Goal: Task Accomplishment & Management: Complete application form

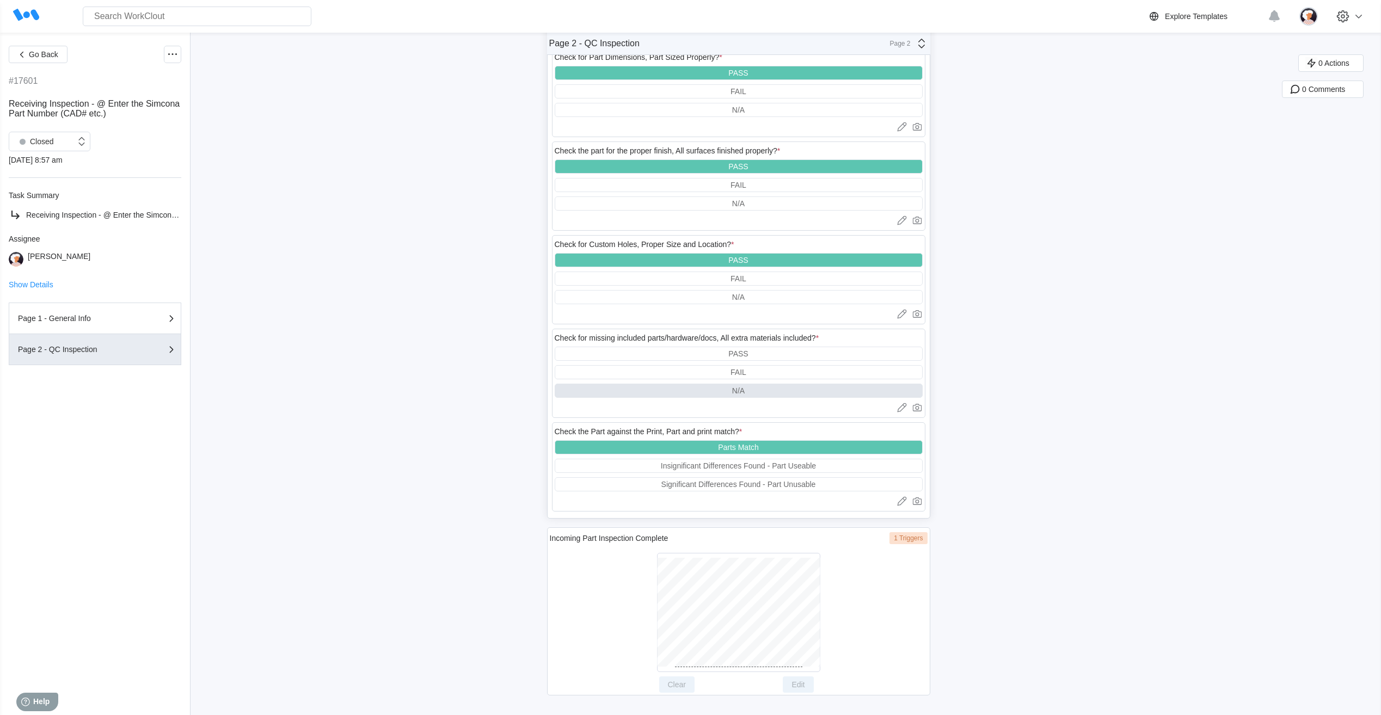
click at [382, 59] on div "Go Back #17601 Receiving Inspection - @ Enter the Simcona Part Number (CAD# etc…" at bounding box center [690, 25] width 1381 height 1379
click at [52, 52] on span "Go Back" at bounding box center [43, 55] width 29 height 8
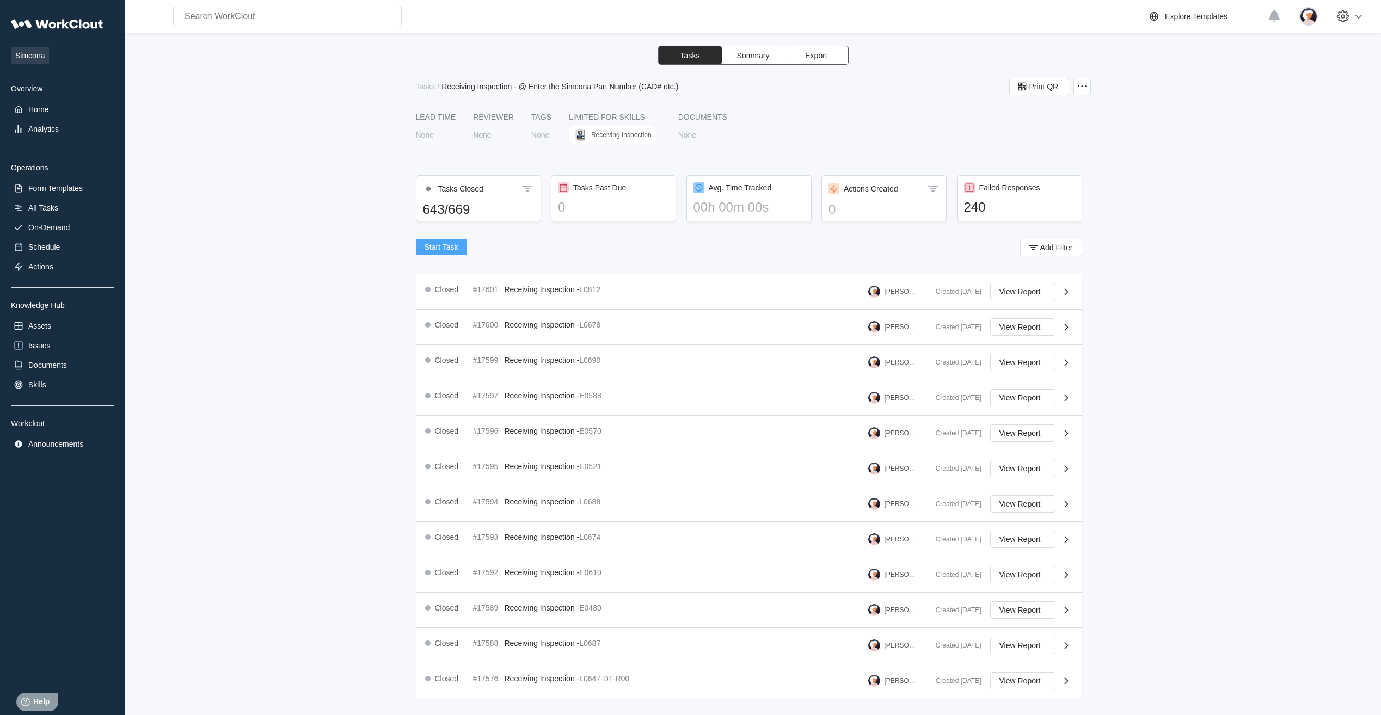
click at [443, 242] on button "Start Task" at bounding box center [441, 247] width 51 height 16
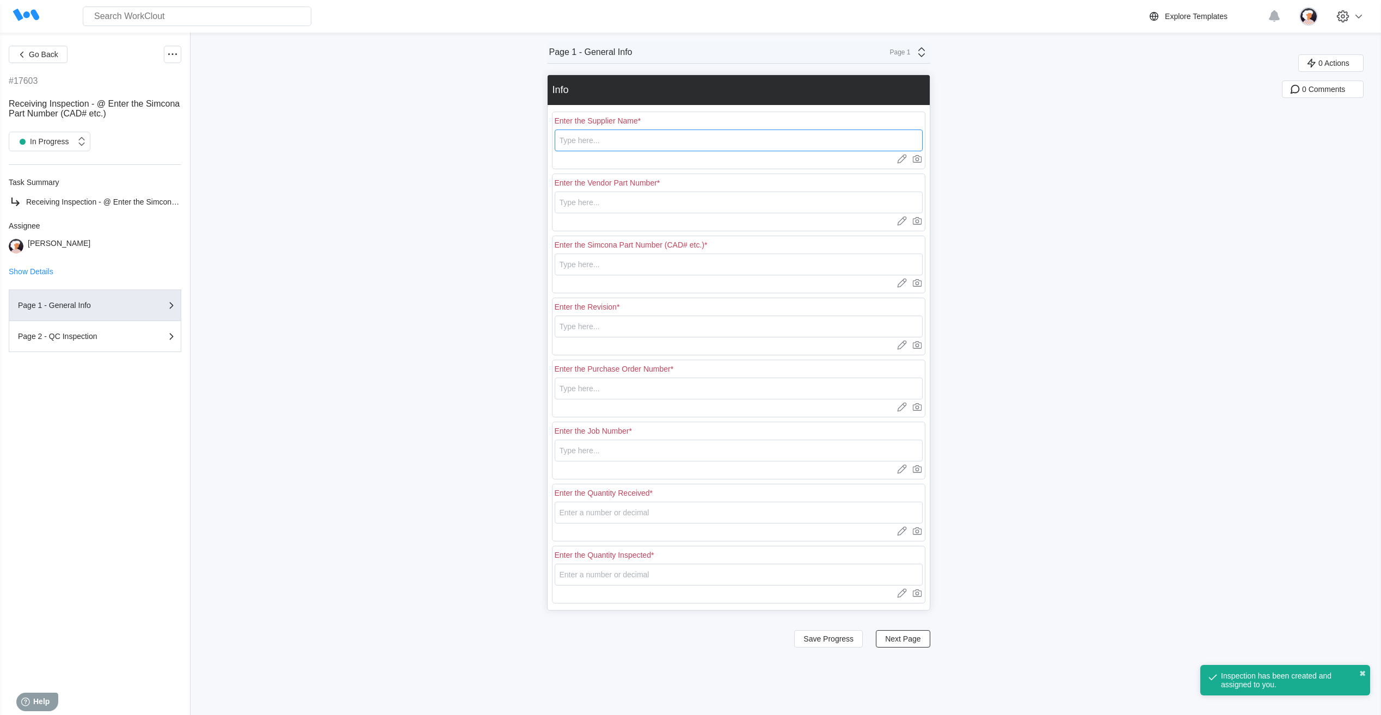
click at [615, 144] on input "text" at bounding box center [739, 141] width 368 height 22
type input "RE [PERSON_NAME]"
click at [586, 203] on input "text" at bounding box center [739, 203] width 368 height 22
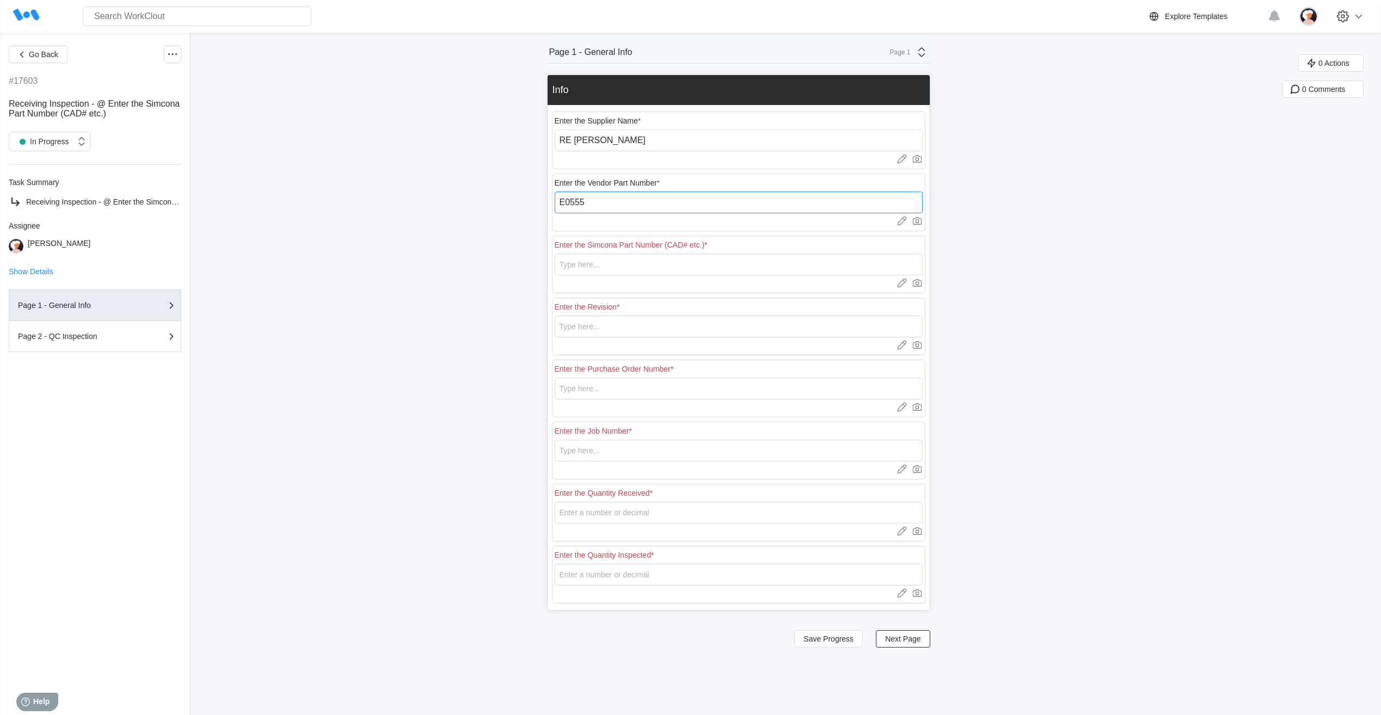
type input "E0555"
type input "5"
type input "E0555"
type input "1"
type input "18401"
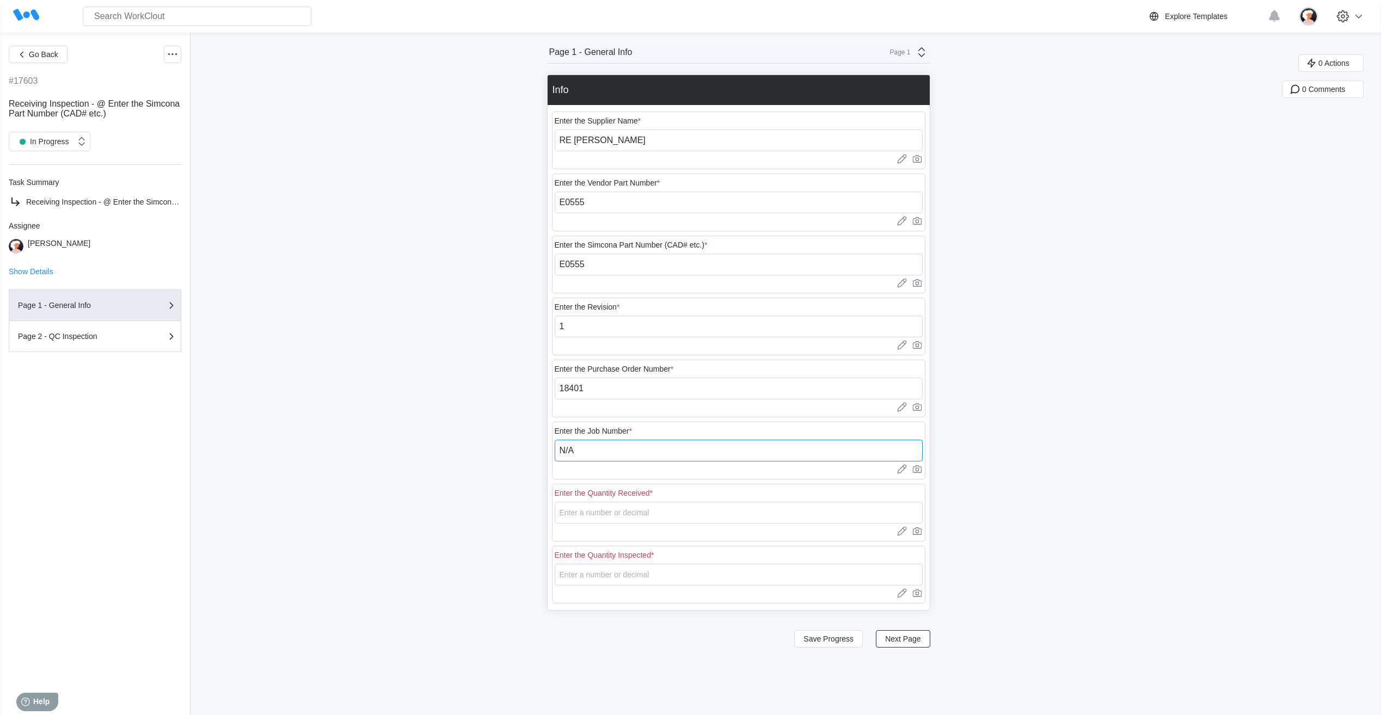
type input "N/A"
type input "50"
type input "8"
click at [809, 636] on span "Save Progress" at bounding box center [829, 639] width 50 height 8
click at [845, 642] on span "Save Progress" at bounding box center [829, 639] width 50 height 8
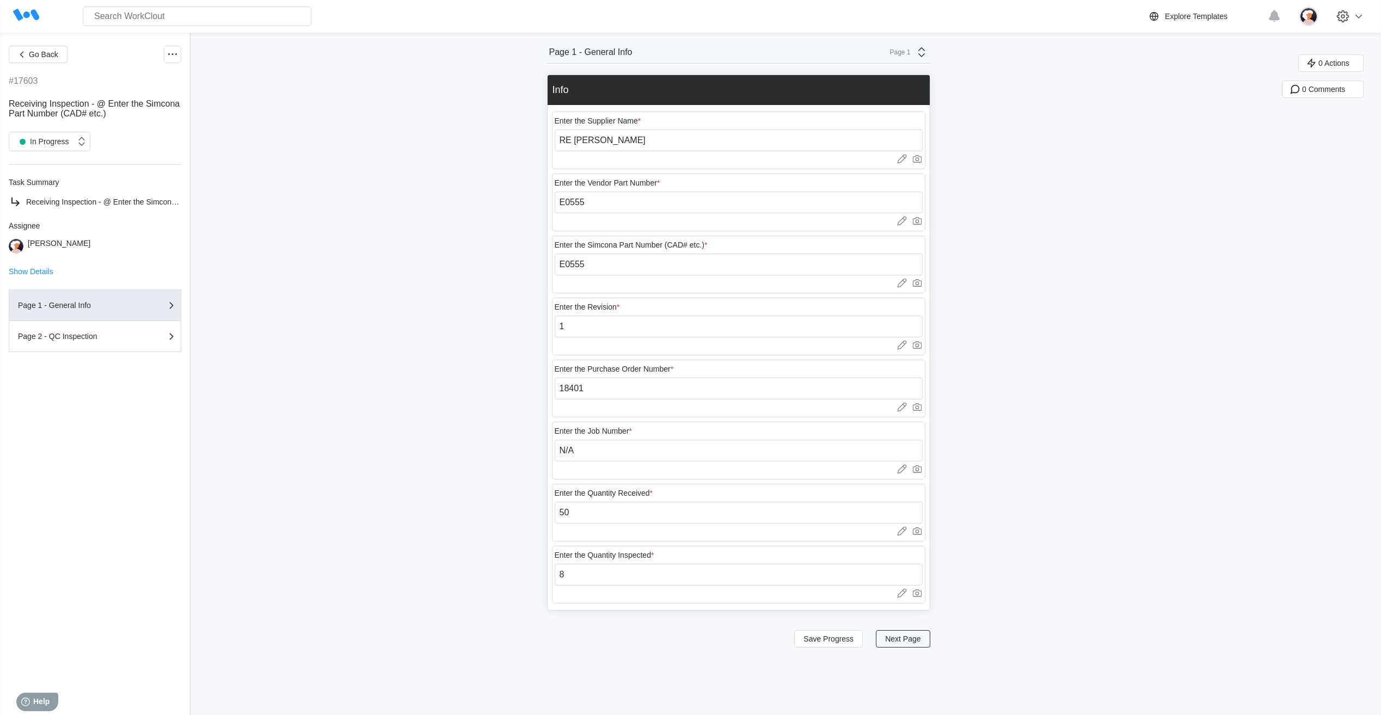
click at [903, 640] on span "Next Page" at bounding box center [902, 639] width 35 height 8
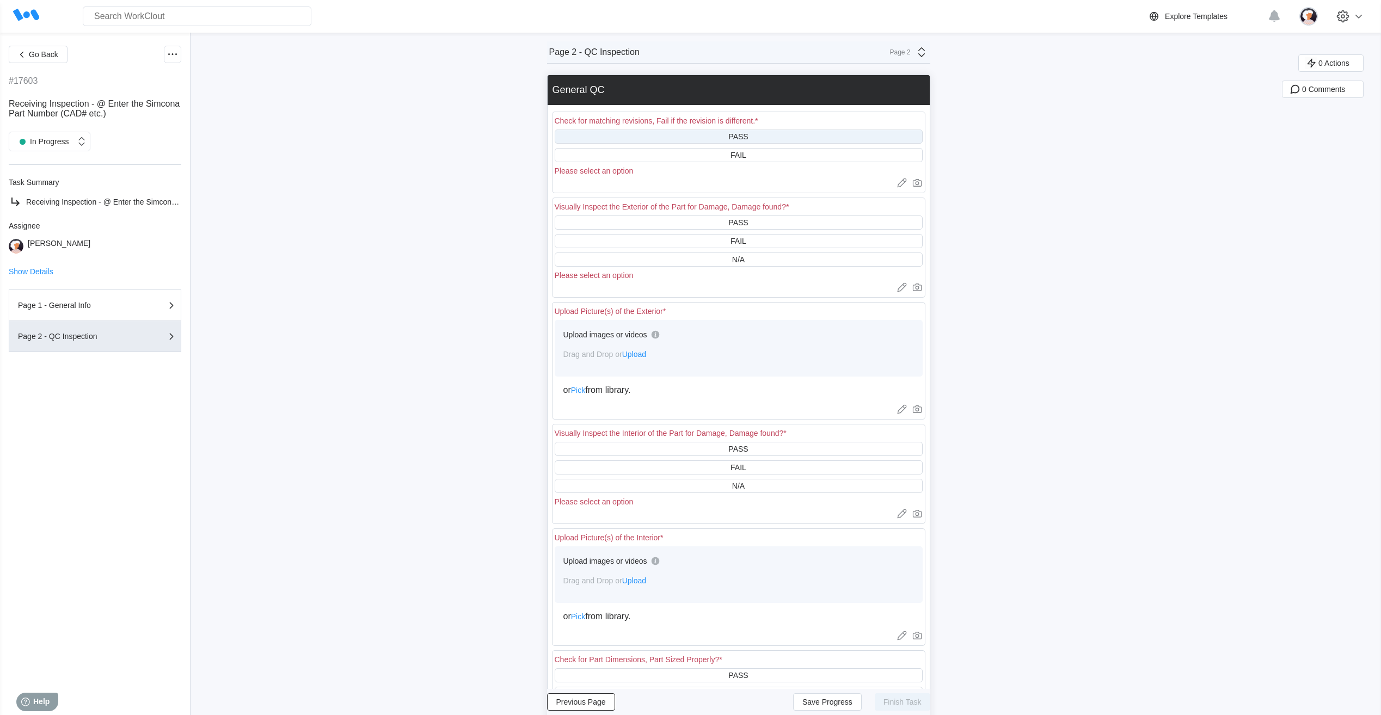
click at [671, 138] on div "PASS" at bounding box center [739, 137] width 368 height 14
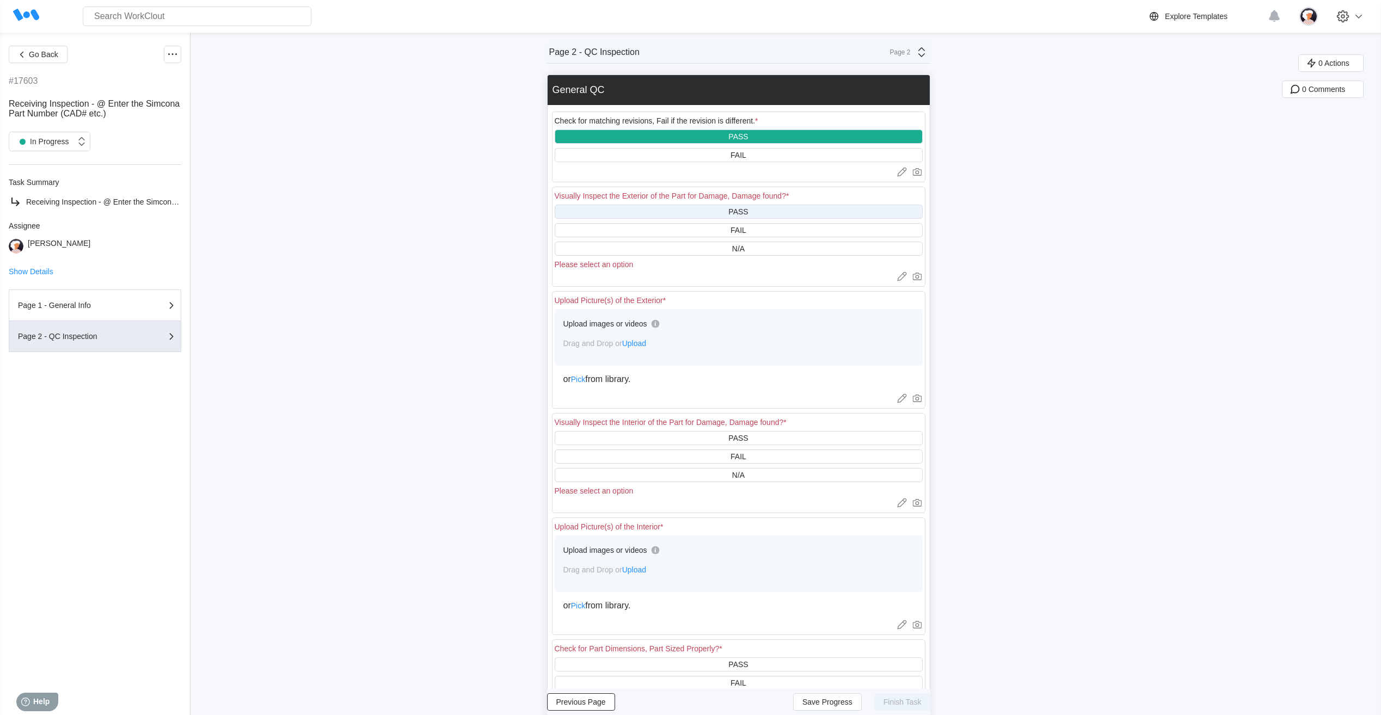
click at [636, 210] on div "PASS" at bounding box center [739, 212] width 368 height 14
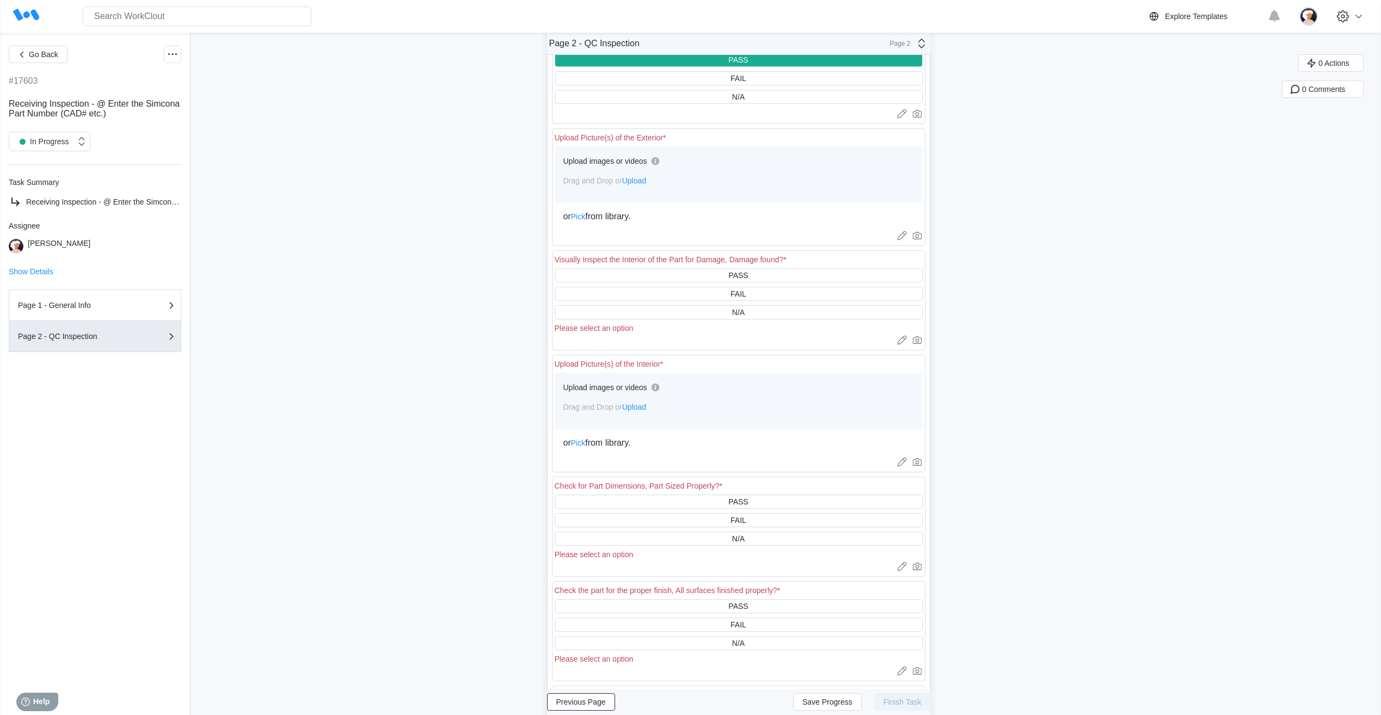
scroll to position [163, 0]
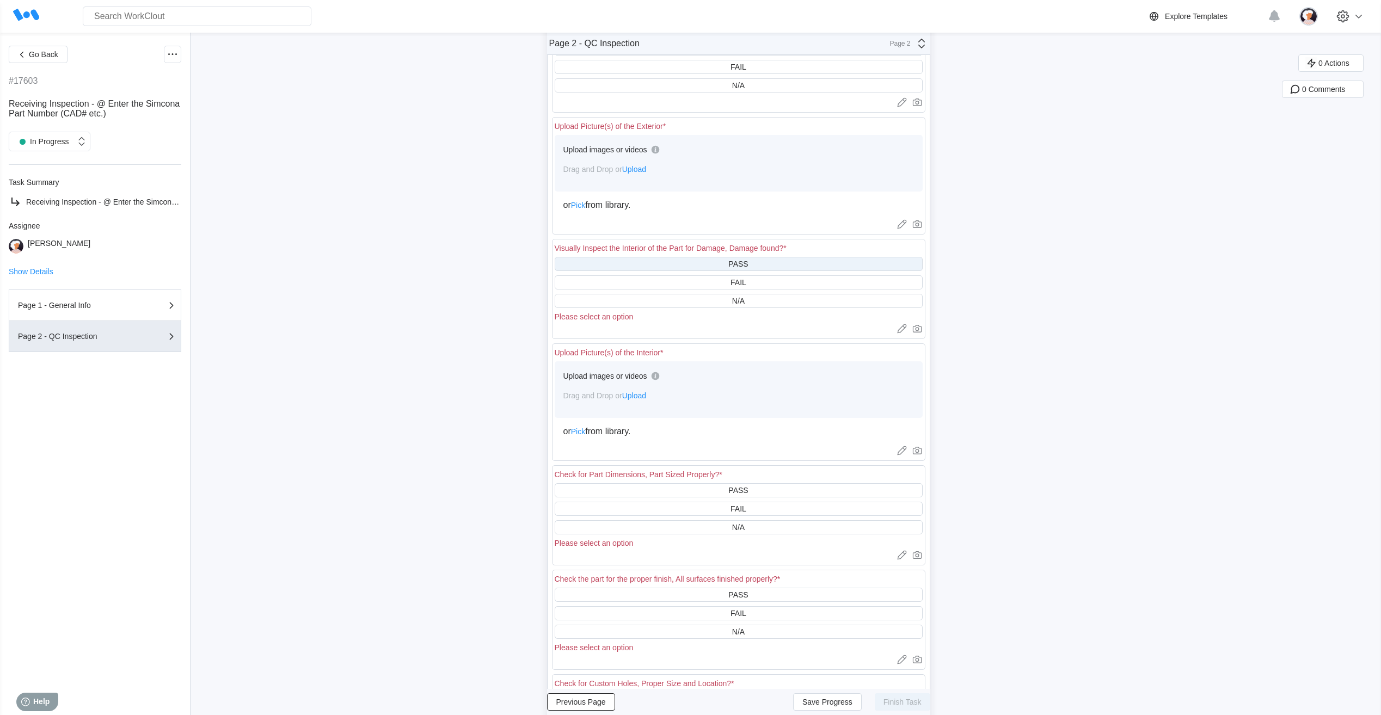
click at [632, 262] on div "PASS" at bounding box center [739, 264] width 368 height 14
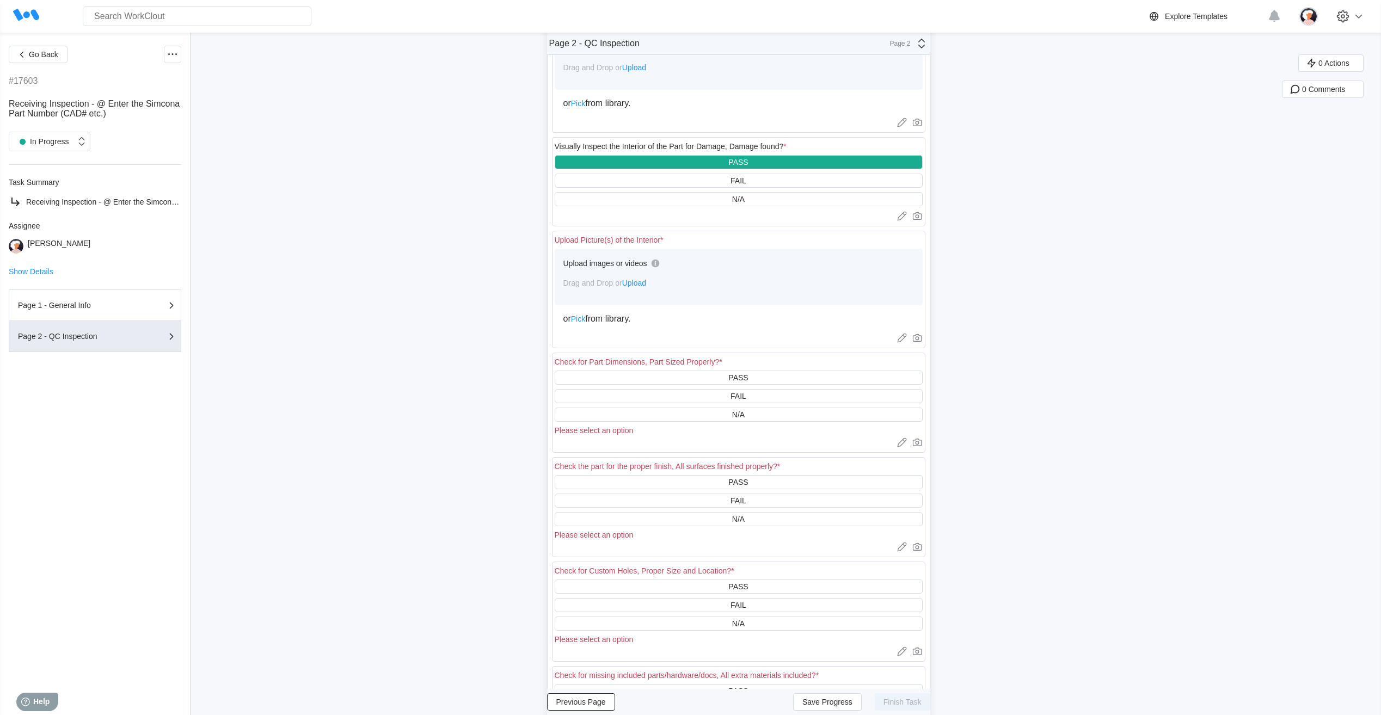
scroll to position [272, 0]
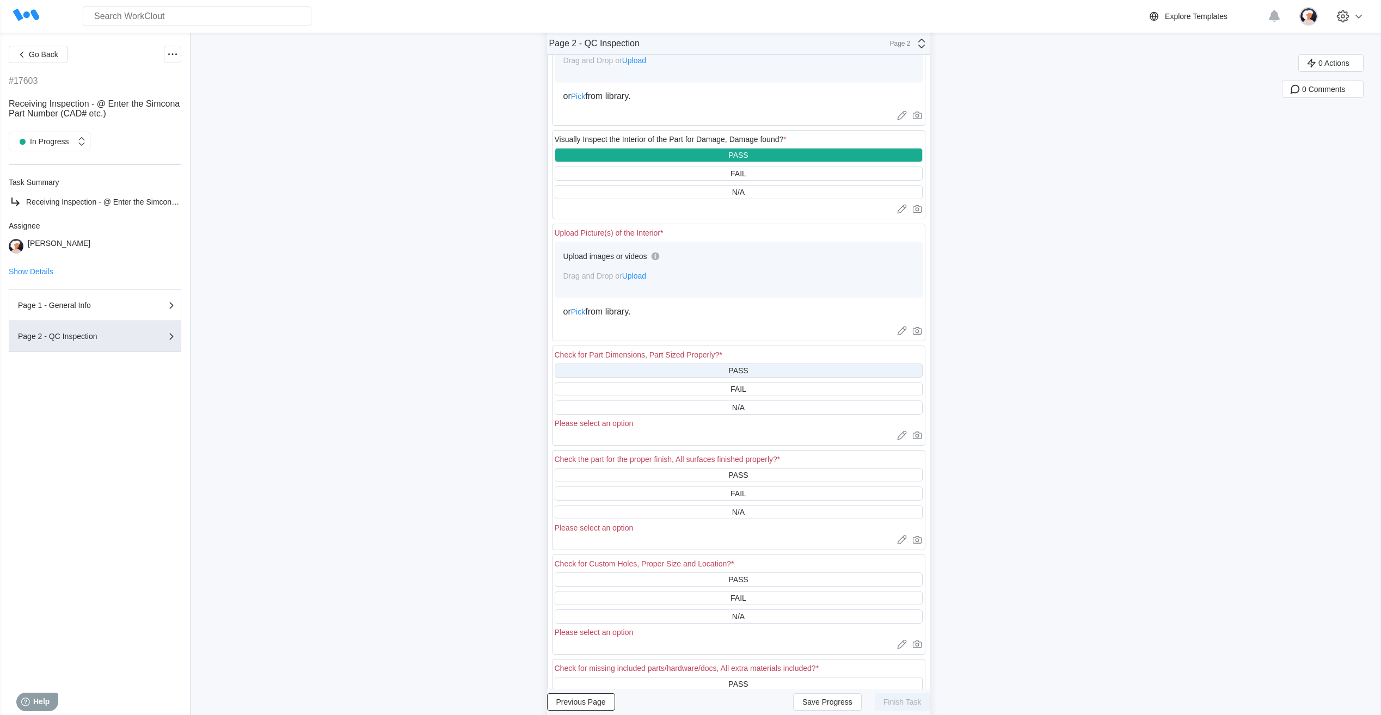
click at [668, 366] on div "PASS" at bounding box center [739, 371] width 368 height 14
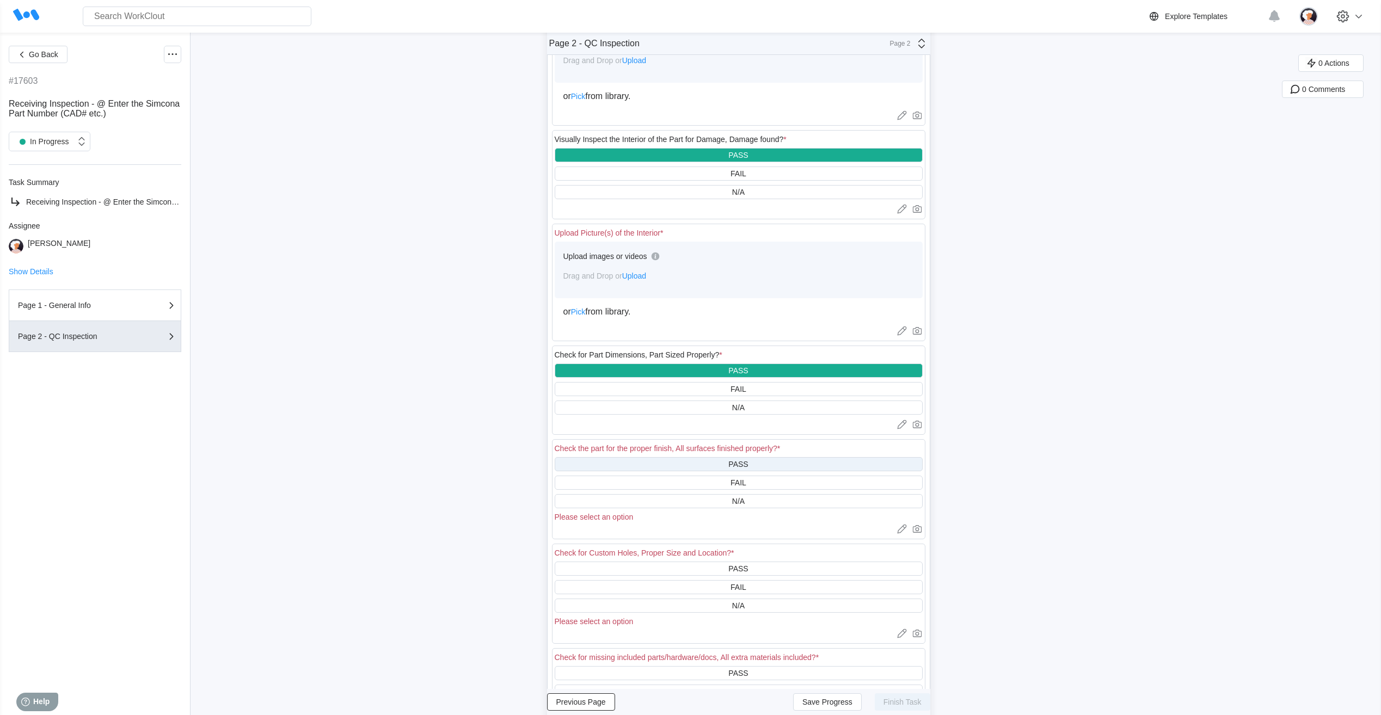
click at [663, 466] on div "PASS" at bounding box center [739, 464] width 368 height 14
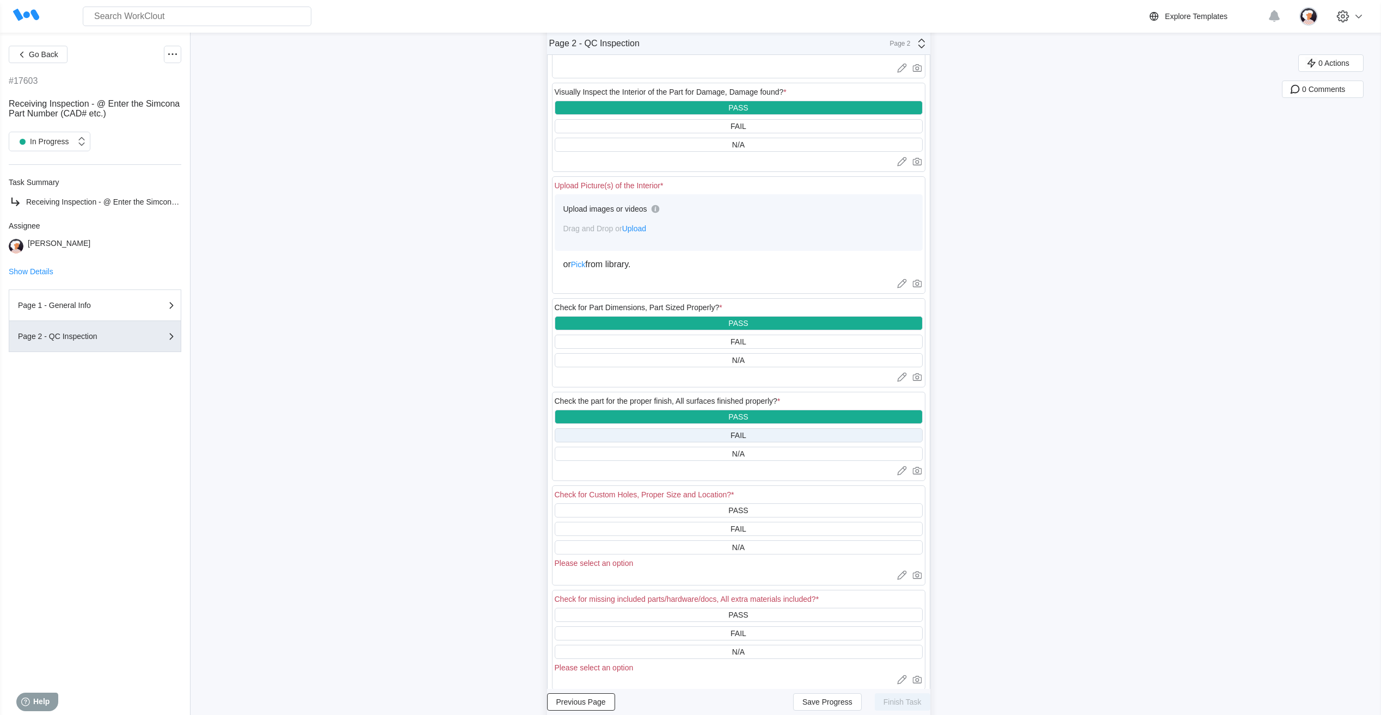
scroll to position [381, 0]
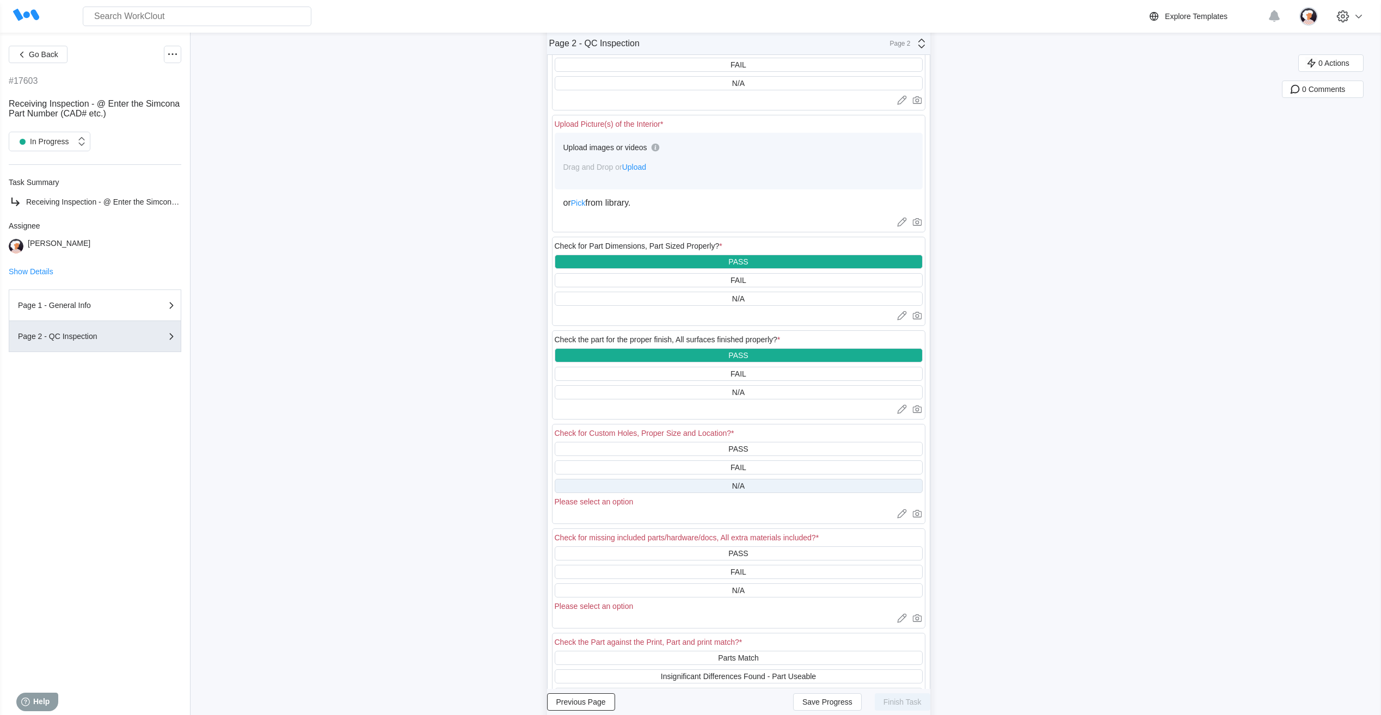
click at [665, 488] on div "N/A" at bounding box center [739, 486] width 368 height 14
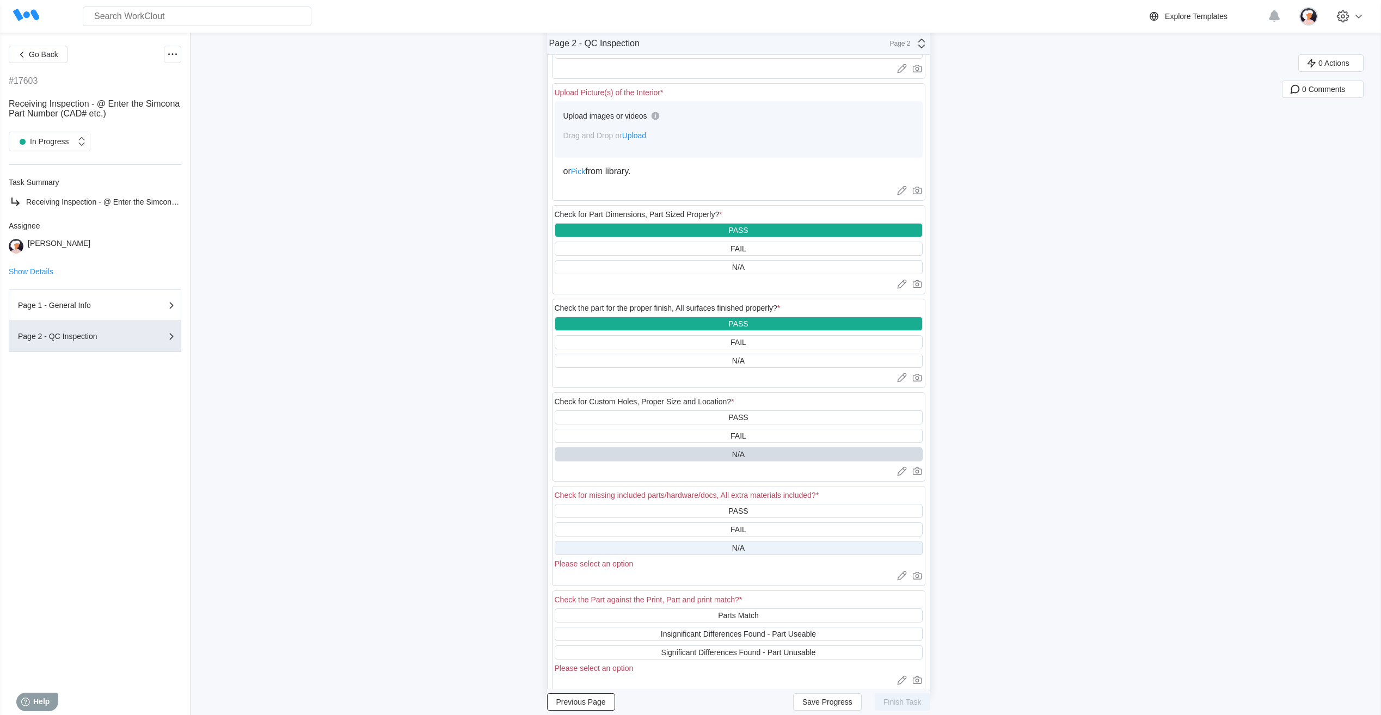
scroll to position [490, 0]
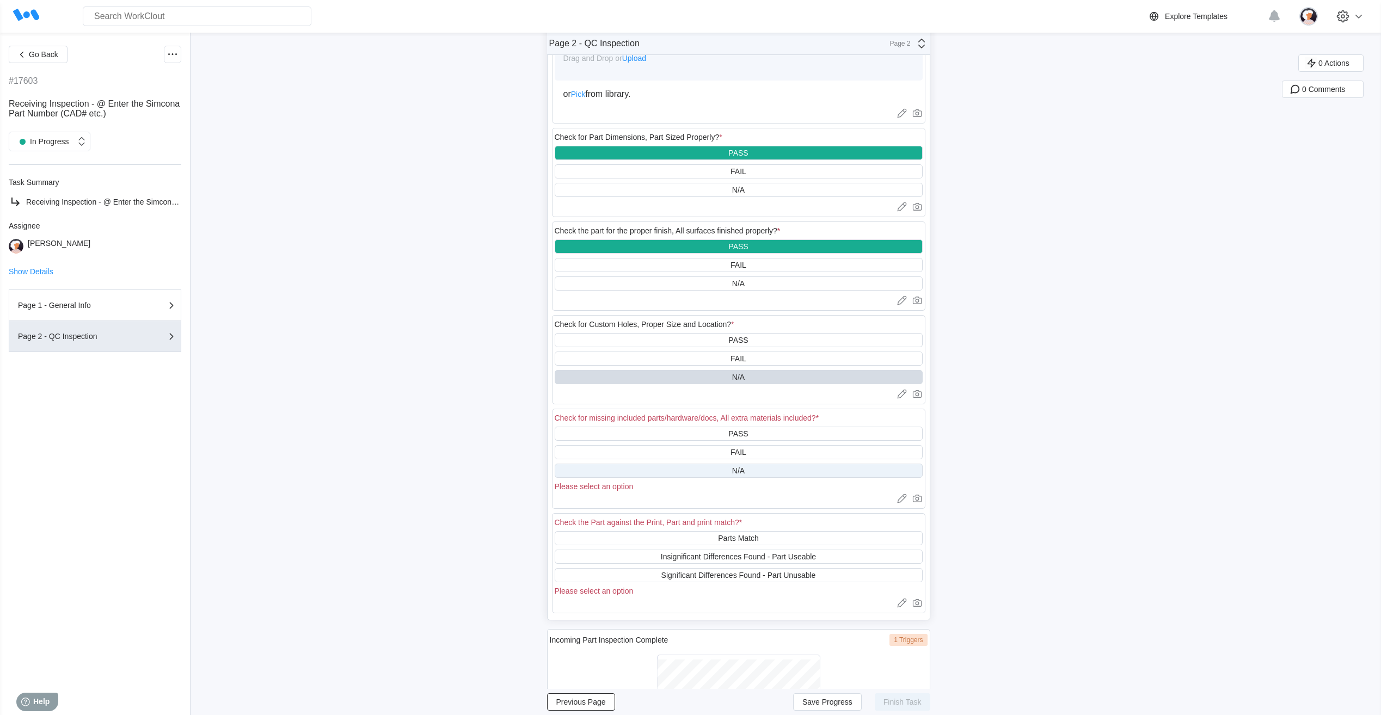
click at [664, 472] on div "N/A" at bounding box center [739, 471] width 368 height 14
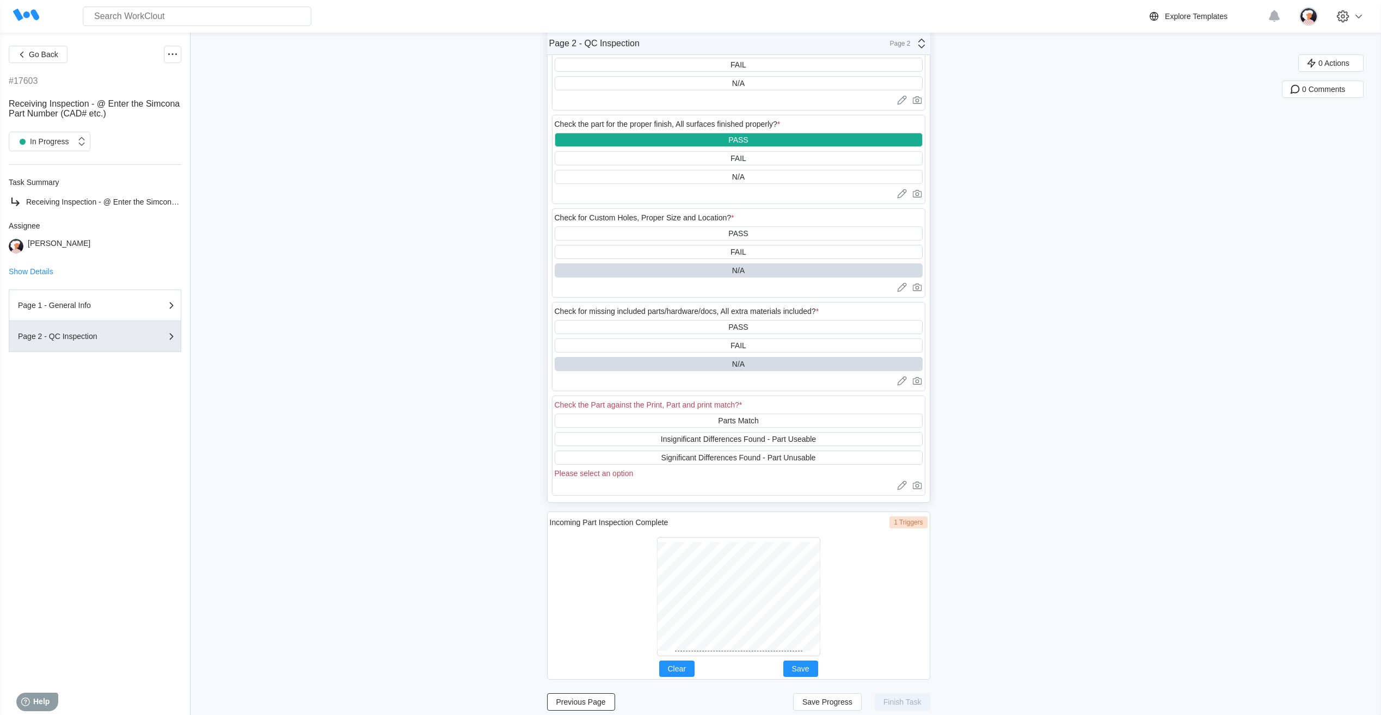
scroll to position [607, 0]
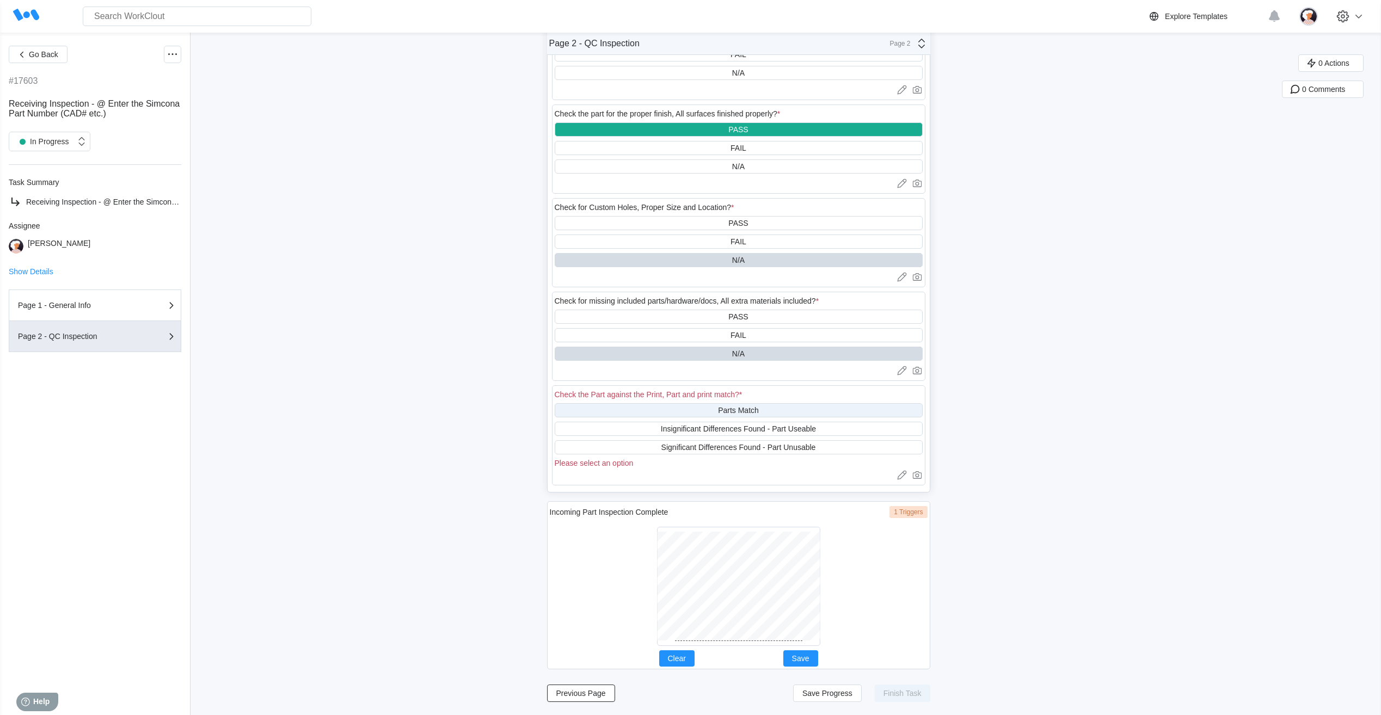
click at [645, 414] on div "Parts Match" at bounding box center [739, 410] width 368 height 14
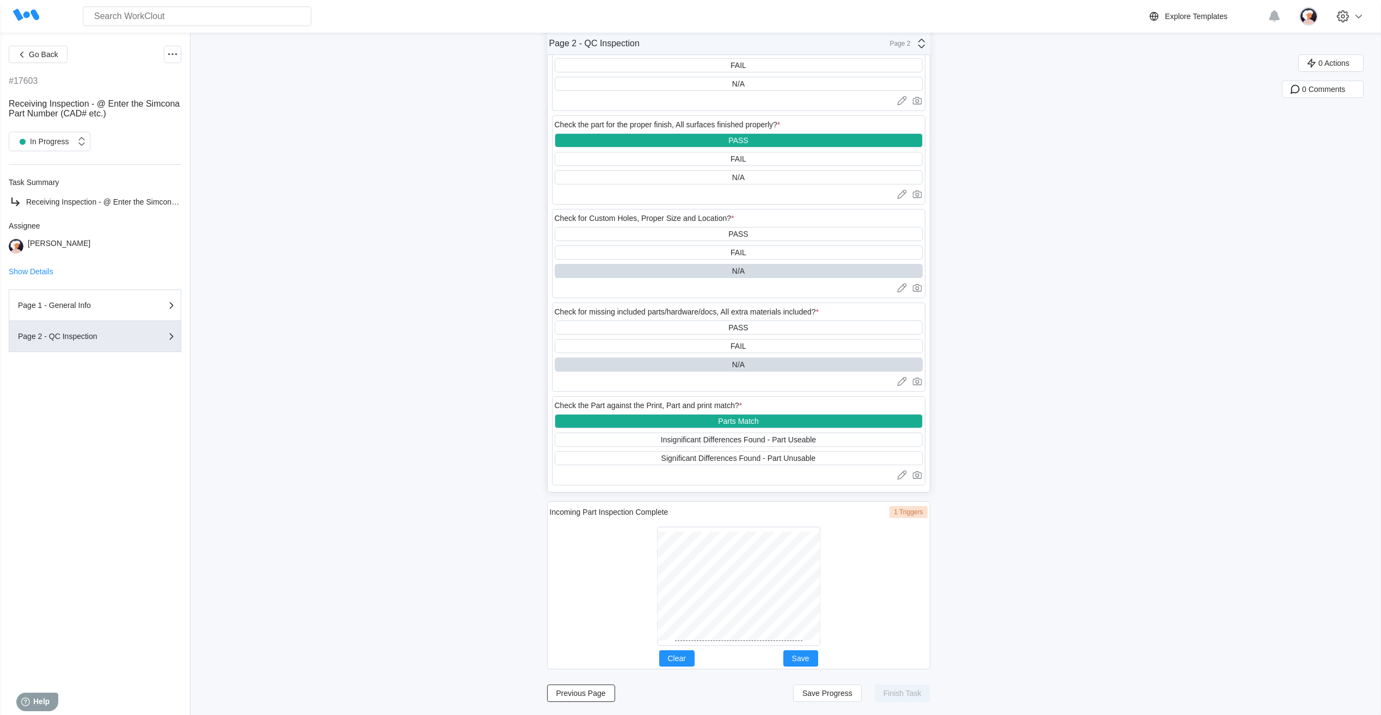
click at [732, 646] on div at bounding box center [738, 586] width 163 height 119
click at [806, 658] on span "Save" at bounding box center [800, 659] width 17 height 8
click at [840, 695] on span "Save Progress" at bounding box center [828, 694] width 50 height 8
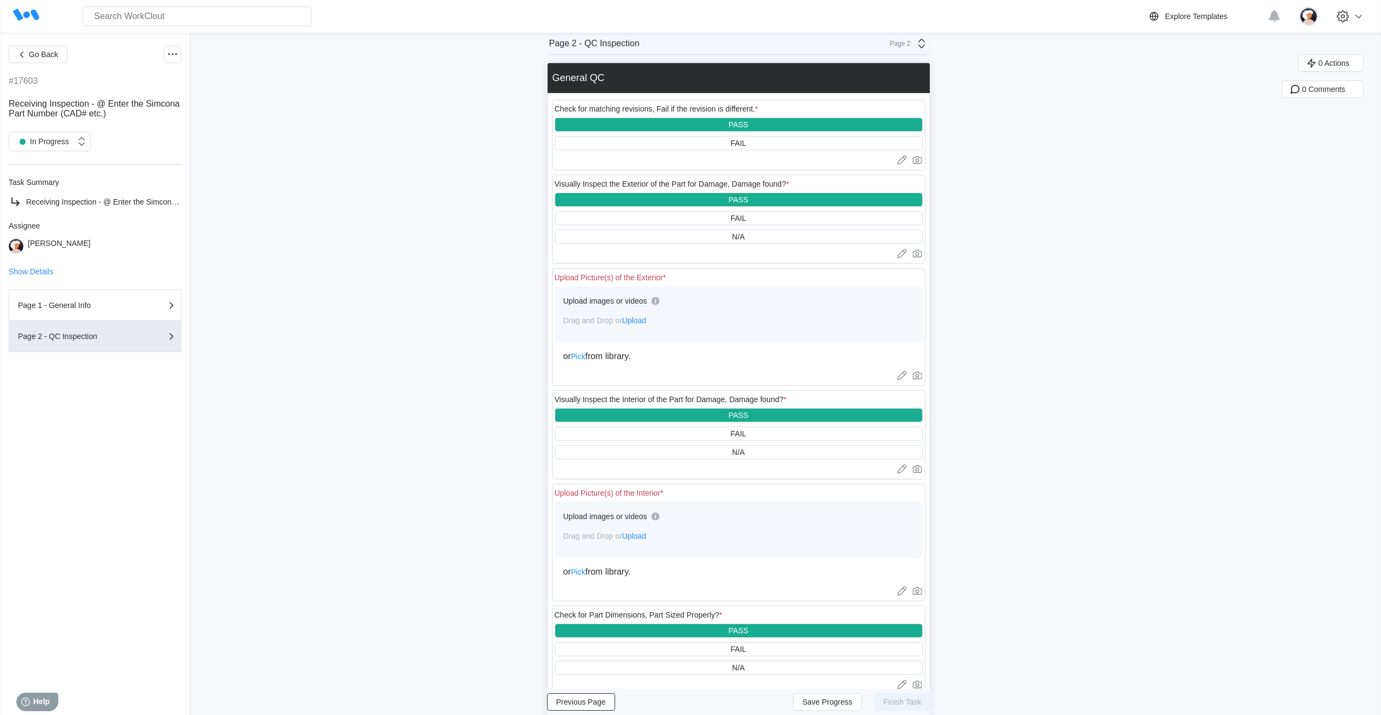
scroll to position [0, 0]
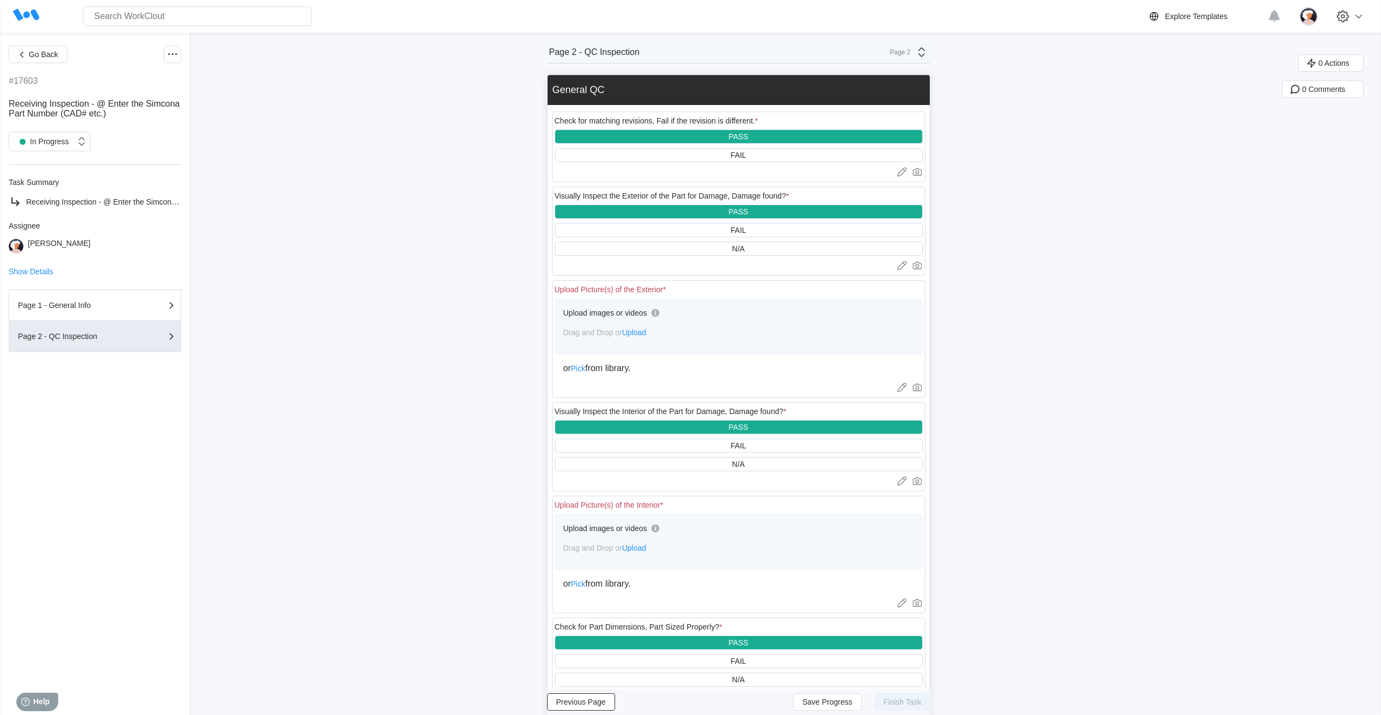
click at [637, 548] on span "Upload" at bounding box center [634, 548] width 24 height 9
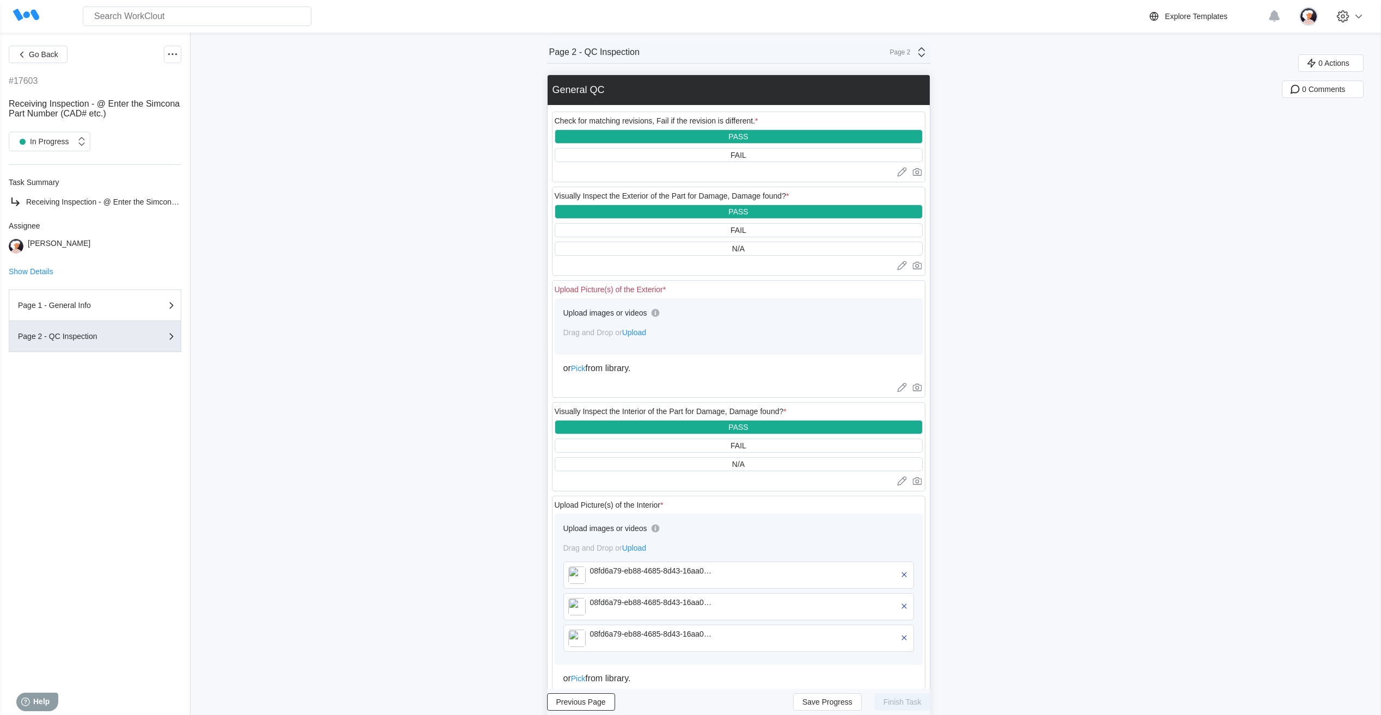
click at [640, 334] on span "Upload" at bounding box center [634, 332] width 24 height 9
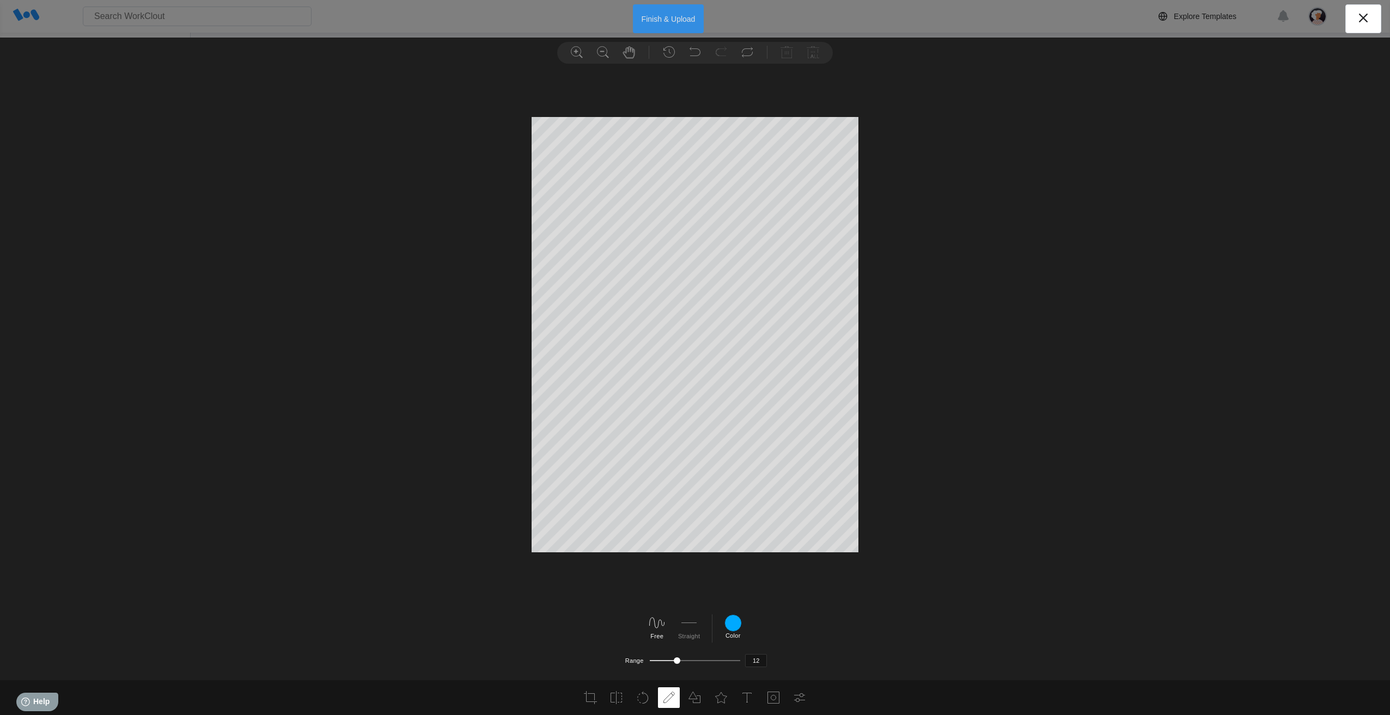
click at [656, 22] on button "Finish & Upload" at bounding box center [668, 18] width 71 height 29
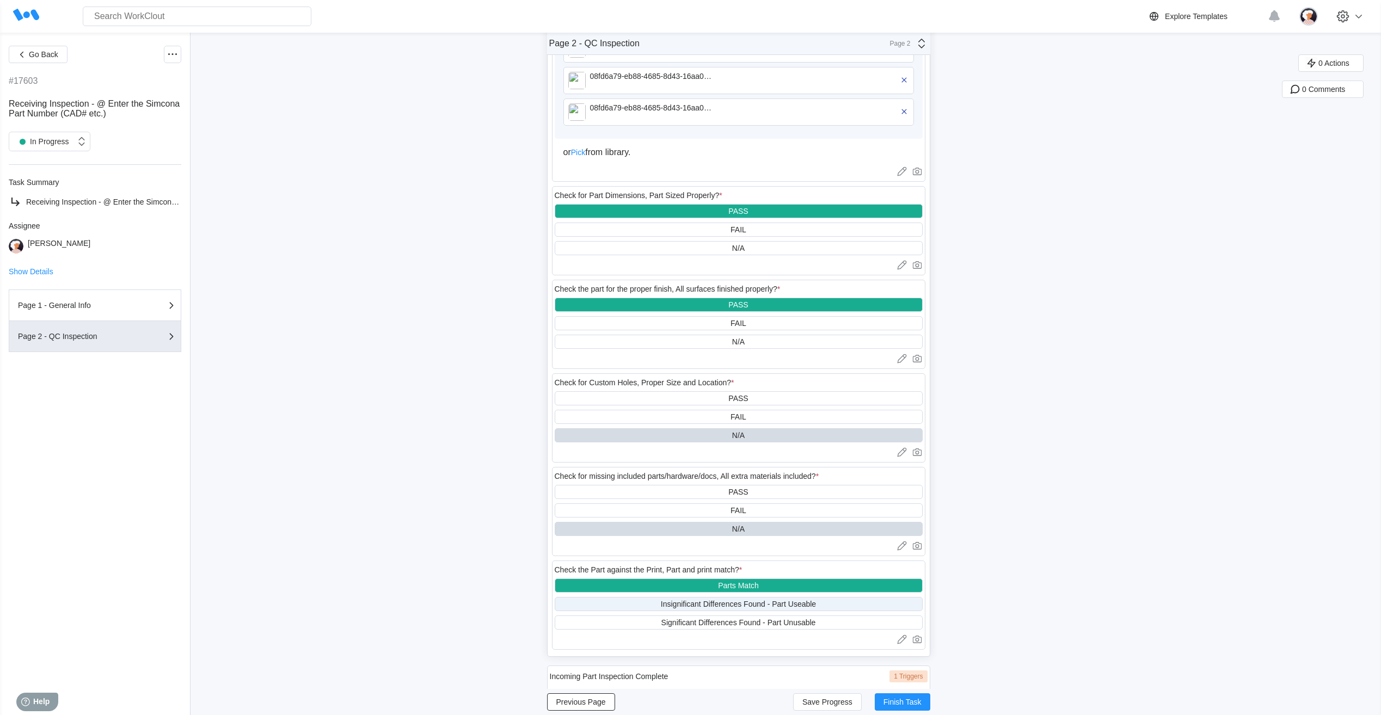
scroll to position [723, 0]
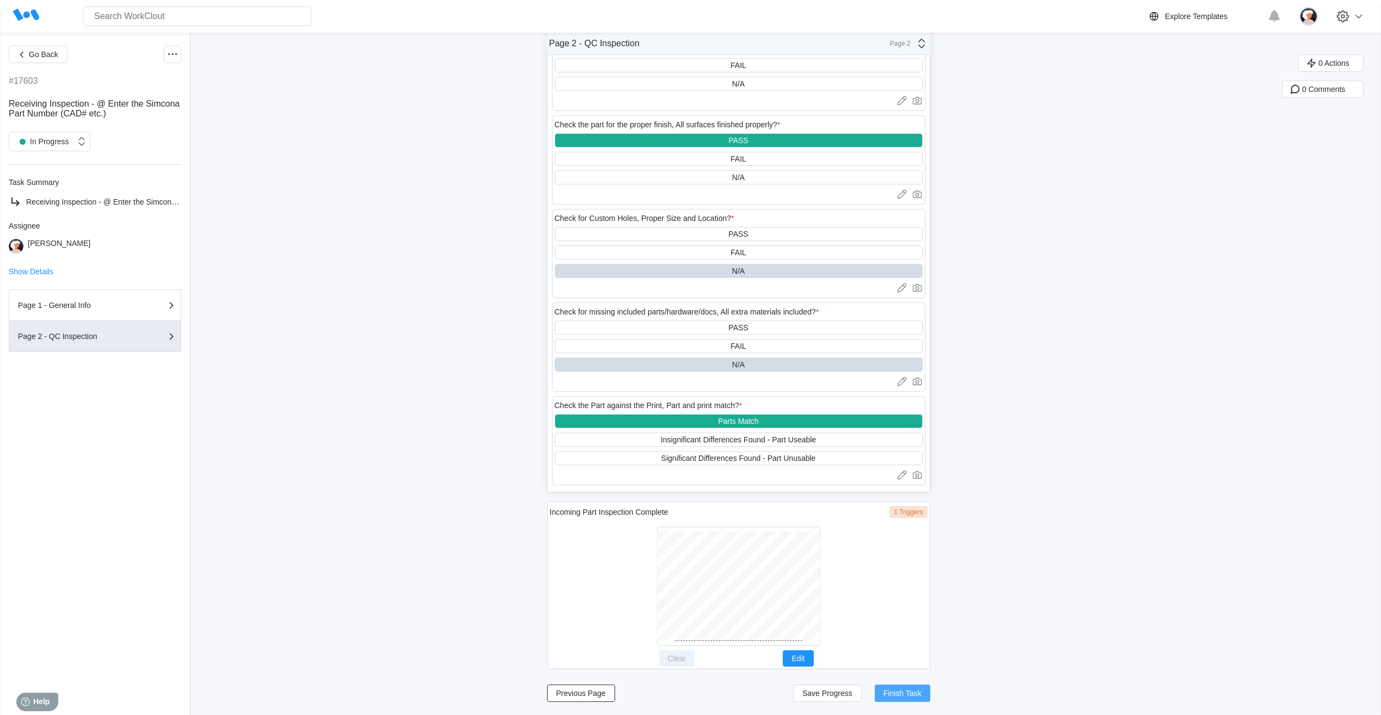
click at [896, 694] on span "Finish Task" at bounding box center [903, 694] width 38 height 8
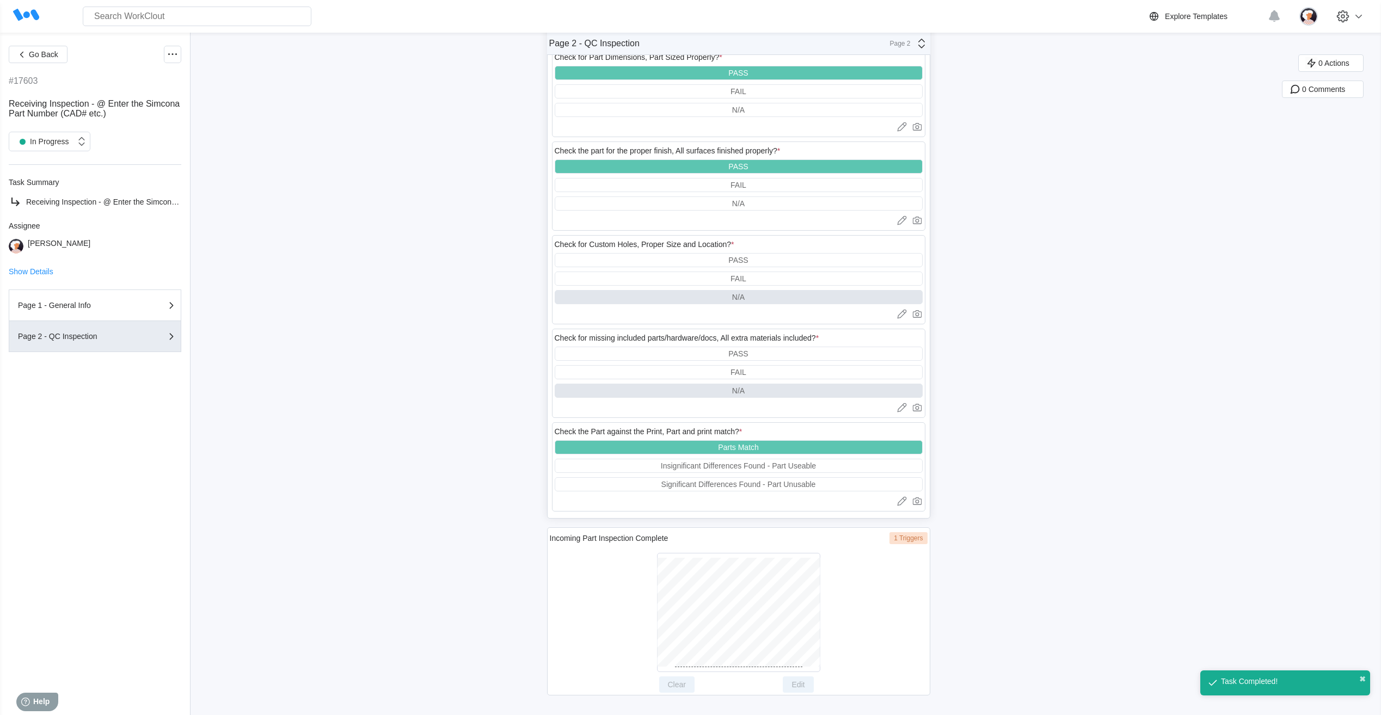
scroll to position [696, 0]
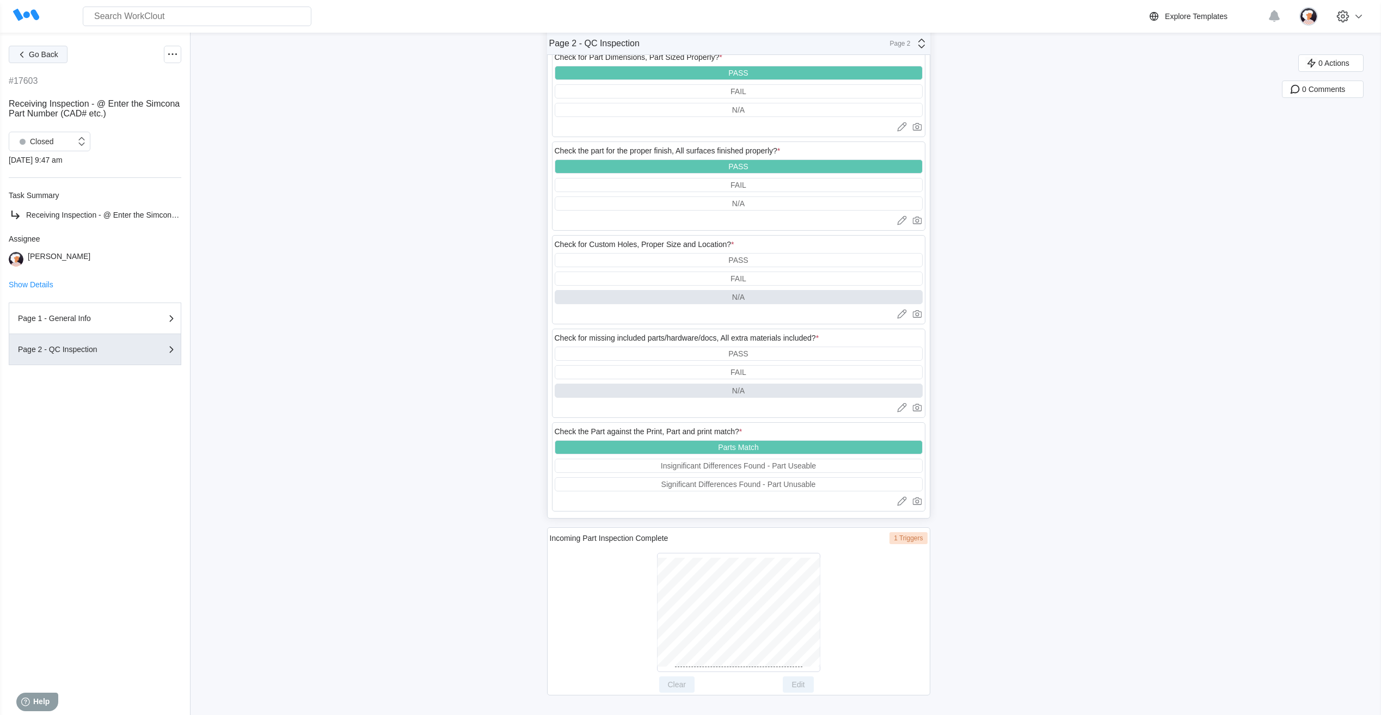
click at [41, 54] on span "Go Back" at bounding box center [43, 55] width 29 height 8
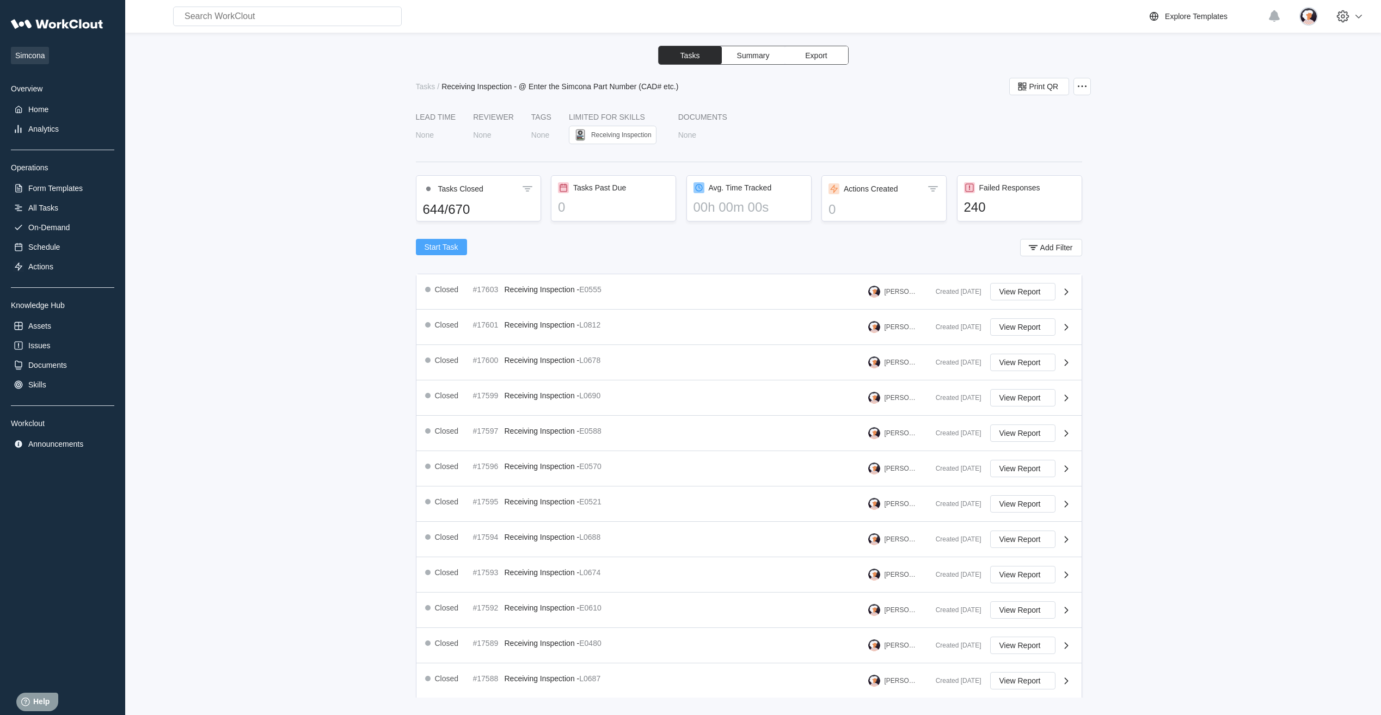
click at [444, 248] on span "Start Task" at bounding box center [442, 247] width 34 height 8
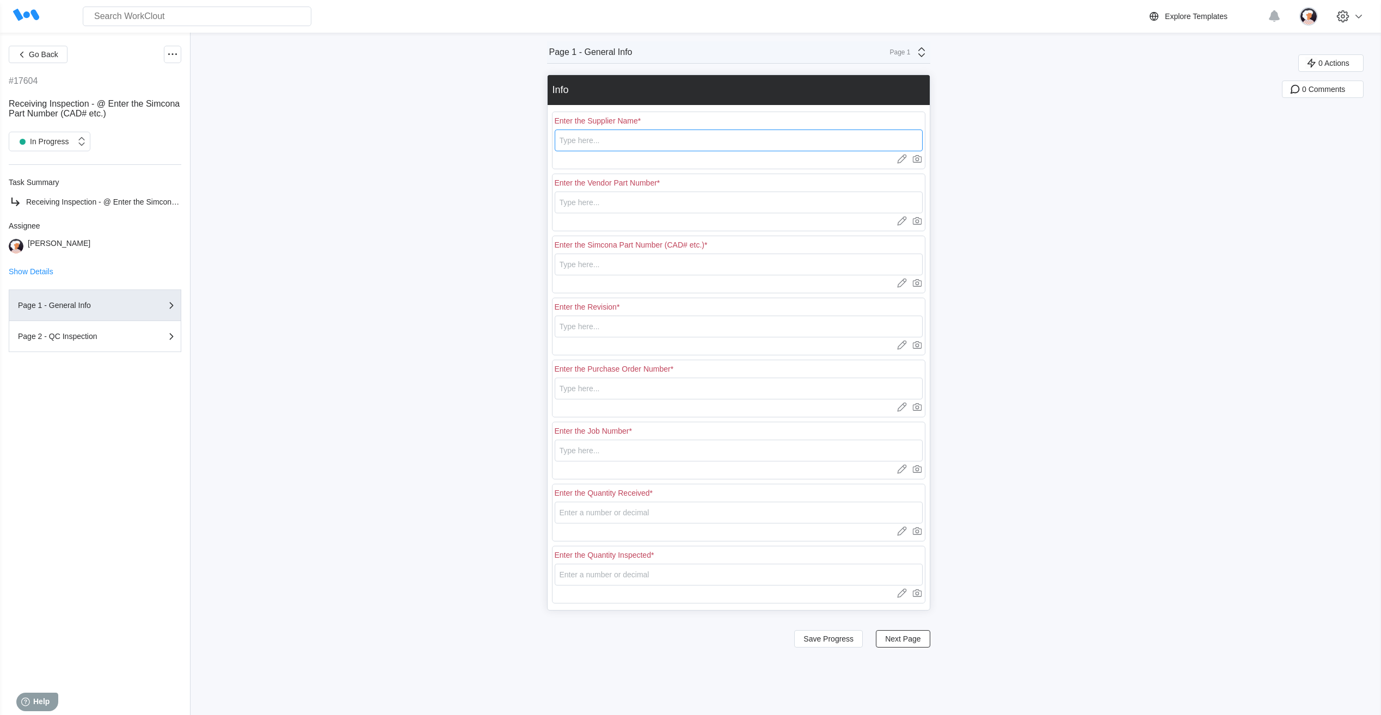
click at [764, 136] on input "text" at bounding box center [739, 141] width 368 height 22
type input "RE [PERSON_NAME]"
click at [623, 206] on input "text" at bounding box center [739, 203] width 368 height 22
type input "E0480"
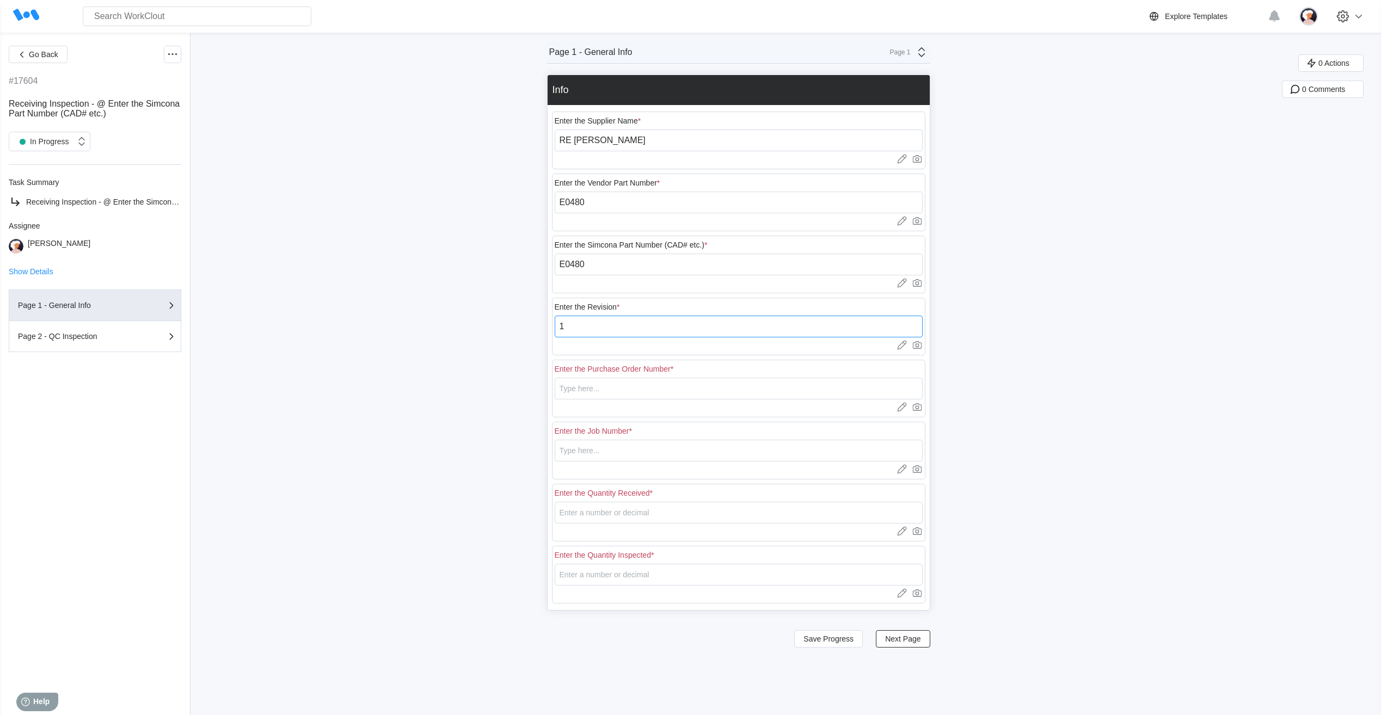
type input "1"
type input "18401"
type input "N/A"
type input "80"
type input "13"
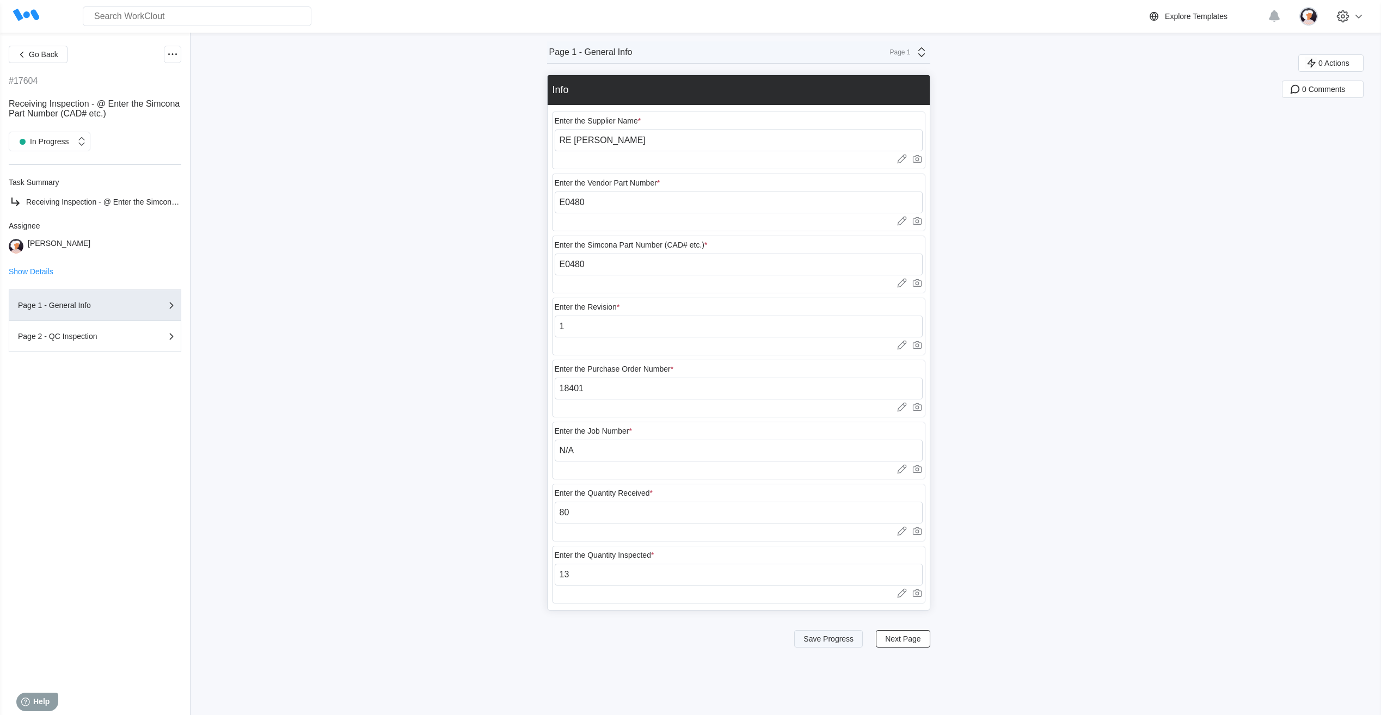
click at [833, 642] on span "Save Progress" at bounding box center [829, 639] width 50 height 8
click at [910, 639] on span "Next Page" at bounding box center [902, 639] width 35 height 8
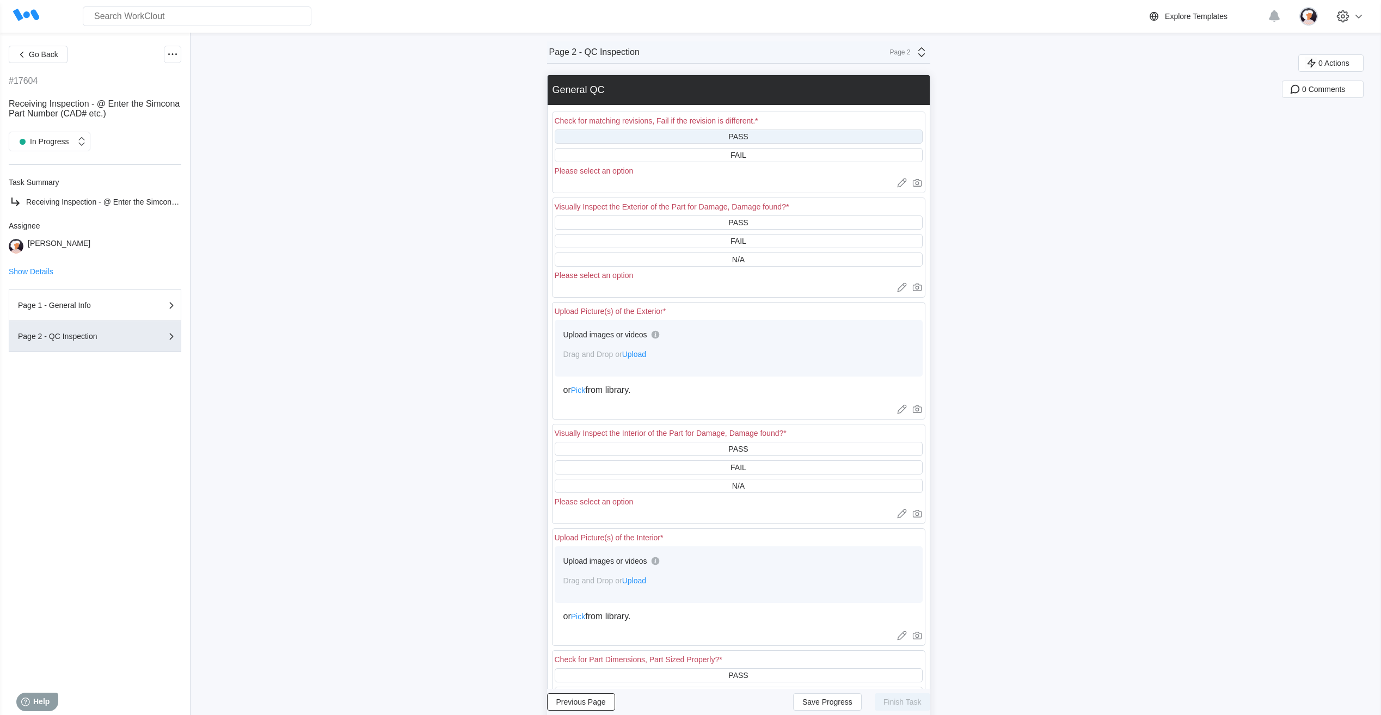
click at [663, 139] on div "PASS" at bounding box center [739, 137] width 368 height 14
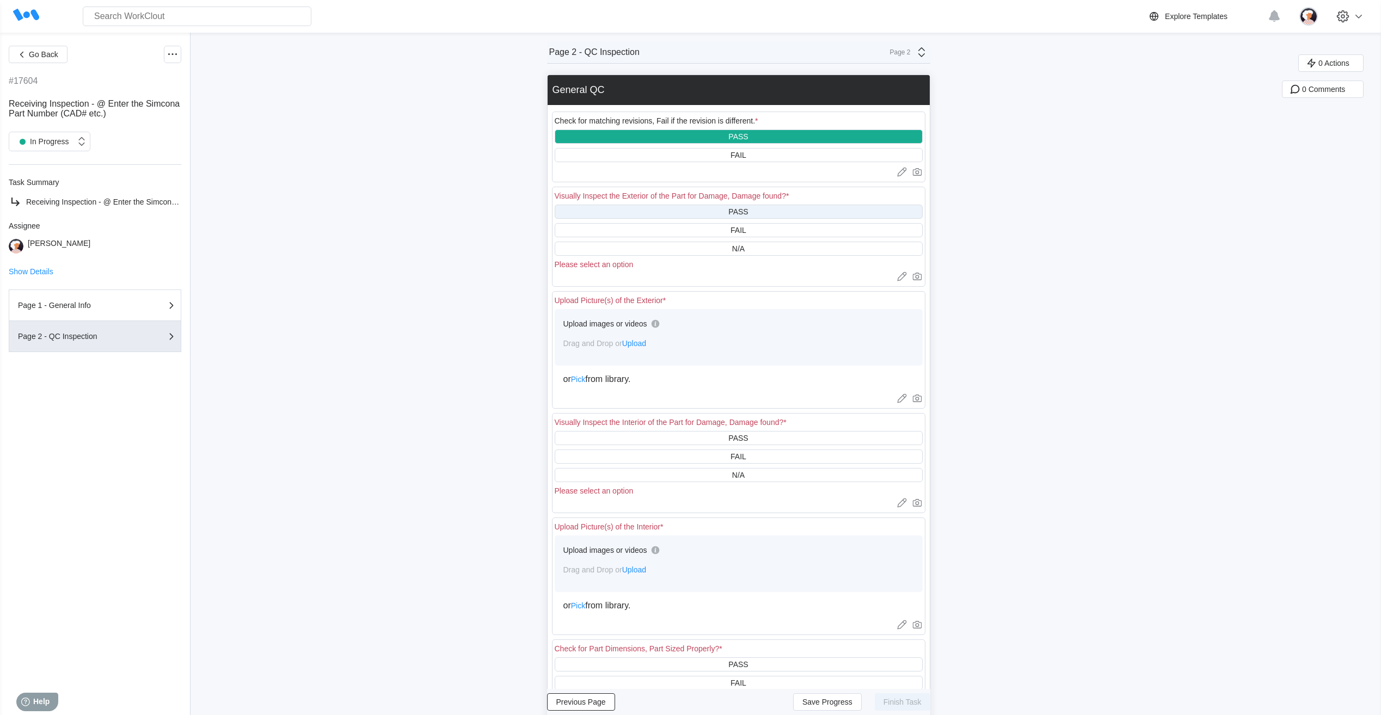
click at [674, 215] on div "PASS" at bounding box center [739, 212] width 368 height 14
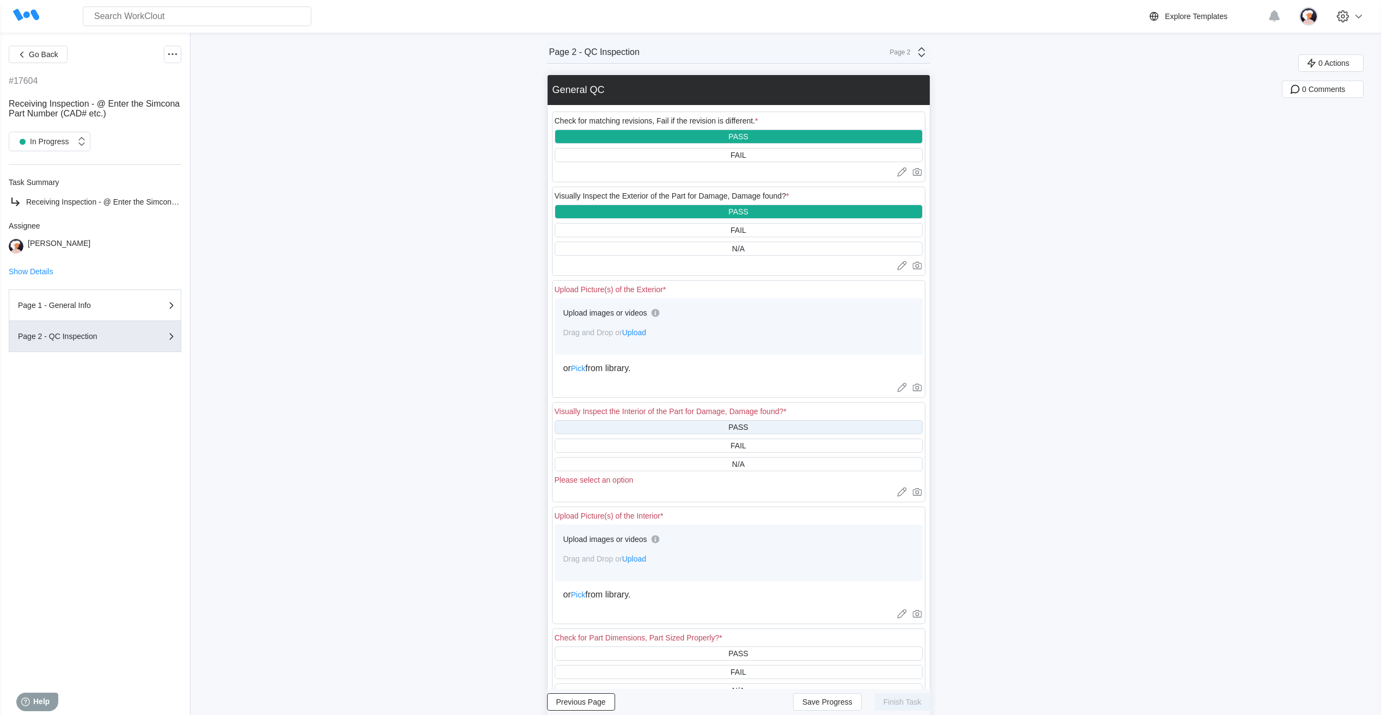
click at [683, 431] on div "PASS" at bounding box center [739, 427] width 368 height 14
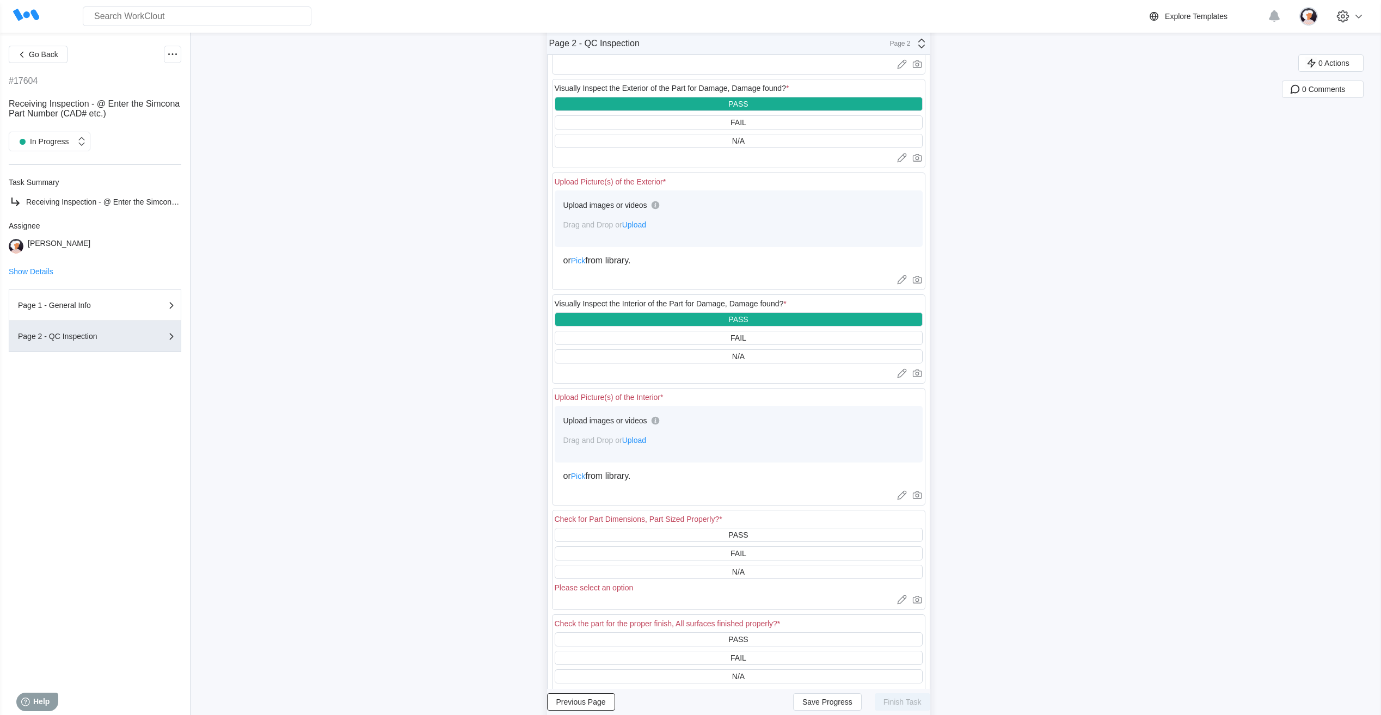
scroll to position [109, 0]
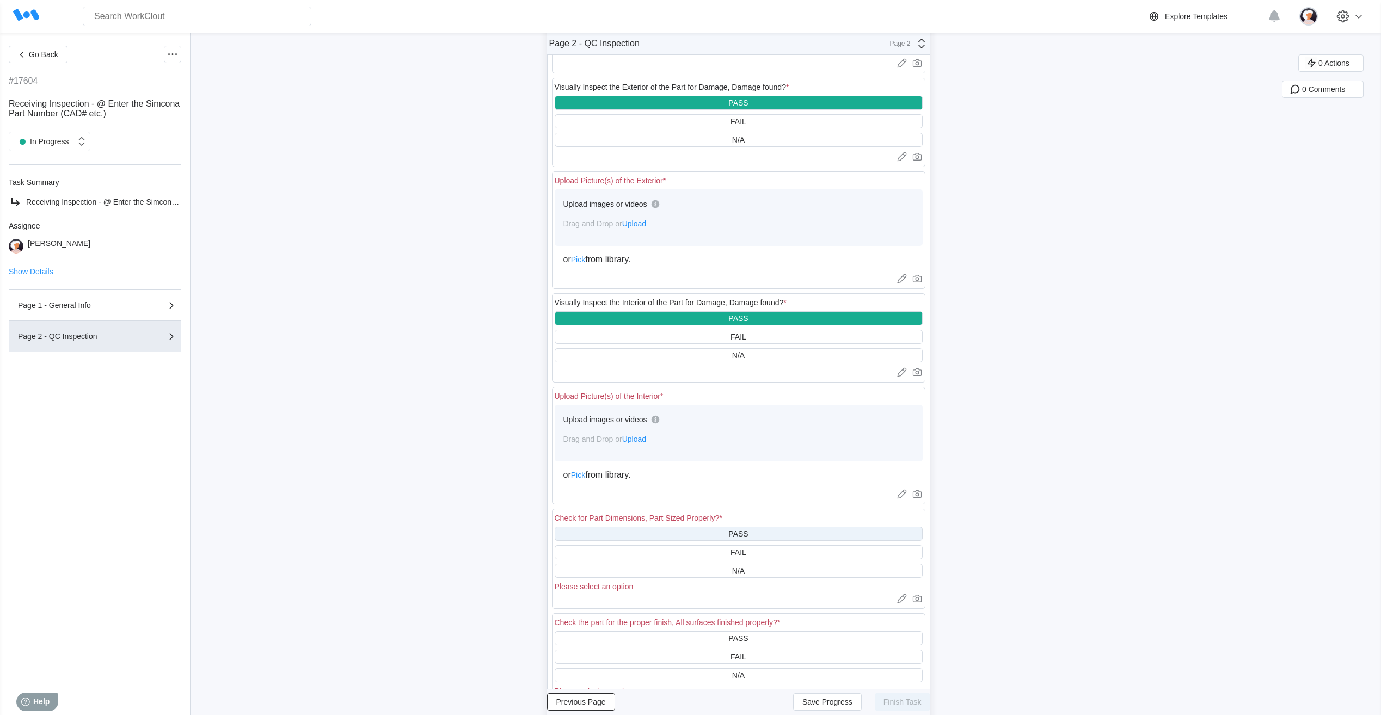
click at [718, 536] on div "PASS" at bounding box center [739, 534] width 368 height 14
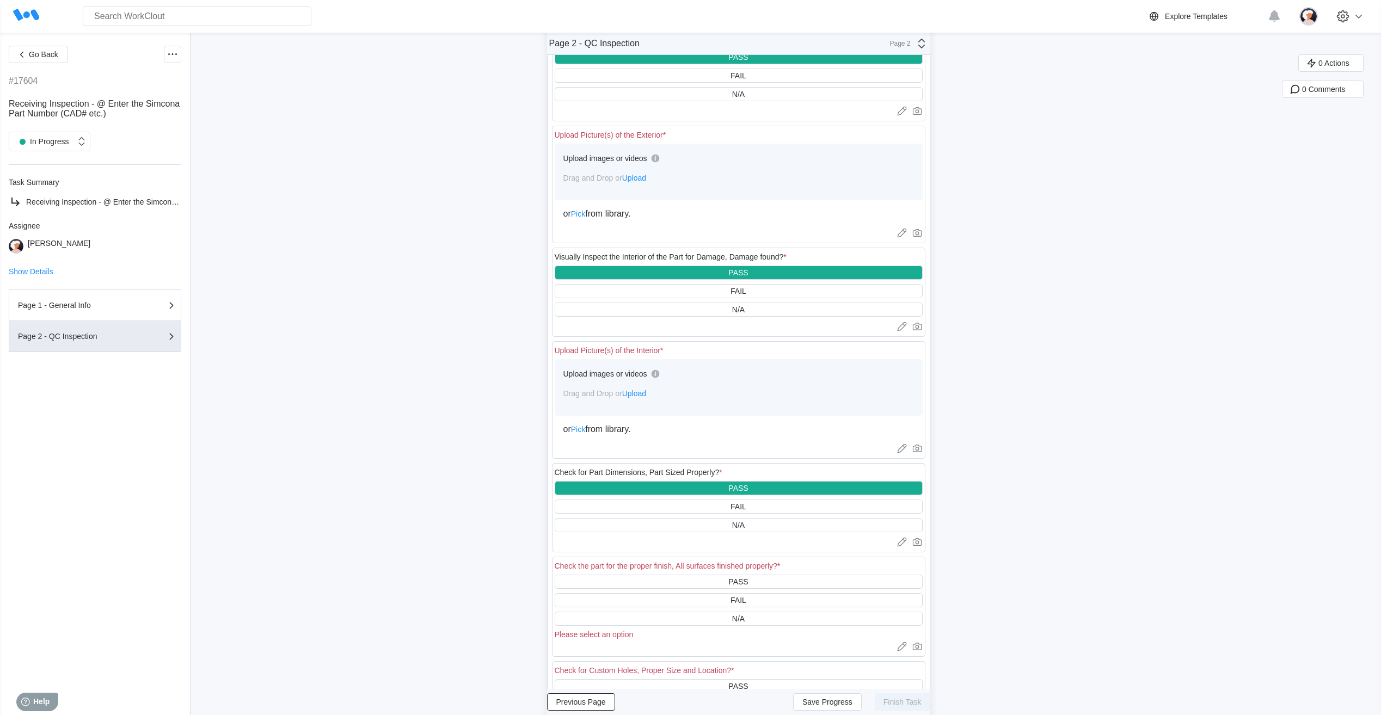
scroll to position [272, 0]
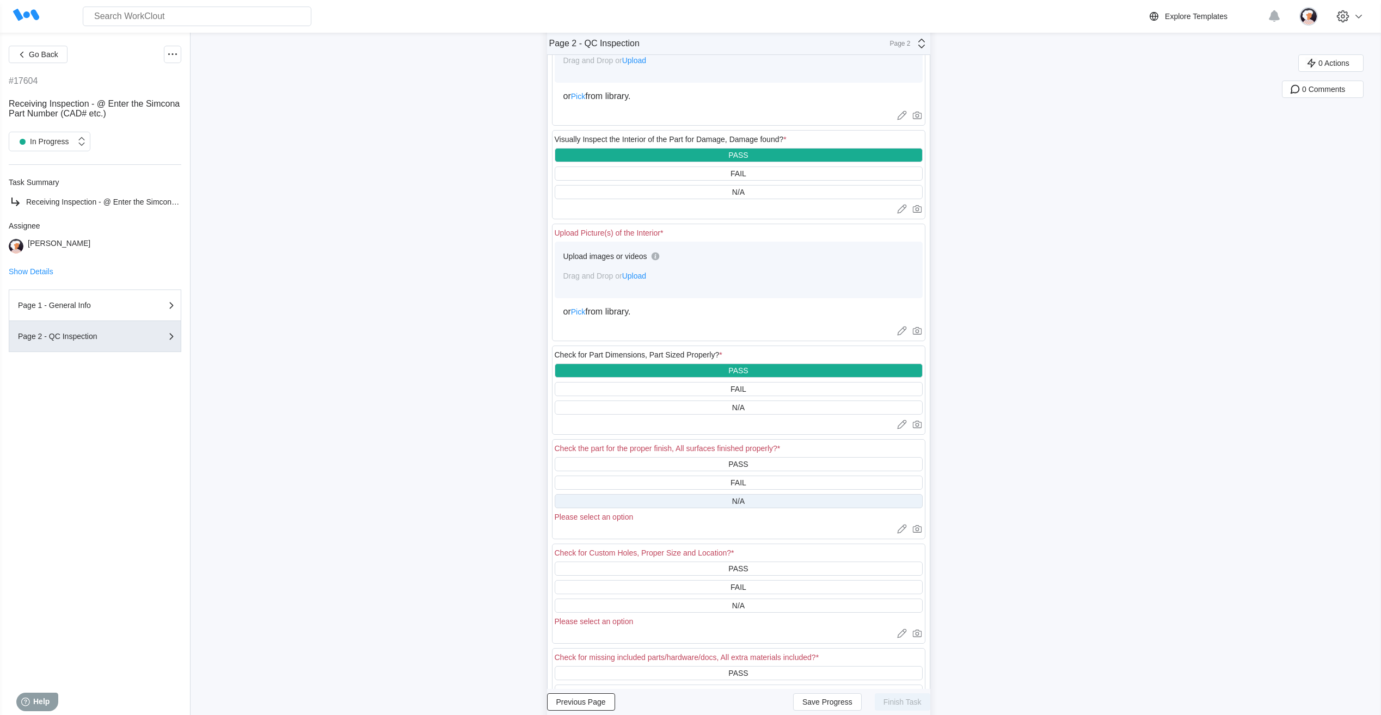
click at [717, 504] on div "N/A" at bounding box center [739, 501] width 368 height 14
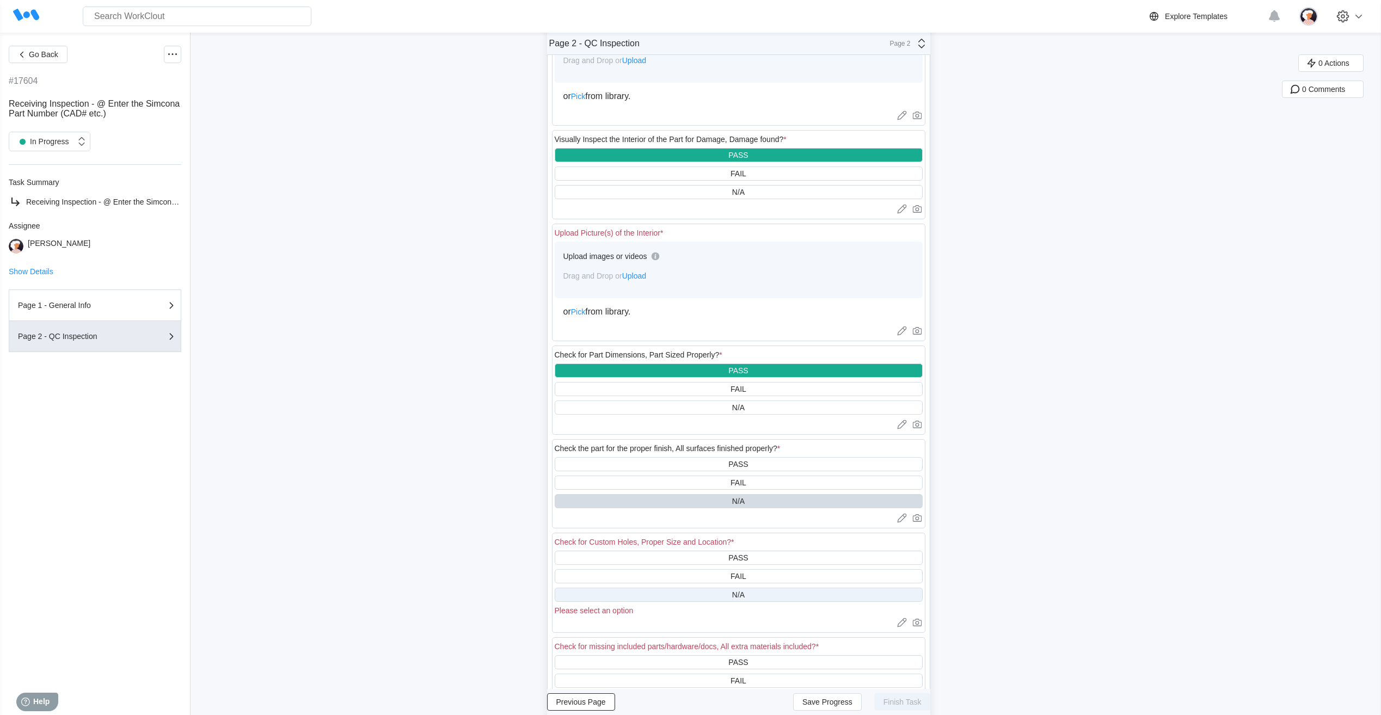
click at [721, 595] on div "N/A" at bounding box center [739, 595] width 368 height 14
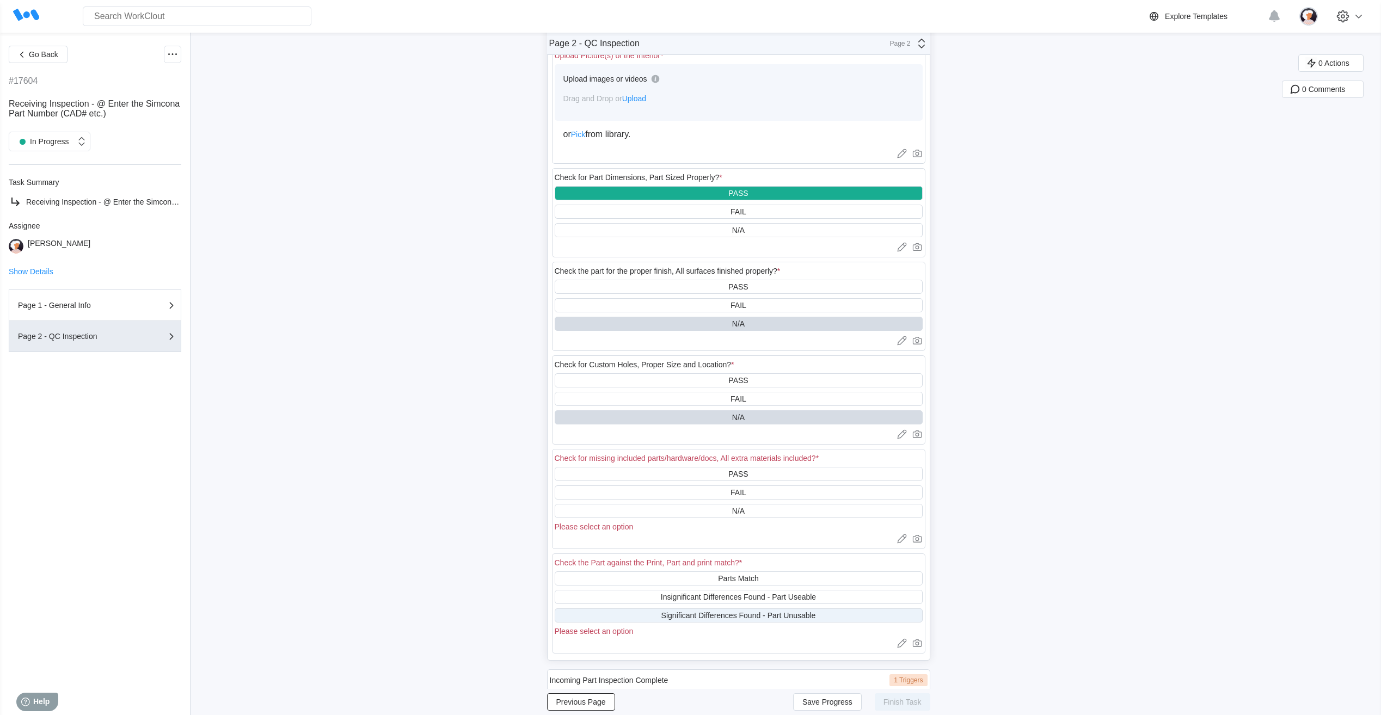
scroll to position [490, 0]
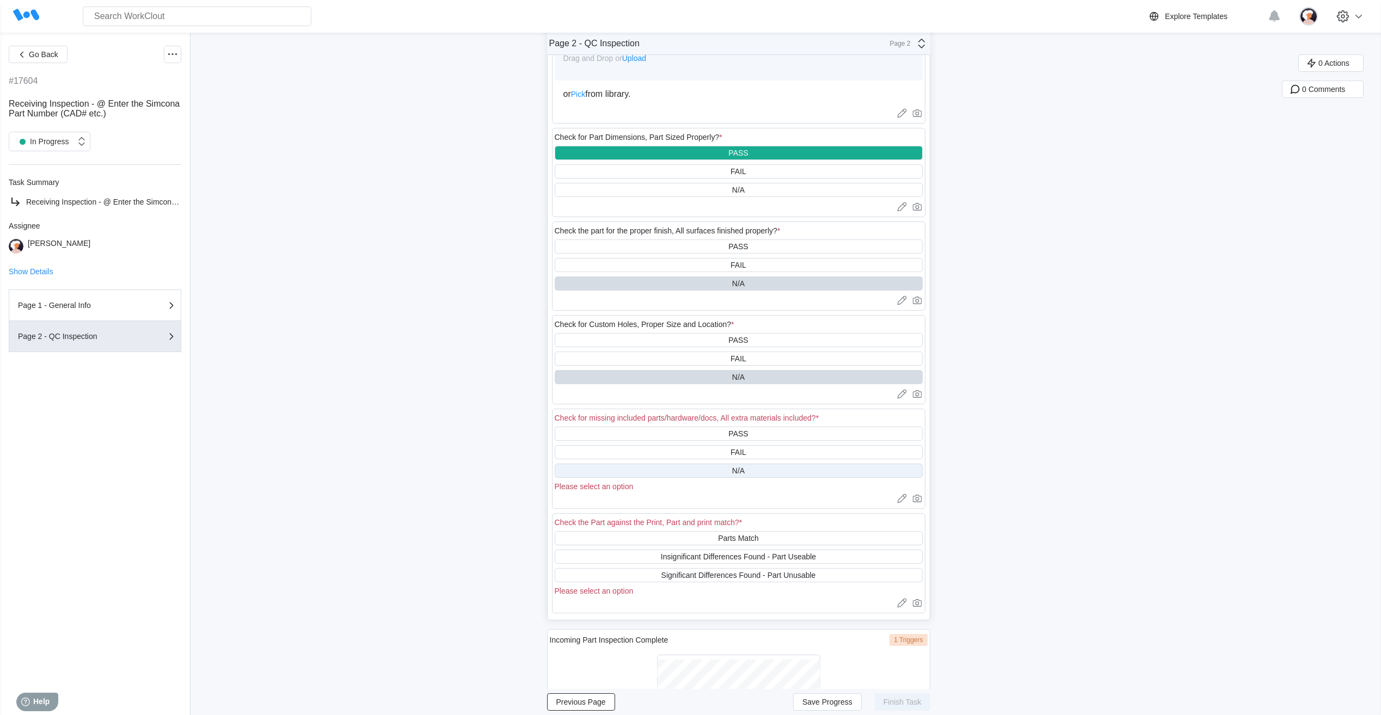
click at [675, 469] on div "N/A" at bounding box center [739, 471] width 368 height 14
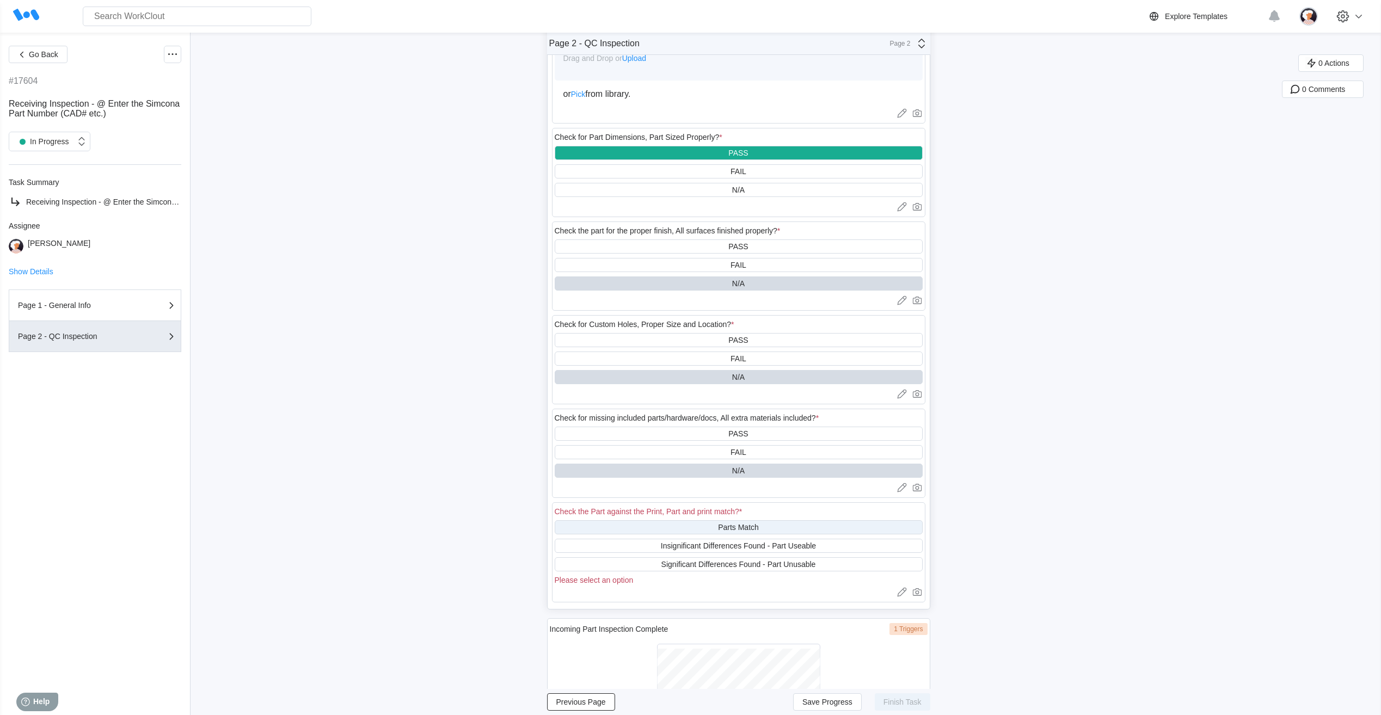
click at [682, 531] on div "Parts Match" at bounding box center [739, 528] width 368 height 14
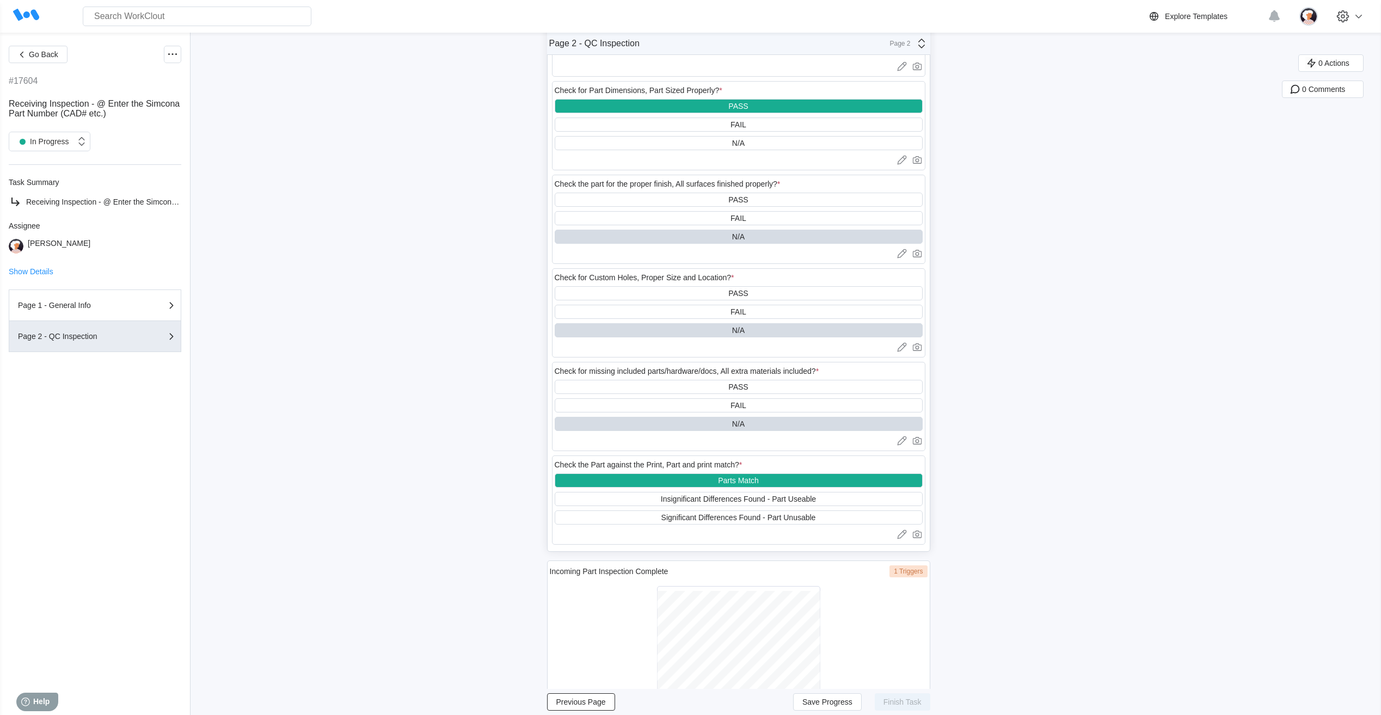
scroll to position [596, 0]
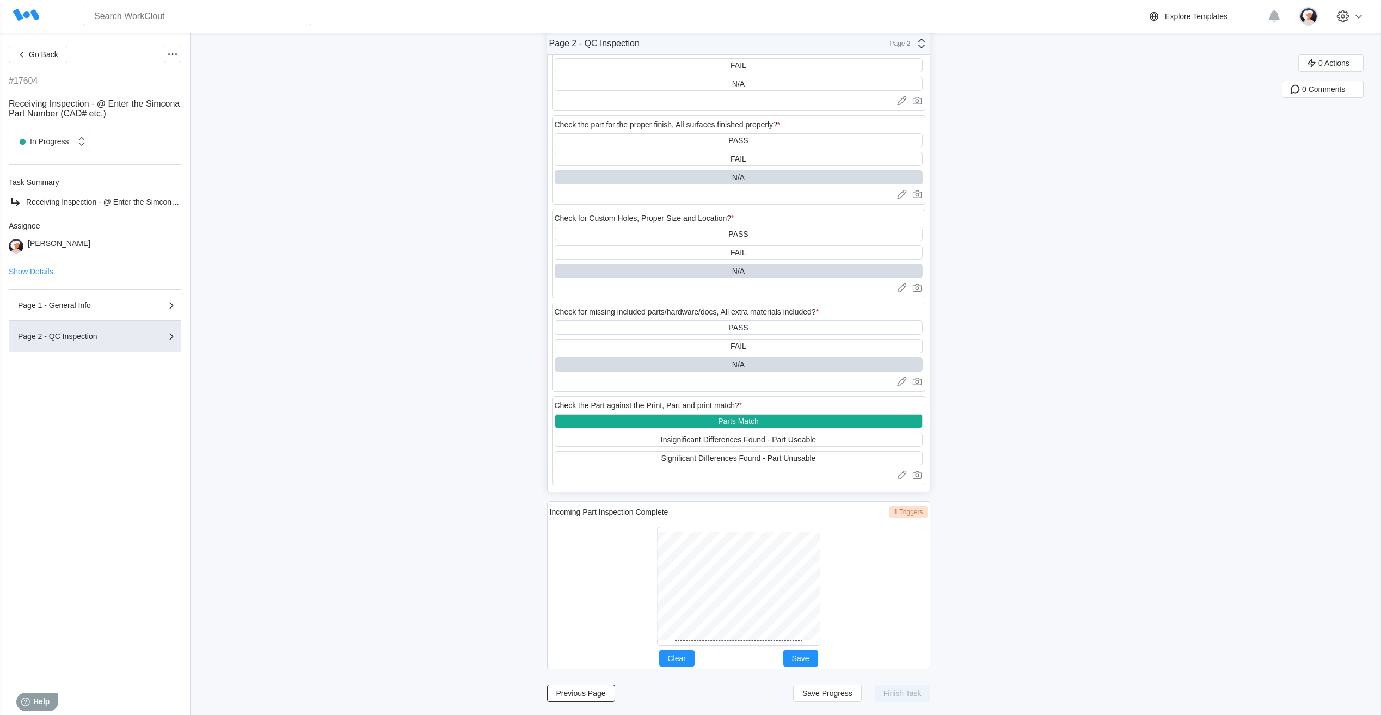
click at [723, 641] on div at bounding box center [738, 586] width 163 height 119
click at [808, 658] on span "Save" at bounding box center [800, 659] width 17 height 8
click at [833, 694] on span "Save Progress" at bounding box center [828, 694] width 50 height 8
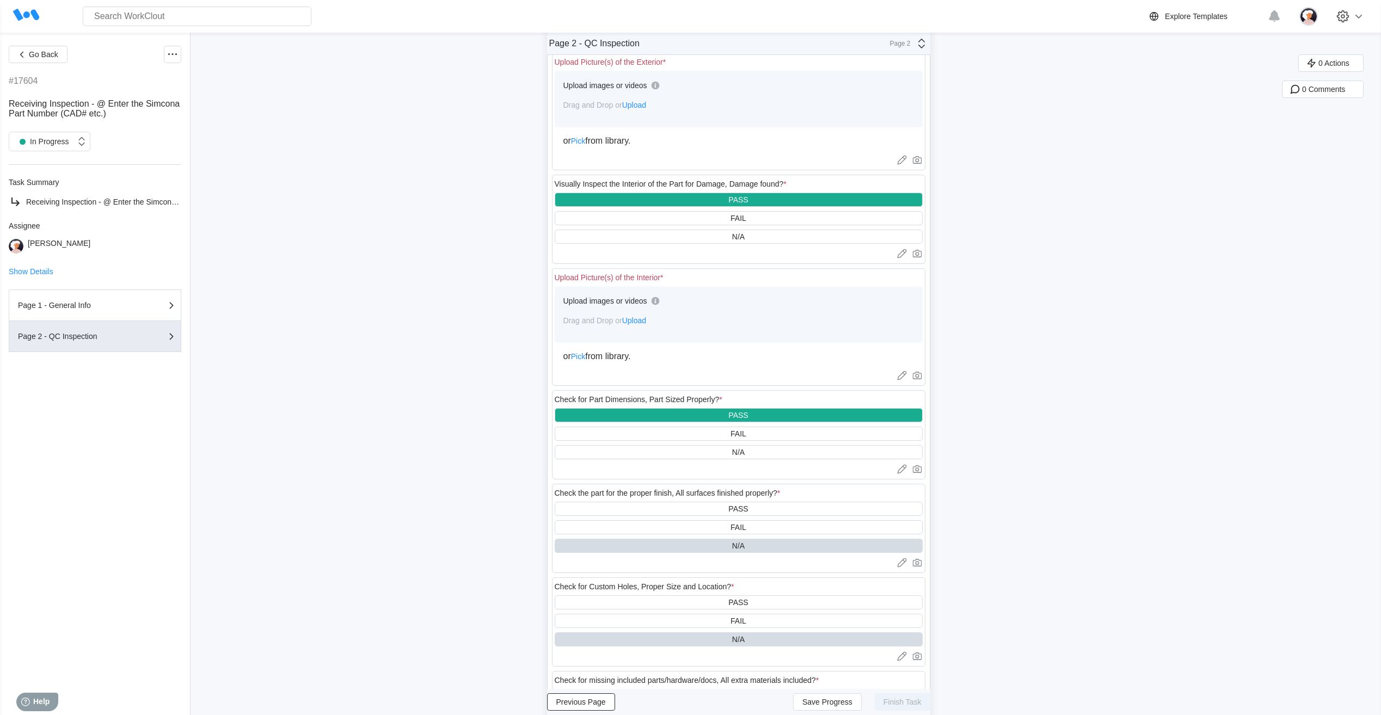
scroll to position [215, 0]
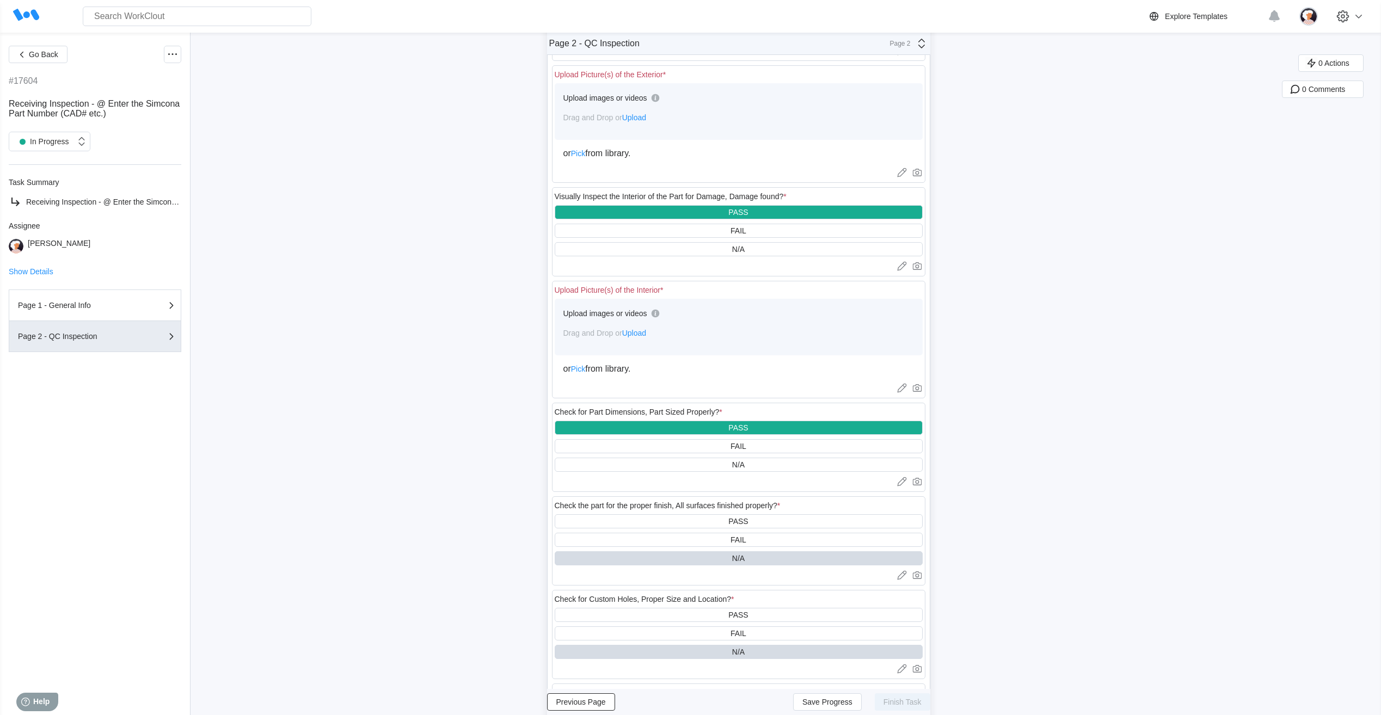
click at [640, 333] on span "Upload" at bounding box center [634, 333] width 24 height 9
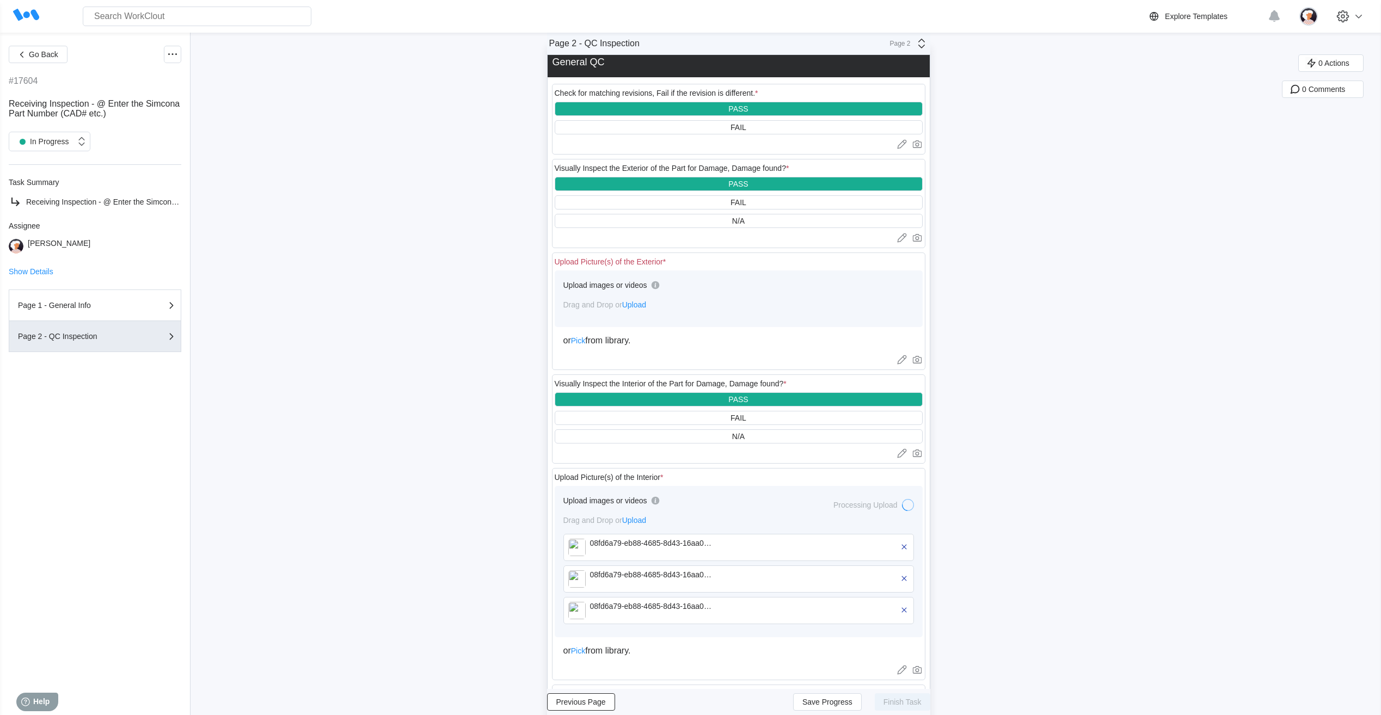
scroll to position [0, 0]
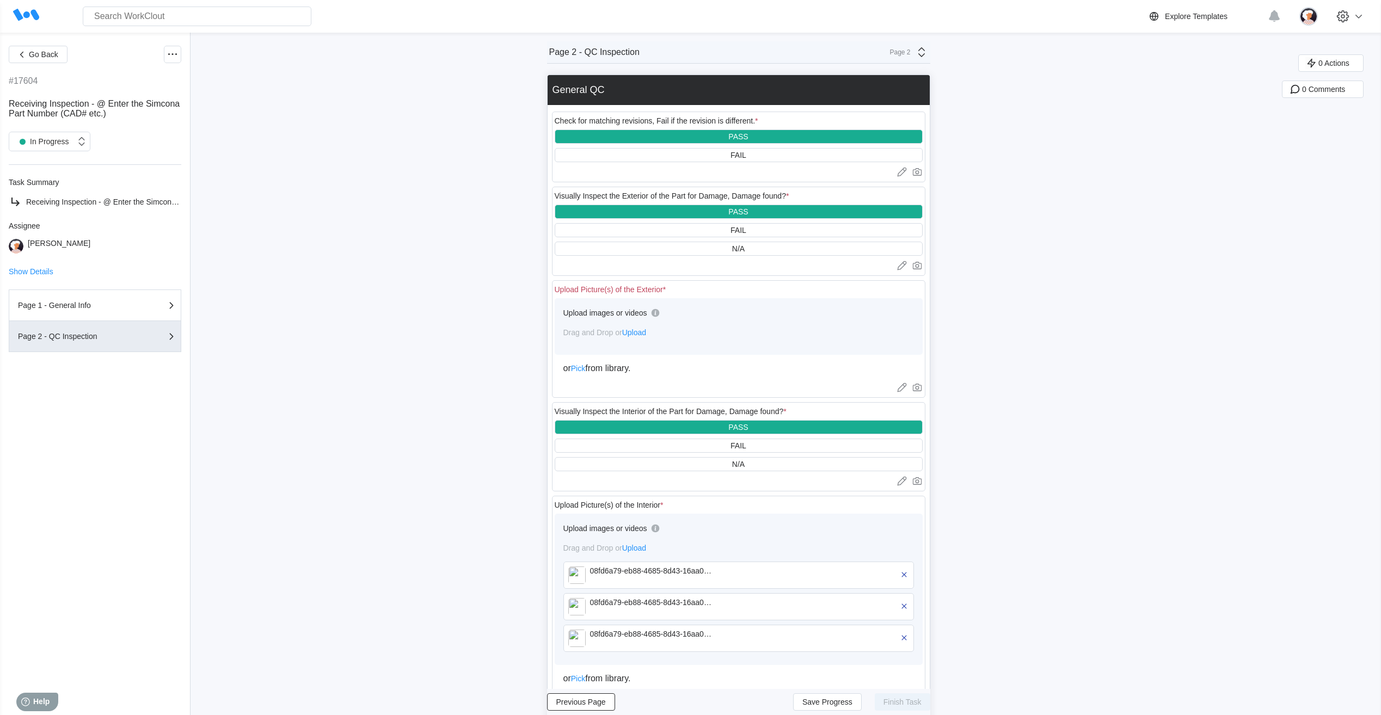
click at [641, 334] on span "Upload" at bounding box center [634, 332] width 24 height 9
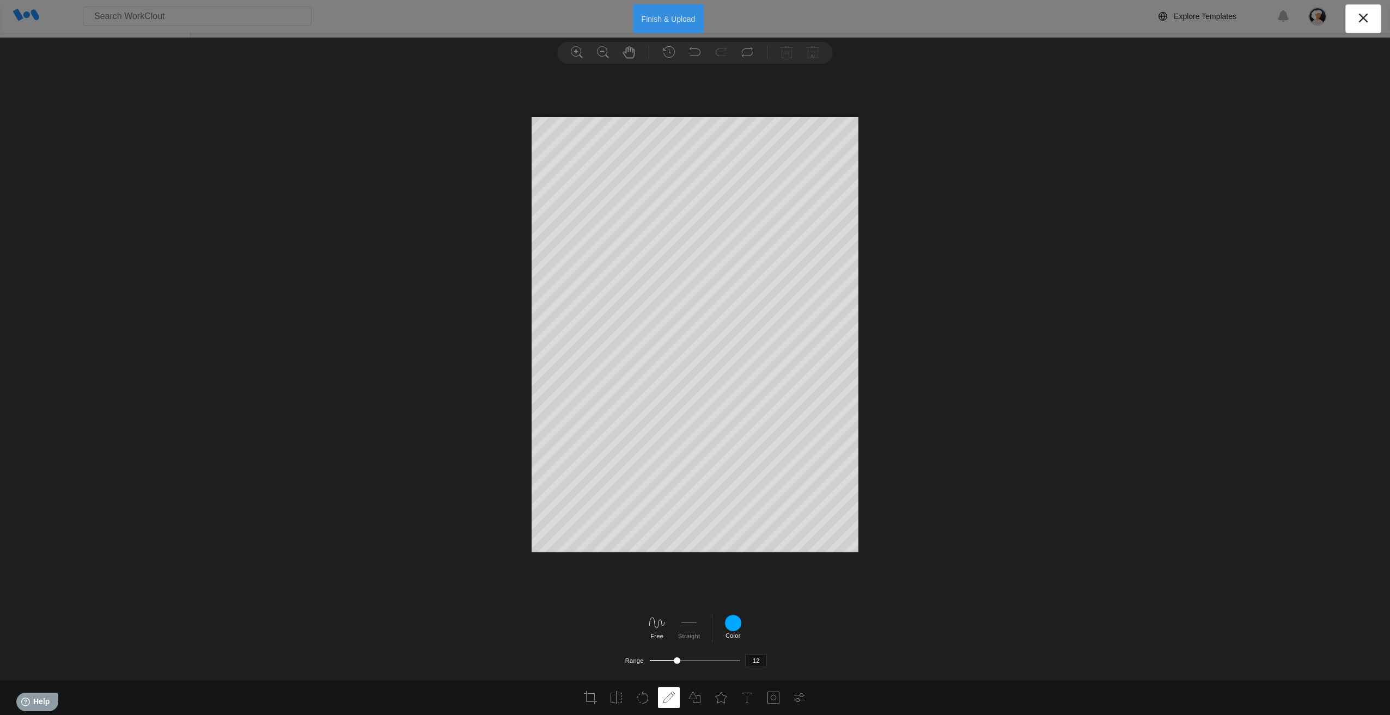
click at [672, 17] on button "Finish & Upload" at bounding box center [668, 18] width 71 height 29
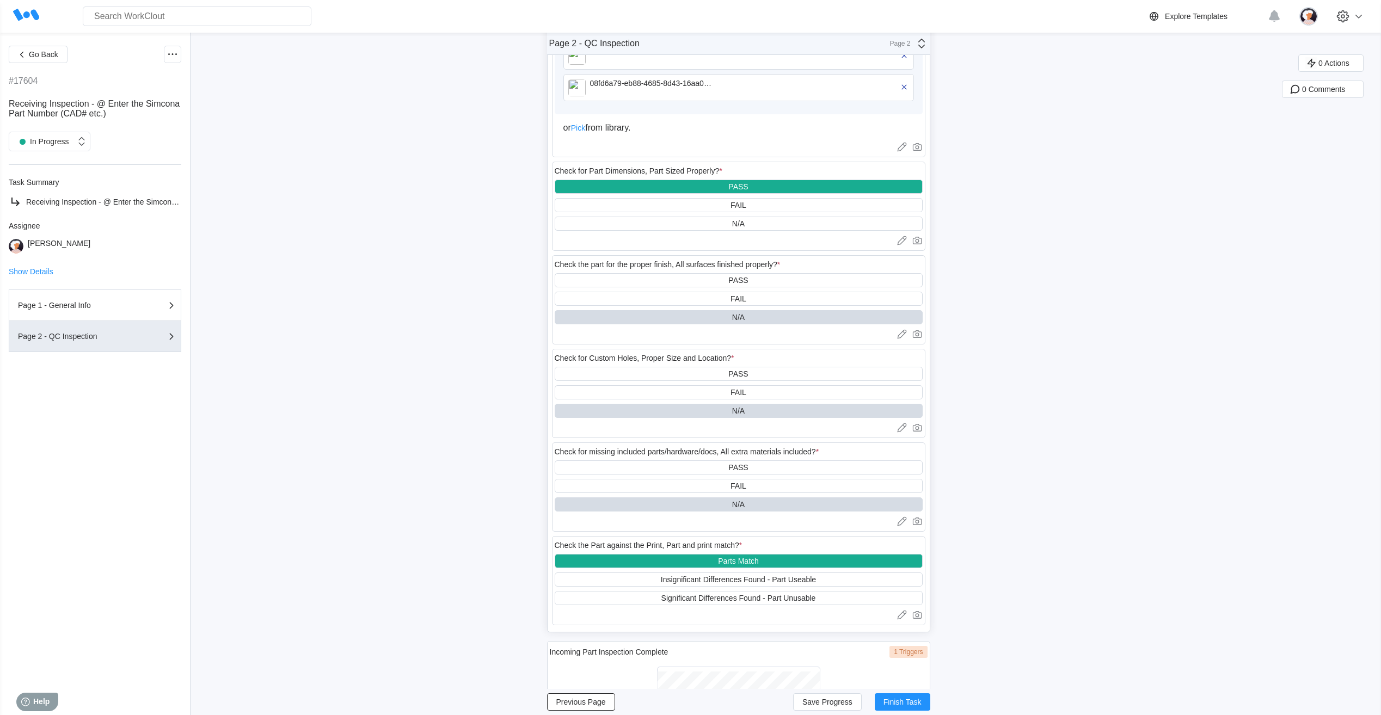
scroll to position [723, 0]
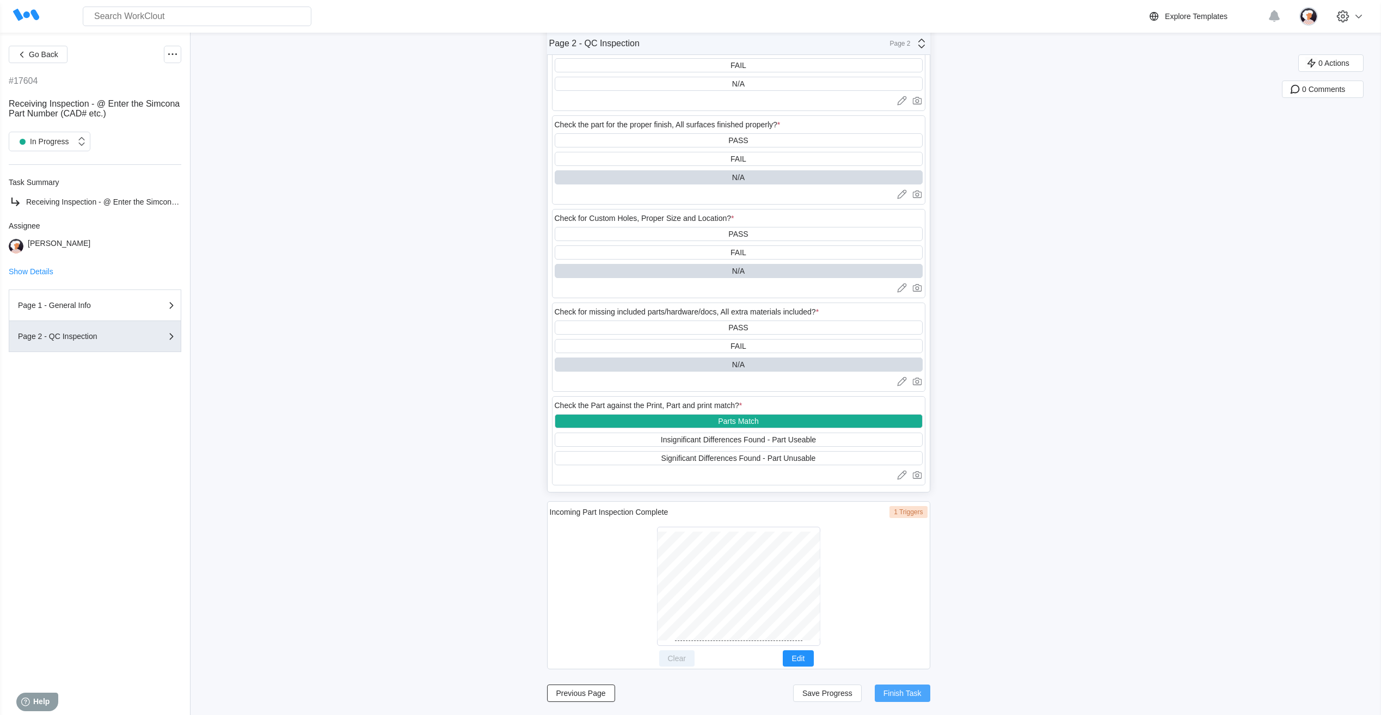
click at [895, 696] on span "Finish Task" at bounding box center [903, 694] width 38 height 8
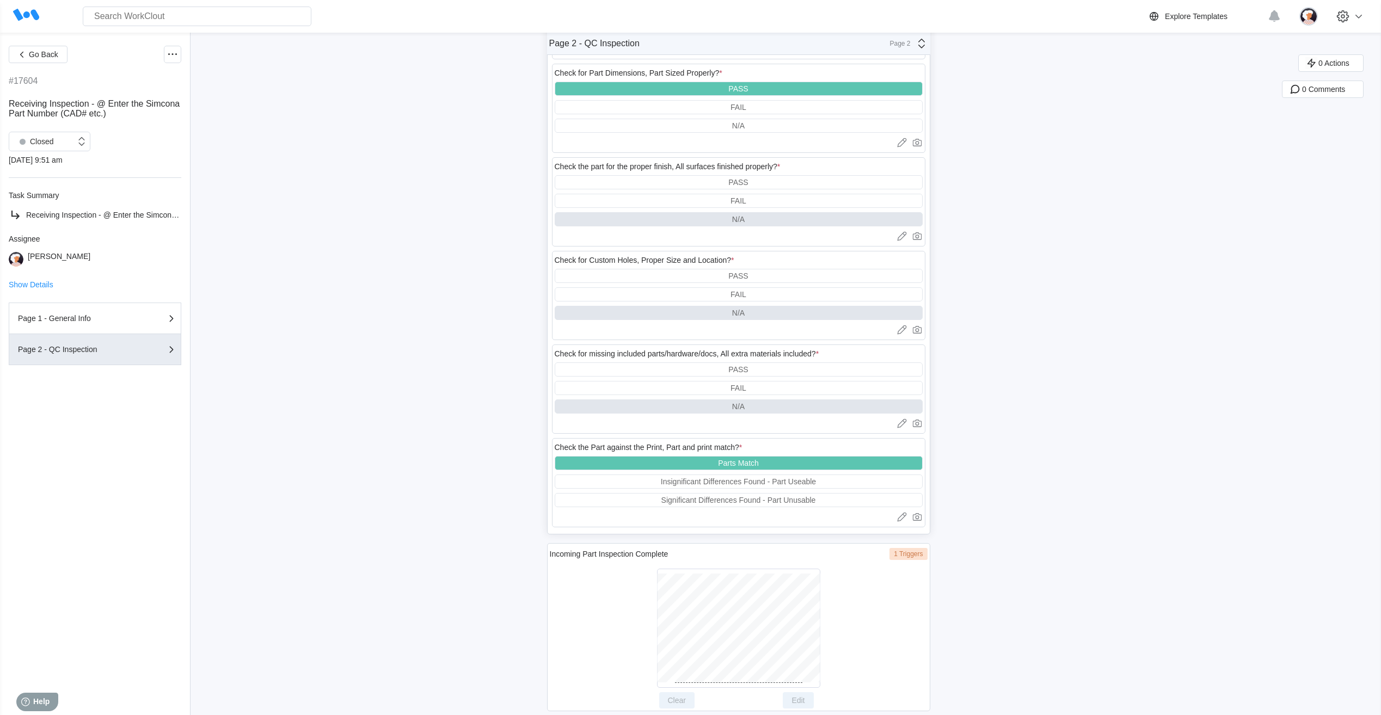
scroll to position [696, 0]
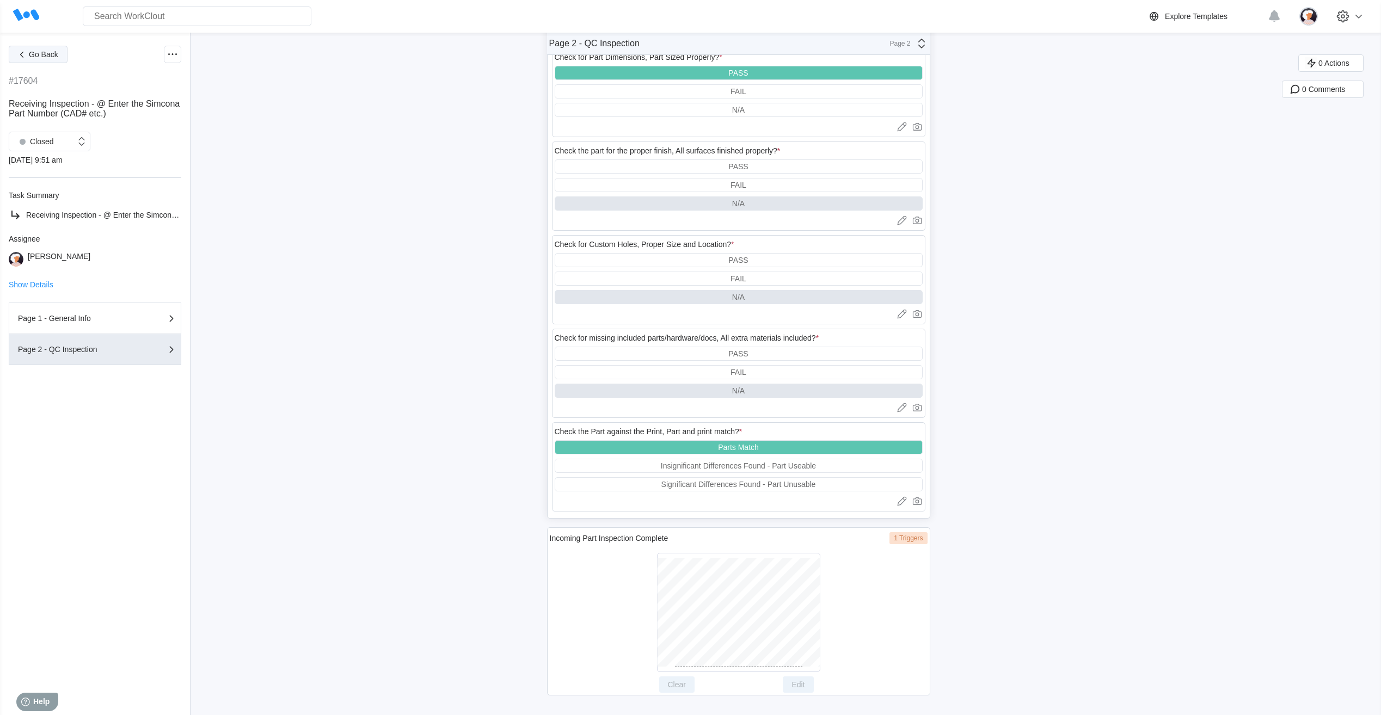
click at [51, 58] on span "Go Back" at bounding box center [43, 55] width 29 height 8
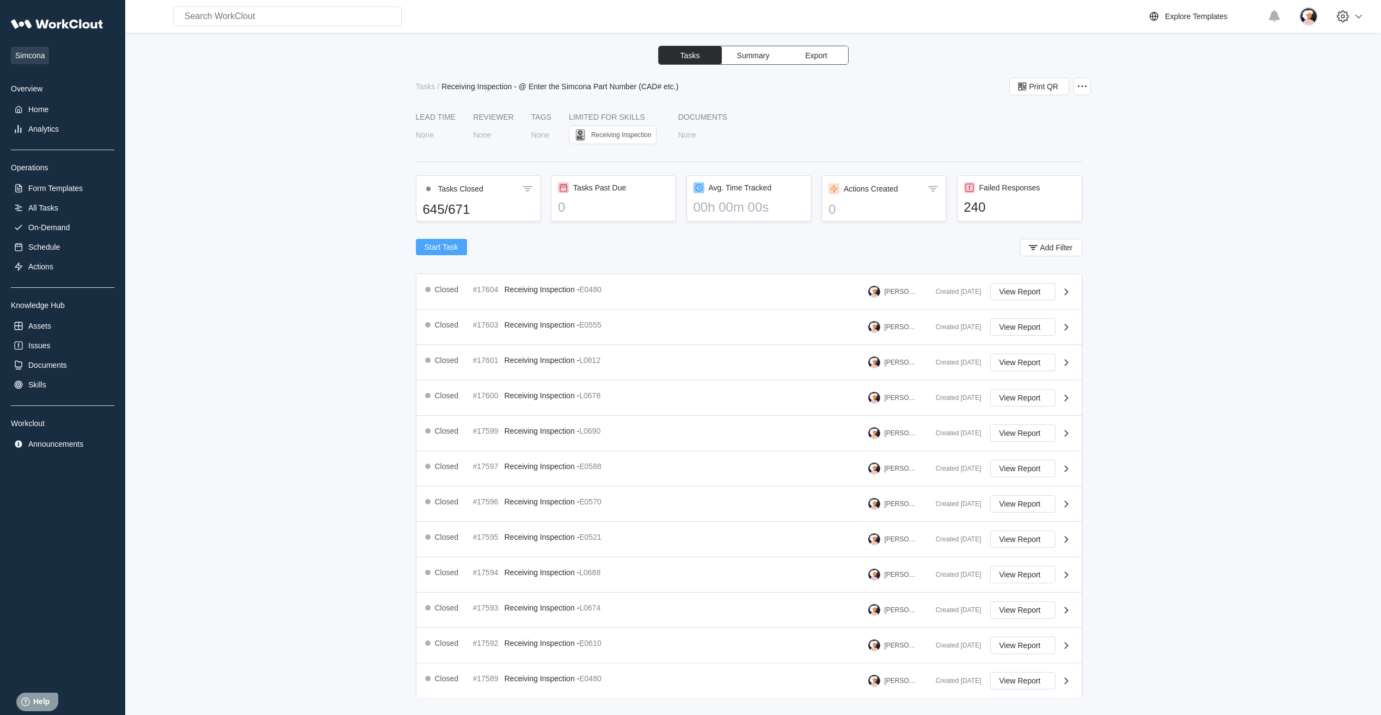
click at [430, 249] on span "Start Task" at bounding box center [442, 247] width 34 height 8
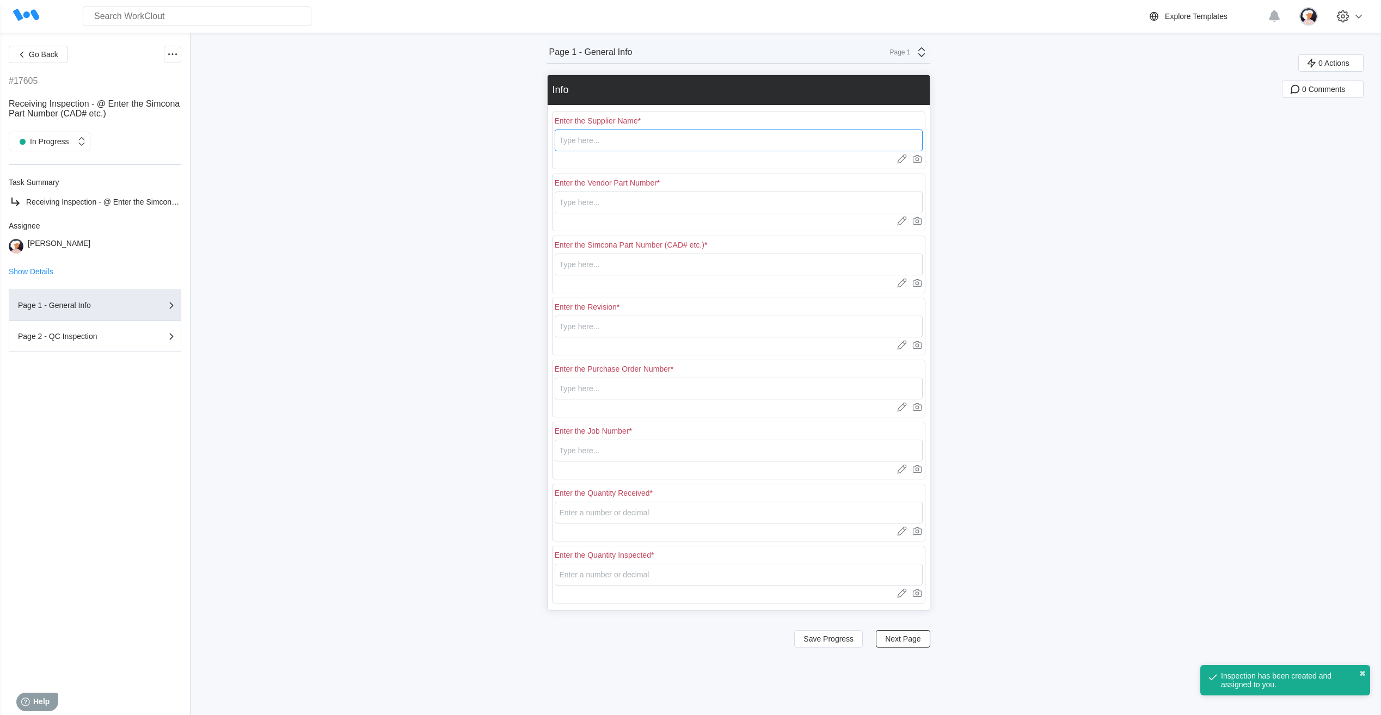
click at [595, 140] on input "text" at bounding box center [739, 141] width 368 height 22
type input "RE [PERSON_NAME]"
click at [582, 203] on input "text" at bounding box center [739, 203] width 368 height 22
click at [582, 196] on input "text" at bounding box center [739, 203] width 368 height 22
type input "e"
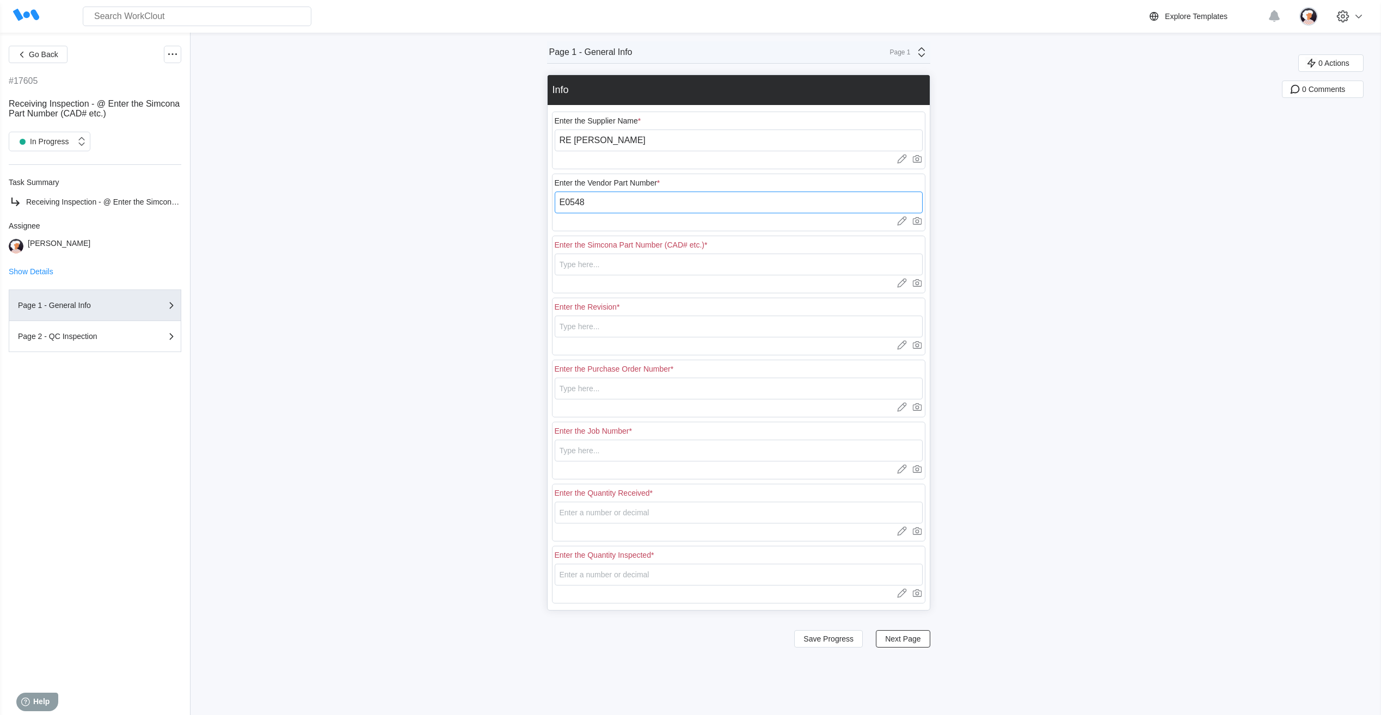
type input "E0548"
type input "0"
type input "18401"
type input "N/A"
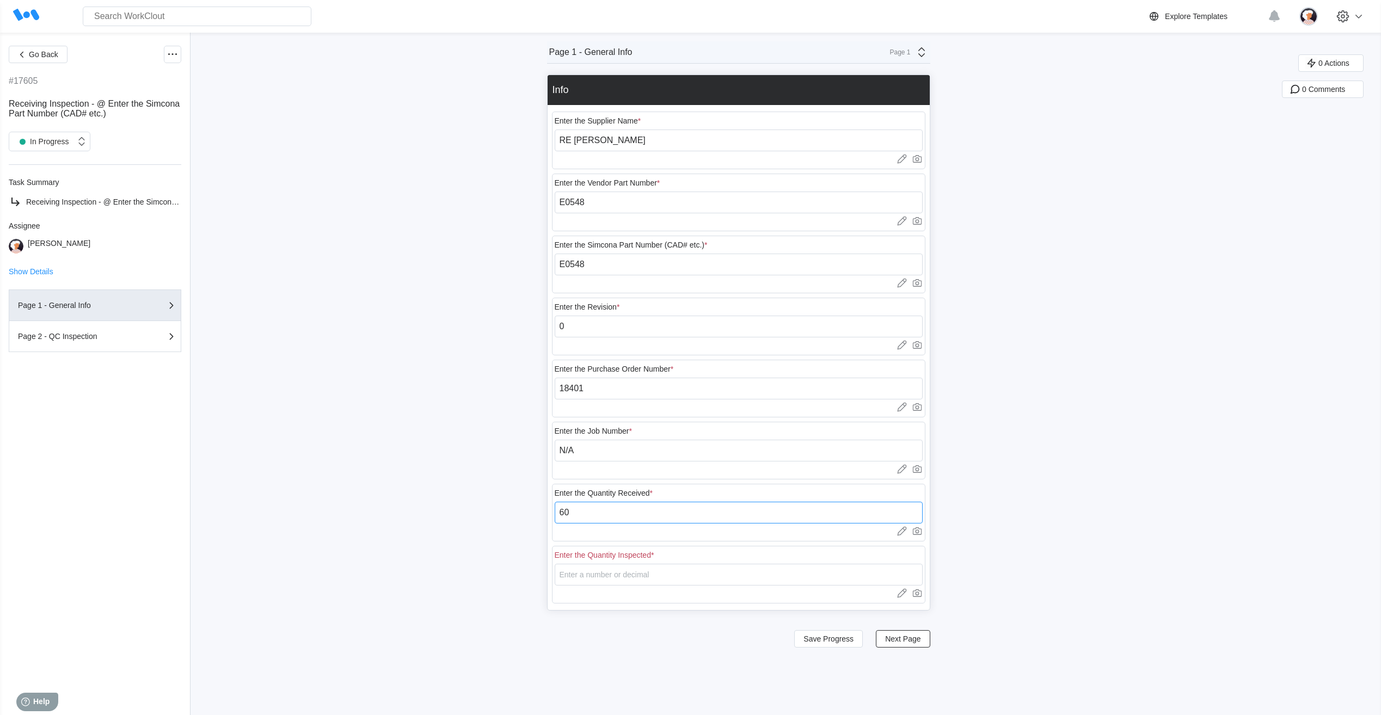
type input "60"
type input "13"
click at [830, 639] on span "Save Progress" at bounding box center [829, 639] width 50 height 8
click at [908, 636] on span "Next Page" at bounding box center [902, 639] width 35 height 8
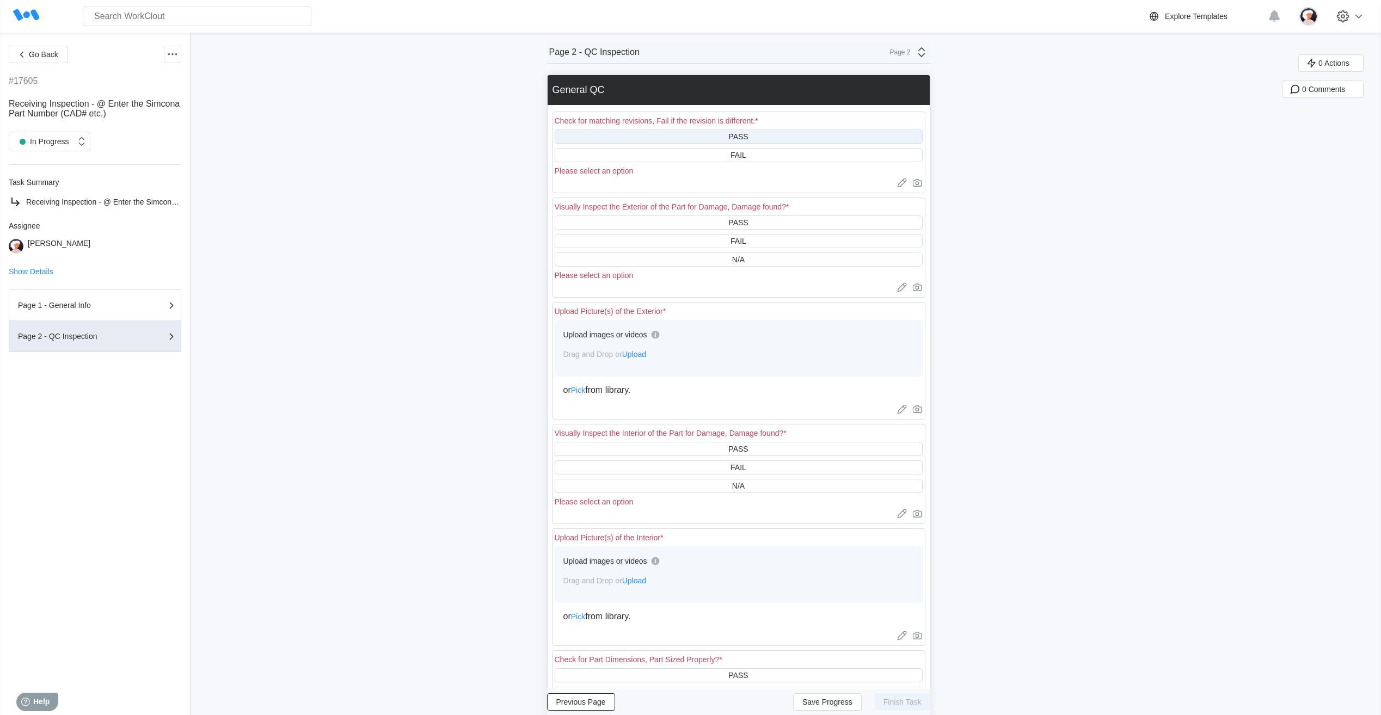
click at [641, 136] on div "PASS" at bounding box center [739, 137] width 368 height 14
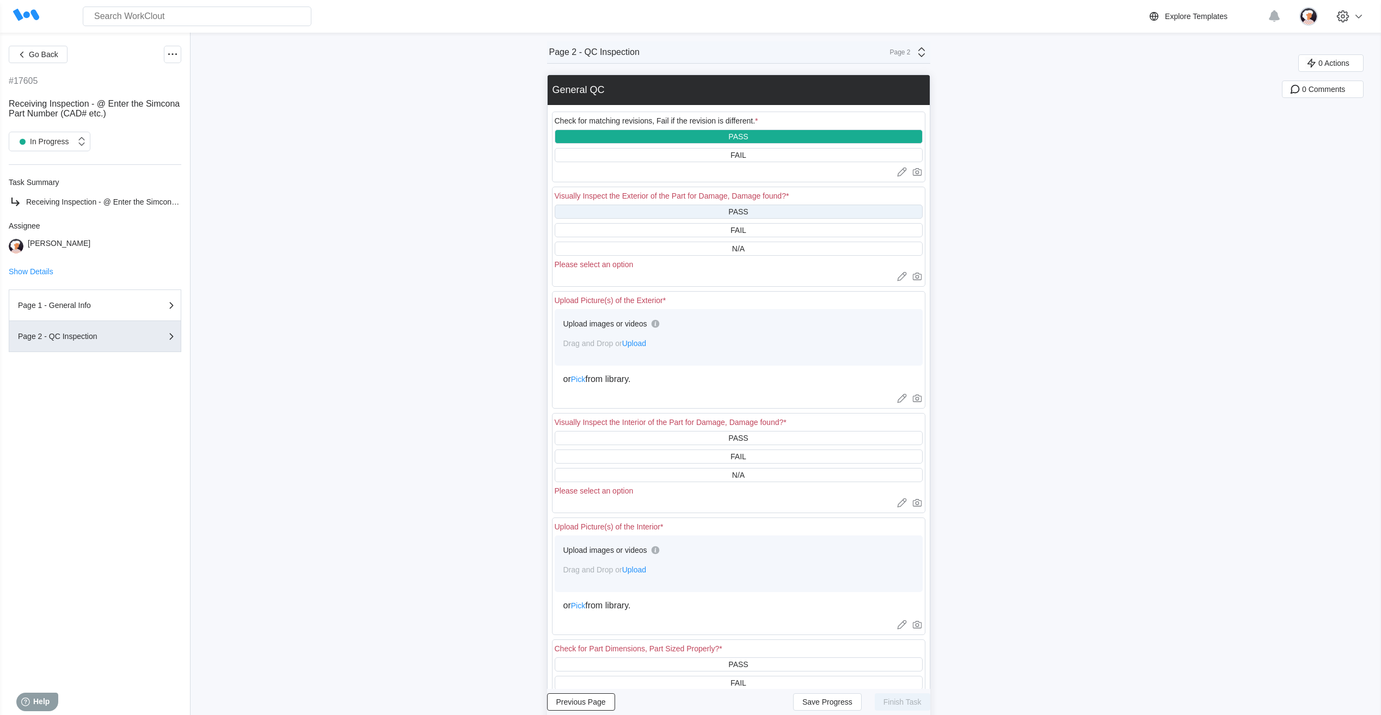
click at [626, 212] on div "PASS" at bounding box center [739, 212] width 368 height 14
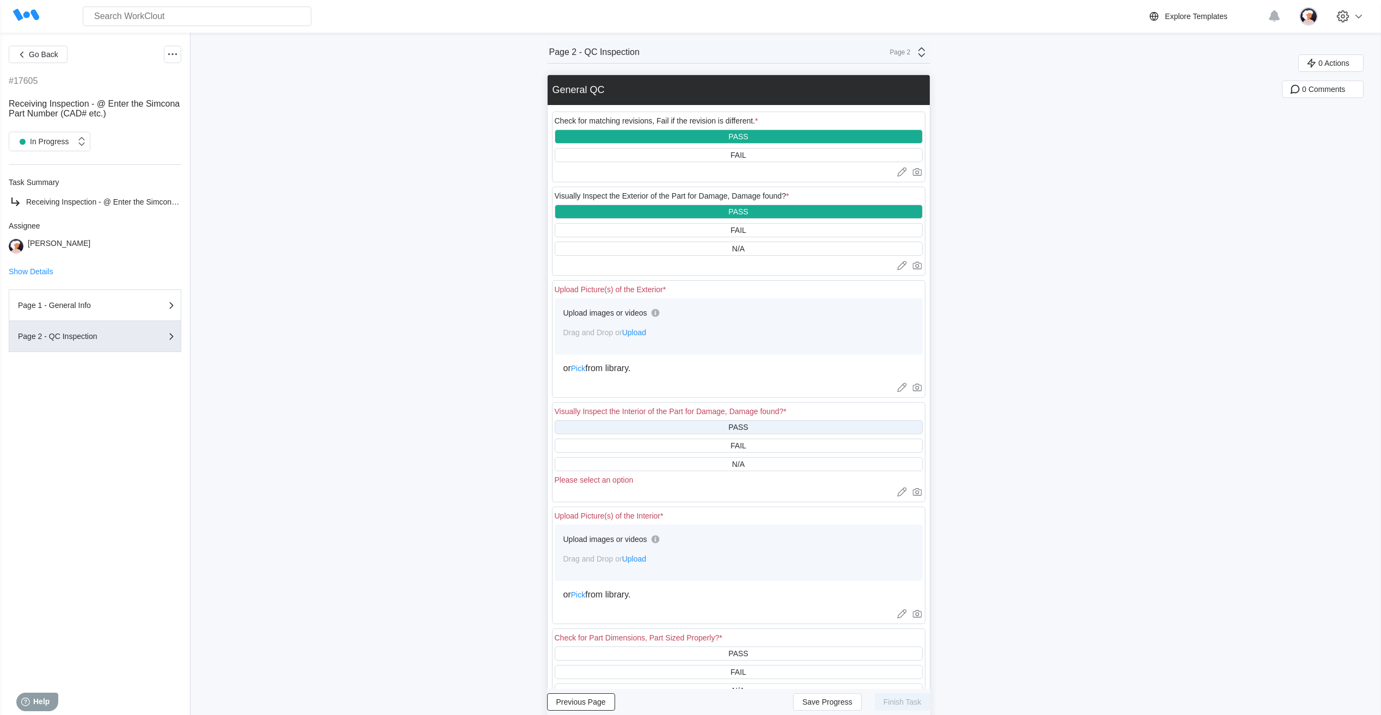
click at [657, 429] on div "PASS" at bounding box center [739, 427] width 368 height 14
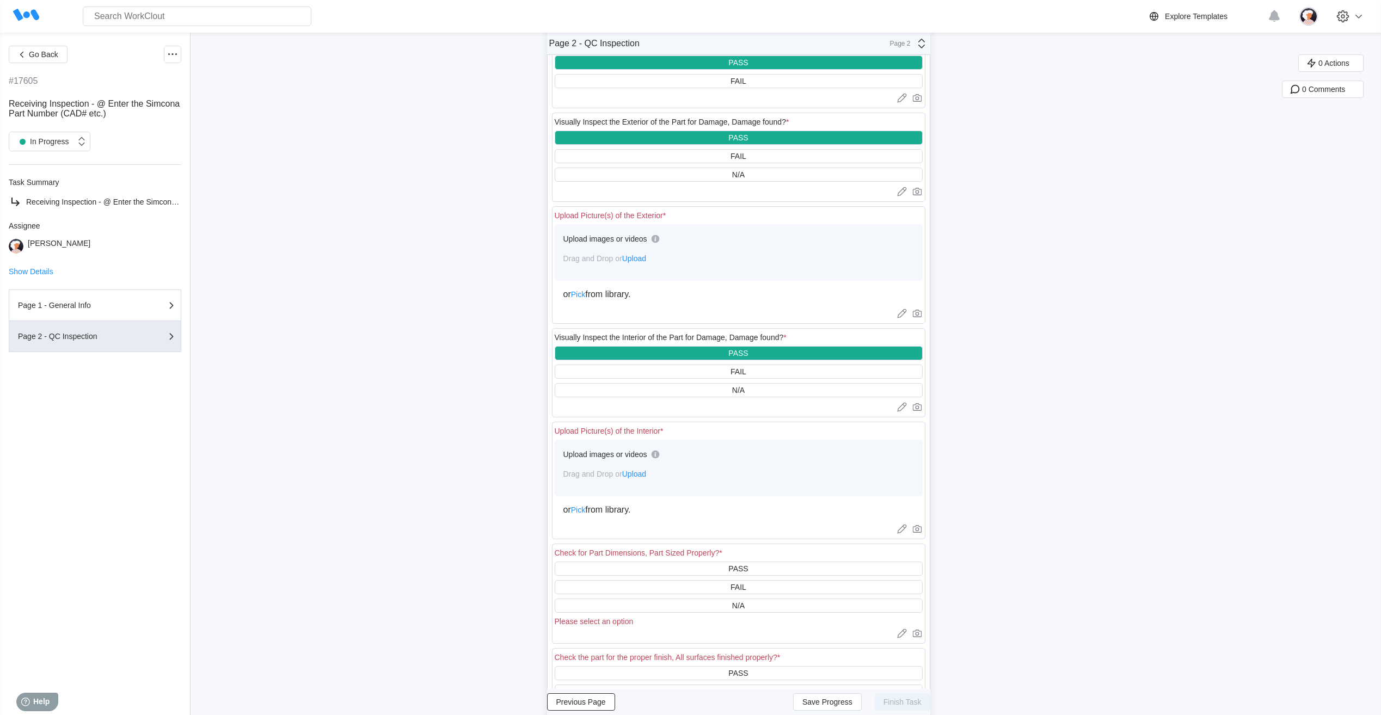
scroll to position [109, 0]
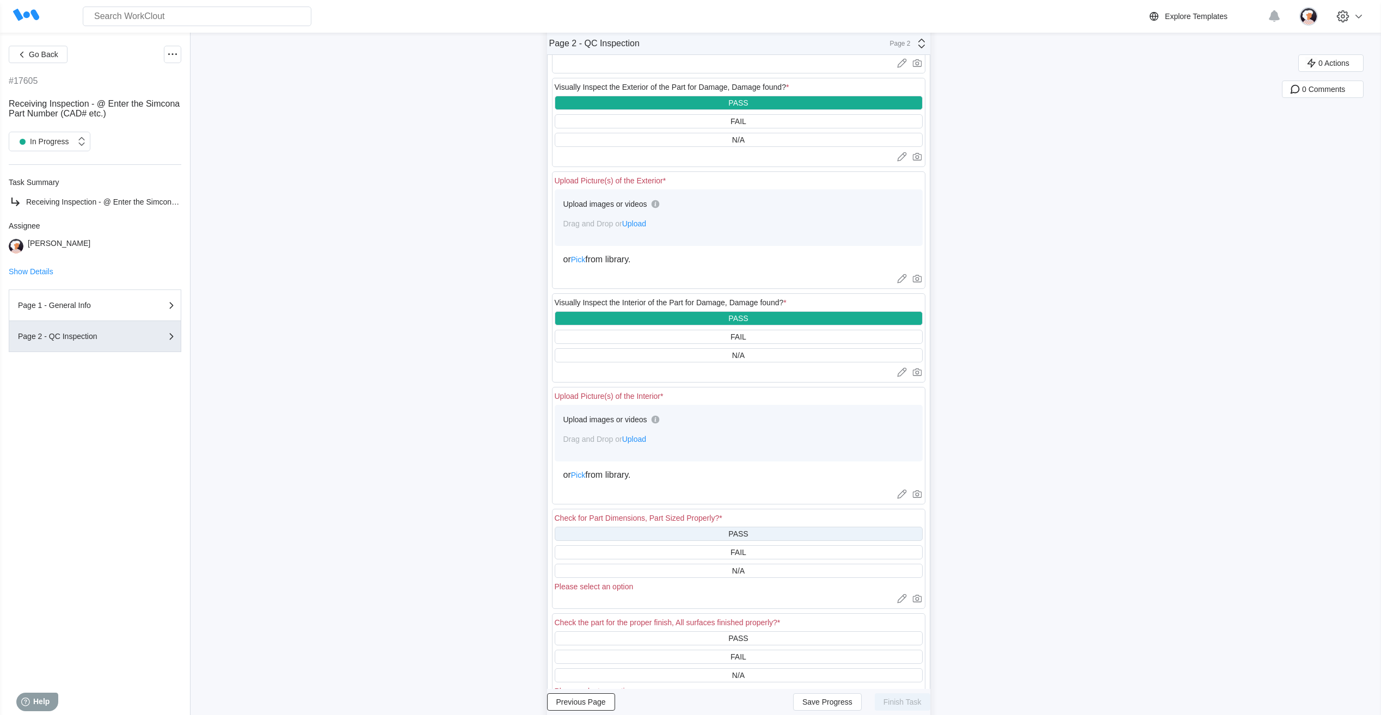
click at [668, 535] on div "PASS" at bounding box center [739, 534] width 368 height 14
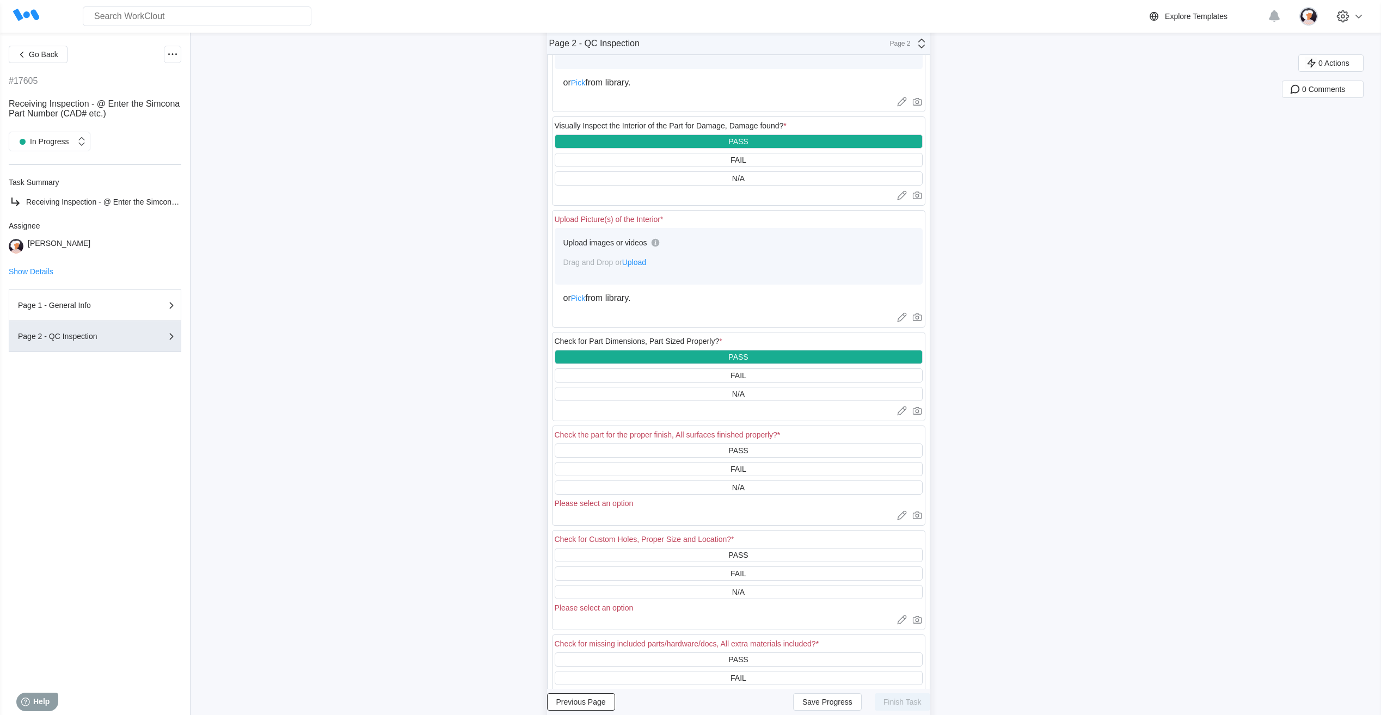
scroll to position [327, 0]
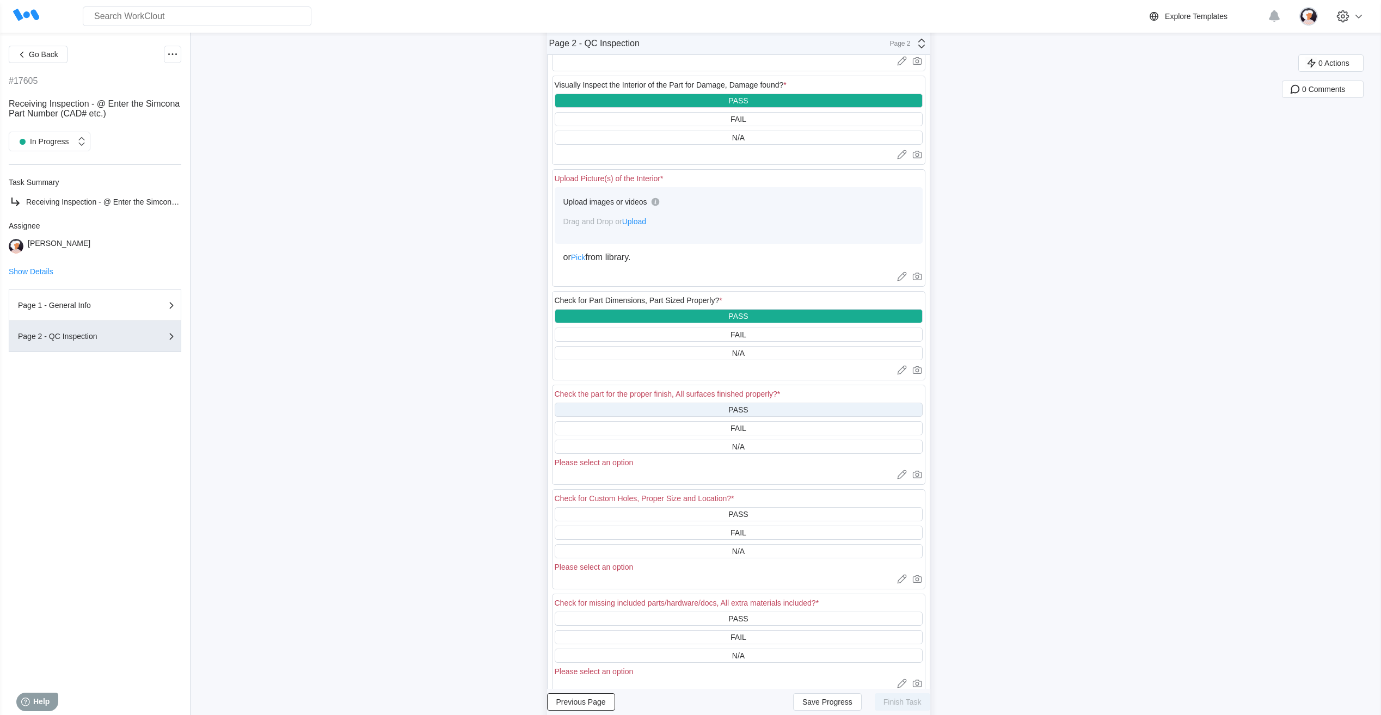
click at [668, 413] on div "PASS" at bounding box center [739, 410] width 368 height 14
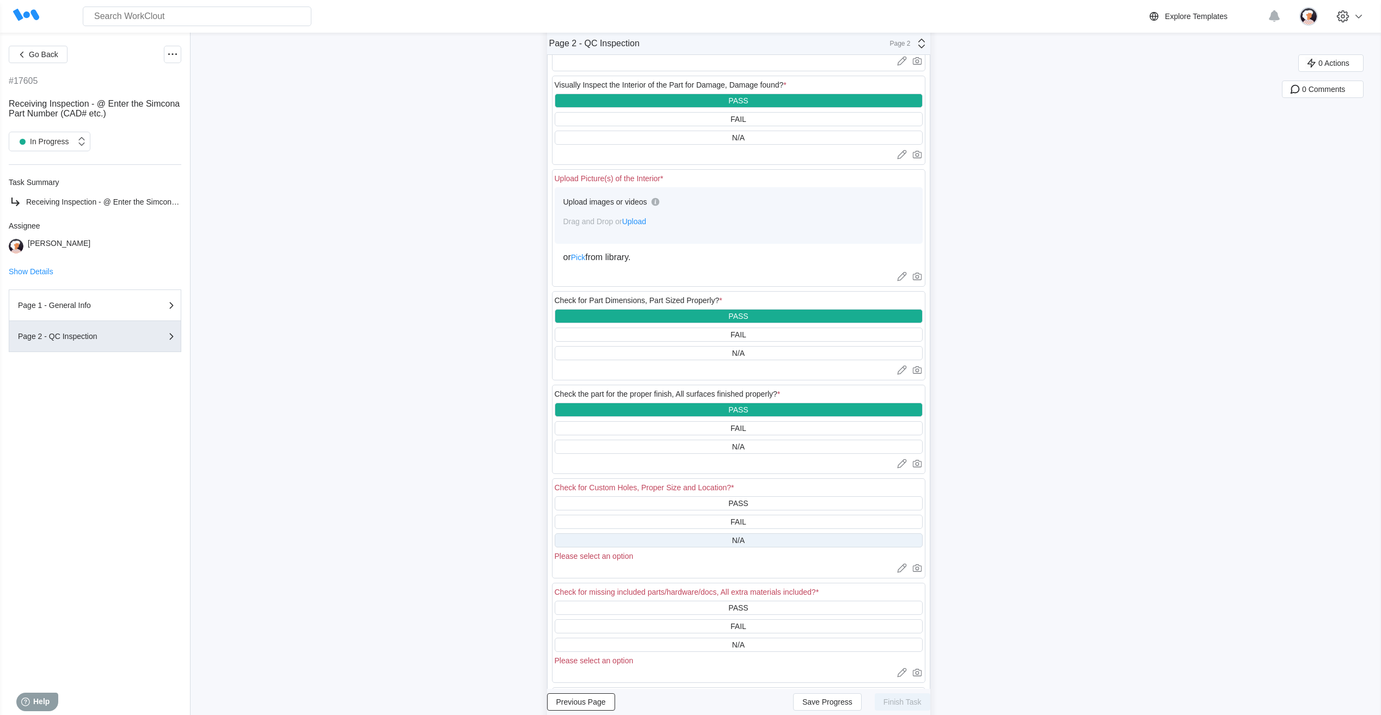
click at [680, 540] on div "N/A" at bounding box center [739, 541] width 368 height 14
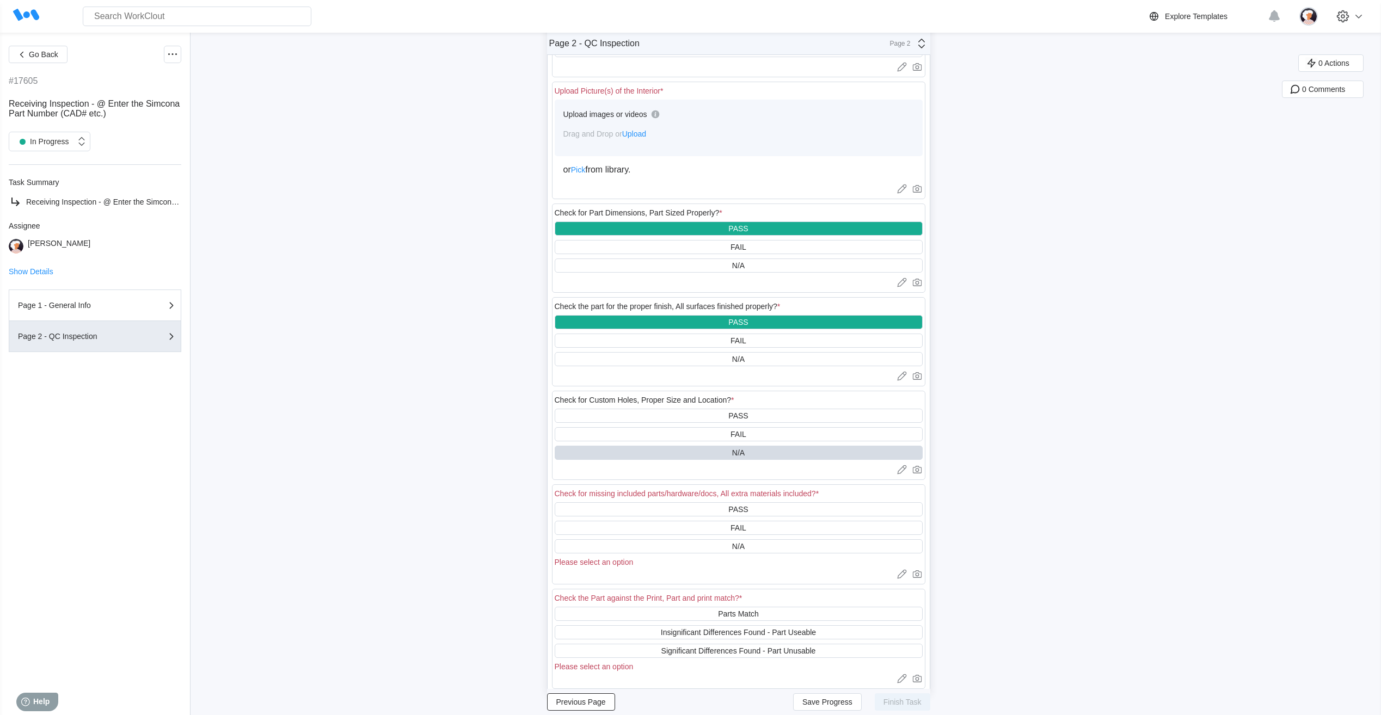
scroll to position [436, 0]
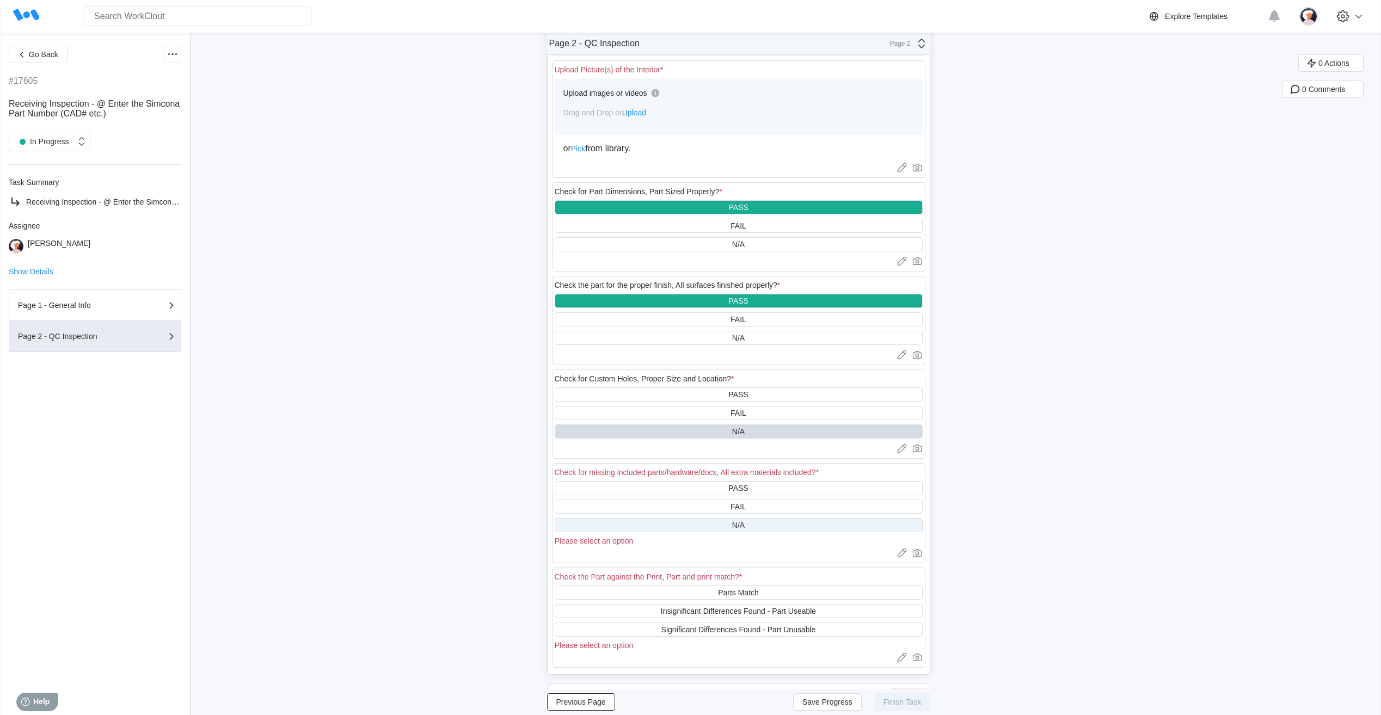
click at [673, 529] on div "N/A" at bounding box center [739, 525] width 368 height 14
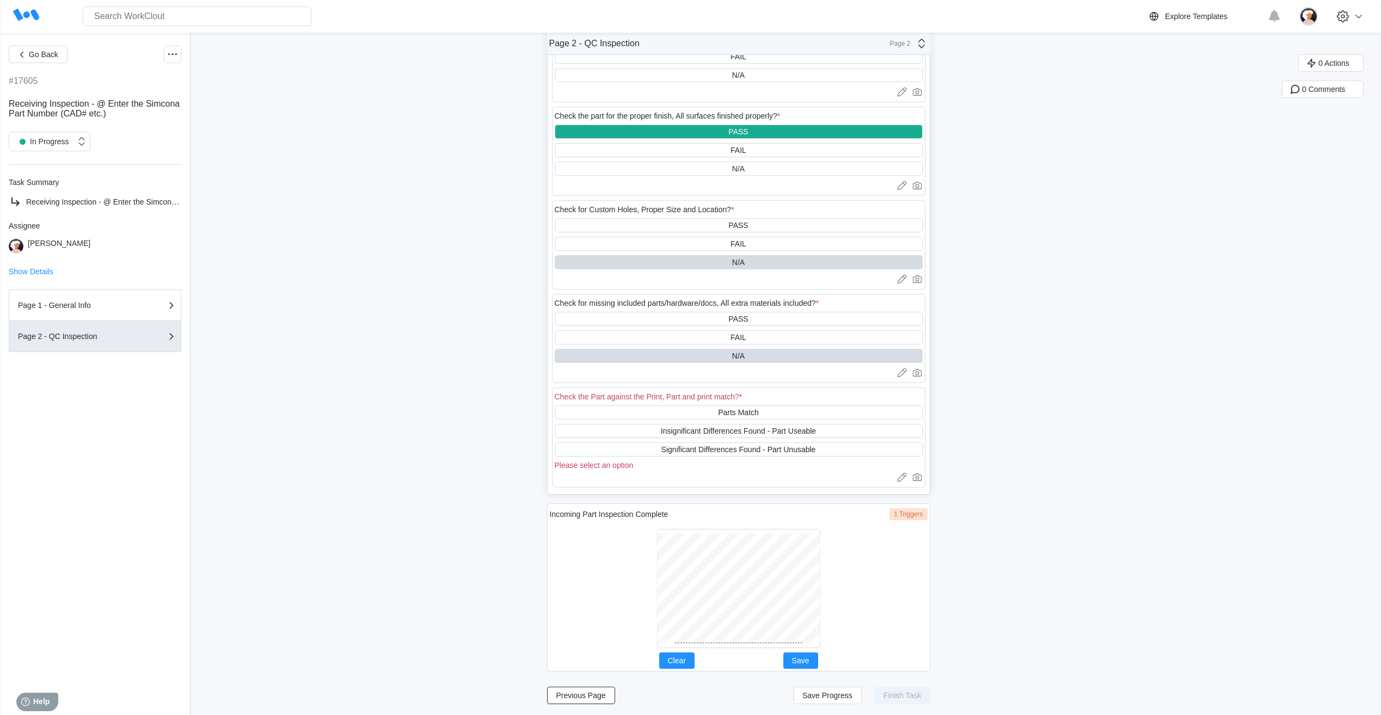
scroll to position [607, 0]
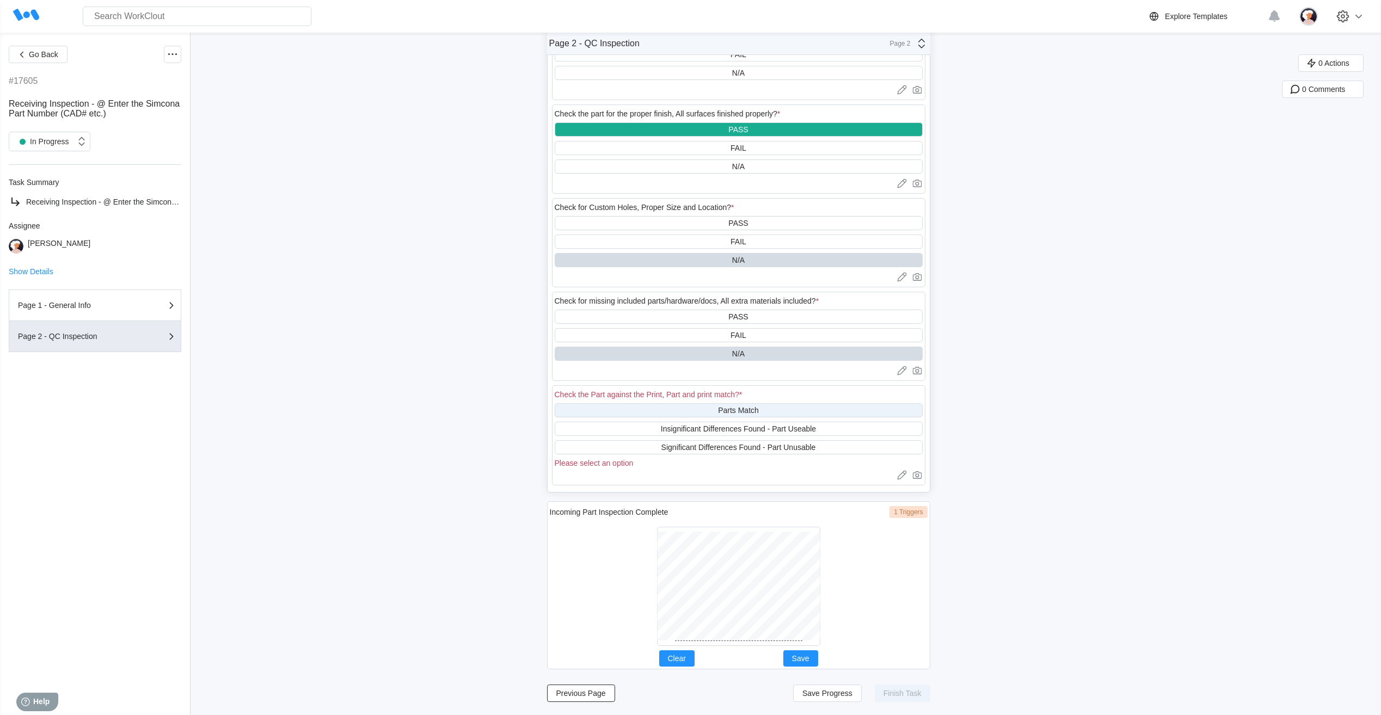
click at [663, 411] on div "Parts Match" at bounding box center [739, 410] width 368 height 14
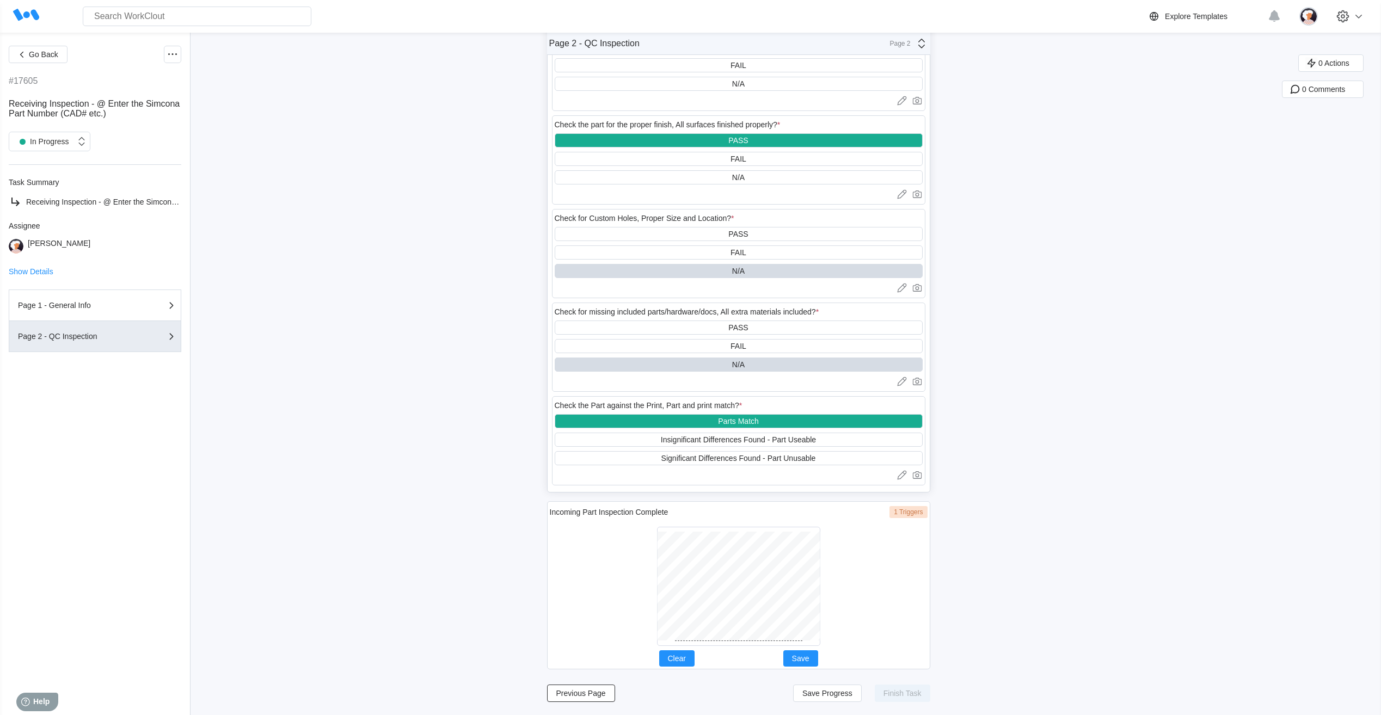
click at [692, 643] on div at bounding box center [738, 586] width 163 height 119
click at [798, 660] on span "Save" at bounding box center [800, 659] width 17 height 8
click at [843, 695] on span "Save Progress" at bounding box center [828, 694] width 50 height 8
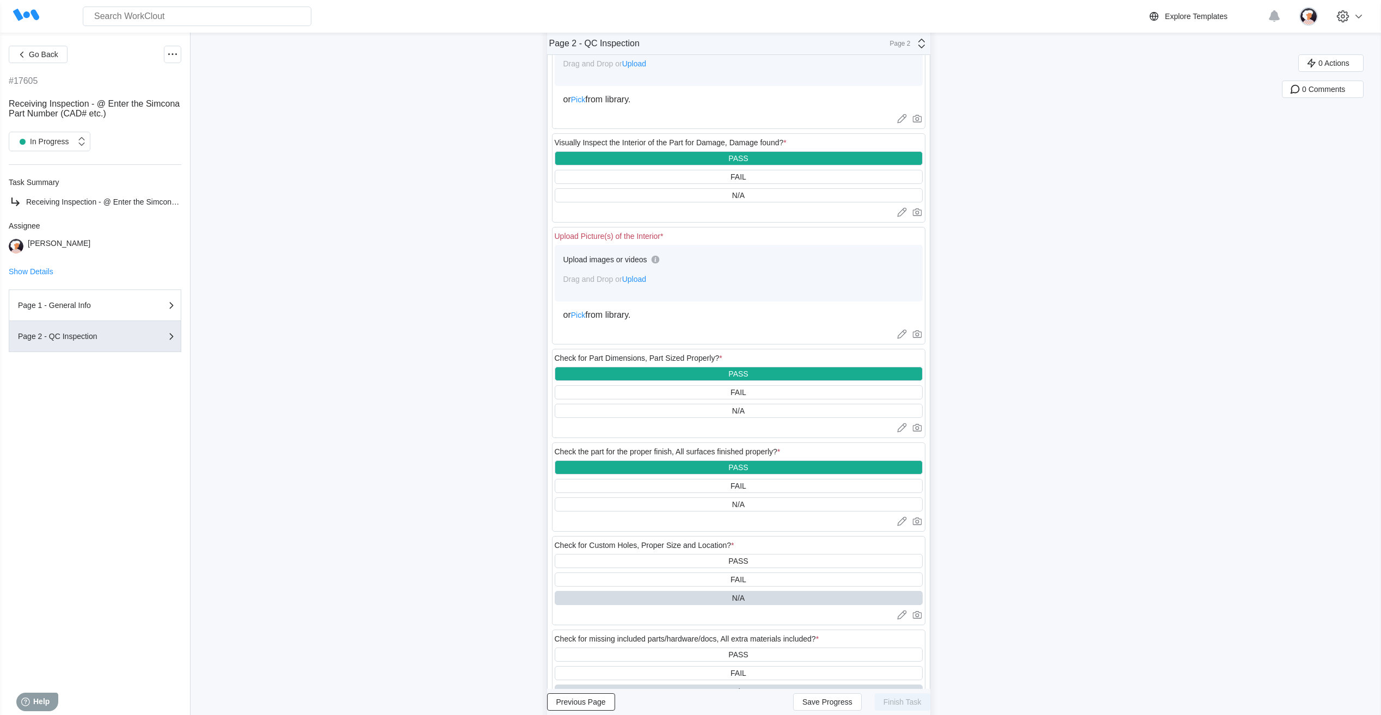
scroll to position [0, 0]
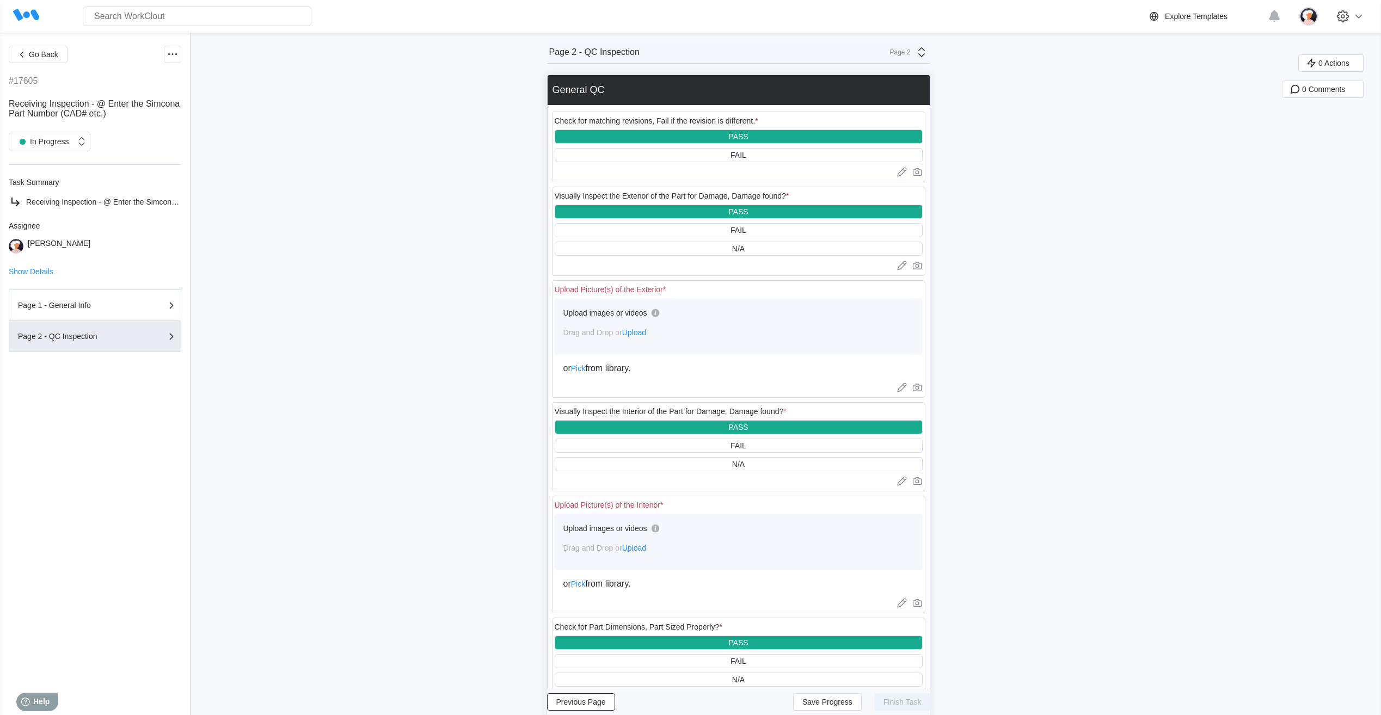
click at [645, 550] on span "Upload" at bounding box center [634, 548] width 24 height 9
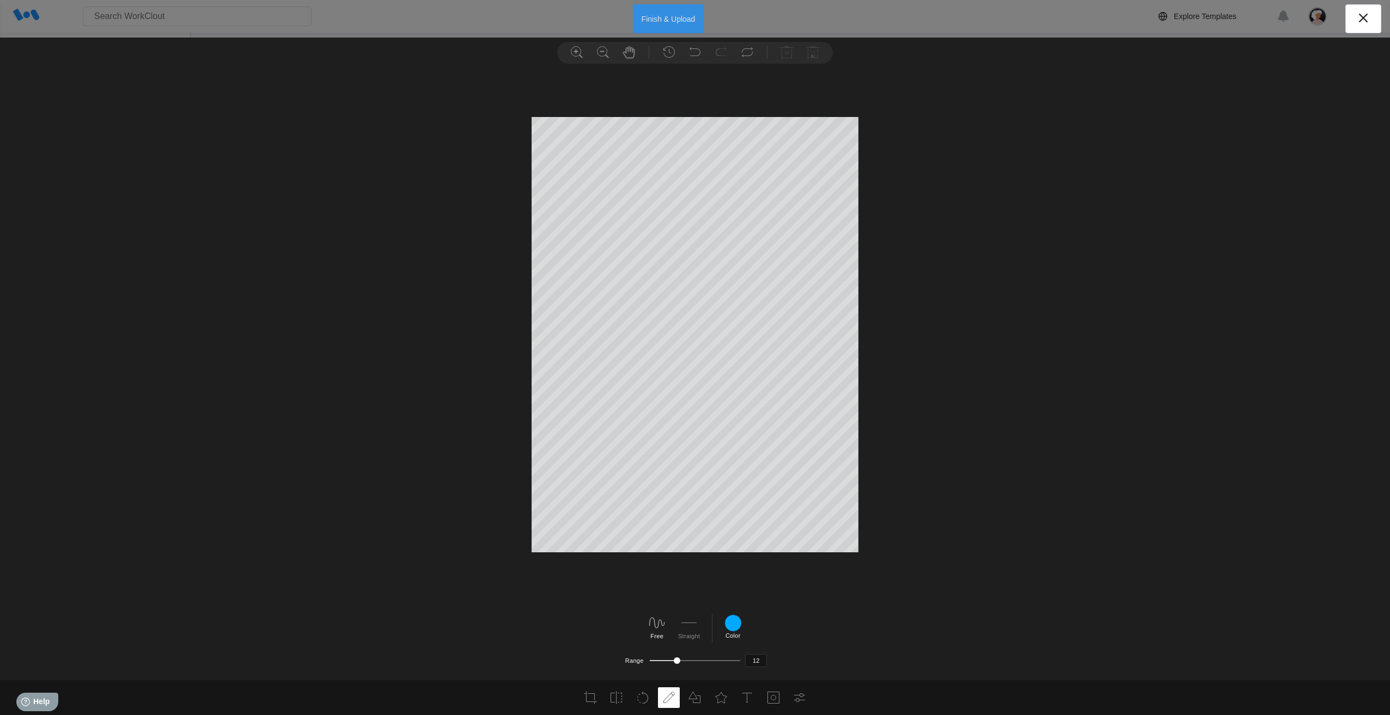
click at [654, 21] on button "Finish & Upload" at bounding box center [668, 18] width 71 height 29
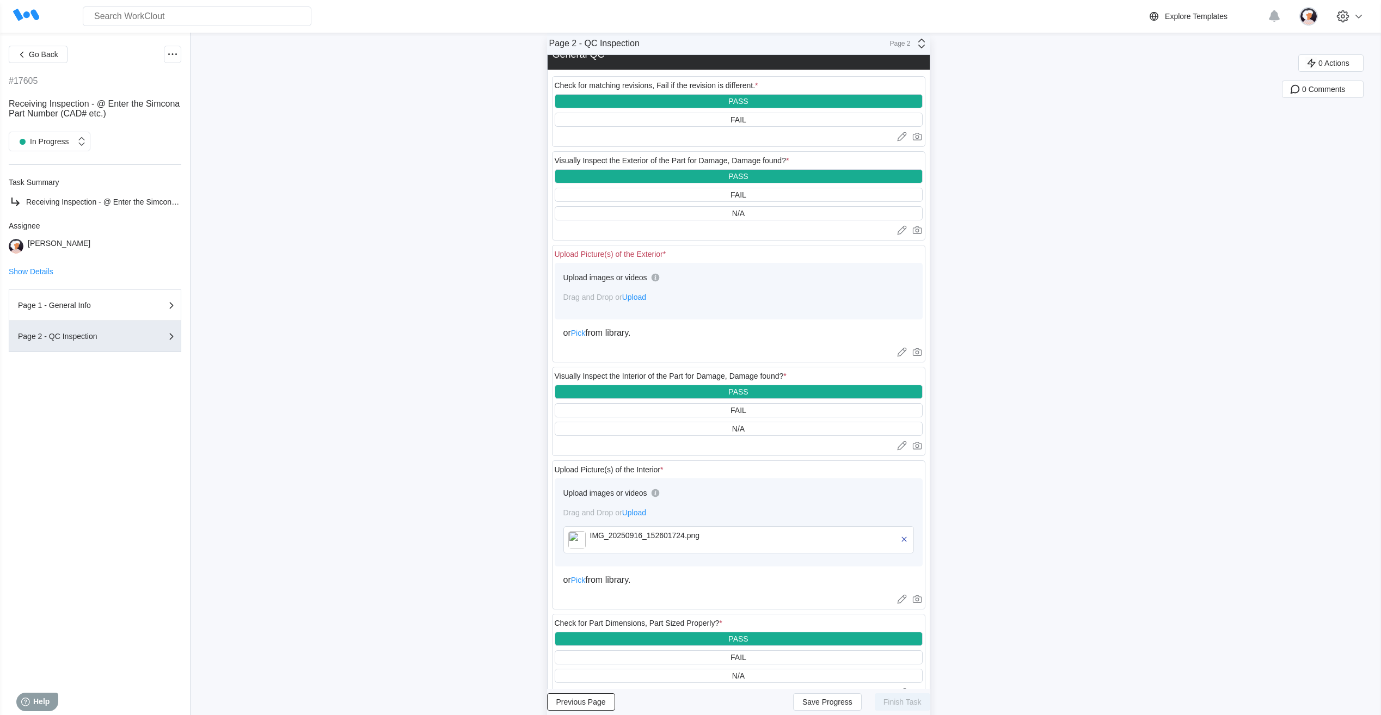
scroll to position [54, 0]
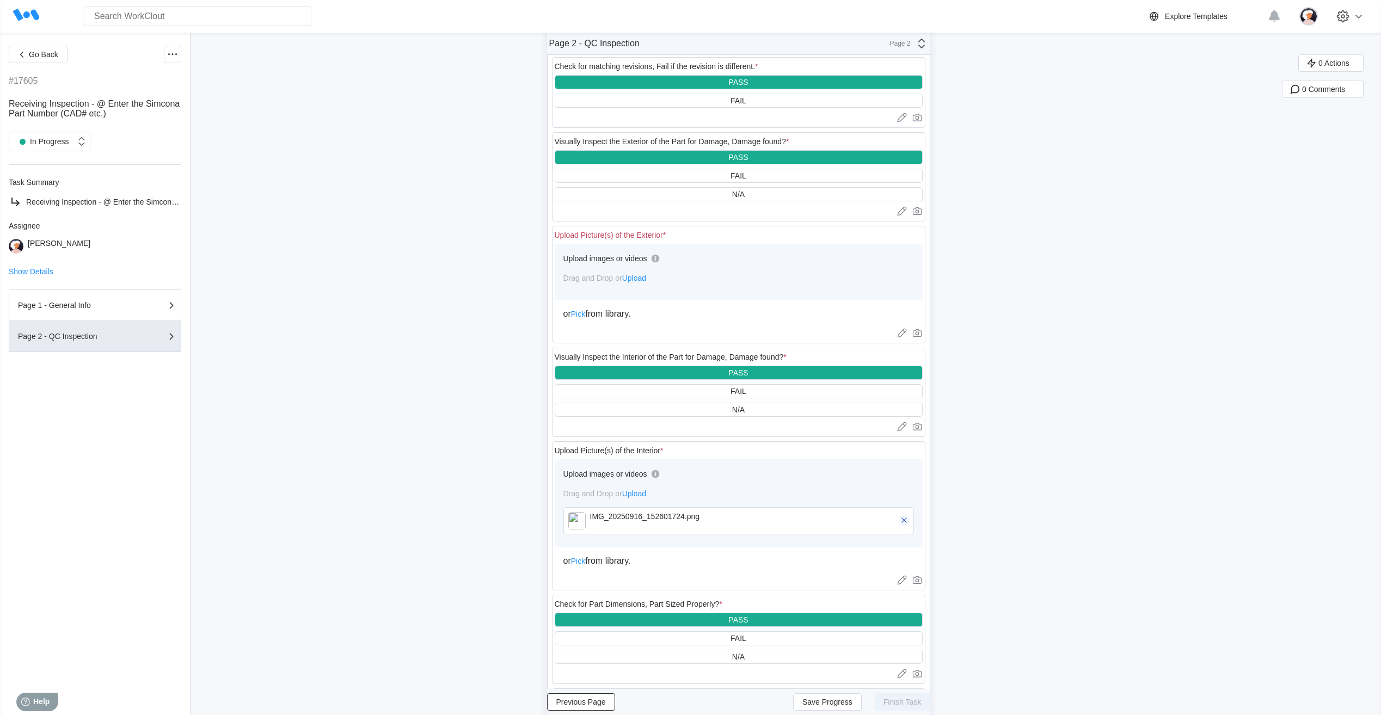
click at [907, 521] on icon "button" at bounding box center [905, 521] width 10 height 10
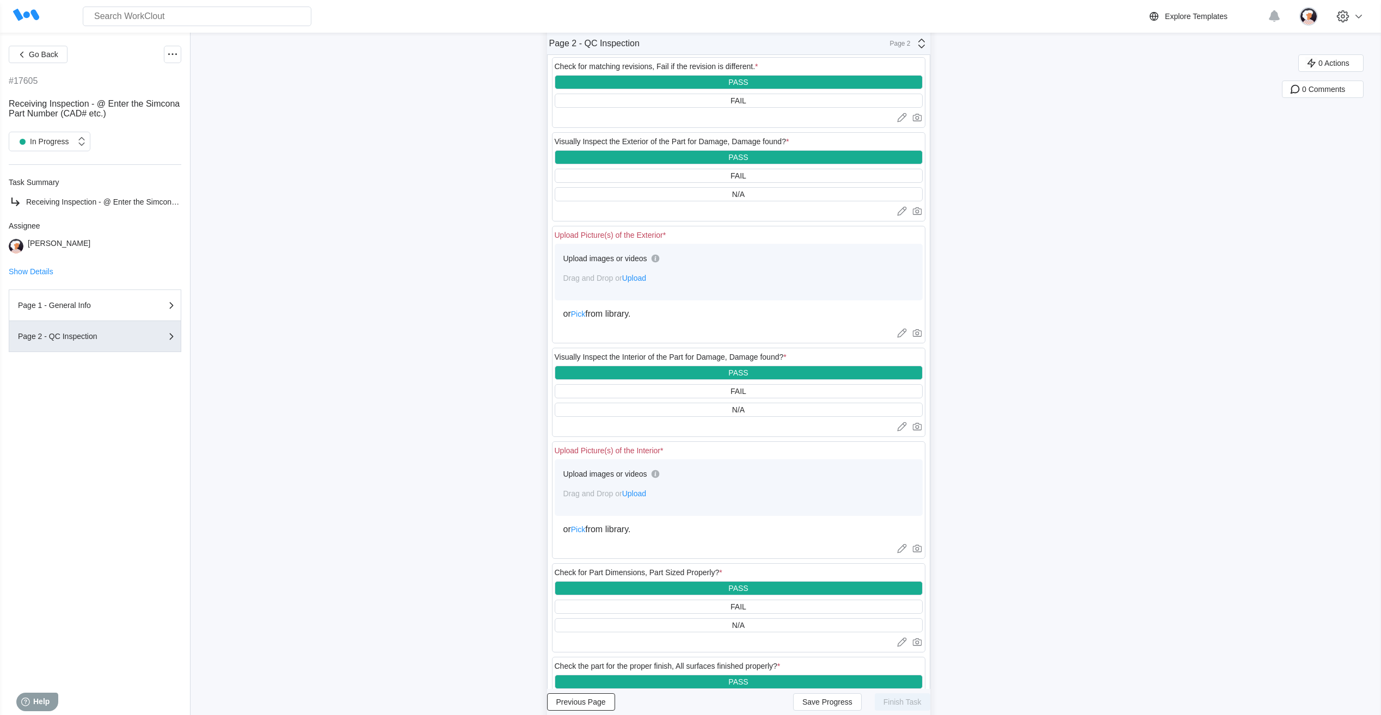
click at [637, 278] on span "Upload" at bounding box center [634, 278] width 24 height 9
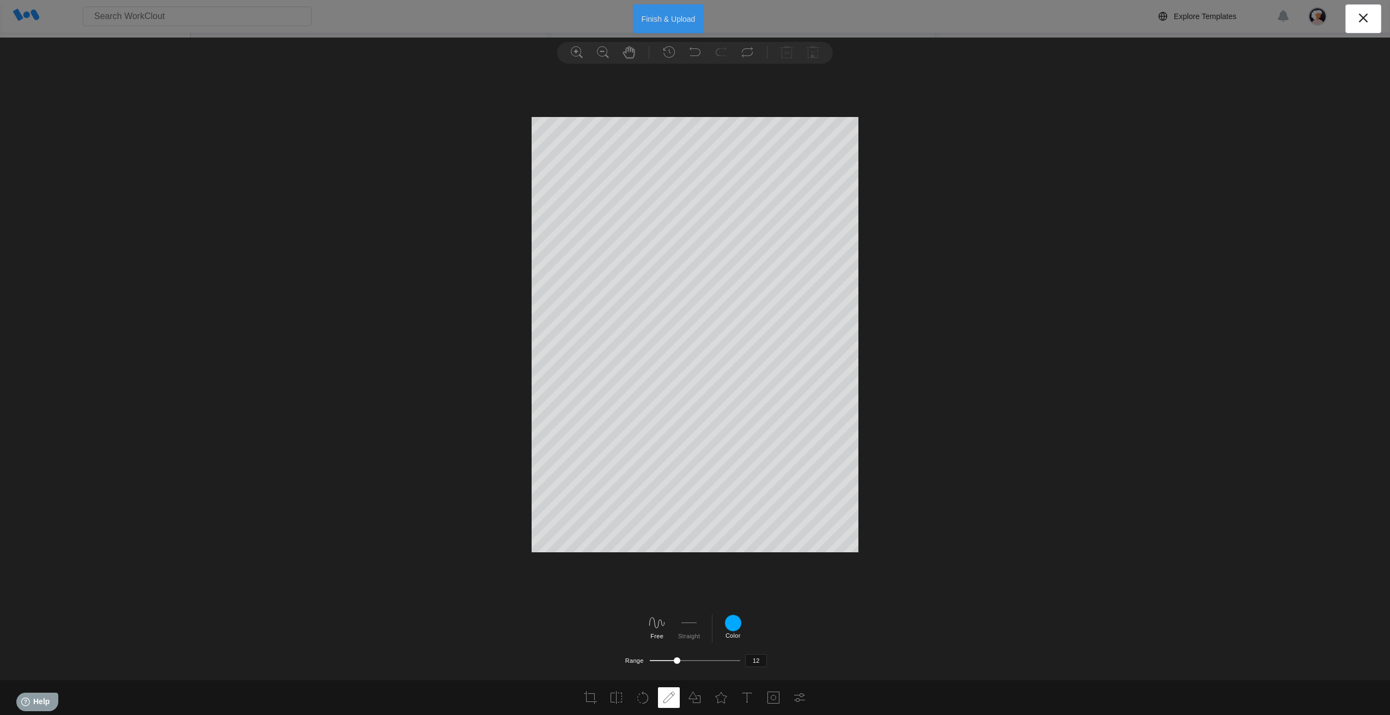
click at [680, 17] on button "Finish & Upload" at bounding box center [668, 18] width 71 height 29
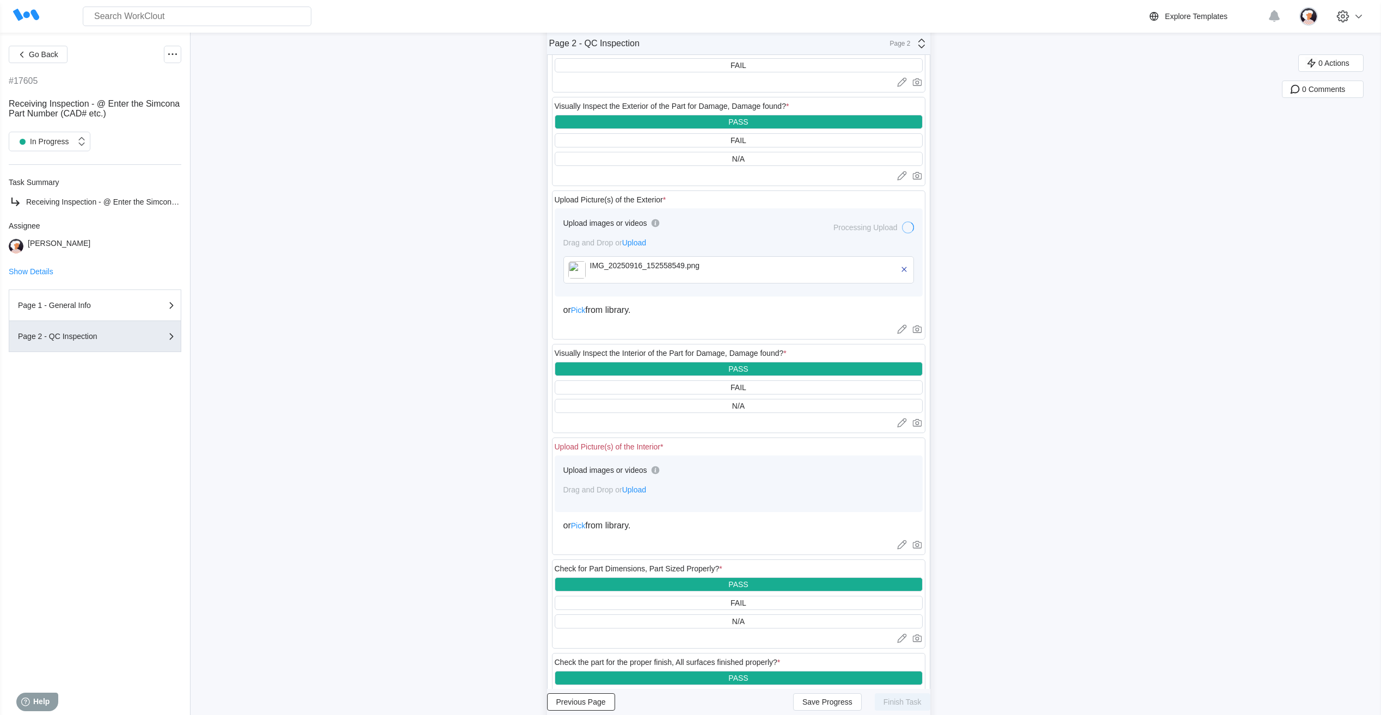
scroll to position [109, 0]
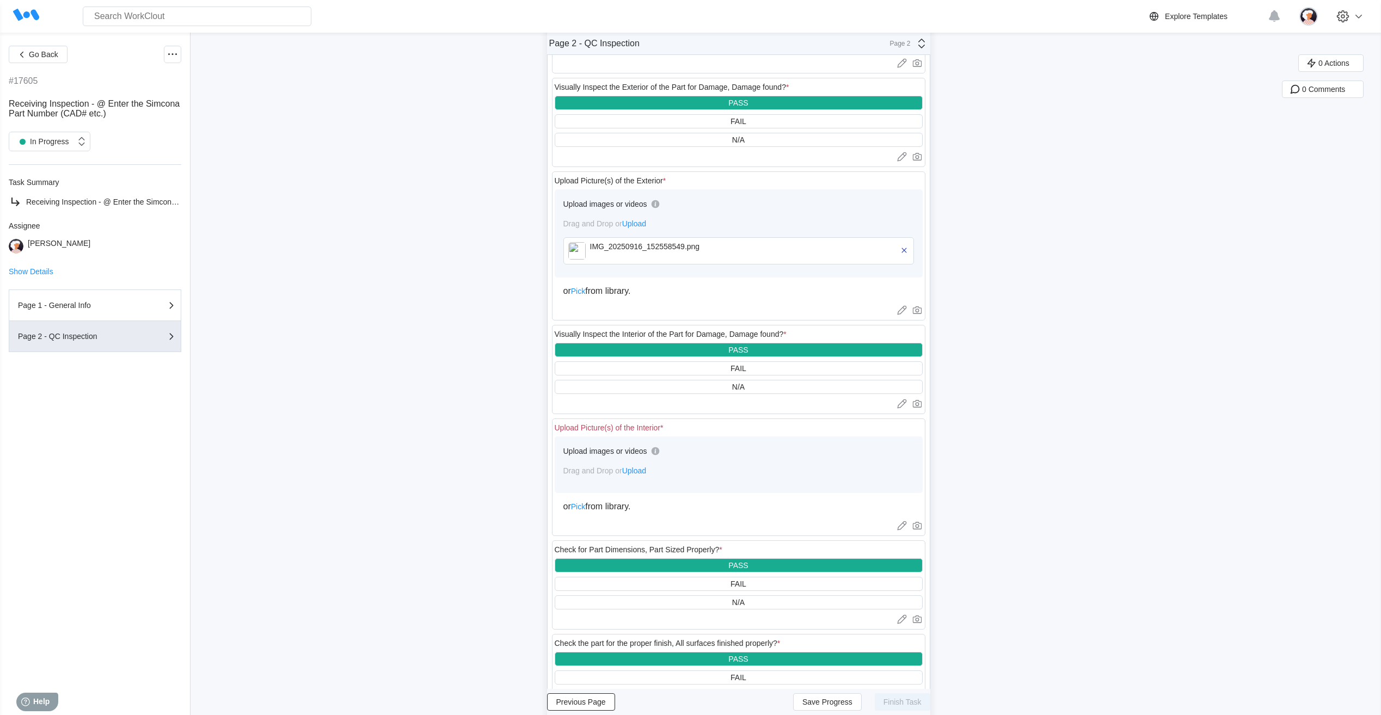
click at [643, 472] on span "Upload" at bounding box center [634, 471] width 24 height 9
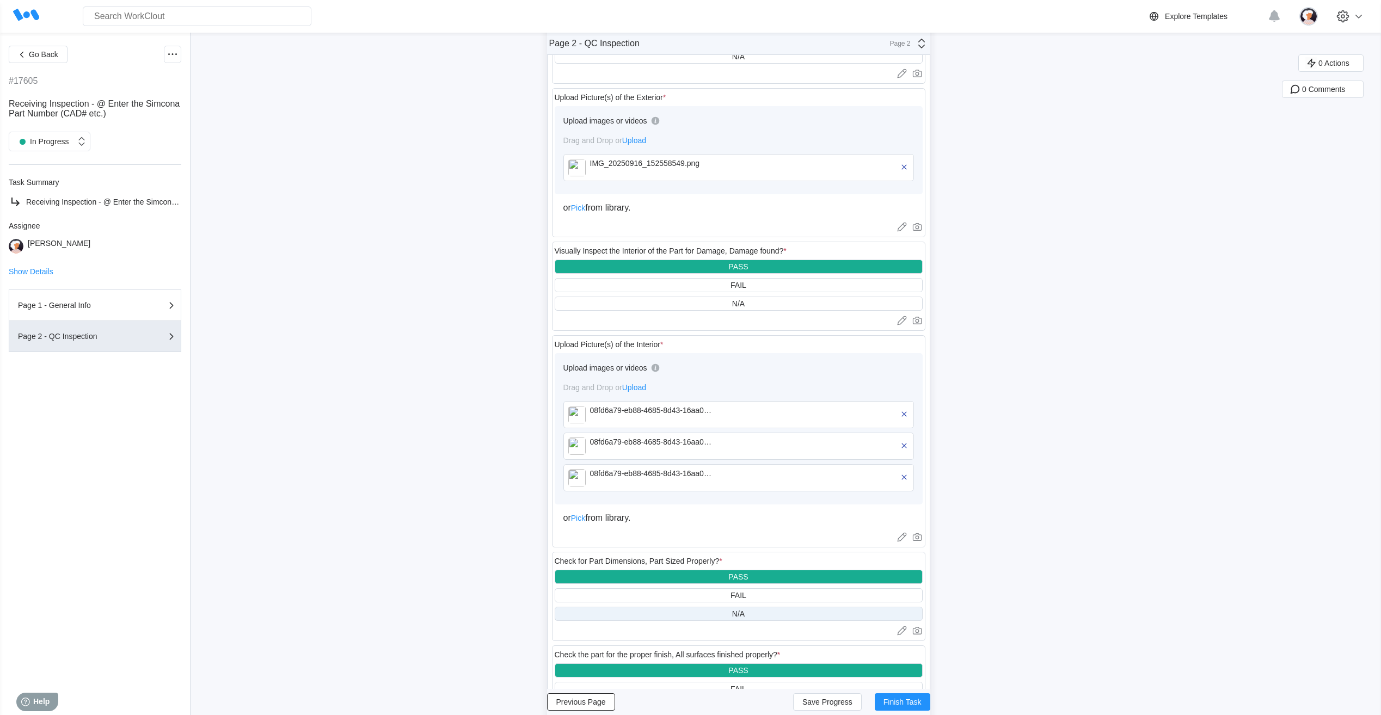
scroll to position [218, 0]
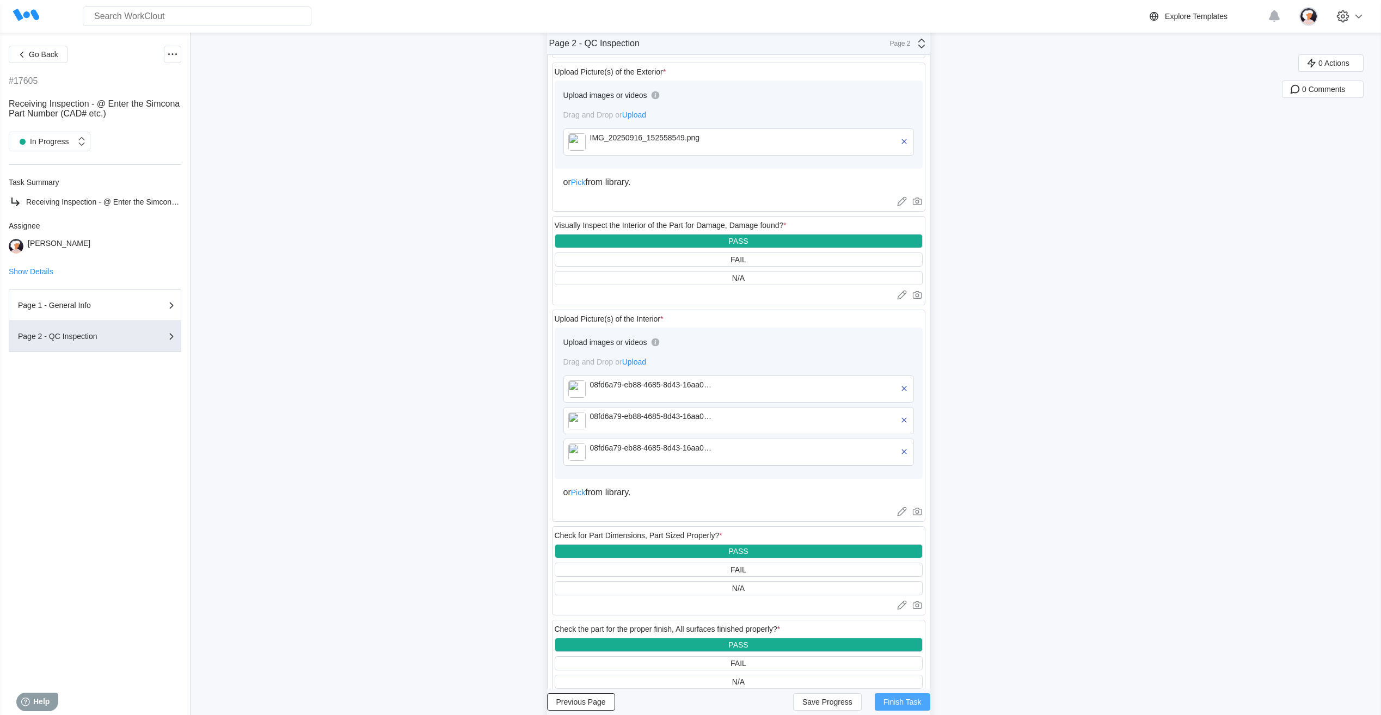
click at [897, 705] on span "Finish Task" at bounding box center [903, 703] width 38 height 8
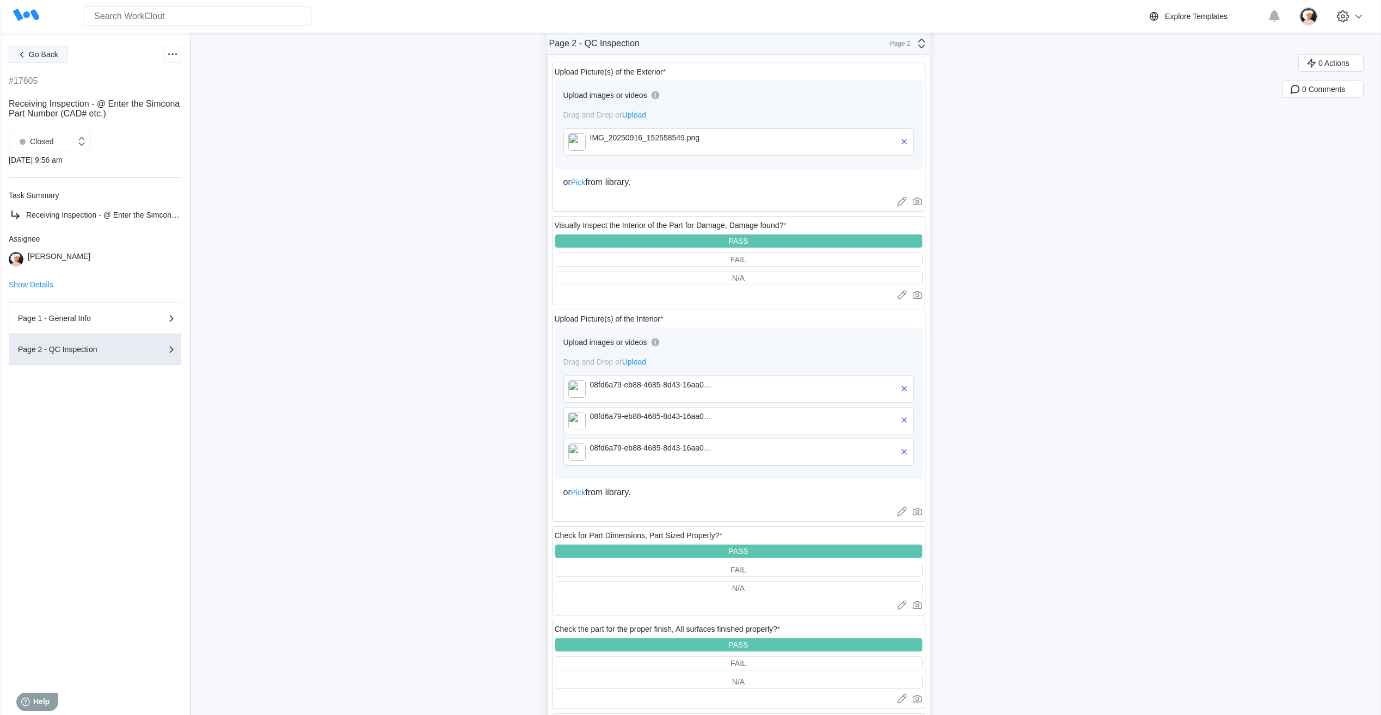
click at [44, 60] on button "Go Back" at bounding box center [38, 54] width 59 height 17
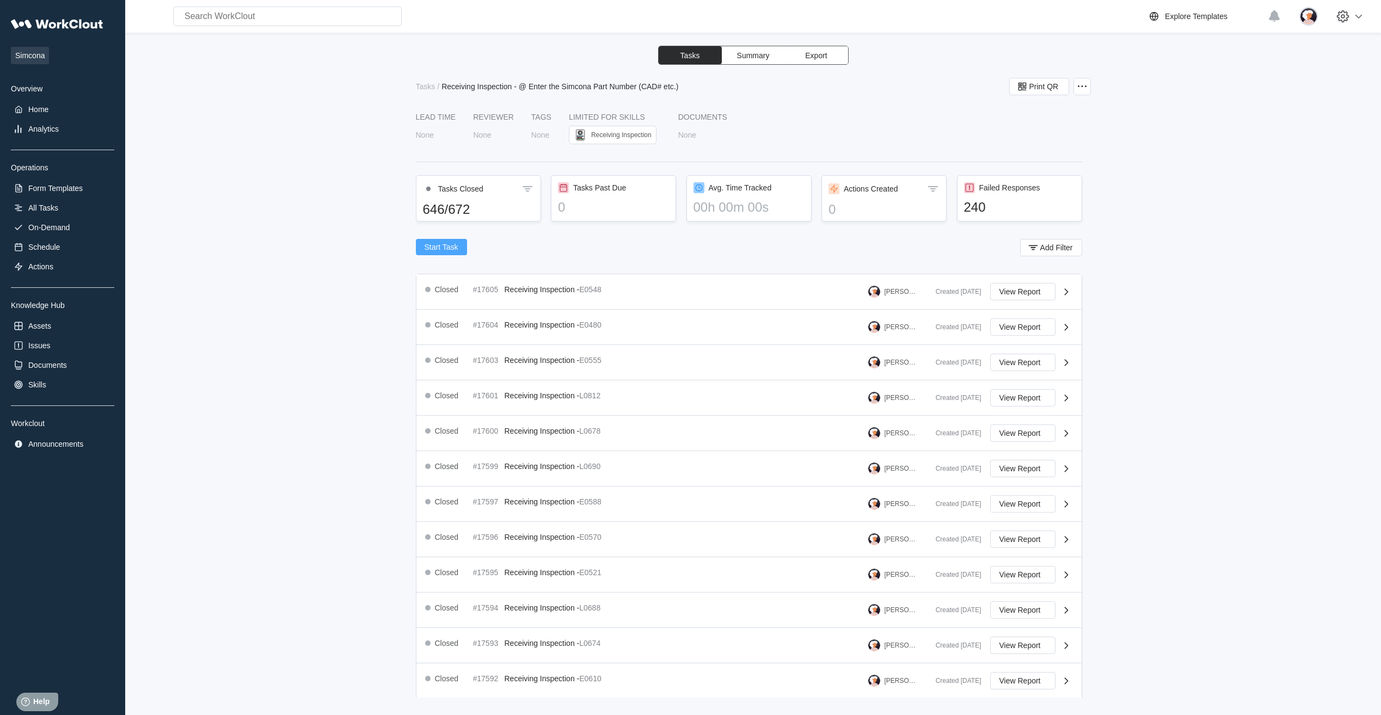
click at [425, 248] on span "Start Task" at bounding box center [442, 247] width 34 height 8
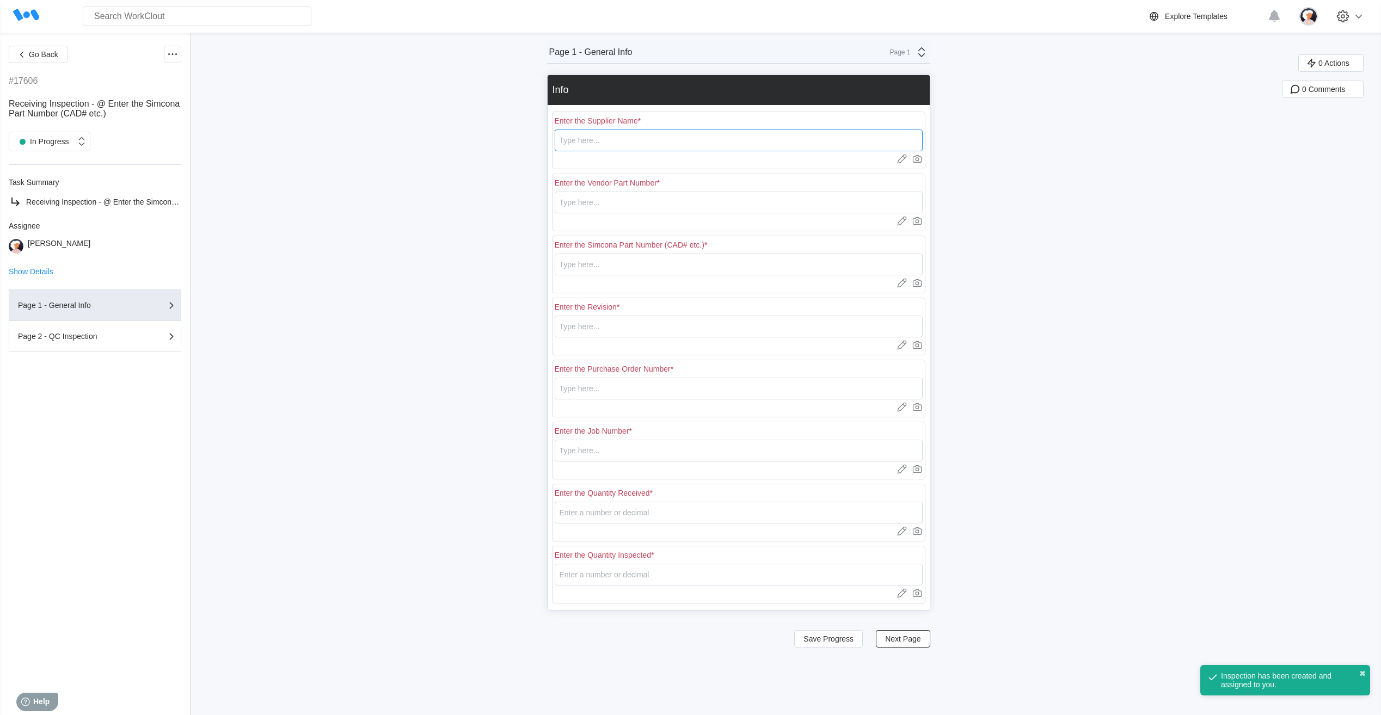
click at [619, 144] on input "text" at bounding box center [739, 141] width 368 height 22
type input "RE [PERSON_NAME]"
click at [583, 204] on input "text" at bounding box center [739, 203] width 368 height 22
type input "L0698"
click at [591, 268] on input "text" at bounding box center [739, 265] width 368 height 22
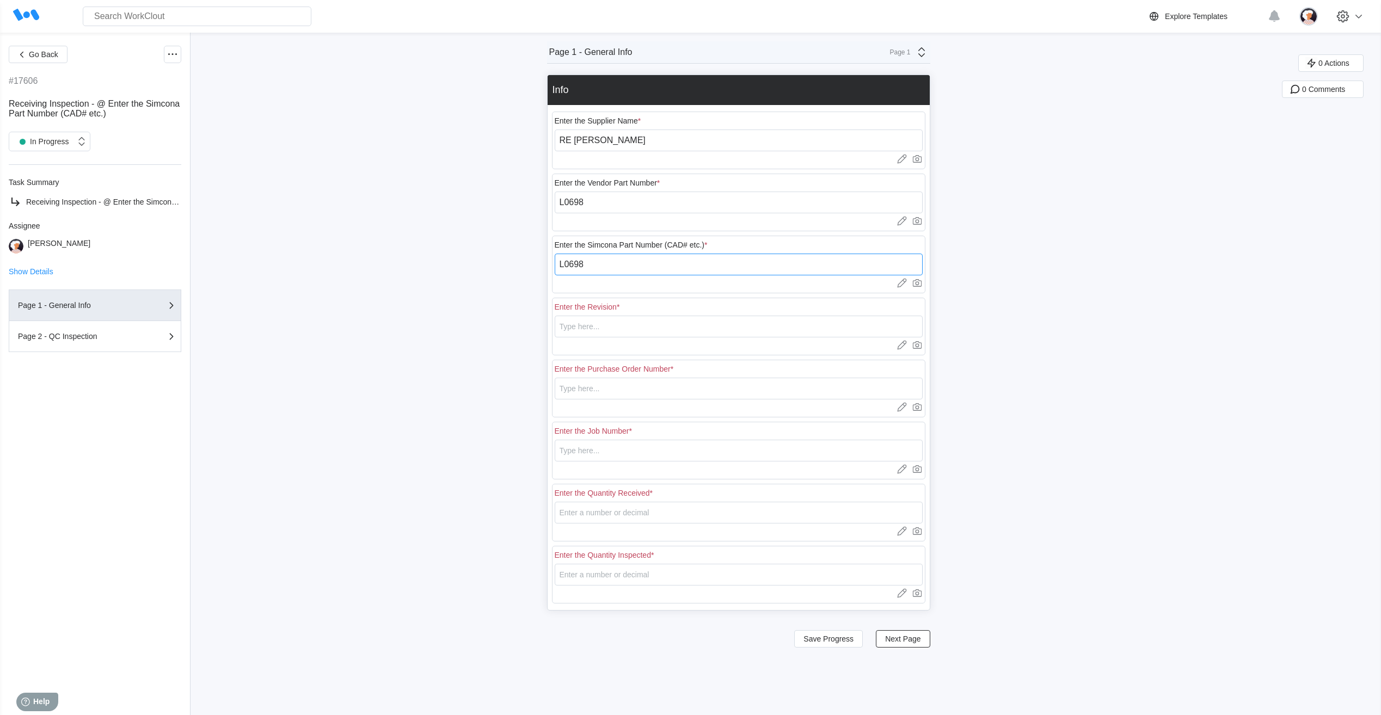
type input "L0698"
click at [613, 332] on input "text" at bounding box center [739, 327] width 368 height 22
type input "1"
click at [567, 389] on input "text" at bounding box center [739, 389] width 368 height 22
type input "18401"
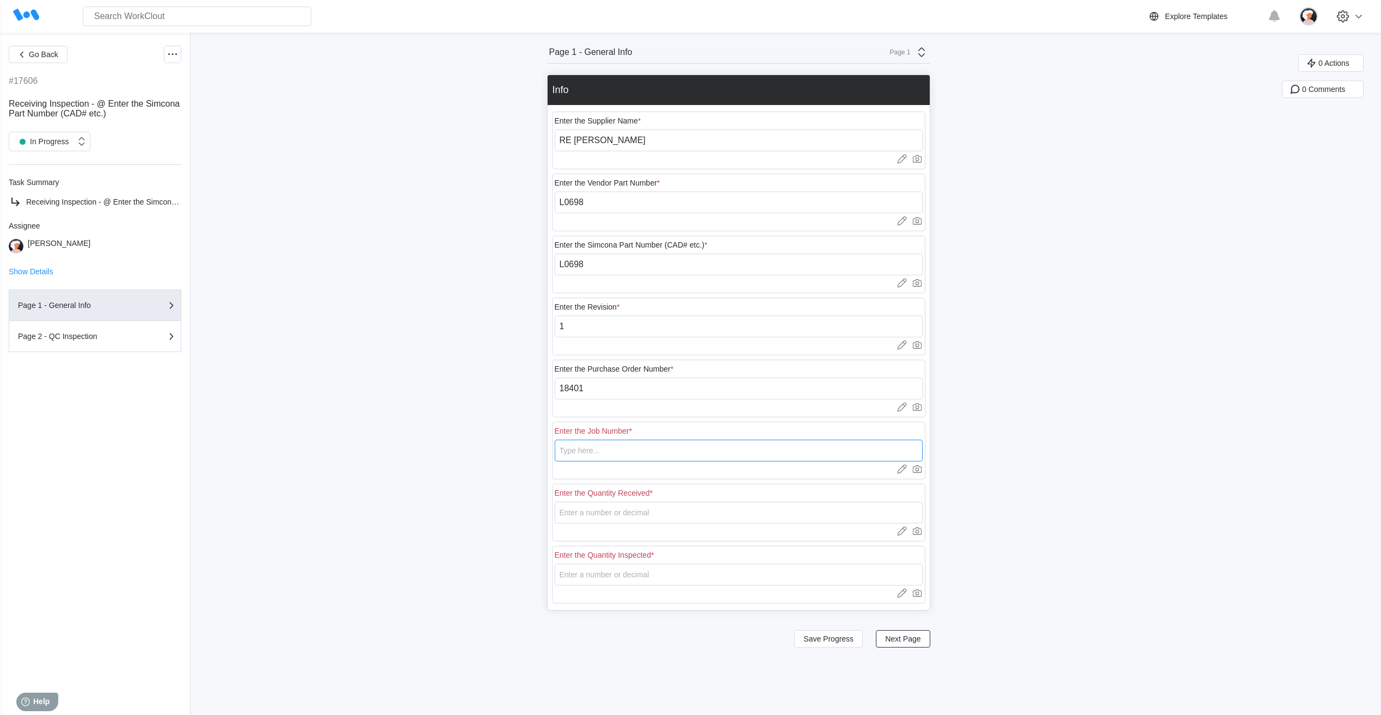
click at [578, 452] on input "text" at bounding box center [739, 451] width 368 height 22
type input "N/A"
click at [584, 515] on input "number" at bounding box center [739, 513] width 368 height 22
type input "20"
click at [605, 577] on input "number" at bounding box center [739, 575] width 368 height 22
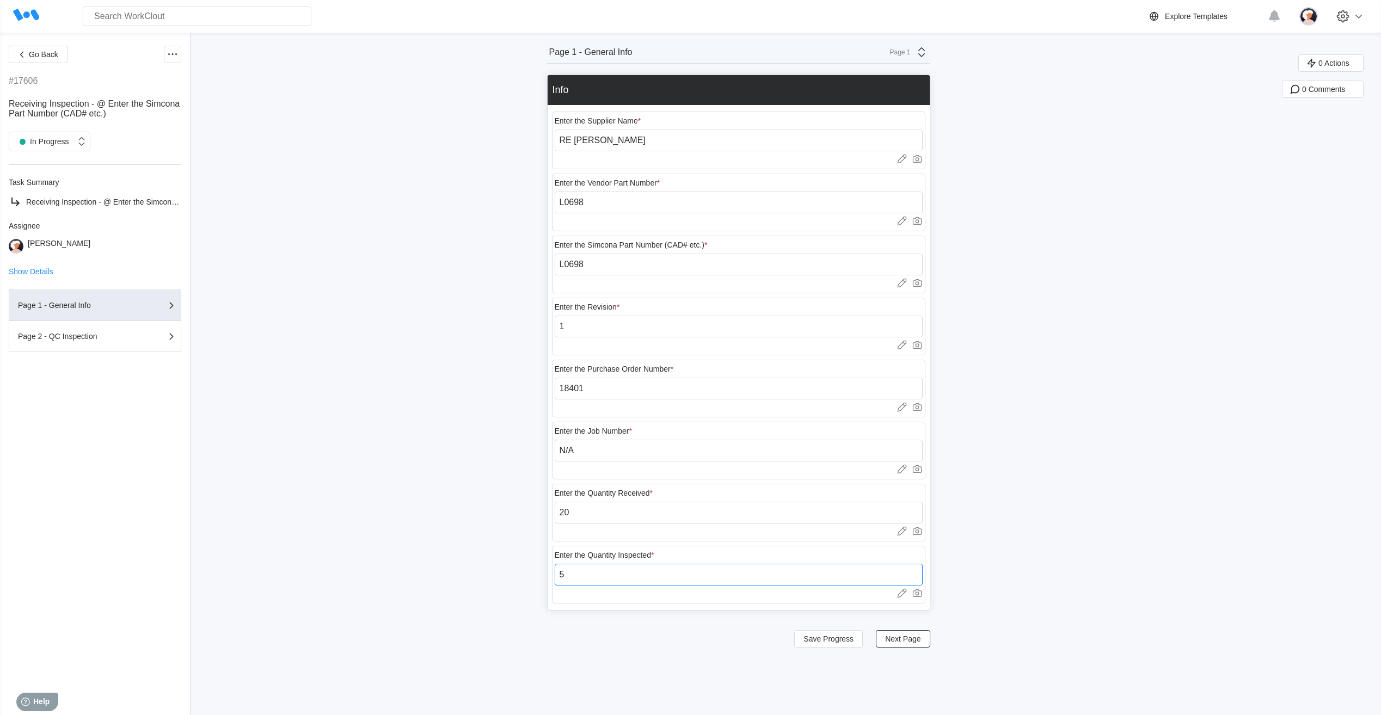
type input "5"
click at [486, 532] on div "Go Back #17606 Receiving Inspection - @ Enter the Simcona Part Number (CAD# etc…" at bounding box center [690, 374] width 1381 height 683
click at [842, 638] on span "Save Progress" at bounding box center [829, 639] width 50 height 8
click at [902, 640] on span "Next Page" at bounding box center [902, 639] width 35 height 8
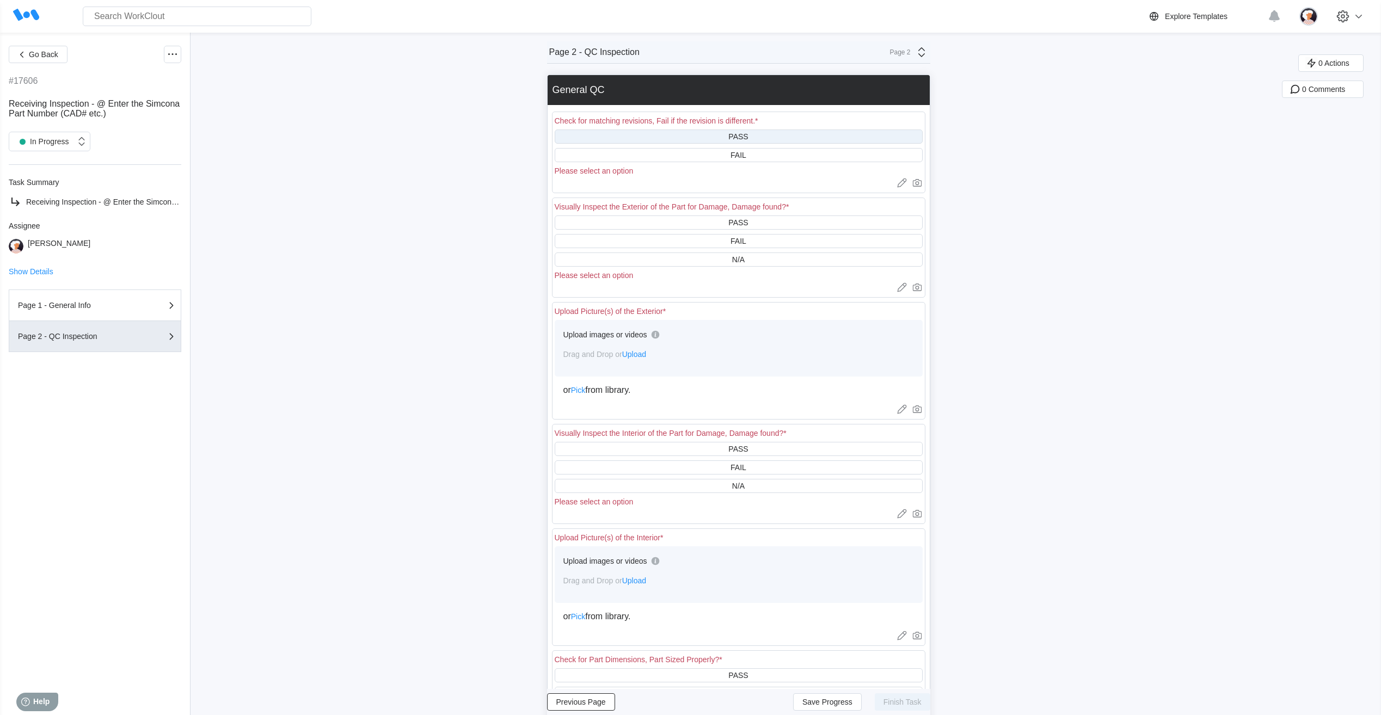
click at [726, 136] on div "PASS" at bounding box center [739, 137] width 368 height 14
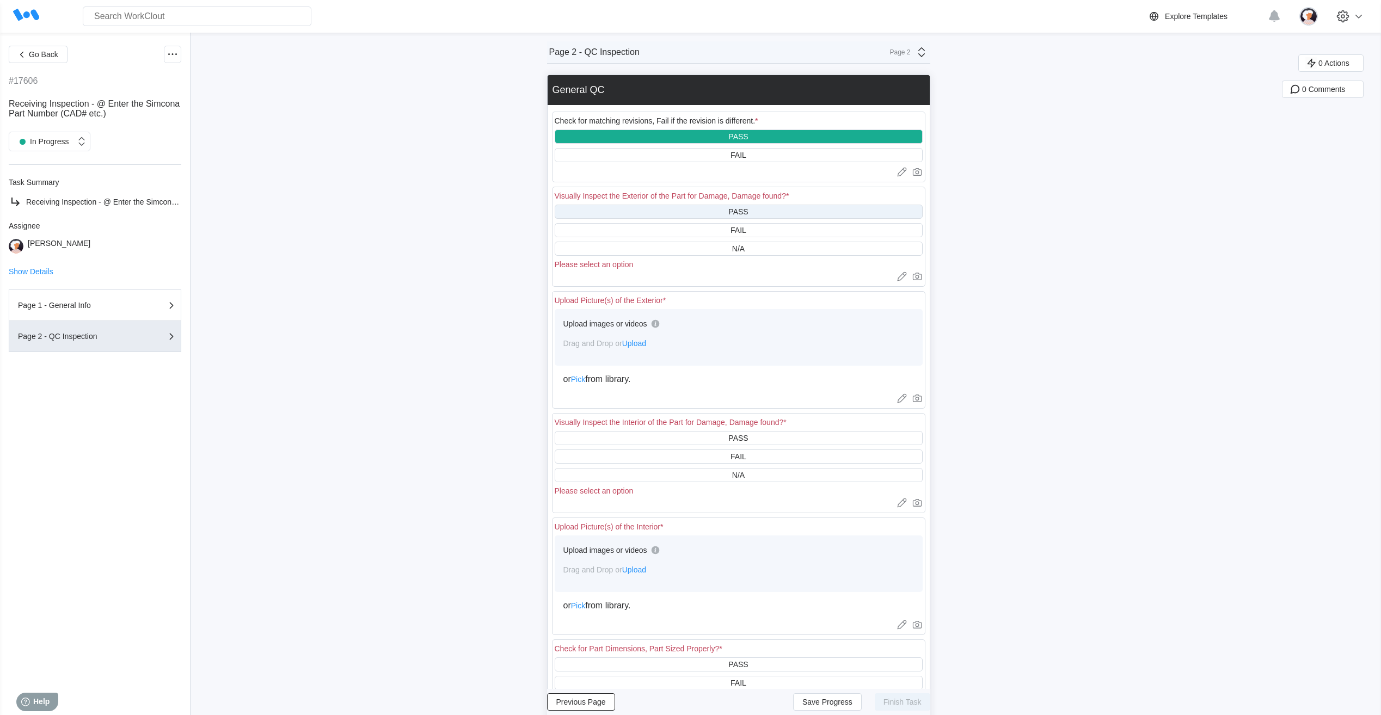
click at [655, 216] on div "PASS" at bounding box center [739, 212] width 368 height 14
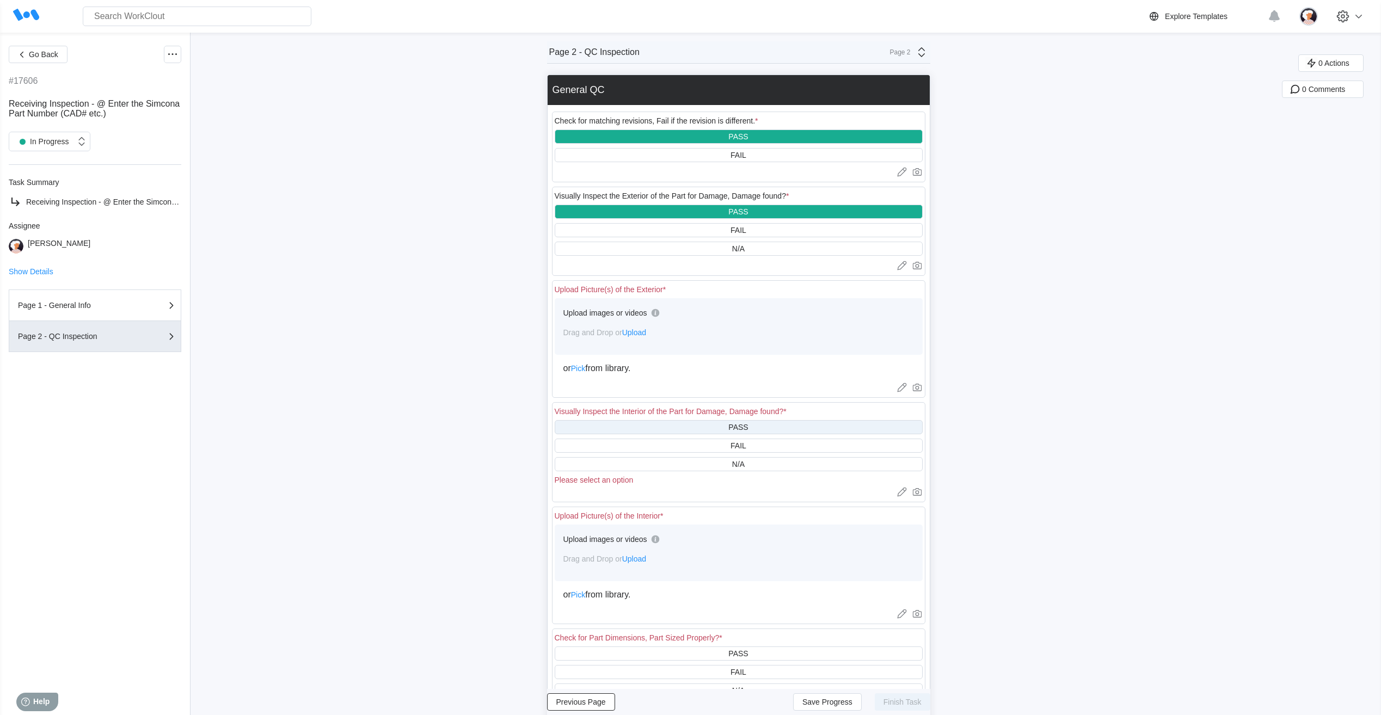
click at [647, 427] on div "PASS" at bounding box center [739, 427] width 368 height 14
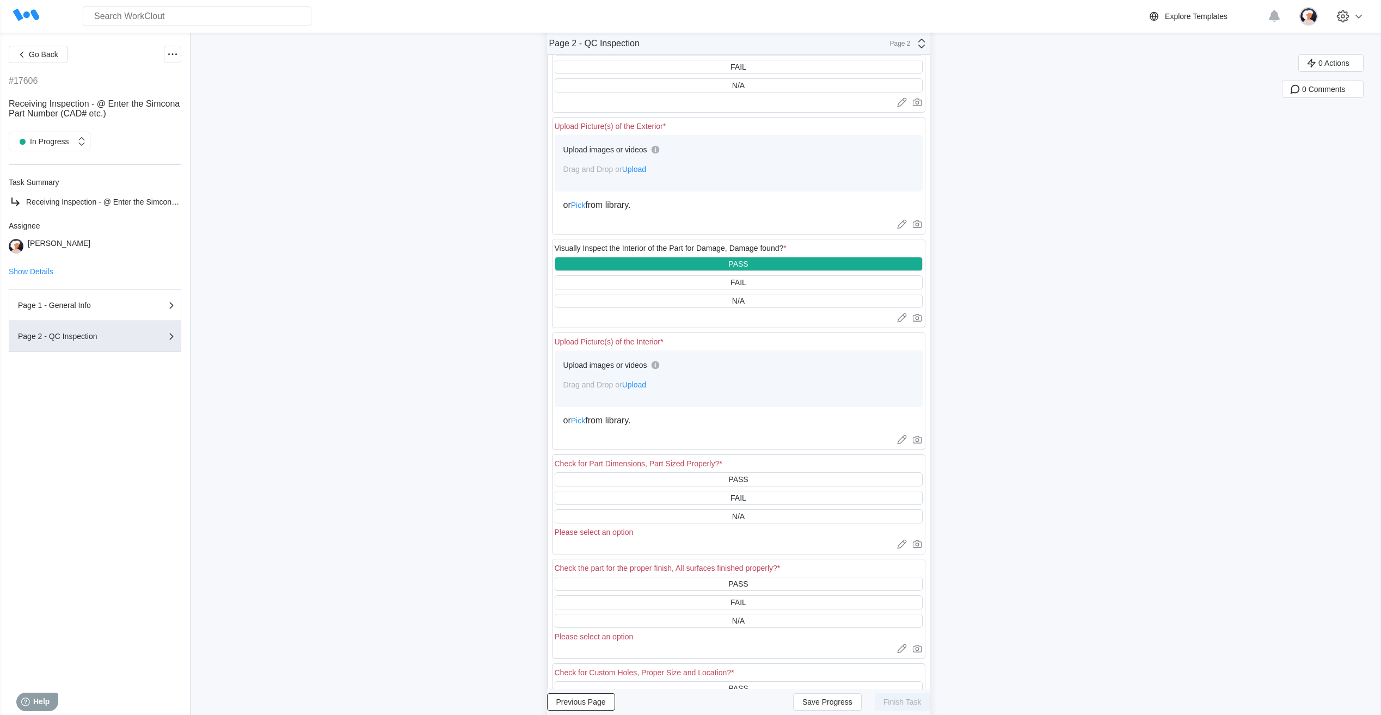
scroll to position [218, 0]
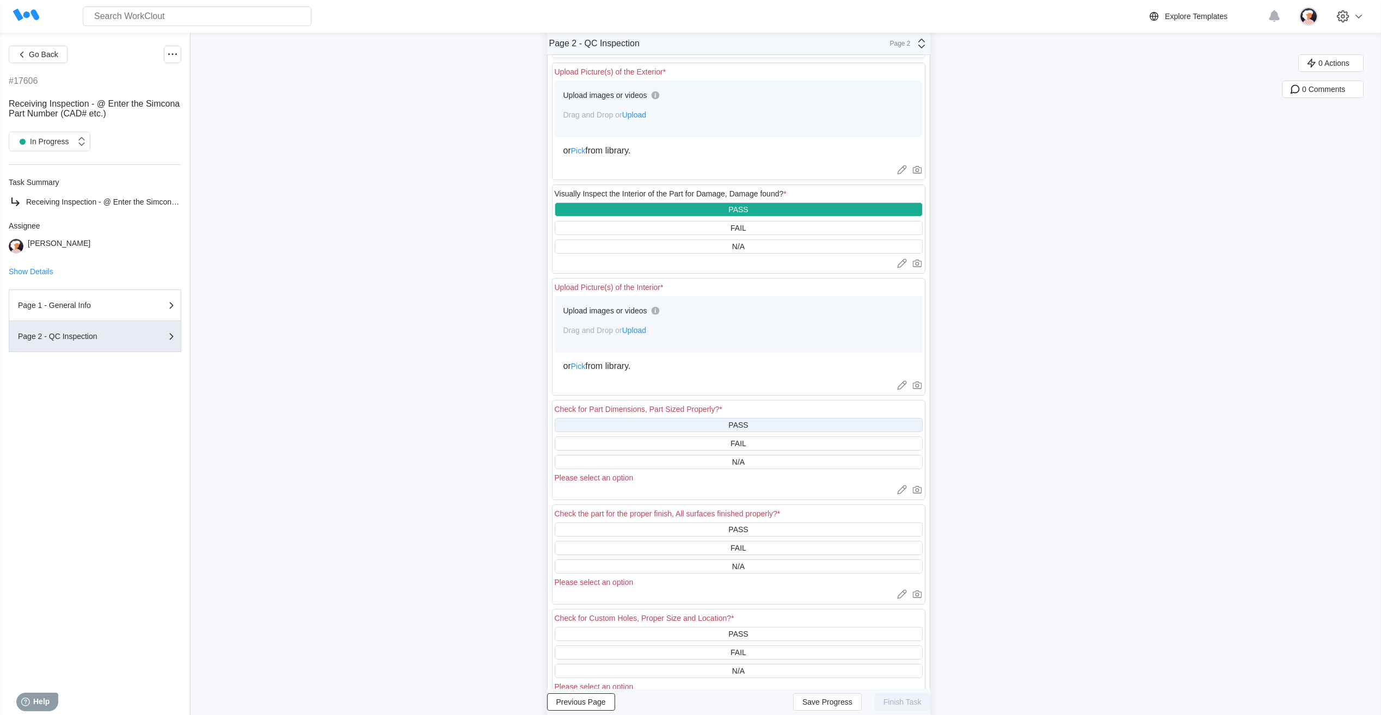
click at [689, 427] on div "PASS" at bounding box center [739, 425] width 368 height 14
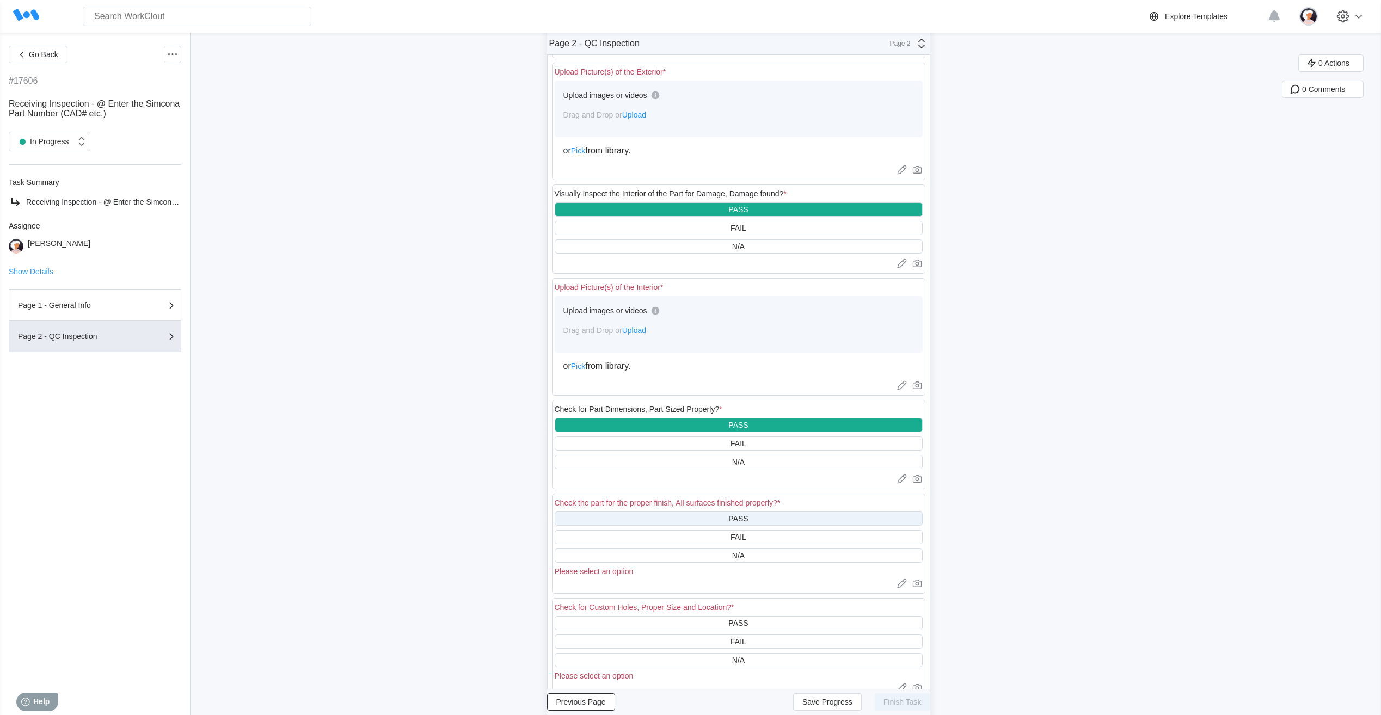
click at [675, 517] on div "PASS" at bounding box center [739, 519] width 368 height 14
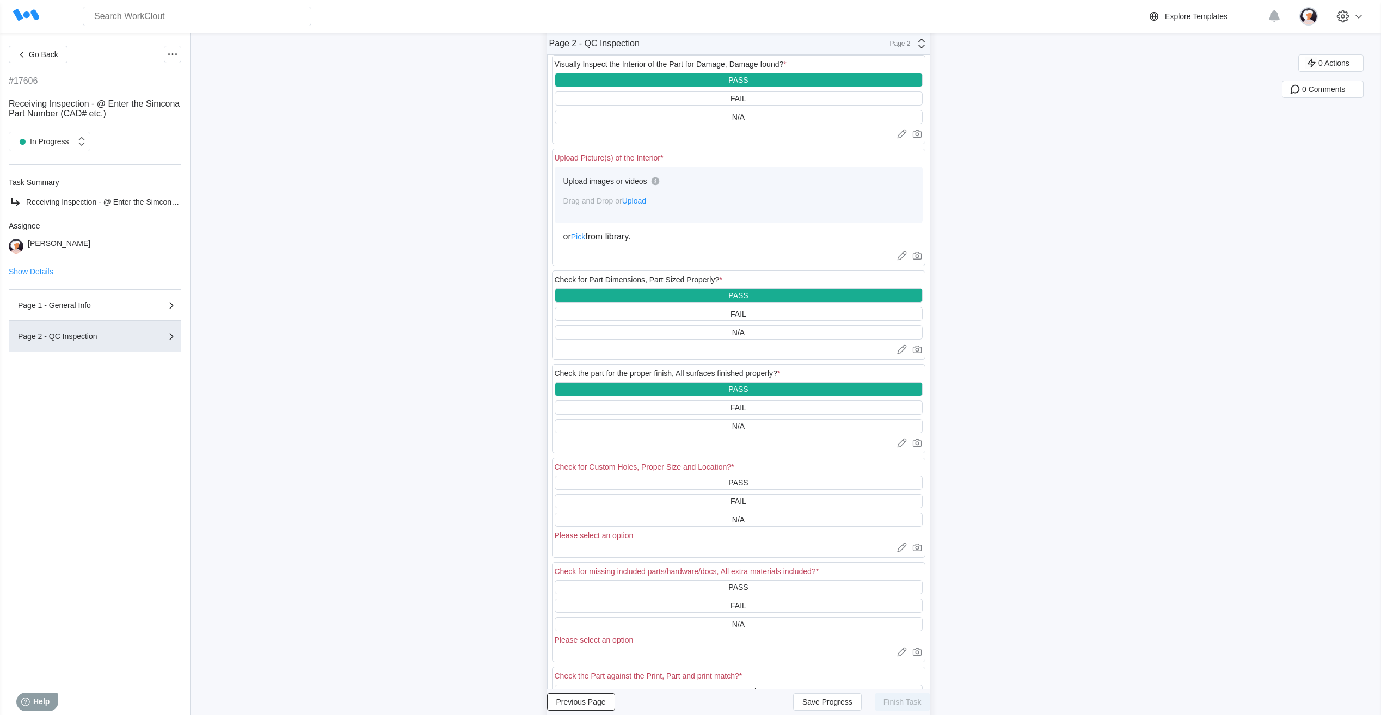
scroll to position [381, 0]
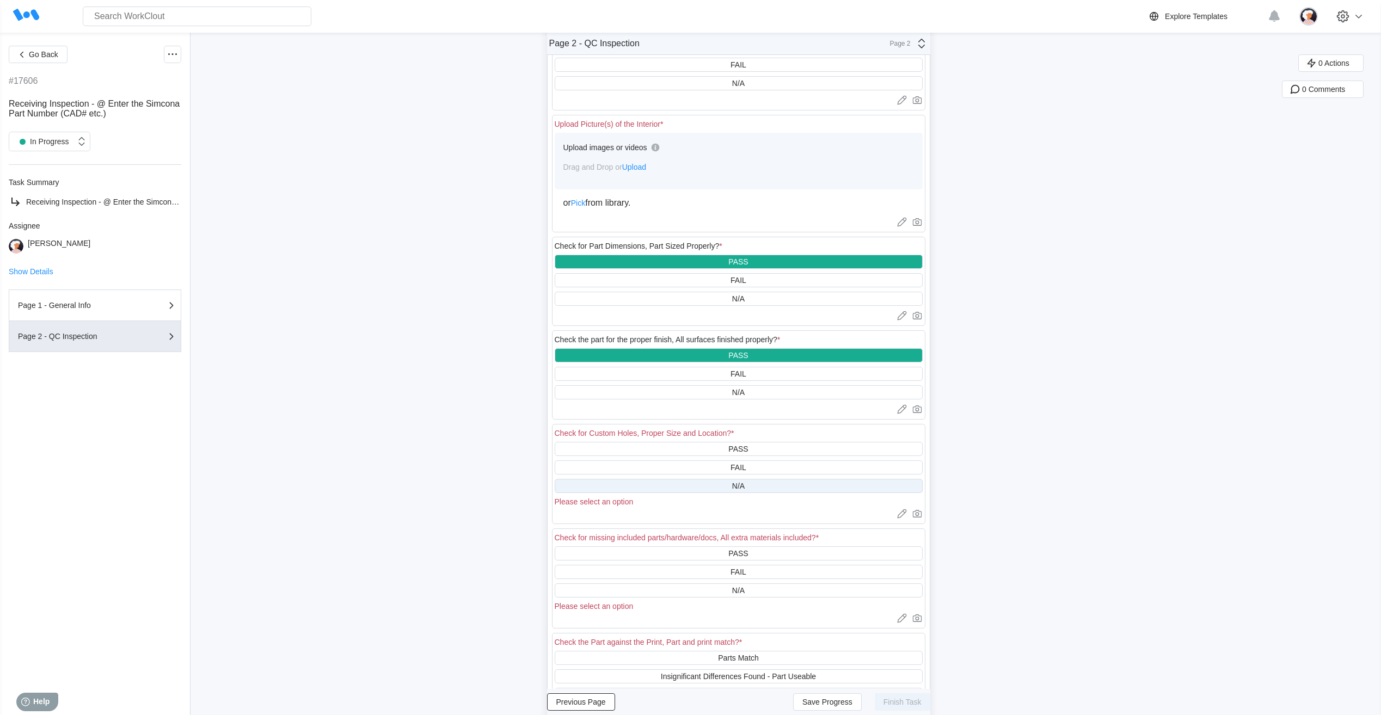
click at [666, 486] on div "N/A" at bounding box center [739, 486] width 368 height 14
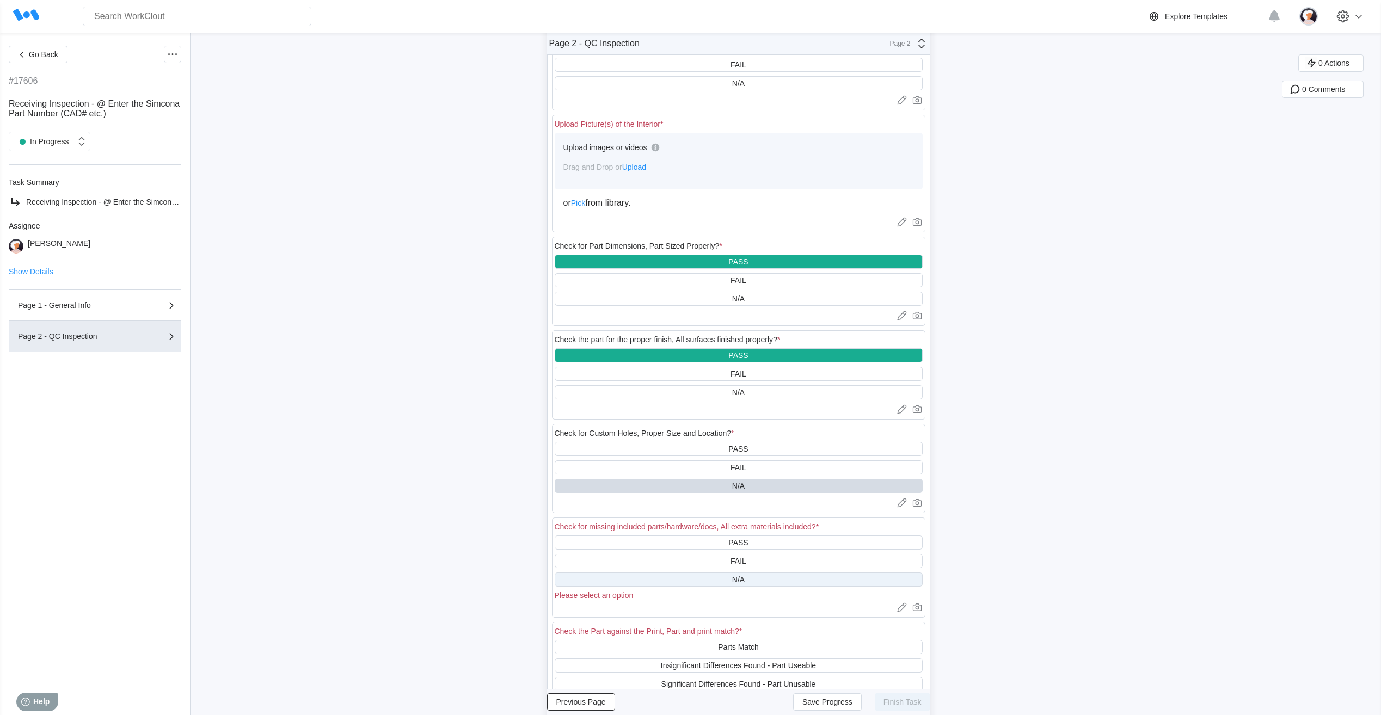
click at [660, 580] on div "N/A" at bounding box center [739, 580] width 368 height 14
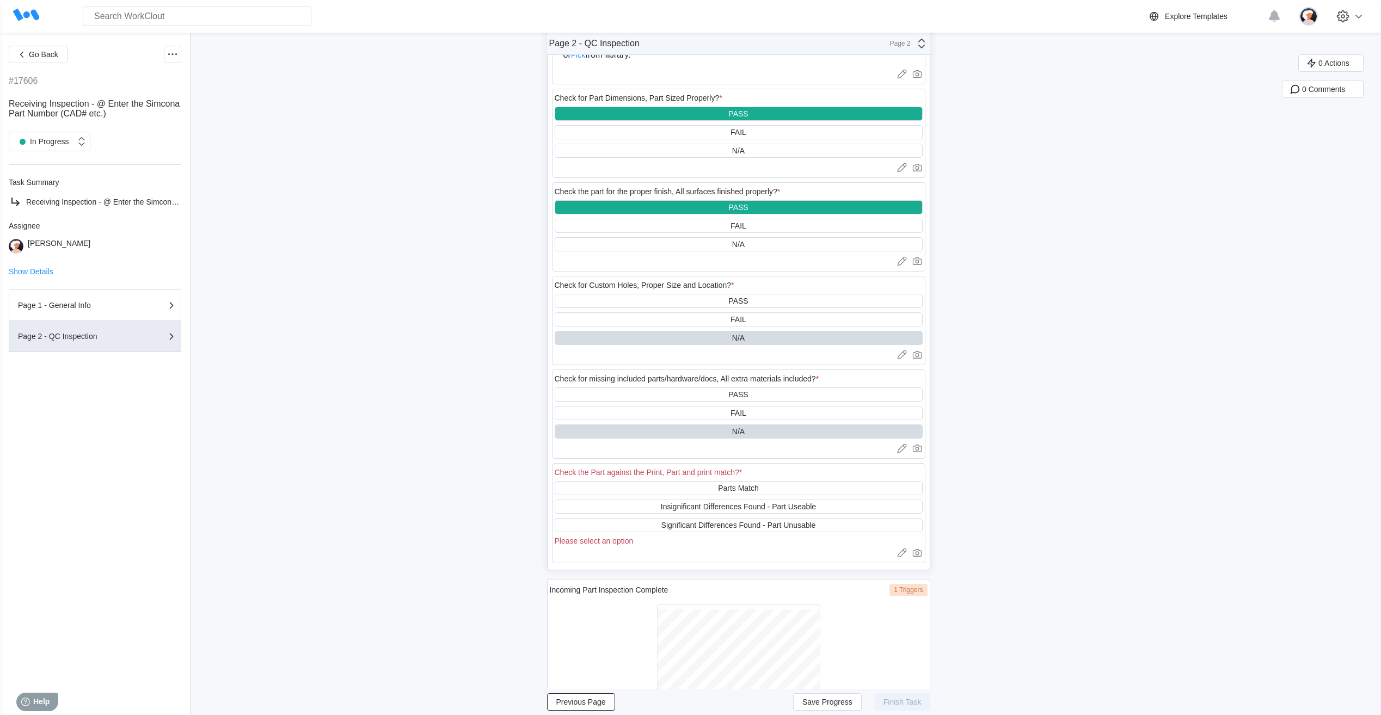
scroll to position [545, 0]
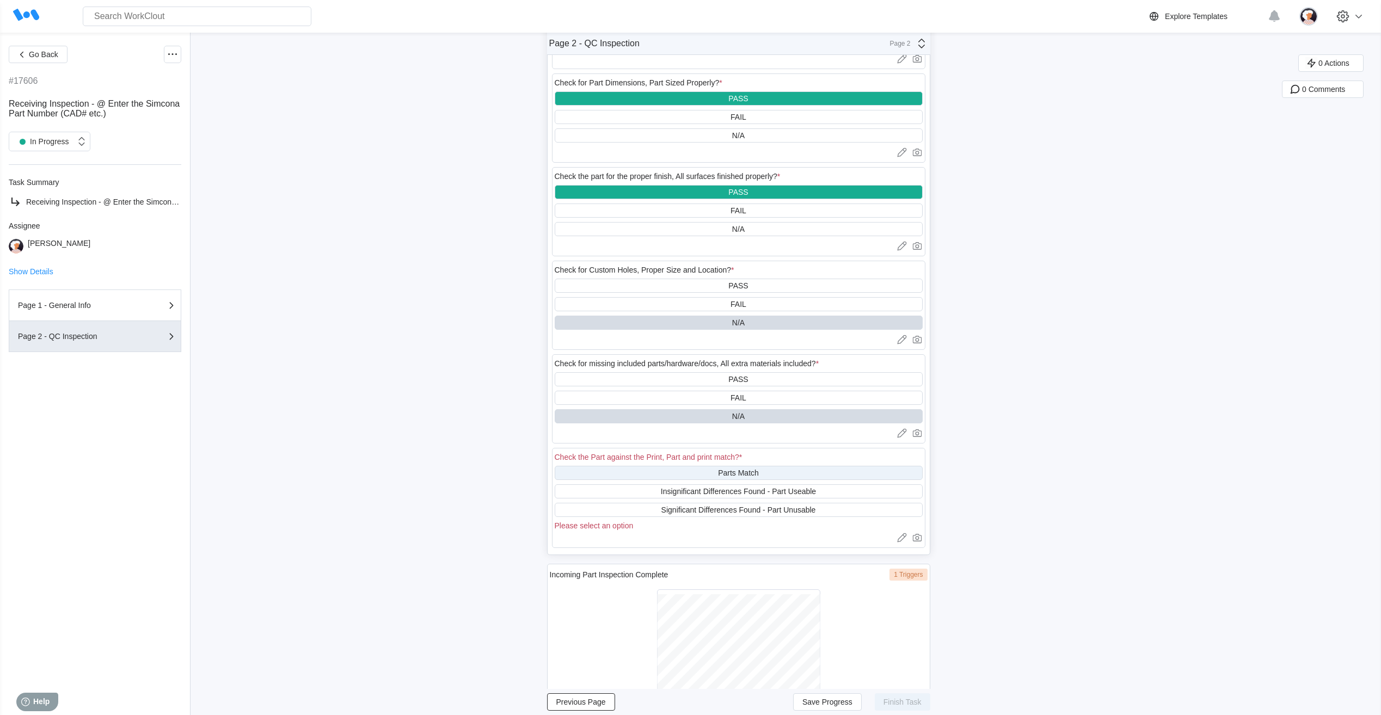
click at [666, 475] on div "Parts Match" at bounding box center [739, 473] width 368 height 14
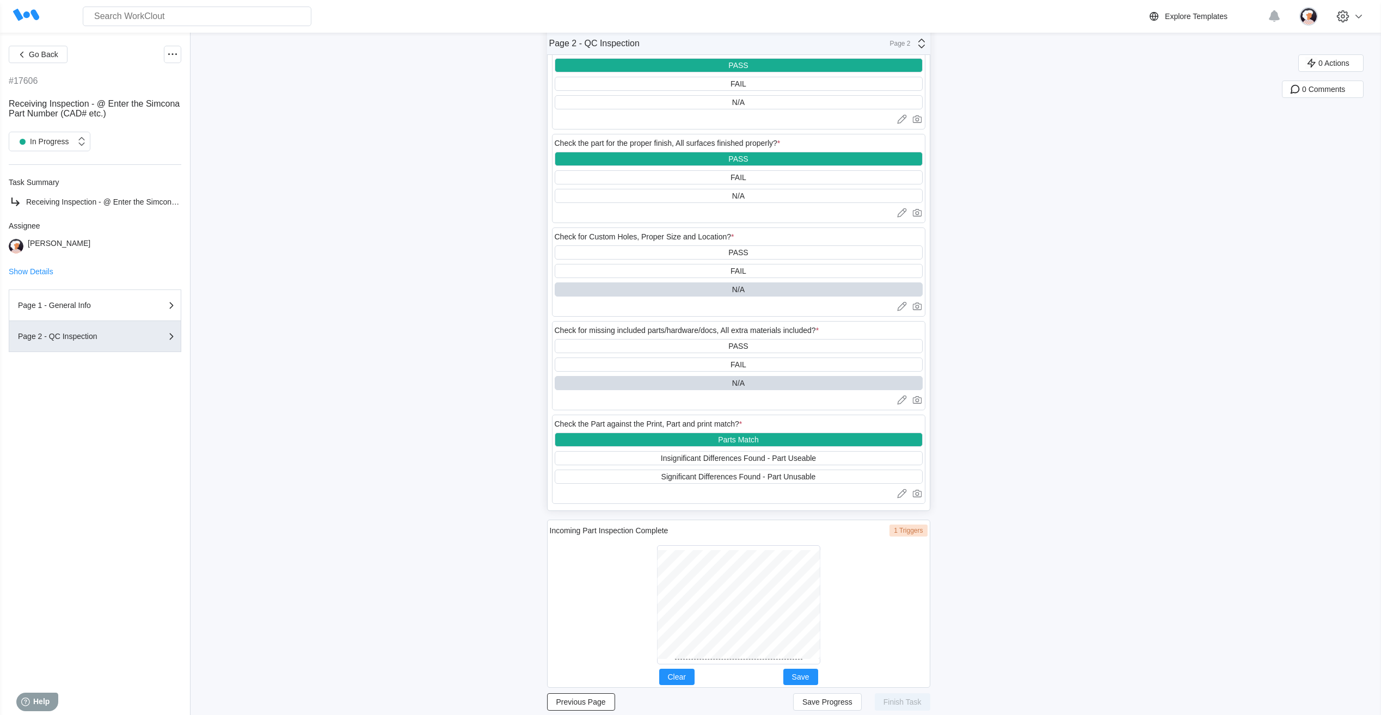
scroll to position [596, 0]
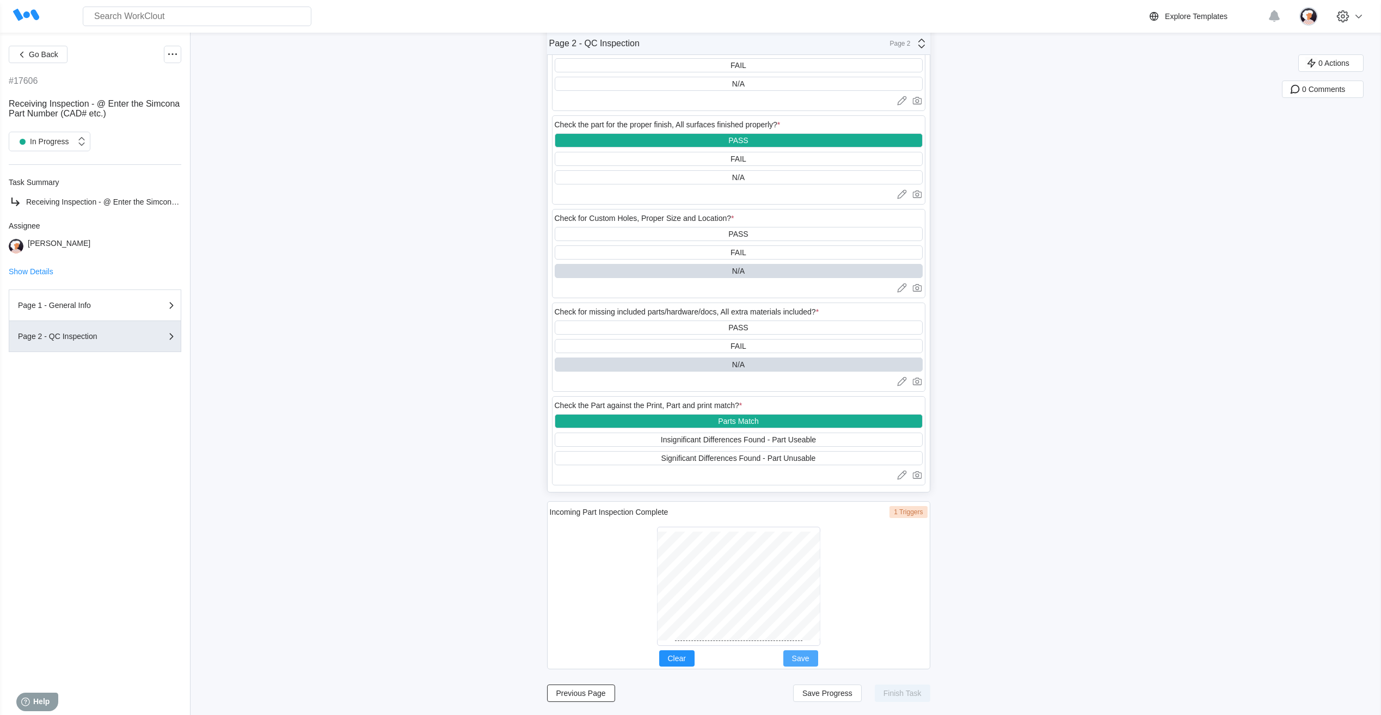
click at [802, 659] on span "Save" at bounding box center [800, 659] width 17 height 8
click at [817, 693] on span "Save Progress" at bounding box center [828, 694] width 50 height 8
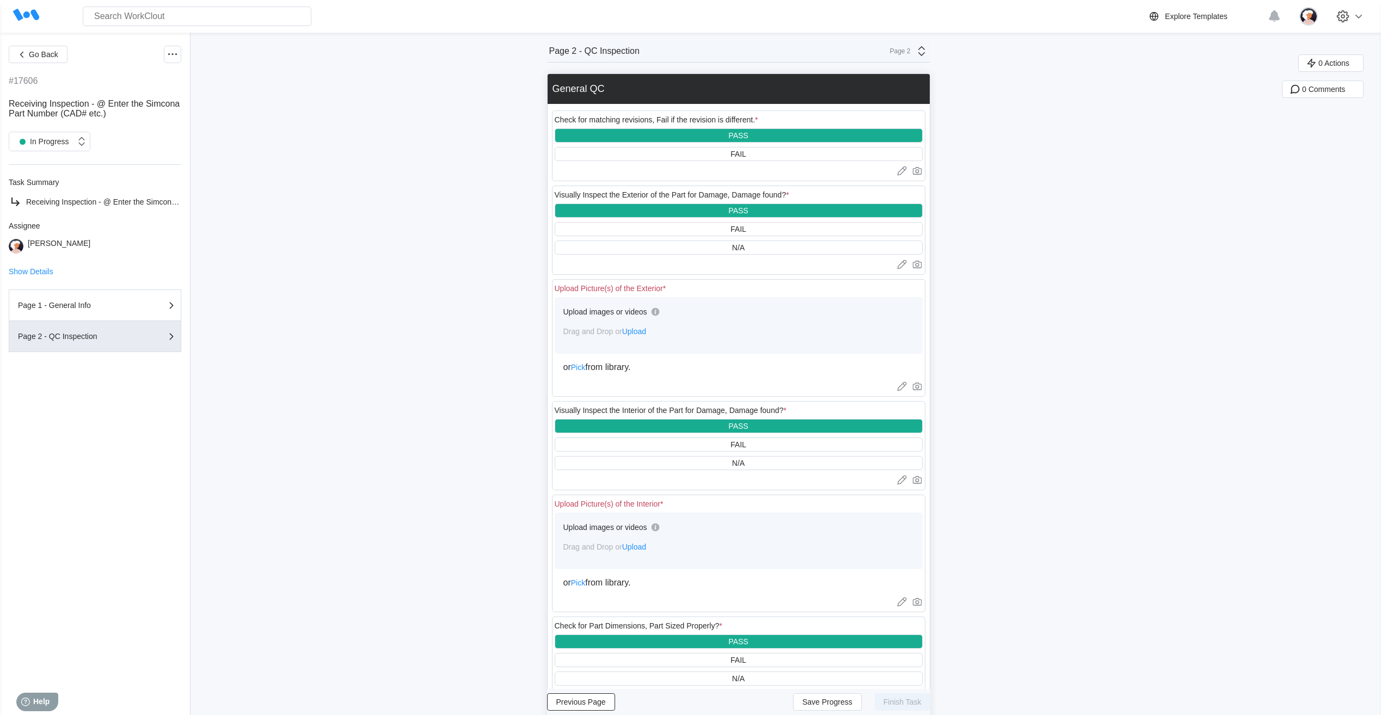
scroll to position [0, 0]
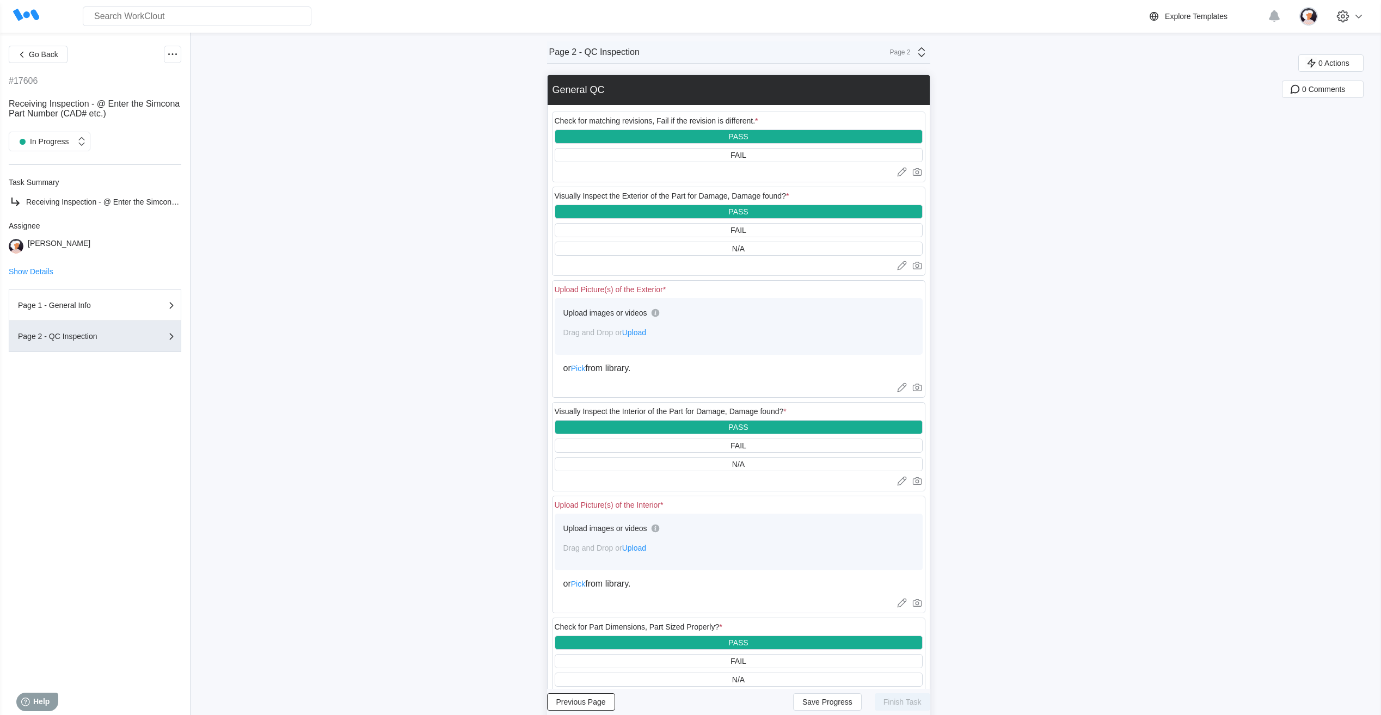
click at [641, 549] on span "Upload" at bounding box center [634, 548] width 24 height 9
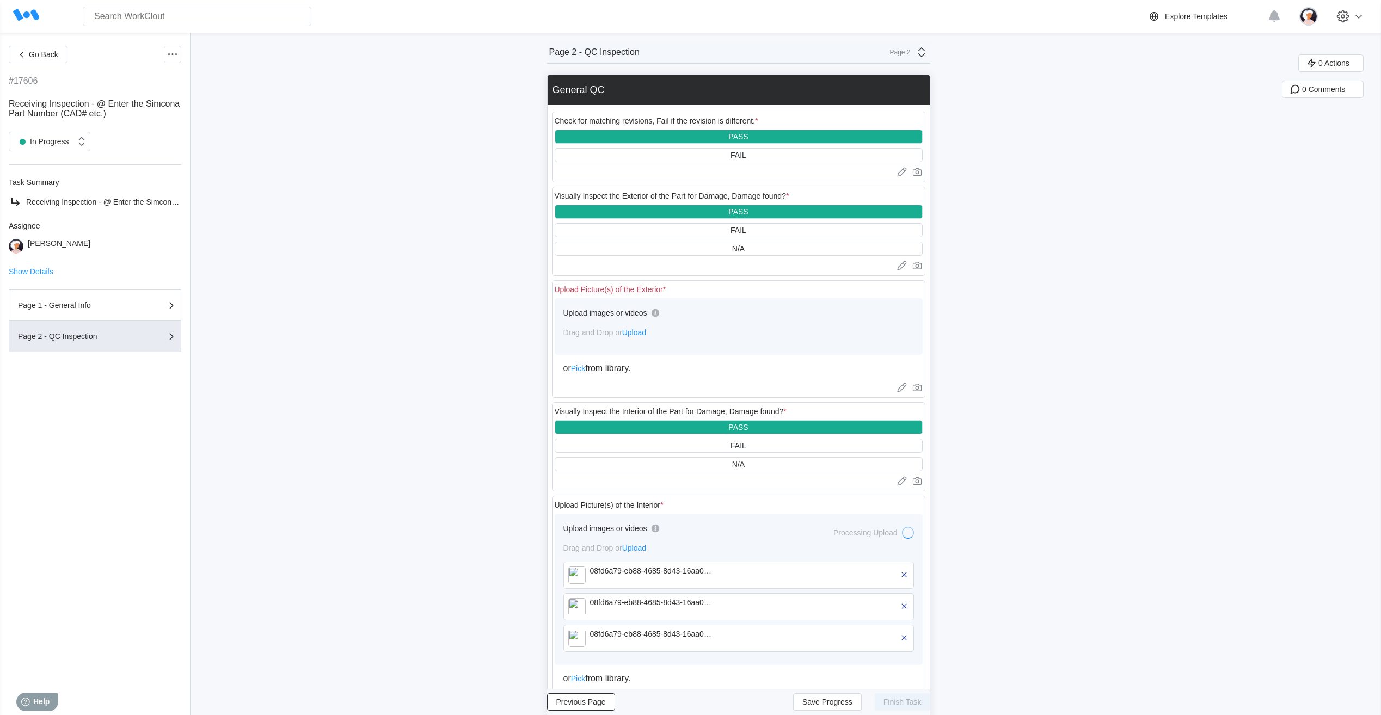
click at [639, 329] on span "Upload" at bounding box center [634, 332] width 24 height 9
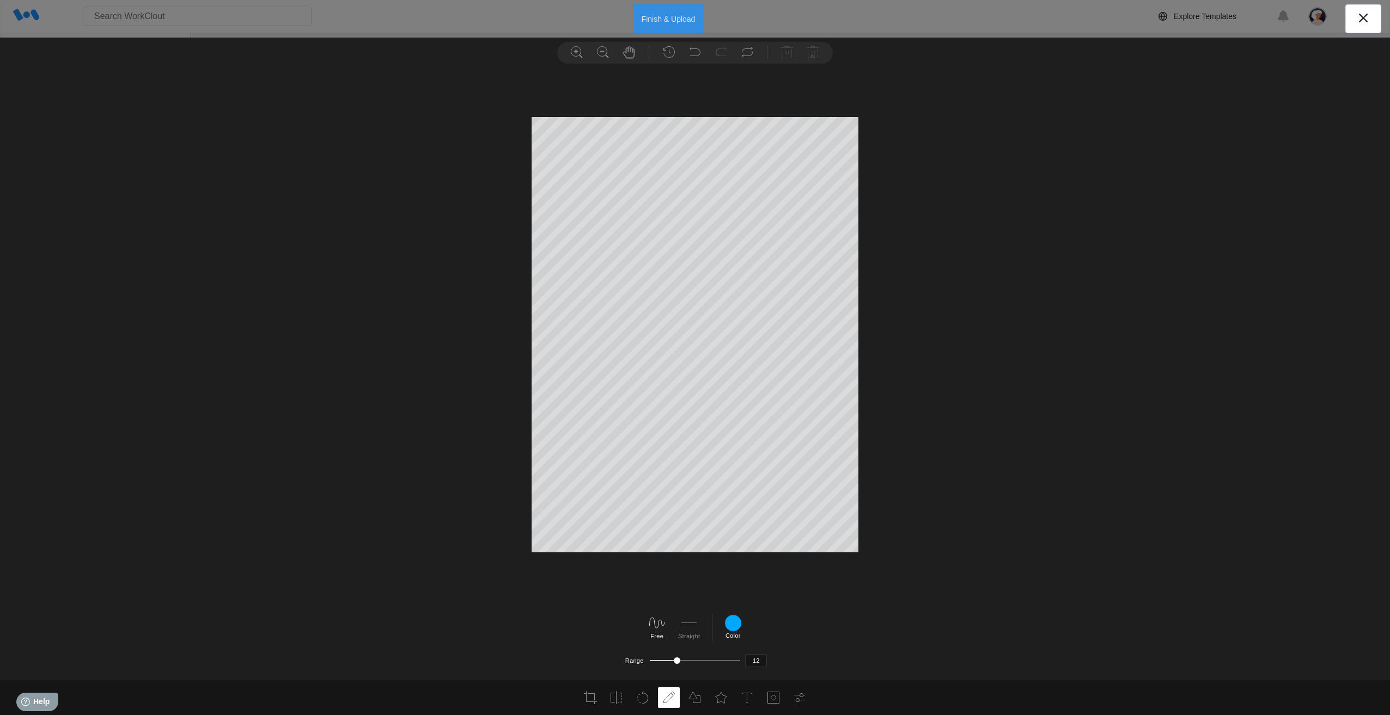
click at [658, 22] on button "Finish & Upload" at bounding box center [668, 18] width 71 height 29
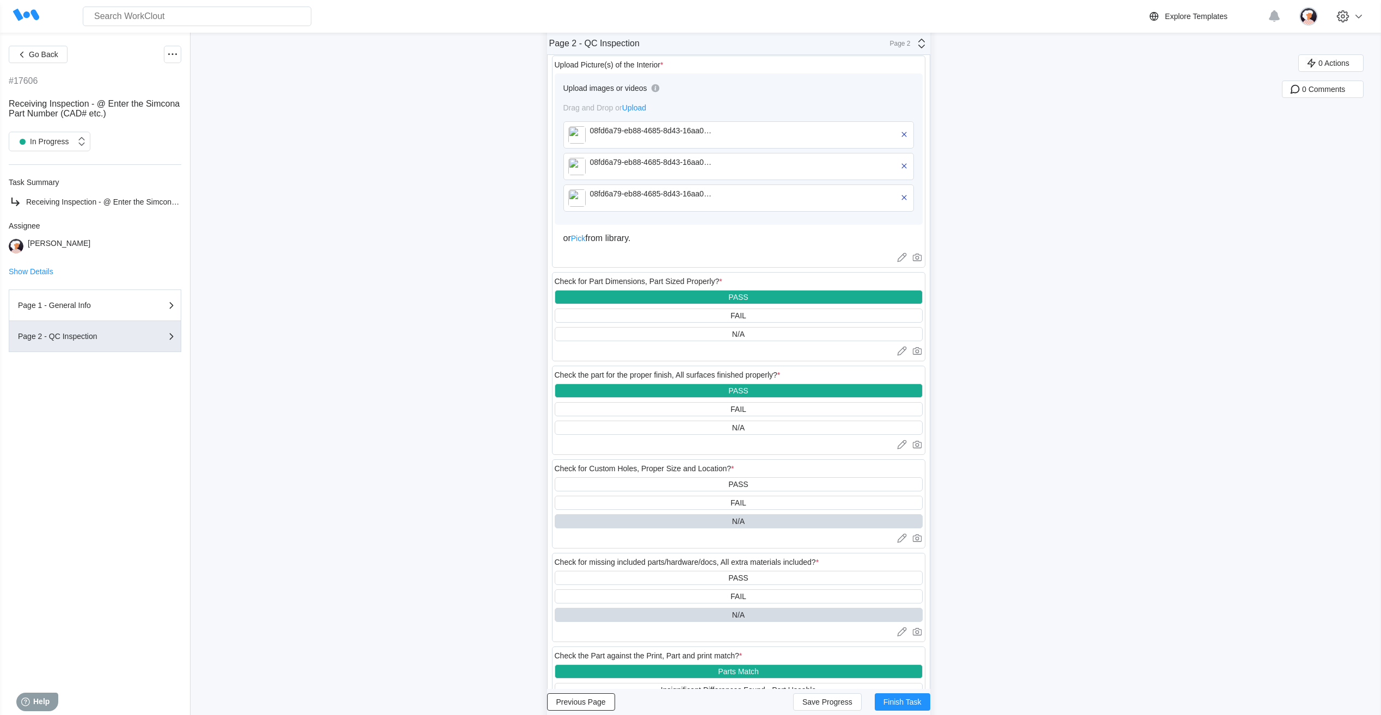
scroll to position [653, 0]
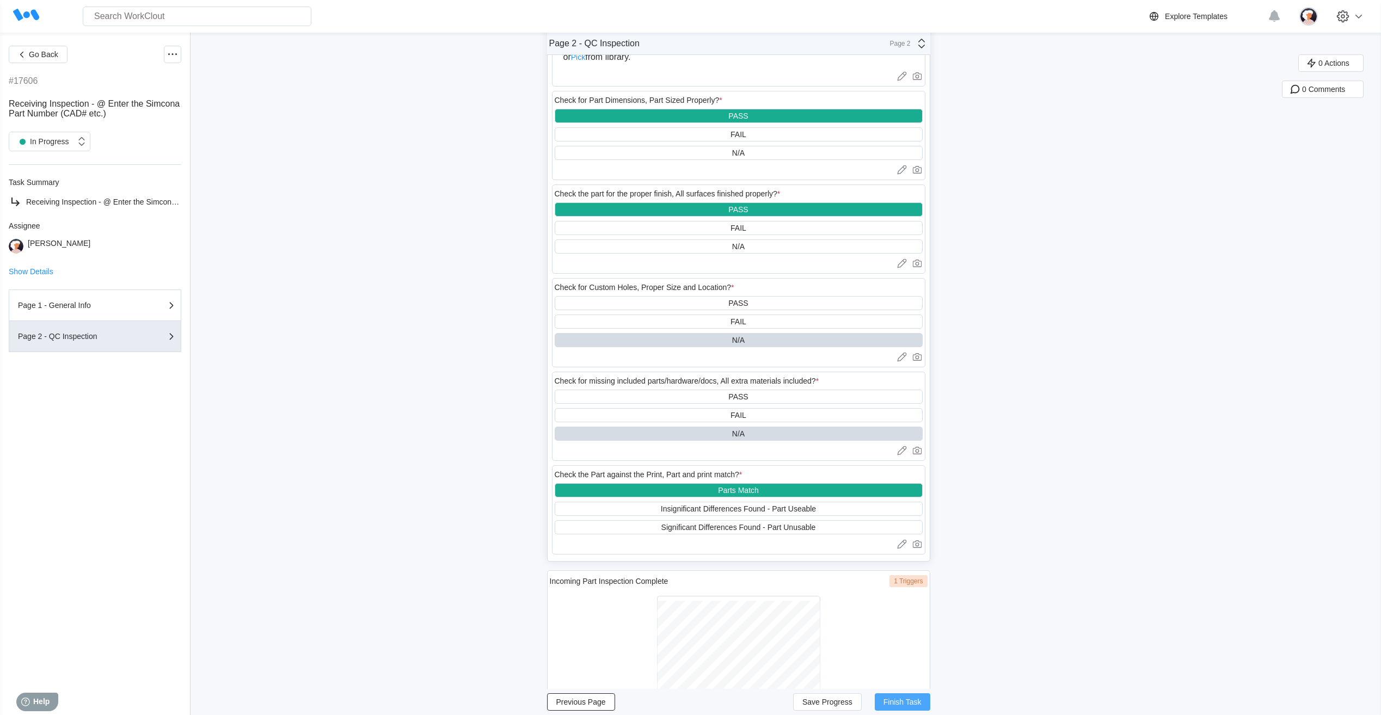
click at [894, 706] on span "Finish Task" at bounding box center [903, 703] width 38 height 8
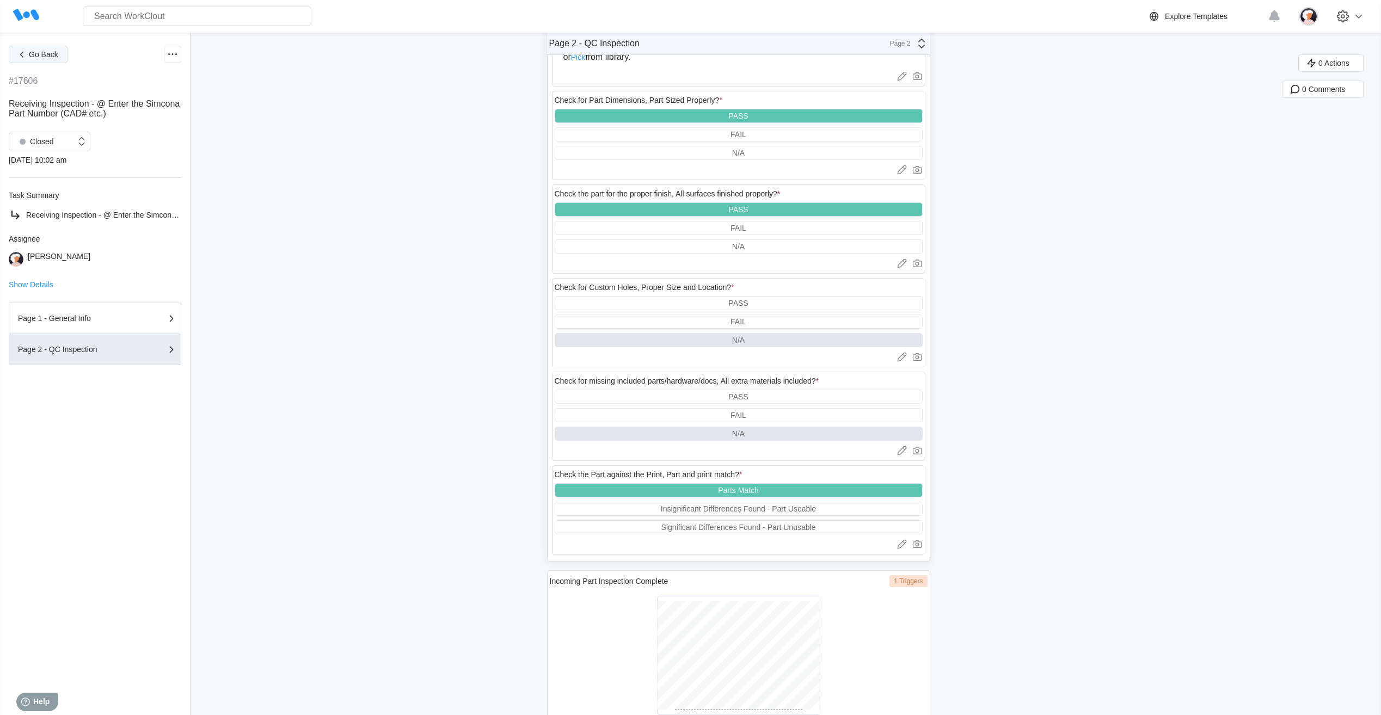
click at [20, 51] on icon "button" at bounding box center [22, 54] width 12 height 12
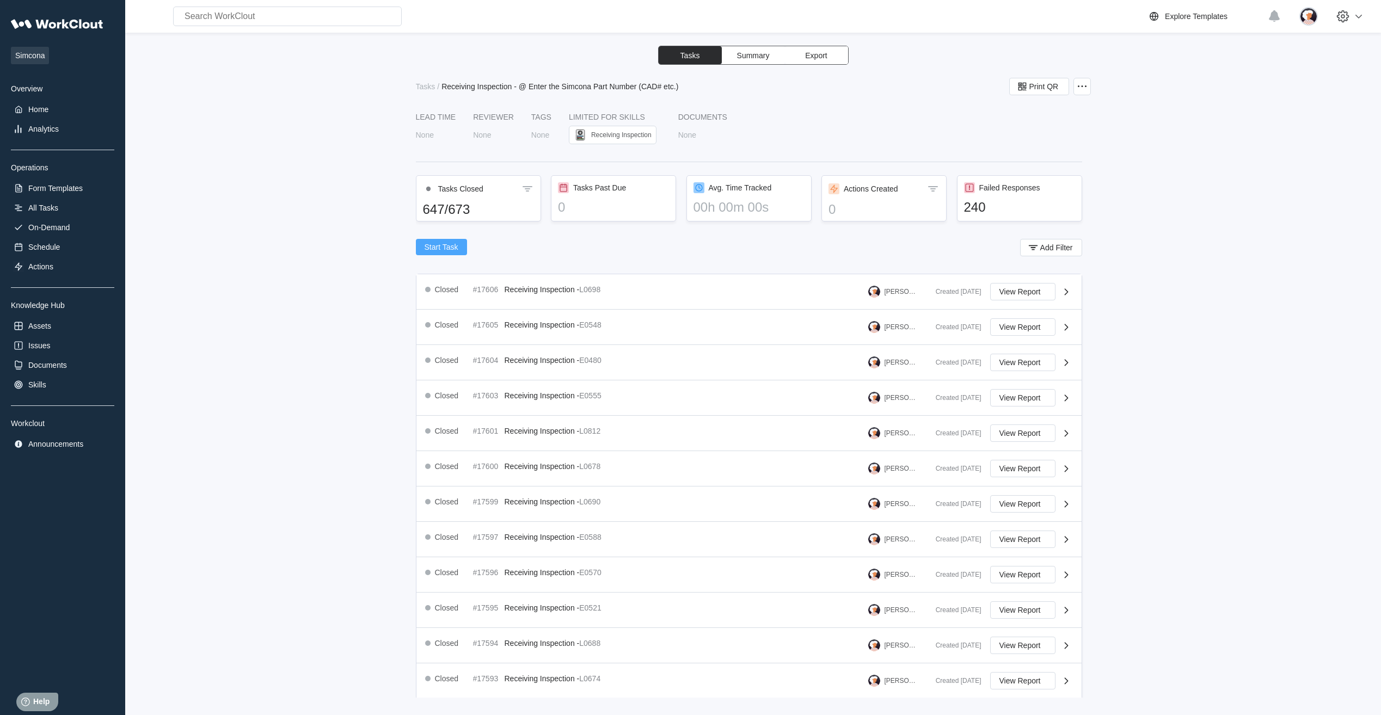
click at [449, 248] on span "Start Task" at bounding box center [442, 247] width 34 height 8
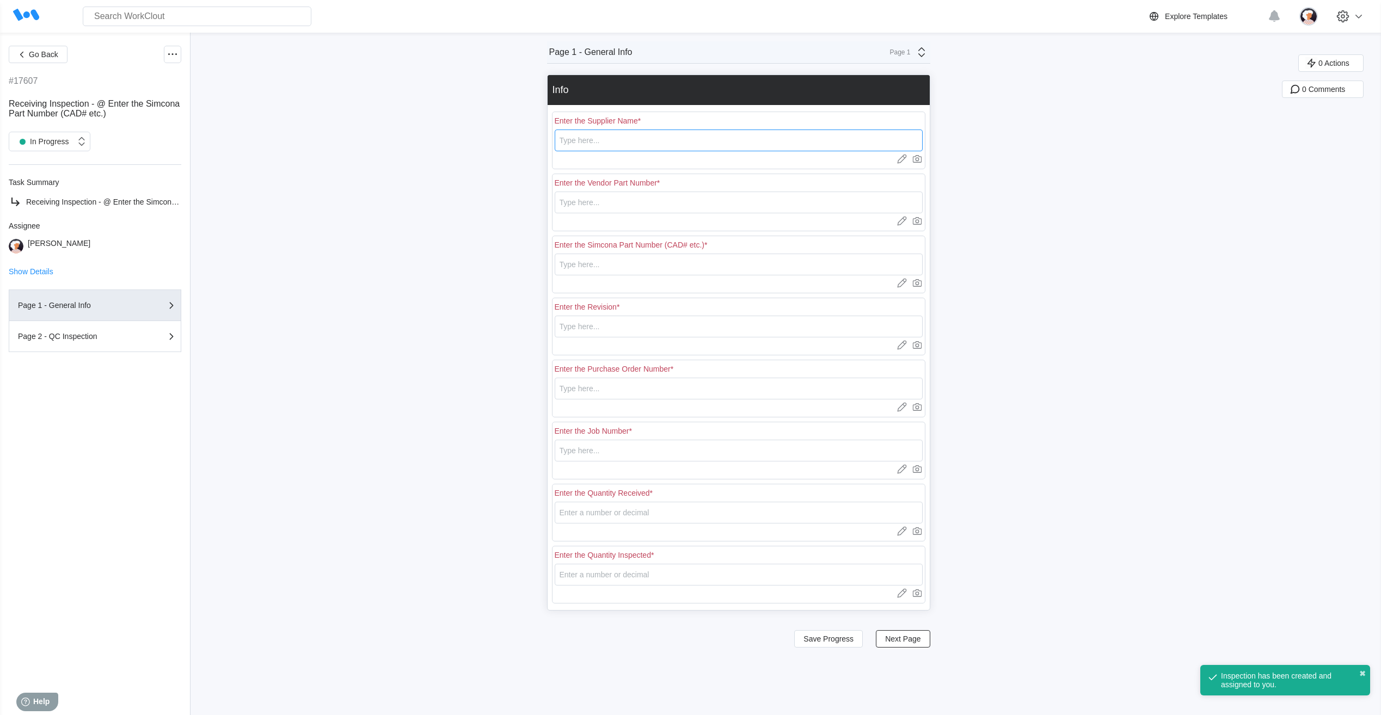
click at [580, 142] on input "text" at bounding box center [739, 141] width 368 height 22
type input "RE [PERSON_NAME]"
click at [573, 207] on input "text" at bounding box center [739, 203] width 368 height 22
type input "L0694"
click at [573, 264] on input "text" at bounding box center [739, 265] width 368 height 22
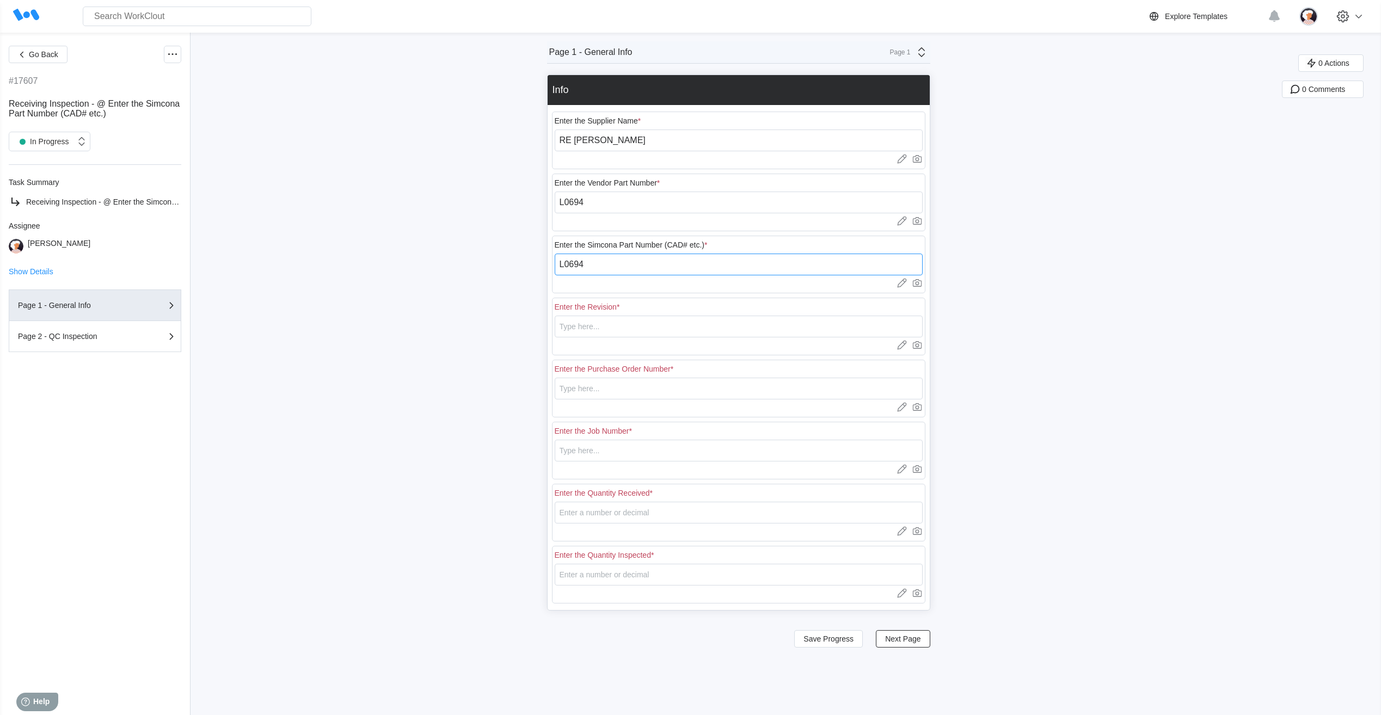
type input "L0694"
click at [641, 327] on input "text" at bounding box center [739, 327] width 368 height 22
type input "4"
click at [628, 383] on input "text" at bounding box center [739, 389] width 368 height 22
type input "18401"
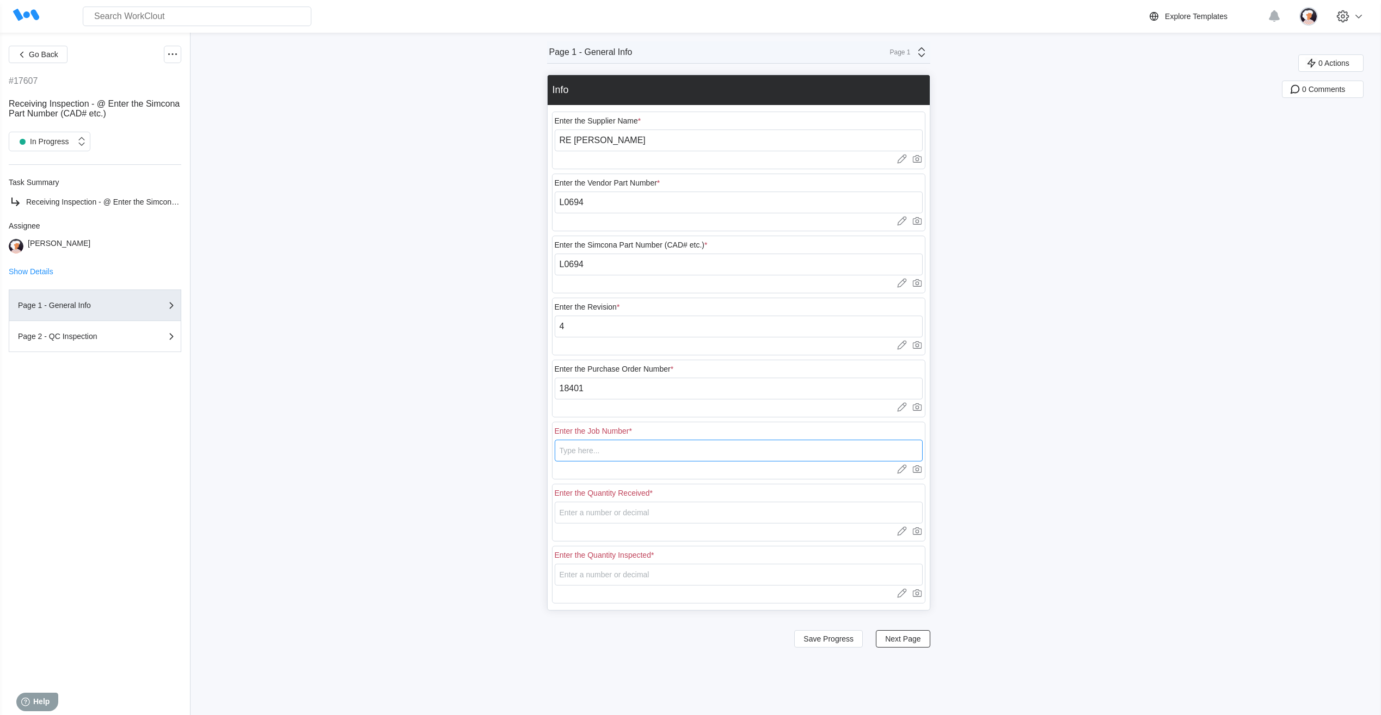
click at [632, 447] on input "text" at bounding box center [739, 451] width 368 height 22
type input "N/A"
click at [578, 518] on input "number" at bounding box center [739, 513] width 368 height 22
click at [609, 509] on input "number" at bounding box center [739, 513] width 368 height 22
type input "15"
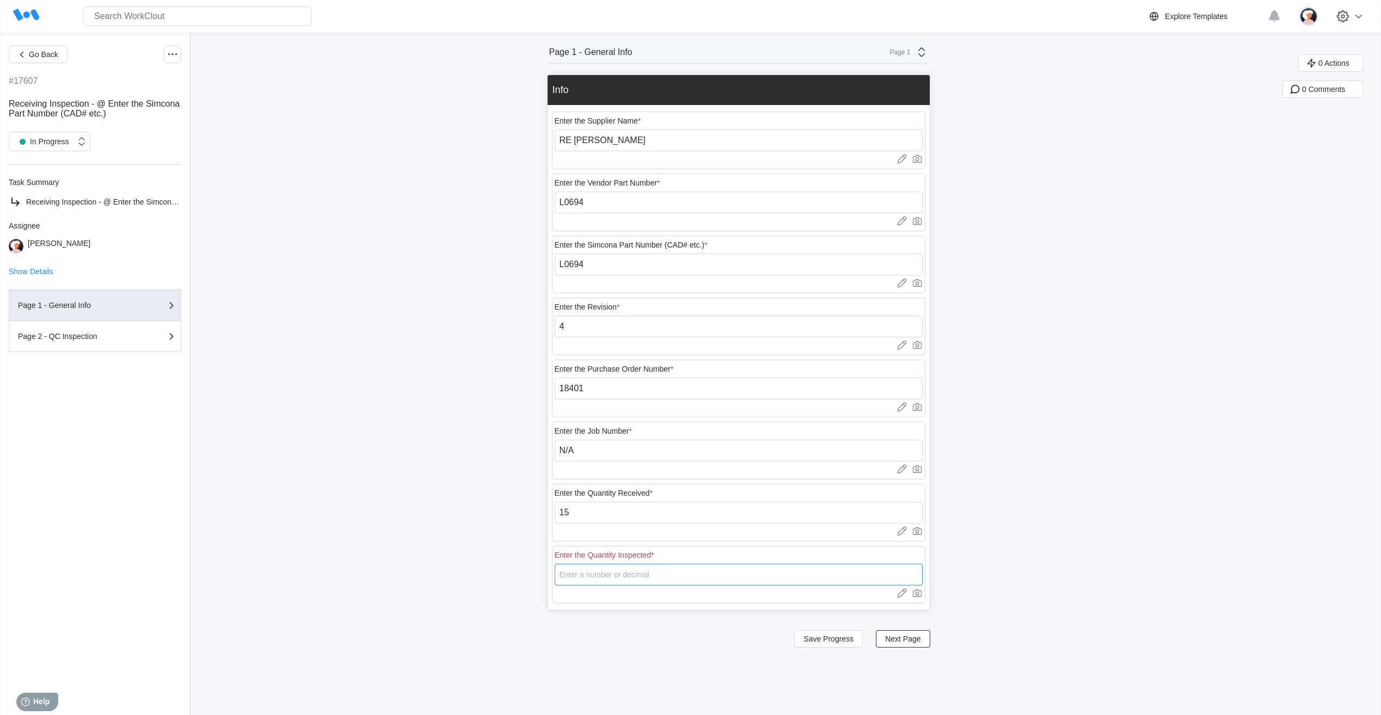
click at [663, 579] on input "number" at bounding box center [739, 575] width 368 height 22
type input "3"
click at [522, 572] on div "Go Back #17607 Receiving Inspection - @ Enter the Simcona Part Number (CAD# etc…" at bounding box center [690, 374] width 1381 height 683
click at [894, 640] on span "Next Page" at bounding box center [902, 639] width 35 height 8
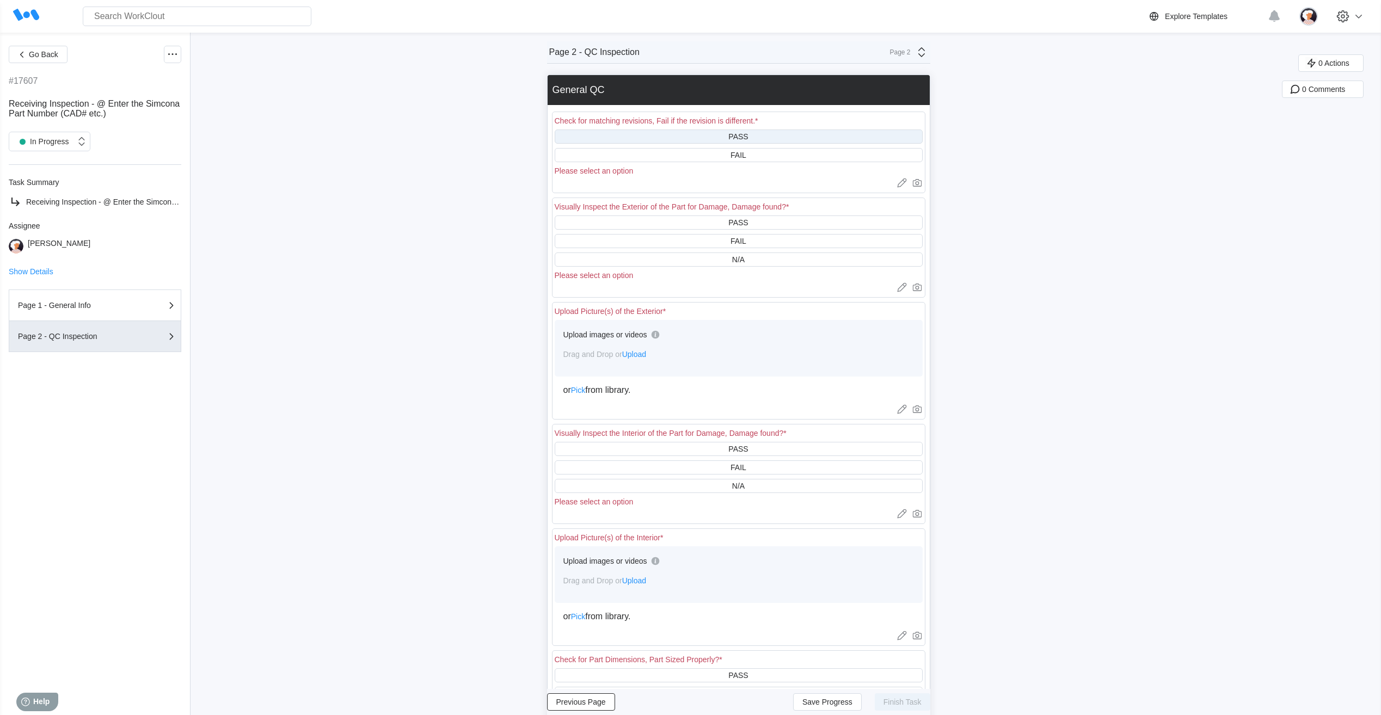
click at [712, 140] on div "PASS" at bounding box center [739, 137] width 368 height 14
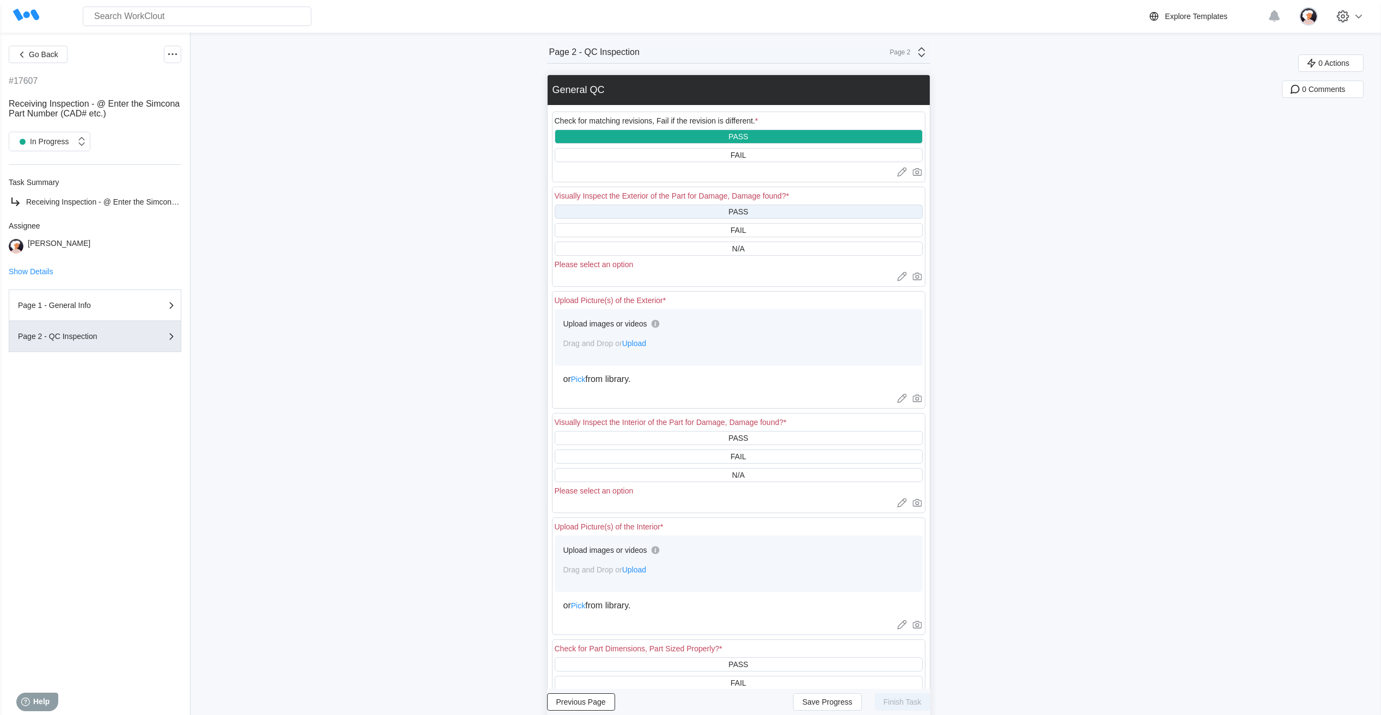
click at [696, 210] on div "PASS" at bounding box center [739, 212] width 368 height 14
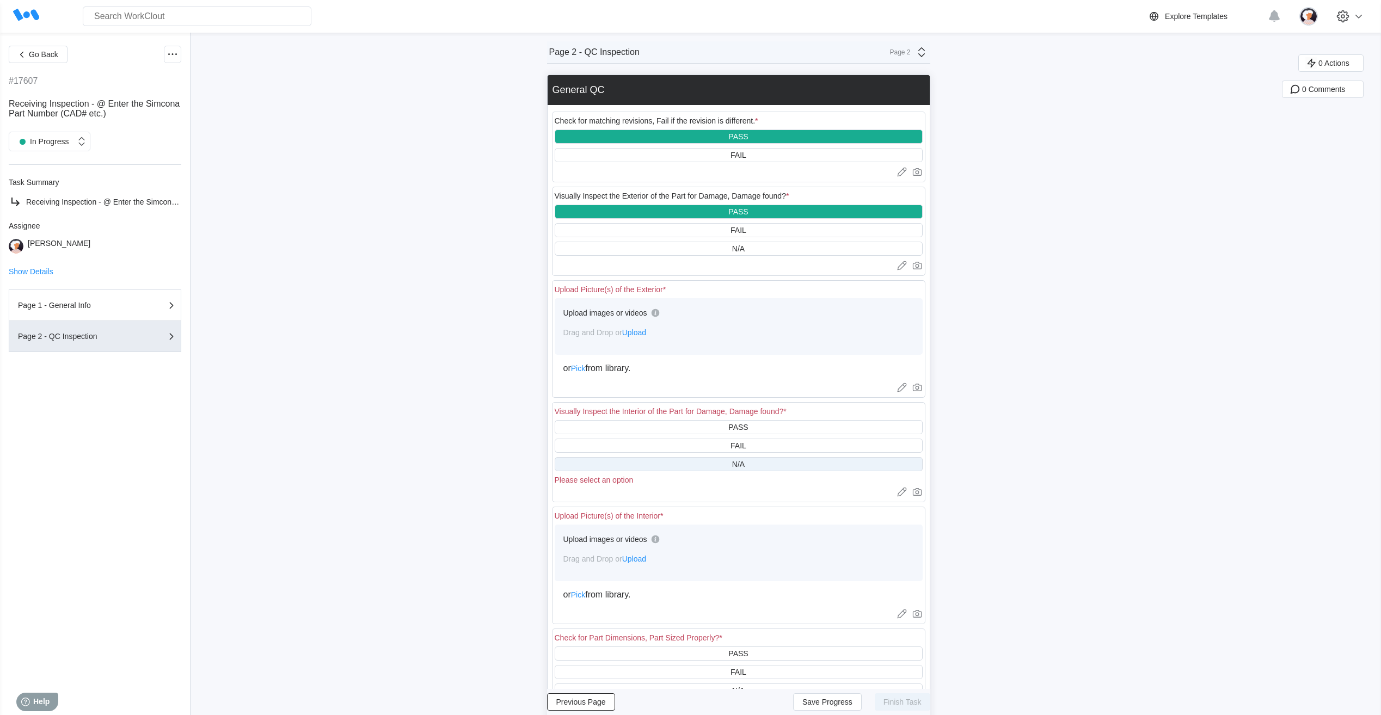
click at [686, 465] on div "N/A" at bounding box center [739, 464] width 368 height 14
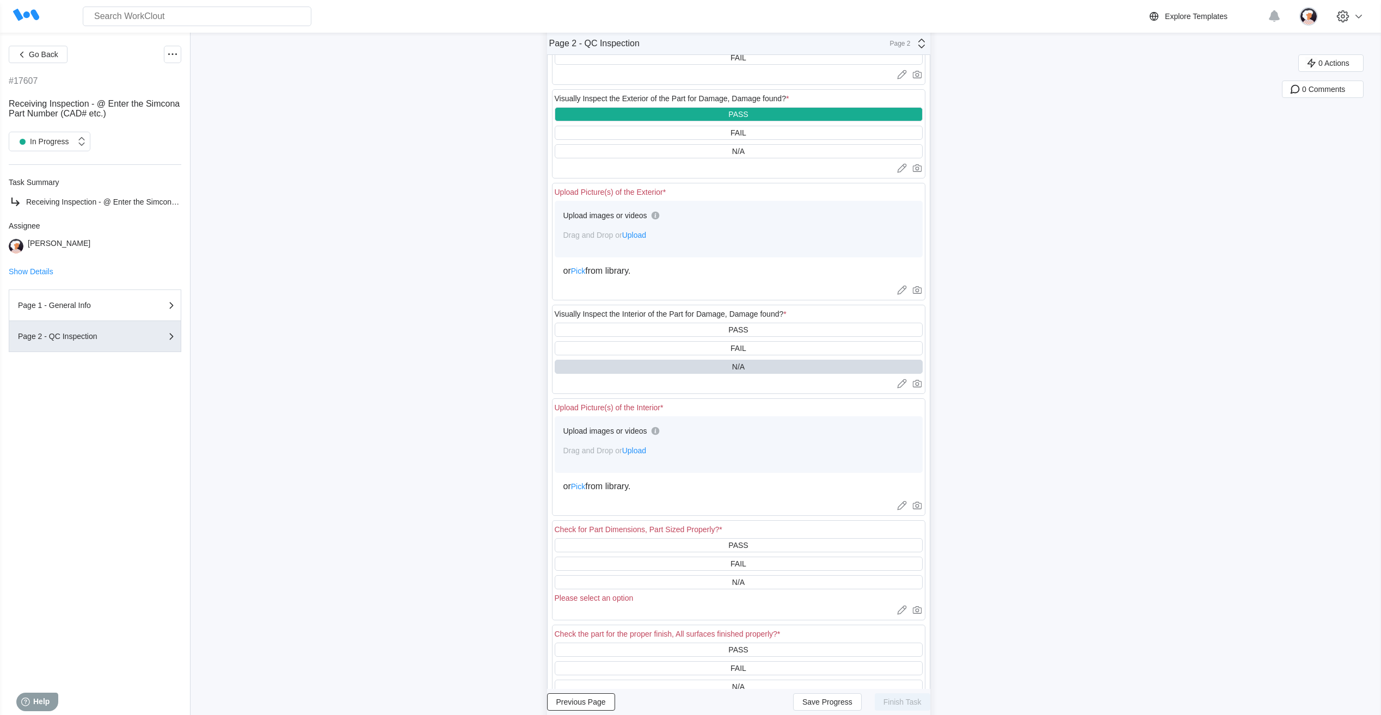
scroll to position [109, 0]
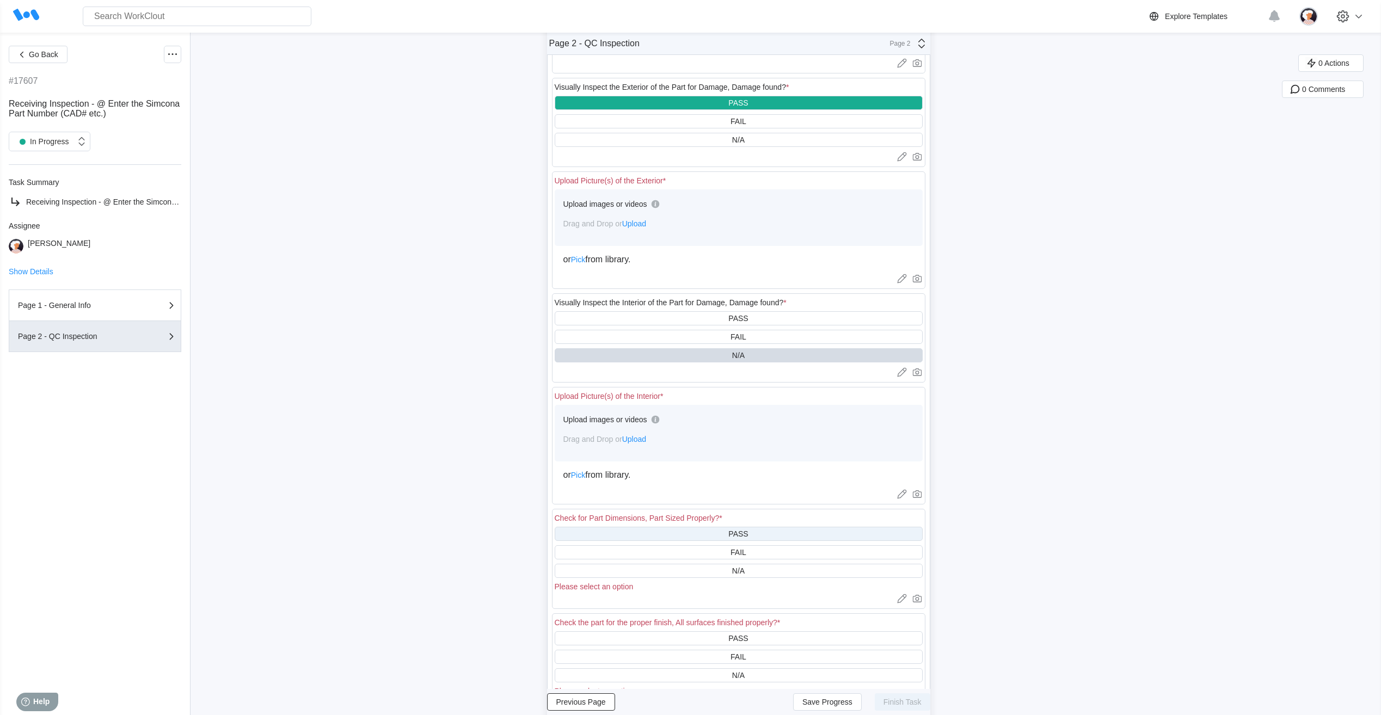
click at [694, 538] on div "PASS" at bounding box center [739, 534] width 368 height 14
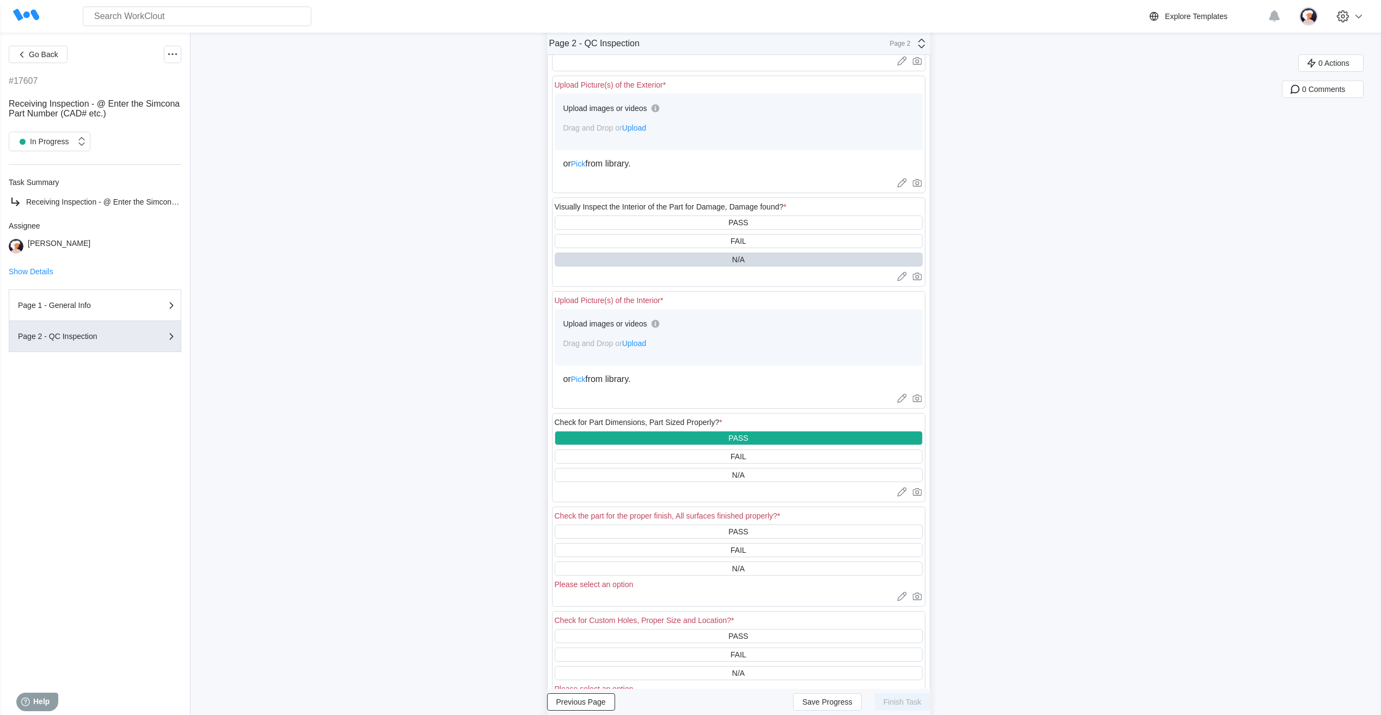
scroll to position [218, 0]
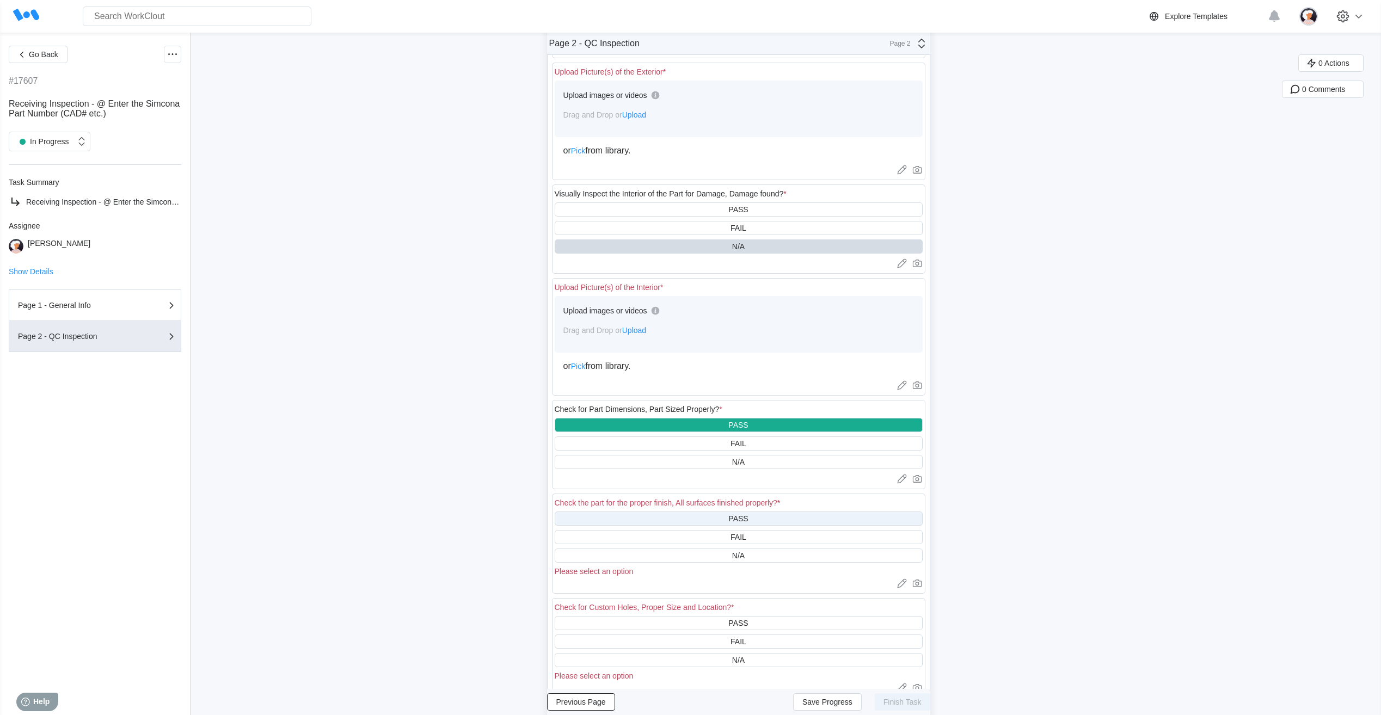
click at [689, 515] on div "PASS" at bounding box center [739, 519] width 368 height 14
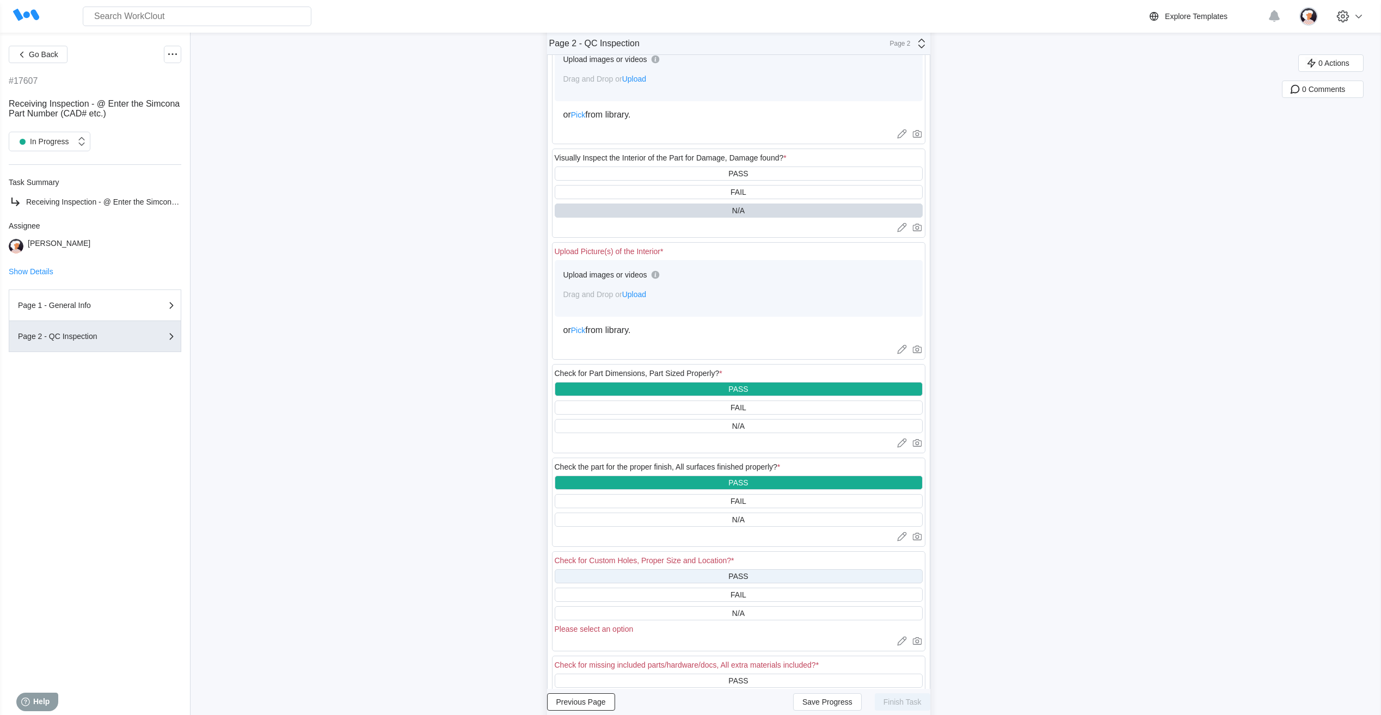
scroll to position [327, 0]
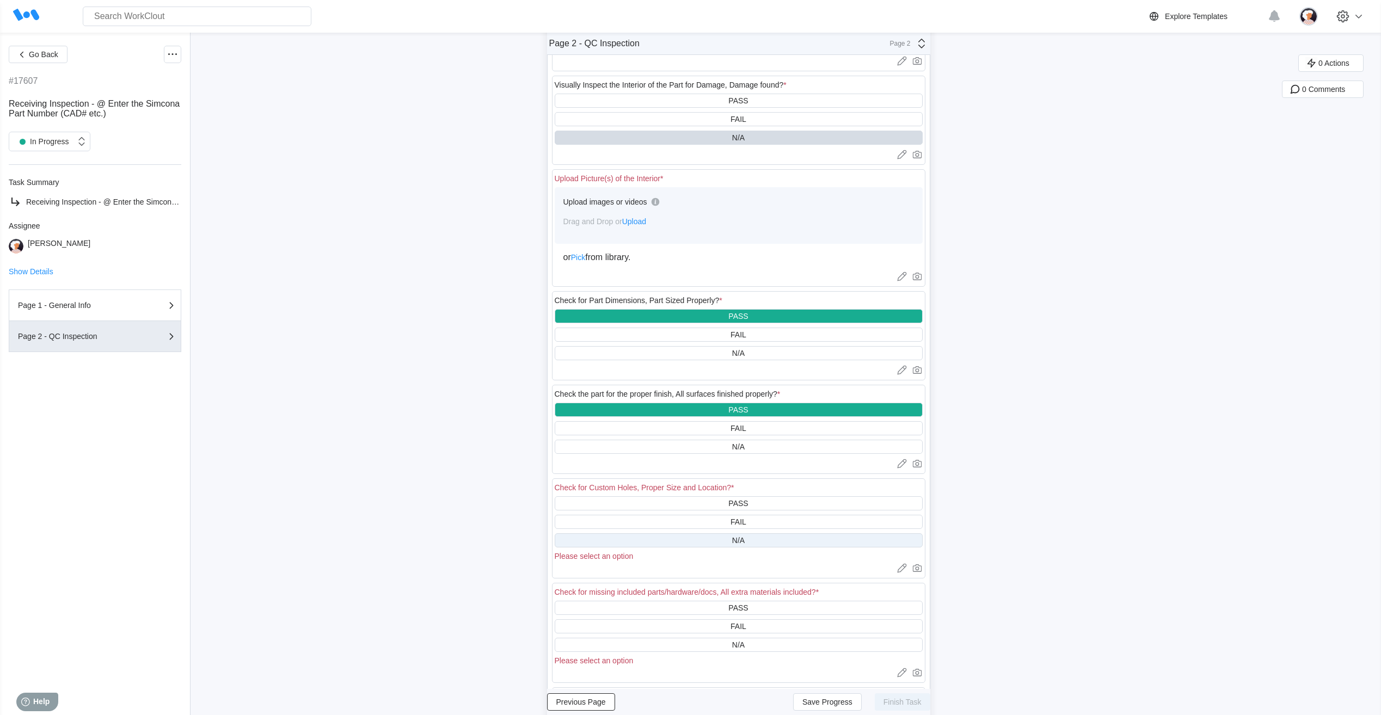
click at [684, 539] on div "N/A" at bounding box center [739, 541] width 368 height 14
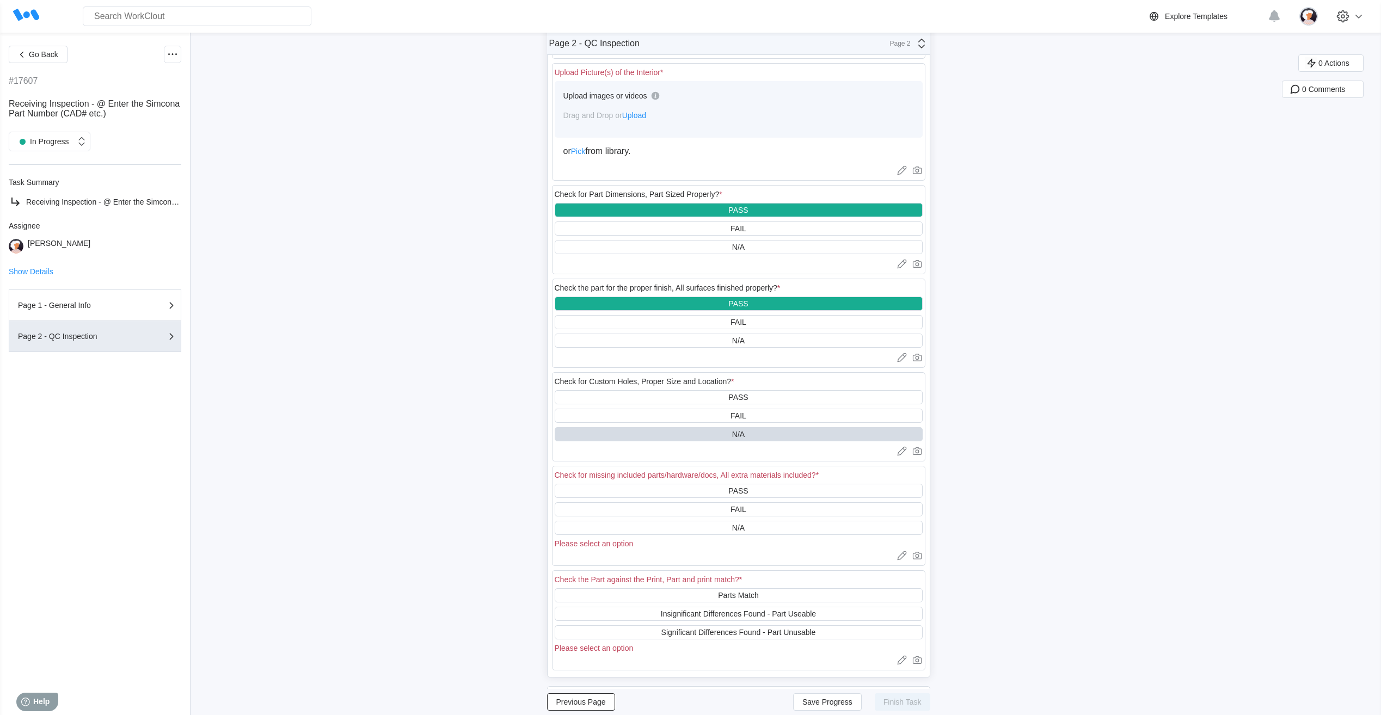
scroll to position [436, 0]
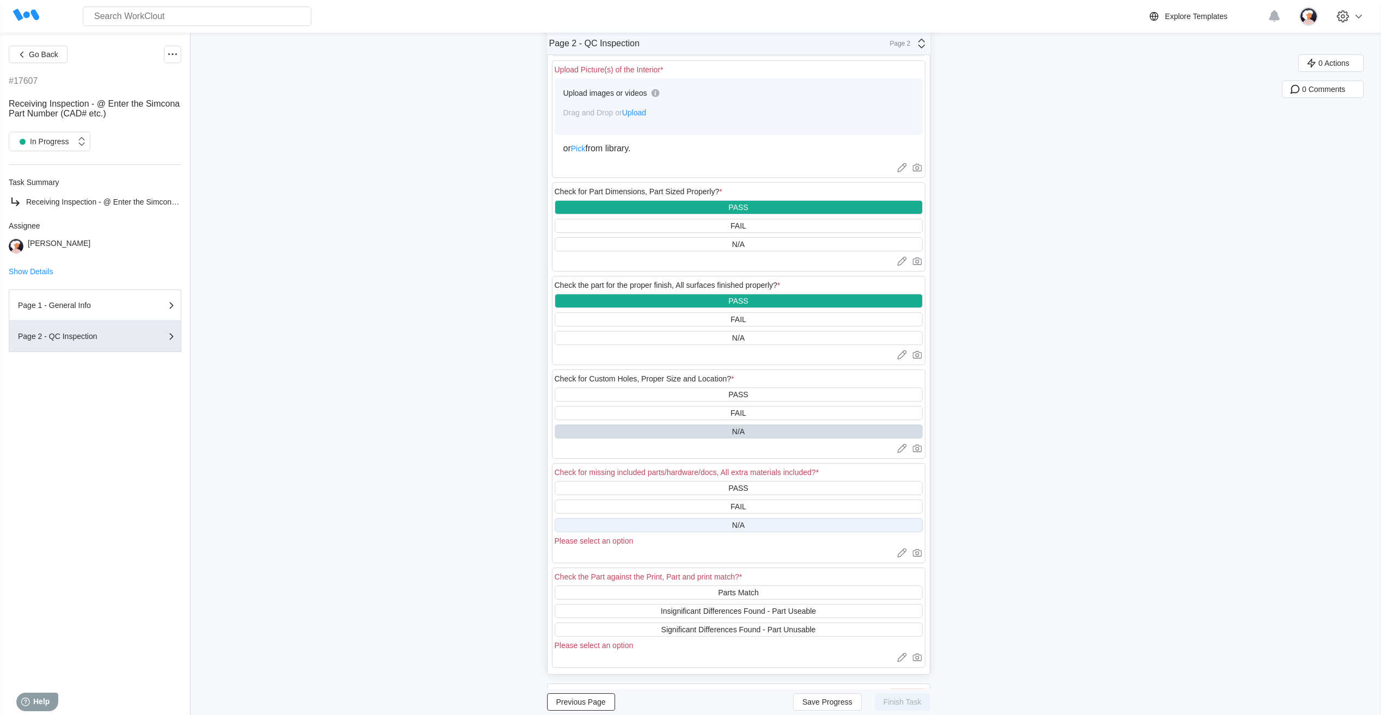
click at [689, 526] on div "N/A" at bounding box center [739, 525] width 368 height 14
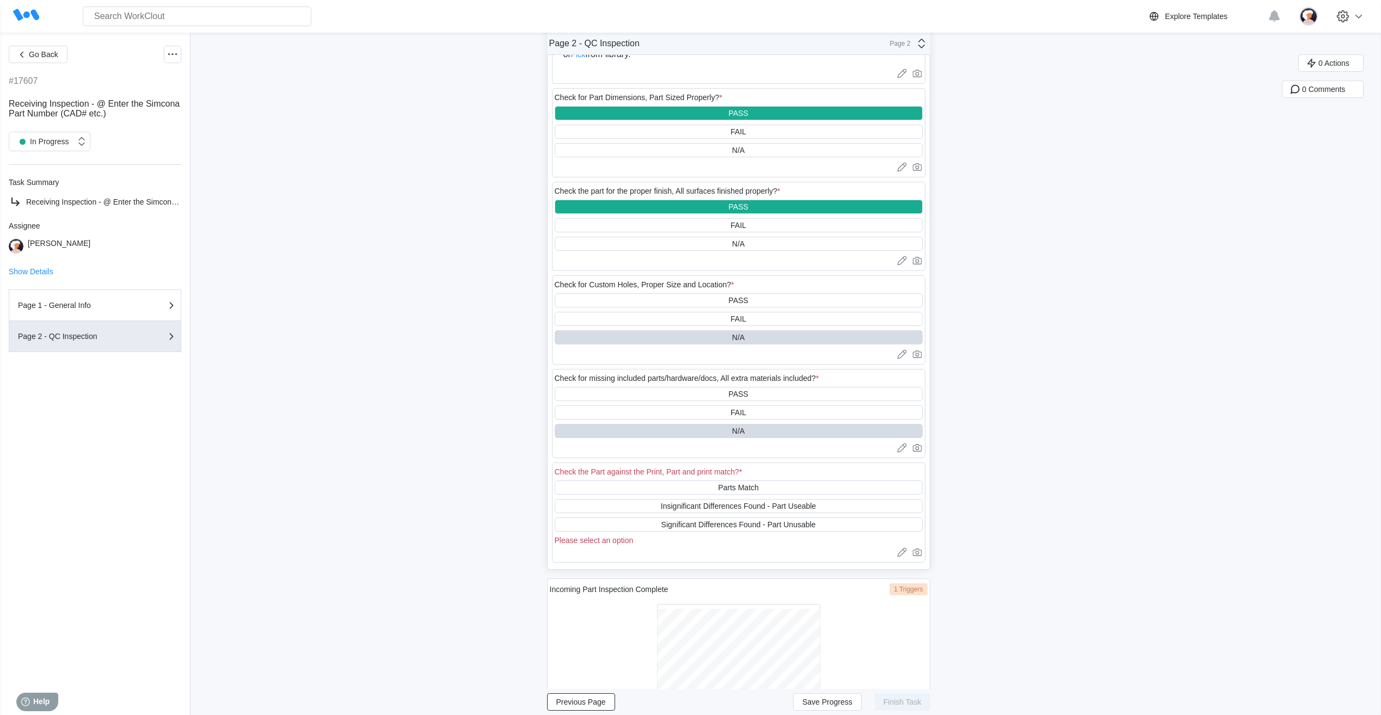
scroll to position [545, 0]
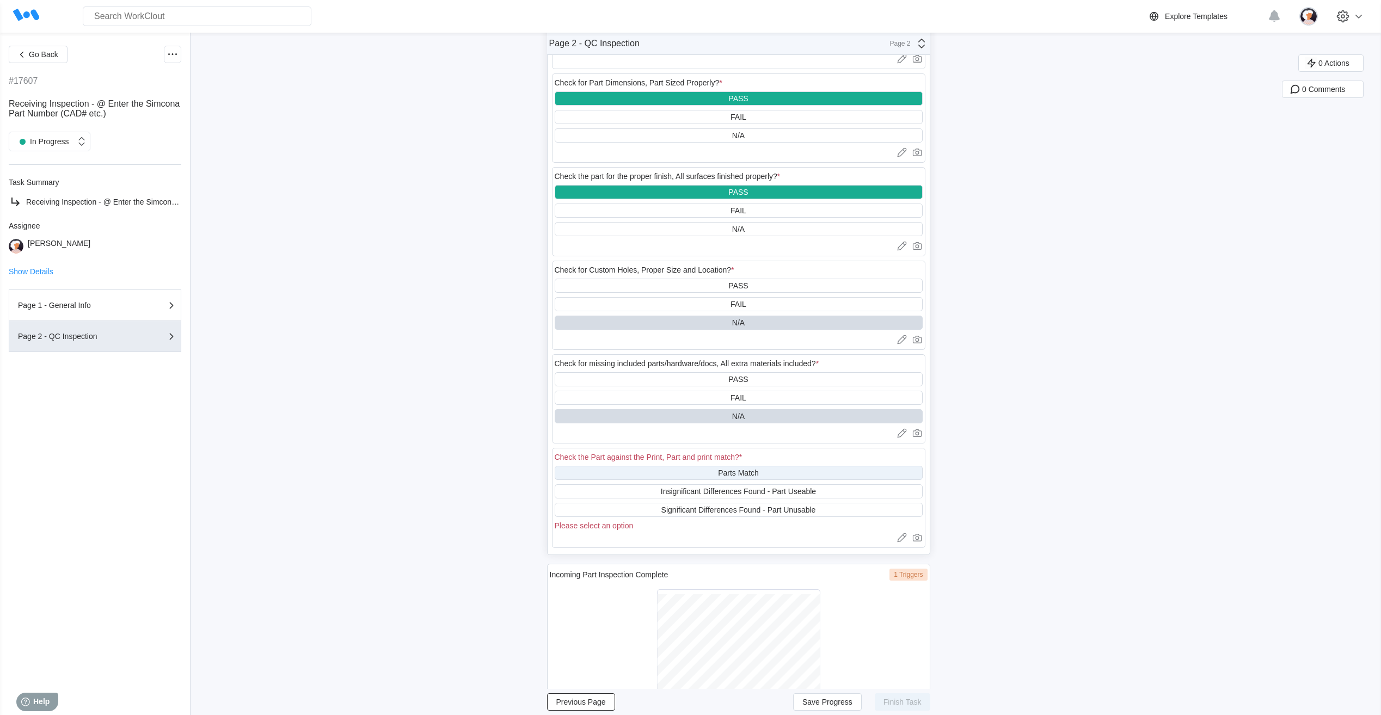
click at [693, 476] on div "Parts Match" at bounding box center [739, 473] width 368 height 14
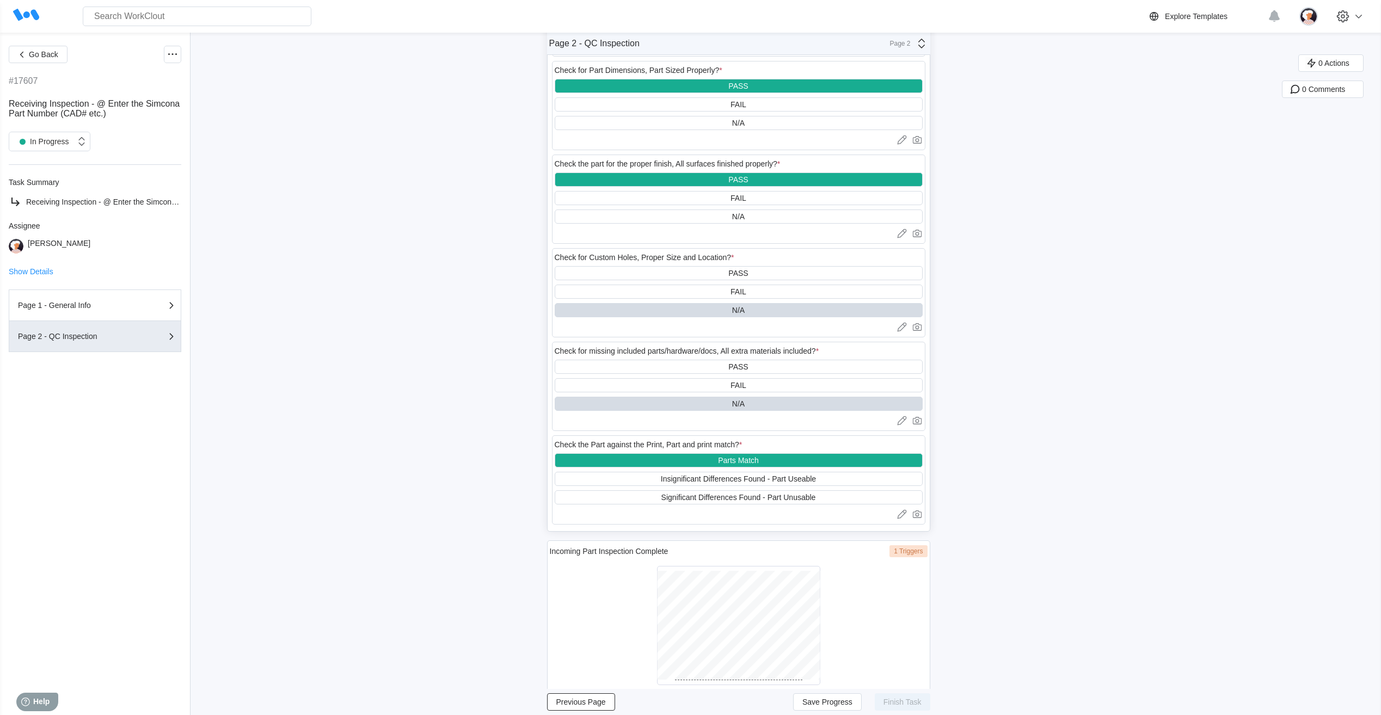
scroll to position [596, 0]
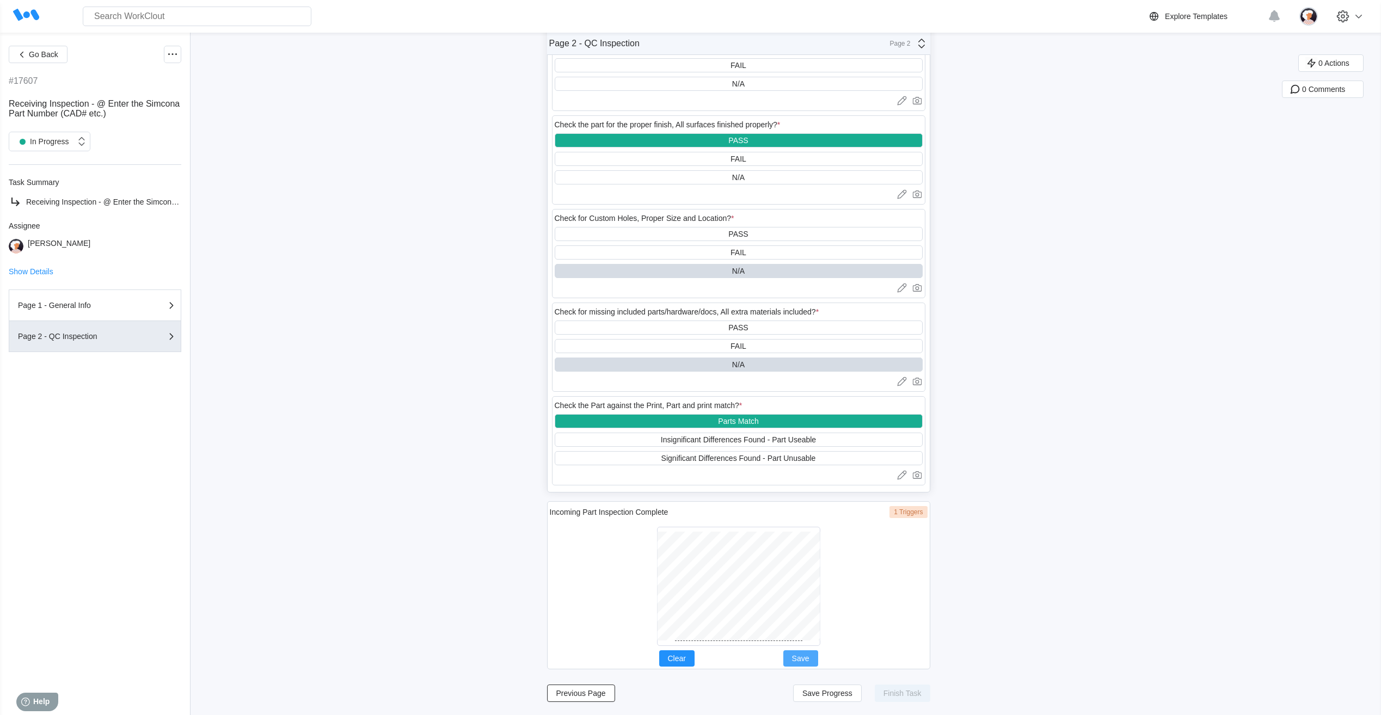
click at [804, 659] on span "Save" at bounding box center [800, 659] width 17 height 8
click at [817, 695] on span "Save Progress" at bounding box center [828, 694] width 50 height 8
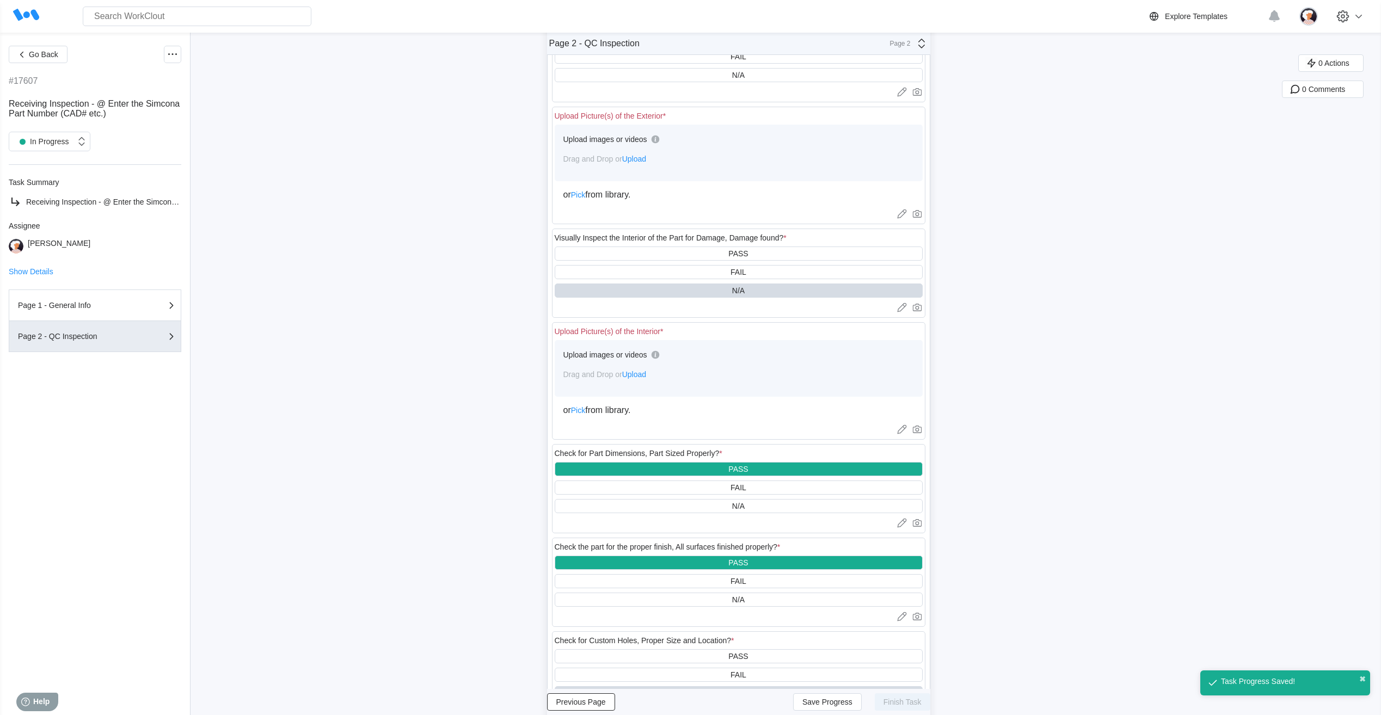
scroll to position [52, 0]
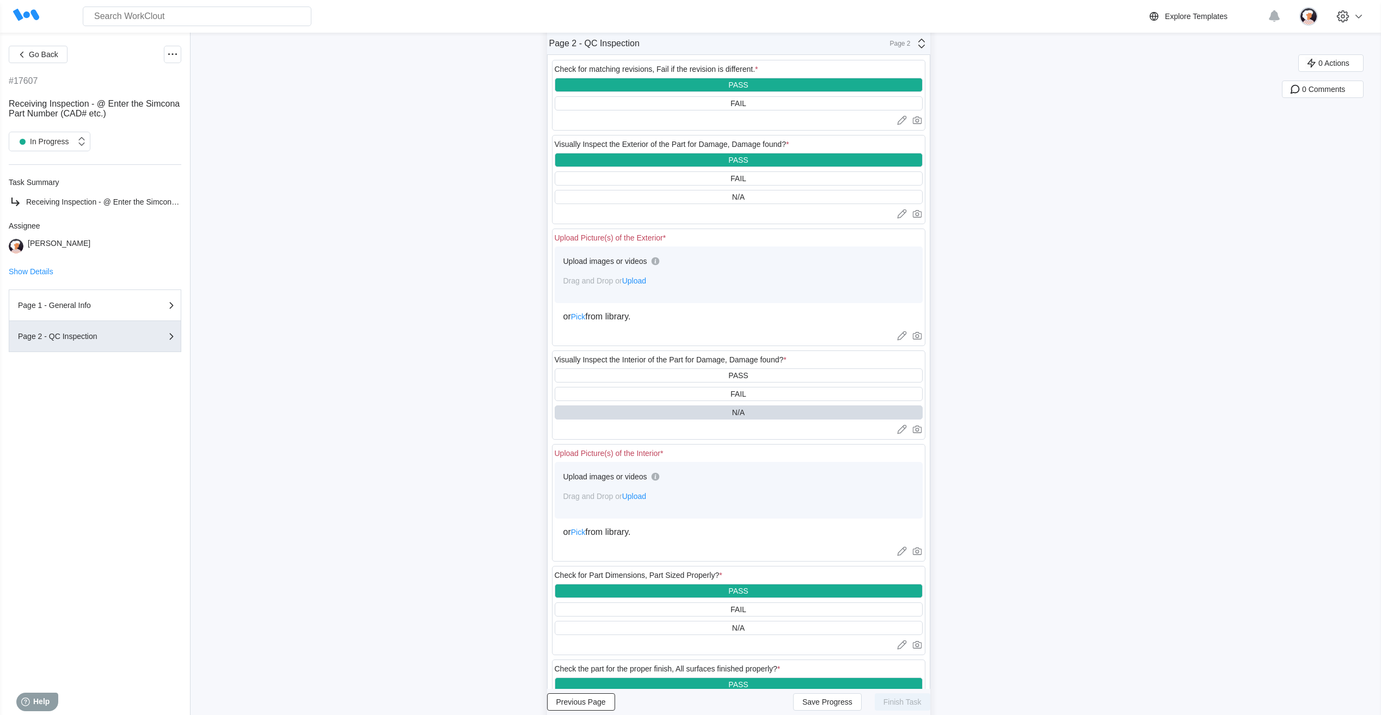
click at [641, 284] on span "Upload" at bounding box center [634, 281] width 24 height 9
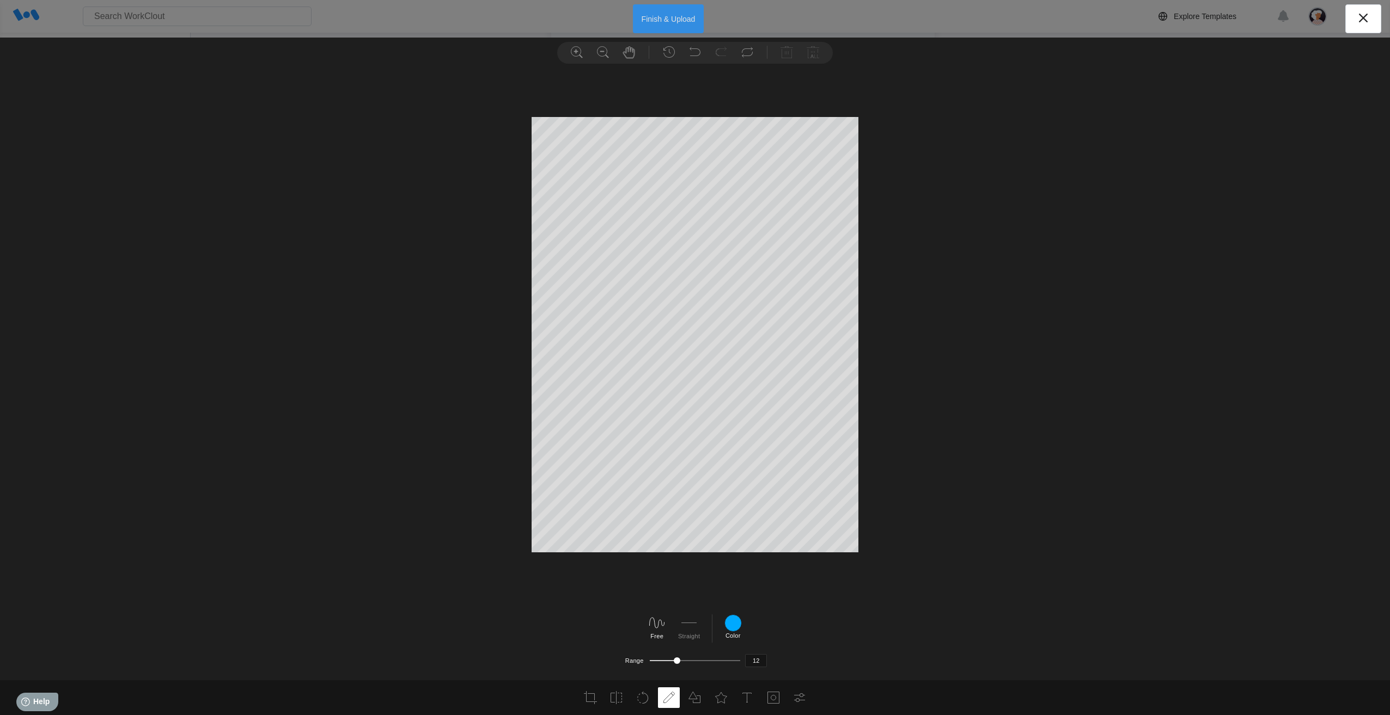
click at [647, 22] on button "Finish & Upload" at bounding box center [668, 18] width 71 height 29
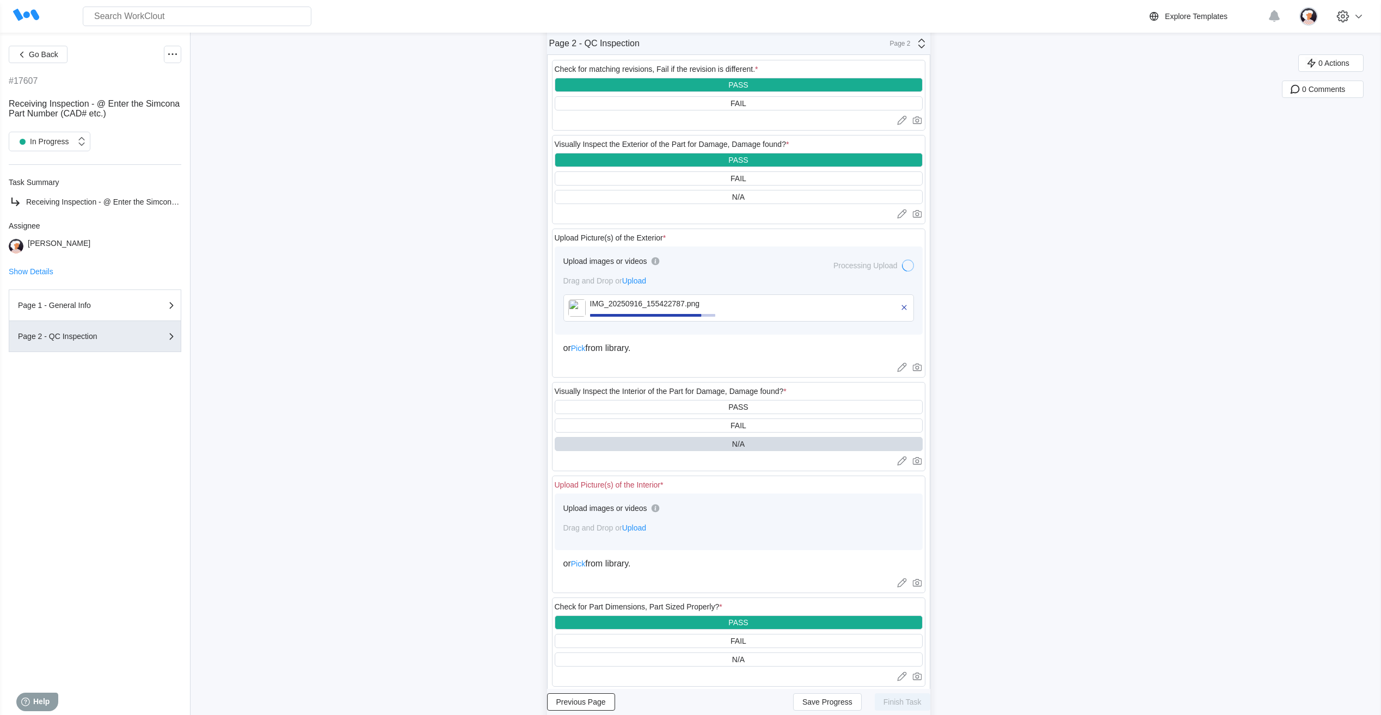
click at [645, 530] on span "Upload" at bounding box center [634, 528] width 24 height 9
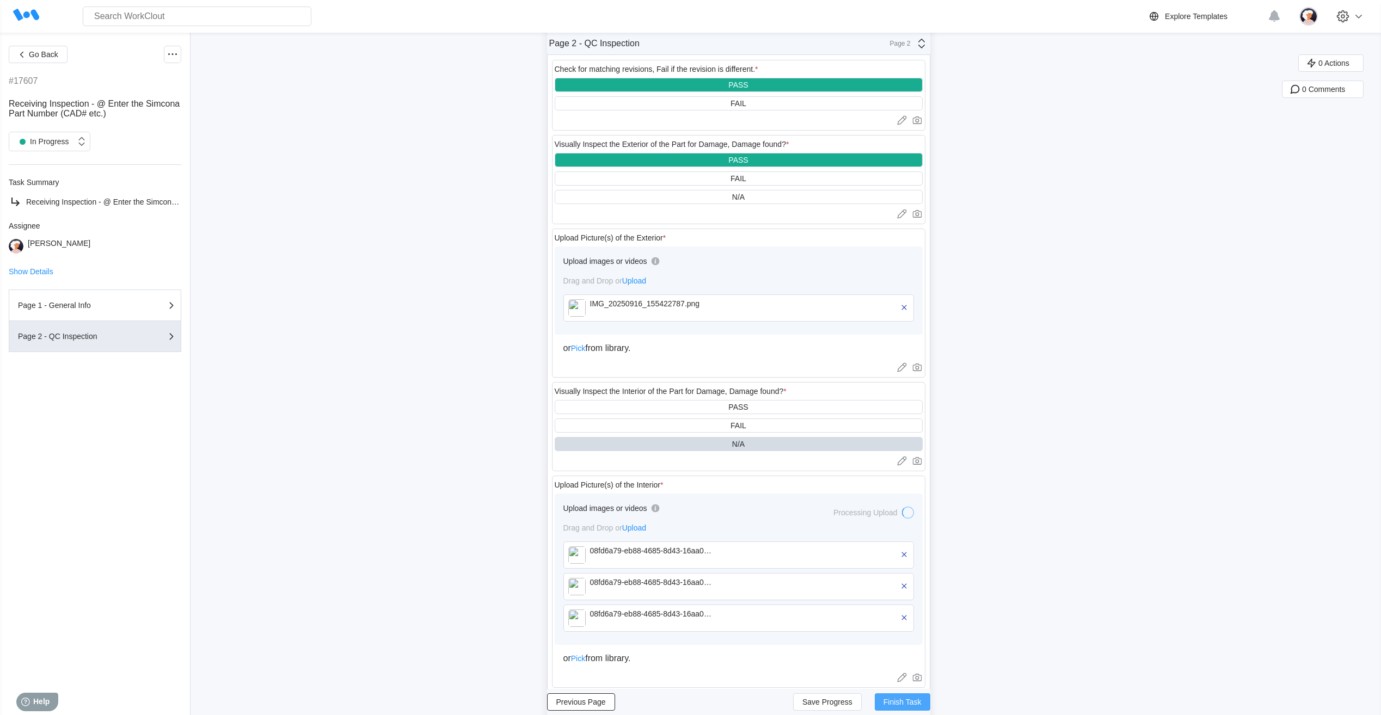
click at [915, 705] on span "Finish Task" at bounding box center [903, 703] width 38 height 8
click at [51, 59] on button "Go Back" at bounding box center [38, 54] width 59 height 17
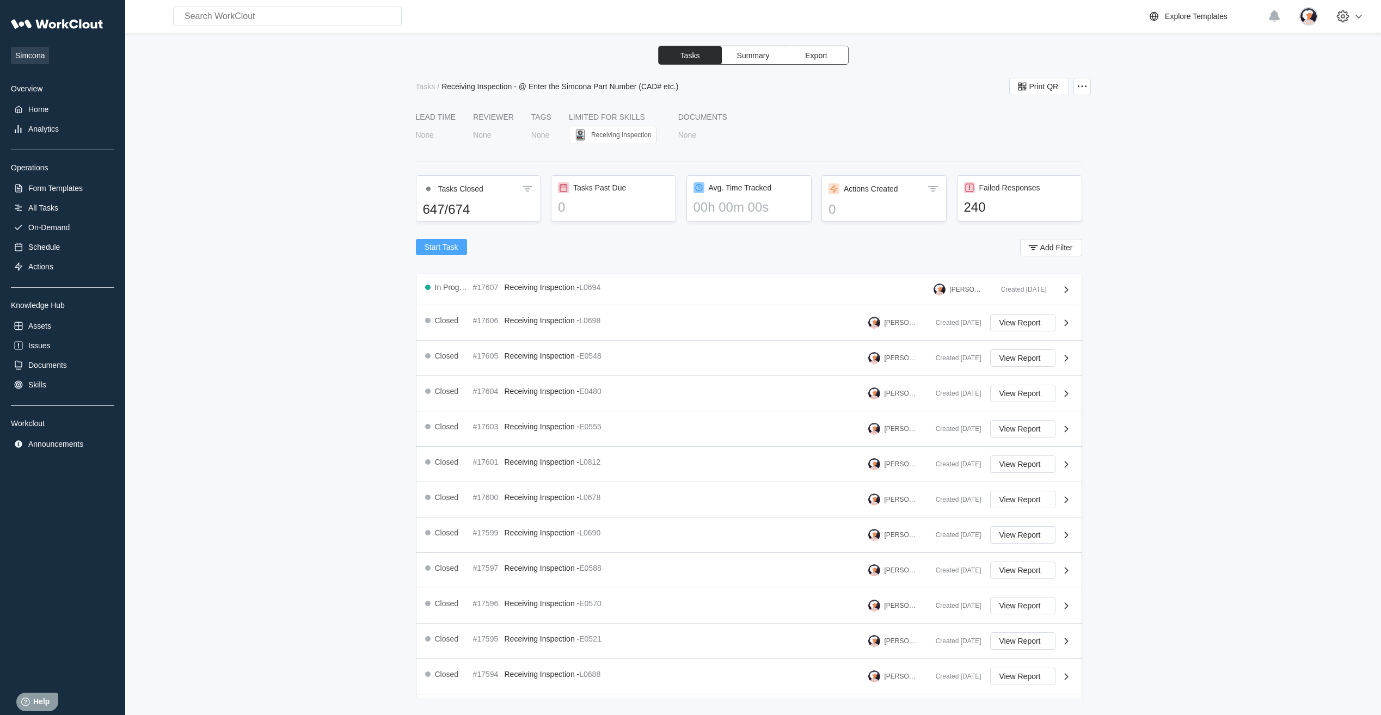
click at [444, 249] on span "Start Task" at bounding box center [442, 247] width 34 height 8
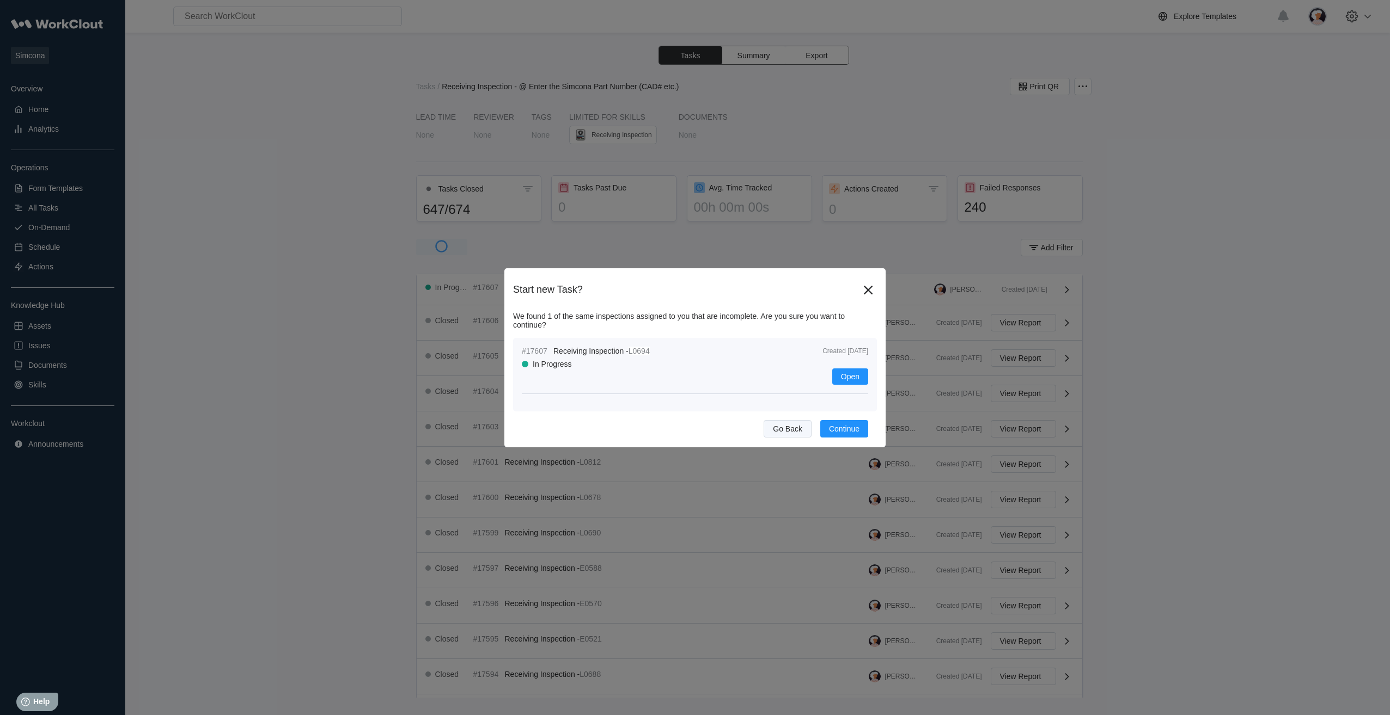
click at [775, 430] on span "Go Back" at bounding box center [787, 429] width 29 height 8
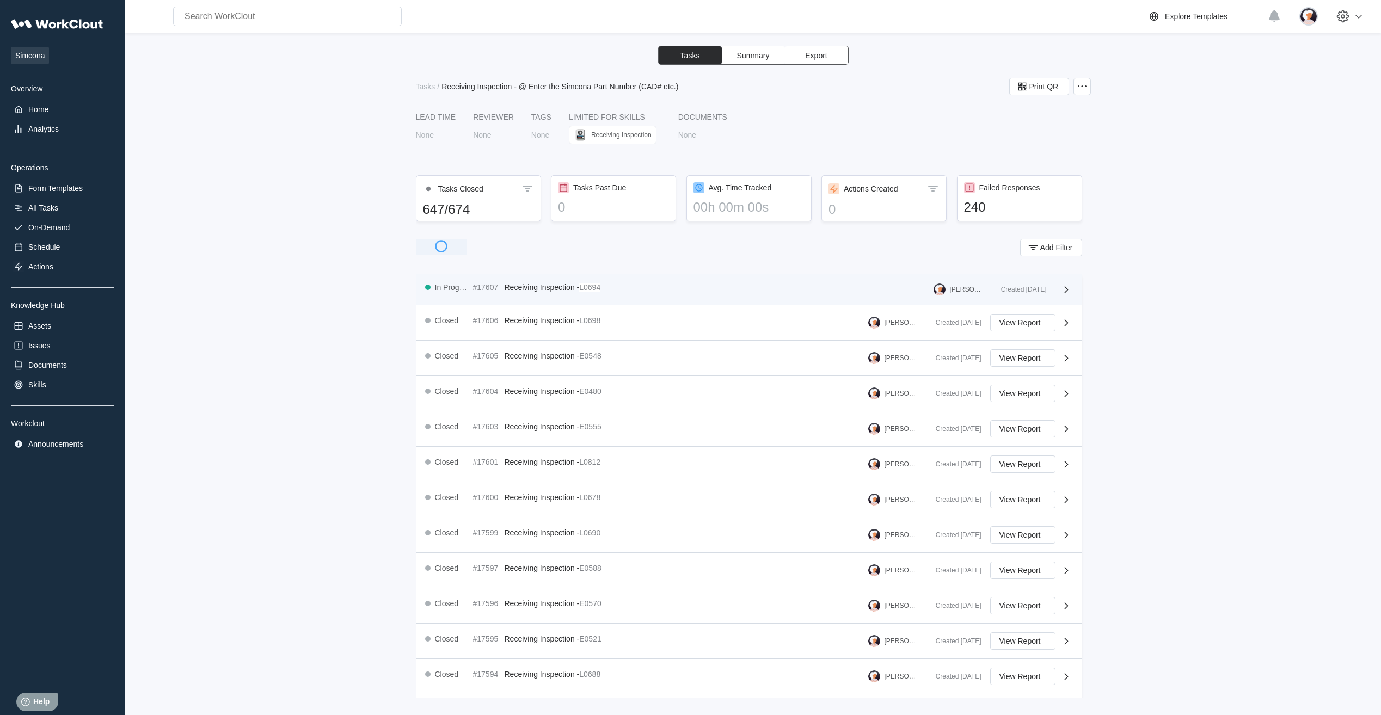
click at [452, 288] on div "In Progress" at bounding box center [452, 287] width 34 height 9
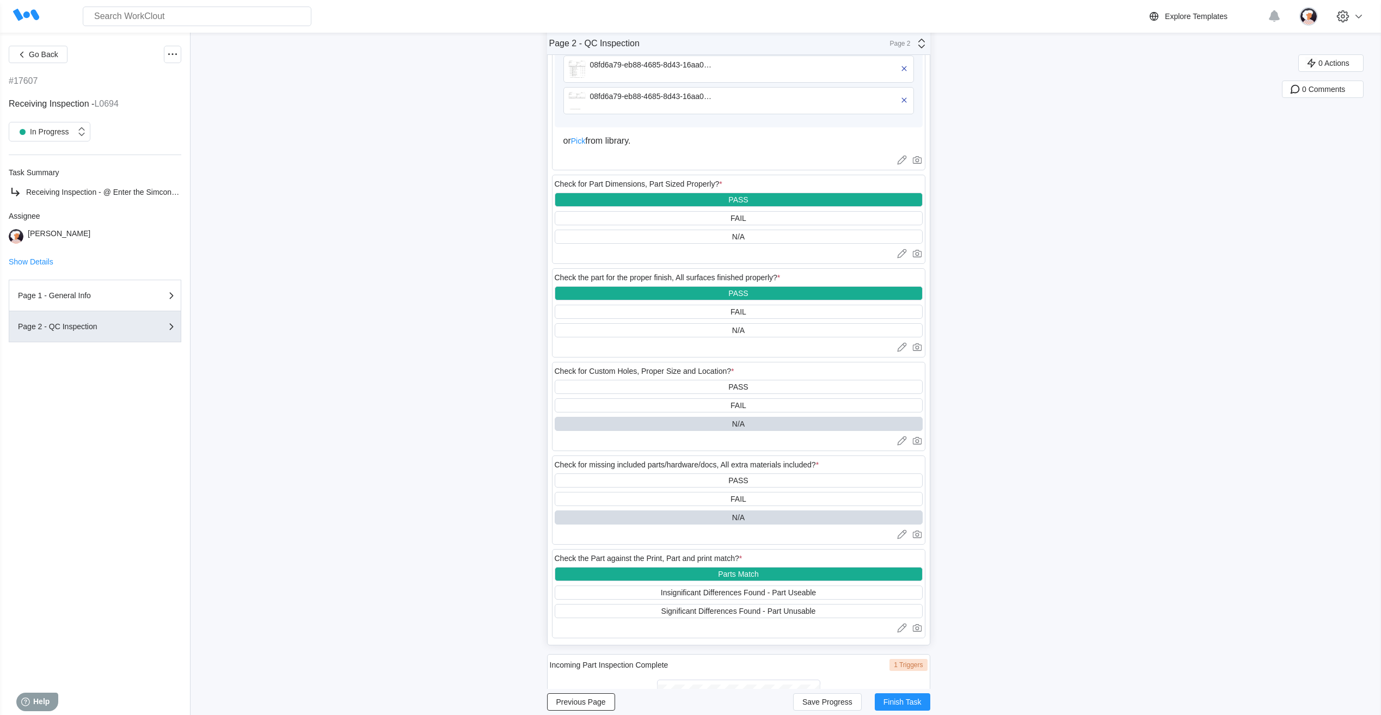
scroll to position [723, 0]
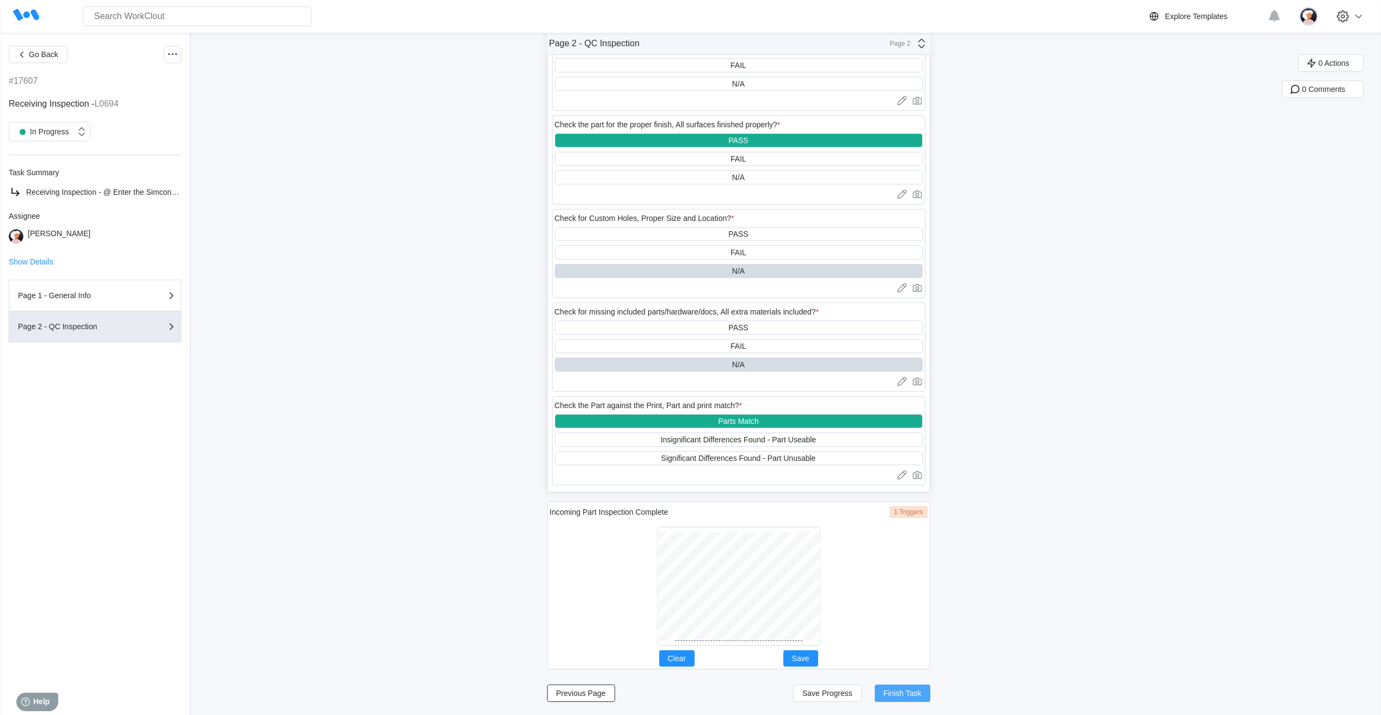
click at [900, 694] on span "Finish Task" at bounding box center [903, 694] width 38 height 8
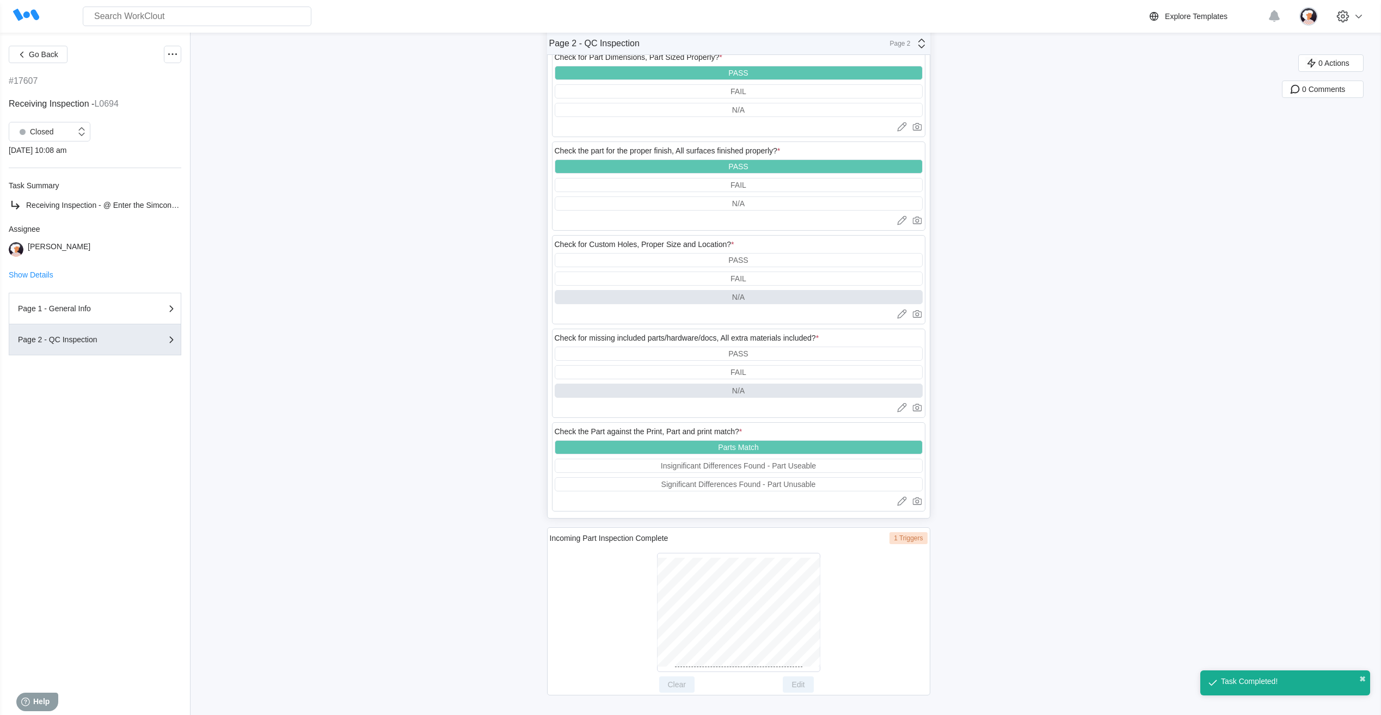
scroll to position [696, 0]
click at [40, 55] on span "Go Back" at bounding box center [43, 55] width 29 height 8
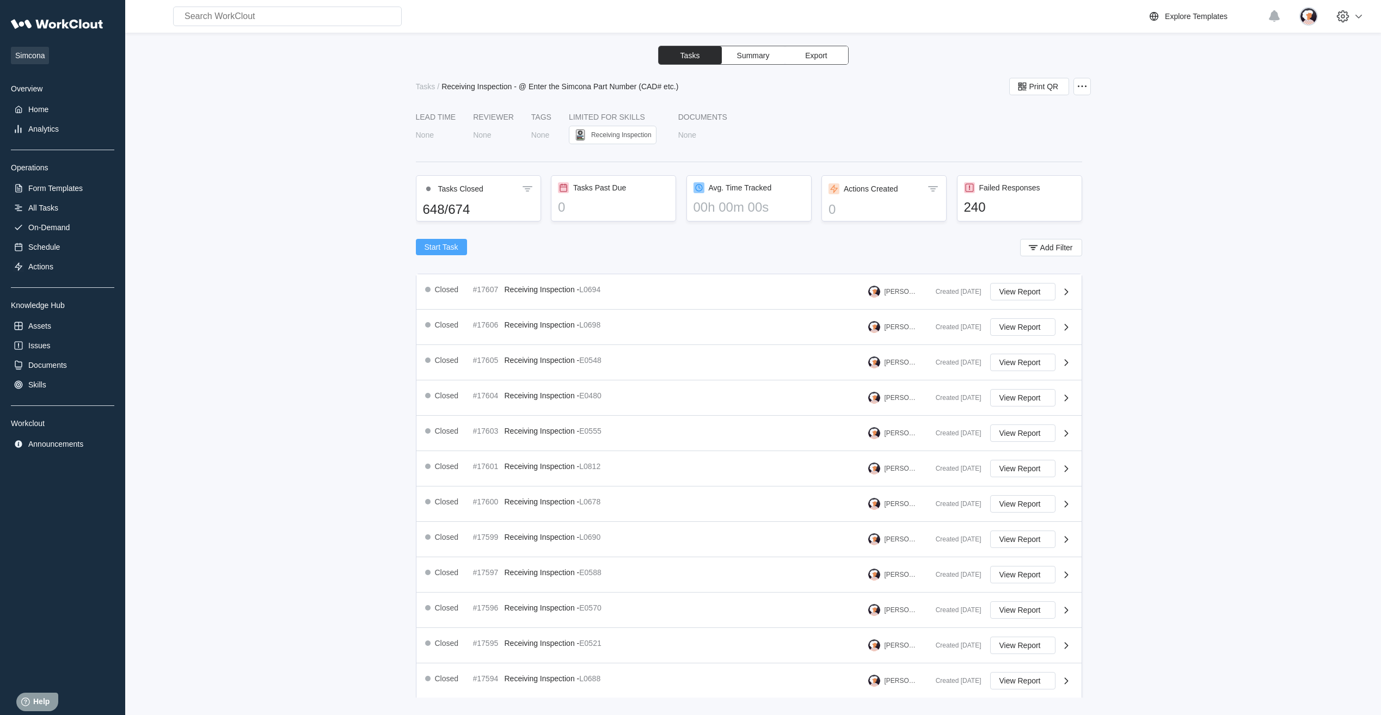
click at [439, 248] on span "Start Task" at bounding box center [442, 247] width 34 height 8
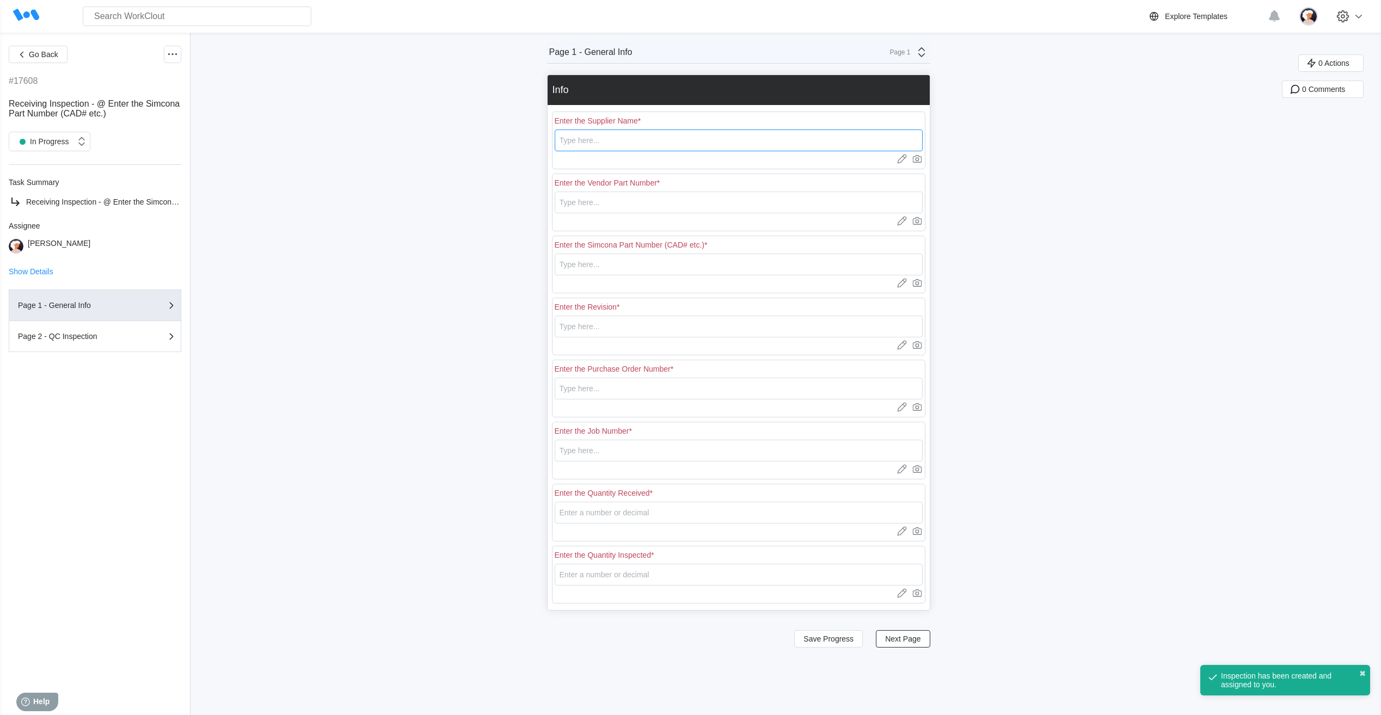
click at [605, 143] on input "text" at bounding box center [739, 141] width 368 height 22
type input "RE [PERSON_NAME]"
click at [577, 206] on input "text" at bounding box center [739, 203] width 368 height 22
type input "L0812"
click at [574, 264] on input "text" at bounding box center [739, 265] width 368 height 22
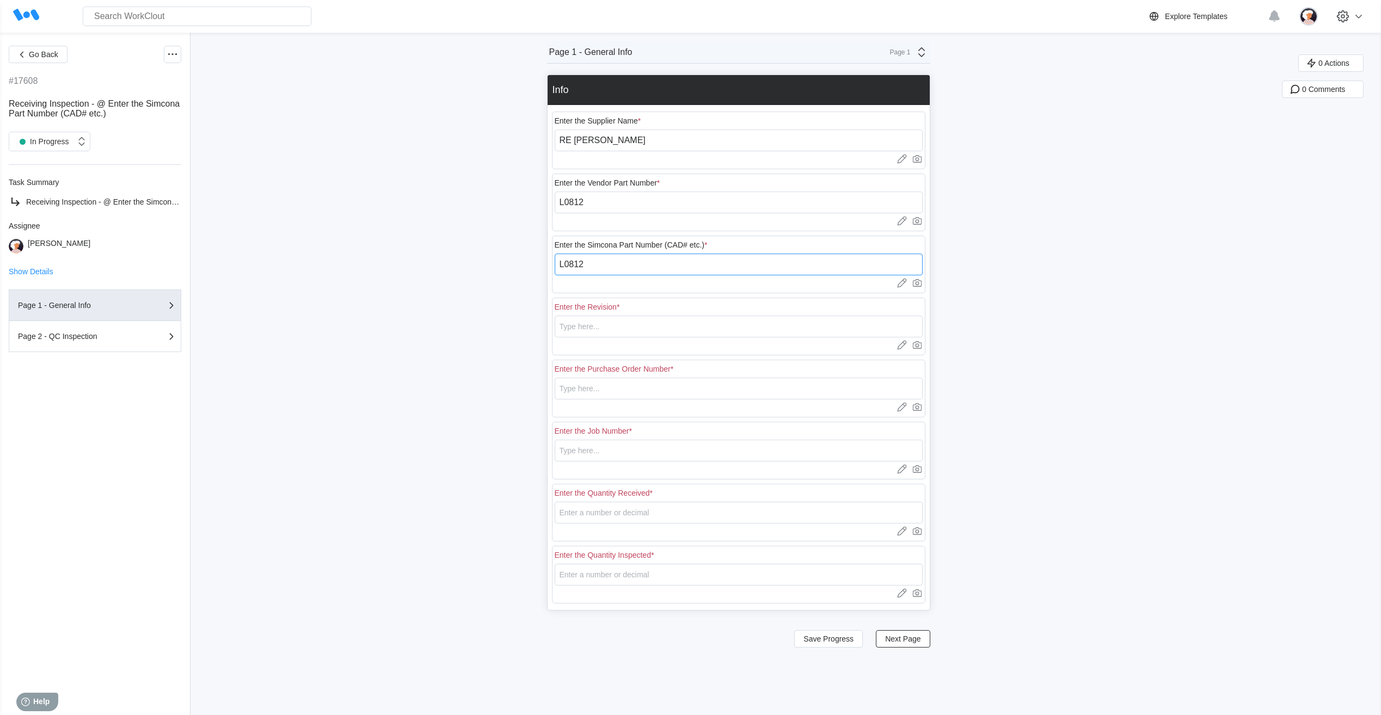
type input "L0812"
click at [585, 322] on input "text" at bounding box center [739, 327] width 368 height 22
type input "0"
click at [572, 393] on input "text" at bounding box center [739, 389] width 368 height 22
type input "18401"
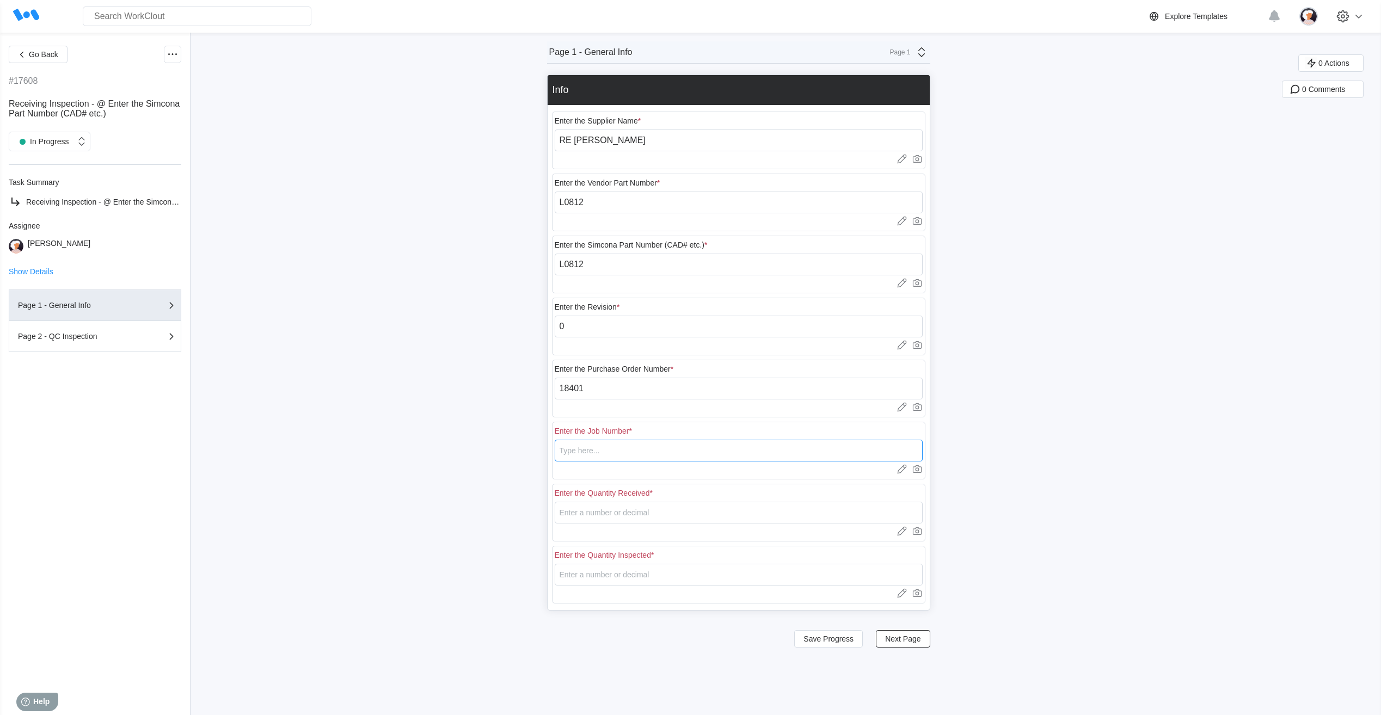
click at [612, 452] on input "text" at bounding box center [739, 451] width 368 height 22
type input "N/A"
click at [586, 511] on input "number" at bounding box center [739, 513] width 368 height 22
type input "25"
click at [605, 578] on input "number" at bounding box center [739, 575] width 368 height 22
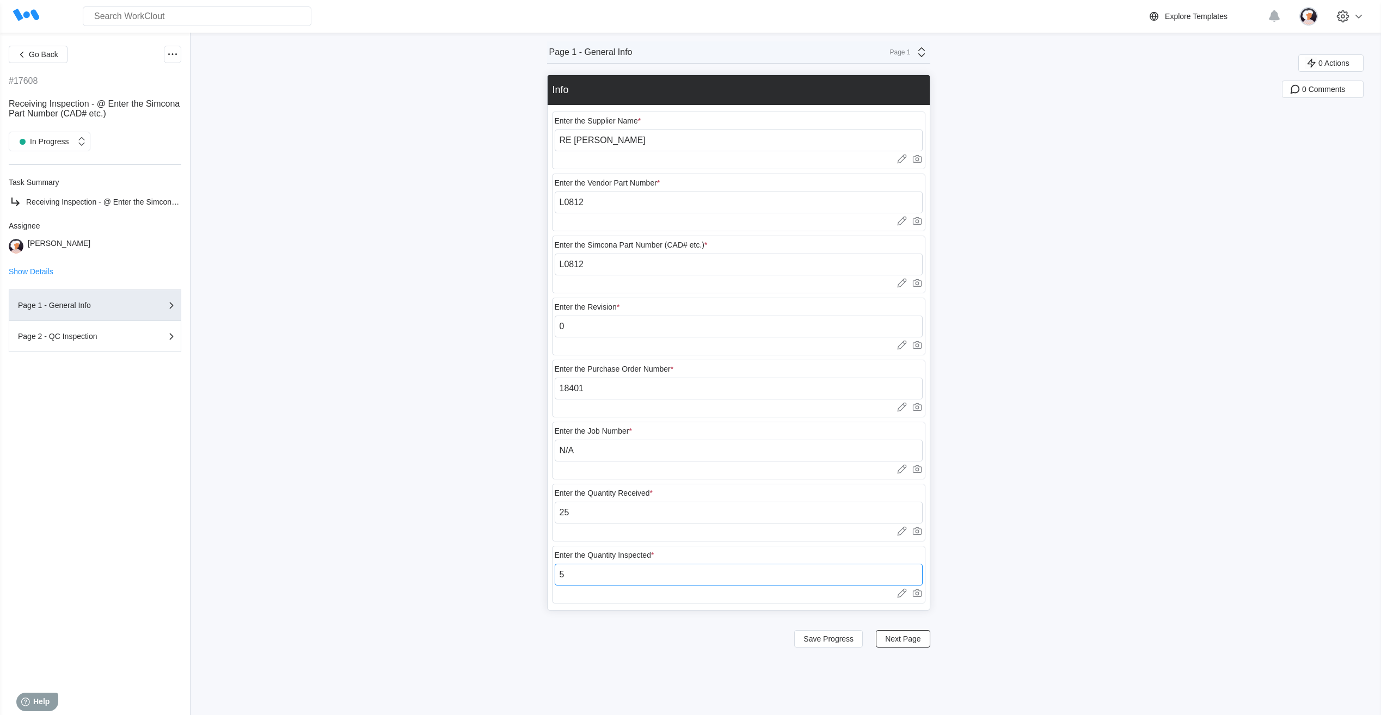
type input "5"
click at [770, 680] on div "Go Back #17608 Receiving Inspection - @ Enter the Simcona Part Number (CAD# etc…" at bounding box center [690, 374] width 1381 height 683
click at [896, 639] on span "Next Page" at bounding box center [902, 639] width 35 height 8
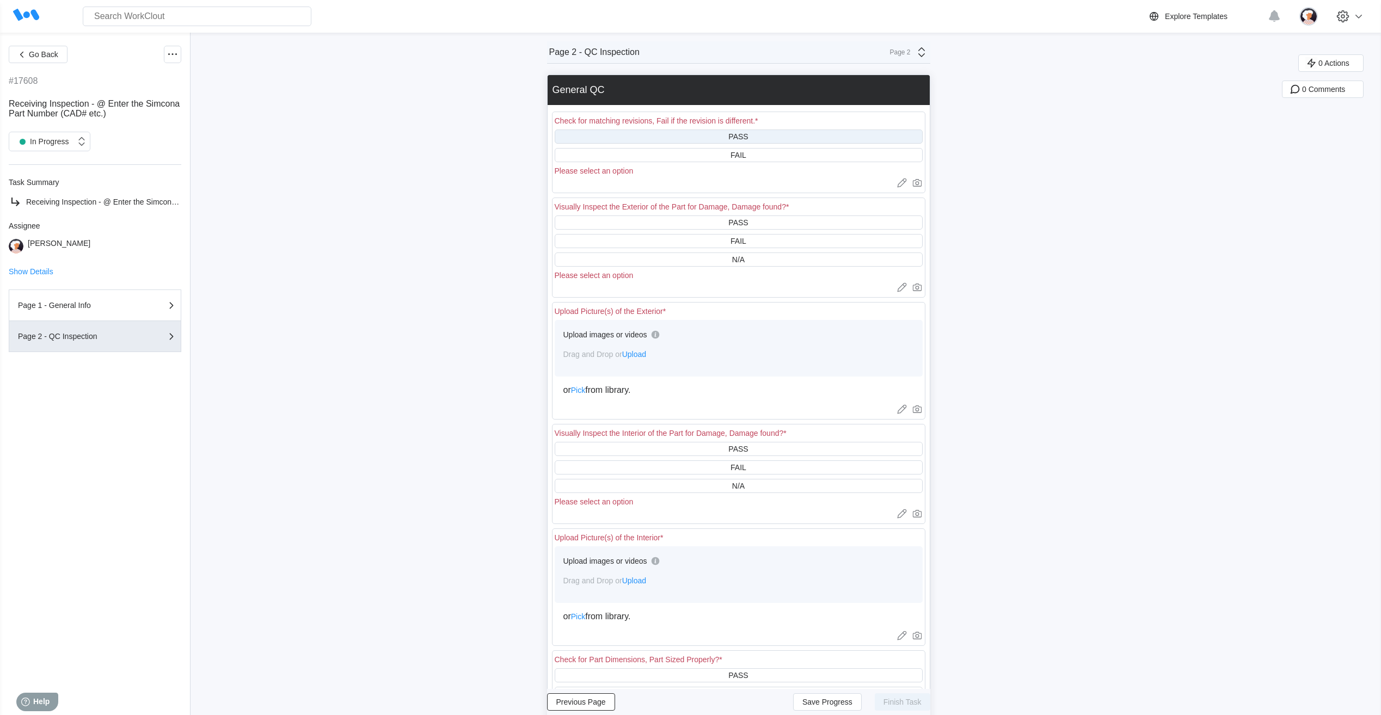
click at [660, 138] on div "PASS" at bounding box center [739, 137] width 368 height 14
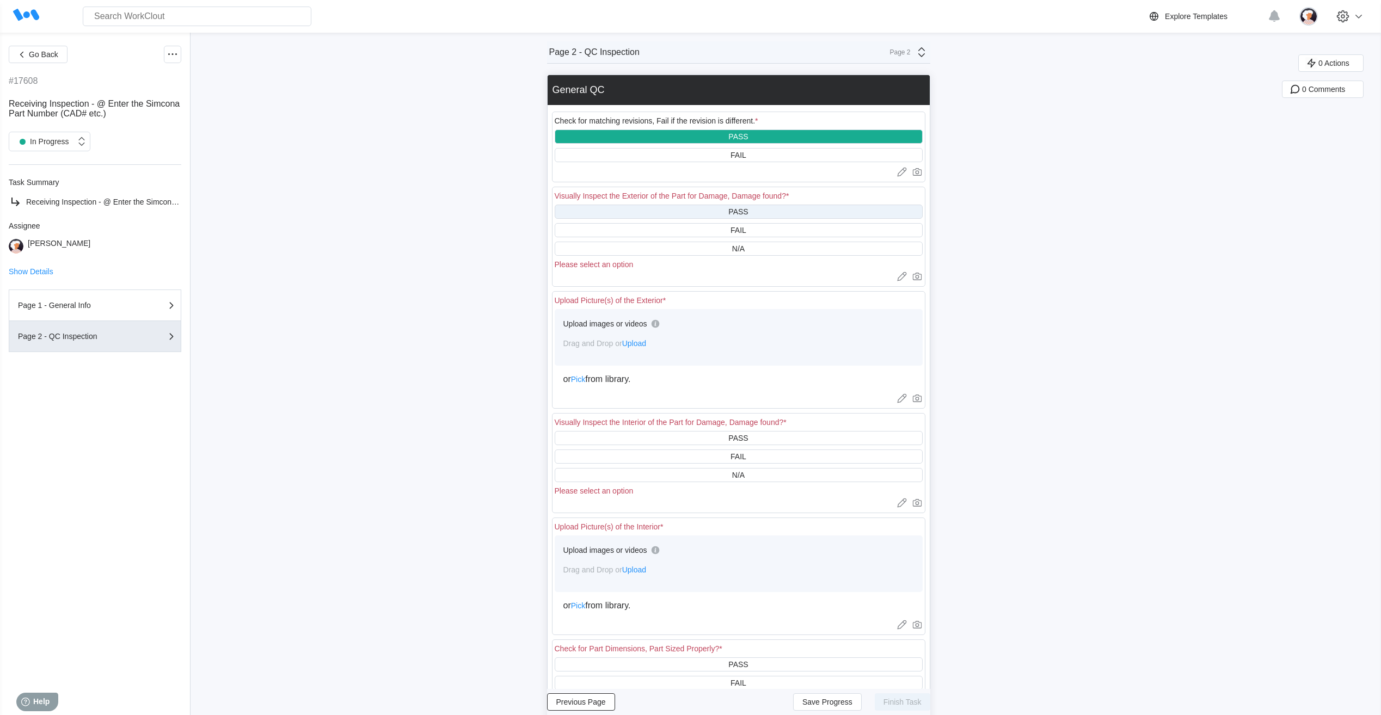
click at [674, 209] on div "PASS" at bounding box center [739, 212] width 368 height 14
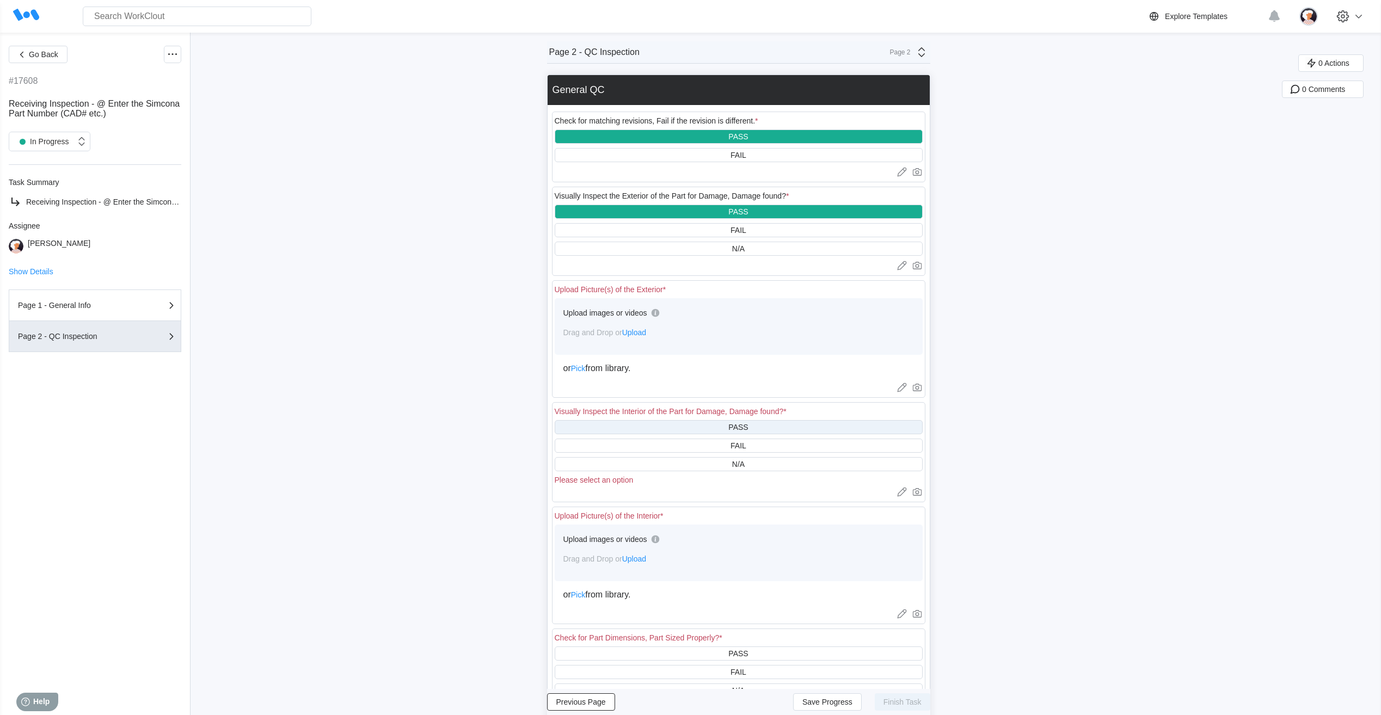
click at [672, 432] on div "PASS" at bounding box center [739, 427] width 368 height 14
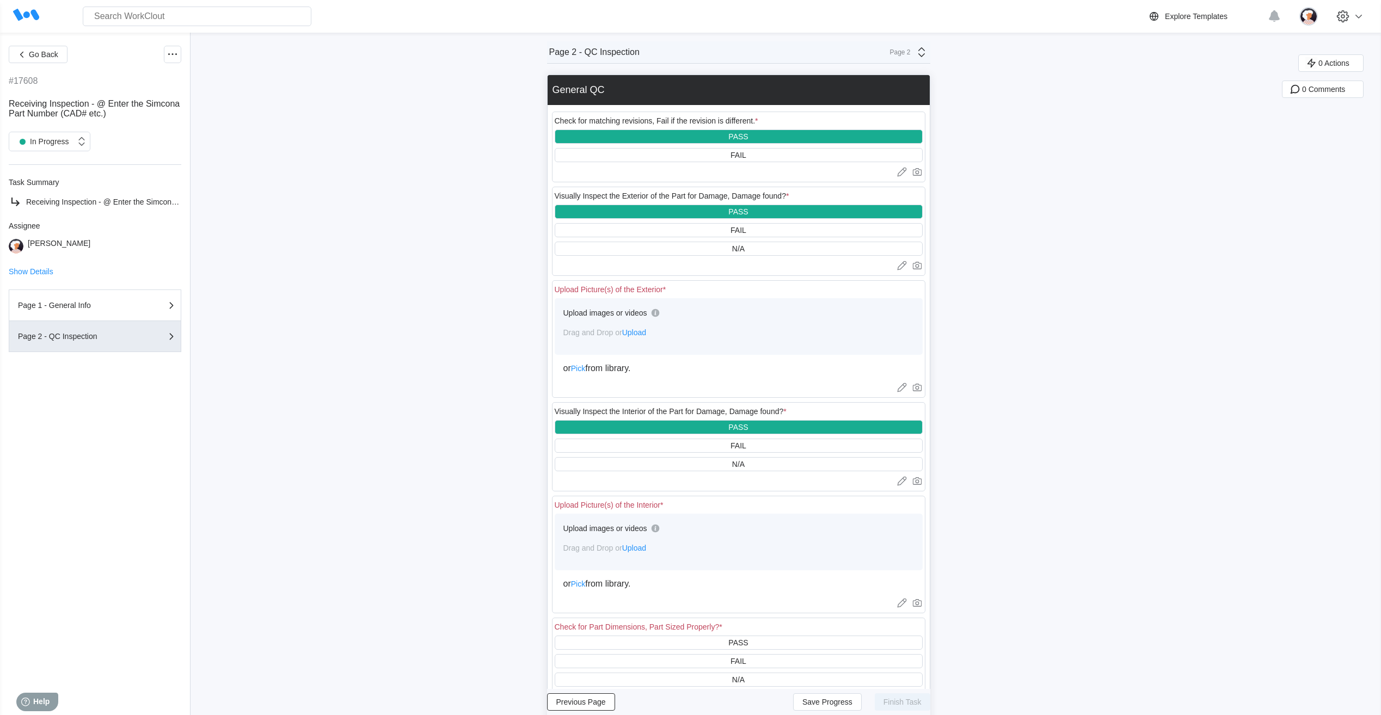
scroll to position [54, 0]
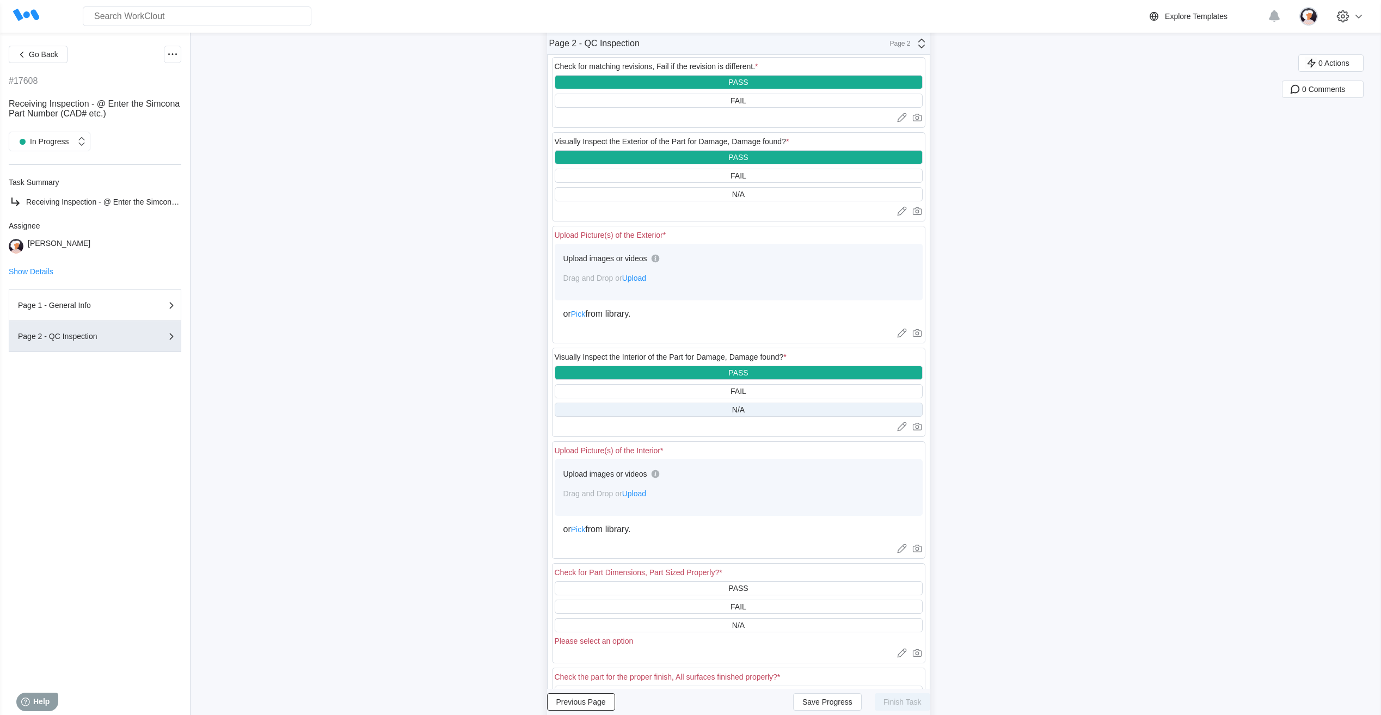
click at [677, 410] on div "N/A" at bounding box center [739, 410] width 368 height 14
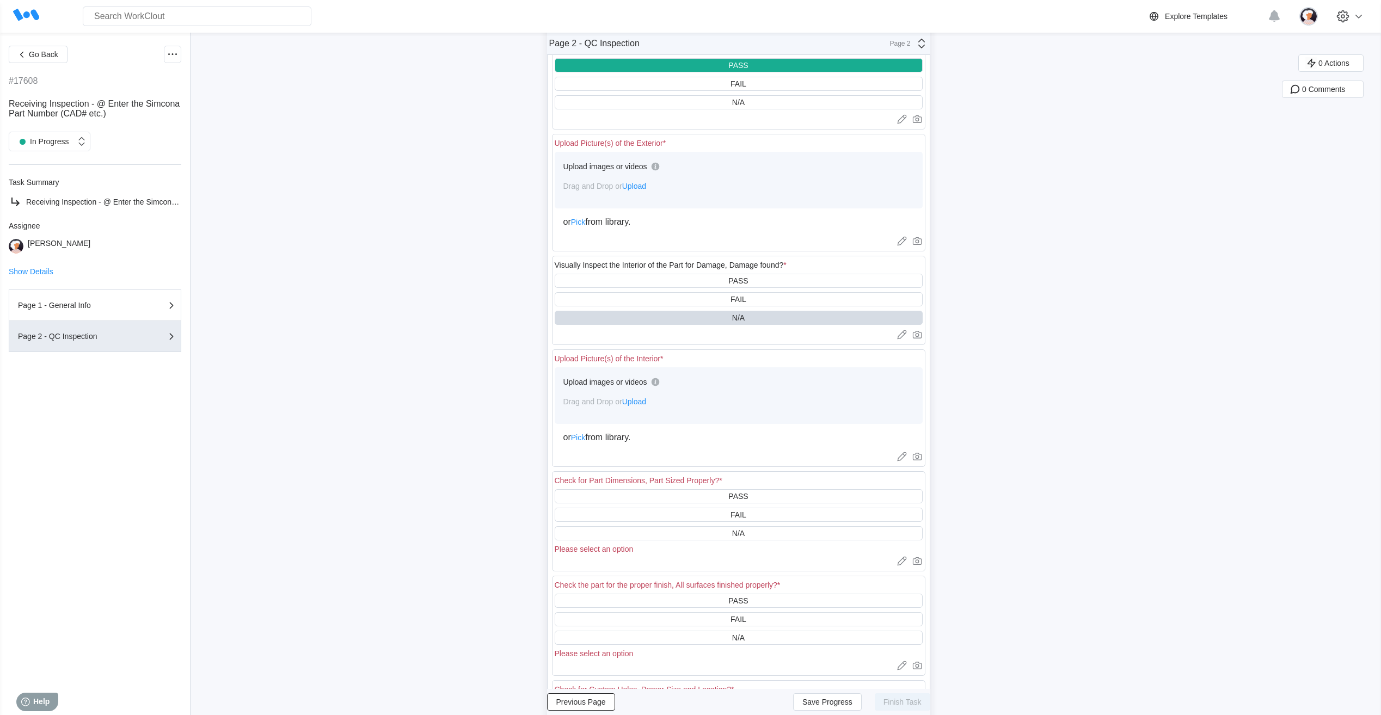
scroll to position [163, 0]
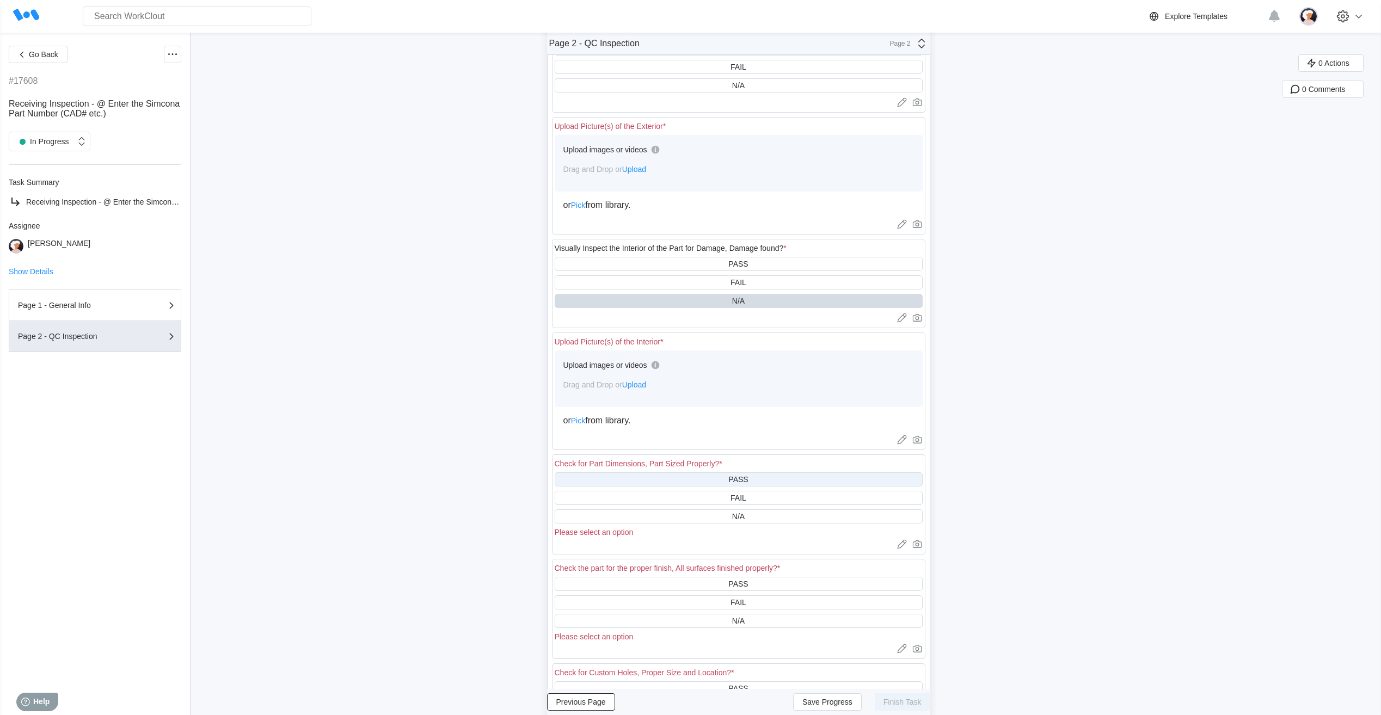
click at [677, 479] on div "PASS" at bounding box center [739, 480] width 368 height 14
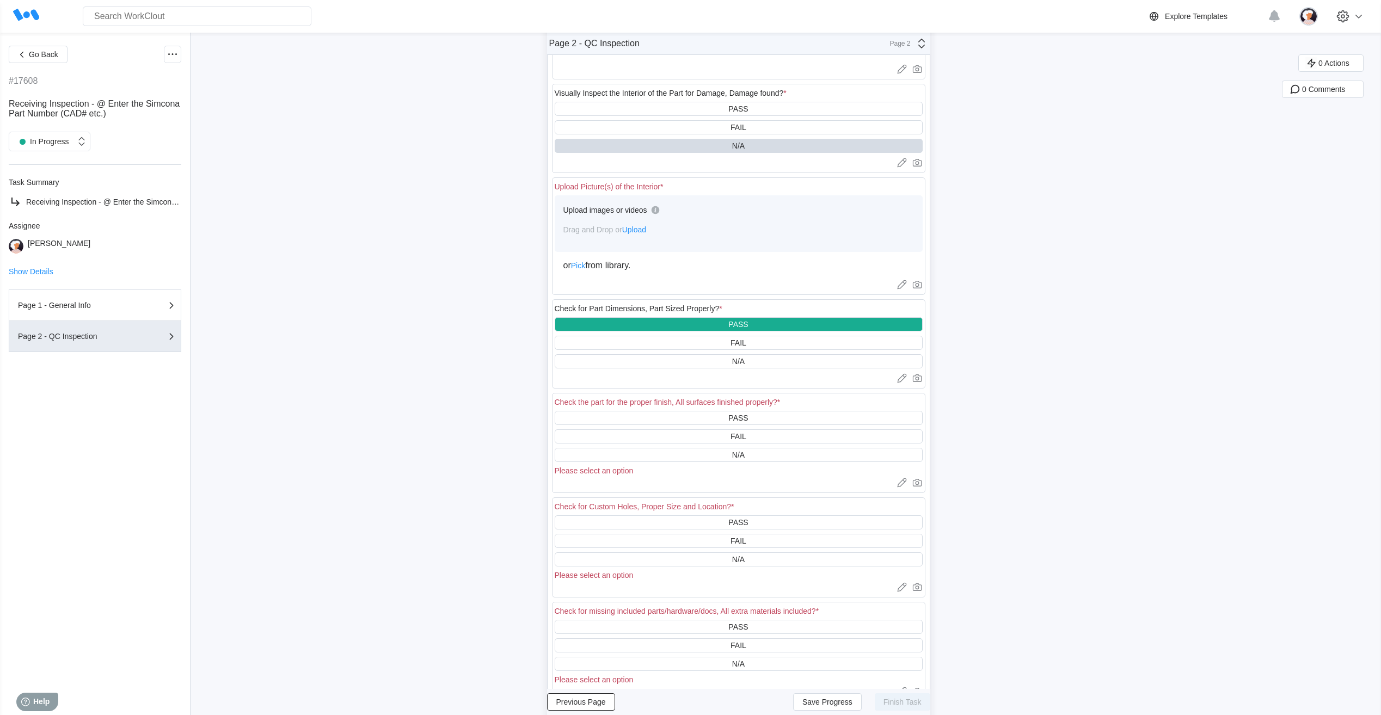
scroll to position [327, 0]
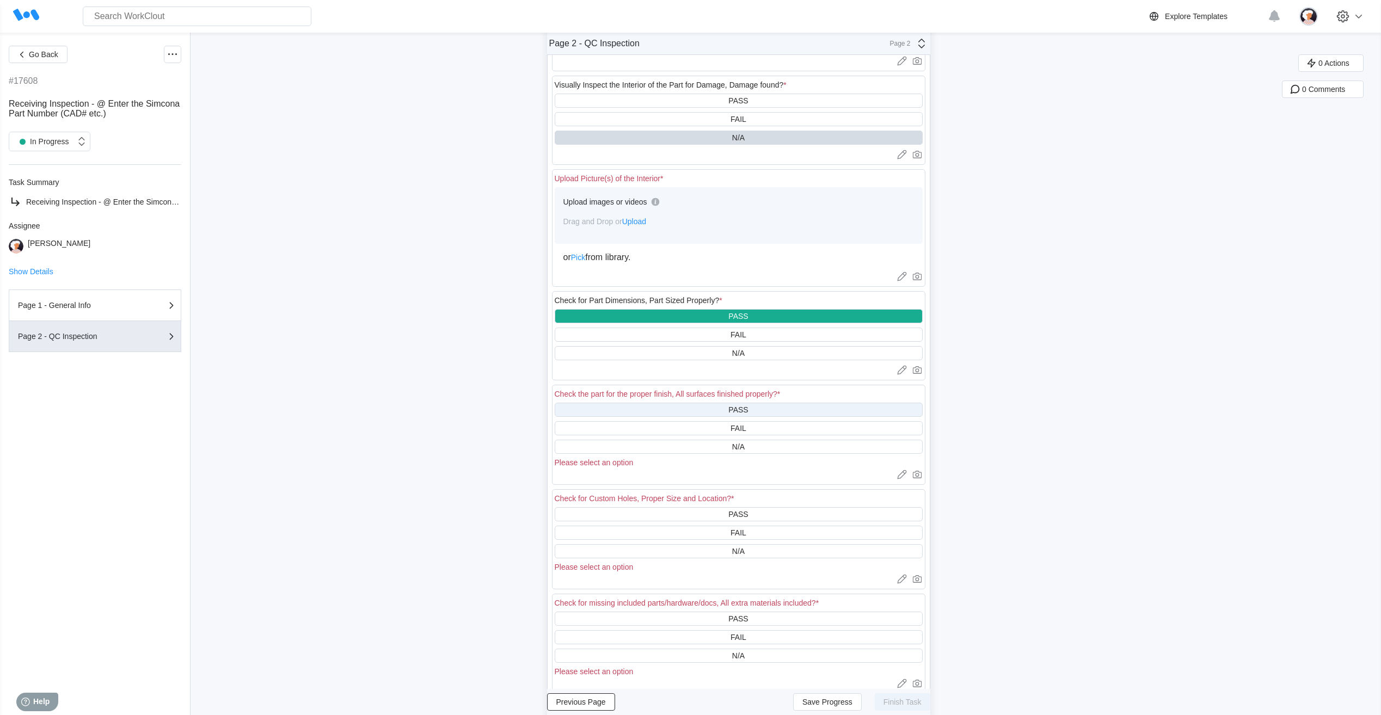
click at [674, 409] on div "PASS" at bounding box center [739, 410] width 368 height 14
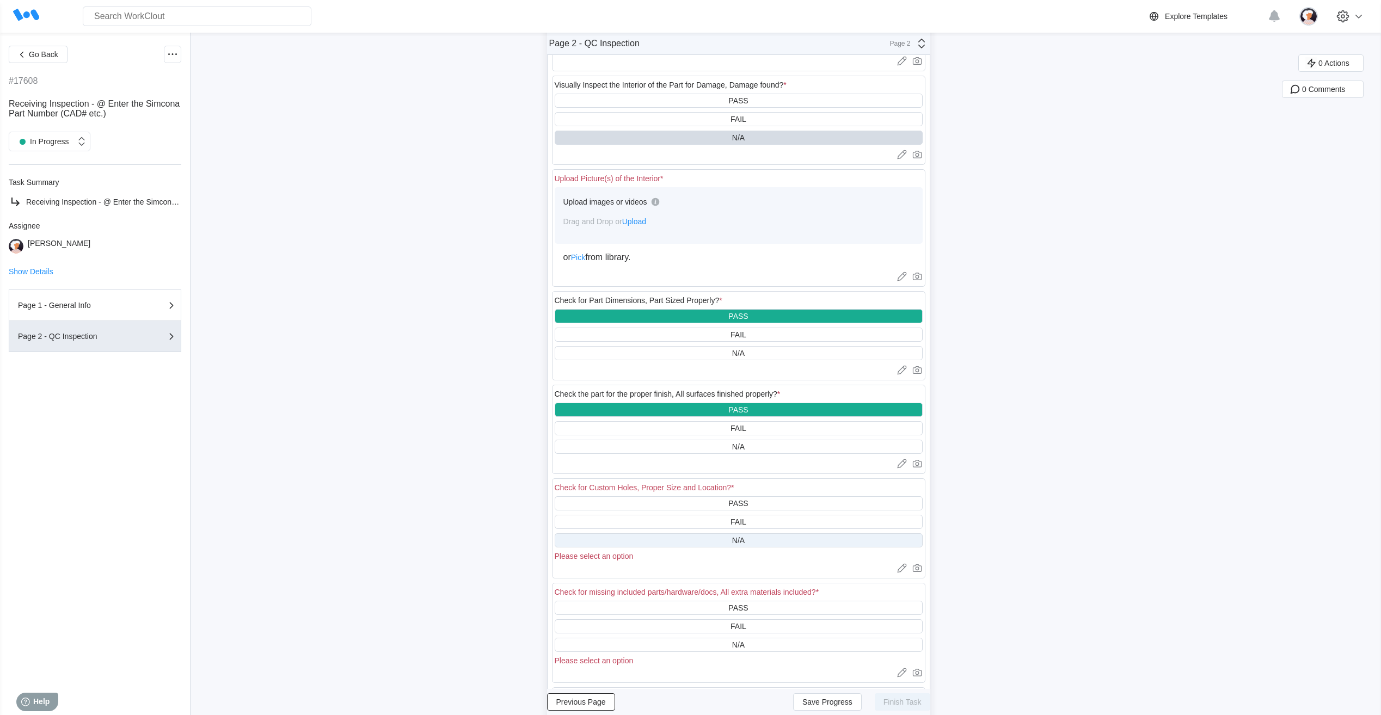
click at [688, 537] on div "N/A" at bounding box center [739, 541] width 368 height 14
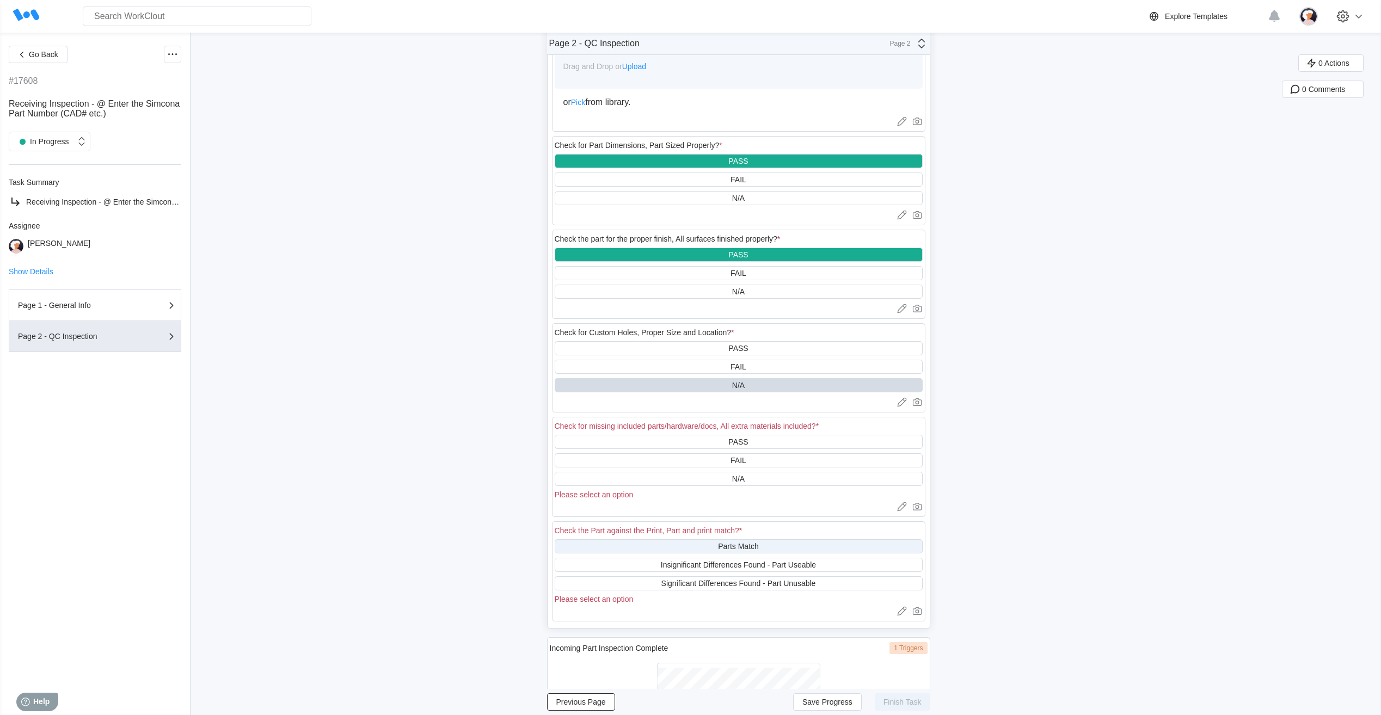
scroll to position [545, 0]
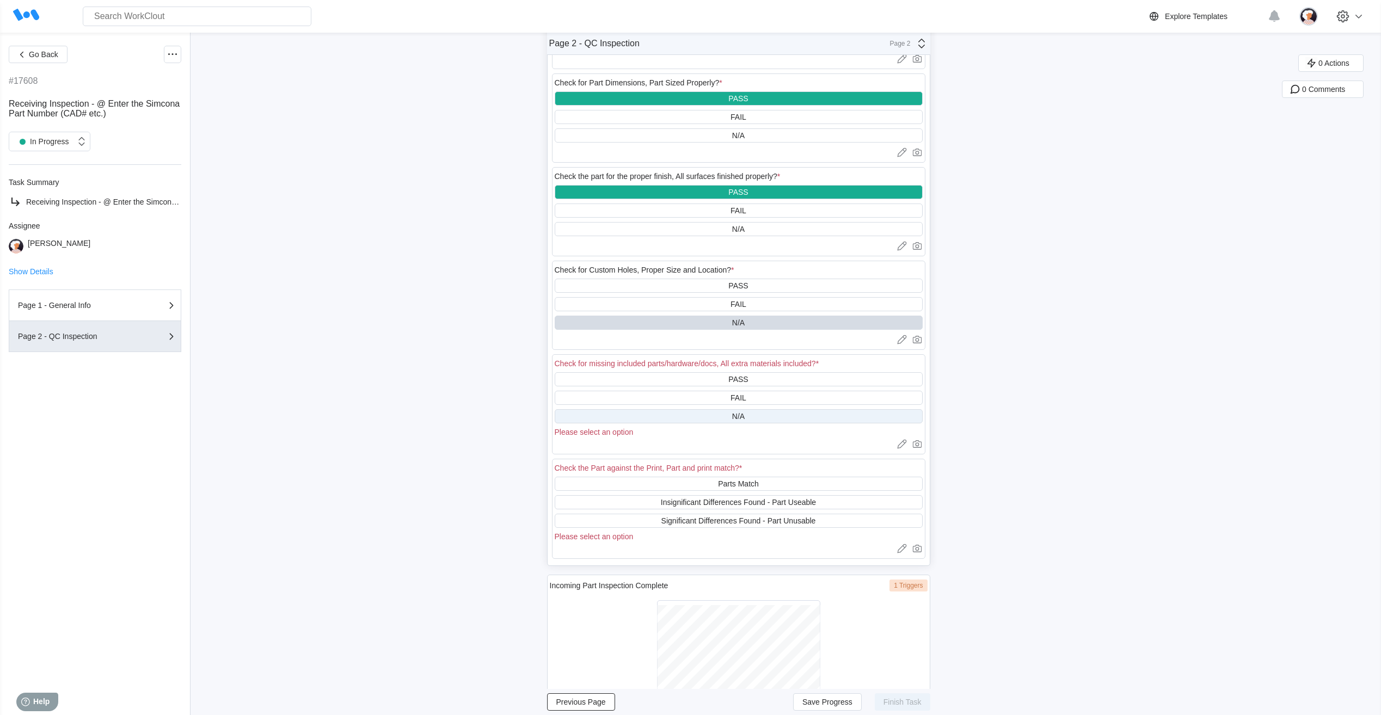
click at [666, 418] on div "N/A" at bounding box center [739, 416] width 368 height 14
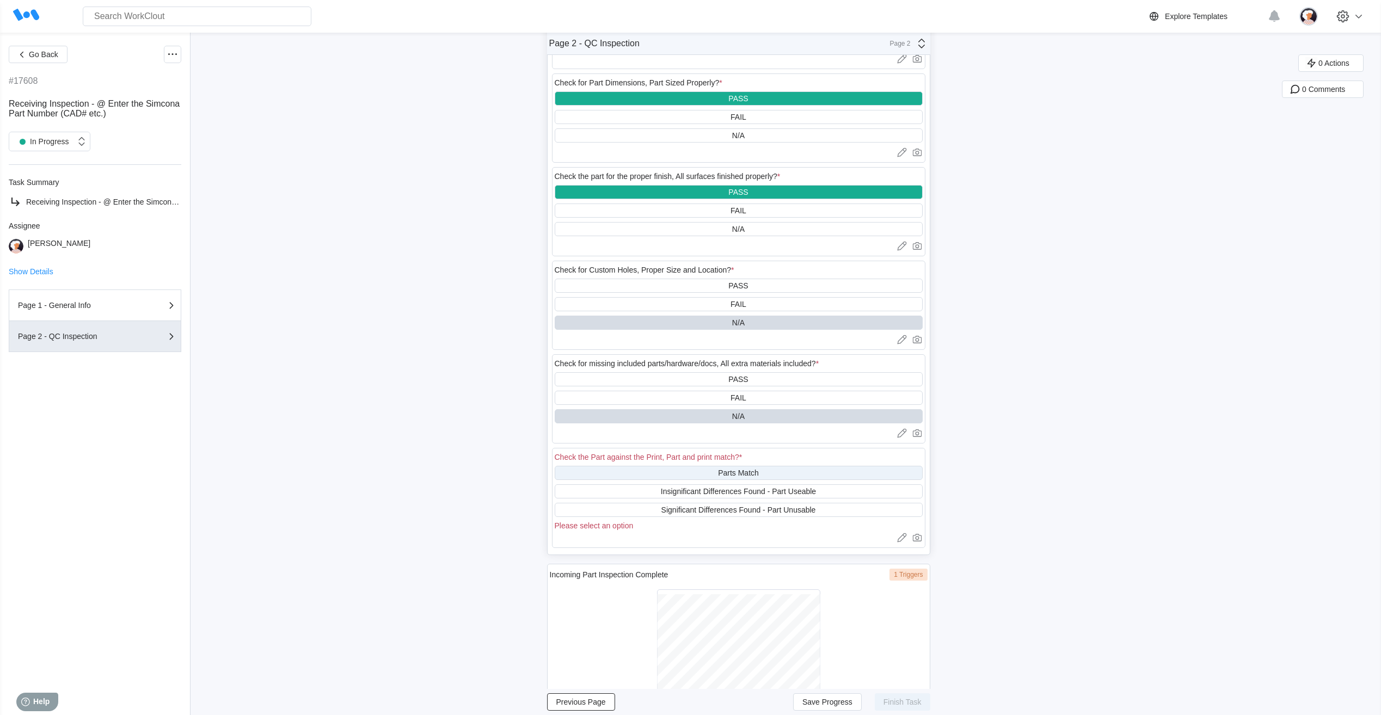
click at [670, 475] on div "Parts Match" at bounding box center [739, 473] width 368 height 14
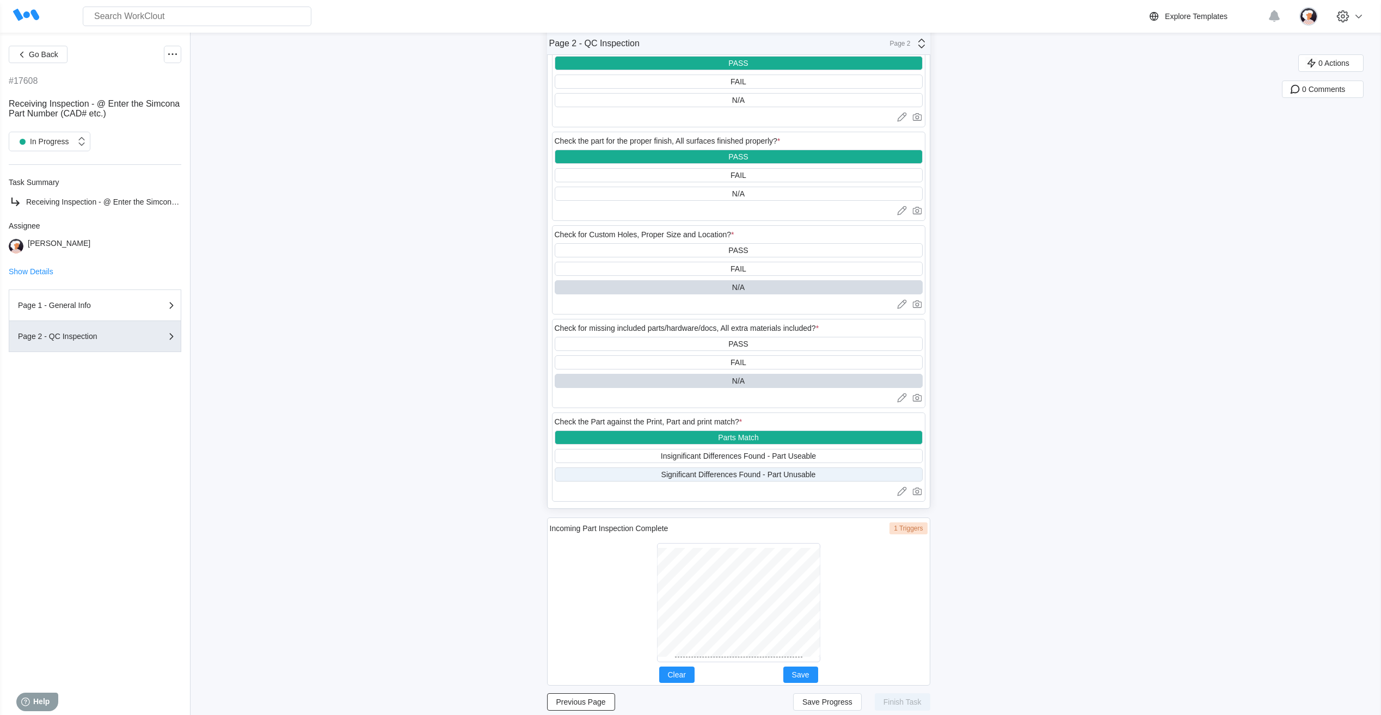
scroll to position [596, 0]
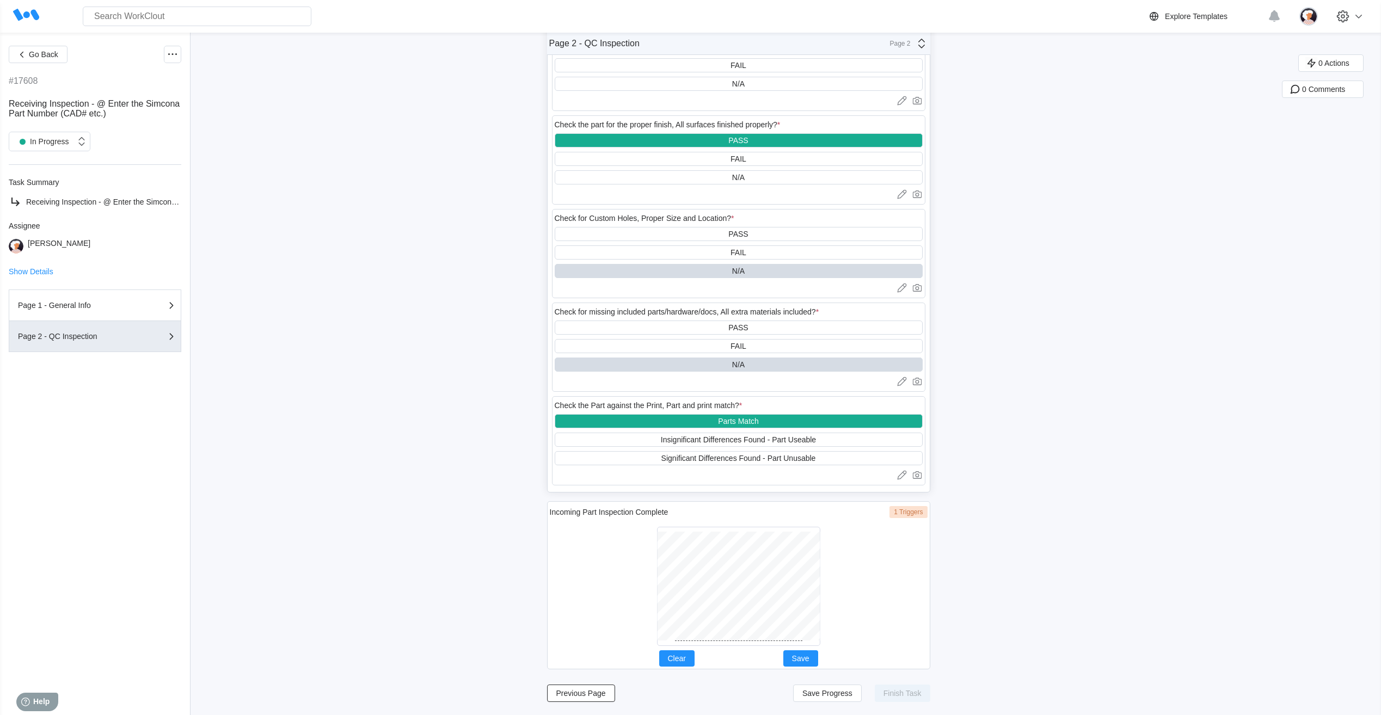
click at [744, 650] on div at bounding box center [739, 587] width 378 height 128
click at [807, 658] on span "Save" at bounding box center [800, 659] width 17 height 8
click at [831, 689] on button "Save Progress" at bounding box center [827, 693] width 69 height 17
click at [682, 238] on div "PASS" at bounding box center [739, 234] width 368 height 14
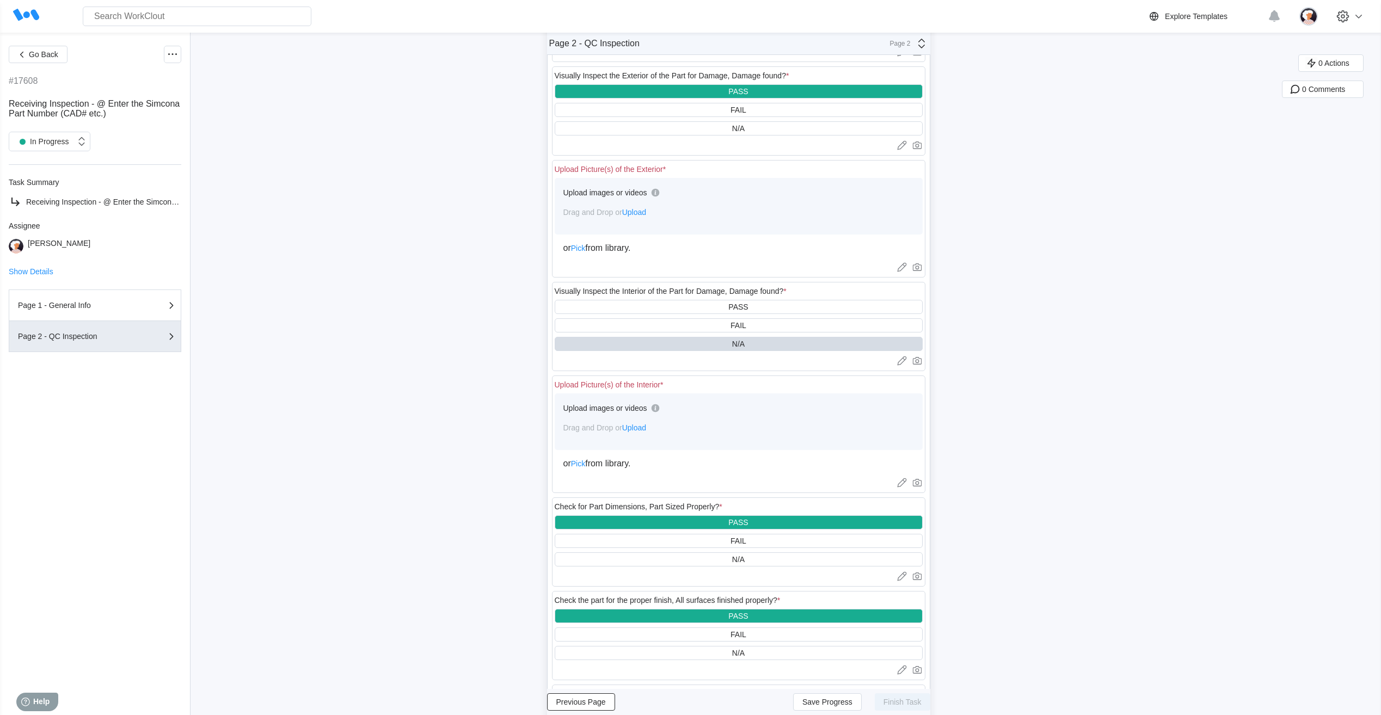
scroll to position [106, 0]
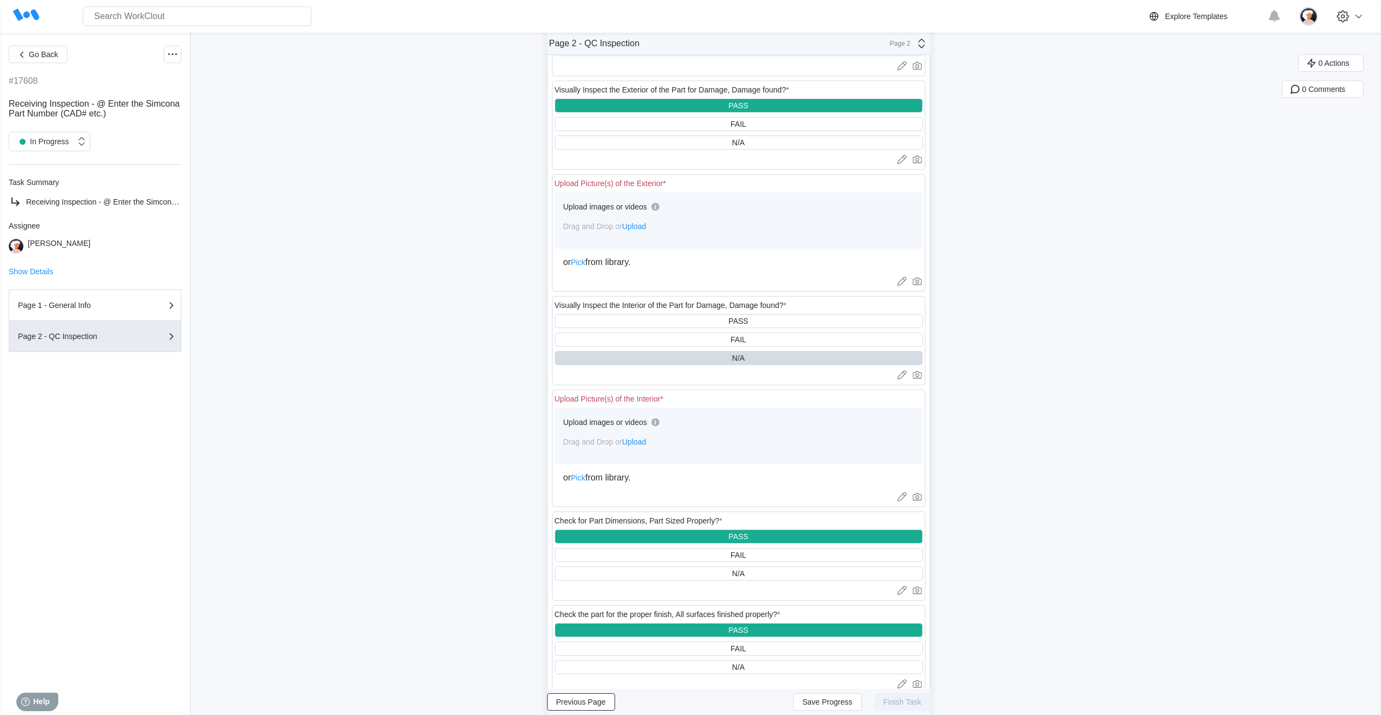
click at [640, 444] on span "Upload" at bounding box center [634, 442] width 24 height 9
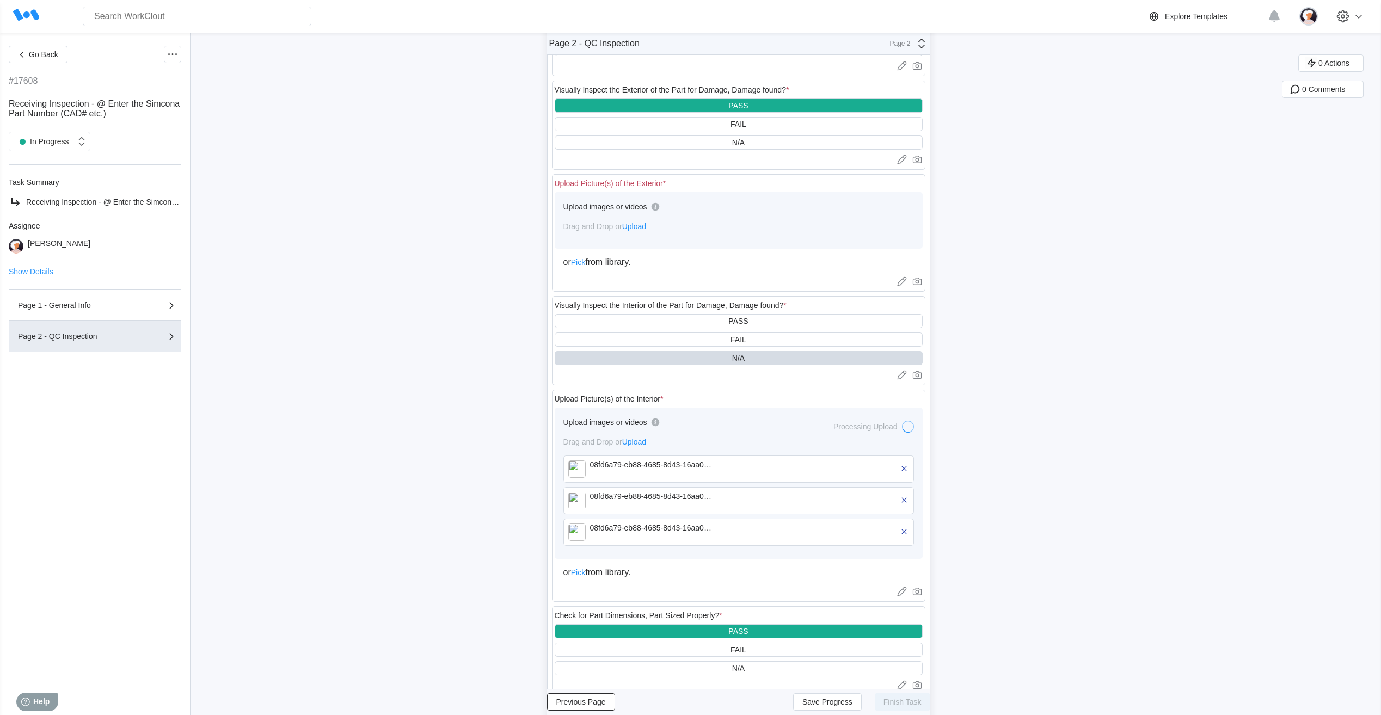
click at [646, 224] on span "Upload" at bounding box center [634, 226] width 24 height 9
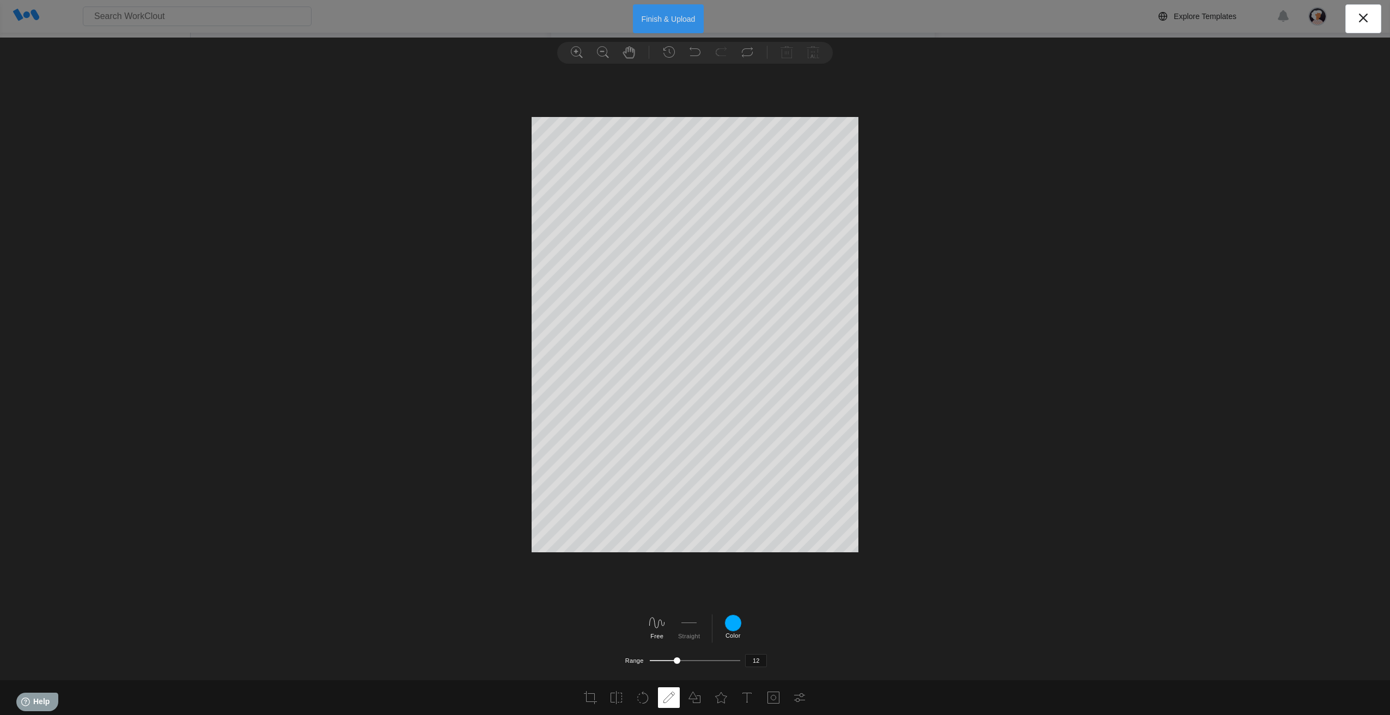
click at [674, 14] on button "Finish & Upload" at bounding box center [668, 18] width 71 height 29
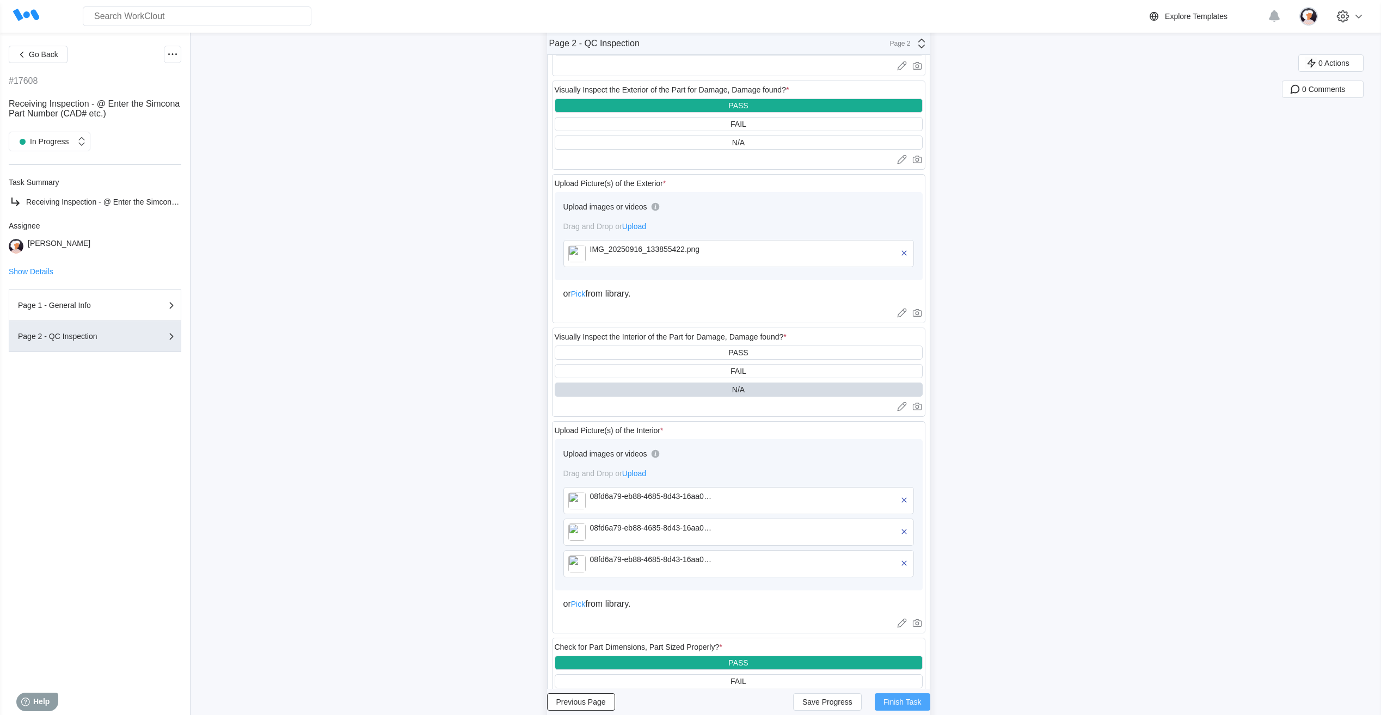
click at [898, 703] on span "Finish Task" at bounding box center [903, 703] width 38 height 8
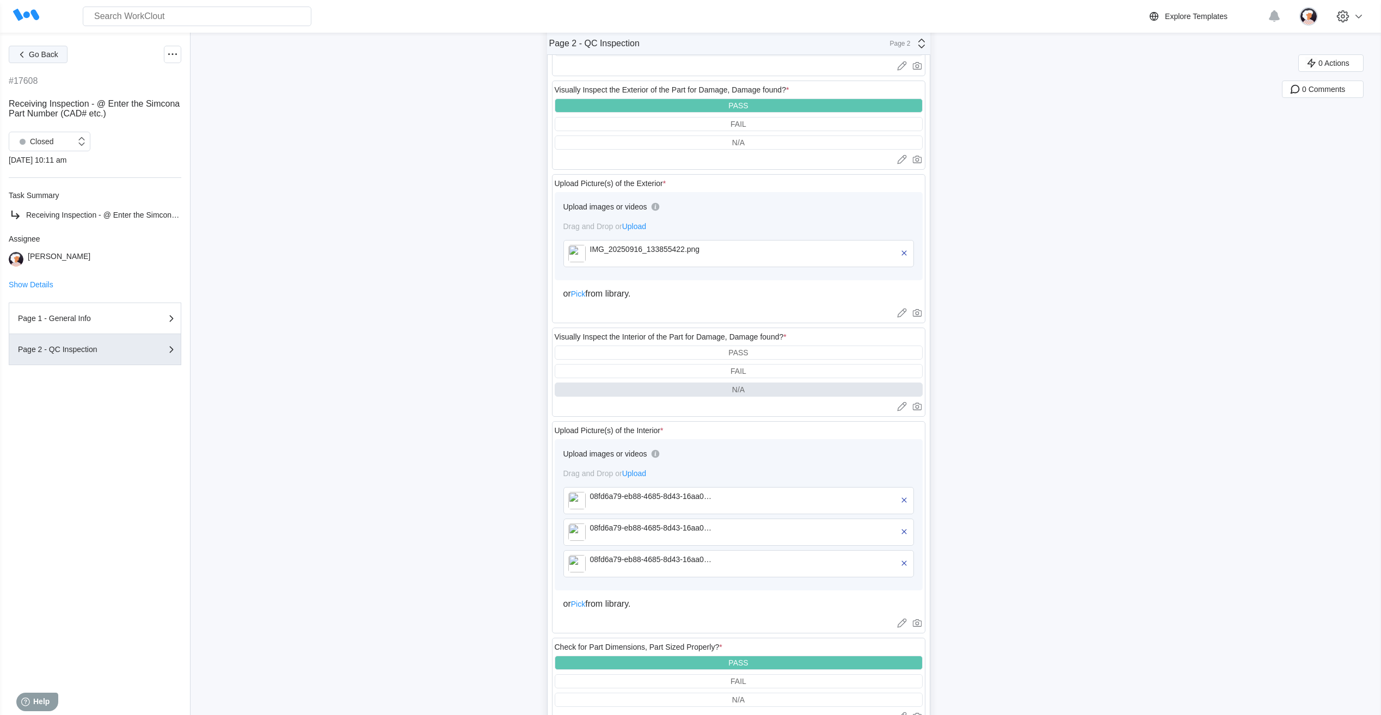
click at [41, 57] on span "Go Back" at bounding box center [43, 55] width 29 height 8
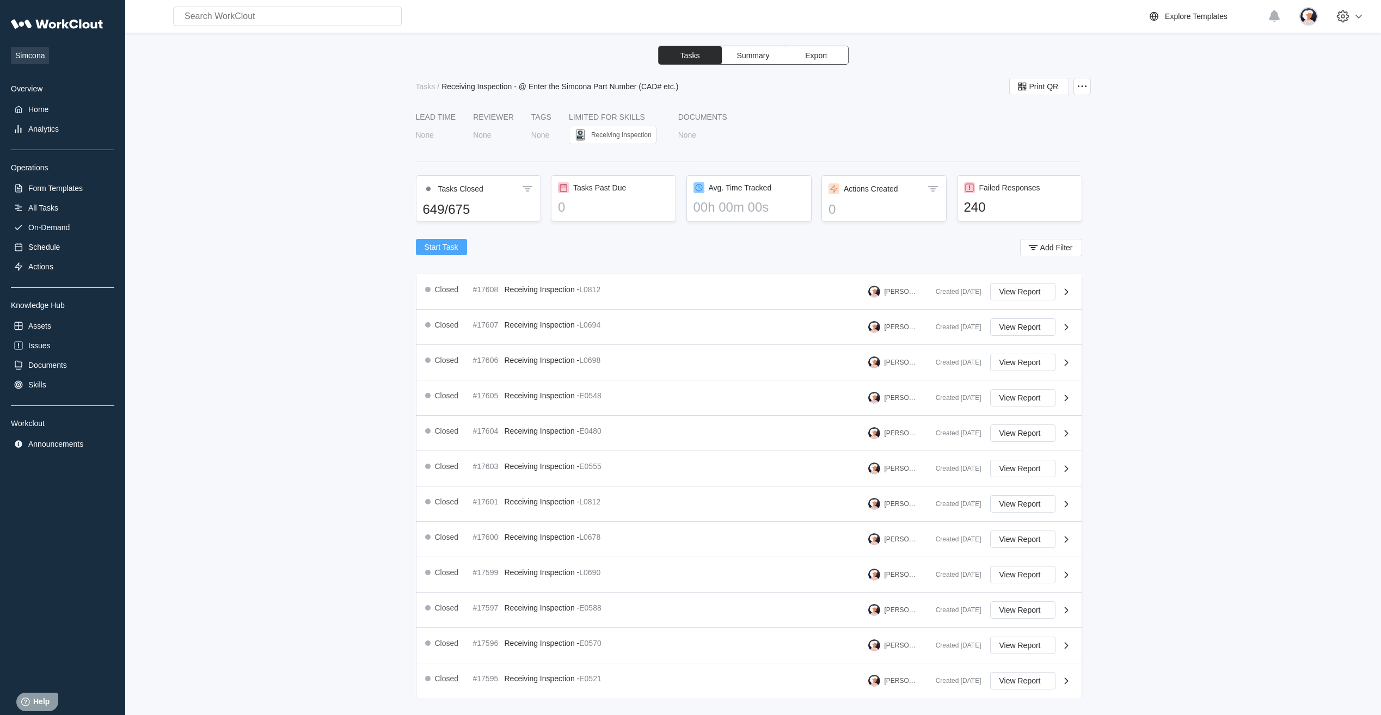
click at [454, 247] on span "Start Task" at bounding box center [442, 247] width 34 height 8
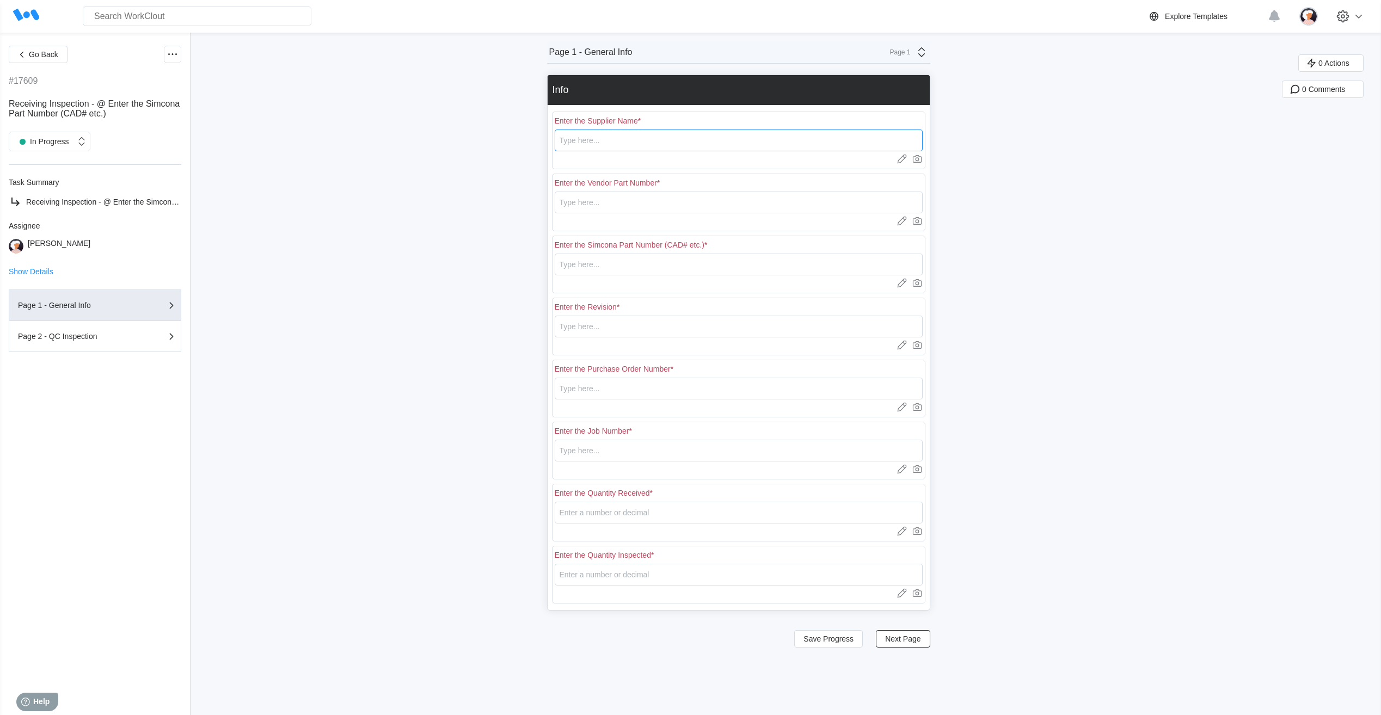
click at [604, 147] on input "text" at bounding box center [739, 141] width 368 height 22
type input "RE [PERSON_NAME]"
click at [587, 204] on input "text" at bounding box center [739, 203] width 368 height 22
type input "L0678"
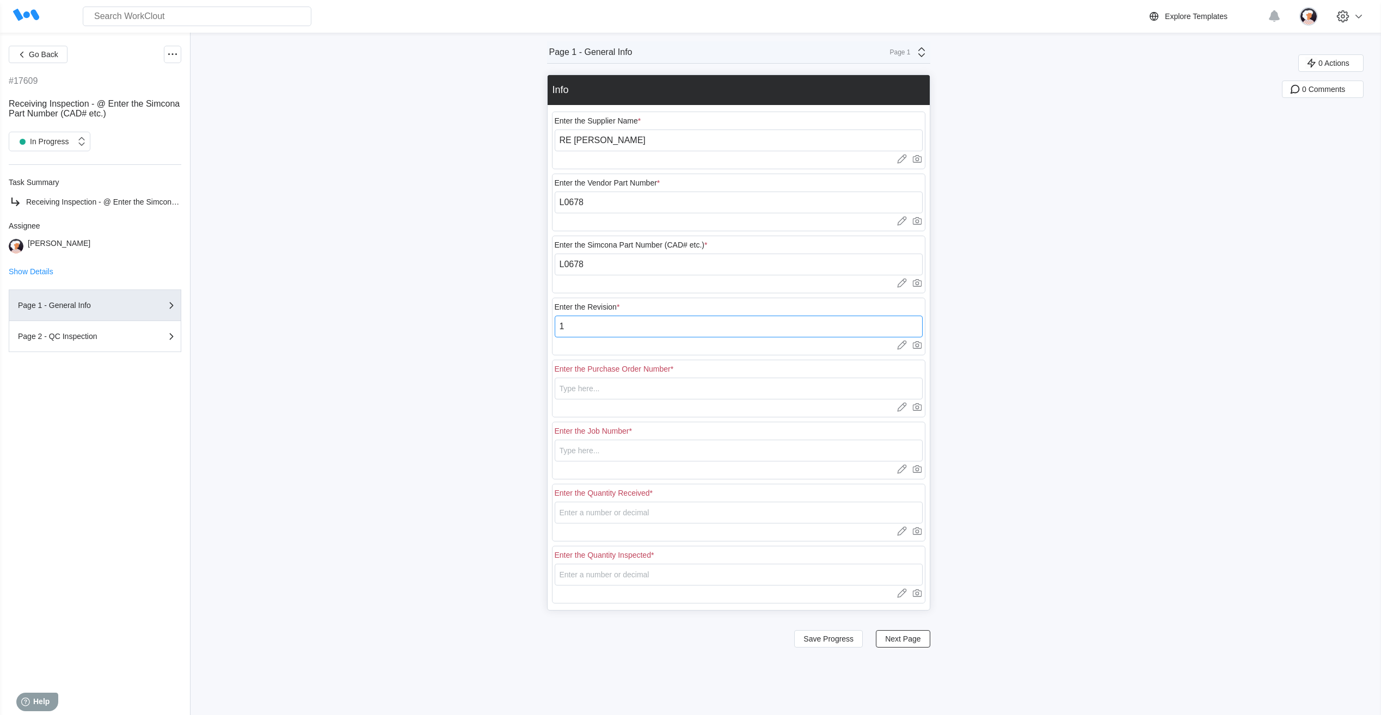
type input "1"
type input "18401"
type input "N/A"
type input "35"
type input "8"
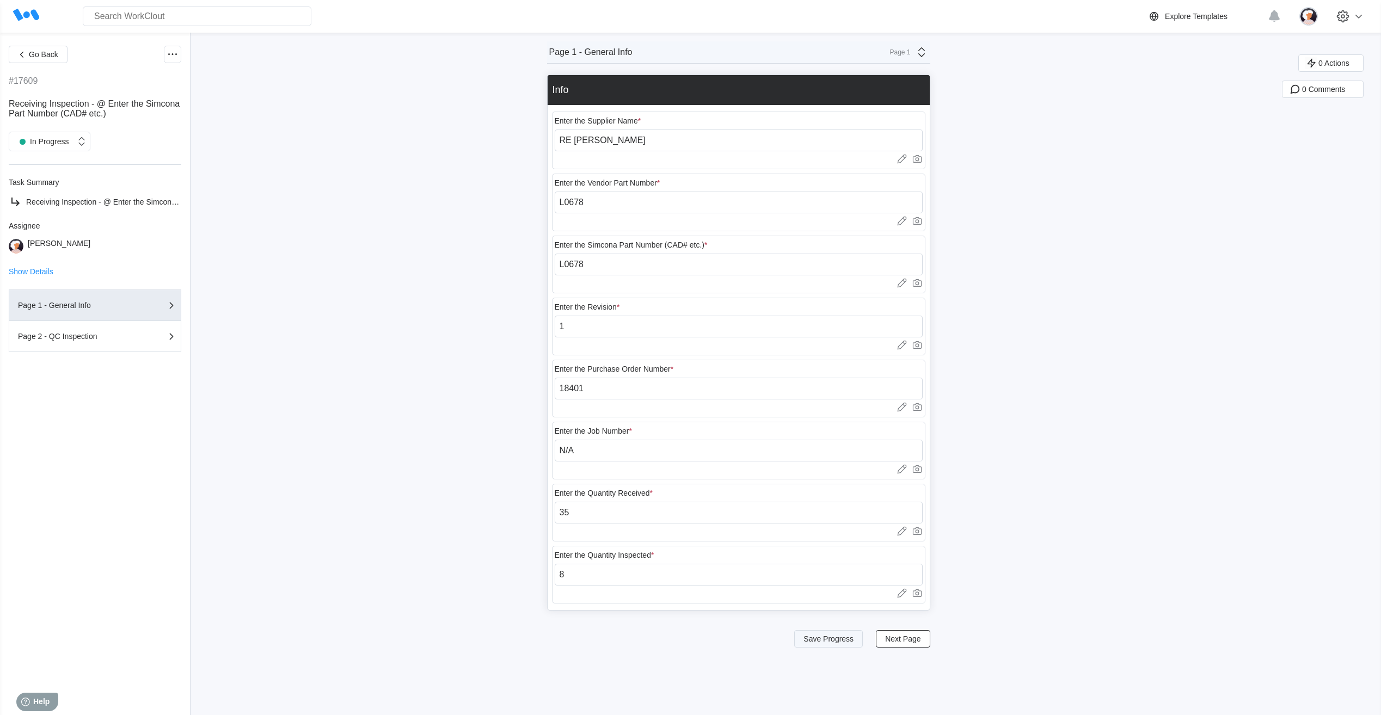
click at [828, 643] on span "Save Progress" at bounding box center [829, 639] width 50 height 8
click at [900, 638] on span "Next Page" at bounding box center [902, 639] width 35 height 8
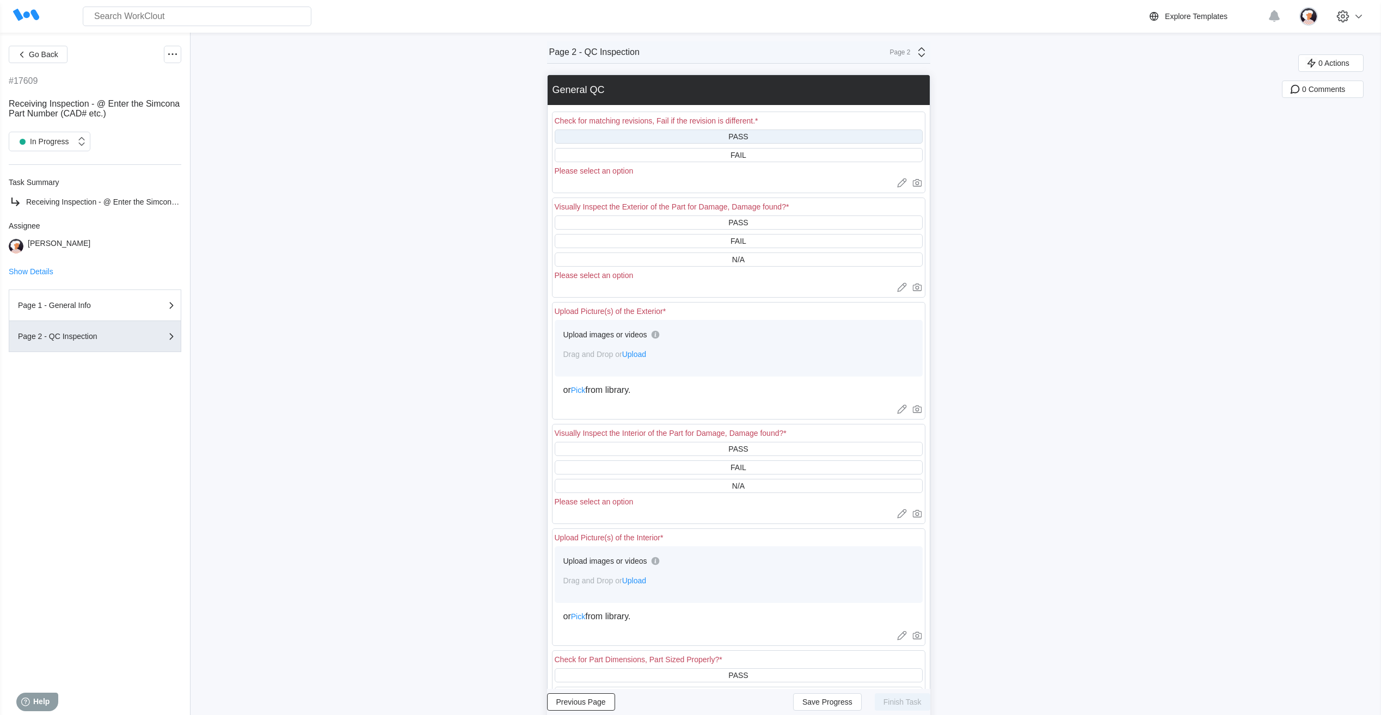
click at [671, 140] on div "PASS" at bounding box center [739, 137] width 368 height 14
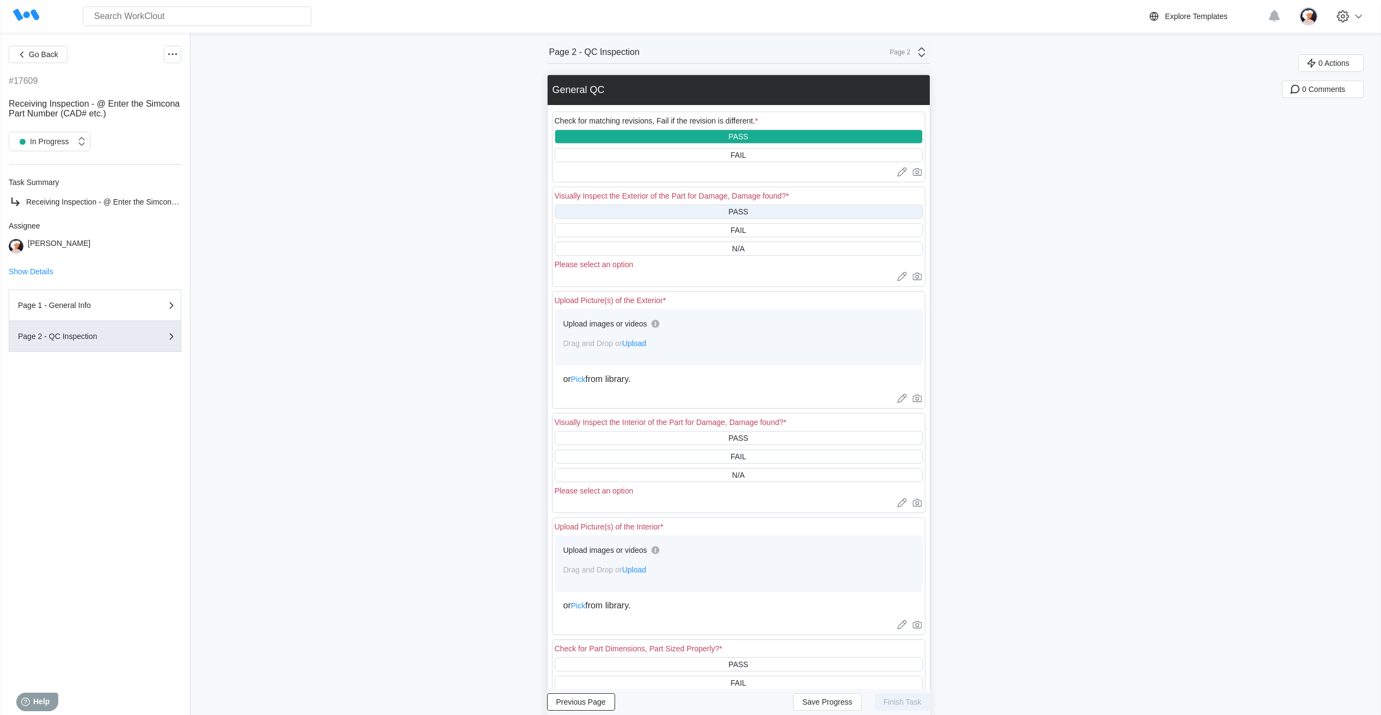
click at [662, 209] on div "PASS" at bounding box center [739, 212] width 368 height 14
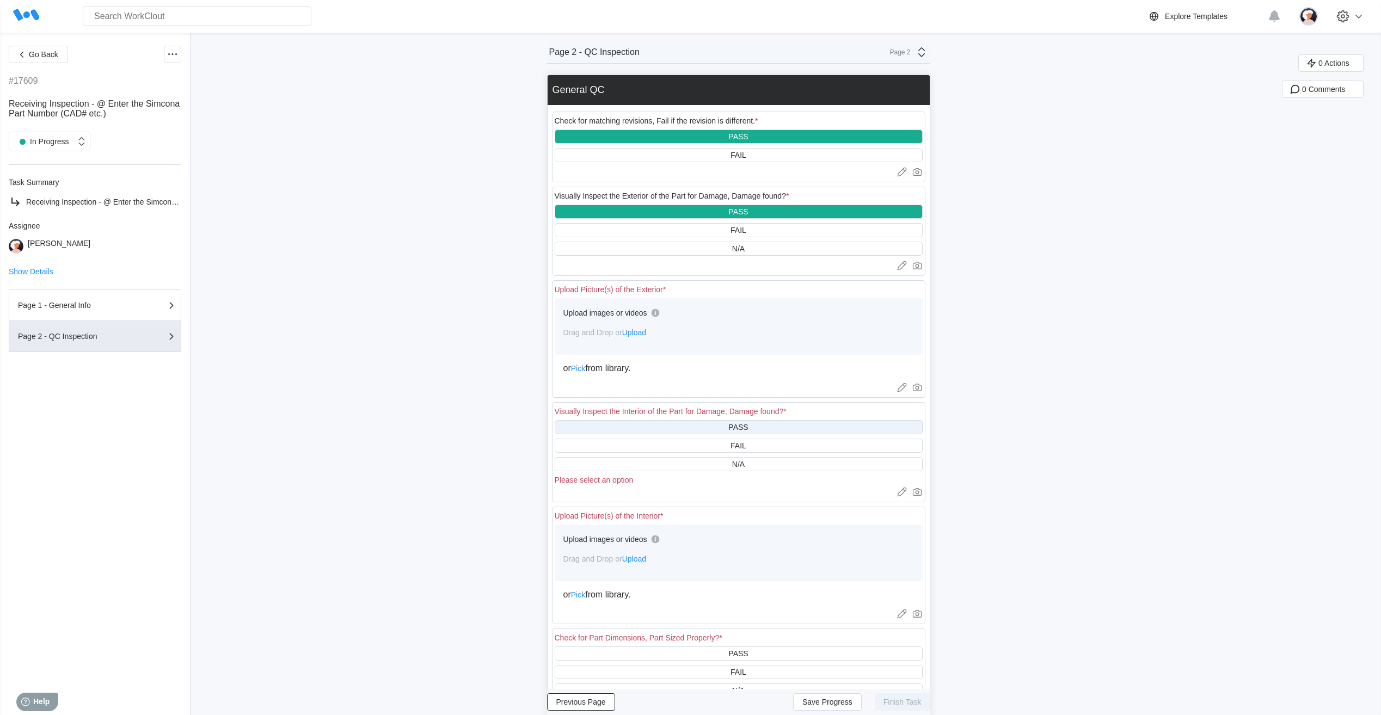
click at [665, 427] on div "PASS" at bounding box center [739, 427] width 368 height 14
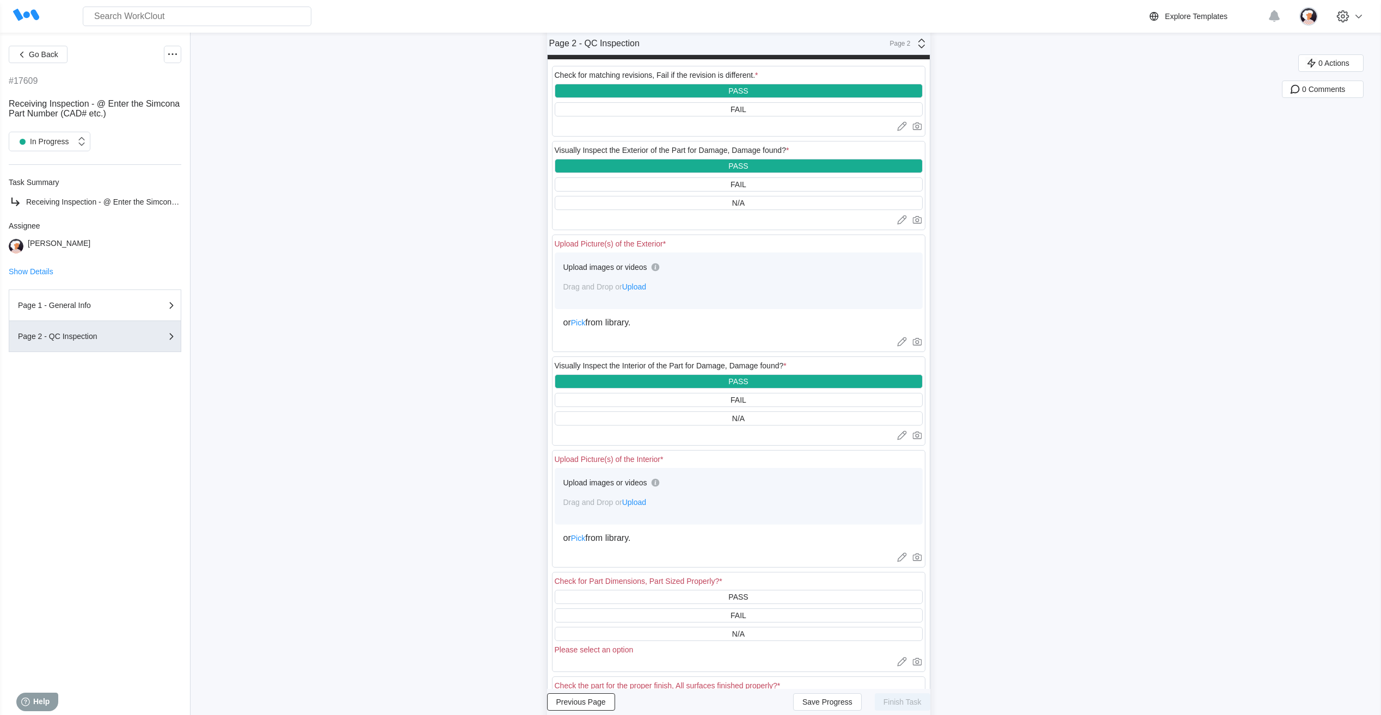
scroll to position [163, 0]
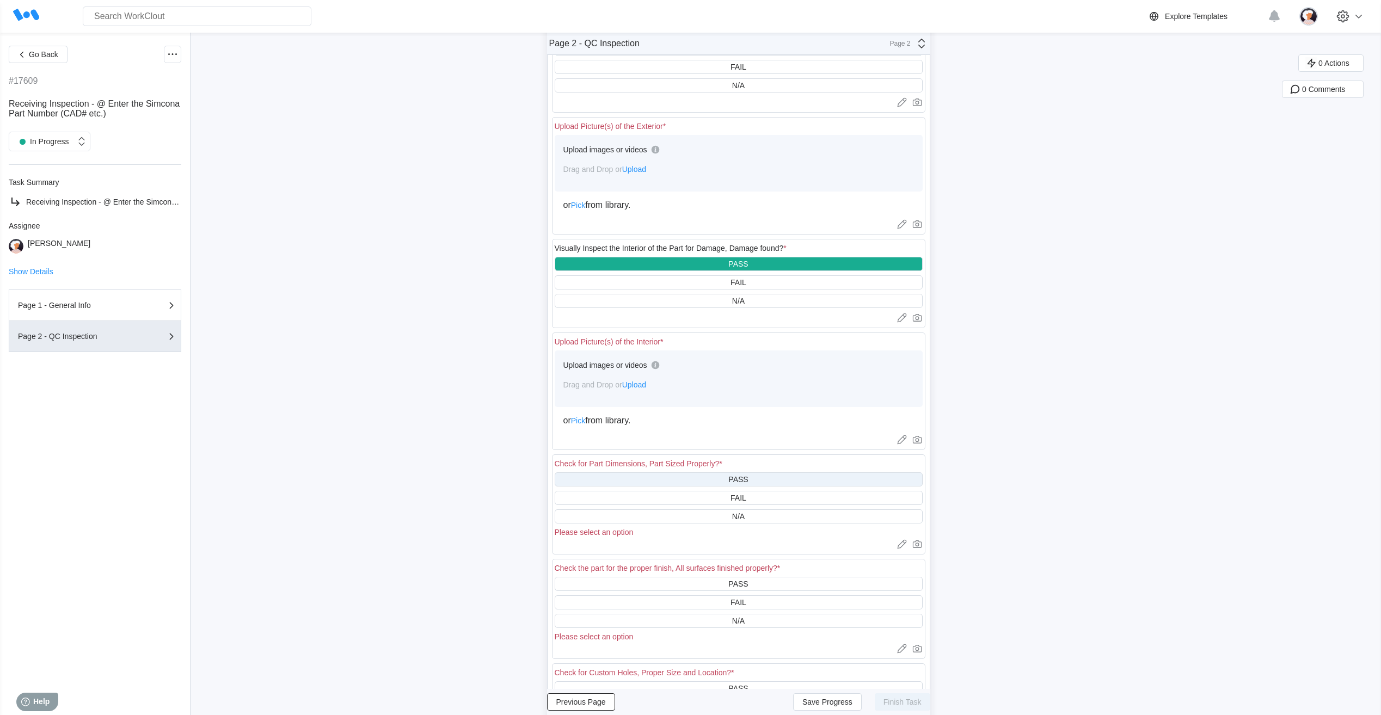
click at [670, 481] on div "PASS" at bounding box center [739, 480] width 368 height 14
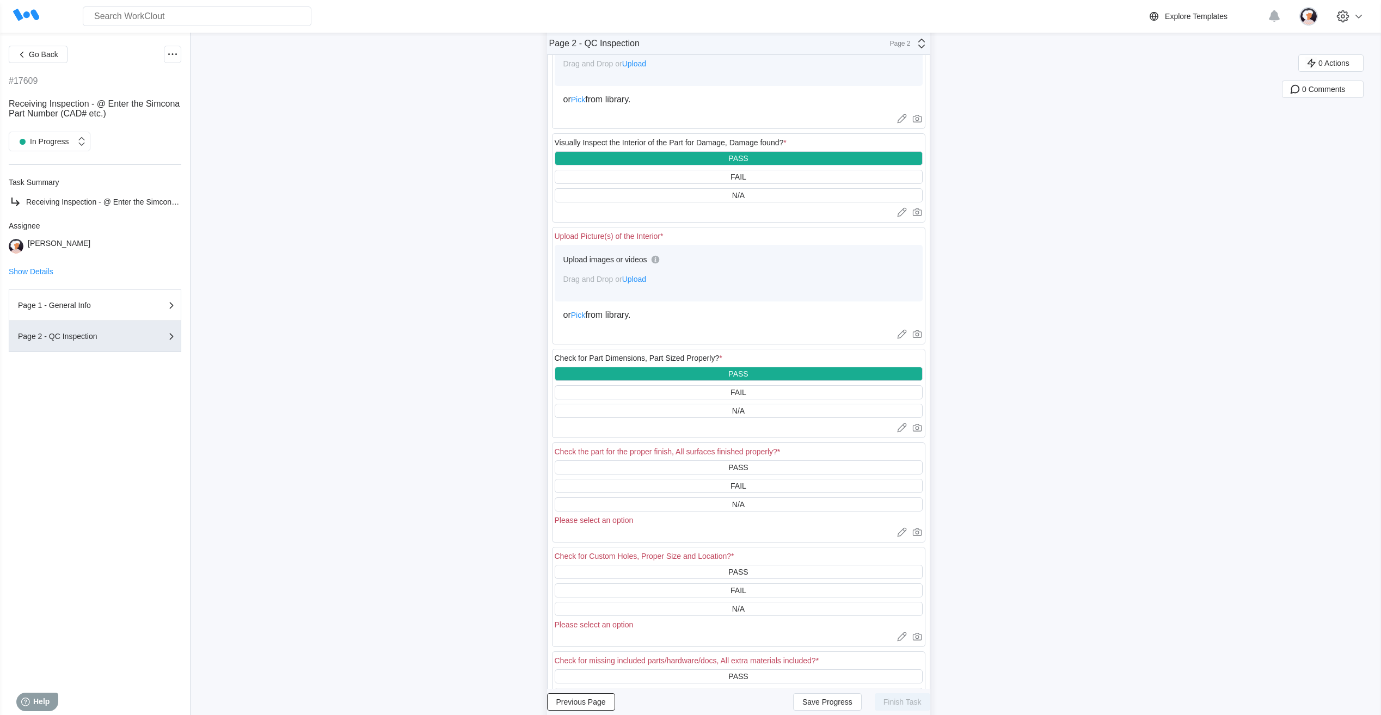
scroll to position [272, 0]
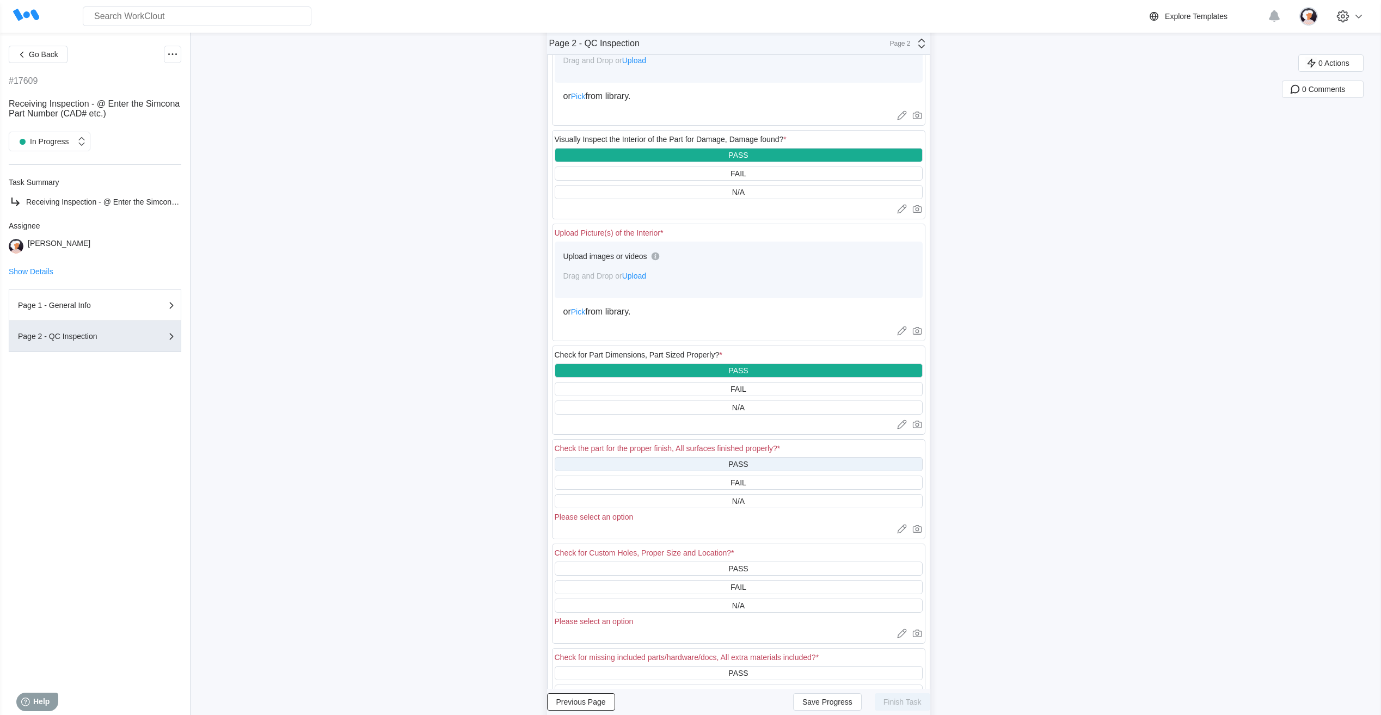
click at [665, 467] on div "PASS" at bounding box center [739, 464] width 368 height 14
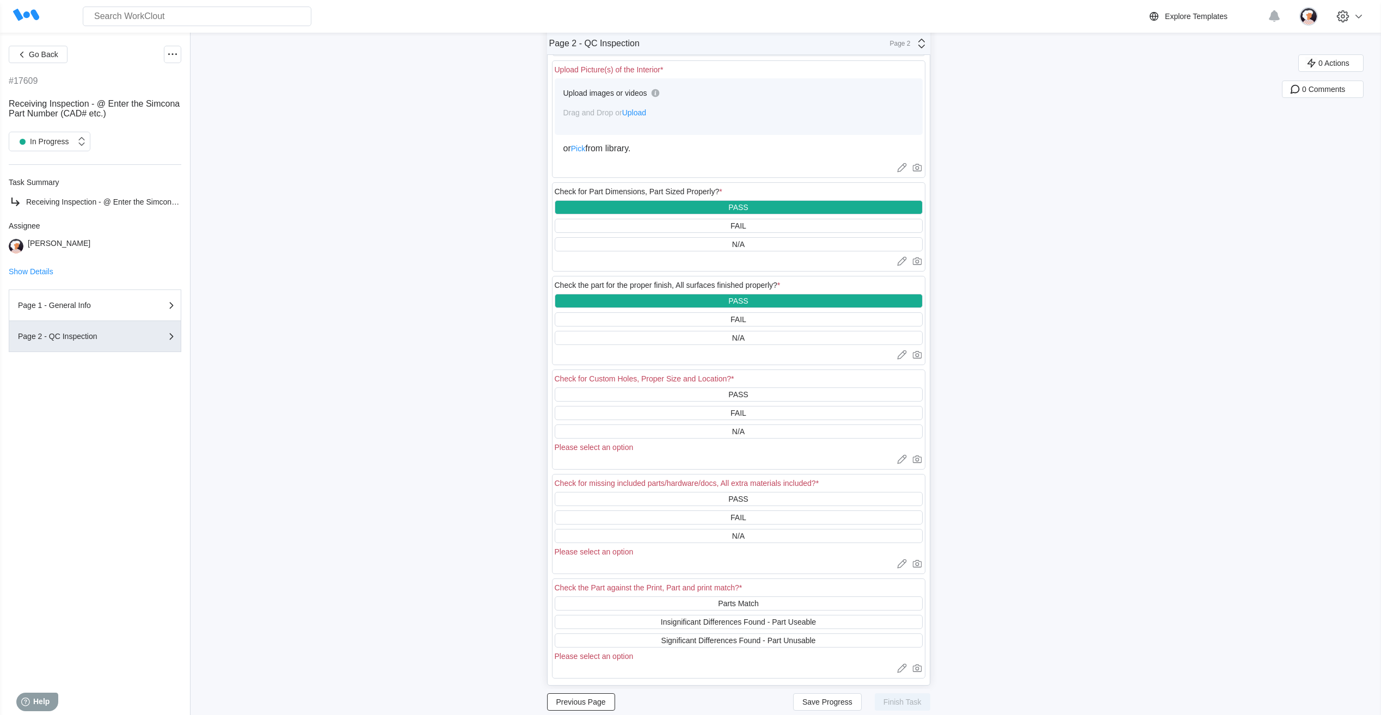
scroll to position [490, 0]
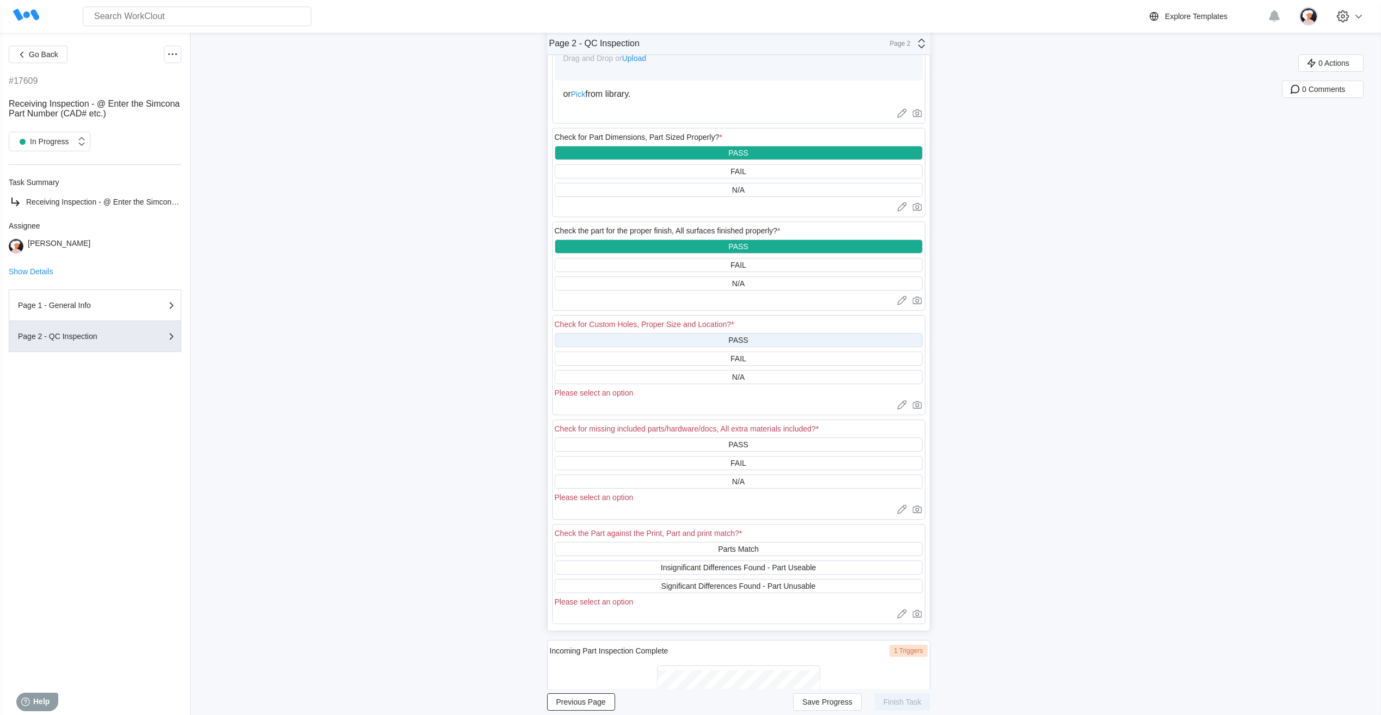
click at [659, 337] on div "PASS" at bounding box center [739, 340] width 368 height 14
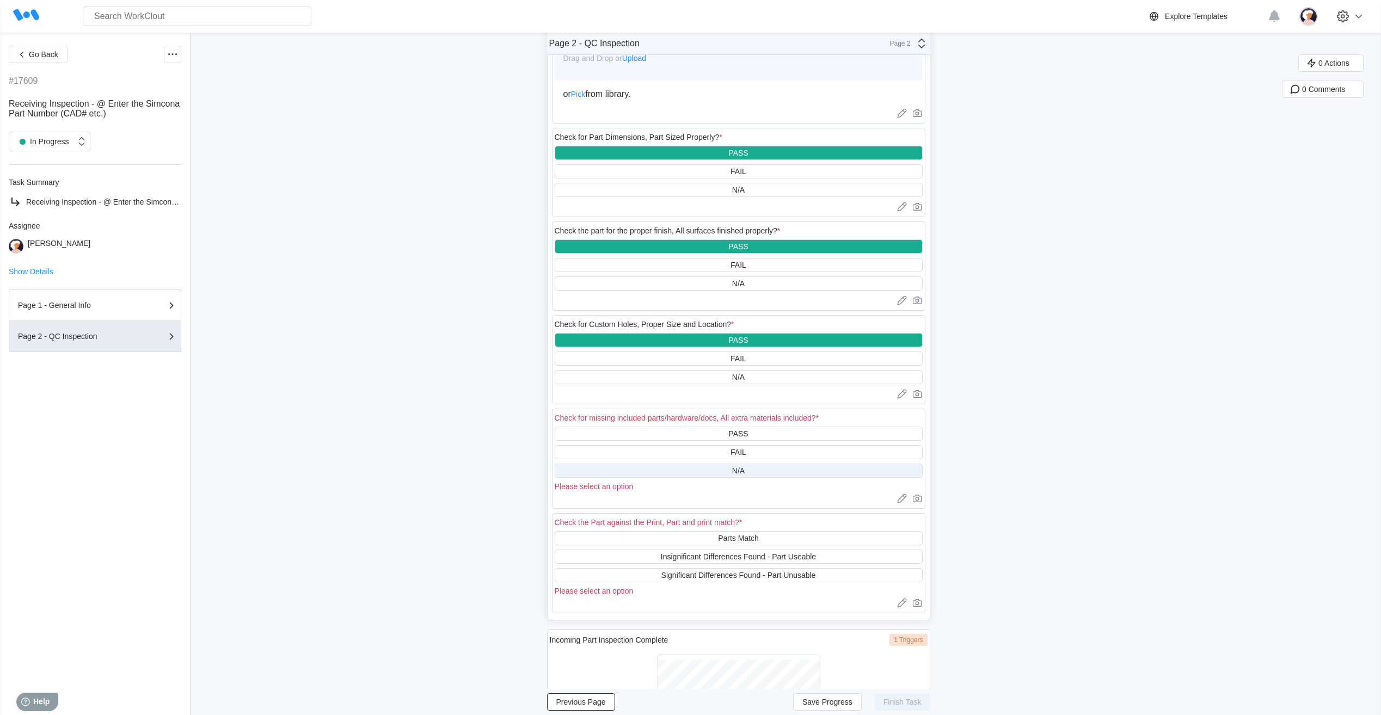
click at [643, 470] on div "N/A" at bounding box center [739, 471] width 368 height 14
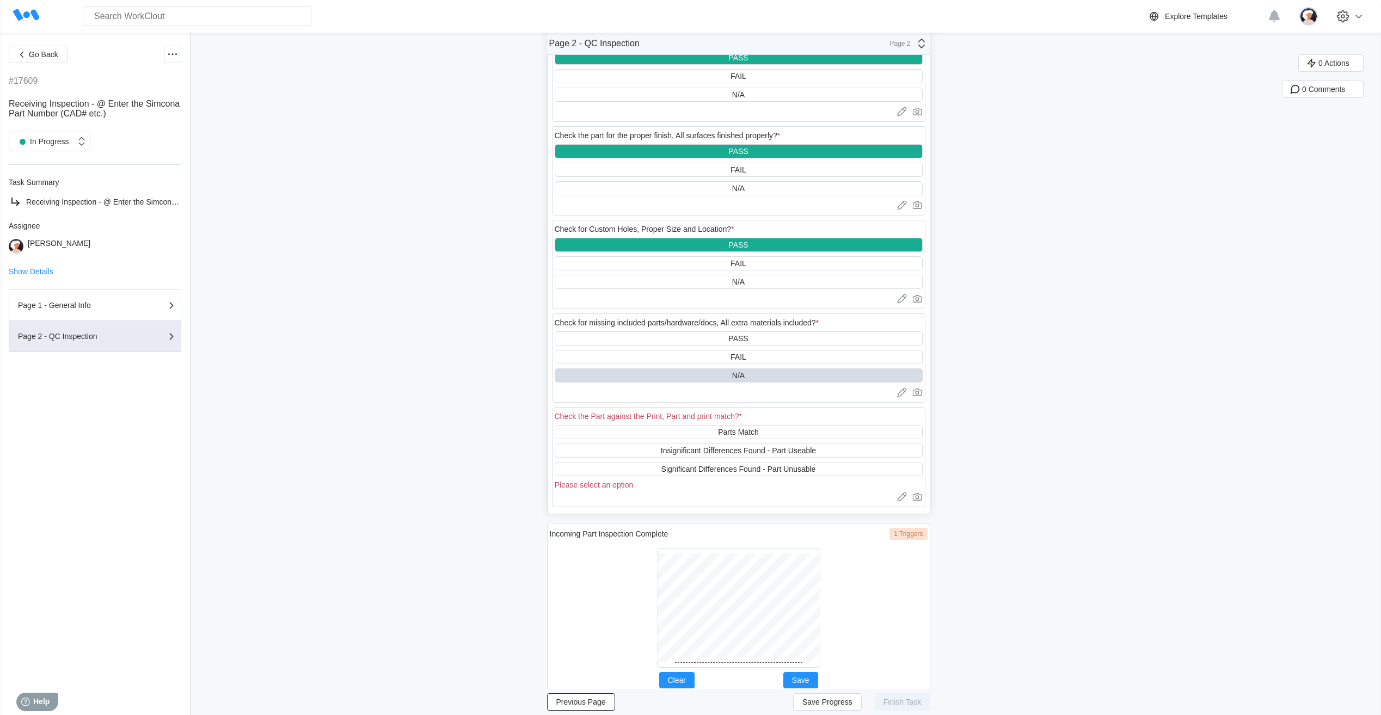
scroll to position [607, 0]
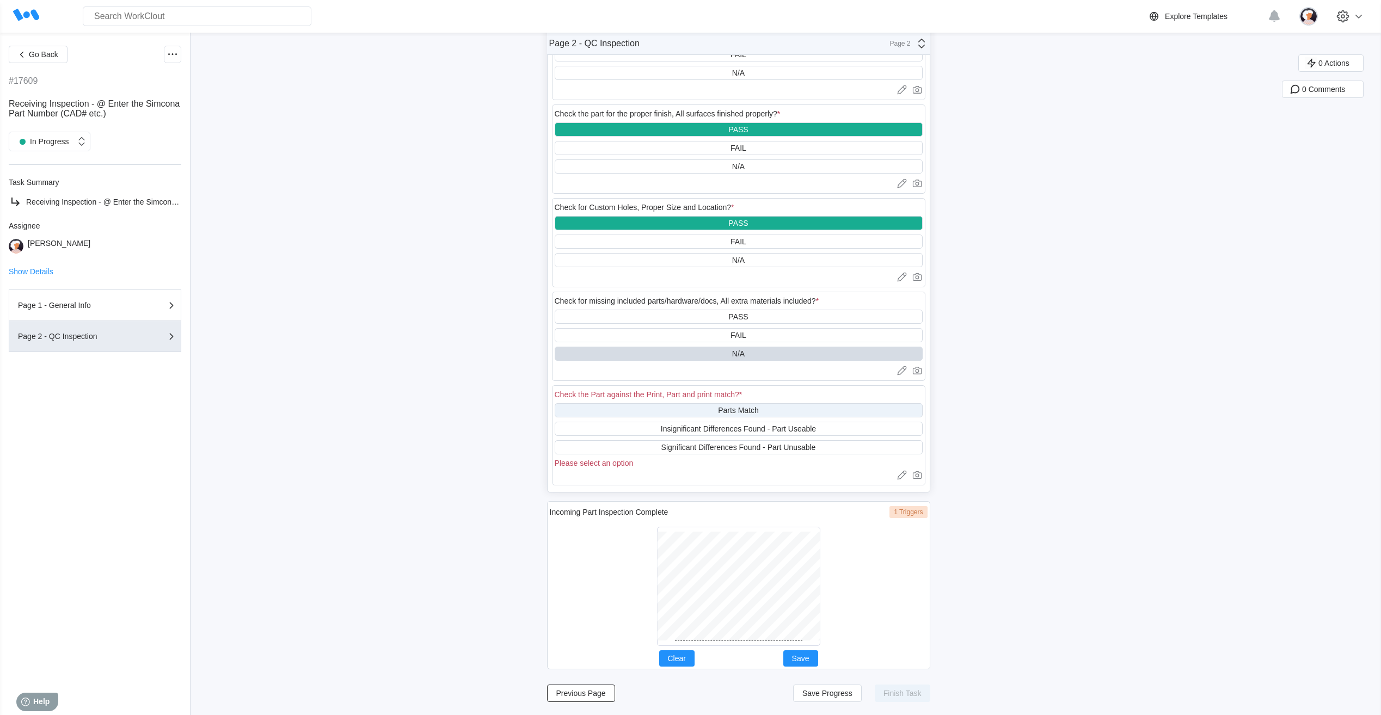
click at [646, 408] on div "Parts Match" at bounding box center [739, 410] width 368 height 14
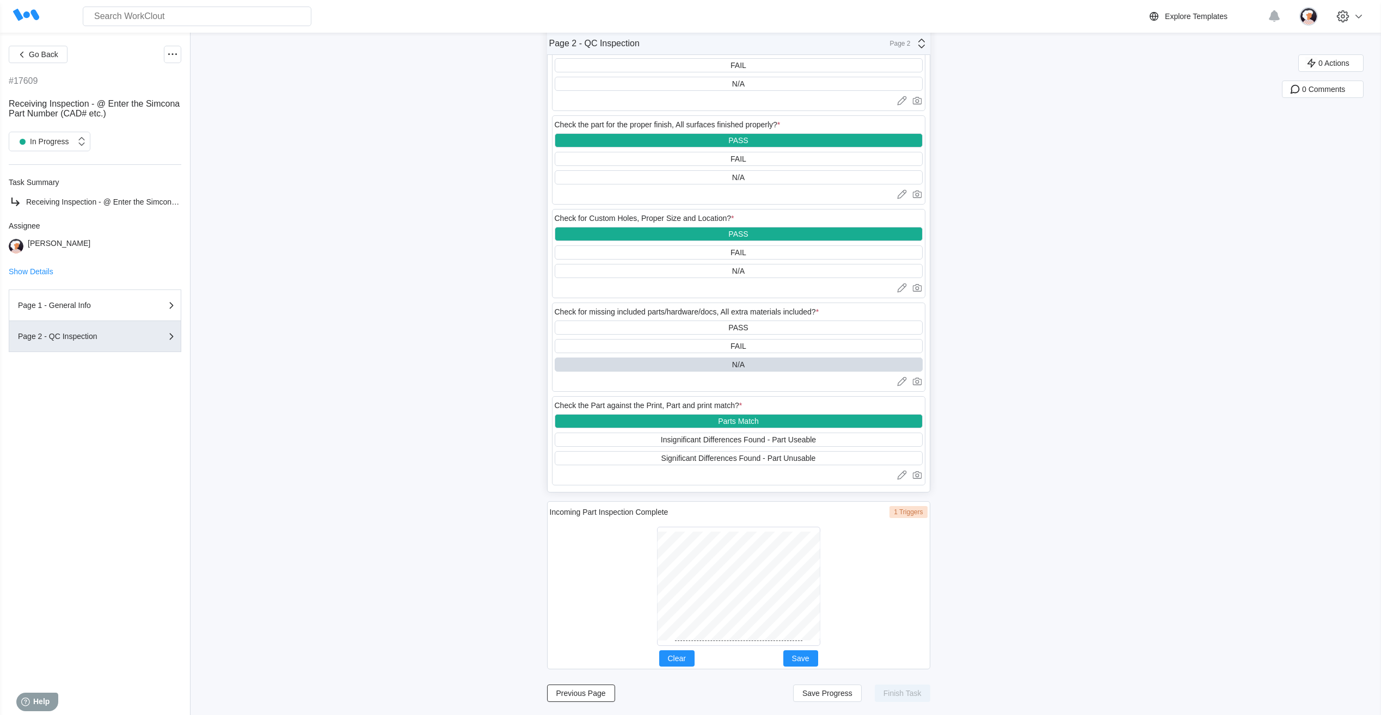
scroll to position [596, 0]
click at [809, 659] on span "Save" at bounding box center [800, 659] width 17 height 8
click at [837, 694] on span "Save Progress" at bounding box center [828, 694] width 50 height 8
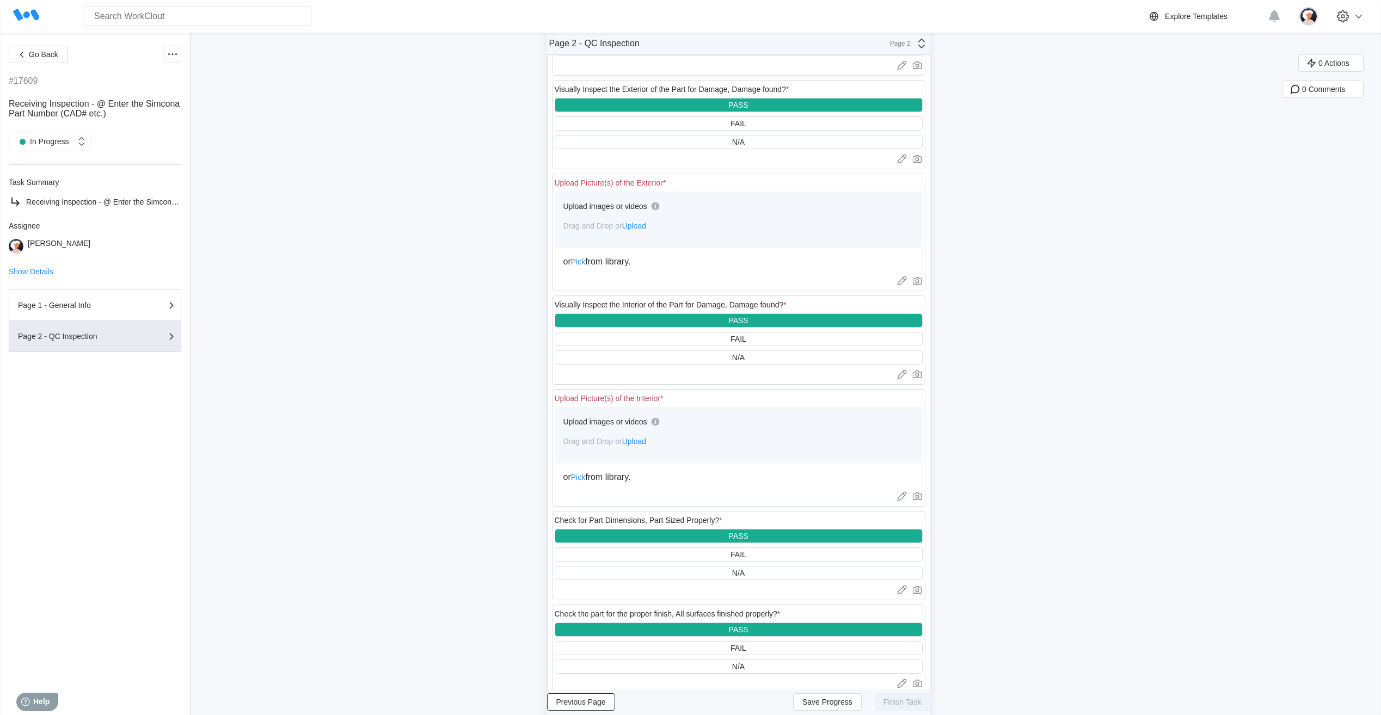
scroll to position [106, 0]
click at [639, 228] on span "Upload" at bounding box center [634, 226] width 24 height 9
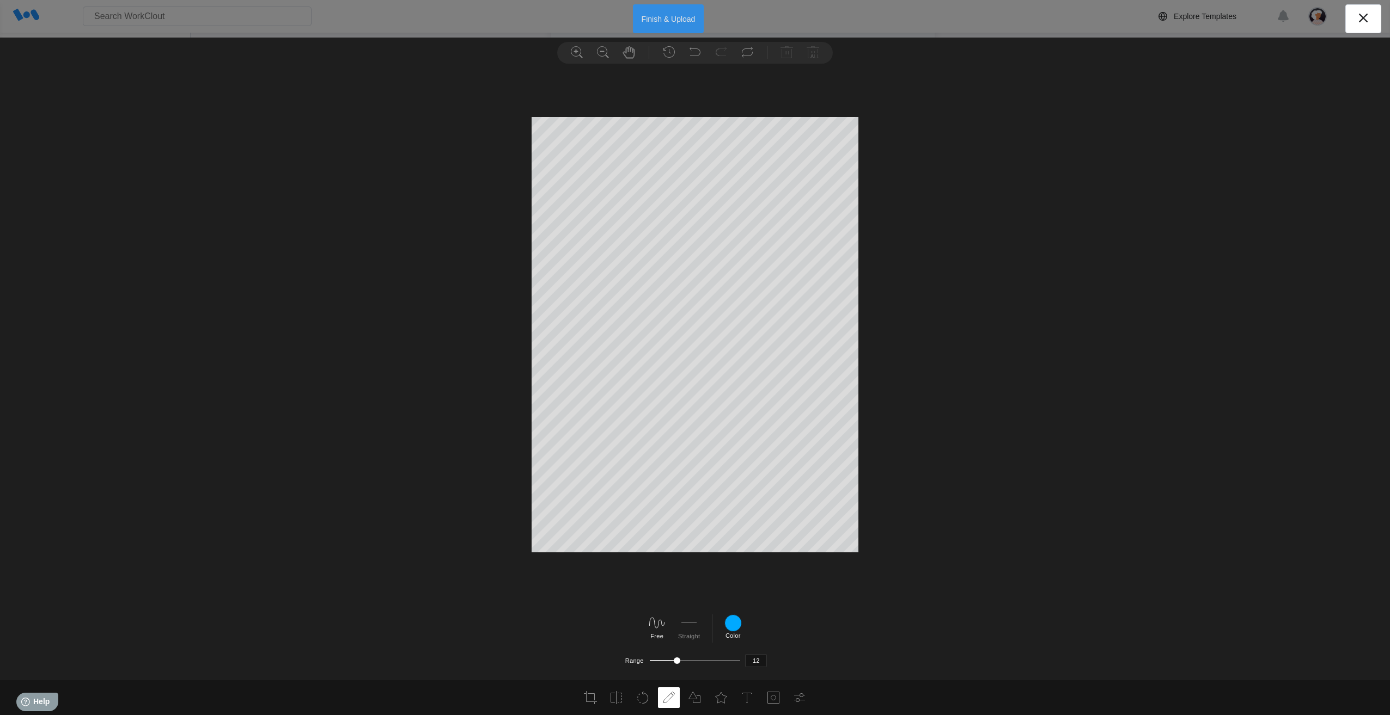
click at [677, 15] on button "Finish & Upload" at bounding box center [668, 18] width 71 height 29
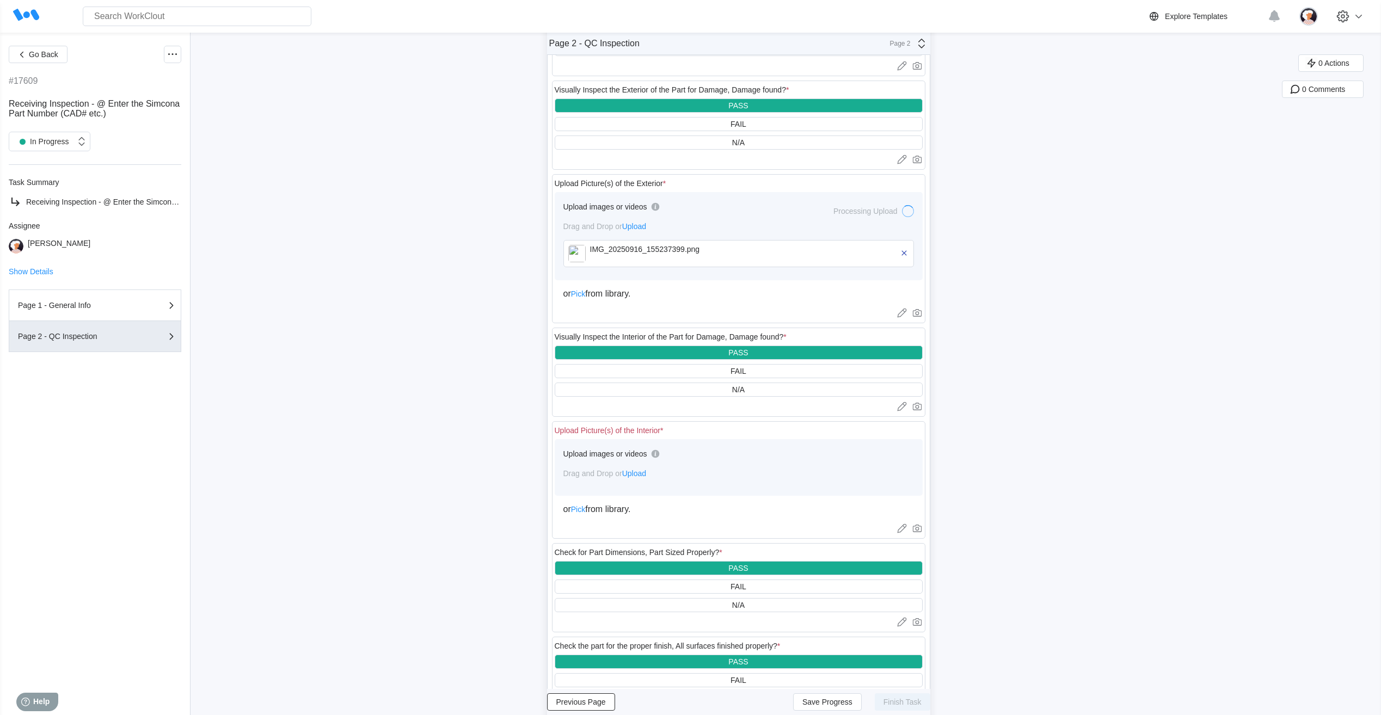
click at [639, 474] on span "Upload" at bounding box center [634, 473] width 24 height 9
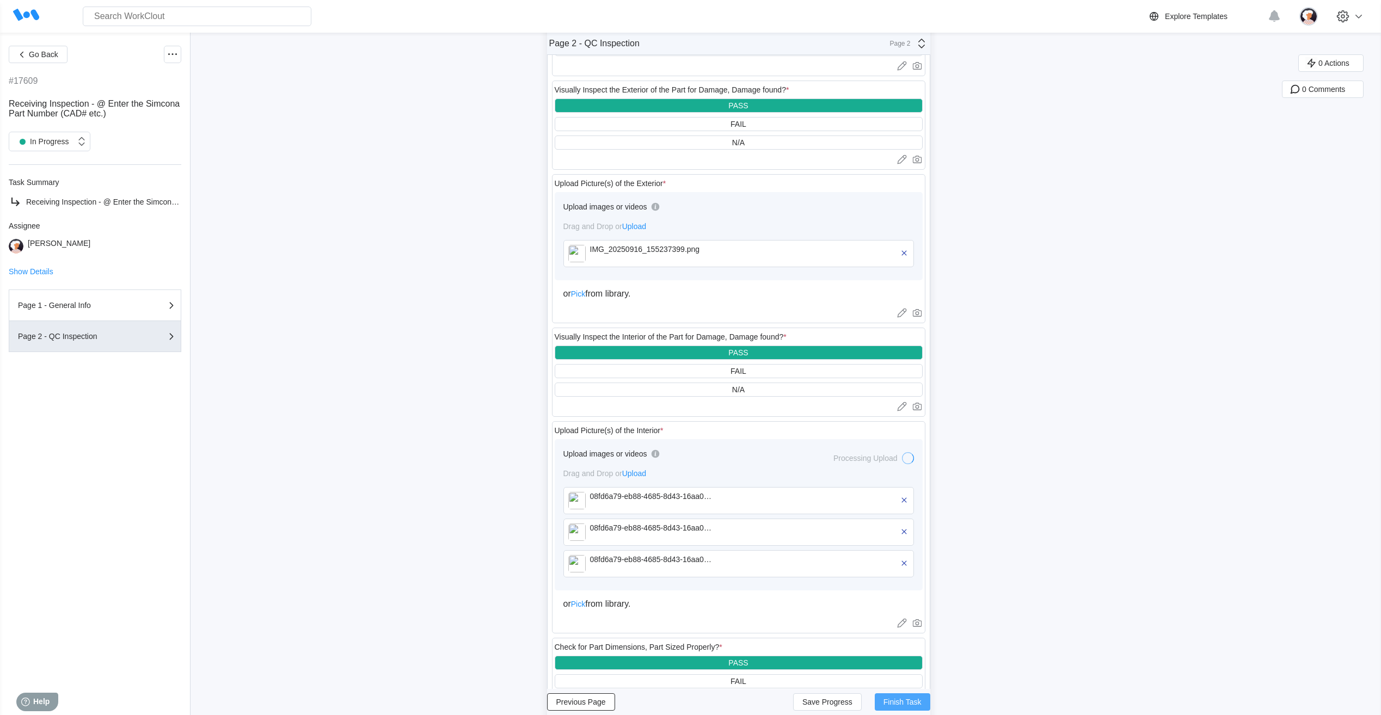
click at [896, 701] on span "Finish Task" at bounding box center [903, 703] width 38 height 8
click at [908, 704] on span "Finish Task" at bounding box center [903, 703] width 38 height 8
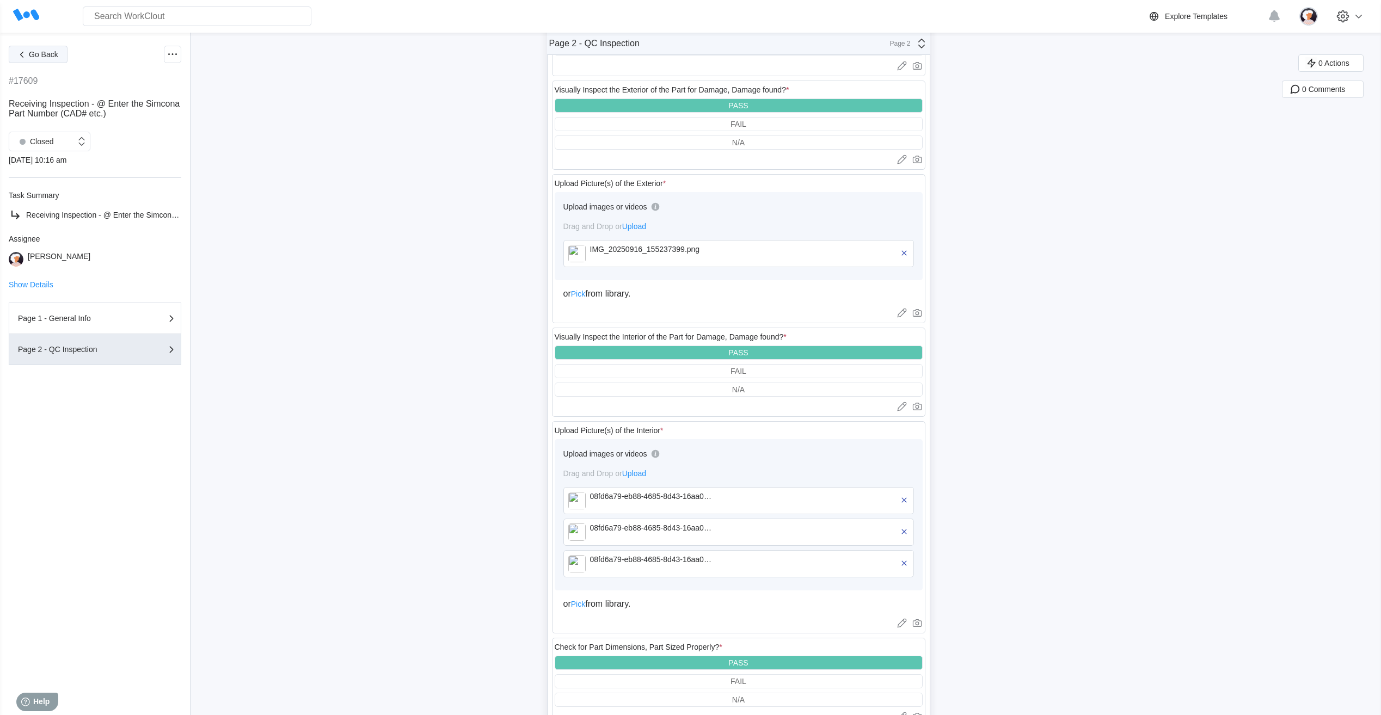
click at [54, 58] on span "Go Back" at bounding box center [43, 55] width 29 height 8
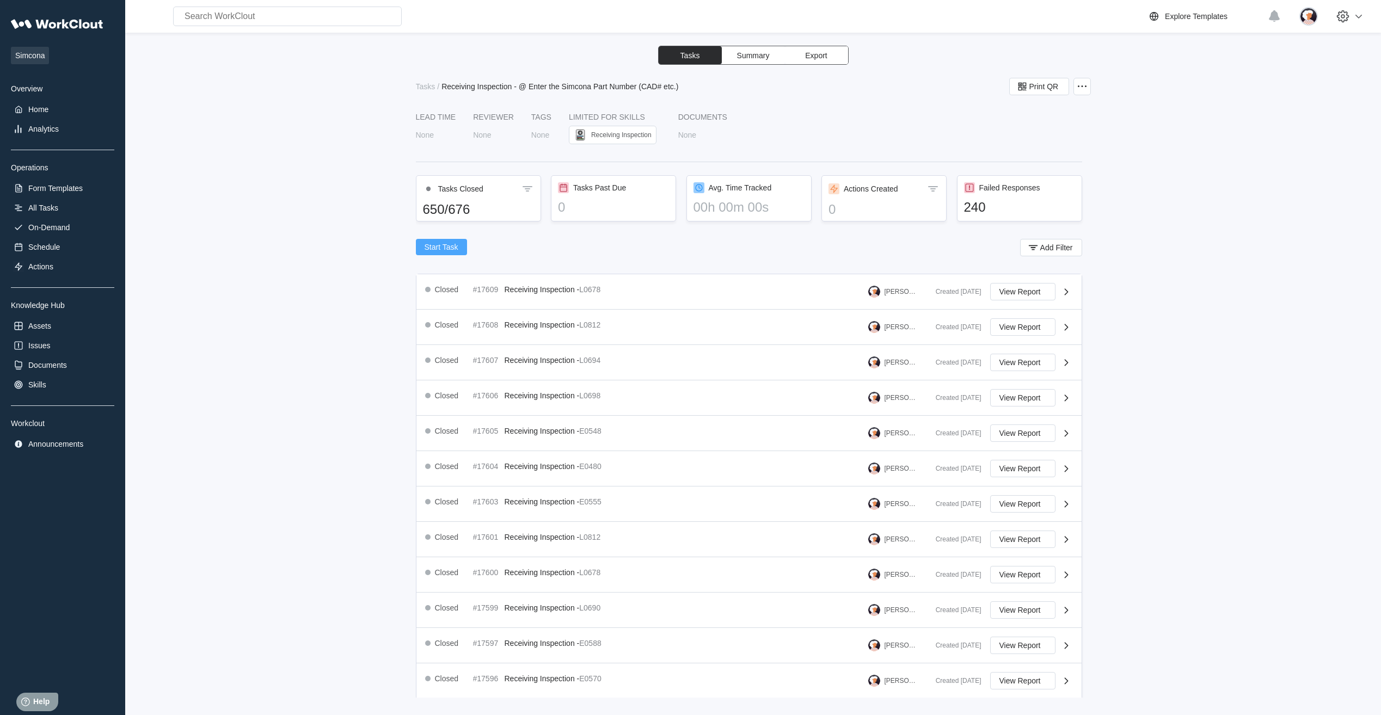
click at [430, 243] on span "Start Task" at bounding box center [442, 247] width 34 height 8
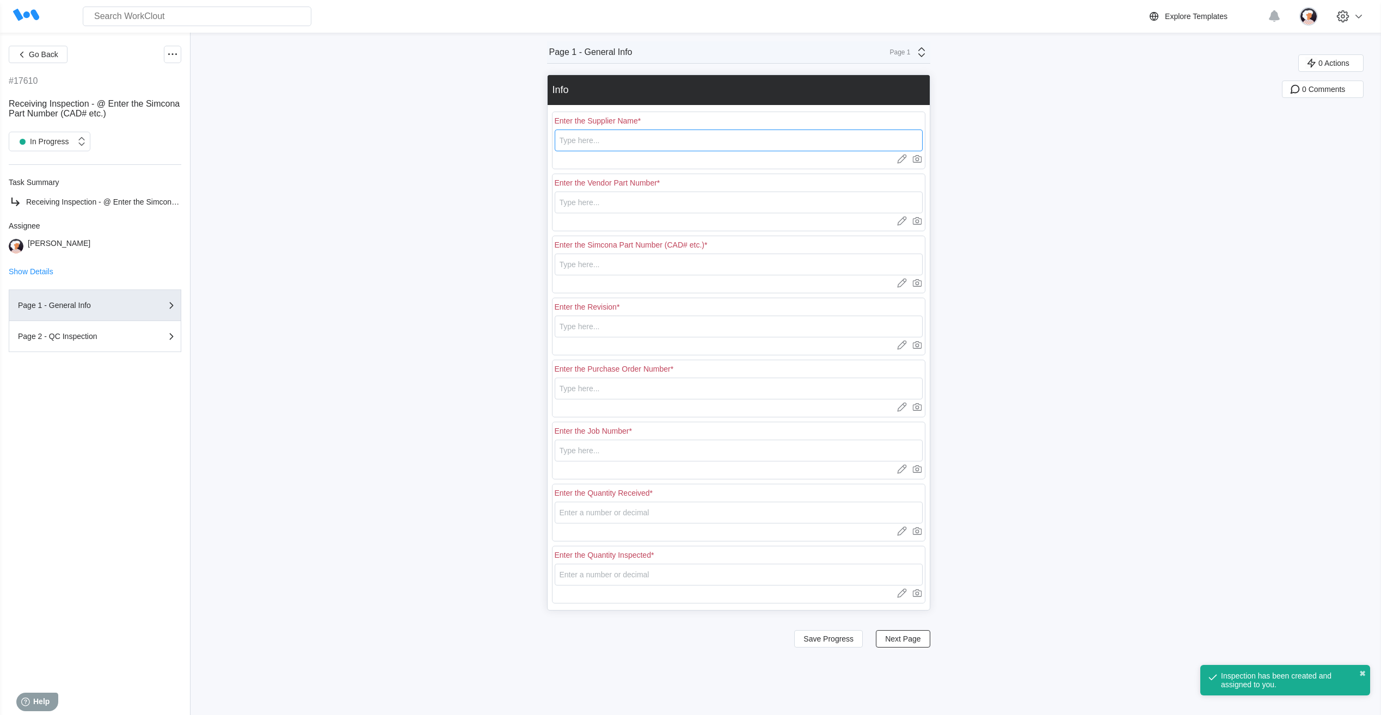
click at [592, 136] on input "text" at bounding box center [739, 141] width 368 height 22
type input "RE [PERSON_NAME]"
click at [607, 203] on input "text" at bounding box center [739, 203] width 368 height 22
type input "L0739"
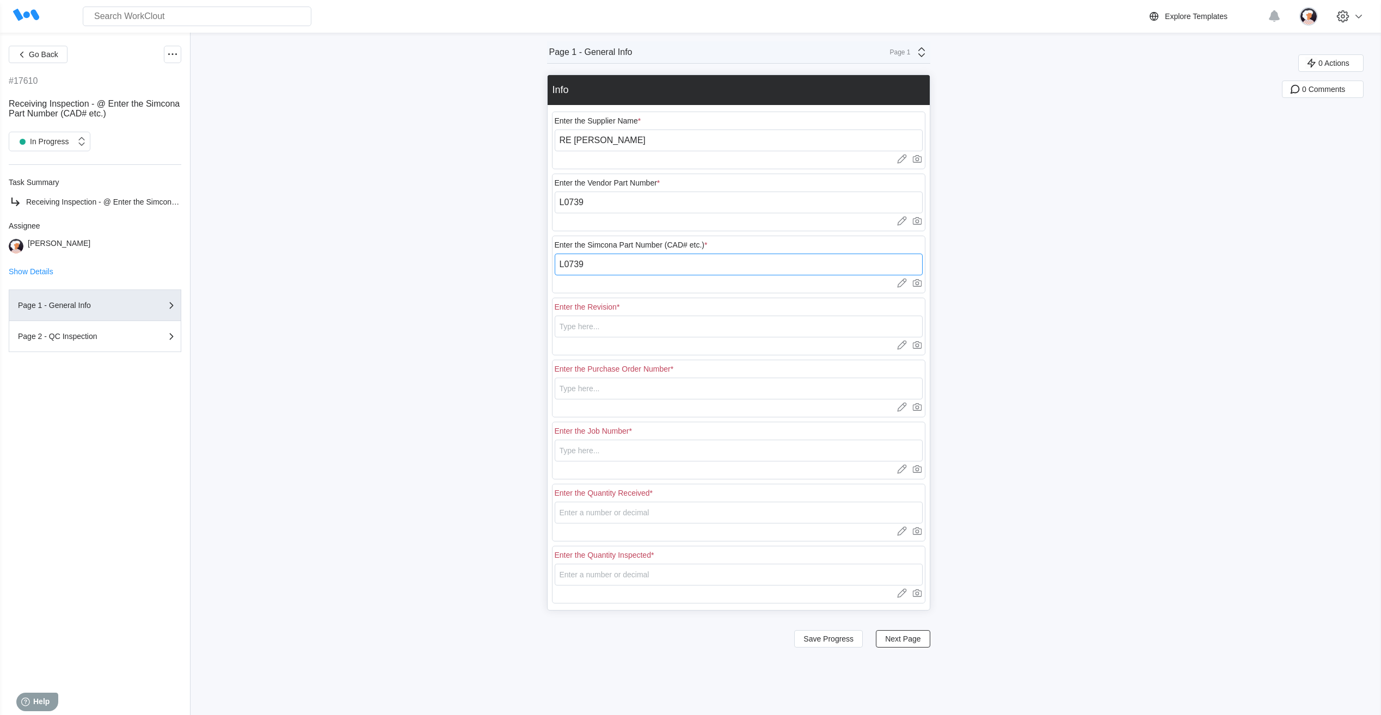
type input "L0739"
type input "1"
type input "18401"
type input "N/A"
type input "20"
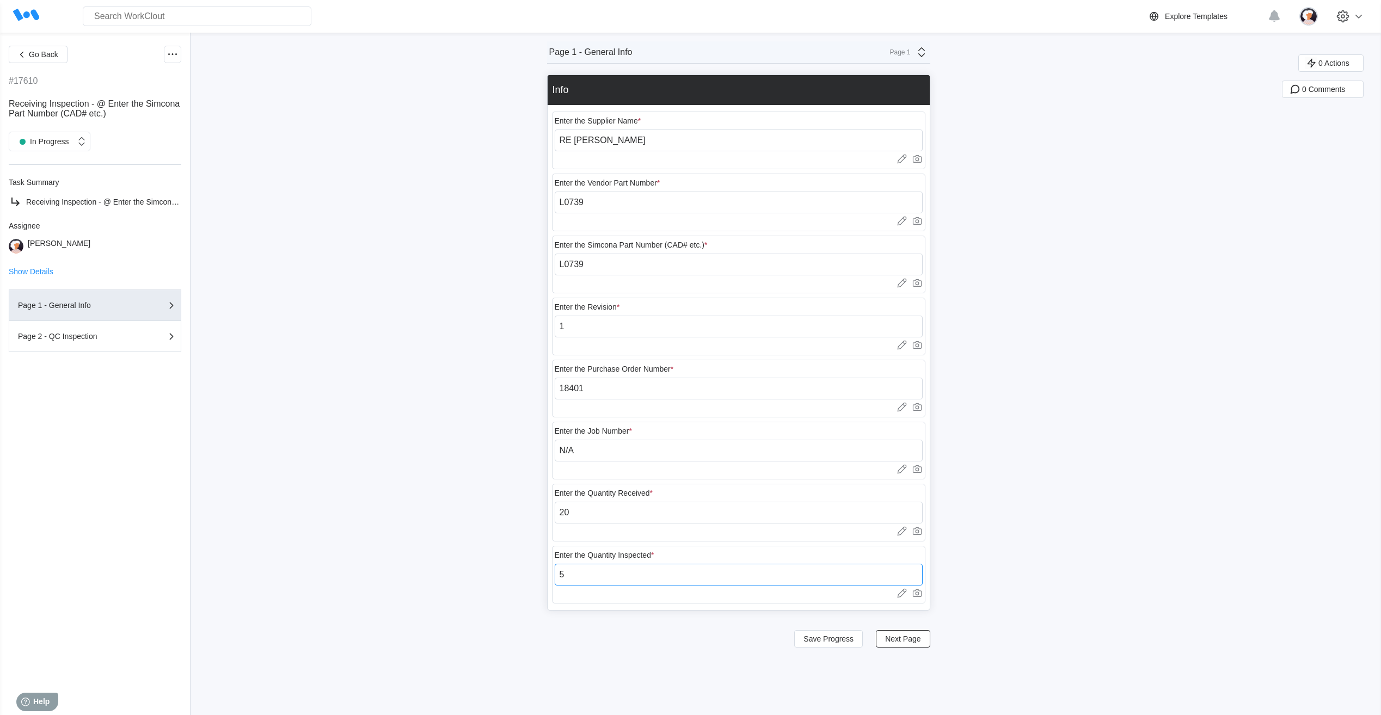
type input "5"
click at [831, 635] on span "Save Progress" at bounding box center [829, 639] width 50 height 8
click at [894, 638] on span "Next Page" at bounding box center [902, 639] width 35 height 8
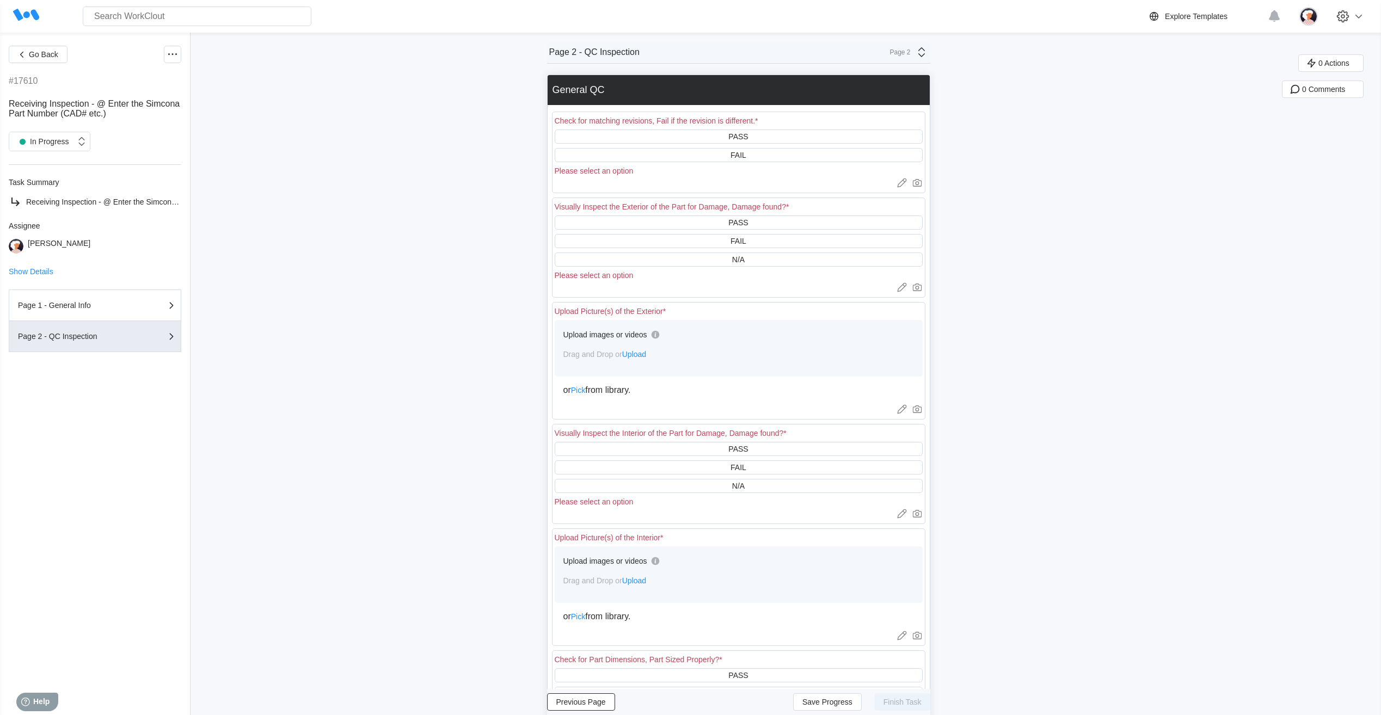
click at [644, 351] on span "Upload" at bounding box center [634, 354] width 24 height 9
click at [642, 582] on span "Upload" at bounding box center [634, 581] width 24 height 9
click at [636, 352] on span "Upload" at bounding box center [634, 354] width 24 height 9
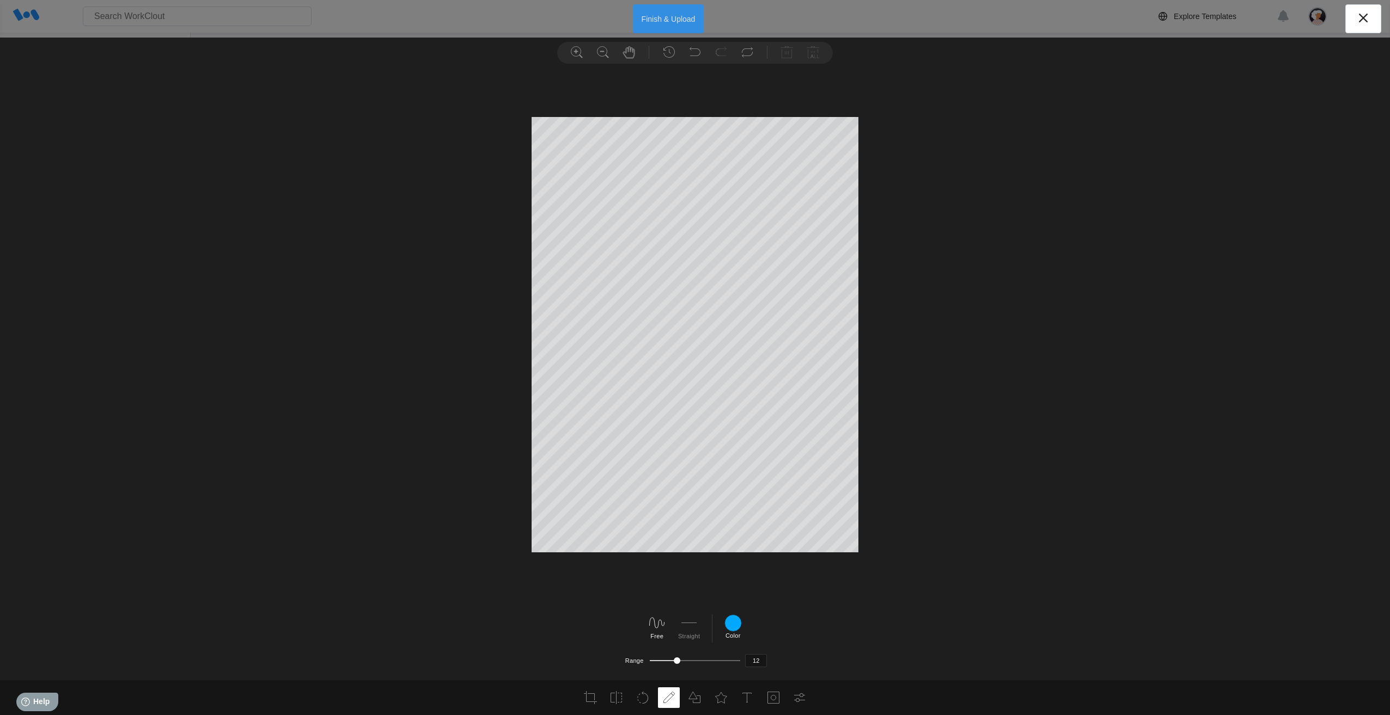
click at [670, 23] on button "Finish & Upload" at bounding box center [668, 18] width 71 height 29
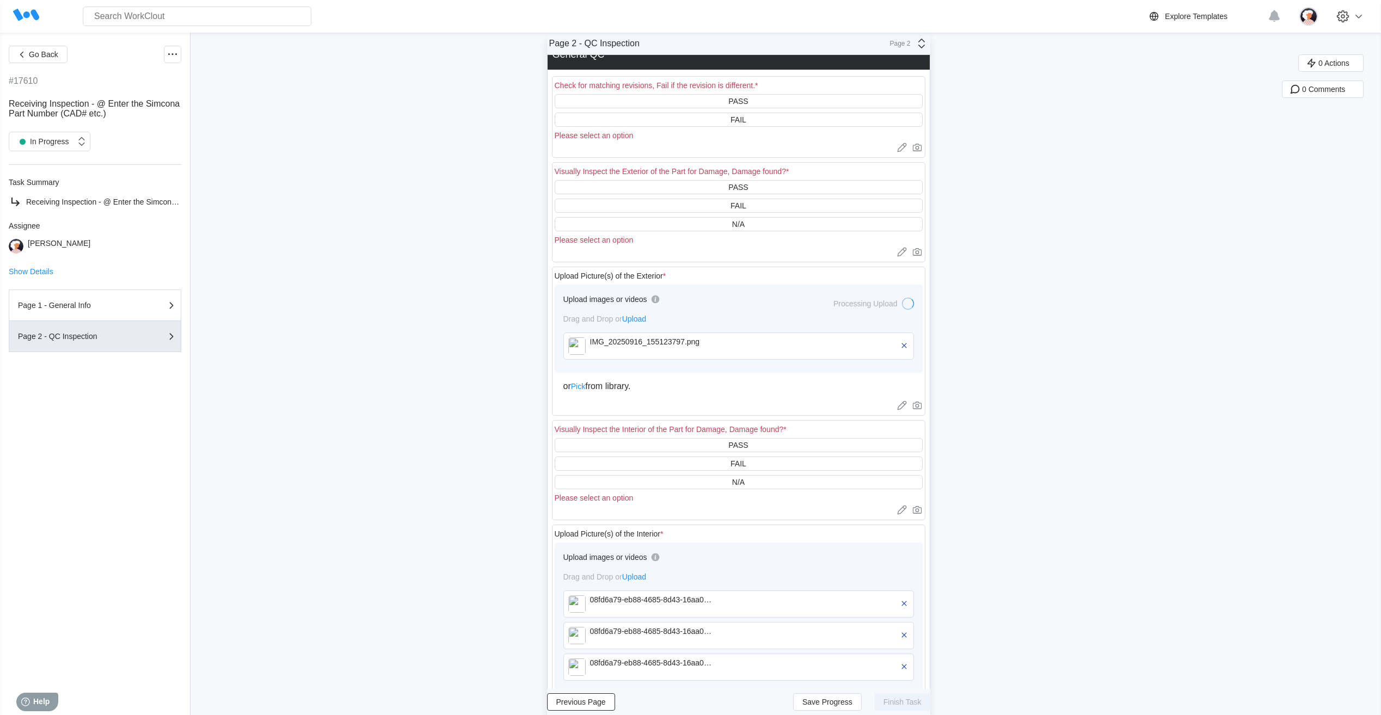
scroll to position [54, 0]
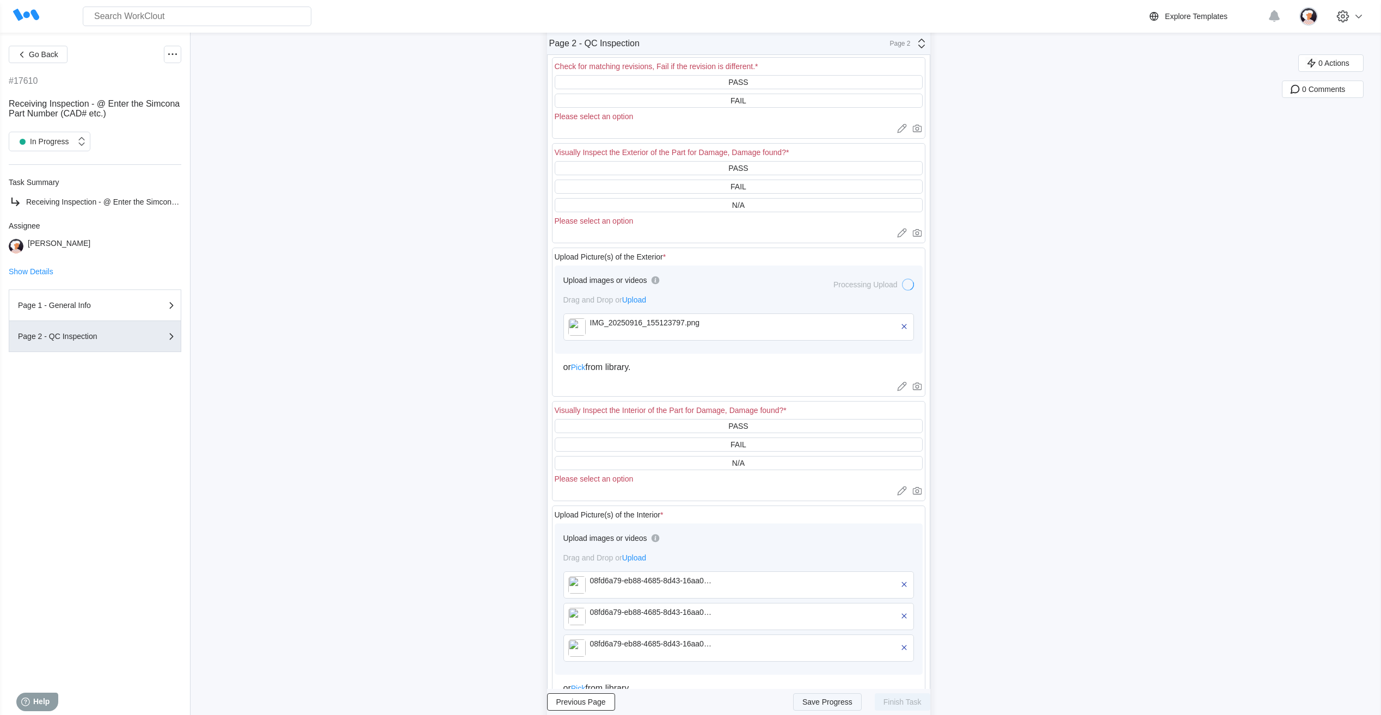
click at [834, 702] on span "Save Progress" at bounding box center [828, 703] width 50 height 8
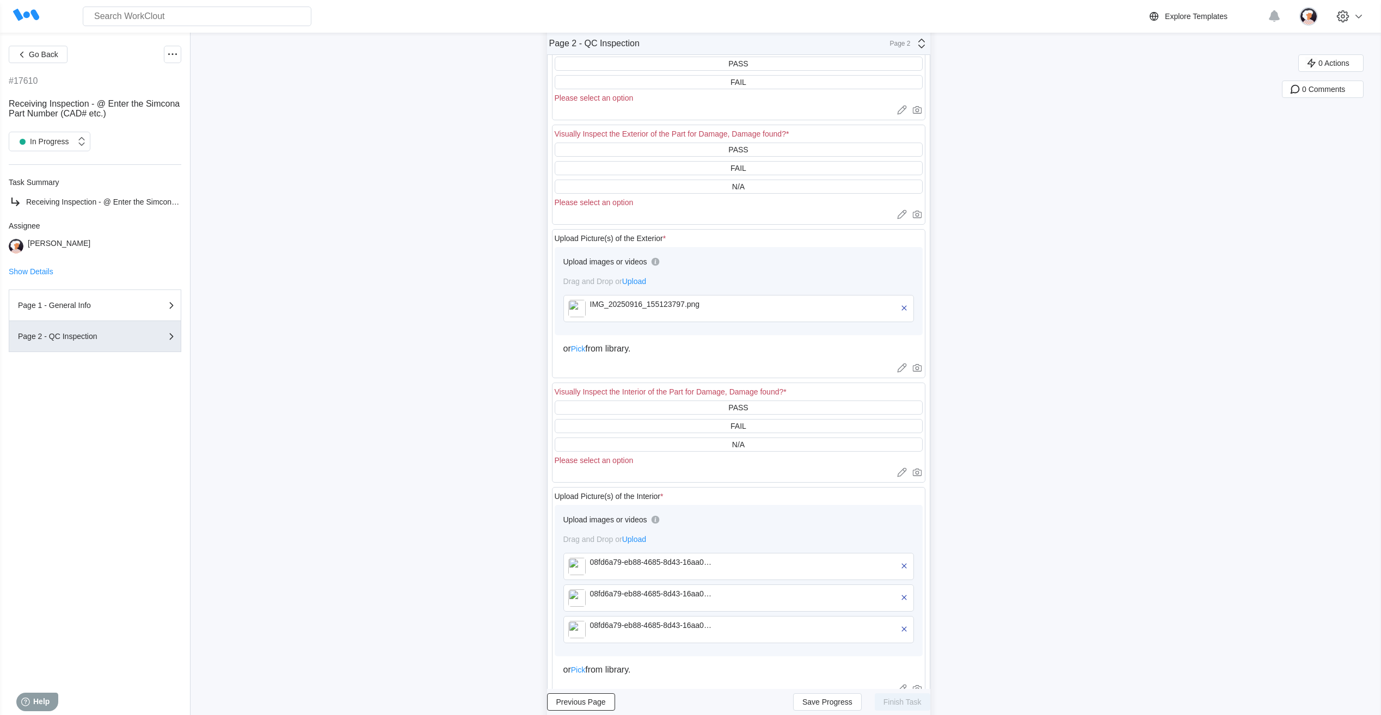
scroll to position [0, 0]
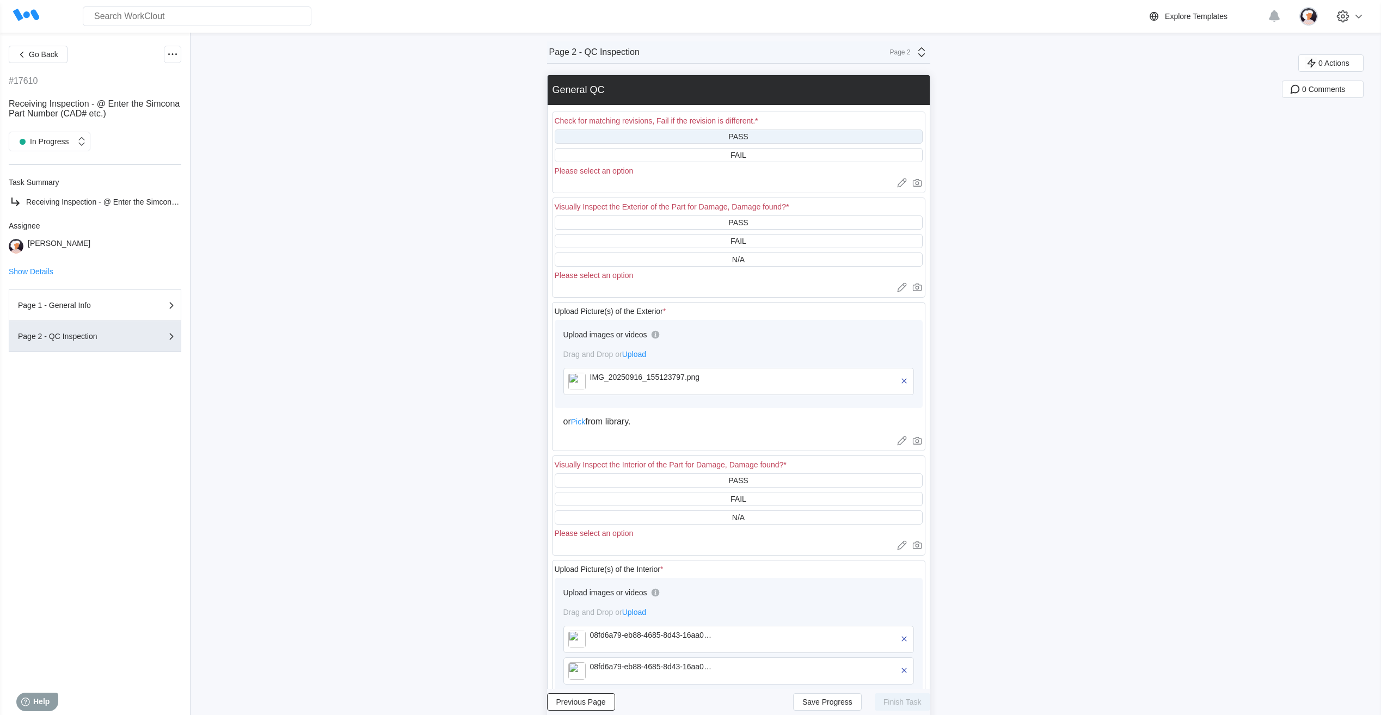
click at [669, 138] on div "PASS" at bounding box center [739, 137] width 368 height 14
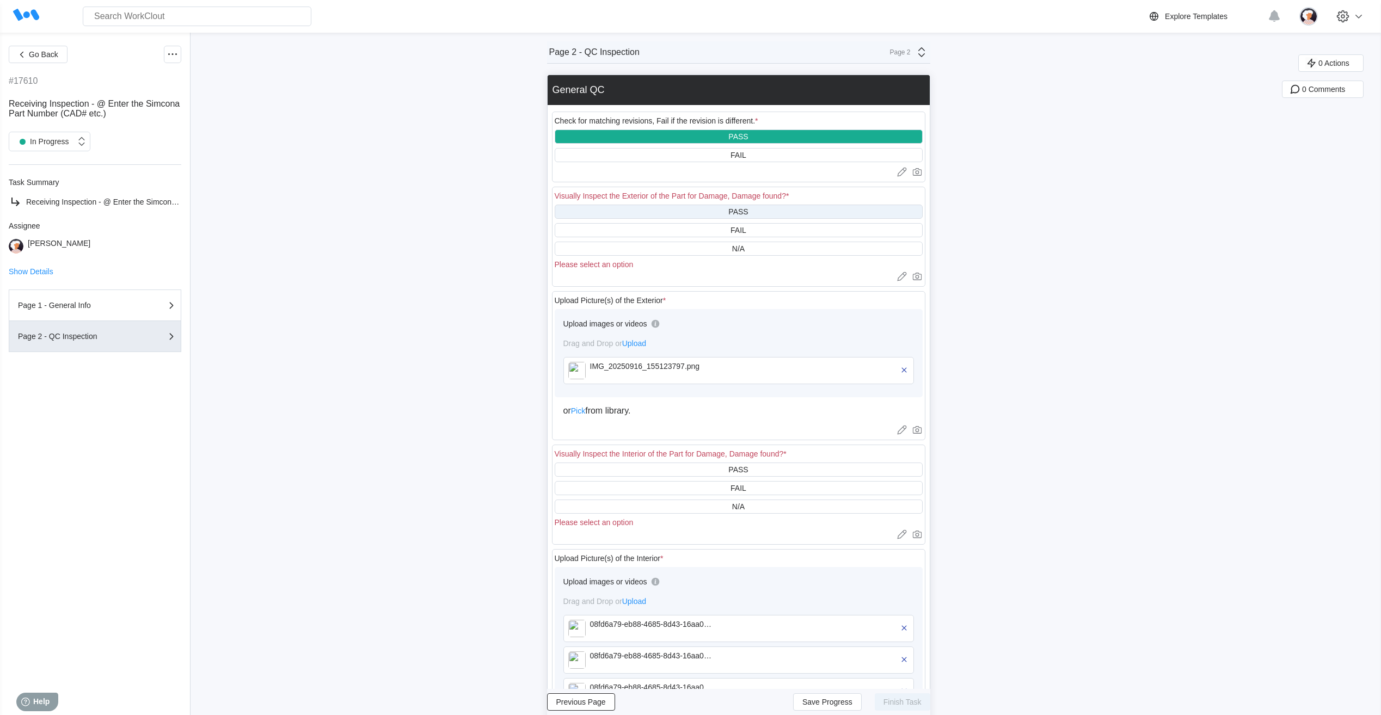
click at [672, 211] on div "PASS" at bounding box center [739, 212] width 368 height 14
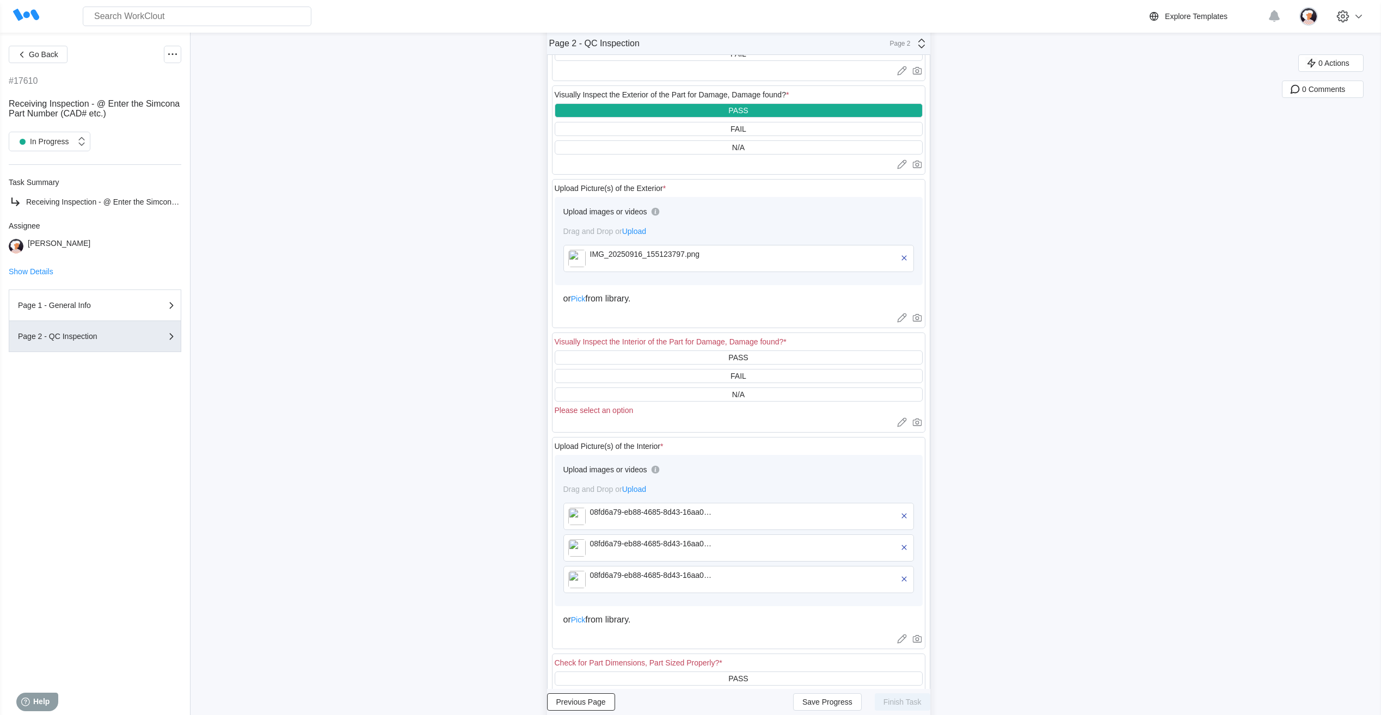
scroll to position [109, 0]
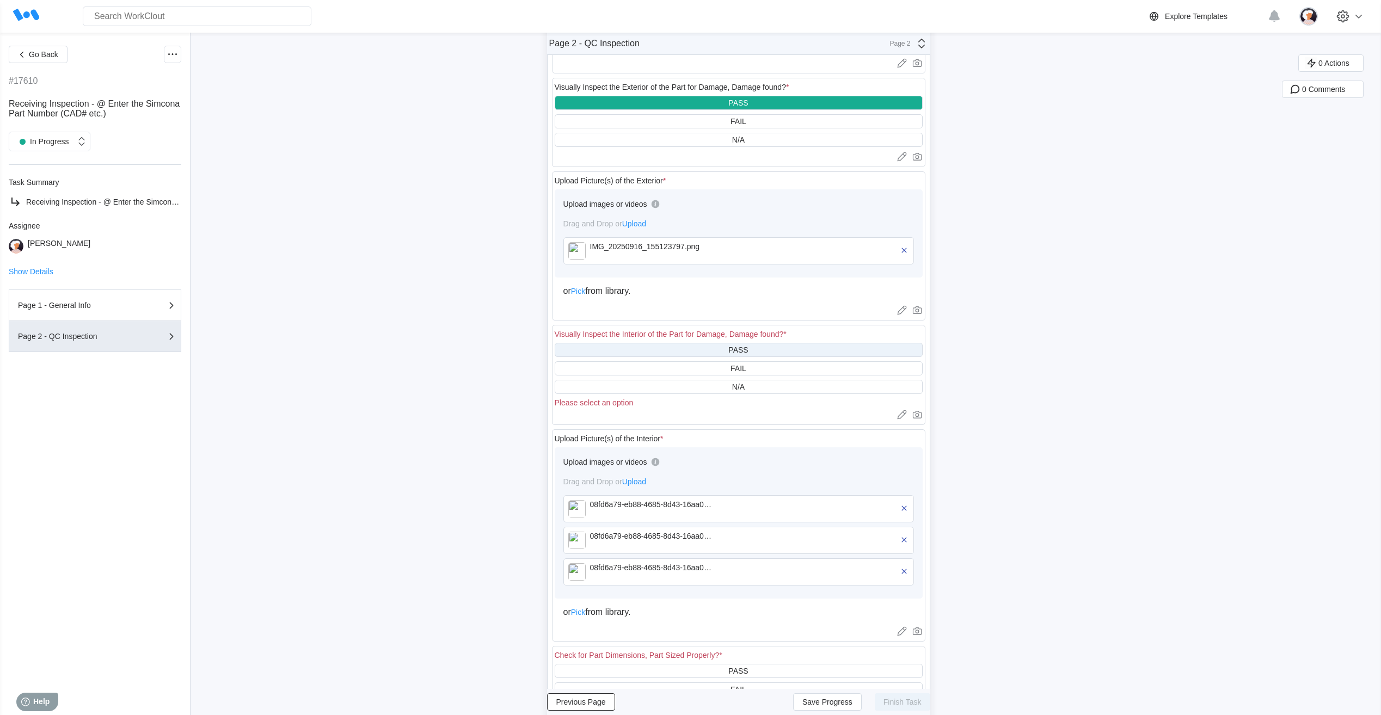
click at [675, 351] on div "PASS" at bounding box center [739, 350] width 368 height 14
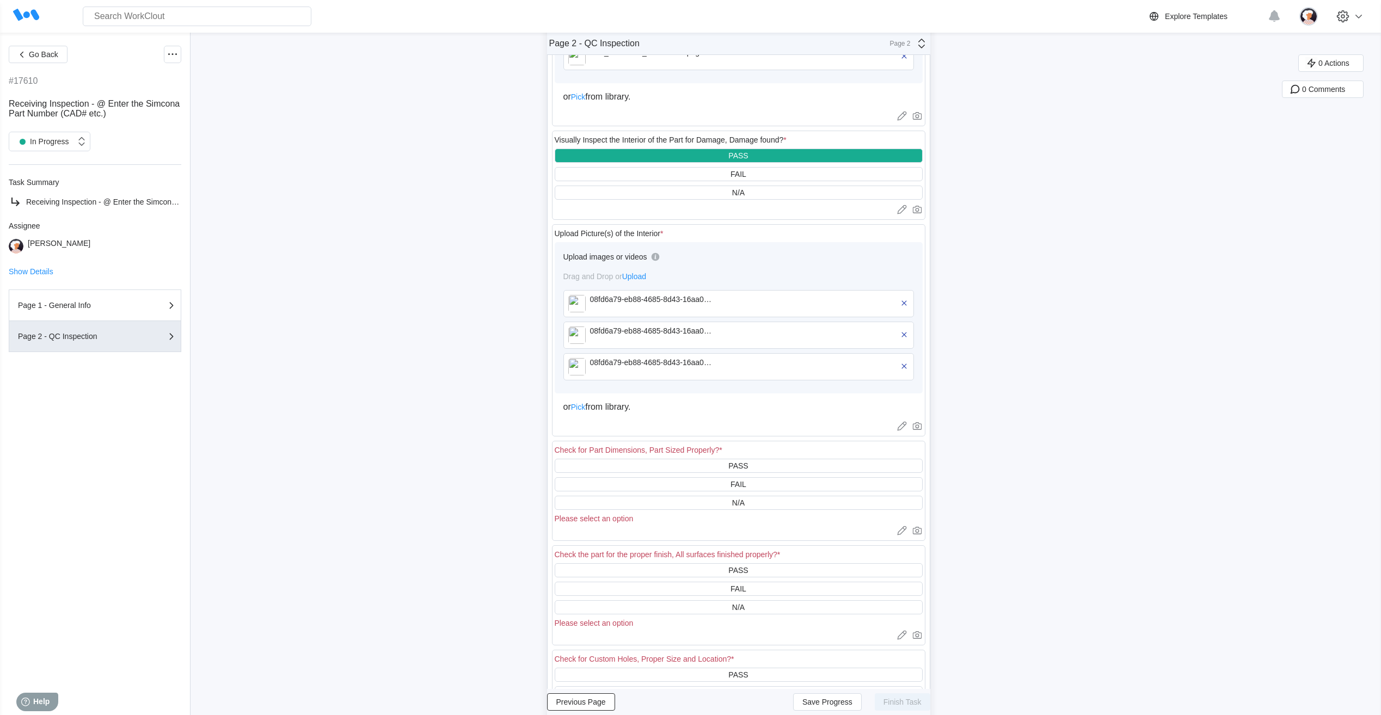
scroll to position [381, 0]
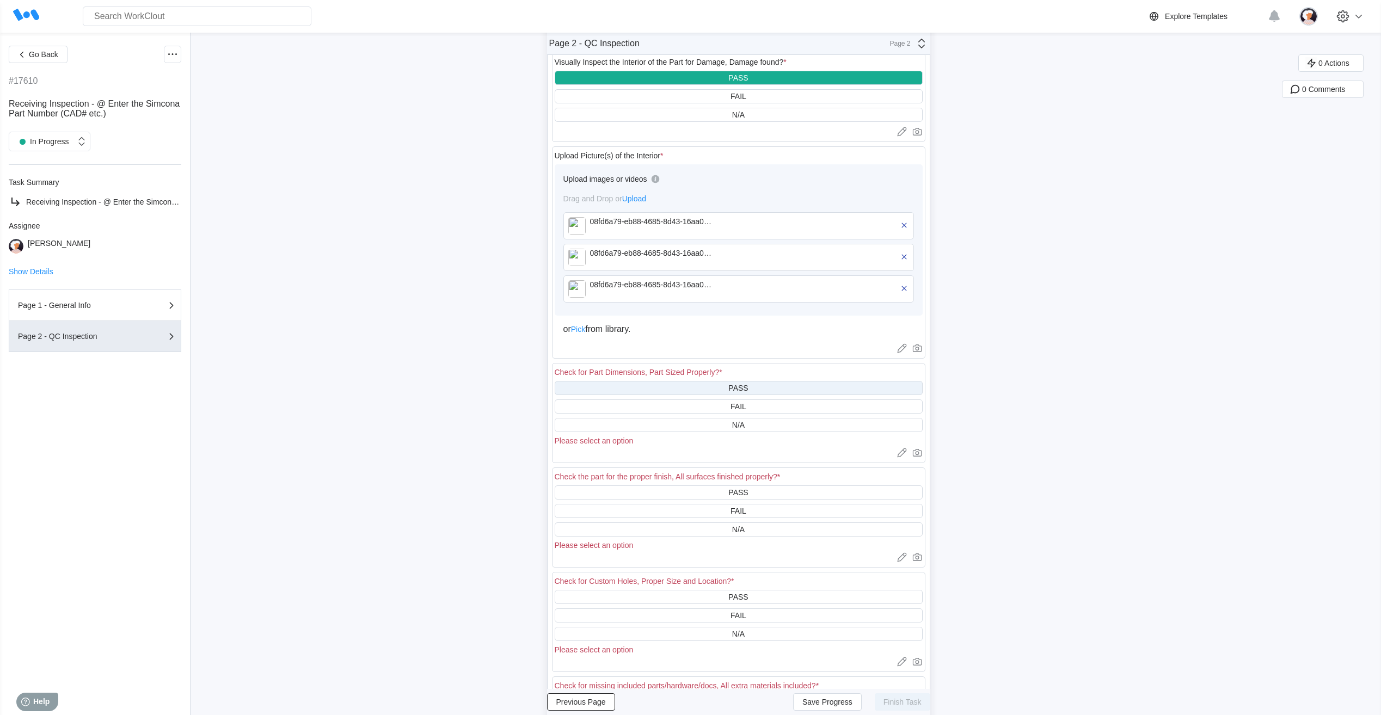
click at [680, 390] on div "PASS" at bounding box center [739, 388] width 368 height 14
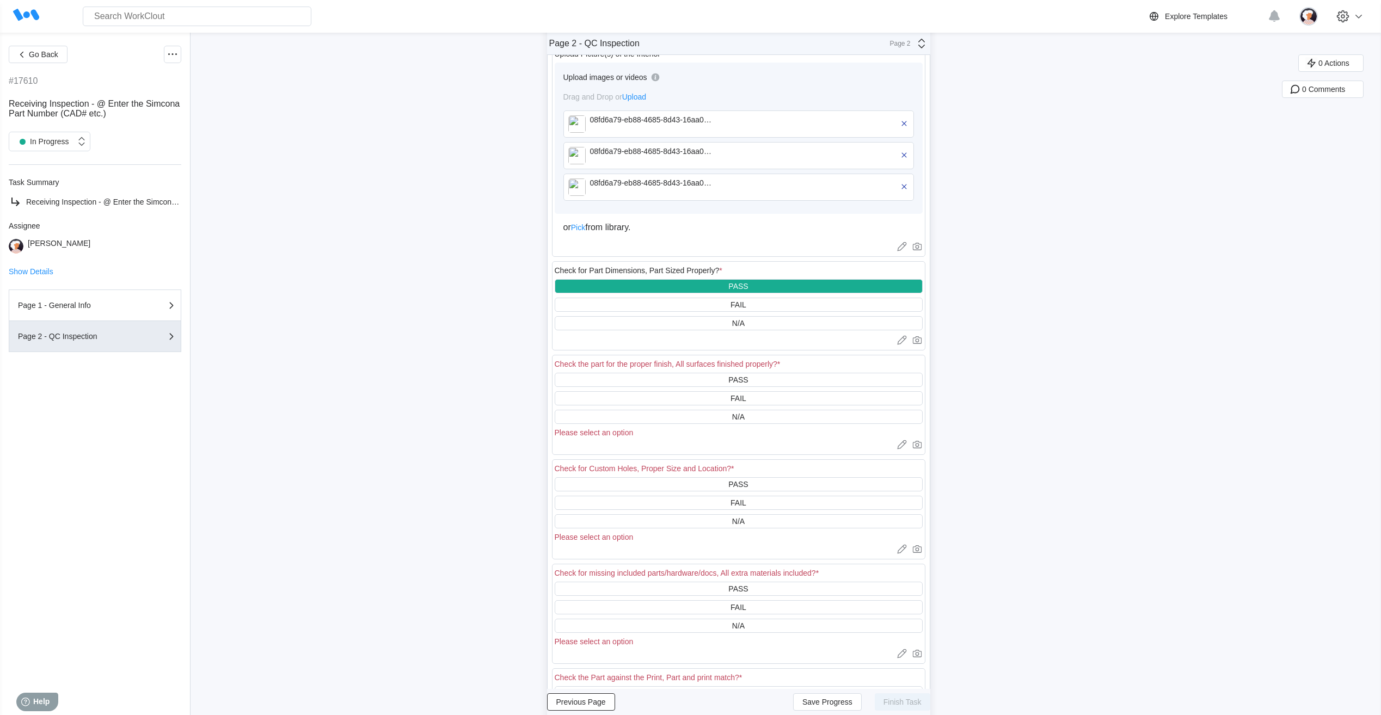
scroll to position [545, 0]
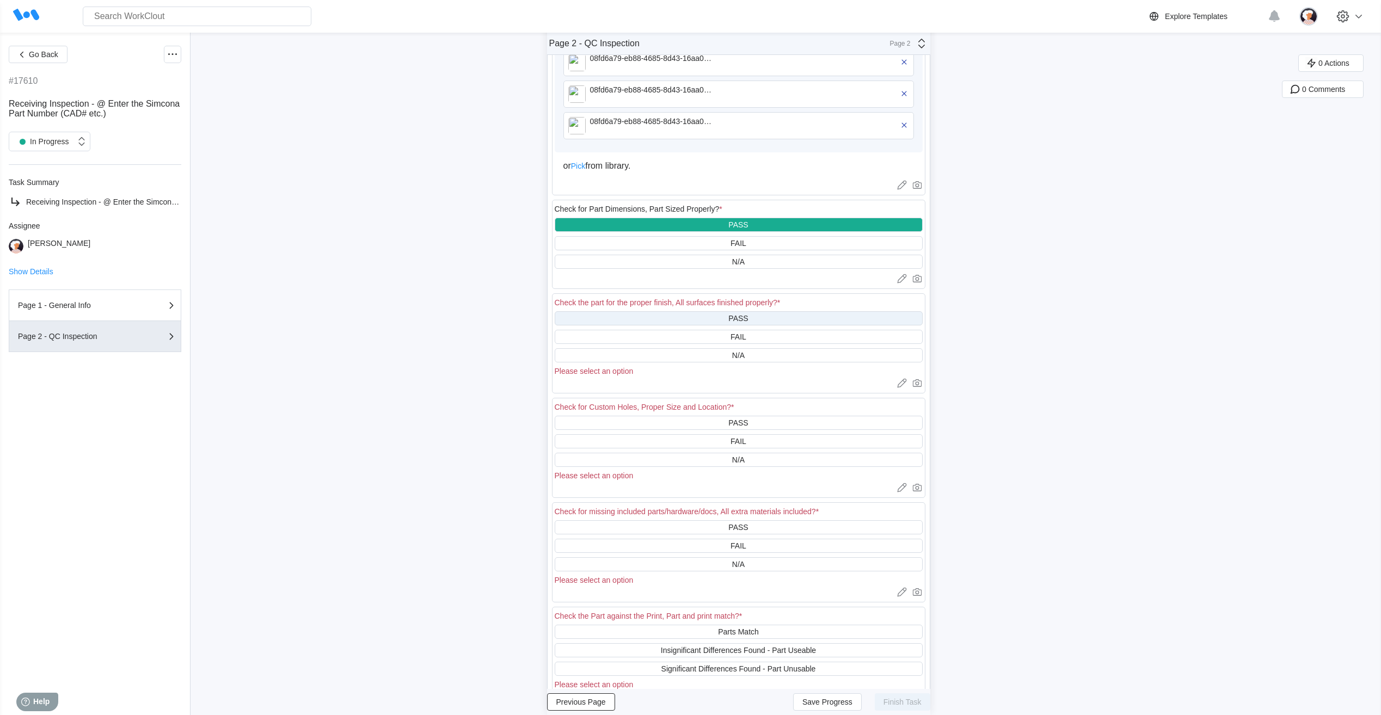
click at [668, 317] on div "PASS" at bounding box center [739, 318] width 368 height 14
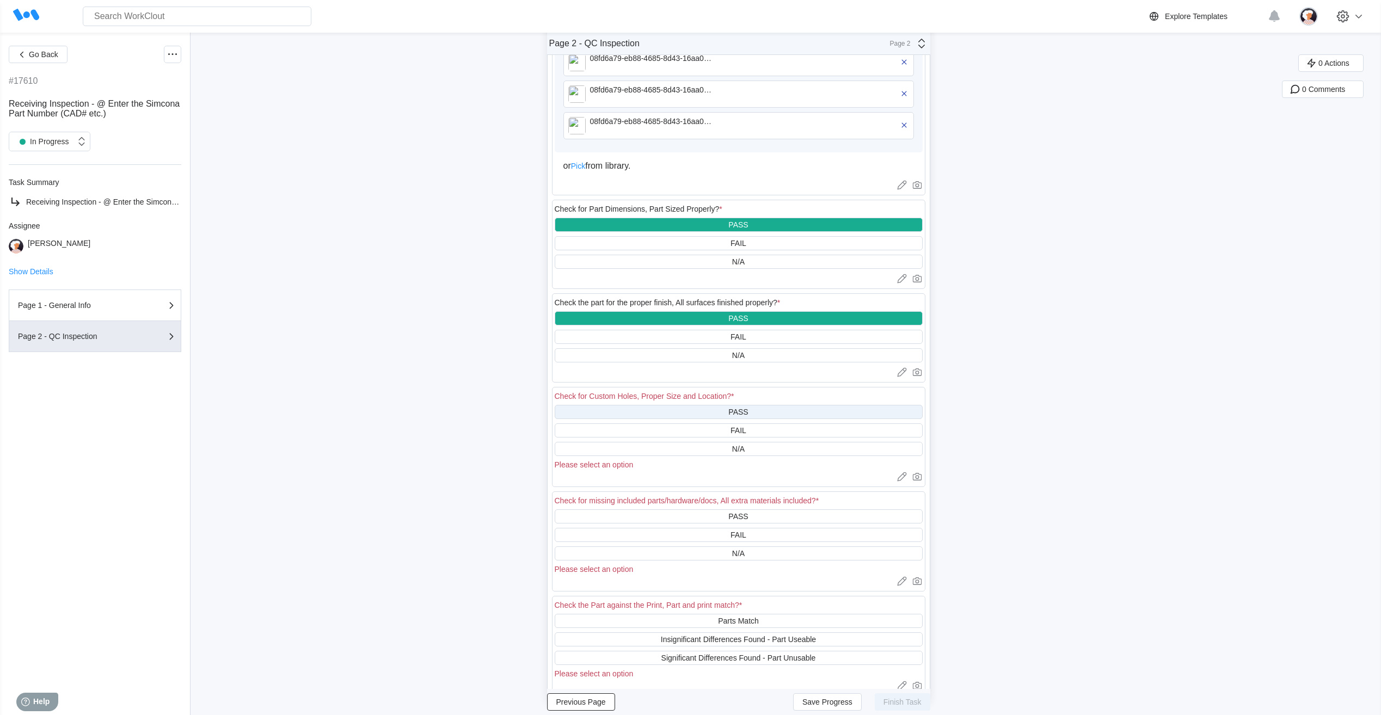
click at [671, 409] on div "PASS" at bounding box center [739, 412] width 368 height 14
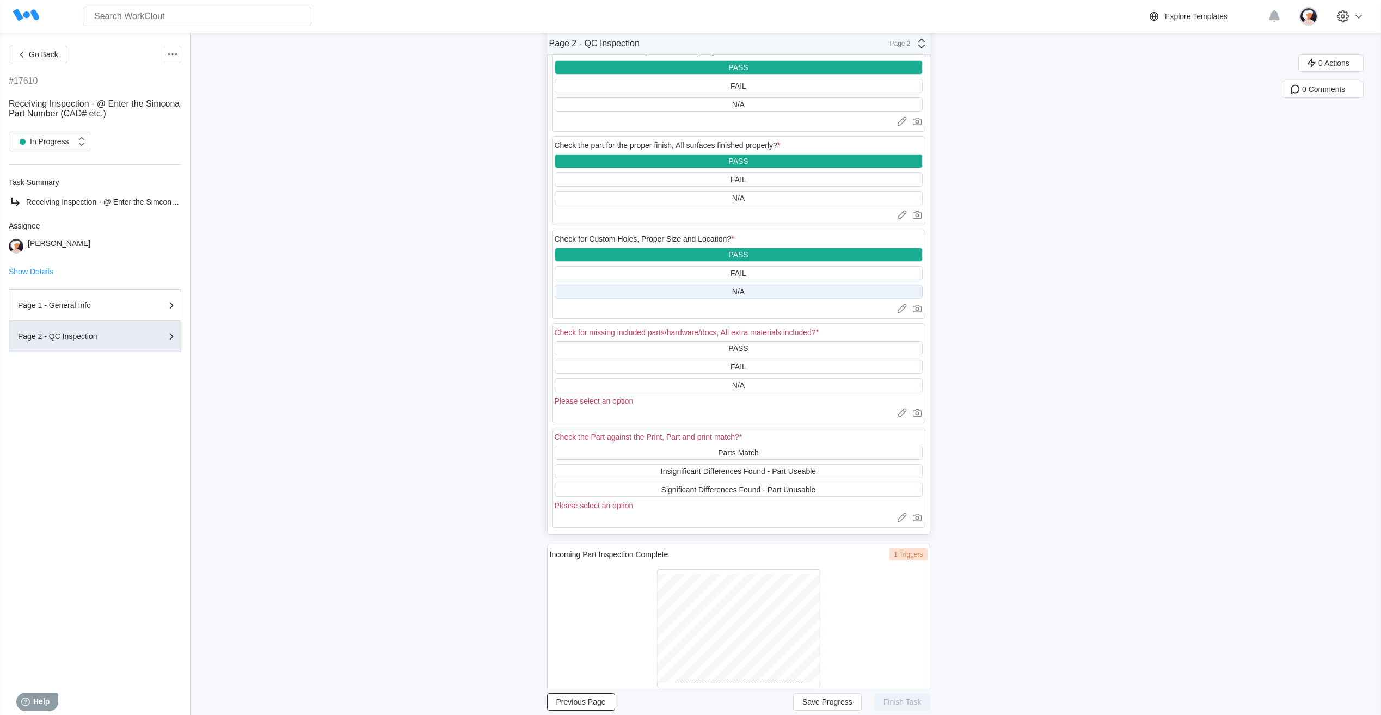
scroll to position [708, 0]
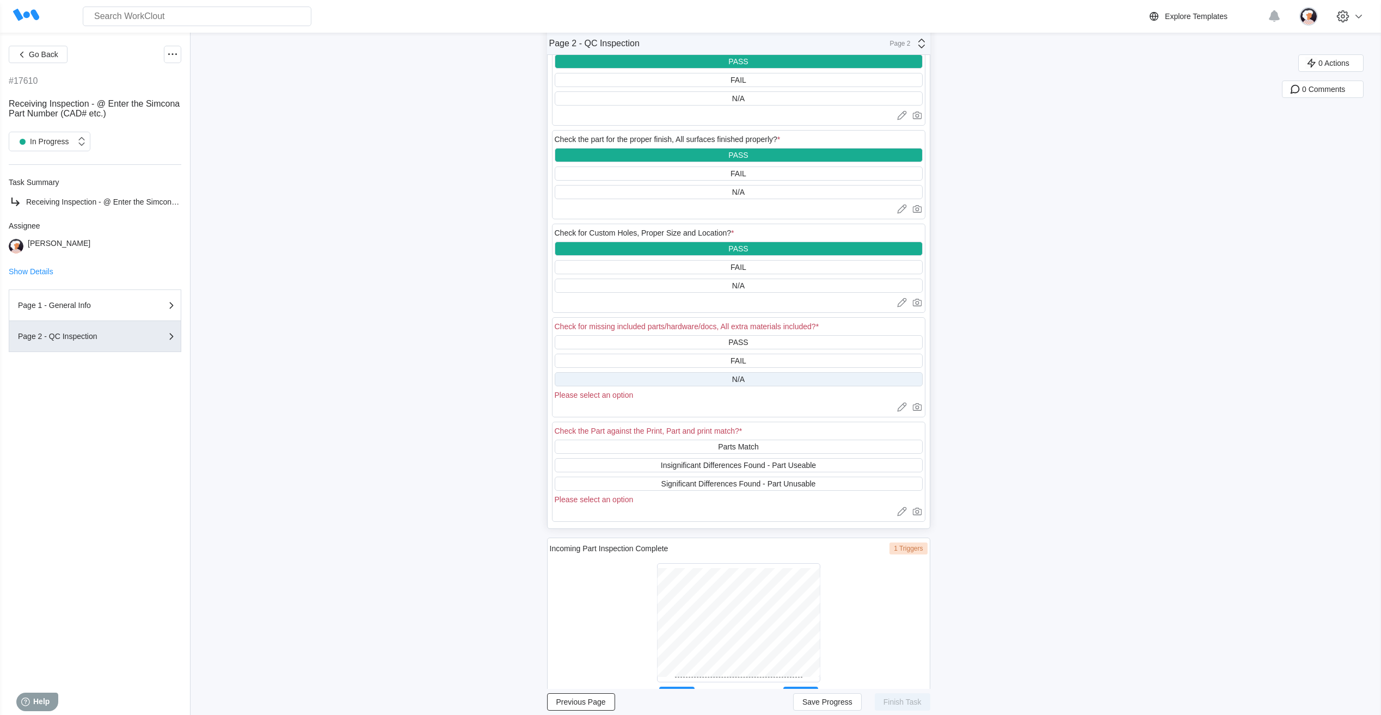
click at [672, 374] on div "N/A" at bounding box center [739, 379] width 368 height 14
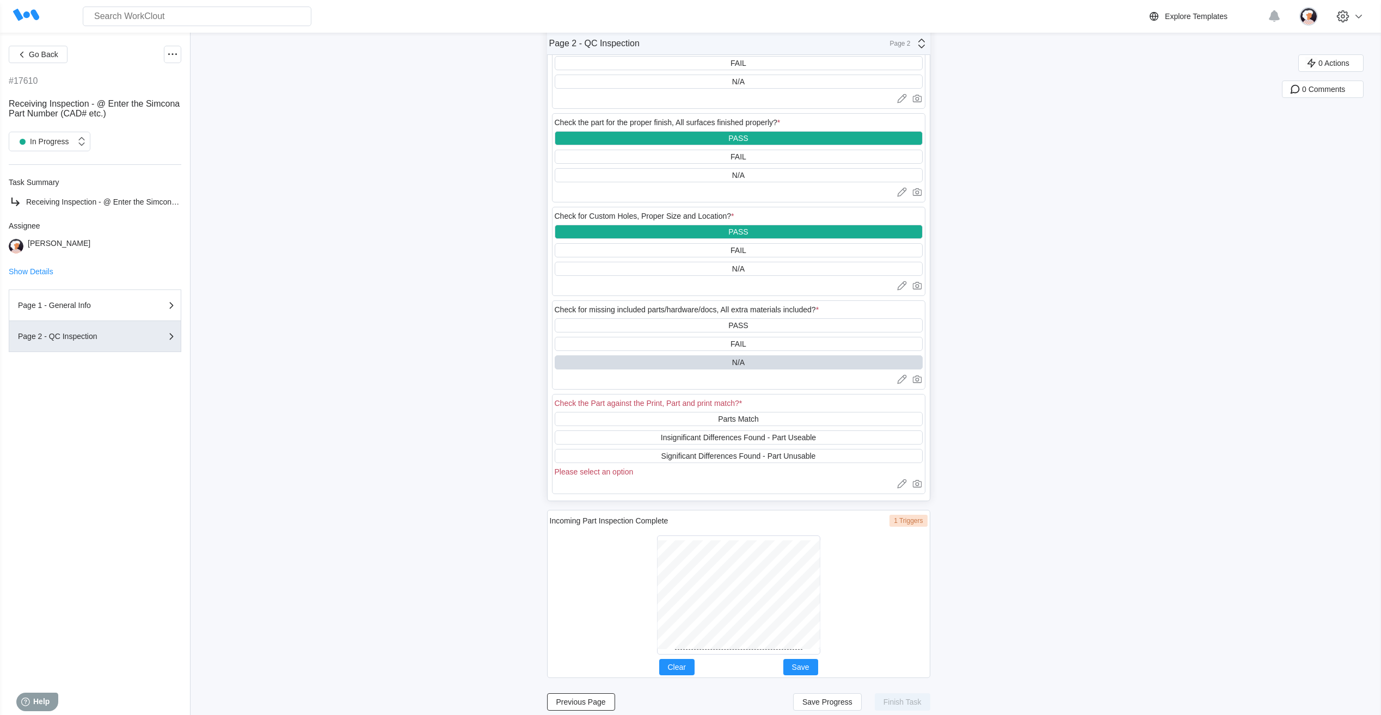
scroll to position [733, 0]
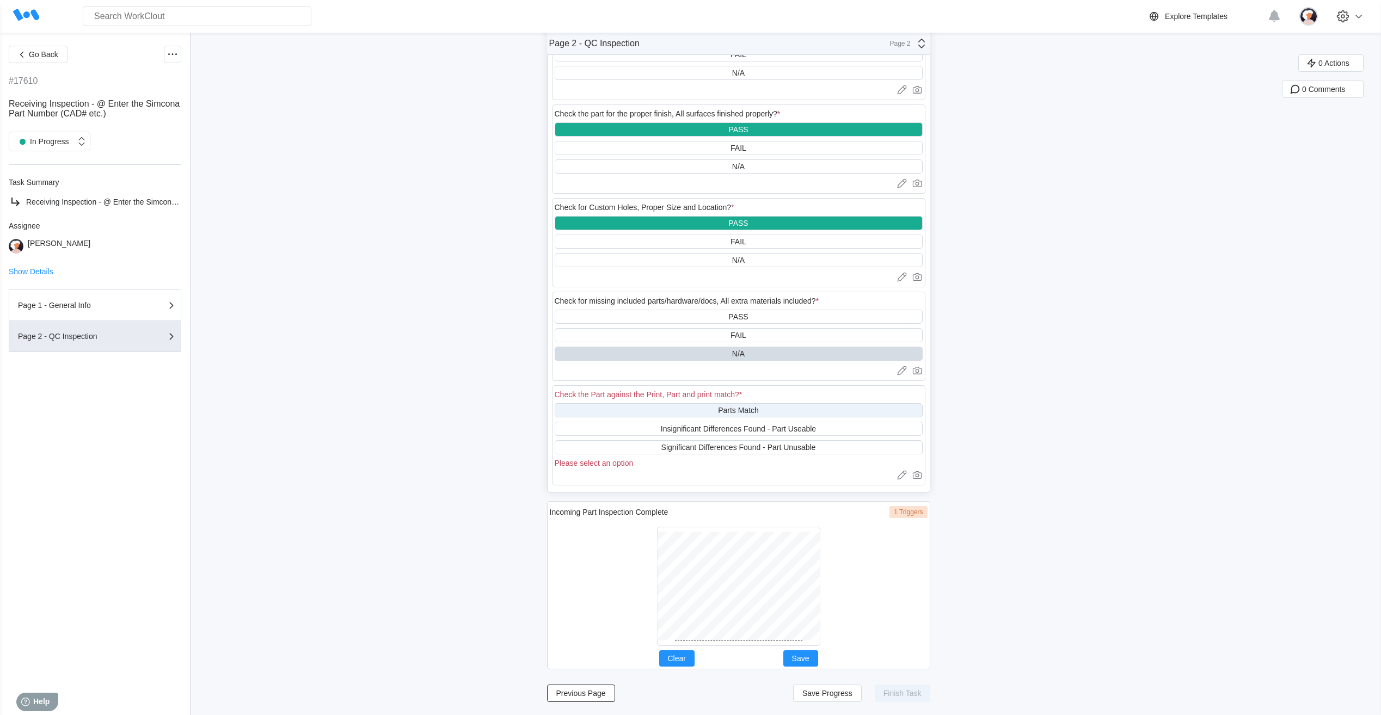
click at [682, 411] on div "Parts Match" at bounding box center [739, 410] width 368 height 14
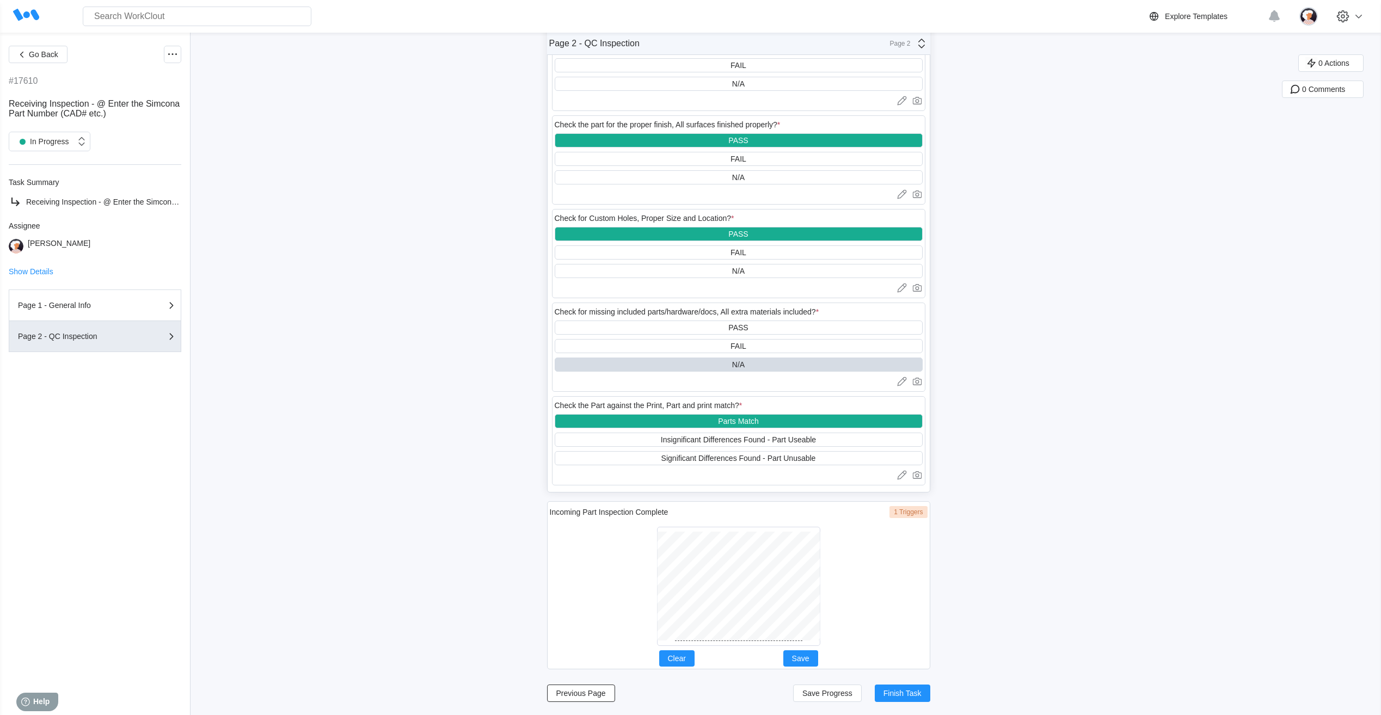
scroll to position [723, 0]
click at [721, 641] on div at bounding box center [738, 586] width 163 height 119
click at [808, 661] on span "Save" at bounding box center [800, 659] width 17 height 8
click at [910, 695] on span "Finish Task" at bounding box center [903, 694] width 38 height 8
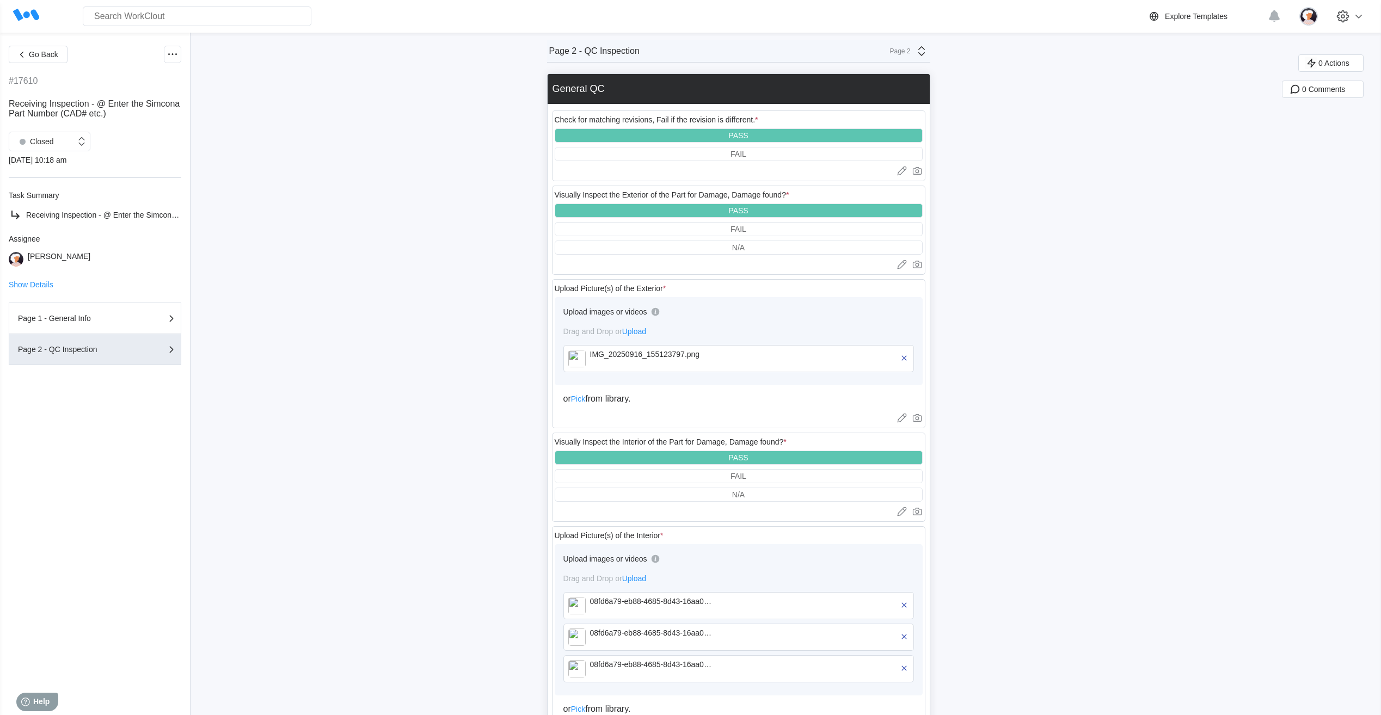
scroll to position [0, 0]
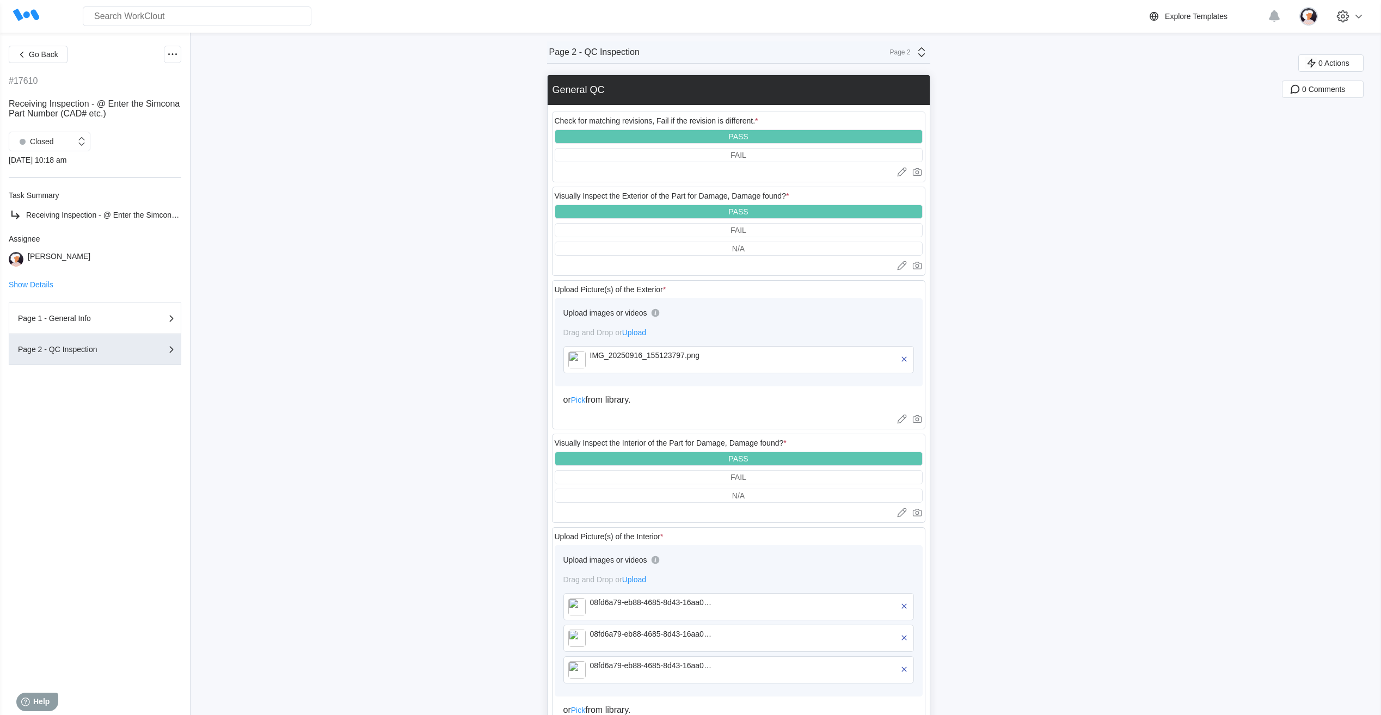
click at [925, 48] on icon at bounding box center [921, 52] width 7 height 10
click at [793, 80] on div "Page 1 - General Info" at bounding box center [825, 78] width 208 height 10
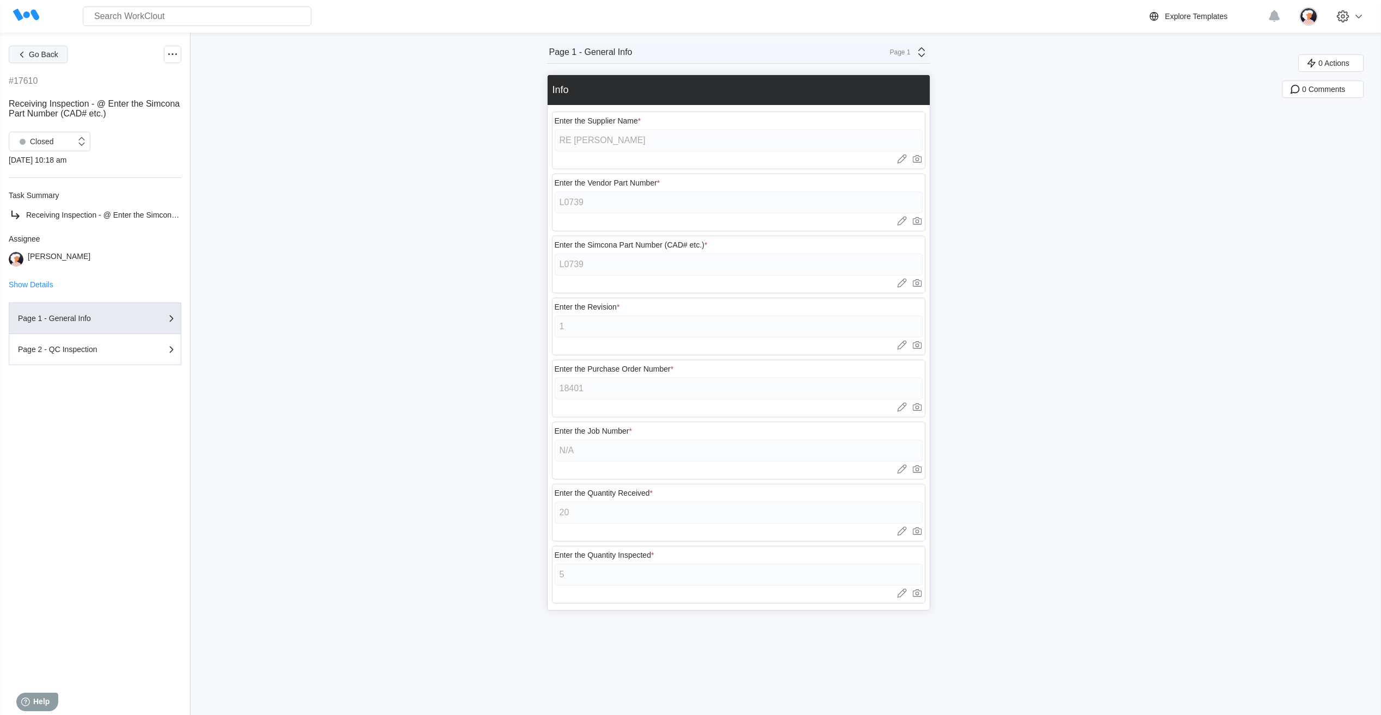
click at [59, 56] on button "Go Back" at bounding box center [38, 54] width 59 height 17
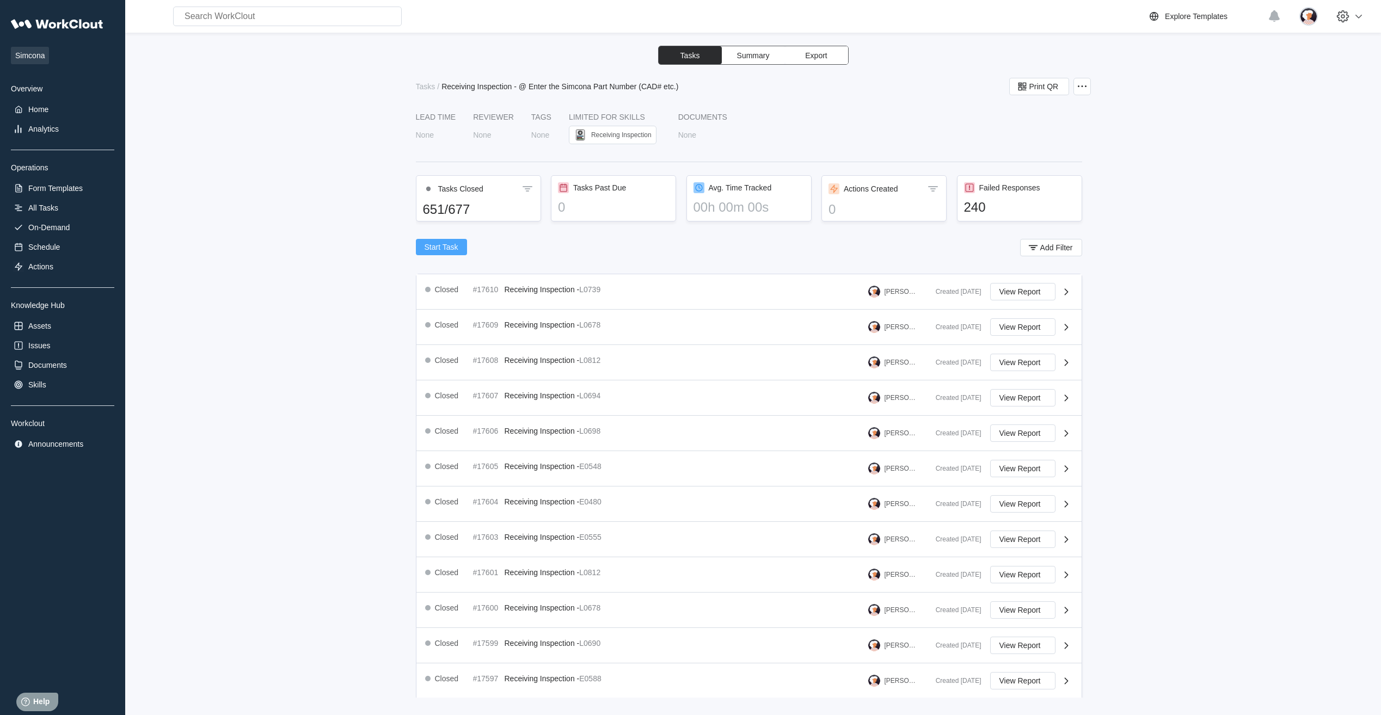
click at [435, 244] on span "Start Task" at bounding box center [442, 247] width 34 height 8
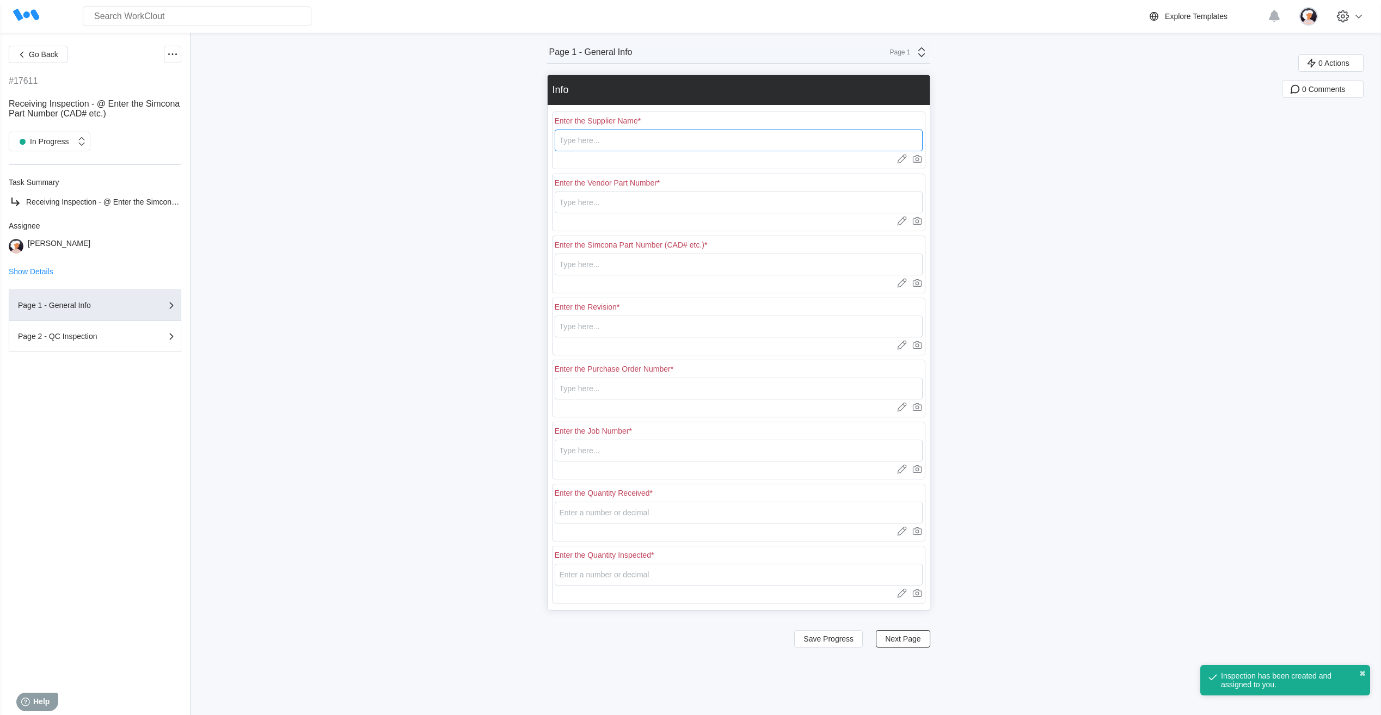
click at [600, 139] on input "text" at bounding box center [739, 141] width 368 height 22
type input "RE [PERSON_NAME]"
click at [585, 204] on input "text" at bounding box center [739, 203] width 368 height 22
type input "L0716"
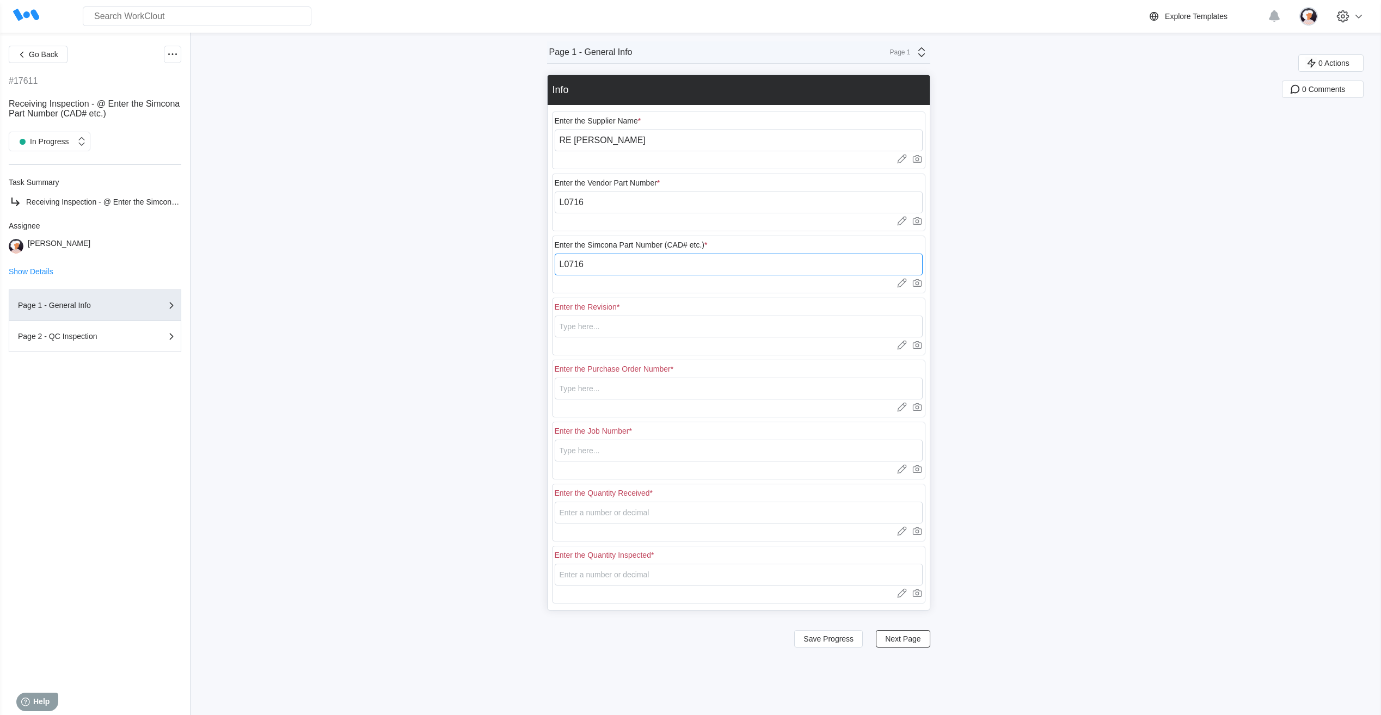
type input "L0716"
click at [653, 323] on input "text" at bounding box center [739, 327] width 368 height 22
type input "2"
click at [604, 385] on input "text" at bounding box center [739, 389] width 368 height 22
type input "18401"
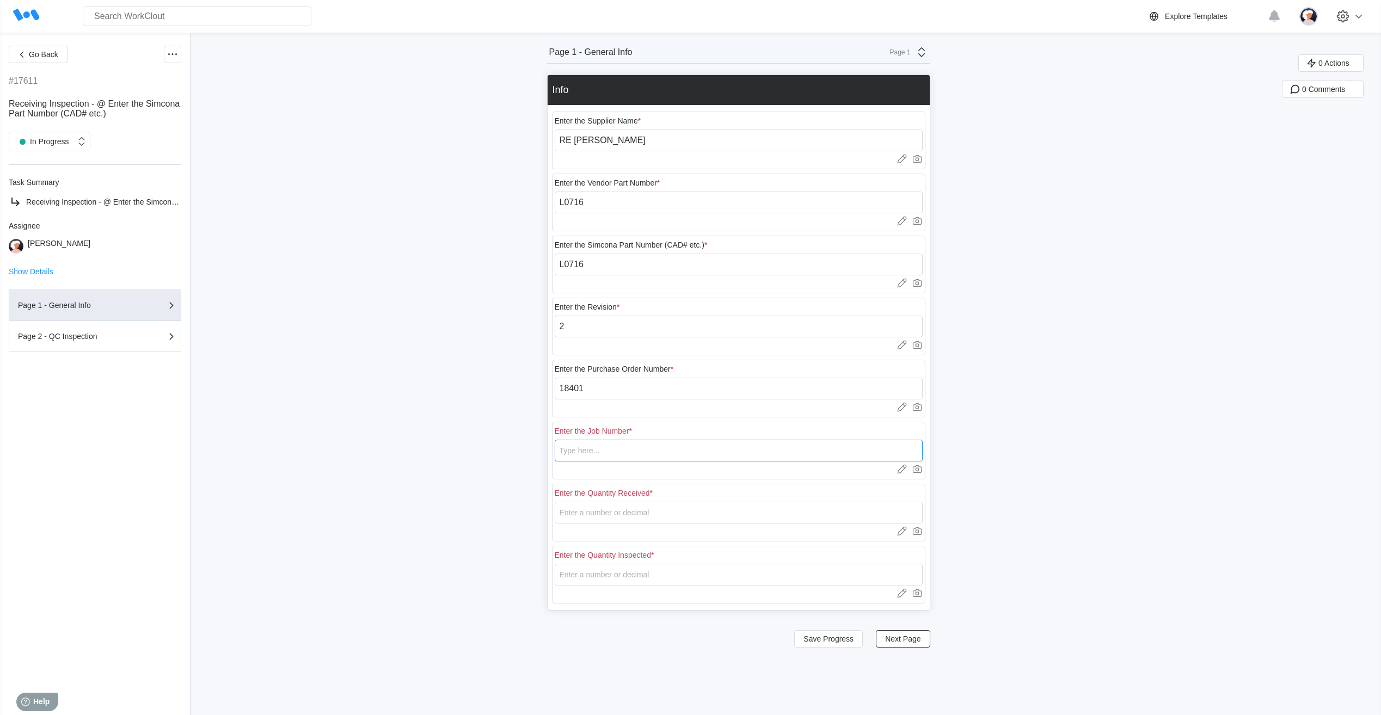
click at [613, 455] on input "text" at bounding box center [739, 451] width 368 height 22
type input "N/A"
click at [582, 521] on input "number" at bounding box center [739, 513] width 368 height 22
type input "20"
type input "5"
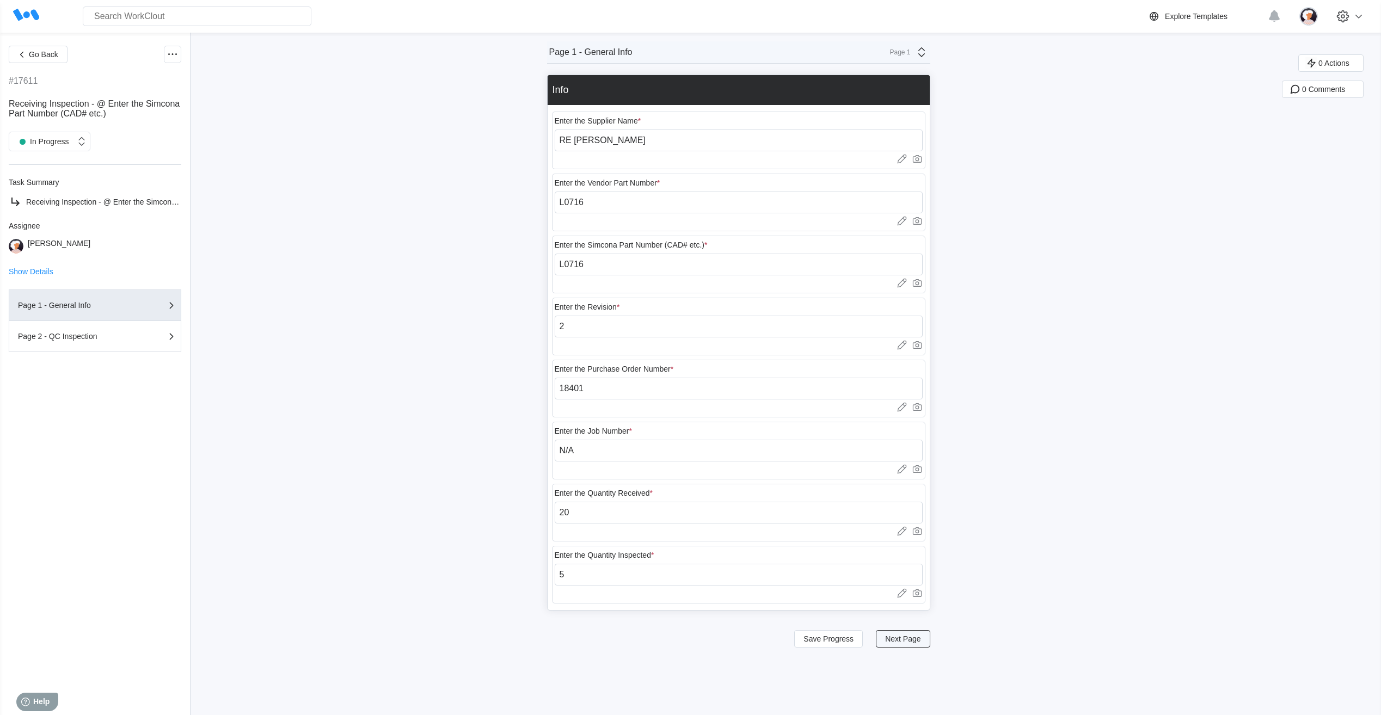
click at [906, 639] on span "Next Page" at bounding box center [902, 639] width 35 height 8
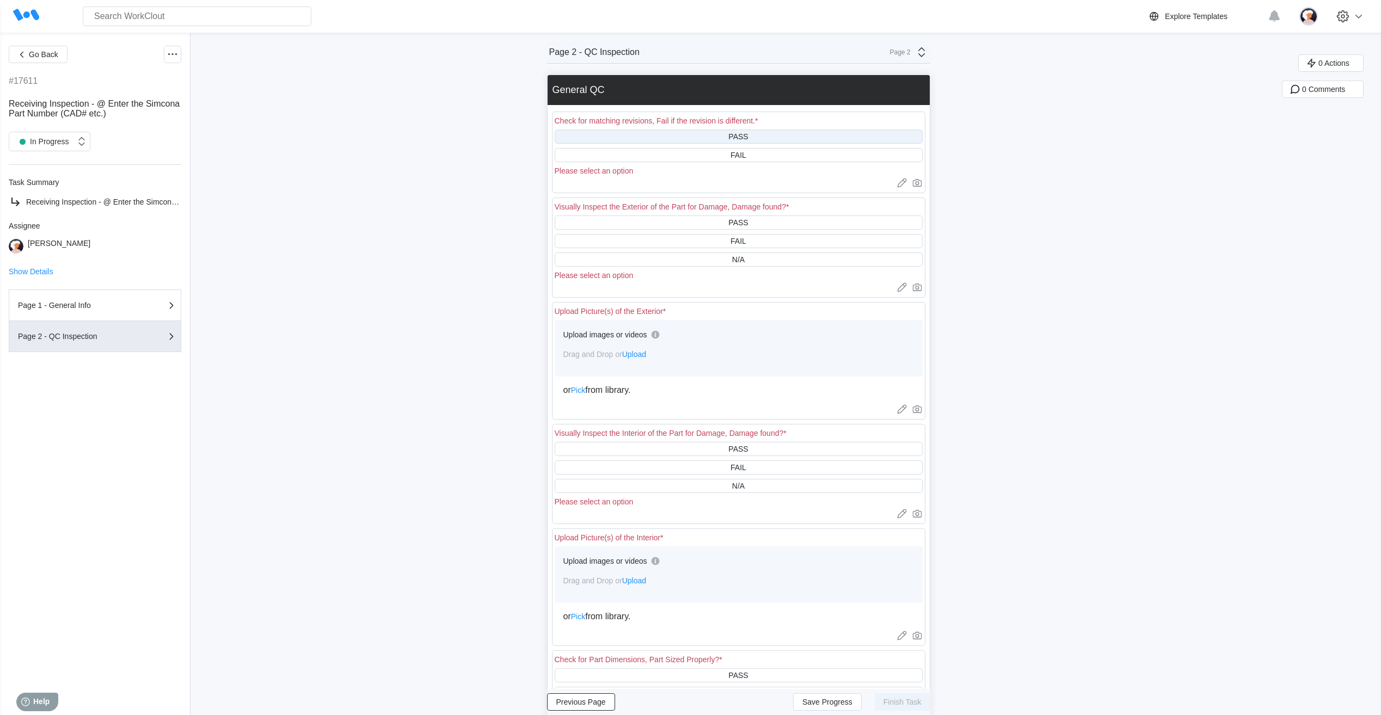
click at [692, 138] on div "PASS" at bounding box center [739, 137] width 368 height 14
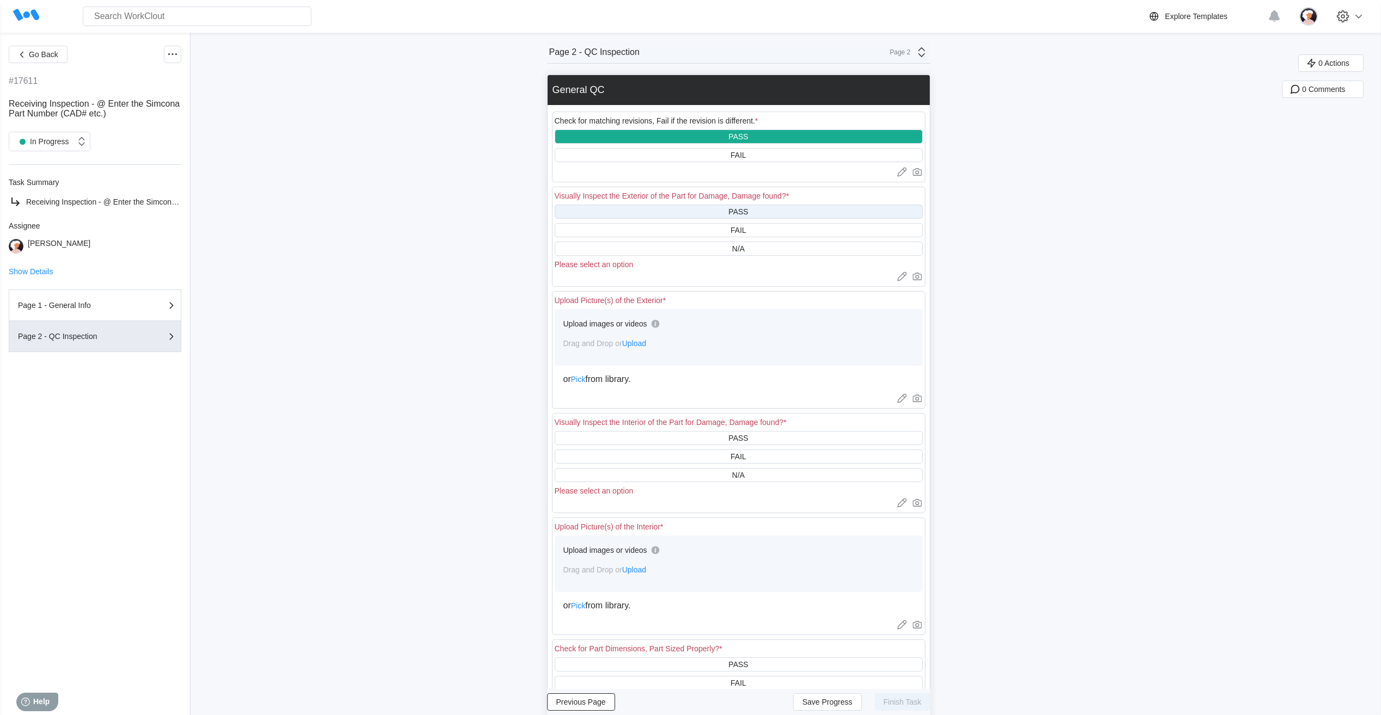
click at [695, 215] on div "PASS" at bounding box center [739, 212] width 368 height 14
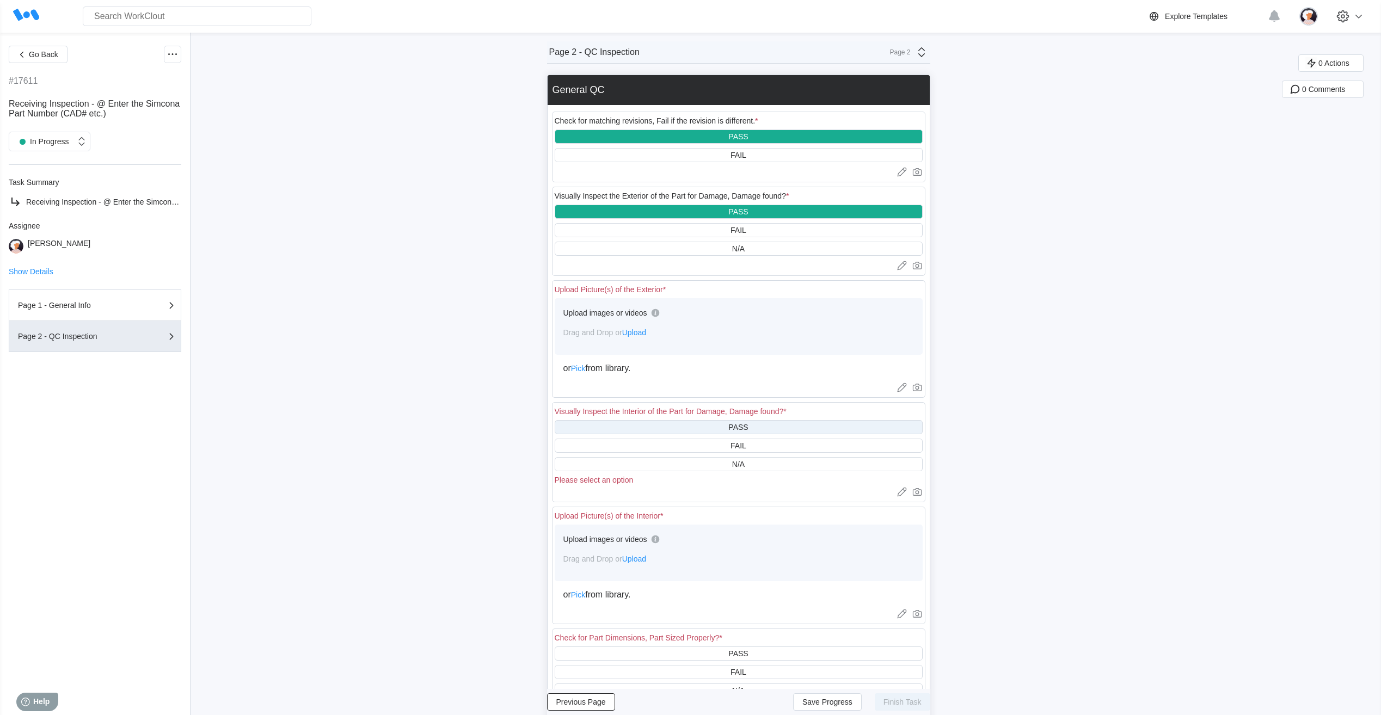
click at [660, 423] on div "PASS" at bounding box center [739, 427] width 368 height 14
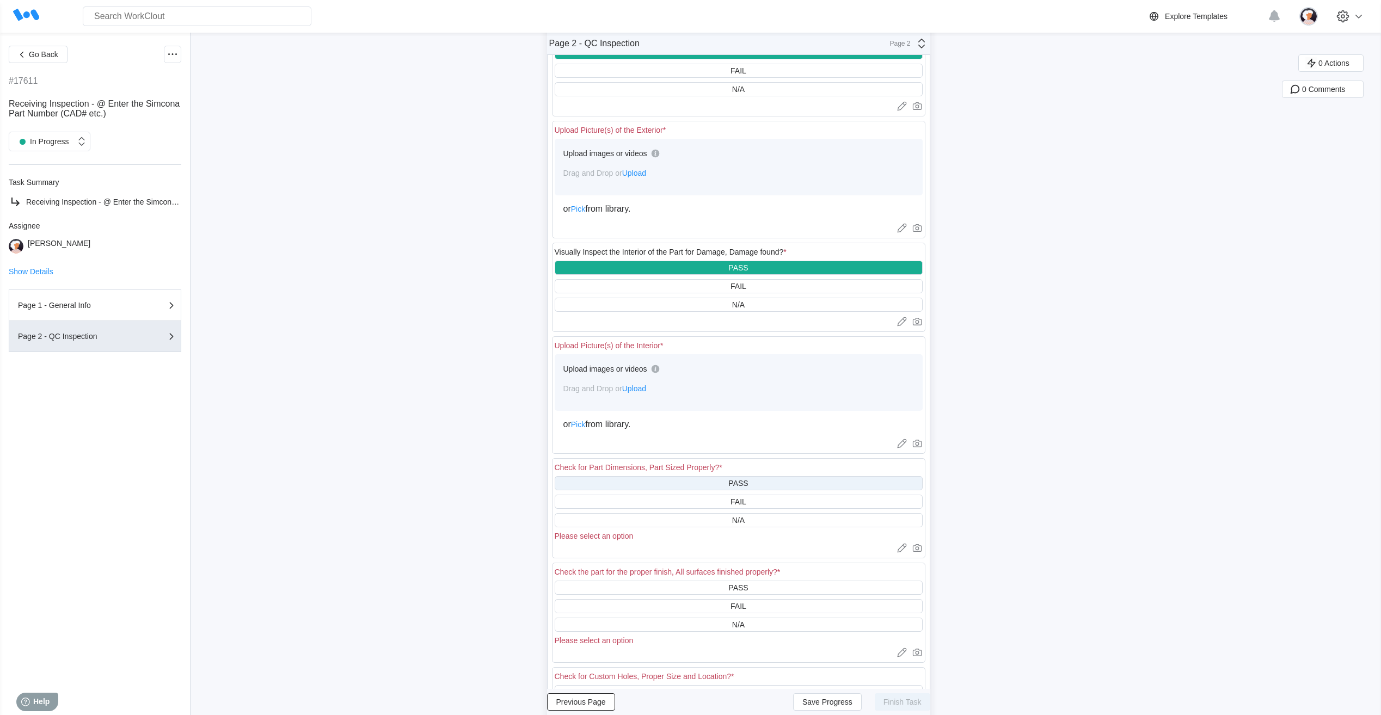
scroll to position [218, 0]
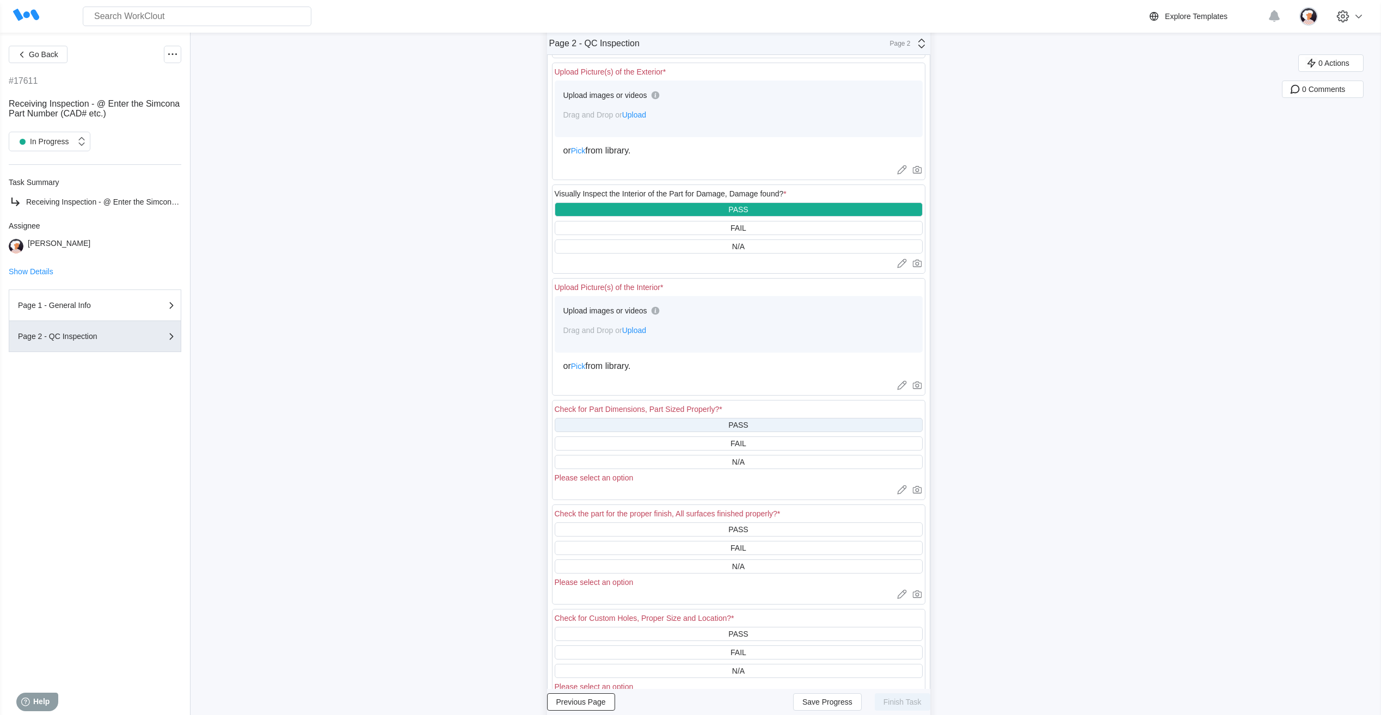
click at [660, 425] on div "PASS" at bounding box center [739, 425] width 368 height 14
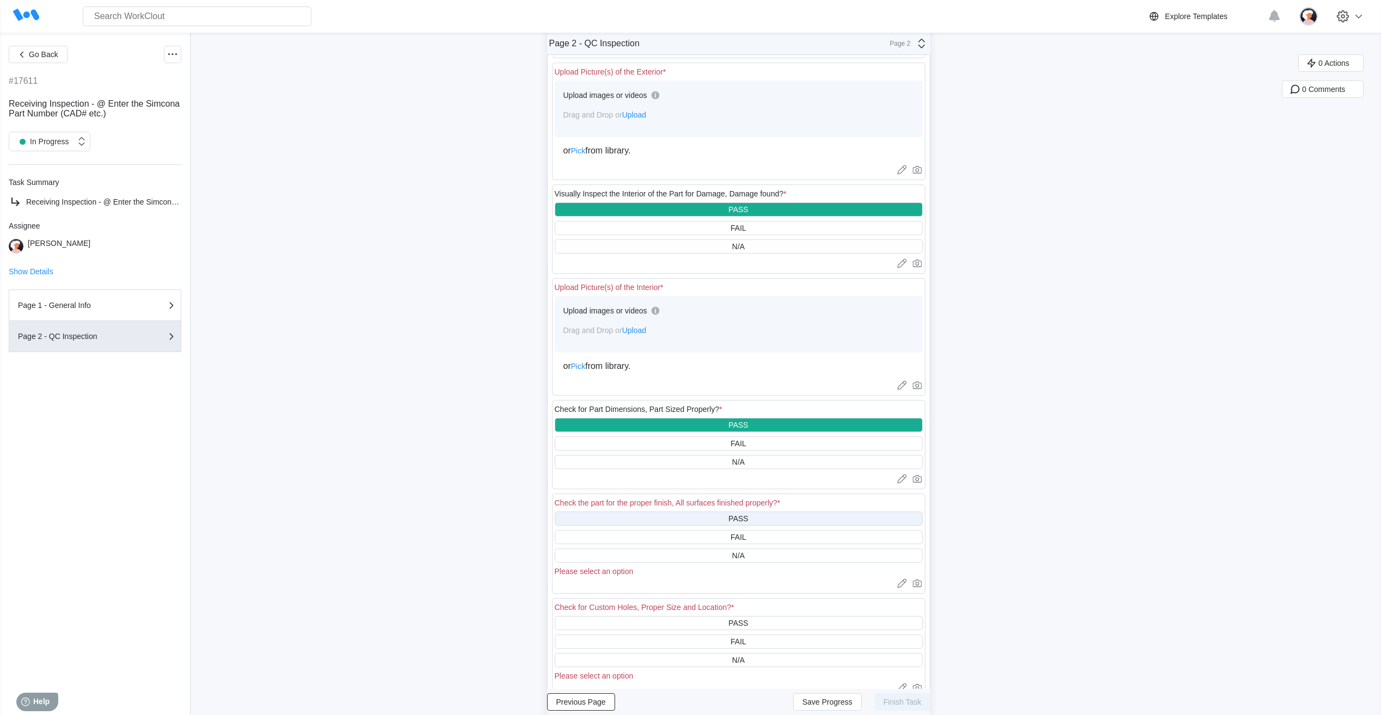
click at [627, 519] on div "PASS" at bounding box center [739, 519] width 368 height 14
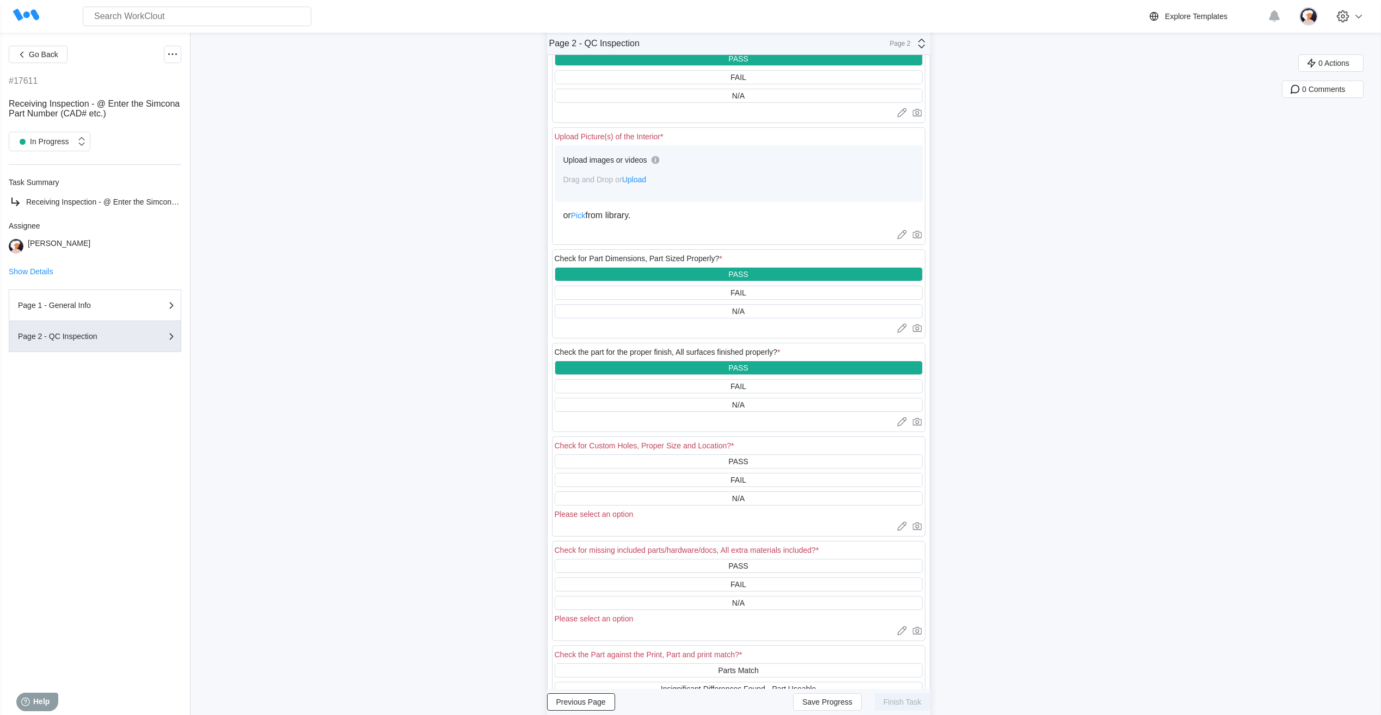
scroll to position [381, 0]
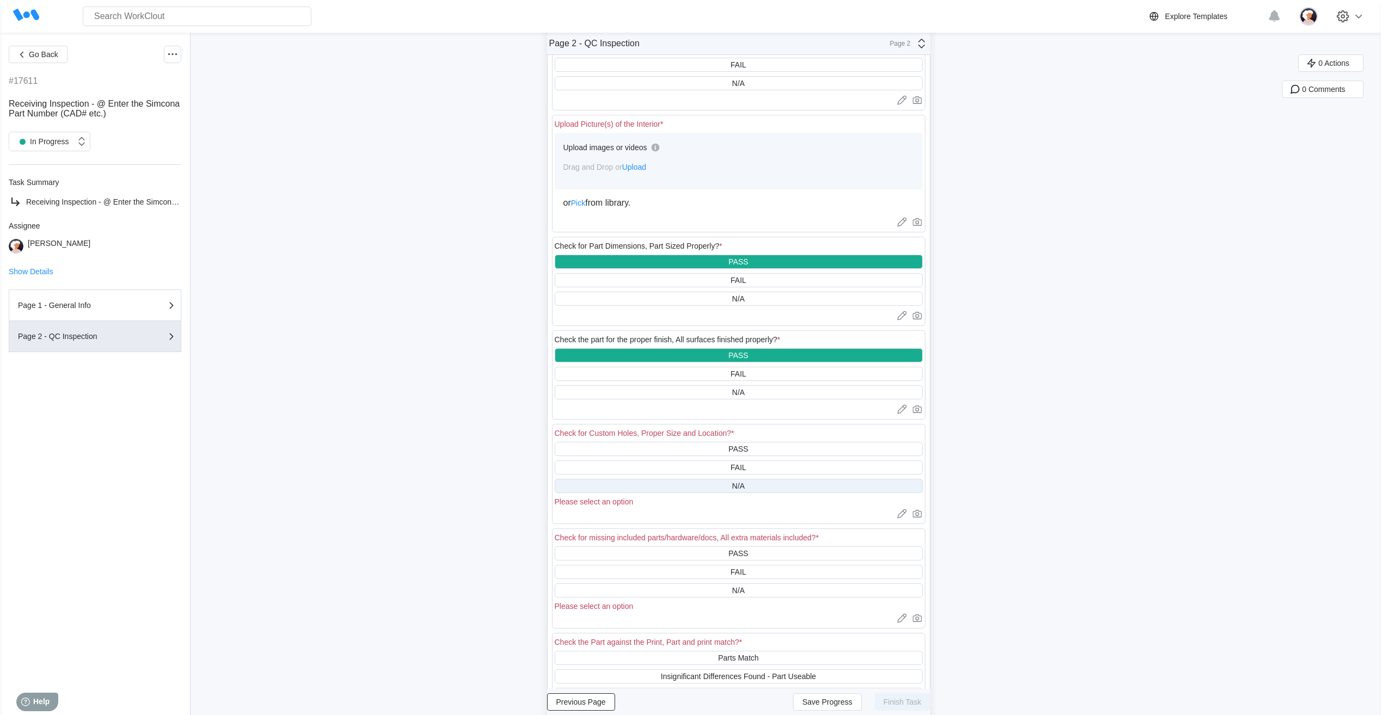
click at [638, 479] on div "N/A" at bounding box center [739, 486] width 368 height 14
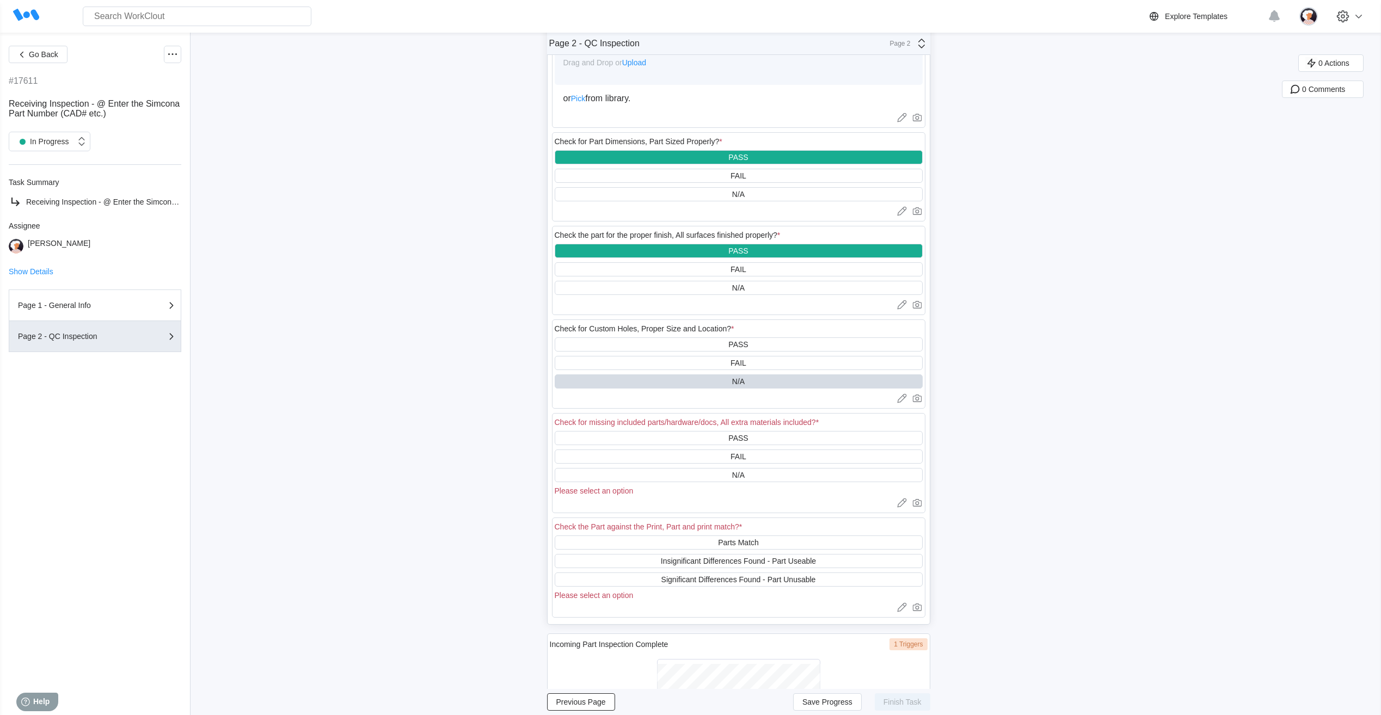
scroll to position [490, 0]
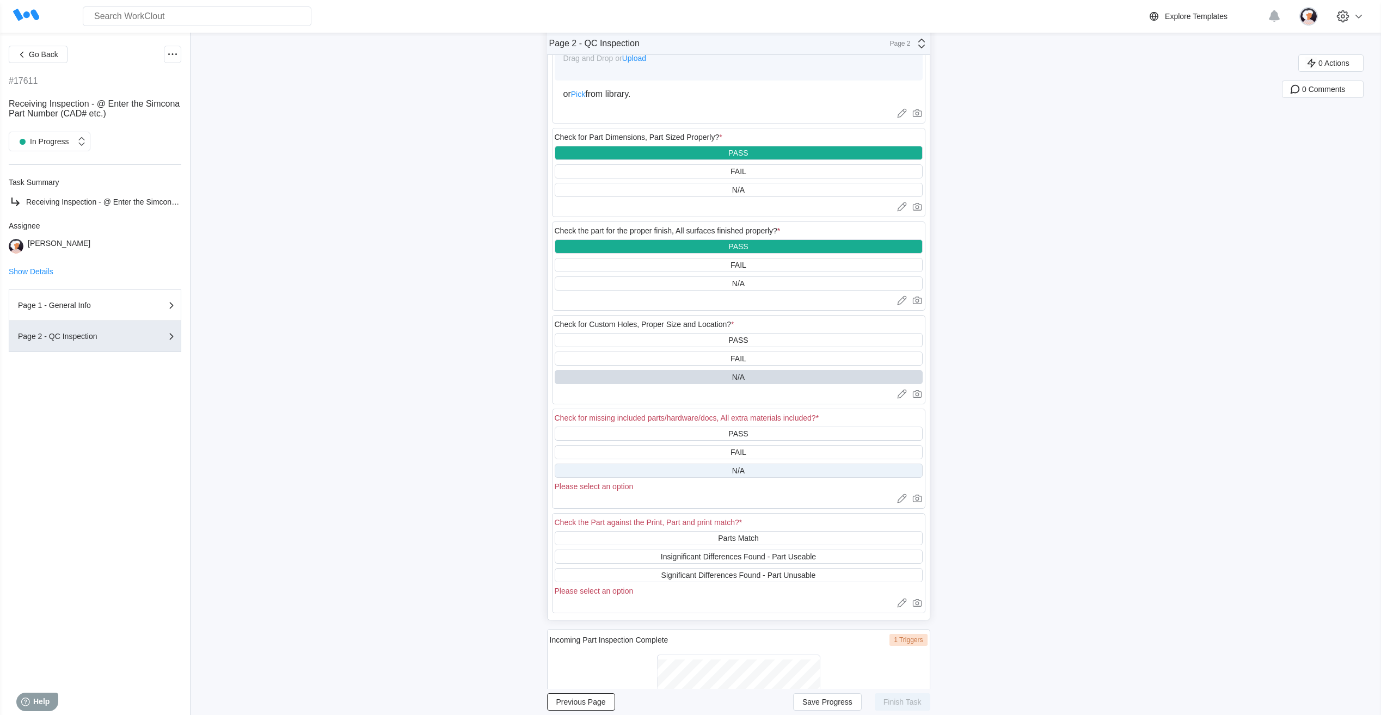
click at [643, 466] on div "N/A" at bounding box center [739, 471] width 368 height 14
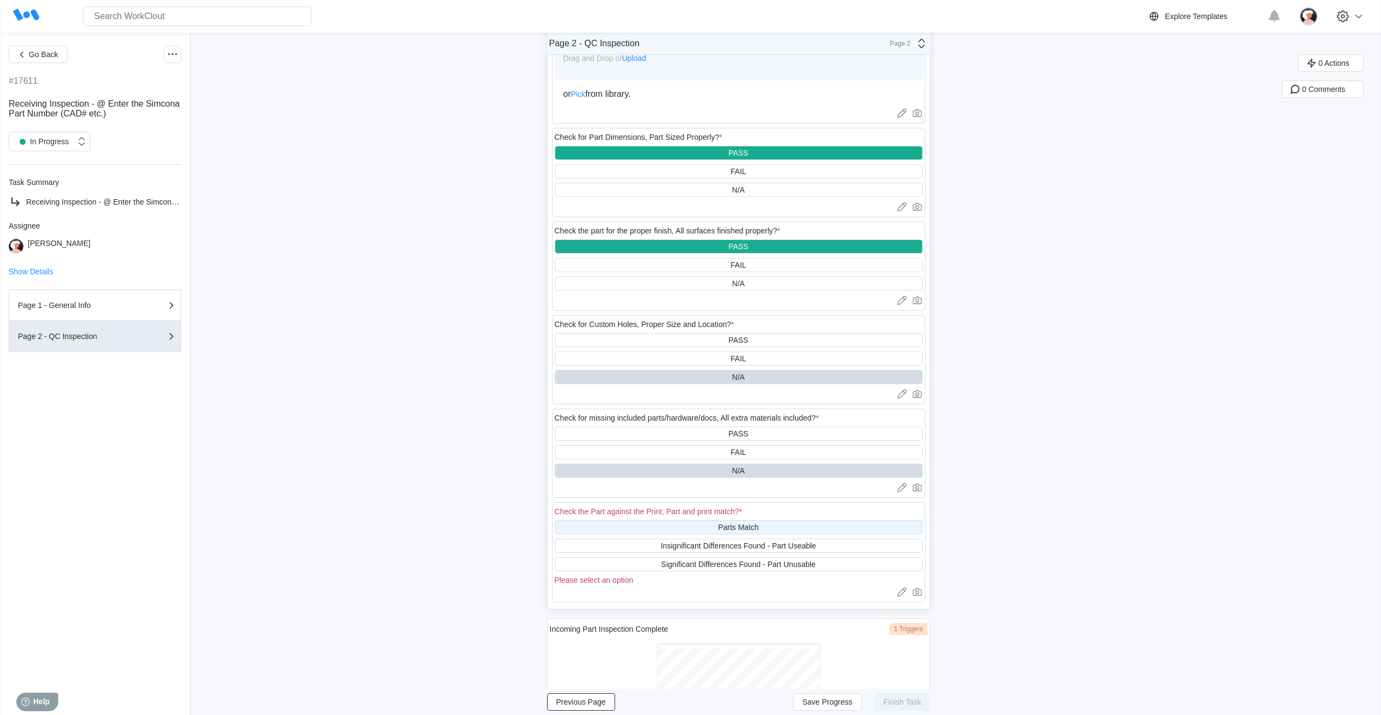
click at [645, 525] on div "Parts Match" at bounding box center [739, 528] width 368 height 14
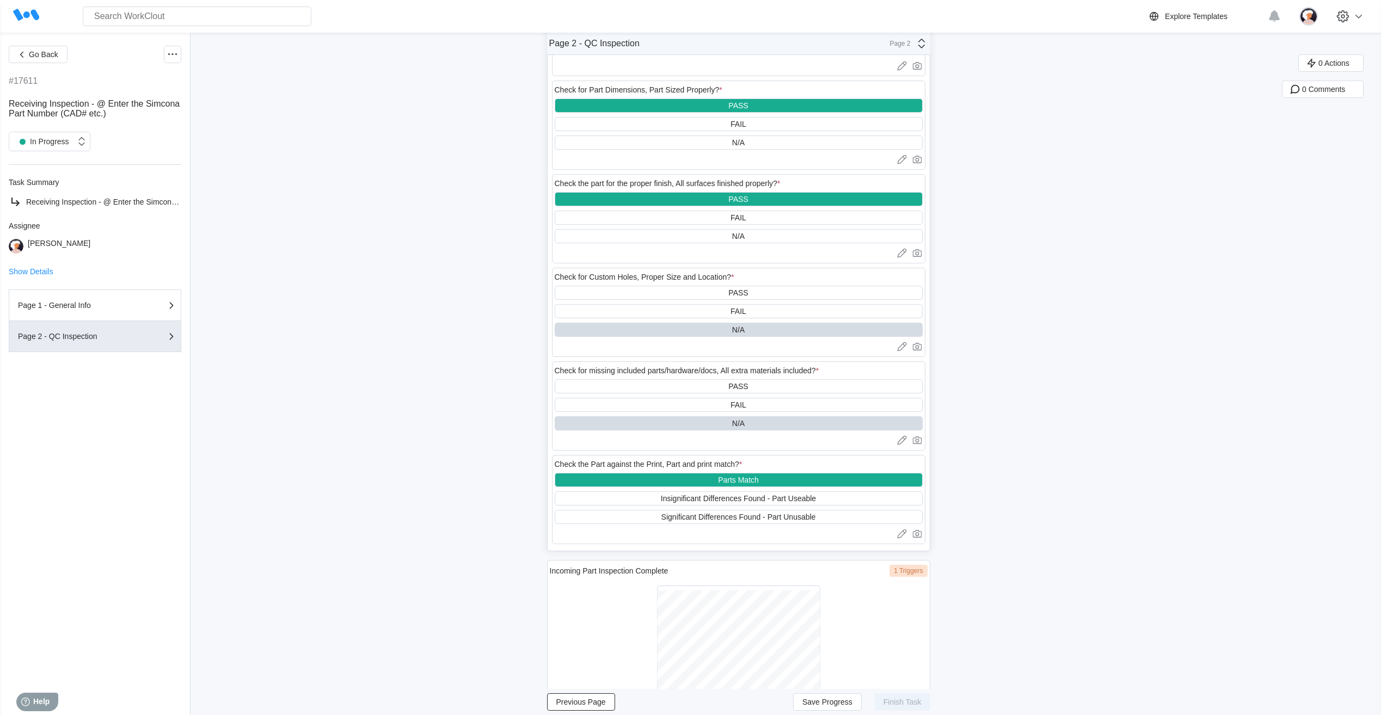
scroll to position [596, 0]
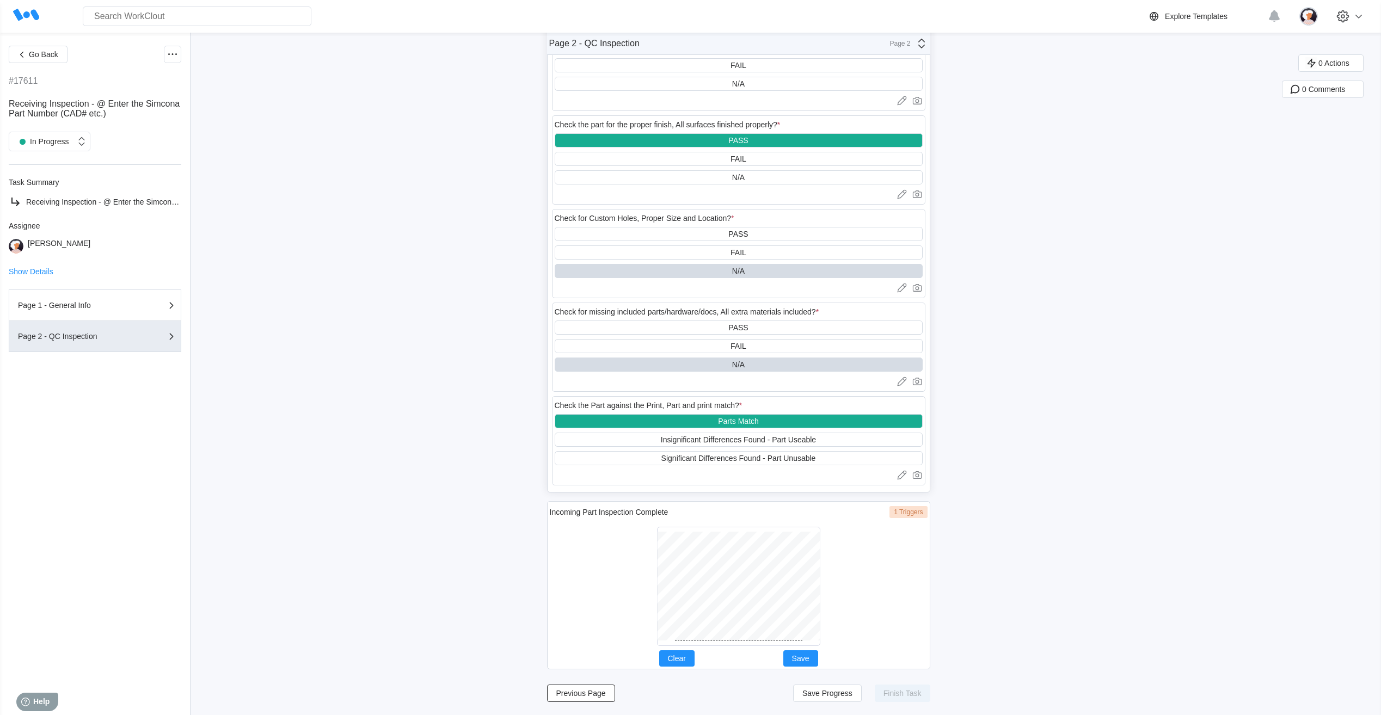
click at [660, 637] on div at bounding box center [739, 587] width 378 height 128
click at [717, 641] on div at bounding box center [738, 586] width 163 height 119
click at [808, 655] on span "Save" at bounding box center [800, 659] width 17 height 8
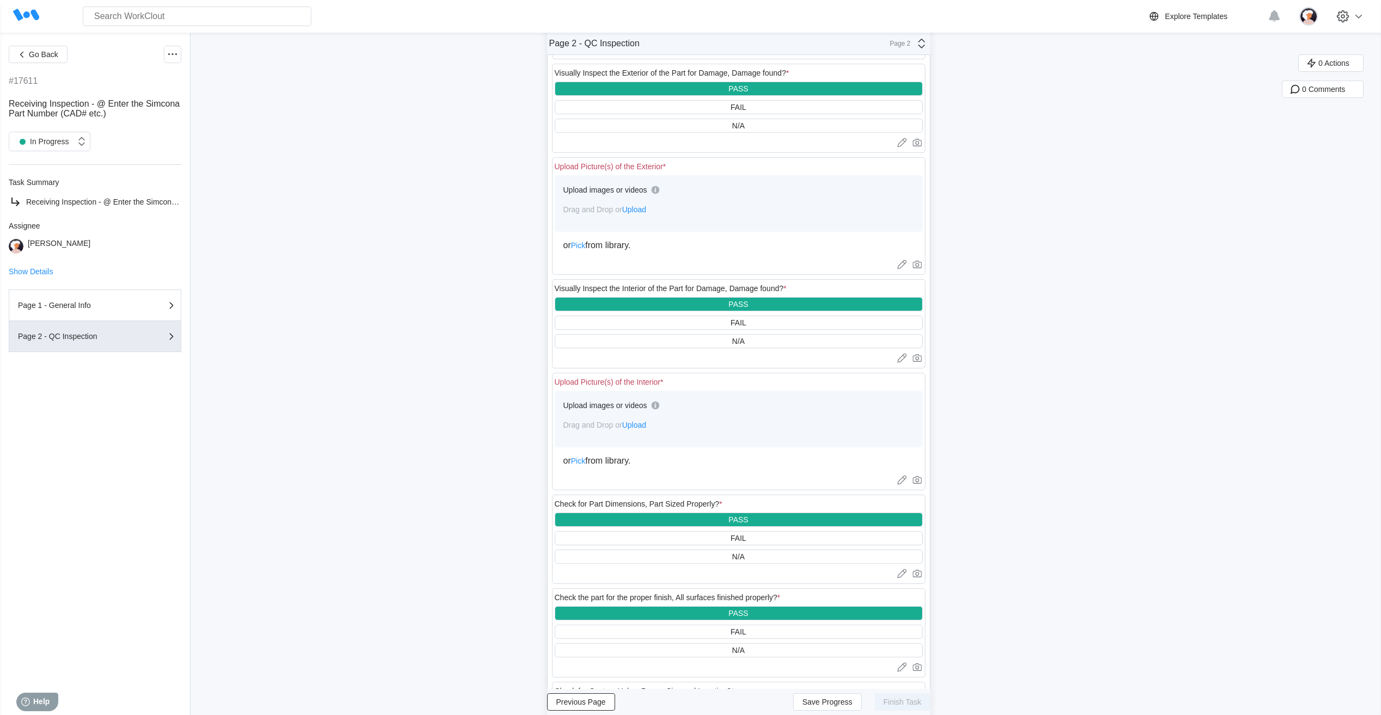
scroll to position [54, 0]
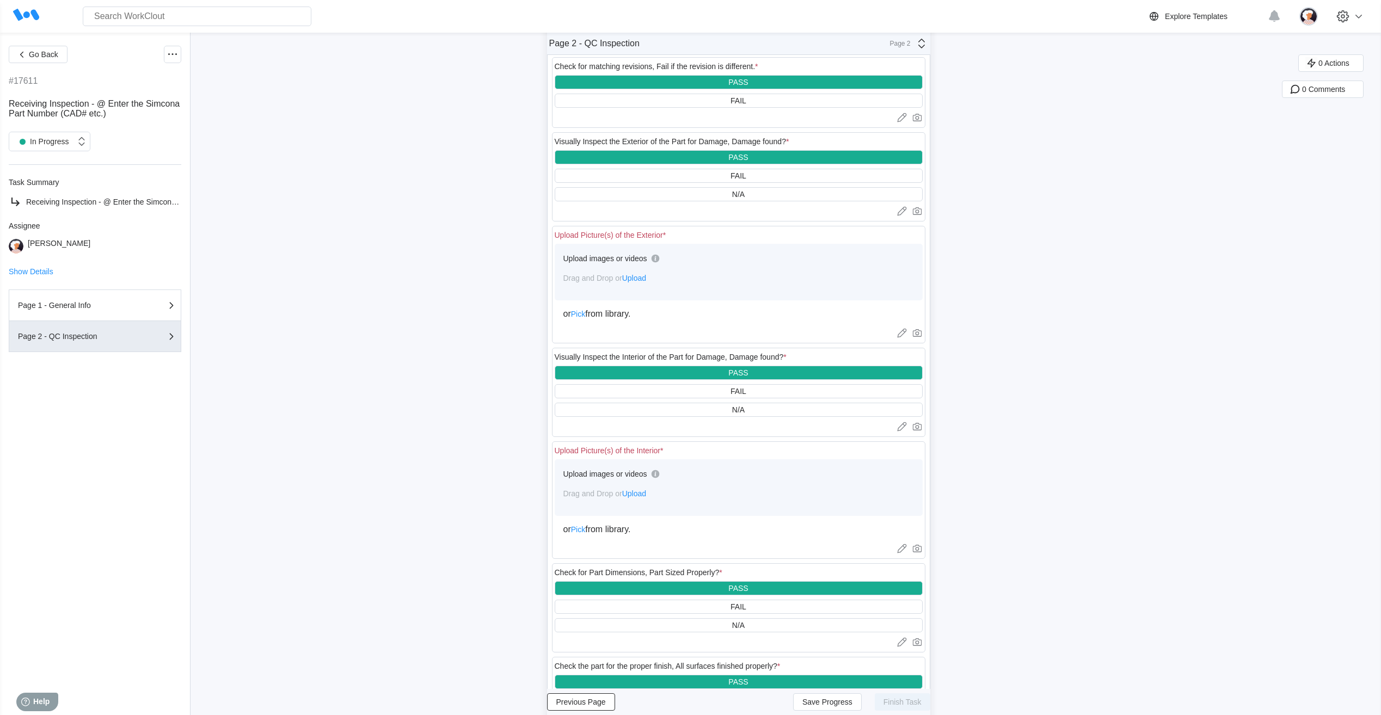
click at [646, 494] on span "Upload" at bounding box center [634, 494] width 24 height 9
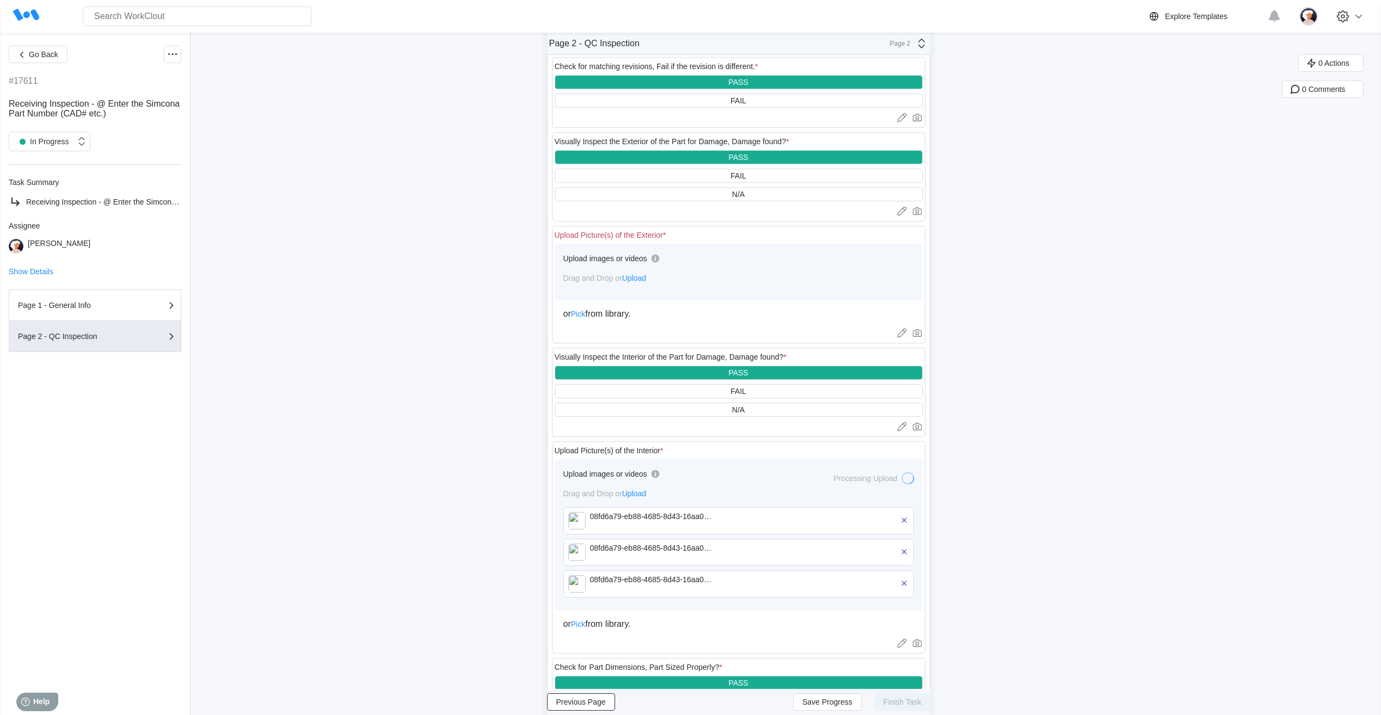
click at [640, 276] on span "Upload" at bounding box center [634, 278] width 24 height 9
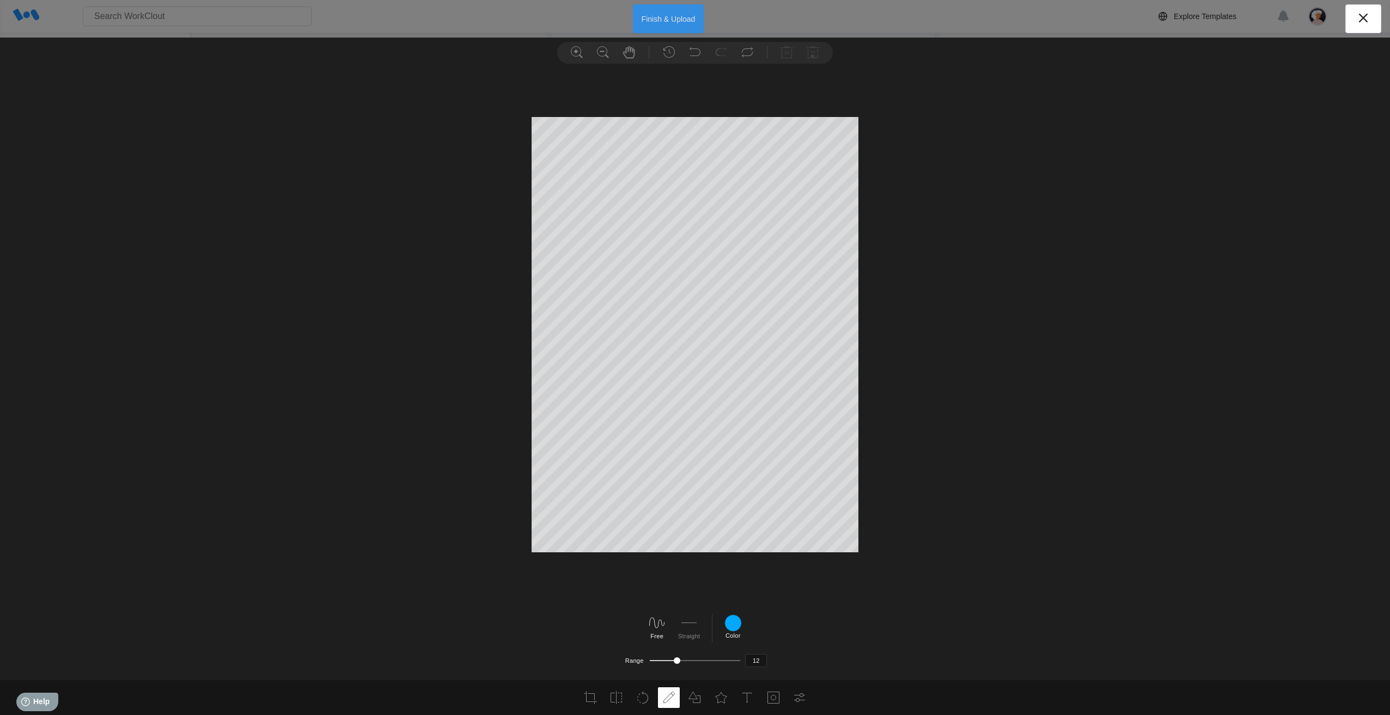
click at [683, 20] on button "Finish & Upload" at bounding box center [668, 18] width 71 height 29
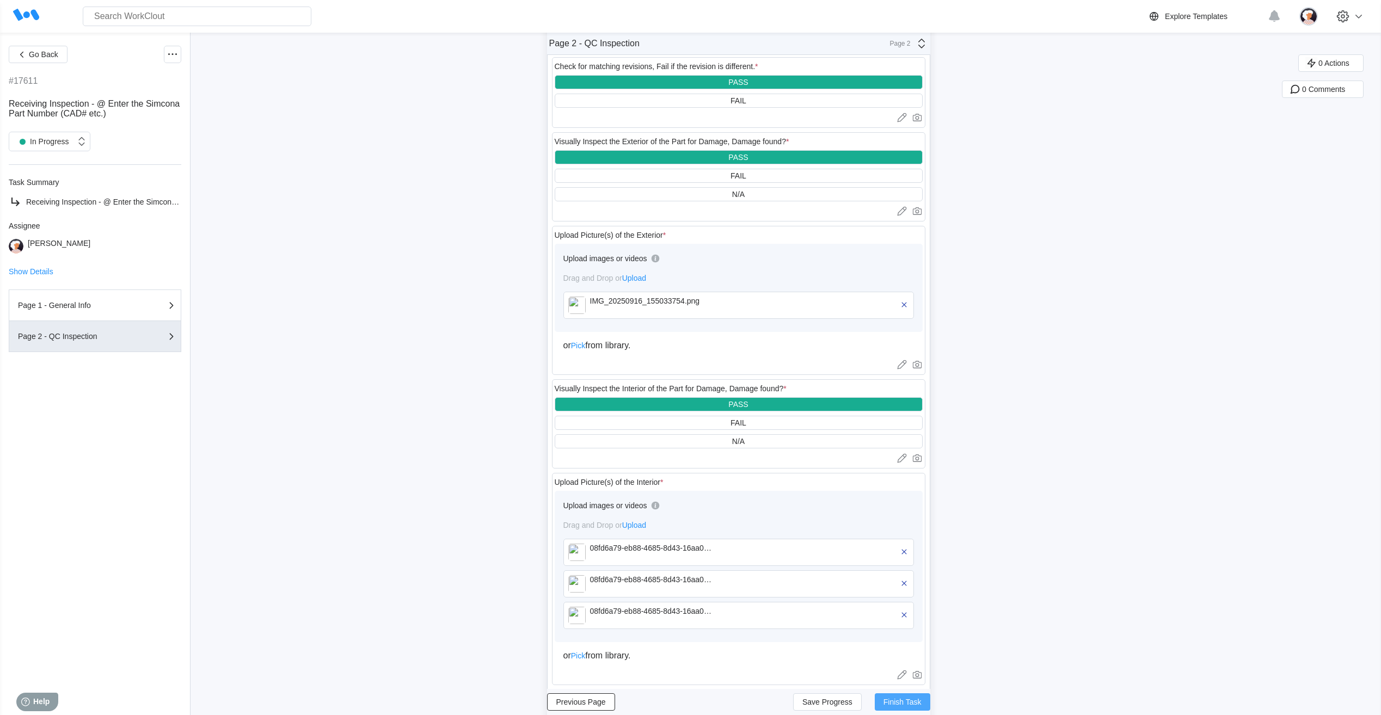
click at [893, 706] on span "Finish Task" at bounding box center [903, 703] width 38 height 8
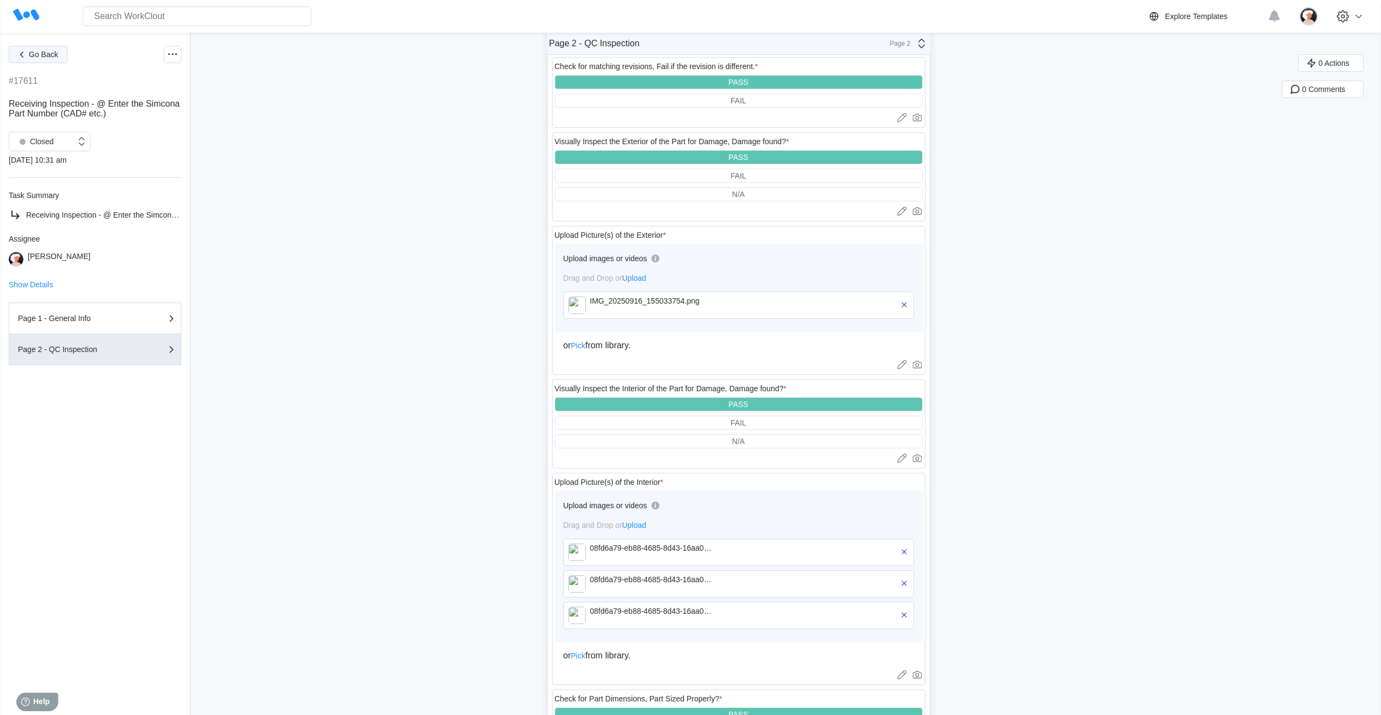
click at [23, 53] on icon "button" at bounding box center [22, 54] width 12 height 12
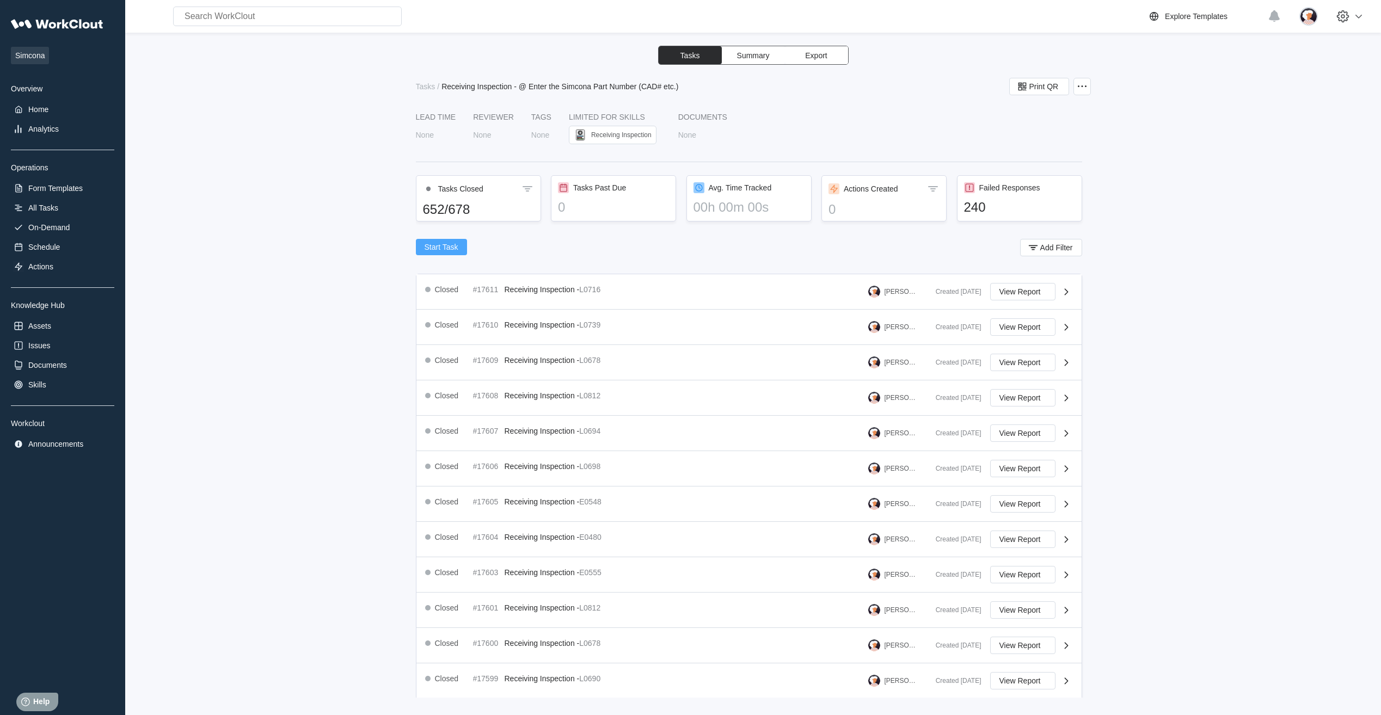
click at [455, 252] on button "Start Task" at bounding box center [441, 247] width 51 height 16
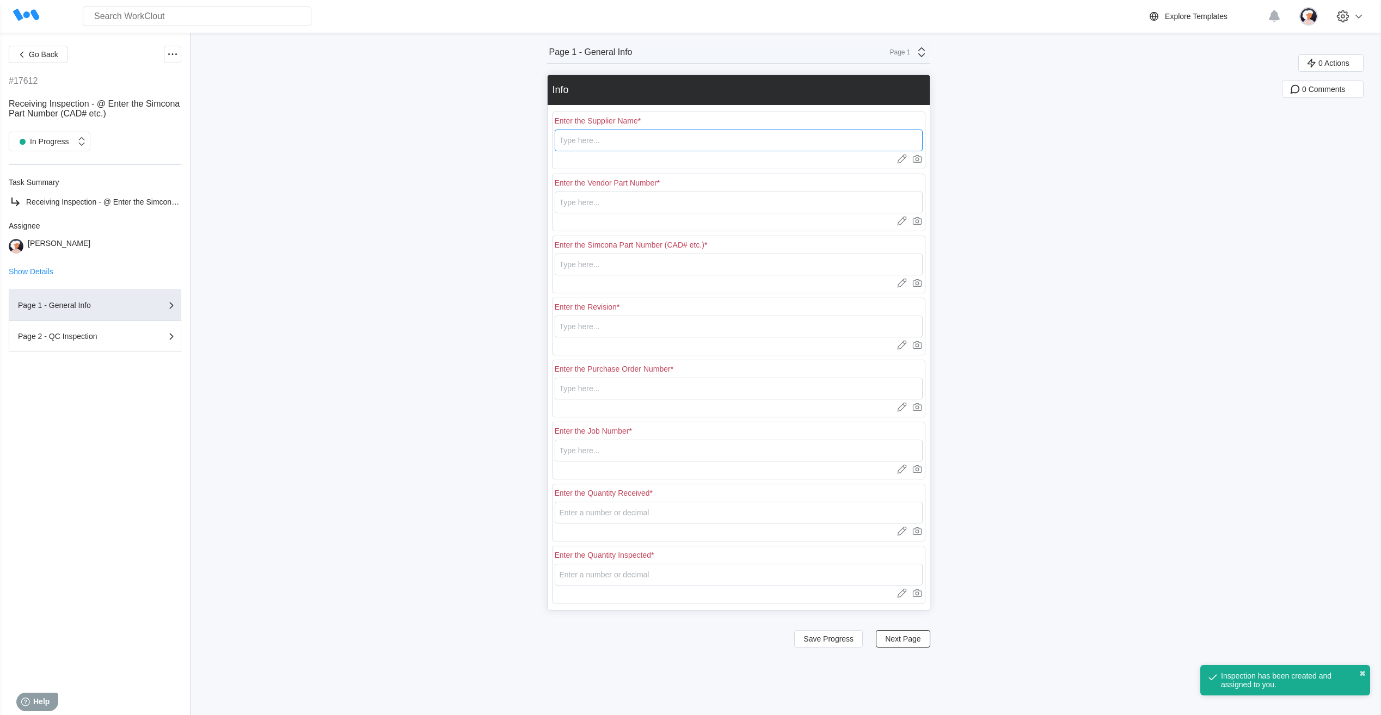
click at [663, 145] on input "text" at bounding box center [739, 141] width 368 height 22
type input "RE [PERSON_NAME]"
click at [598, 201] on input "text" at bounding box center [739, 203] width 368 height 22
type input "L0674"
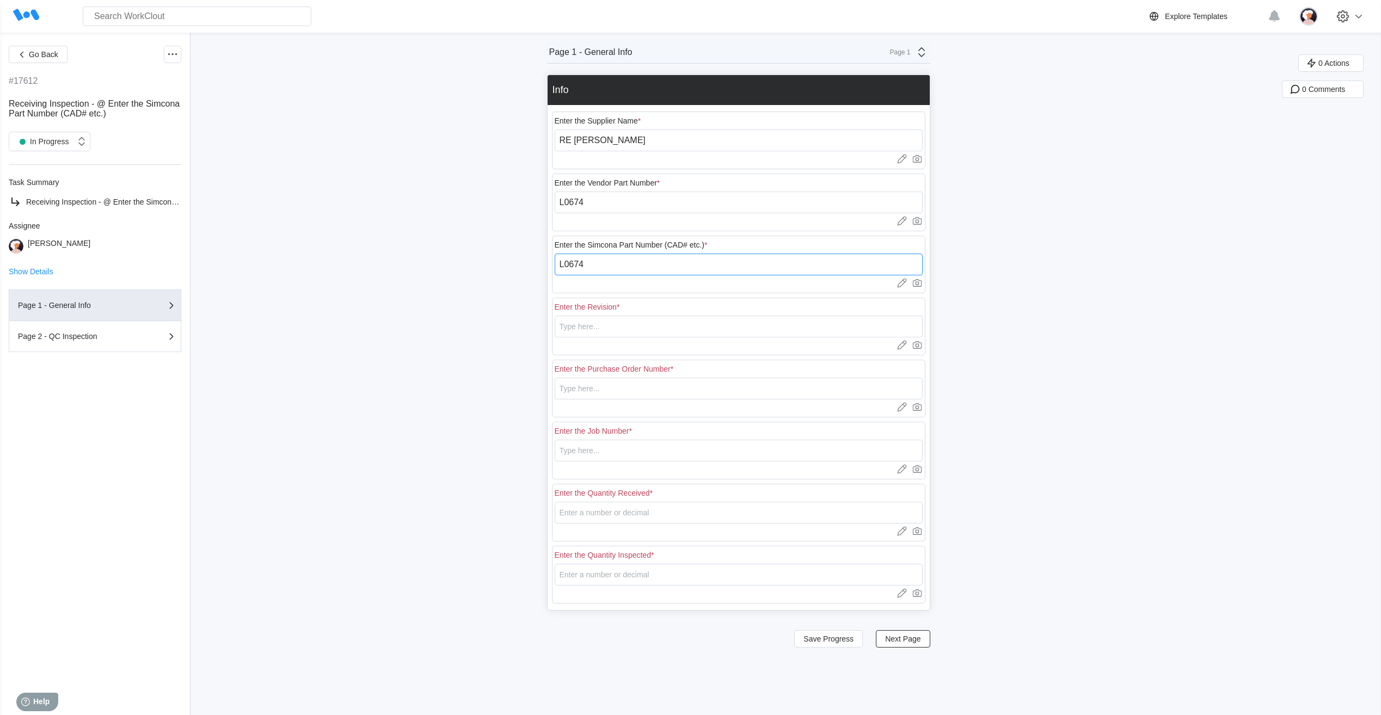
type input "L0674"
type input "1"
type input "18401"
type input "N/A"
type input "20"
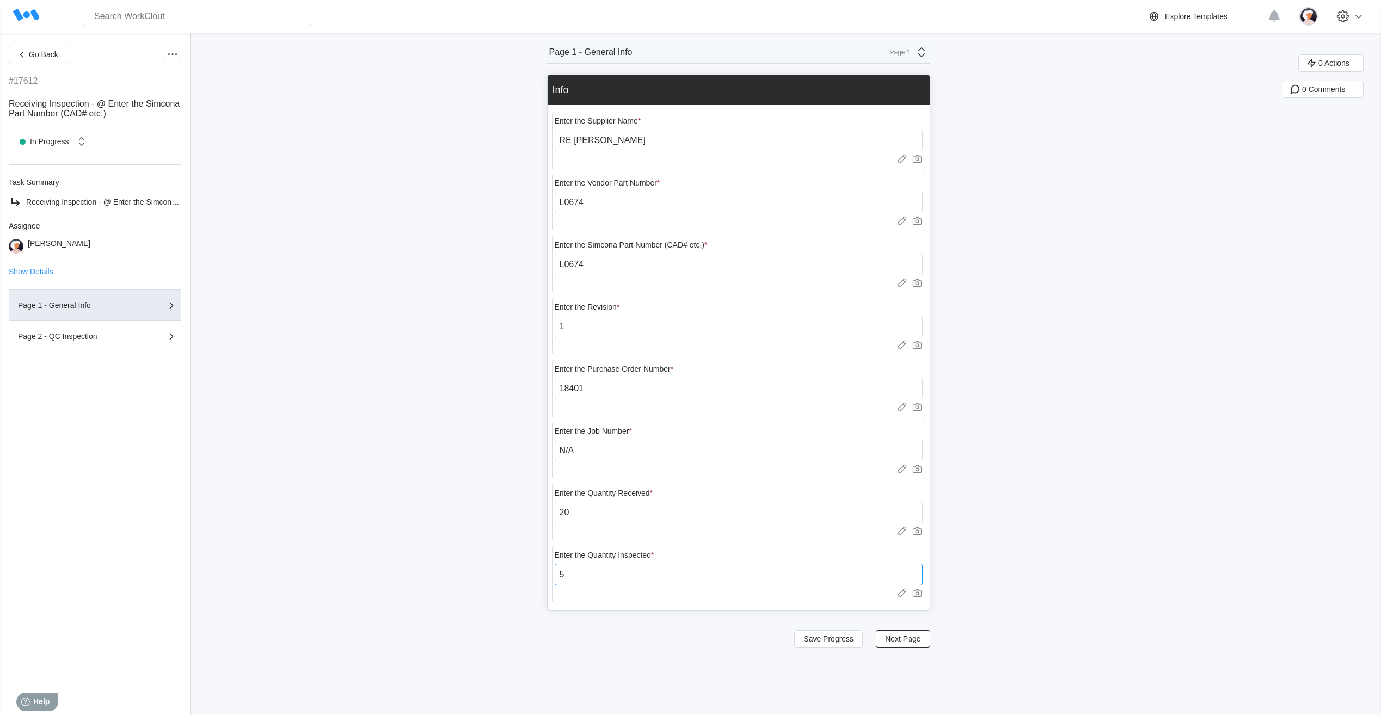
type input "5"
click at [817, 638] on span "Save Progress" at bounding box center [829, 639] width 50 height 8
click at [897, 643] on span "Next Page" at bounding box center [902, 639] width 35 height 8
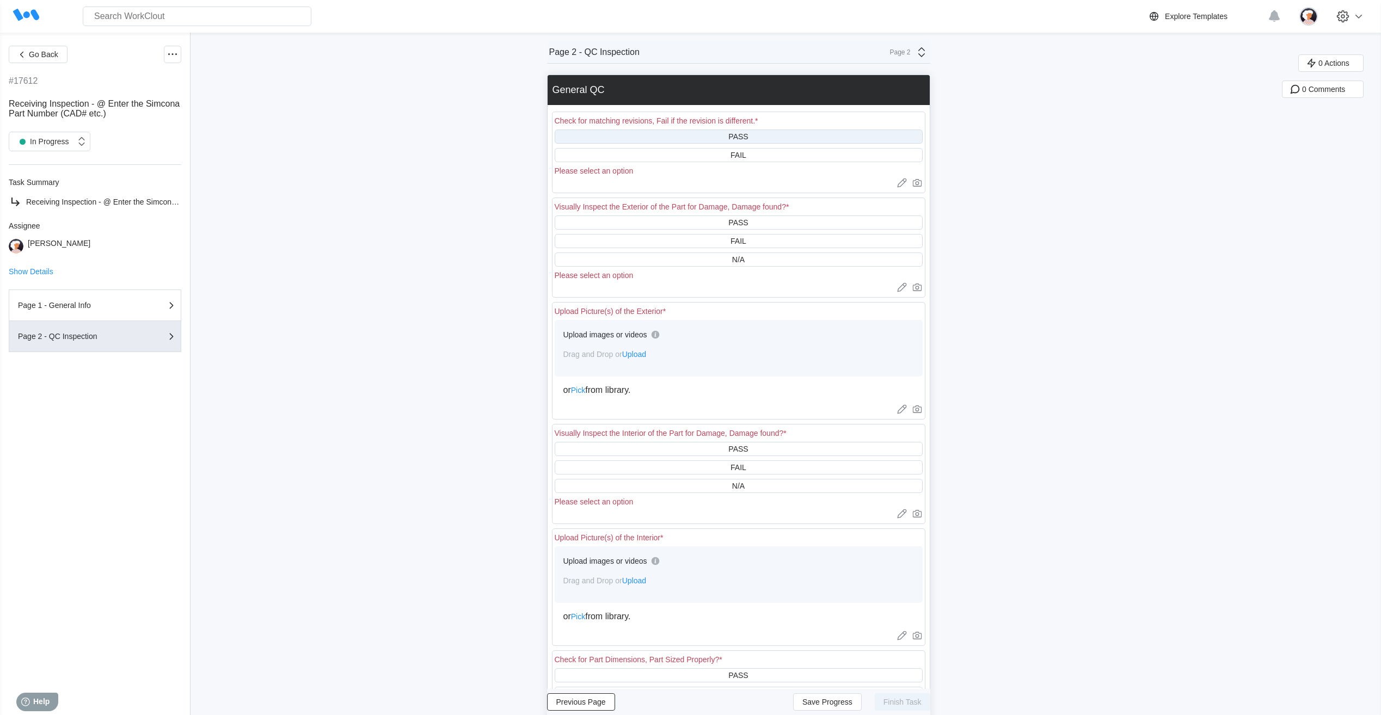
click at [632, 134] on div "PASS" at bounding box center [739, 137] width 368 height 14
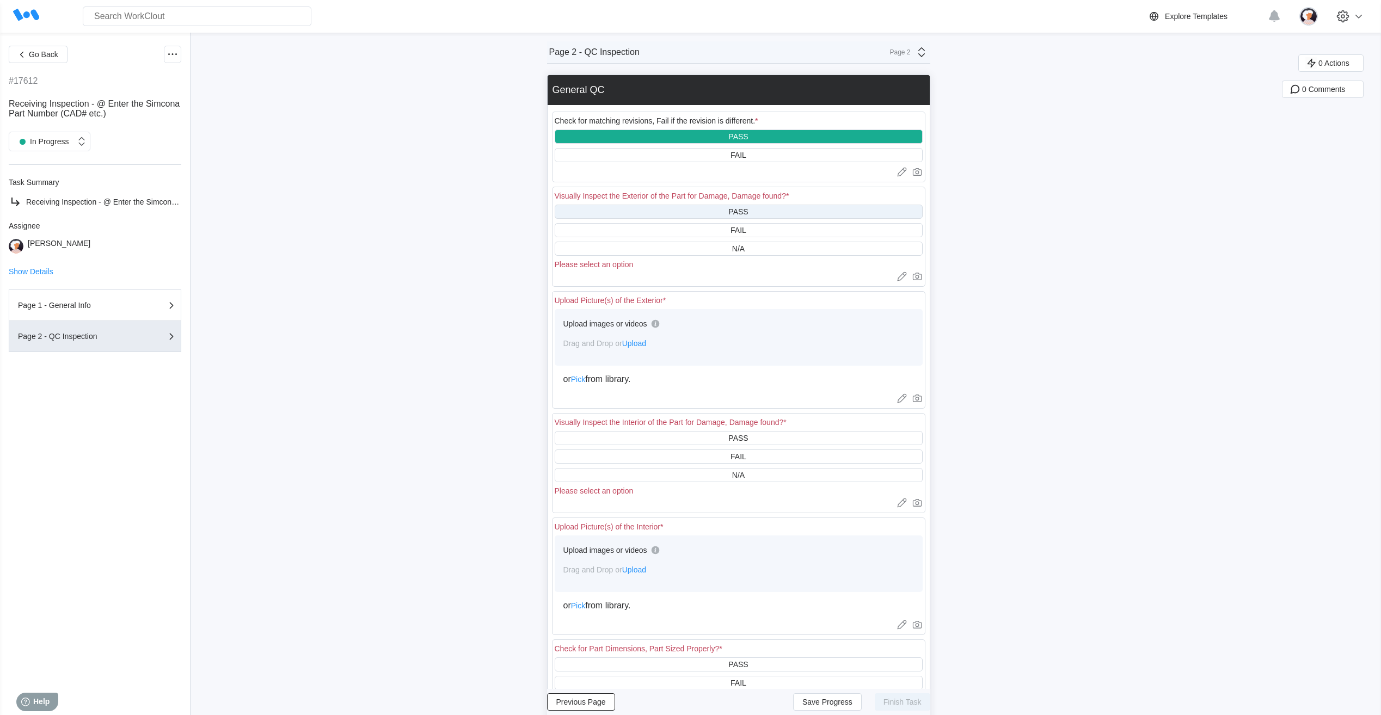
click at [645, 206] on div "PASS" at bounding box center [739, 212] width 368 height 14
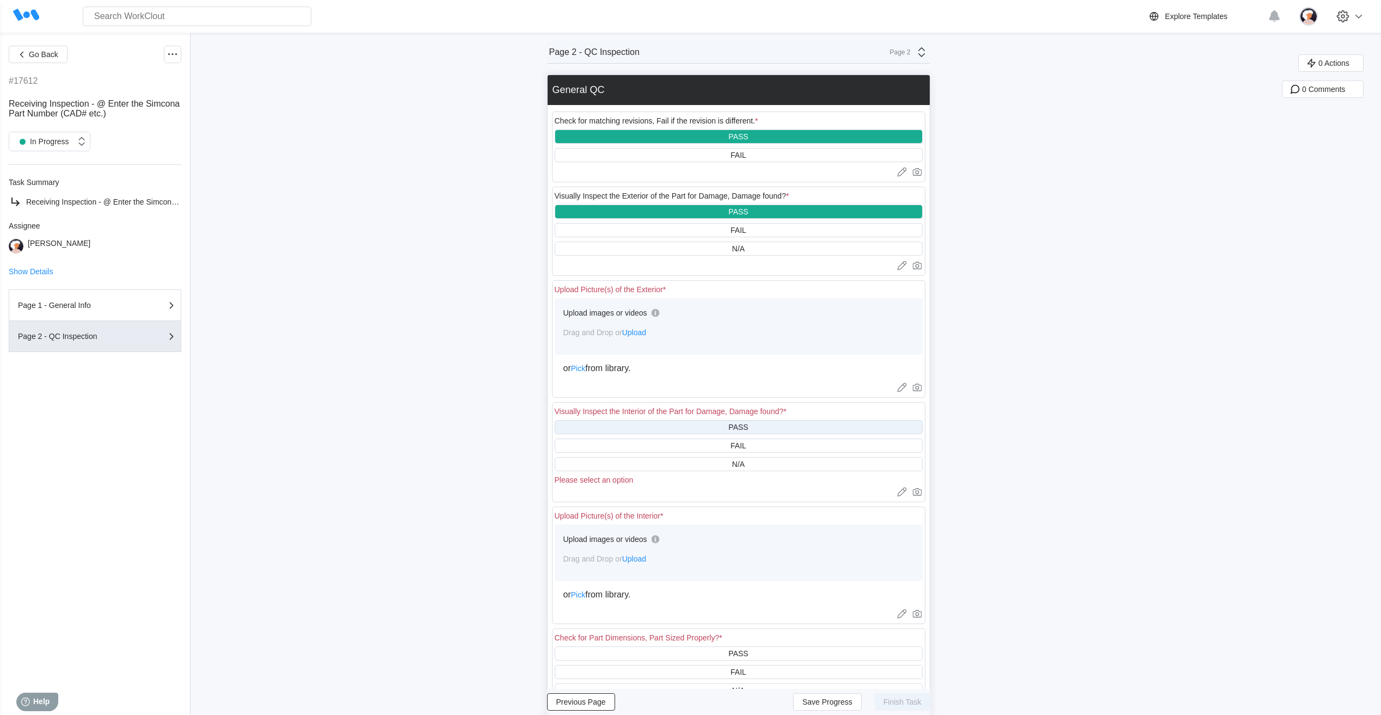
click at [649, 425] on div "PASS" at bounding box center [739, 427] width 368 height 14
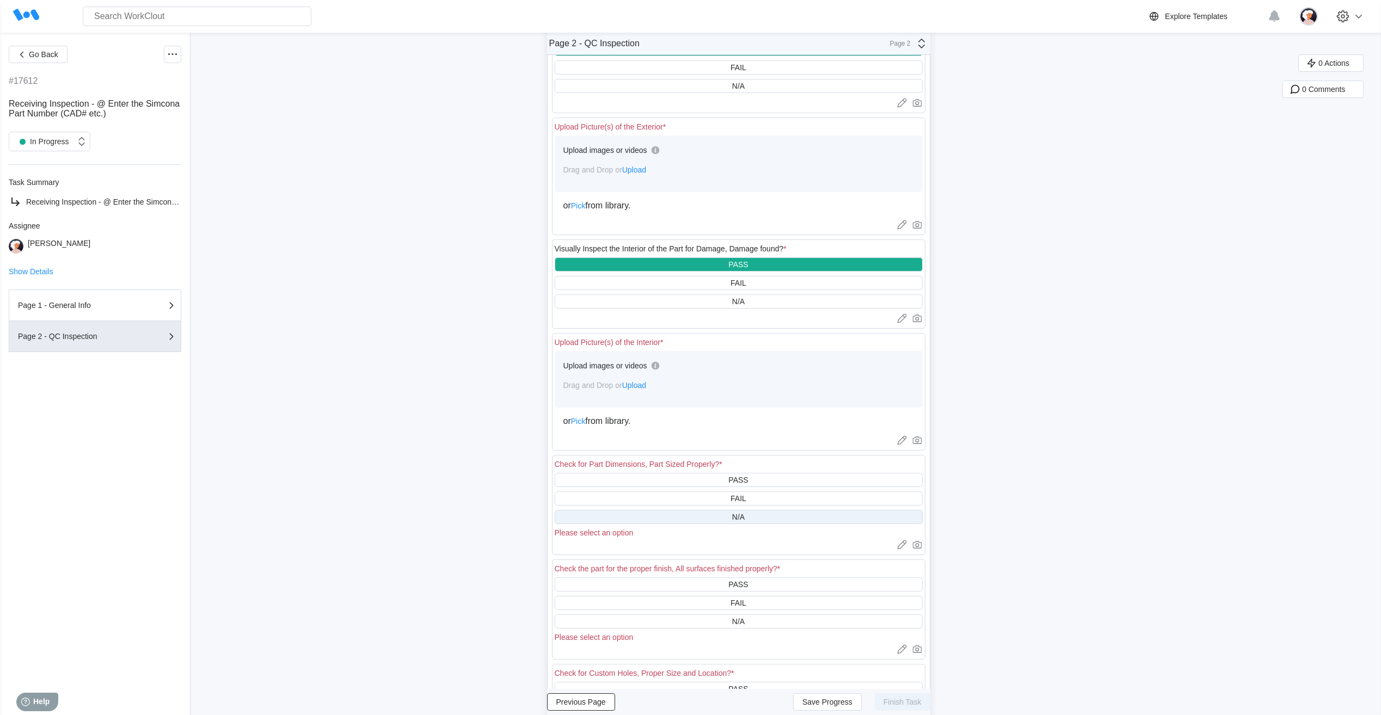
scroll to position [163, 0]
click at [637, 475] on div "PASS" at bounding box center [739, 480] width 368 height 14
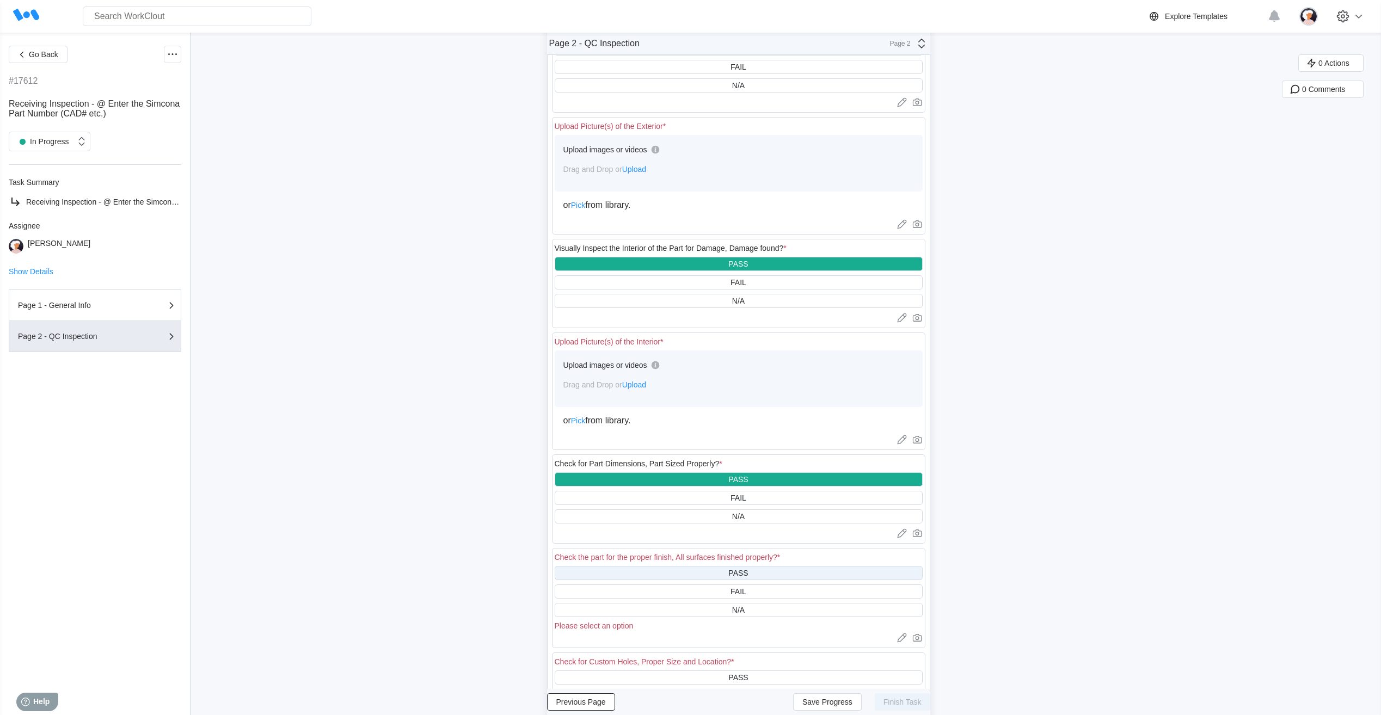
click at [640, 572] on div "PASS" at bounding box center [739, 573] width 368 height 14
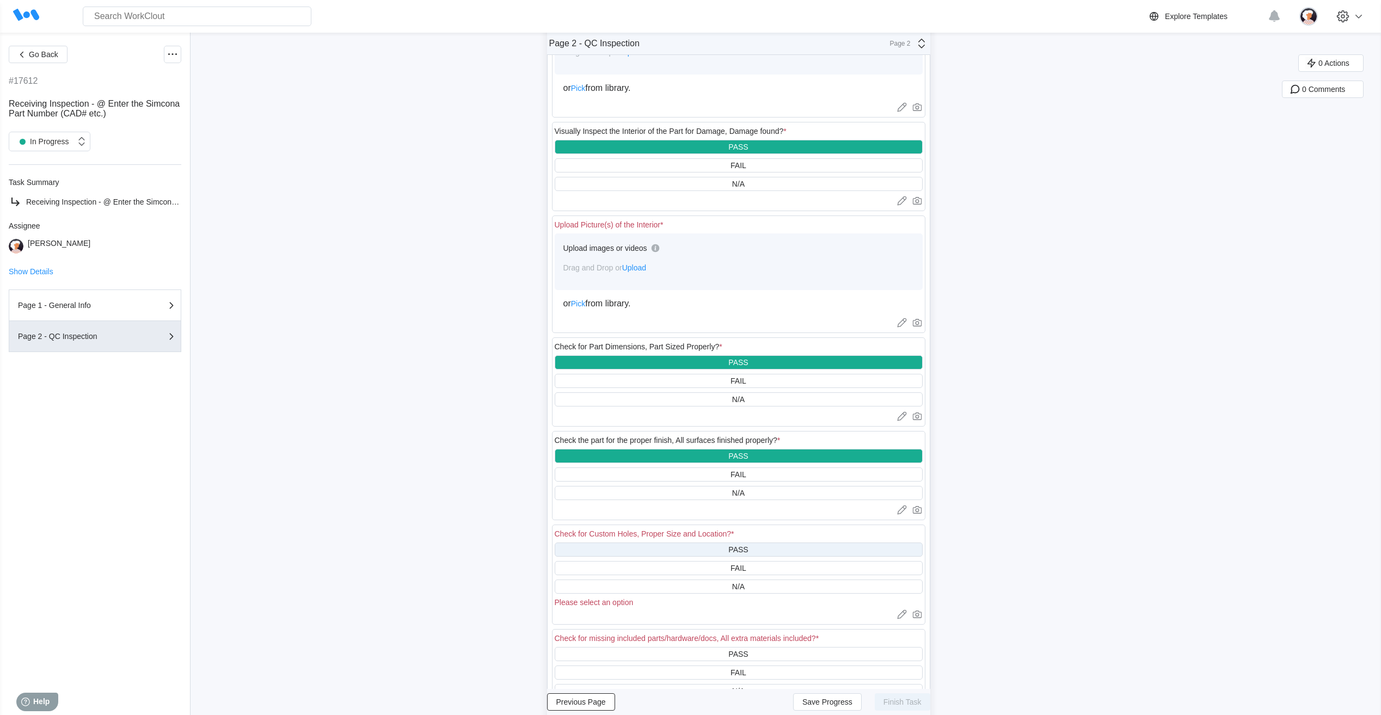
scroll to position [218, 0]
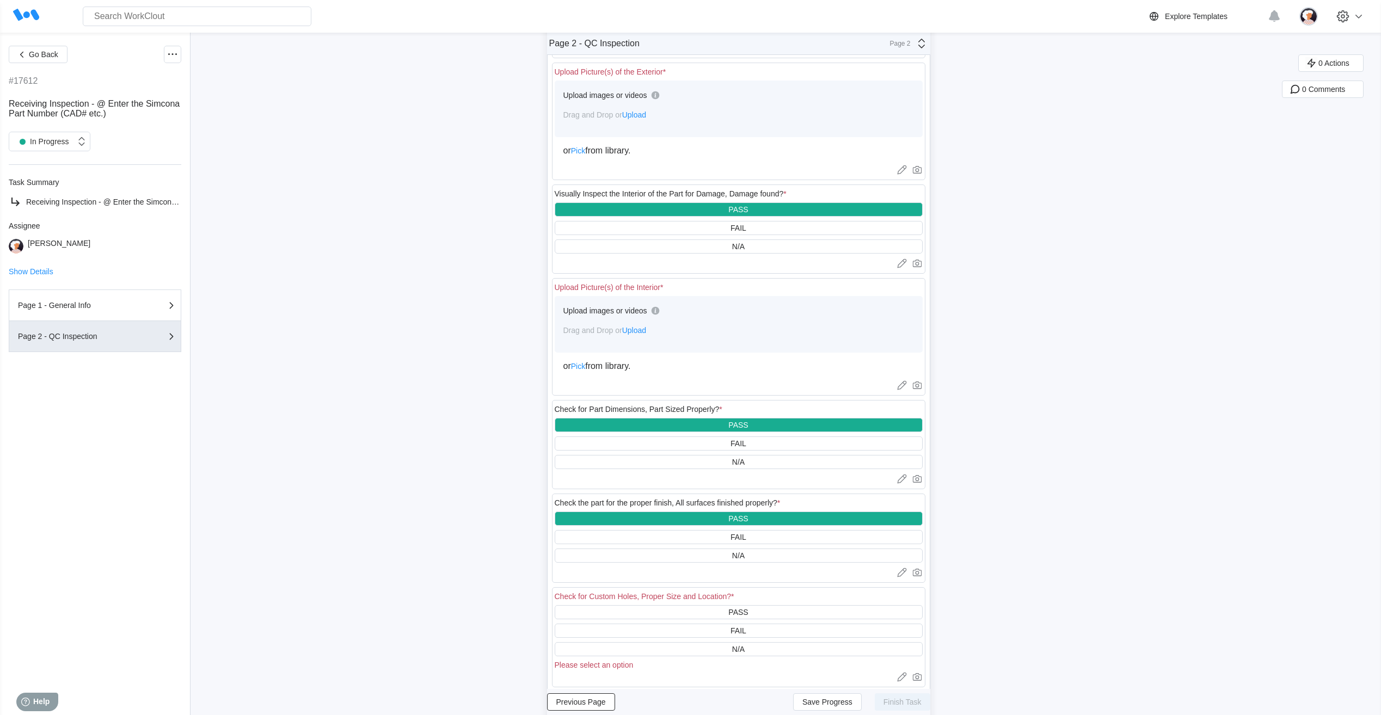
click at [651, 269] on div "Visually Inspect the Interior of the Part for Damage, Damage found? * PASS FAIL…" at bounding box center [739, 229] width 374 height 89
click at [652, 246] on div "N/A" at bounding box center [739, 247] width 368 height 14
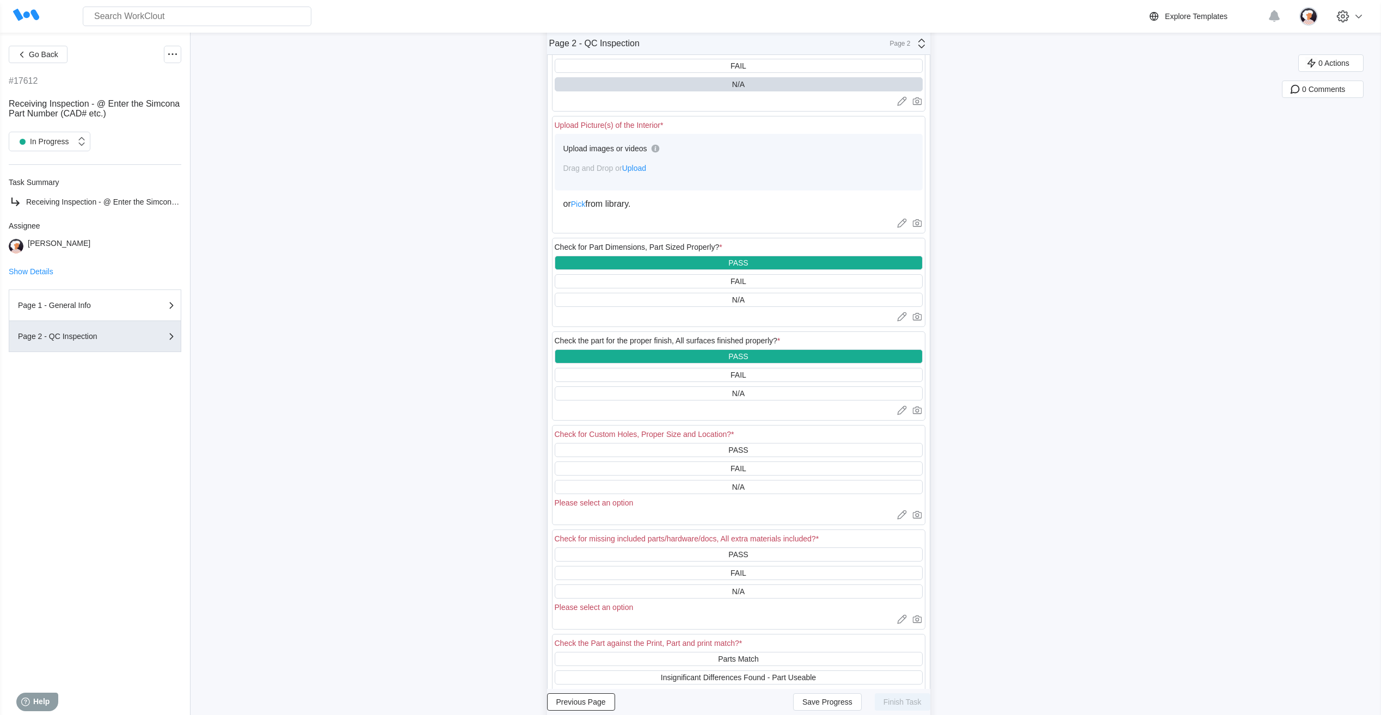
scroll to position [381, 0]
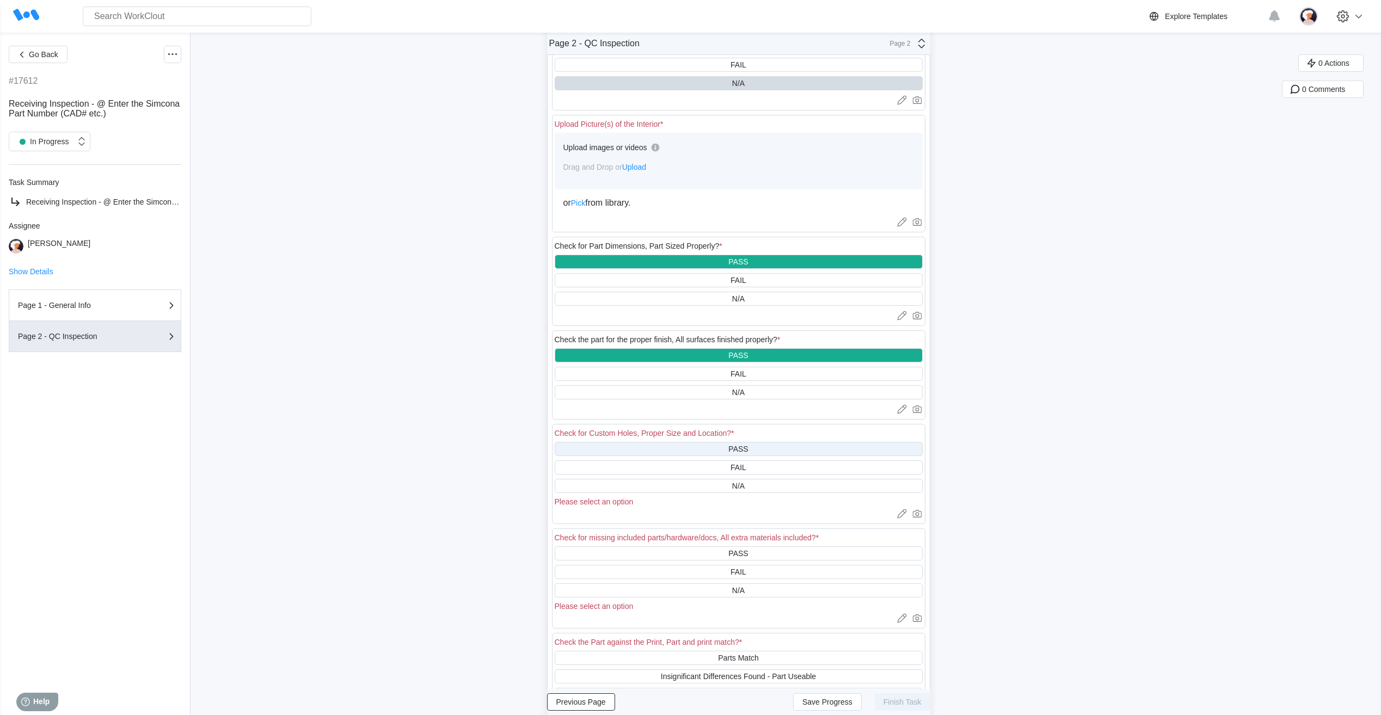
click at [665, 450] on div "PASS" at bounding box center [739, 449] width 368 height 14
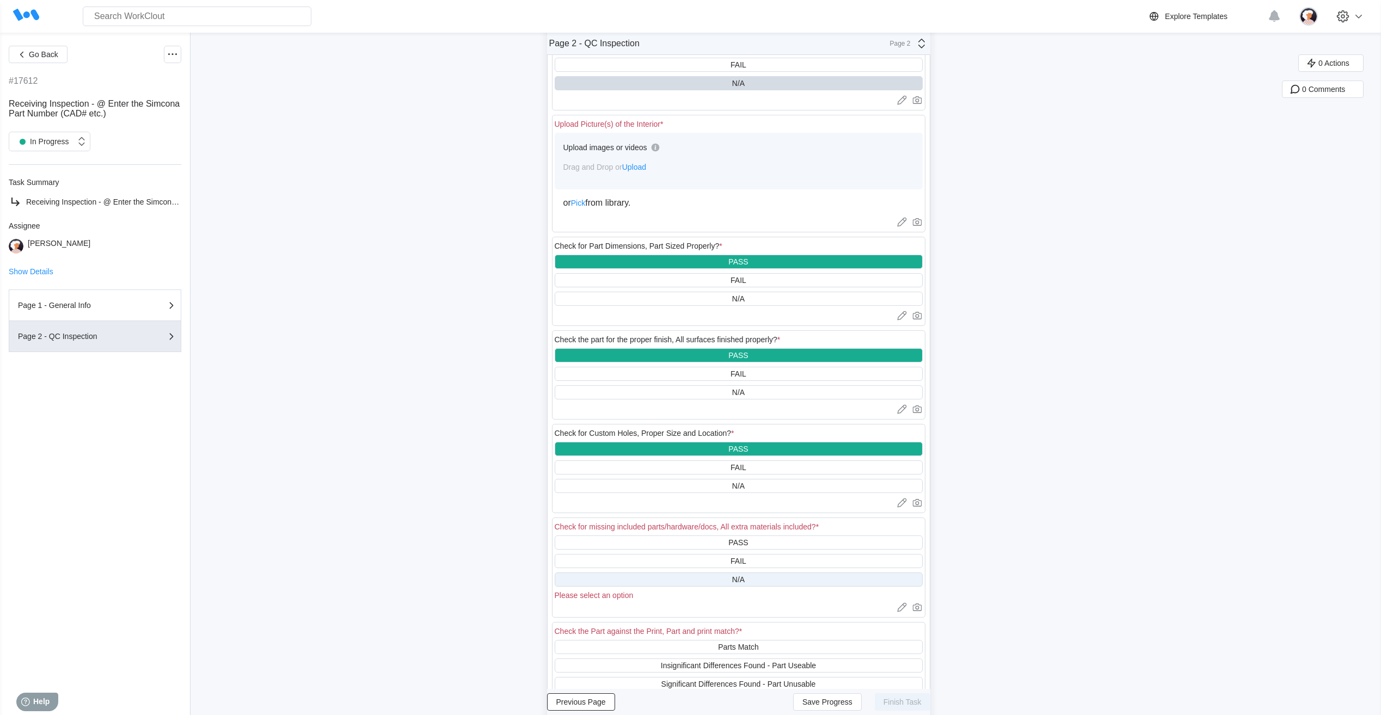
click at [663, 575] on div "N/A" at bounding box center [739, 580] width 368 height 14
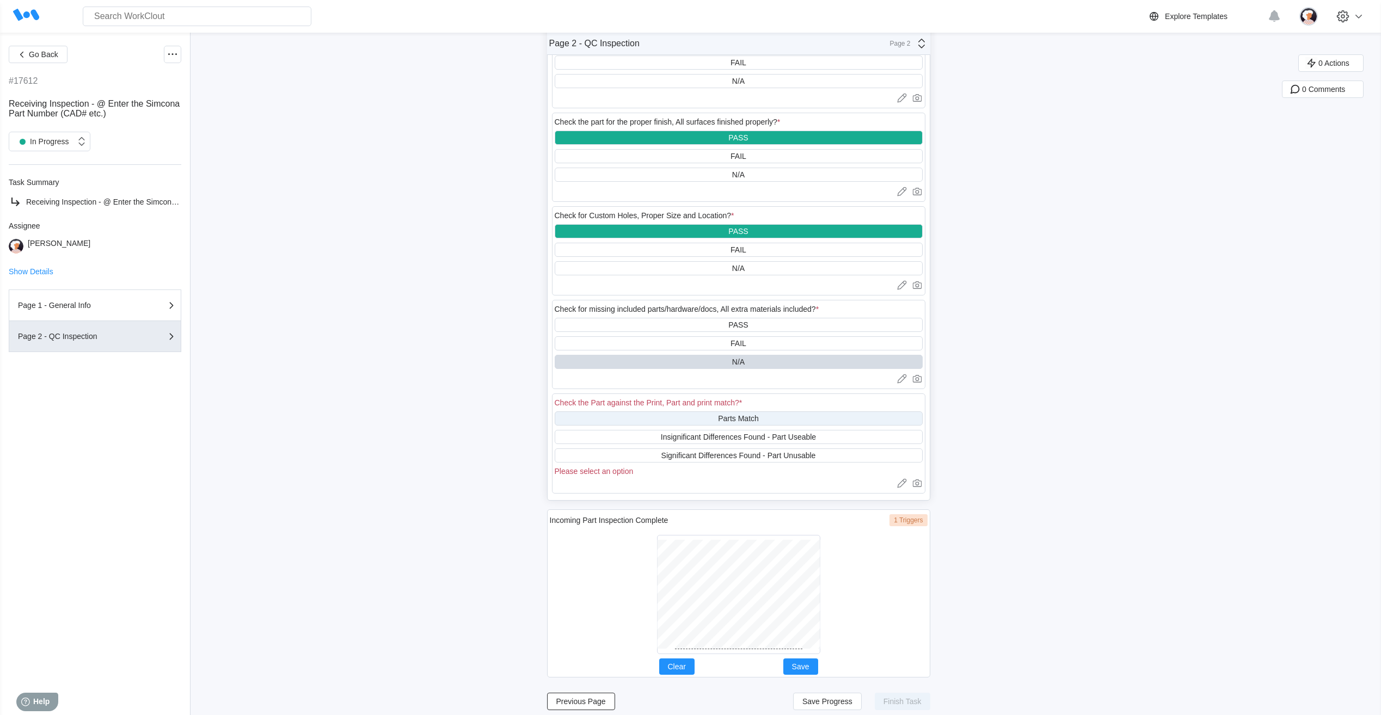
click at [682, 415] on div "Parts Match" at bounding box center [739, 419] width 368 height 14
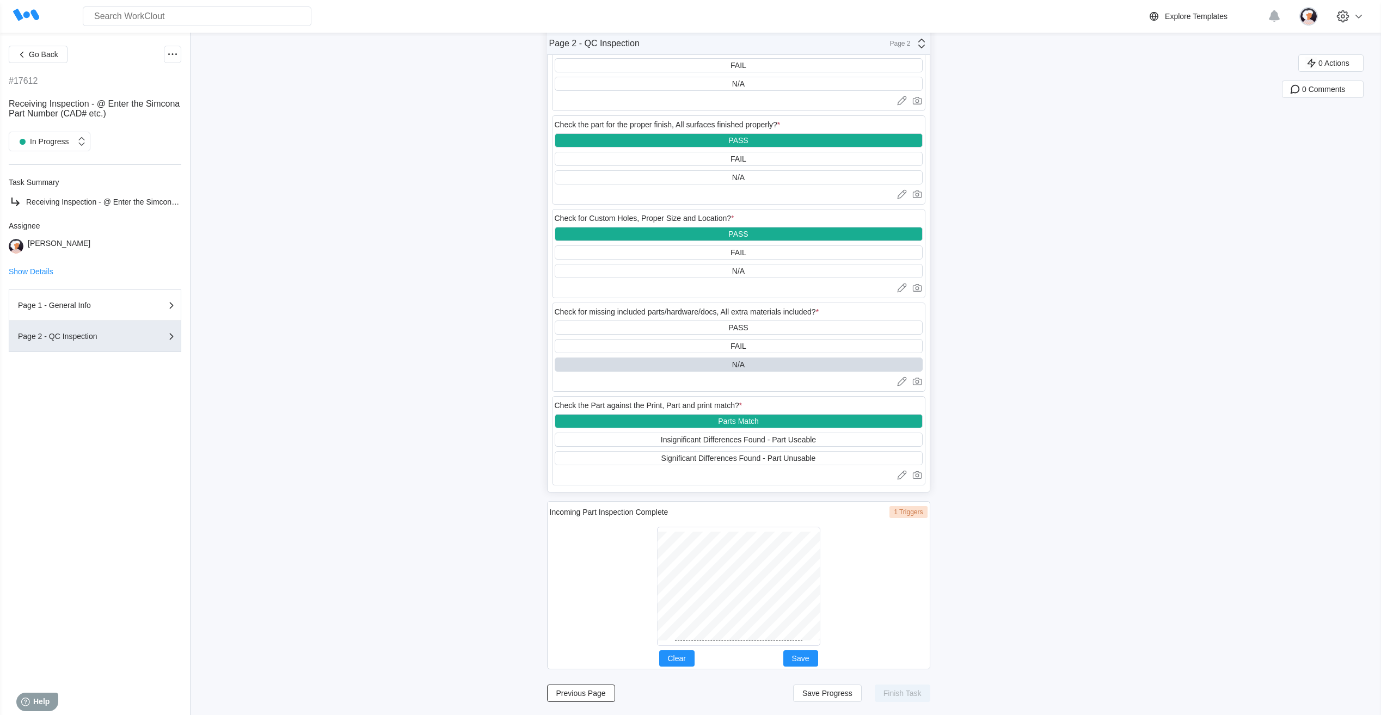
scroll to position [596, 0]
click at [726, 641] on div at bounding box center [738, 586] width 163 height 119
click at [804, 658] on span "Save" at bounding box center [800, 659] width 17 height 8
click at [829, 697] on span "Save Progress" at bounding box center [828, 694] width 50 height 8
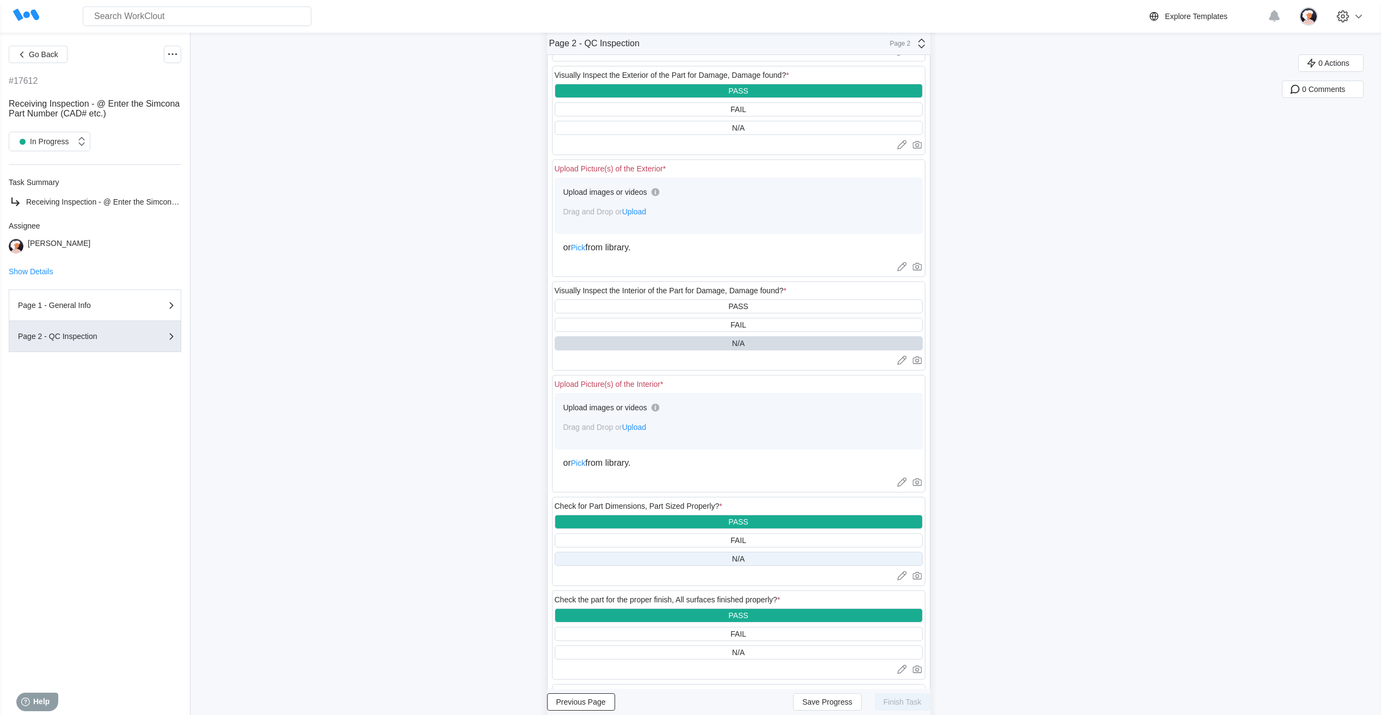
scroll to position [0, 0]
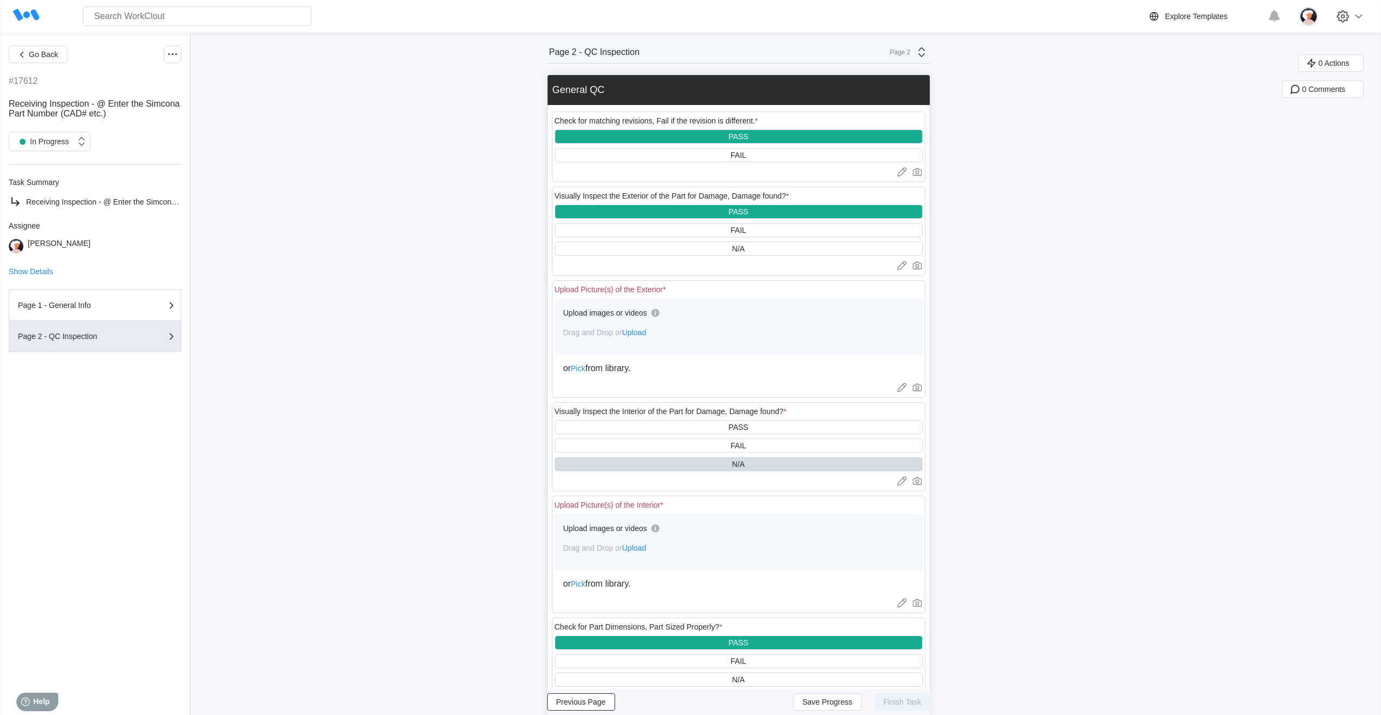
click at [642, 332] on span "Upload" at bounding box center [634, 332] width 24 height 9
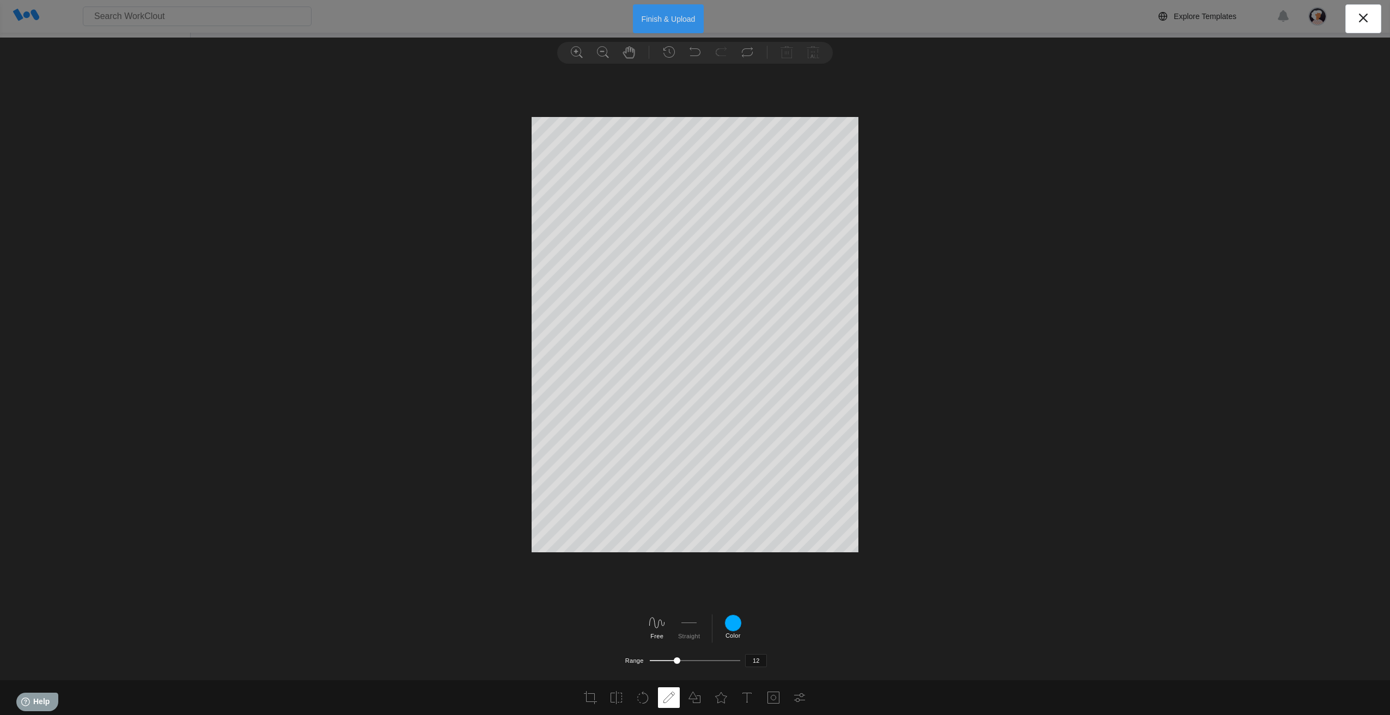
click at [664, 17] on button "Finish & Upload" at bounding box center [668, 18] width 71 height 29
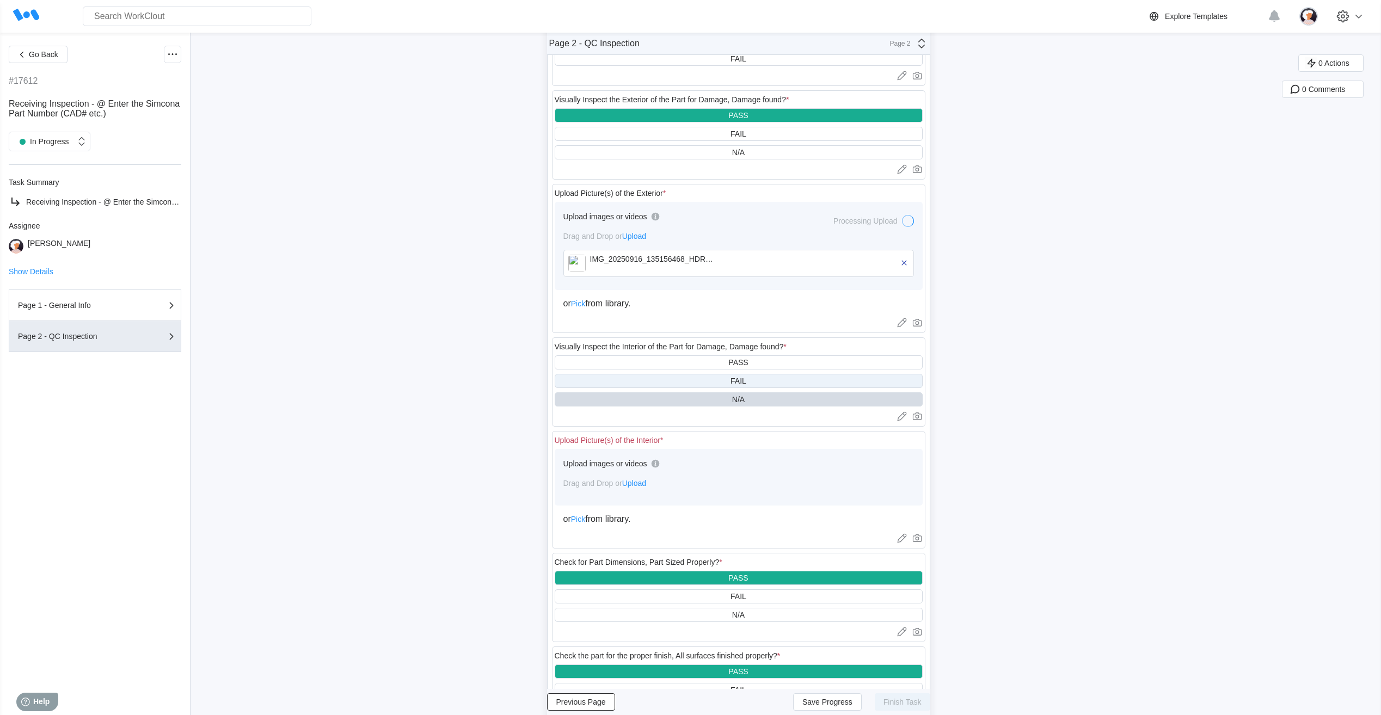
scroll to position [109, 0]
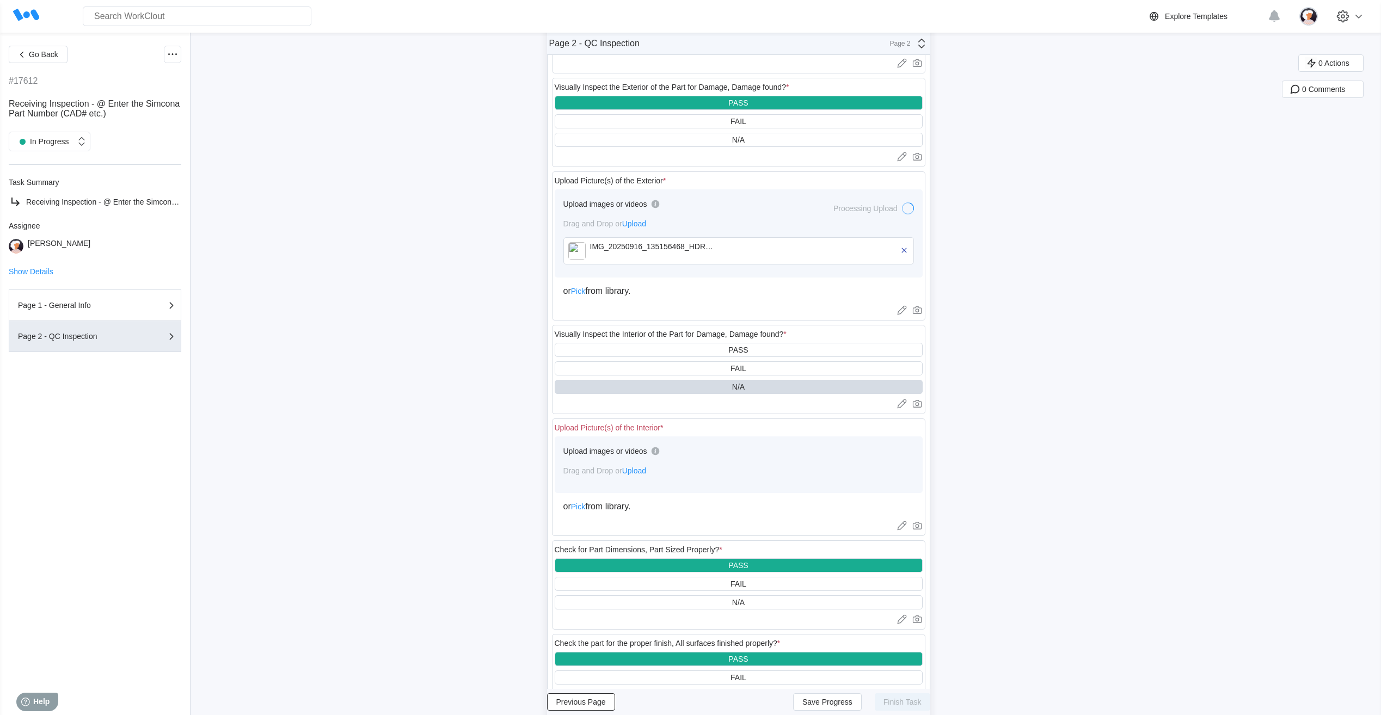
click at [646, 471] on span "Upload" at bounding box center [634, 471] width 24 height 9
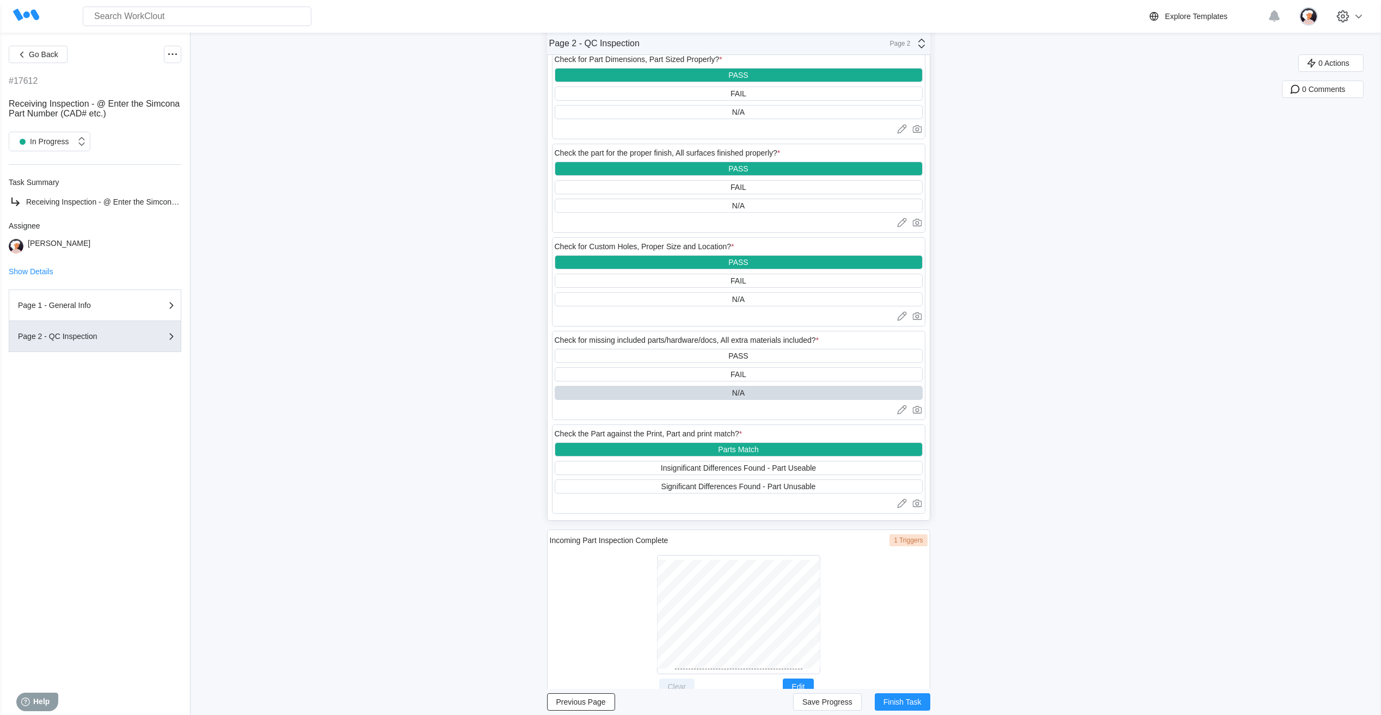
scroll to position [723, 0]
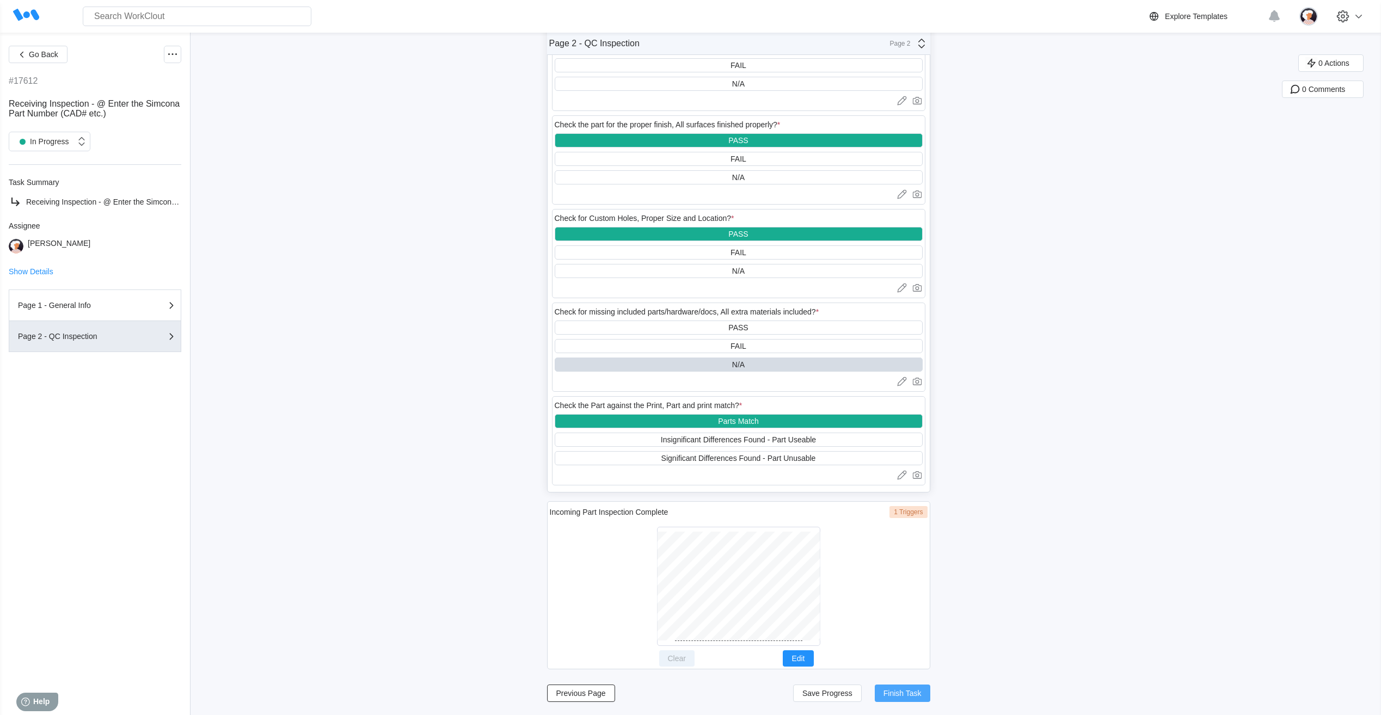
click at [902, 693] on span "Finish Task" at bounding box center [903, 694] width 38 height 8
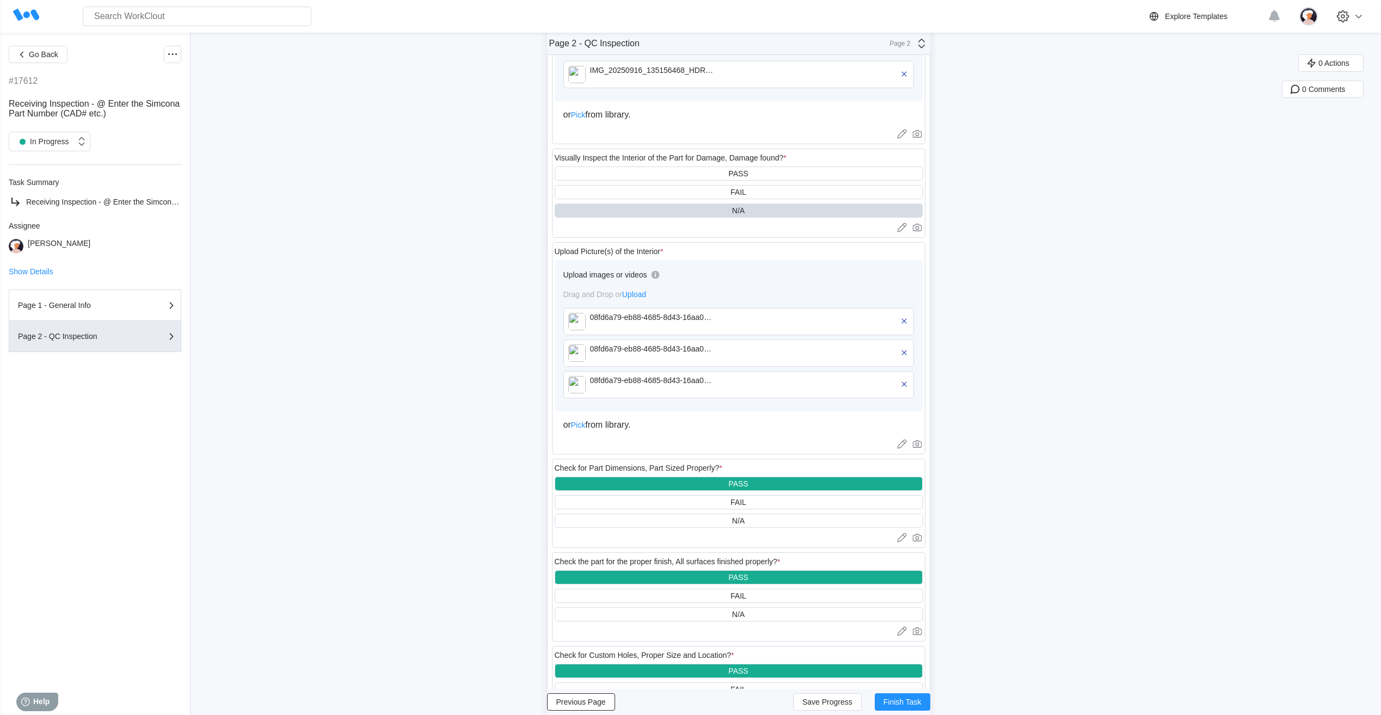
scroll to position [559, 0]
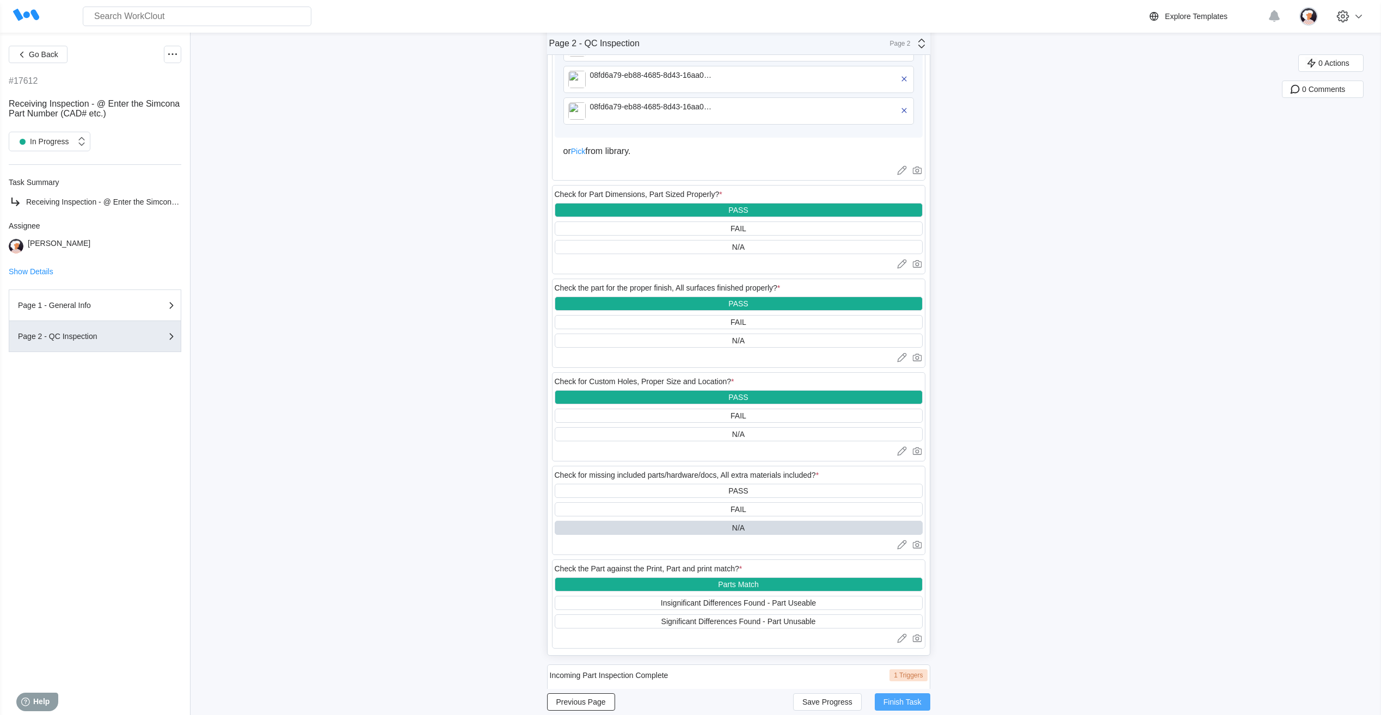
click at [908, 705] on span "Finish Task" at bounding box center [903, 703] width 38 height 8
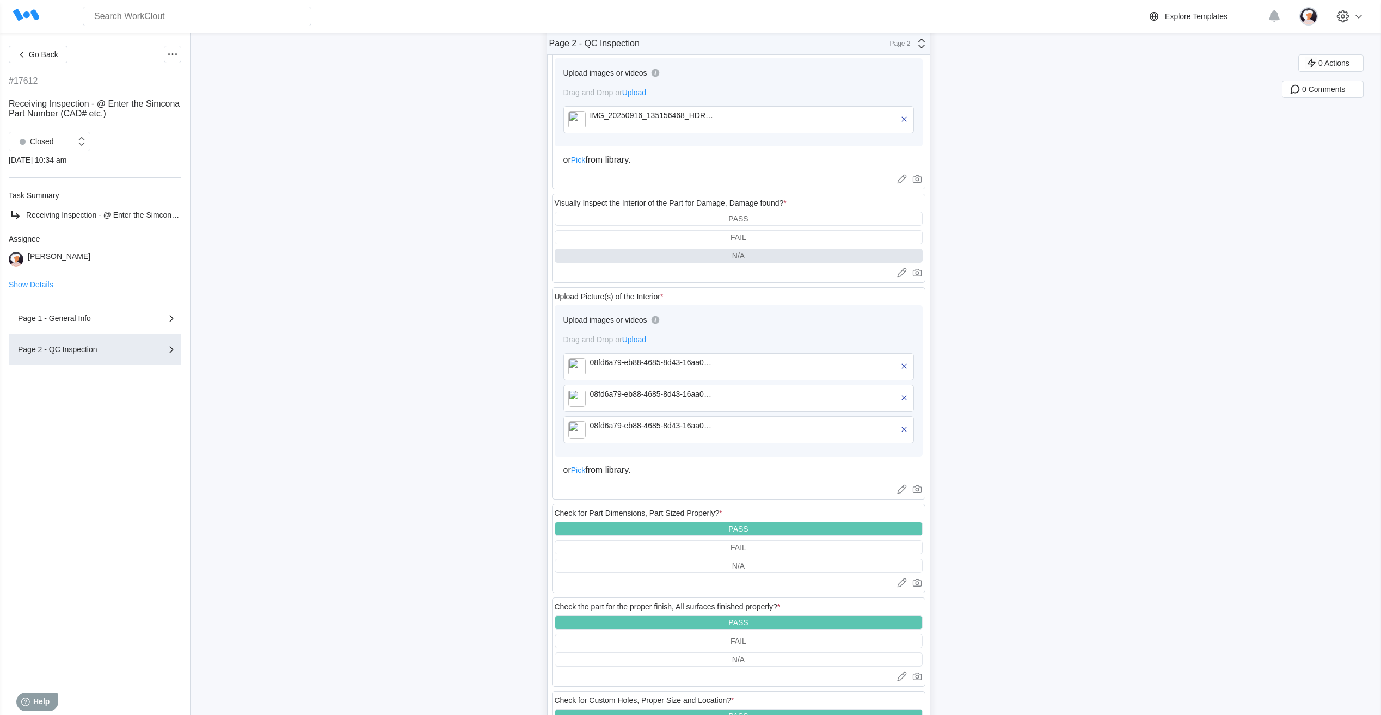
scroll to position [233, 0]
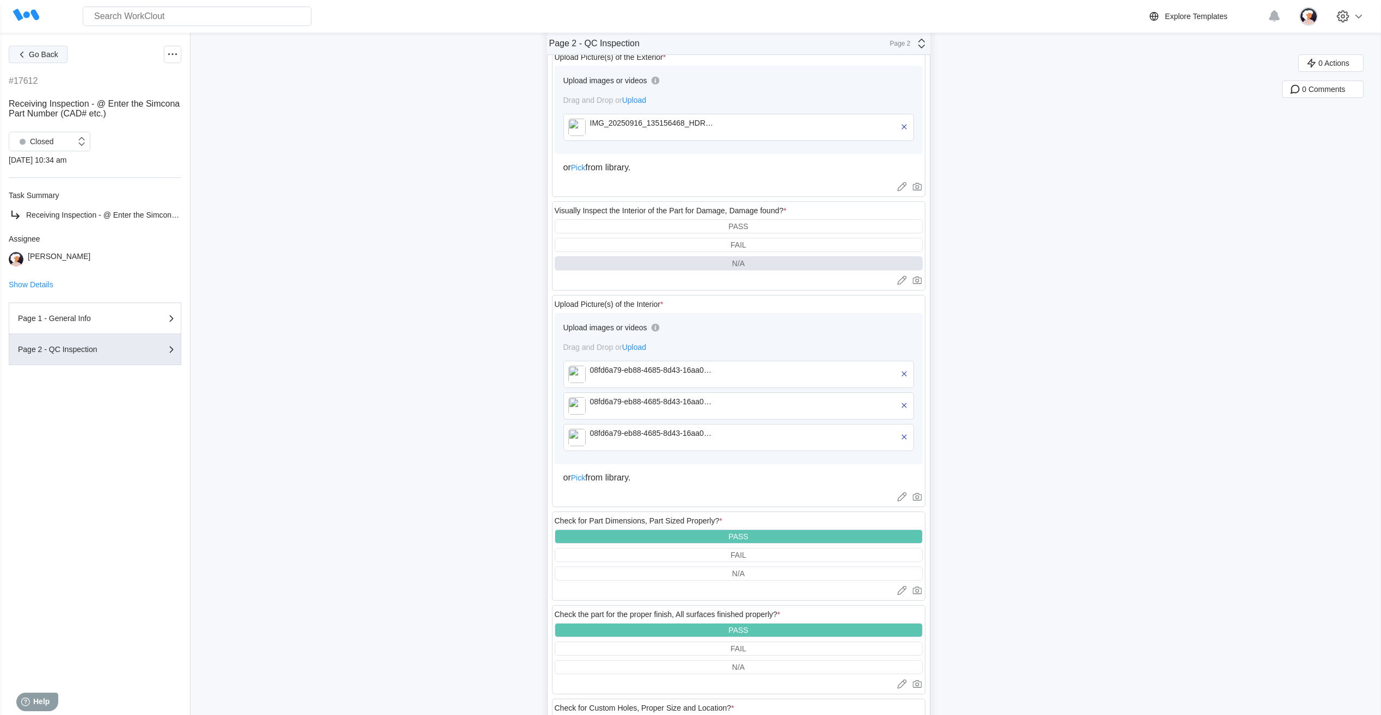
click at [54, 56] on span "Go Back" at bounding box center [43, 55] width 29 height 8
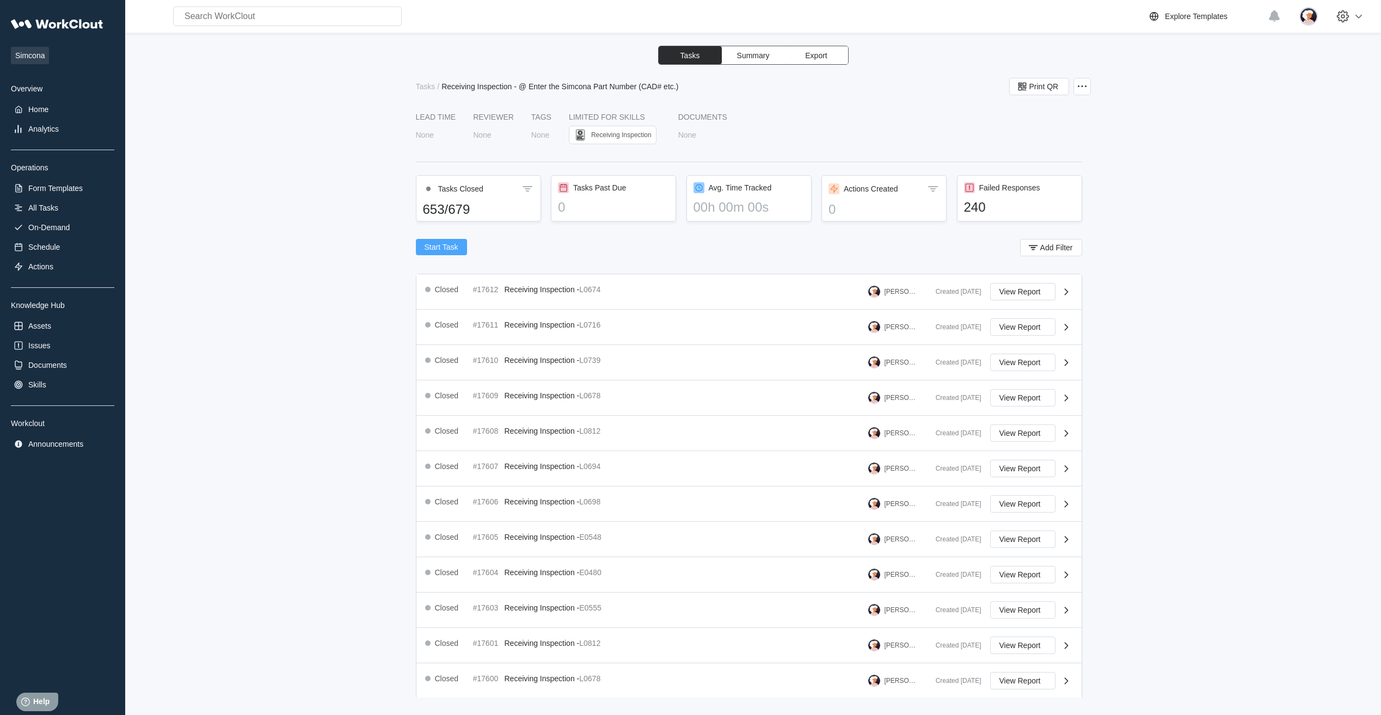
click at [450, 248] on span "Start Task" at bounding box center [442, 247] width 34 height 8
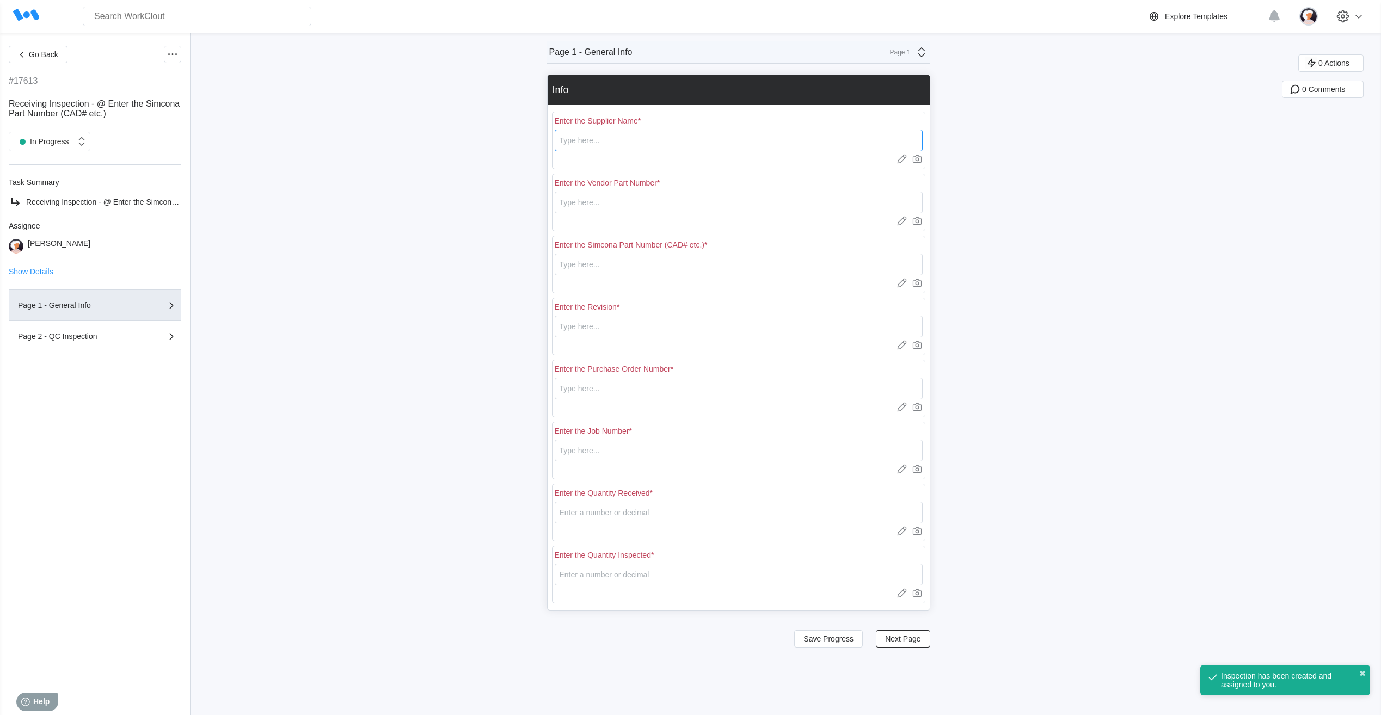
click at [613, 138] on input "text" at bounding box center [739, 141] width 368 height 22
type input "RE [PERSON_NAME]"
click at [613, 207] on input "text" at bounding box center [739, 203] width 368 height 22
type input "L0773"
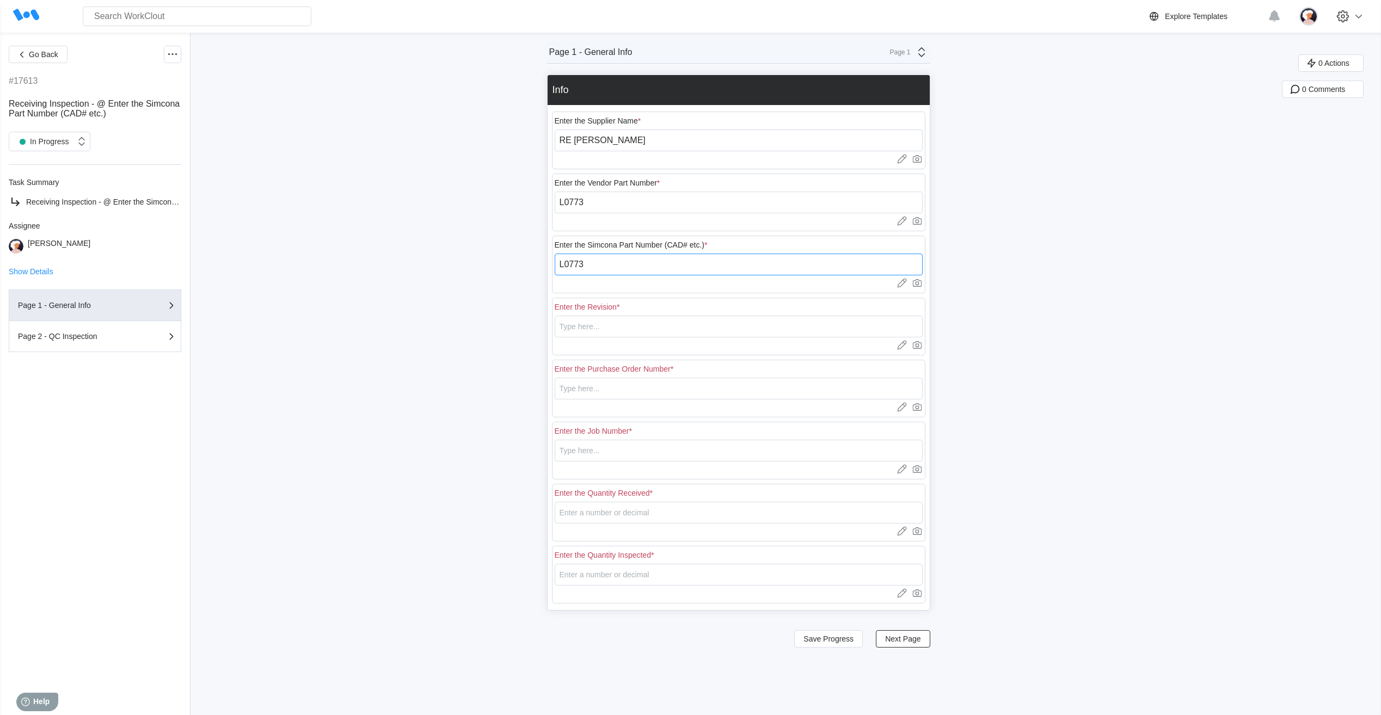
type input "L0773"
type input "DTAR0"
type input "18401"
type input "N/A"
type input "20"
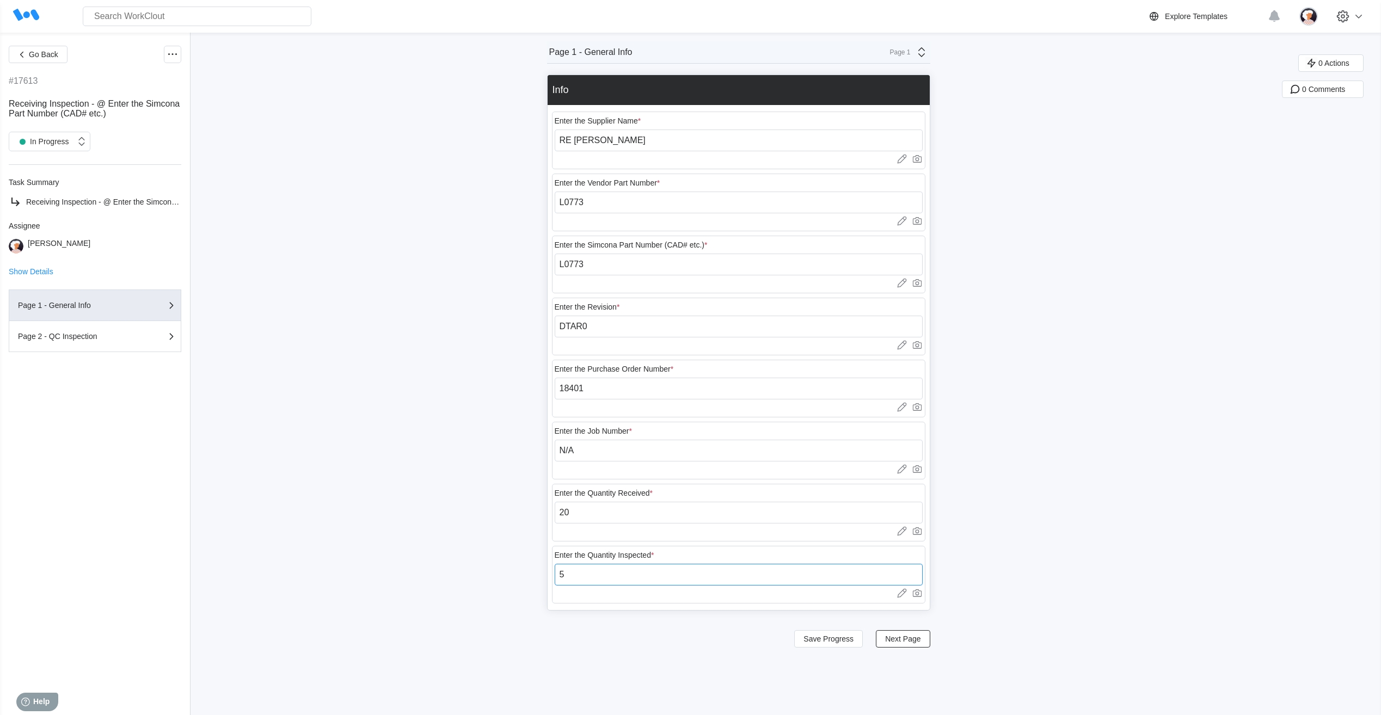
type input "5"
click at [454, 420] on div "Go Back #17613 Receiving Inspection - @ Enter the Simcona Part Number (CAD# etc…" at bounding box center [690, 374] width 1381 height 683
click at [829, 645] on button "Save Progress" at bounding box center [828, 639] width 69 height 17
click at [913, 640] on span "Next Page" at bounding box center [902, 639] width 35 height 8
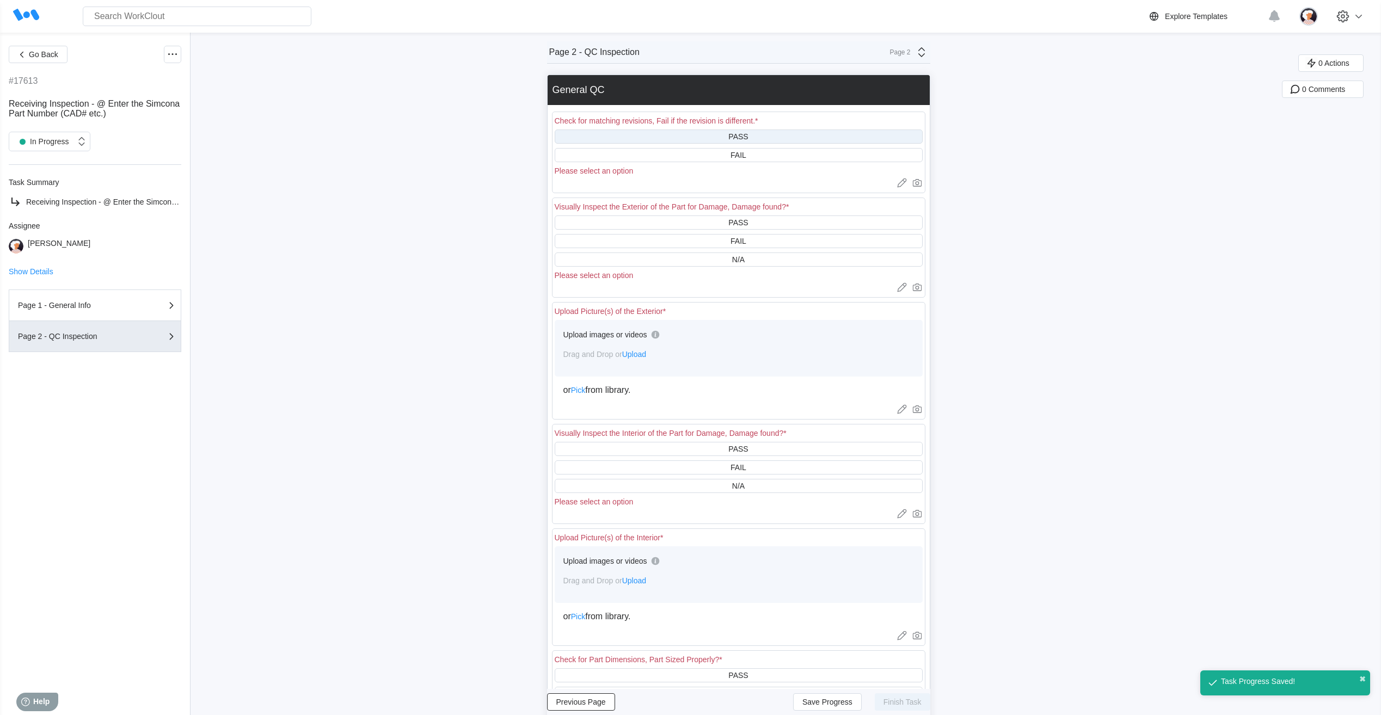
click at [777, 134] on div "PASS" at bounding box center [739, 137] width 368 height 14
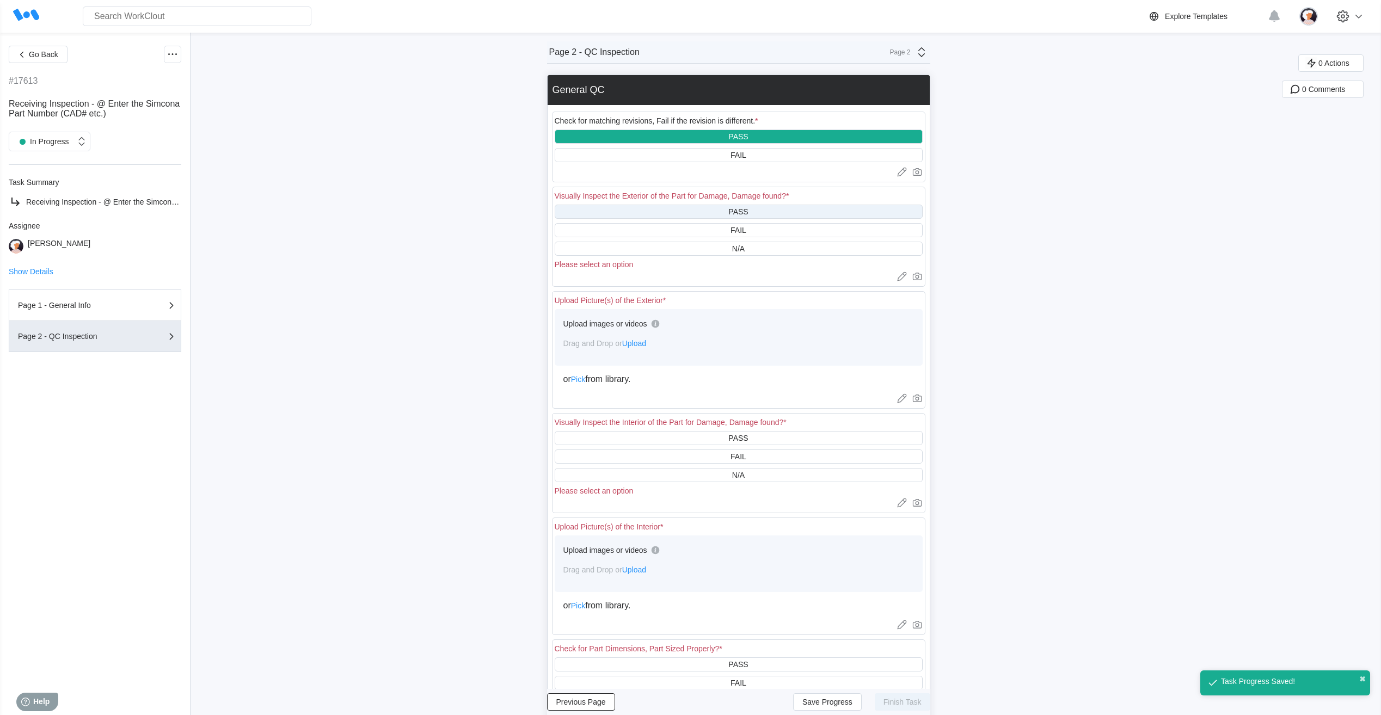
click at [759, 214] on div "PASS" at bounding box center [739, 212] width 368 height 14
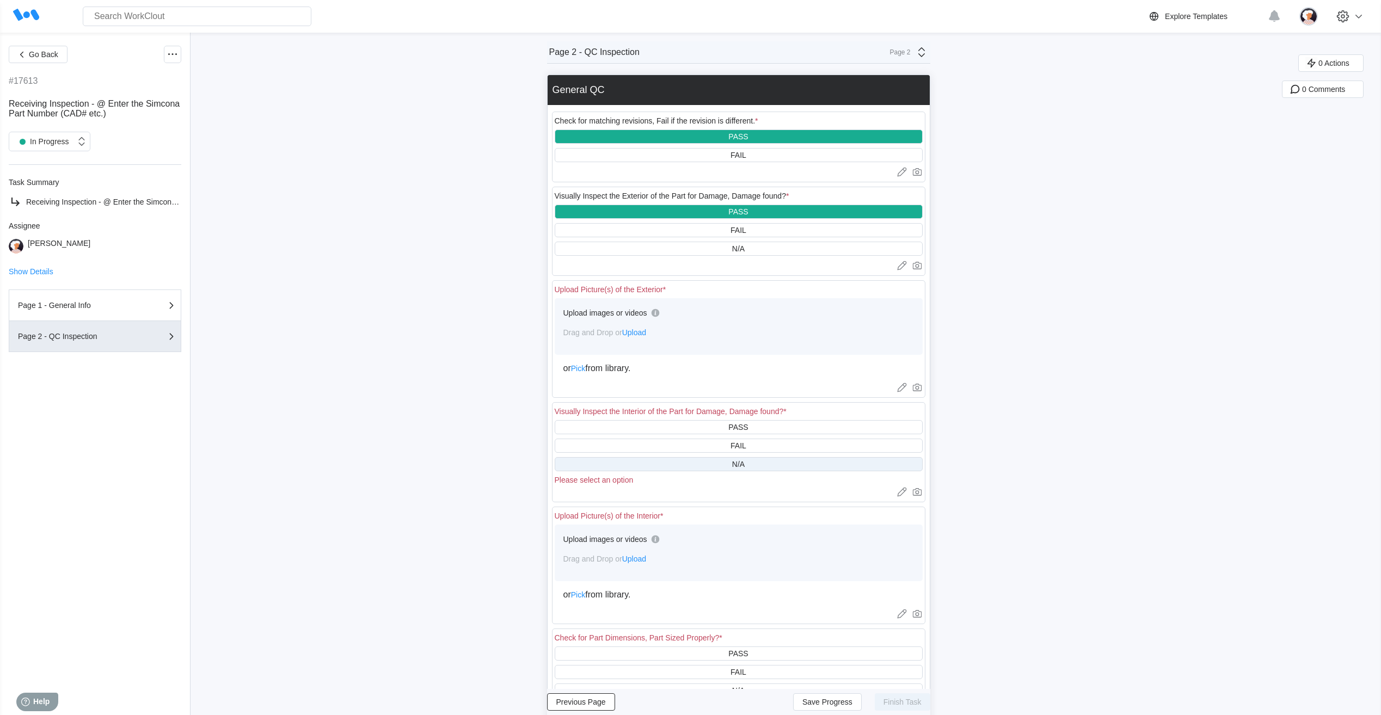
click at [773, 463] on div "N/A" at bounding box center [739, 464] width 368 height 14
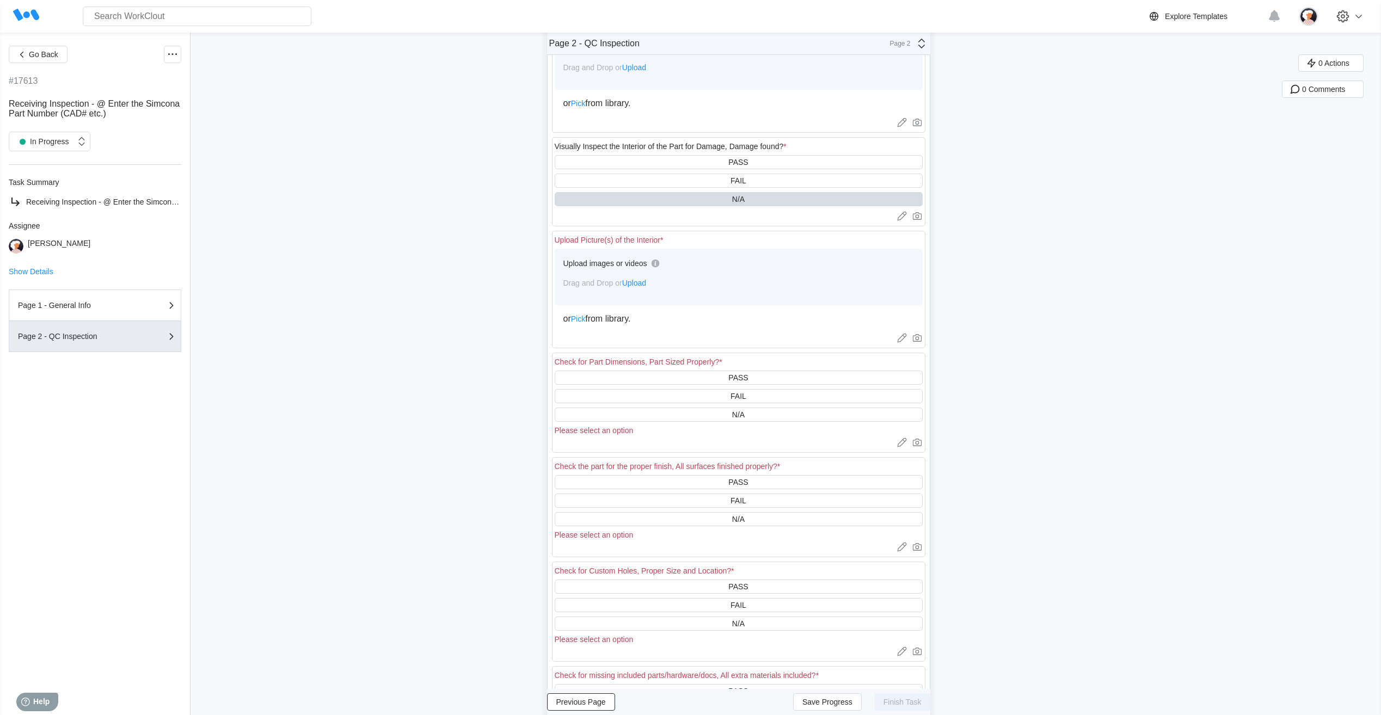
scroll to position [327, 0]
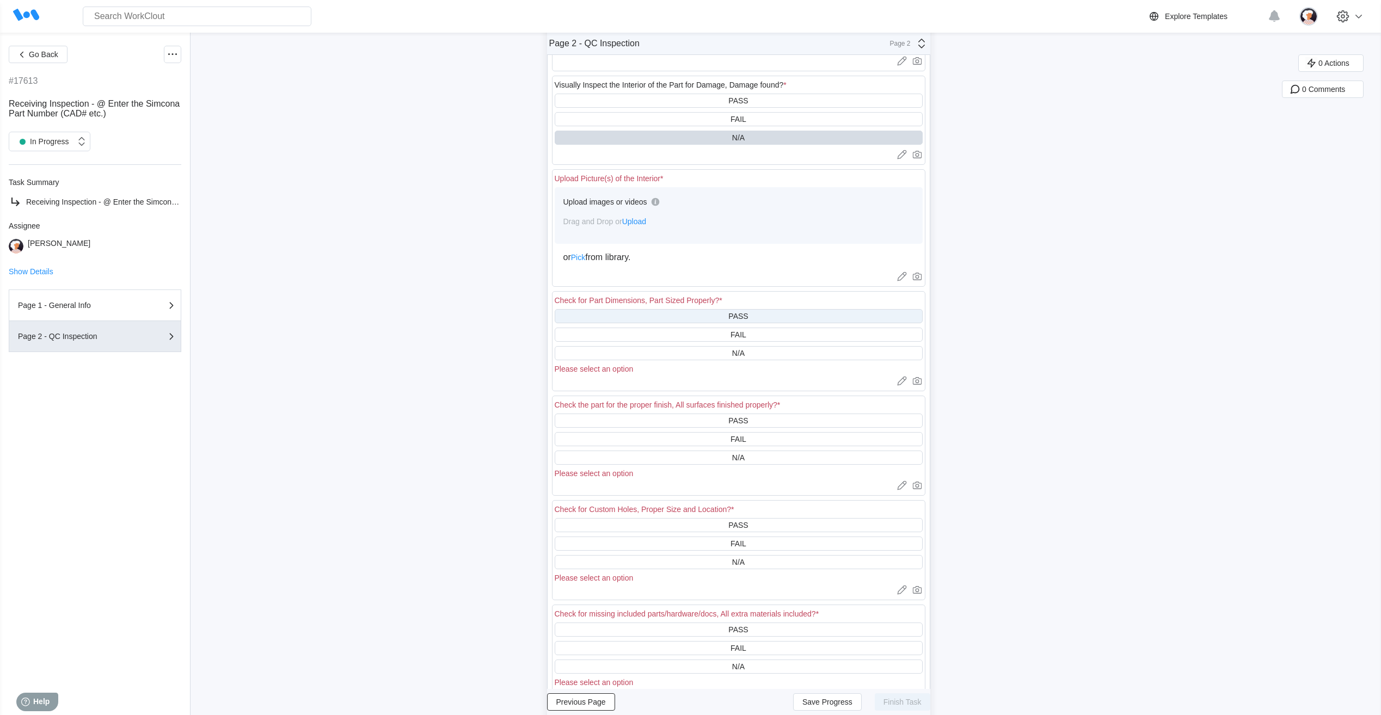
click at [706, 321] on div "PASS" at bounding box center [739, 316] width 368 height 14
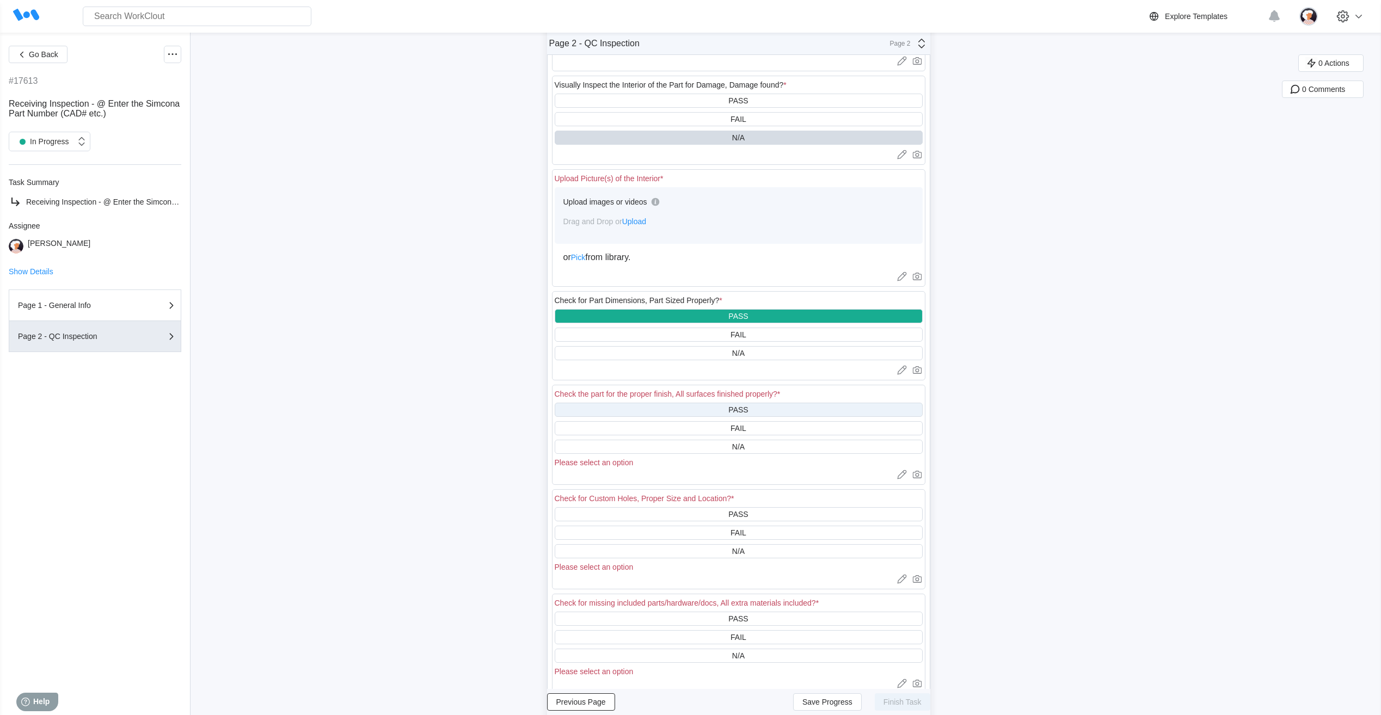
click at [711, 411] on div "PASS" at bounding box center [739, 410] width 368 height 14
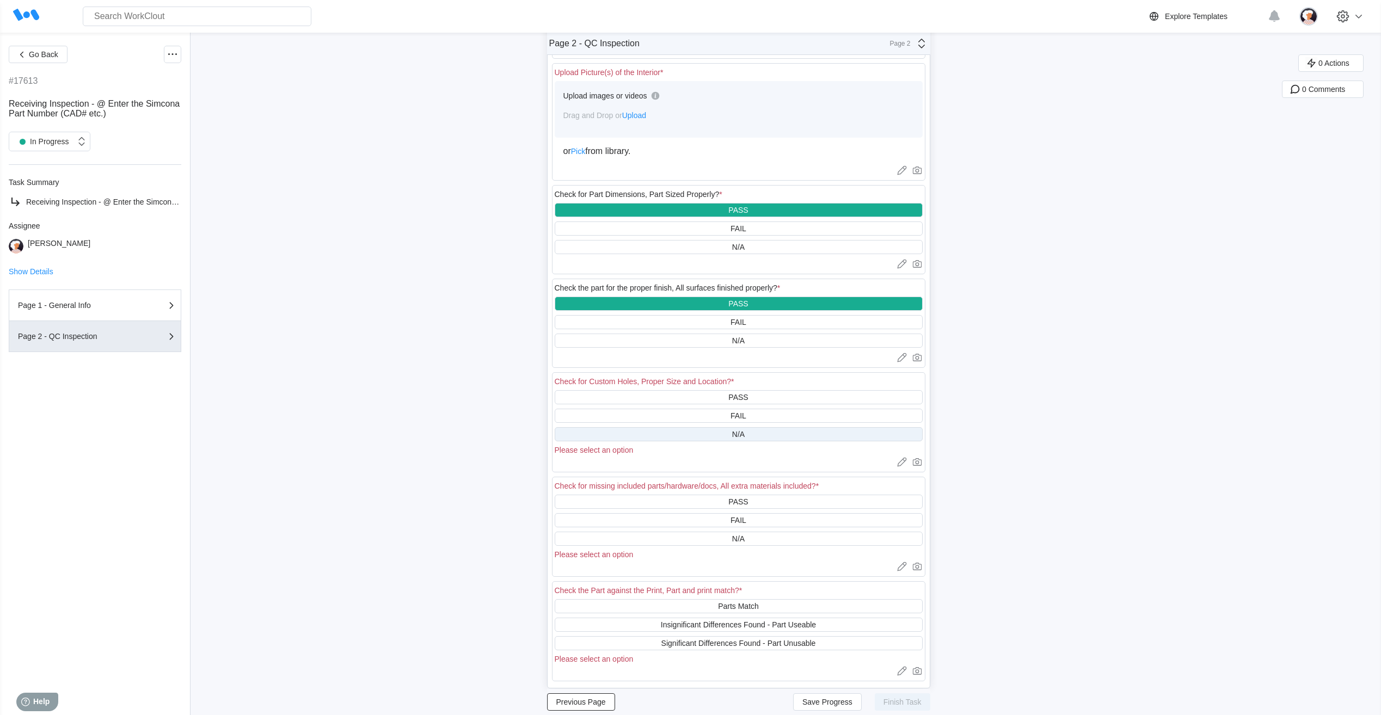
scroll to position [436, 0]
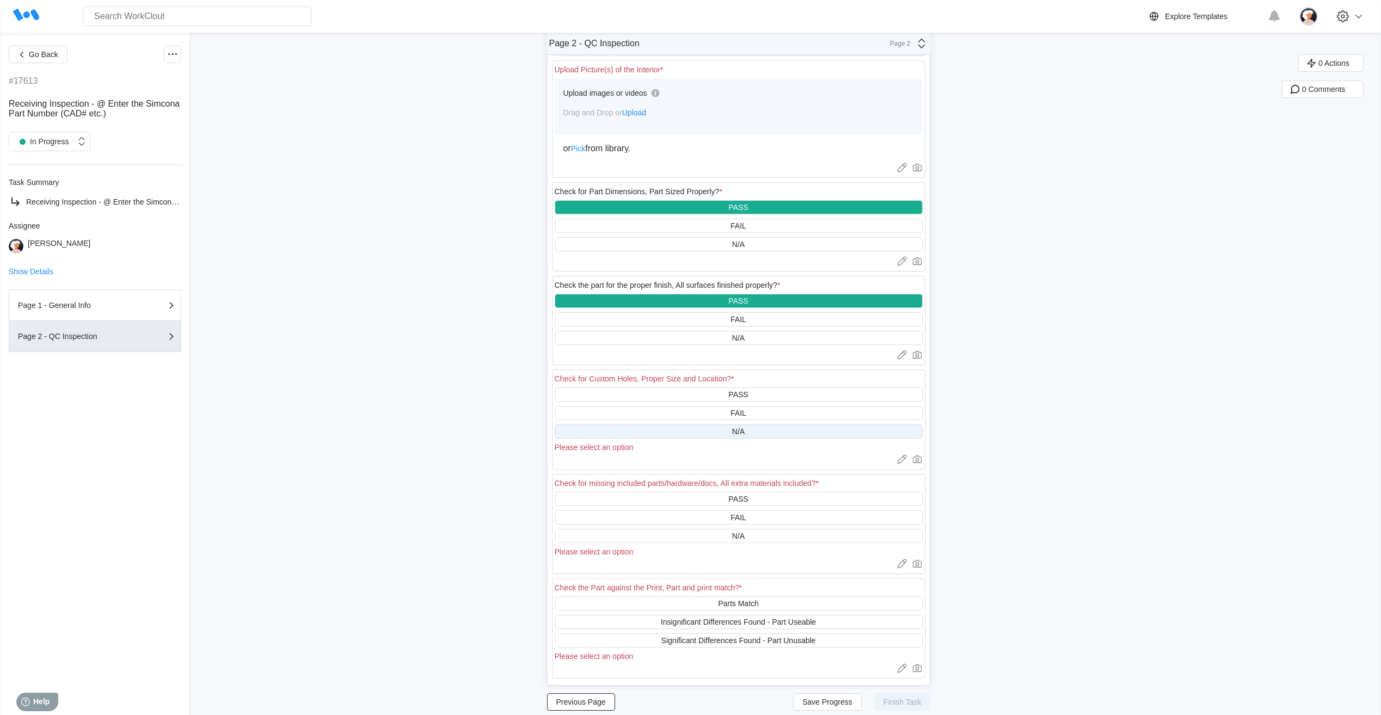
click at [699, 426] on div "N/A" at bounding box center [739, 432] width 368 height 14
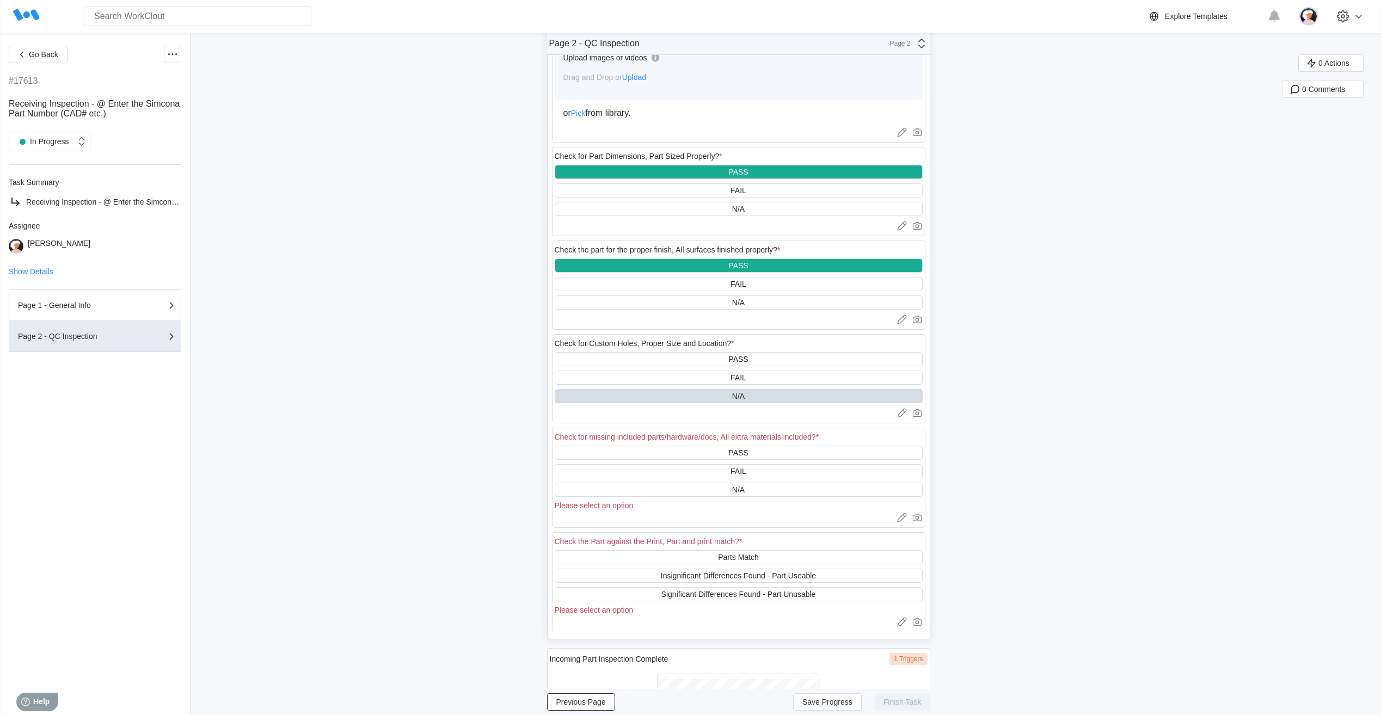
scroll to position [490, 0]
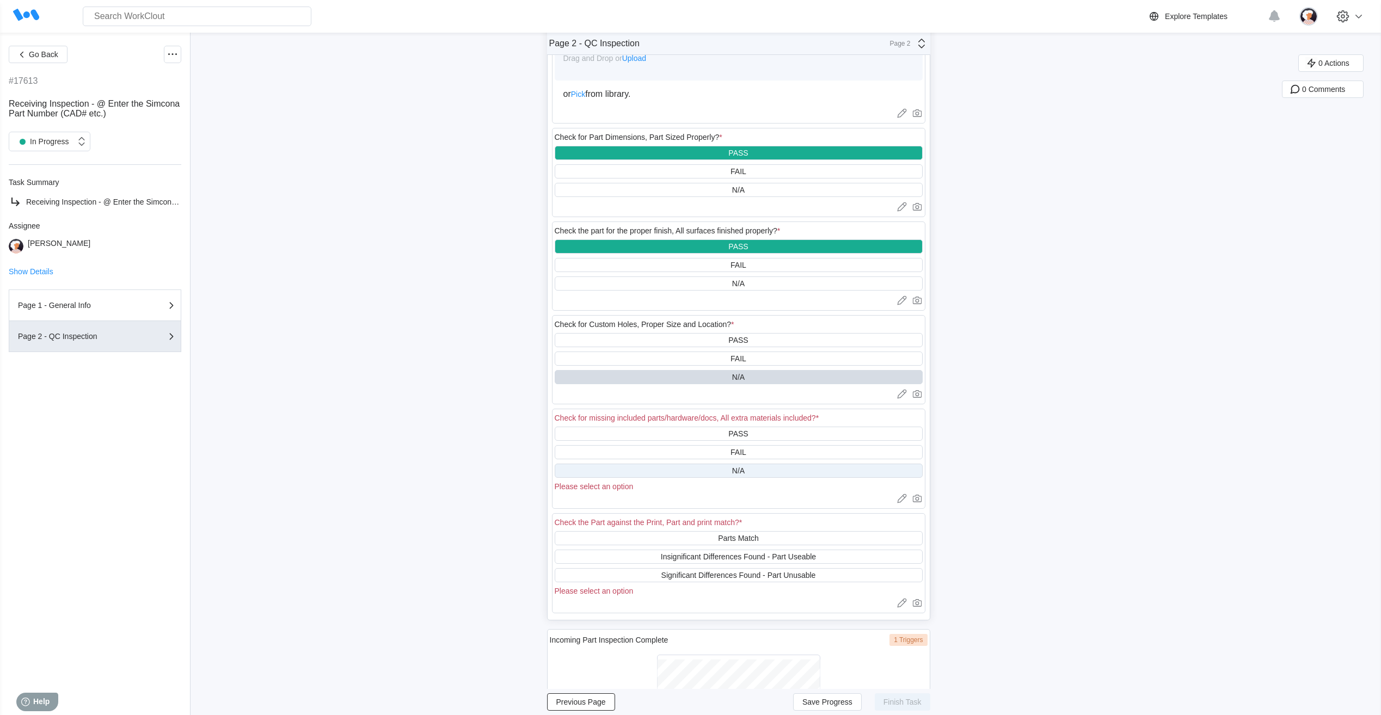
click at [693, 473] on div "N/A" at bounding box center [739, 471] width 368 height 14
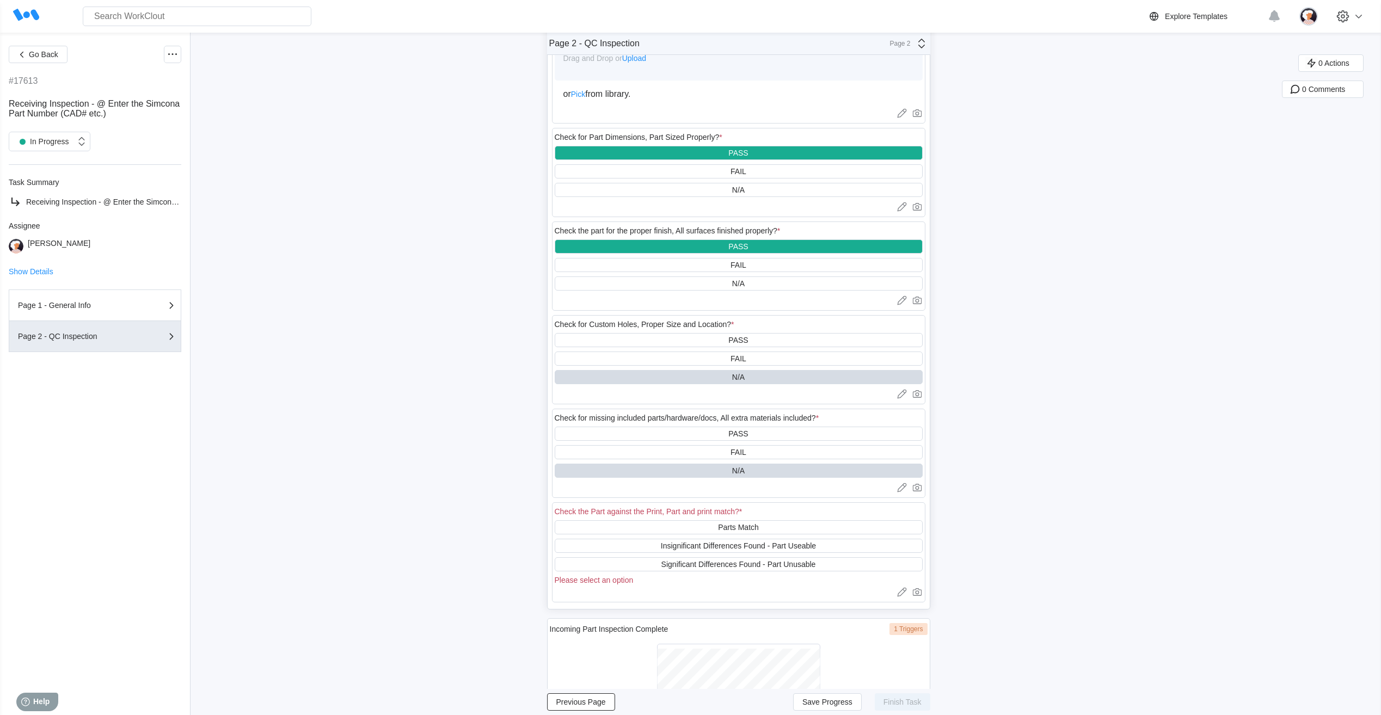
scroll to position [599, 0]
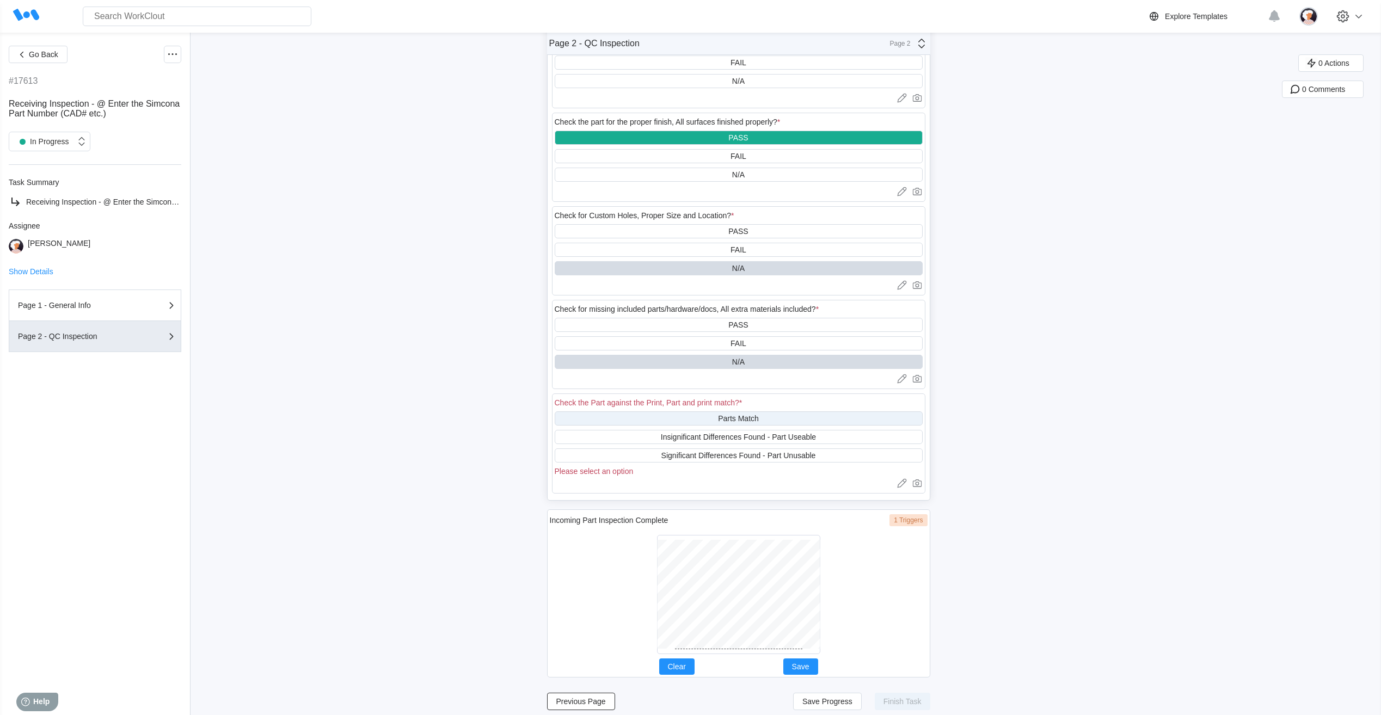
click at [688, 419] on div "Parts Match" at bounding box center [739, 419] width 368 height 14
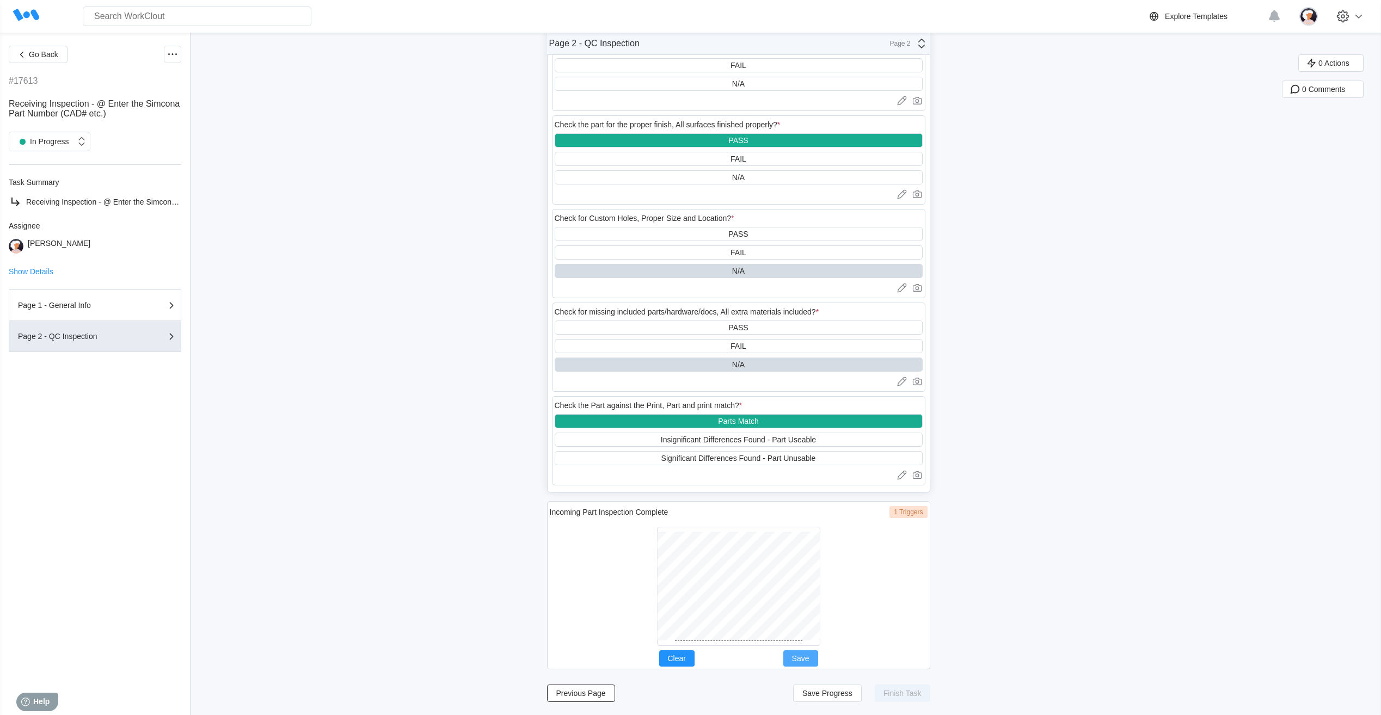
click at [816, 658] on button "Save" at bounding box center [801, 659] width 35 height 16
click at [819, 693] on span "Save Progress" at bounding box center [828, 694] width 50 height 8
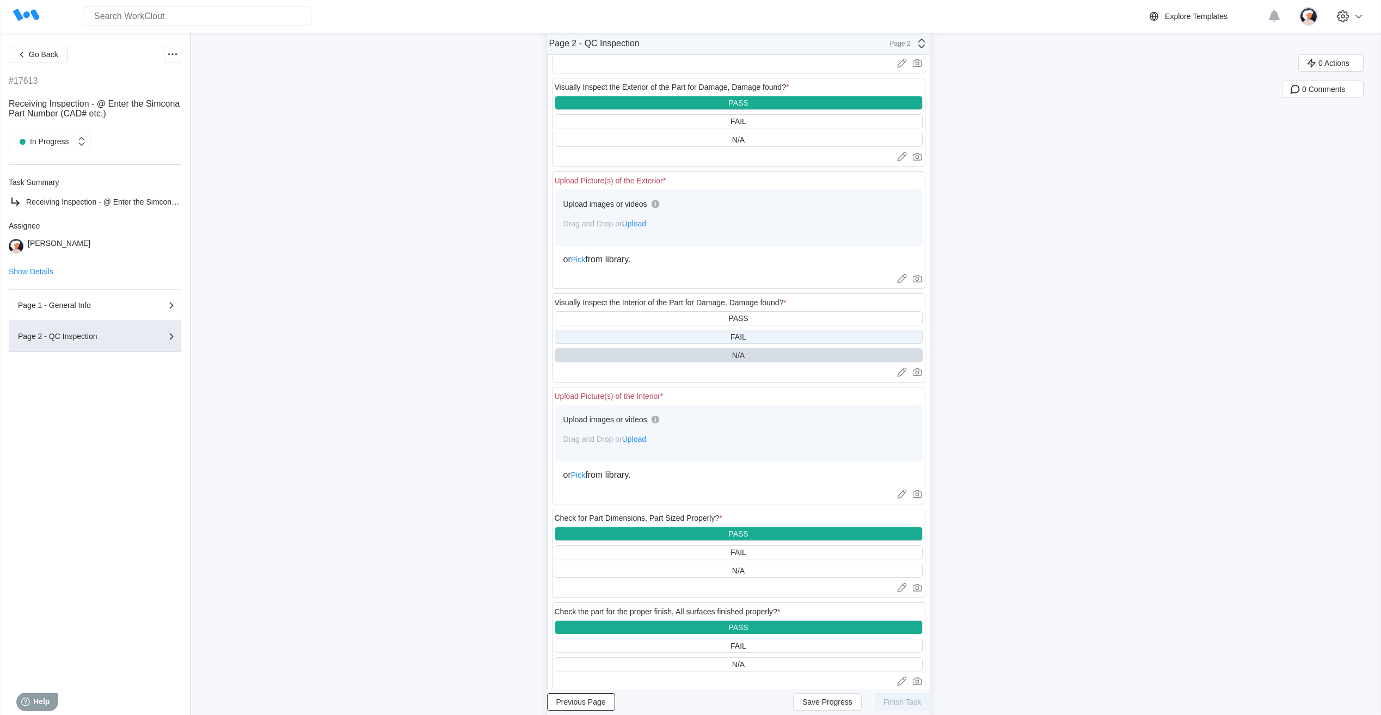
scroll to position [106, 0]
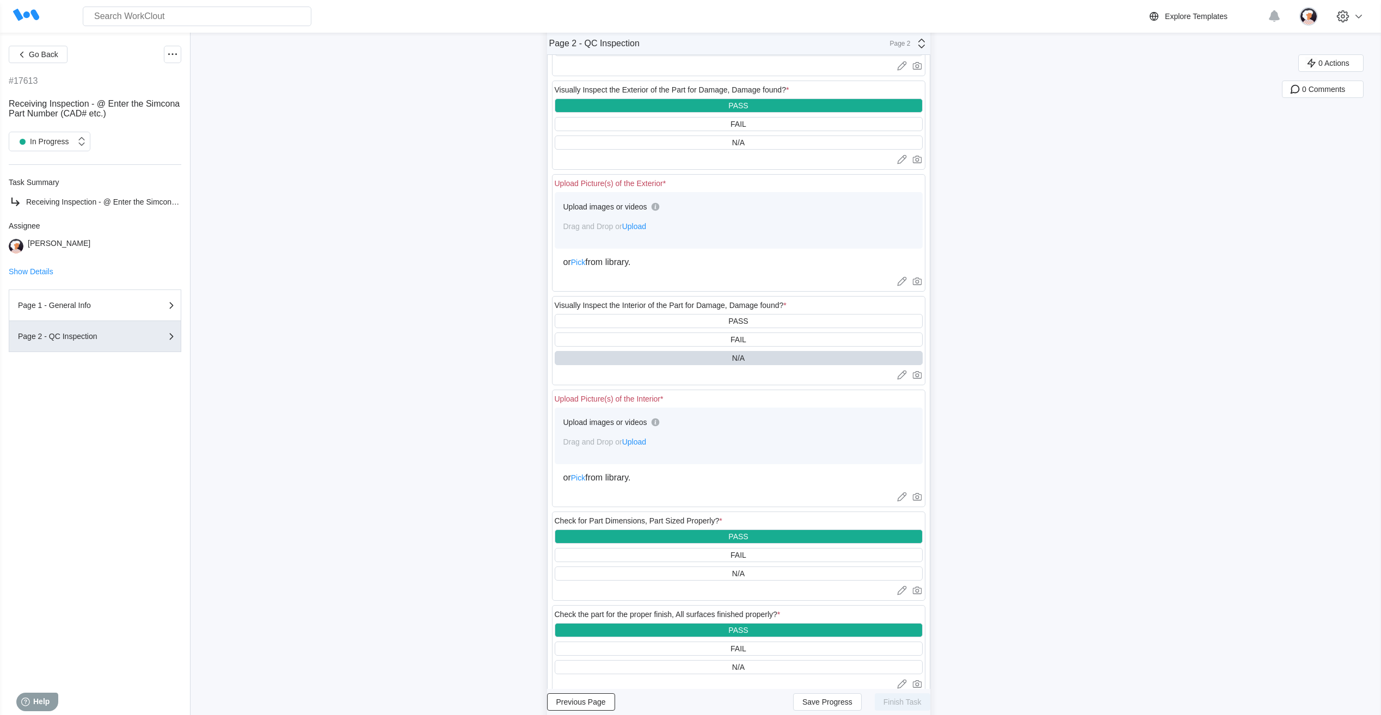
click at [639, 227] on span "Upload" at bounding box center [634, 226] width 24 height 9
click at [644, 441] on span "Upload" at bounding box center [634, 442] width 24 height 9
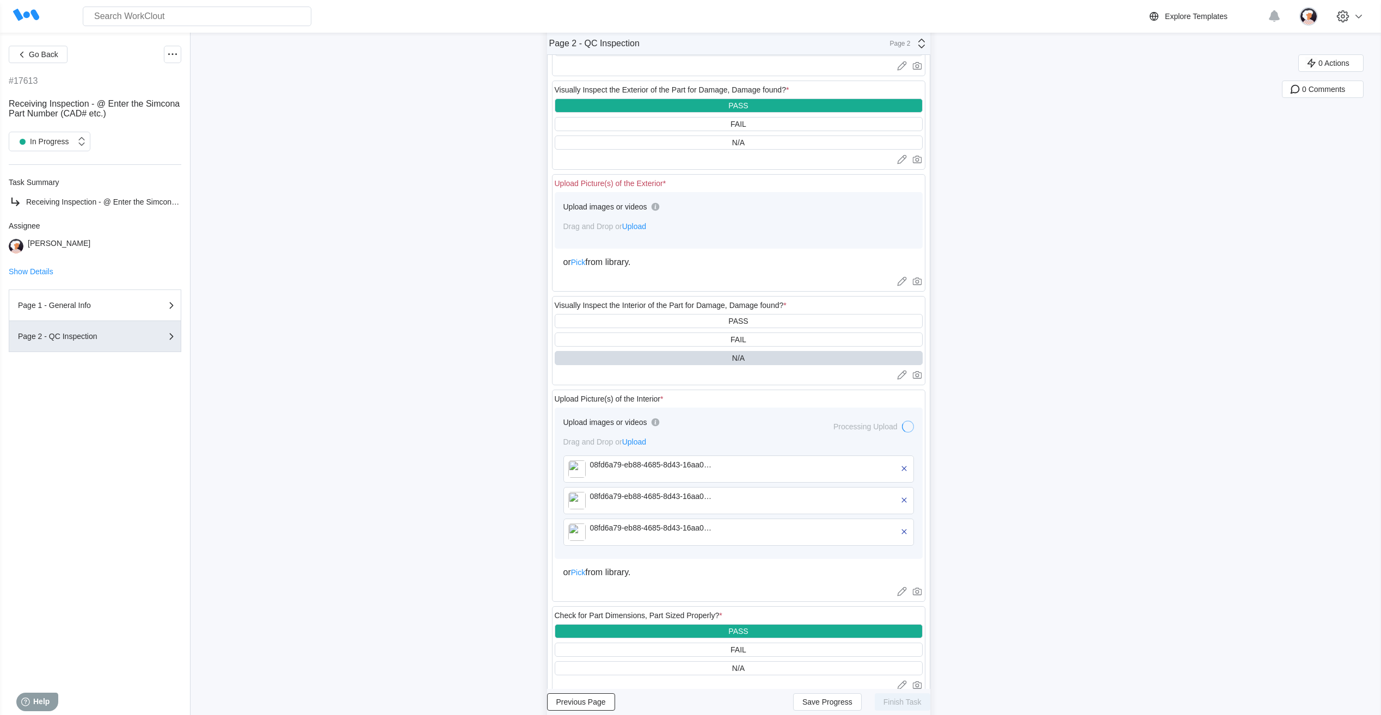
click at [634, 224] on span "Upload" at bounding box center [634, 226] width 24 height 9
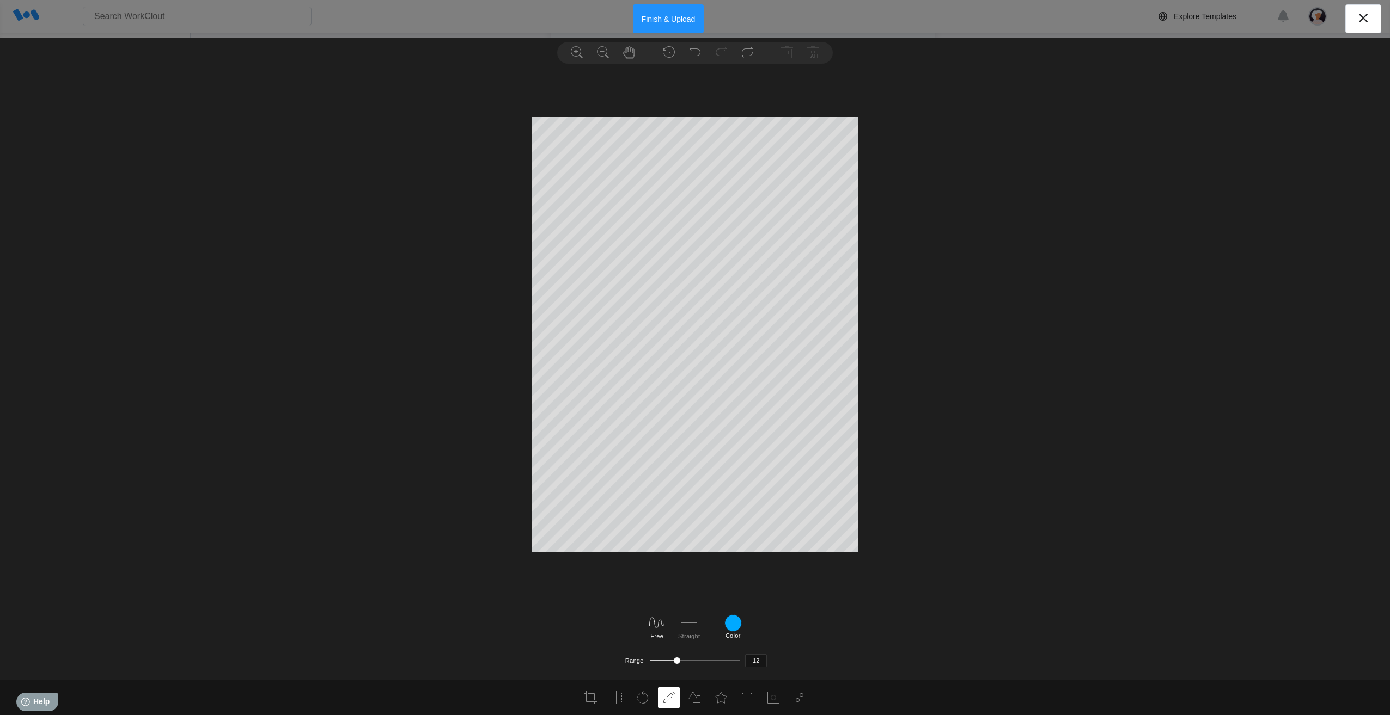
click at [686, 14] on button "Finish & Upload" at bounding box center [668, 18] width 71 height 29
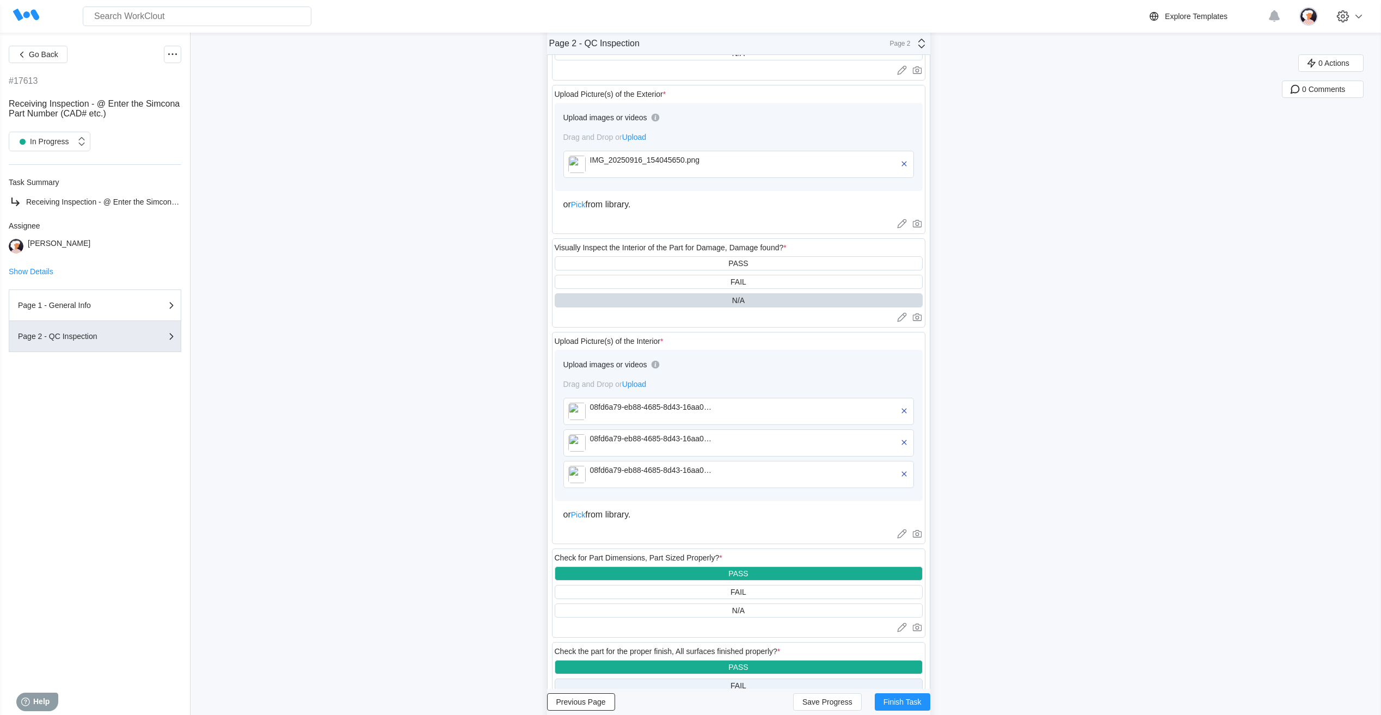
scroll to position [324, 0]
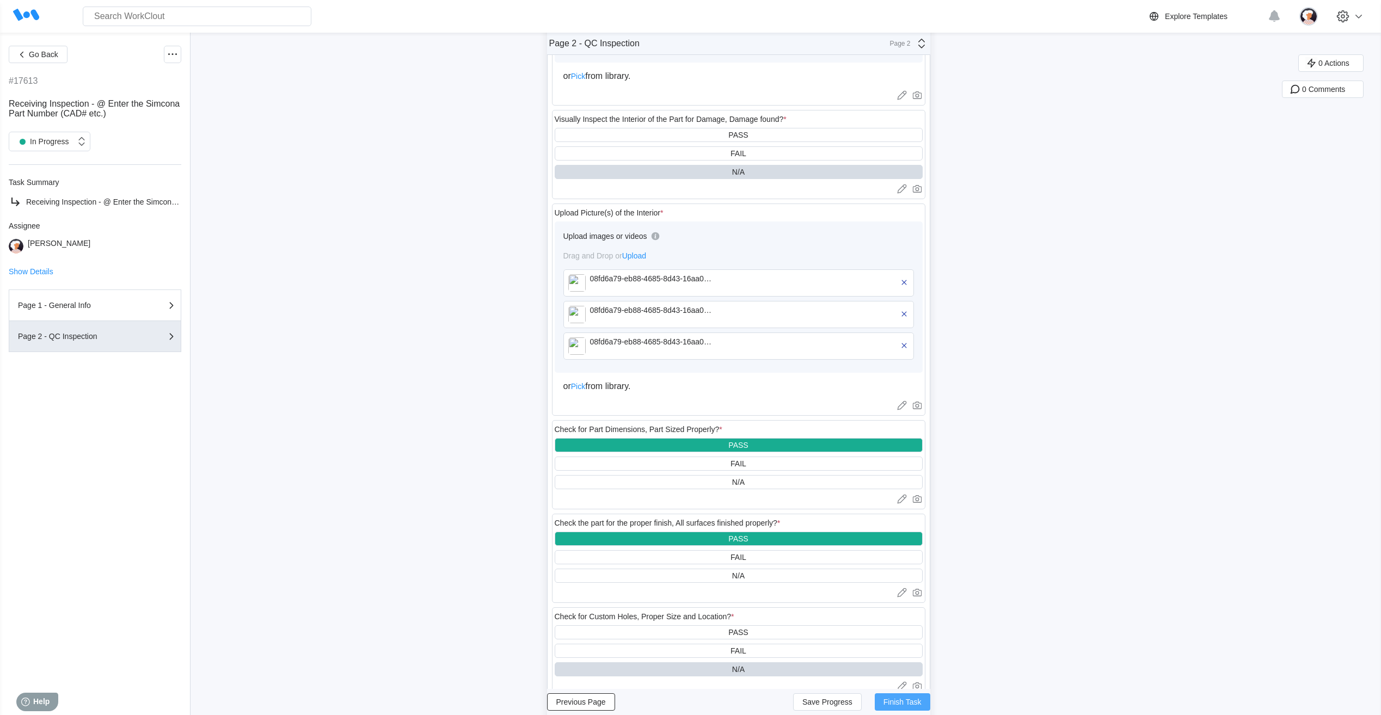
click at [903, 707] on button "Finish Task" at bounding box center [903, 702] width 56 height 17
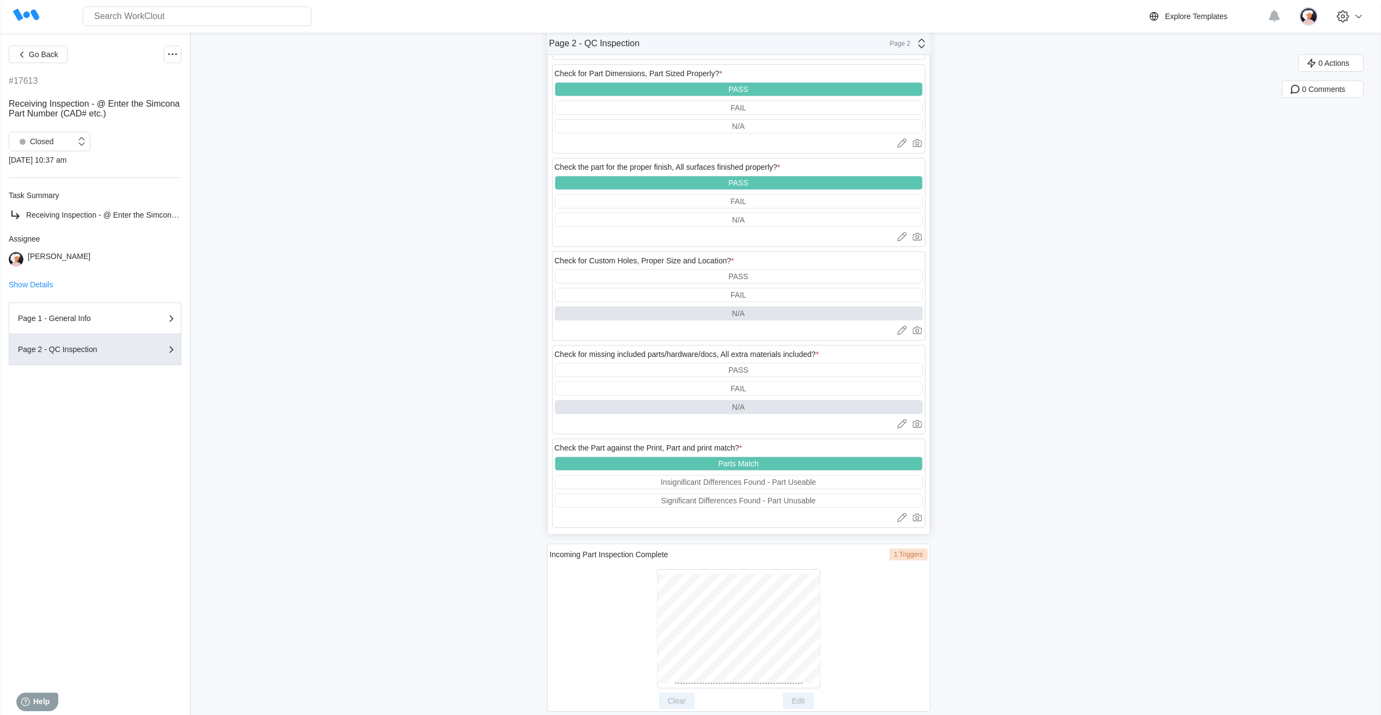
scroll to position [696, 0]
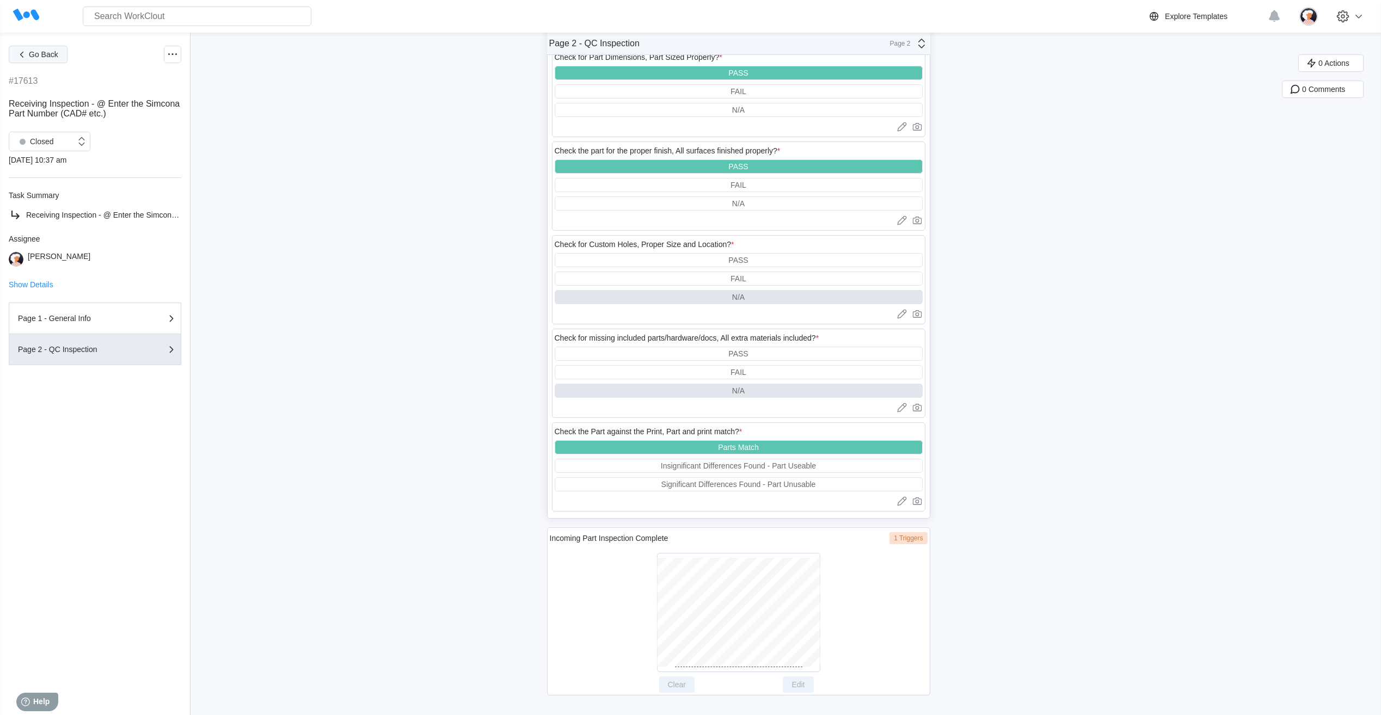
click at [46, 52] on span "Go Back" at bounding box center [43, 55] width 29 height 8
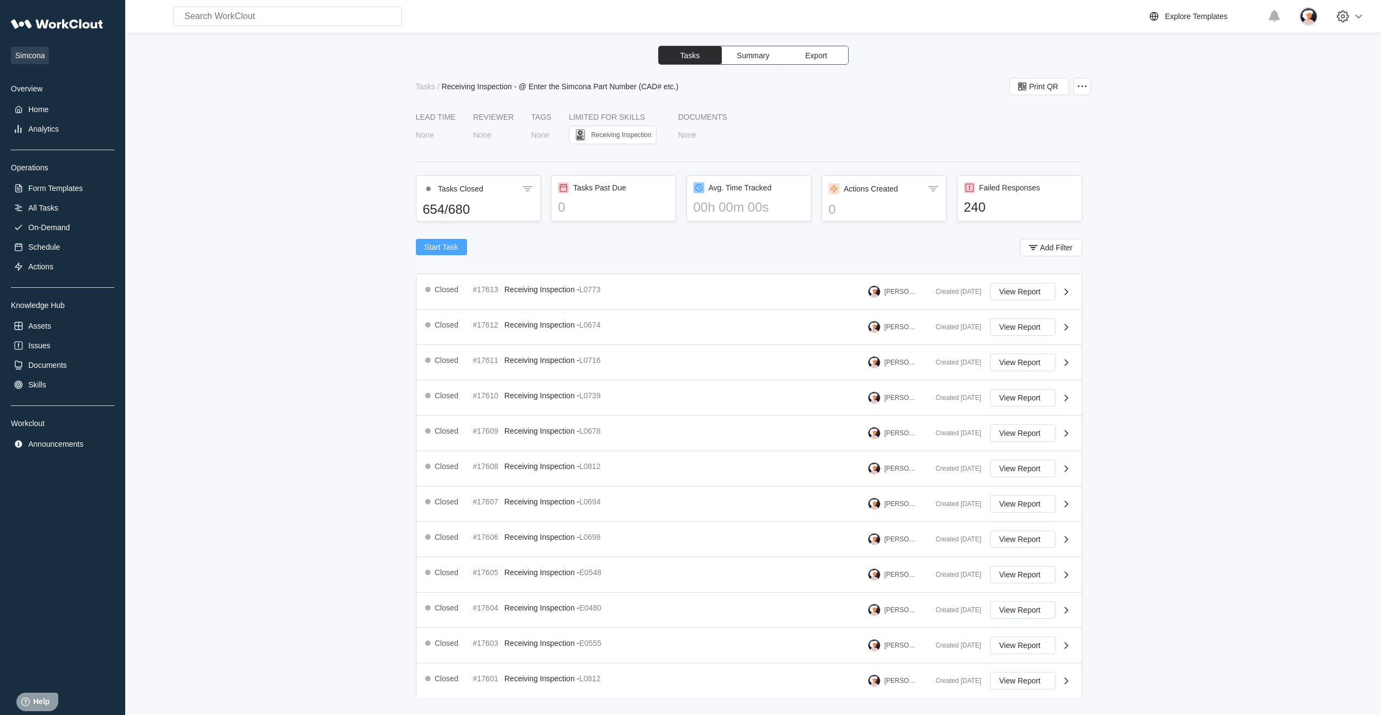
click at [433, 249] on span "Start Task" at bounding box center [442, 247] width 34 height 8
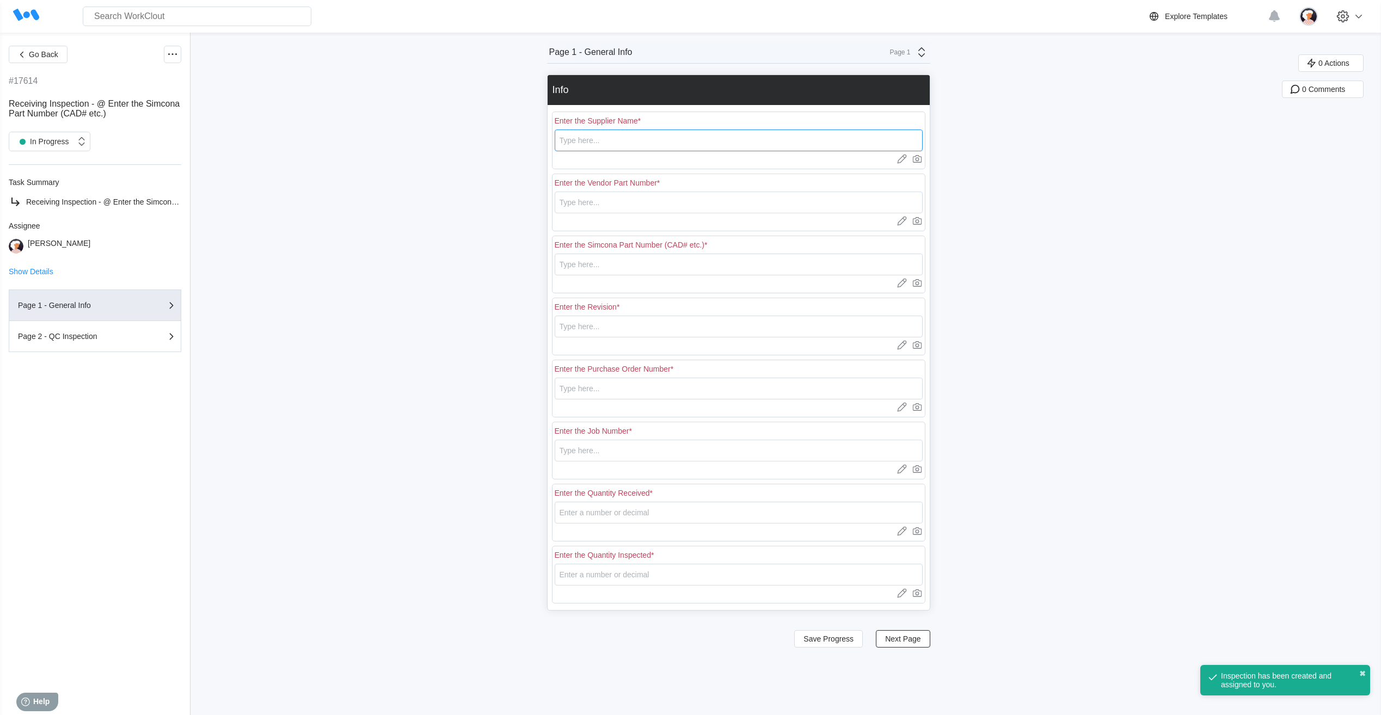
click at [592, 142] on input "text" at bounding box center [739, 141] width 368 height 22
type input "RE [PERSON_NAME]"
click at [596, 204] on input "text" at bounding box center [739, 203] width 368 height 22
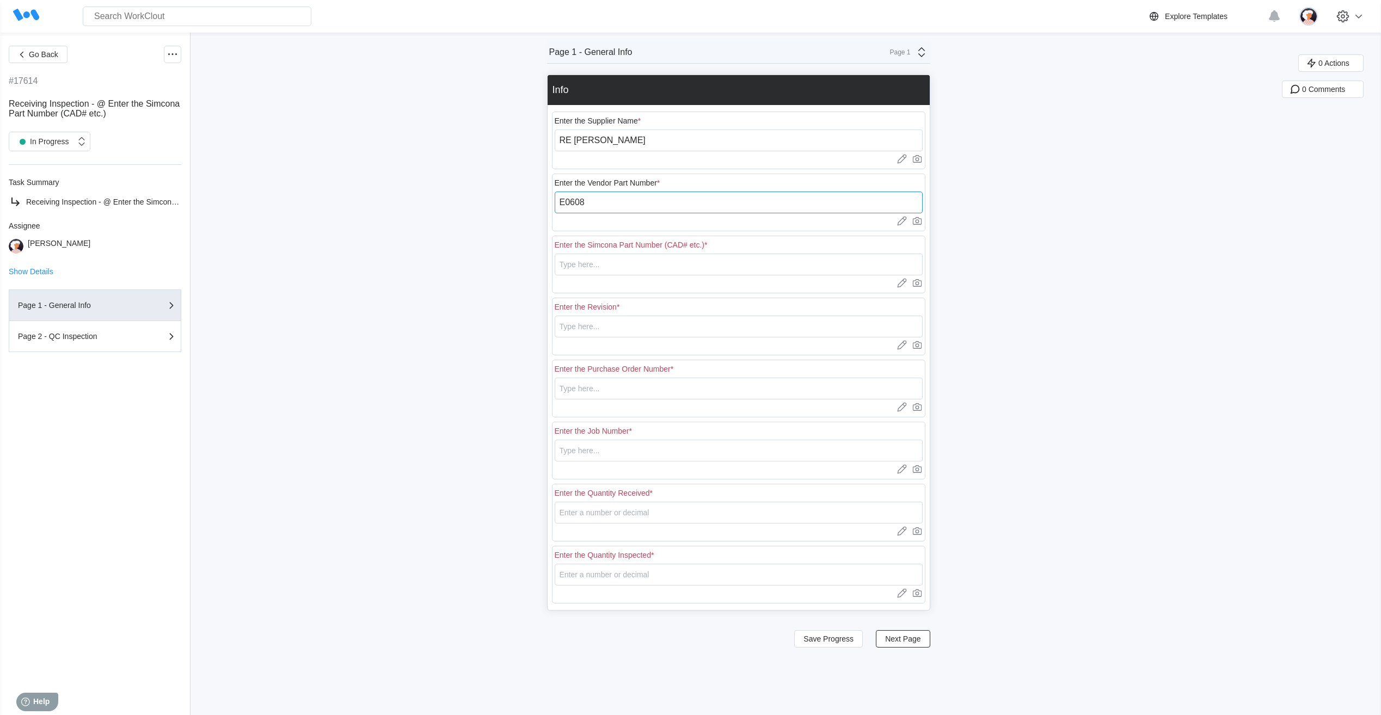
type input "E0608"
type input "0"
type input "18401"
type input "N/A"
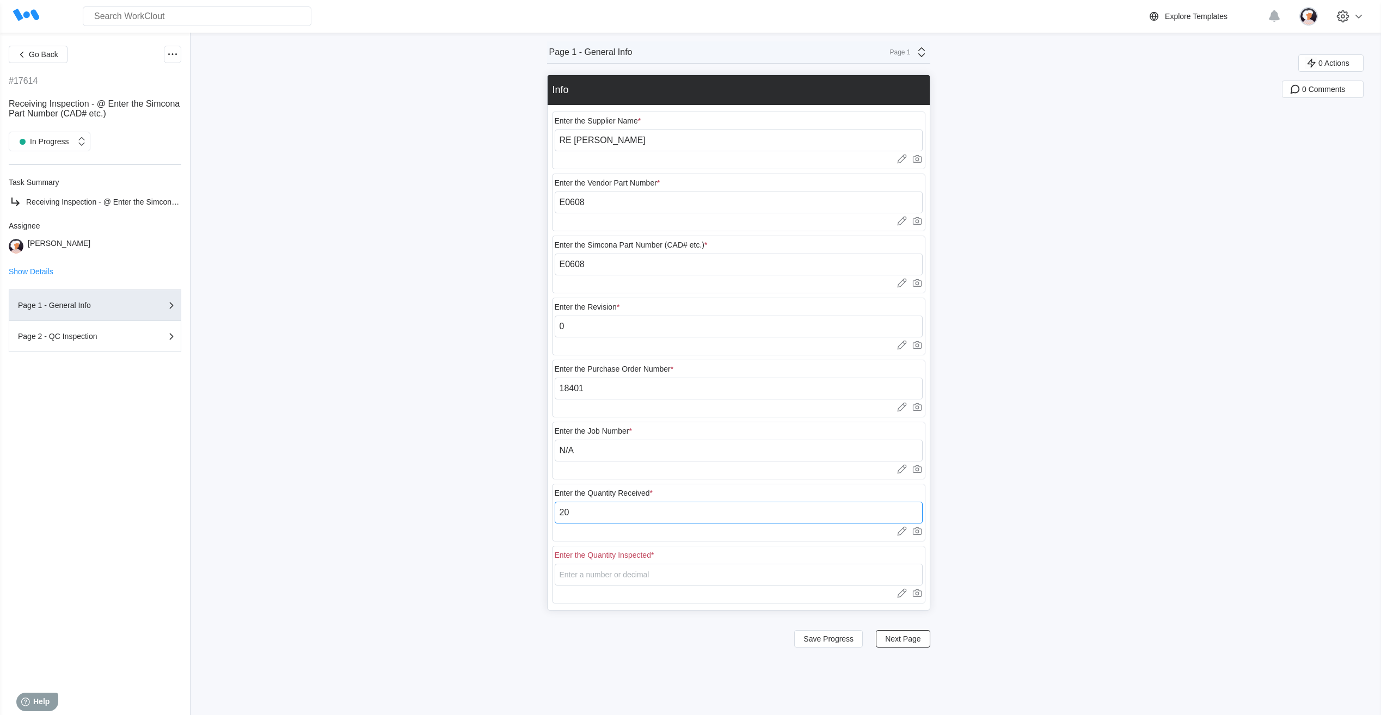
type input "20"
type input "5"
click at [842, 640] on span "Save Progress" at bounding box center [829, 639] width 50 height 8
click at [854, 643] on span "Save Progress" at bounding box center [829, 639] width 50 height 8
click at [848, 642] on span "Save Progress" at bounding box center [829, 639] width 50 height 8
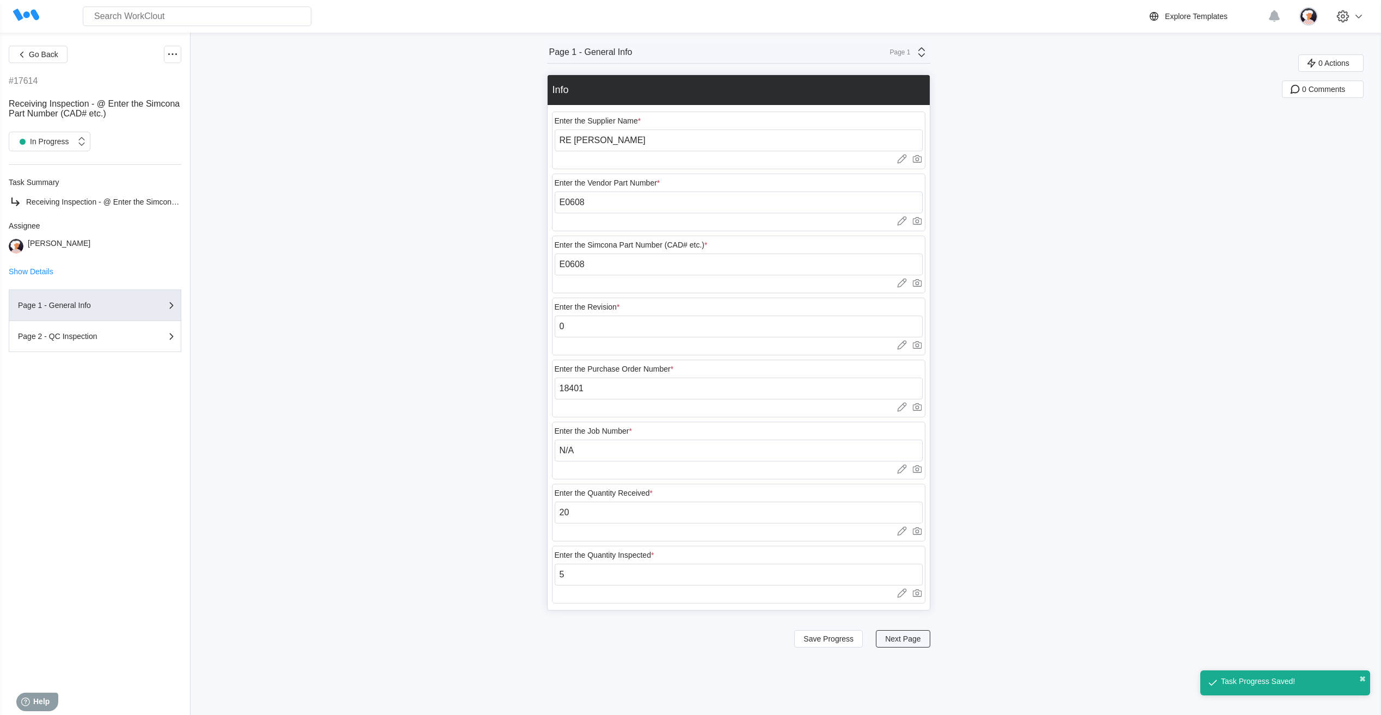
click at [897, 644] on button "Next Page" at bounding box center [903, 639] width 54 height 17
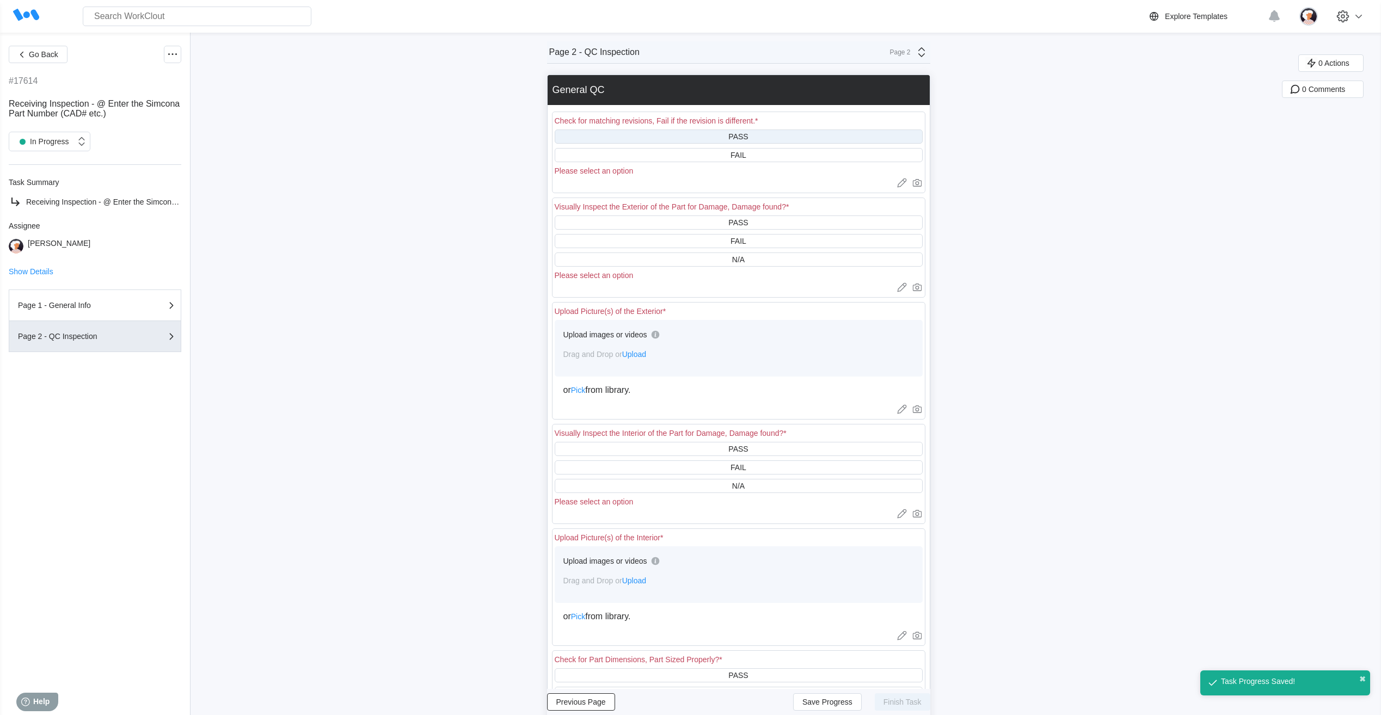
click at [737, 137] on div "PASS" at bounding box center [739, 136] width 20 height 9
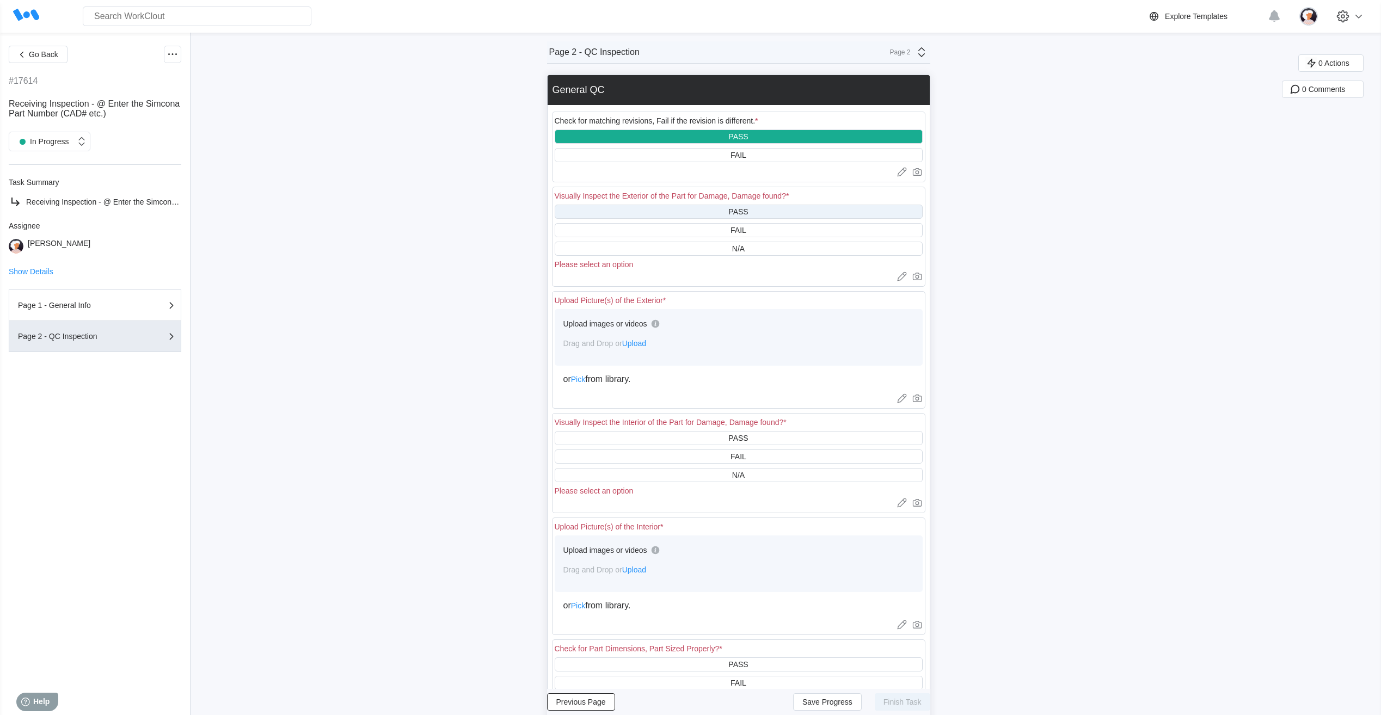
click at [726, 211] on div "PASS" at bounding box center [739, 212] width 368 height 14
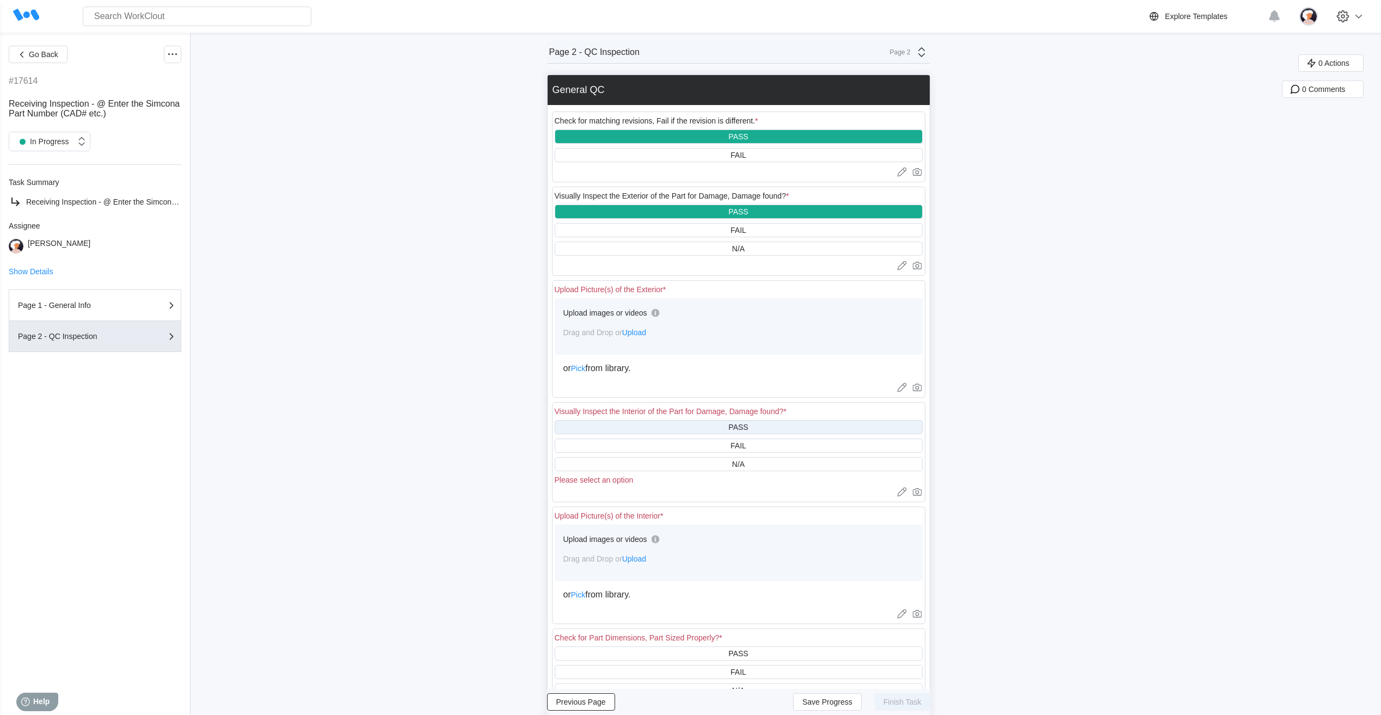
click at [647, 425] on div "PASS" at bounding box center [739, 427] width 368 height 14
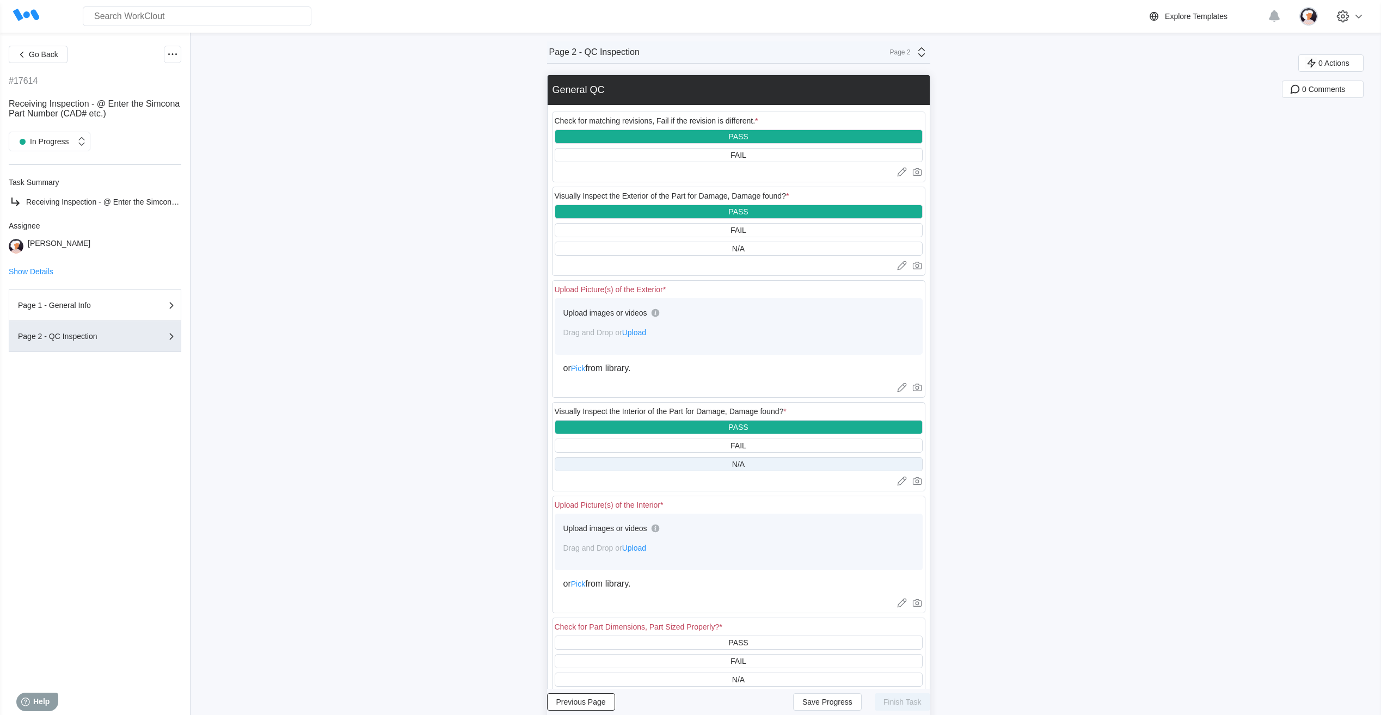
click at [646, 468] on div "N/A" at bounding box center [739, 464] width 368 height 14
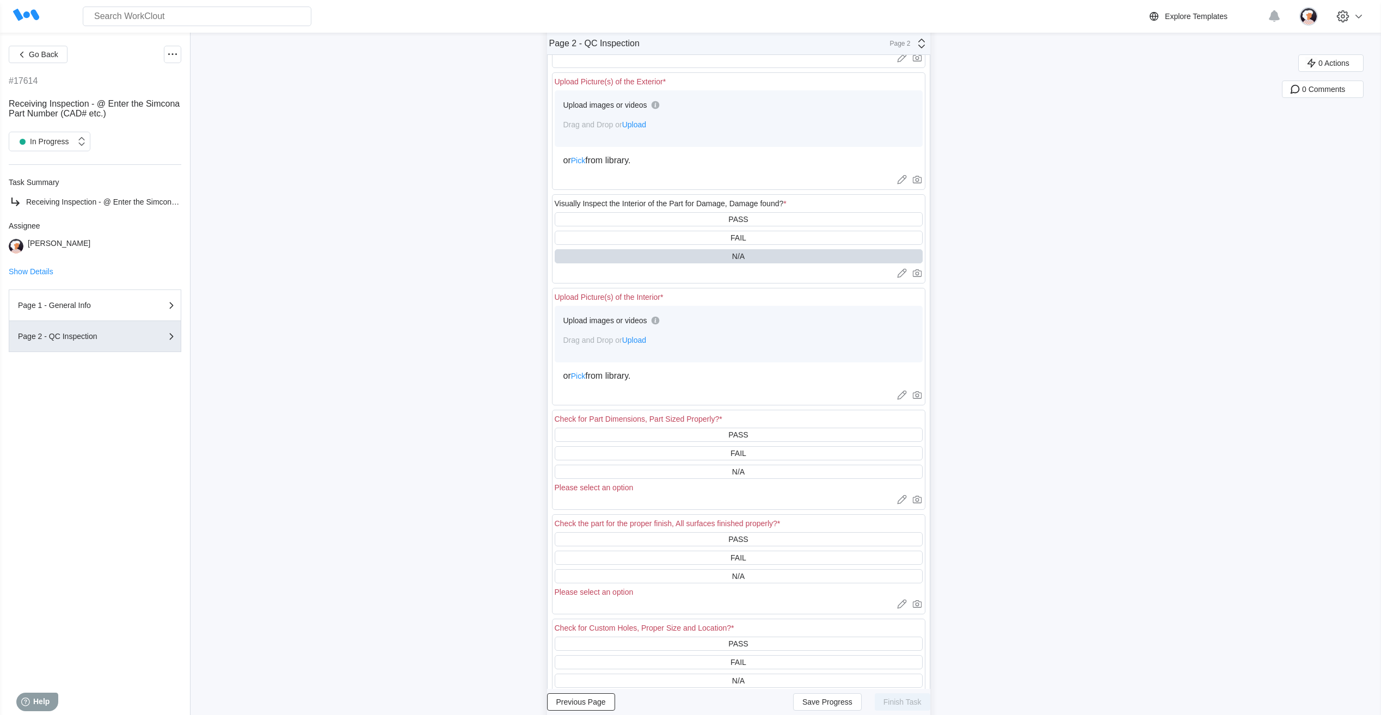
scroll to position [218, 0]
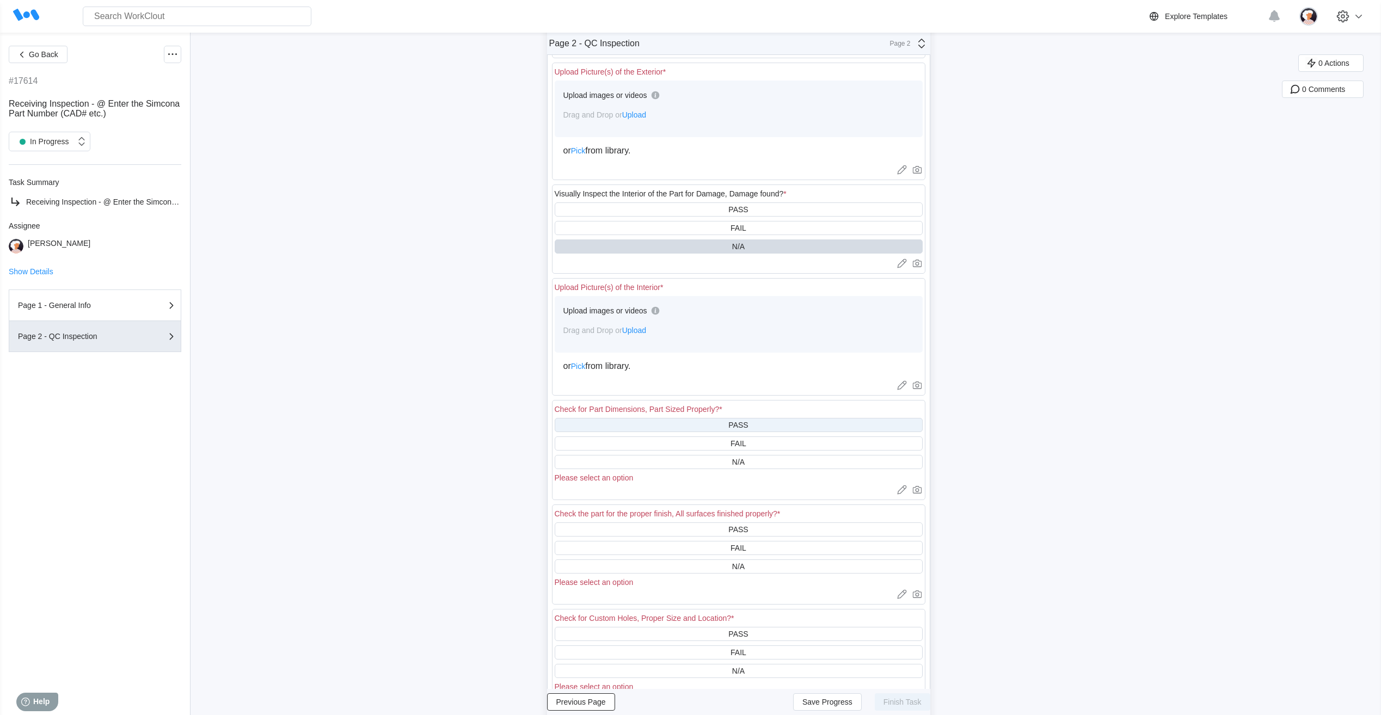
click at [641, 423] on div "PASS" at bounding box center [739, 425] width 368 height 14
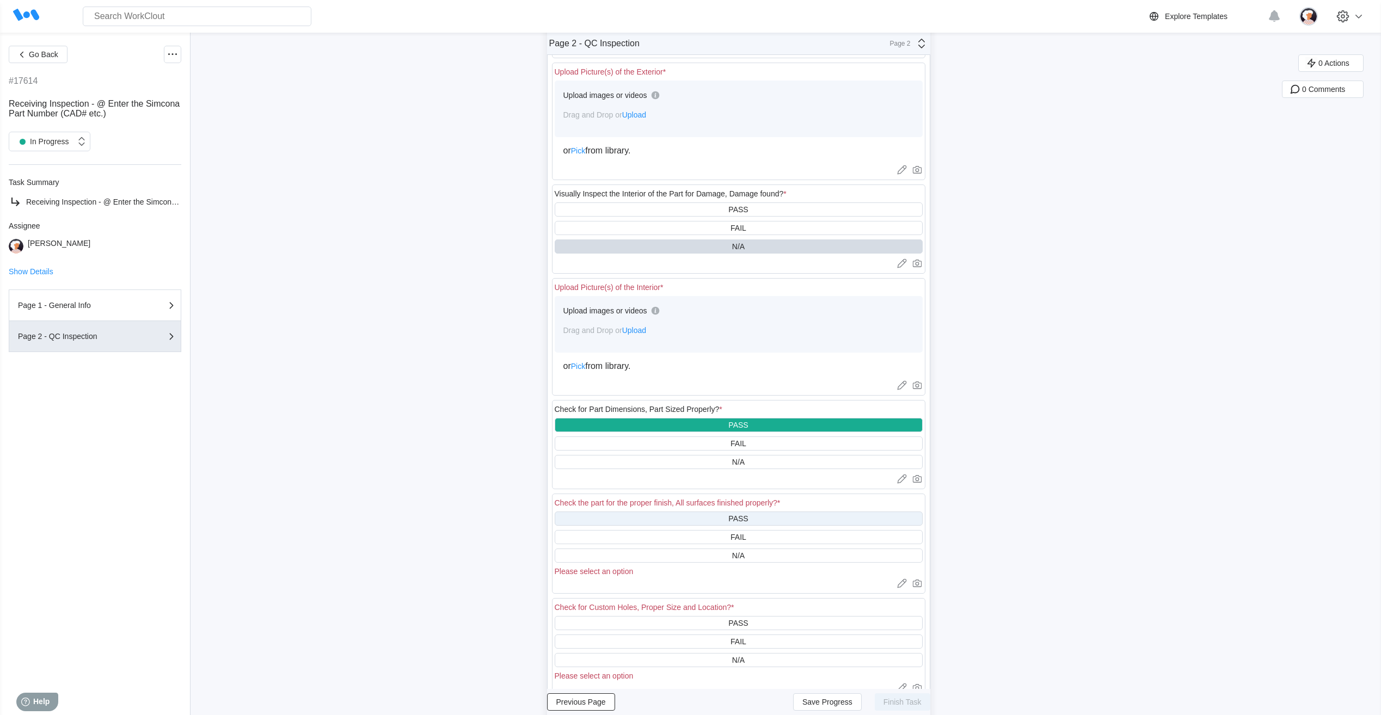
click at [650, 520] on div "PASS" at bounding box center [739, 519] width 368 height 14
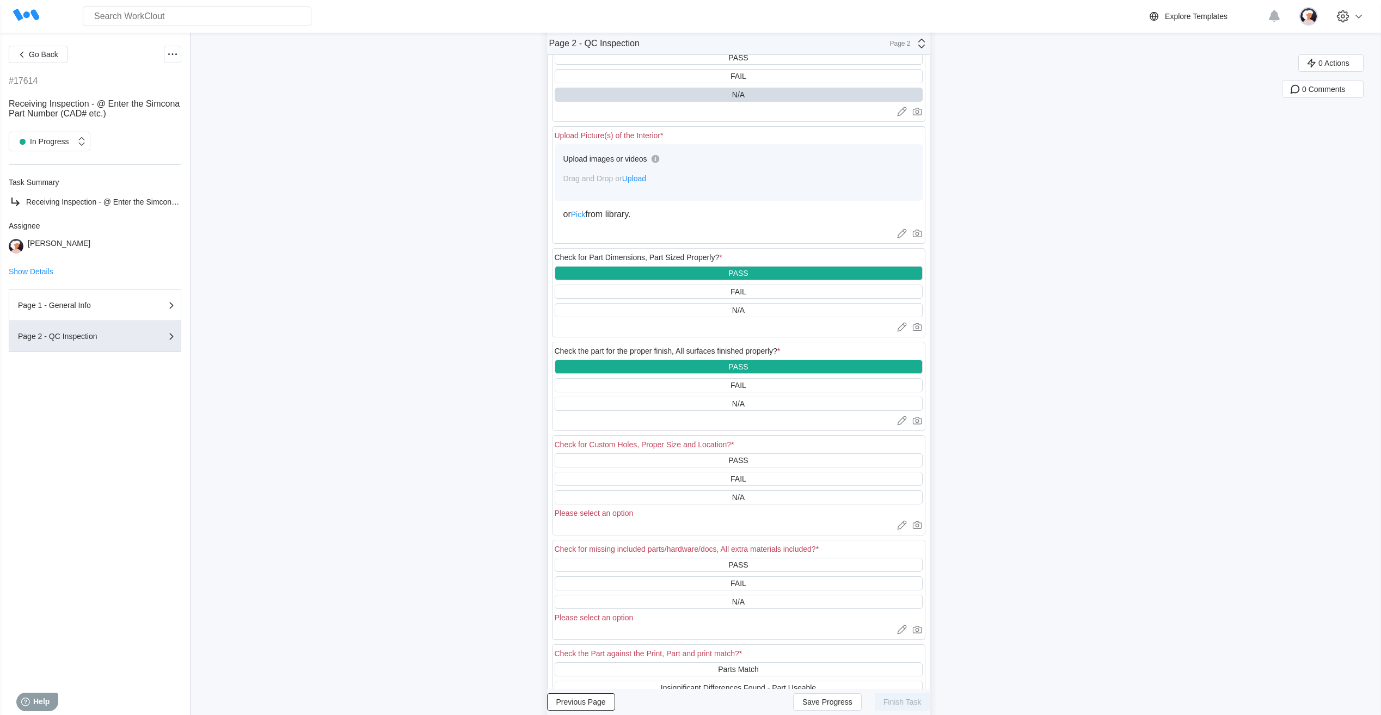
scroll to position [381, 0]
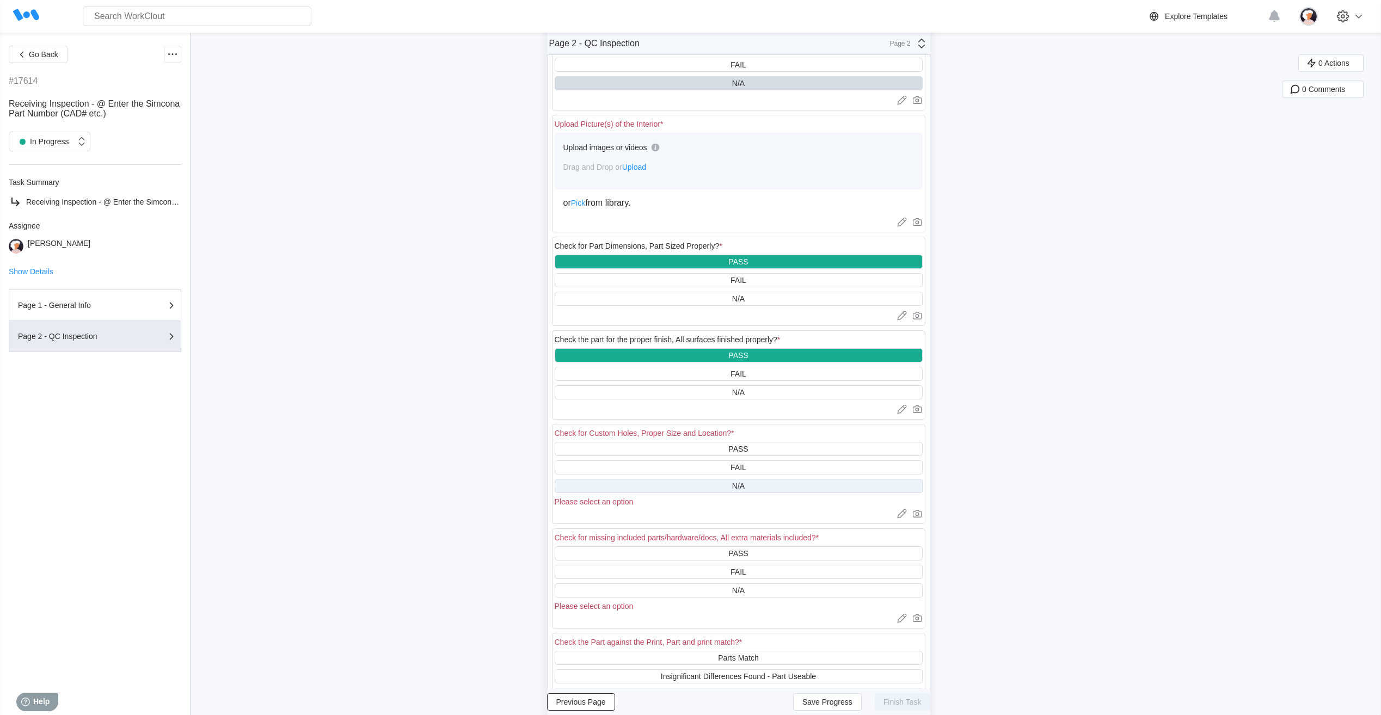
click at [669, 487] on div "N/A" at bounding box center [739, 486] width 368 height 14
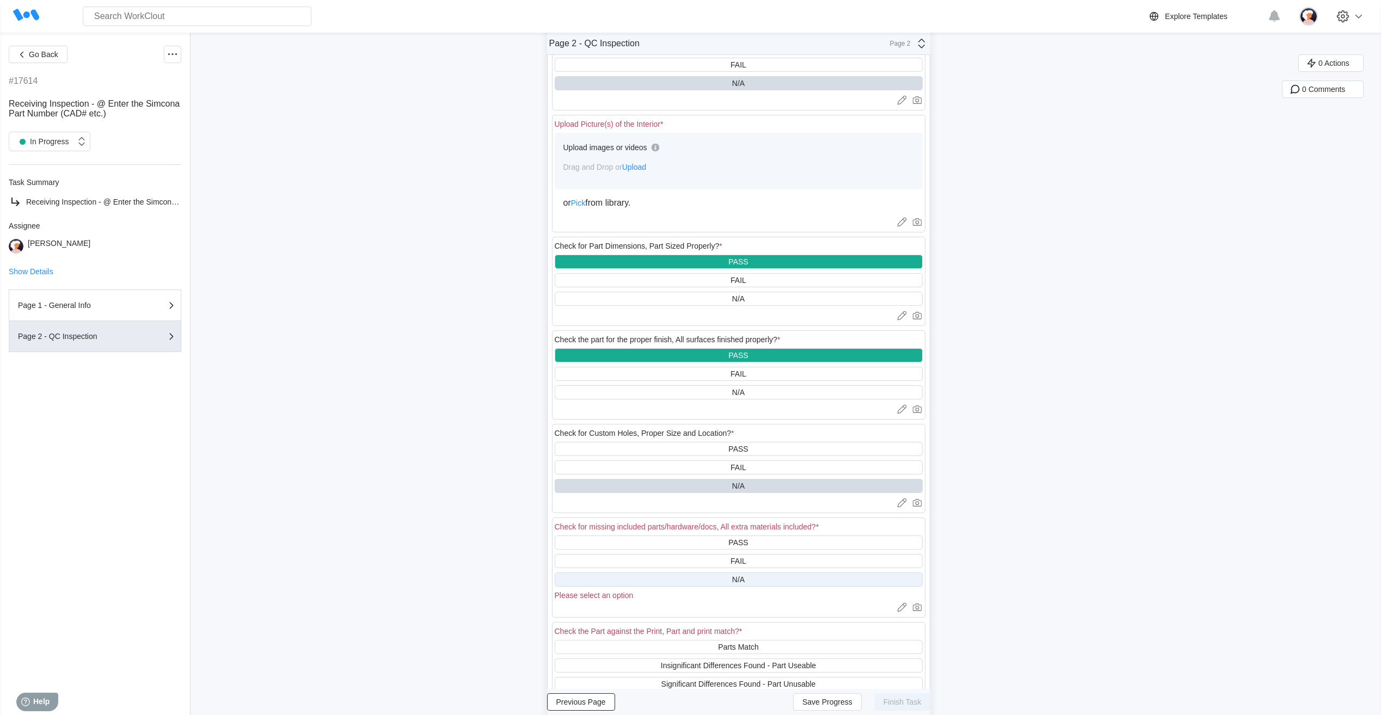
click at [671, 578] on div "N/A" at bounding box center [739, 580] width 368 height 14
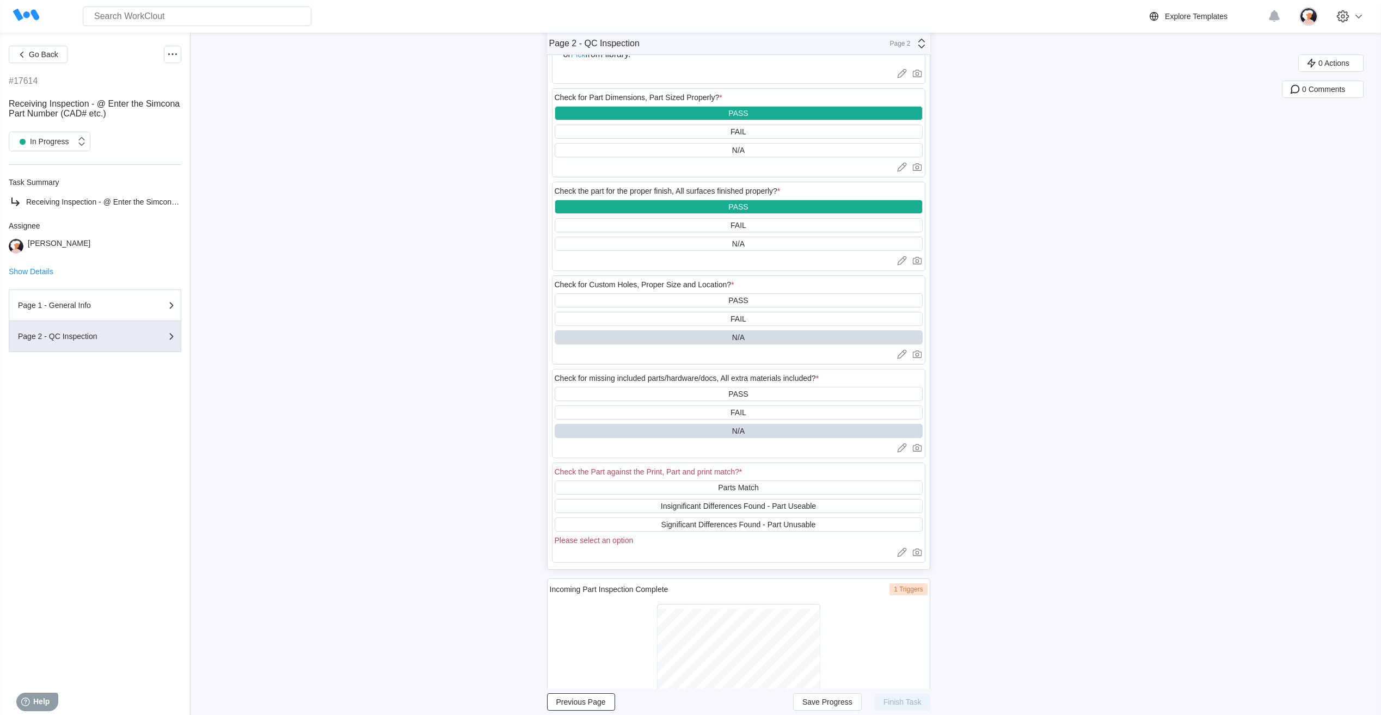
scroll to position [599, 0]
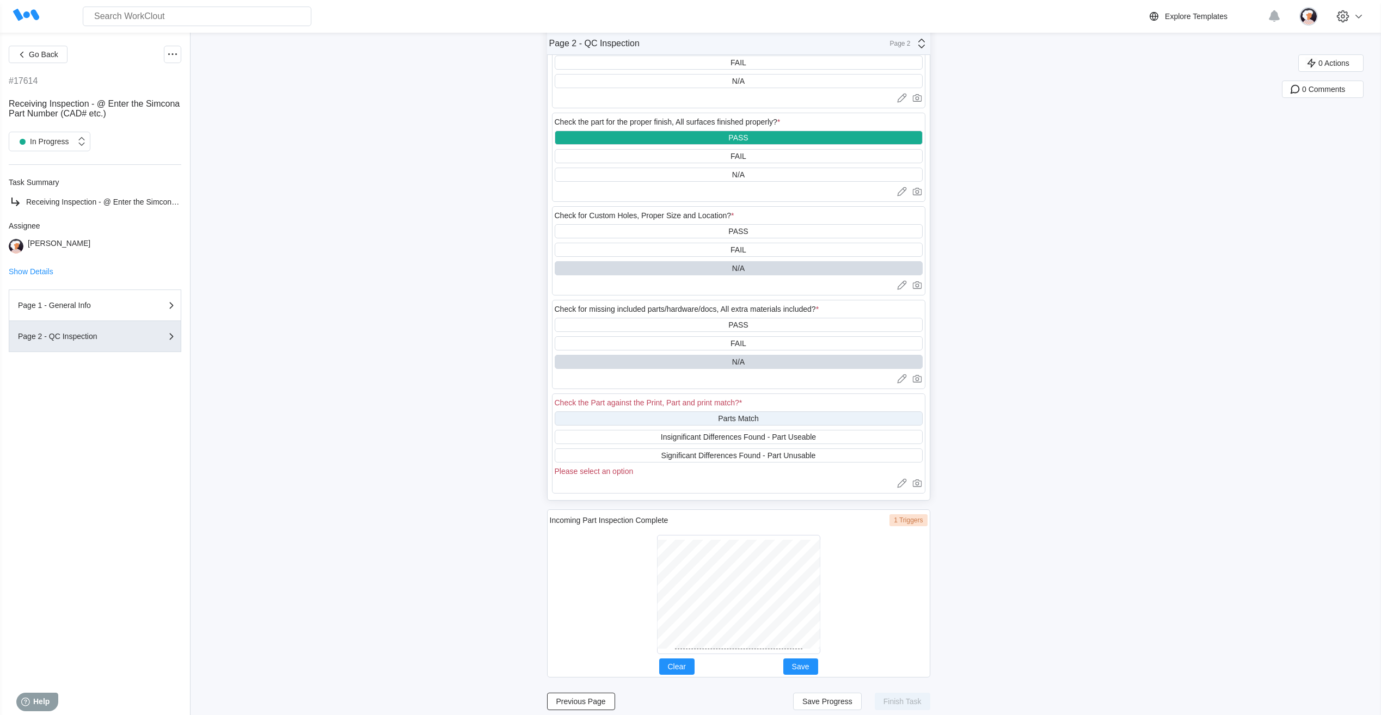
click at [703, 420] on div "Parts Match" at bounding box center [739, 419] width 368 height 14
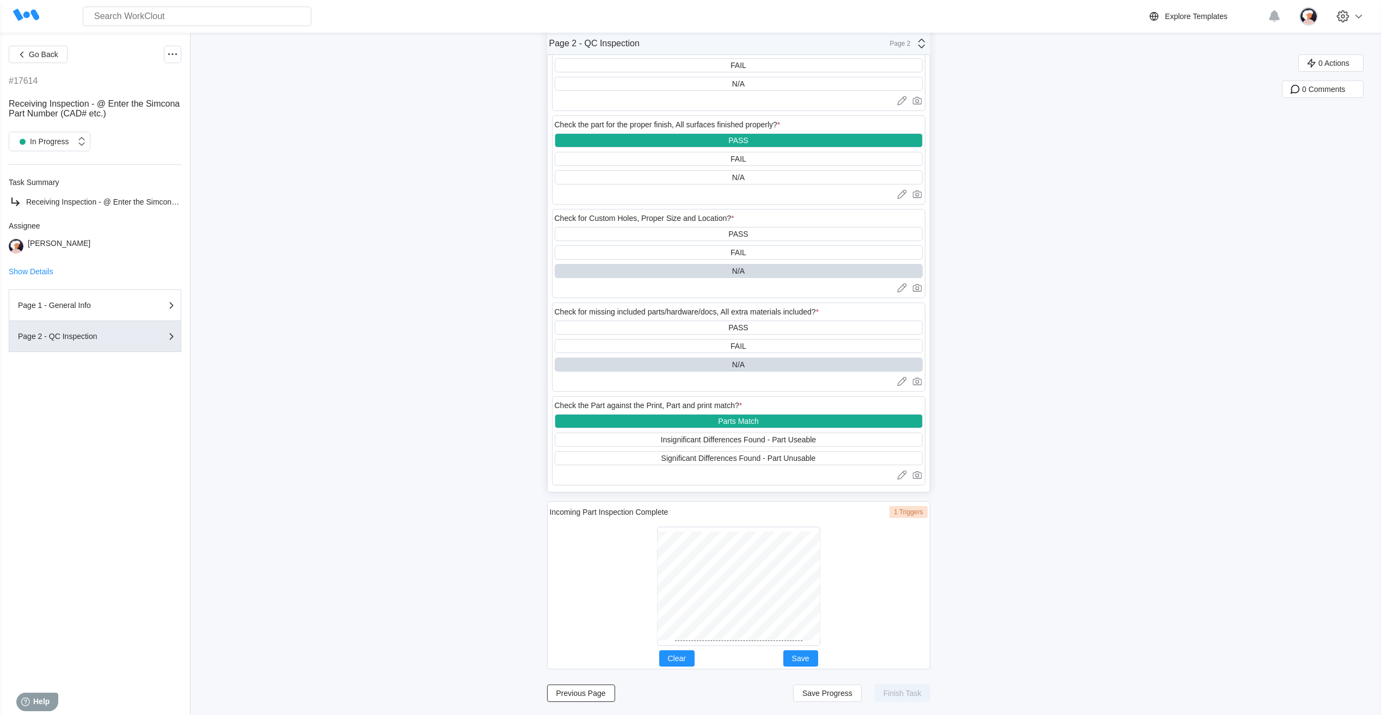
click at [662, 656] on div "Incoming Part Inspection Complete 1 Triggers Clear Save" at bounding box center [738, 585] width 383 height 168
click at [734, 644] on div at bounding box center [738, 586] width 163 height 119
click at [805, 658] on span "Save" at bounding box center [800, 659] width 17 height 8
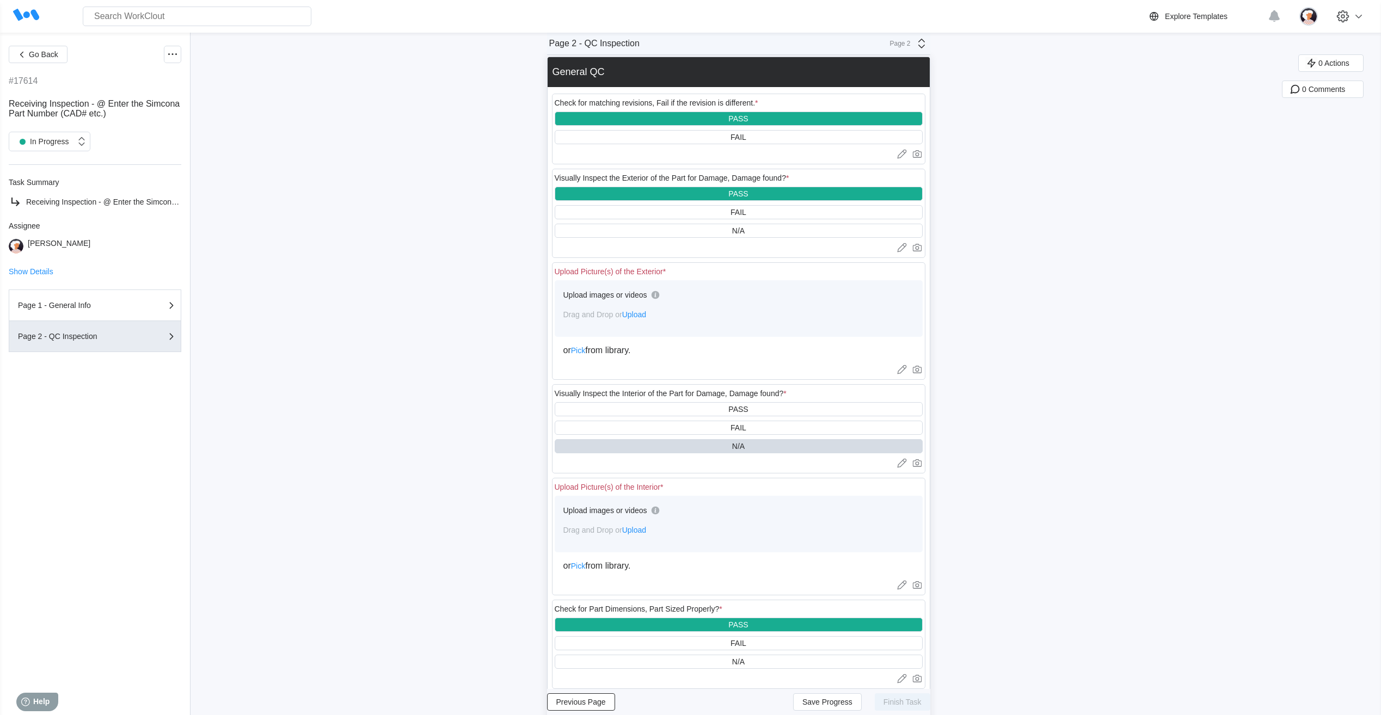
scroll to position [0, 0]
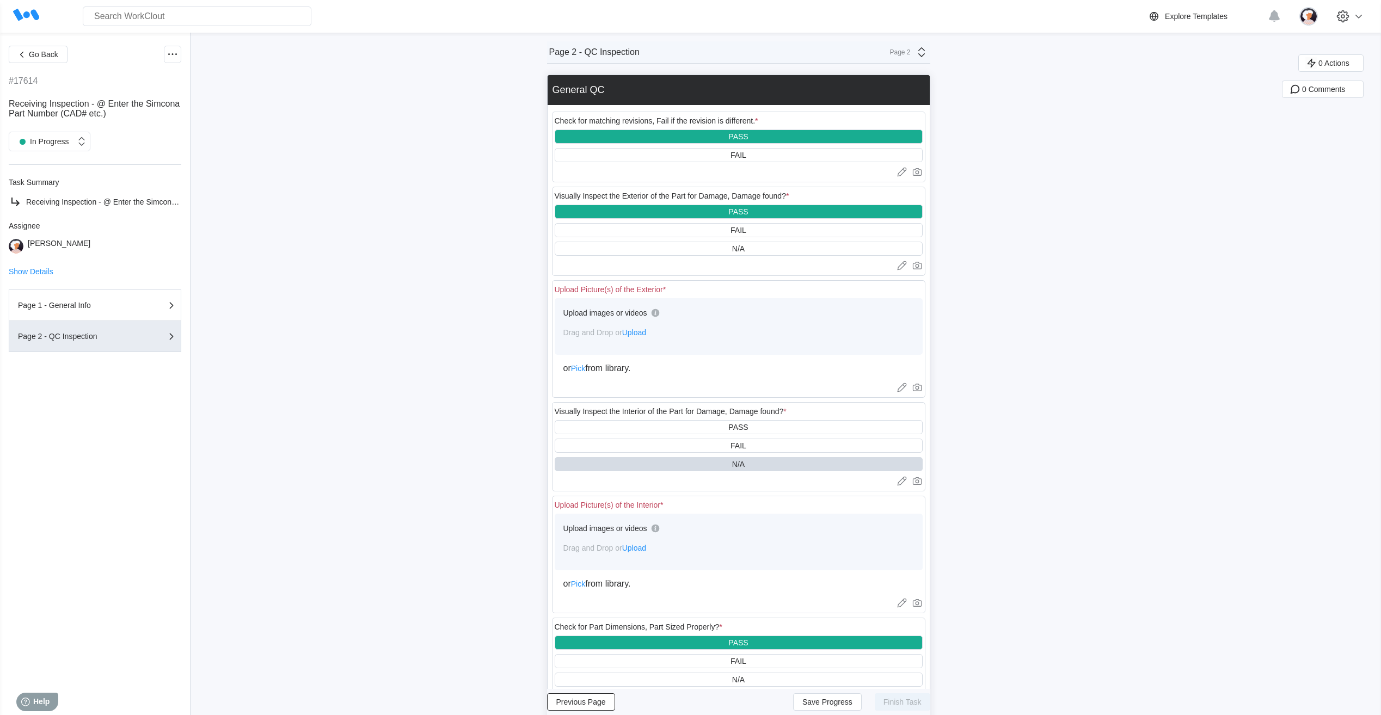
click at [642, 334] on span "Upload" at bounding box center [634, 332] width 24 height 9
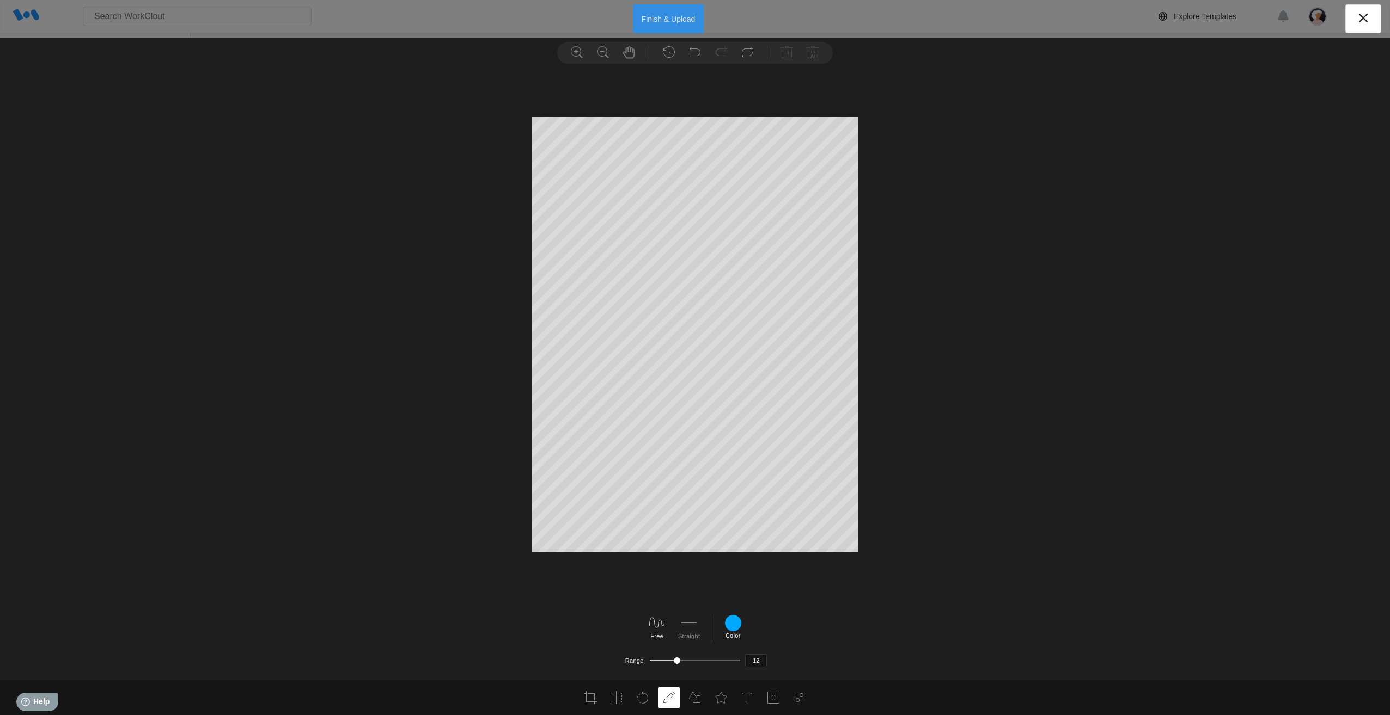
click at [664, 21] on button "Finish & Upload" at bounding box center [668, 18] width 71 height 29
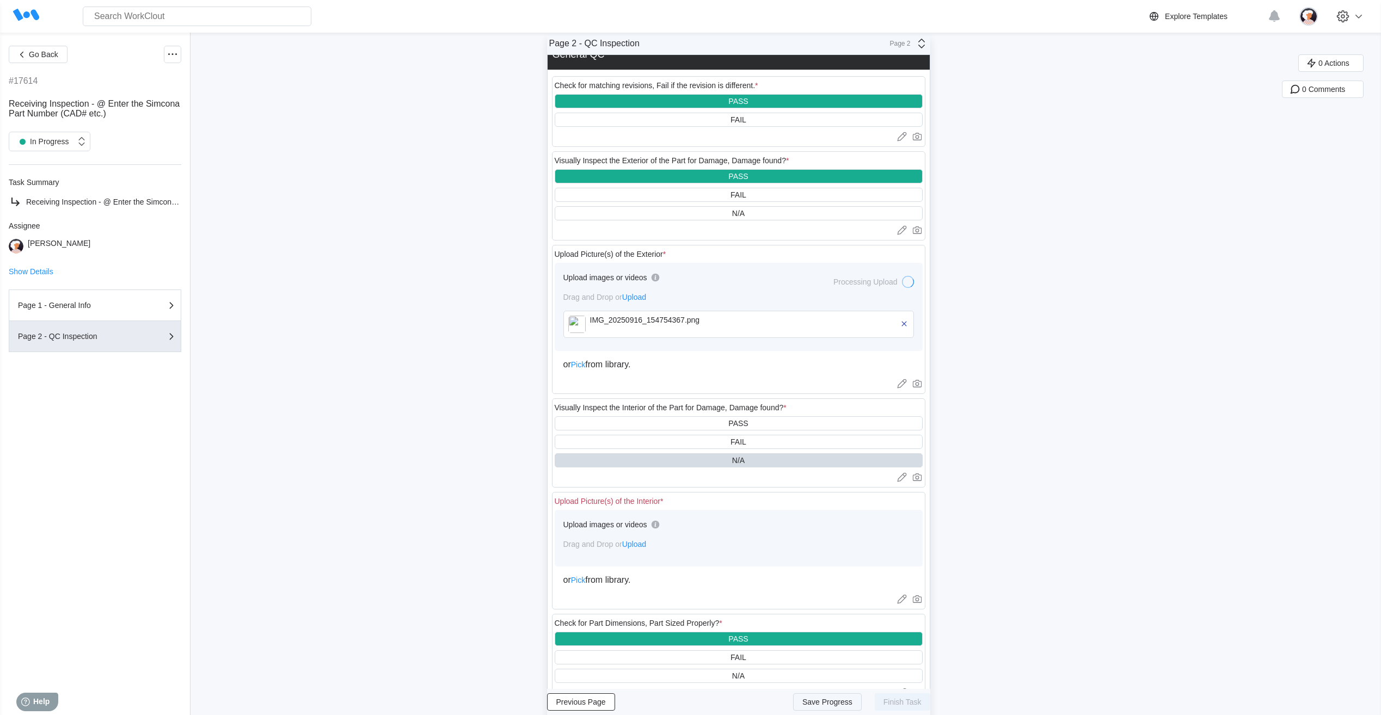
scroll to position [54, 0]
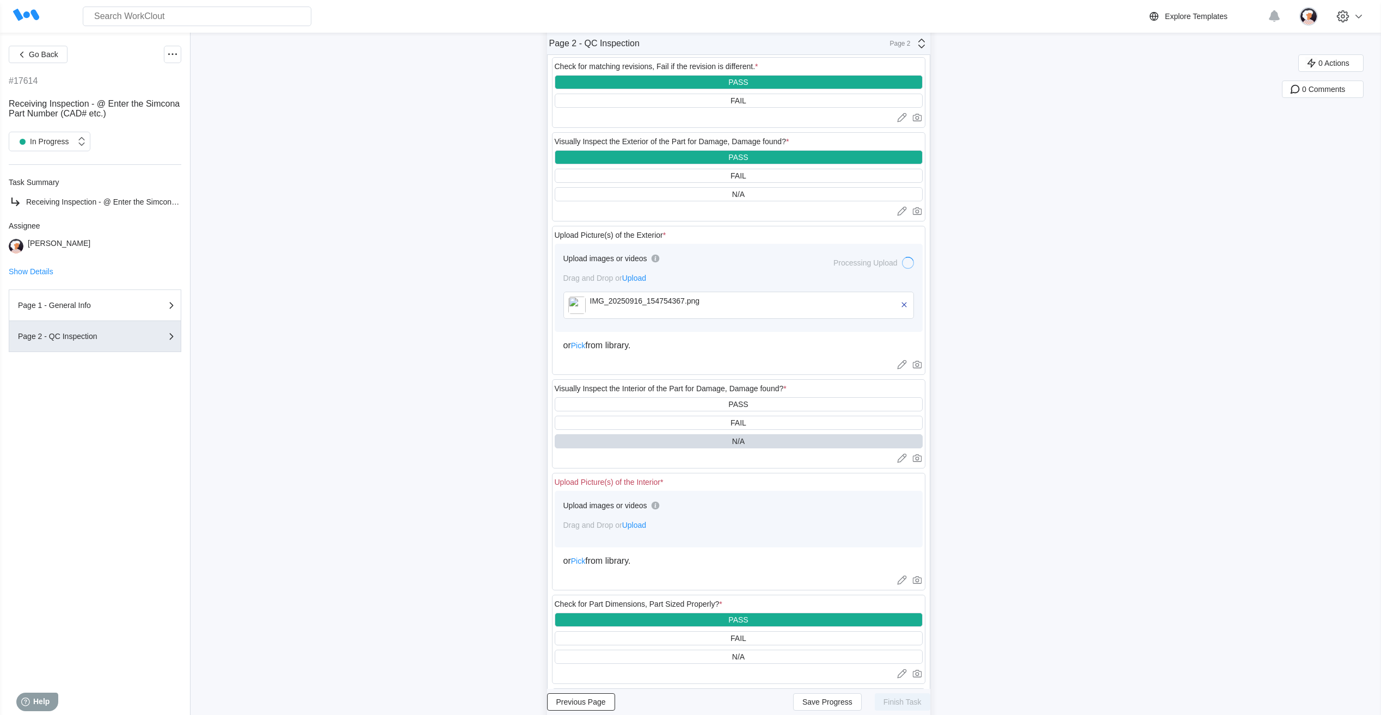
click at [638, 525] on span "Upload" at bounding box center [634, 525] width 24 height 9
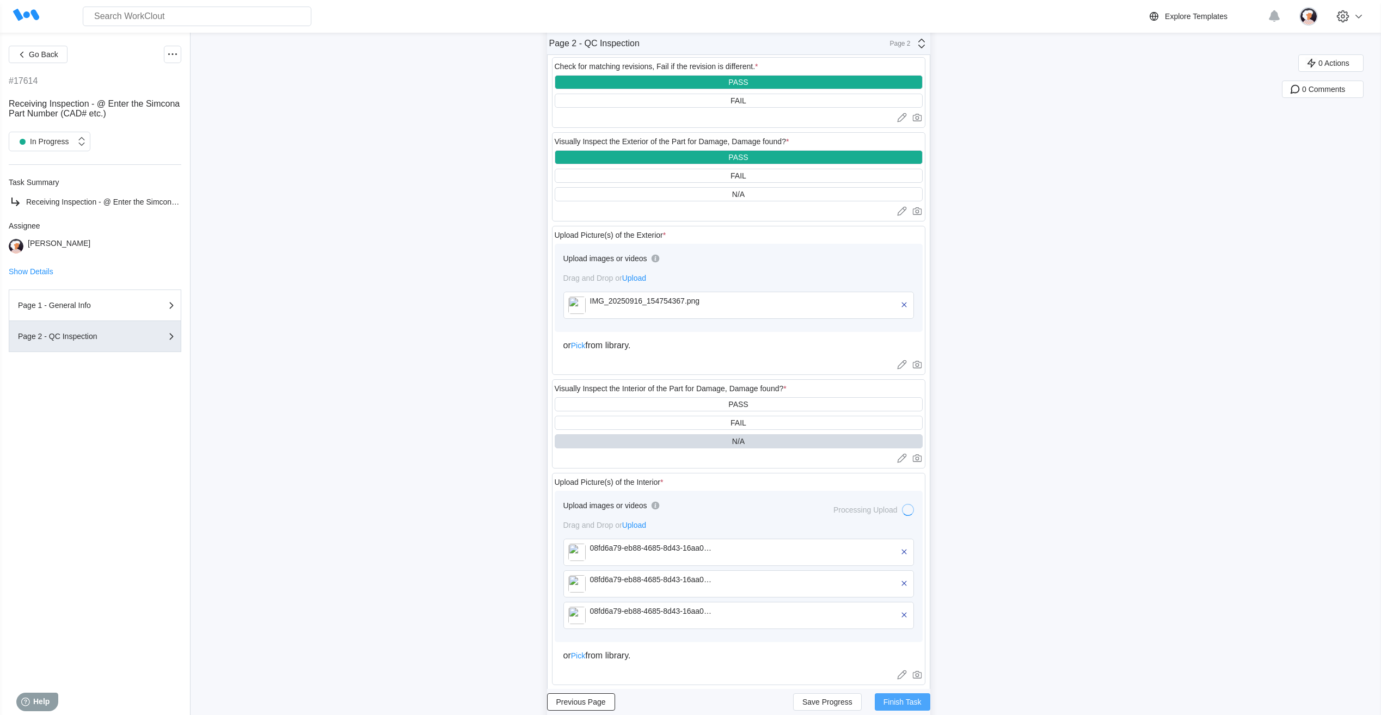
click at [888, 701] on span "Finish Task" at bounding box center [903, 703] width 38 height 8
click at [906, 708] on button "Finish Task" at bounding box center [903, 702] width 56 height 17
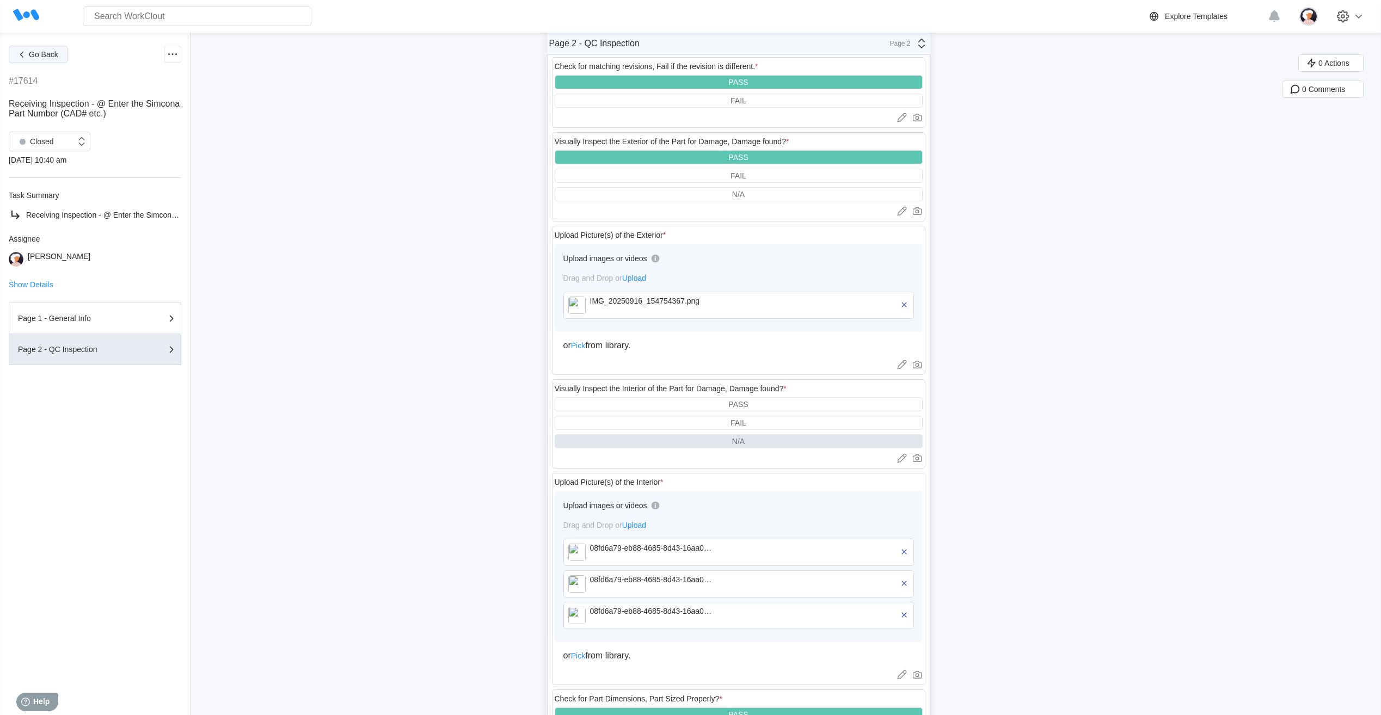
click at [39, 58] on span "Go Back" at bounding box center [43, 55] width 29 height 8
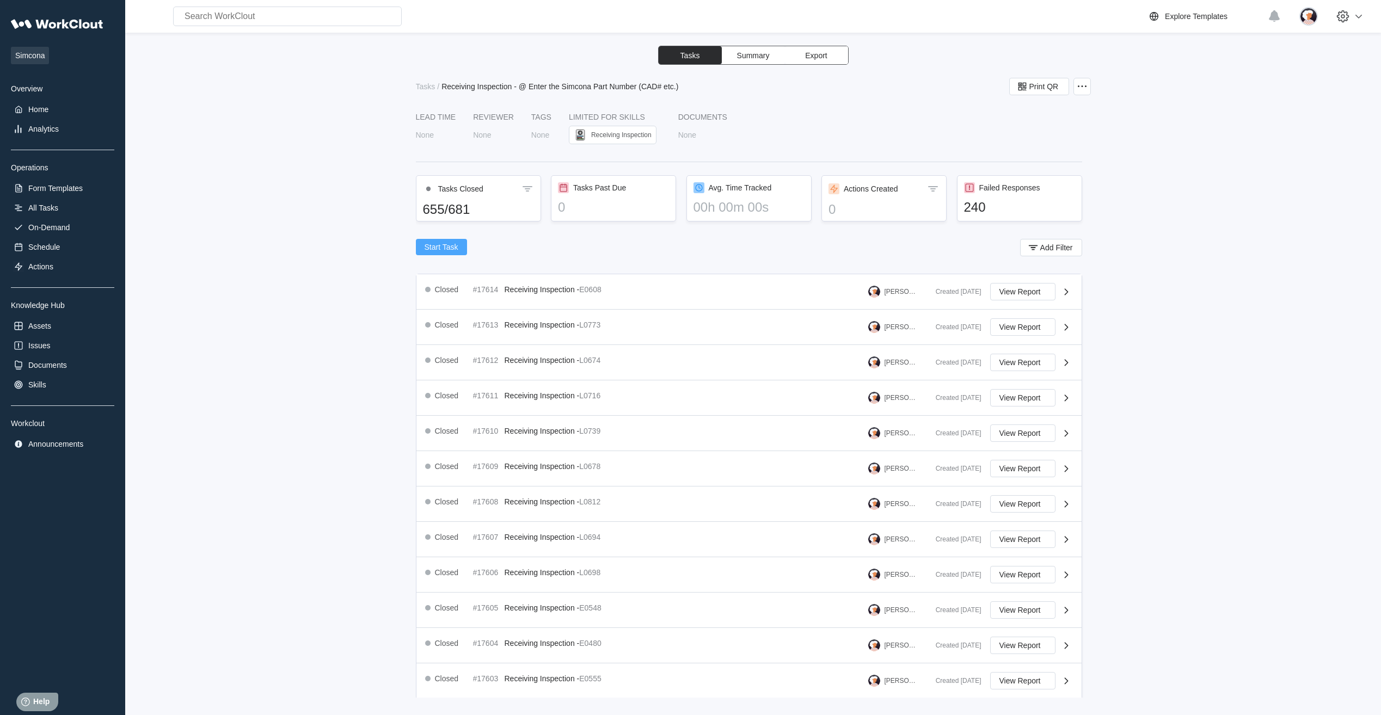
click at [449, 249] on span "Start Task" at bounding box center [442, 247] width 34 height 8
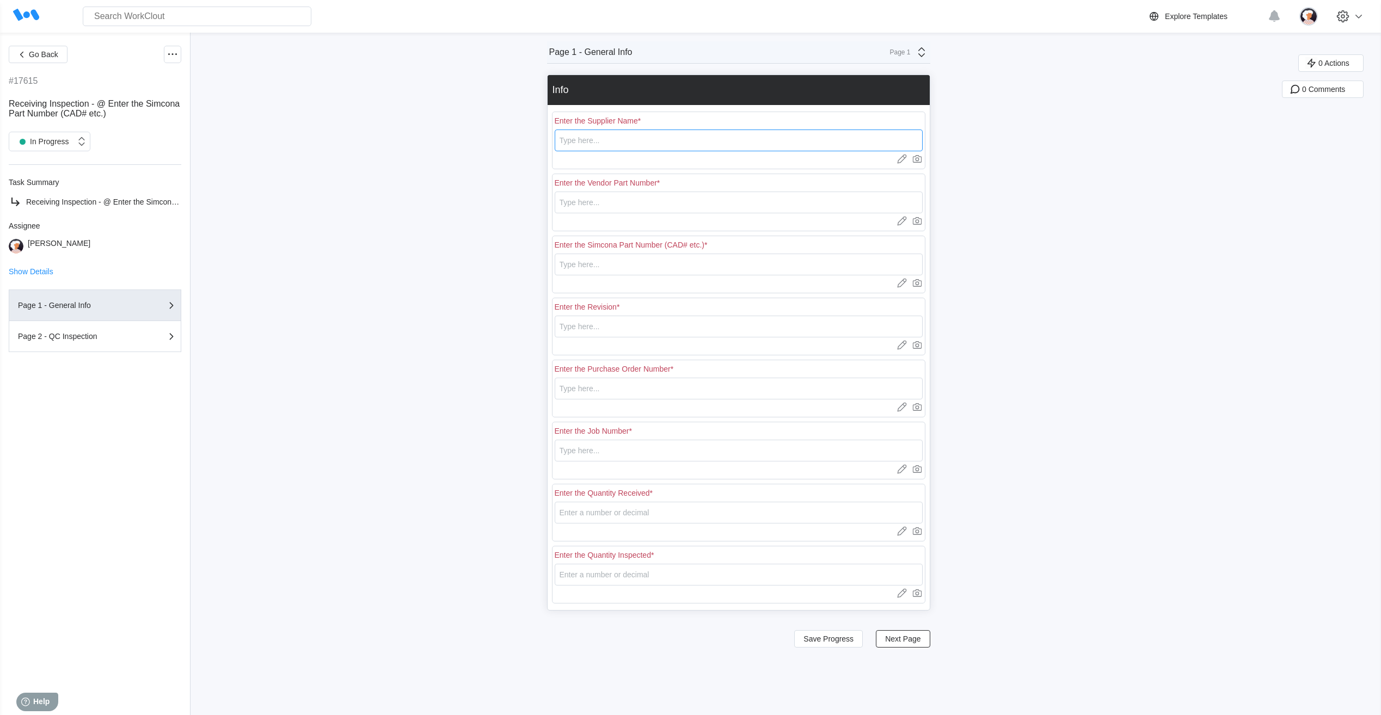
click at [606, 139] on input "text" at bounding box center [739, 141] width 368 height 22
type input "RE [PERSON_NAME]"
click at [592, 204] on input "text" at bounding box center [739, 203] width 368 height 22
type input "L0688"
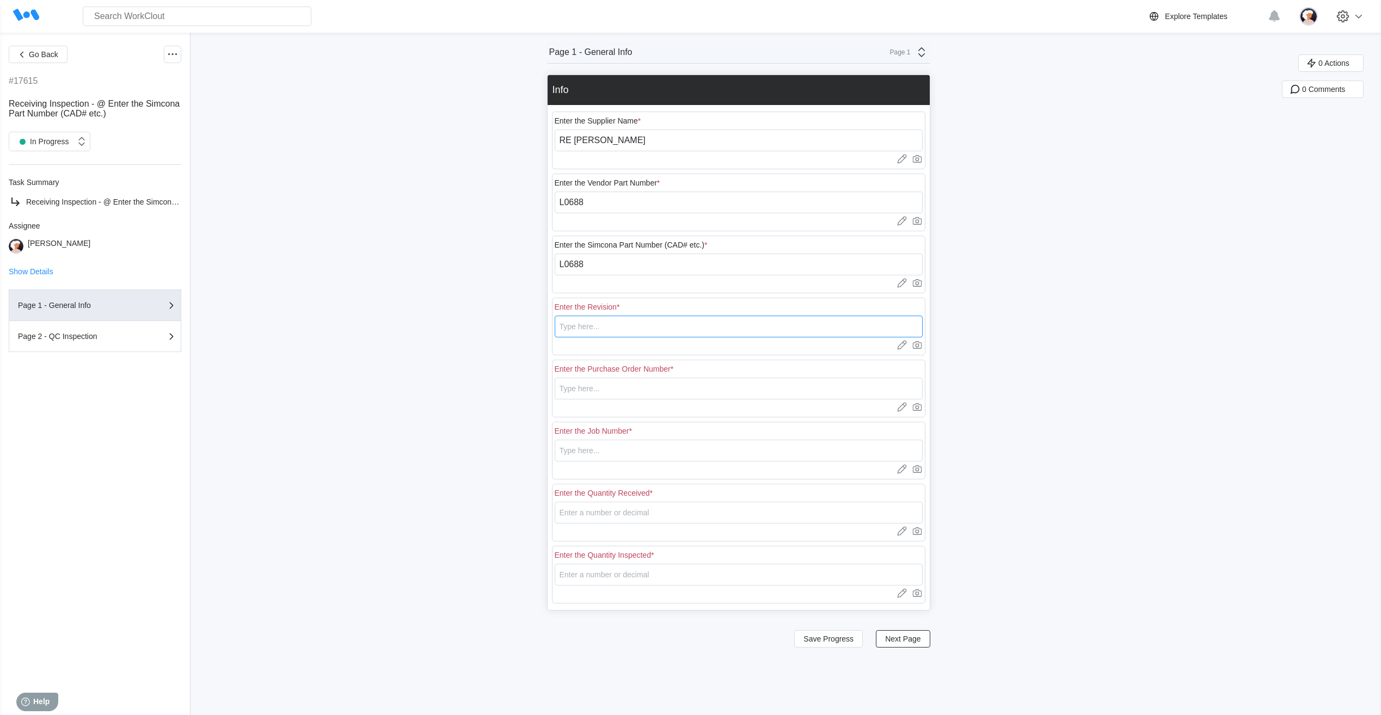
click at [607, 328] on input "text" at bounding box center [739, 327] width 368 height 22
type input "1"
type input "18401"
type input "N/A"
type input "20"
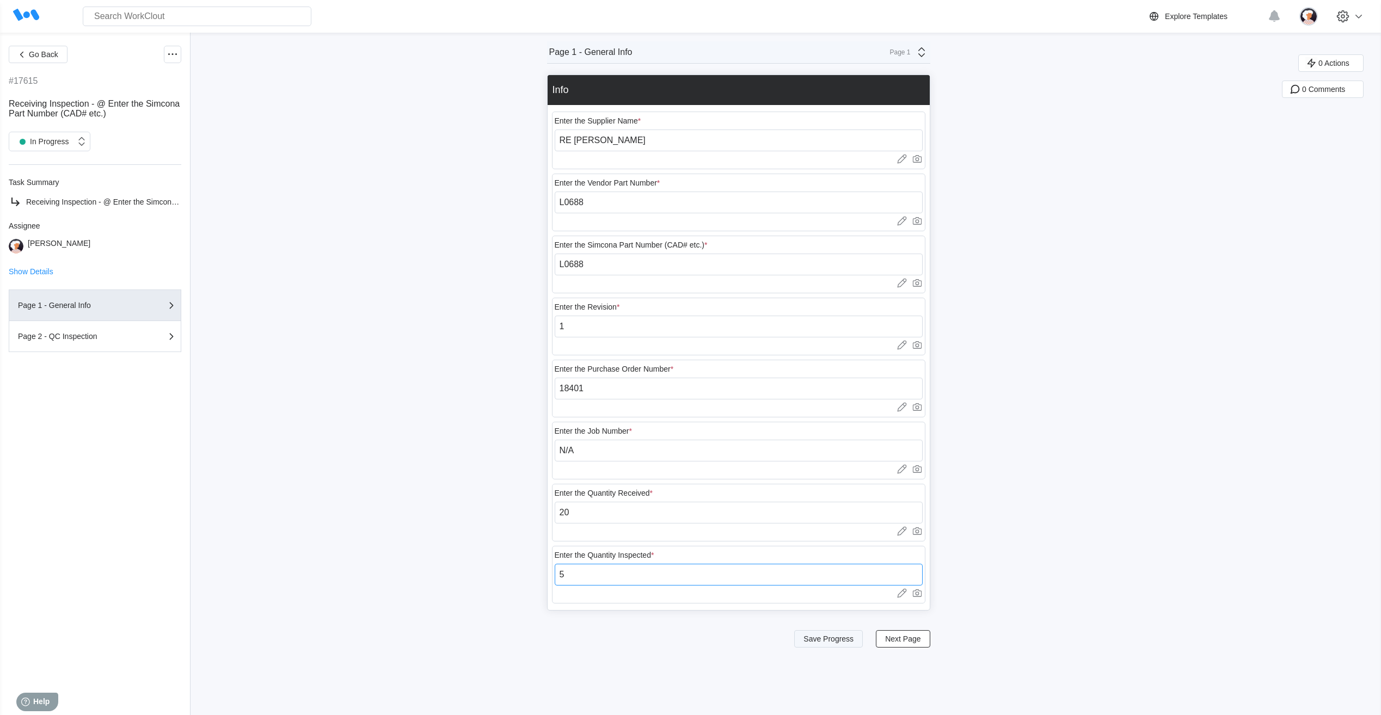
type input "5"
click at [846, 640] on span "Save Progress" at bounding box center [829, 639] width 50 height 8
click at [900, 639] on span "Next Page" at bounding box center [902, 639] width 35 height 8
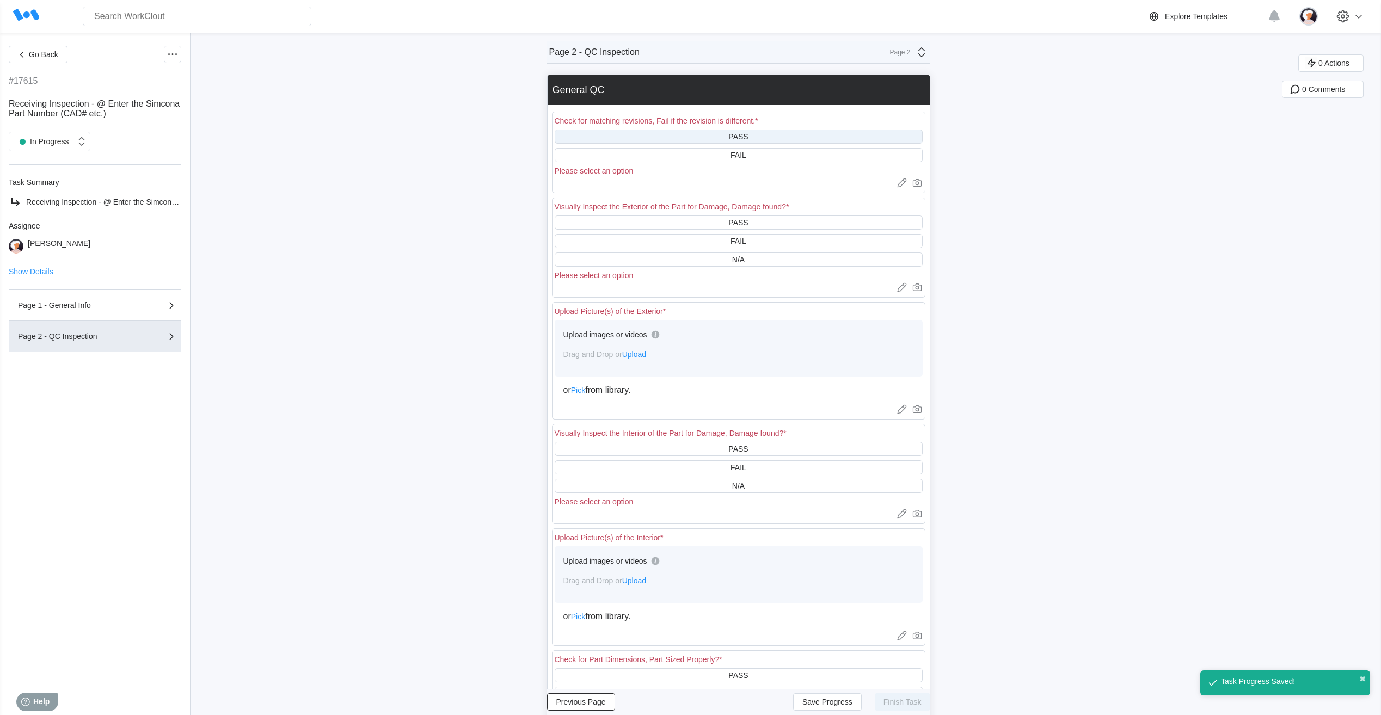
click at [711, 136] on div "PASS" at bounding box center [739, 137] width 368 height 14
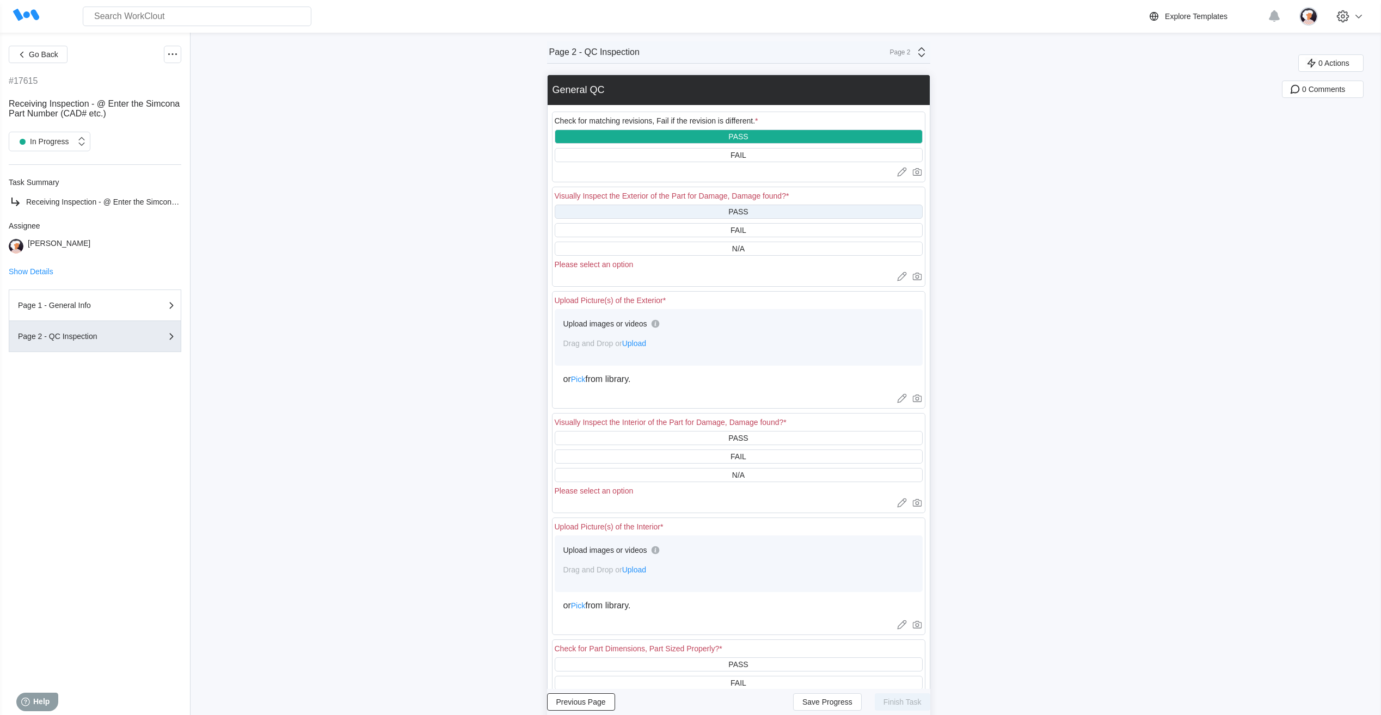
click at [677, 210] on div "PASS" at bounding box center [739, 212] width 368 height 14
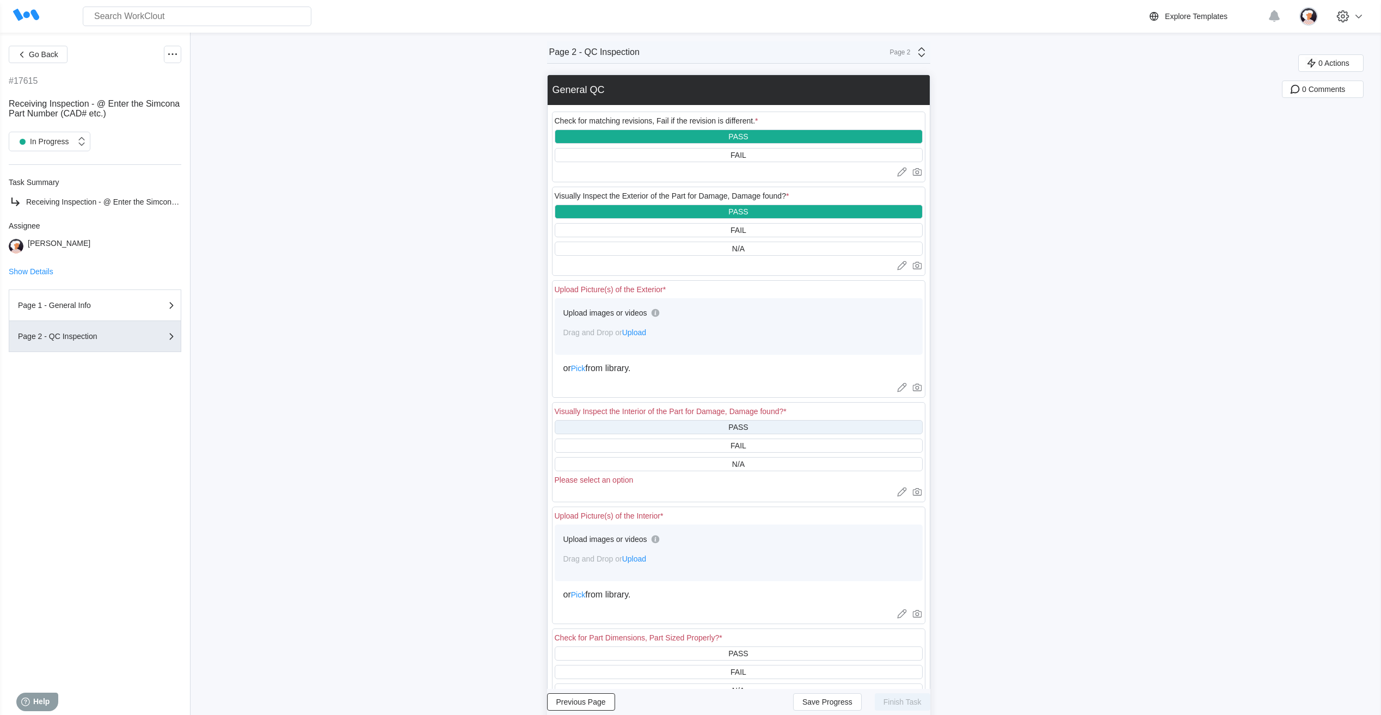
click at [692, 429] on div "PASS" at bounding box center [739, 427] width 368 height 14
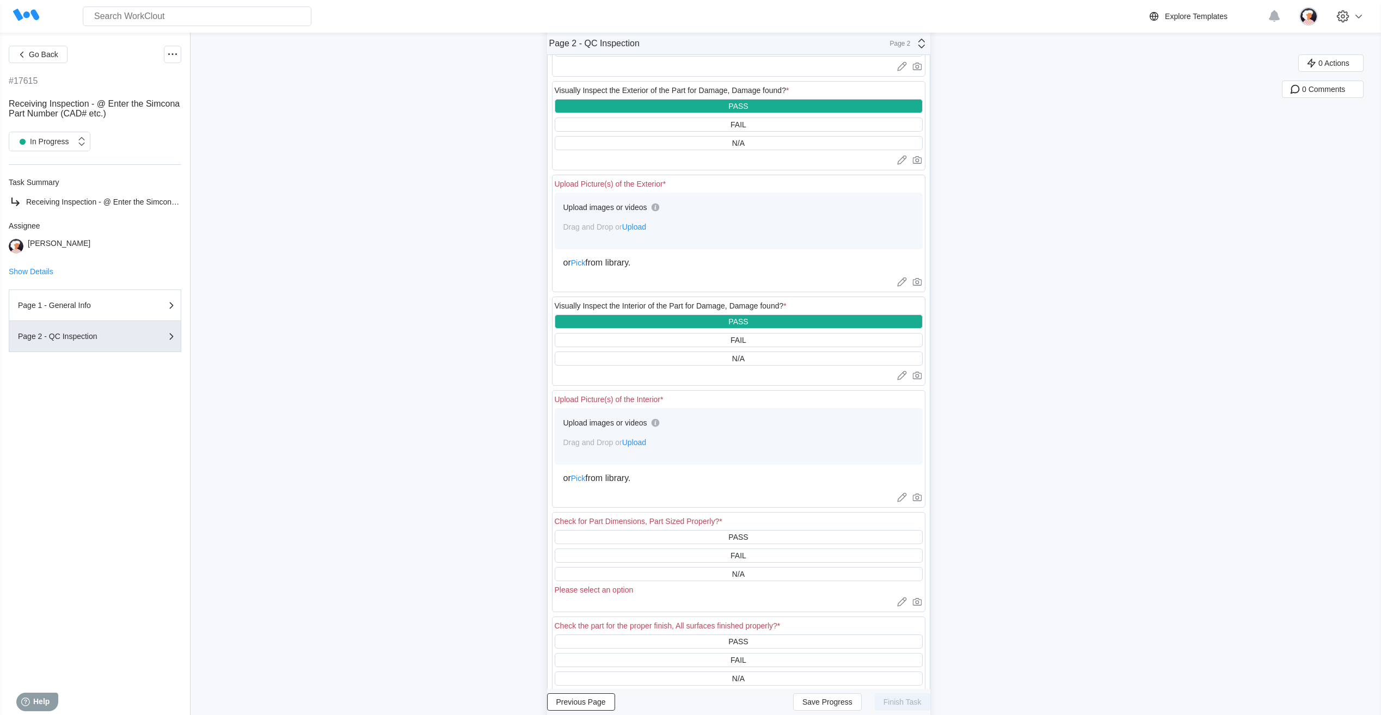
scroll to position [109, 0]
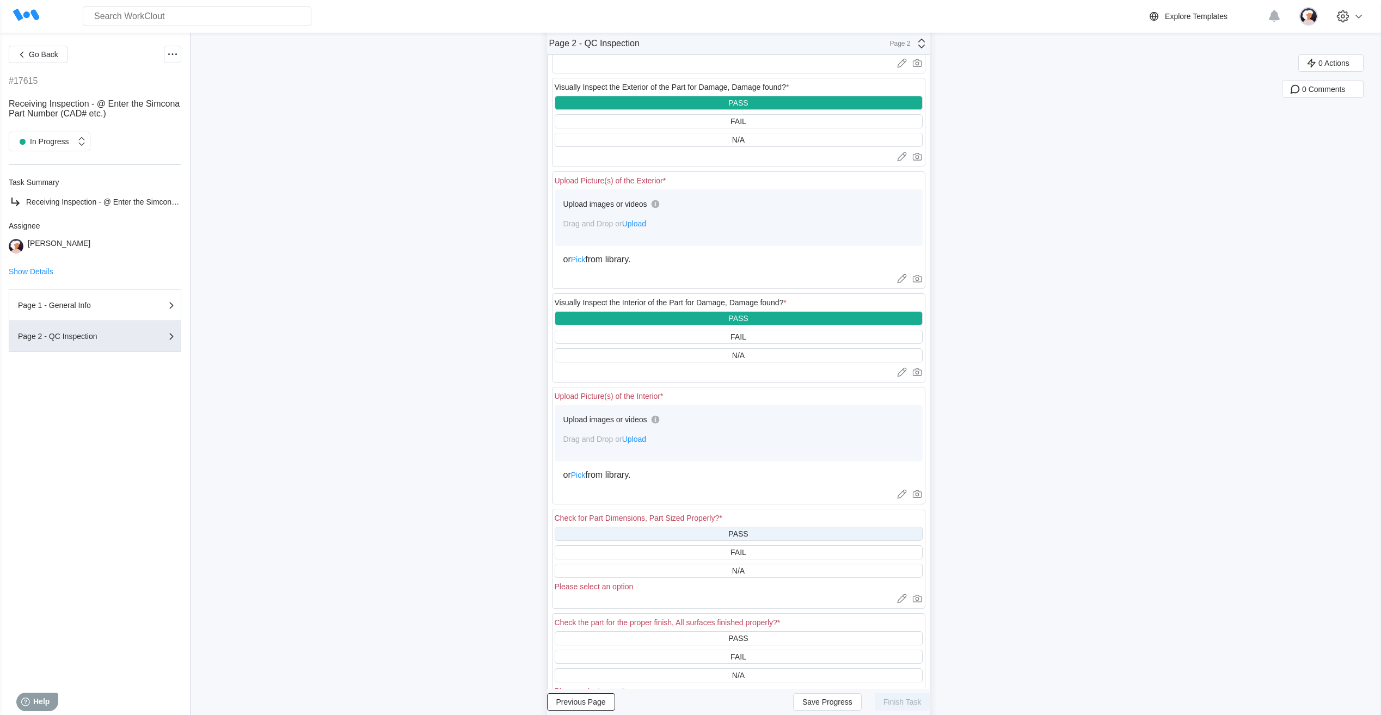
click at [690, 533] on div "PASS" at bounding box center [739, 534] width 368 height 14
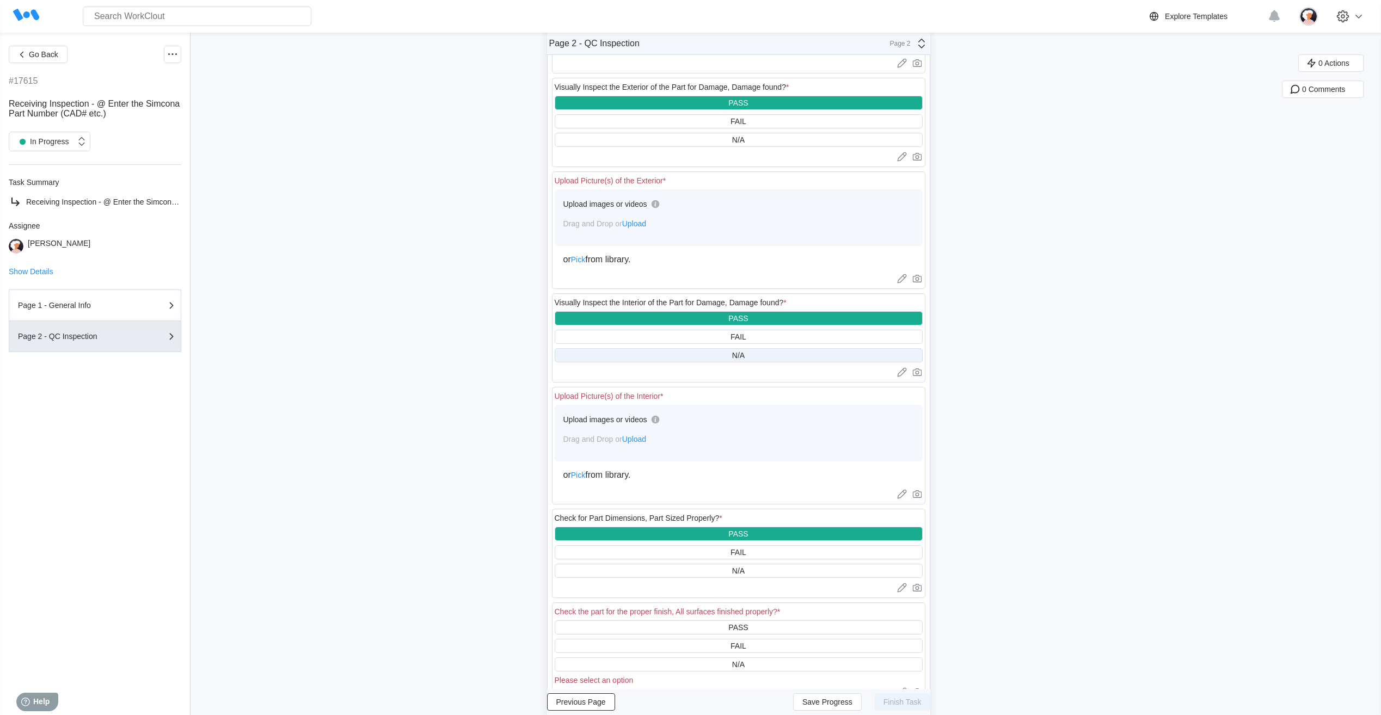
click at [681, 358] on div "N/A" at bounding box center [739, 355] width 368 height 14
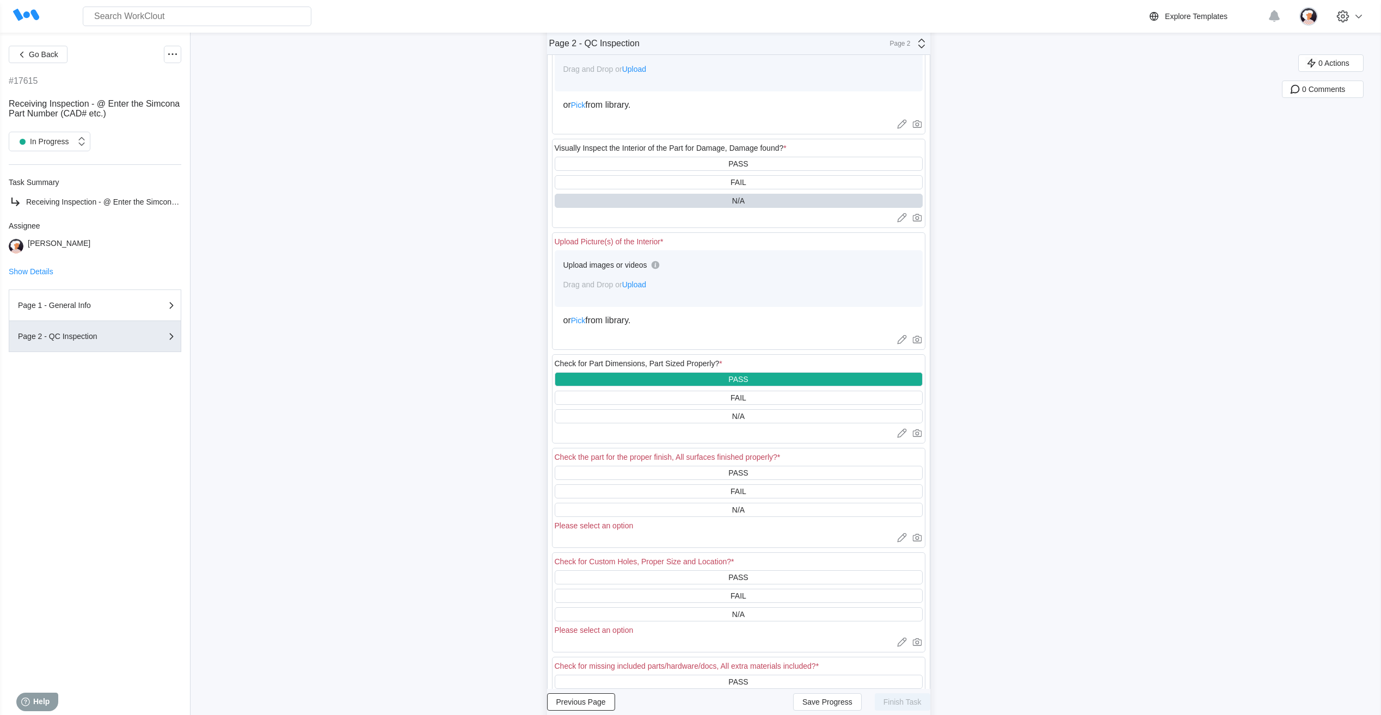
scroll to position [272, 0]
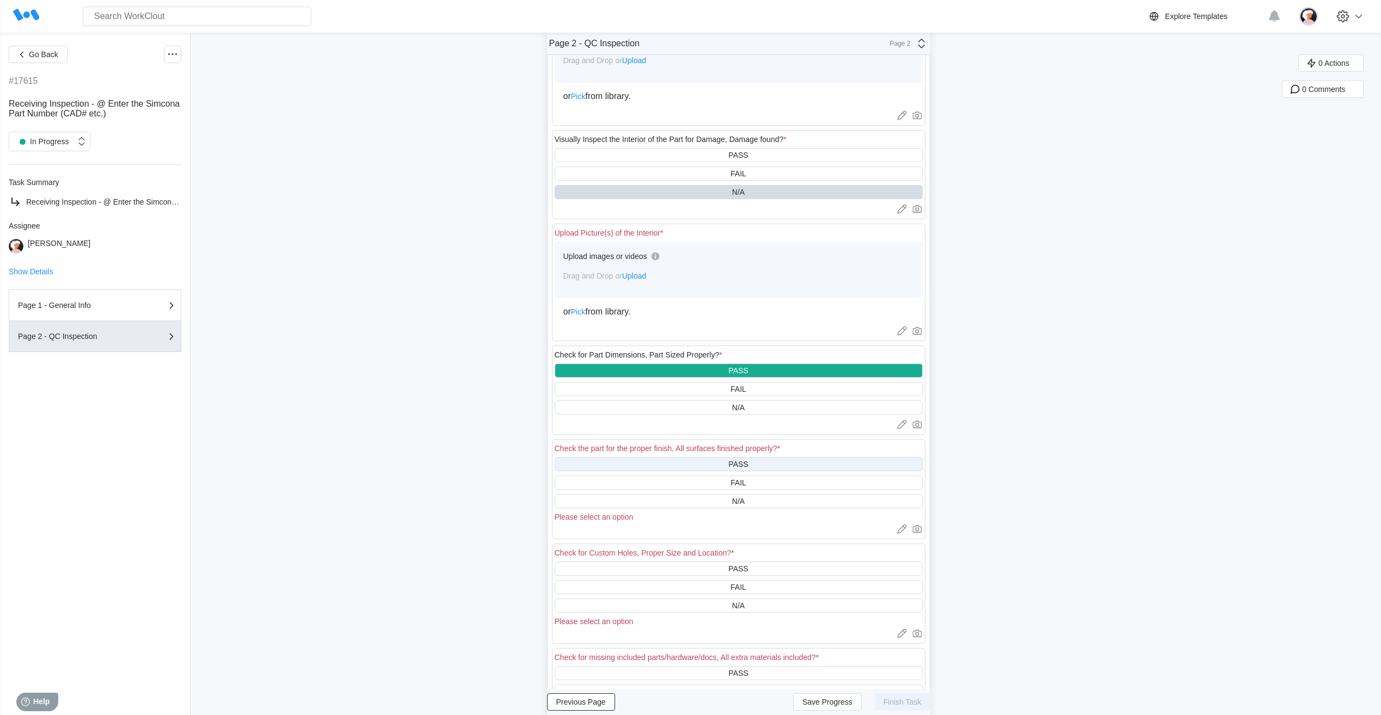
click at [697, 466] on div "PASS" at bounding box center [739, 464] width 368 height 14
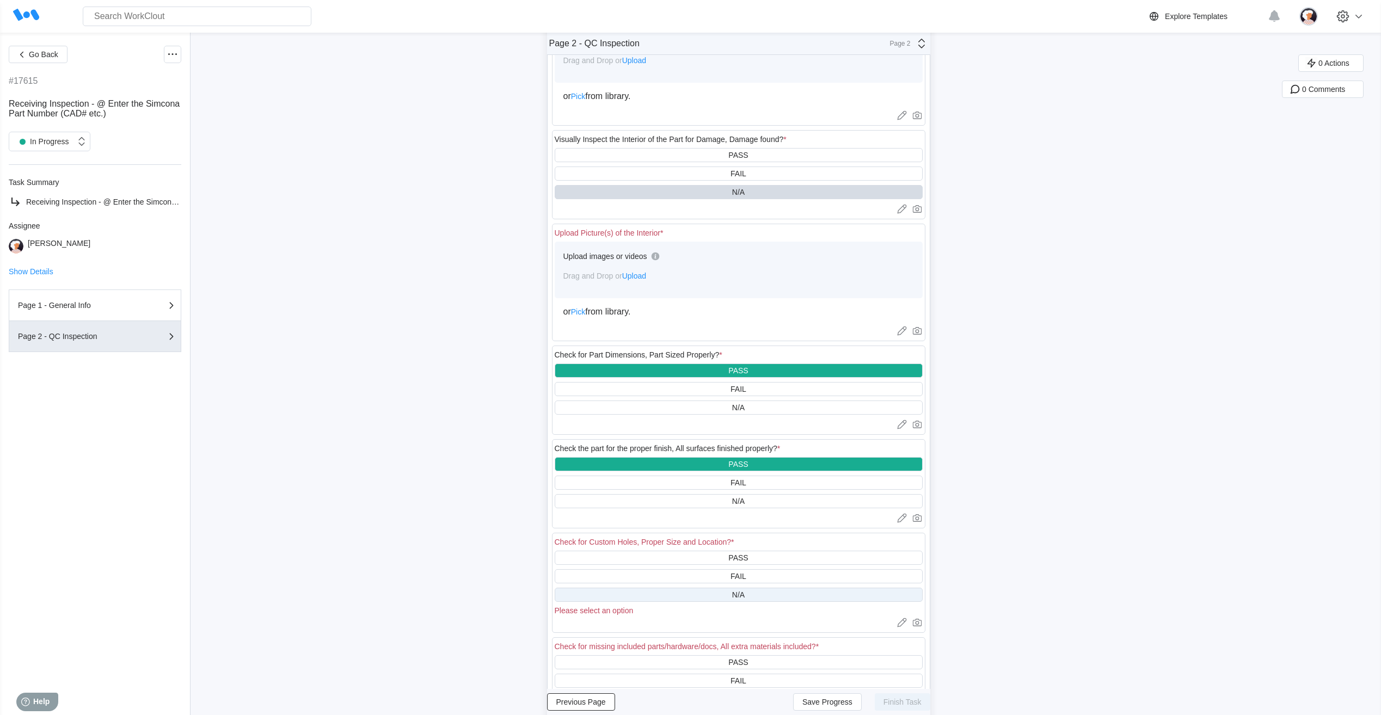
click at [697, 597] on div "N/A" at bounding box center [739, 595] width 368 height 14
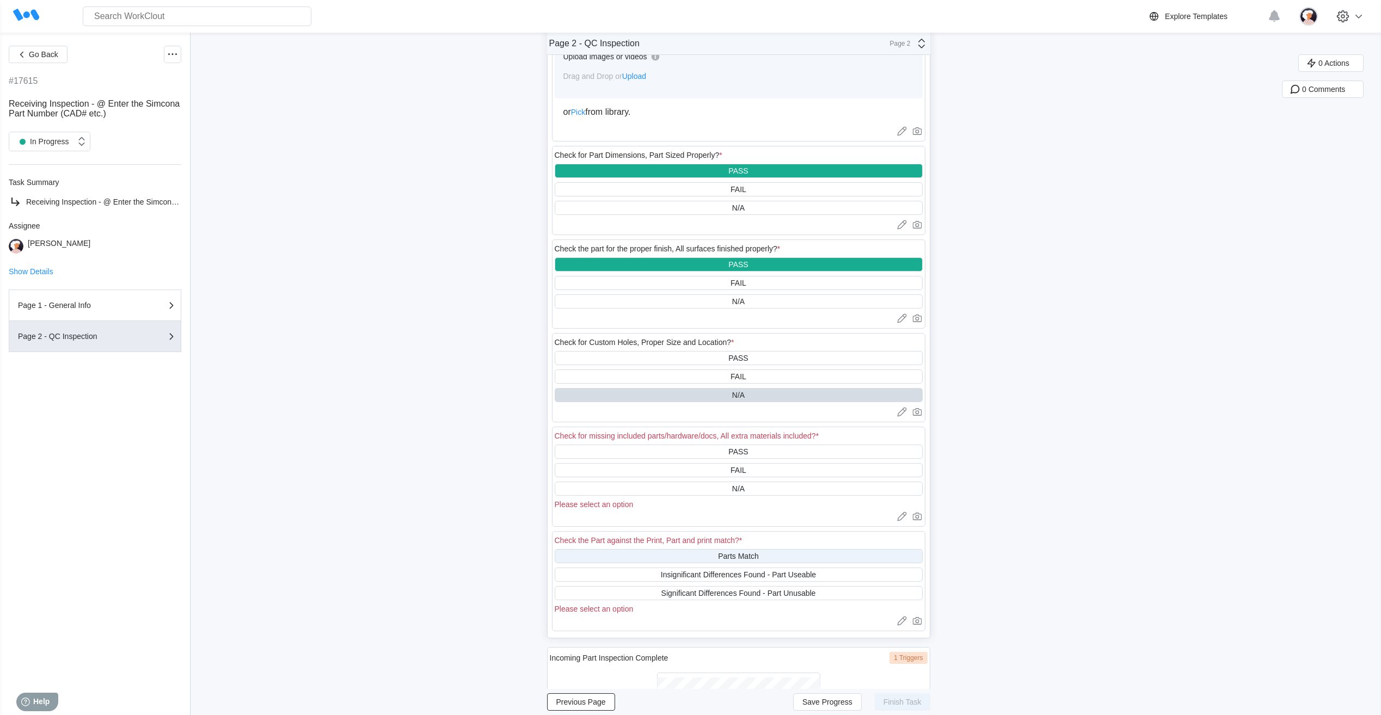
scroll to position [490, 0]
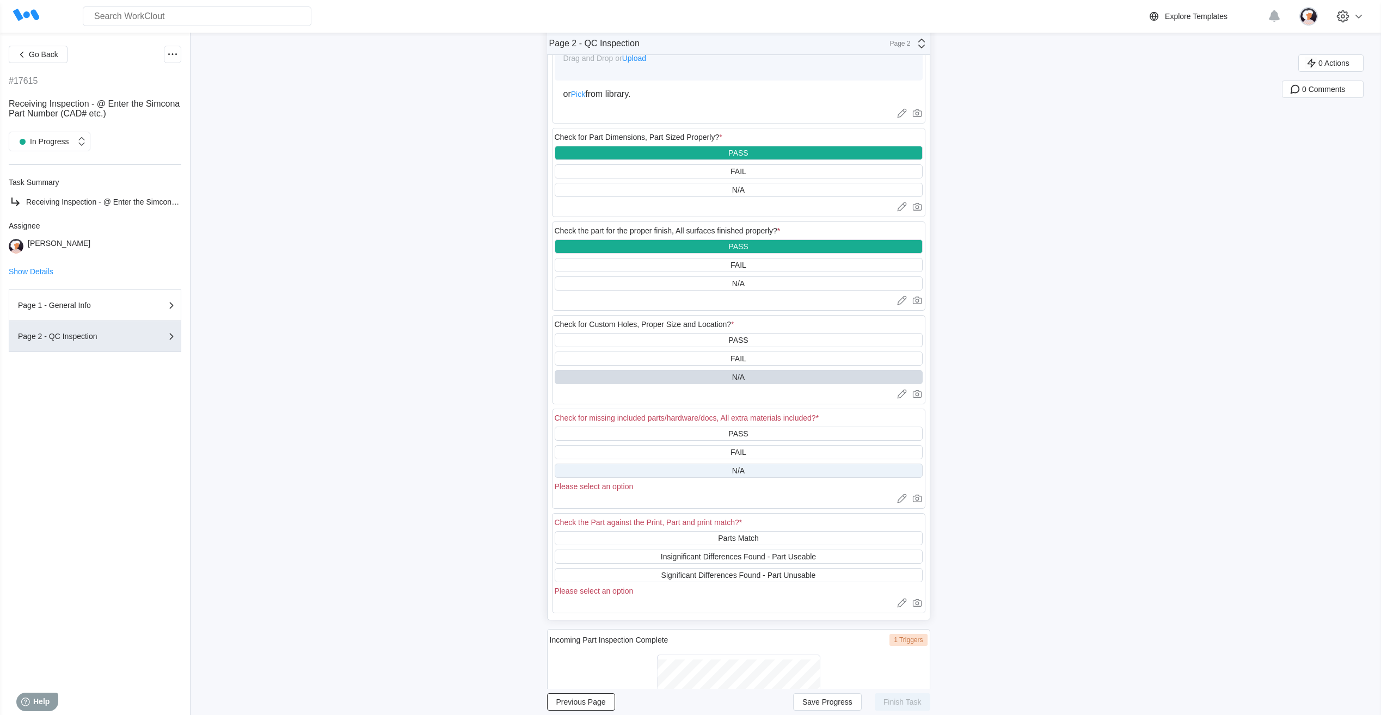
click at [712, 472] on div "N/A" at bounding box center [739, 471] width 368 height 14
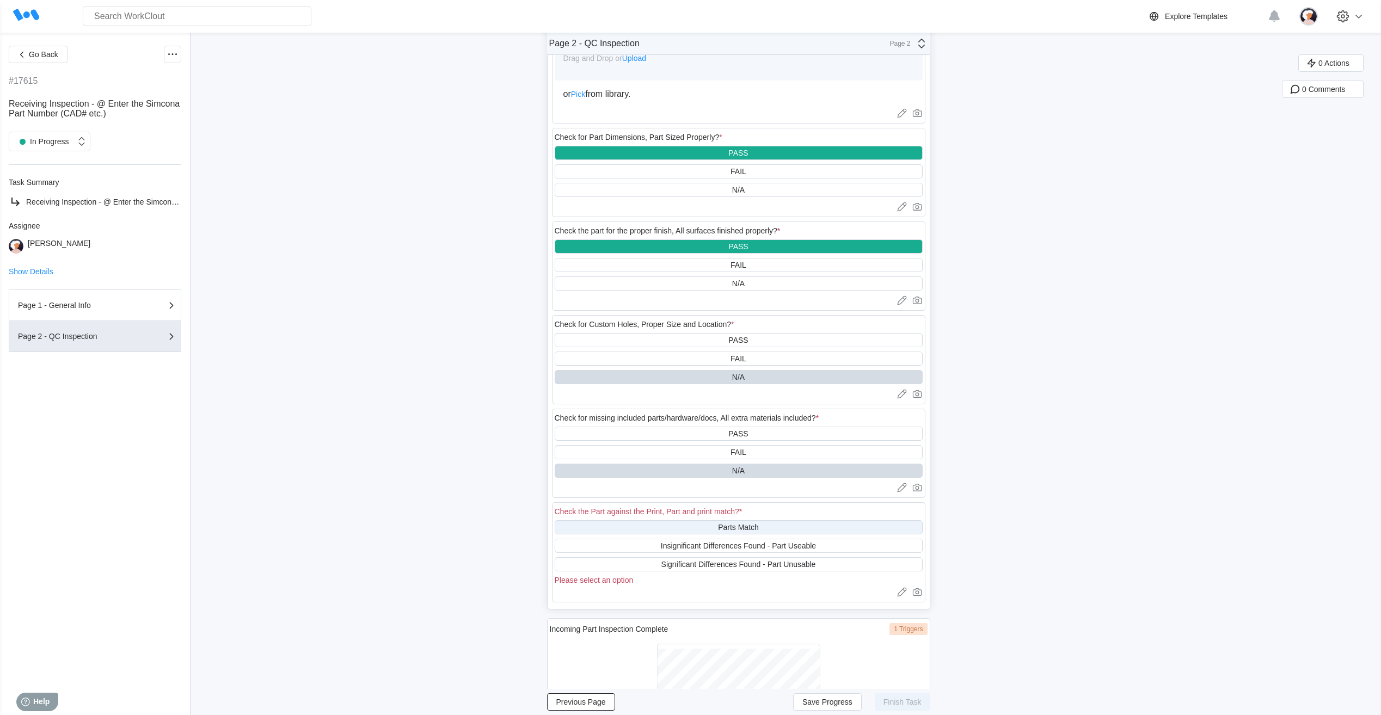
click at [719, 527] on div "Parts Match" at bounding box center [739, 528] width 368 height 14
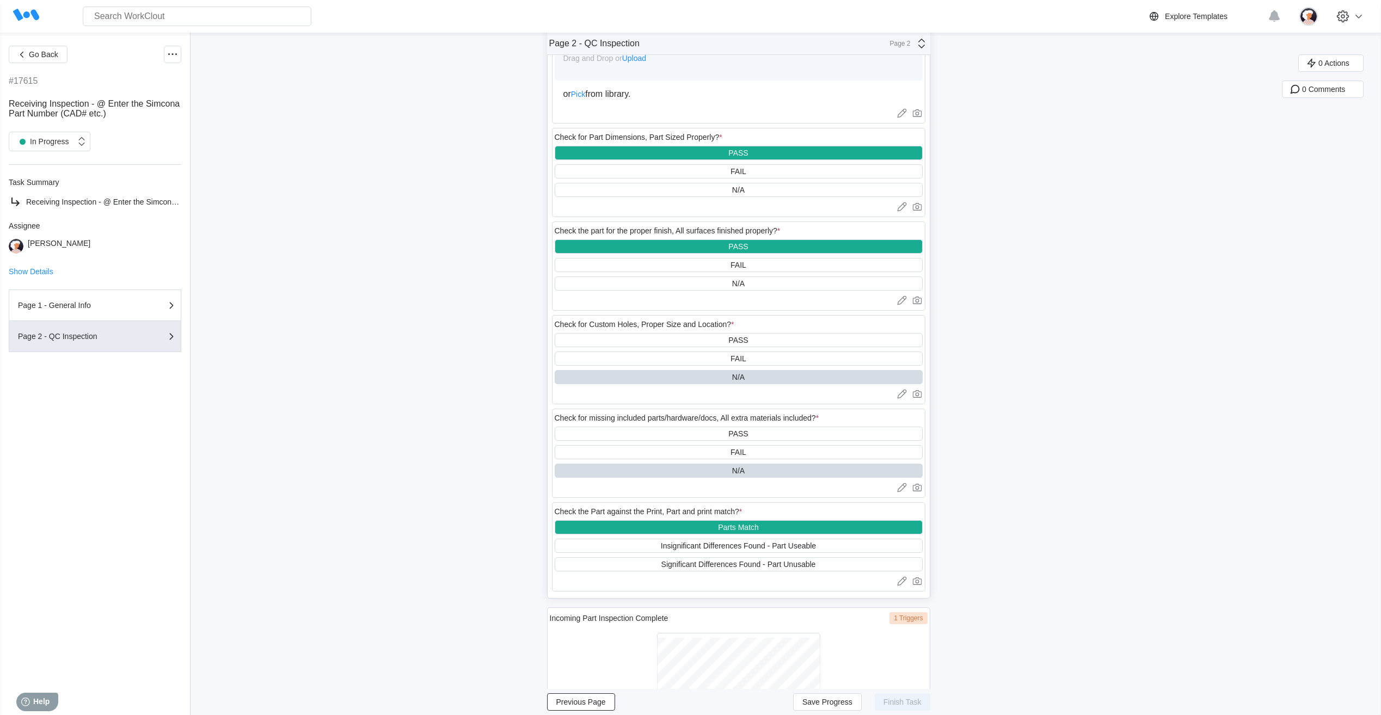
scroll to position [596, 0]
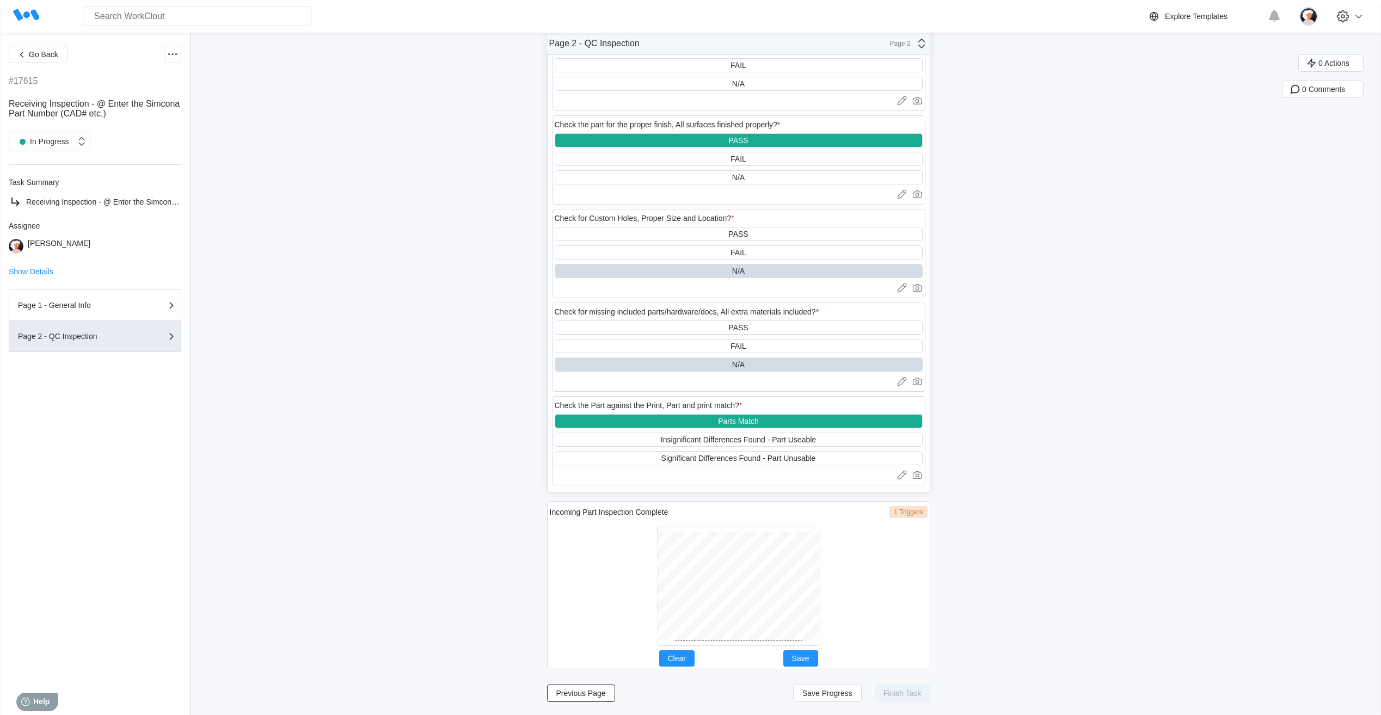
click at [656, 634] on div at bounding box center [739, 587] width 378 height 128
click at [723, 641] on div at bounding box center [739, 586] width 154 height 109
click at [801, 660] on span "Save" at bounding box center [800, 659] width 17 height 8
click at [826, 699] on button "Save Progress" at bounding box center [827, 693] width 69 height 17
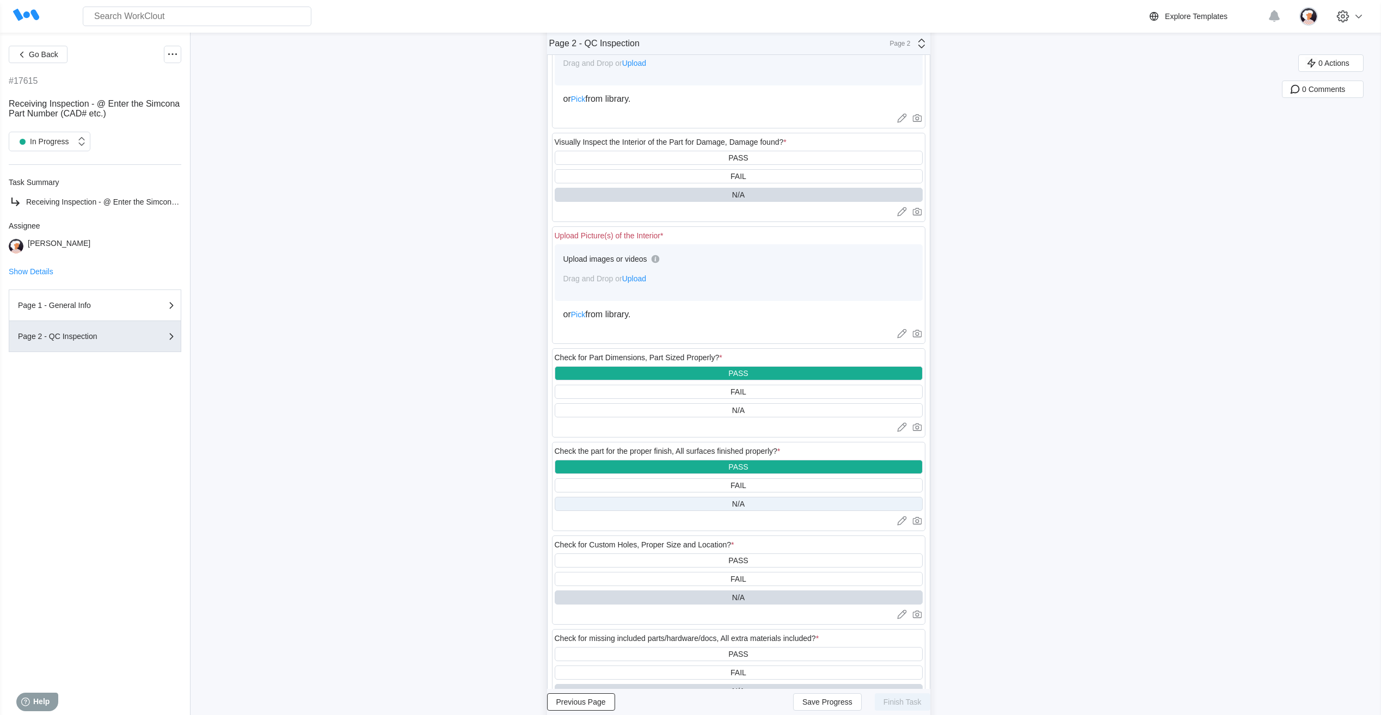
scroll to position [0, 0]
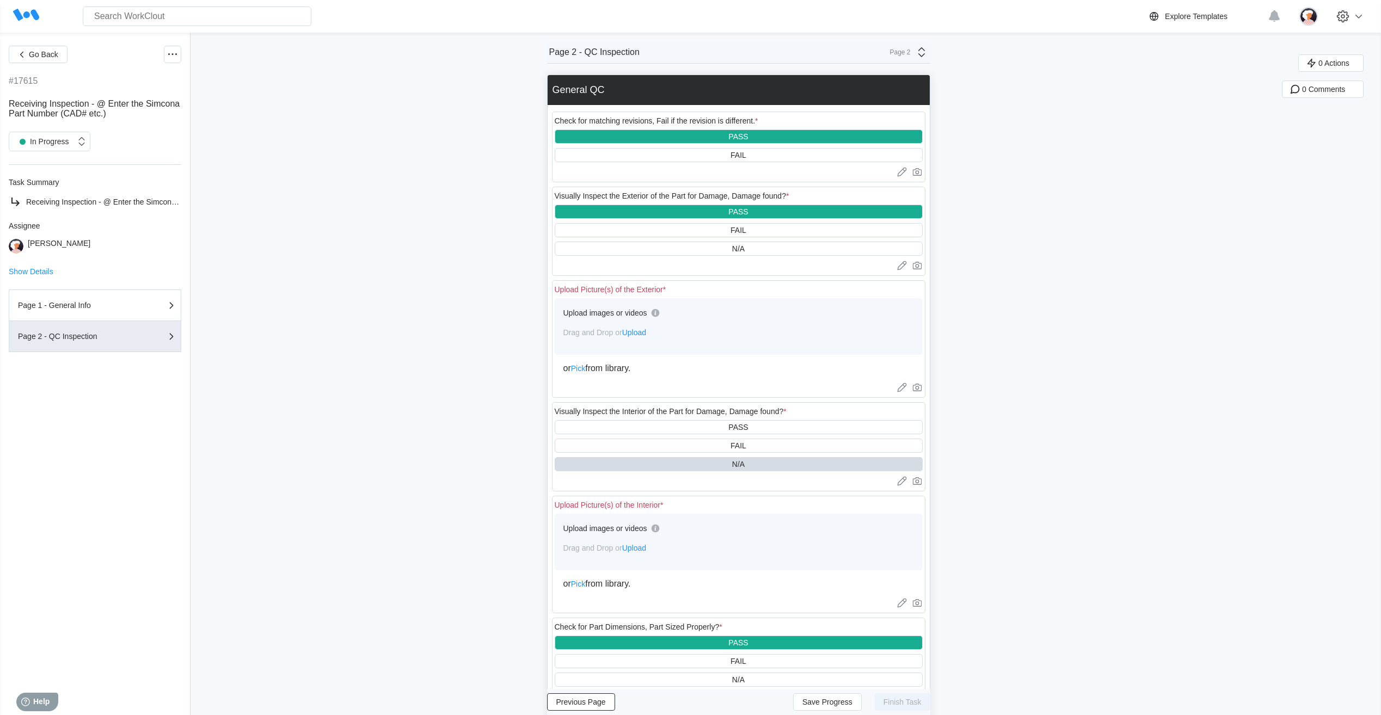
click at [644, 549] on span "Upload" at bounding box center [634, 548] width 24 height 9
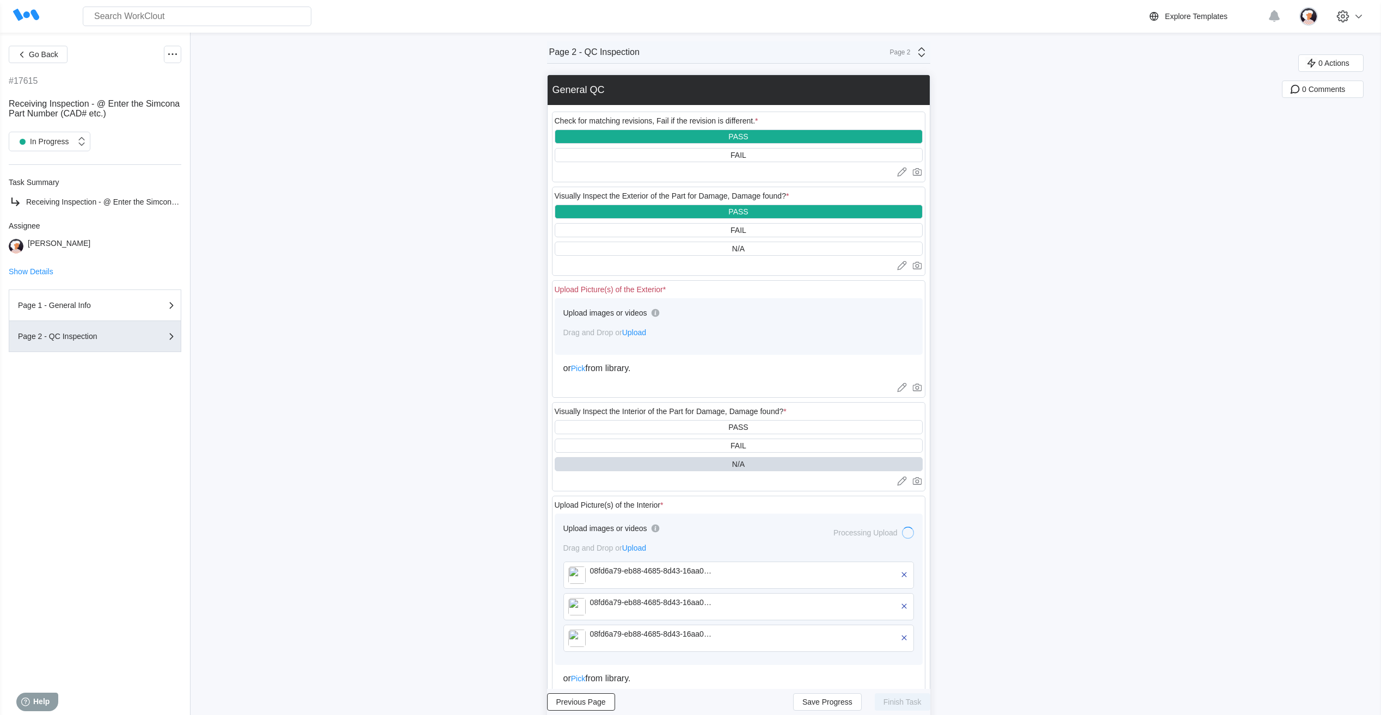
click at [644, 332] on span "Upload" at bounding box center [634, 332] width 24 height 9
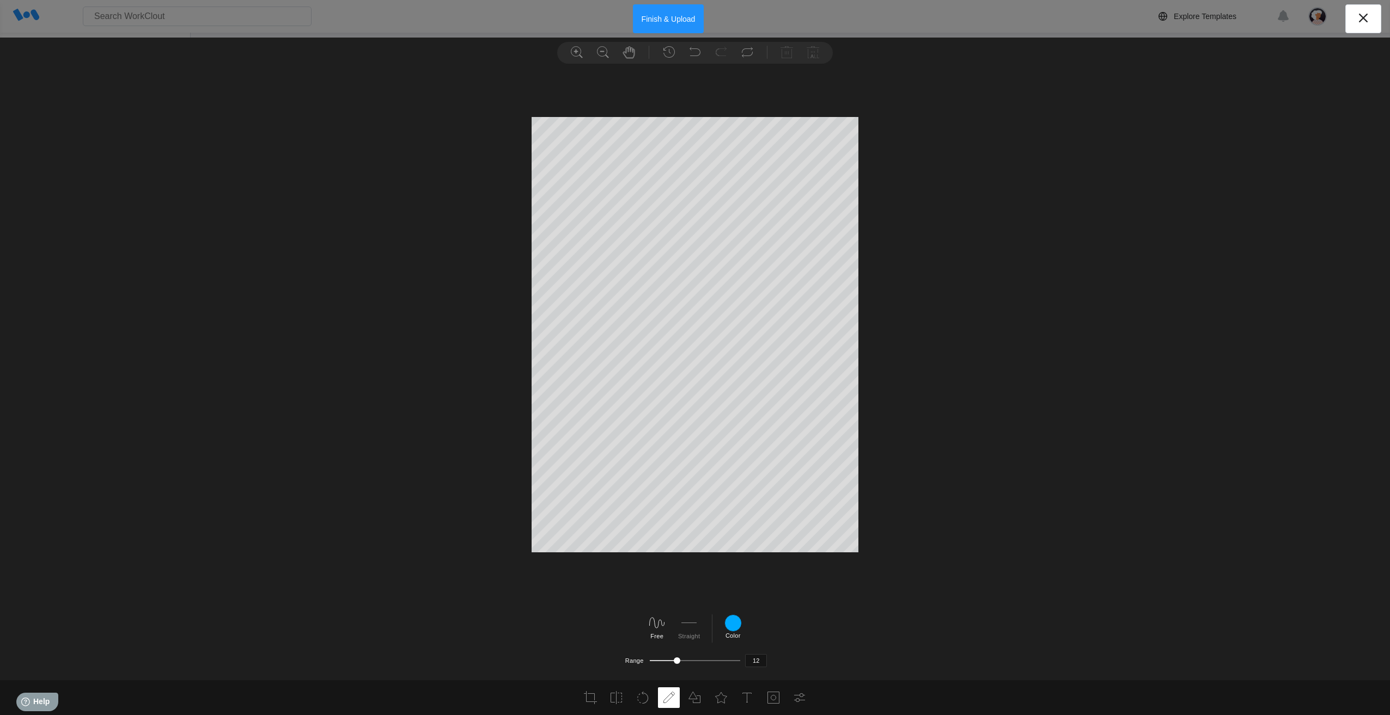
click at [650, 19] on button "Finish & Upload" at bounding box center [668, 18] width 71 height 29
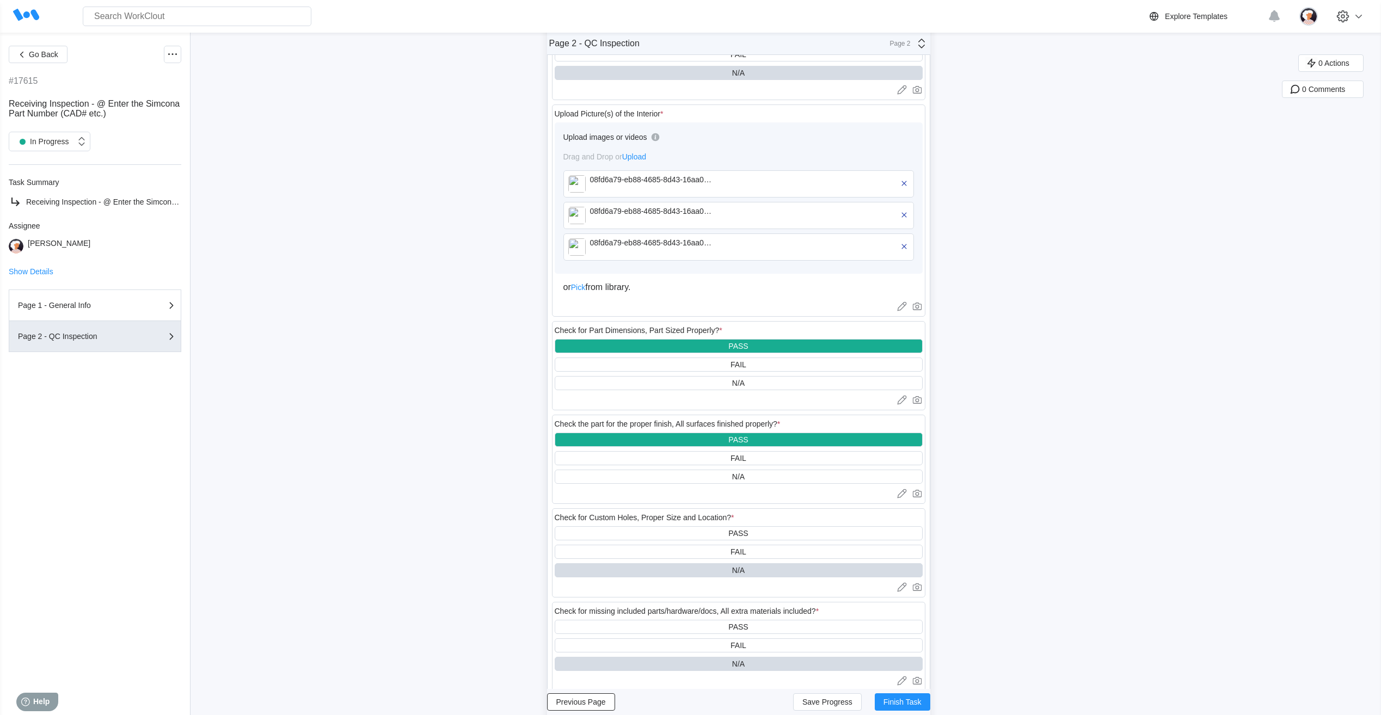
scroll to position [436, 0]
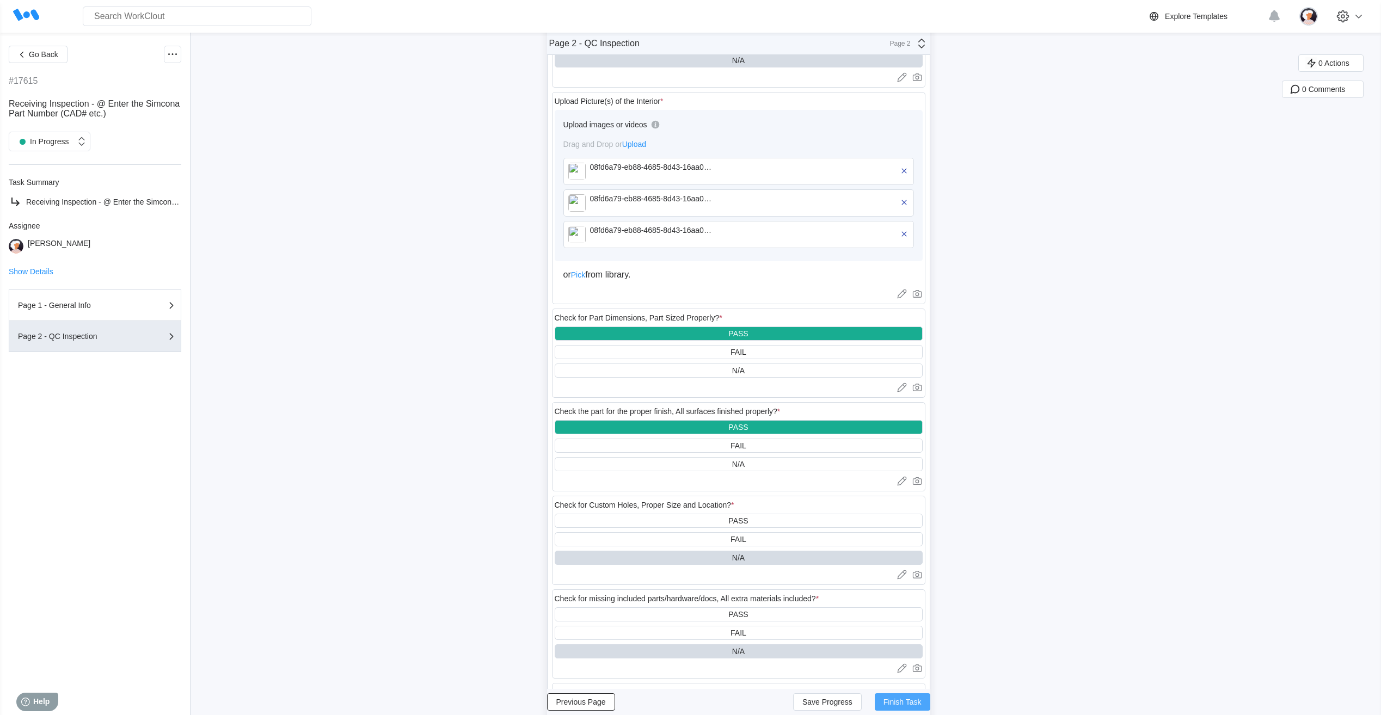
click at [903, 700] on span "Finish Task" at bounding box center [903, 703] width 38 height 8
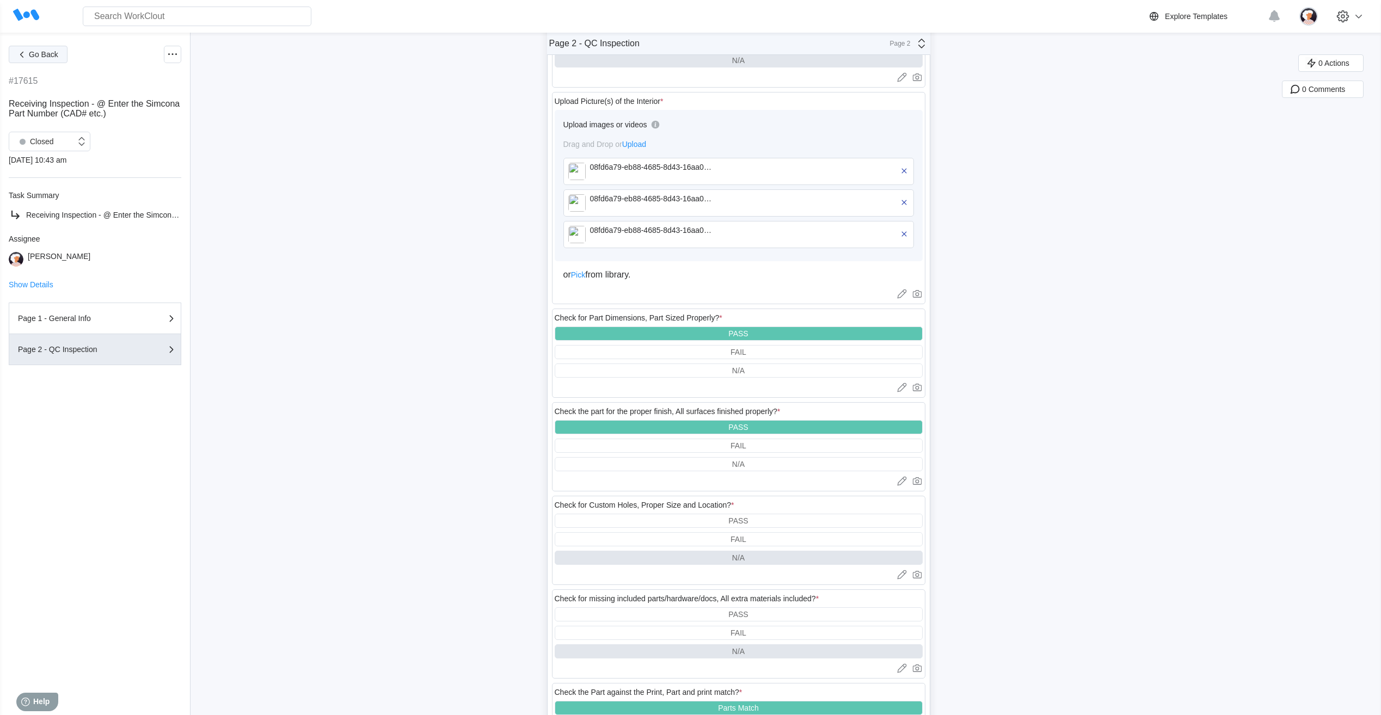
click at [30, 48] on button "Go Back" at bounding box center [38, 54] width 59 height 17
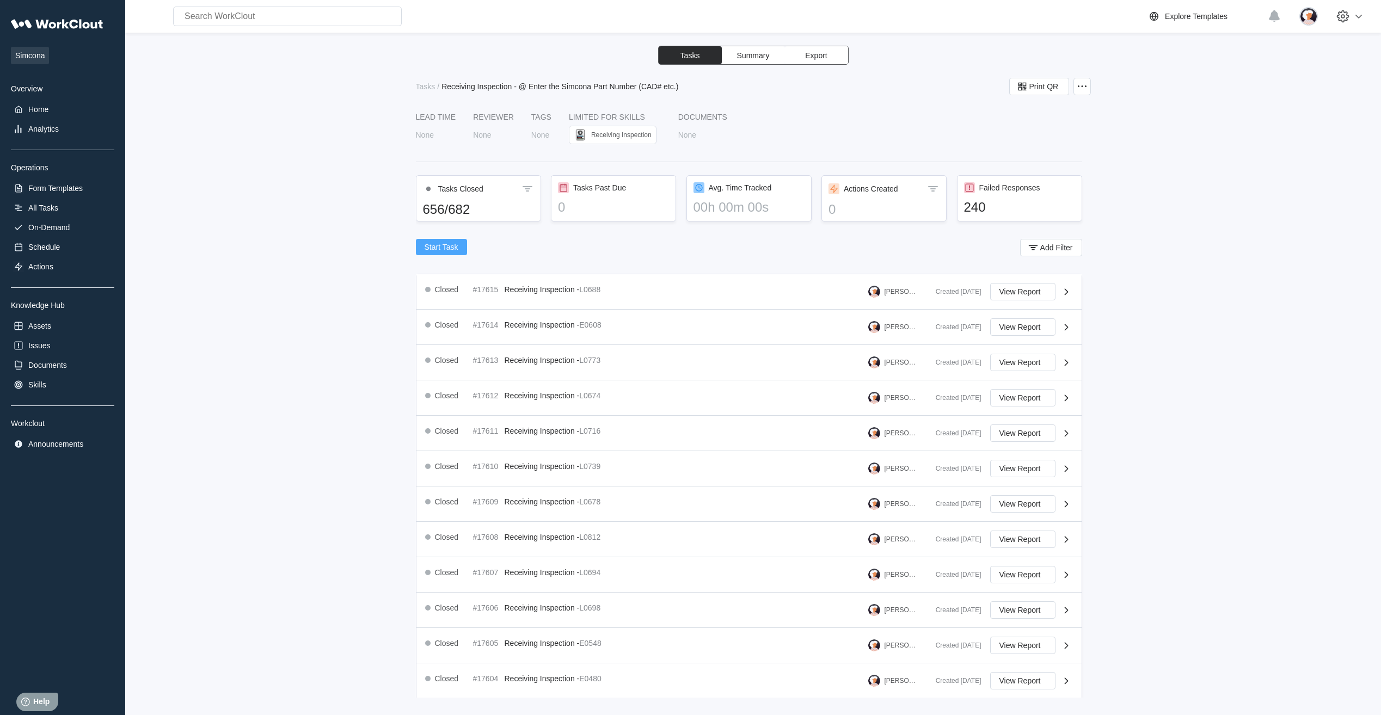
click at [437, 246] on span "Start Task" at bounding box center [442, 247] width 34 height 8
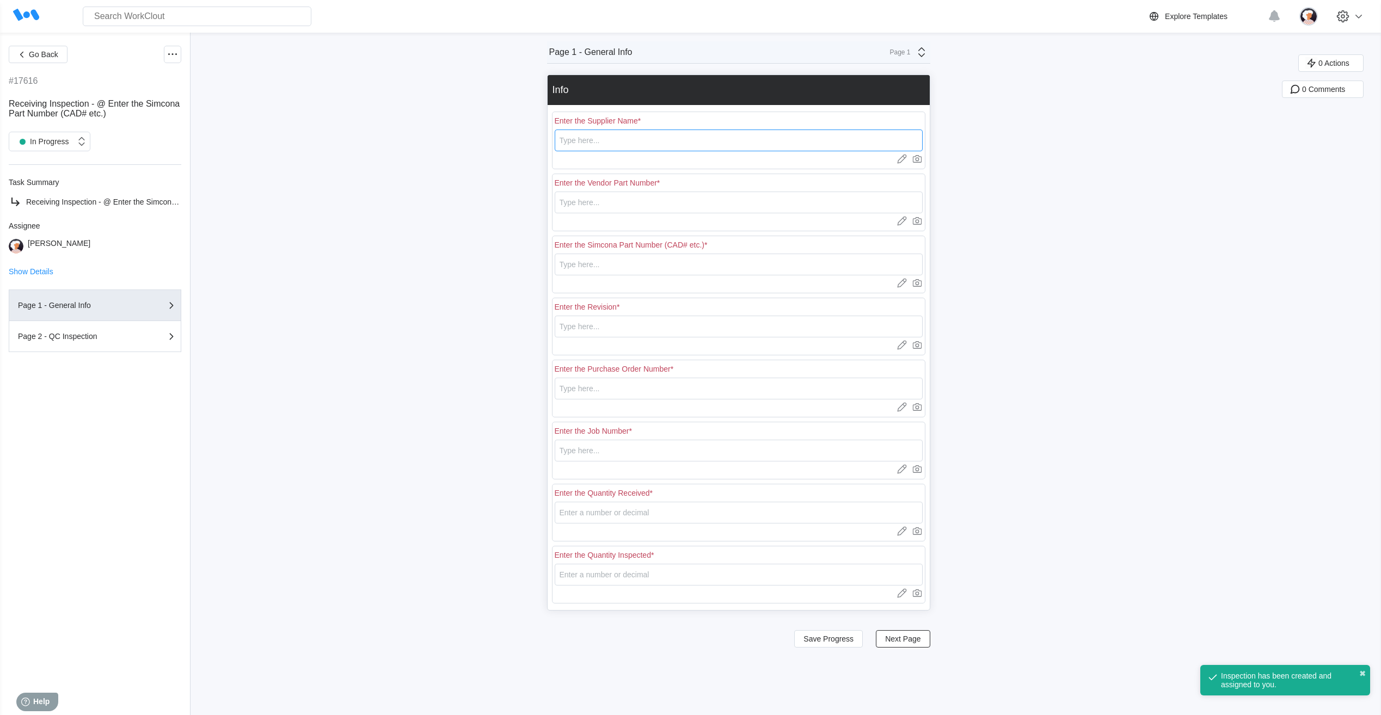
click at [612, 144] on input "text" at bounding box center [739, 141] width 368 height 22
type input "RE [PERSON_NAME]"
click at [596, 205] on input "text" at bounding box center [739, 203] width 368 height 22
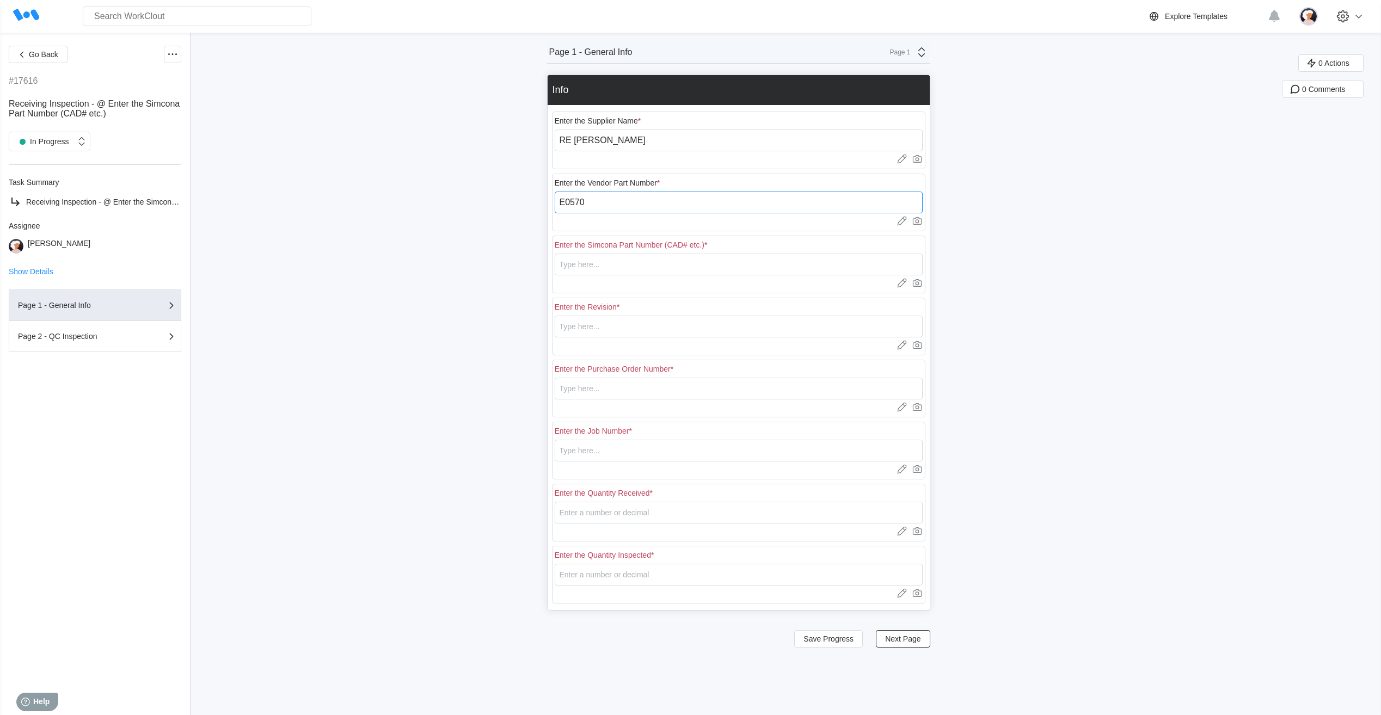
type input "E0570"
click at [595, 266] on input "text" at bounding box center [739, 265] width 368 height 22
type input "E0570"
click at [585, 330] on input "text" at bounding box center [739, 327] width 368 height 22
type input "1"
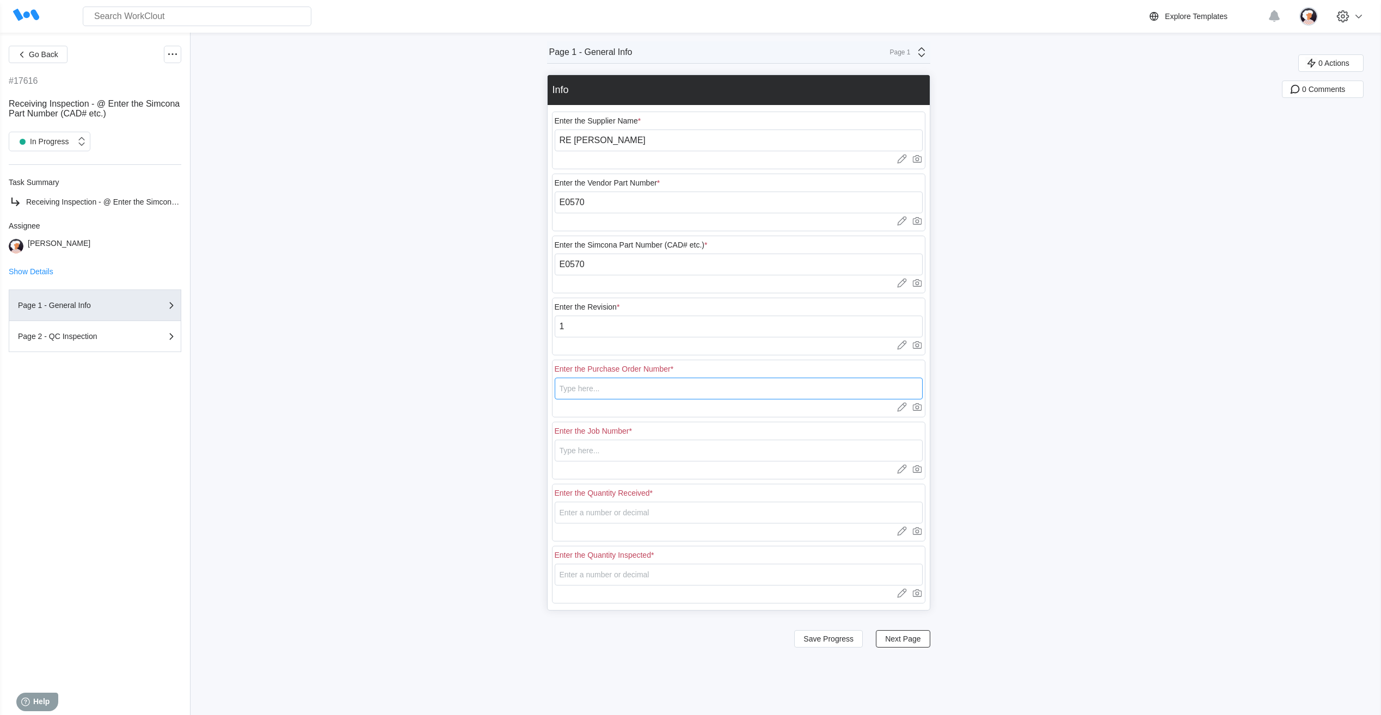
click at [563, 392] on input "text" at bounding box center [739, 389] width 368 height 22
type input "18401"
click at [647, 450] on input "text" at bounding box center [739, 451] width 368 height 22
type input "N/A"
click at [602, 516] on input "number" at bounding box center [739, 513] width 368 height 22
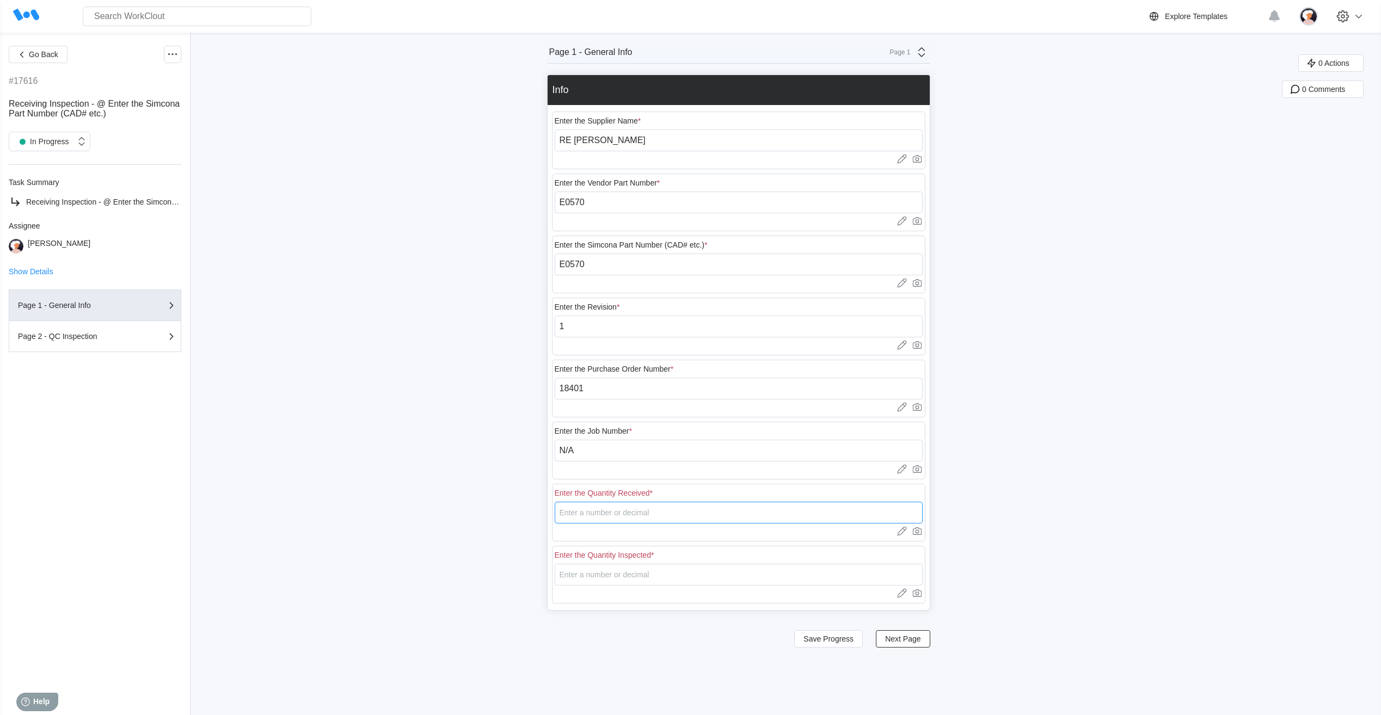
click at [600, 513] on input "number" at bounding box center [739, 513] width 368 height 22
type input "30"
type input "8"
click at [910, 643] on span "Next Page" at bounding box center [902, 639] width 35 height 8
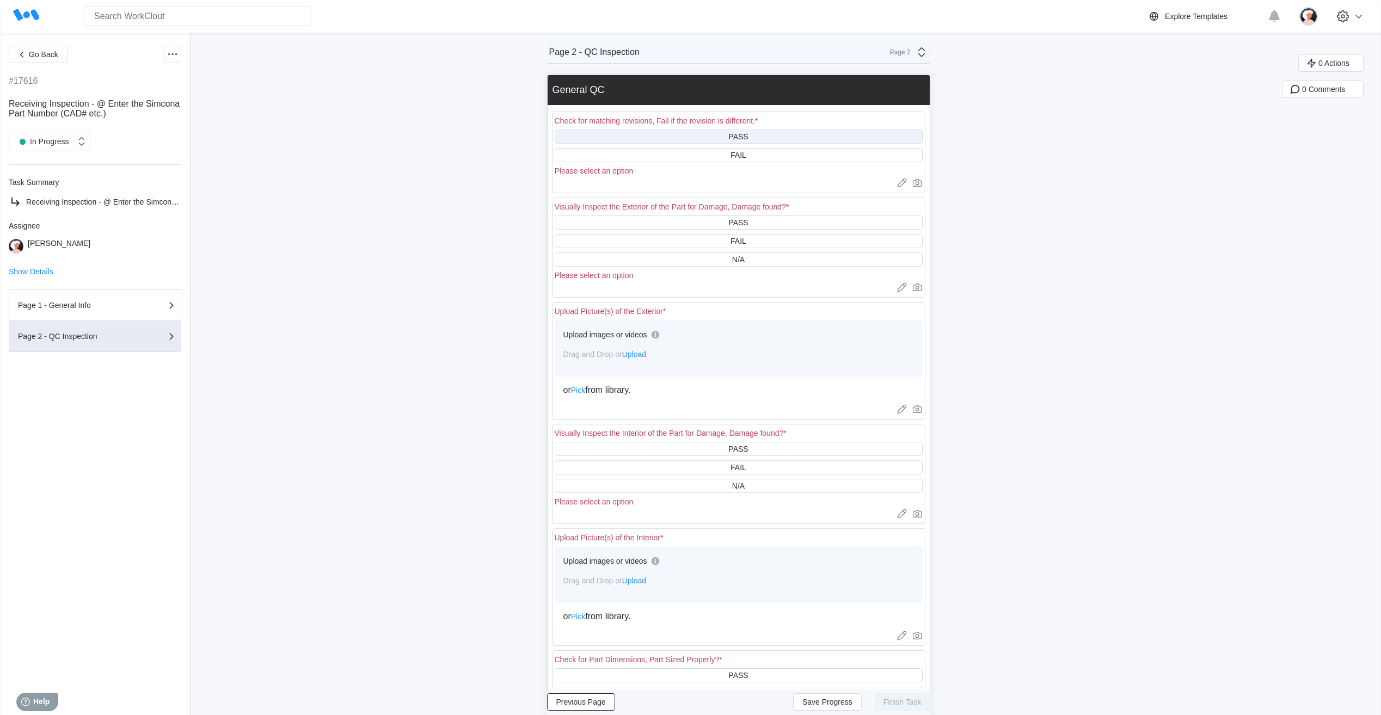
click at [730, 137] on div "PASS" at bounding box center [739, 137] width 368 height 14
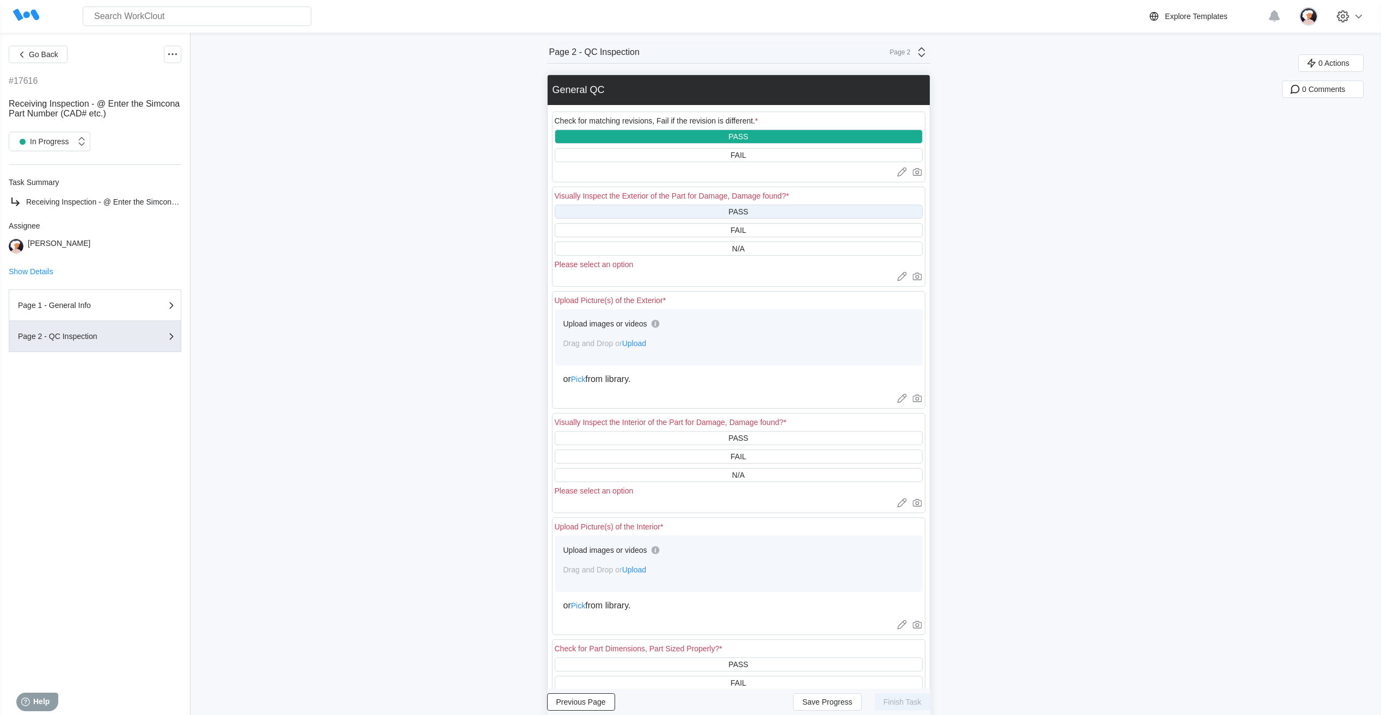
click at [723, 205] on div "Visually Inspect the Exterior of the Part for Damage, Damage found? * PASS FAIL…" at bounding box center [739, 237] width 374 height 100
click at [725, 206] on div "PASS" at bounding box center [739, 212] width 368 height 14
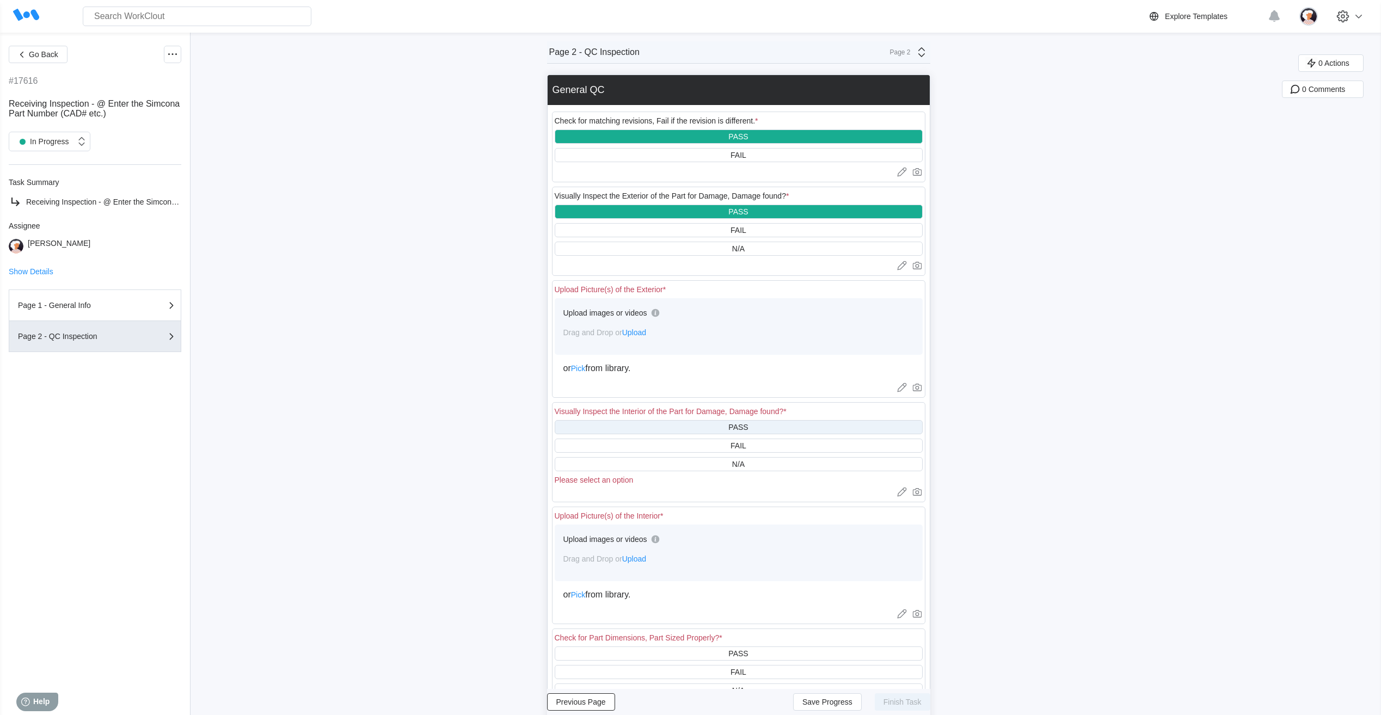
click at [693, 421] on div "PASS" at bounding box center [739, 427] width 368 height 14
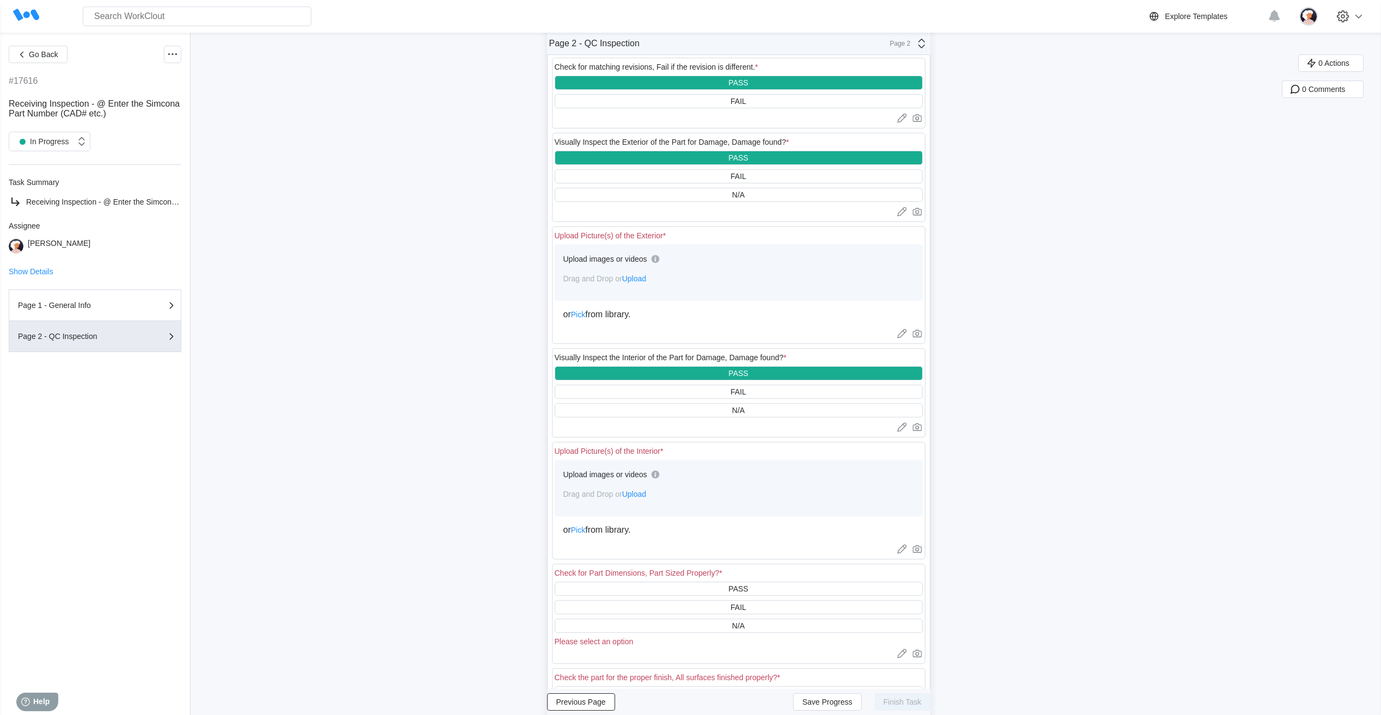
scroll to position [54, 0]
click at [693, 410] on div "N/A" at bounding box center [739, 410] width 368 height 14
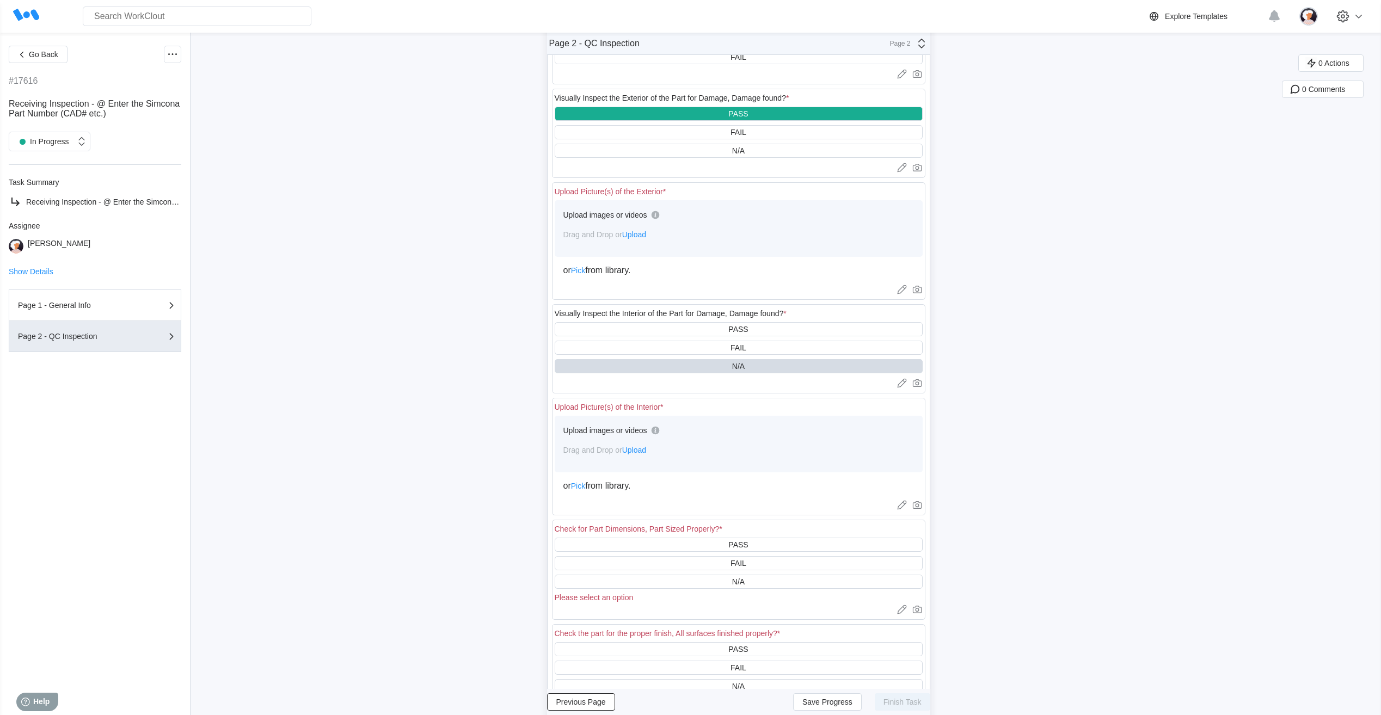
scroll to position [272, 0]
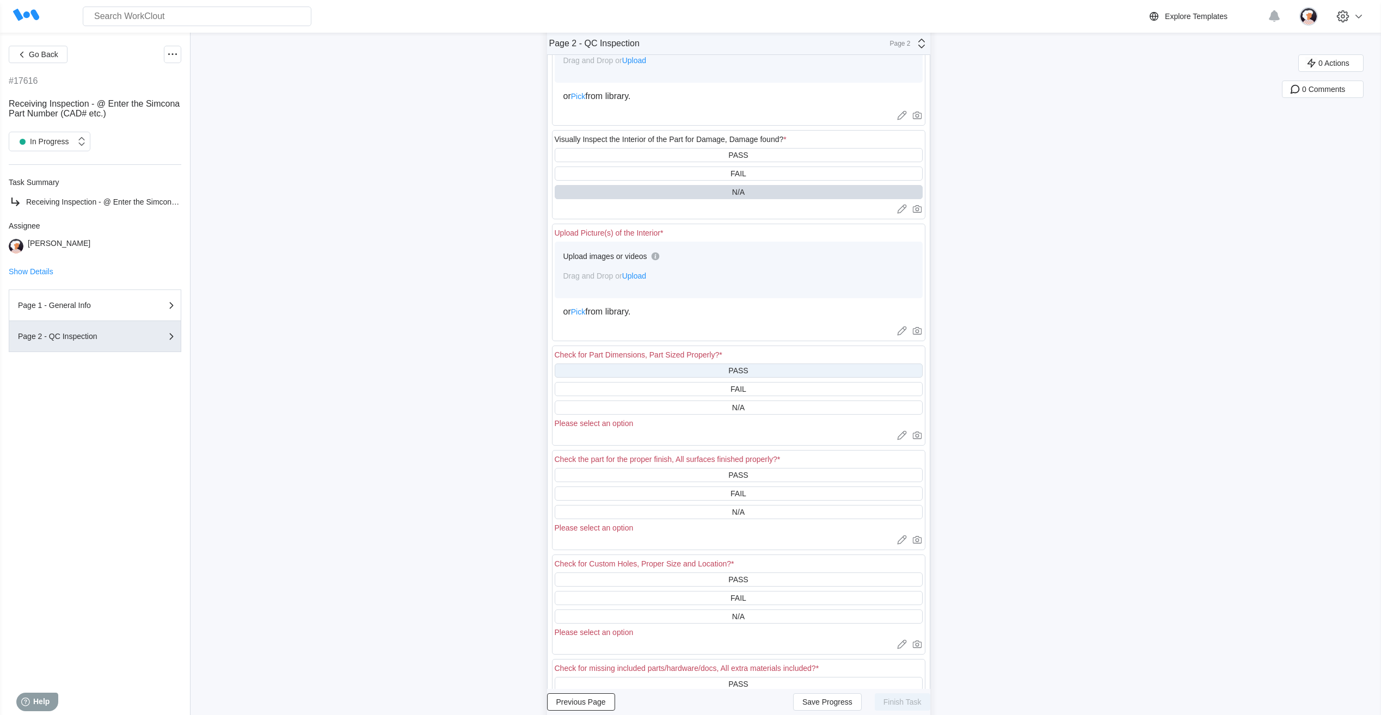
click at [692, 371] on div "PASS" at bounding box center [739, 371] width 368 height 14
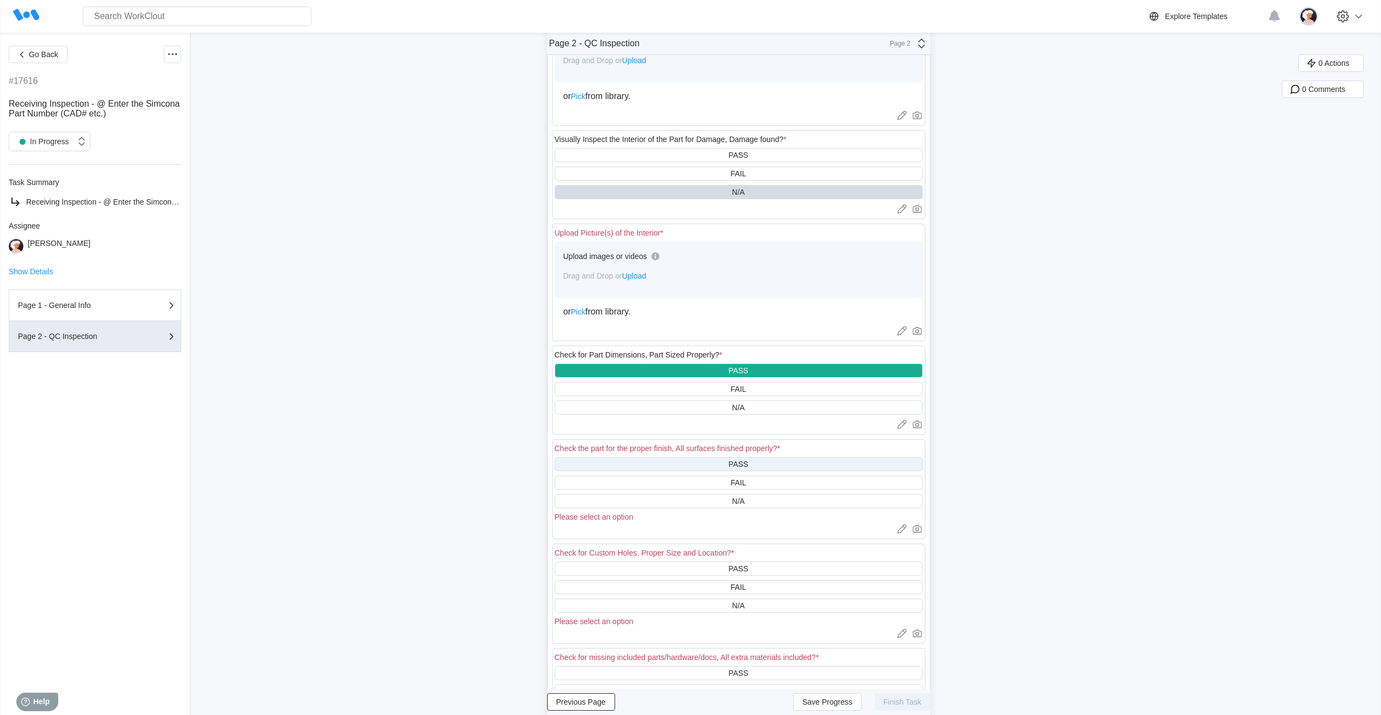
click at [674, 464] on div "PASS" at bounding box center [739, 464] width 368 height 14
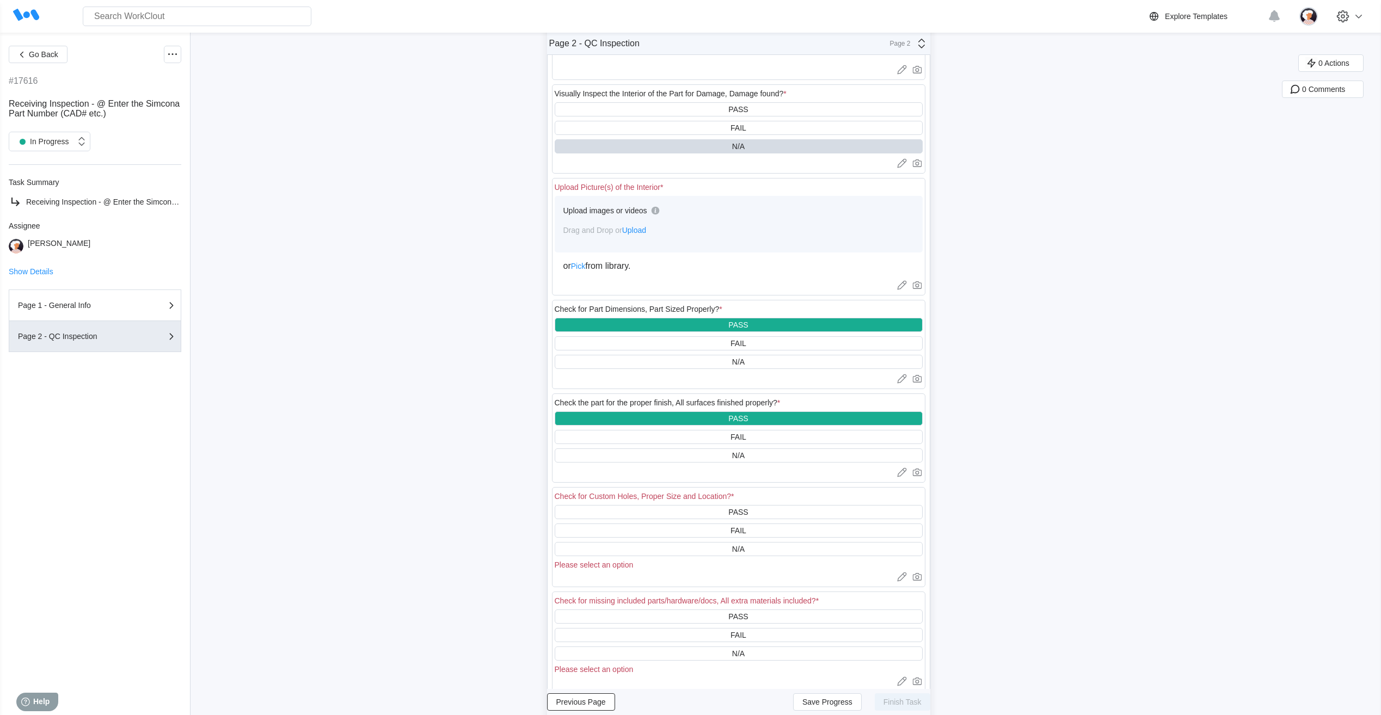
scroll to position [381, 0]
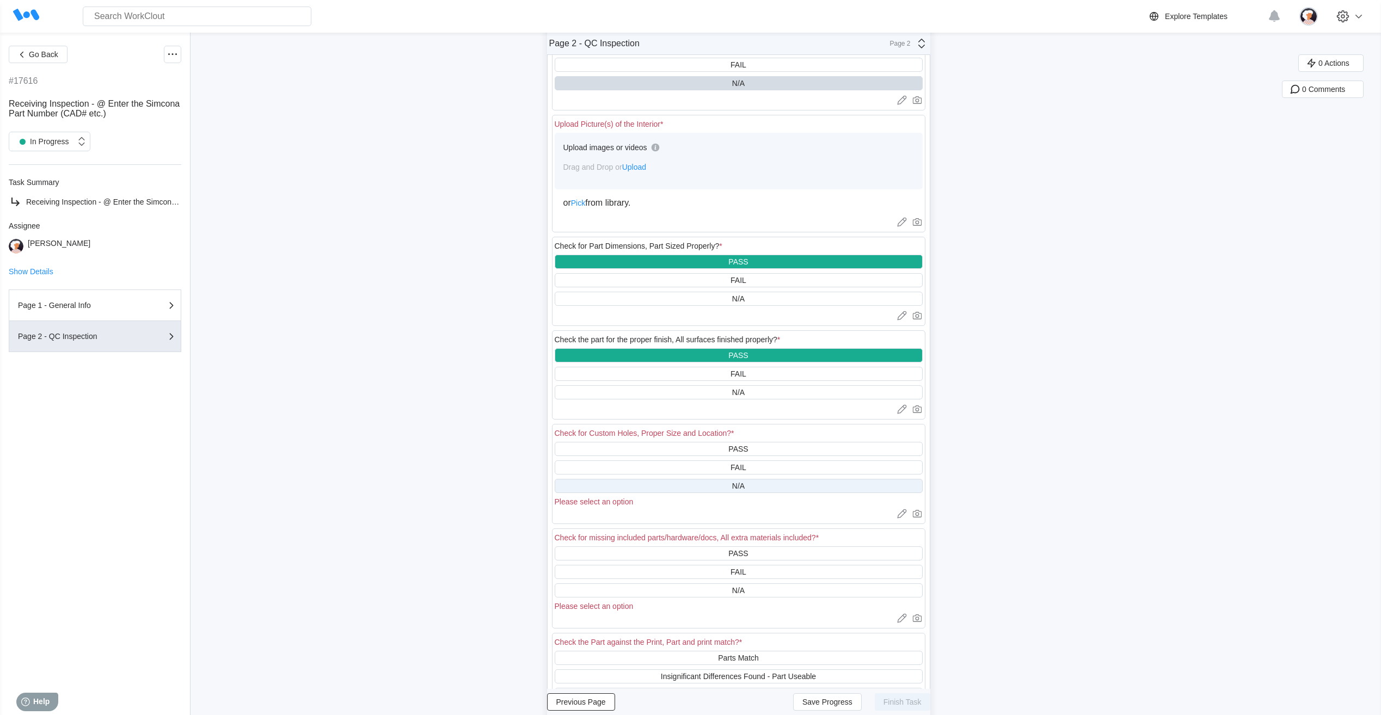
click at [669, 488] on div "N/A" at bounding box center [739, 486] width 368 height 14
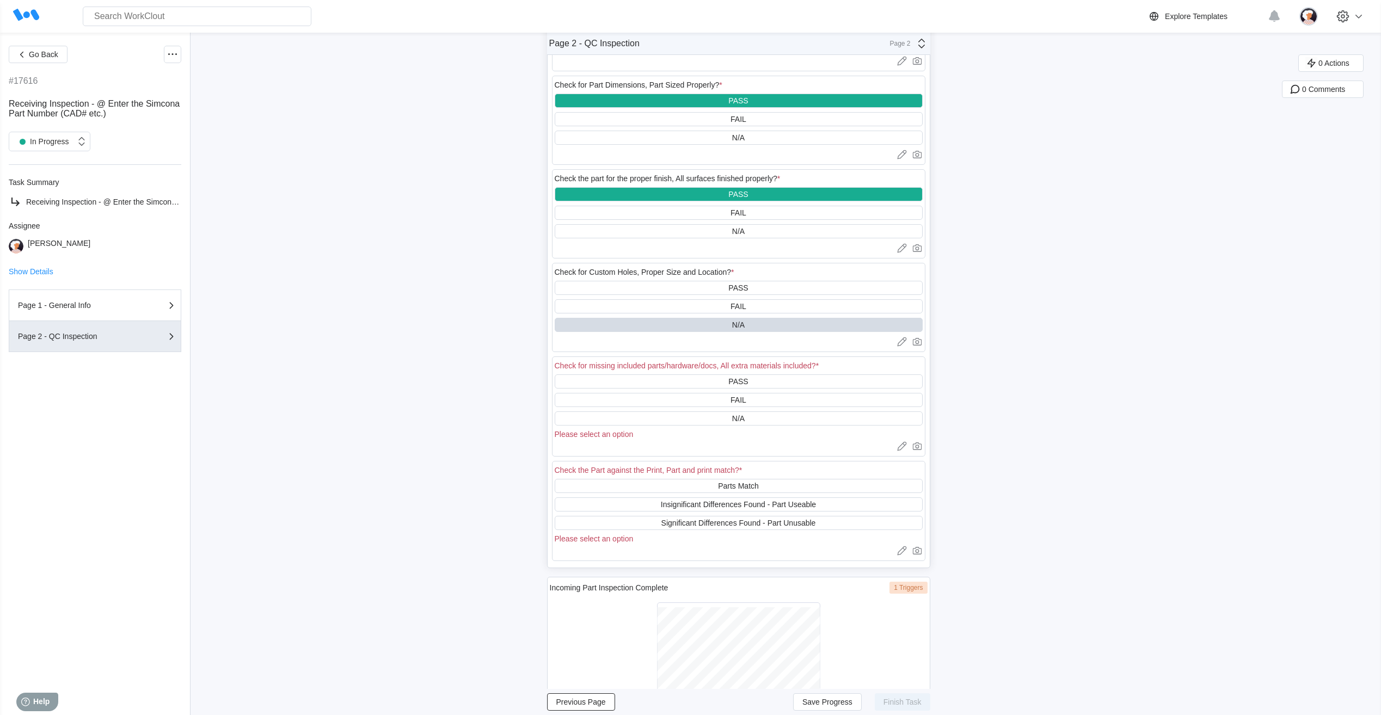
scroll to position [545, 0]
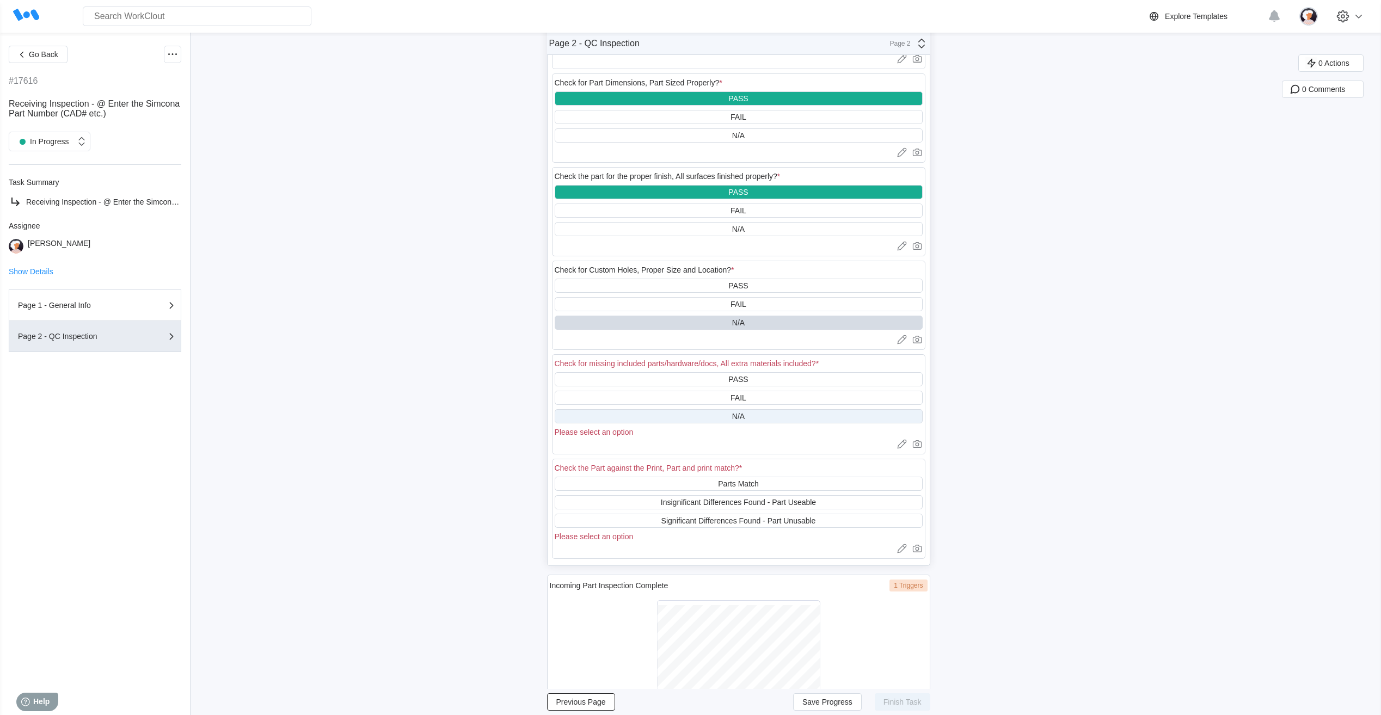
click at [667, 414] on div "N/A" at bounding box center [739, 416] width 368 height 14
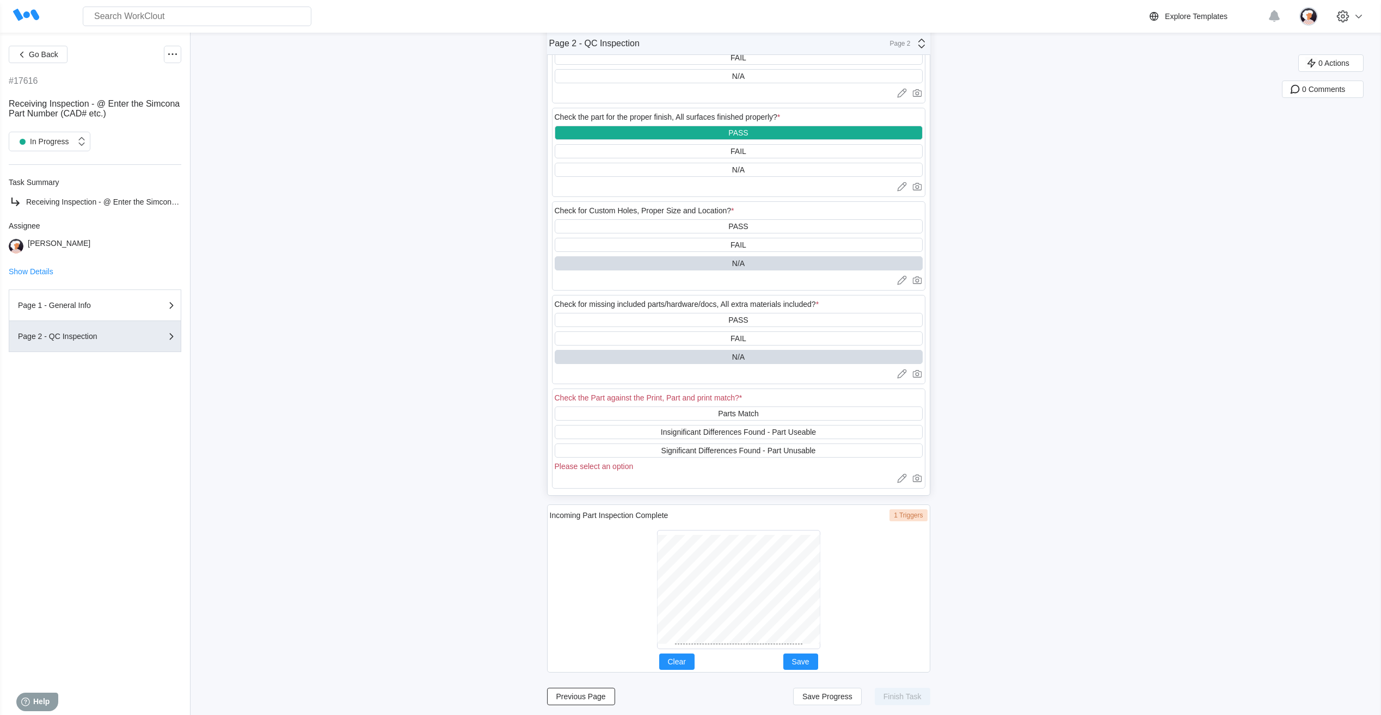
scroll to position [607, 0]
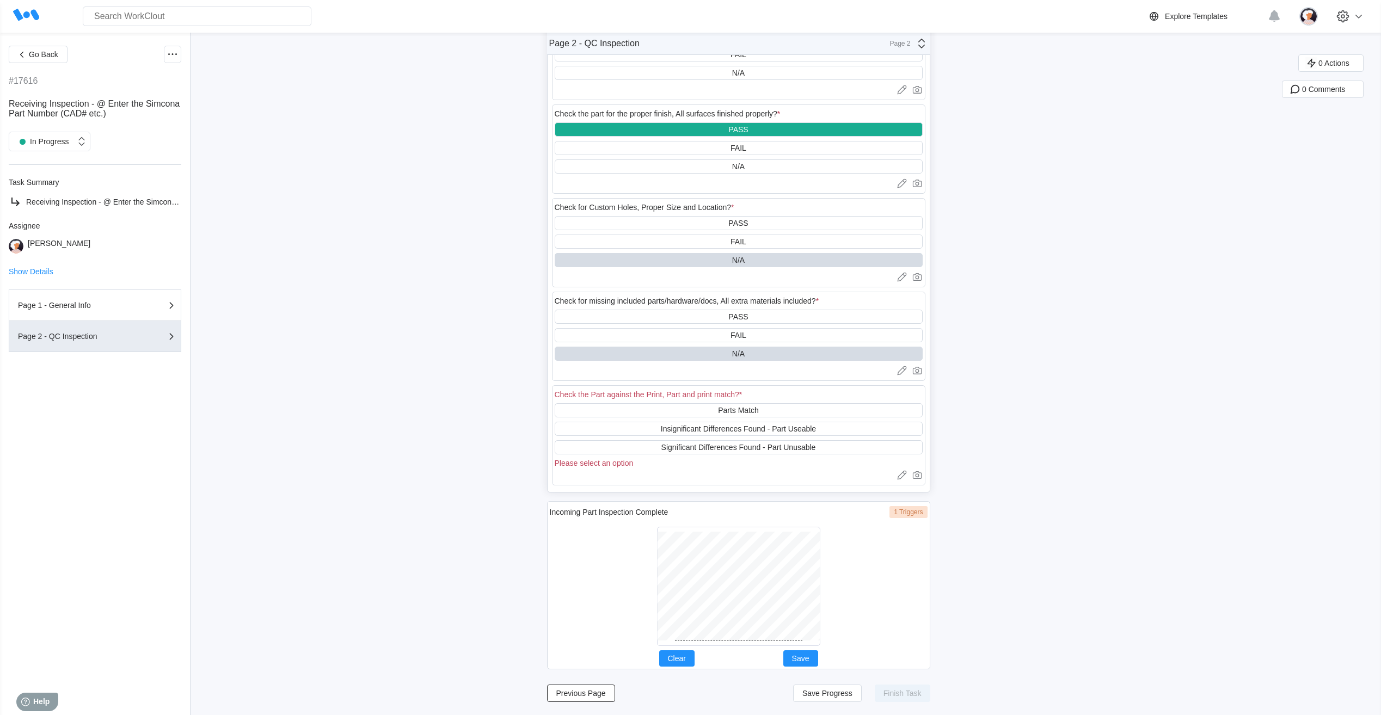
click at [642, 411] on div "Parts Match" at bounding box center [739, 410] width 368 height 14
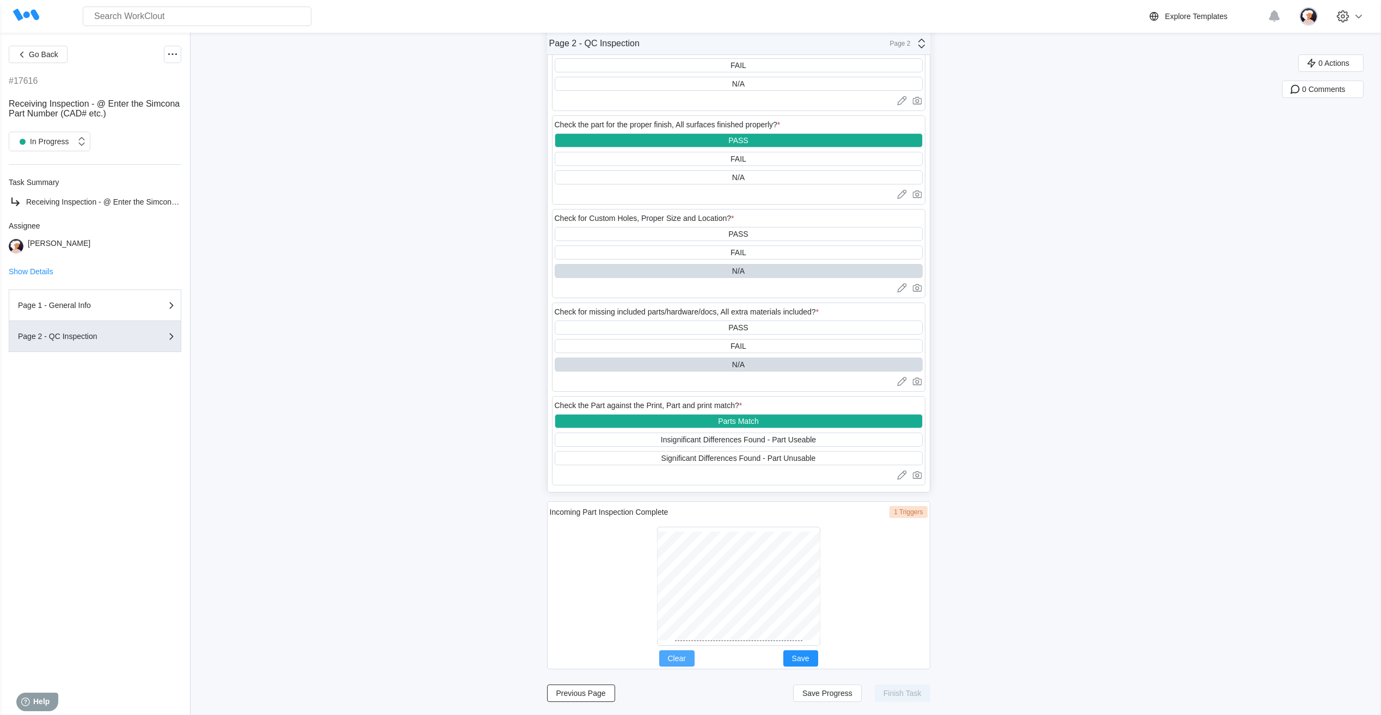
click at [663, 653] on div "Incoming Part Inspection Complete 1 Triggers Clear Save" at bounding box center [738, 585] width 383 height 168
click at [727, 653] on div "Incoming Part Inspection Complete 1 Triggers Clear Save" at bounding box center [738, 585] width 383 height 168
click at [816, 659] on button "Save" at bounding box center [801, 659] width 35 height 16
click at [840, 695] on span "Save Progress" at bounding box center [828, 694] width 50 height 8
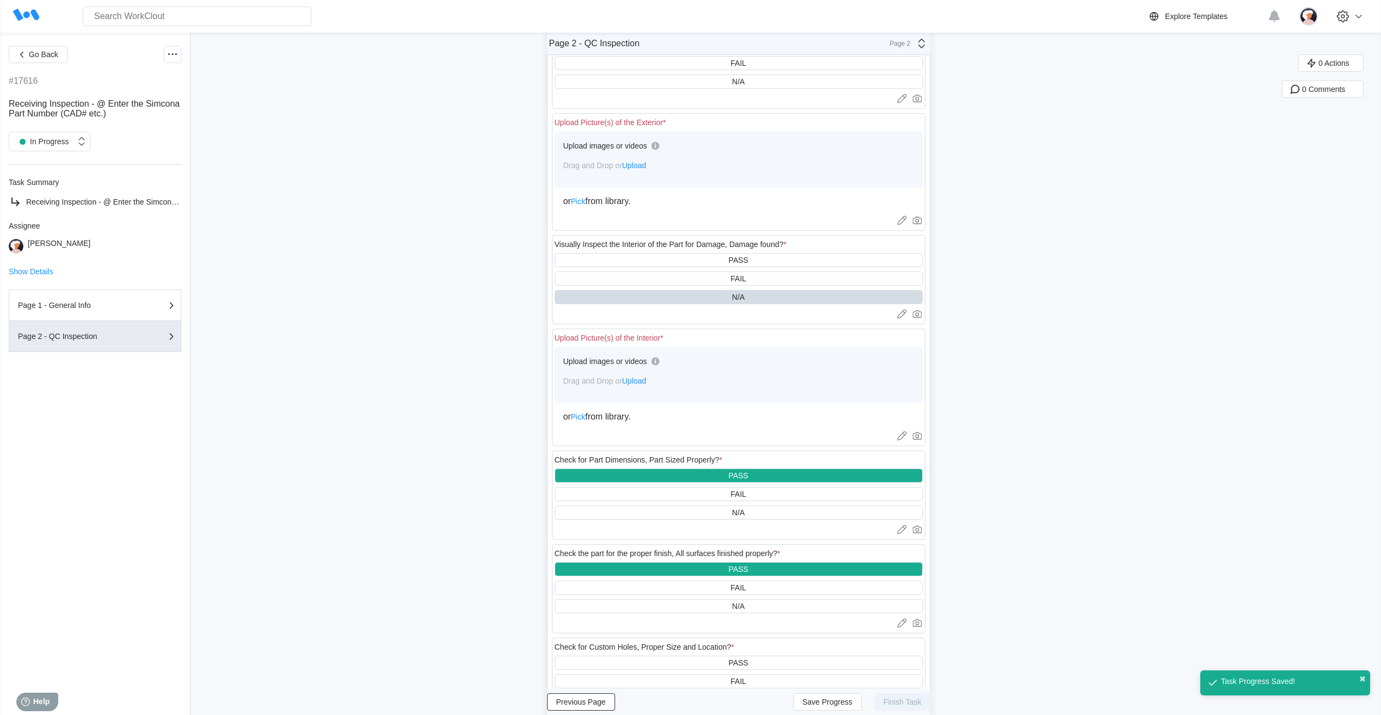
scroll to position [52, 0]
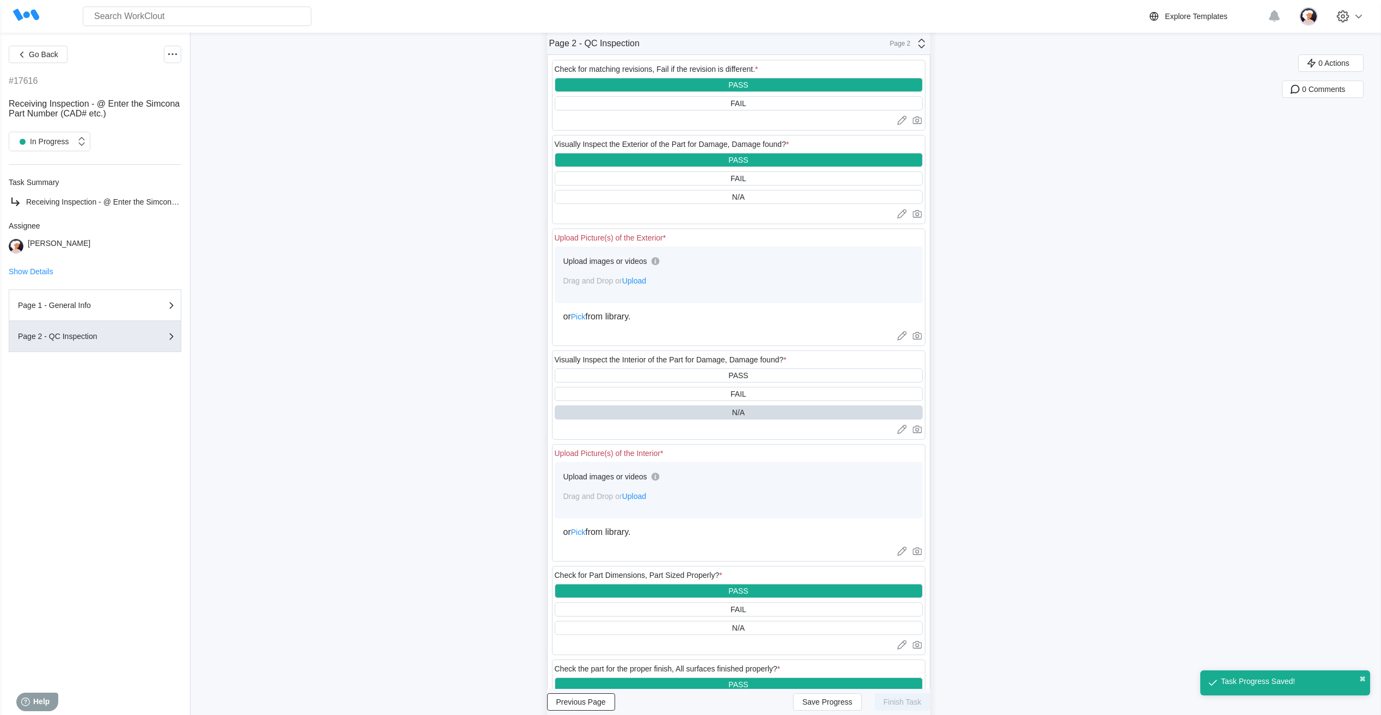
click at [641, 499] on span "Upload" at bounding box center [634, 496] width 24 height 9
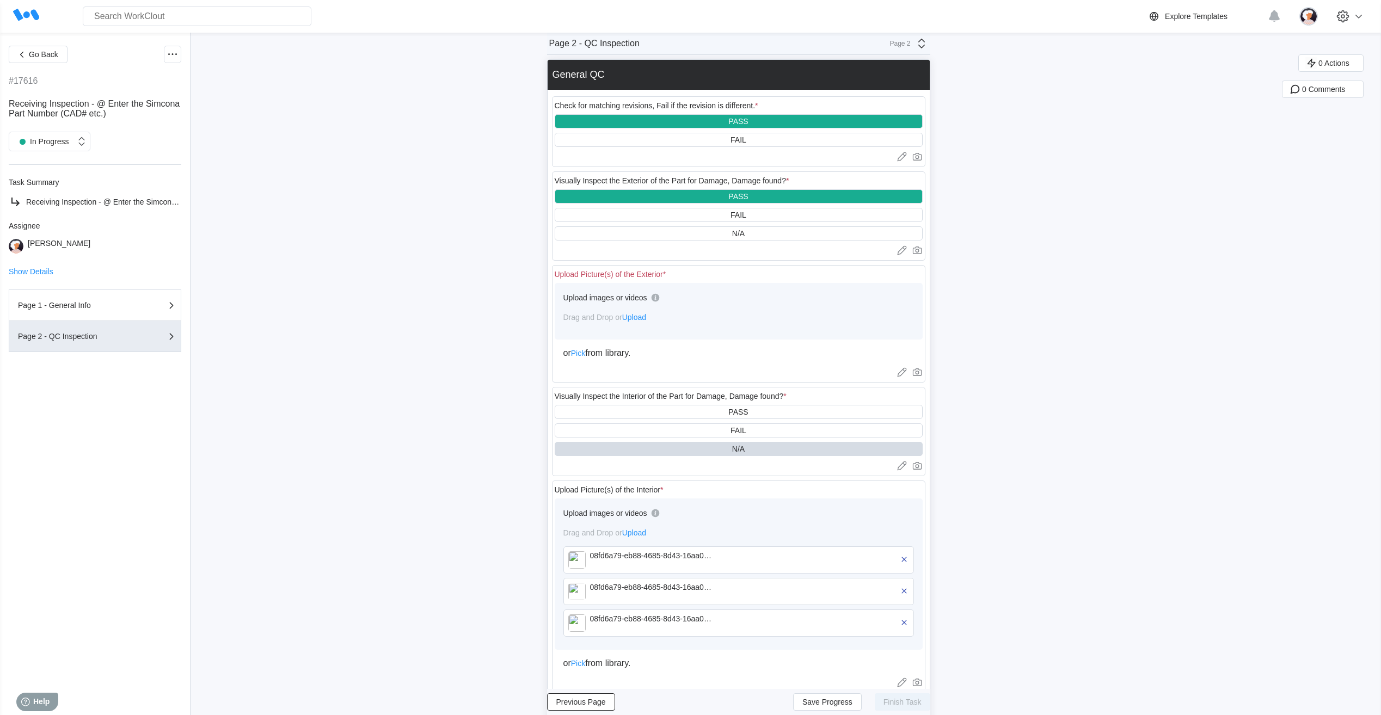
scroll to position [0, 0]
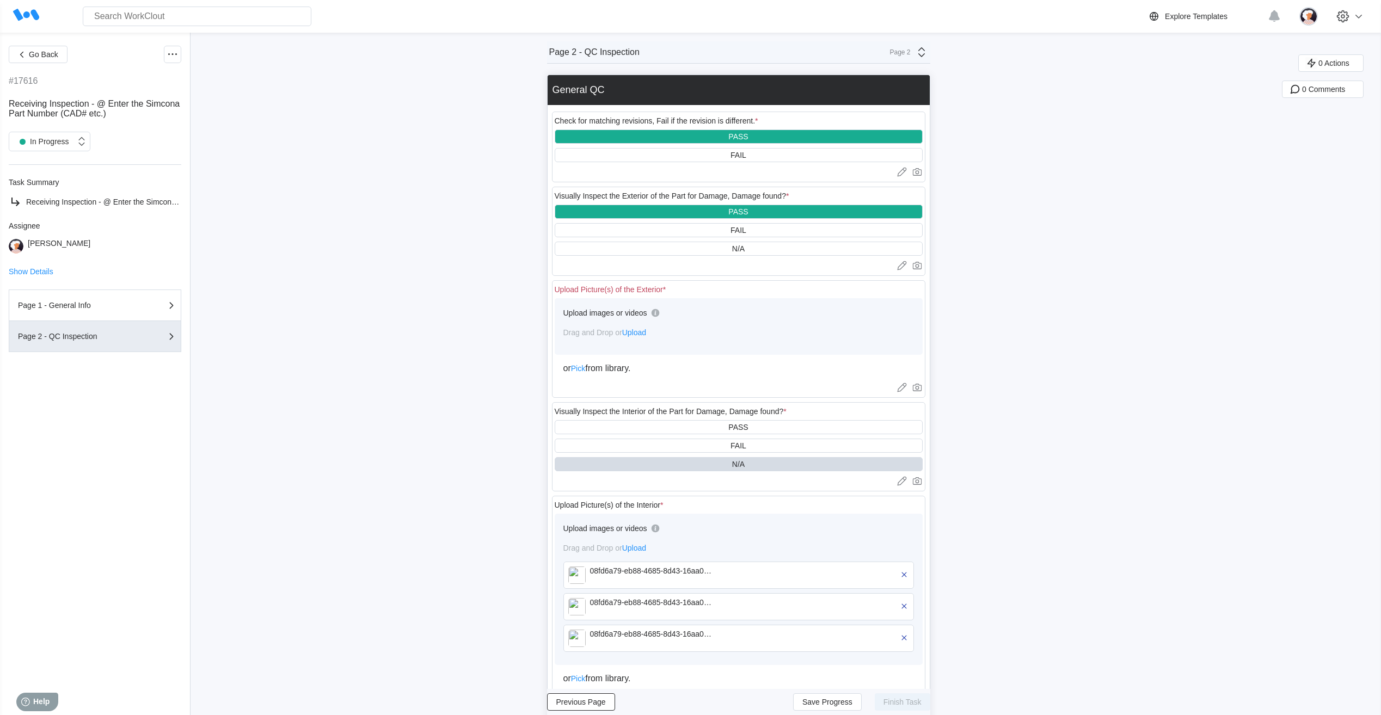
click at [923, 47] on icon at bounding box center [921, 52] width 13 height 13
click at [811, 81] on div "Page 1 - General Info" at bounding box center [825, 78] width 208 height 10
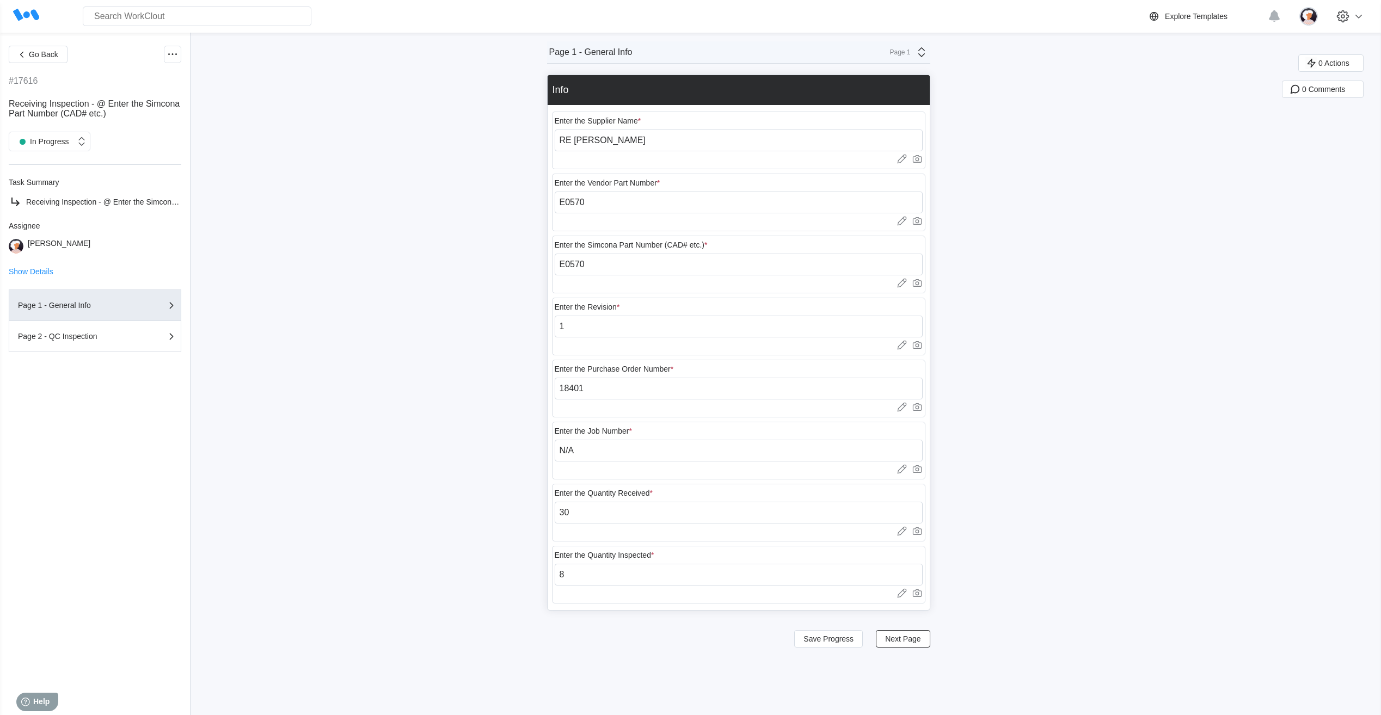
click at [925, 56] on icon at bounding box center [921, 52] width 13 height 13
click at [831, 96] on div "Page 2 - QC Inspection" at bounding box center [825, 96] width 208 height 10
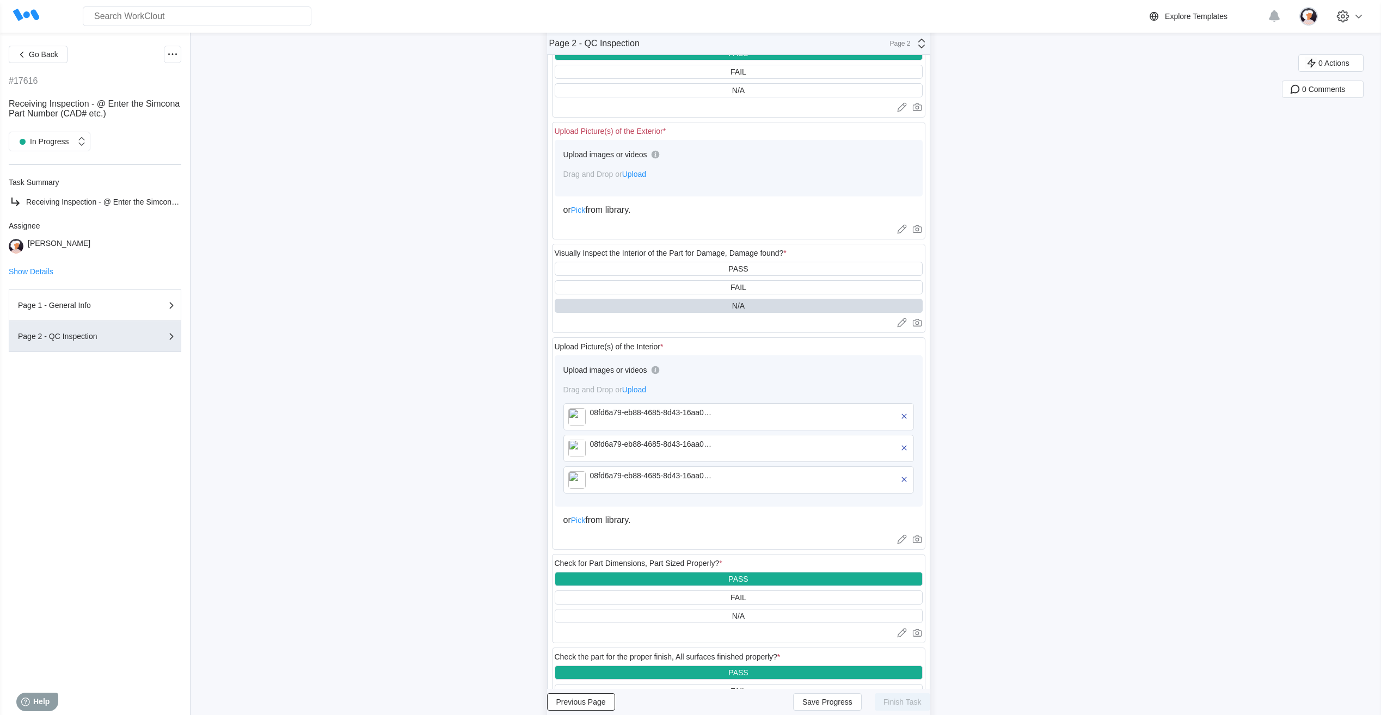
scroll to position [163, 0]
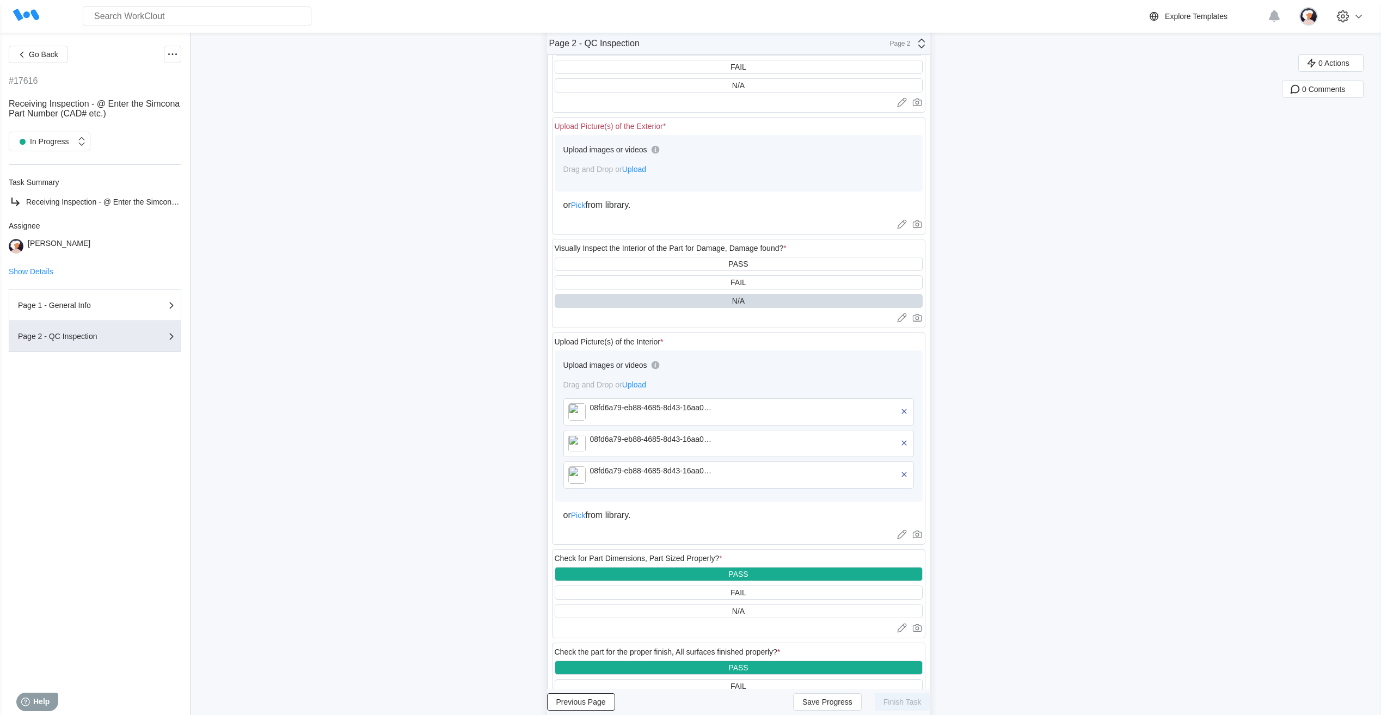
click at [642, 169] on span "Upload" at bounding box center [634, 169] width 24 height 9
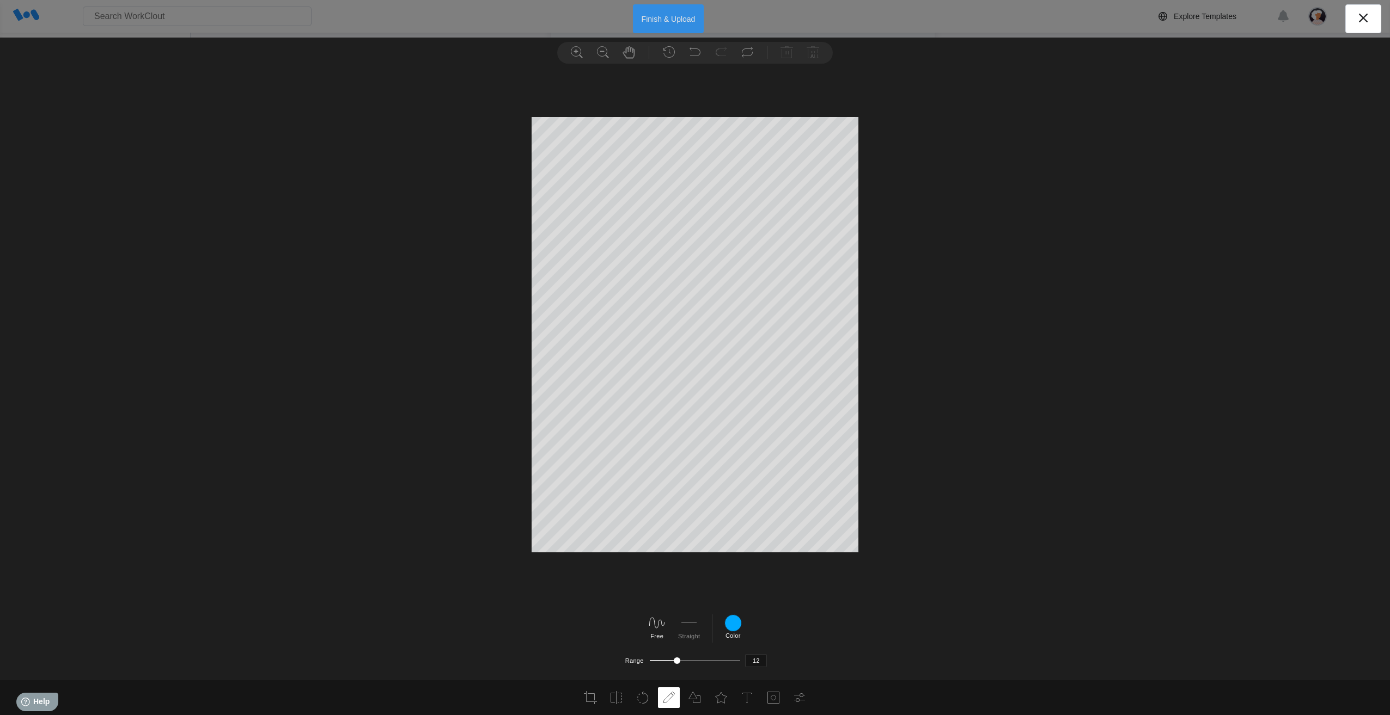
click at [655, 15] on button "Finish & Upload" at bounding box center [668, 18] width 71 height 29
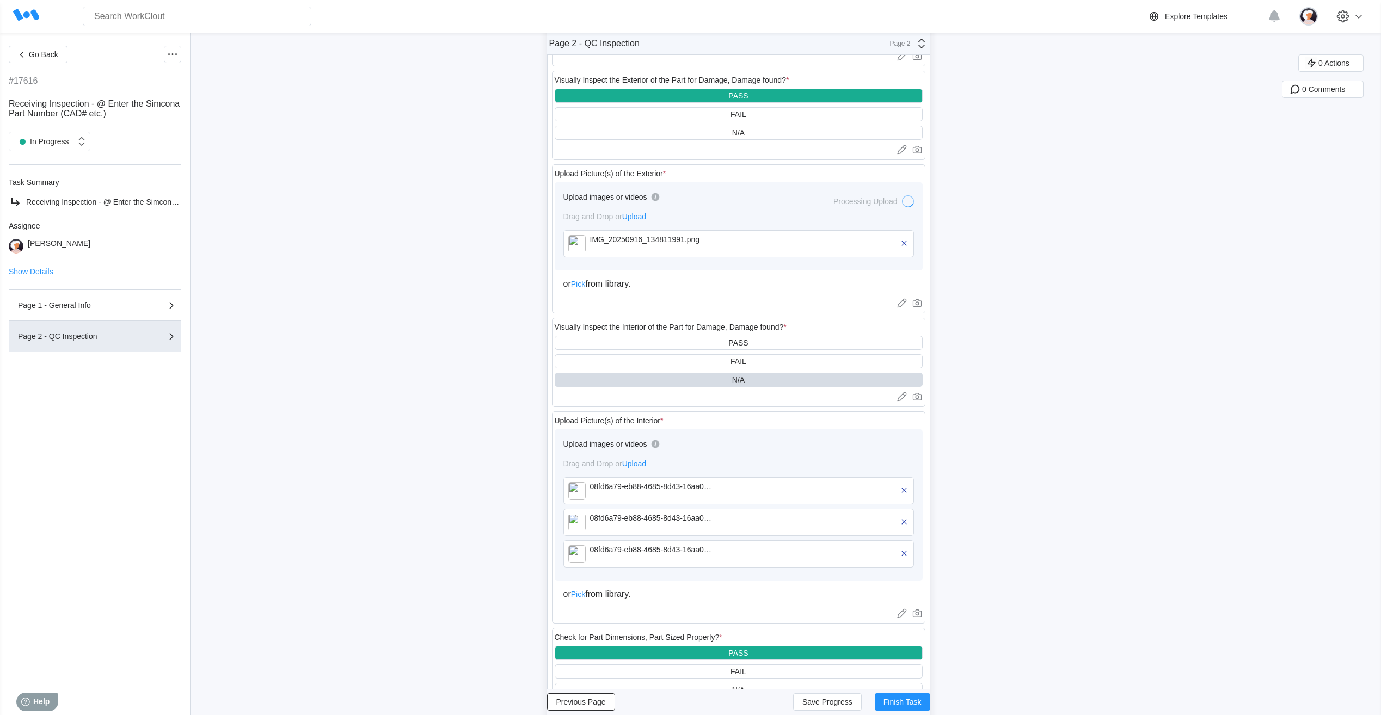
scroll to position [0, 0]
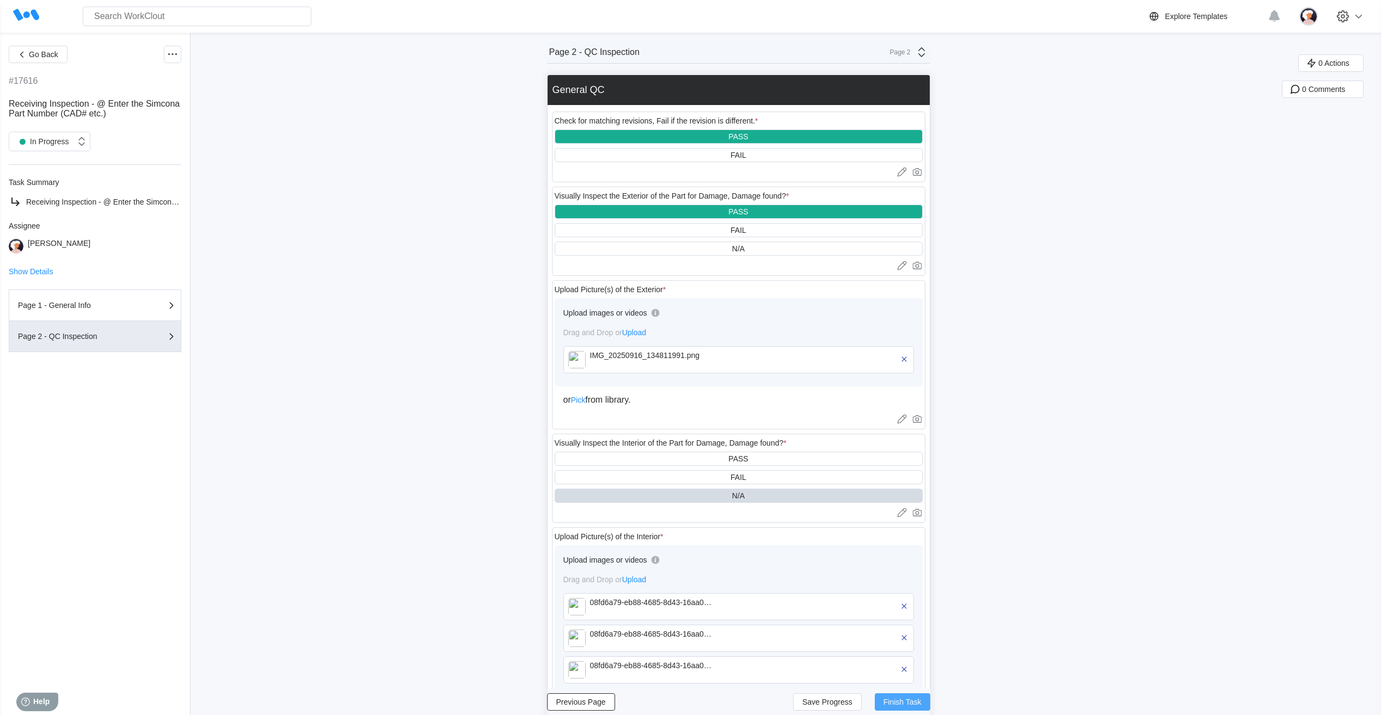
click at [918, 701] on span "Finish Task" at bounding box center [903, 703] width 38 height 8
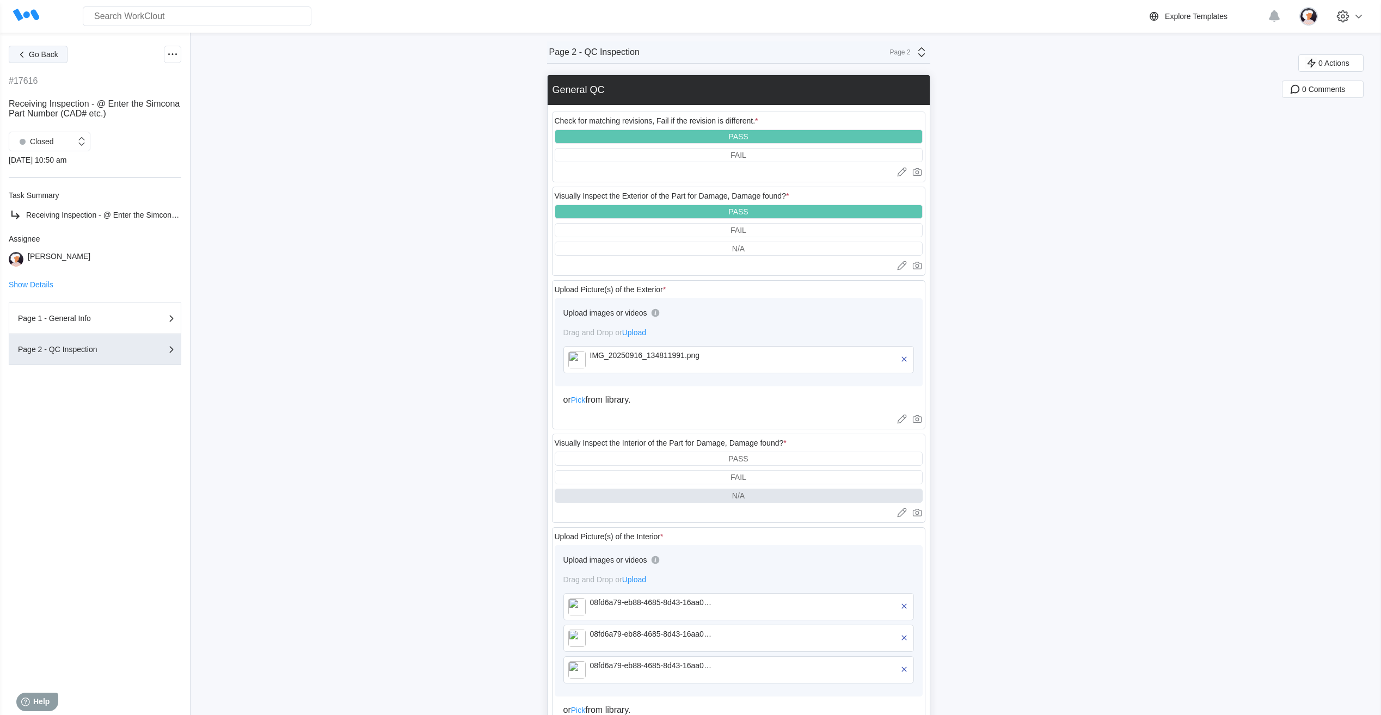
click at [44, 52] on span "Go Back" at bounding box center [43, 55] width 29 height 8
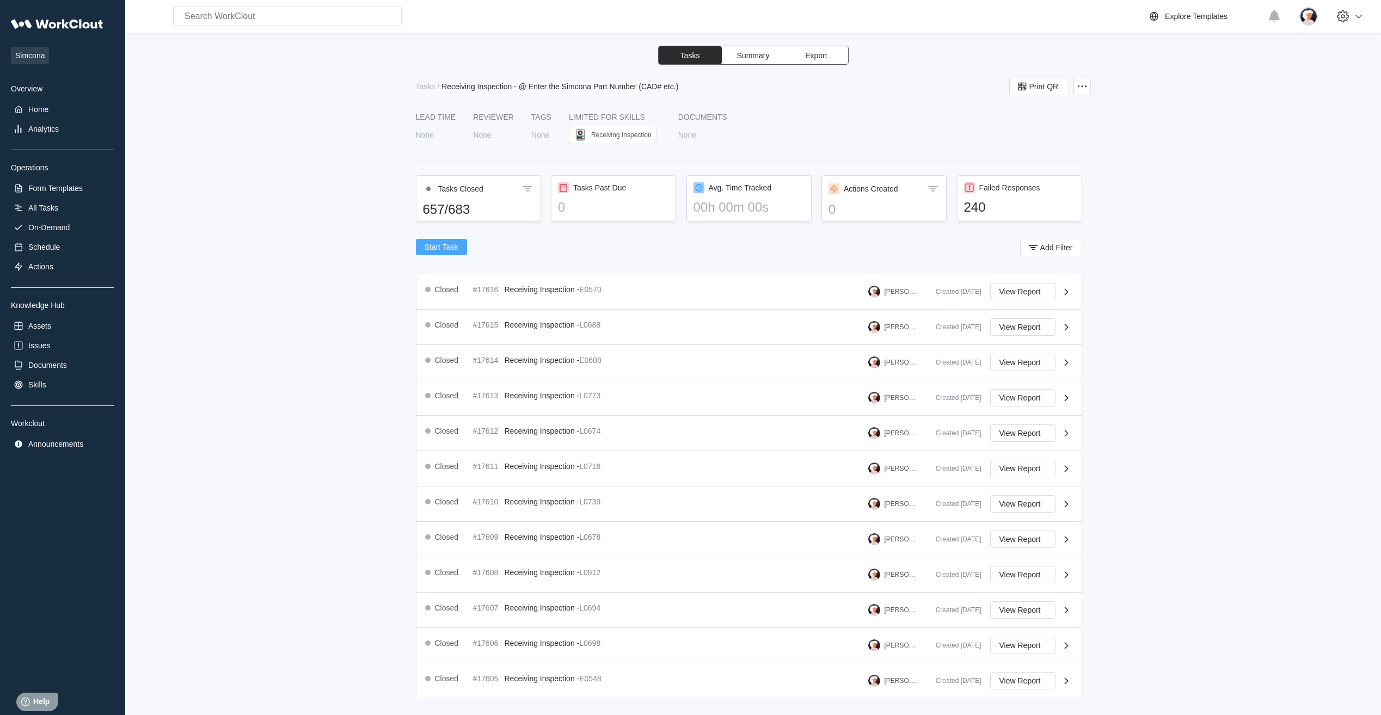
click at [448, 246] on span "Start Task" at bounding box center [442, 247] width 34 height 8
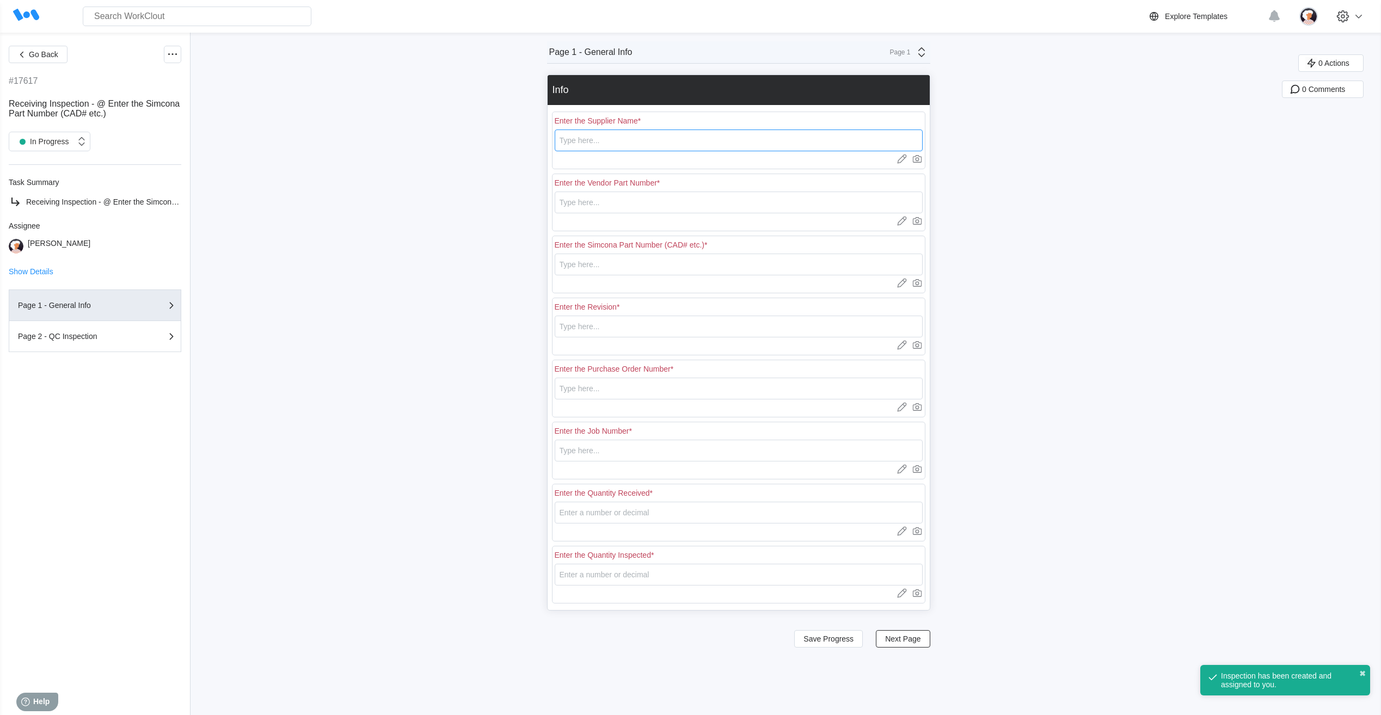
click at [590, 138] on input "text" at bounding box center [739, 141] width 368 height 22
type input "RE [PERSON_NAME]"
click at [589, 205] on input "text" at bounding box center [739, 203] width 368 height 22
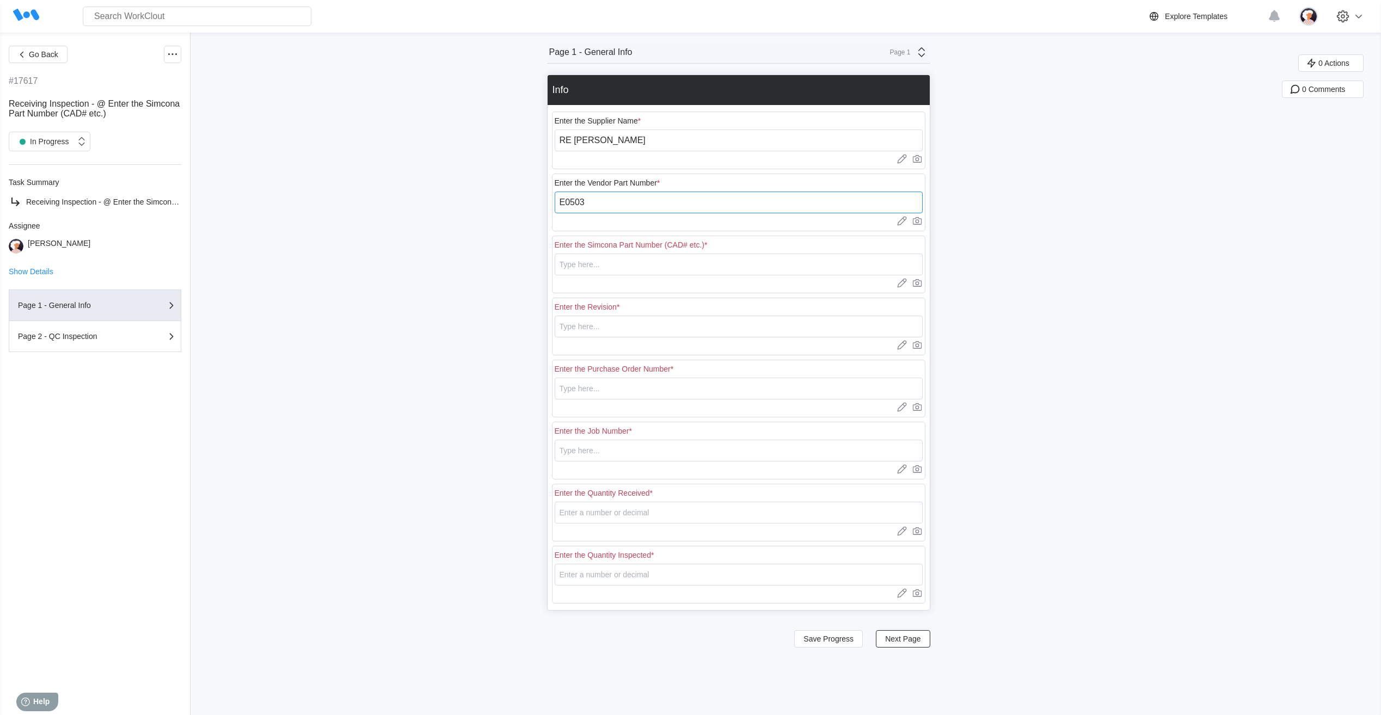
type input "E0503"
click at [596, 265] on input "text" at bounding box center [739, 265] width 368 height 22
type input "E0503"
click at [608, 323] on input "text" at bounding box center [739, 327] width 368 height 22
type input "1"
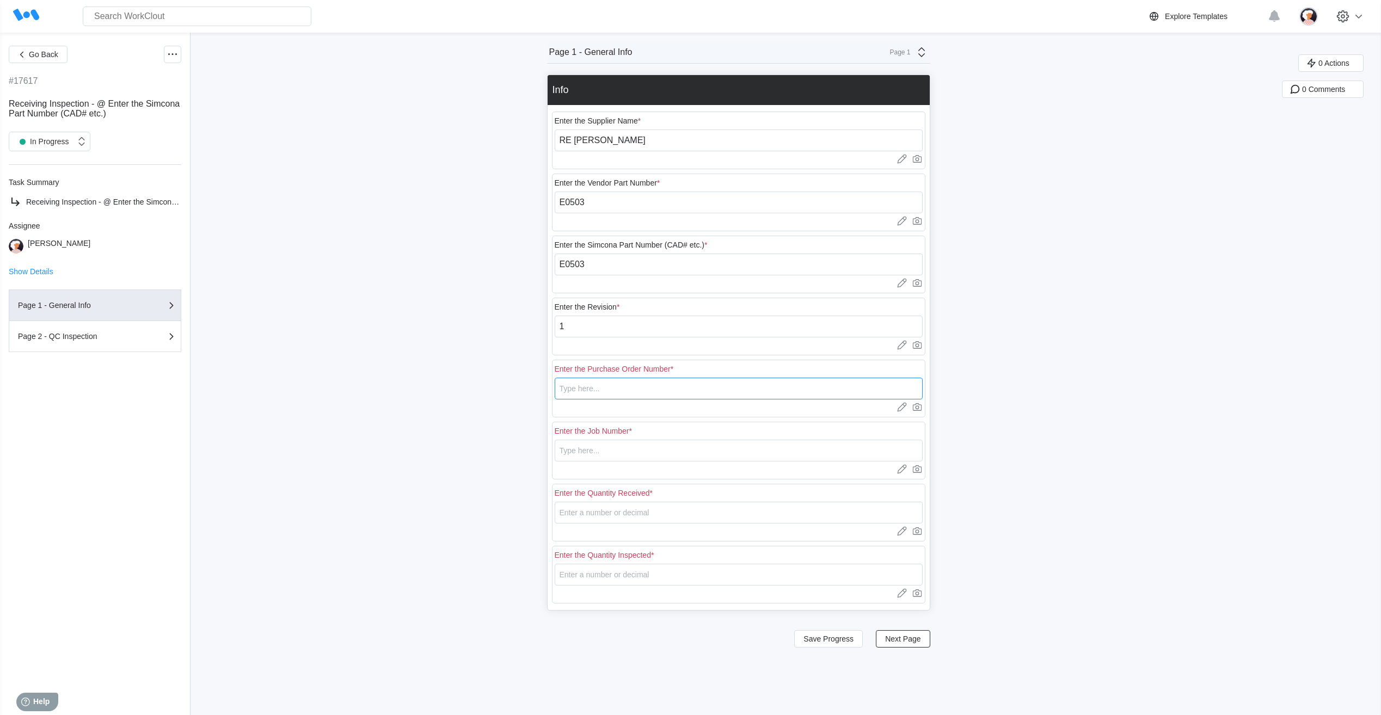
click at [566, 388] on input "text" at bounding box center [739, 389] width 368 height 22
type input "18401"
click at [577, 455] on input "text" at bounding box center [739, 451] width 368 height 22
type input "N/A"
click at [594, 513] on input "number" at bounding box center [739, 513] width 368 height 22
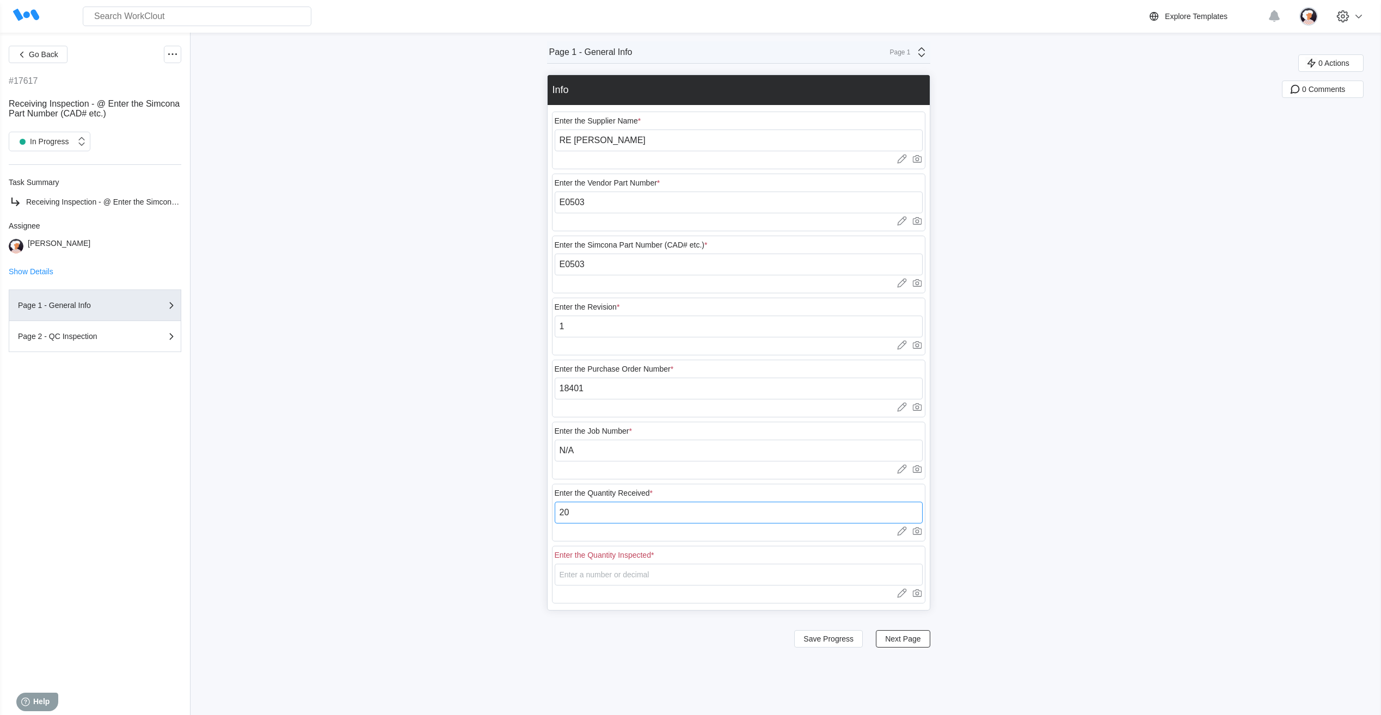
type input "20"
type input "5"
click at [831, 638] on span "Save Progress" at bounding box center [829, 639] width 50 height 8
click at [896, 637] on span "Next Page" at bounding box center [902, 639] width 35 height 8
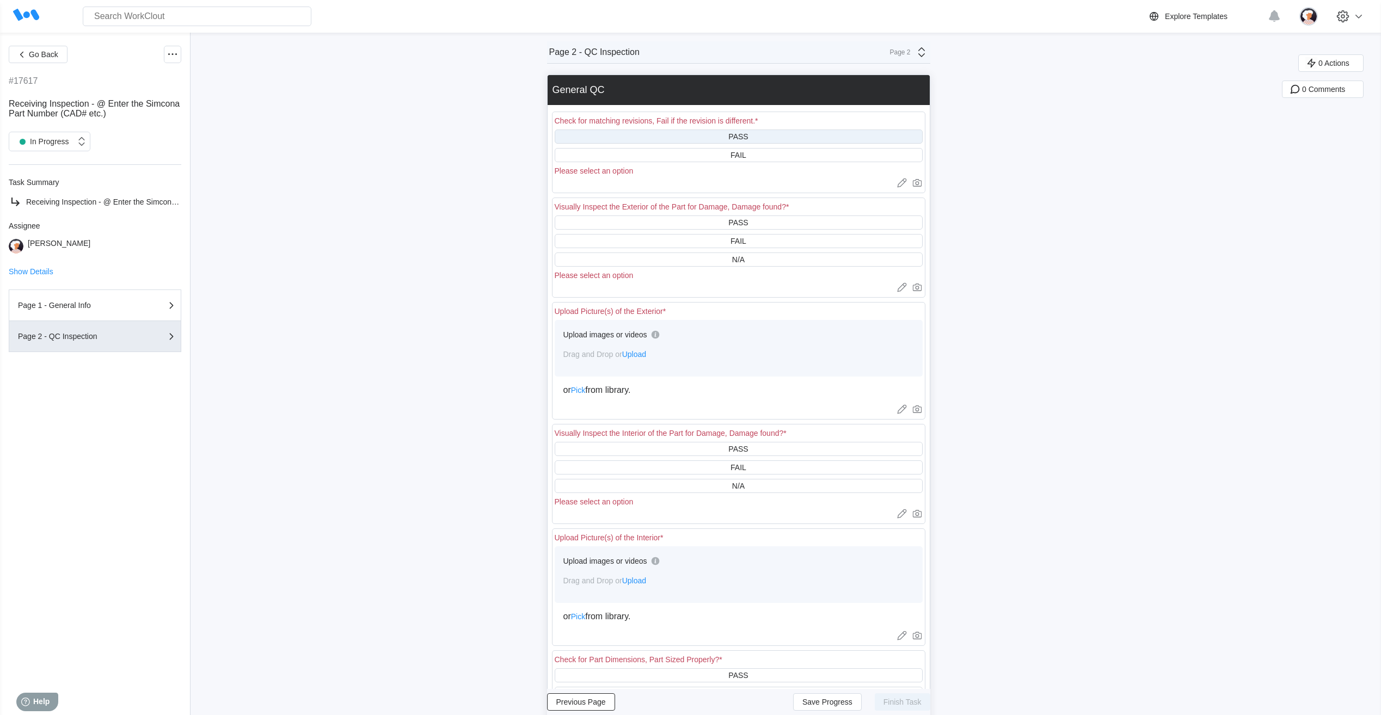
click at [675, 137] on div "PASS" at bounding box center [739, 137] width 368 height 14
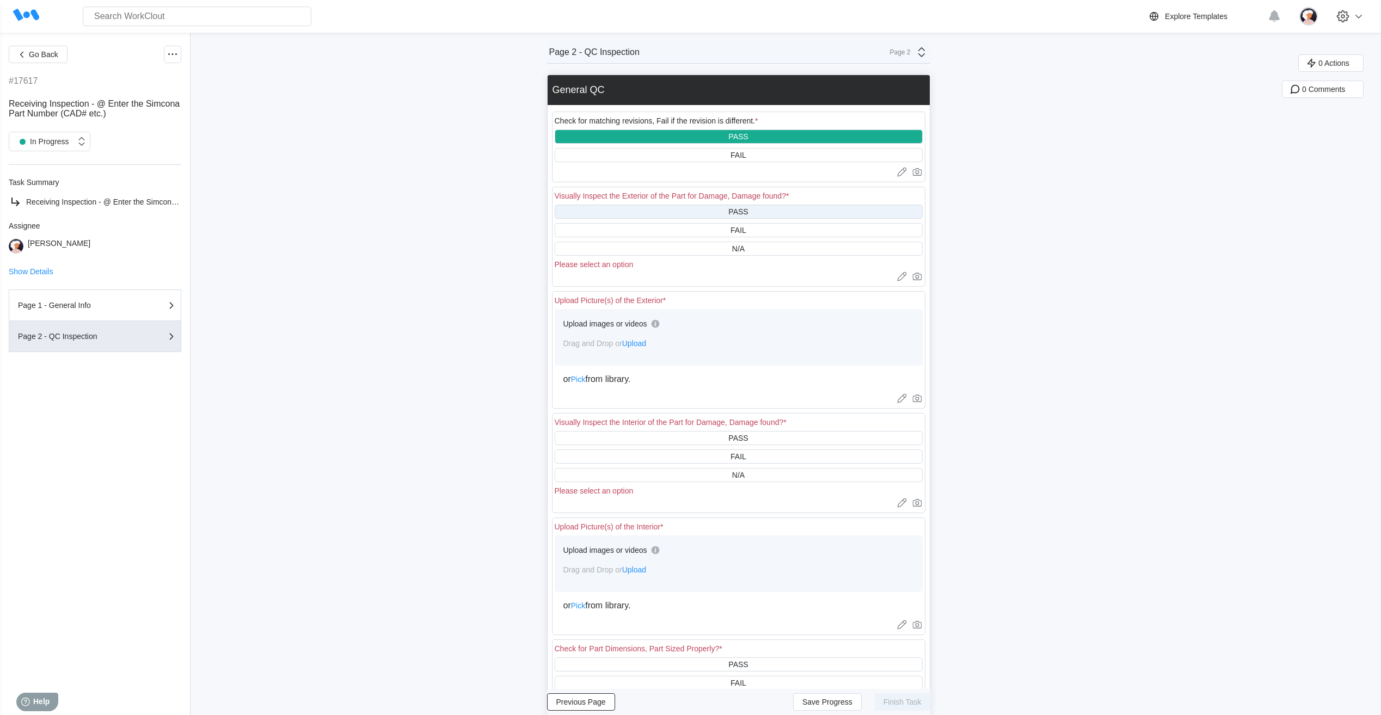
click at [675, 209] on div "PASS" at bounding box center [739, 212] width 368 height 14
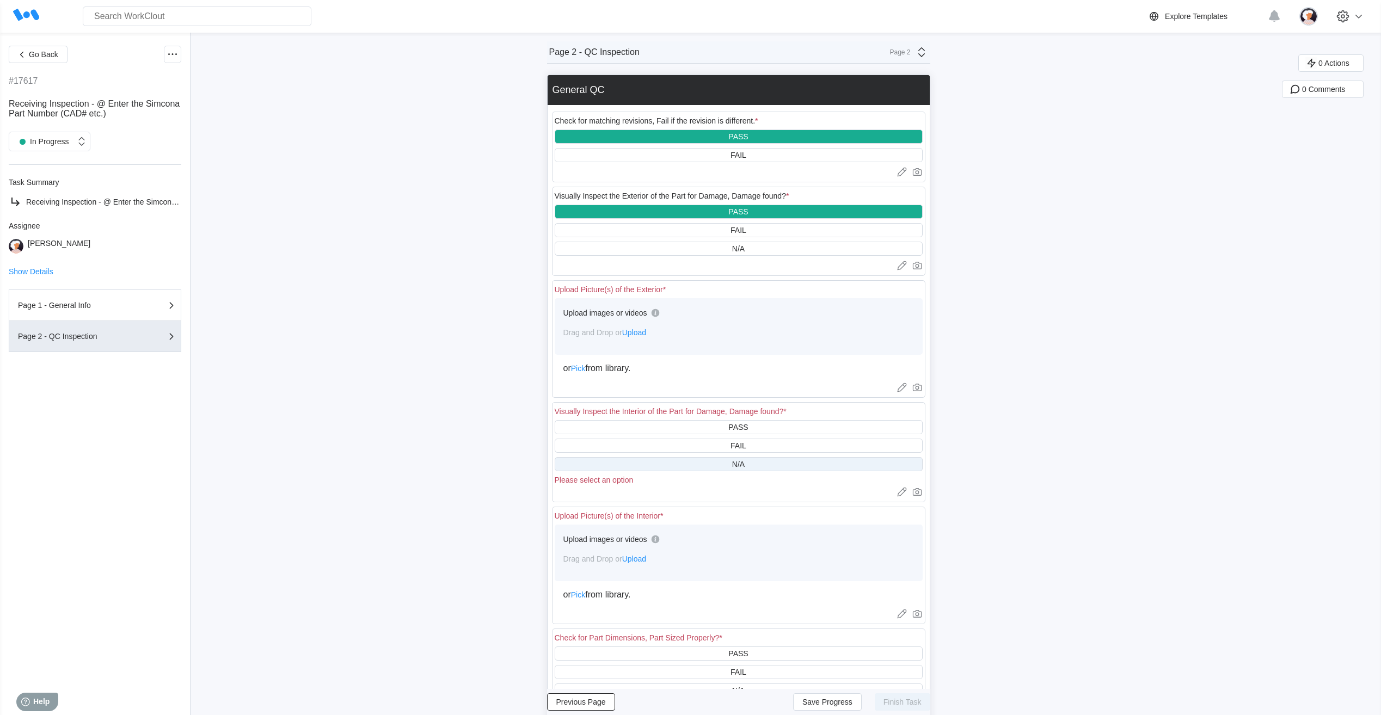
click at [686, 468] on div "N/A" at bounding box center [739, 464] width 368 height 14
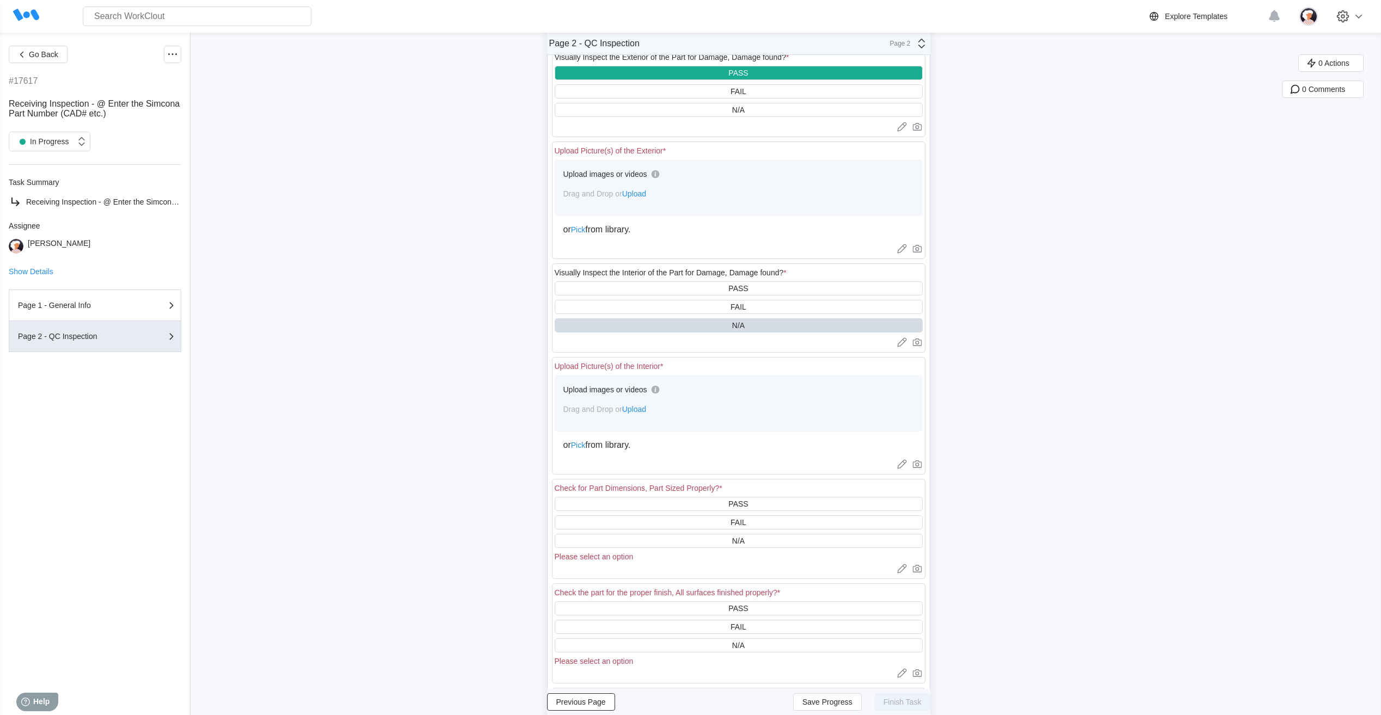
scroll to position [163, 0]
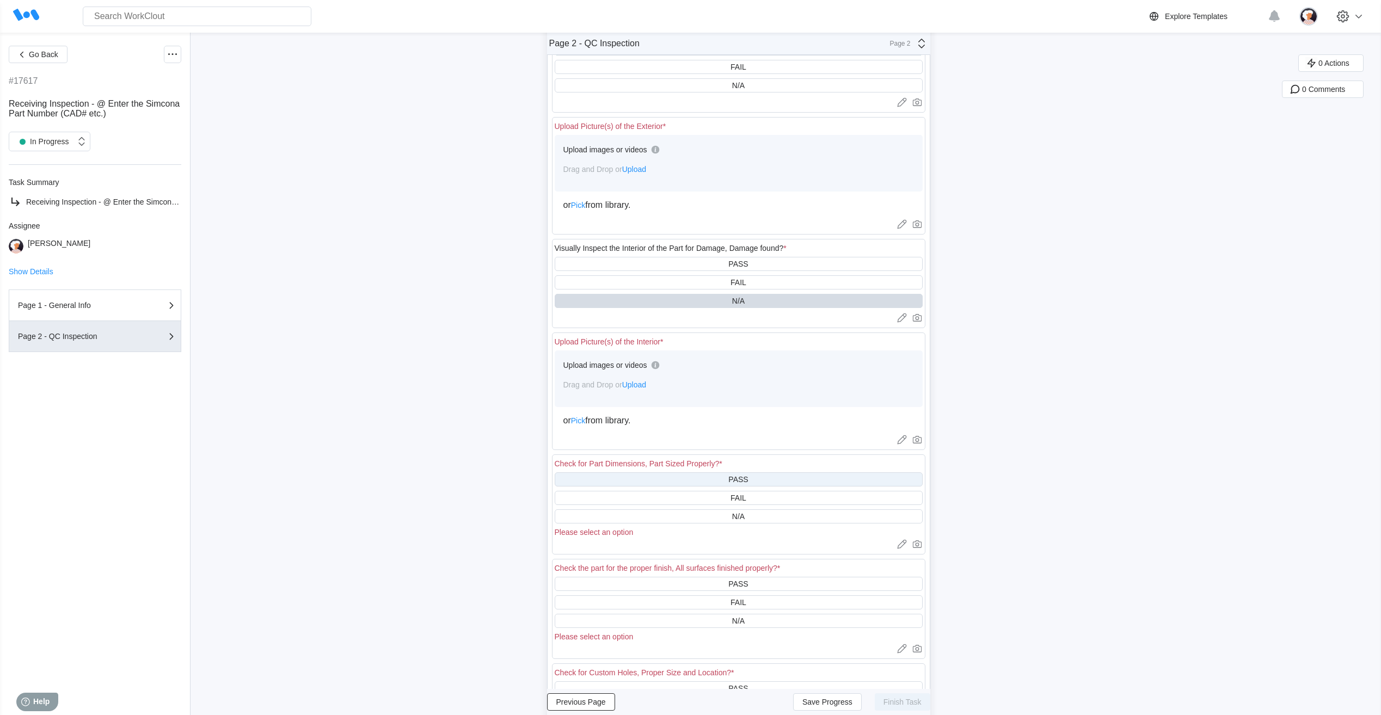
click at [657, 480] on div "PASS" at bounding box center [739, 480] width 368 height 14
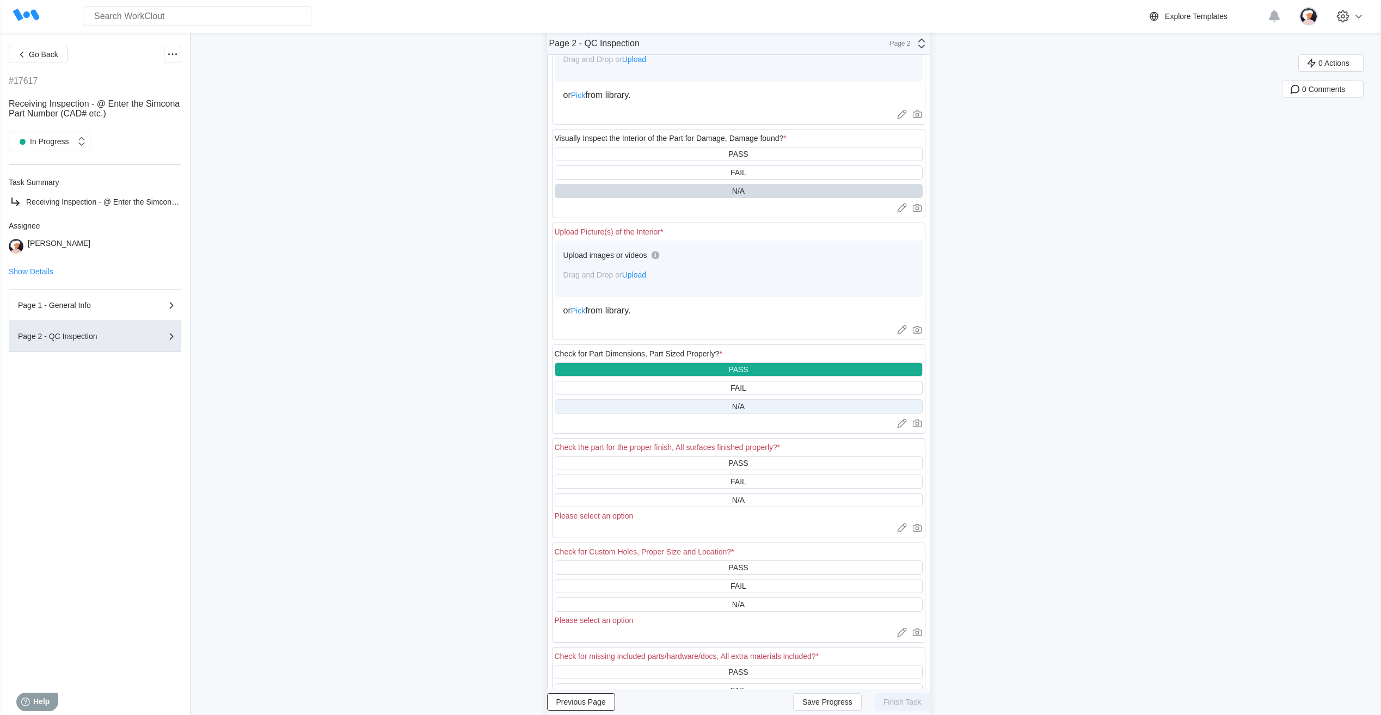
scroll to position [327, 0]
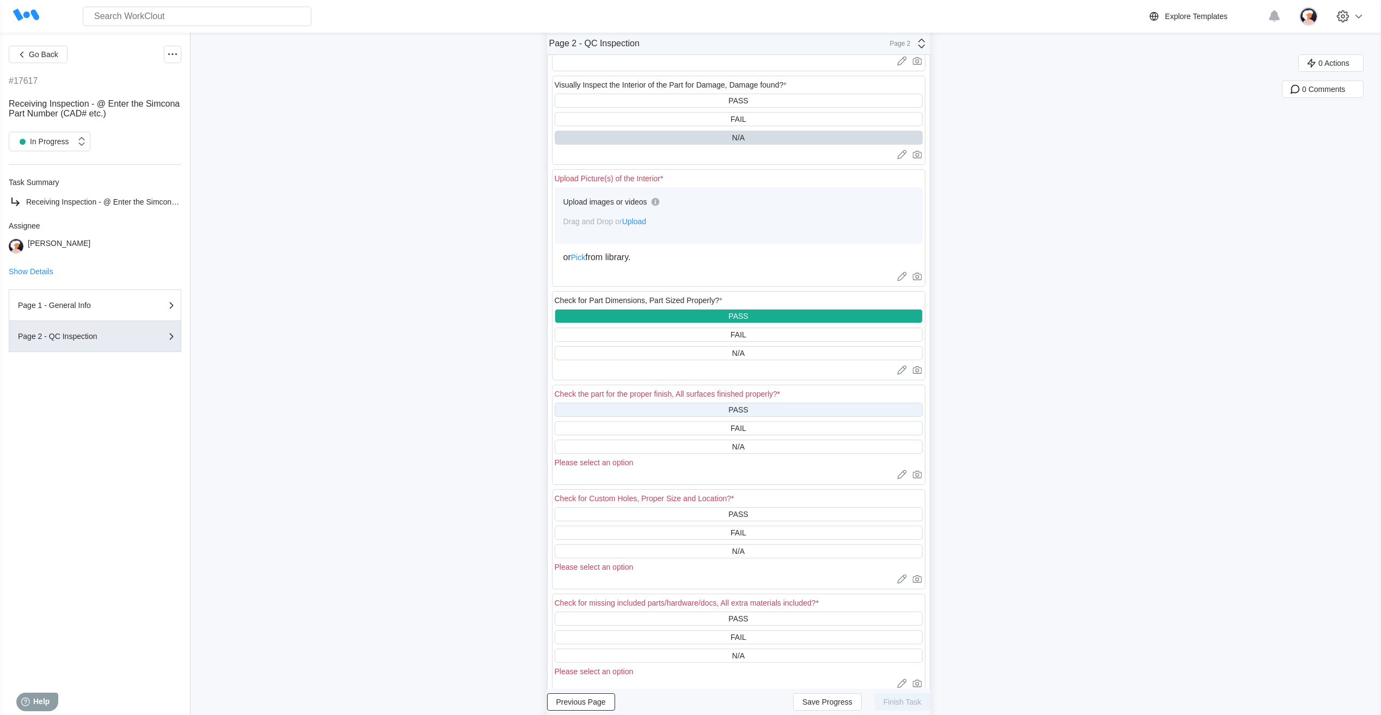
click at [660, 413] on div "PASS" at bounding box center [739, 410] width 368 height 14
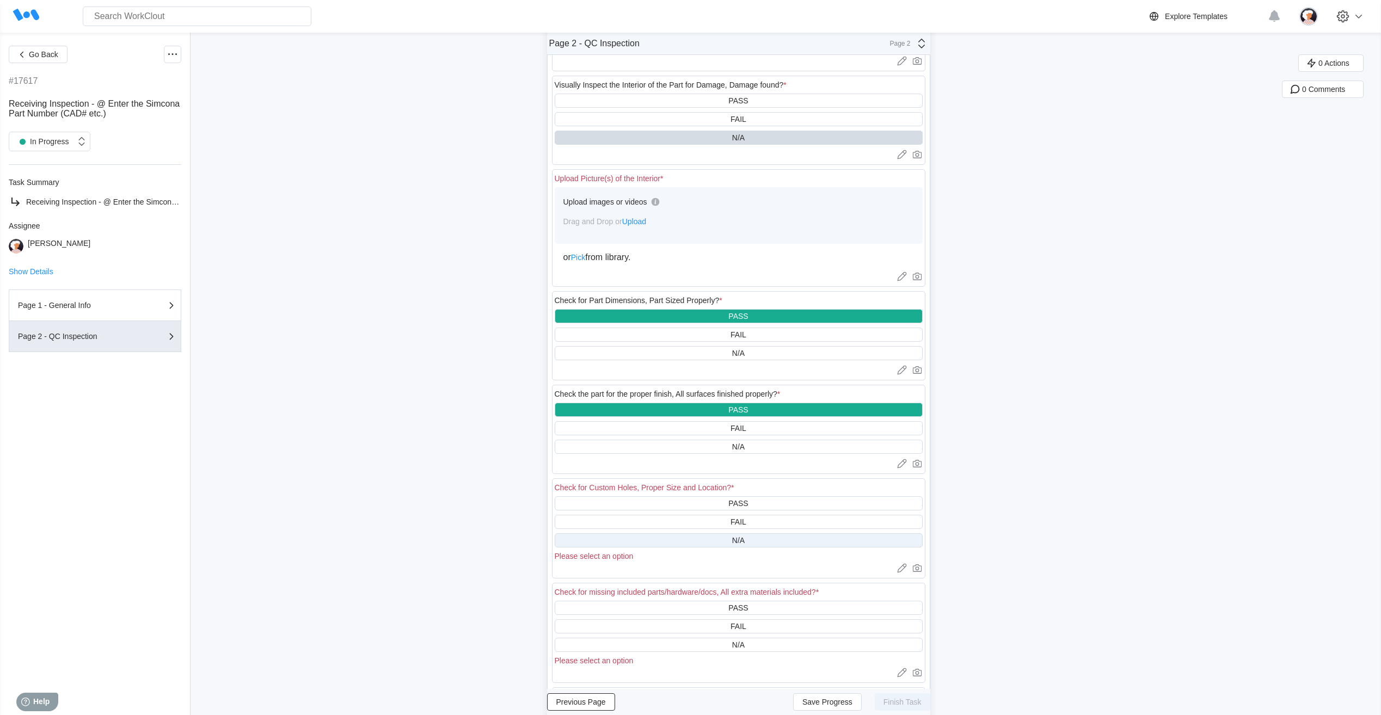
click at [659, 542] on div "N/A" at bounding box center [739, 541] width 368 height 14
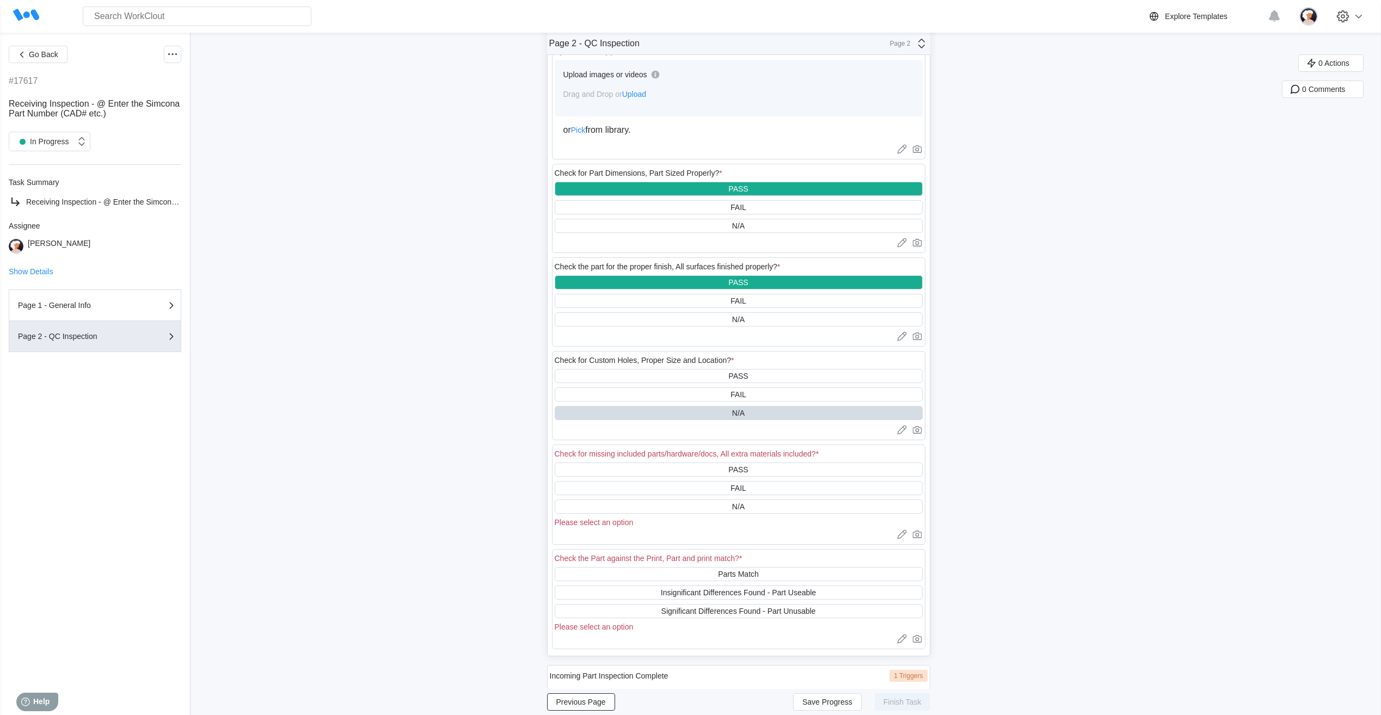
scroll to position [490, 0]
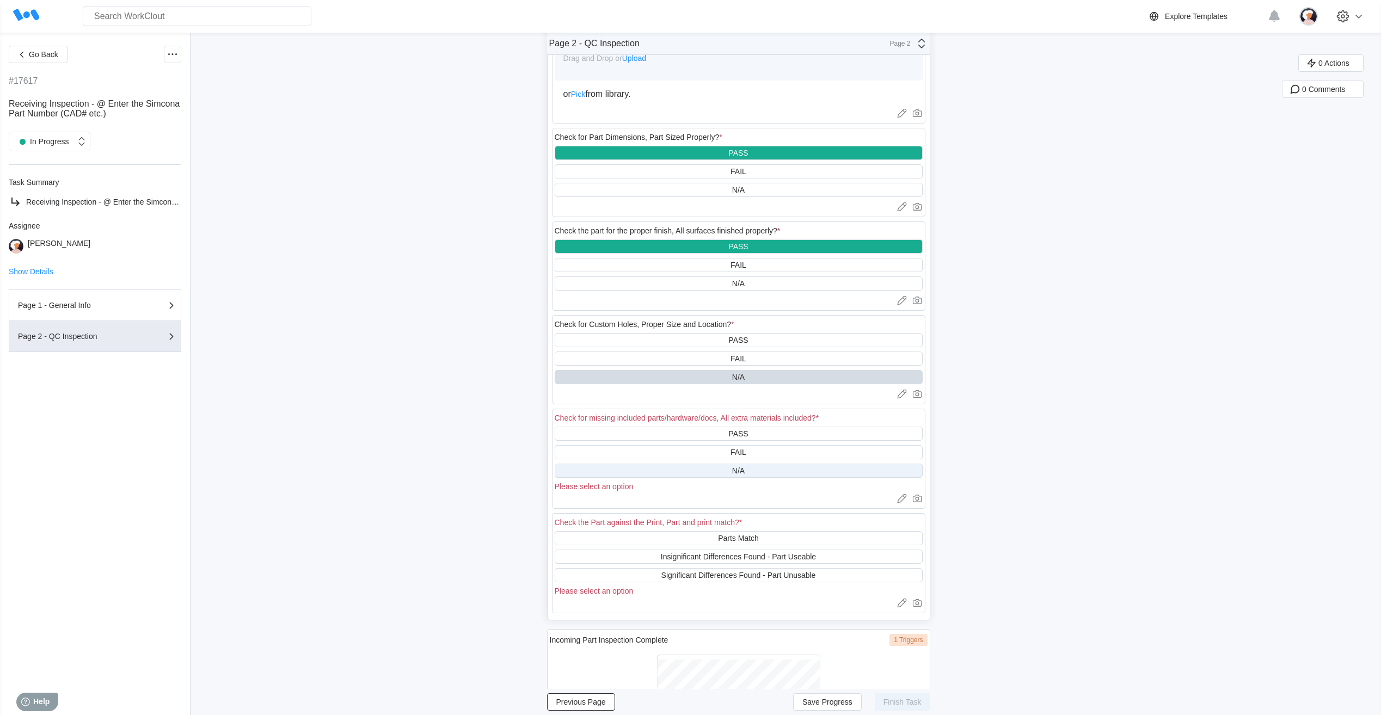
click at [647, 472] on div "N/A" at bounding box center [739, 471] width 368 height 14
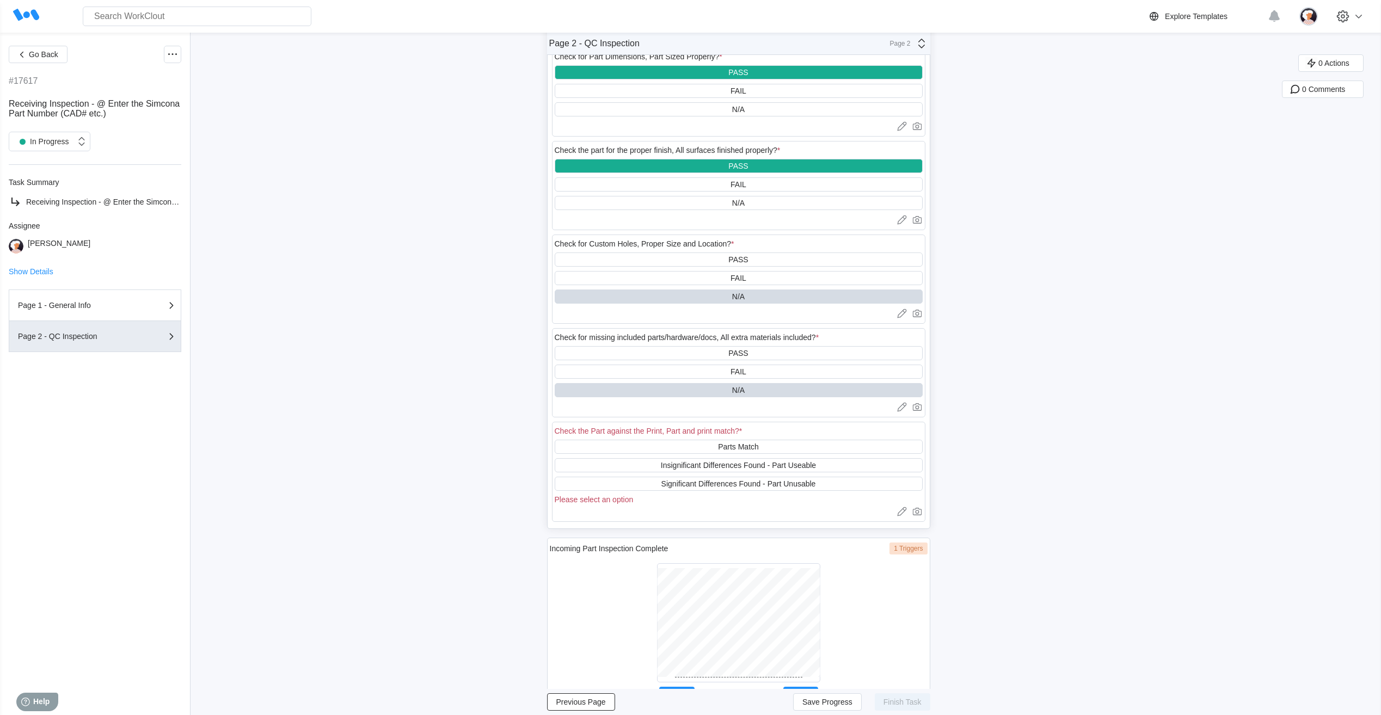
scroll to position [599, 0]
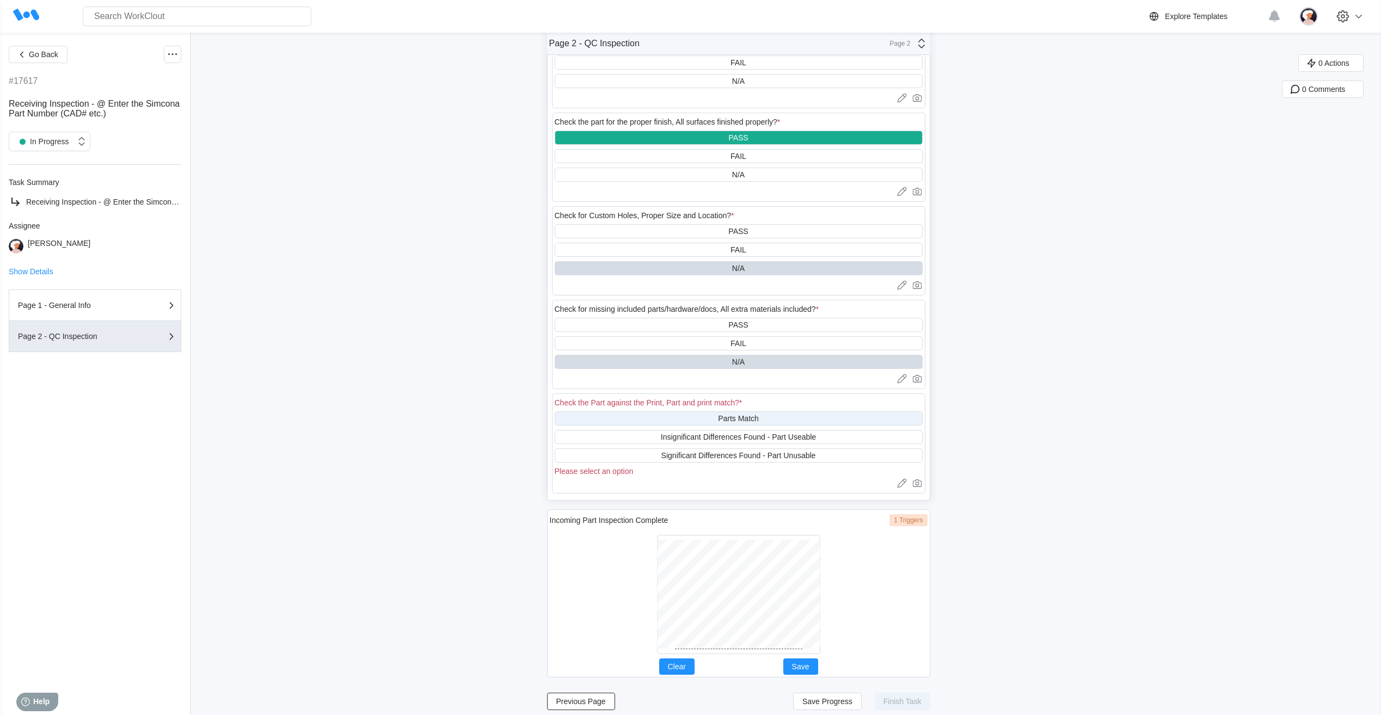
click at [678, 421] on div "Parts Match" at bounding box center [739, 419] width 368 height 14
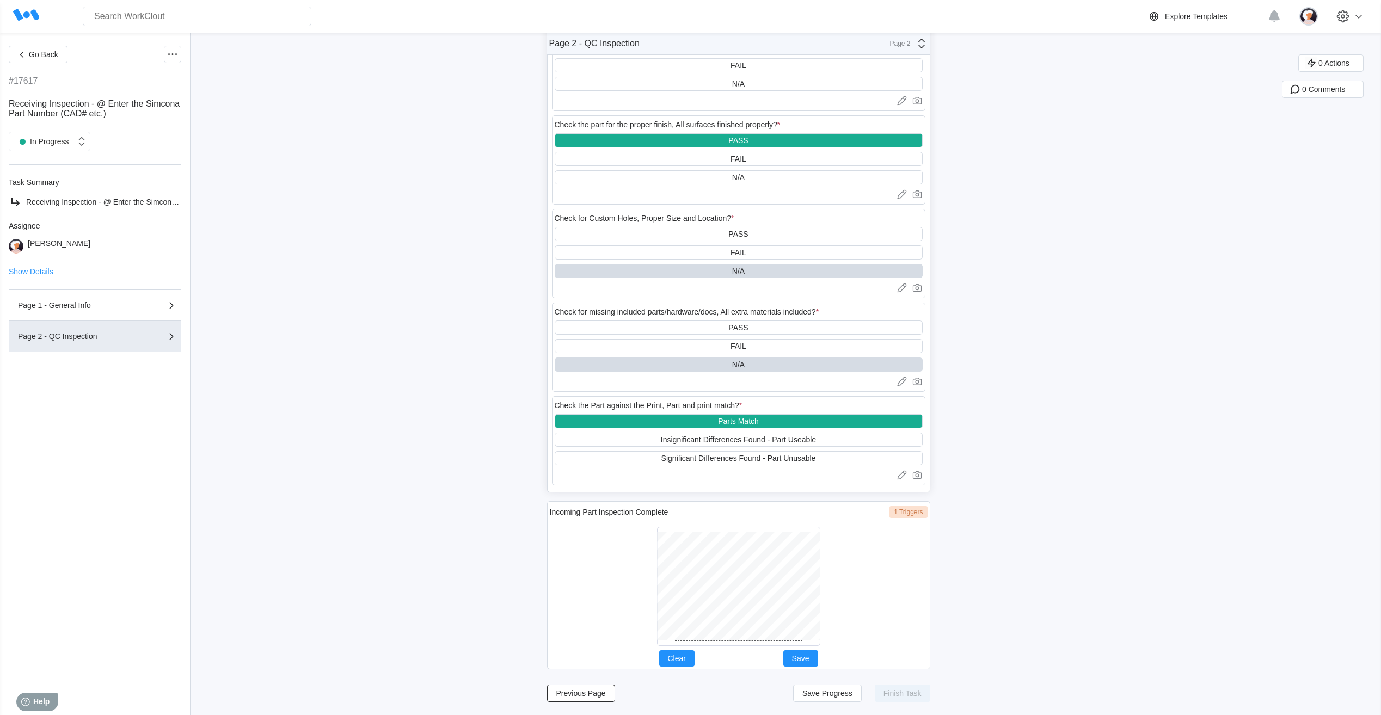
scroll to position [596, 0]
click at [818, 657] on button "Save" at bounding box center [801, 659] width 35 height 16
click at [848, 696] on span "Save Progress" at bounding box center [828, 694] width 50 height 8
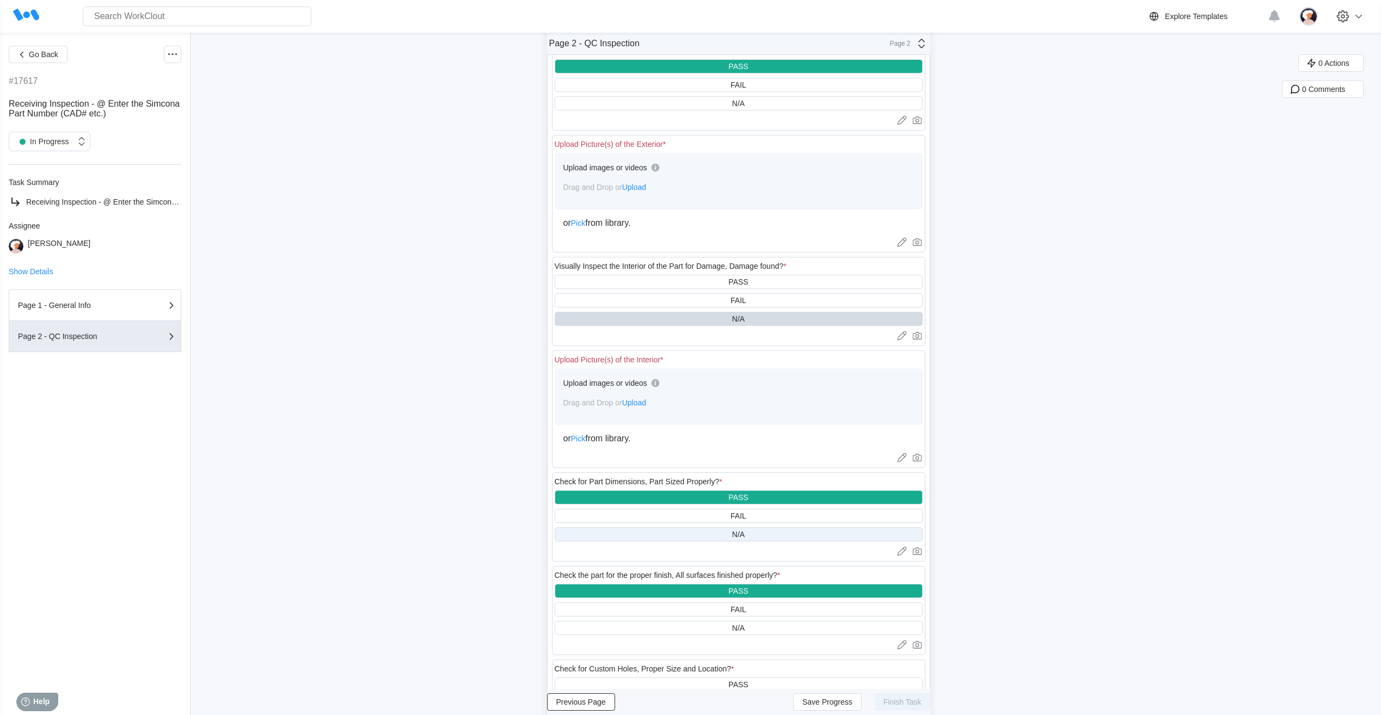
scroll to position [106, 0]
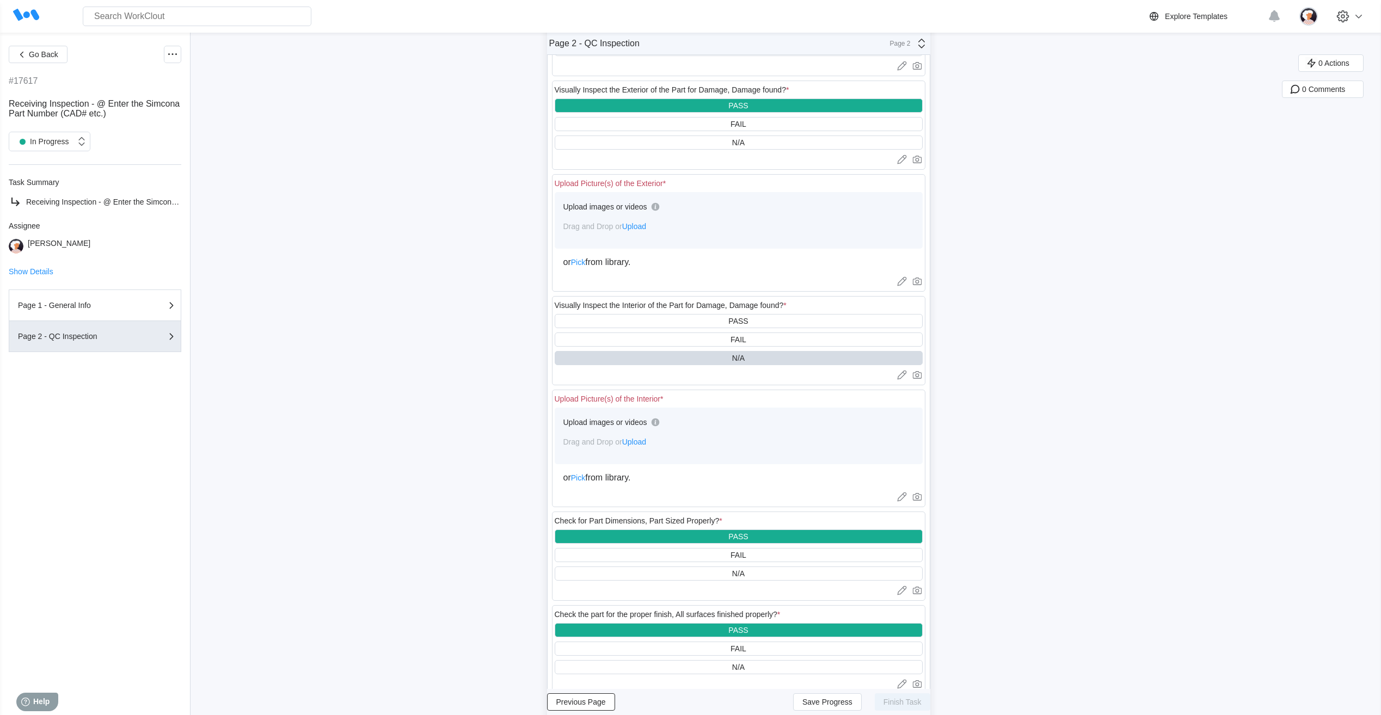
click at [635, 442] on span "Upload" at bounding box center [634, 442] width 24 height 9
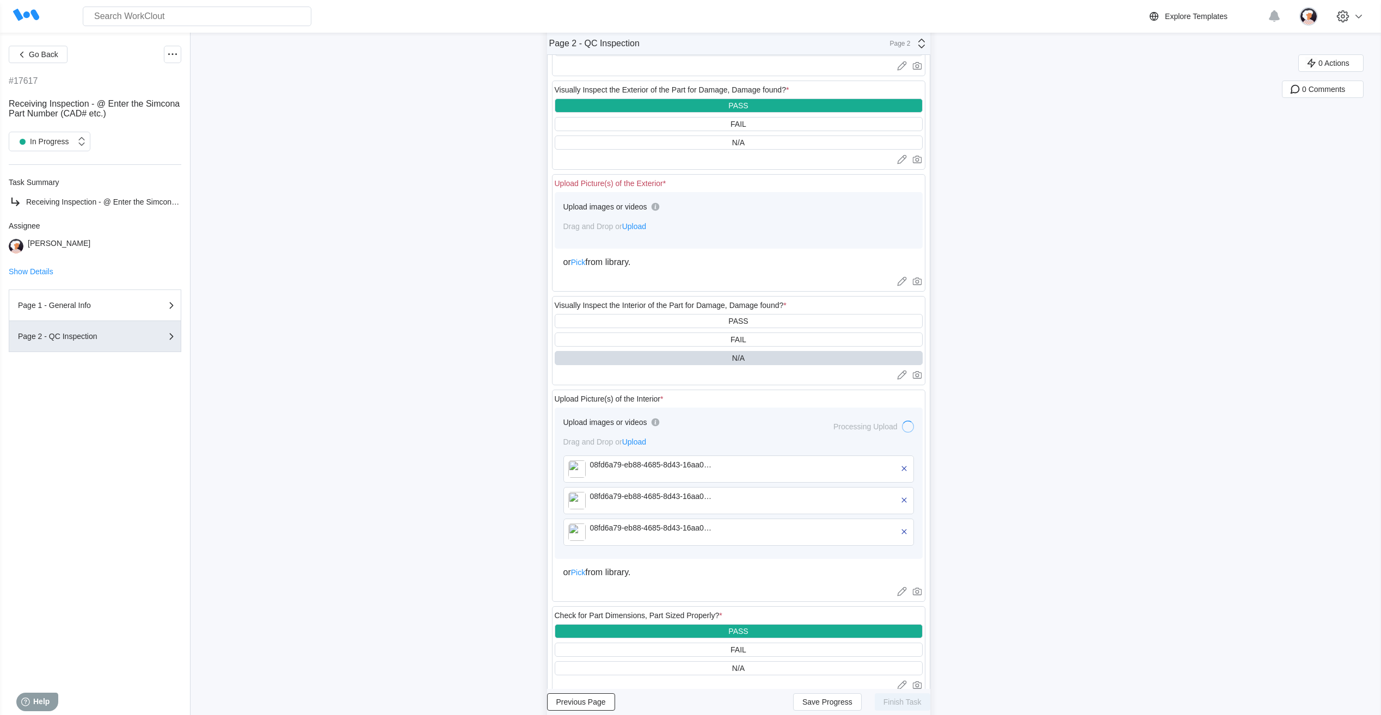
click at [635, 229] on span "Upload" at bounding box center [634, 226] width 24 height 9
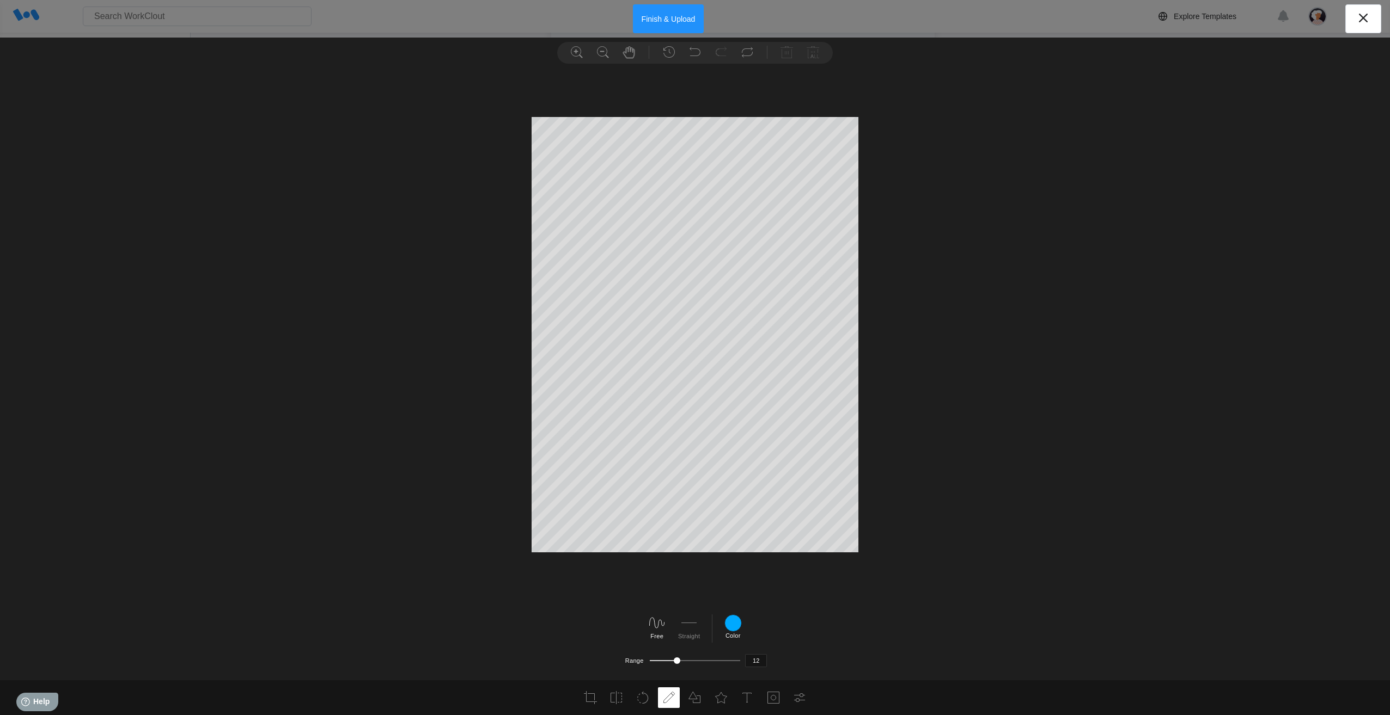
click at [659, 20] on button "Finish & Upload" at bounding box center [668, 18] width 71 height 29
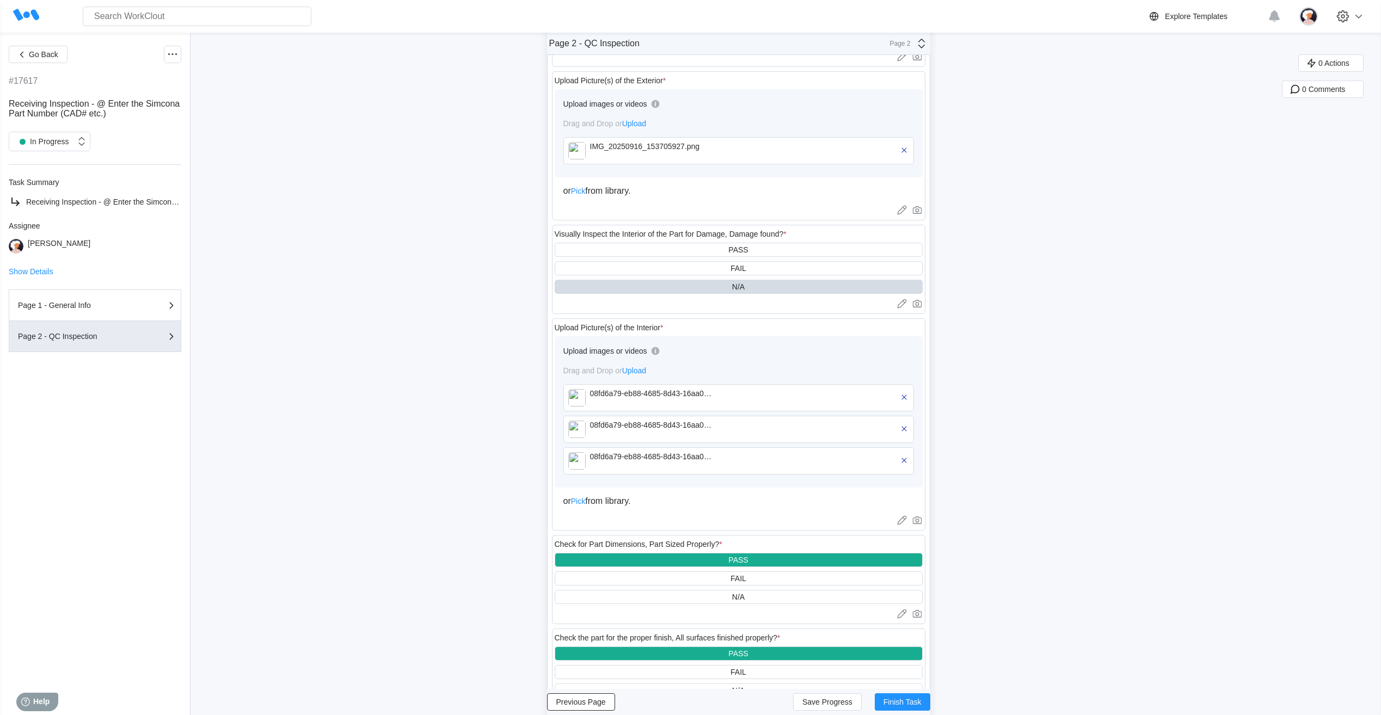
scroll to position [270, 0]
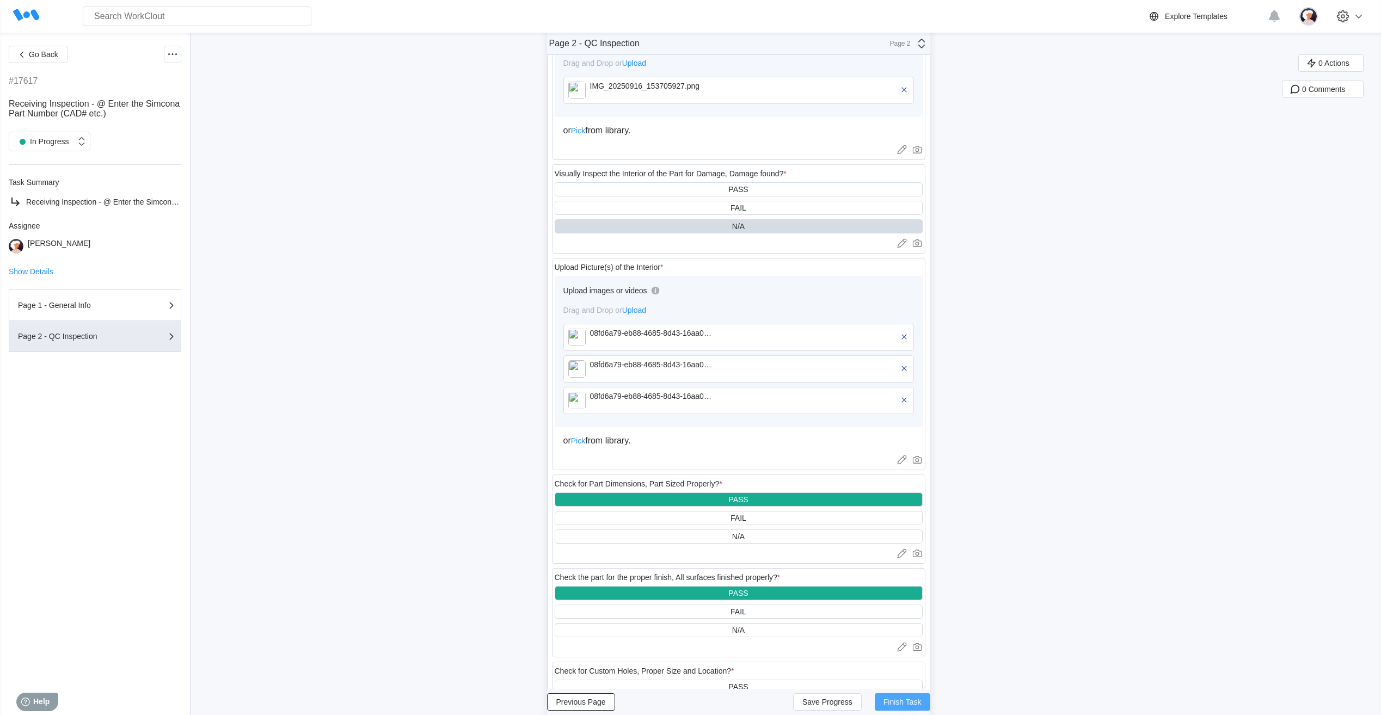
click at [916, 702] on span "Finish Task" at bounding box center [903, 703] width 38 height 8
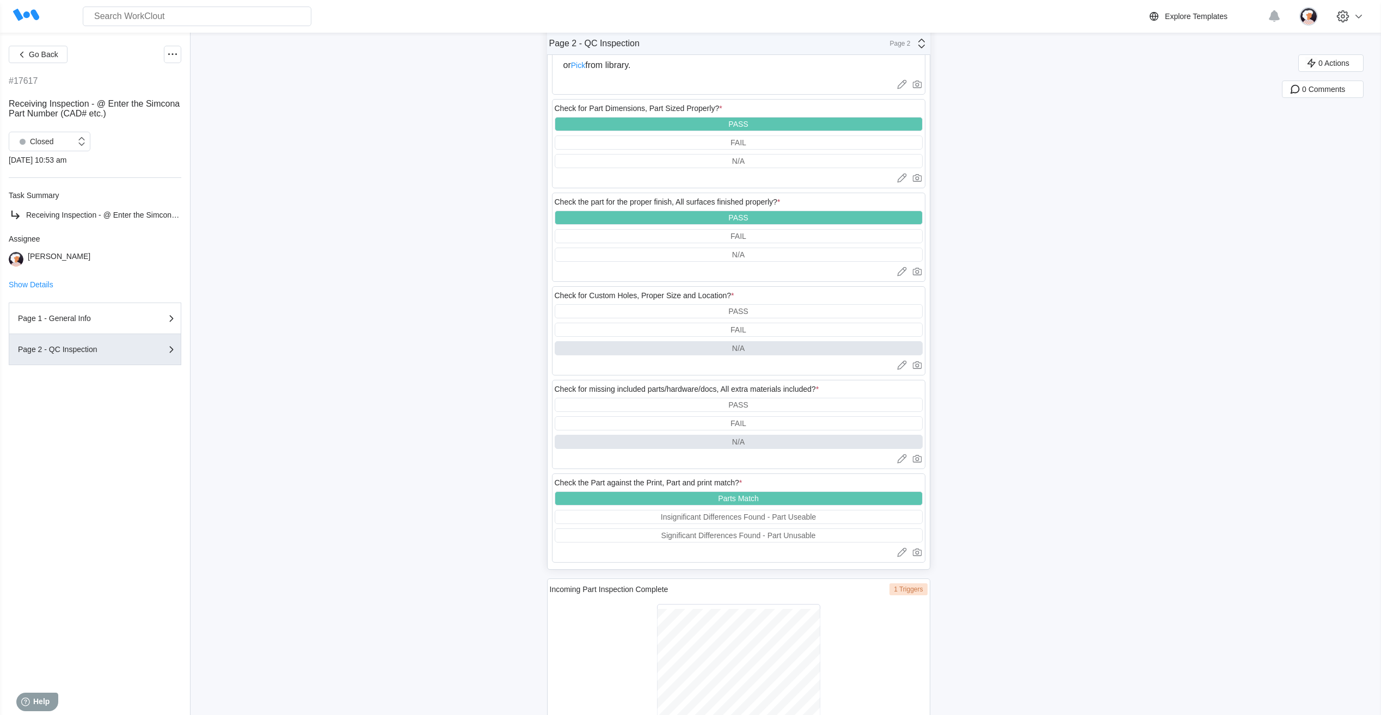
scroll to position [696, 0]
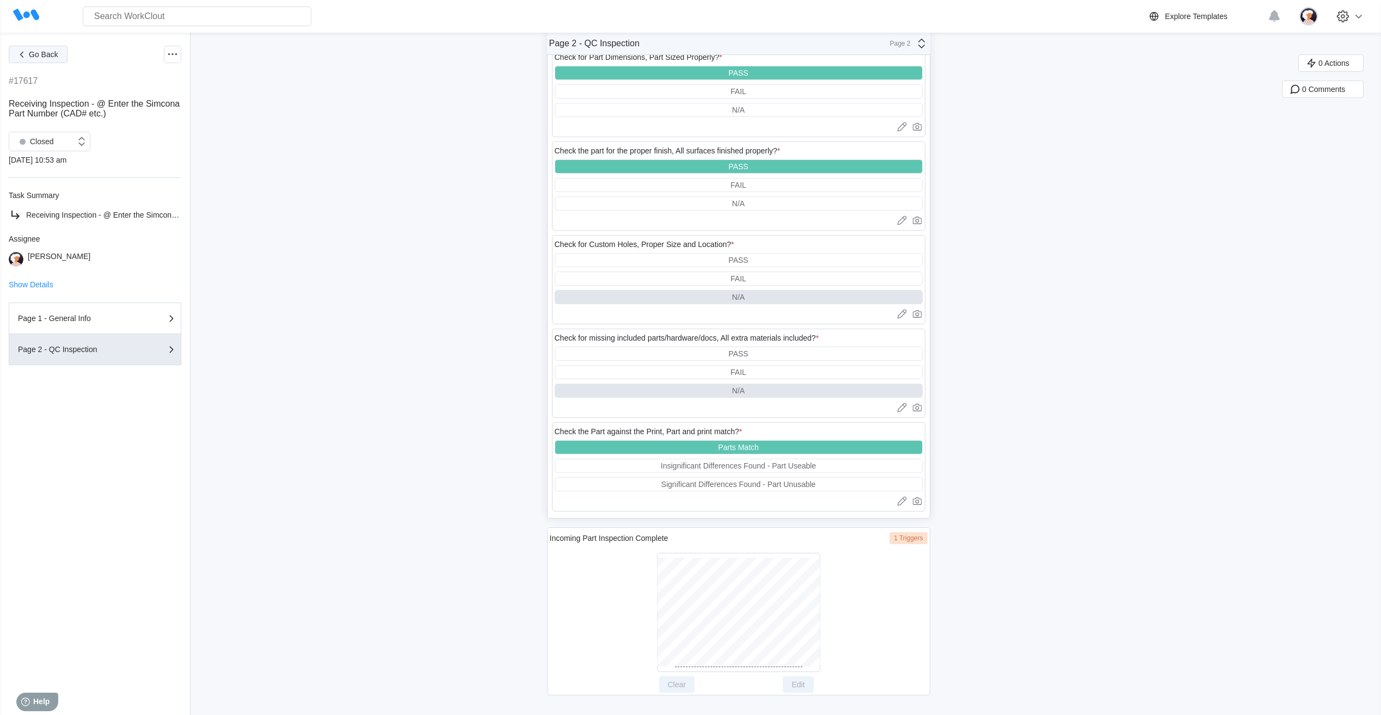
click at [49, 57] on span "Go Back" at bounding box center [43, 55] width 29 height 8
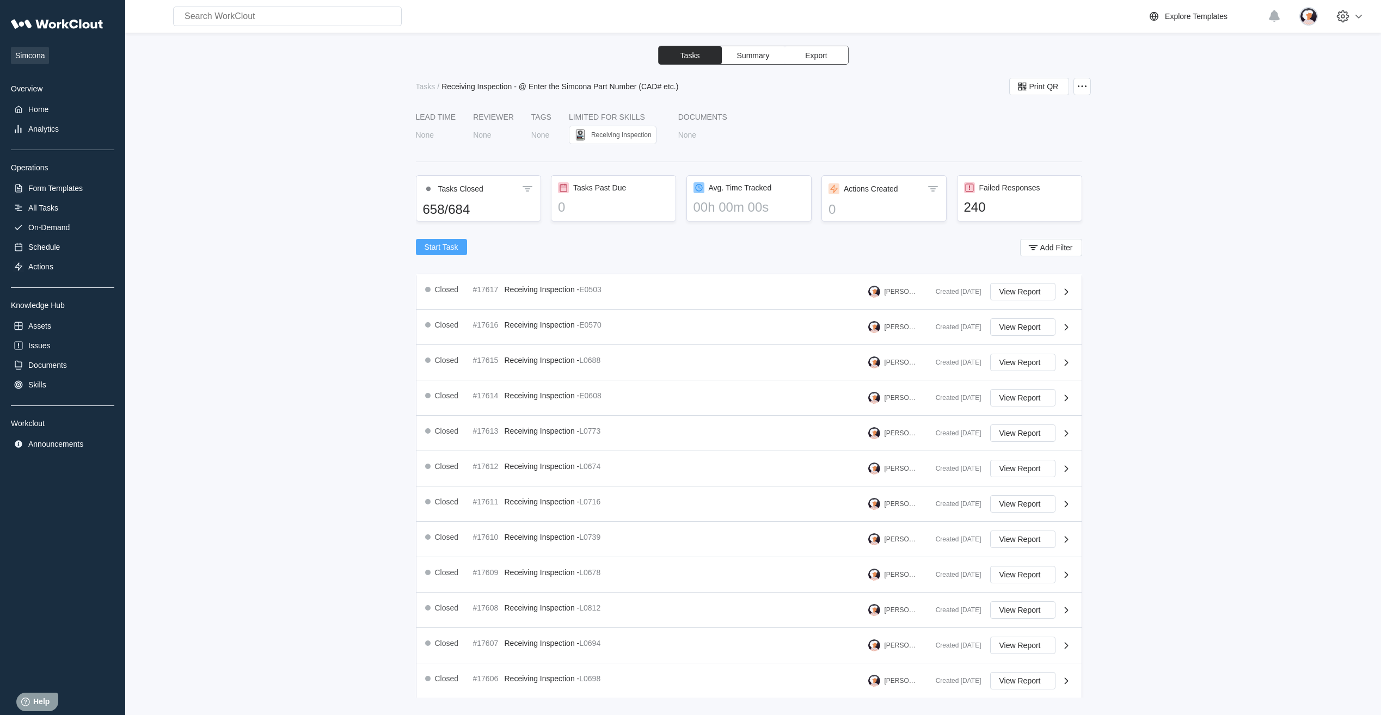
click at [451, 246] on span "Start Task" at bounding box center [442, 247] width 34 height 8
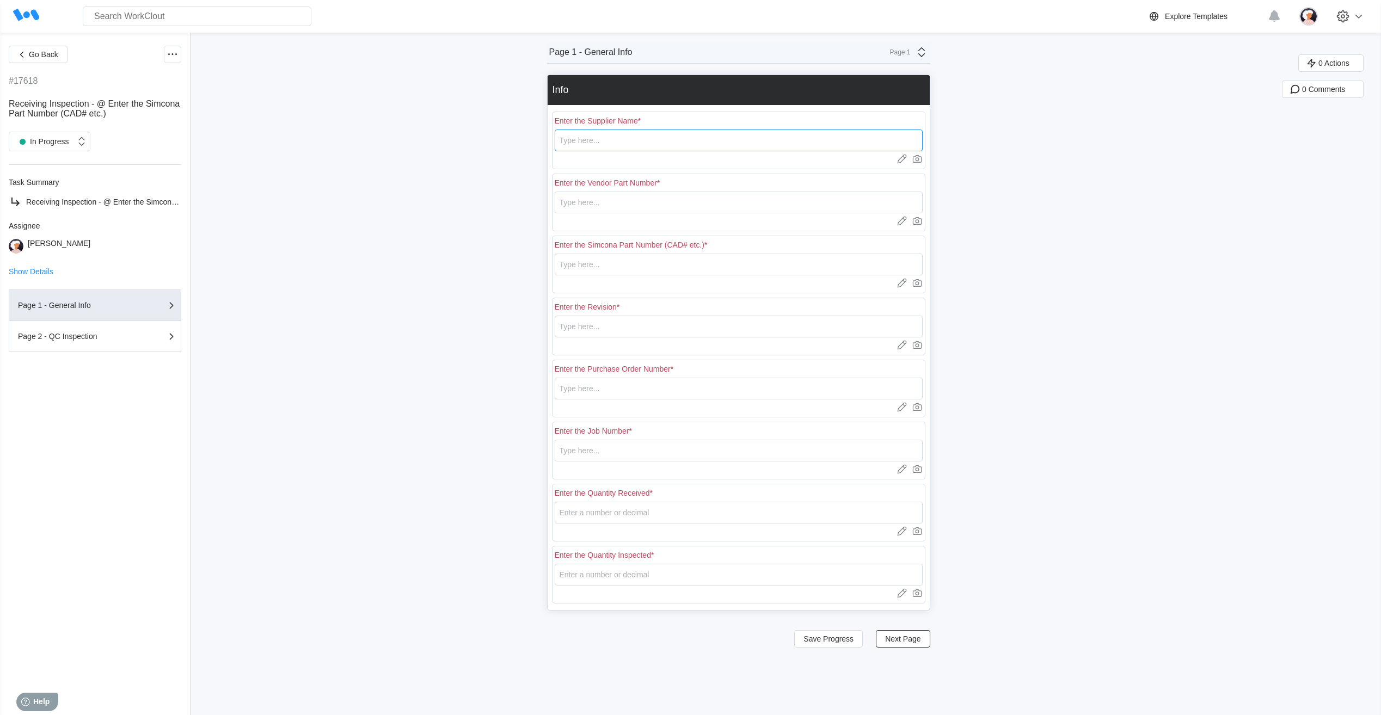
click at [578, 140] on input "text" at bounding box center [739, 141] width 368 height 22
type input "RE [PERSON_NAME]"
click at [591, 200] on input "text" at bounding box center [739, 203] width 368 height 22
type input "L0690"
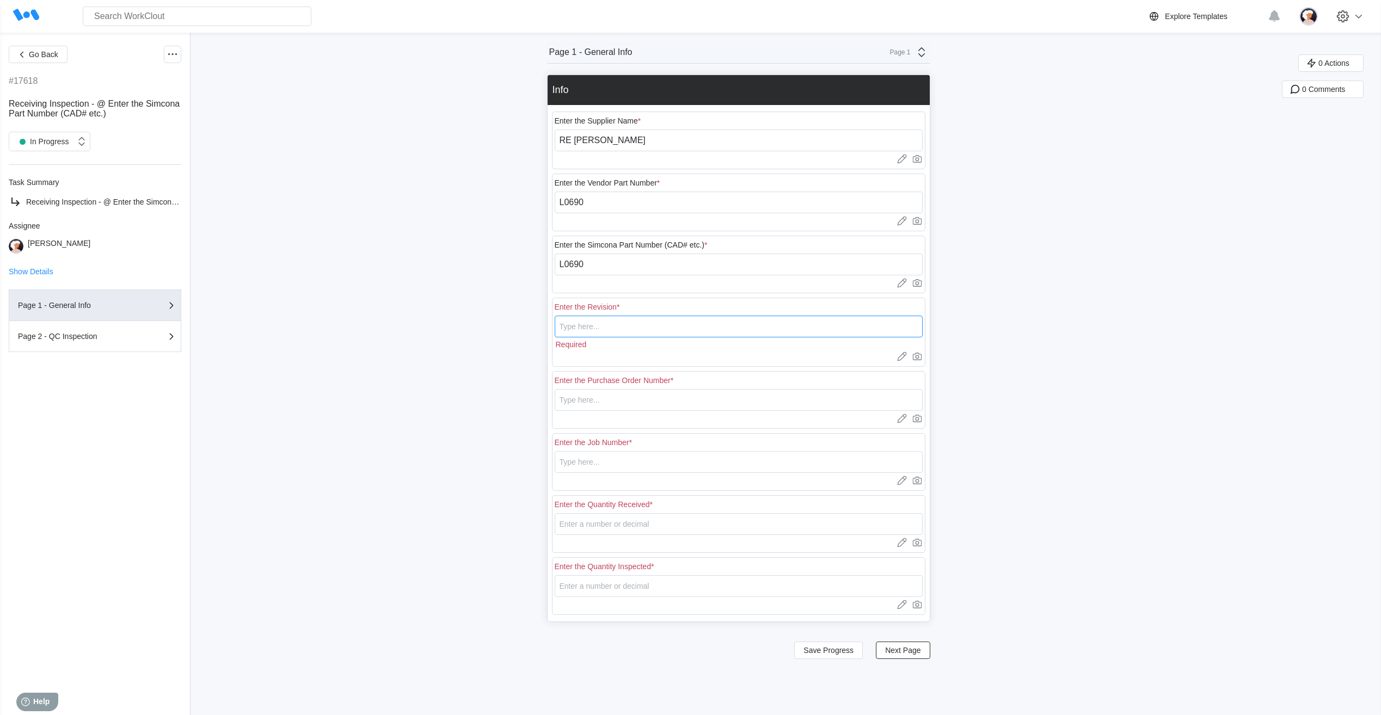
click at [613, 321] on input "text" at bounding box center [739, 327] width 368 height 22
type input "0"
click at [572, 392] on input "text" at bounding box center [739, 389] width 368 height 22
type input "18401"
click at [573, 451] on input "text" at bounding box center [739, 451] width 368 height 22
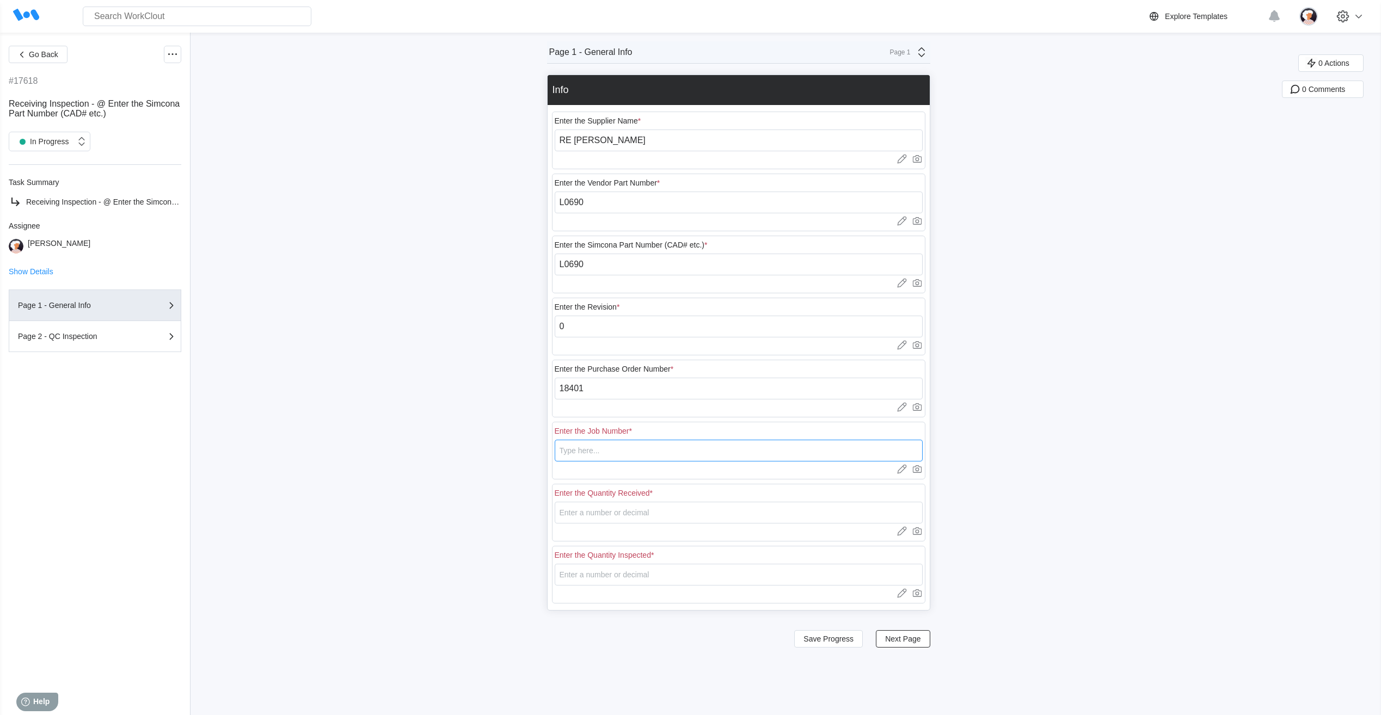
type input "N/A"
click at [587, 511] on input "number" at bounding box center [739, 513] width 368 height 22
type input "20"
click at [593, 572] on input "number" at bounding box center [739, 575] width 368 height 22
type input "5"
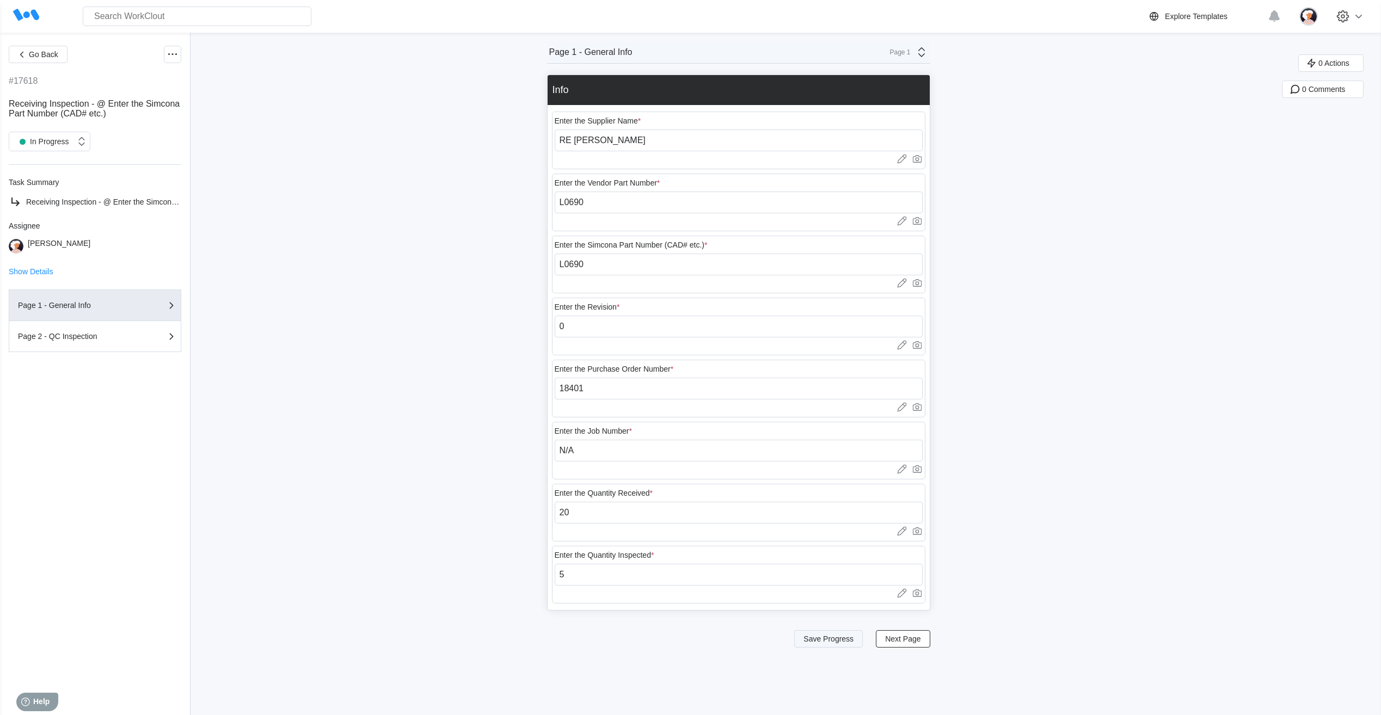
click at [823, 642] on span "Save Progress" at bounding box center [829, 639] width 50 height 8
click at [912, 640] on span "Next Page" at bounding box center [902, 639] width 35 height 8
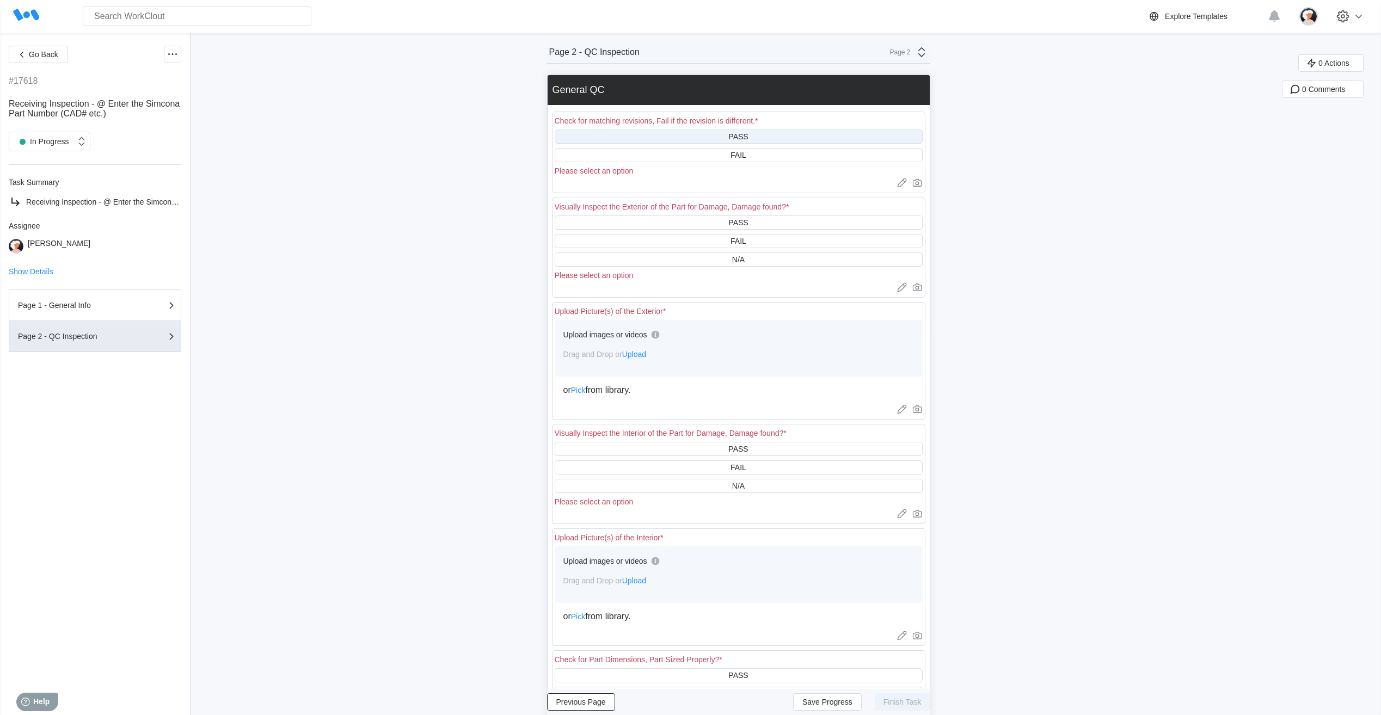
click at [693, 133] on div "PASS" at bounding box center [739, 137] width 368 height 14
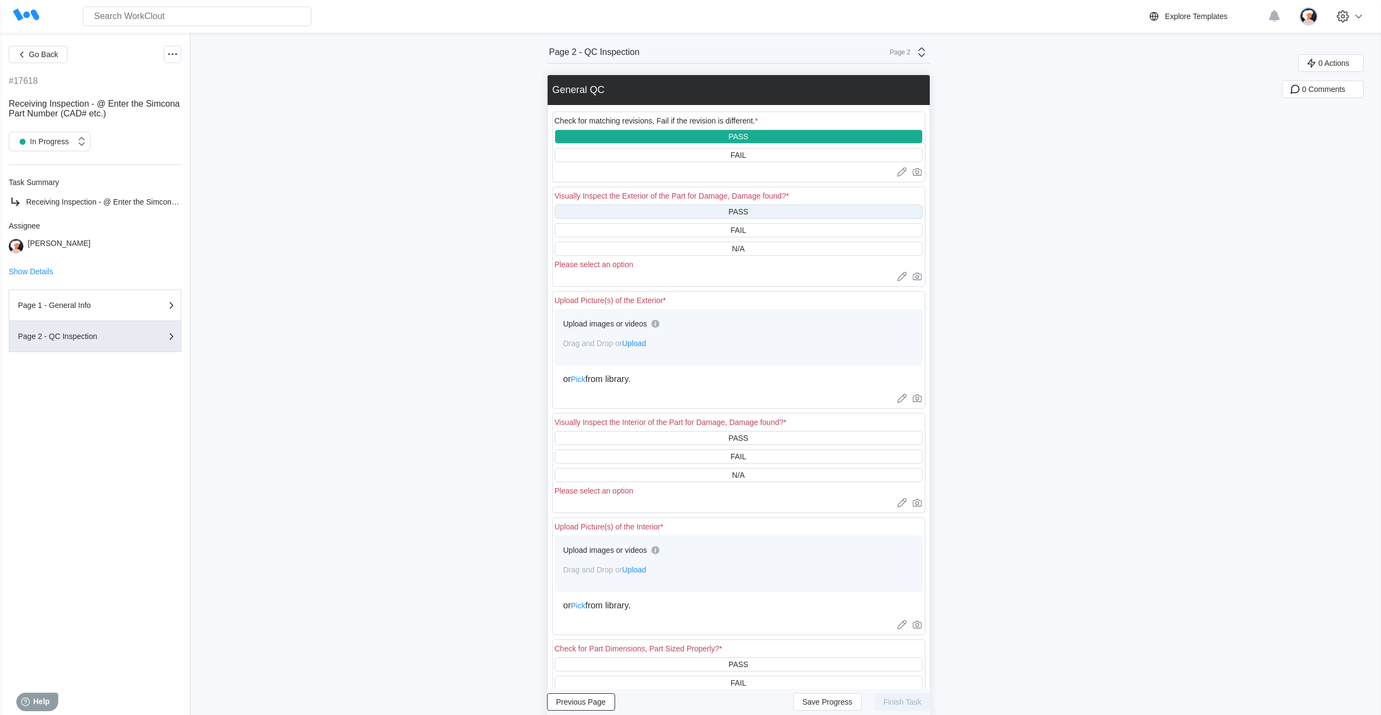
click at [664, 211] on div "PASS" at bounding box center [739, 212] width 368 height 14
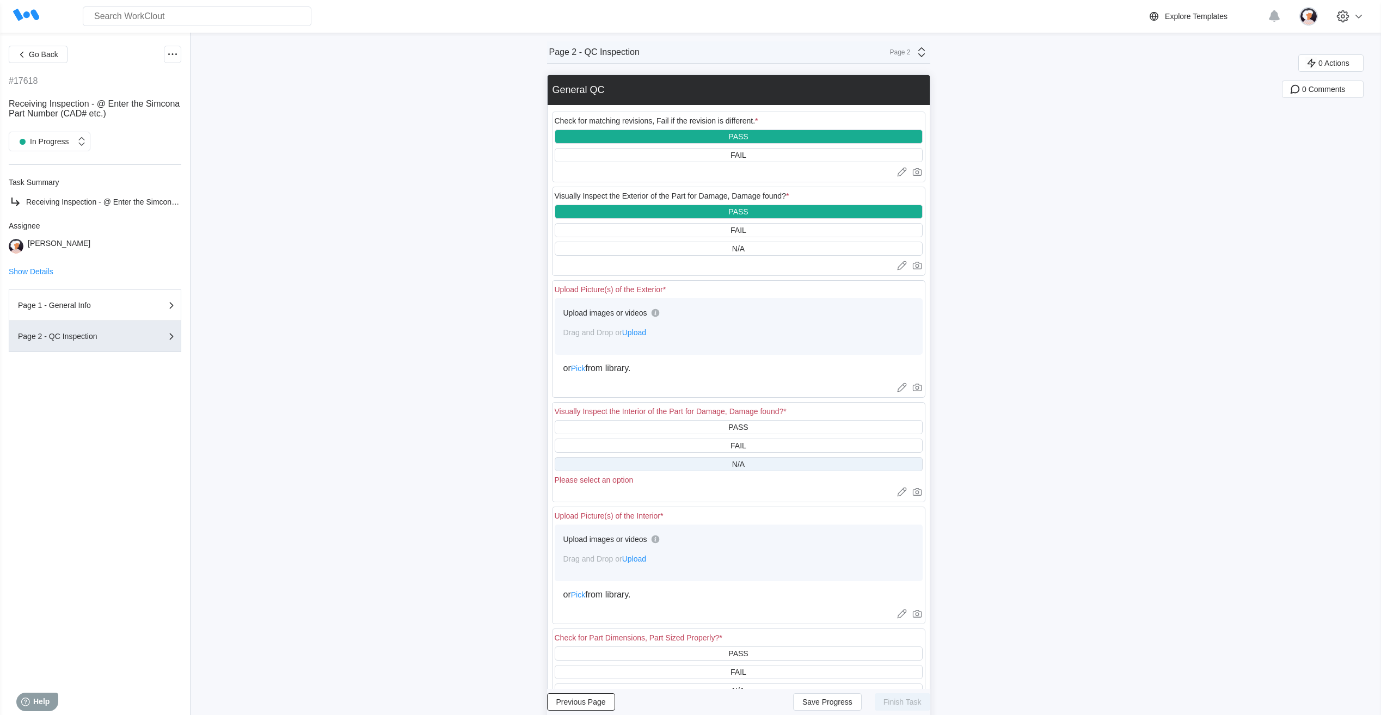
click at [652, 457] on div "N/A" at bounding box center [739, 464] width 368 height 14
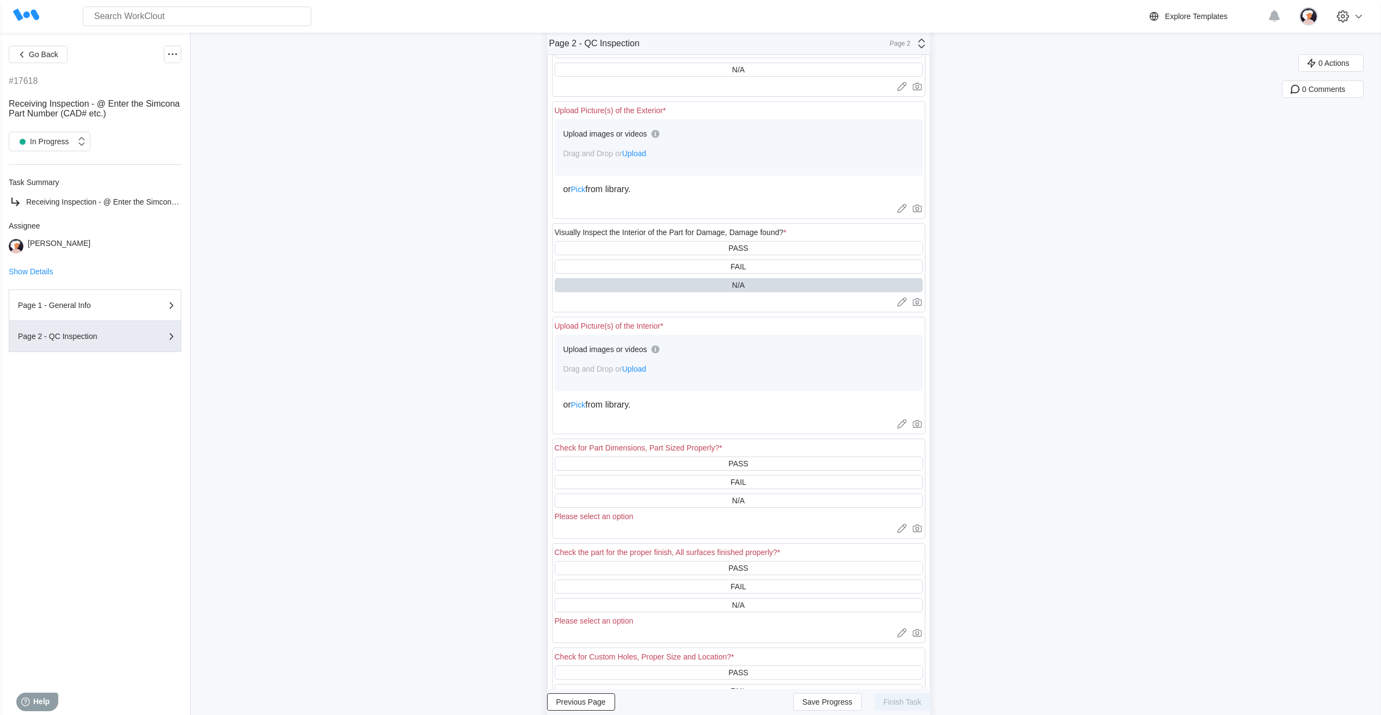
scroll to position [218, 0]
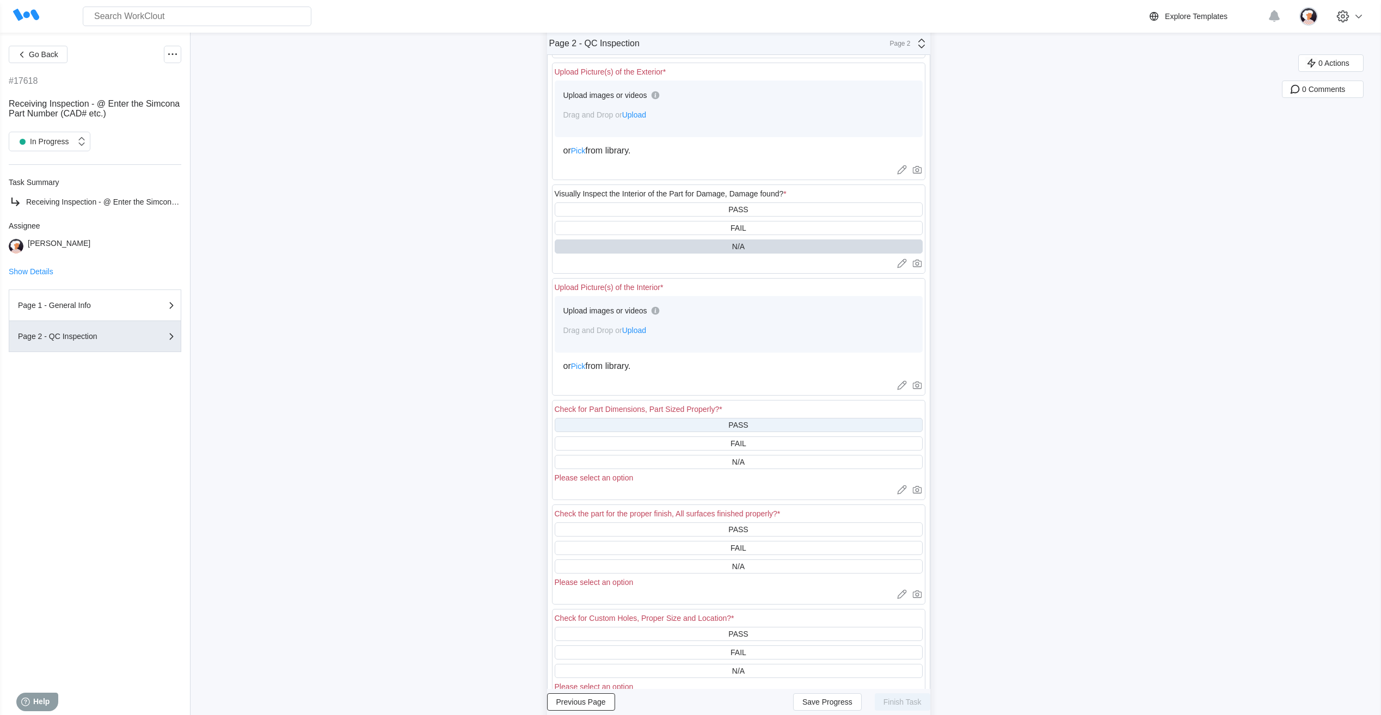
click at [652, 425] on div "PASS" at bounding box center [739, 425] width 368 height 14
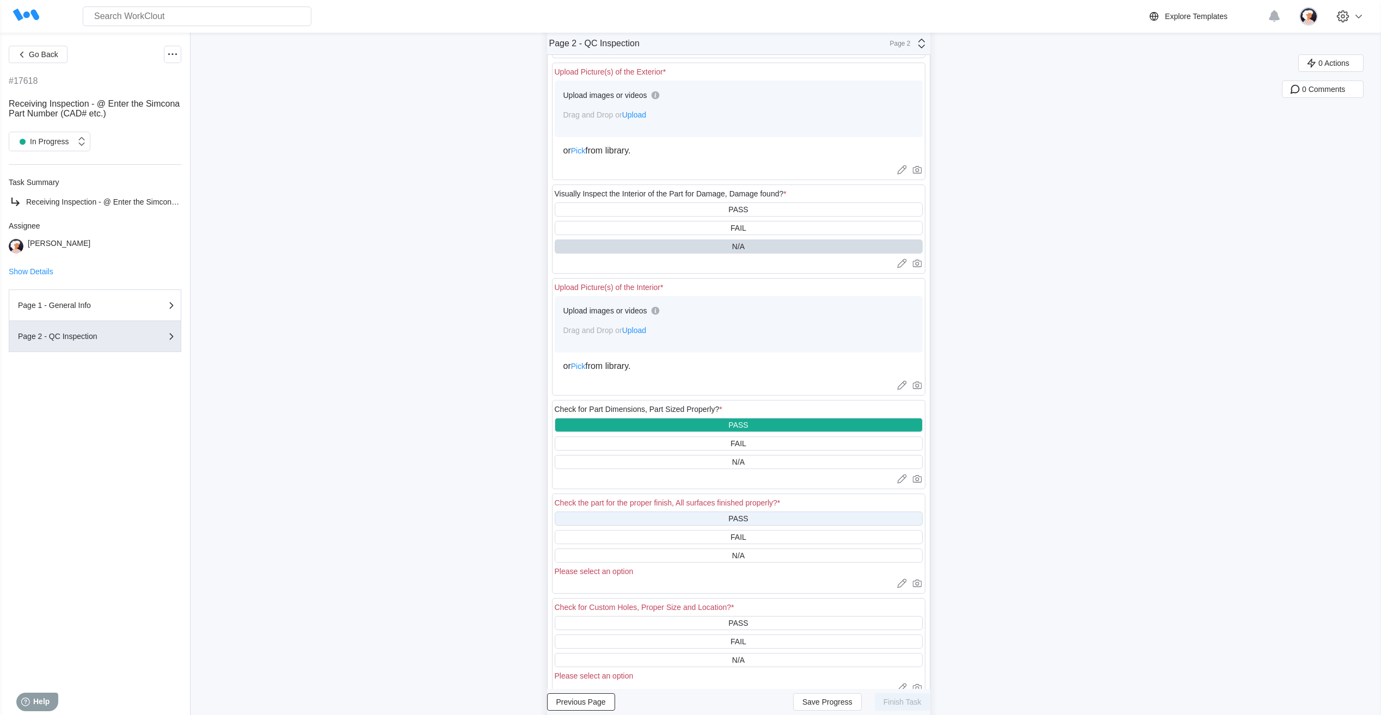
click at [655, 518] on div "PASS" at bounding box center [739, 519] width 368 height 14
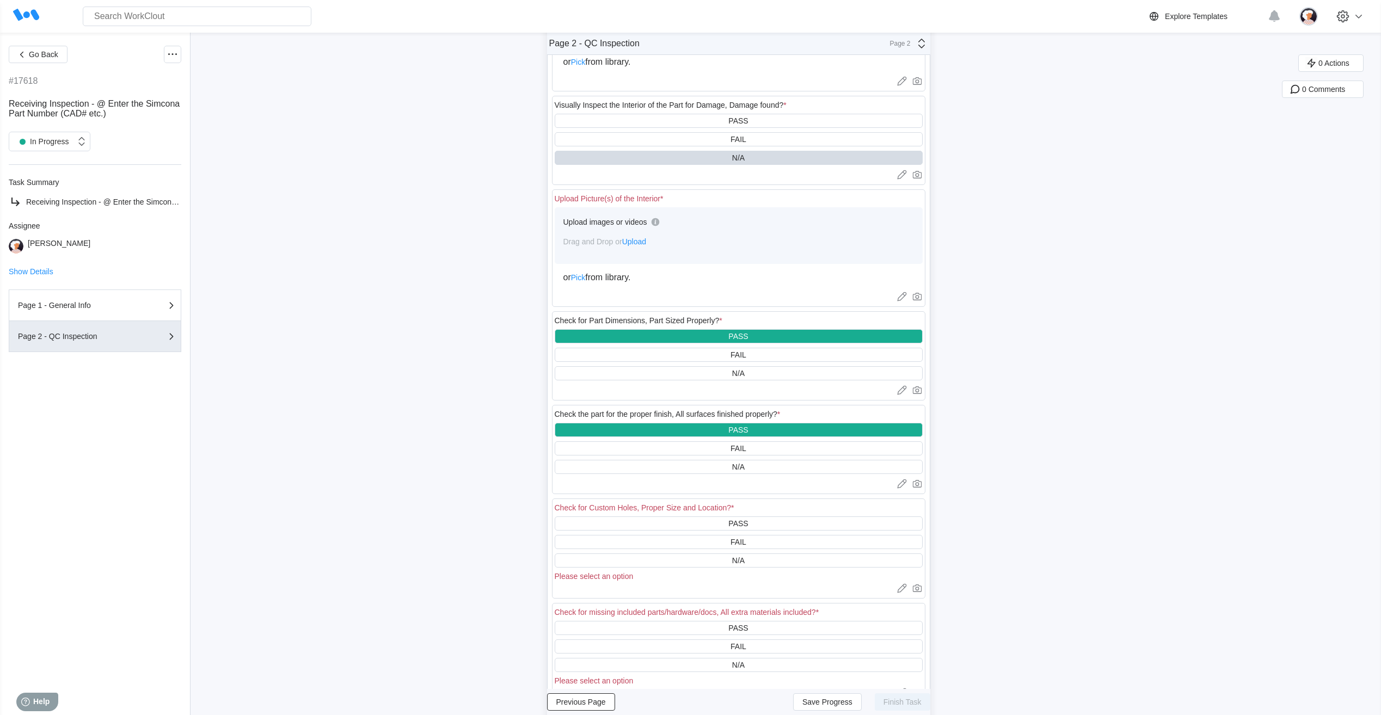
scroll to position [327, 0]
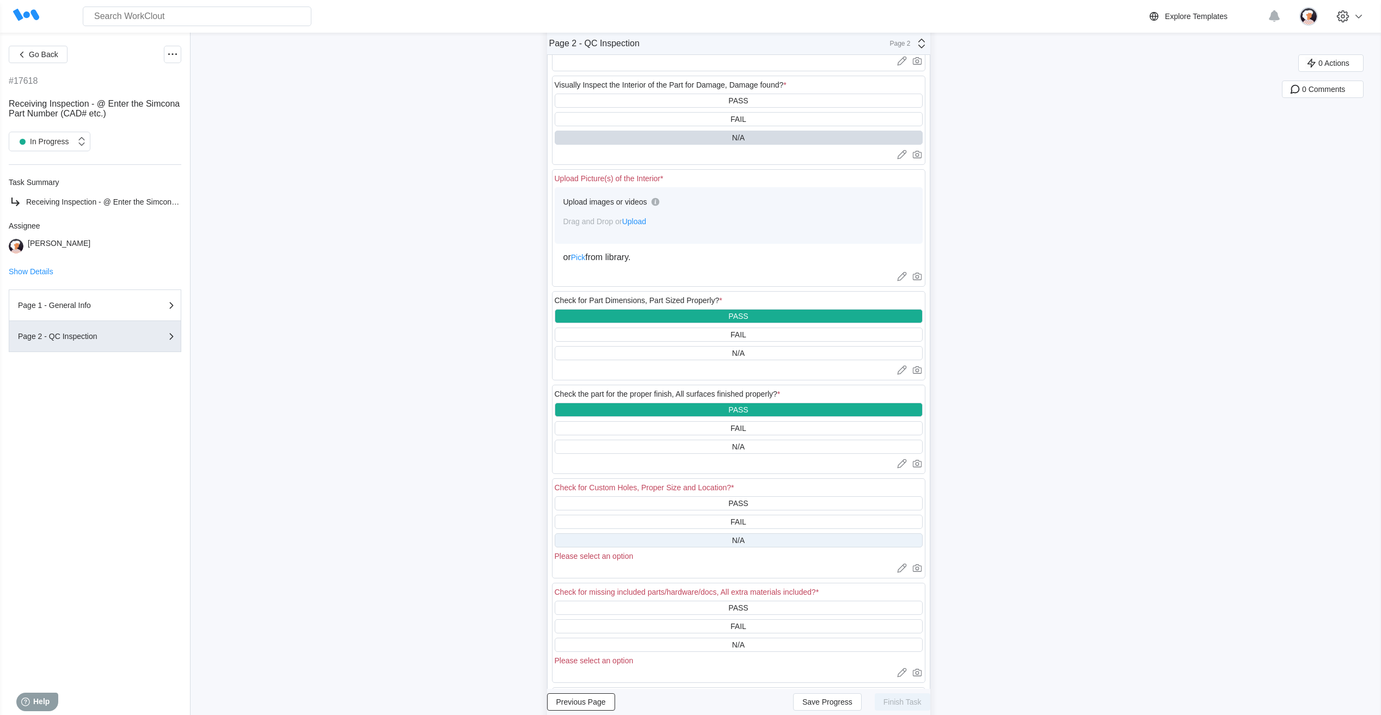
click at [661, 541] on div "N/A" at bounding box center [739, 541] width 368 height 14
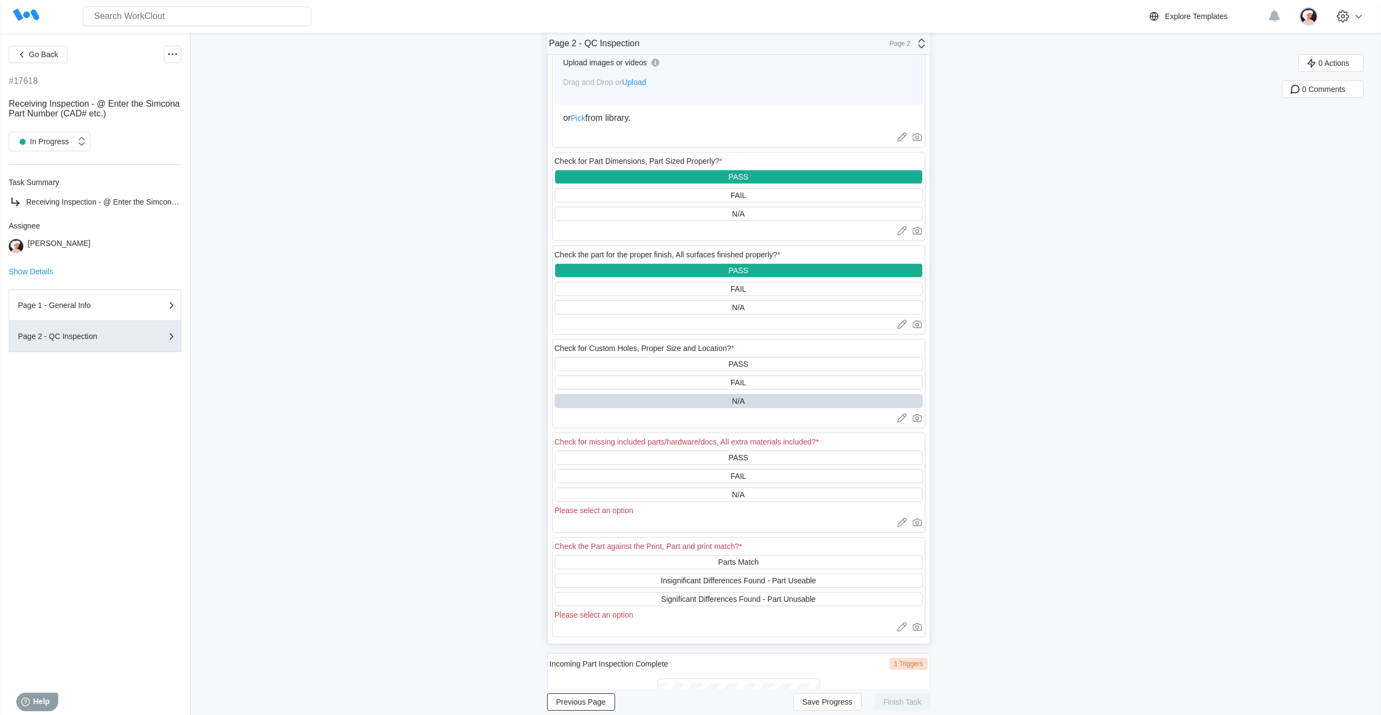
scroll to position [490, 0]
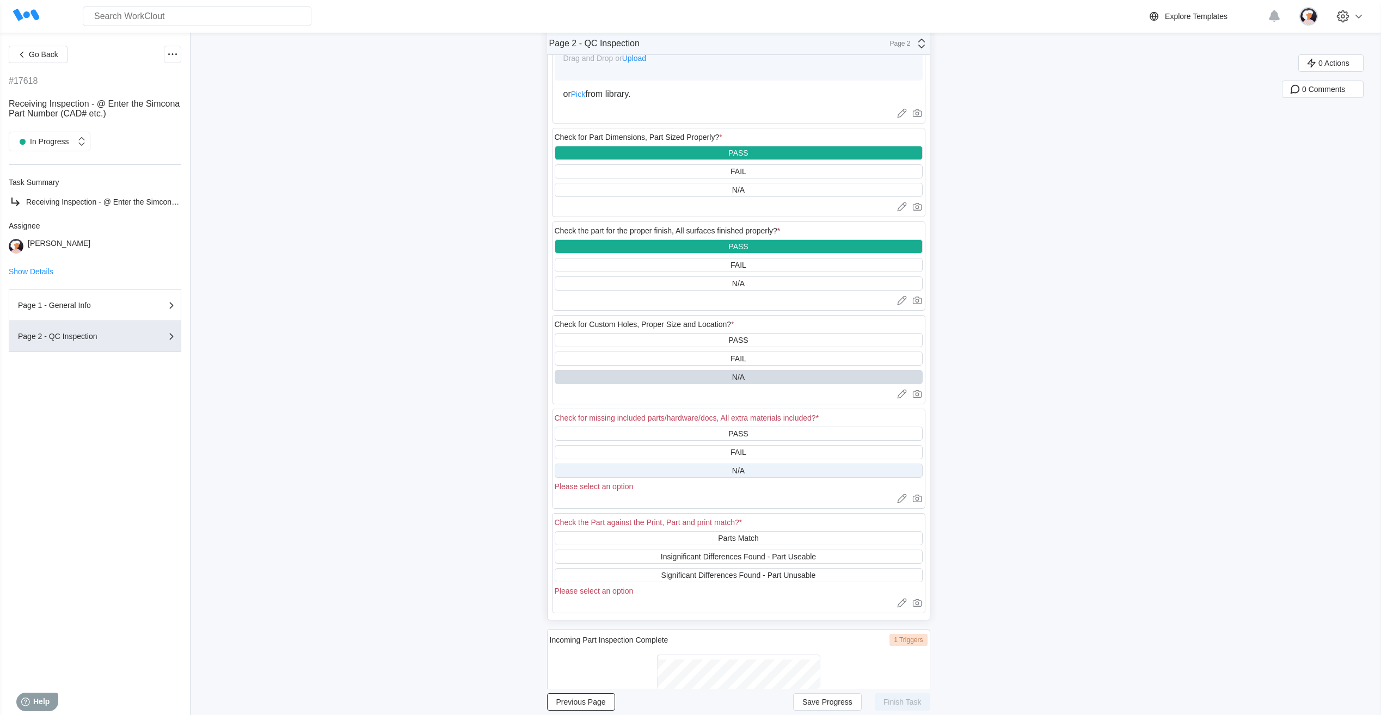
click at [660, 469] on div "N/A" at bounding box center [739, 471] width 368 height 14
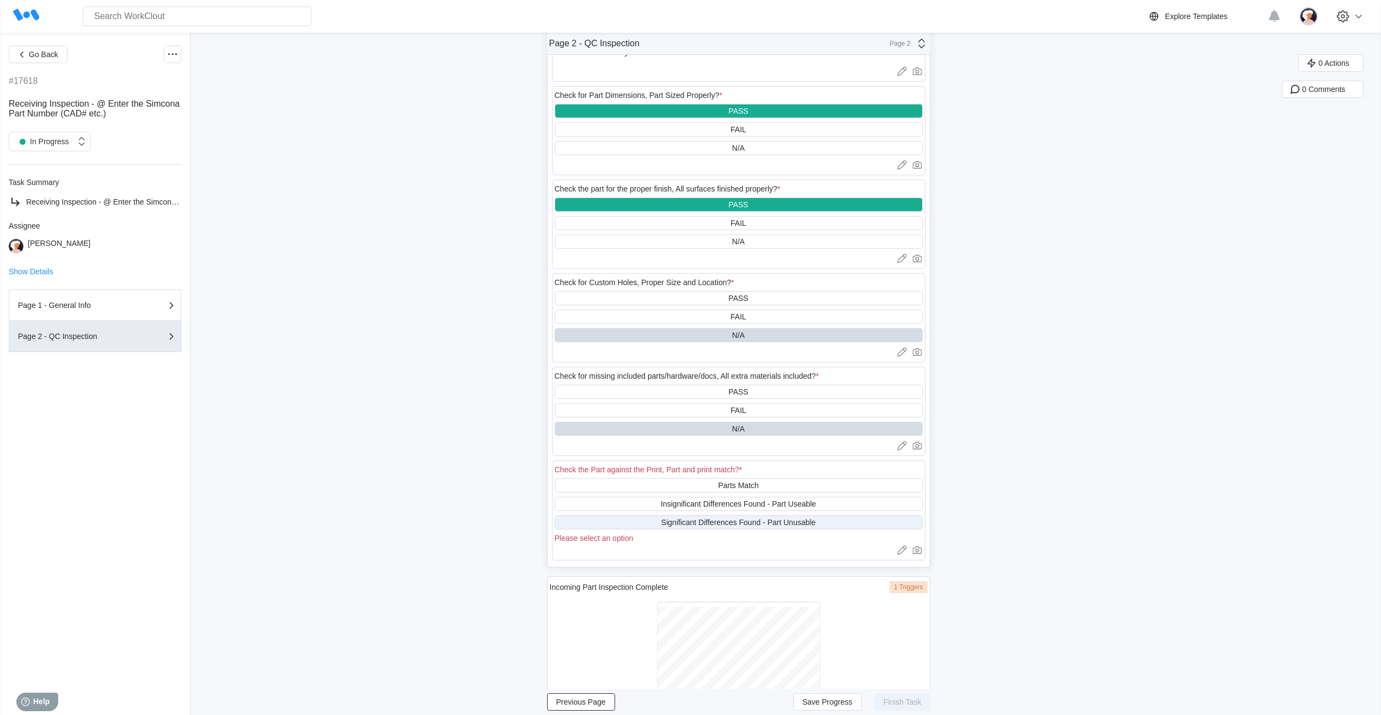
scroll to position [607, 0]
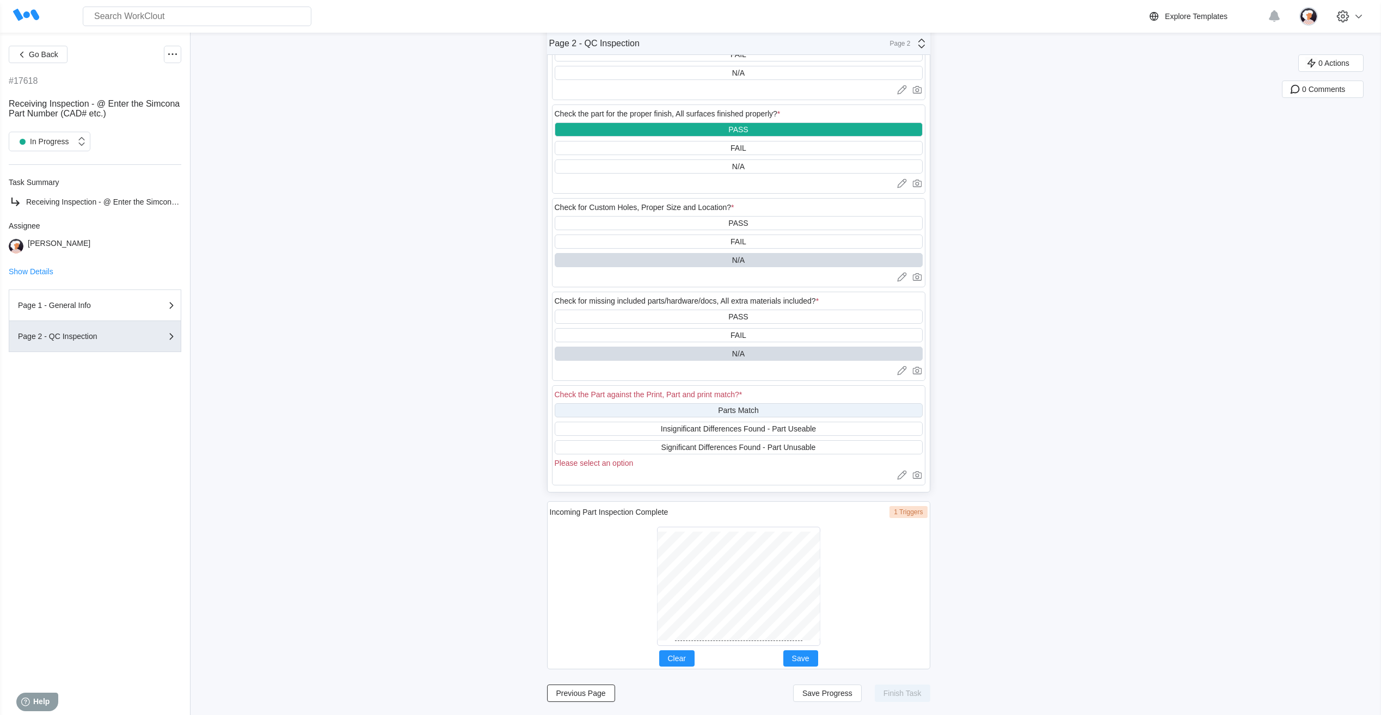
click at [670, 417] on div "Parts Match" at bounding box center [739, 410] width 368 height 14
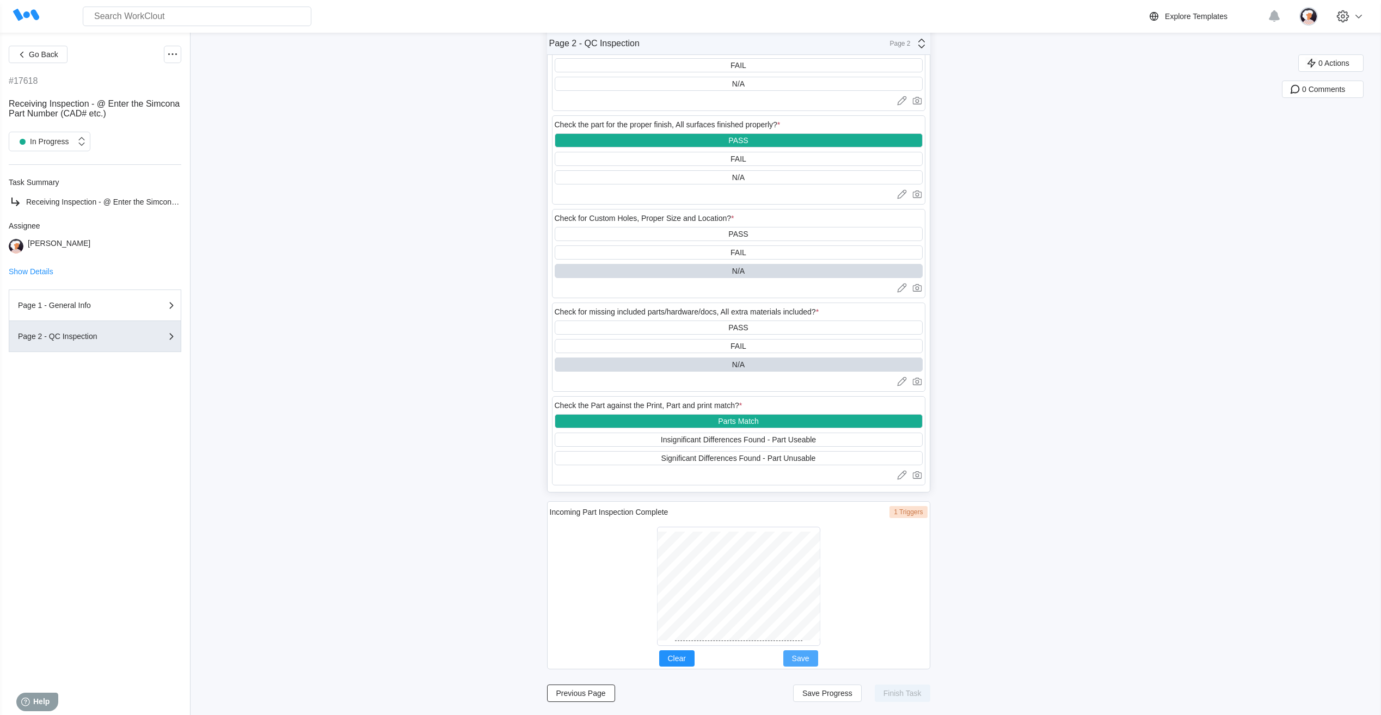
click at [799, 659] on span "Save" at bounding box center [800, 659] width 17 height 8
click at [839, 694] on span "Save Progress" at bounding box center [828, 694] width 50 height 8
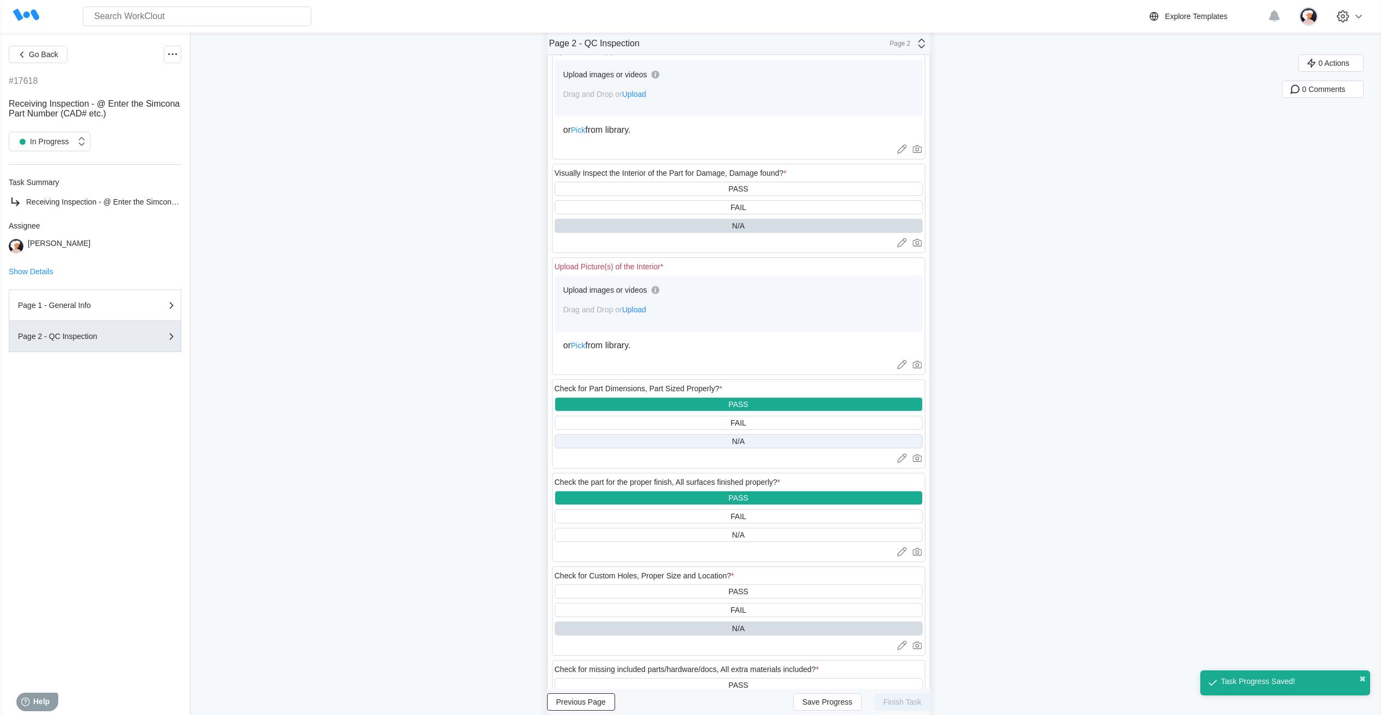
scroll to position [106, 0]
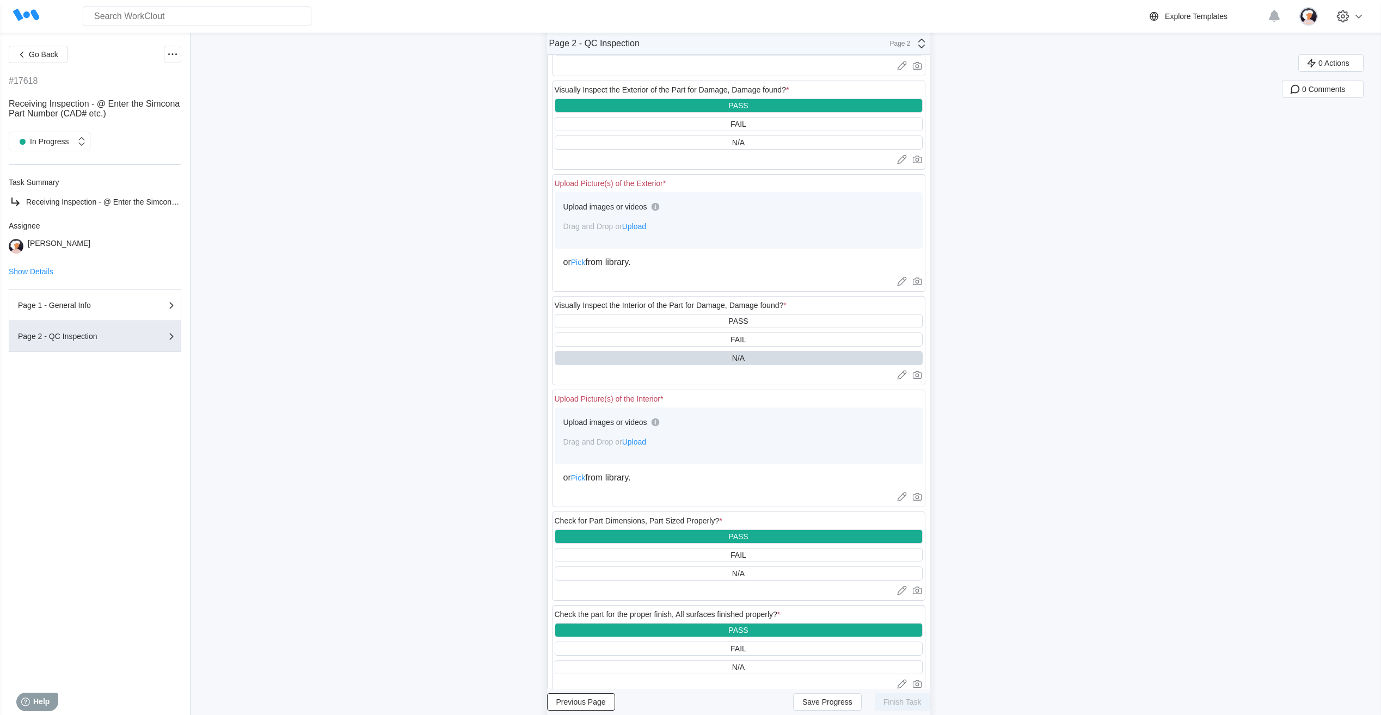
click at [642, 444] on span "Upload" at bounding box center [634, 442] width 24 height 9
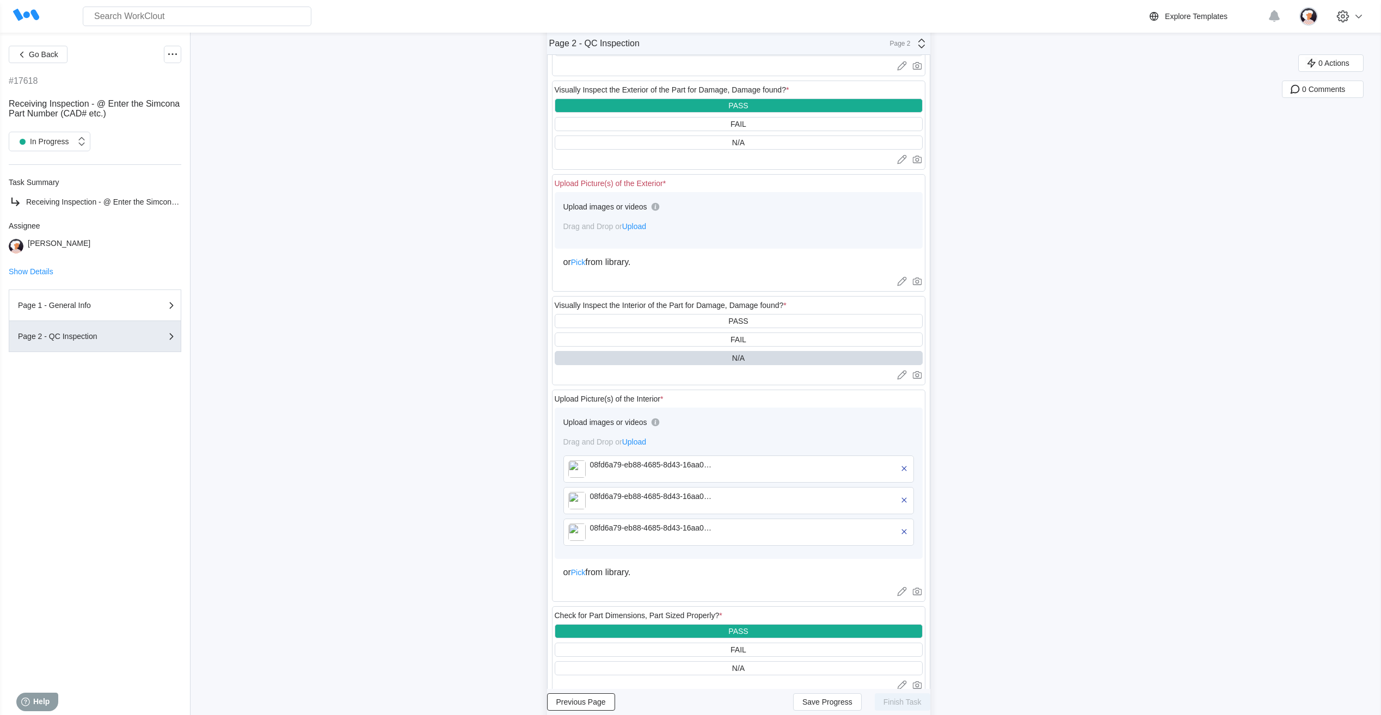
click at [644, 226] on span "Upload" at bounding box center [634, 226] width 24 height 9
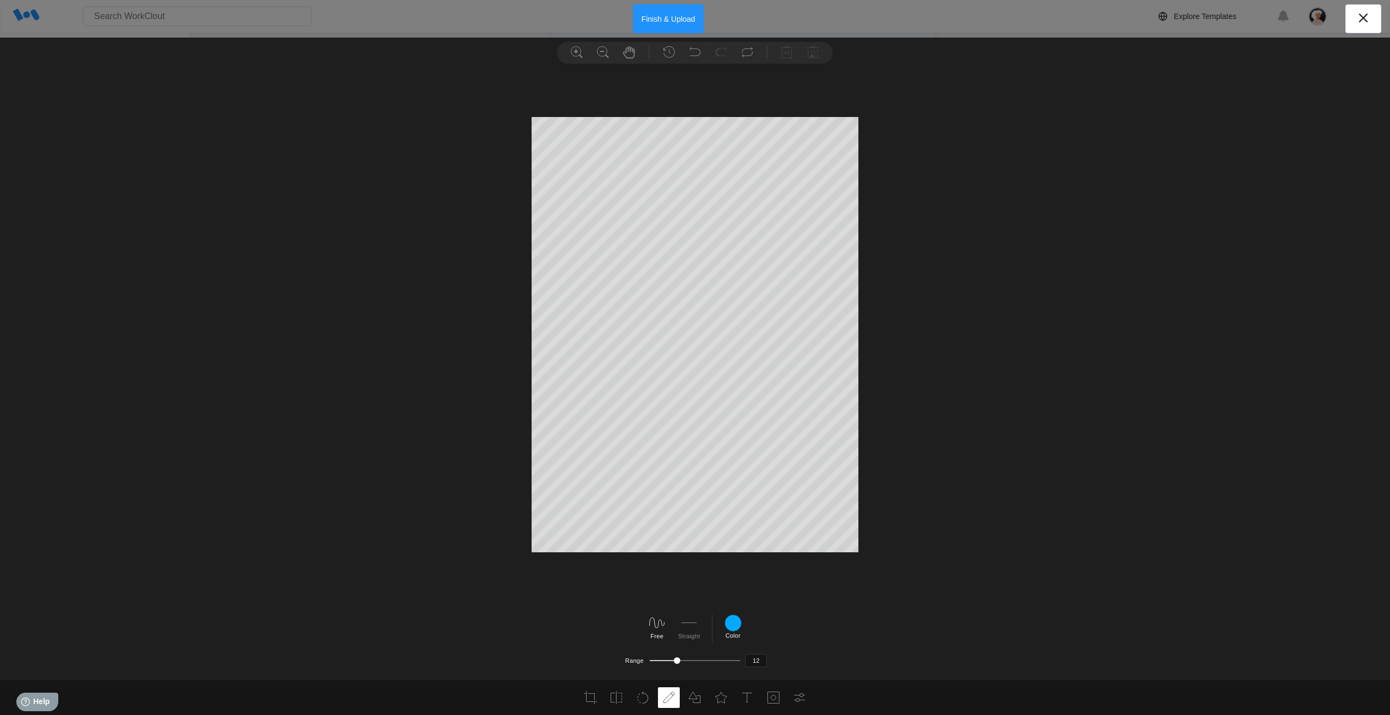
click at [680, 16] on button "Finish & Upload" at bounding box center [668, 18] width 71 height 29
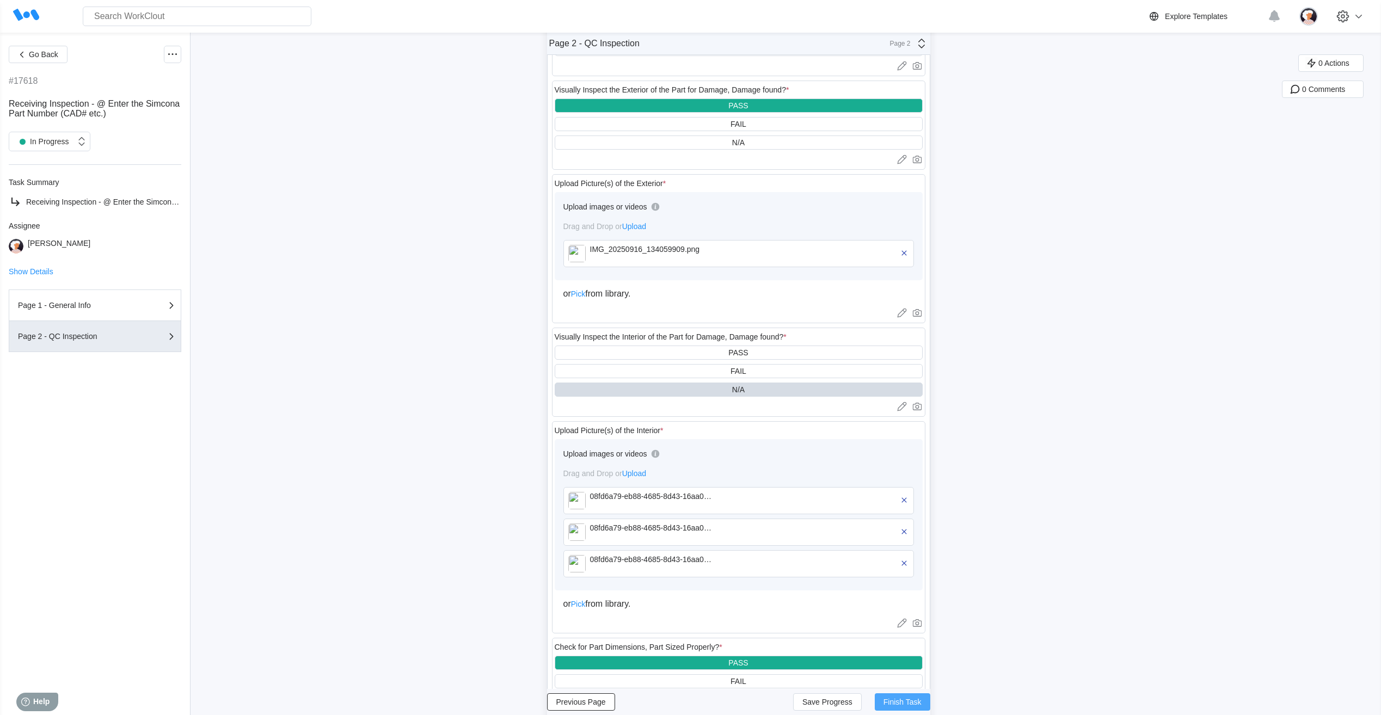
click at [915, 699] on span "Finish Task" at bounding box center [903, 703] width 38 height 8
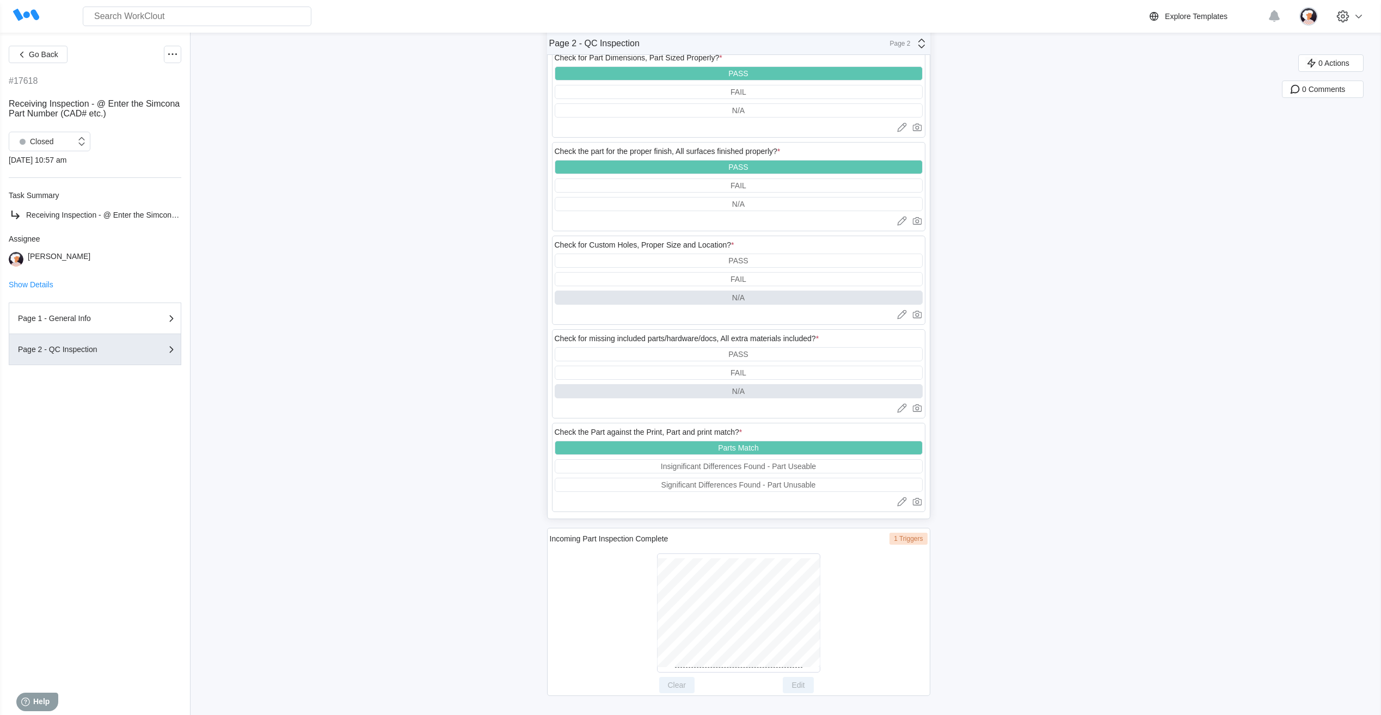
scroll to position [696, 0]
click at [47, 57] on span "Go Back" at bounding box center [43, 55] width 29 height 8
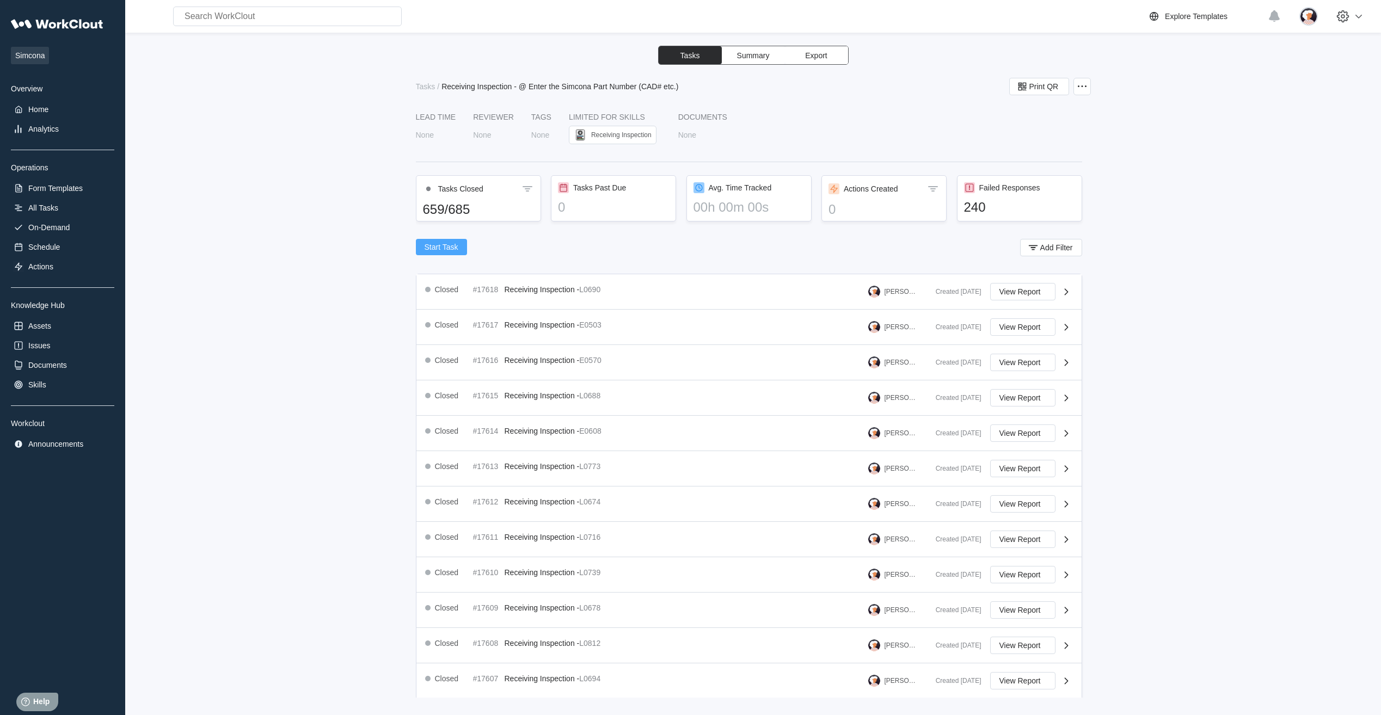
click at [429, 247] on span "Start Task" at bounding box center [442, 247] width 34 height 8
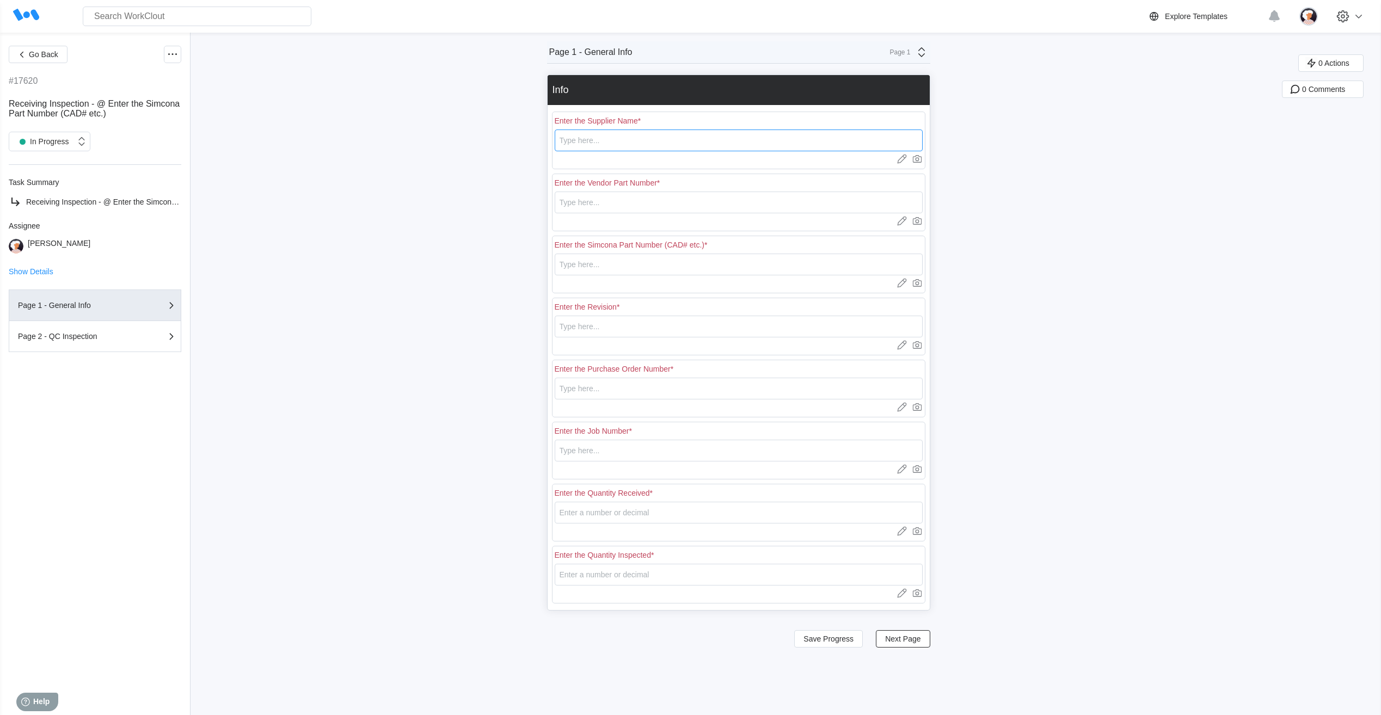
click at [617, 143] on input "text" at bounding box center [739, 141] width 368 height 22
type input "RE [PERSON_NAME]"
click at [598, 201] on input "text" at bounding box center [739, 203] width 368 height 22
type input "E0575"
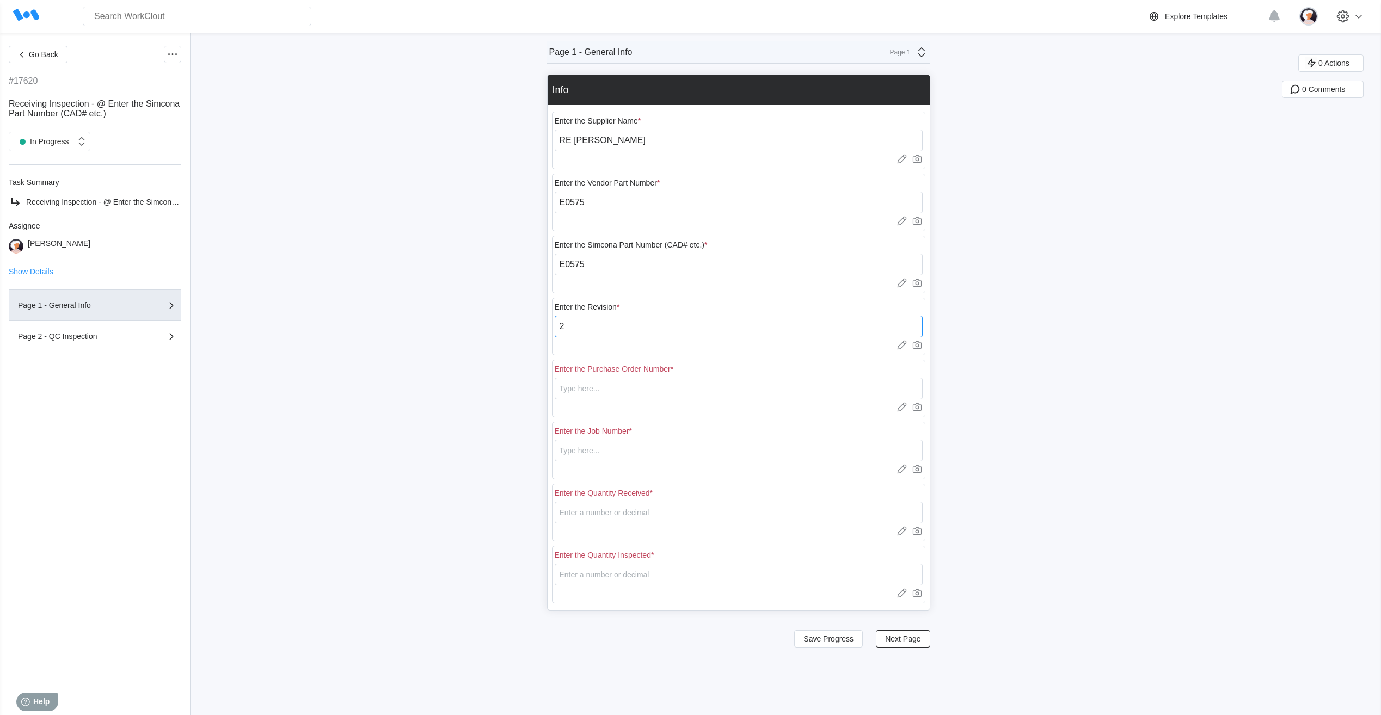
type input "2"
type input "18401"
type input "N/A"
type input "20"
type input "5"
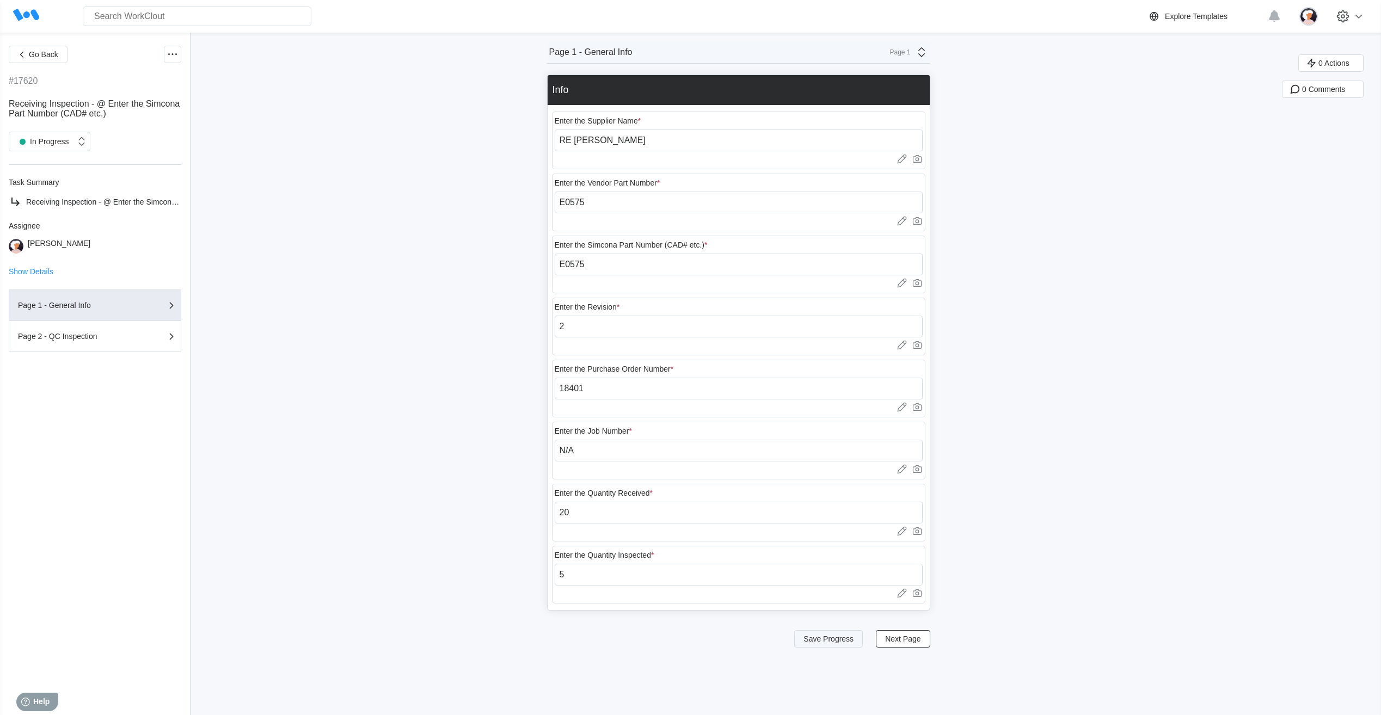
click at [815, 641] on span "Save Progress" at bounding box center [829, 639] width 50 height 8
click at [897, 642] on span "Next Page" at bounding box center [902, 639] width 35 height 8
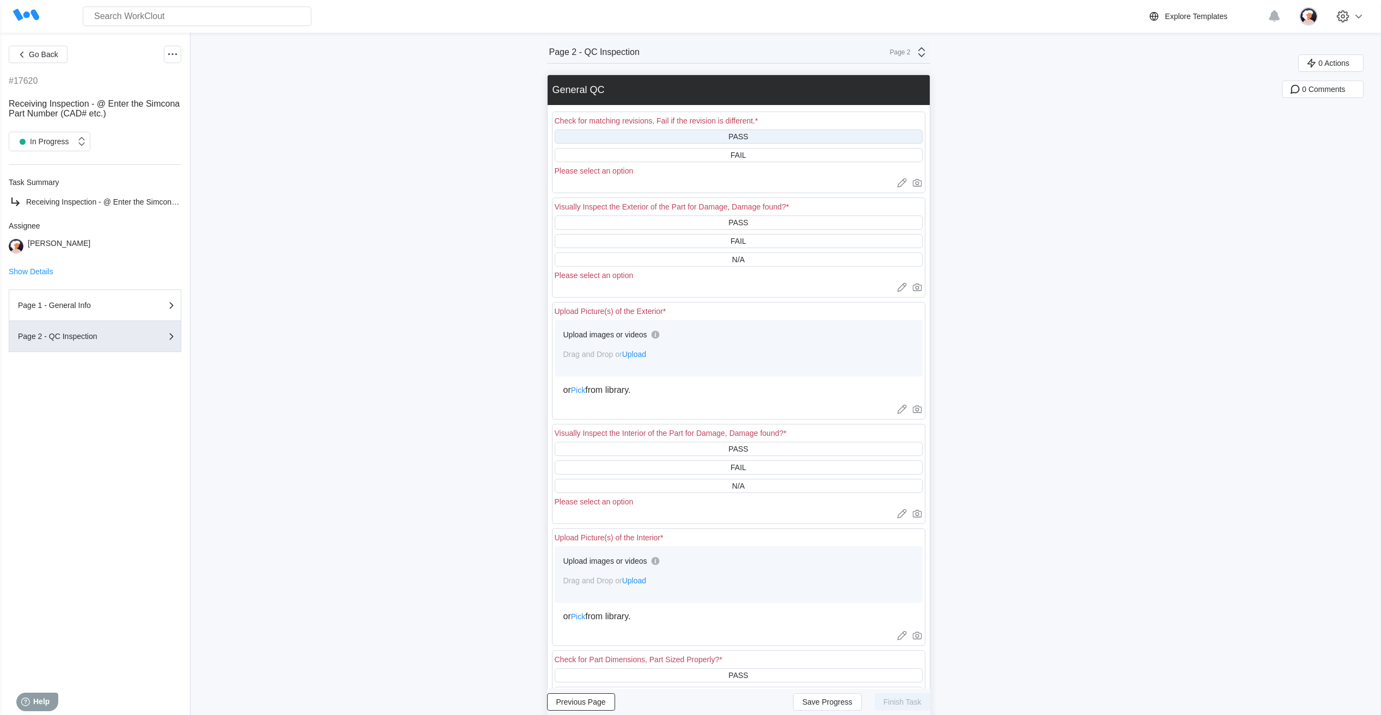
click at [724, 137] on div "PASS" at bounding box center [739, 137] width 368 height 14
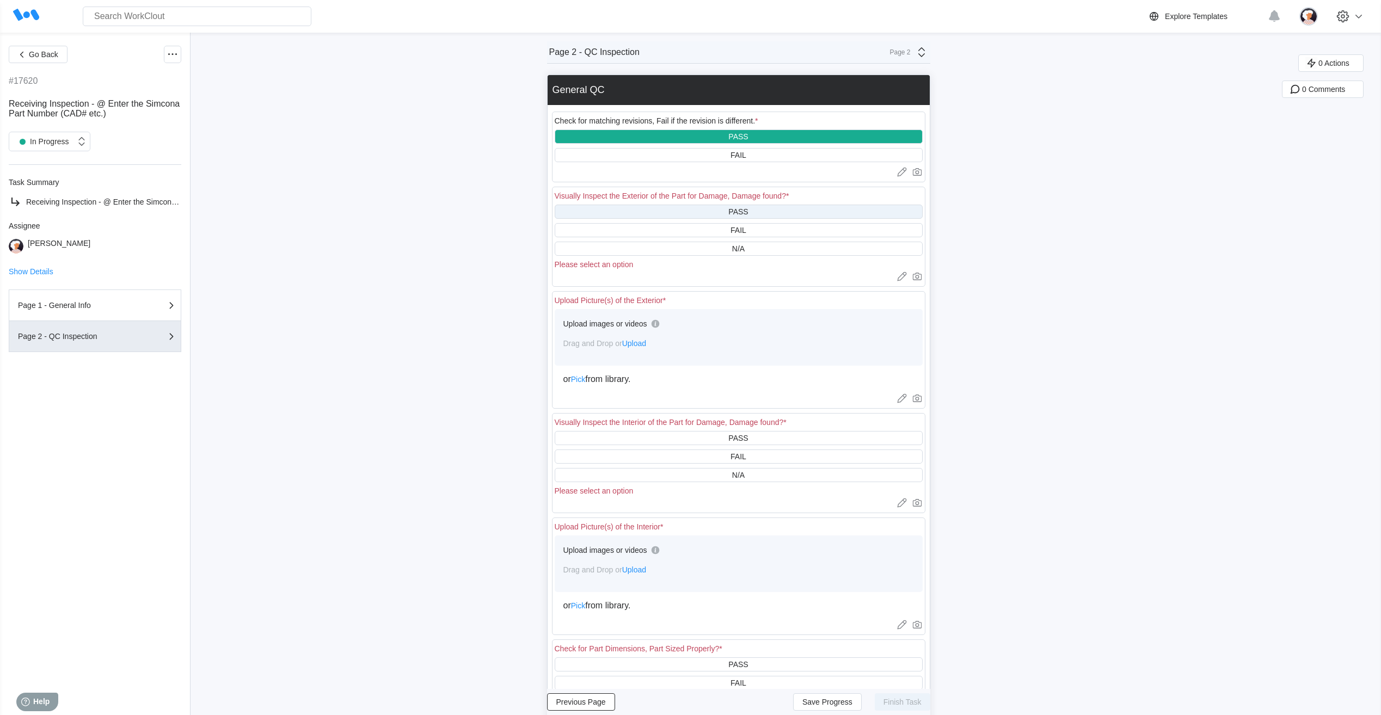
click at [721, 211] on div "PASS" at bounding box center [739, 212] width 368 height 14
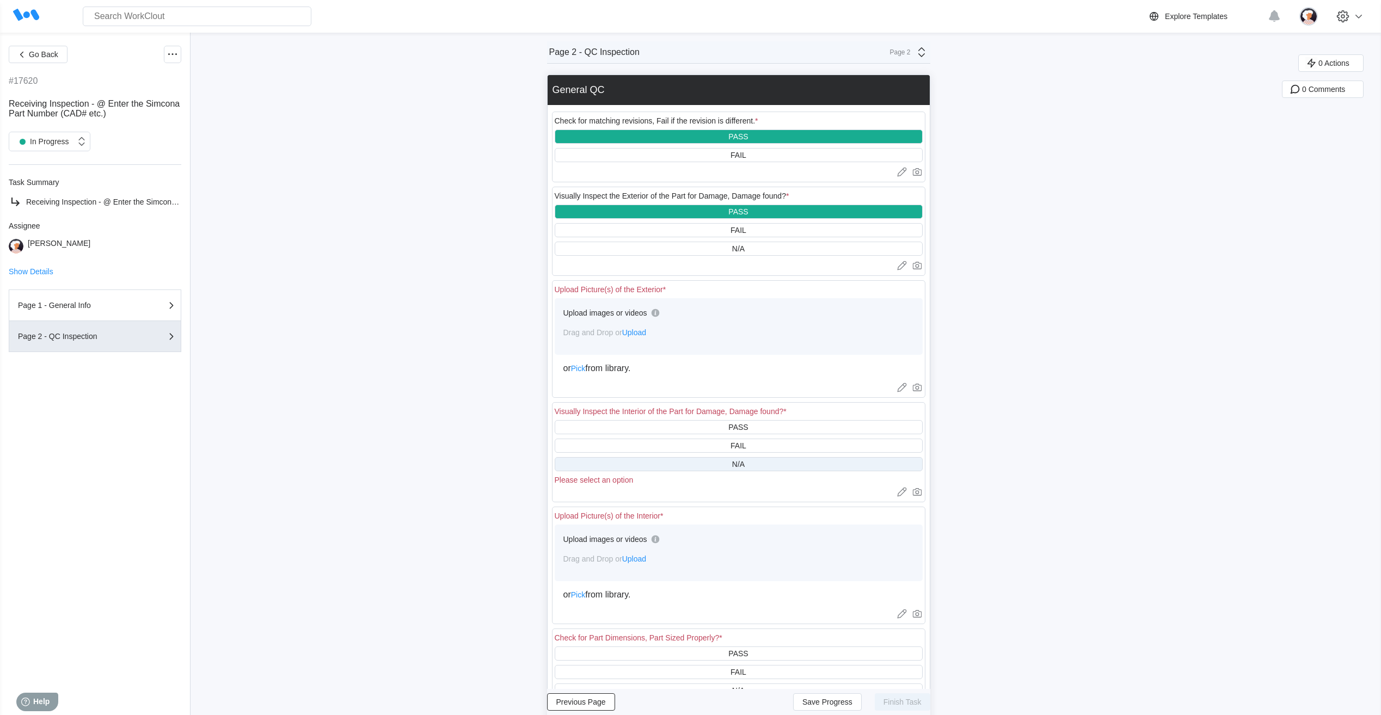
click at [665, 464] on div "N/A" at bounding box center [739, 464] width 368 height 14
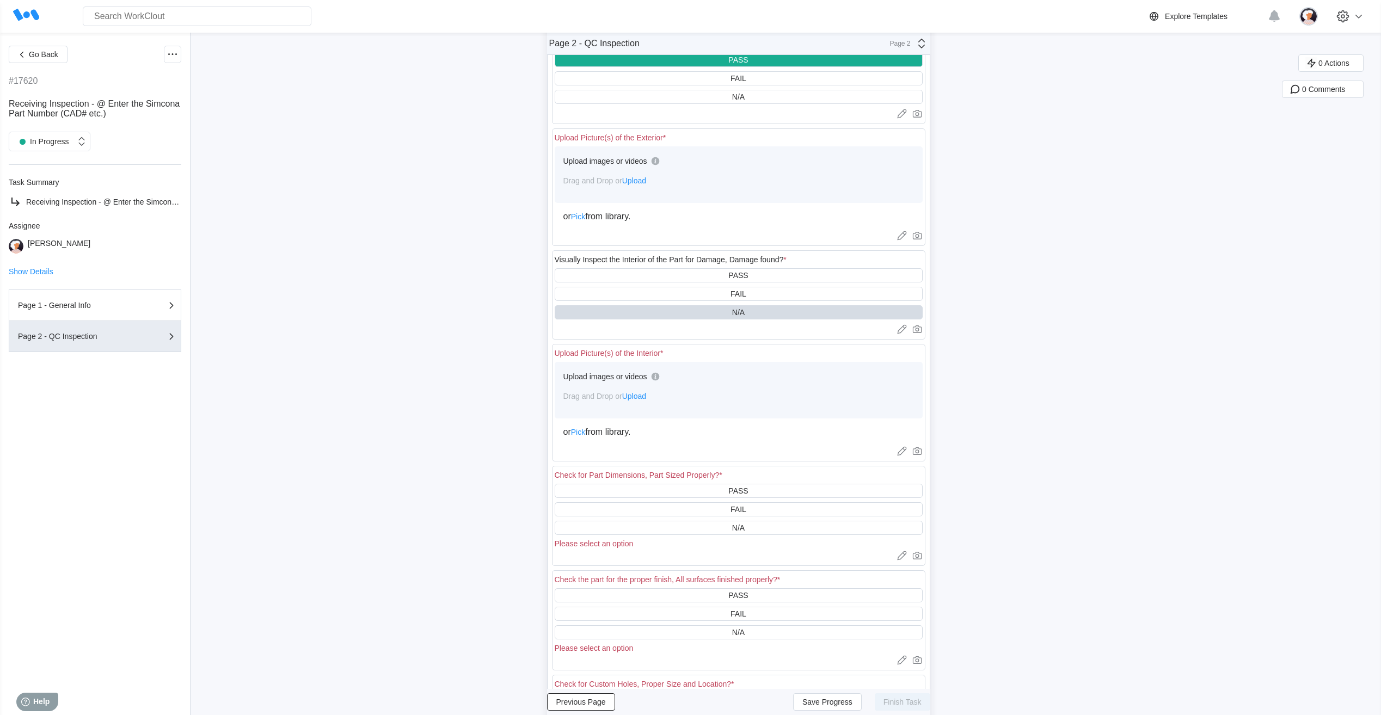
scroll to position [163, 0]
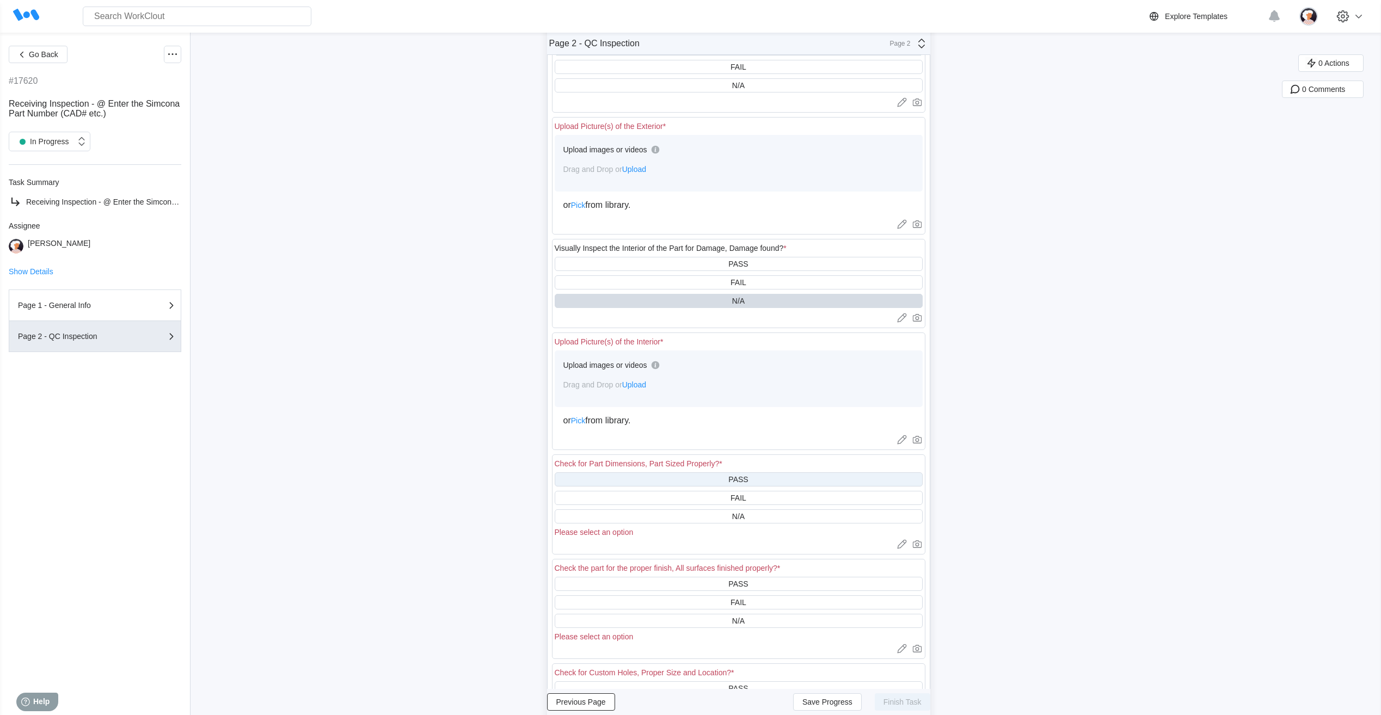
click at [675, 477] on div "PASS" at bounding box center [739, 480] width 368 height 14
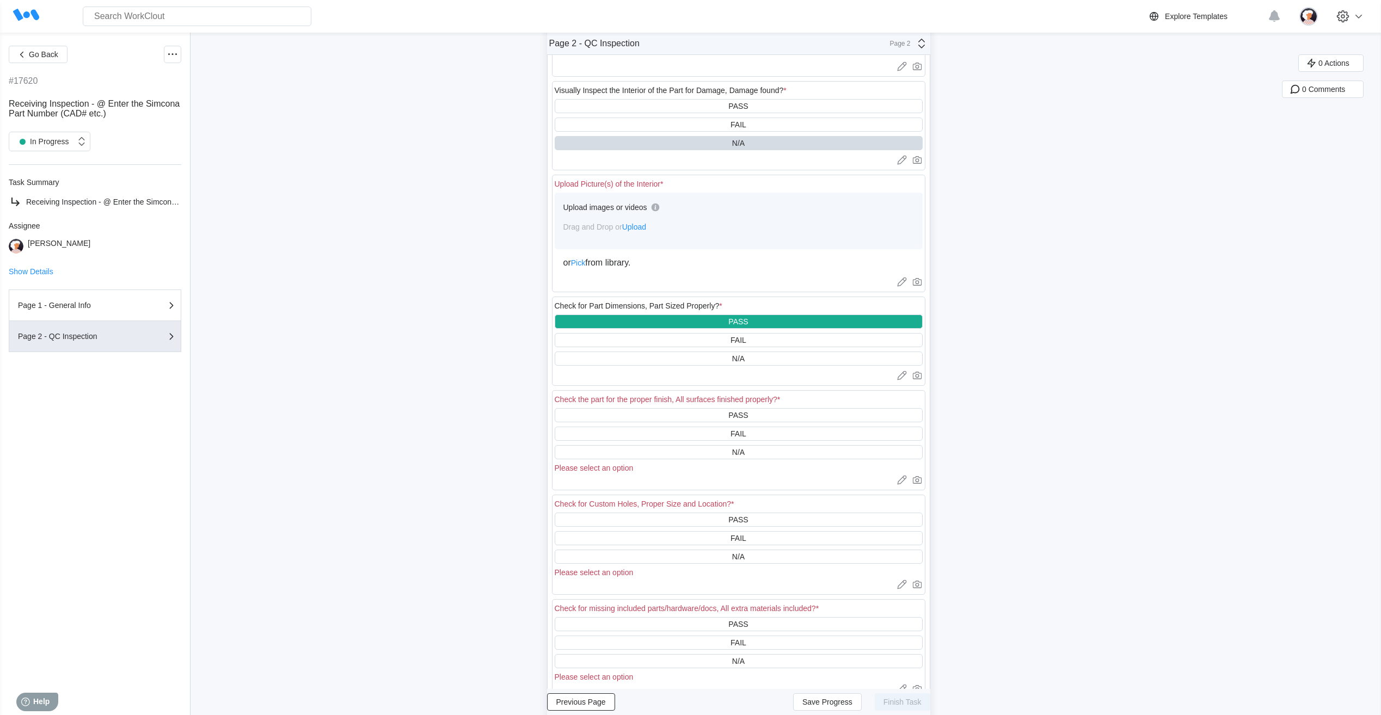
scroll to position [327, 0]
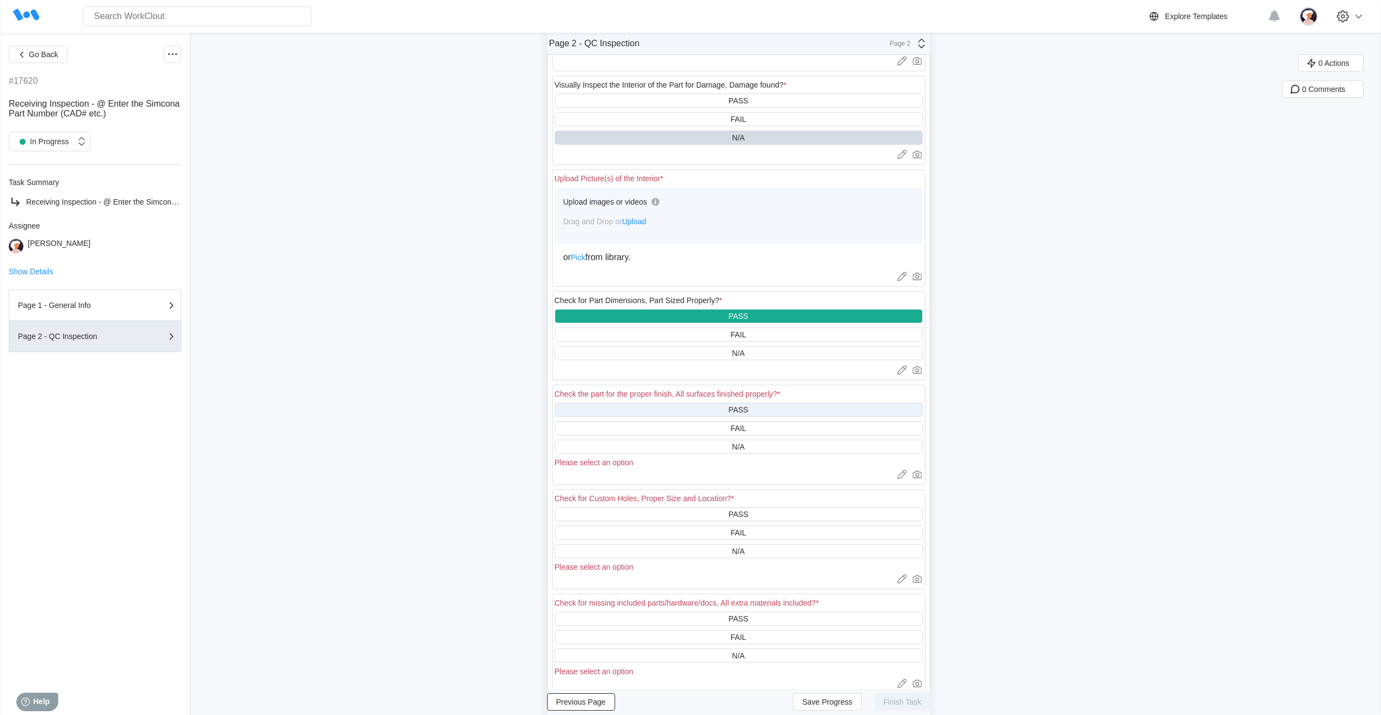
click at [675, 409] on div "PASS" at bounding box center [739, 410] width 368 height 14
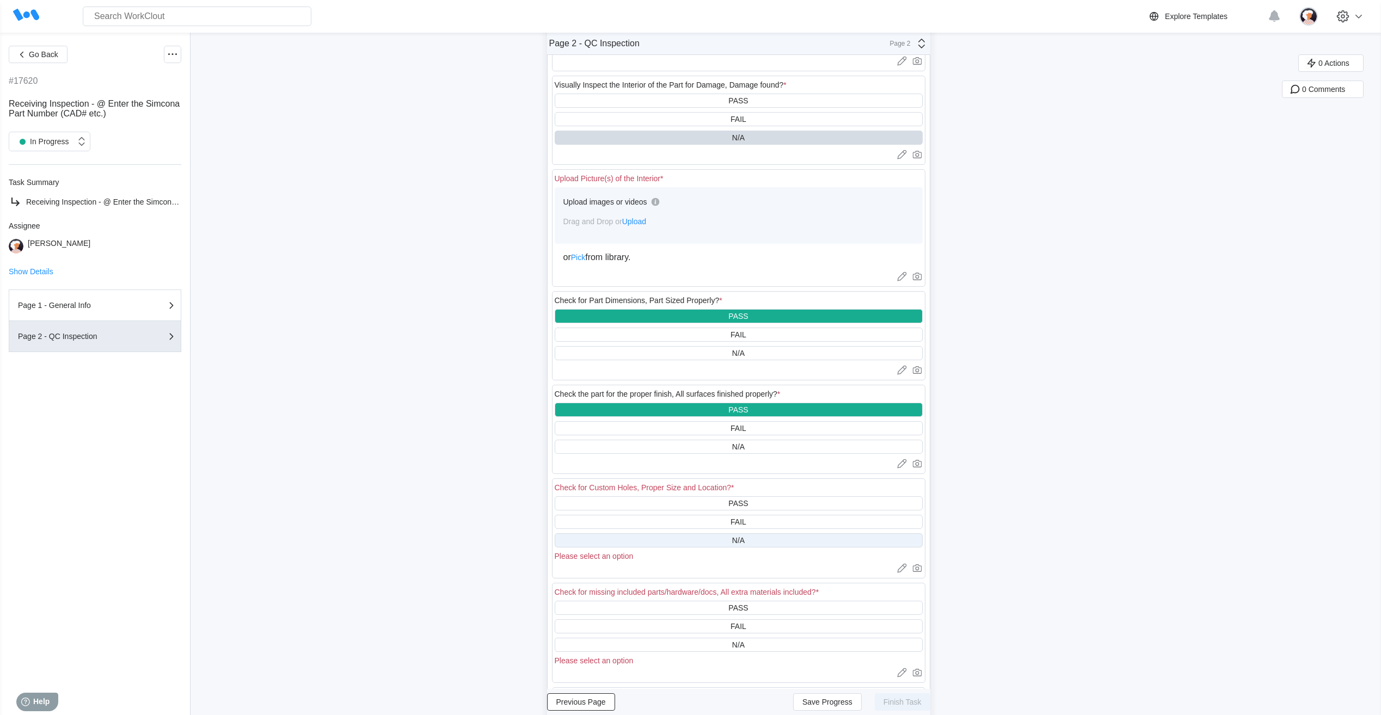
click at [685, 537] on div "N/A" at bounding box center [739, 541] width 368 height 14
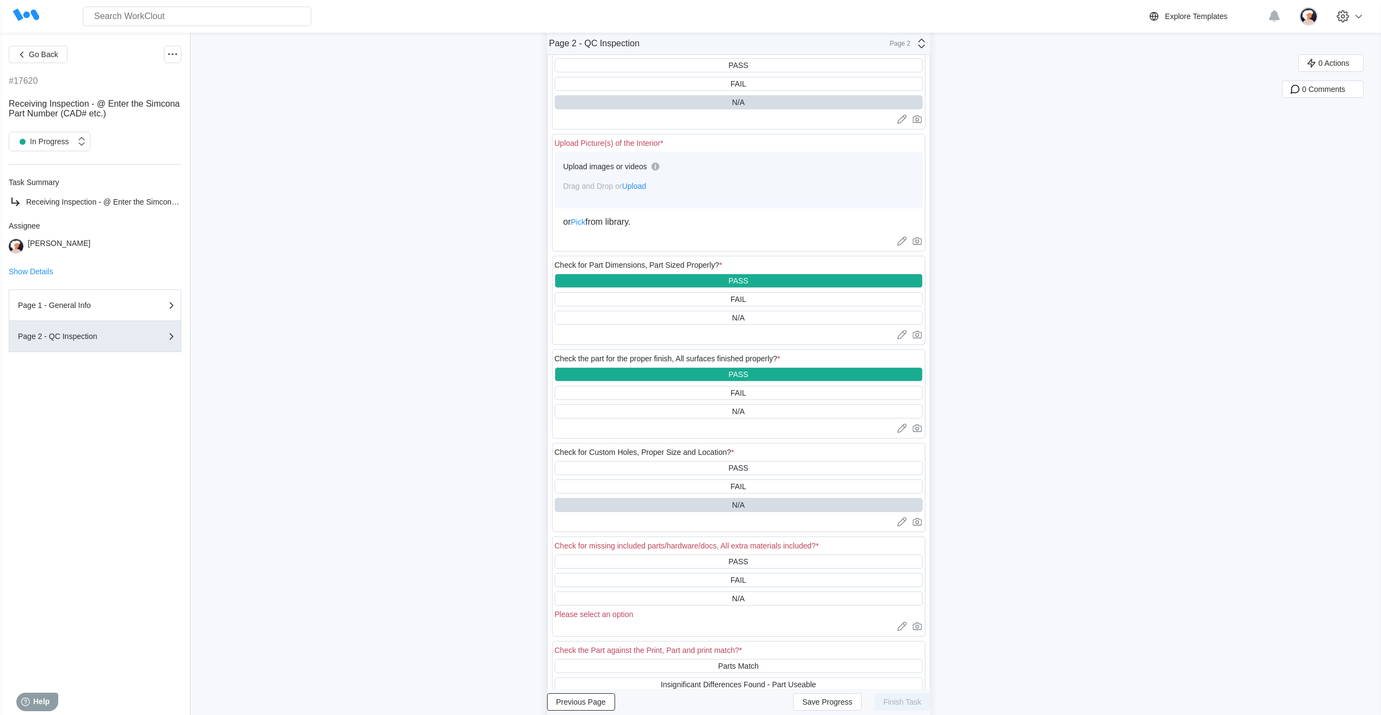
scroll to position [381, 0]
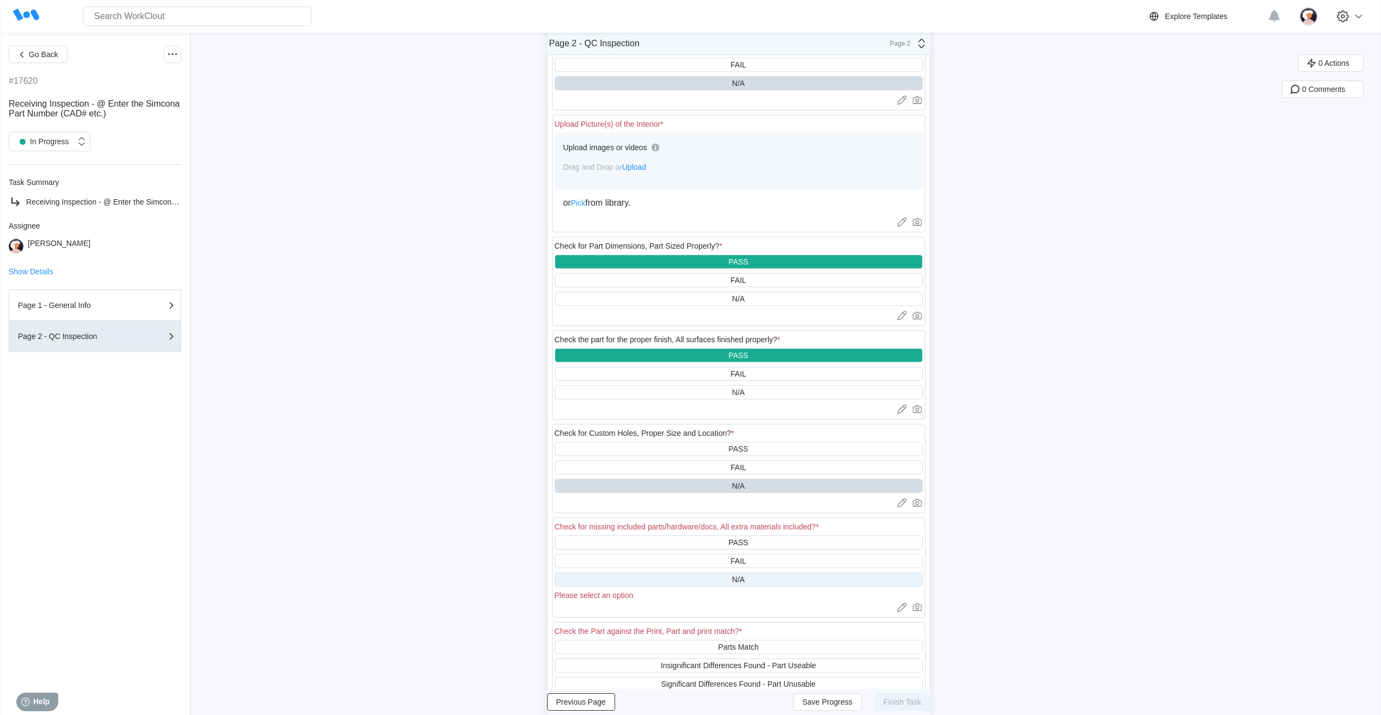
click at [714, 577] on div "N/A" at bounding box center [739, 580] width 368 height 14
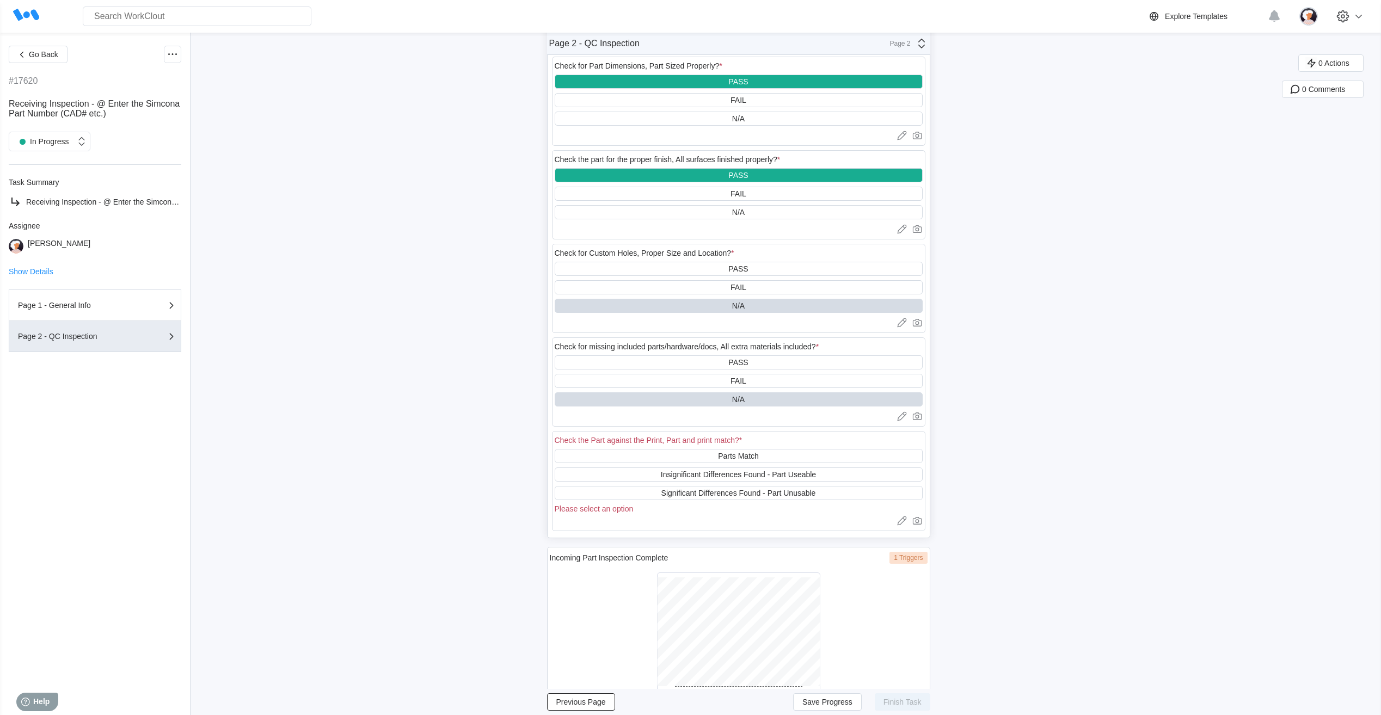
scroll to position [599, 0]
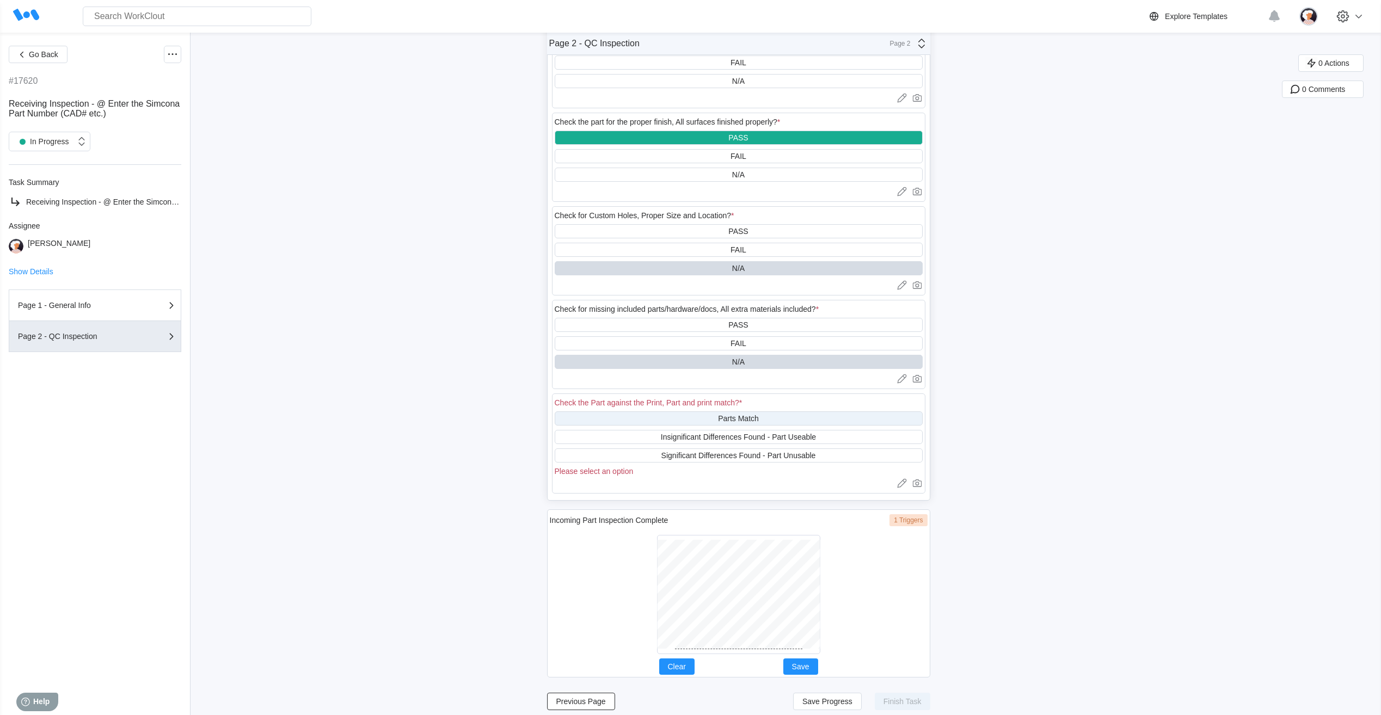
click at [702, 417] on div "Parts Match" at bounding box center [739, 419] width 368 height 14
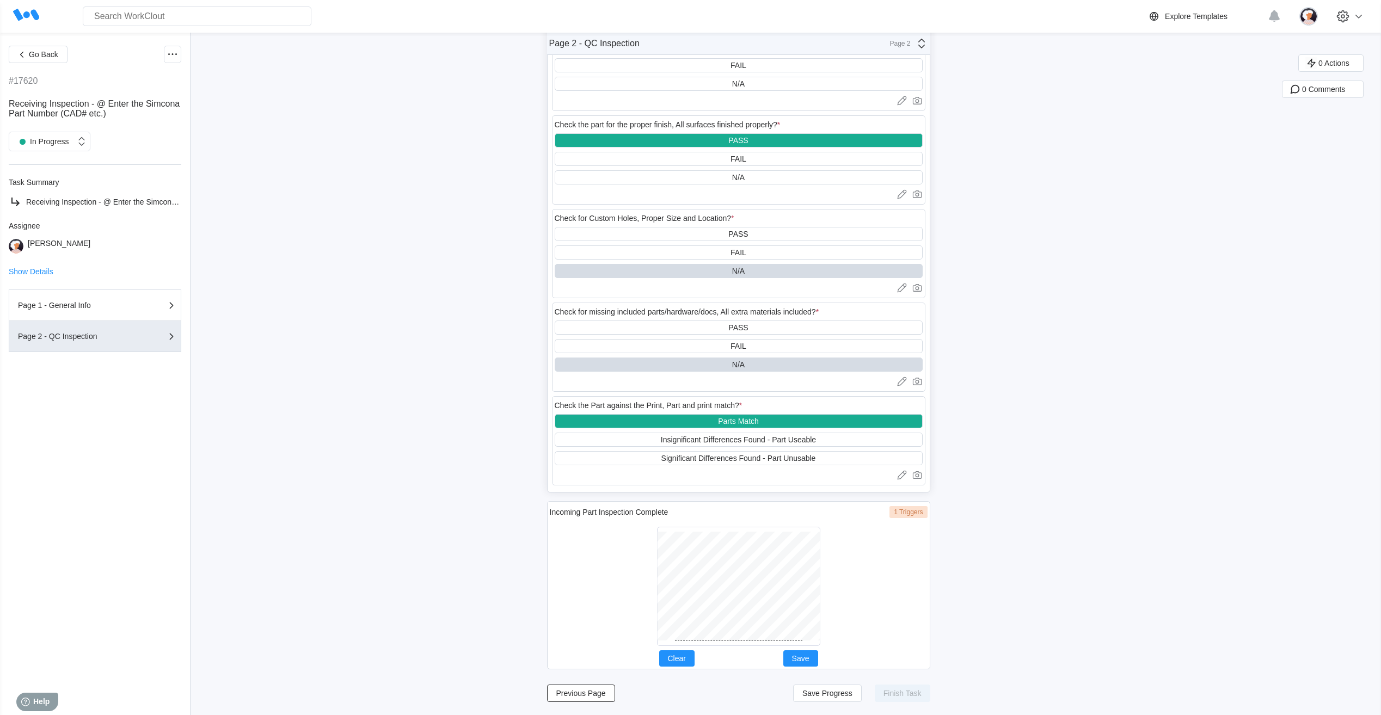
click at [674, 644] on div at bounding box center [738, 586] width 163 height 119
click at [733, 649] on div at bounding box center [739, 587] width 378 height 128
click at [804, 655] on span "Save" at bounding box center [800, 659] width 17 height 8
click at [840, 693] on span "Save Progress" at bounding box center [828, 694] width 50 height 8
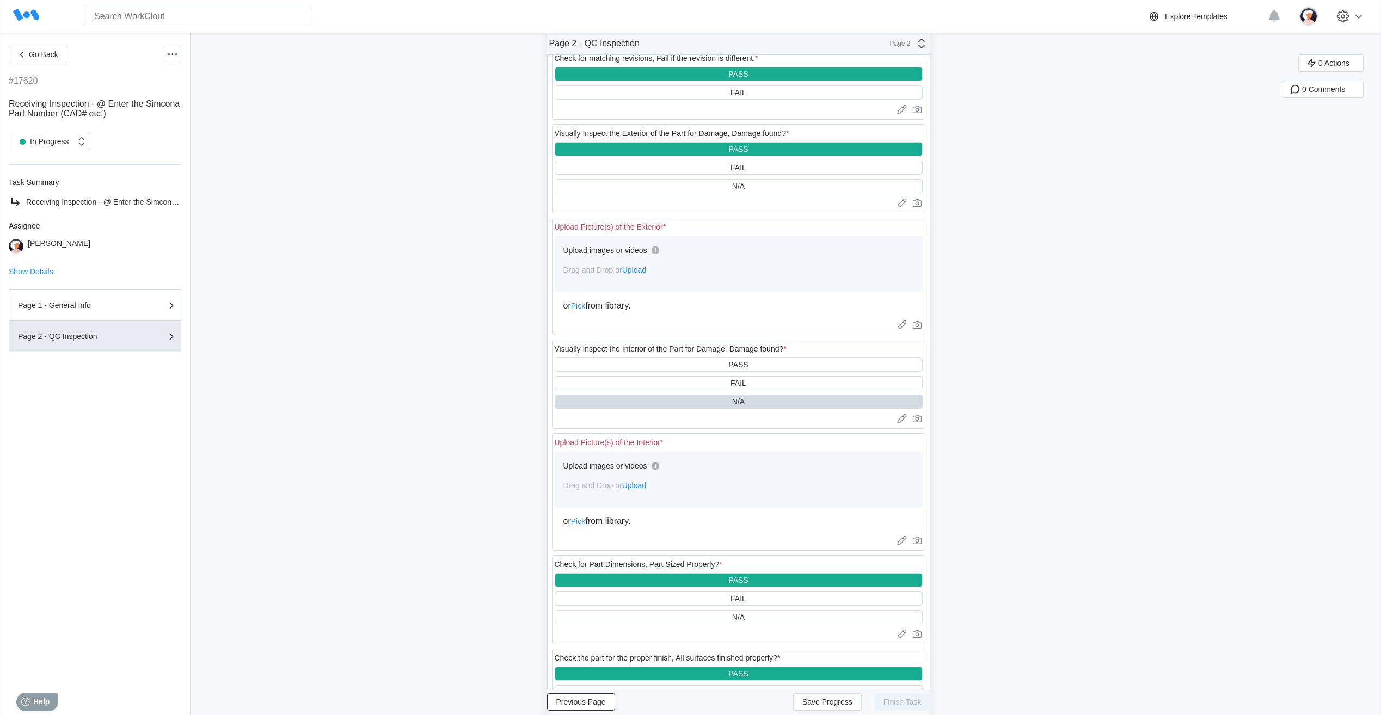
scroll to position [52, 0]
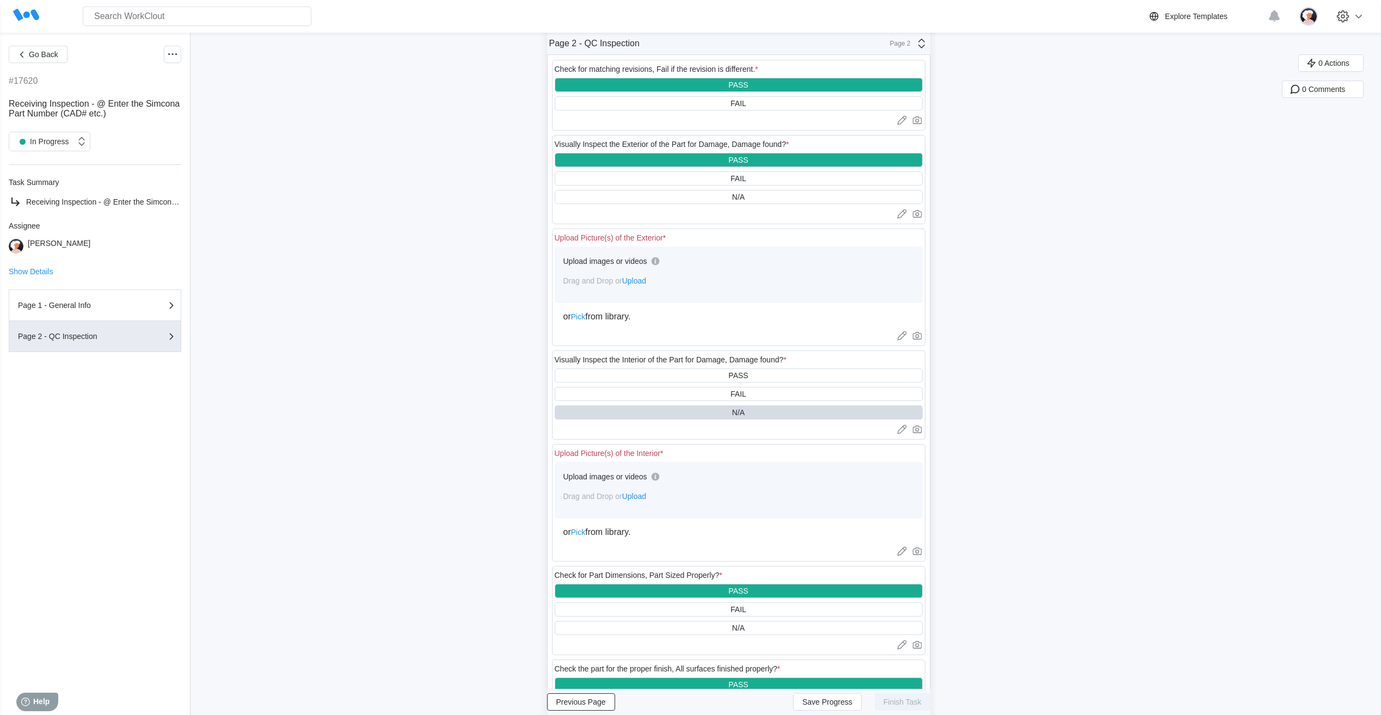
click at [642, 497] on span "Upload" at bounding box center [634, 496] width 24 height 9
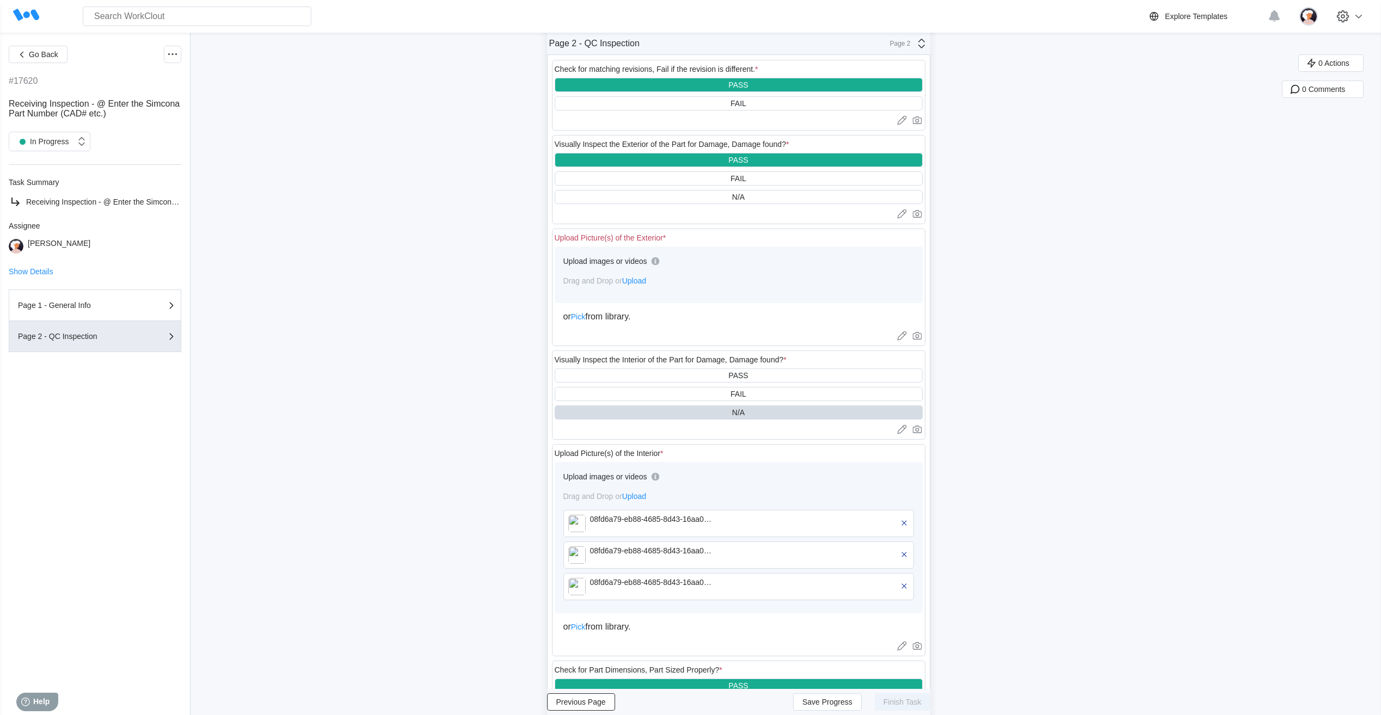
click at [645, 278] on span "Upload" at bounding box center [634, 281] width 24 height 9
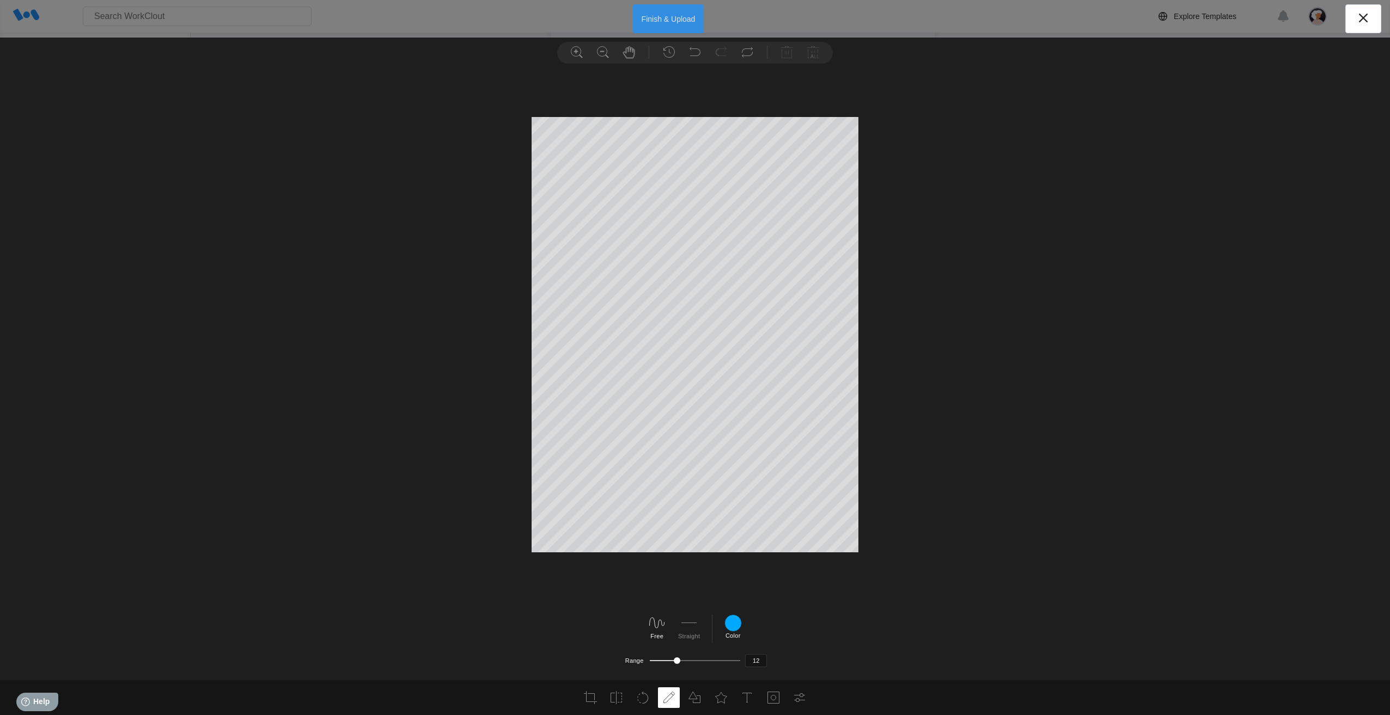
click at [643, 20] on button "Finish & Upload" at bounding box center [668, 18] width 71 height 29
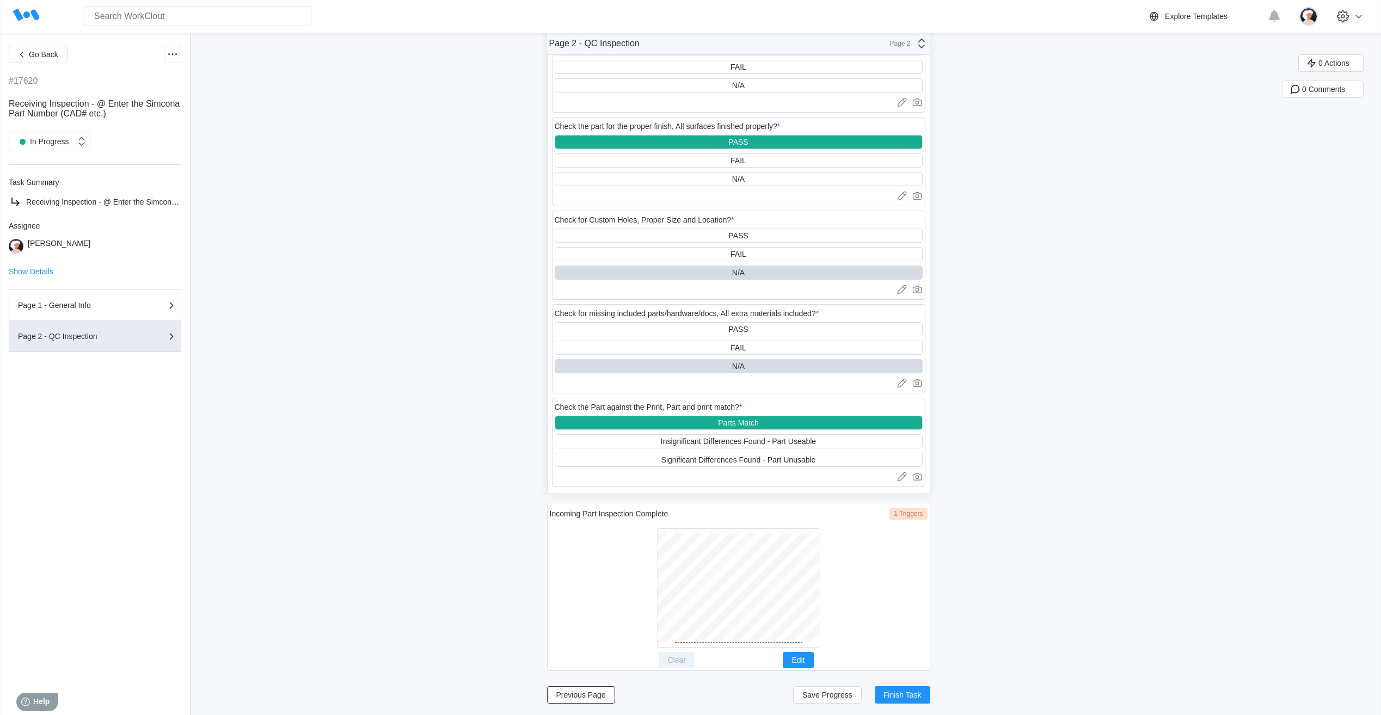
scroll to position [723, 0]
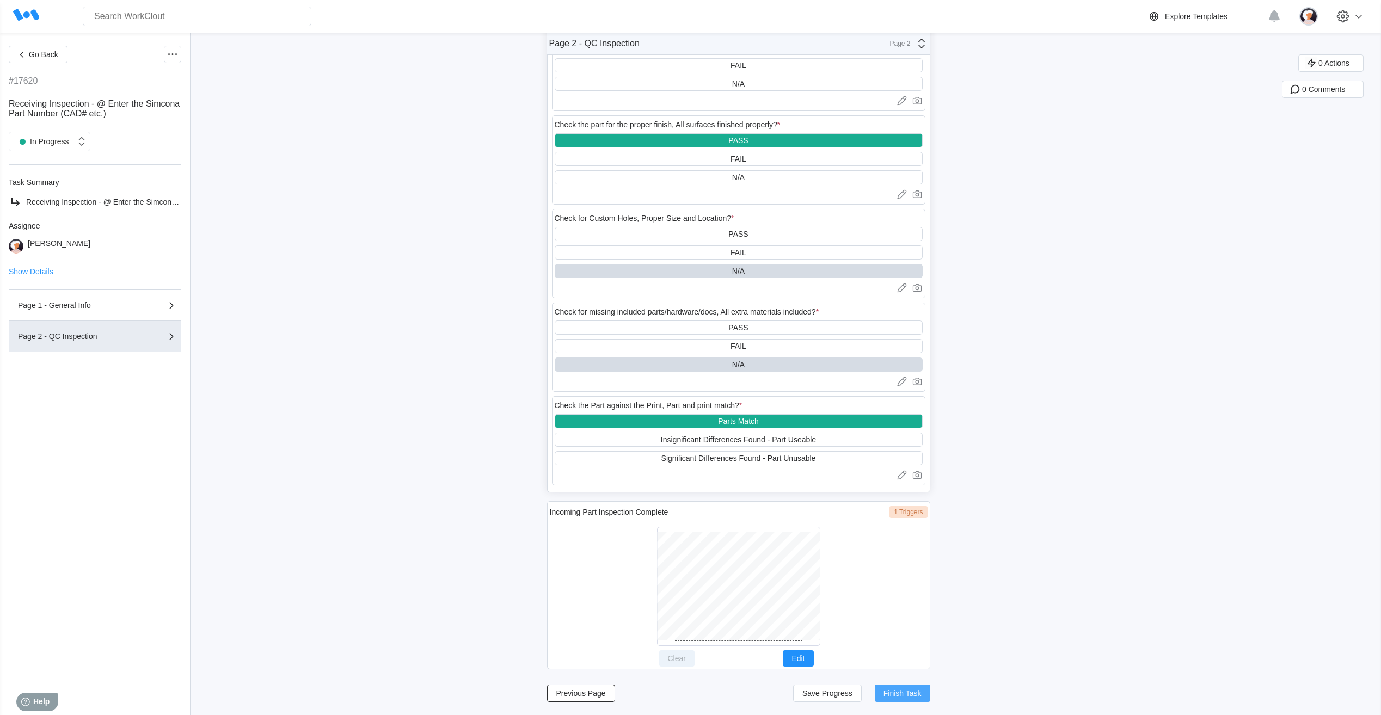
click at [908, 696] on span "Finish Task" at bounding box center [903, 694] width 38 height 8
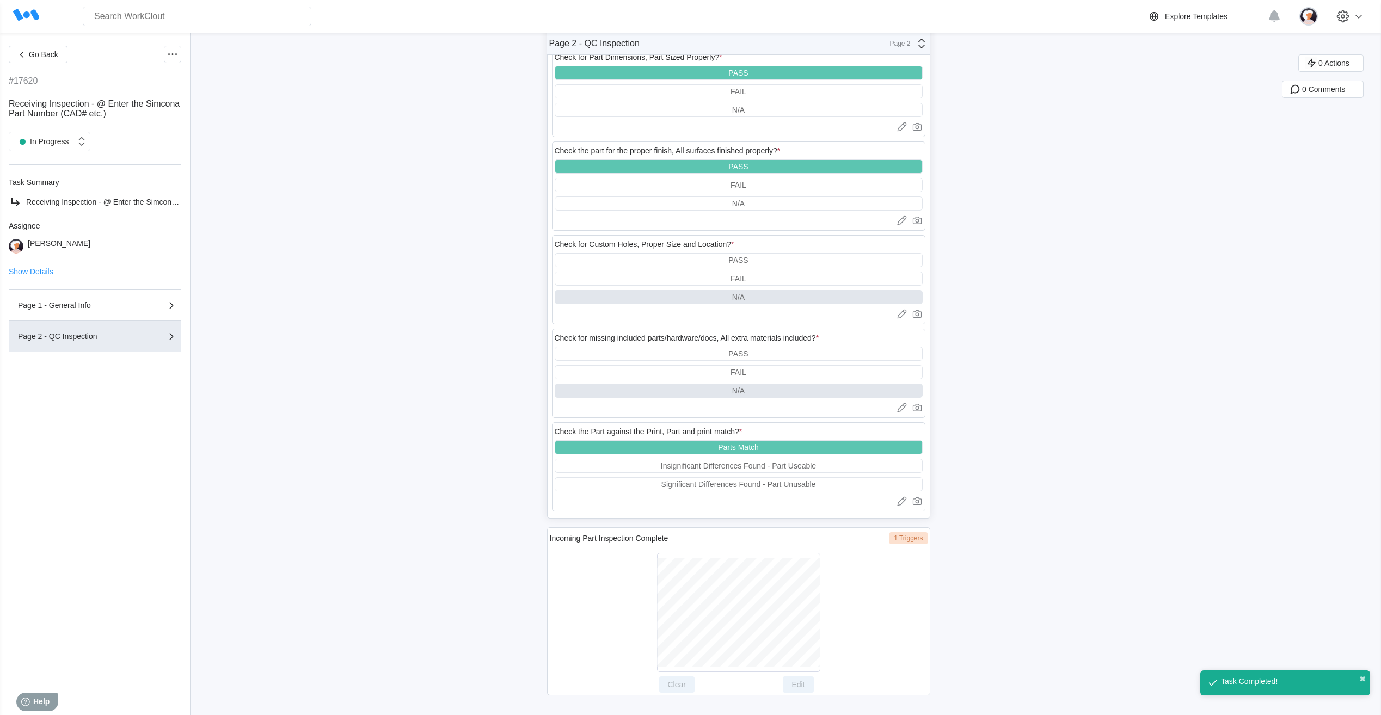
scroll to position [696, 0]
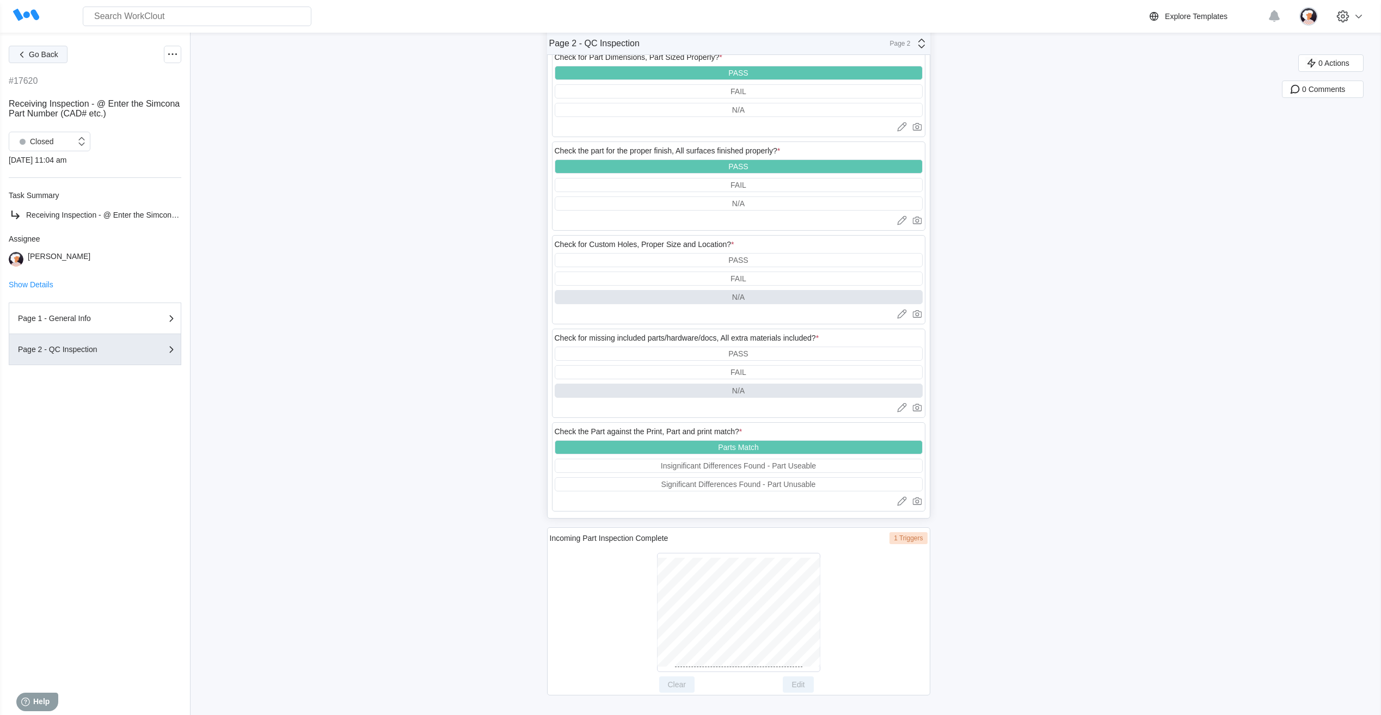
click at [53, 60] on button "Go Back" at bounding box center [38, 54] width 59 height 17
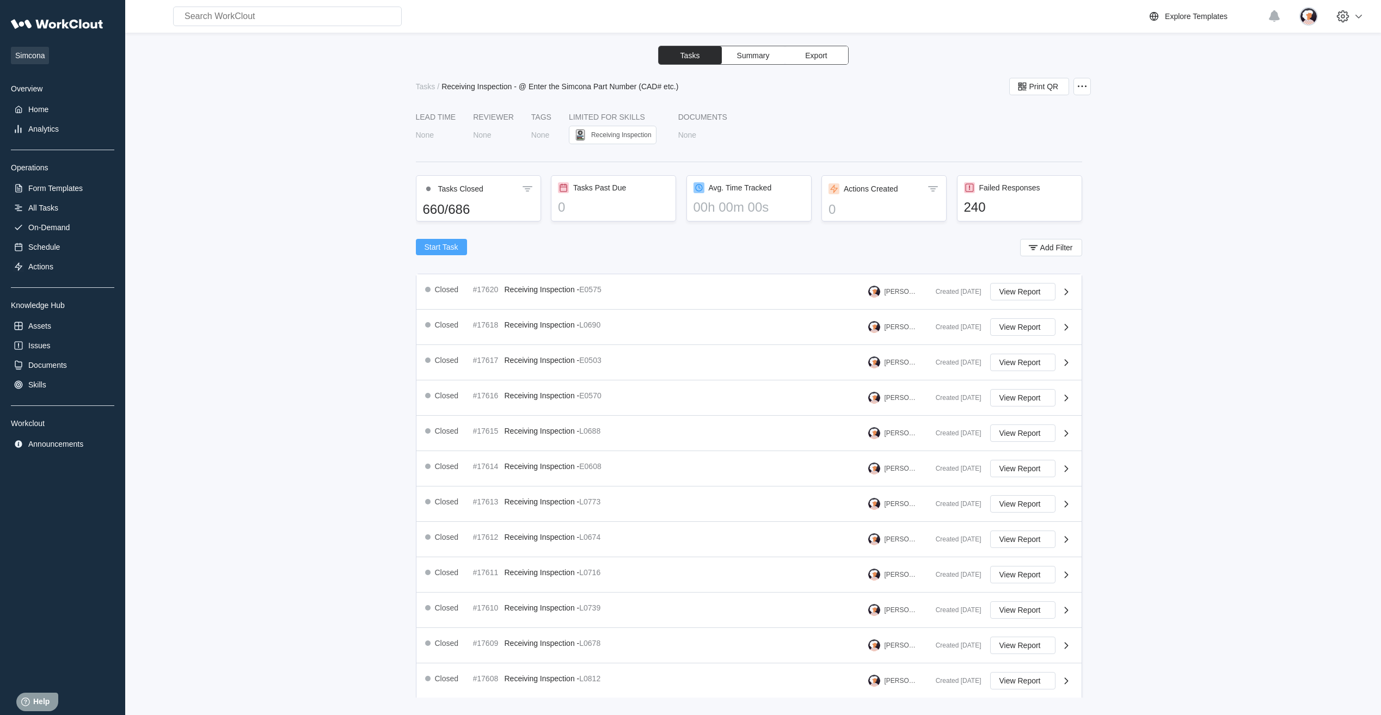
click at [460, 244] on button "Start Task" at bounding box center [441, 247] width 51 height 16
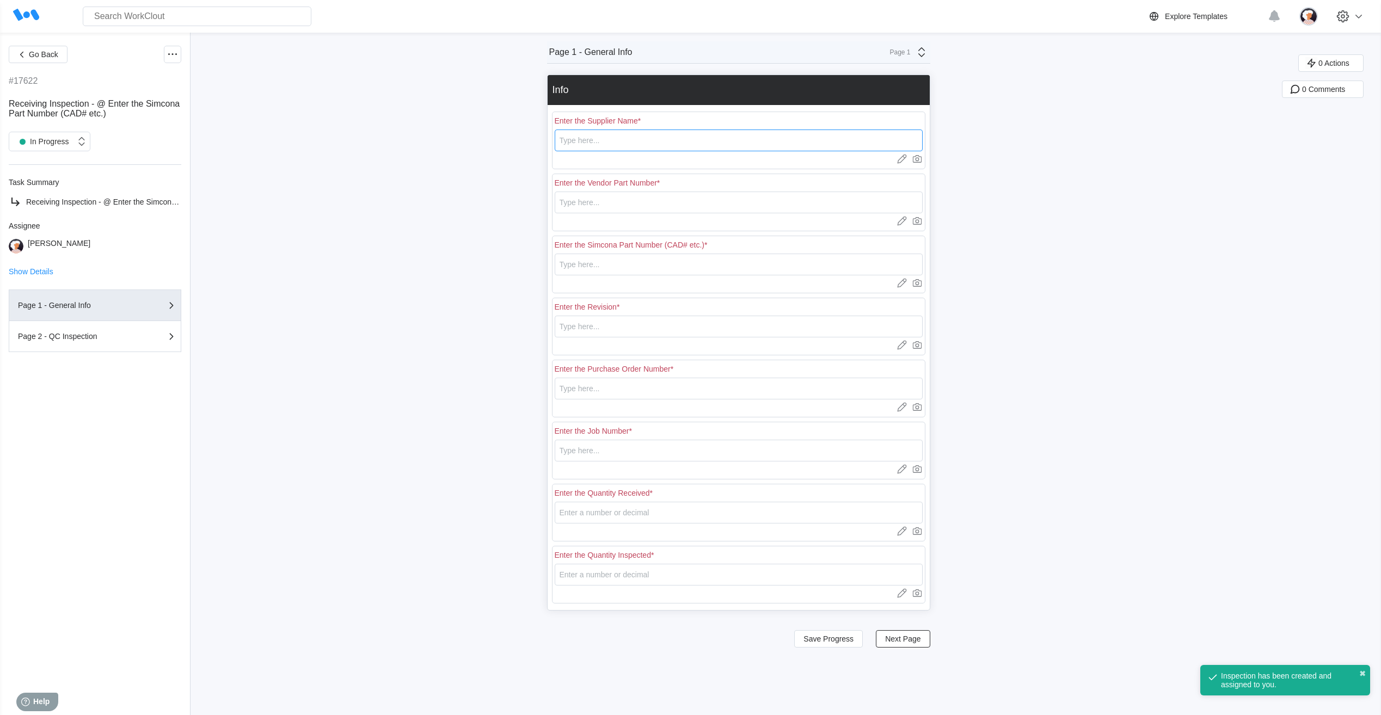
click at [586, 141] on input "text" at bounding box center [739, 141] width 368 height 22
type input "RE [PERSON_NAME]"
click at [592, 207] on input "text" at bounding box center [739, 203] width 368 height 22
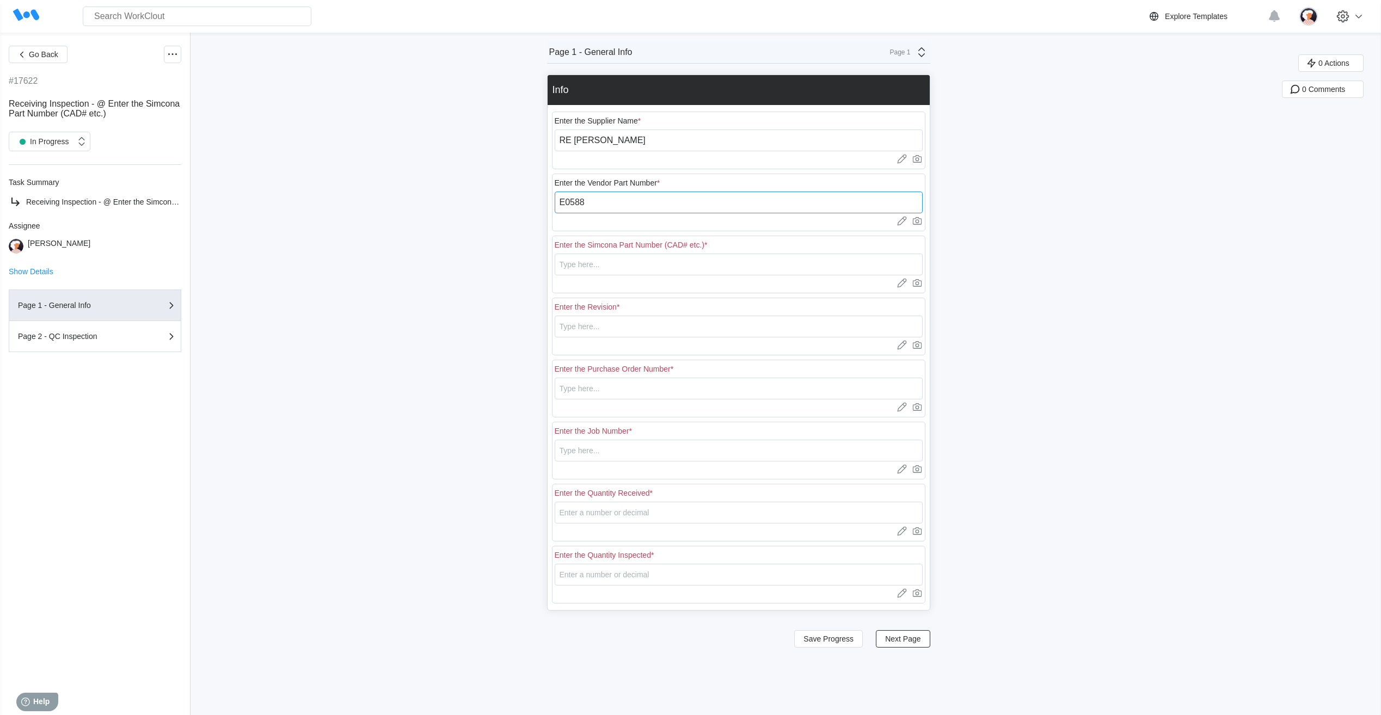
type input "E0588"
type input "0"
type input "18401"
type input "N/A"
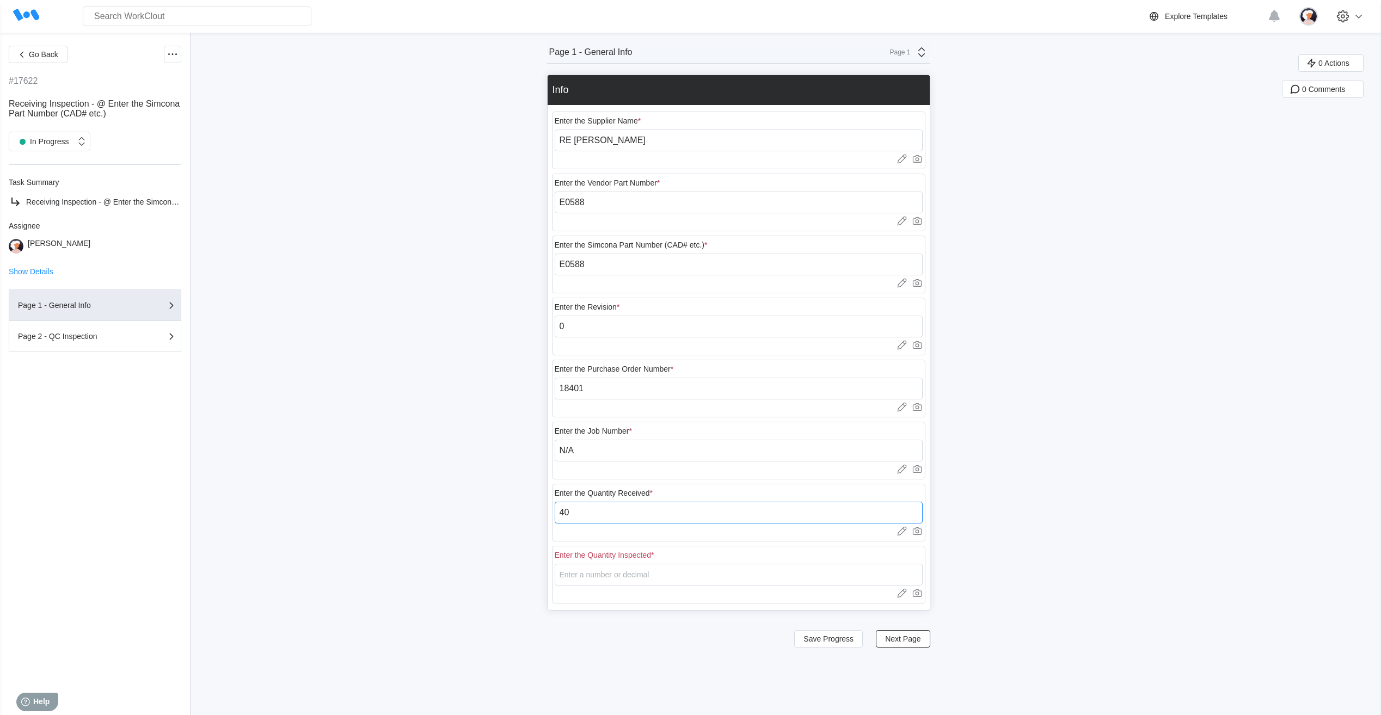
type input "40"
type input "8"
click at [847, 640] on span "Save Progress" at bounding box center [829, 639] width 50 height 8
click at [906, 637] on span "Next Page" at bounding box center [902, 639] width 35 height 8
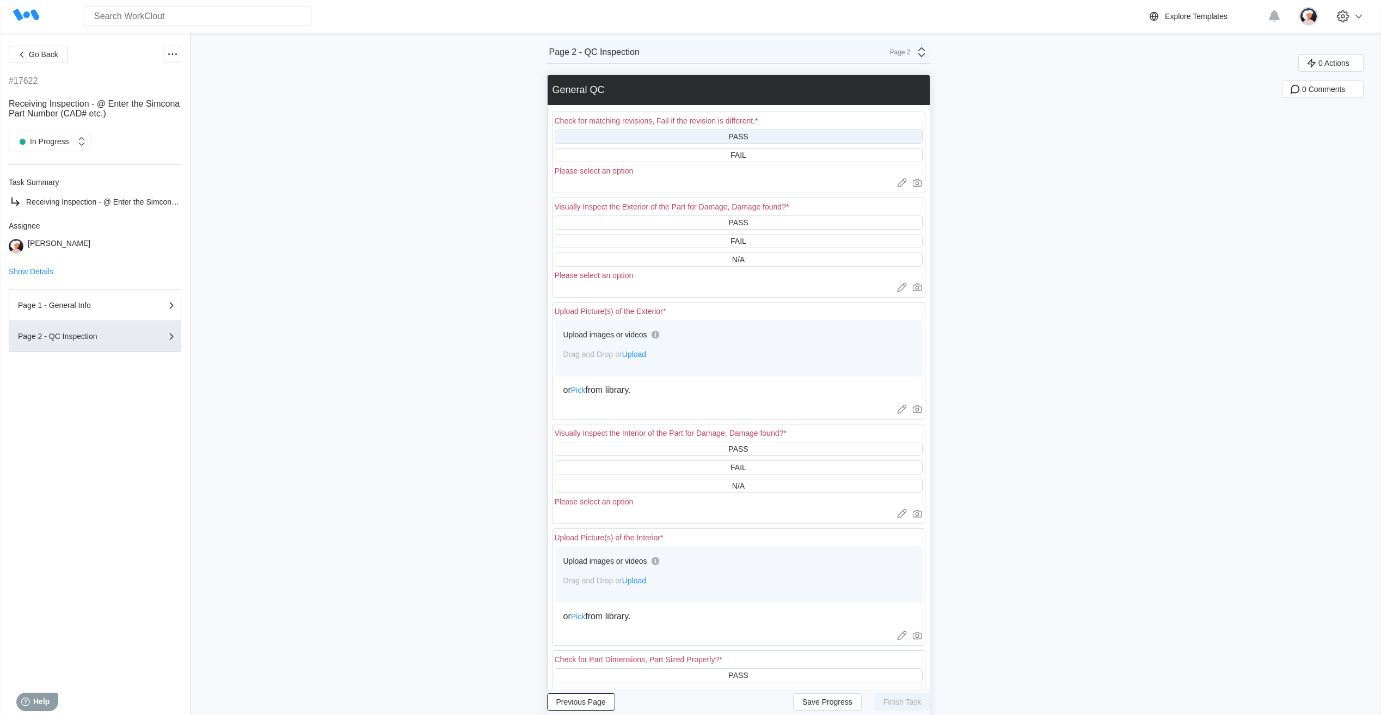
click at [721, 138] on div "PASS" at bounding box center [739, 137] width 368 height 14
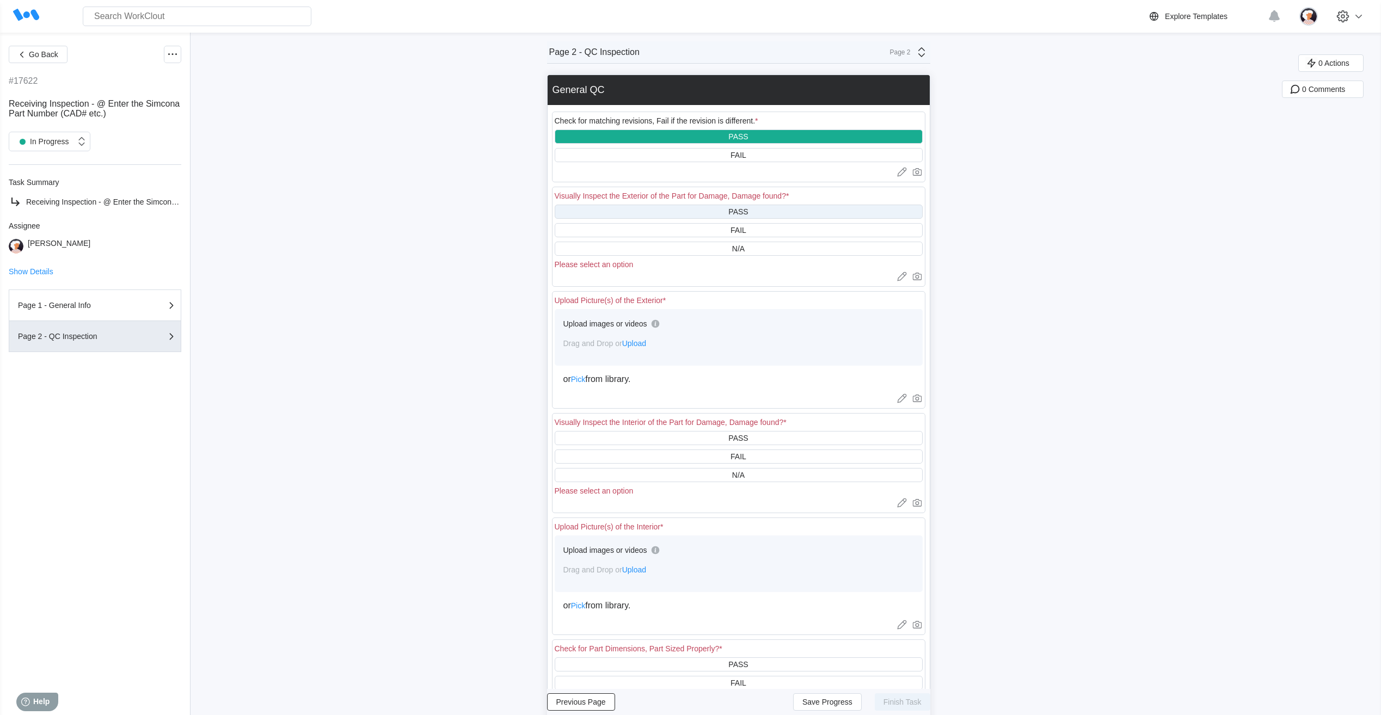
click at [716, 209] on div "PASS" at bounding box center [739, 212] width 368 height 14
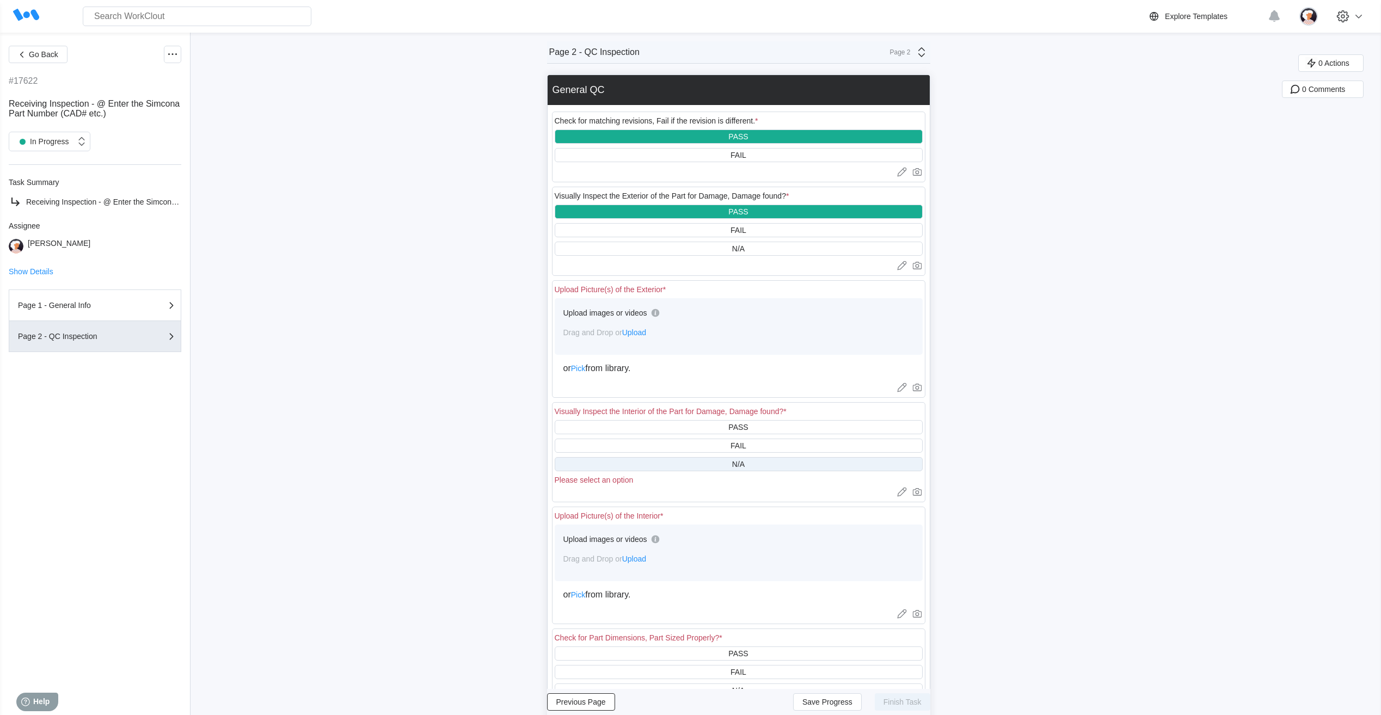
click at [698, 463] on div "N/A" at bounding box center [739, 464] width 368 height 14
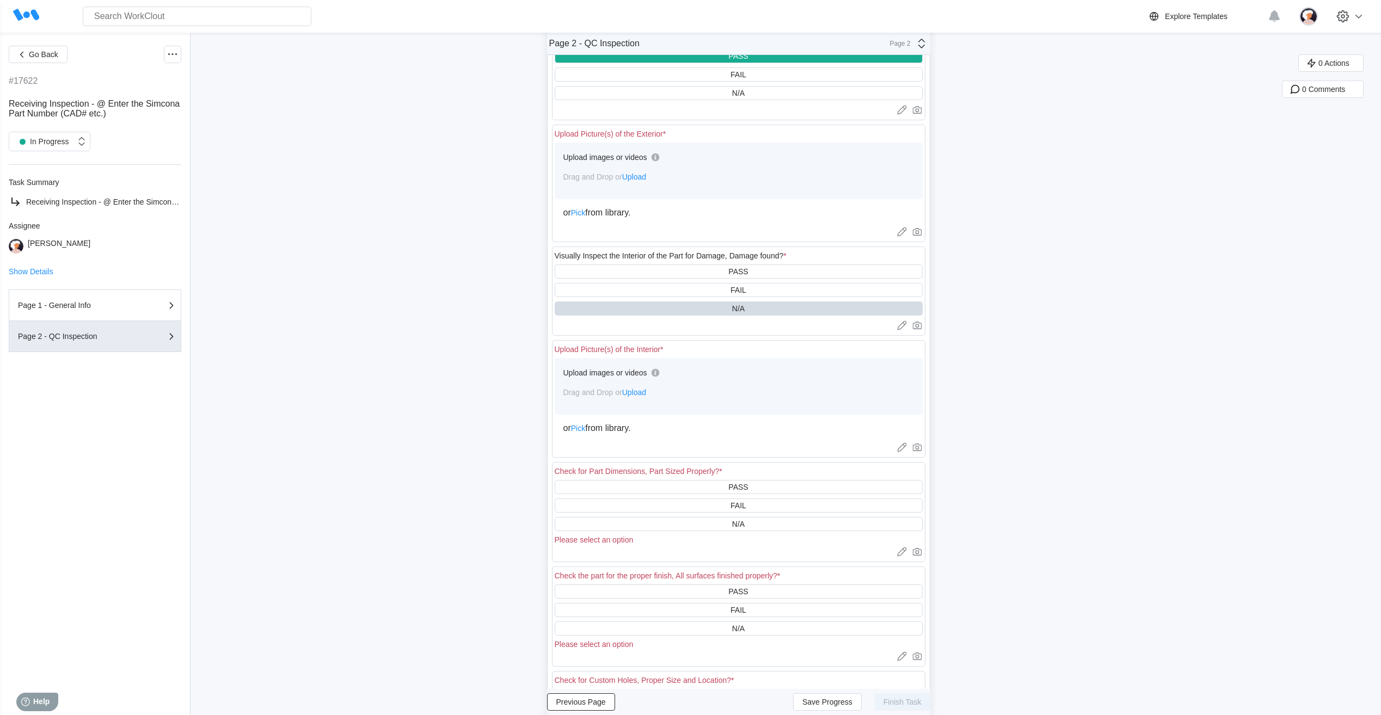
scroll to position [218, 0]
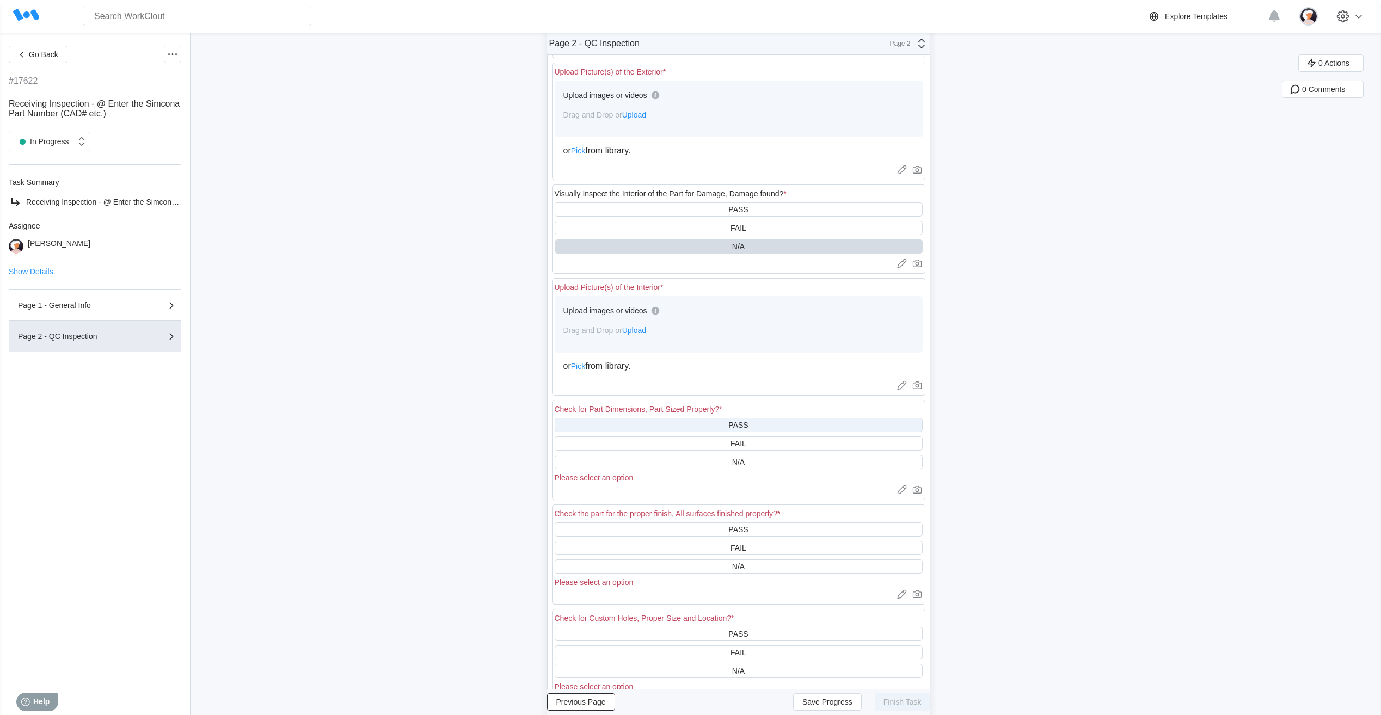
click at [700, 422] on div "PASS" at bounding box center [739, 425] width 368 height 14
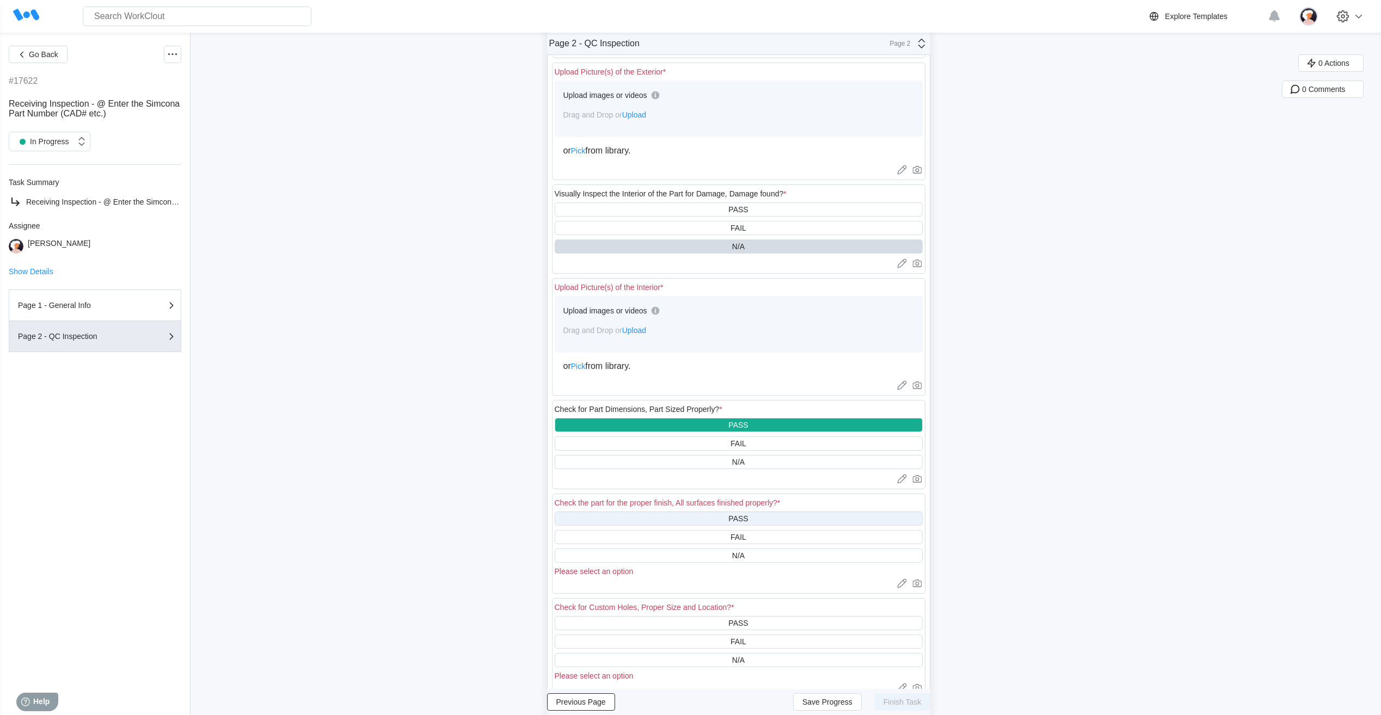
click at [710, 518] on div "PASS" at bounding box center [739, 519] width 368 height 14
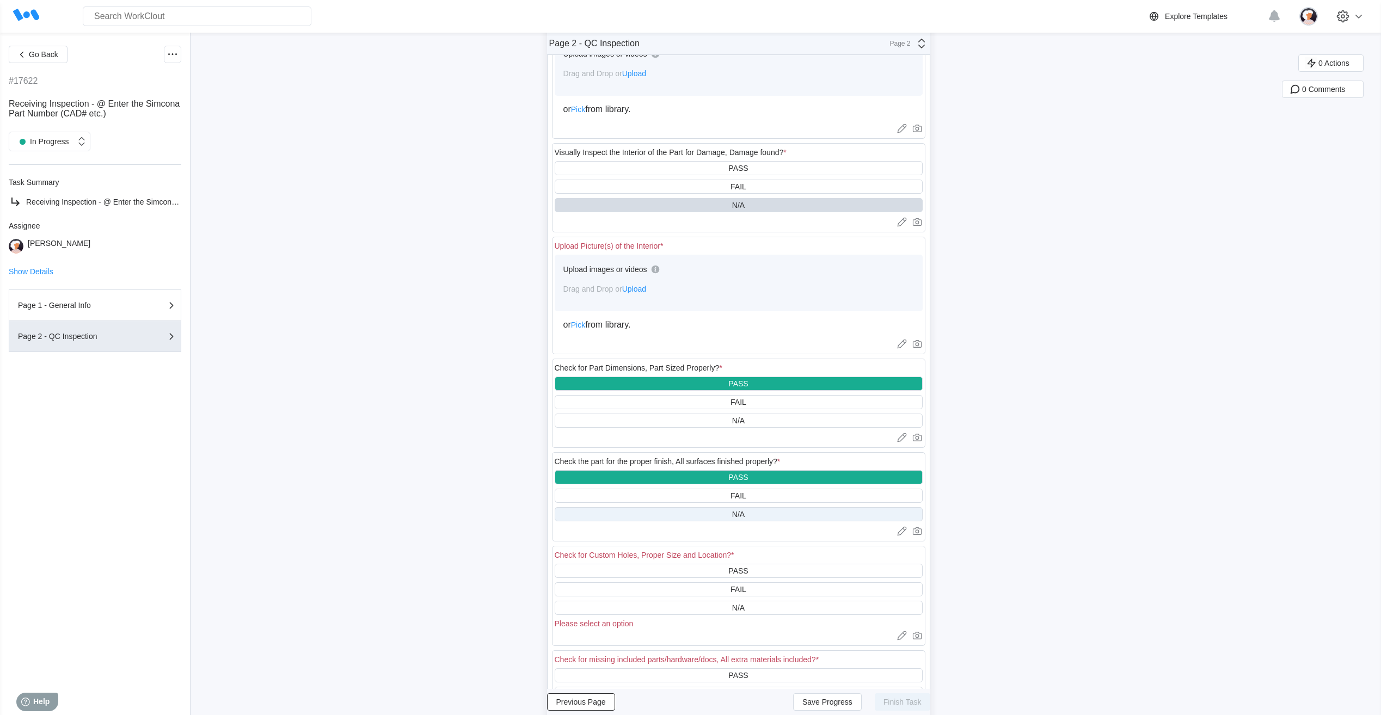
scroll to position [381, 0]
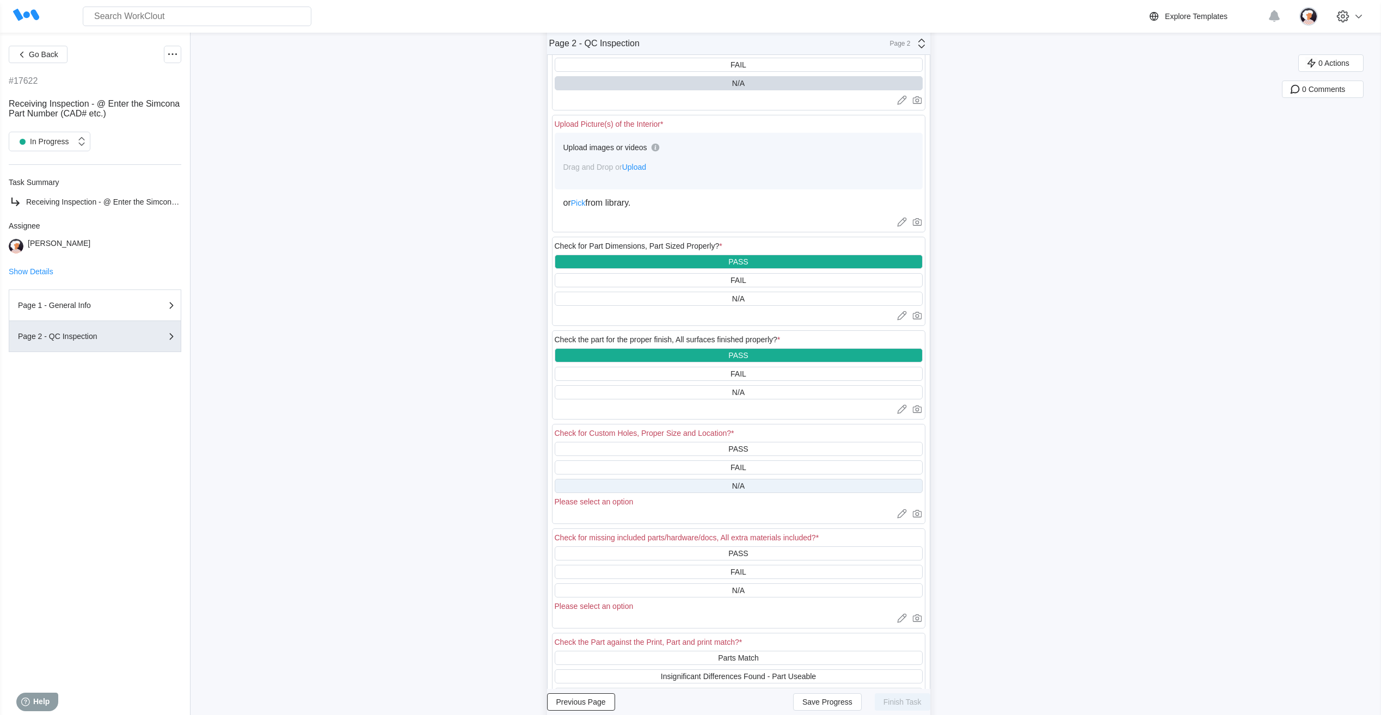
click at [711, 486] on div "N/A" at bounding box center [739, 486] width 368 height 14
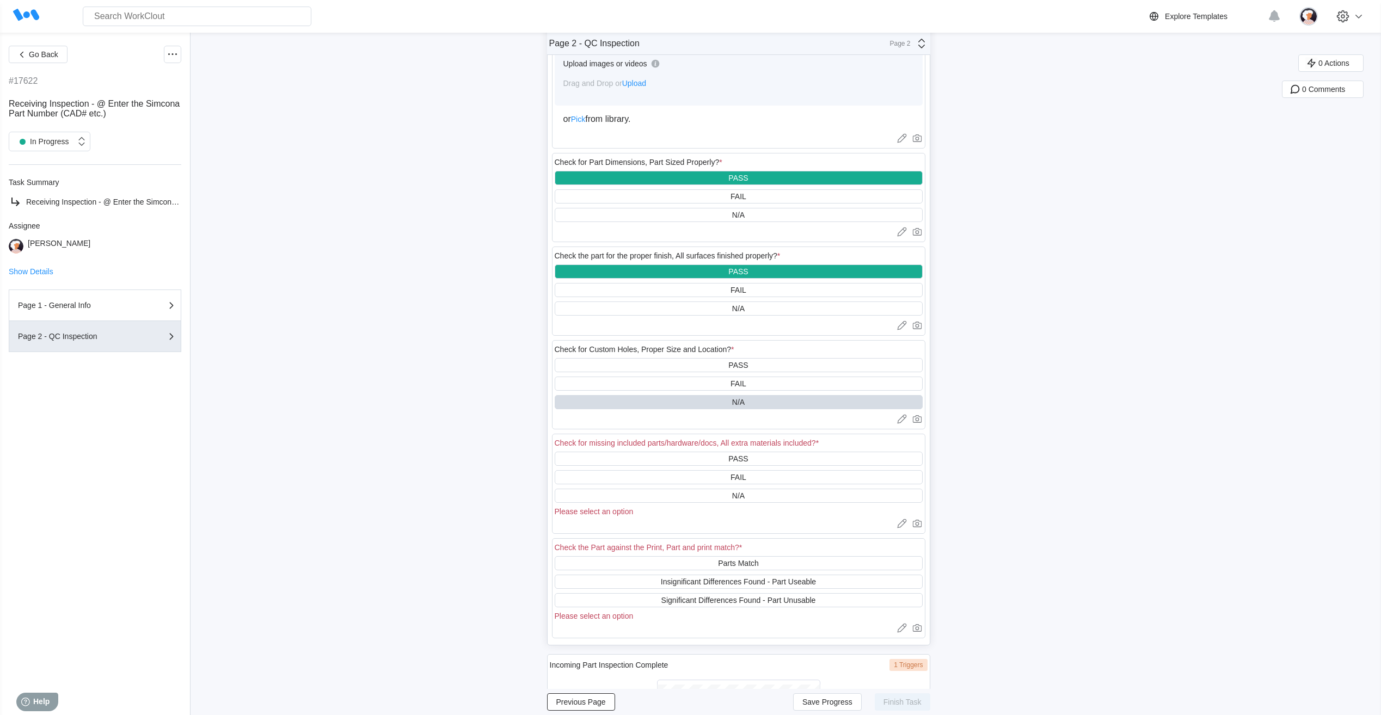
scroll to position [490, 0]
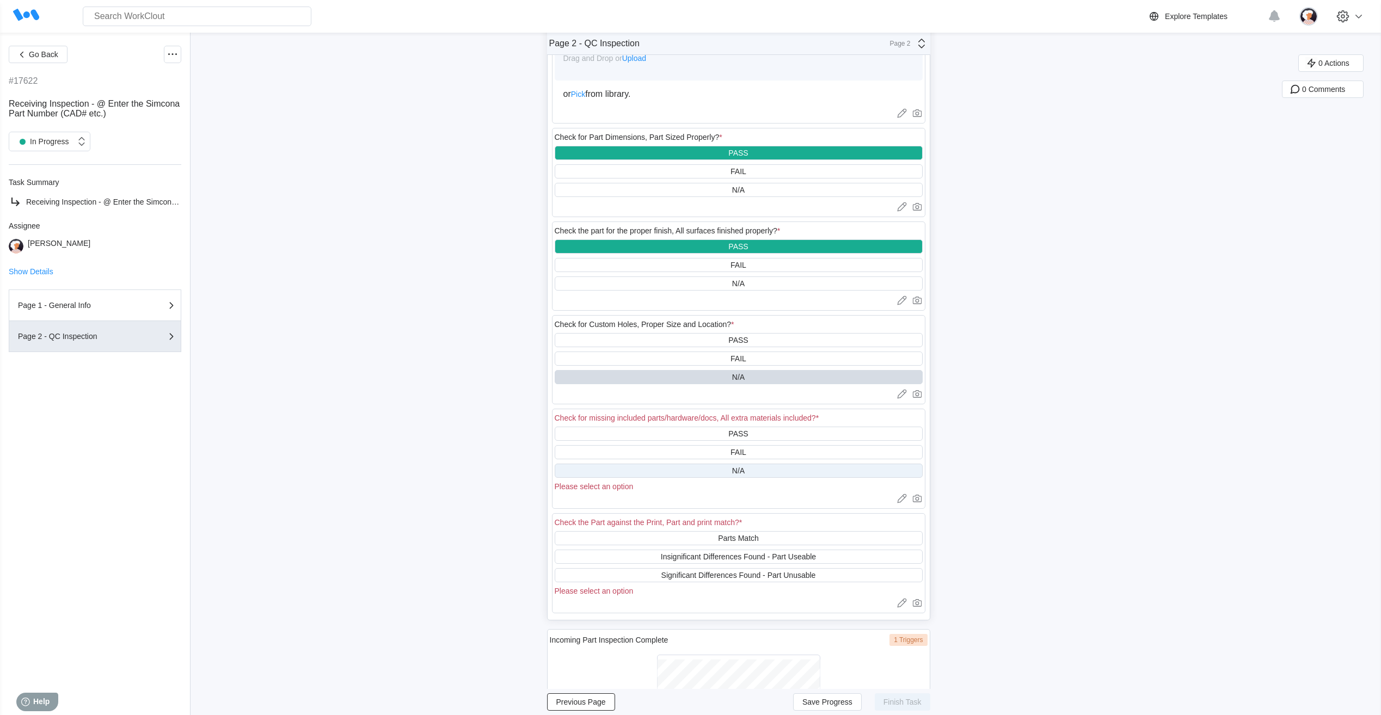
click at [713, 470] on div "N/A" at bounding box center [739, 471] width 368 height 14
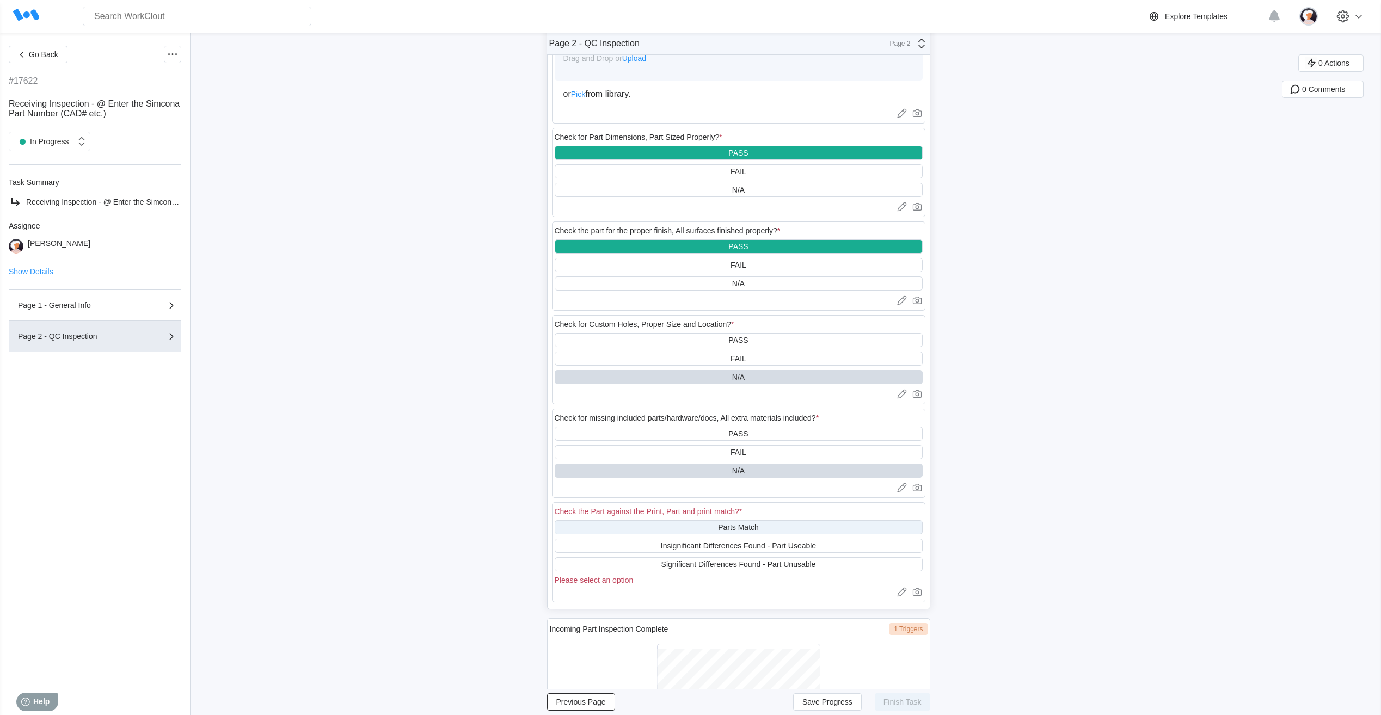
click at [711, 528] on div "Parts Match" at bounding box center [739, 528] width 368 height 14
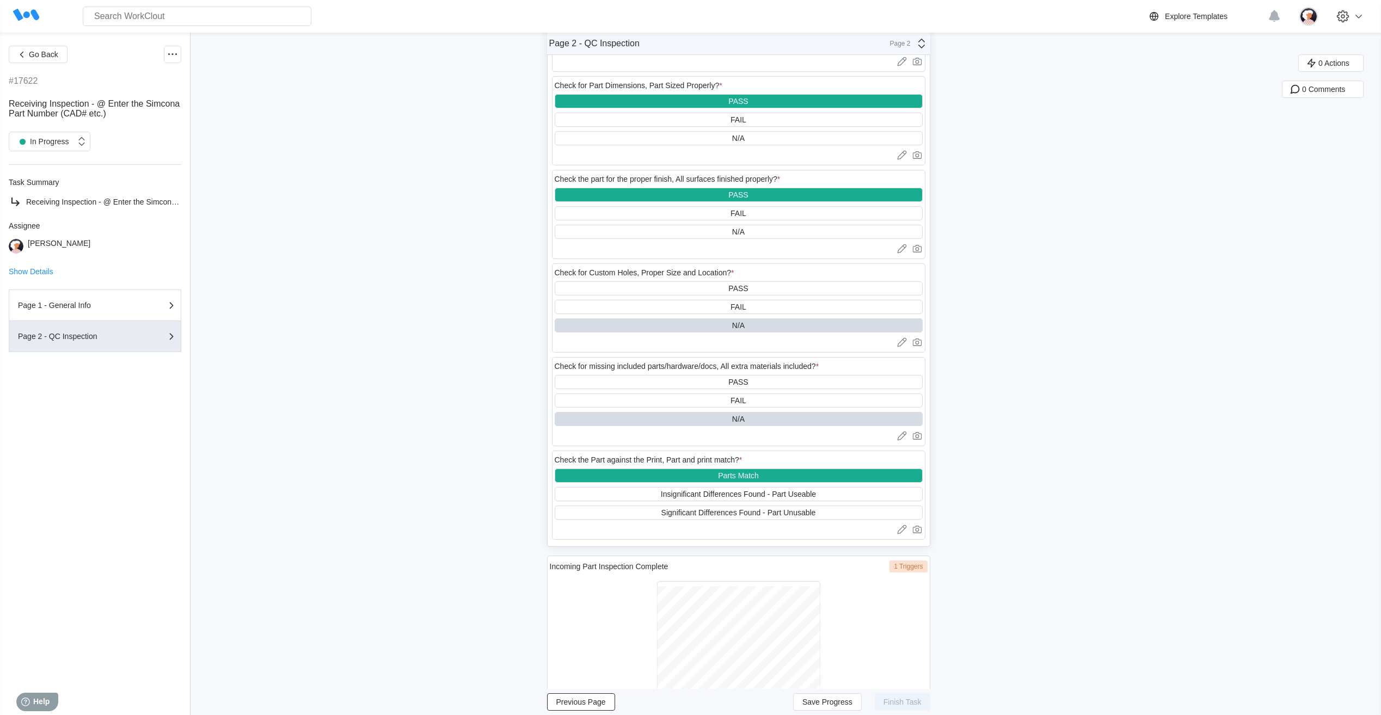
scroll to position [596, 0]
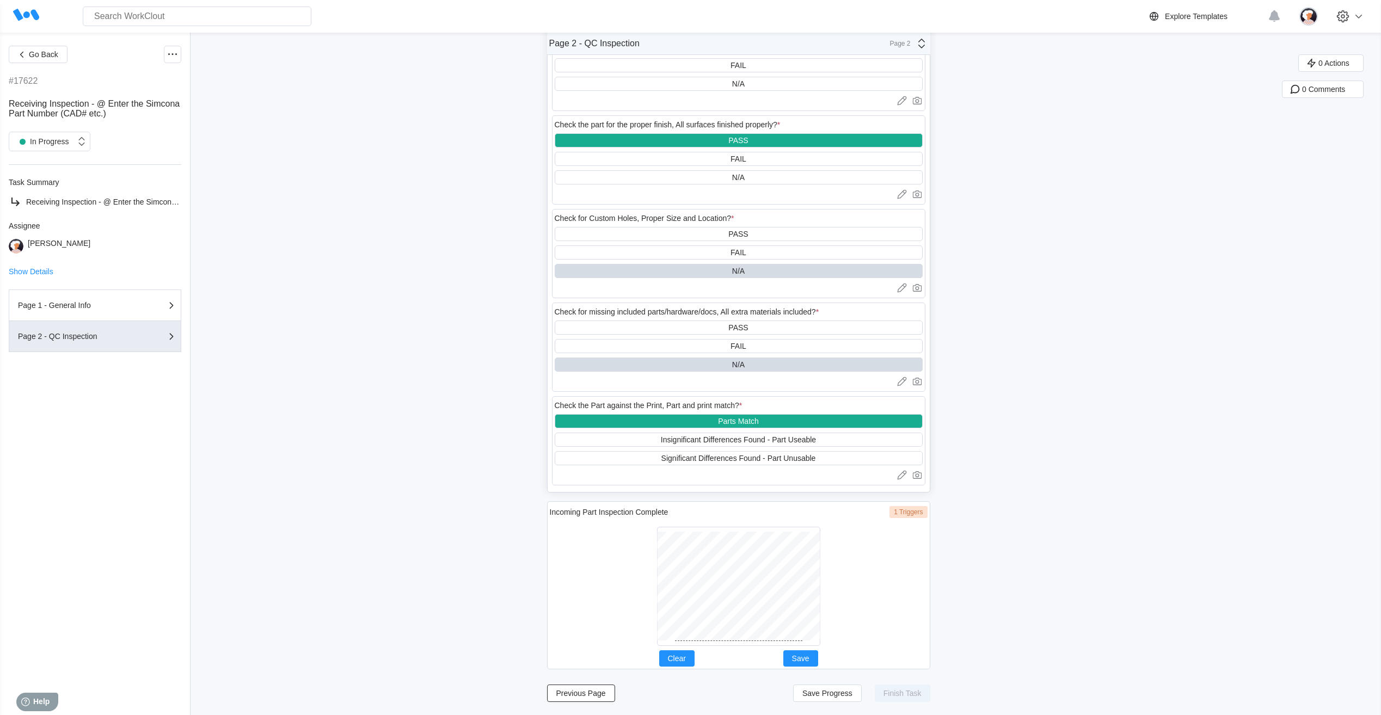
click at [726, 644] on div at bounding box center [738, 586] width 163 height 119
click at [803, 653] on button "Save" at bounding box center [801, 659] width 35 height 16
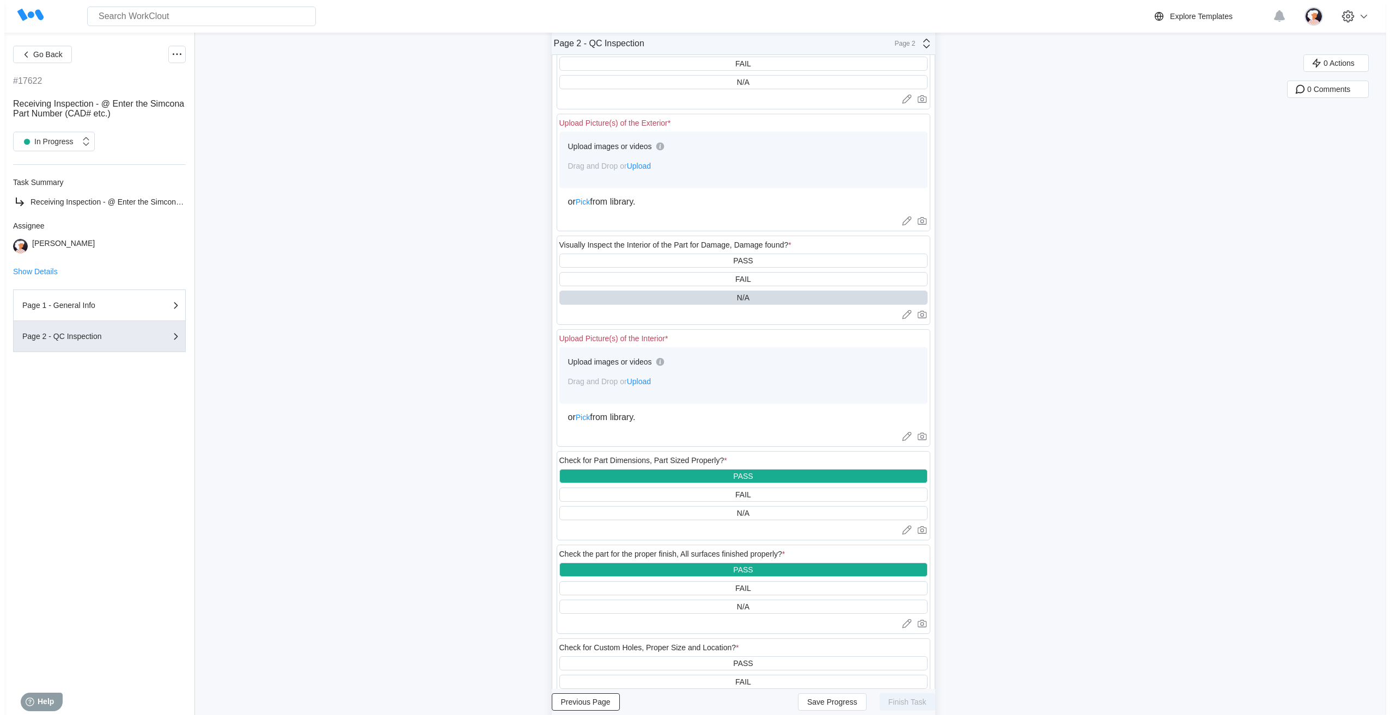
scroll to position [106, 0]
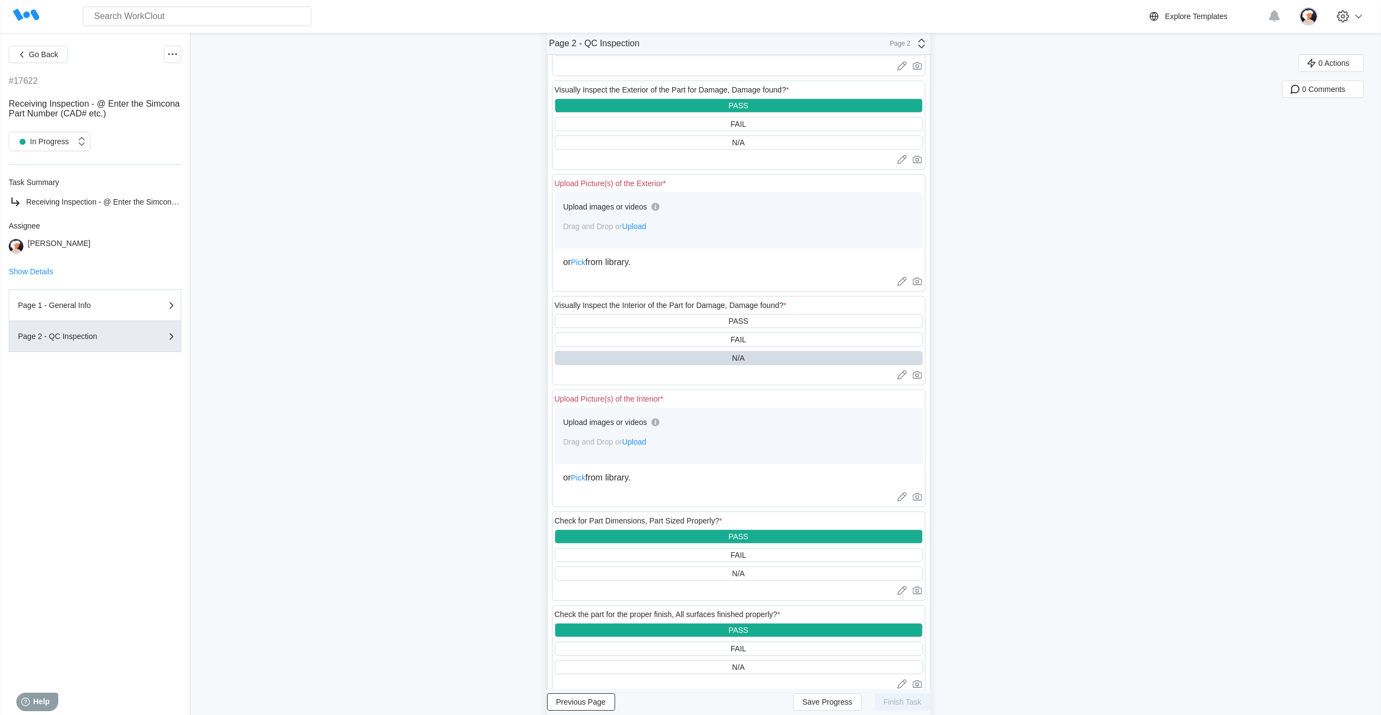
click at [646, 225] on span "Upload" at bounding box center [634, 226] width 24 height 9
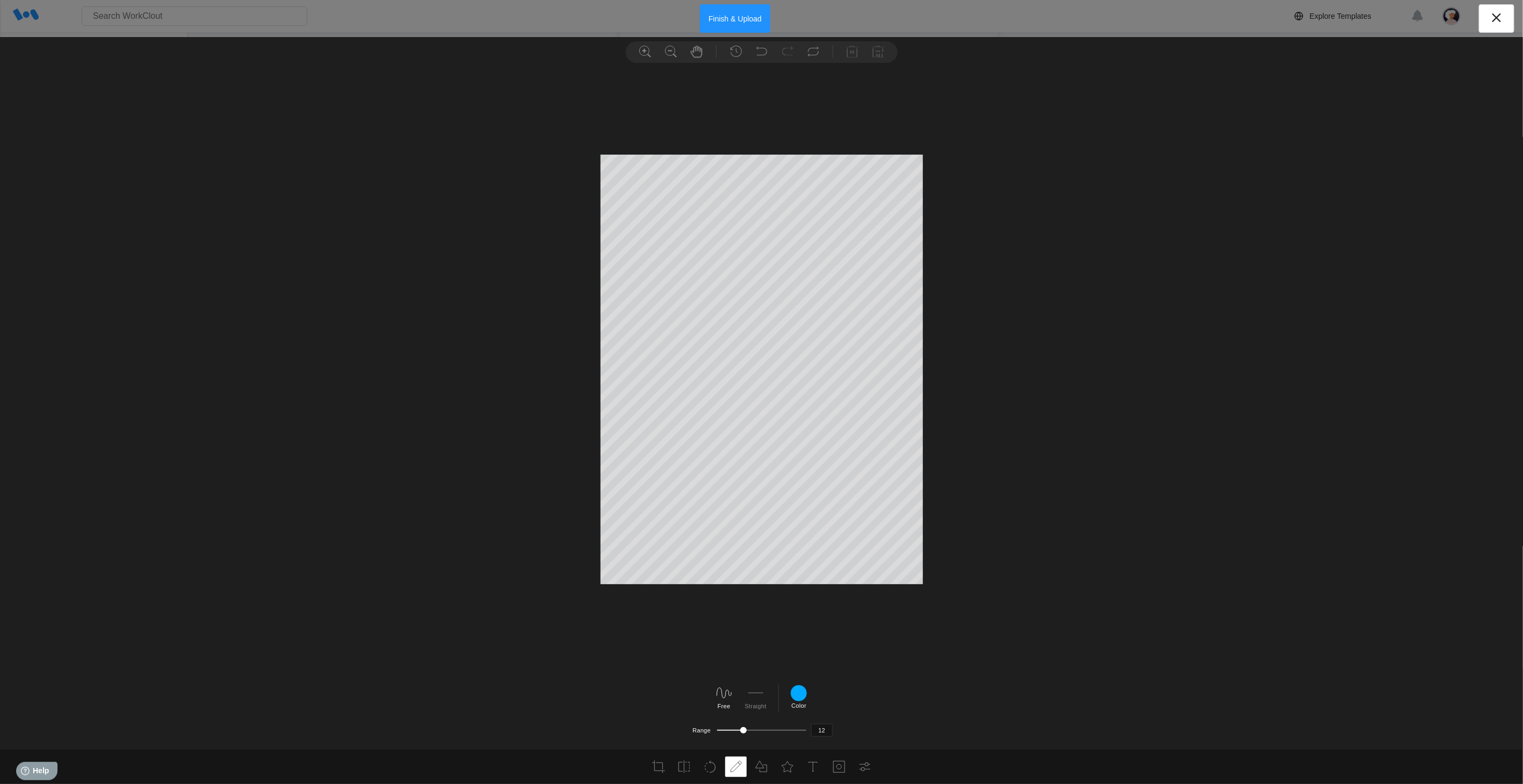
click at [744, 23] on button "Finish & Upload" at bounding box center [735, 18] width 70 height 29
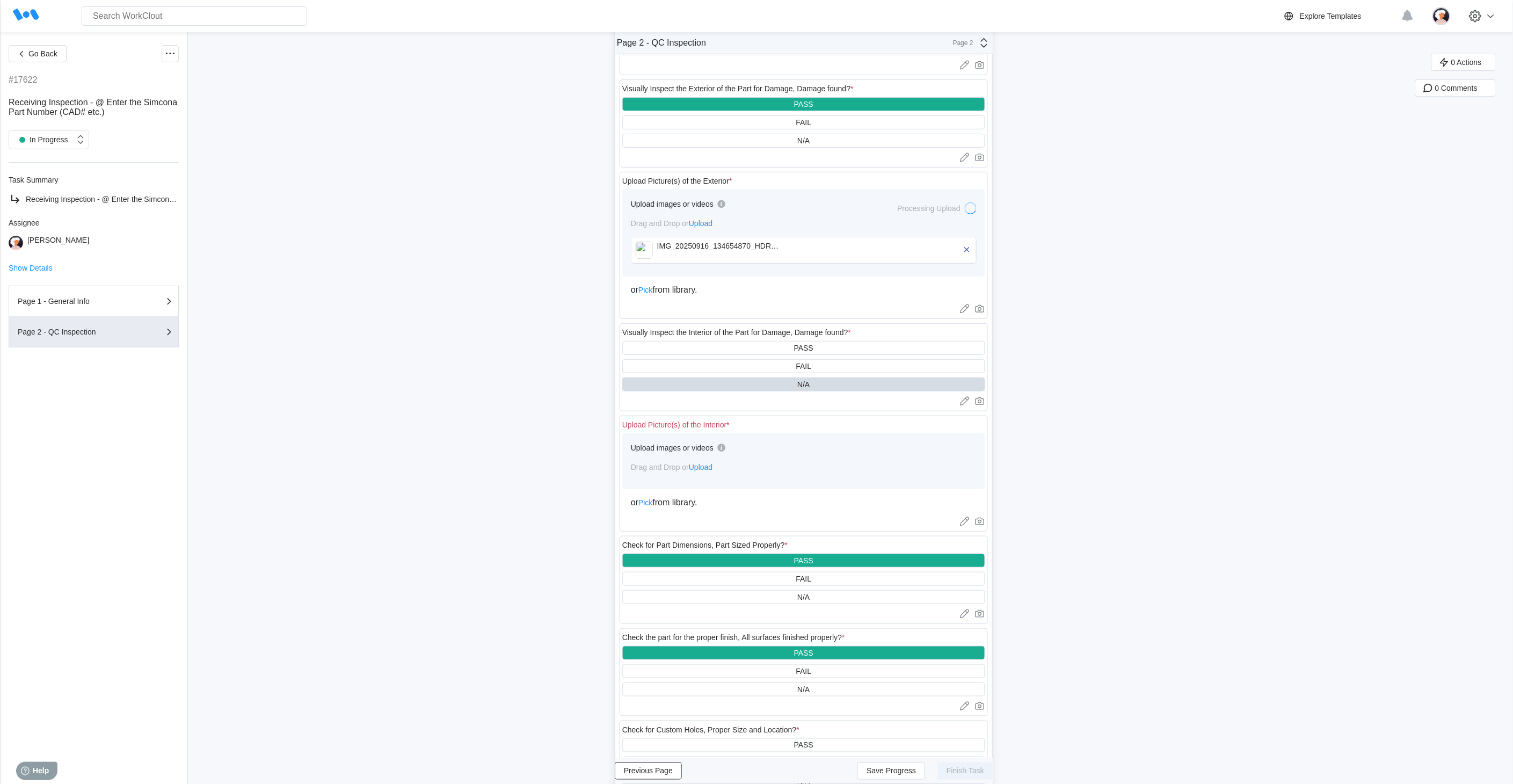
click at [710, 465] on span "Upload" at bounding box center [701, 466] width 24 height 9
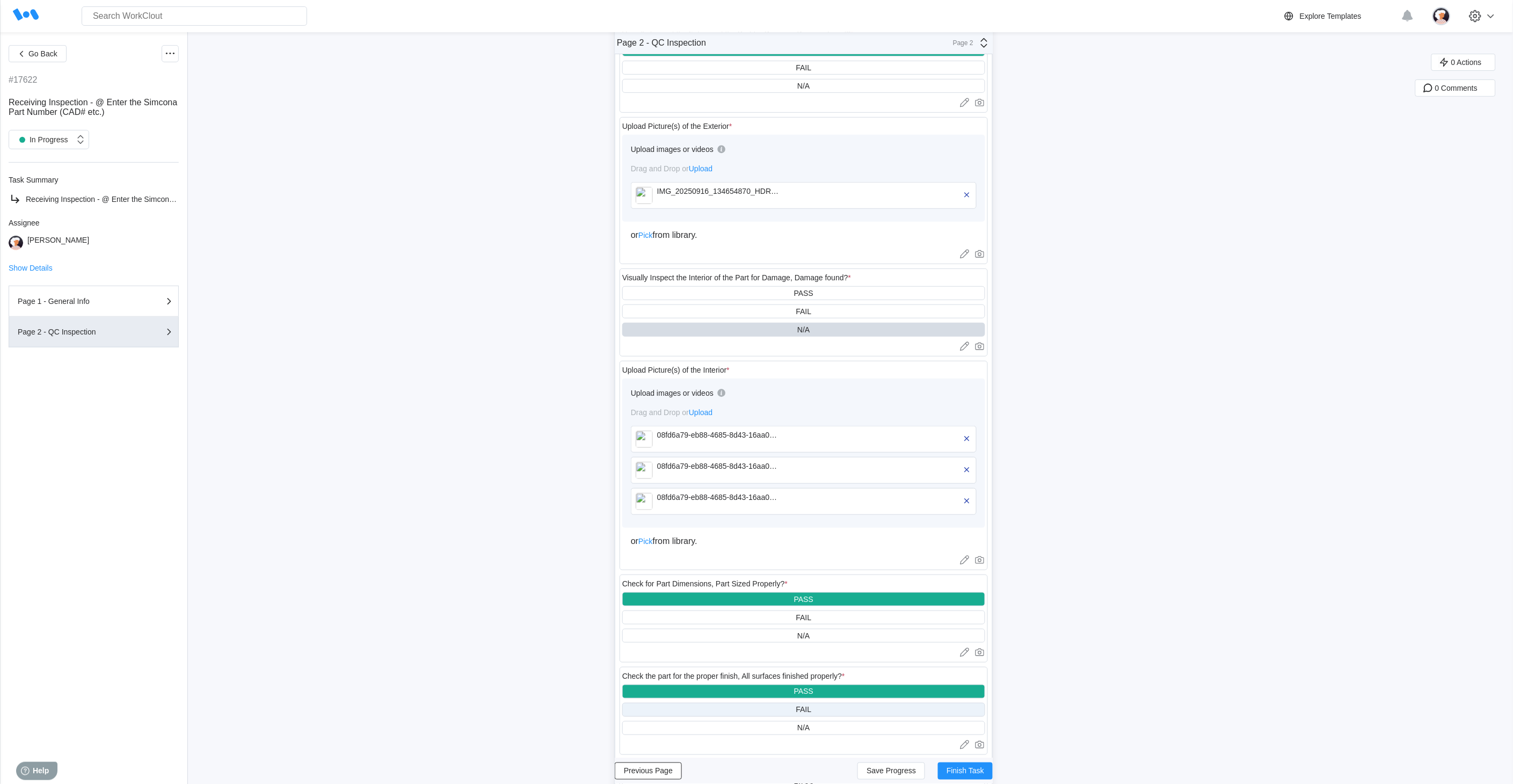
scroll to position [165, 0]
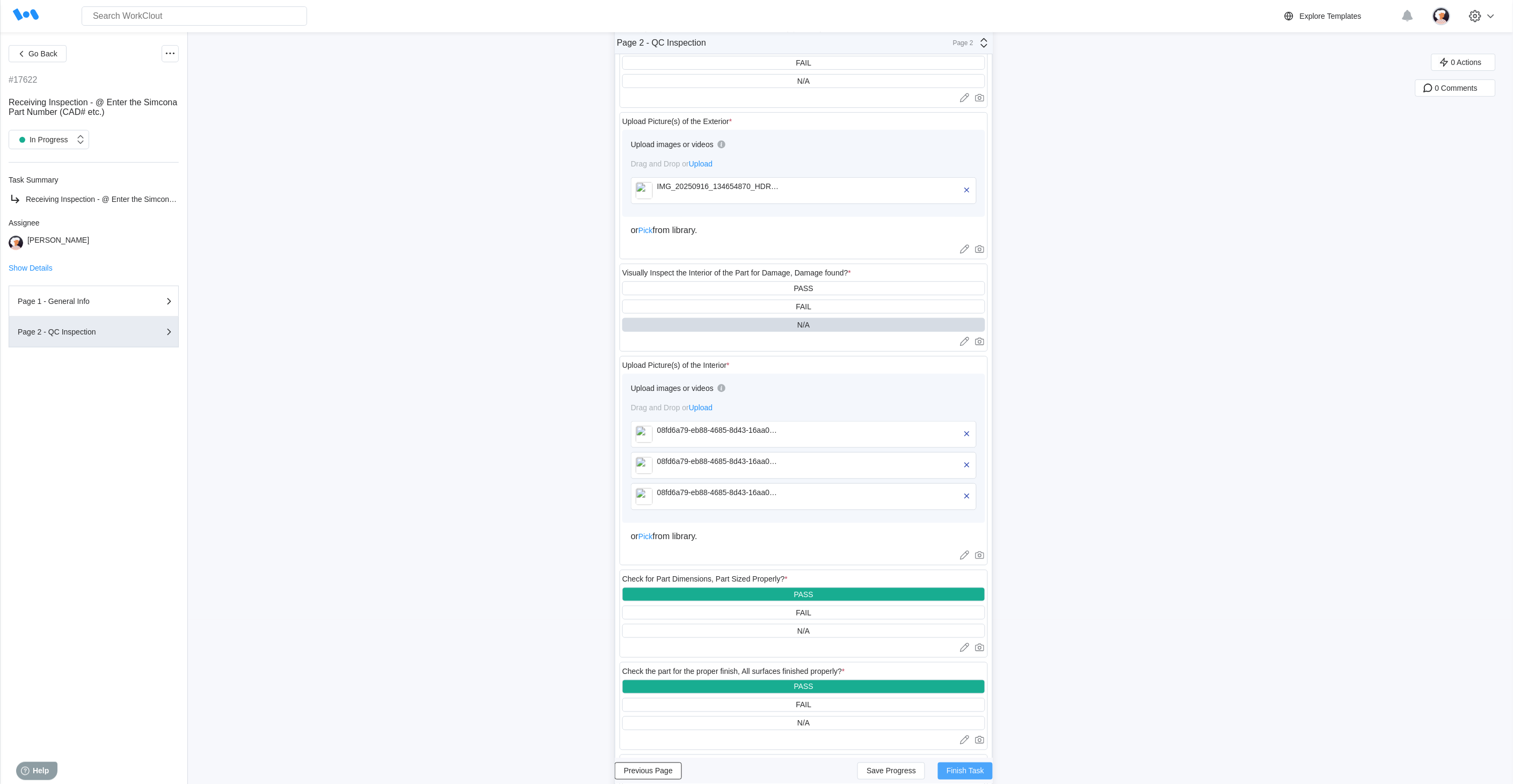
click at [964, 705] on span "Finish Task" at bounding box center [966, 771] width 37 height 8
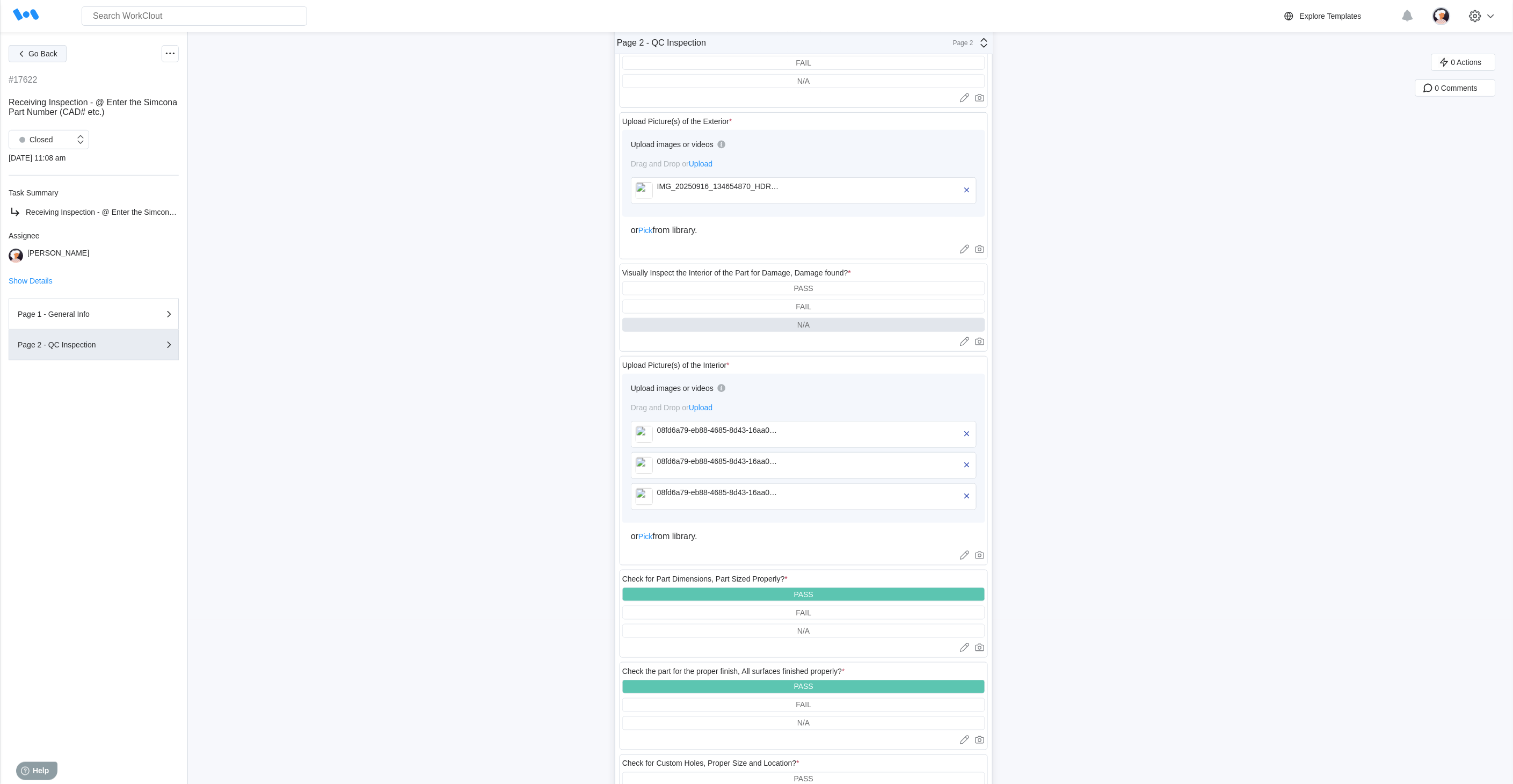
click at [39, 55] on span "Go Back" at bounding box center [42, 54] width 29 height 8
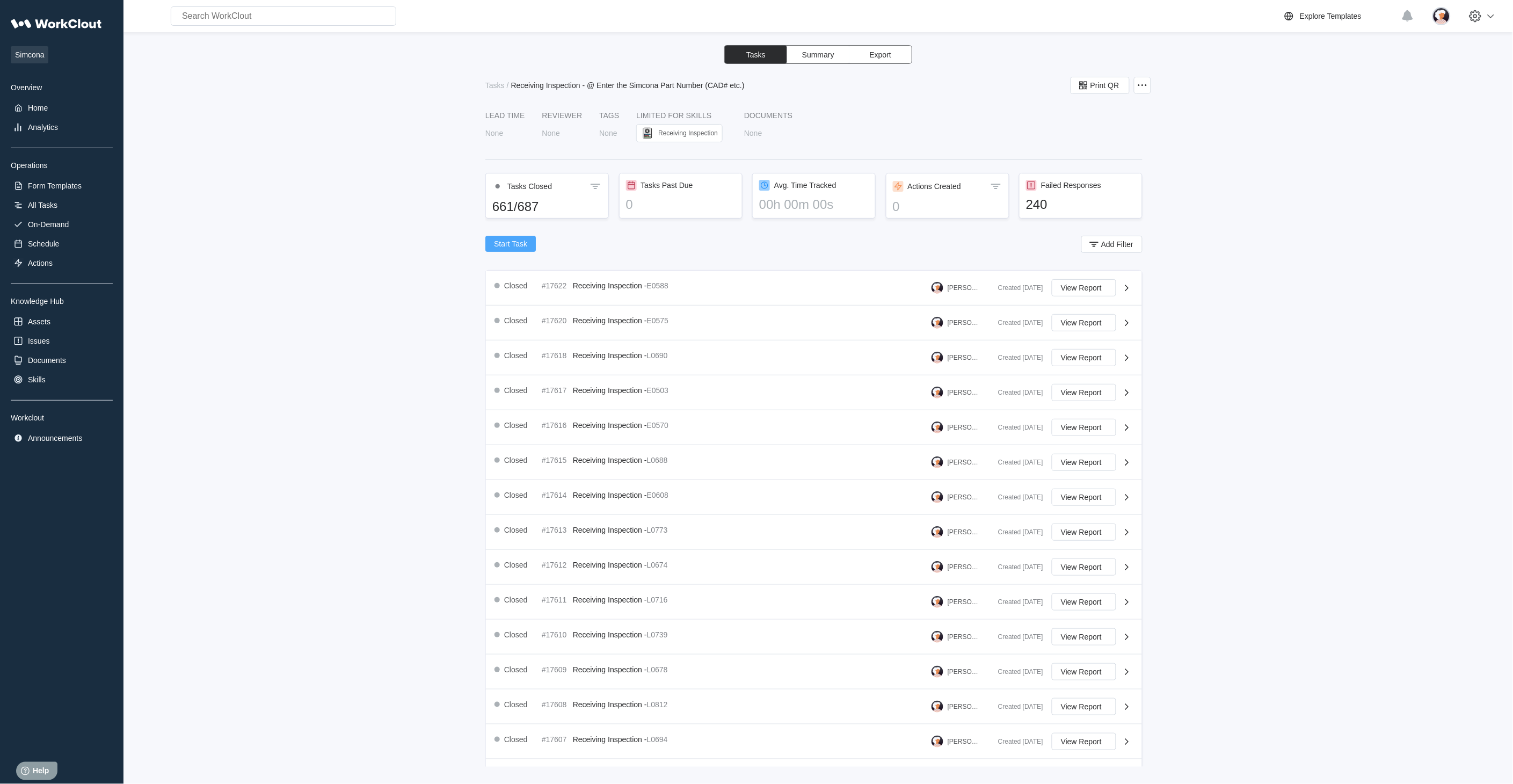
click at [518, 246] on span "Start Task" at bounding box center [511, 244] width 34 height 8
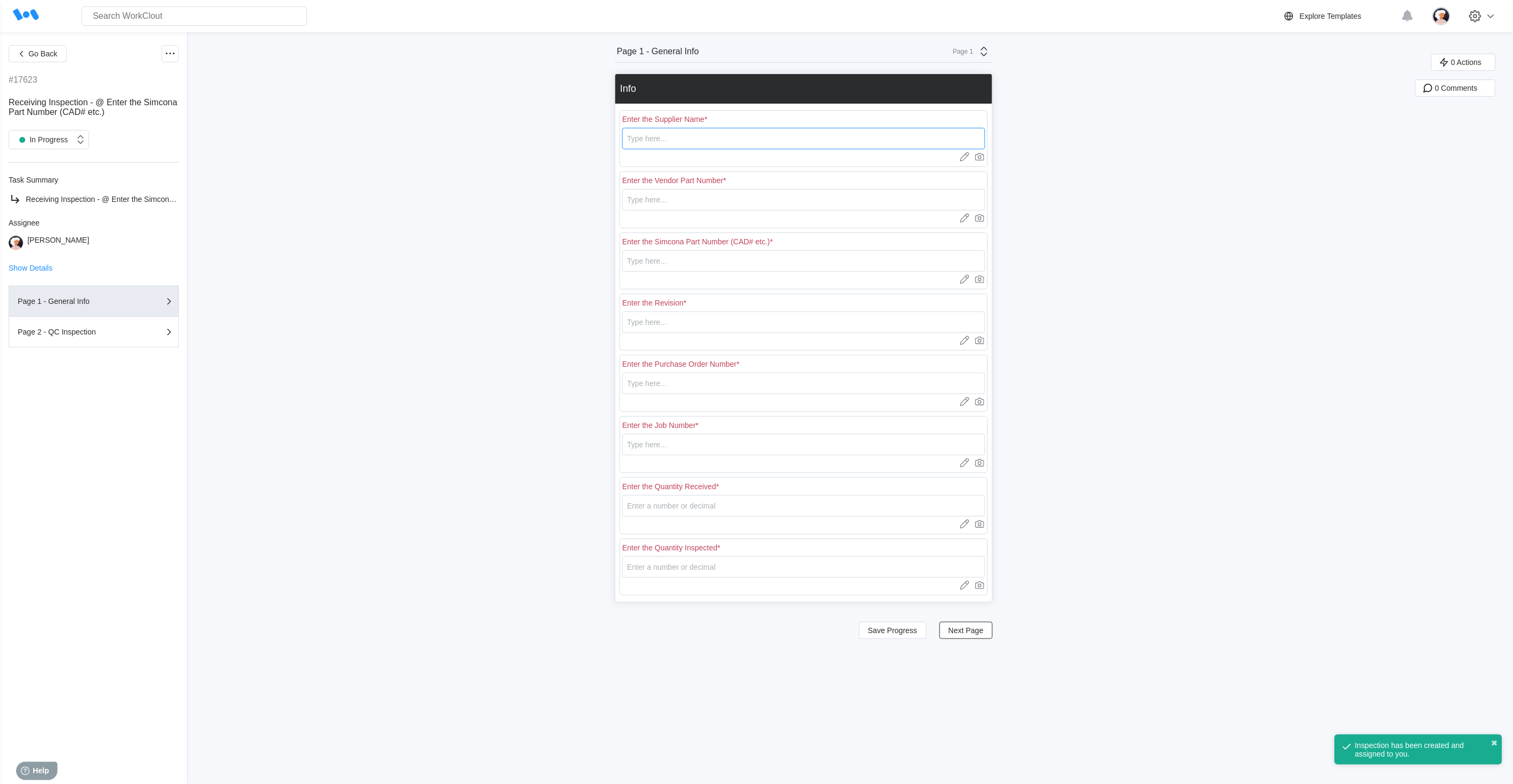
click at [734, 141] on input "text" at bounding box center [804, 139] width 363 height 22
type input "RE [PERSON_NAME]"
click at [663, 204] on input "text" at bounding box center [804, 200] width 363 height 22
type input "L0692"
click at [669, 261] on input "text" at bounding box center [804, 261] width 363 height 22
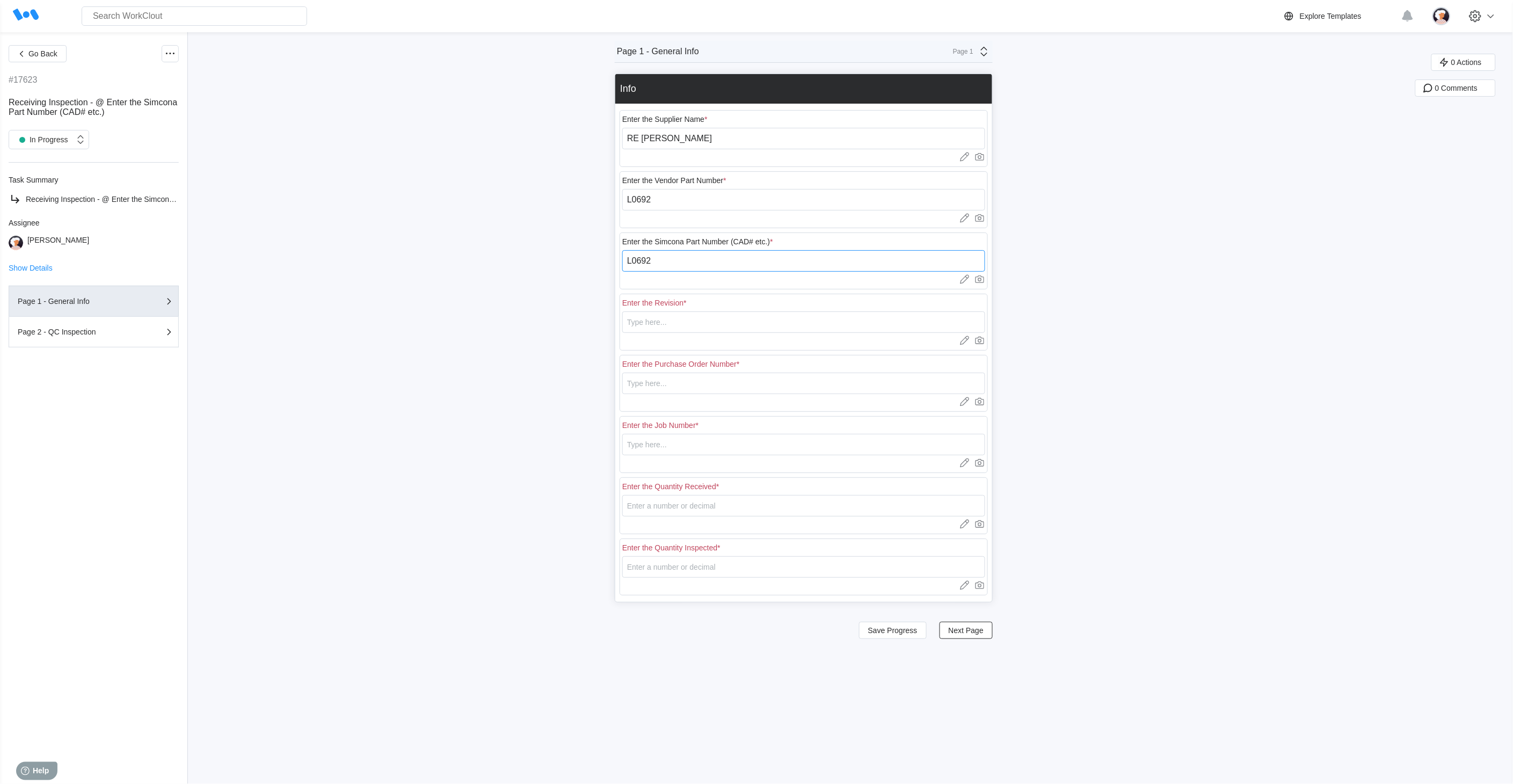
type input "L0692"
click at [676, 321] on input "text" at bounding box center [804, 322] width 363 height 22
click at [641, 315] on input "text" at bounding box center [804, 322] width 363 height 22
type input "A"
click at [649, 384] on input "text" at bounding box center [804, 384] width 363 height 22
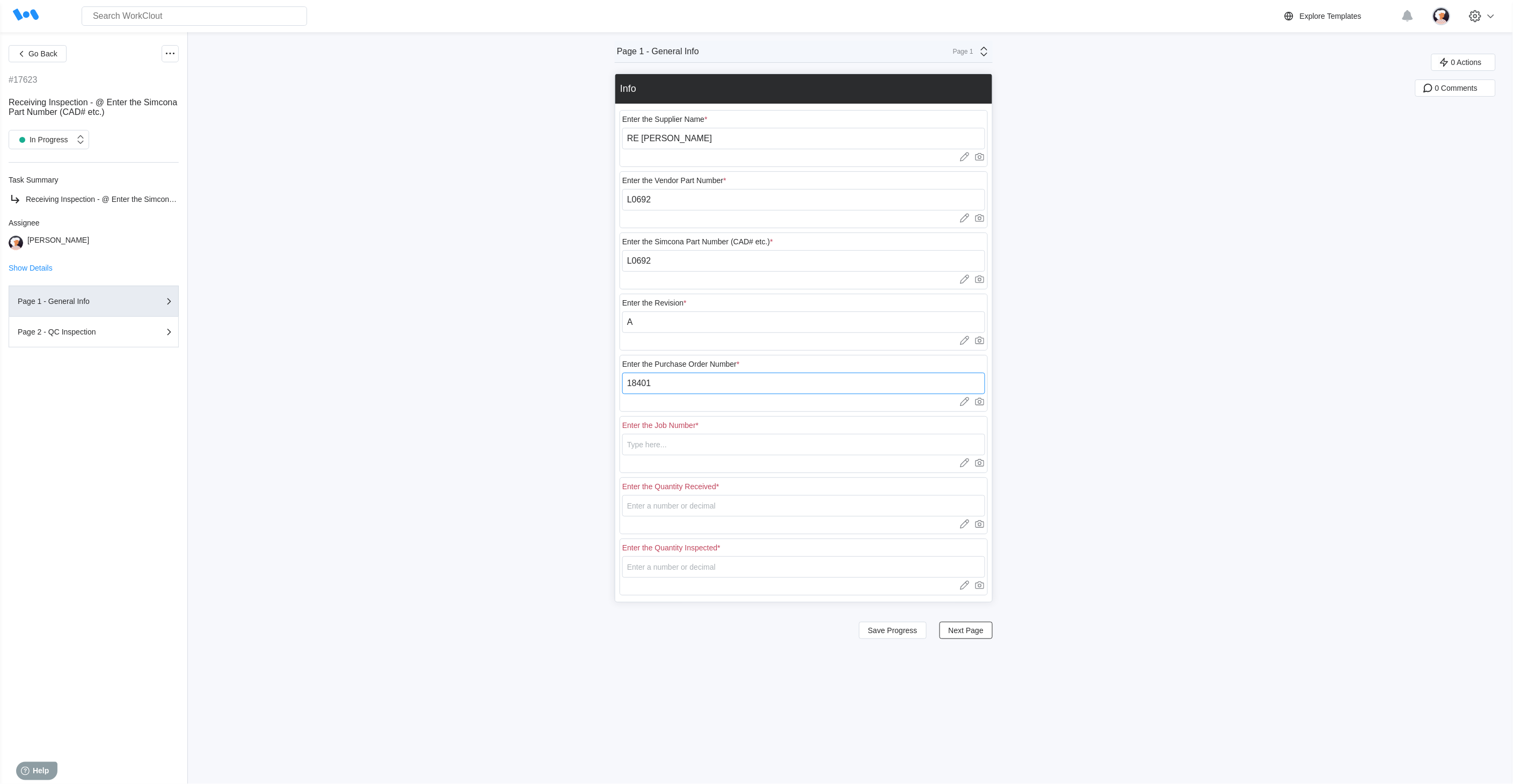
type input "18401"
click at [660, 444] on input "text" at bounding box center [804, 445] width 363 height 22
type input "N/A"
click at [685, 511] on input "number" at bounding box center [804, 506] width 363 height 22
type input "20"
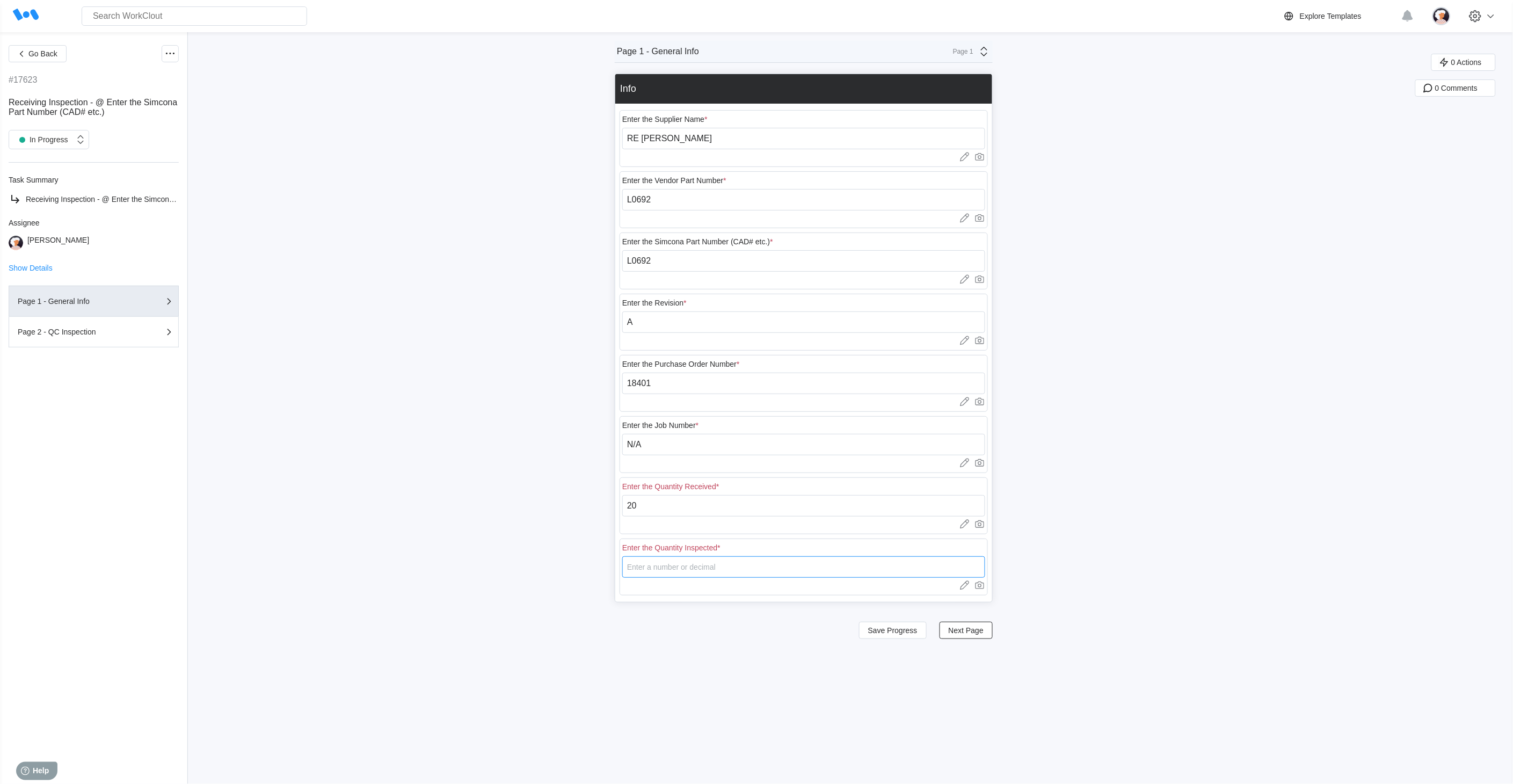
type input "5"
click at [889, 630] on span "Save Progress" at bounding box center [893, 630] width 49 height 8
click at [970, 630] on span "Next Page" at bounding box center [966, 630] width 35 height 8
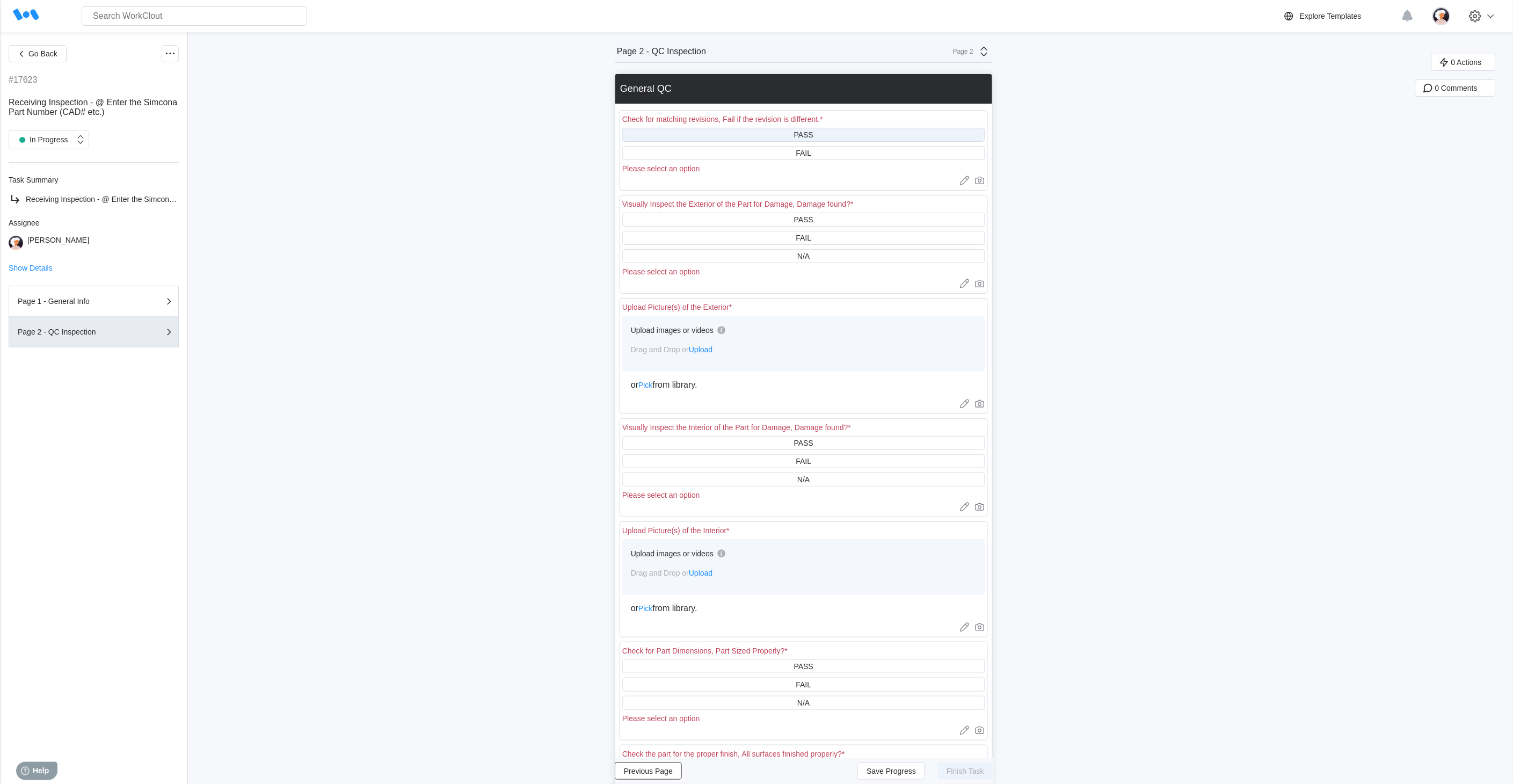
click at [801, 138] on div "PASS" at bounding box center [804, 134] width 20 height 9
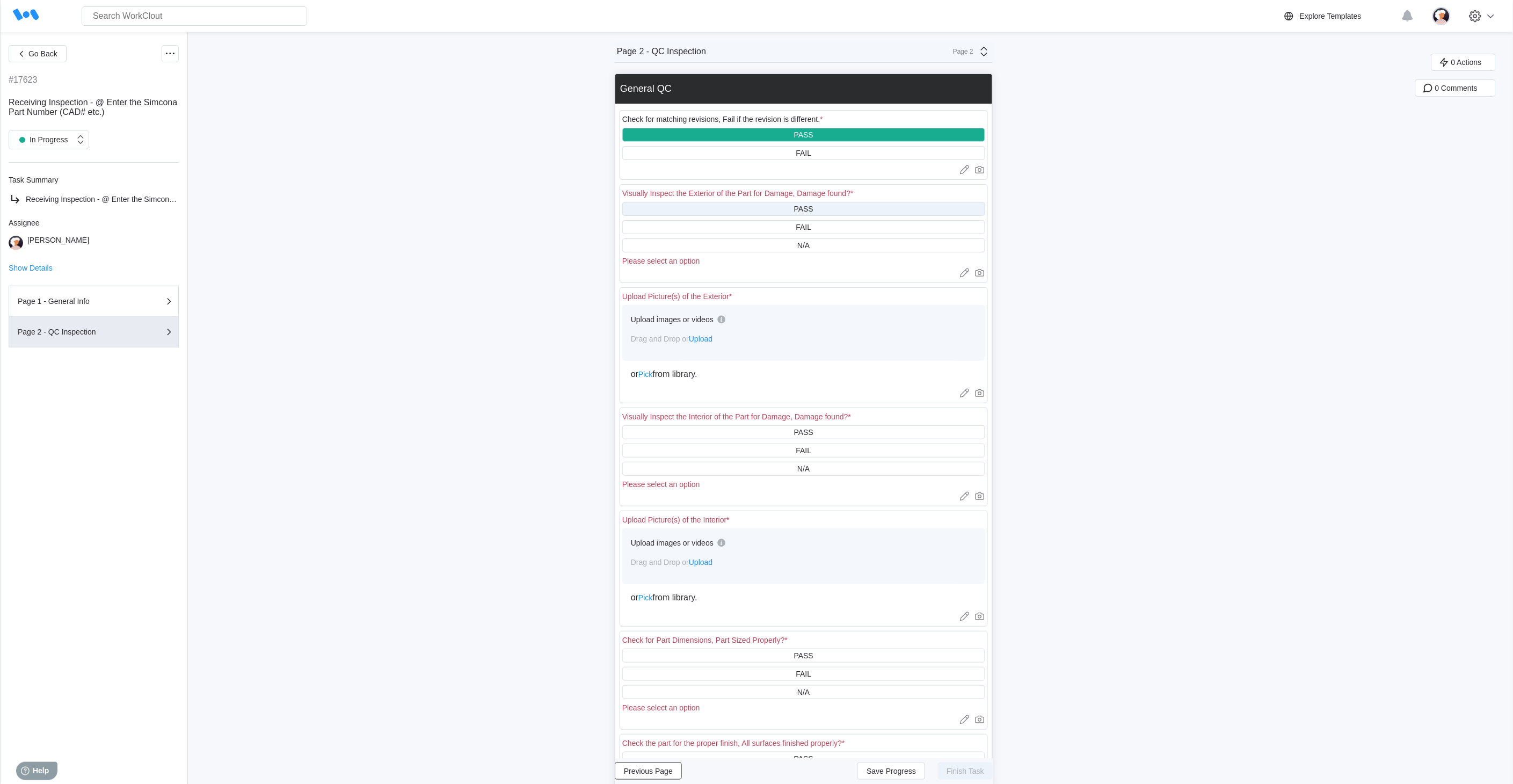
click at [785, 206] on div "PASS" at bounding box center [804, 209] width 363 height 14
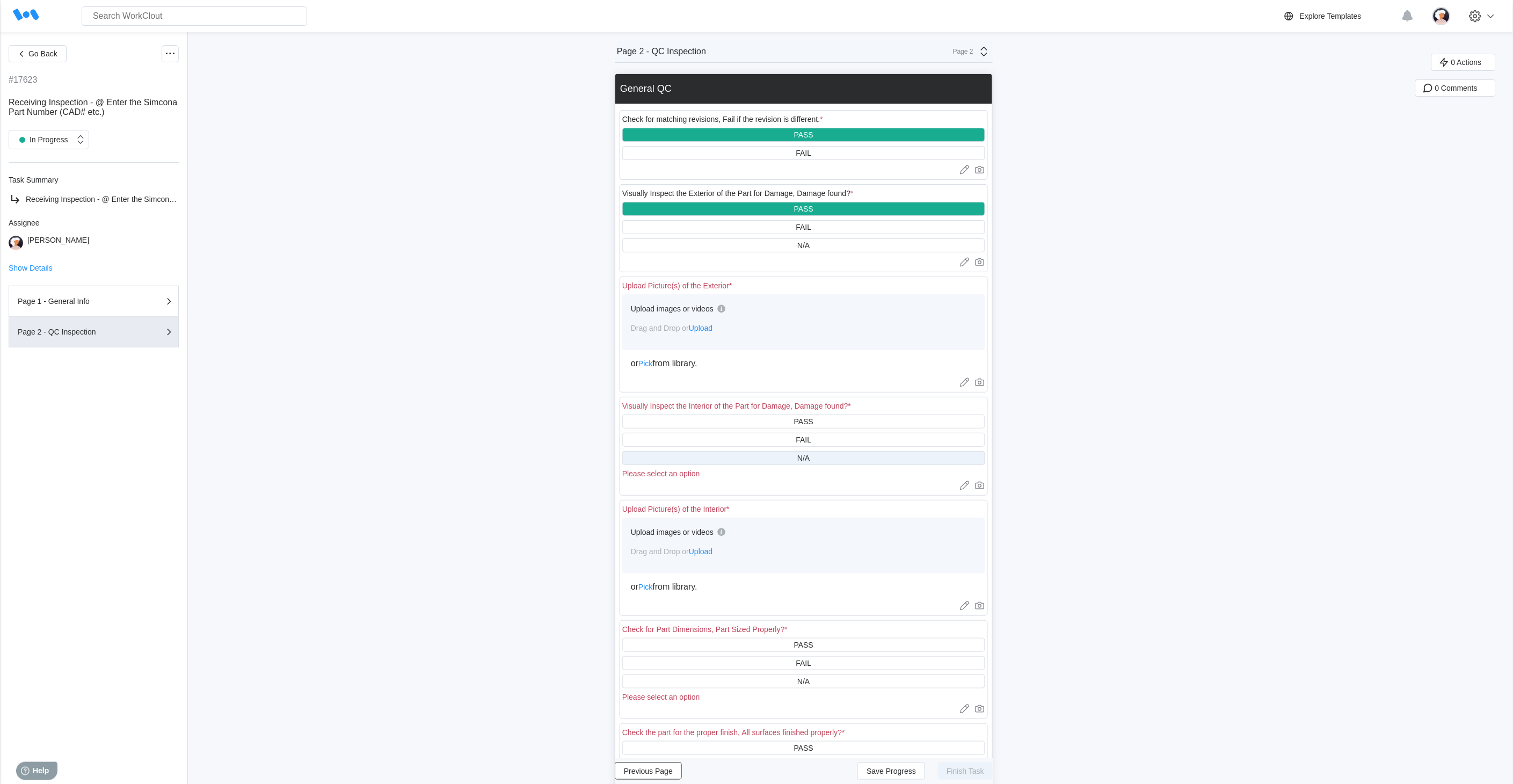
click at [777, 463] on div "N/A" at bounding box center [804, 458] width 363 height 14
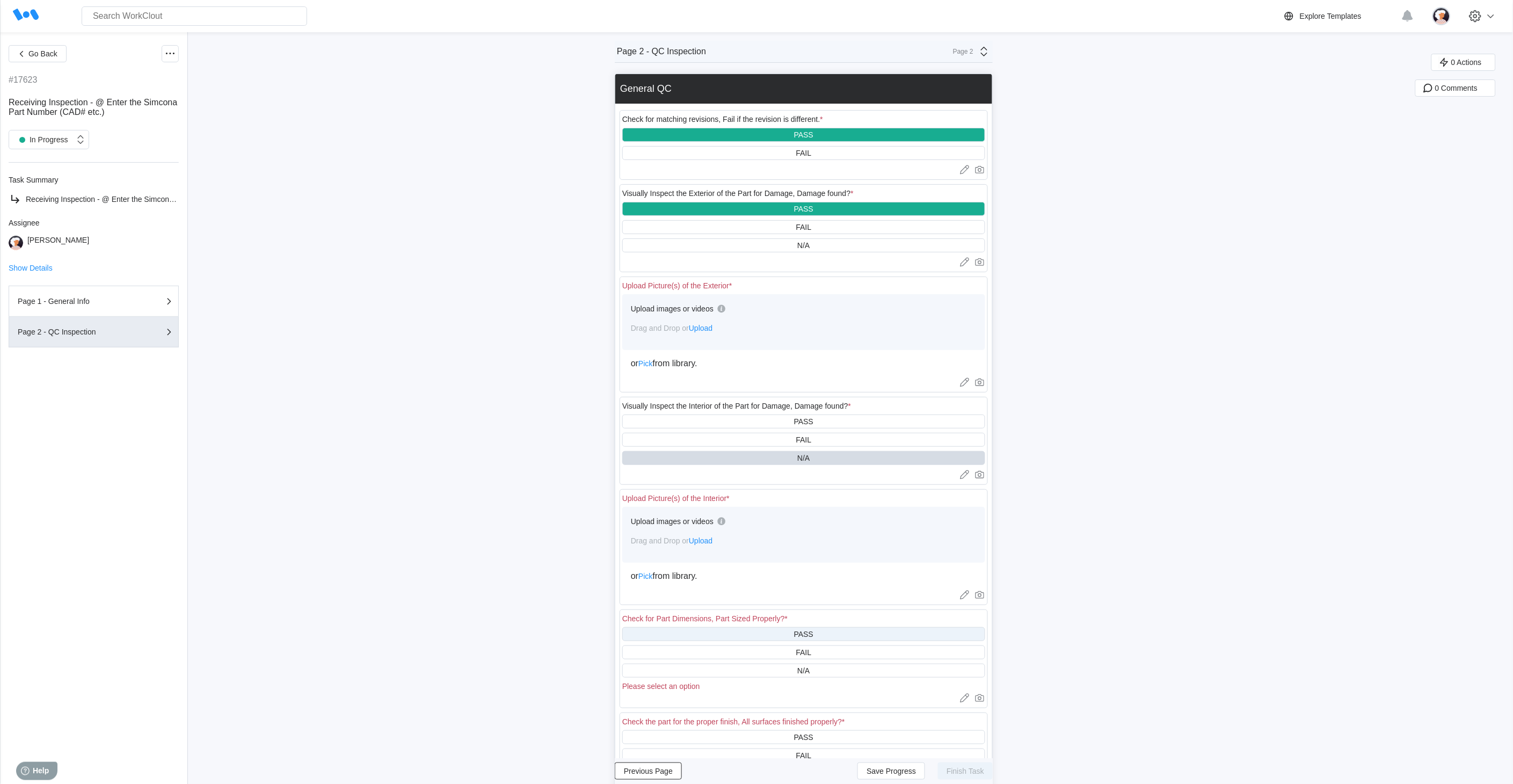
click at [757, 629] on div "PASS" at bounding box center [804, 634] width 363 height 14
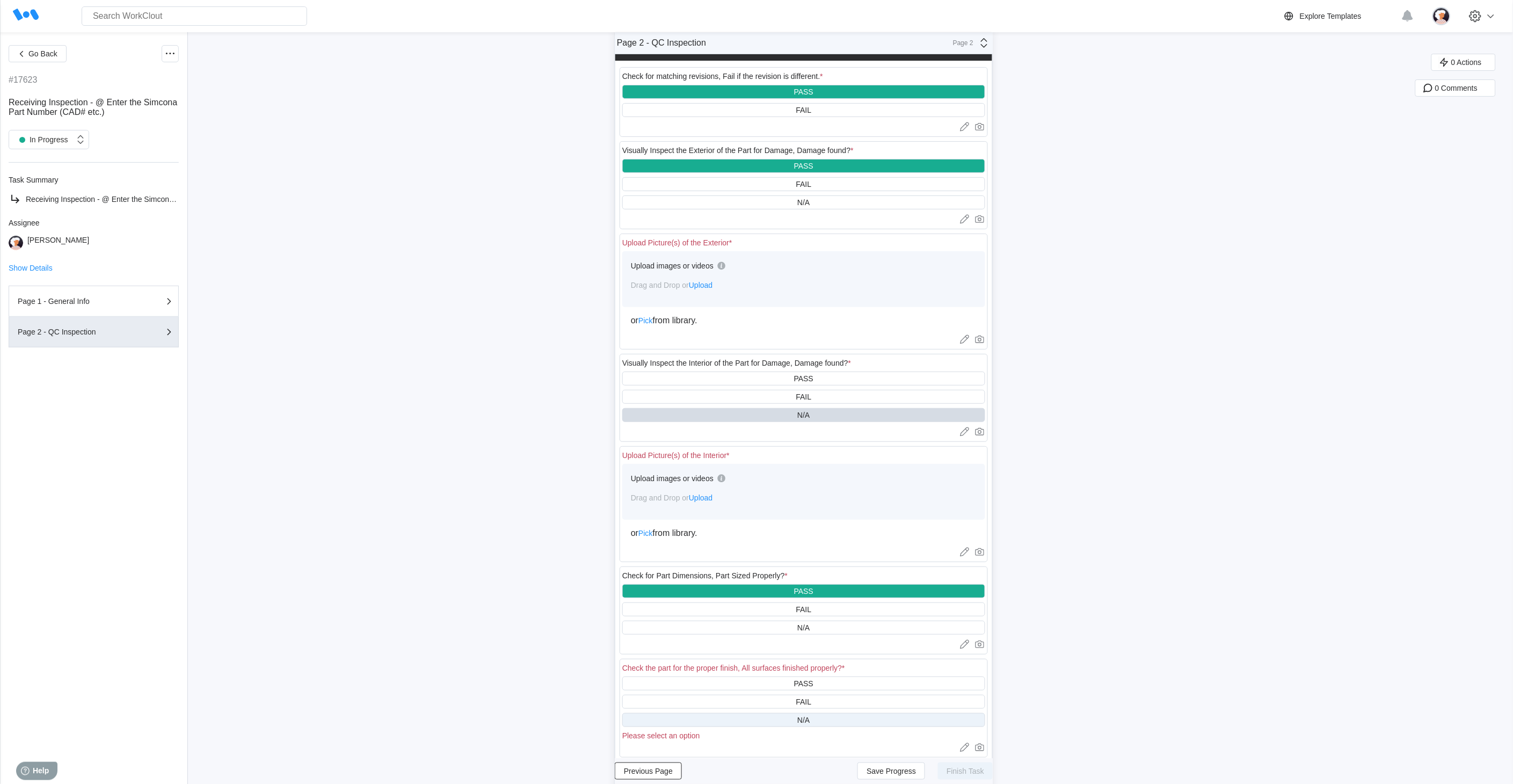
scroll to position [178, 0]
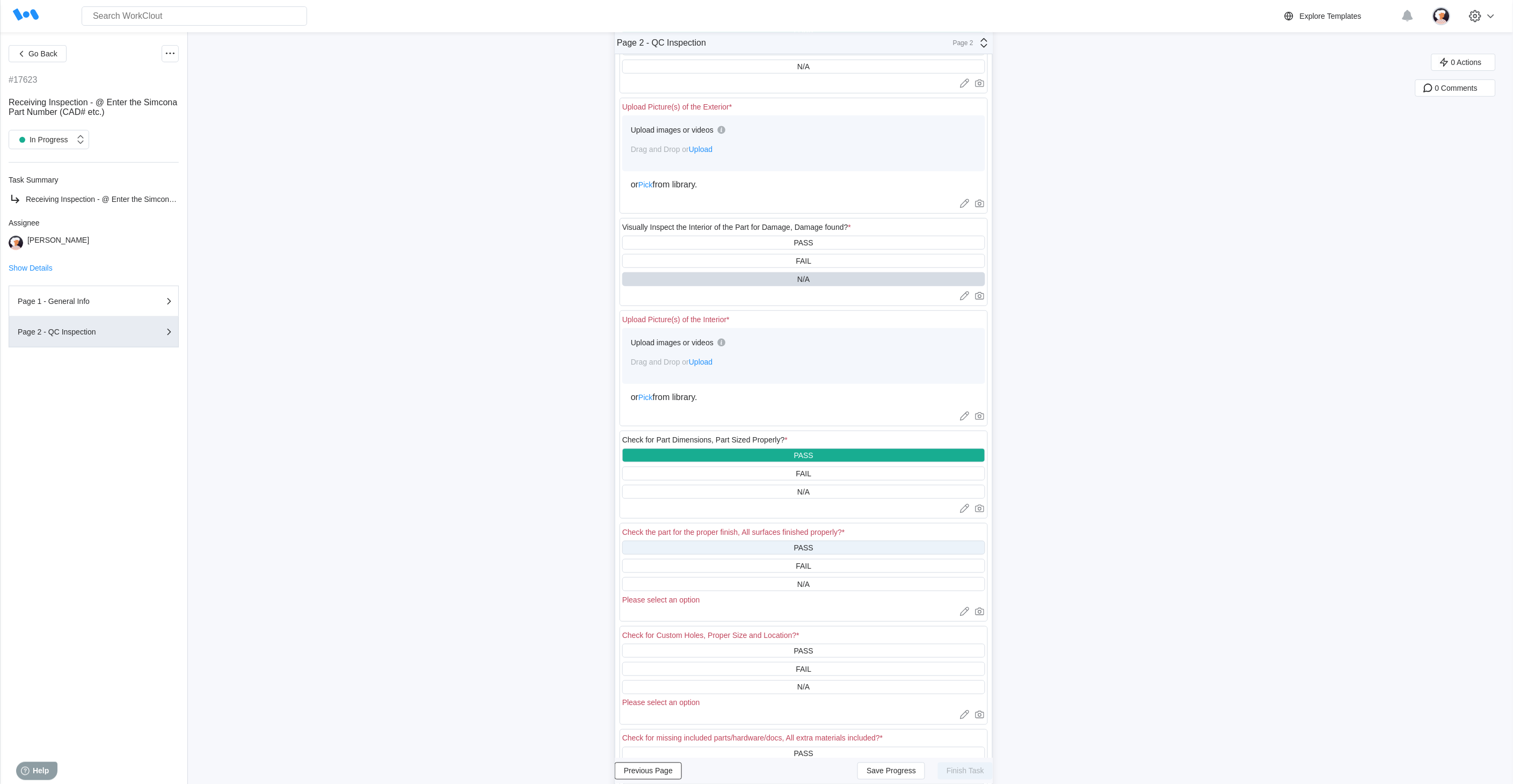
click at [761, 545] on div "PASS" at bounding box center [804, 547] width 363 height 14
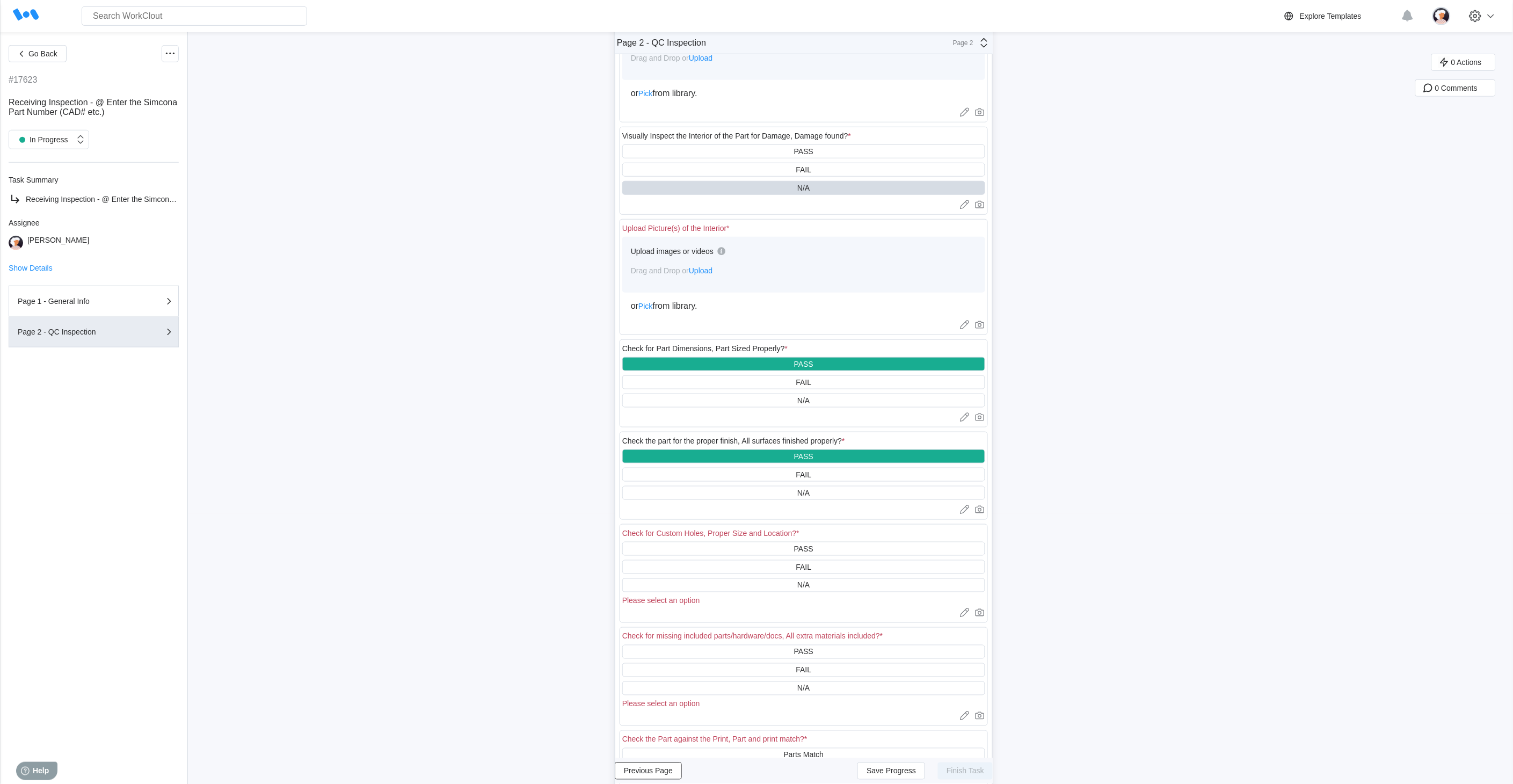
scroll to position [298, 0]
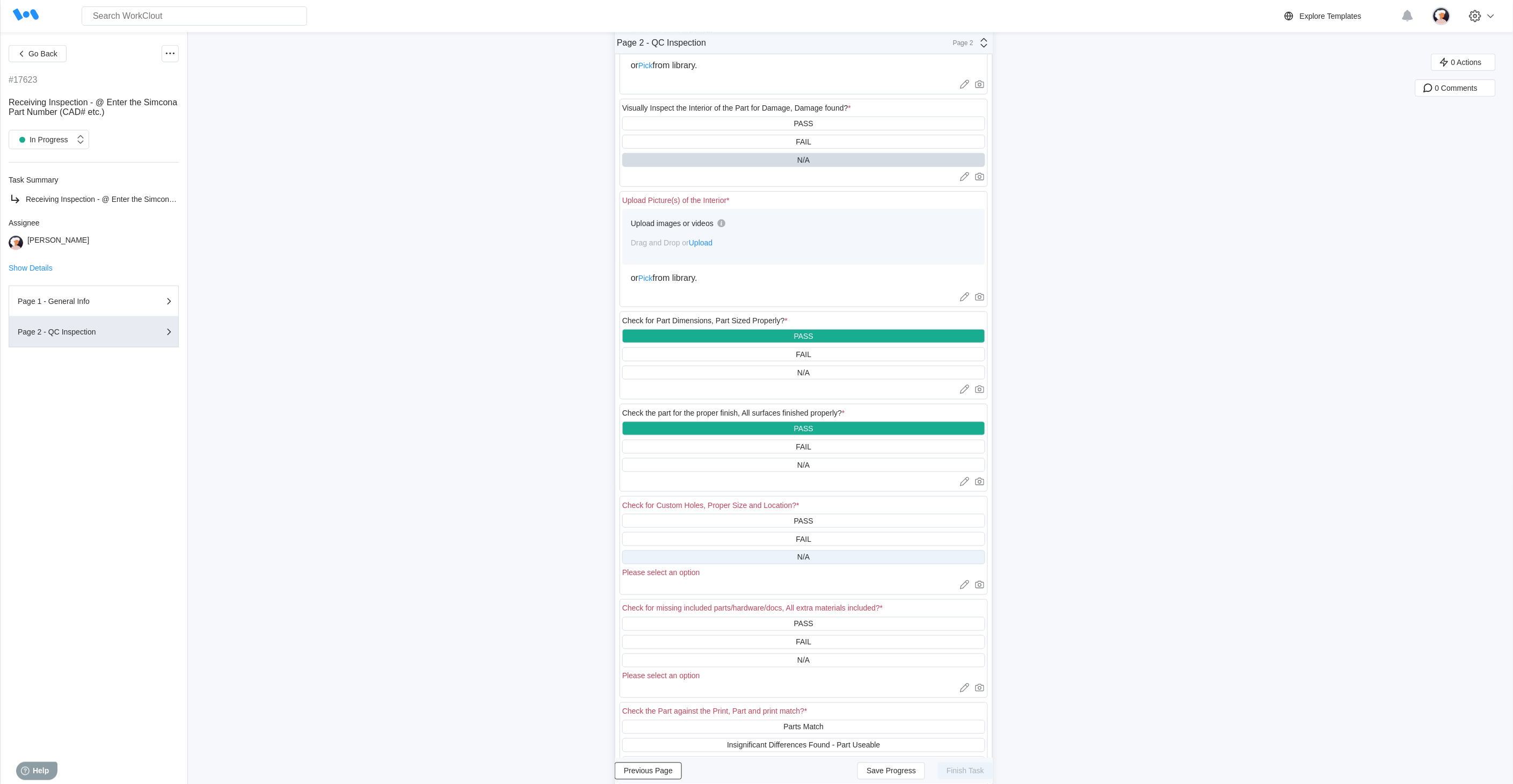
click at [761, 556] on div "N/A" at bounding box center [804, 557] width 363 height 14
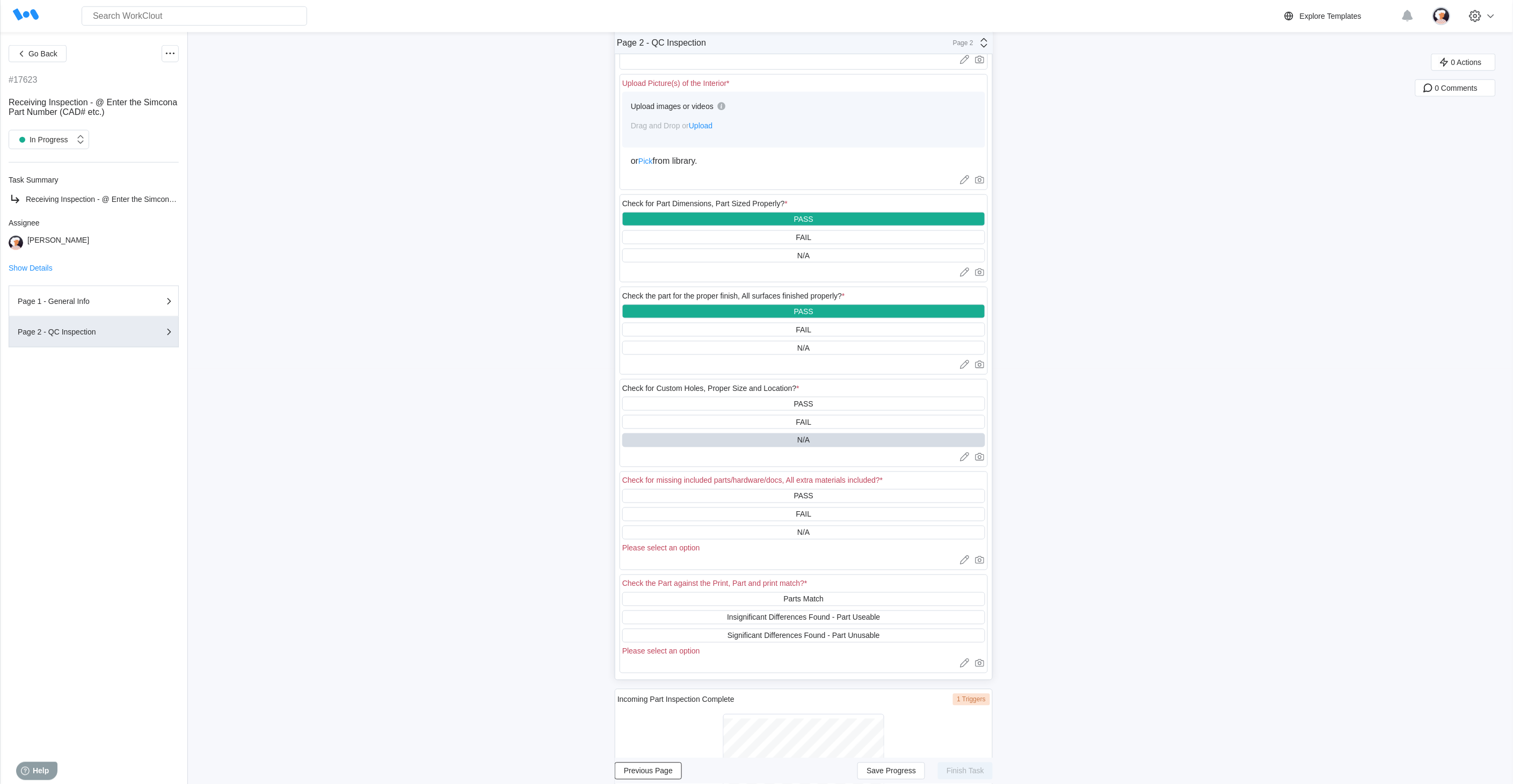
scroll to position [417, 0]
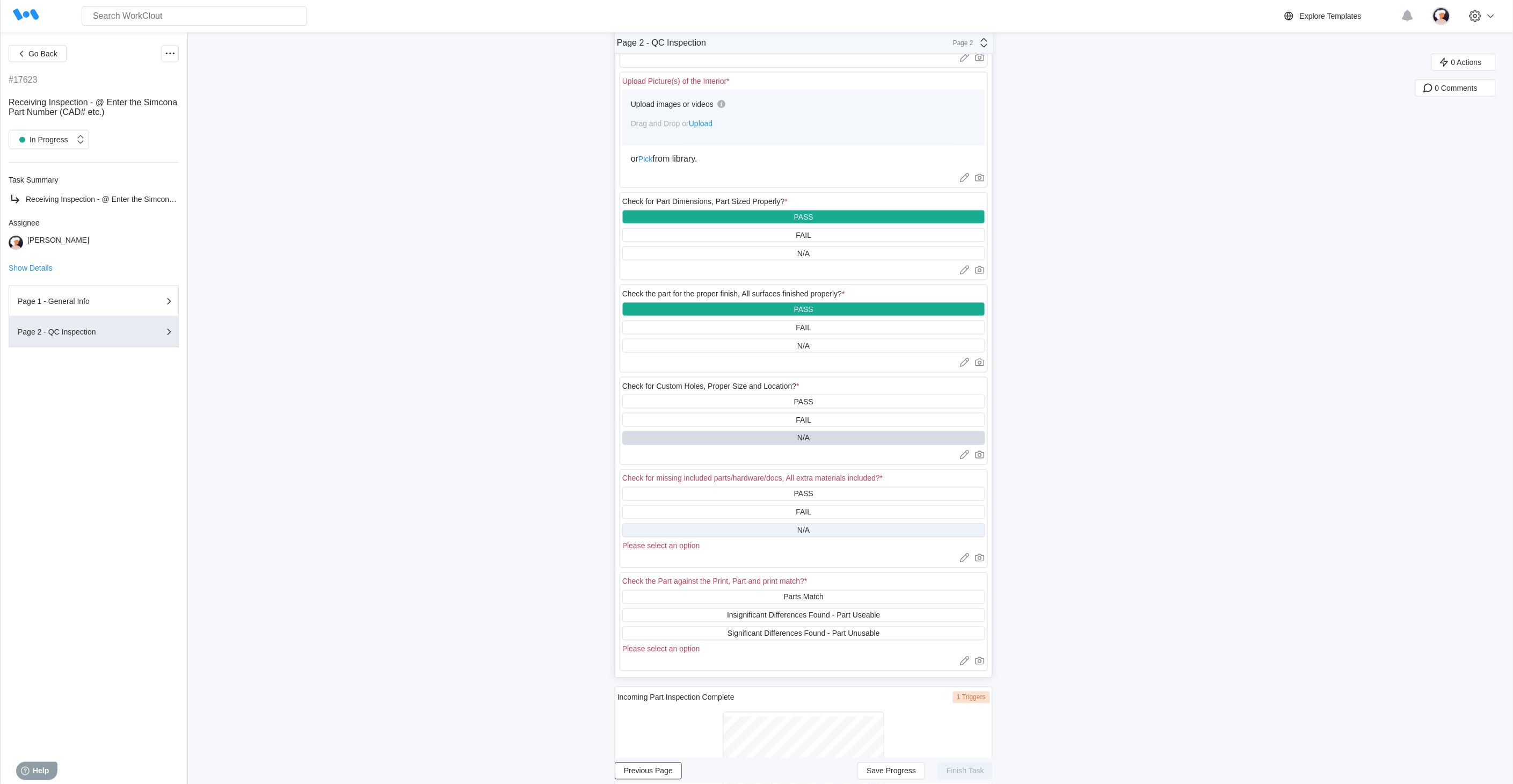
click at [765, 527] on div "N/A" at bounding box center [804, 531] width 363 height 14
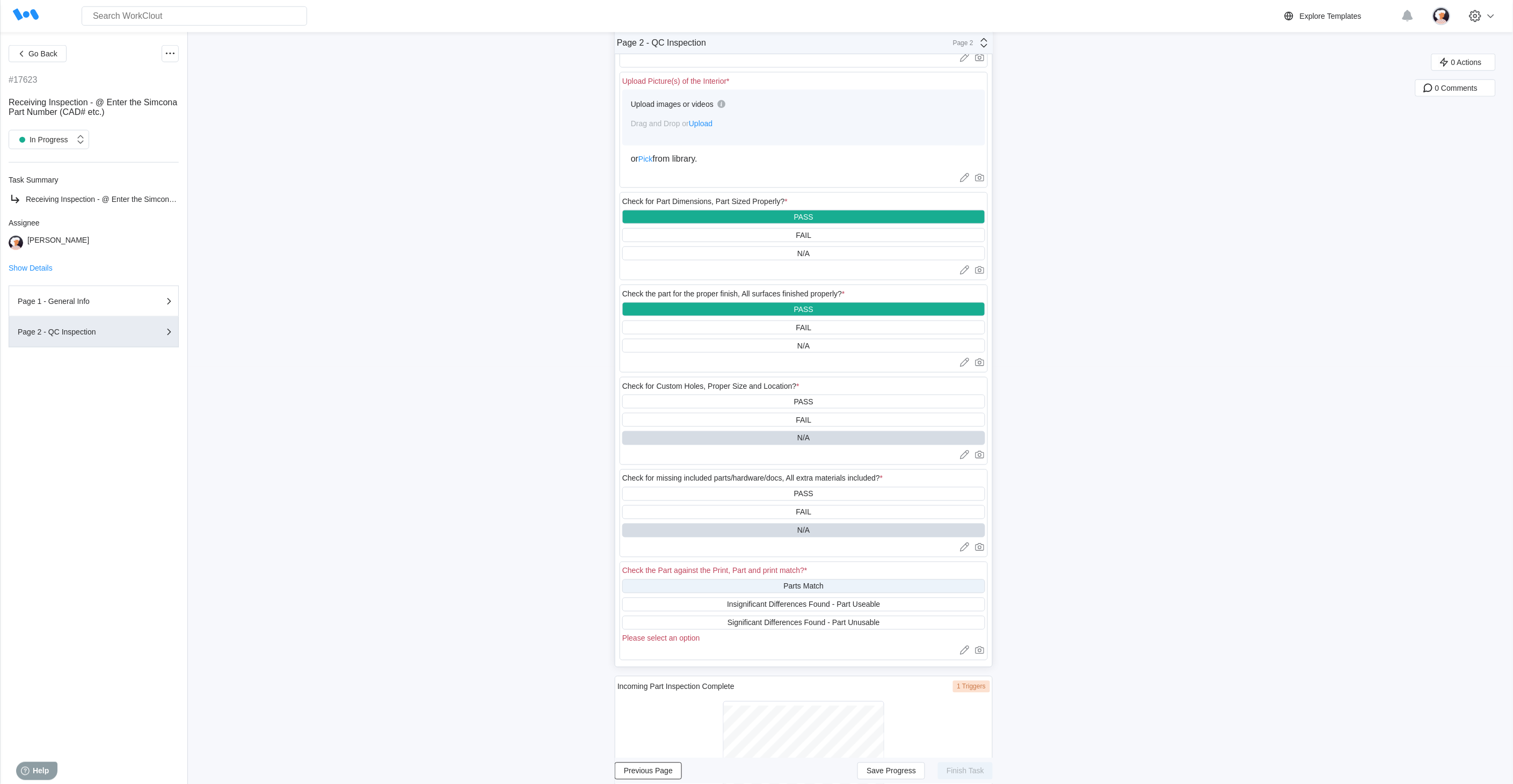
click at [763, 582] on div "Parts Match" at bounding box center [804, 587] width 363 height 14
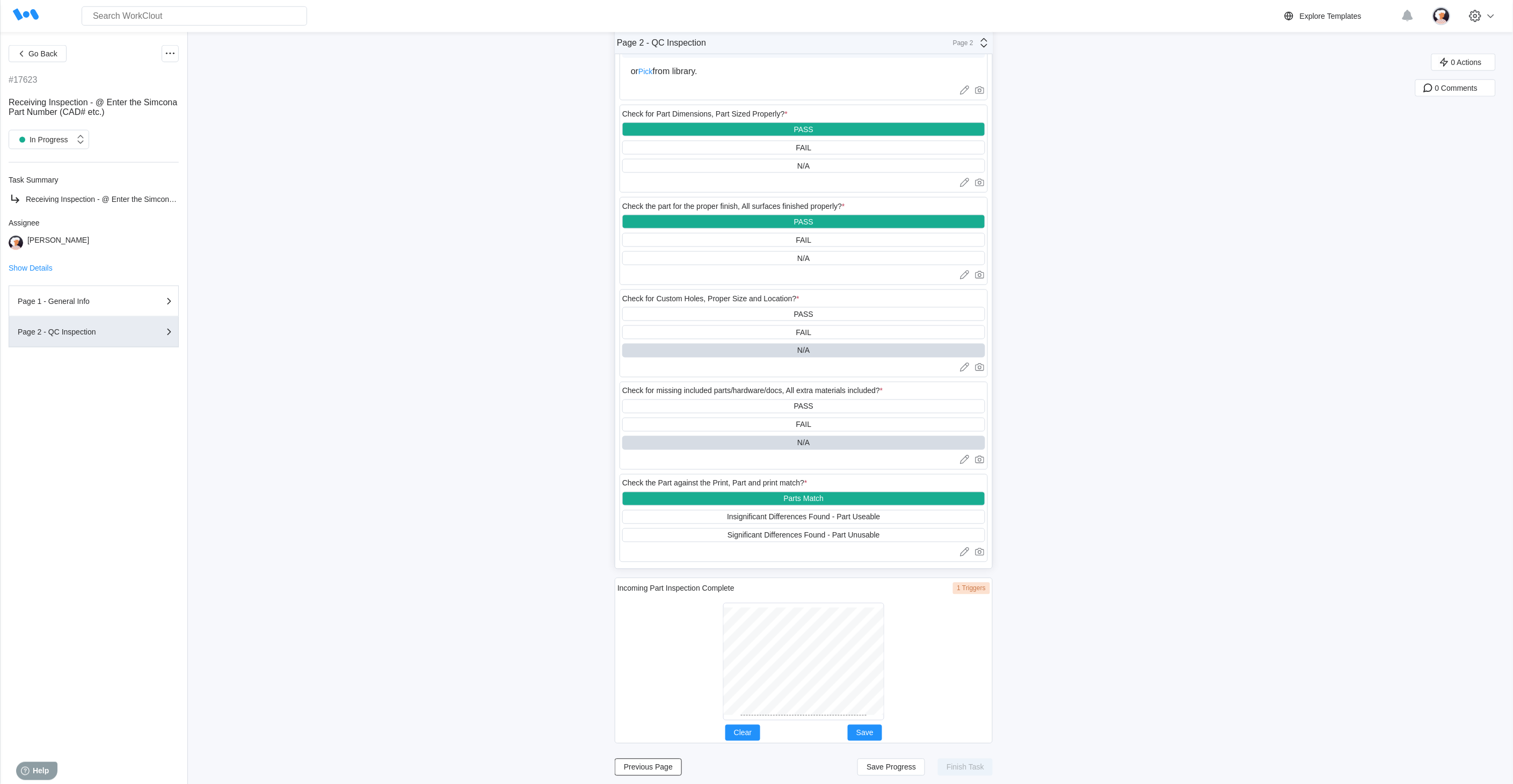
scroll to position [507, 0]
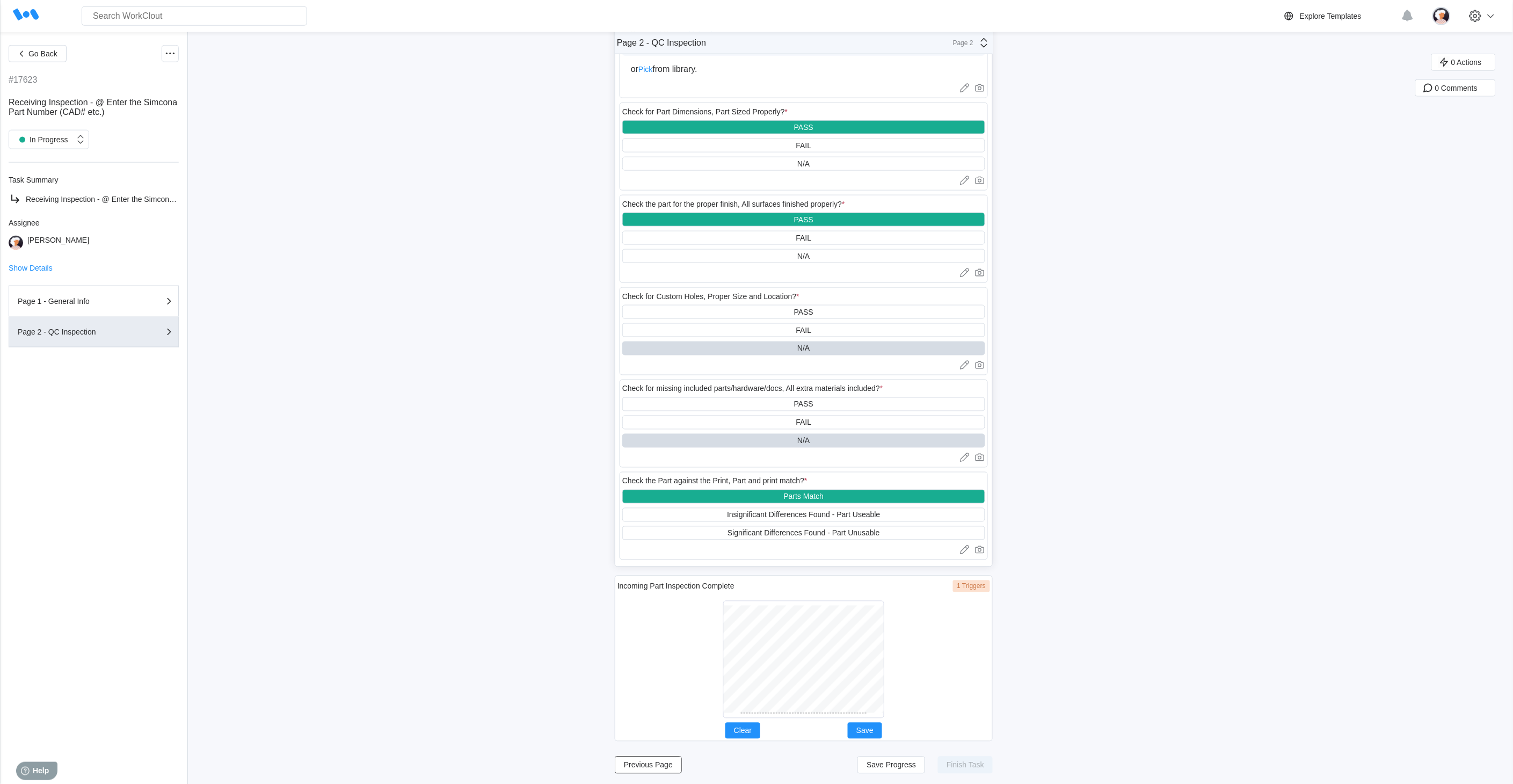
click at [758, 705] on div at bounding box center [803, 659] width 161 height 117
click at [795, 705] on div "Incoming Part Inspection Complete 1 Triggers Clear Save" at bounding box center [803, 659] width 378 height 166
click at [868, 705] on span "Save" at bounding box center [864, 731] width 17 height 8
click at [895, 705] on span "Save Progress" at bounding box center [892, 765] width 49 height 8
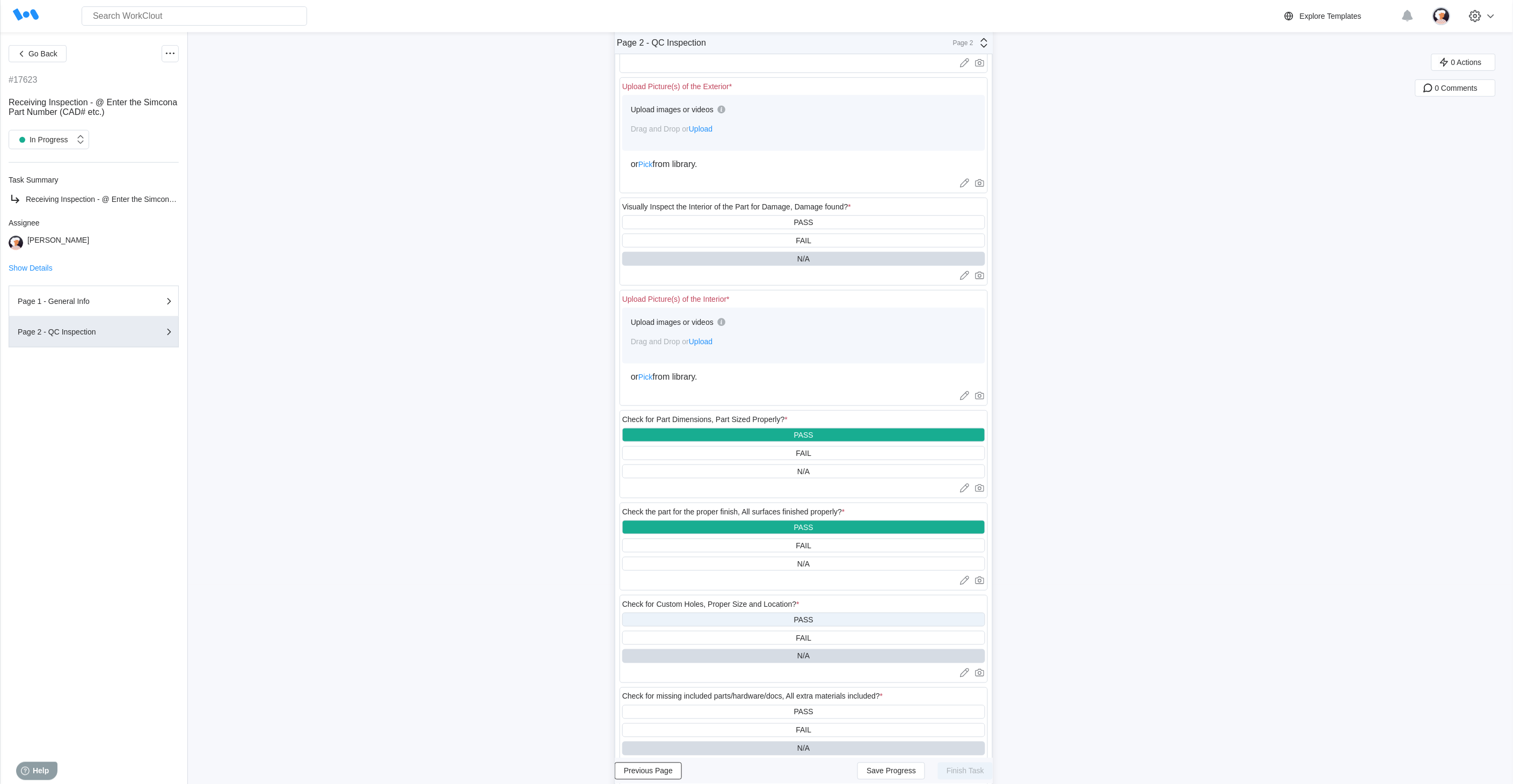
scroll to position [89, 0]
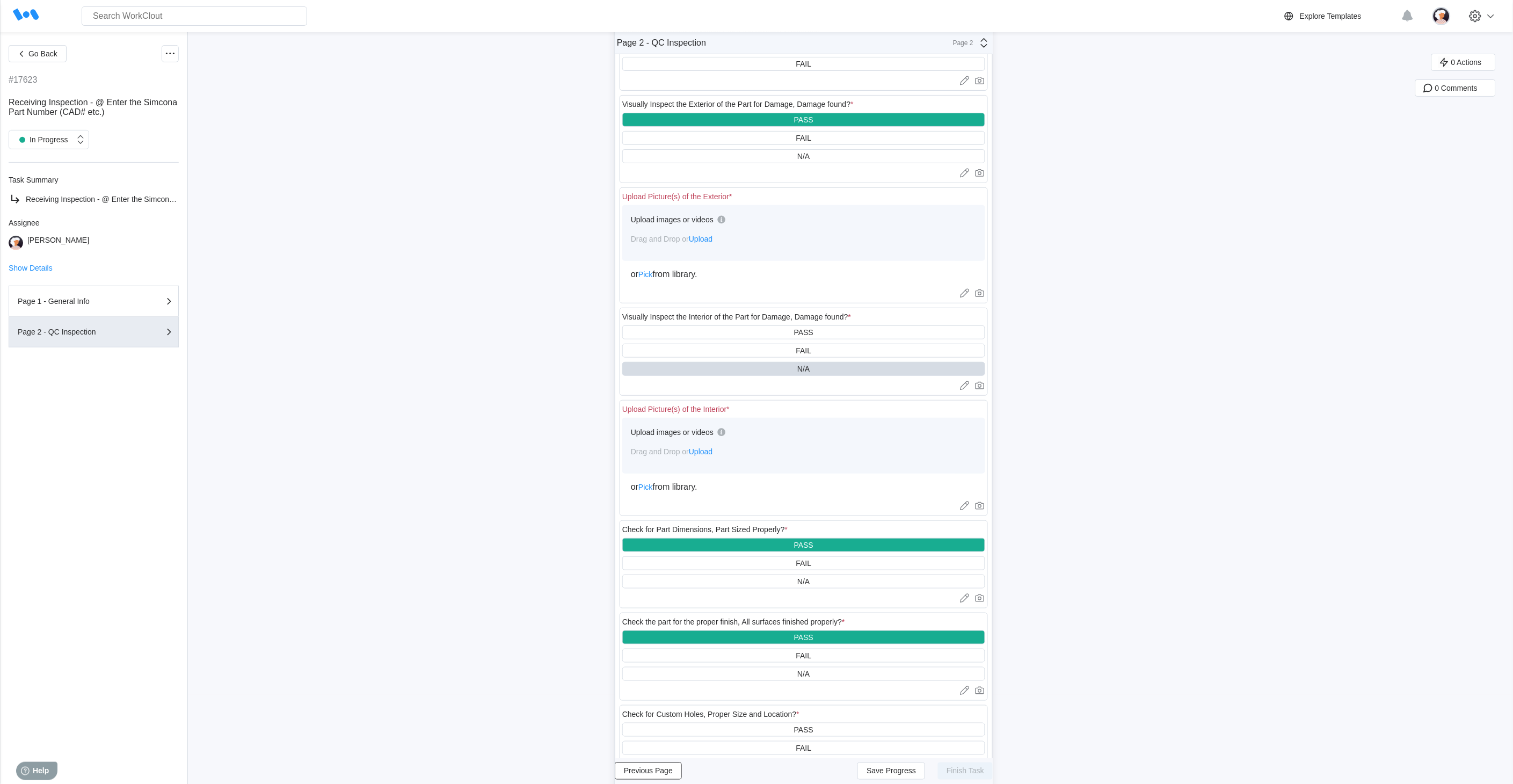
click at [704, 446] on div "Upload images or videos Drag and Drop or Upload" at bounding box center [804, 446] width 363 height 56
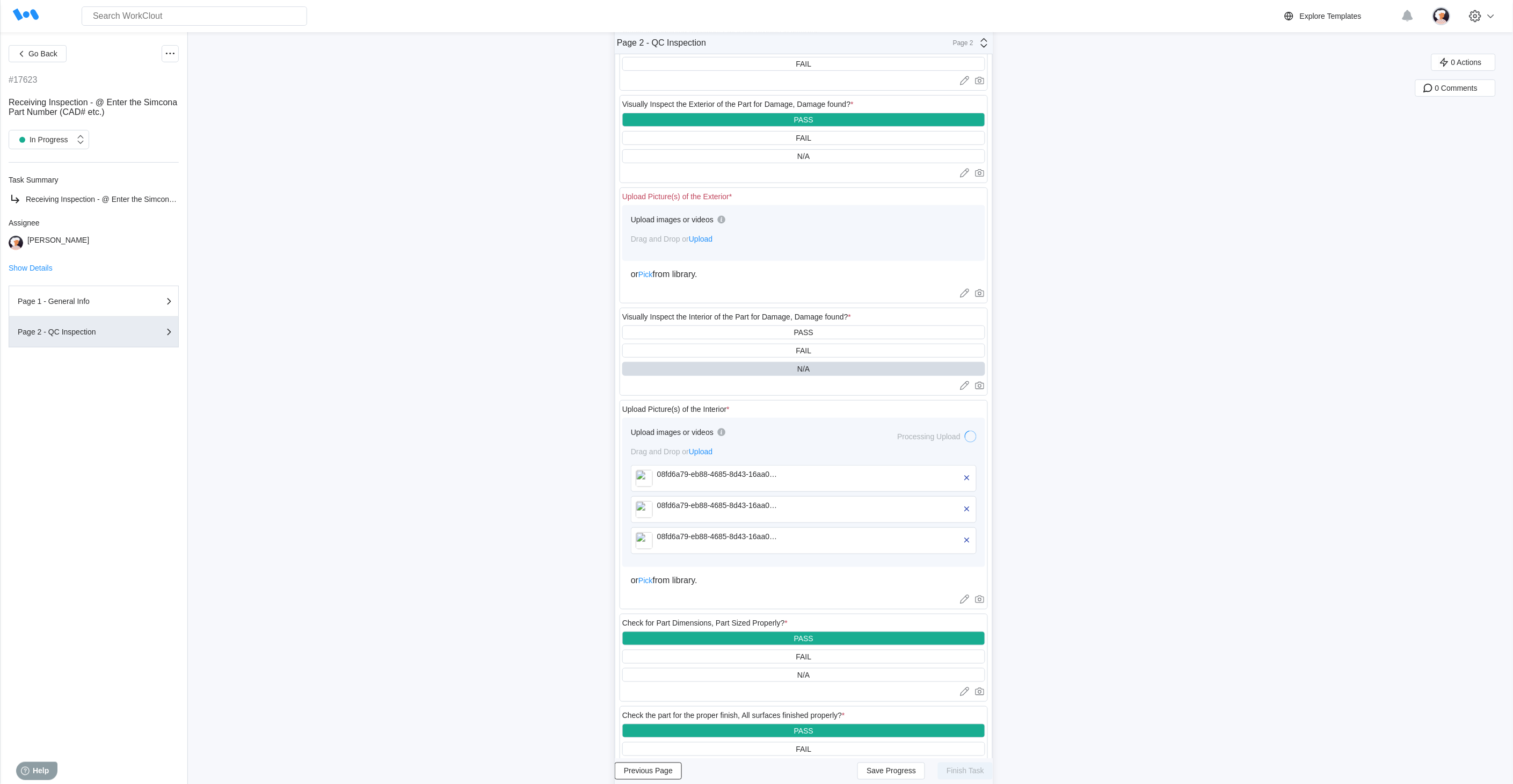
click at [702, 239] on span "Upload" at bounding box center [701, 239] width 24 height 9
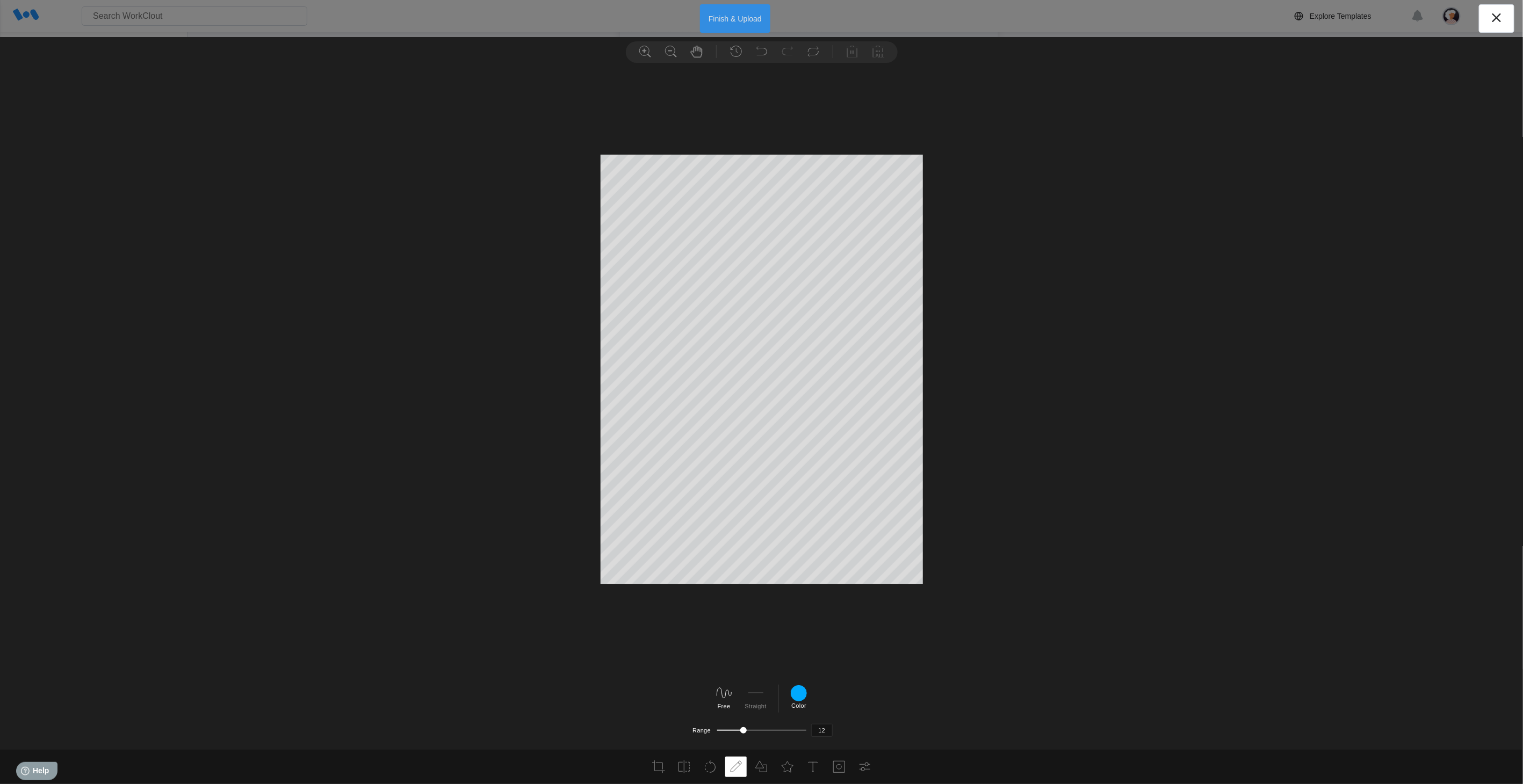
click at [731, 19] on button "Finish & Upload" at bounding box center [735, 18] width 70 height 29
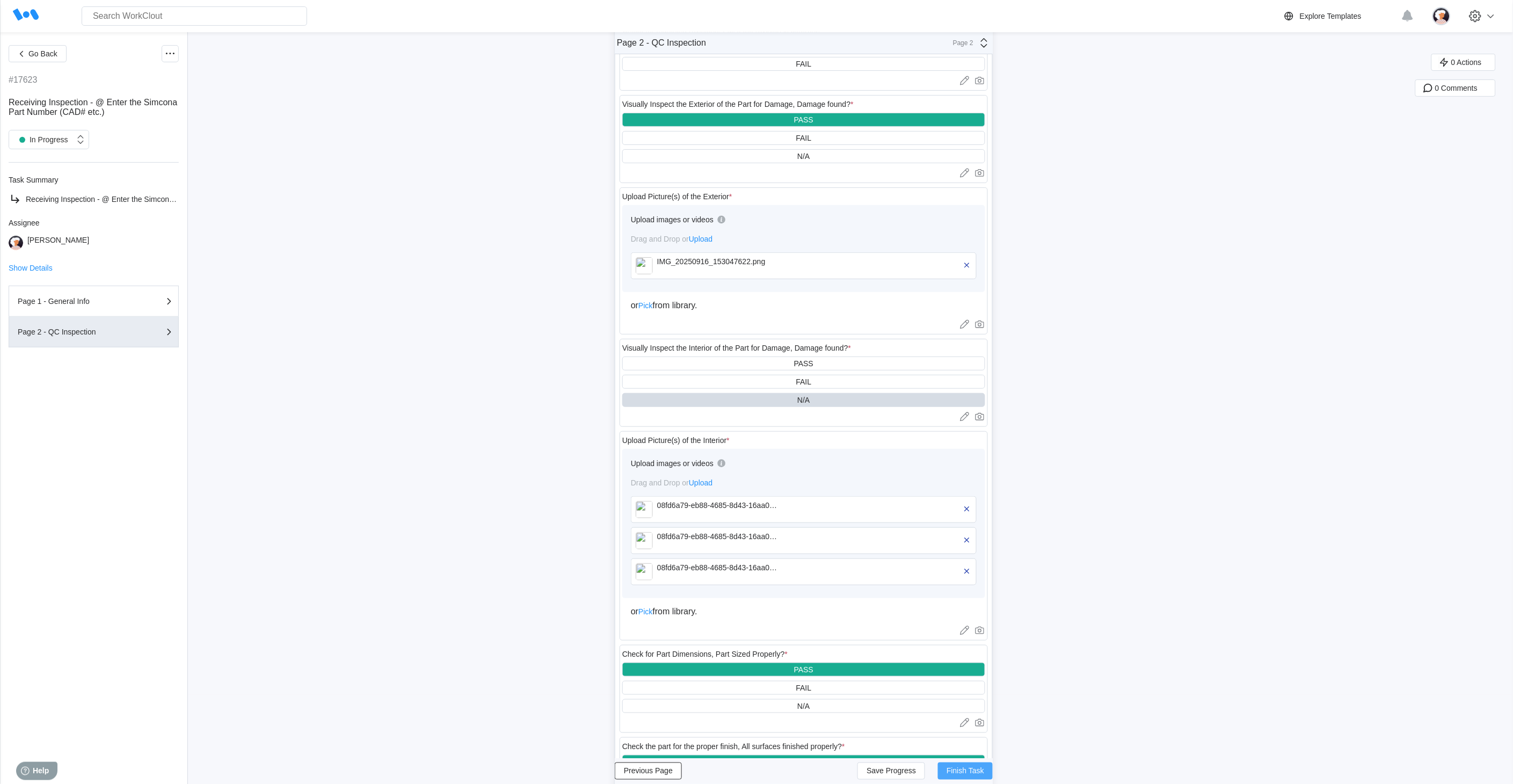
click at [959, 705] on span "Finish Task" at bounding box center [966, 771] width 37 height 8
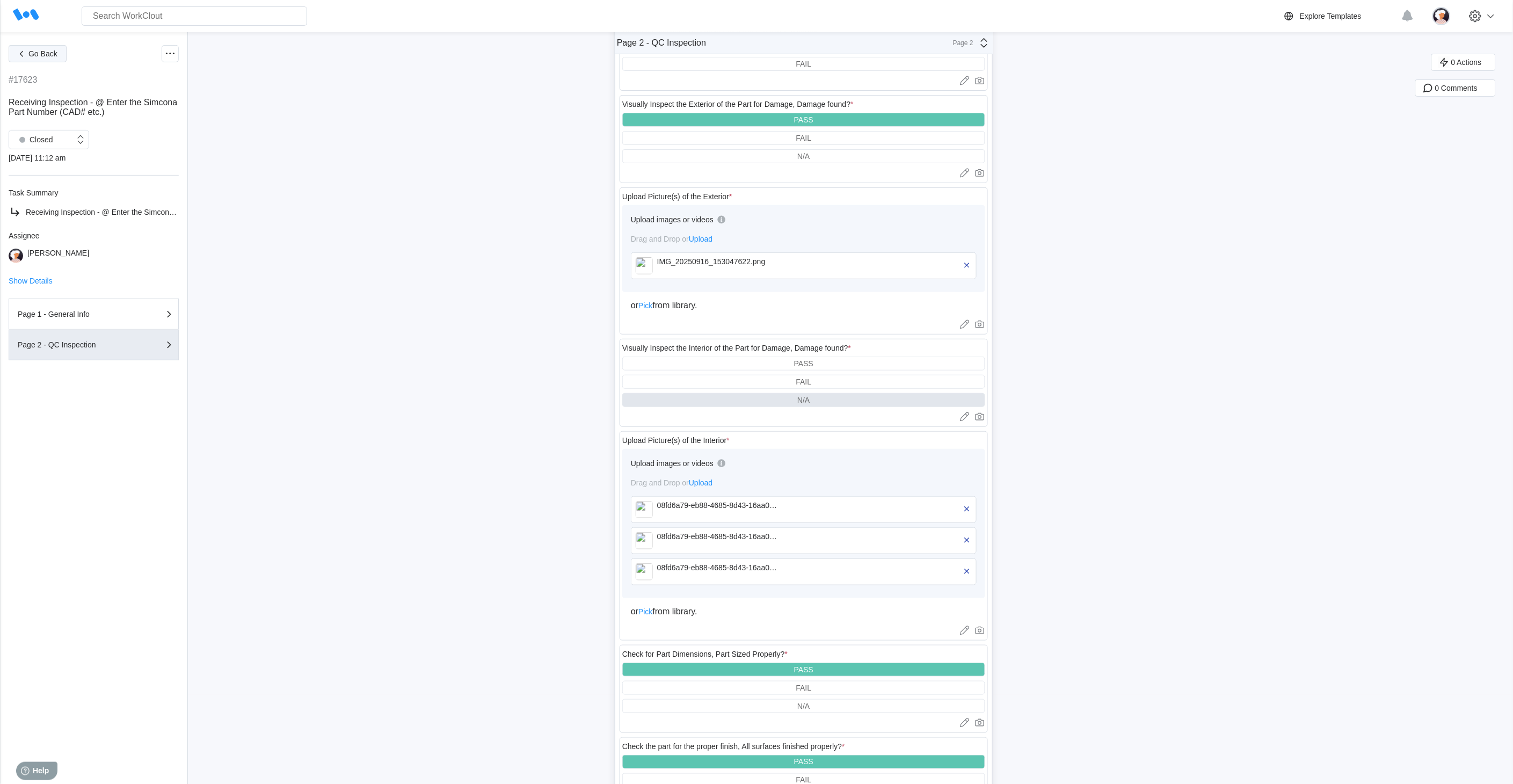
click at [47, 53] on span "Go Back" at bounding box center [42, 54] width 29 height 8
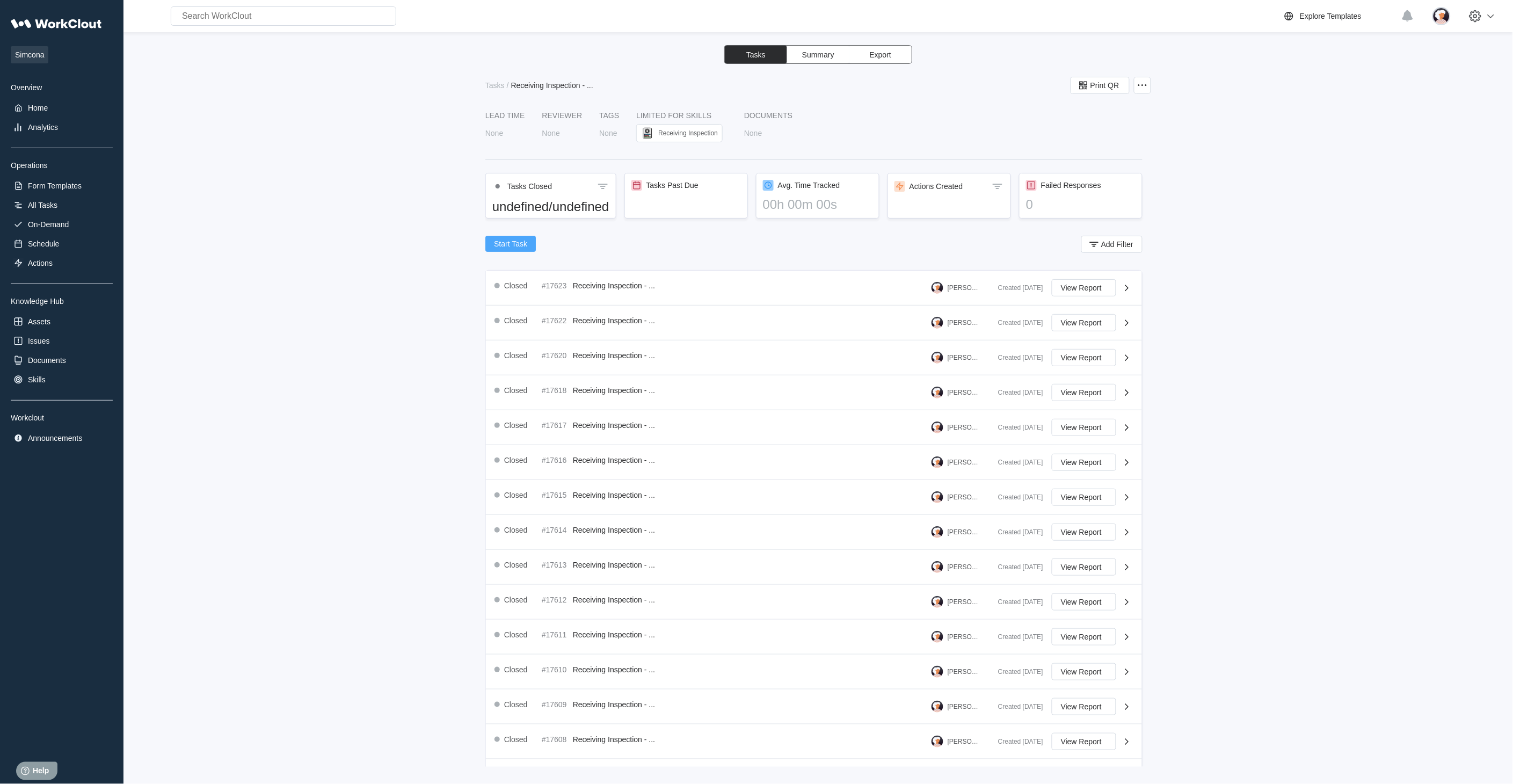
click at [508, 242] on span "Start Task" at bounding box center [511, 244] width 34 height 8
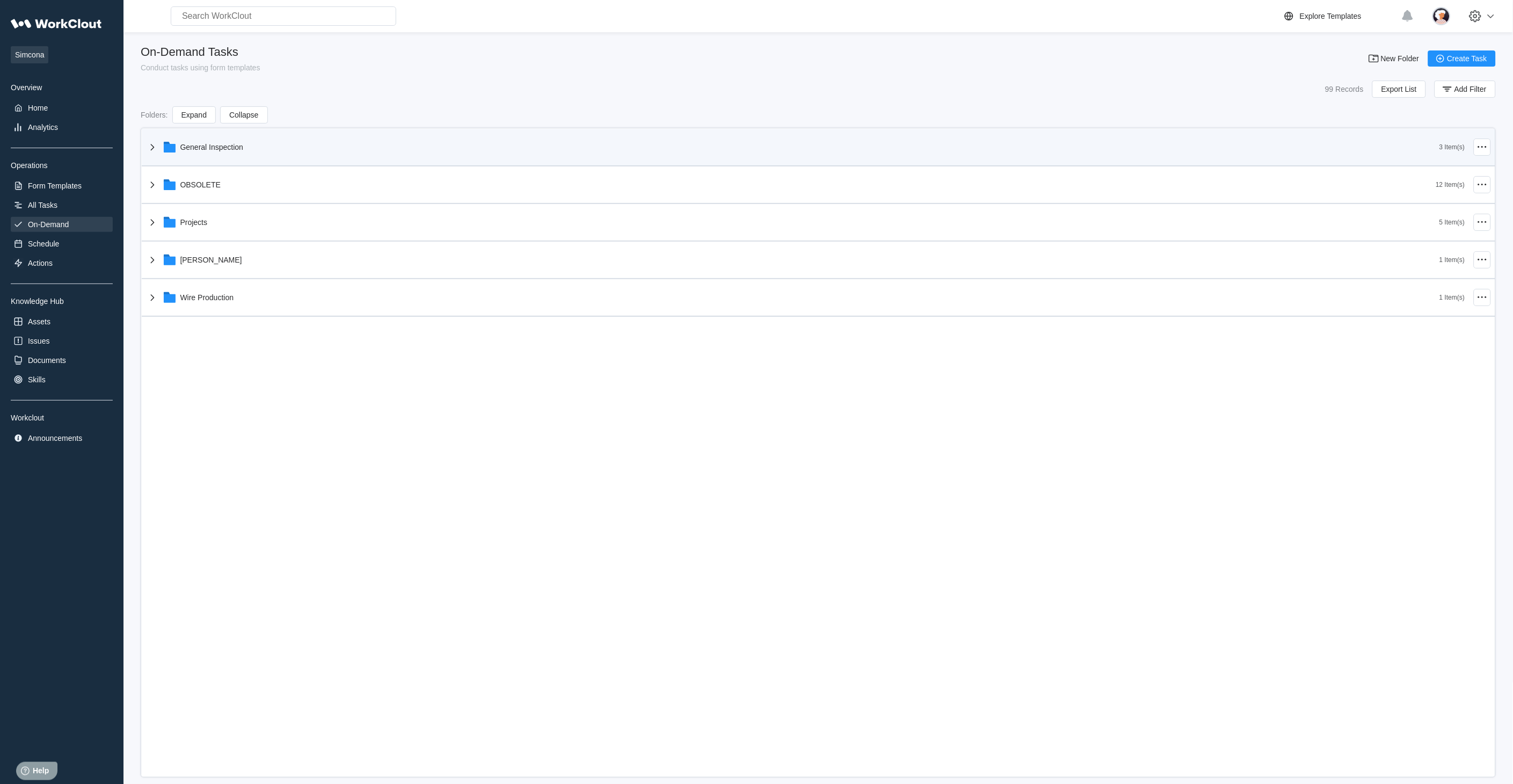
click at [185, 150] on div "General Inspection" at bounding box center [212, 147] width 63 height 9
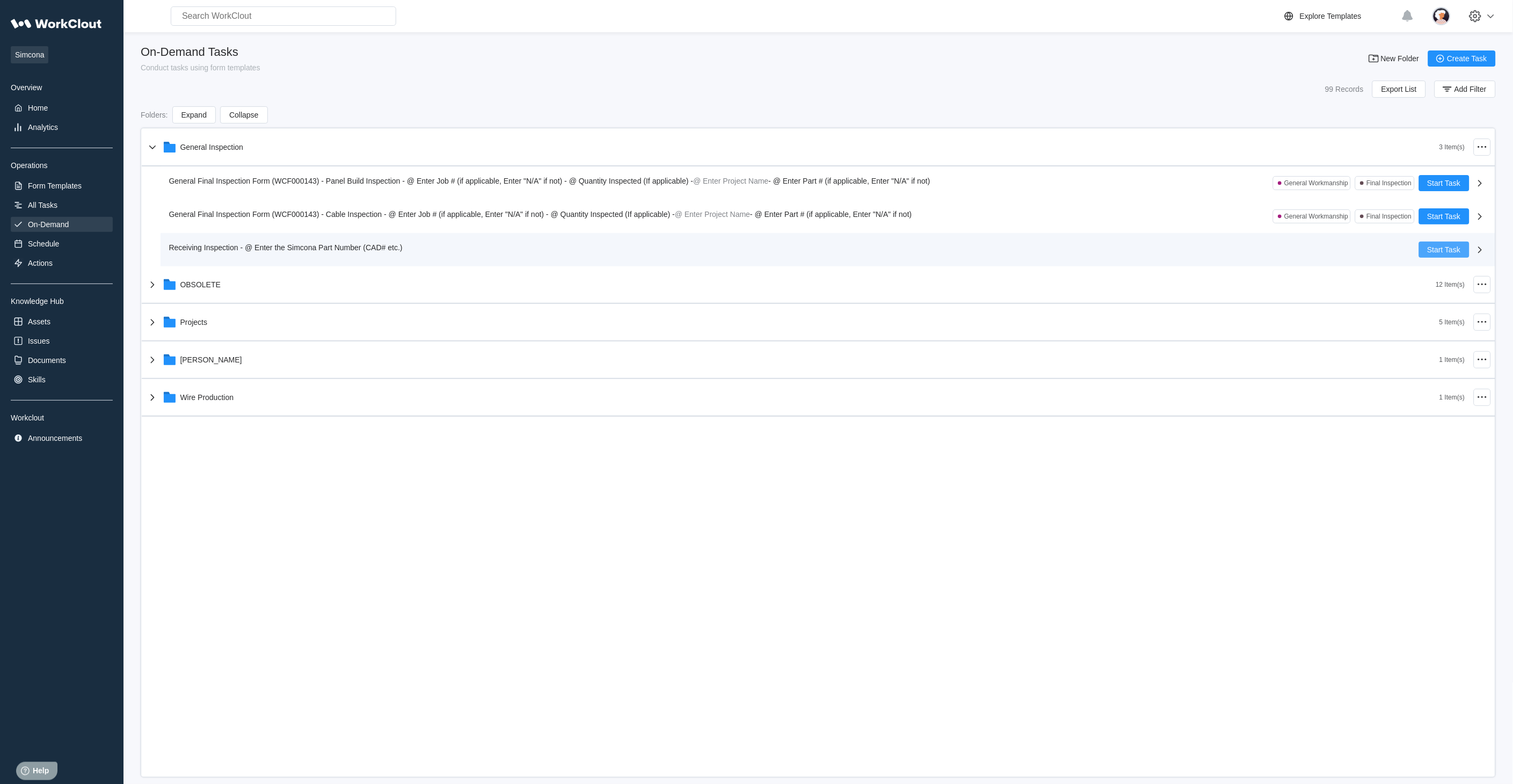
click at [1362, 249] on span "Start Task" at bounding box center [1445, 249] width 34 height 8
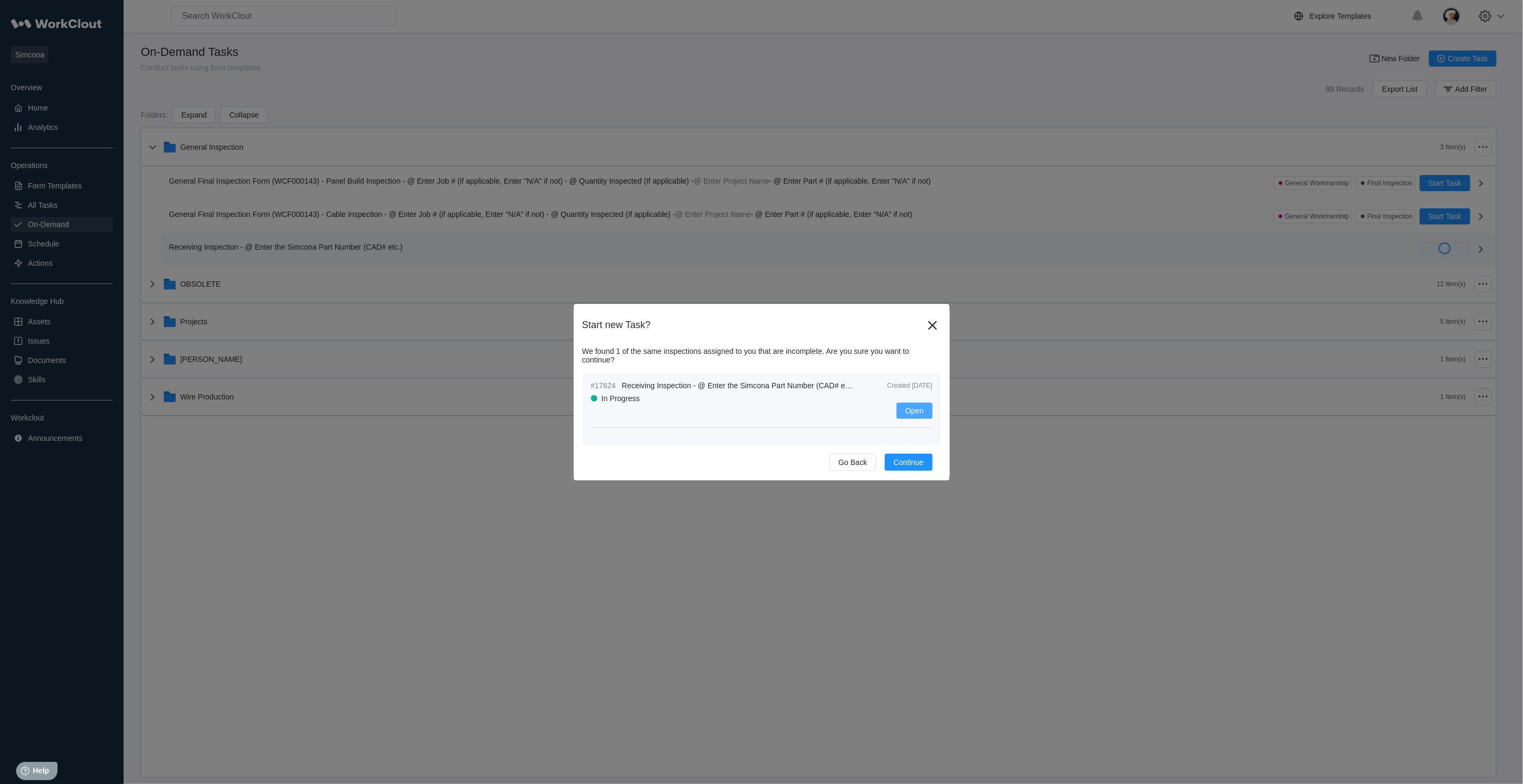
click at [907, 410] on span "Open" at bounding box center [914, 411] width 19 height 8
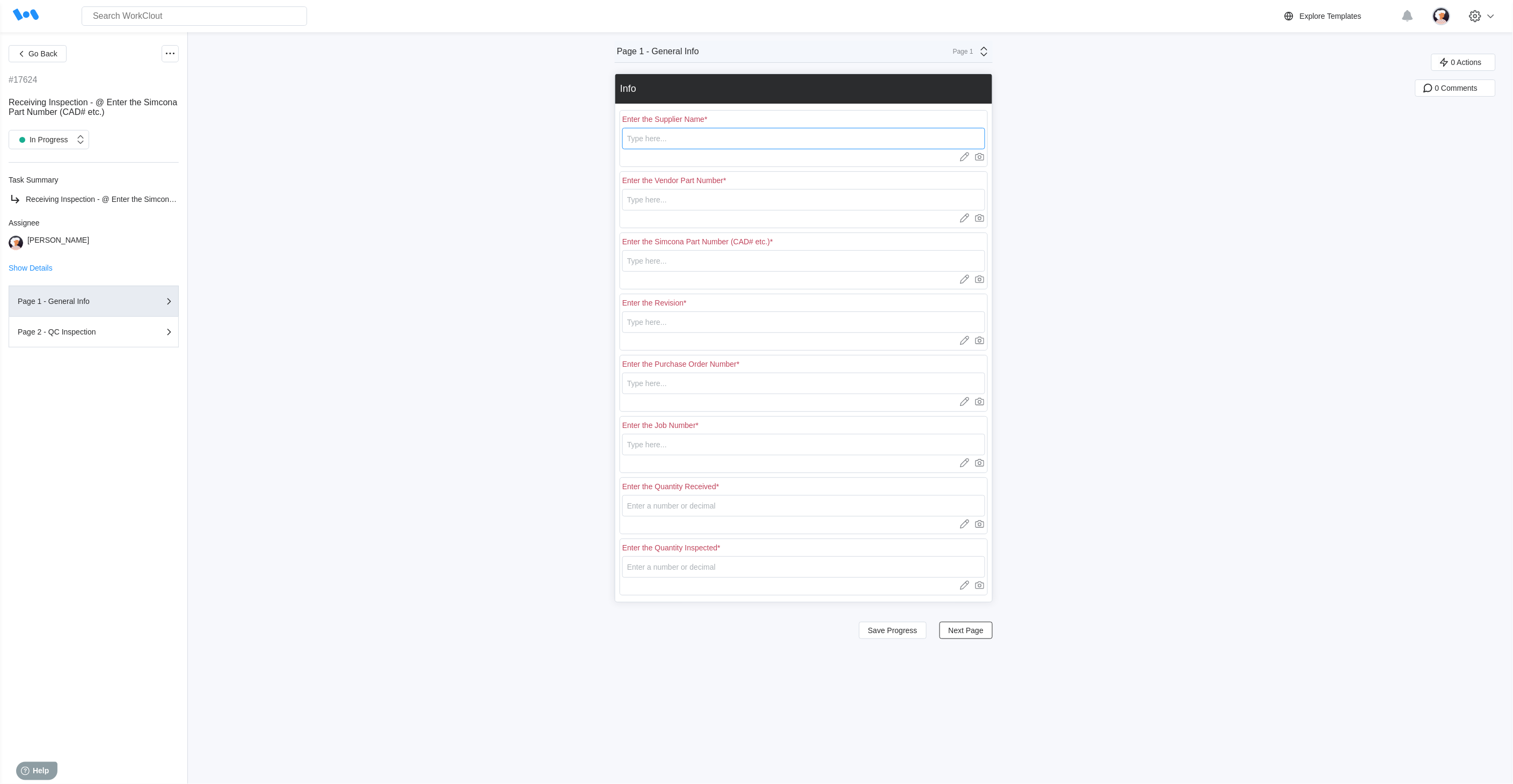
click at [727, 136] on input "text" at bounding box center [804, 139] width 363 height 22
type input "RE [PERSON_NAME]"
click at [655, 194] on input "text" at bounding box center [804, 200] width 363 height 22
type input "E0610"
click at [653, 259] on input "text" at bounding box center [804, 261] width 363 height 22
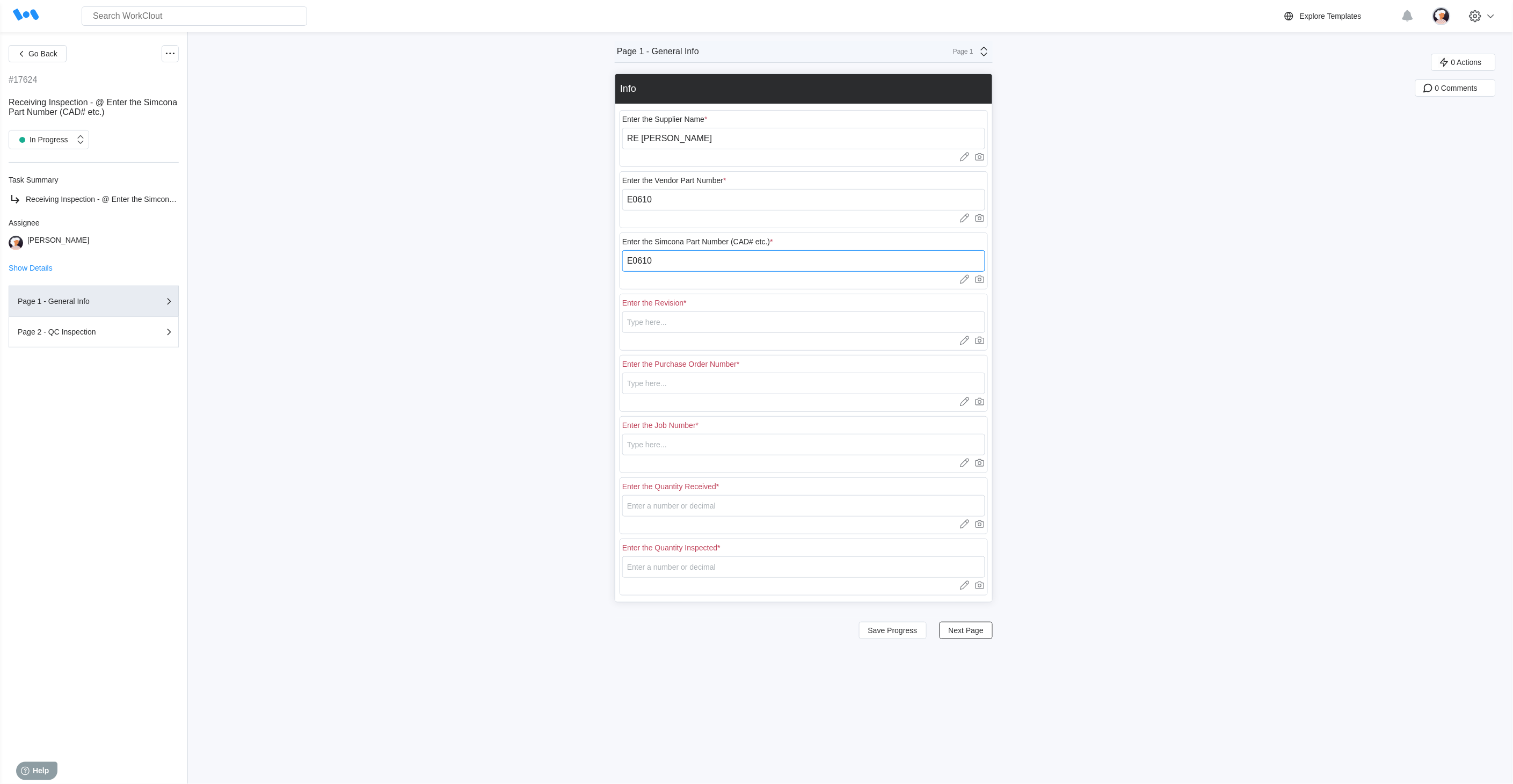
type input "E0610"
click at [668, 324] on input "text" at bounding box center [804, 322] width 363 height 22
type input "1"
click at [637, 378] on input "text" at bounding box center [804, 384] width 363 height 22
type input "18401"
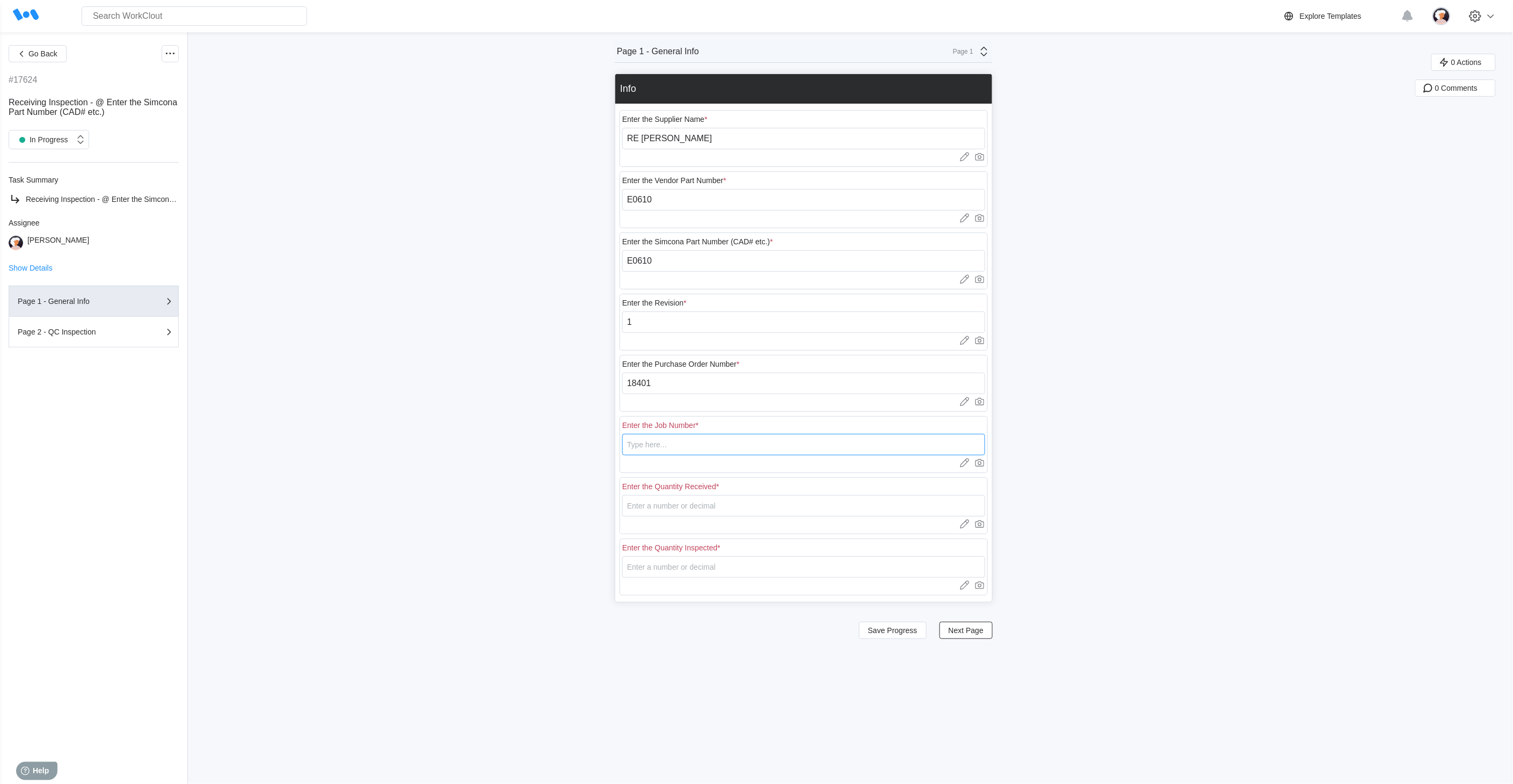
click at [642, 448] on input "text" at bounding box center [804, 445] width 363 height 22
type input "N/A"
click at [650, 506] on input "number" at bounding box center [804, 506] width 363 height 22
type input "35"
click at [671, 568] on input "number" at bounding box center [804, 567] width 363 height 22
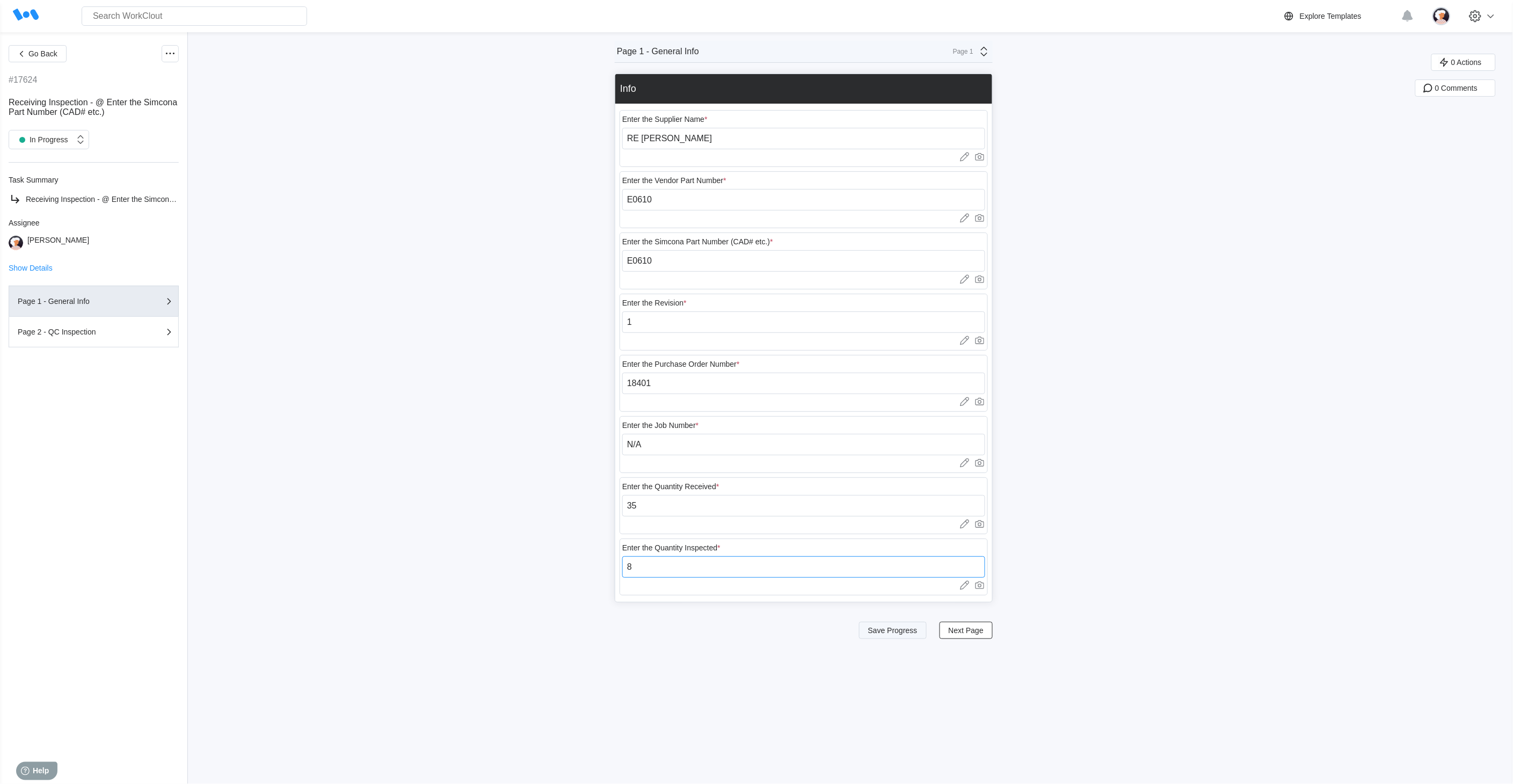
type input "8"
click at [907, 634] on span "Save Progress" at bounding box center [893, 630] width 49 height 8
click at [955, 631] on span "Next Page" at bounding box center [966, 630] width 35 height 8
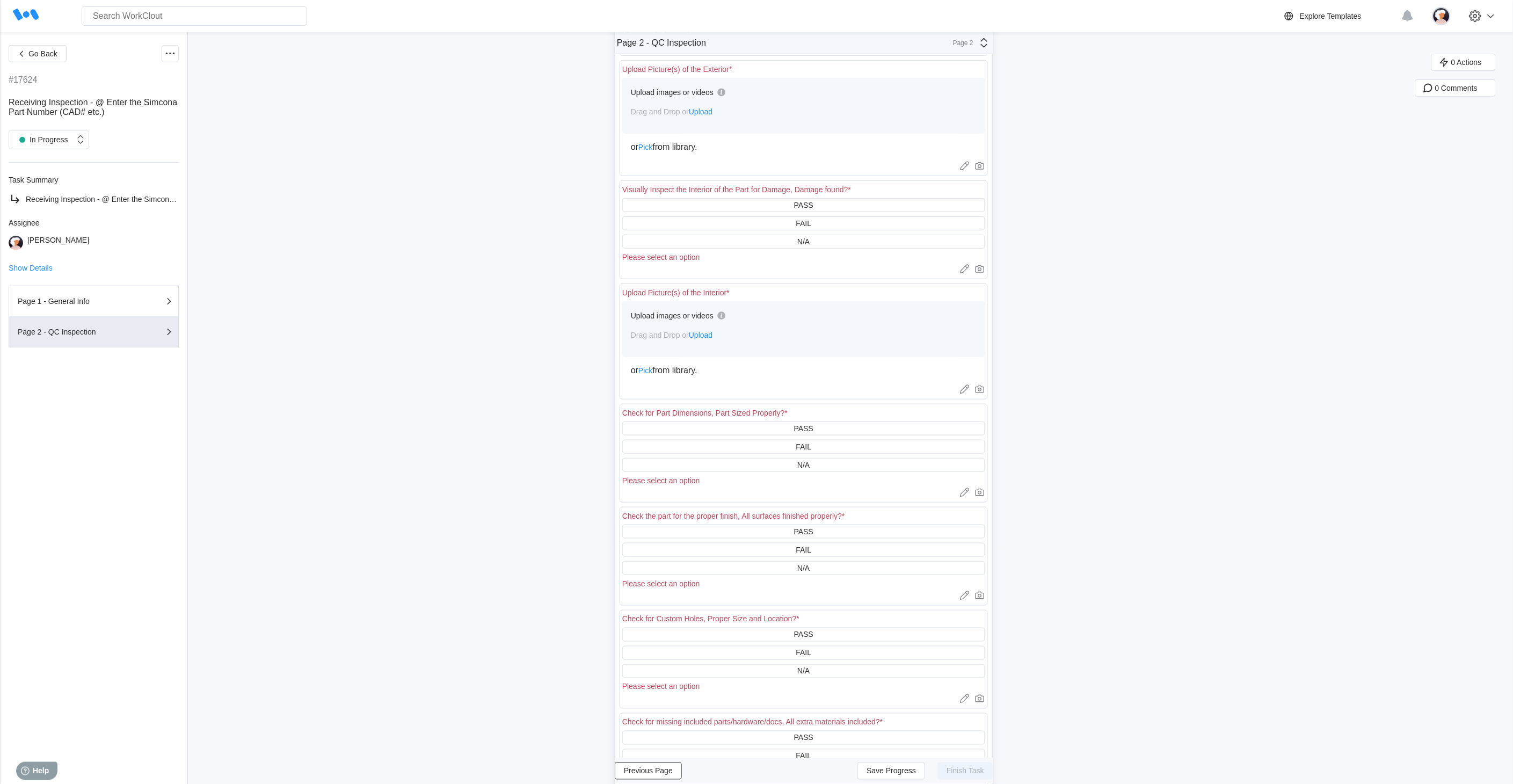
scroll to position [239, 0]
click at [901, 705] on span "Save Progress" at bounding box center [892, 771] width 49 height 8
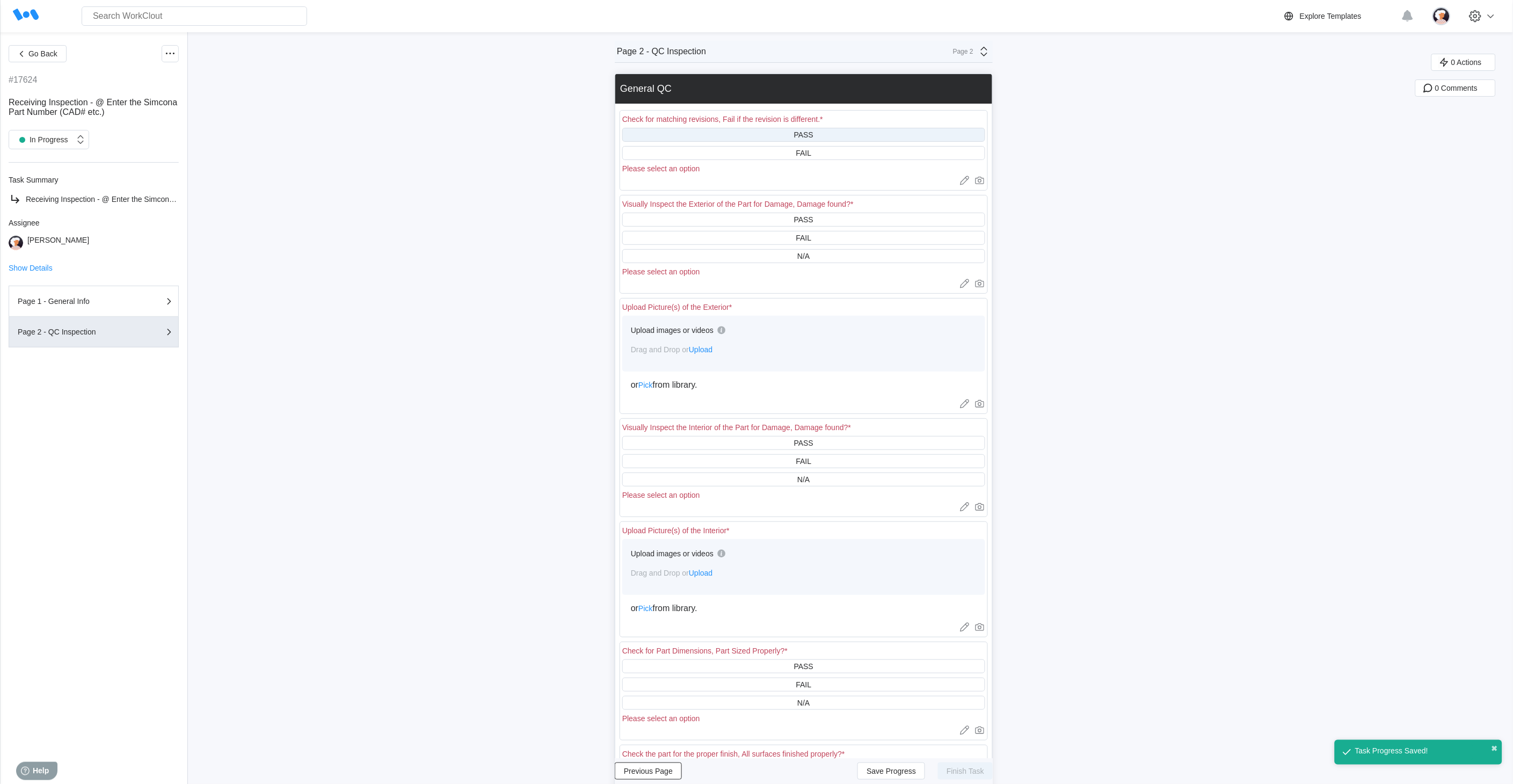
click at [829, 134] on div "PASS" at bounding box center [804, 135] width 363 height 14
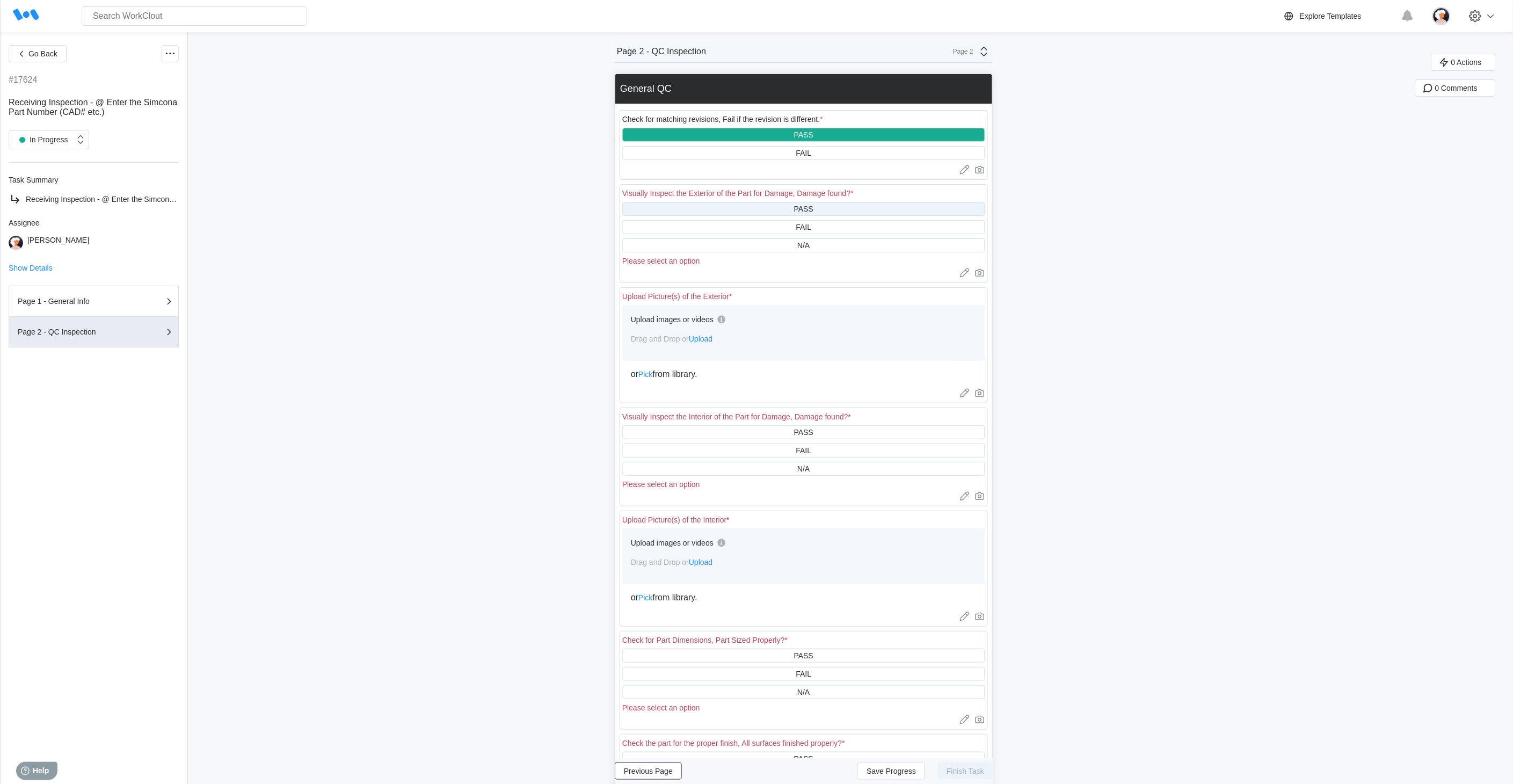
click at [798, 213] on div "PASS" at bounding box center [804, 209] width 363 height 14
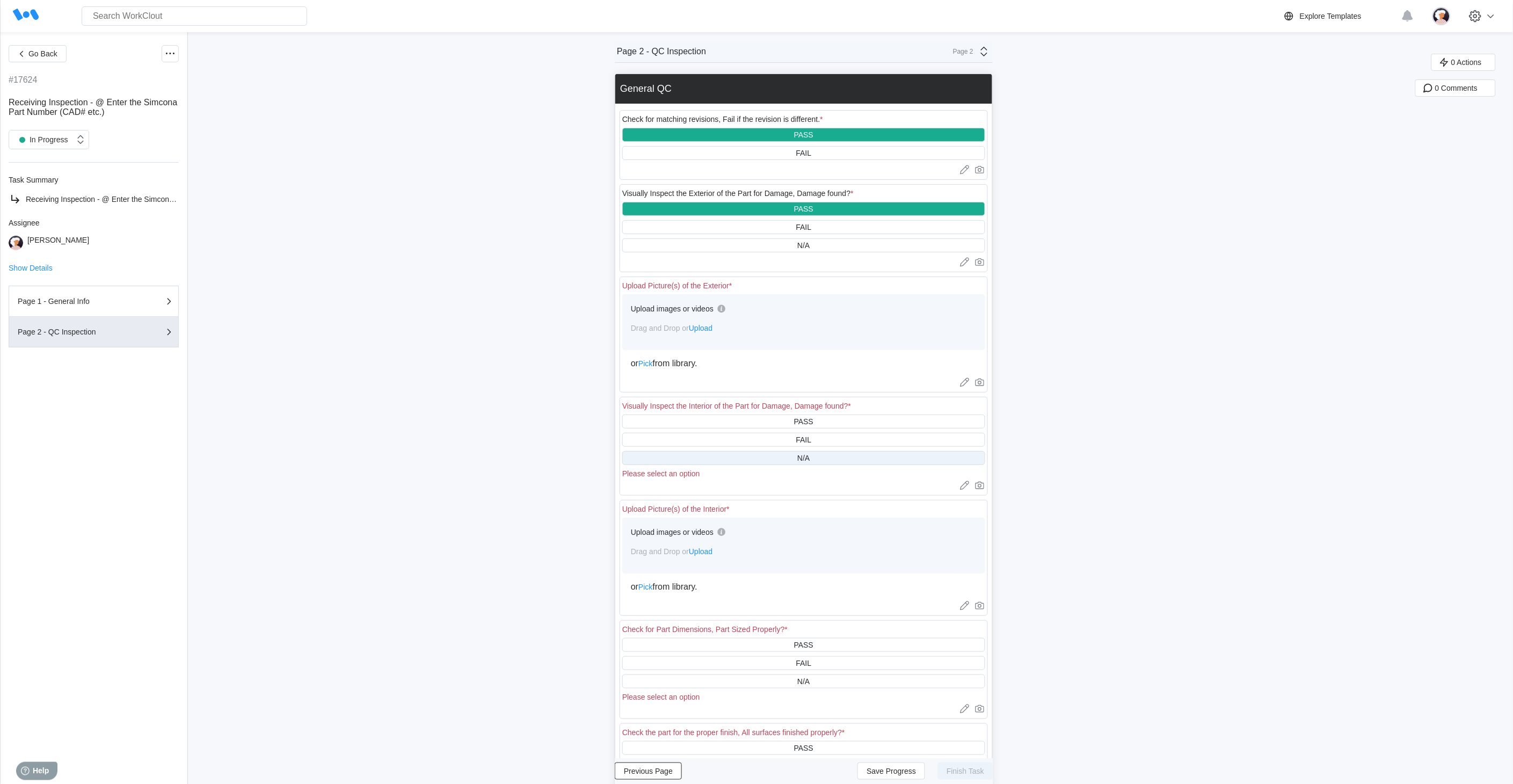
click at [775, 458] on div "N/A" at bounding box center [804, 458] width 363 height 14
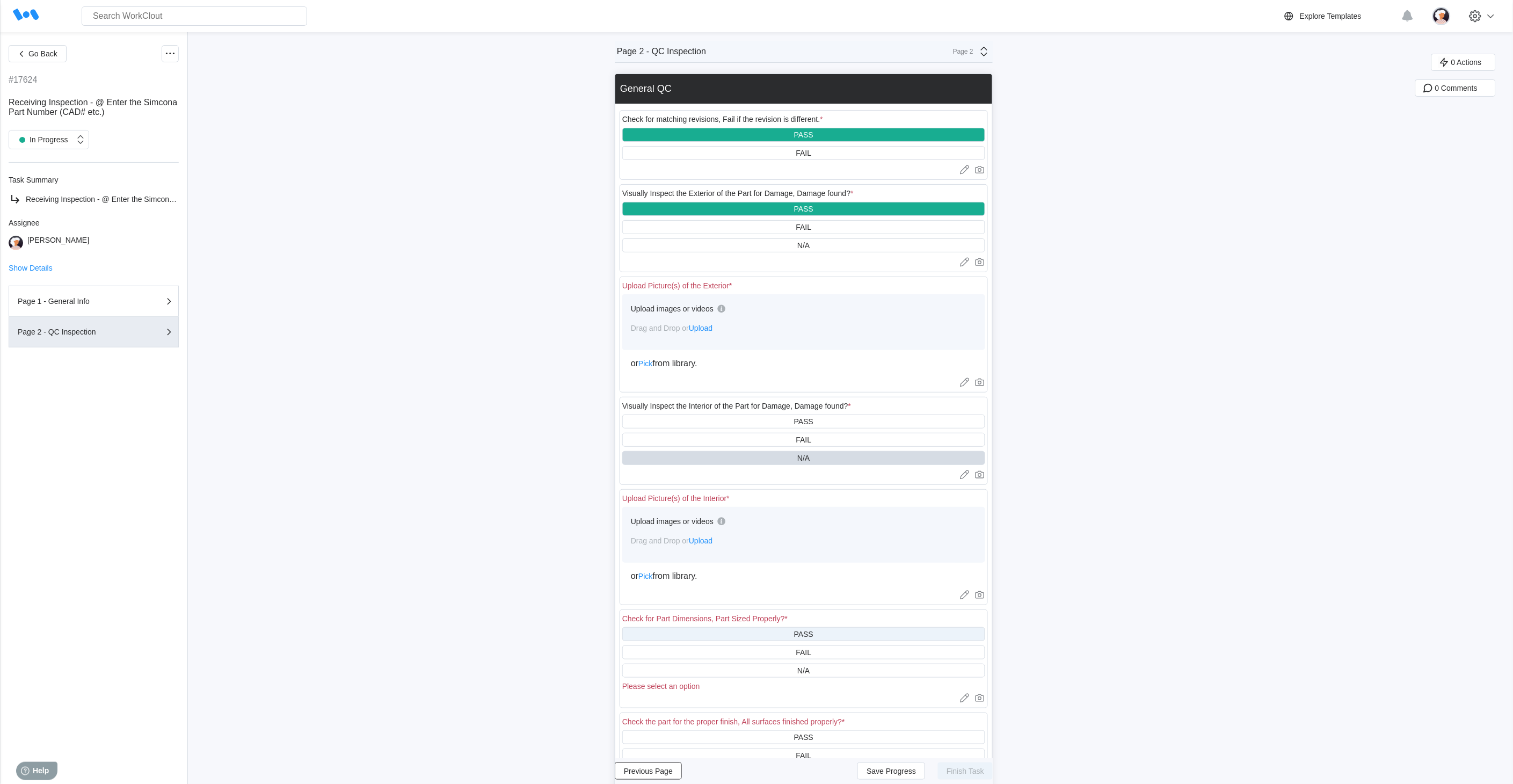
click at [748, 634] on div "PASS" at bounding box center [804, 634] width 363 height 14
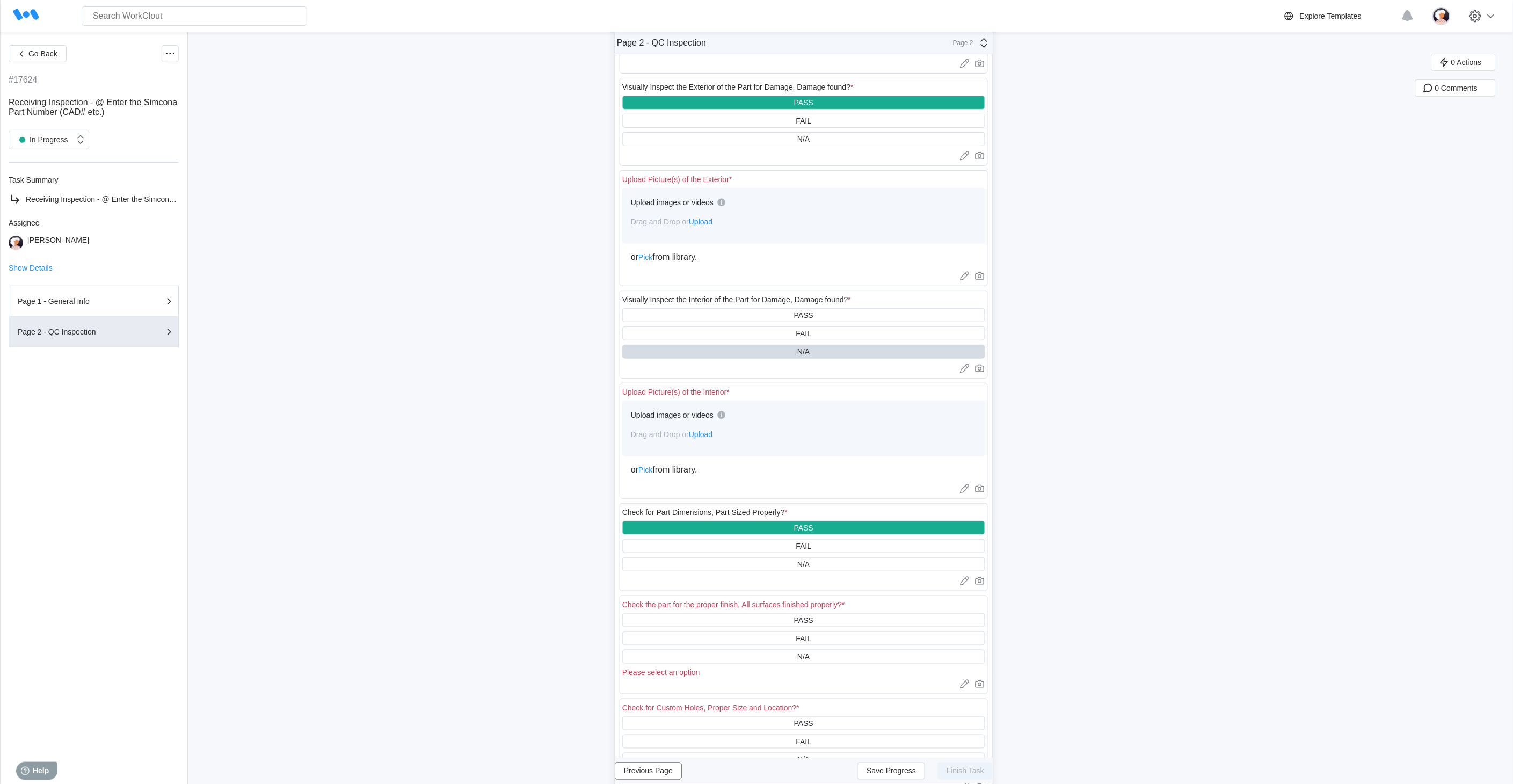
scroll to position [119, 0]
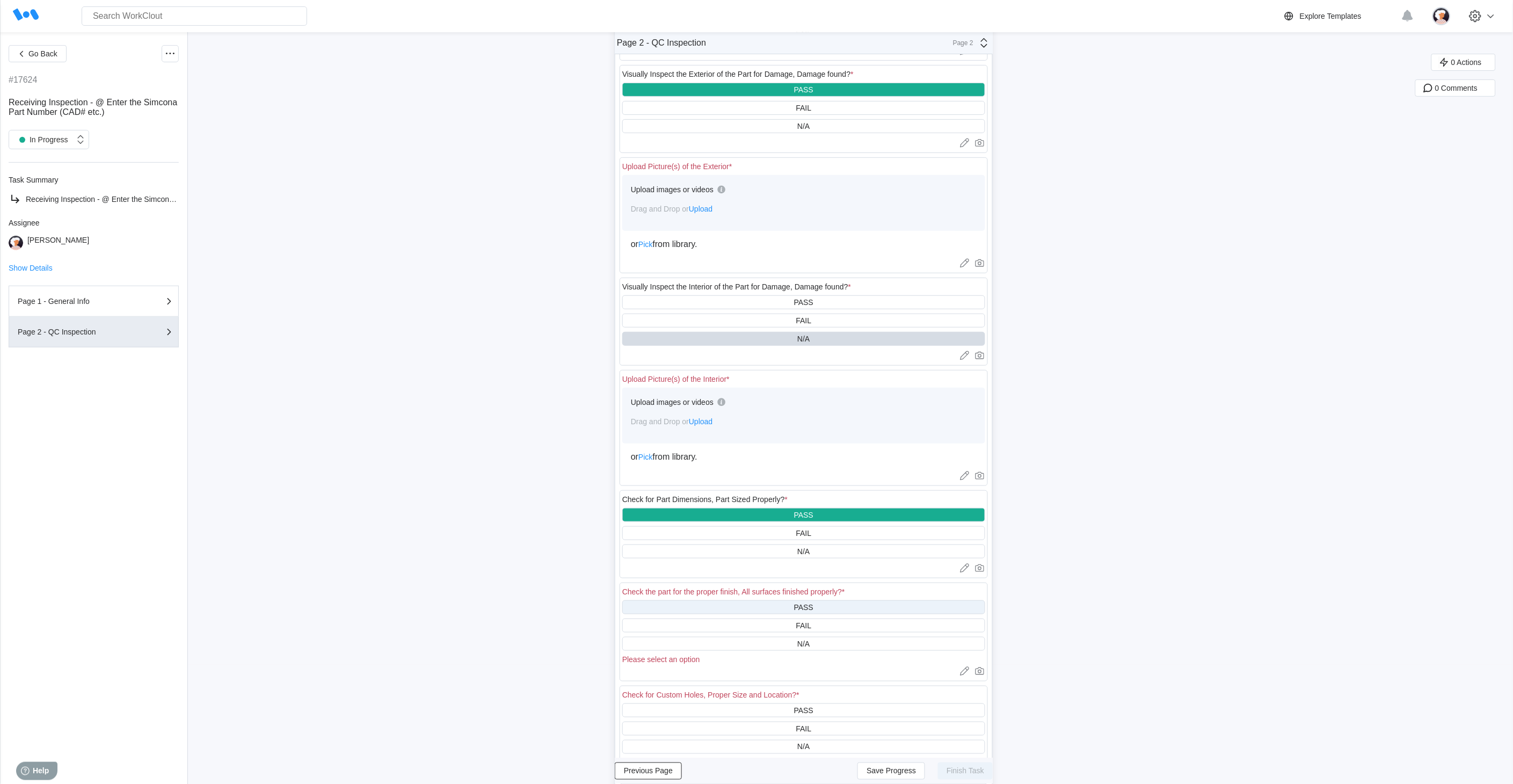
click at [746, 601] on div "PASS" at bounding box center [804, 607] width 363 height 14
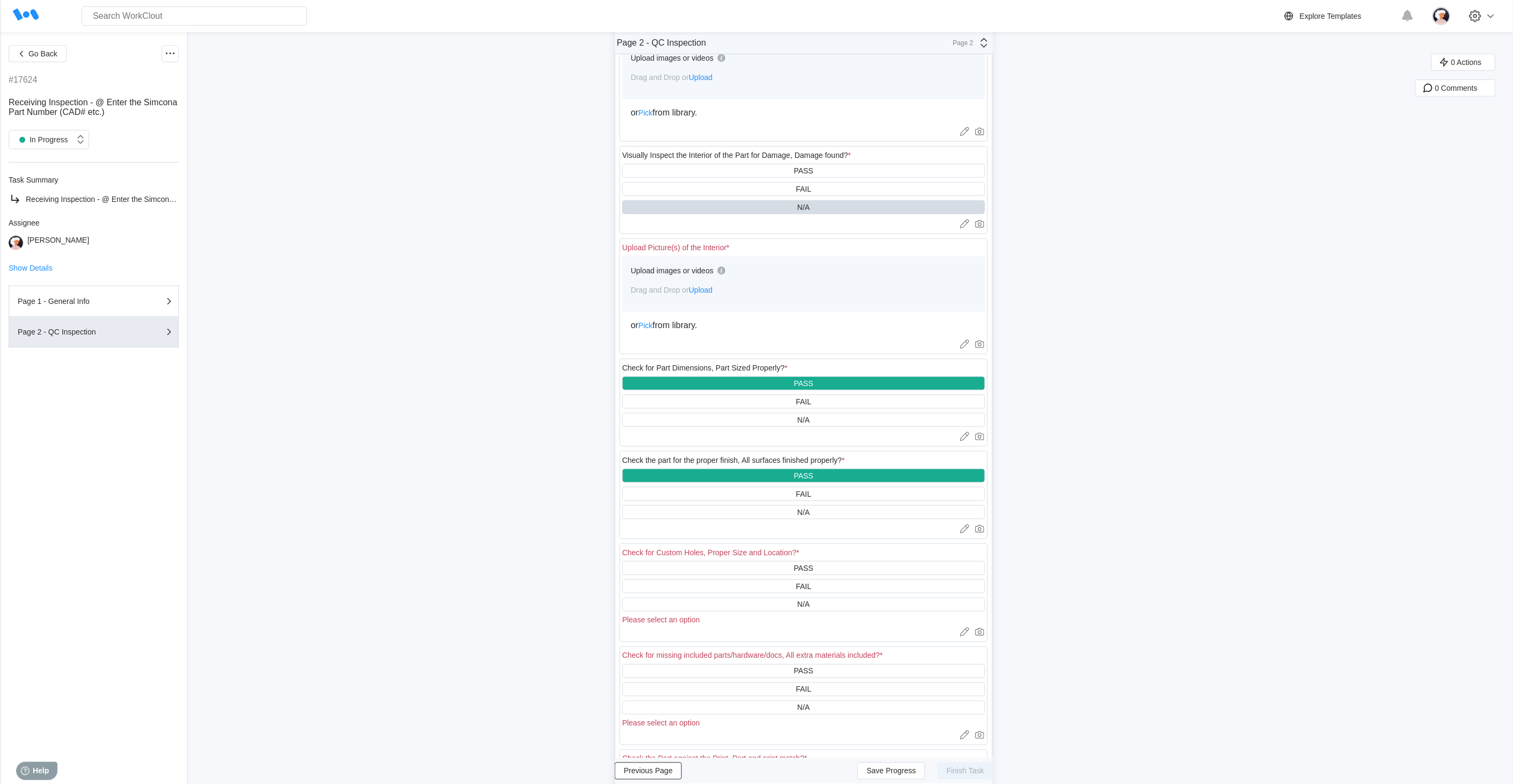
scroll to position [298, 0]
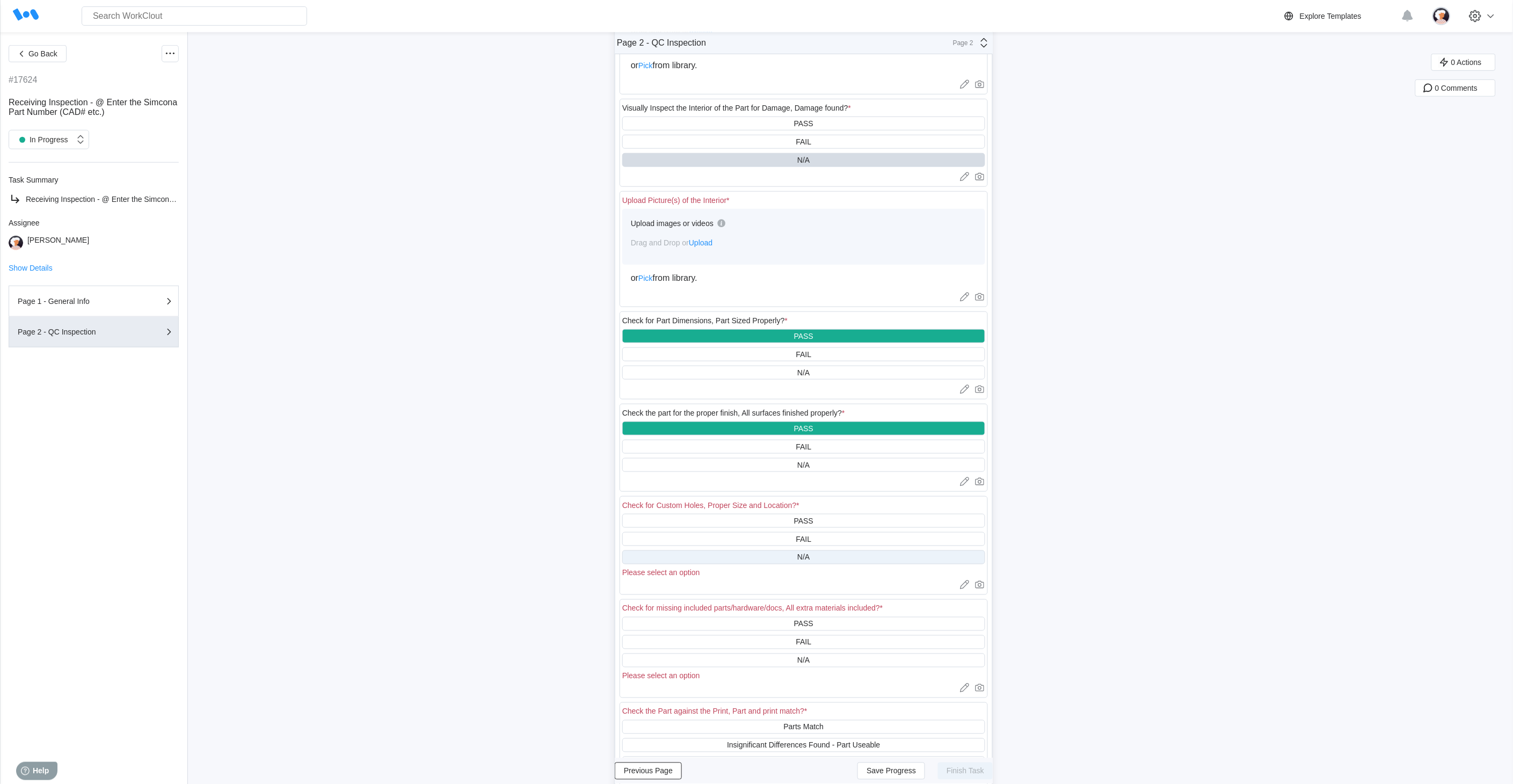
click at [773, 553] on div "N/A" at bounding box center [804, 557] width 363 height 14
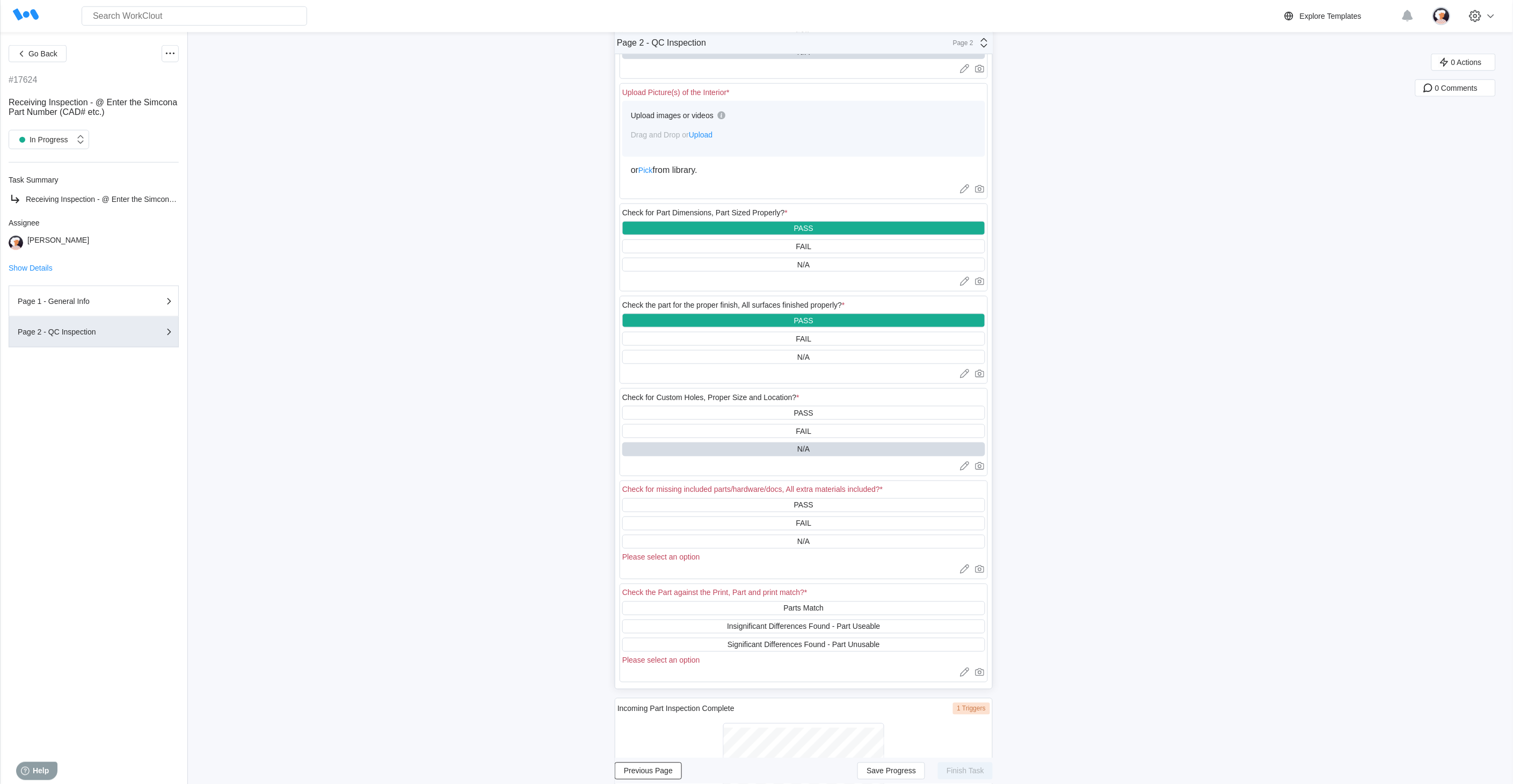
scroll to position [477, 0]
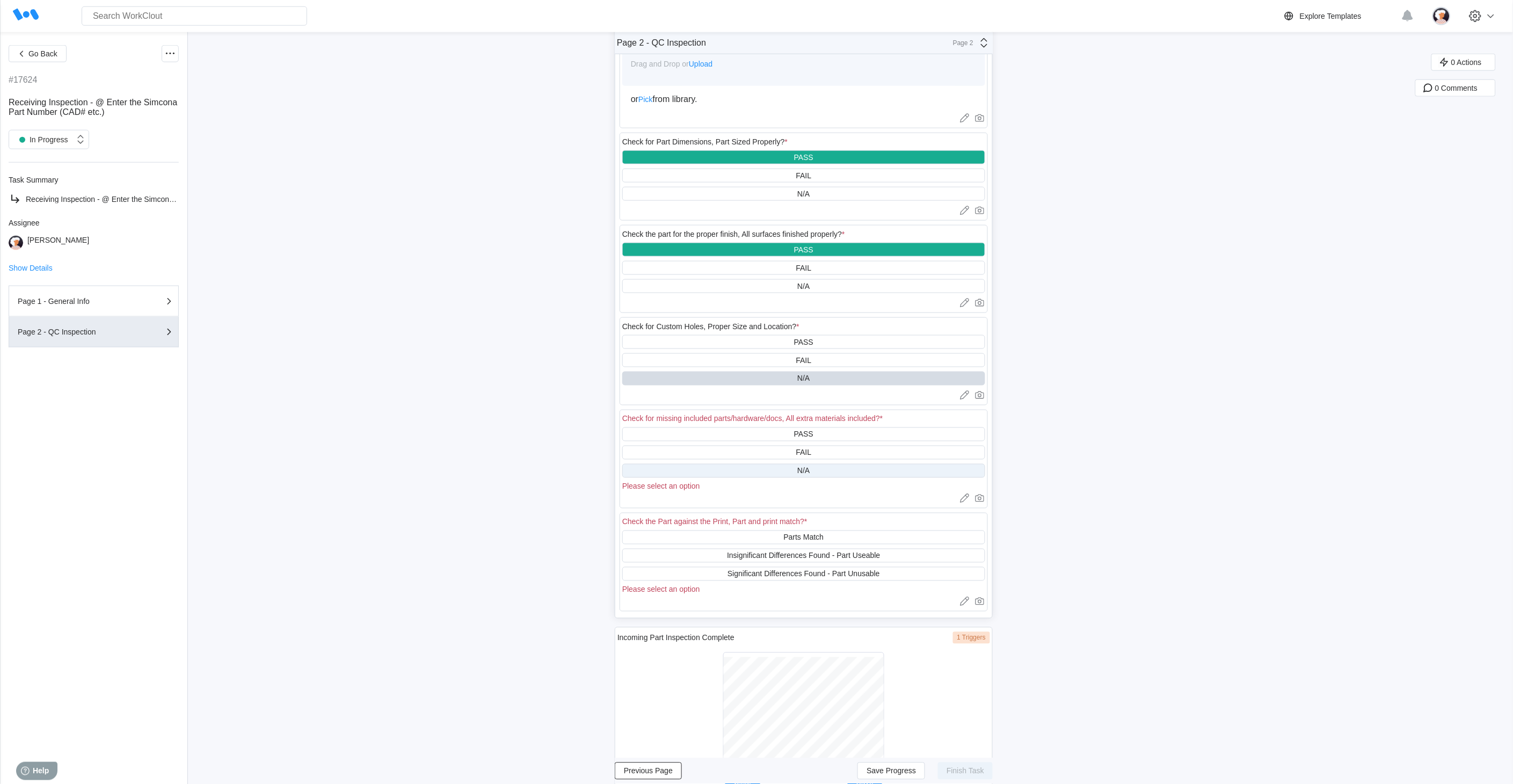
click at [769, 463] on div "N/A" at bounding box center [804, 470] width 363 height 14
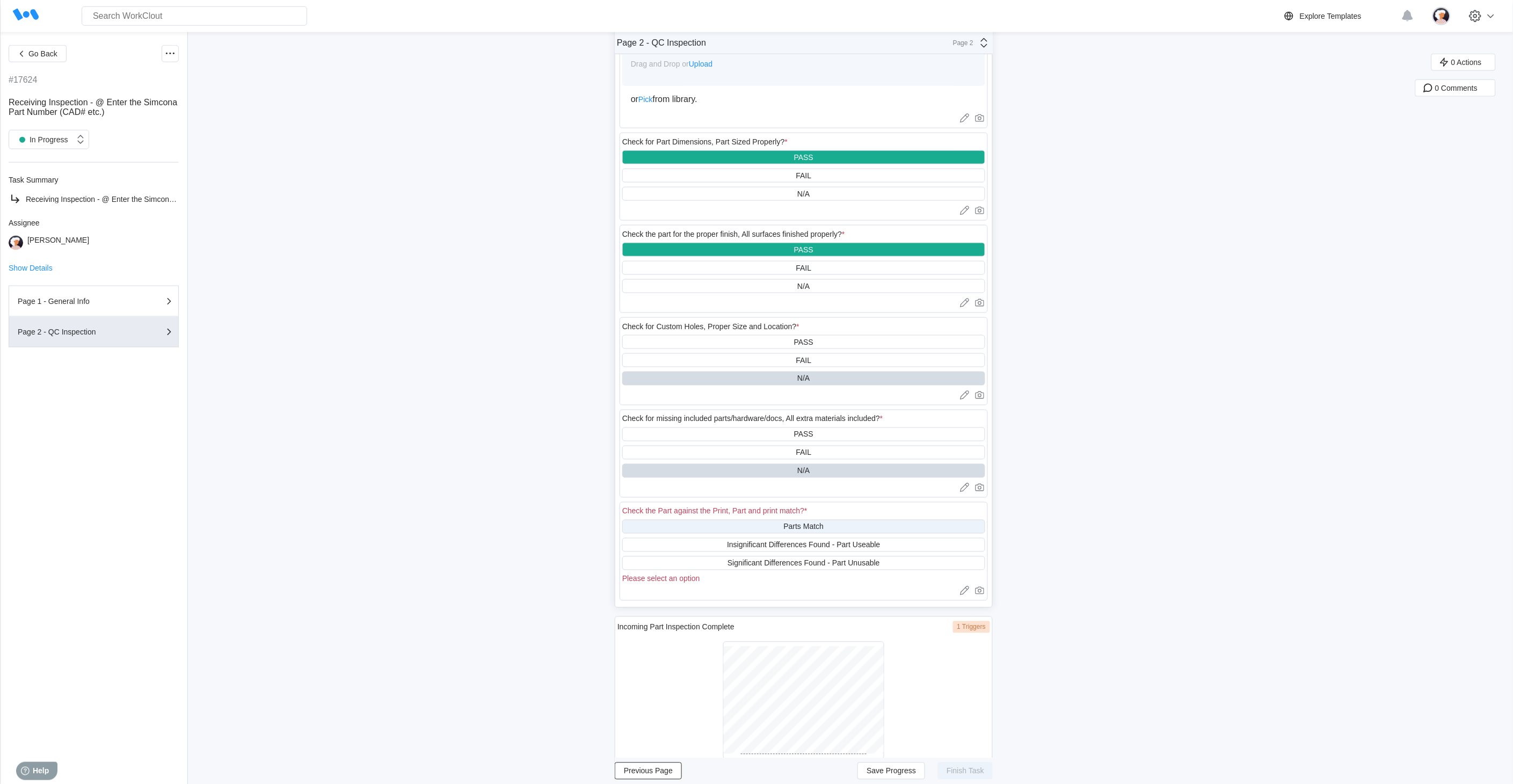
click at [768, 527] on div "Parts Match" at bounding box center [804, 527] width 363 height 14
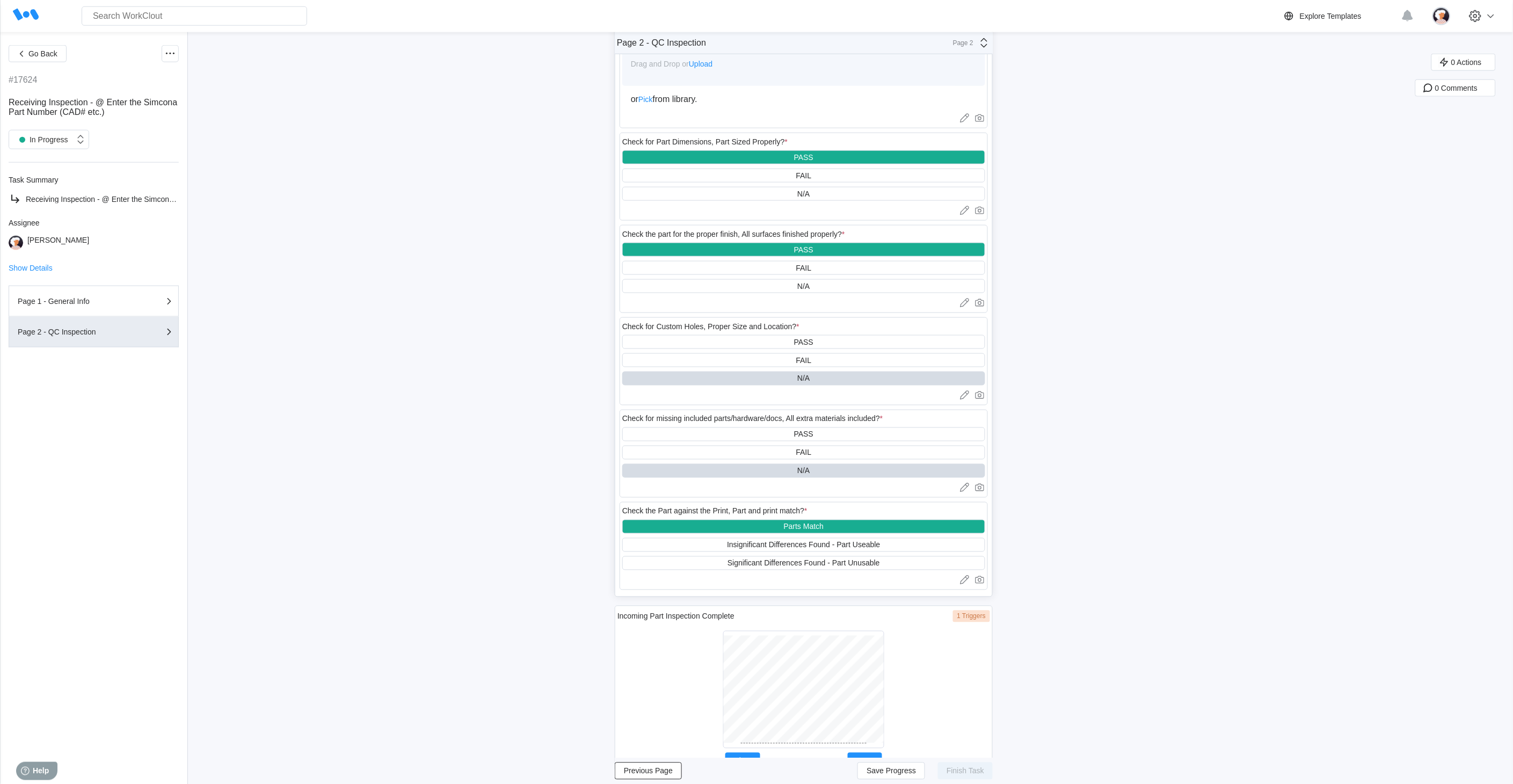
click at [734, 705] on div at bounding box center [803, 689] width 161 height 117
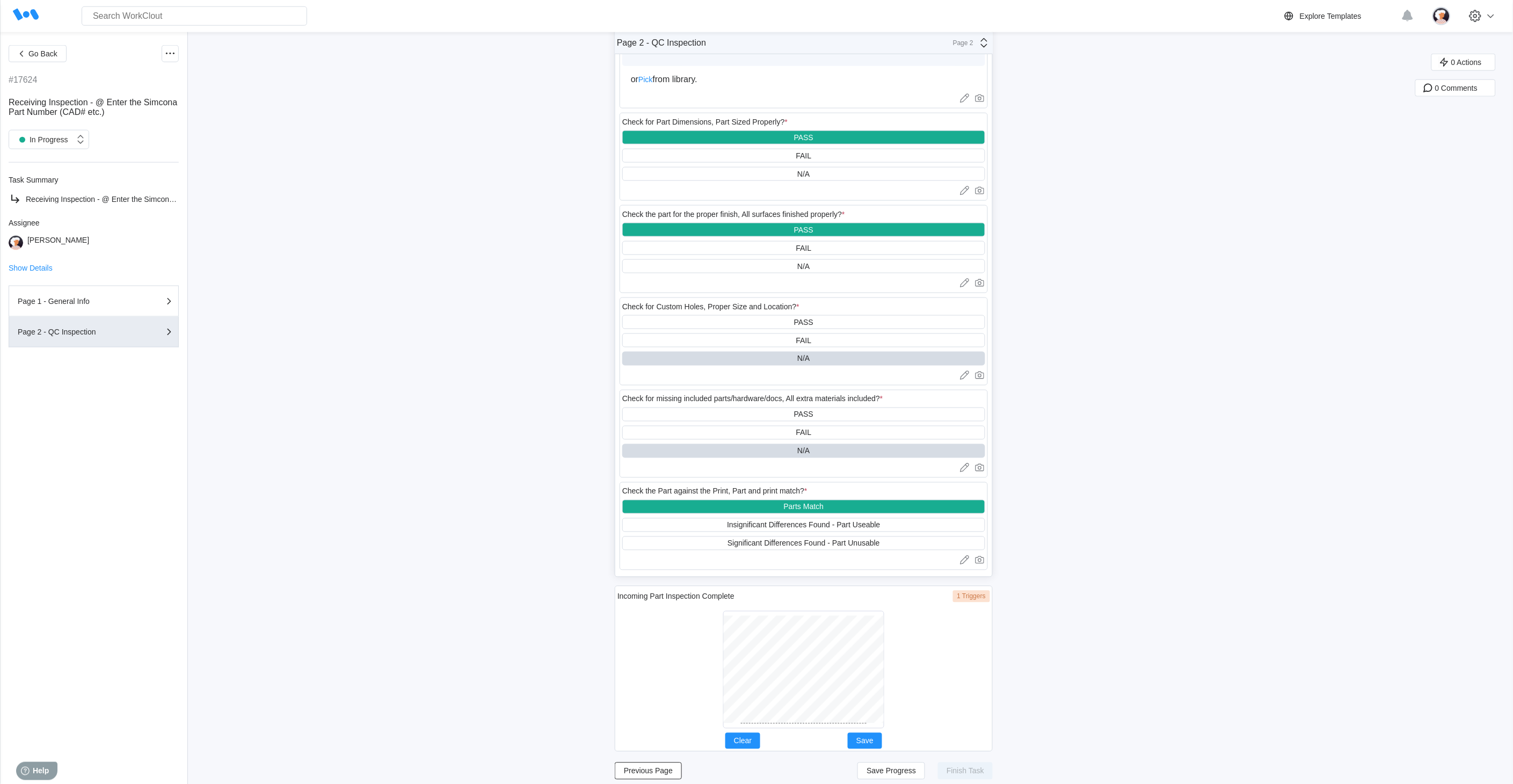
scroll to position [507, 0]
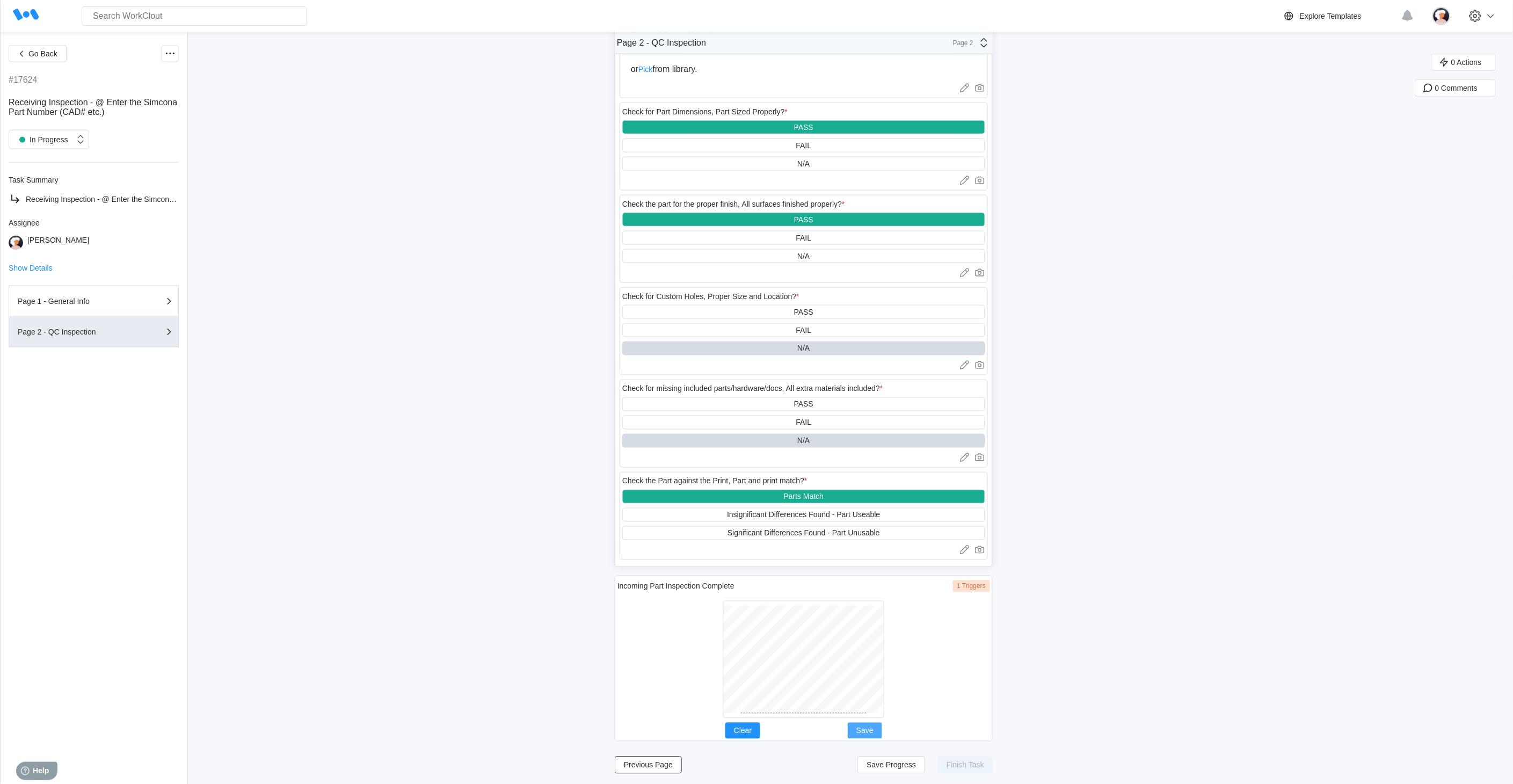
click at [873, 705] on span "Save" at bounding box center [864, 731] width 17 height 8
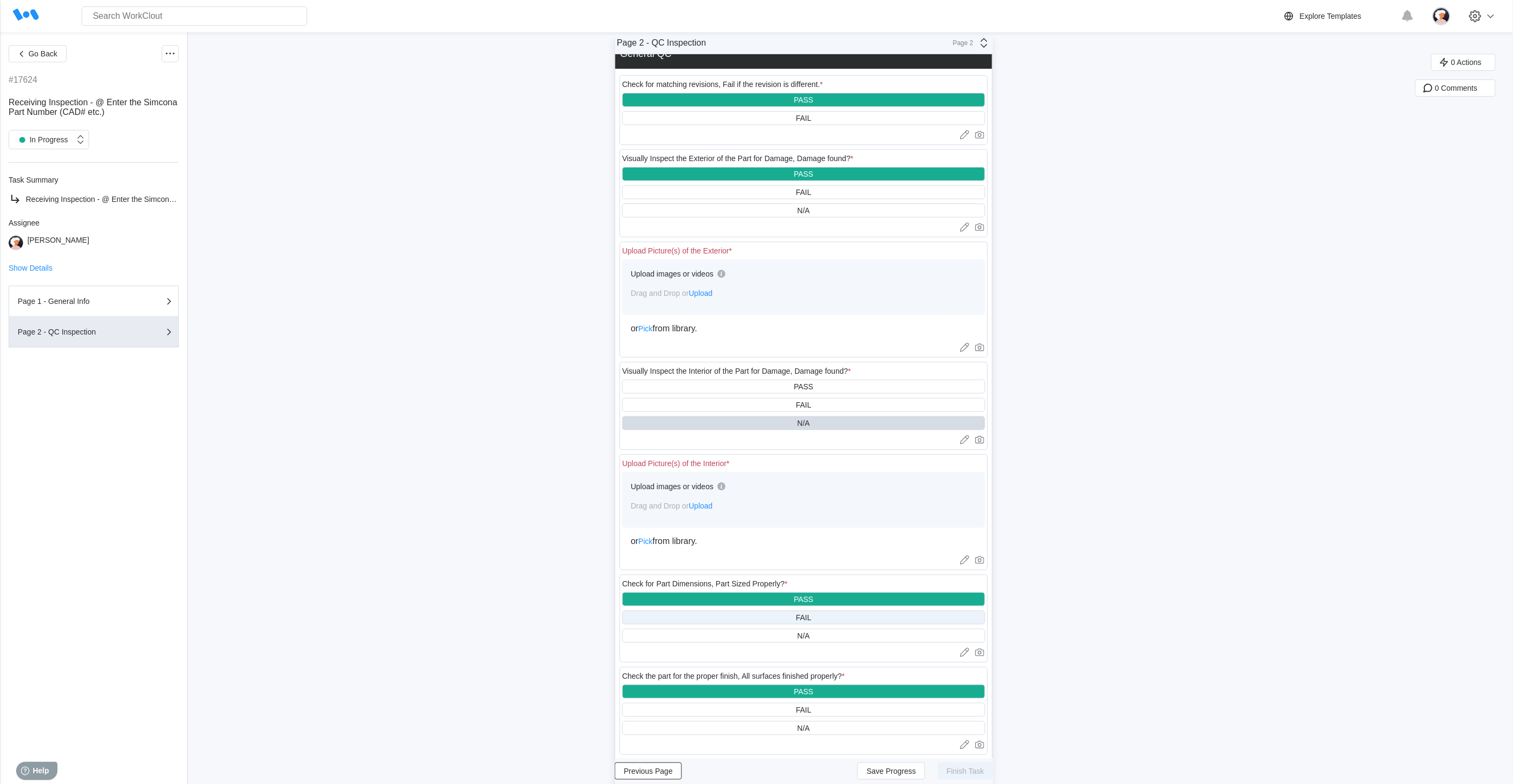
scroll to position [30, 0]
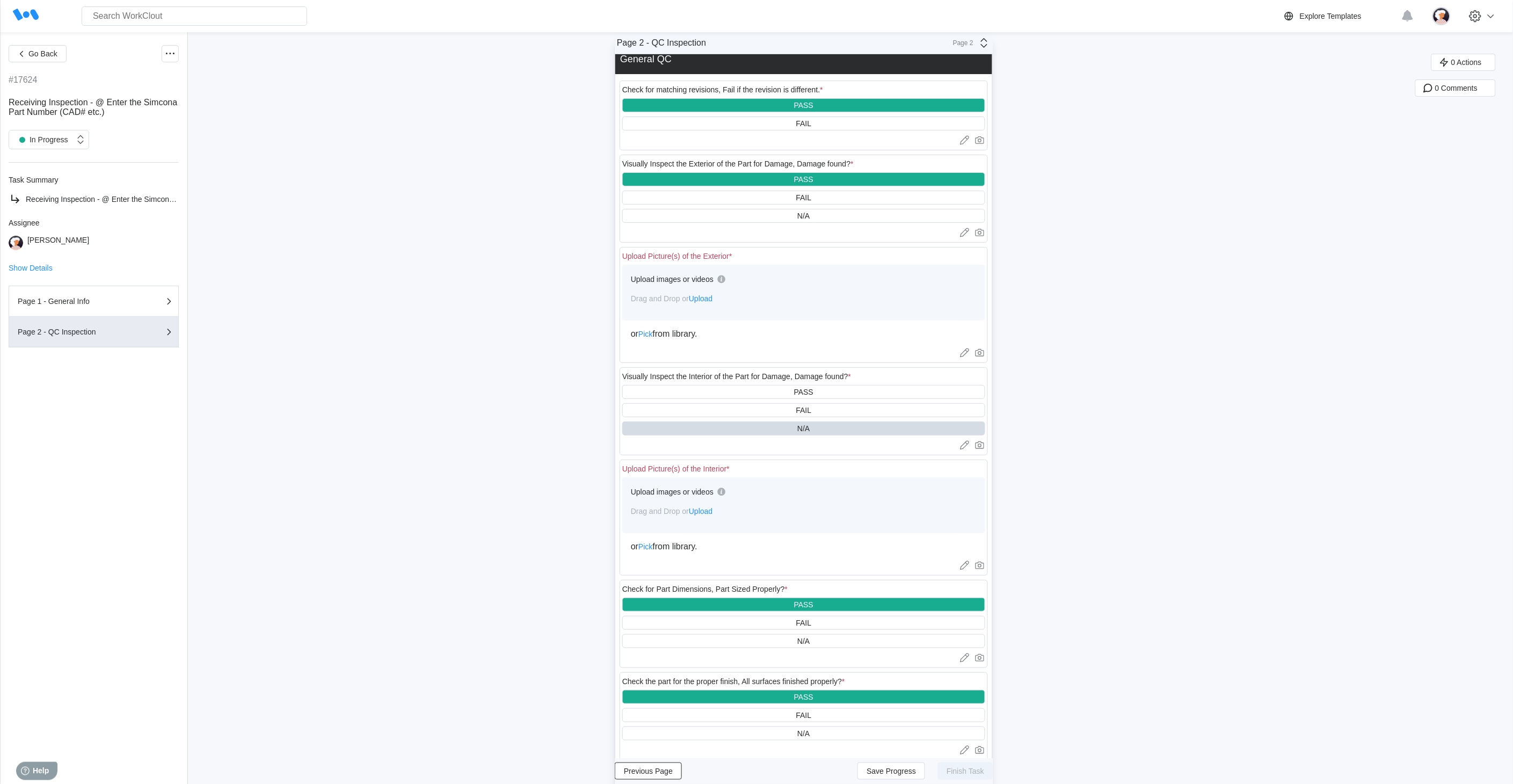
click at [713, 510] on span "Upload" at bounding box center [701, 511] width 24 height 9
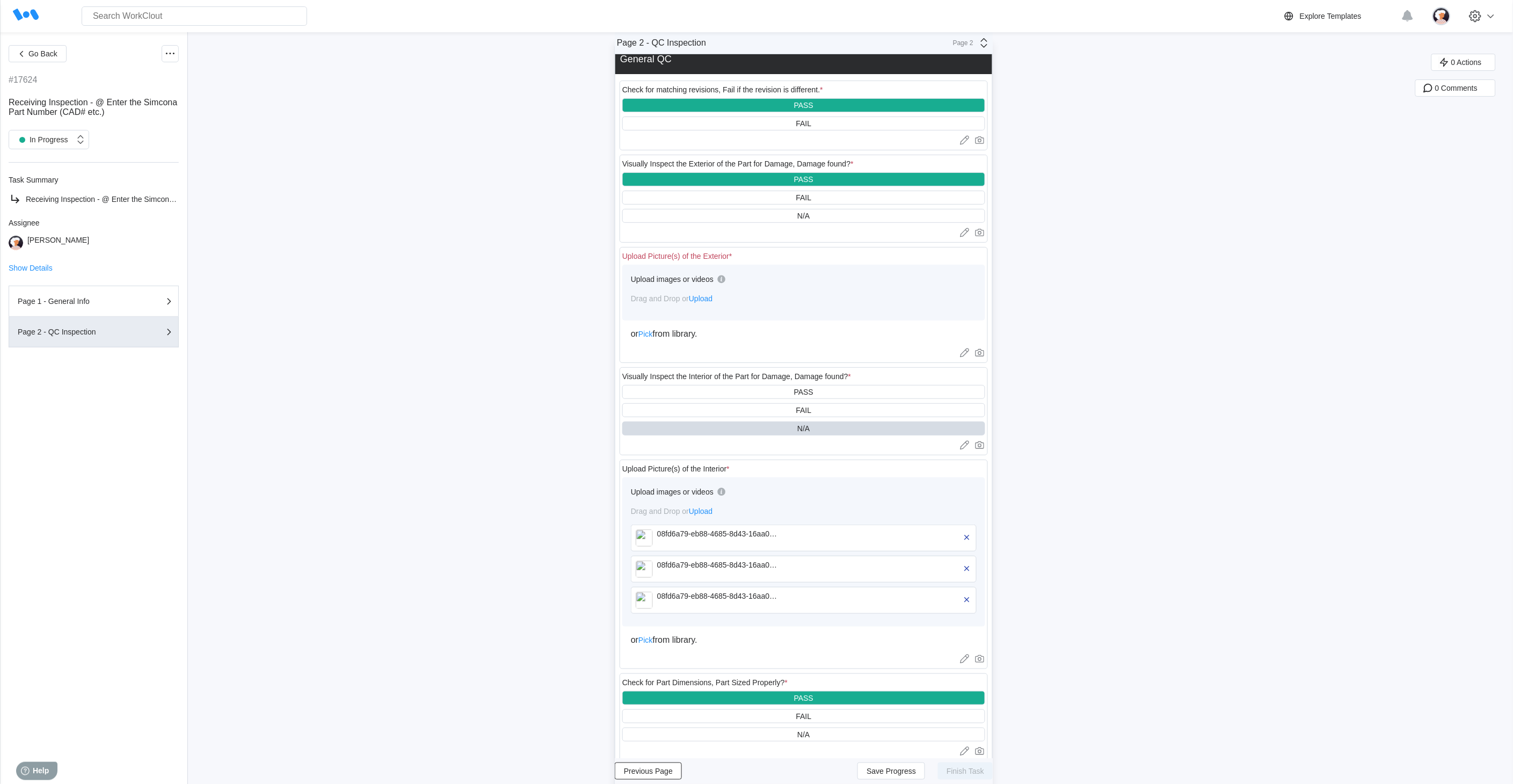
click at [713, 298] on span "Upload" at bounding box center [701, 298] width 24 height 9
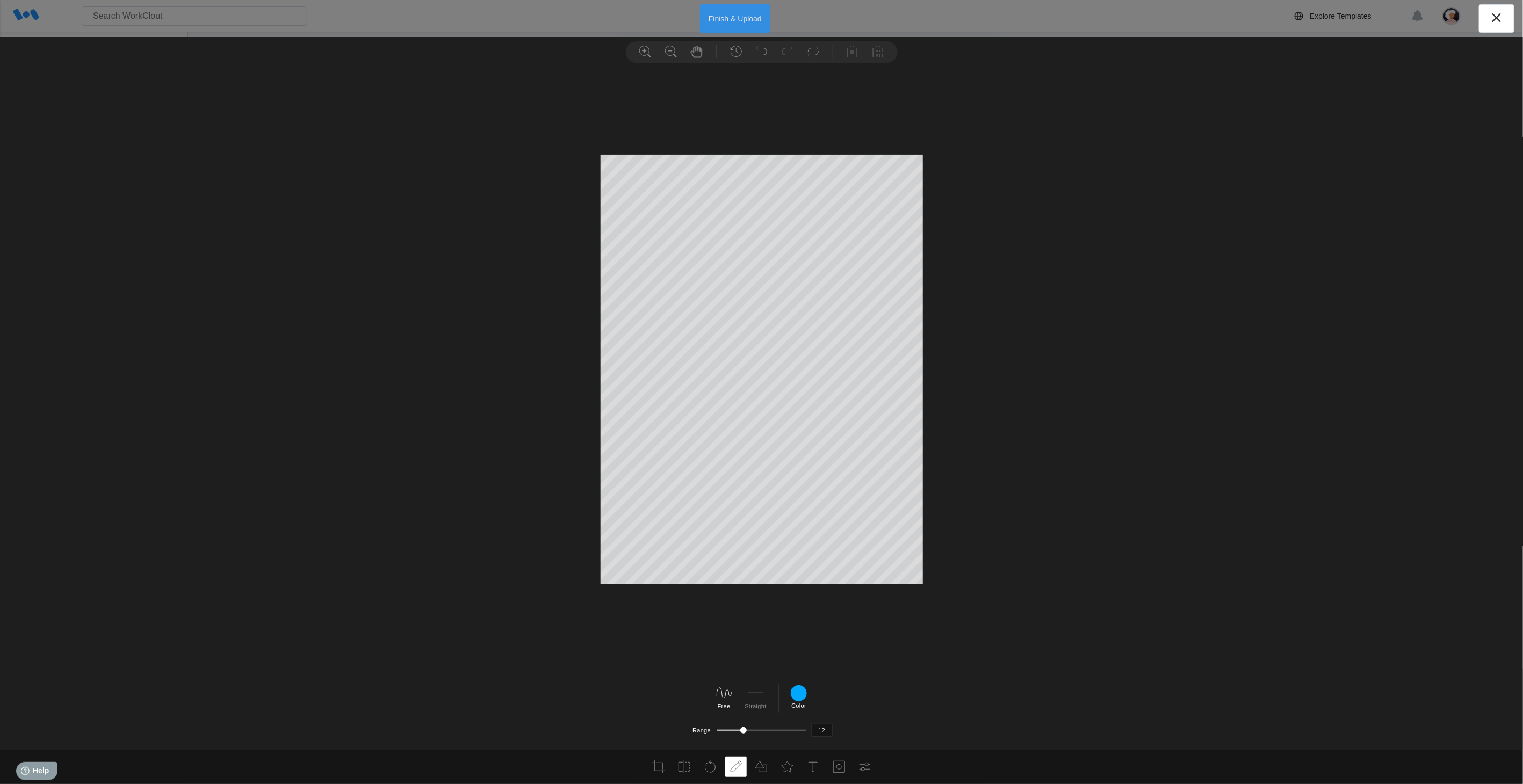
click at [738, 17] on button "Finish & Upload" at bounding box center [735, 18] width 70 height 29
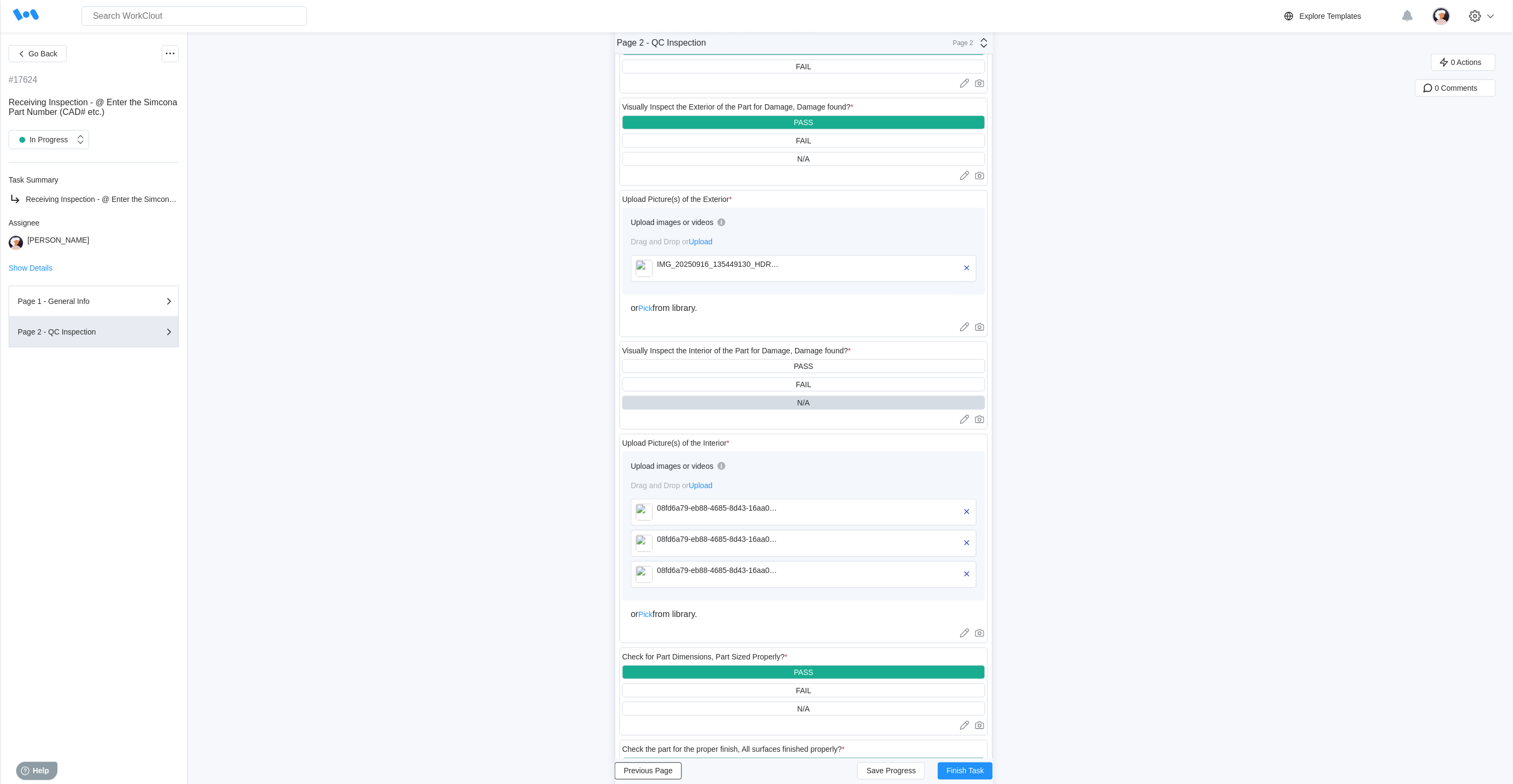
scroll to position [119, 0]
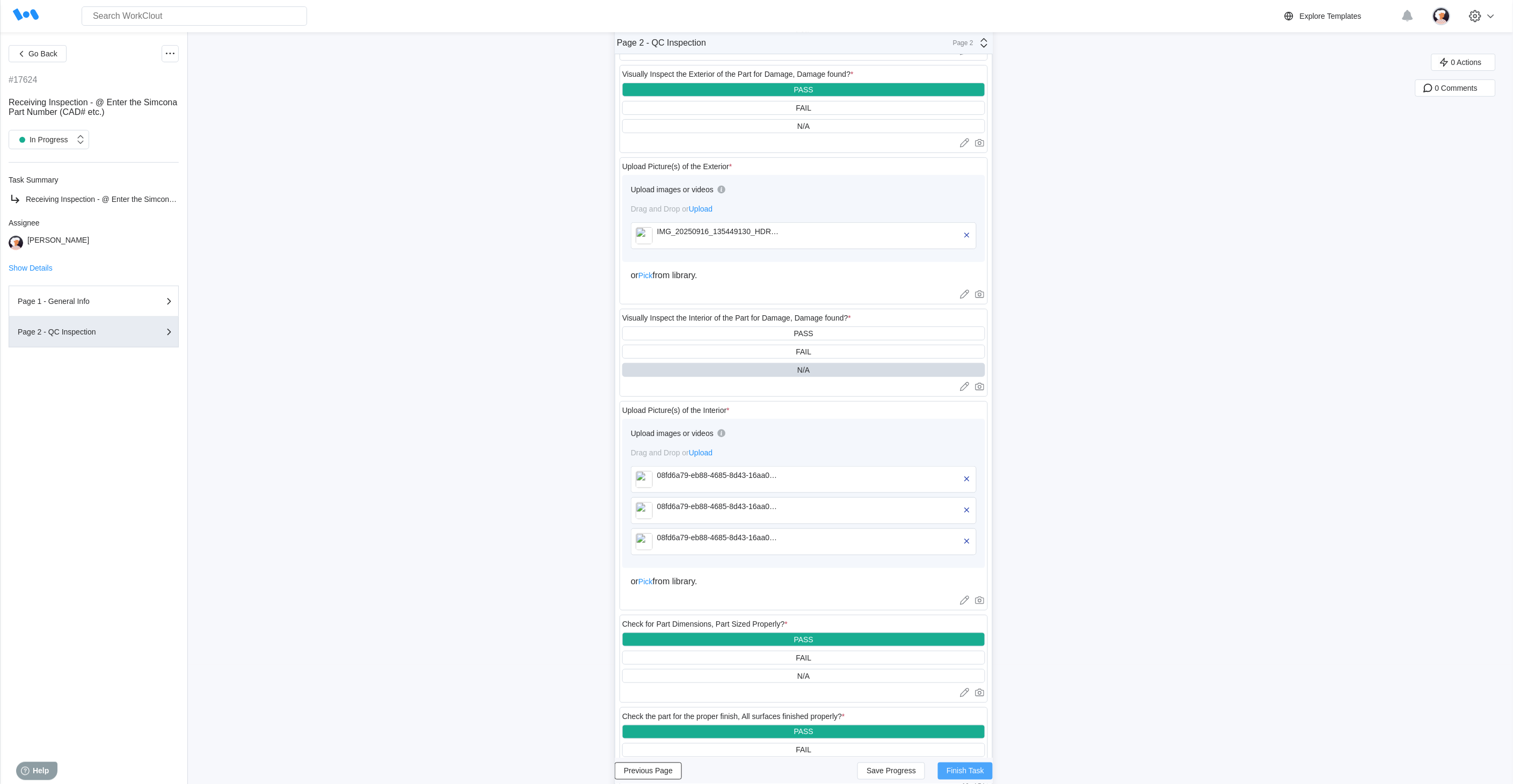
click at [974, 705] on span "Finish Task" at bounding box center [966, 771] width 37 height 8
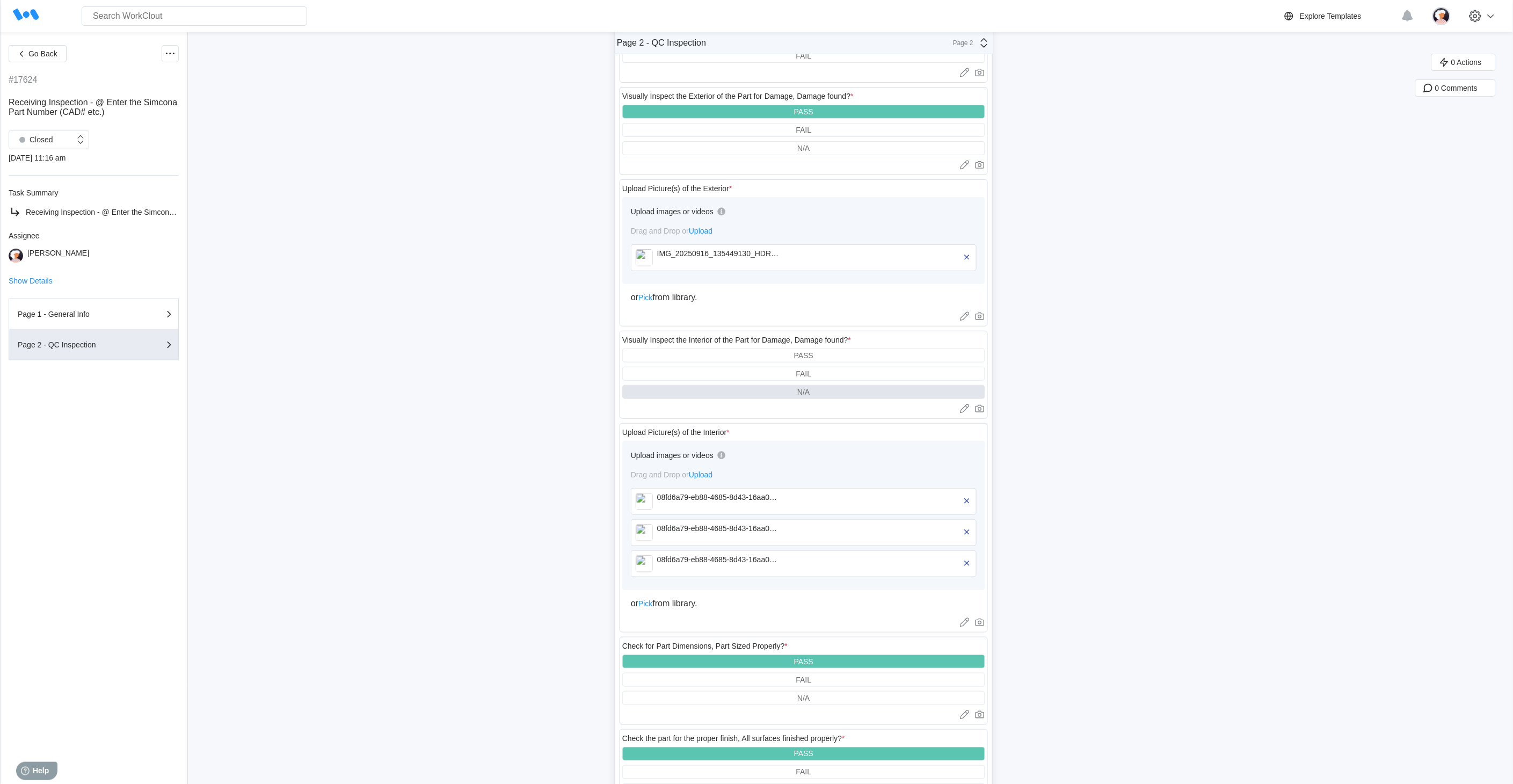
scroll to position [0, 0]
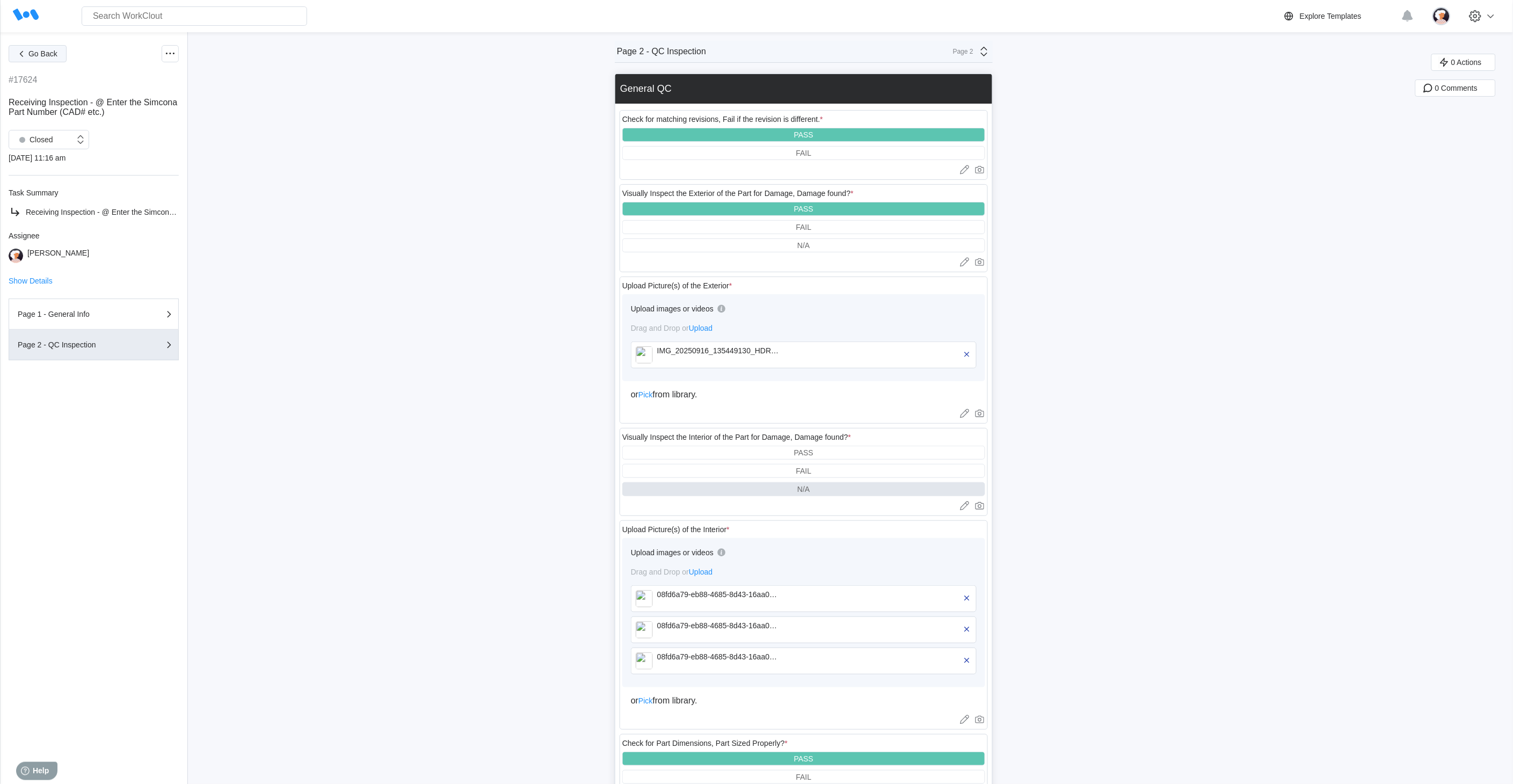
click at [29, 55] on span "Go Back" at bounding box center [42, 54] width 29 height 8
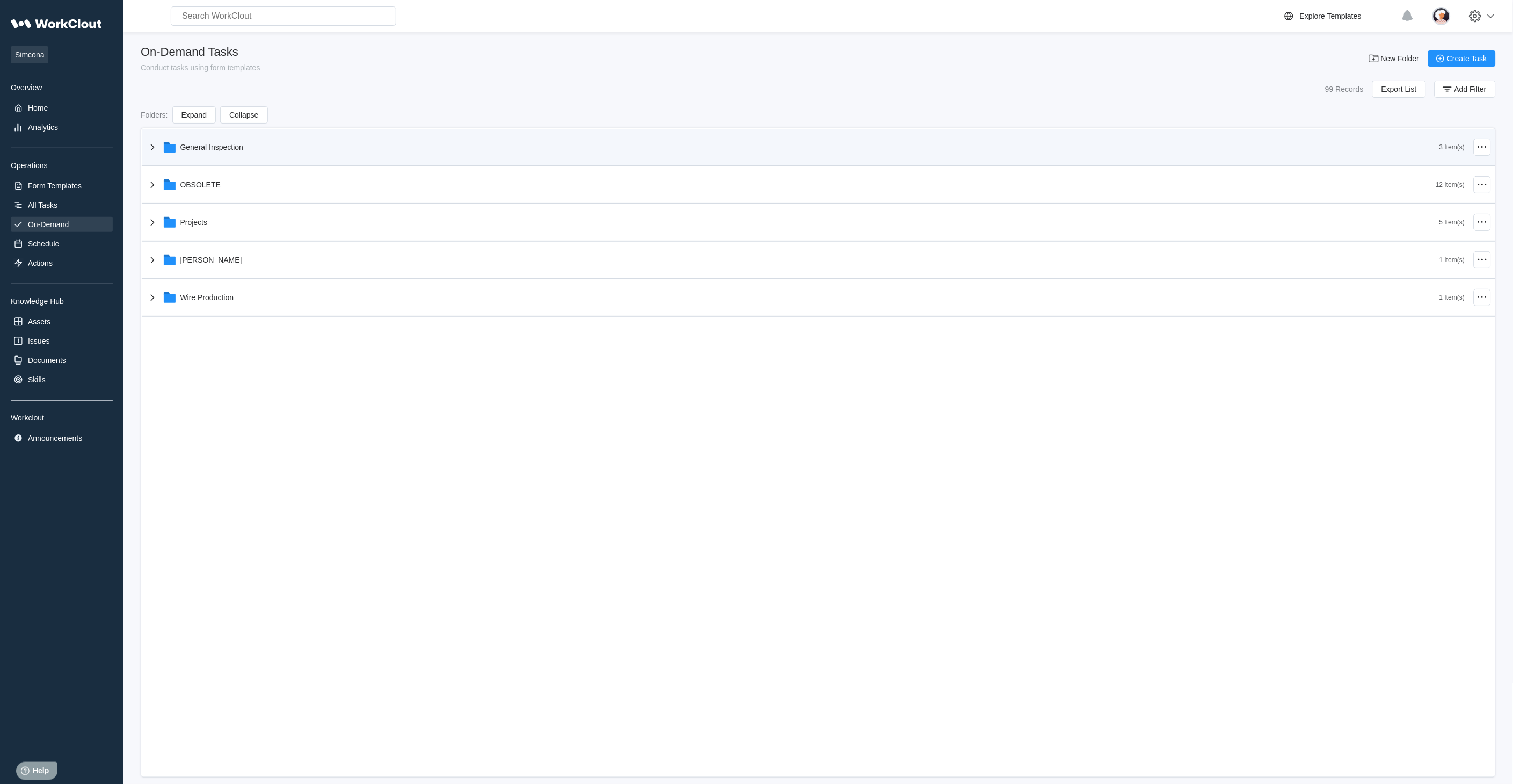
click at [149, 149] on icon at bounding box center [152, 147] width 13 height 13
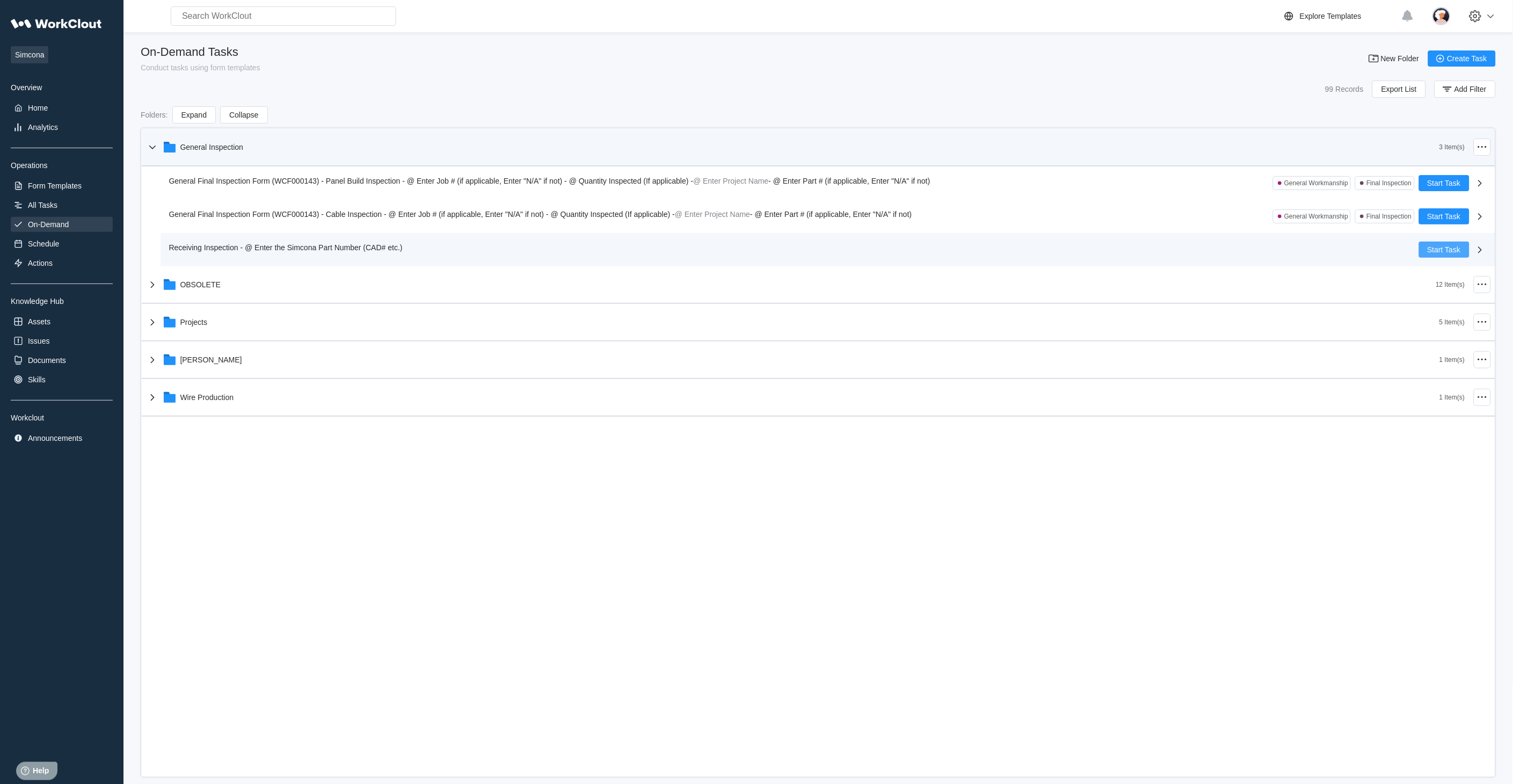
click at [1362, 244] on button "Start Task" at bounding box center [1444, 249] width 50 height 16
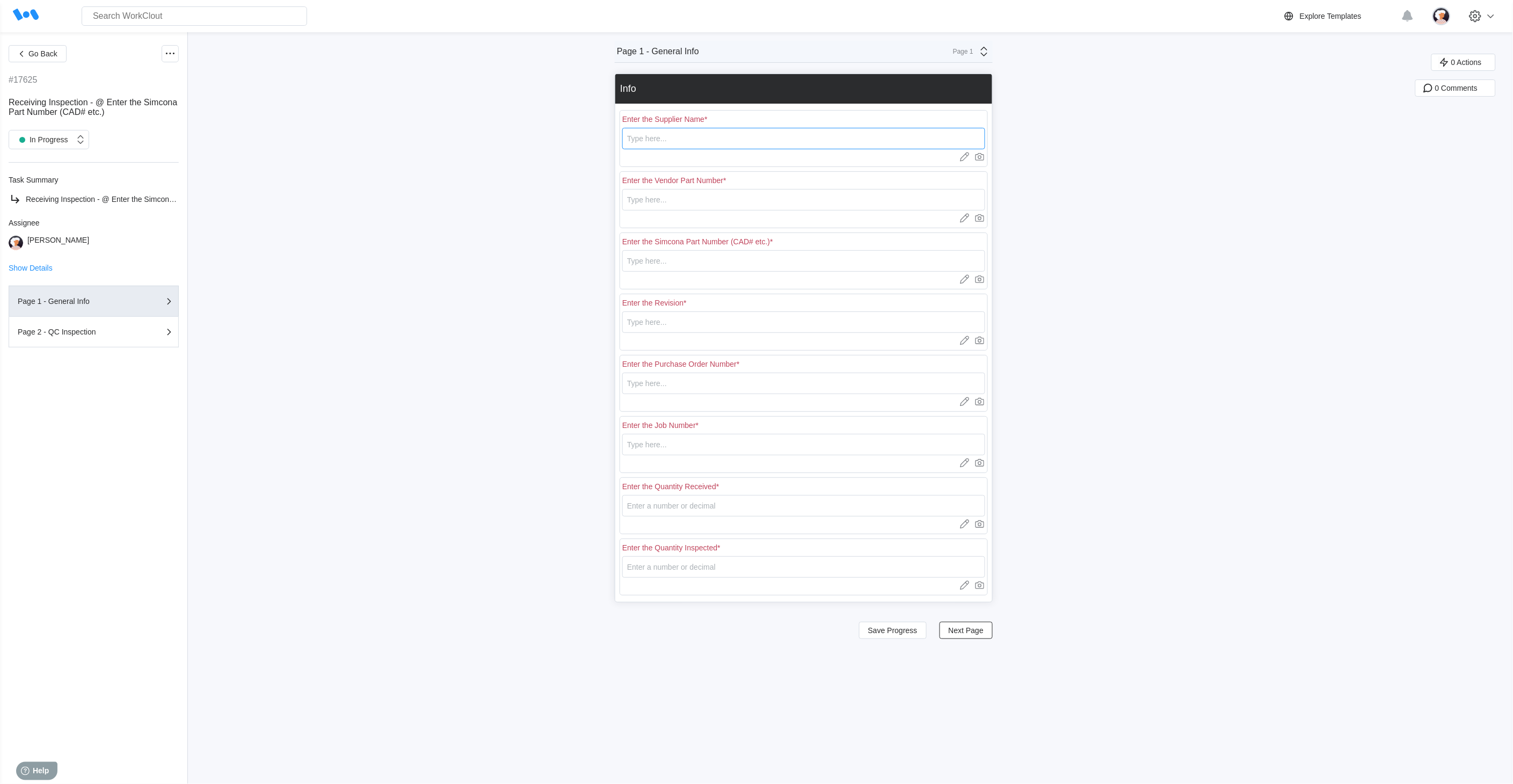
click at [726, 140] on input "text" at bounding box center [804, 139] width 363 height 22
type input "RE [PERSON_NAME]"
click at [675, 206] on input "text" at bounding box center [804, 200] width 363 height 22
type input "E0521"
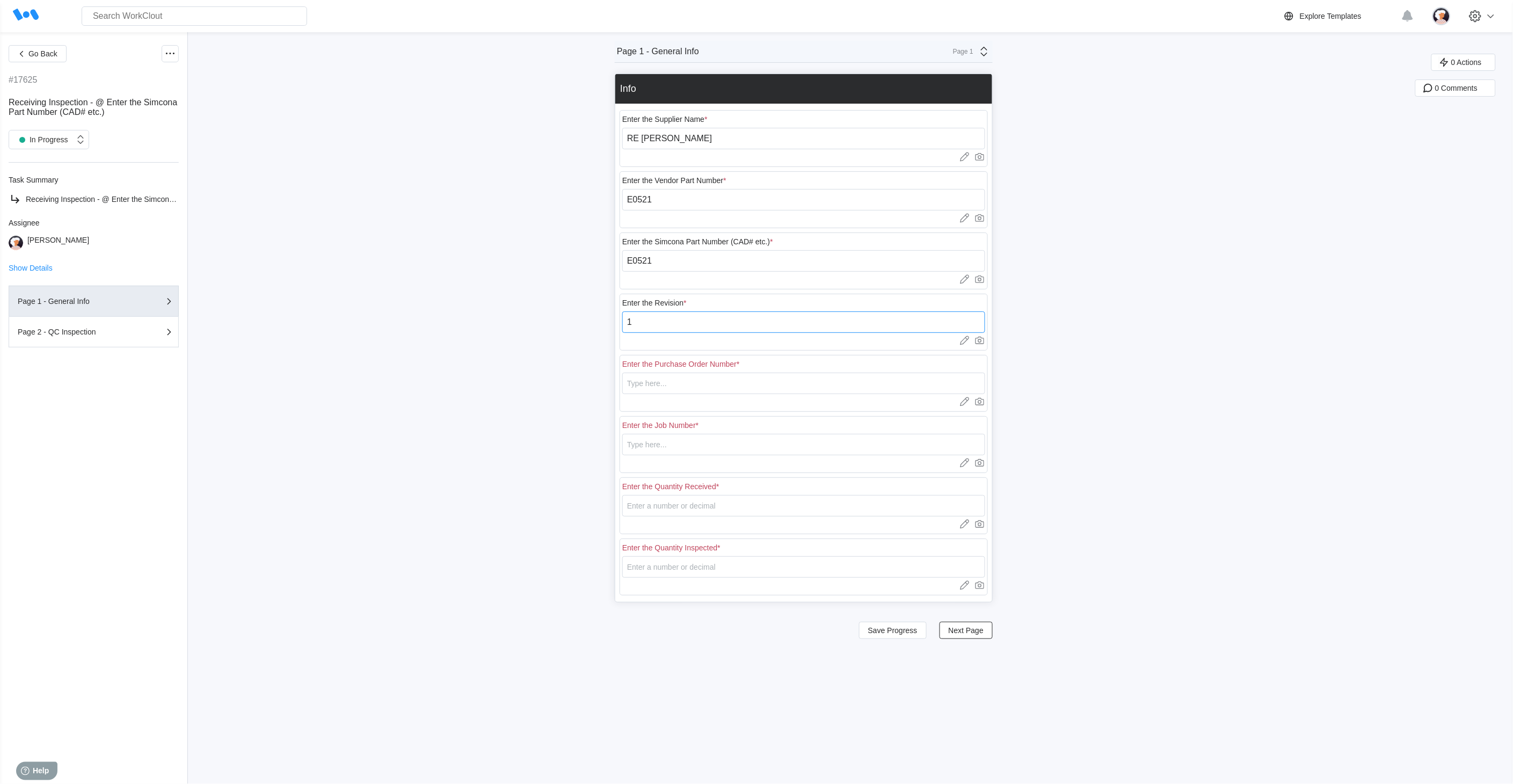
type input "1"
type input "18401"
type input "N/A"
type input "25"
type input "5"
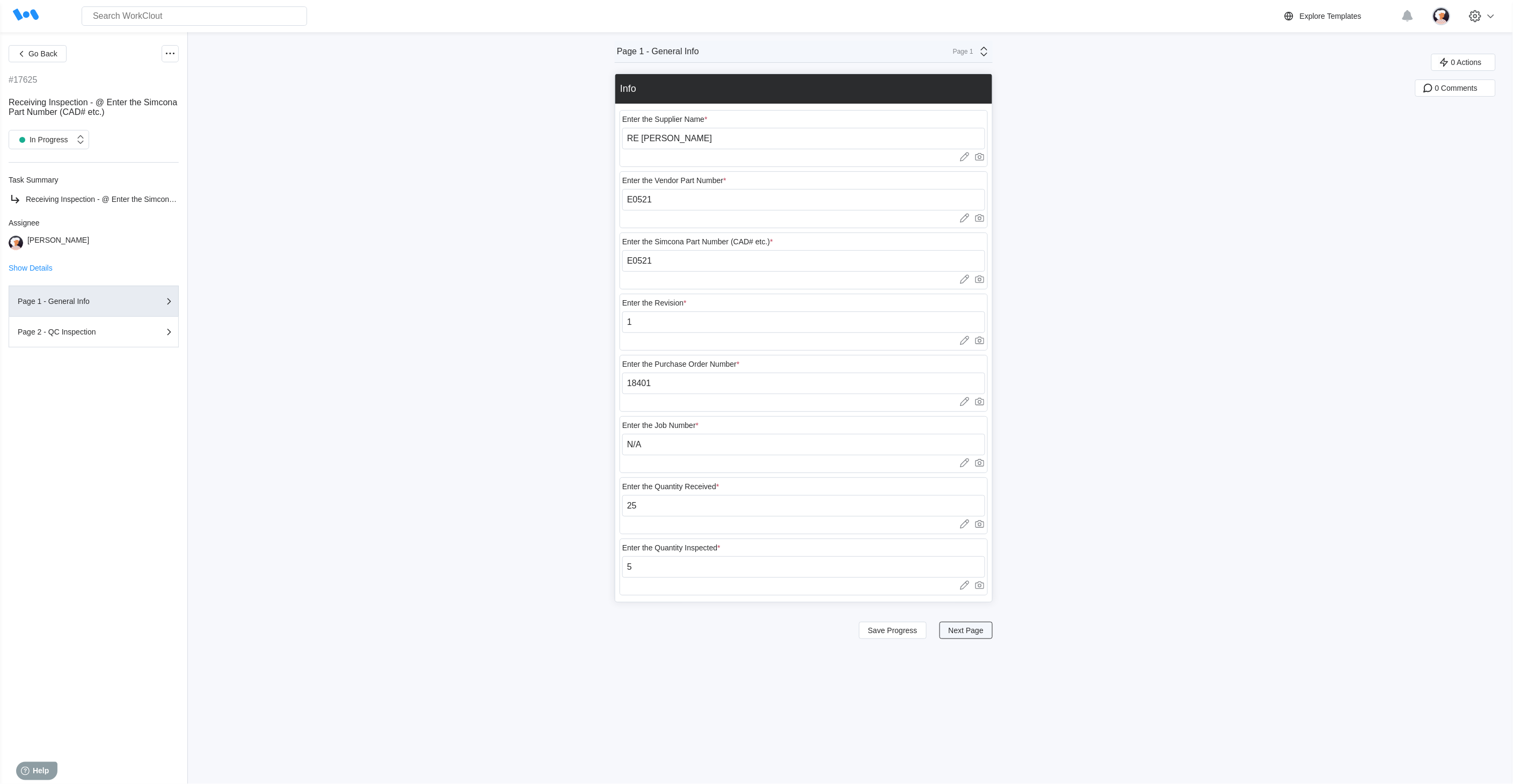
click at [969, 628] on span "Next Page" at bounding box center [966, 630] width 35 height 8
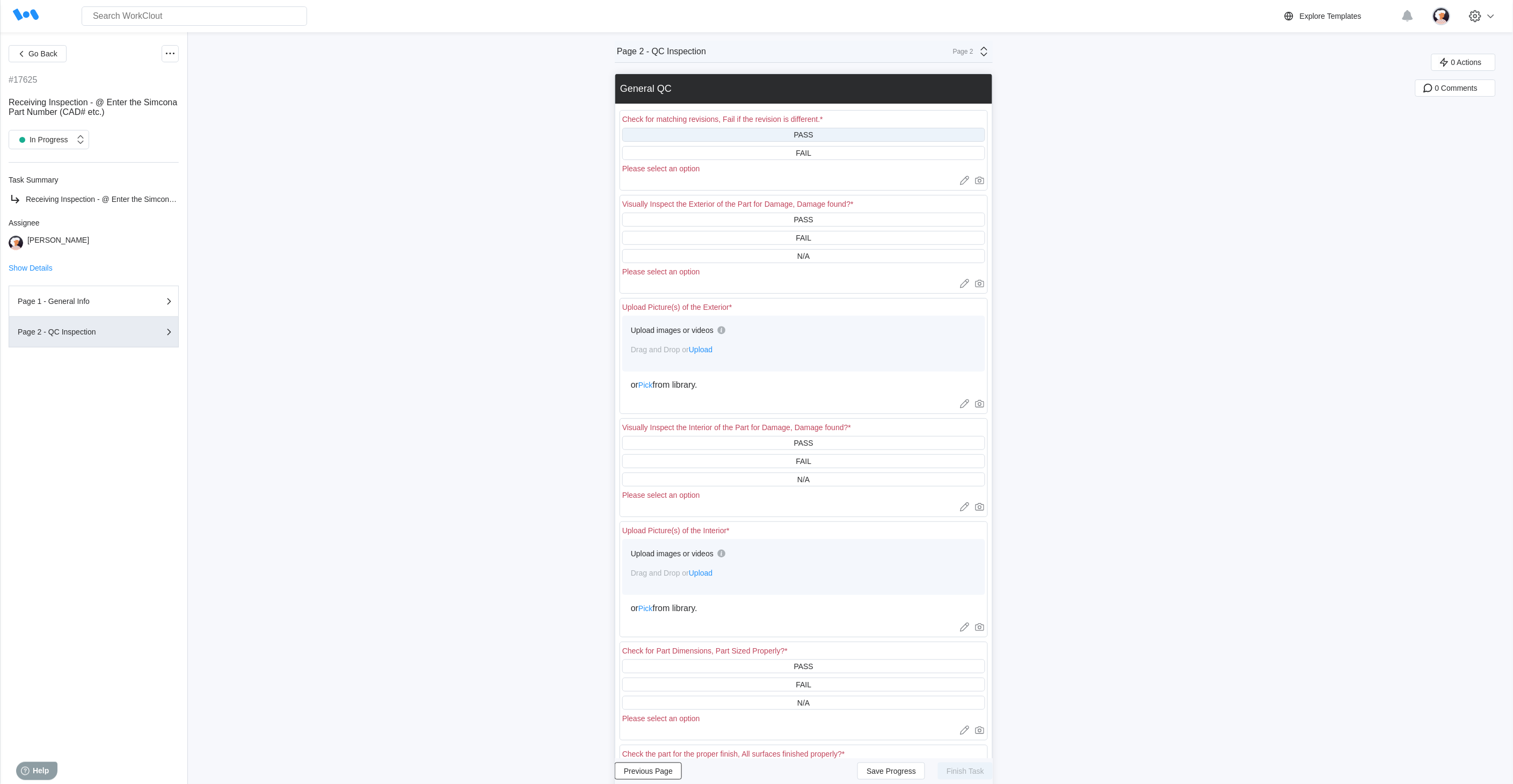
click at [761, 132] on div "PASS" at bounding box center [804, 135] width 363 height 14
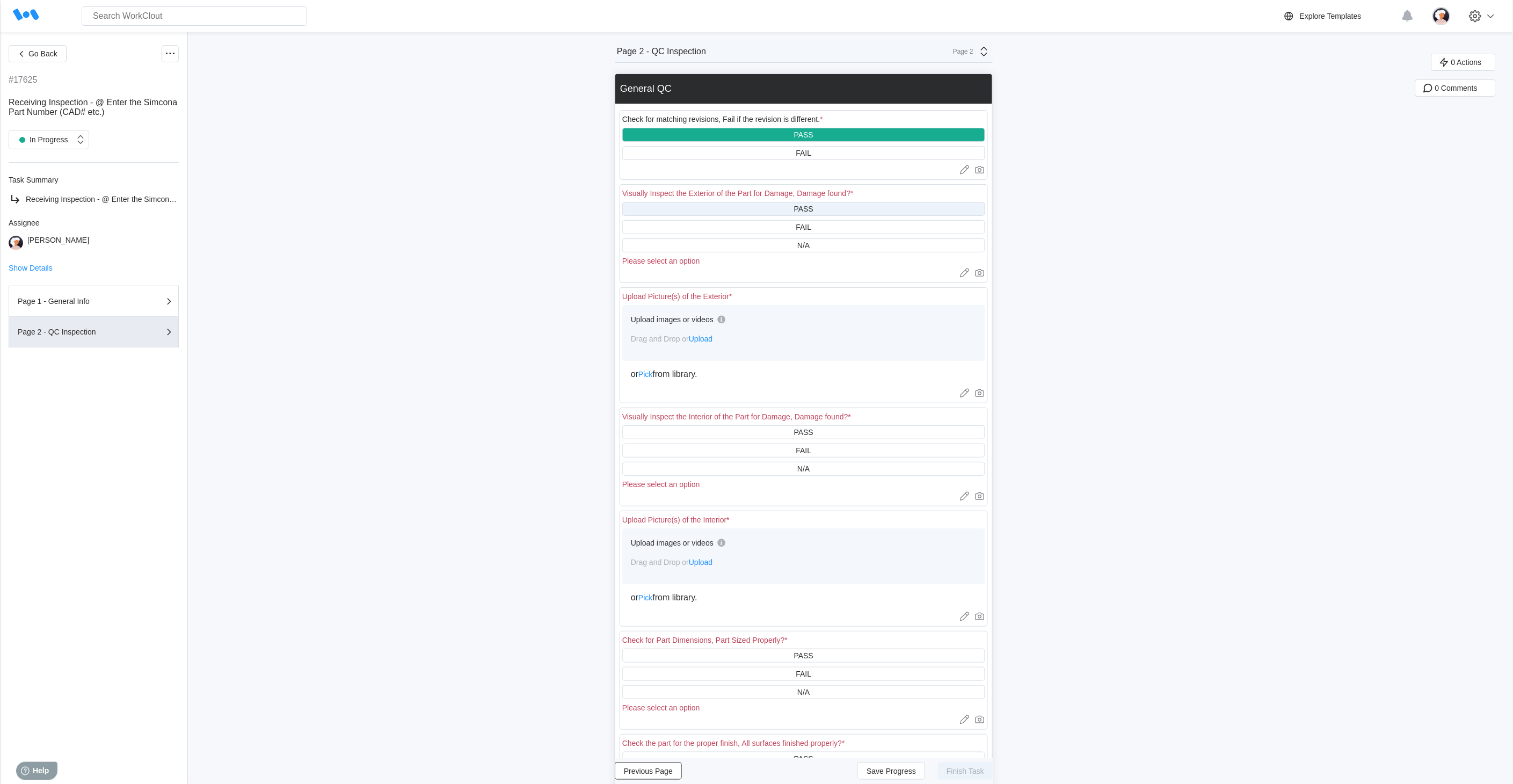
click at [763, 207] on div "PASS" at bounding box center [804, 209] width 363 height 14
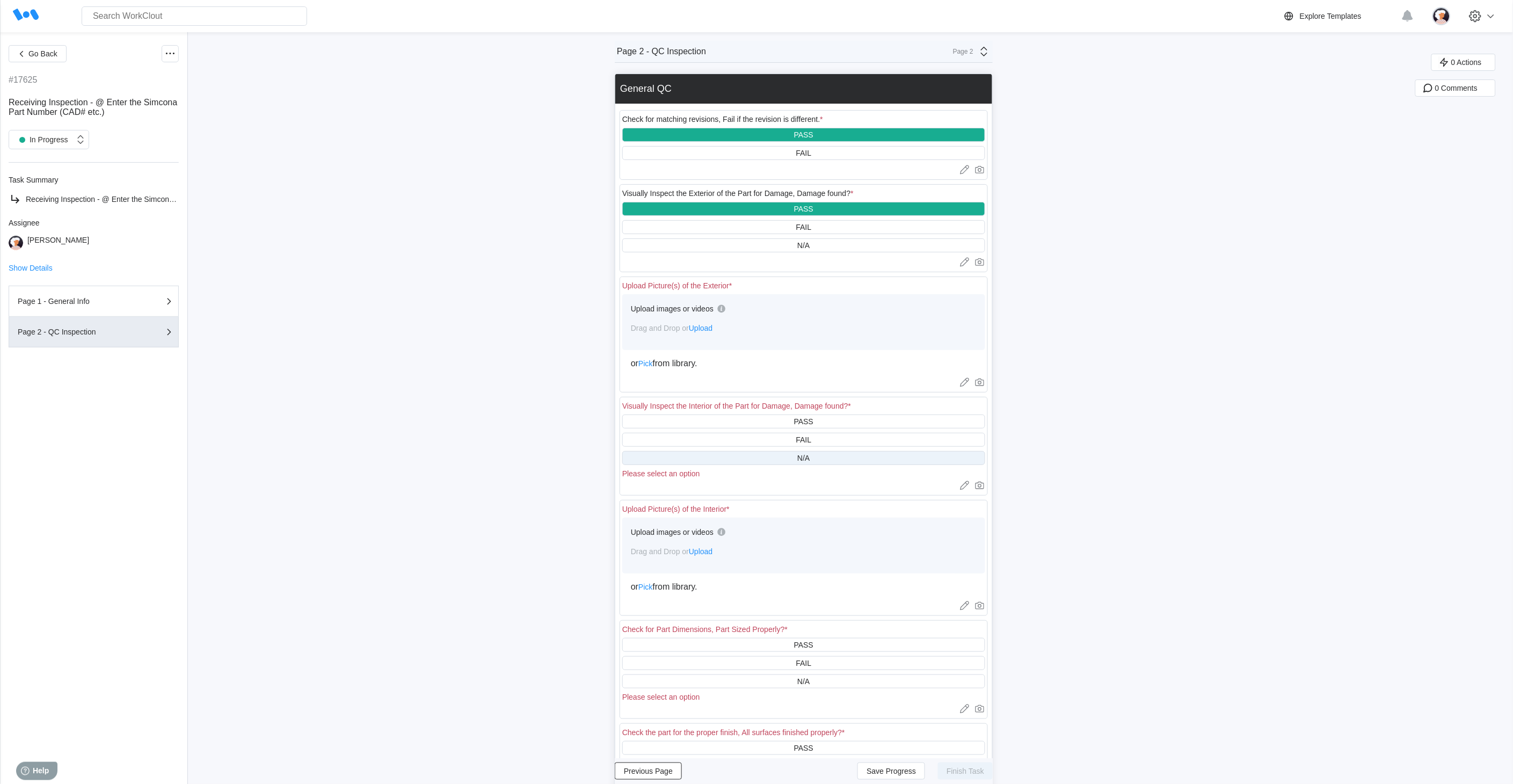
click at [770, 458] on div "N/A" at bounding box center [804, 458] width 363 height 14
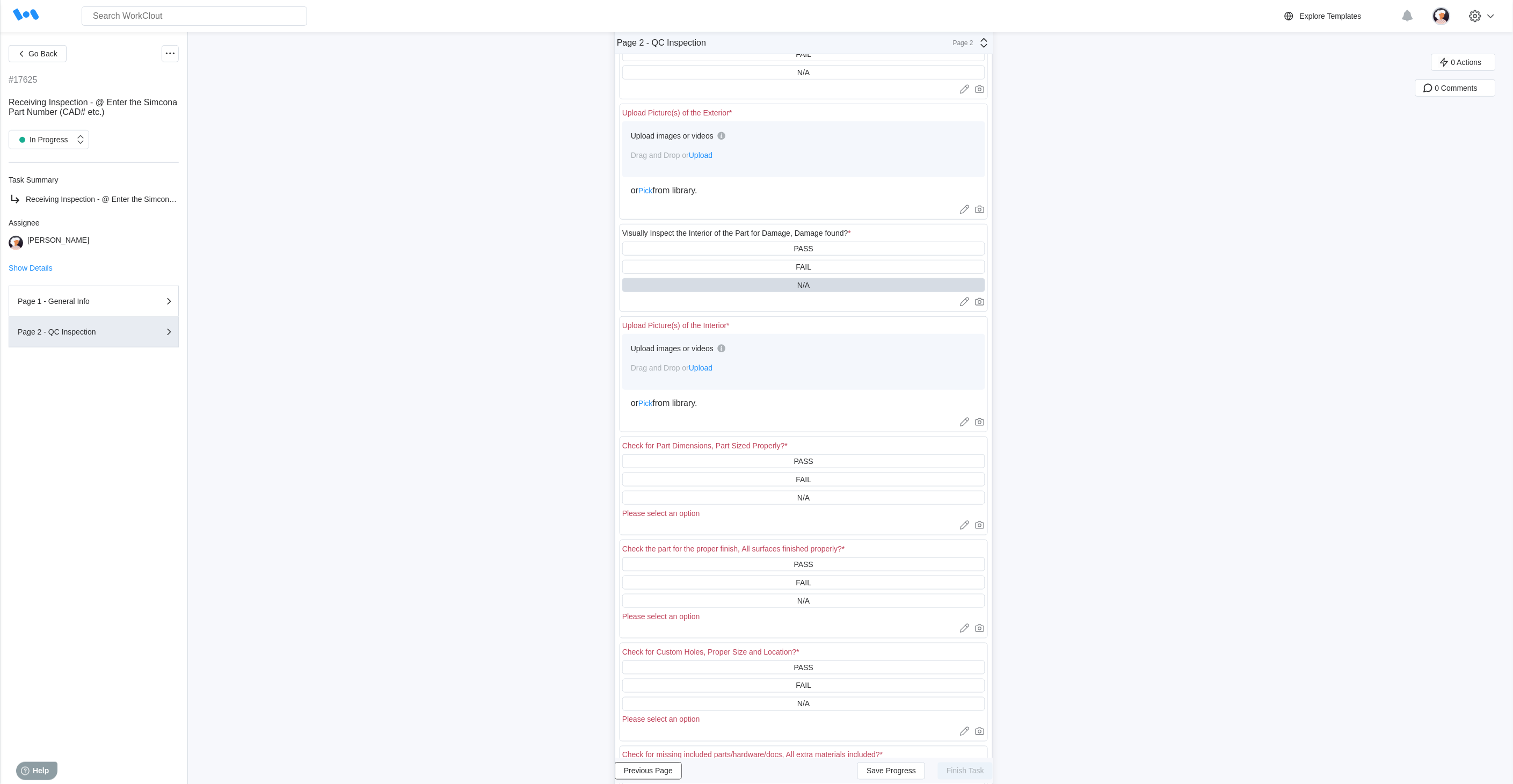
scroll to position [178, 0]
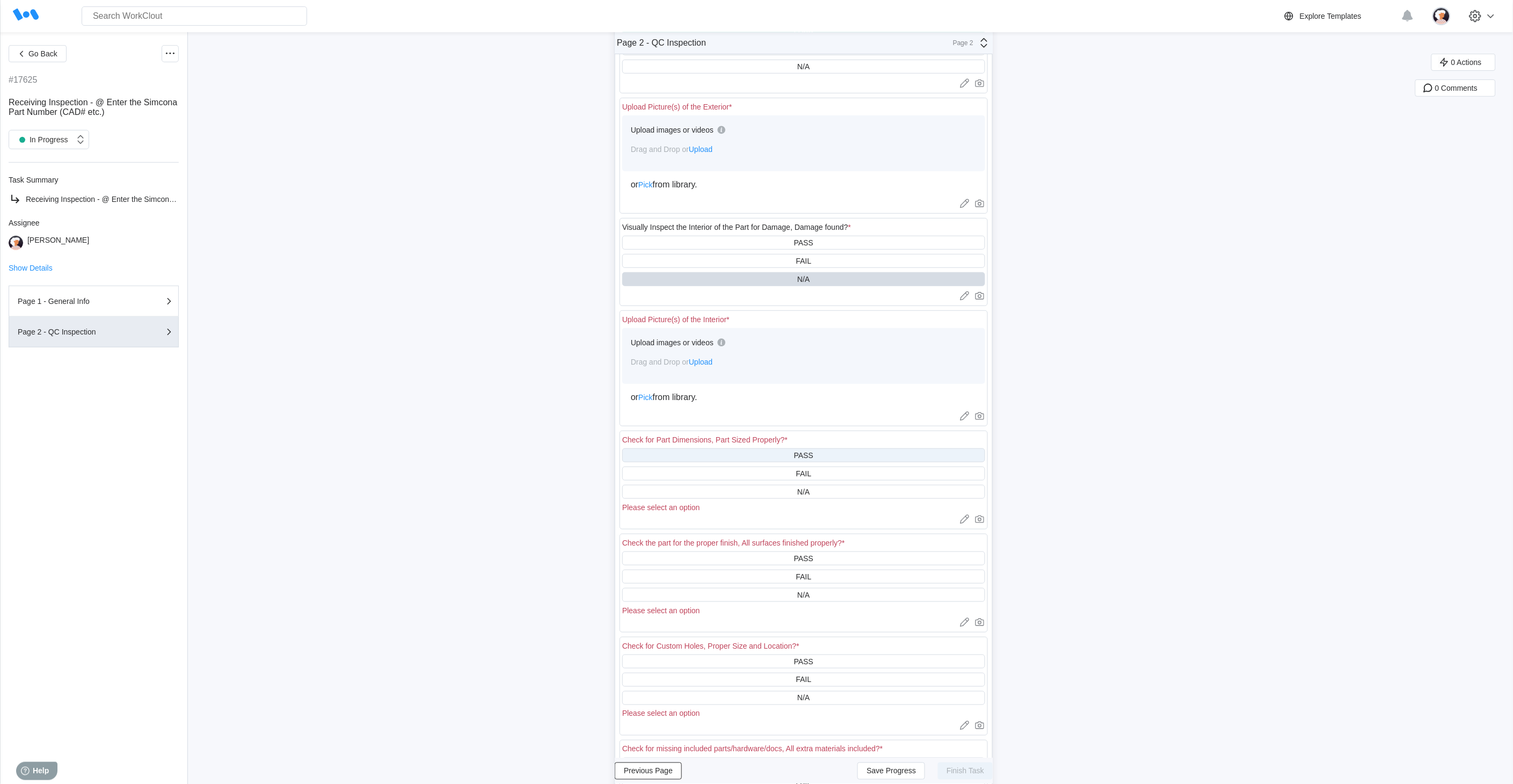
click at [745, 453] on div "PASS" at bounding box center [804, 456] width 363 height 14
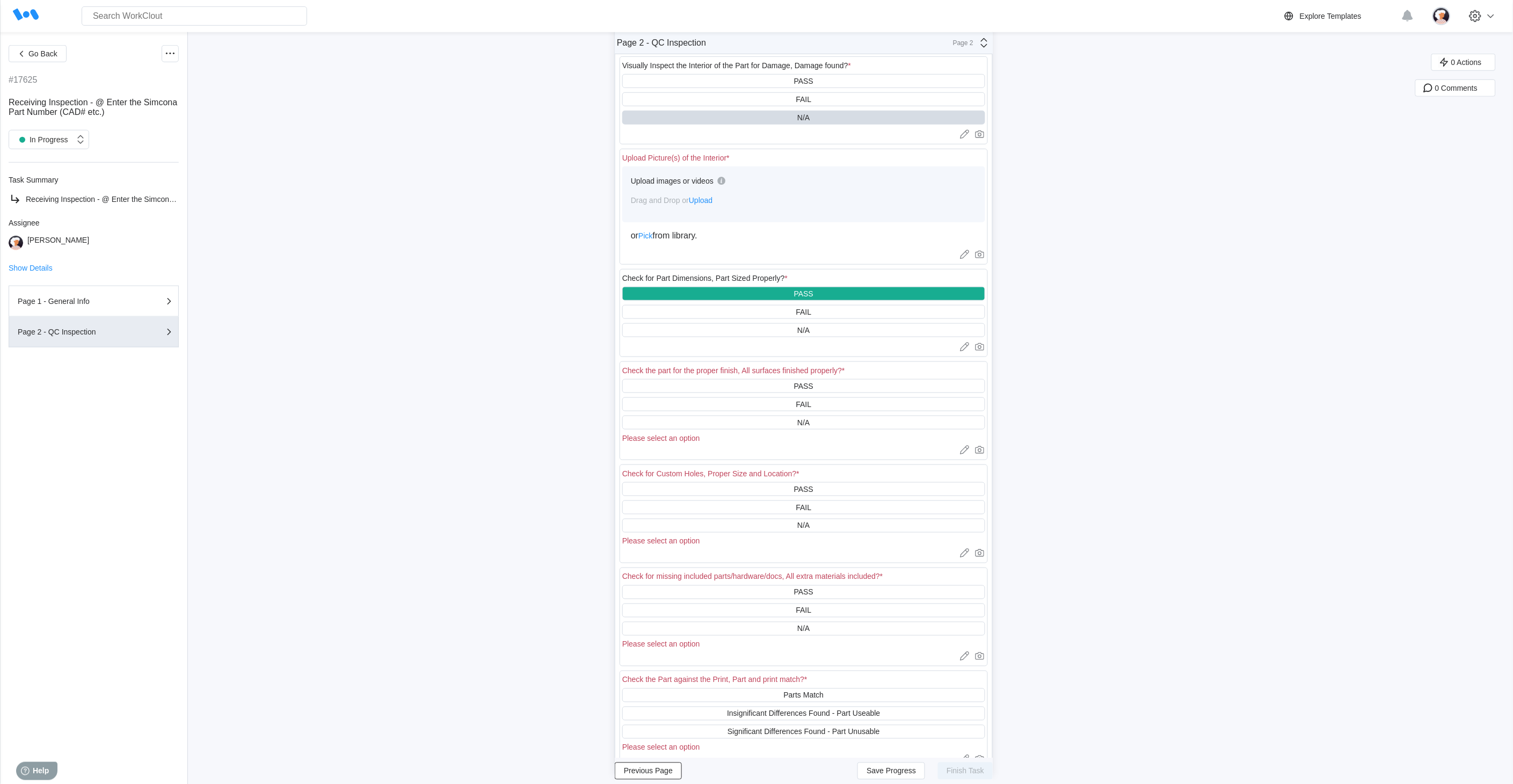
scroll to position [358, 0]
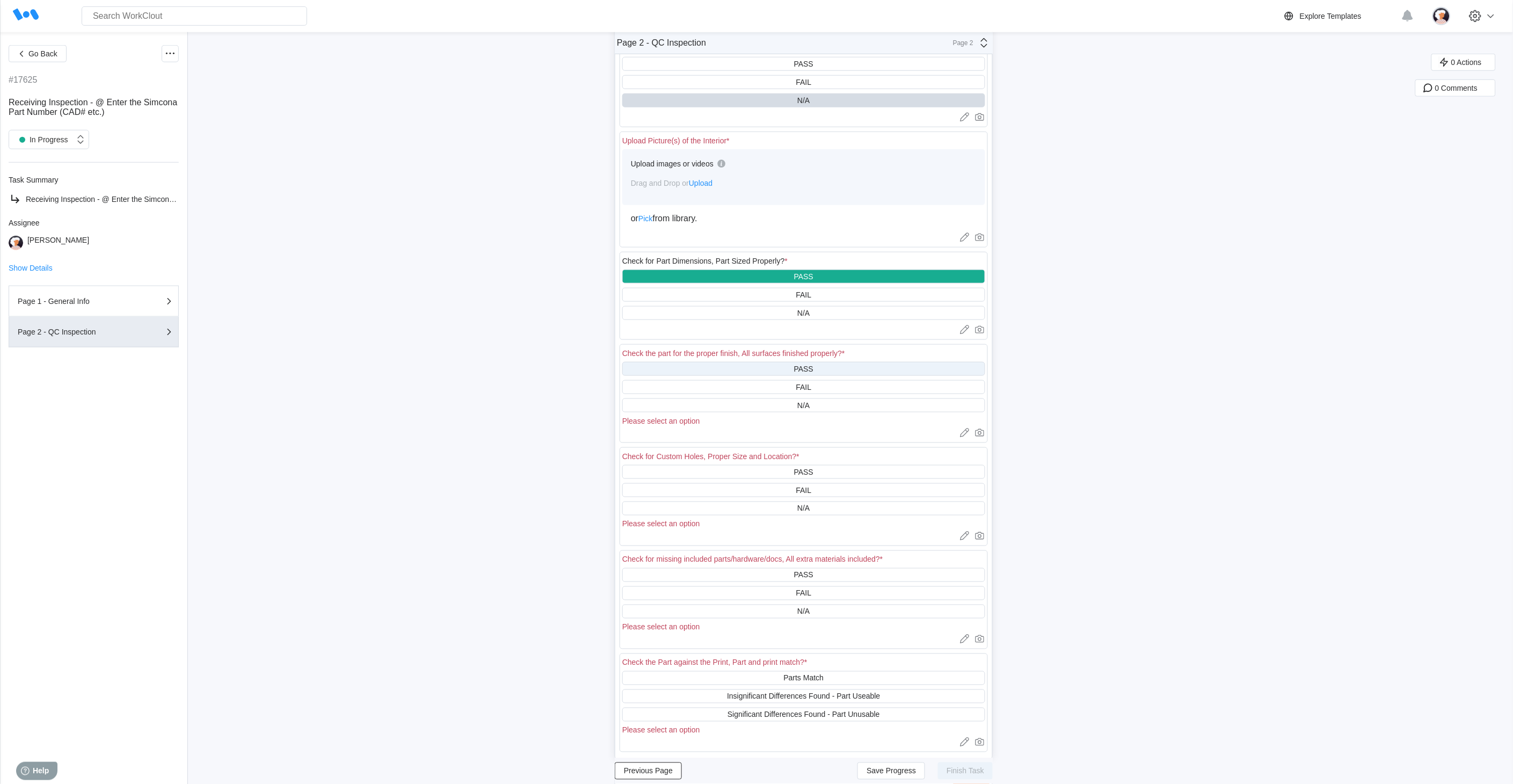
click at [741, 370] on div "PASS" at bounding box center [804, 369] width 363 height 14
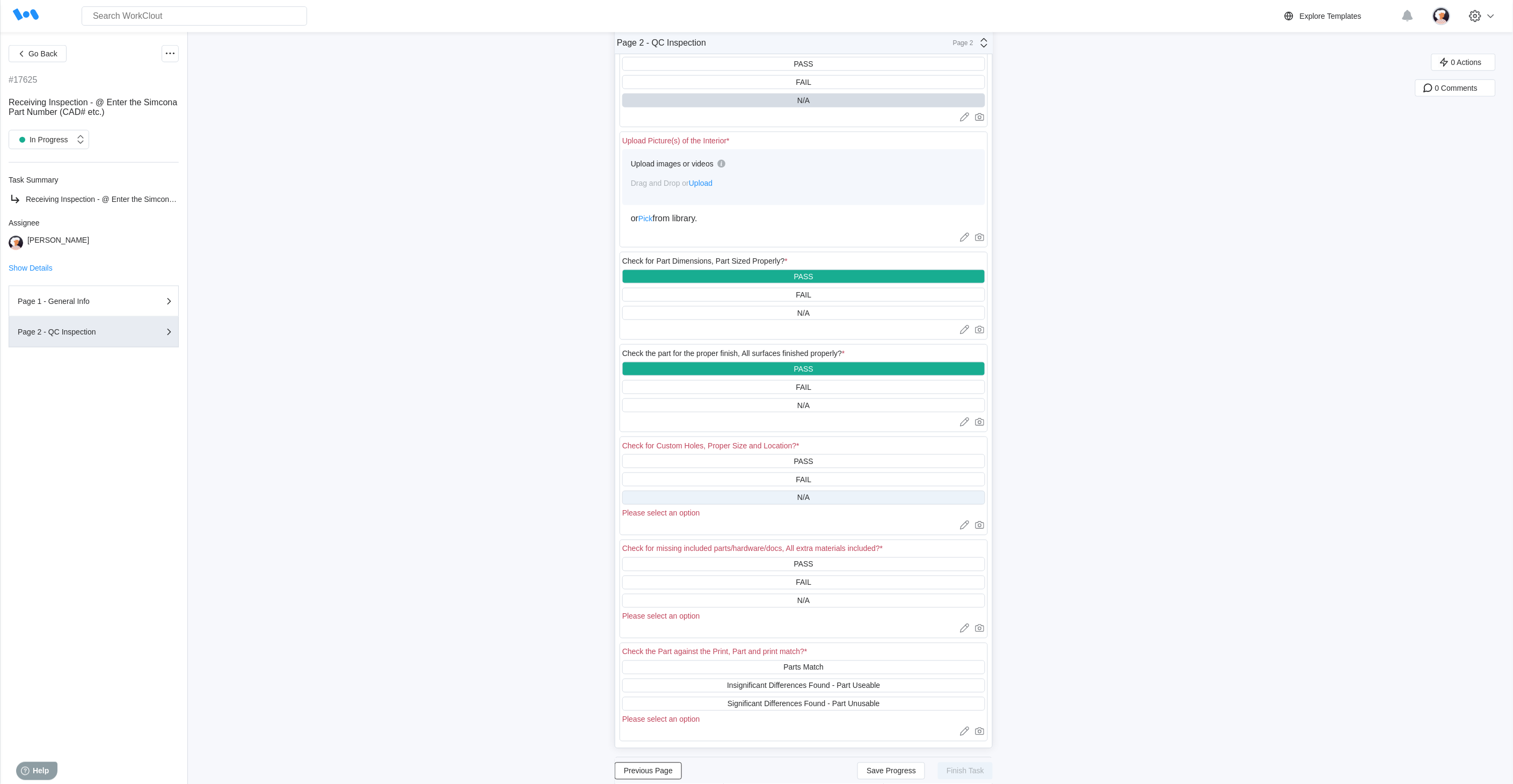
click at [743, 491] on div "N/A" at bounding box center [804, 498] width 363 height 14
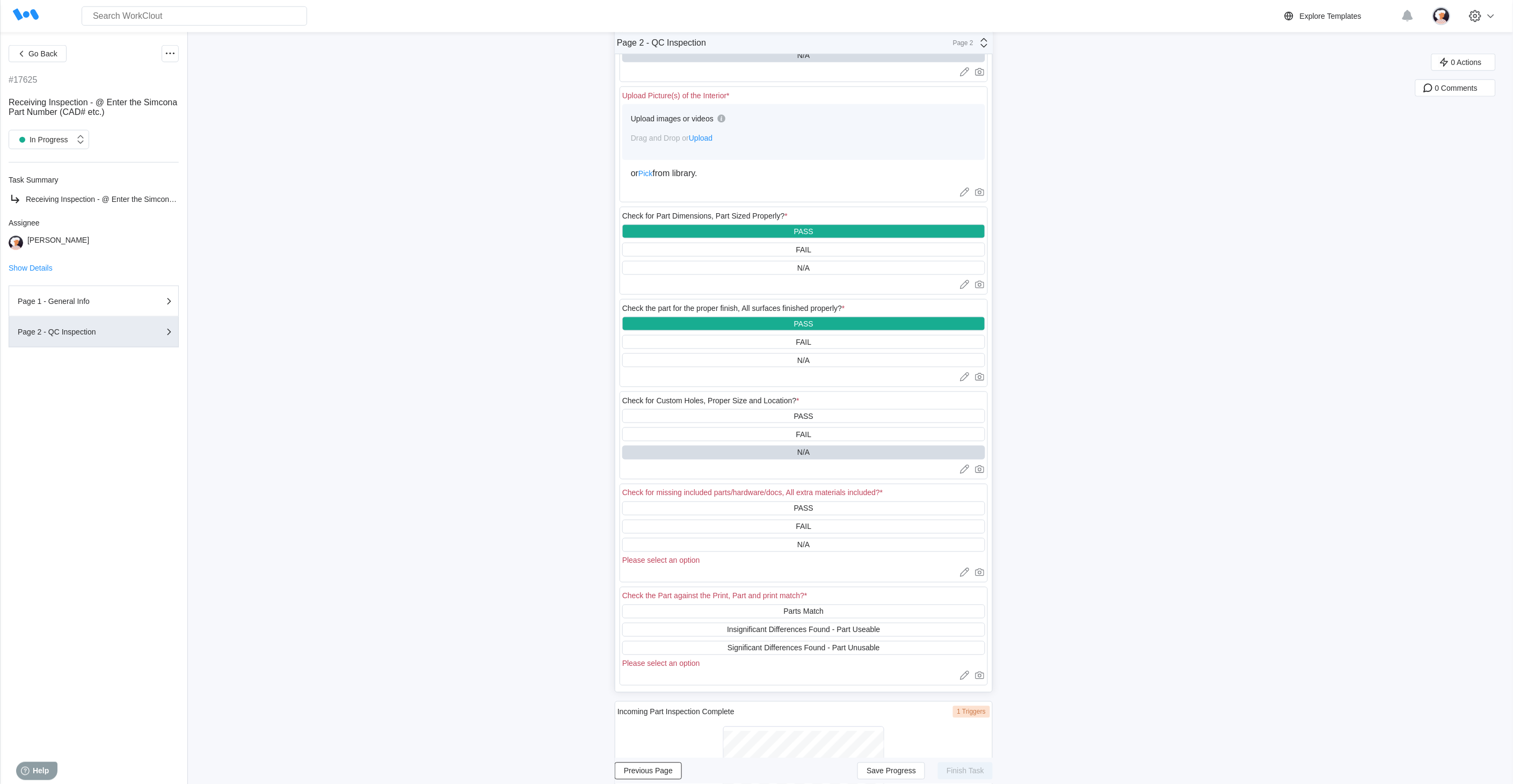
scroll to position [528, 0]
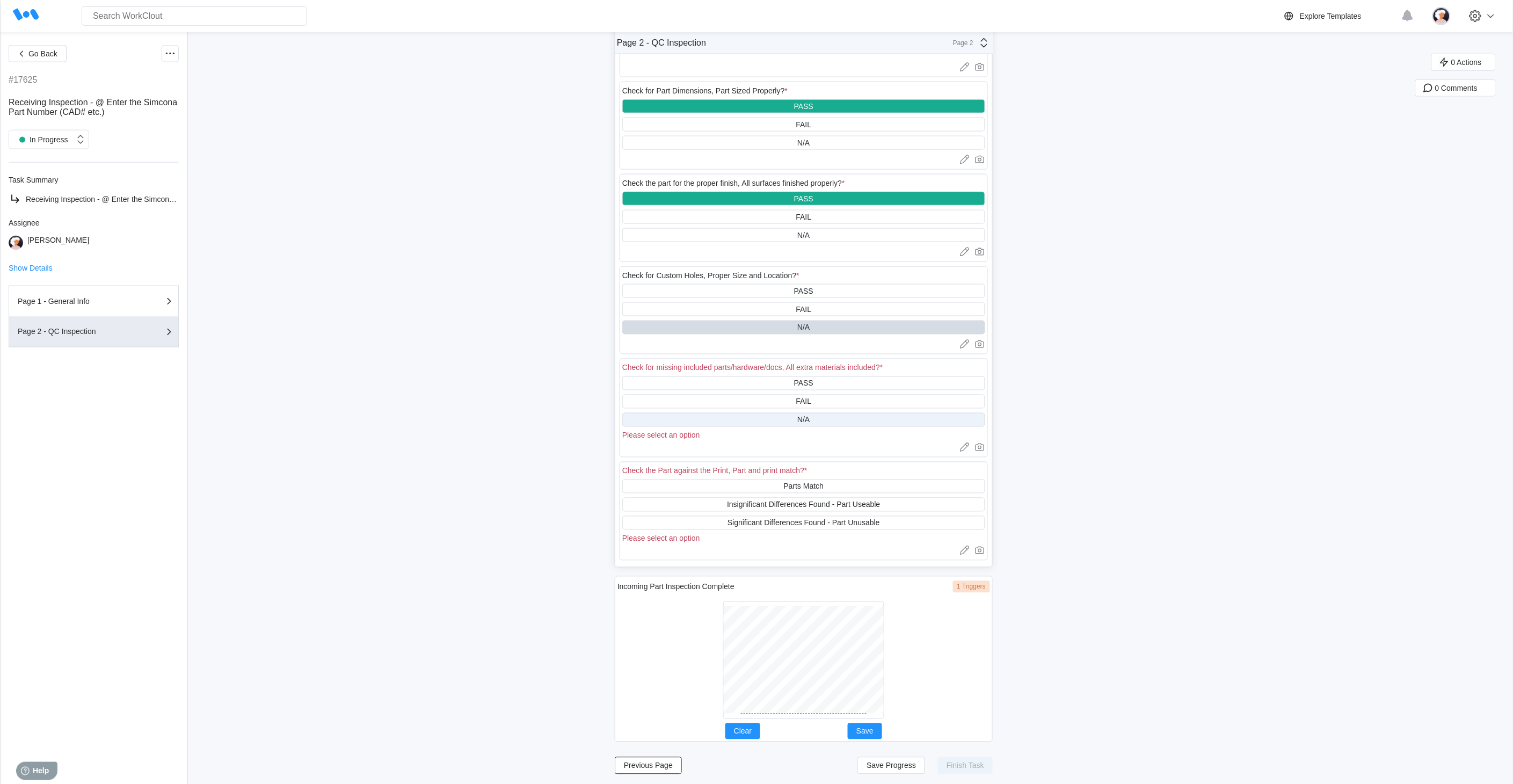
click at [743, 421] on div "N/A" at bounding box center [804, 420] width 363 height 14
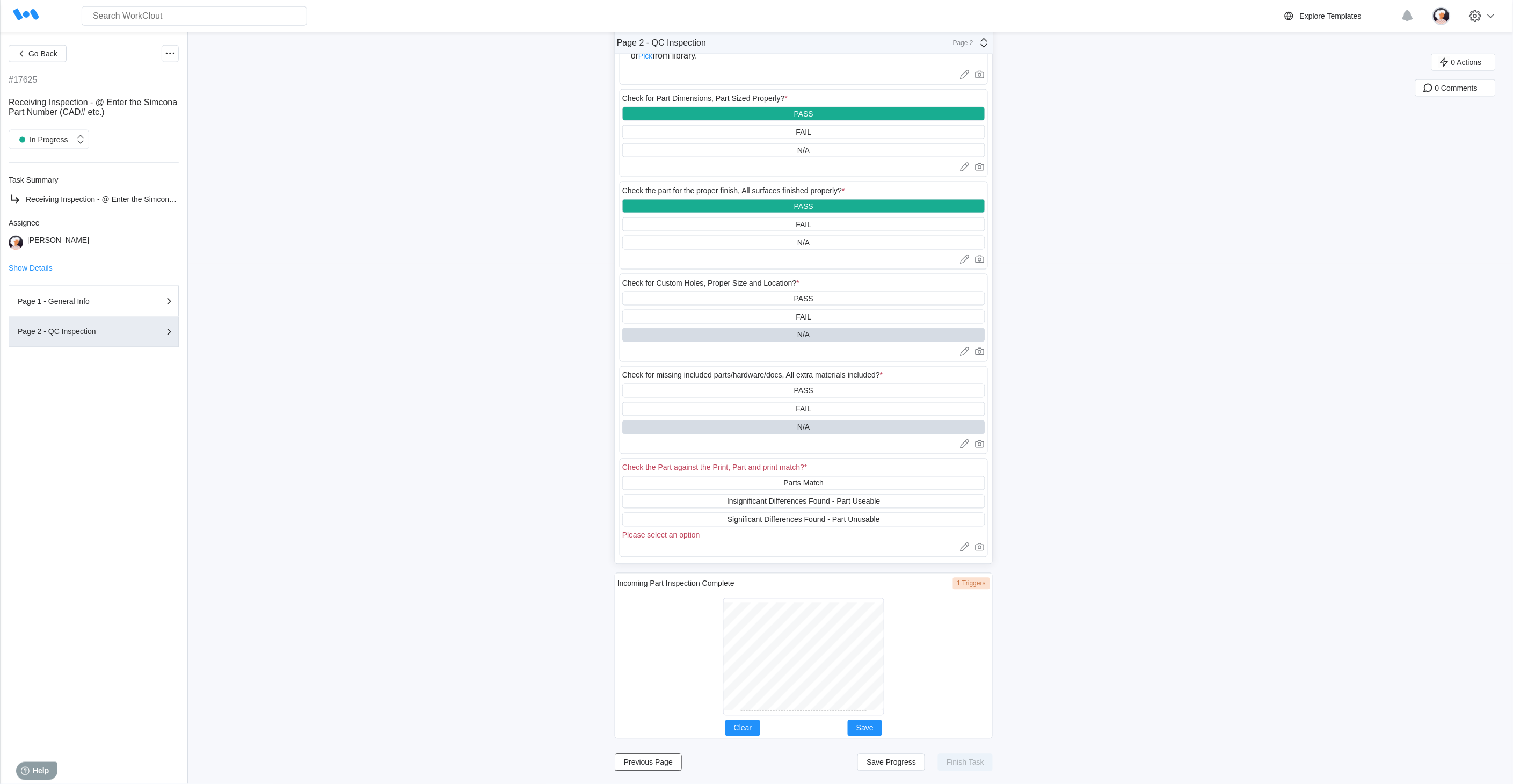
scroll to position [517, 0]
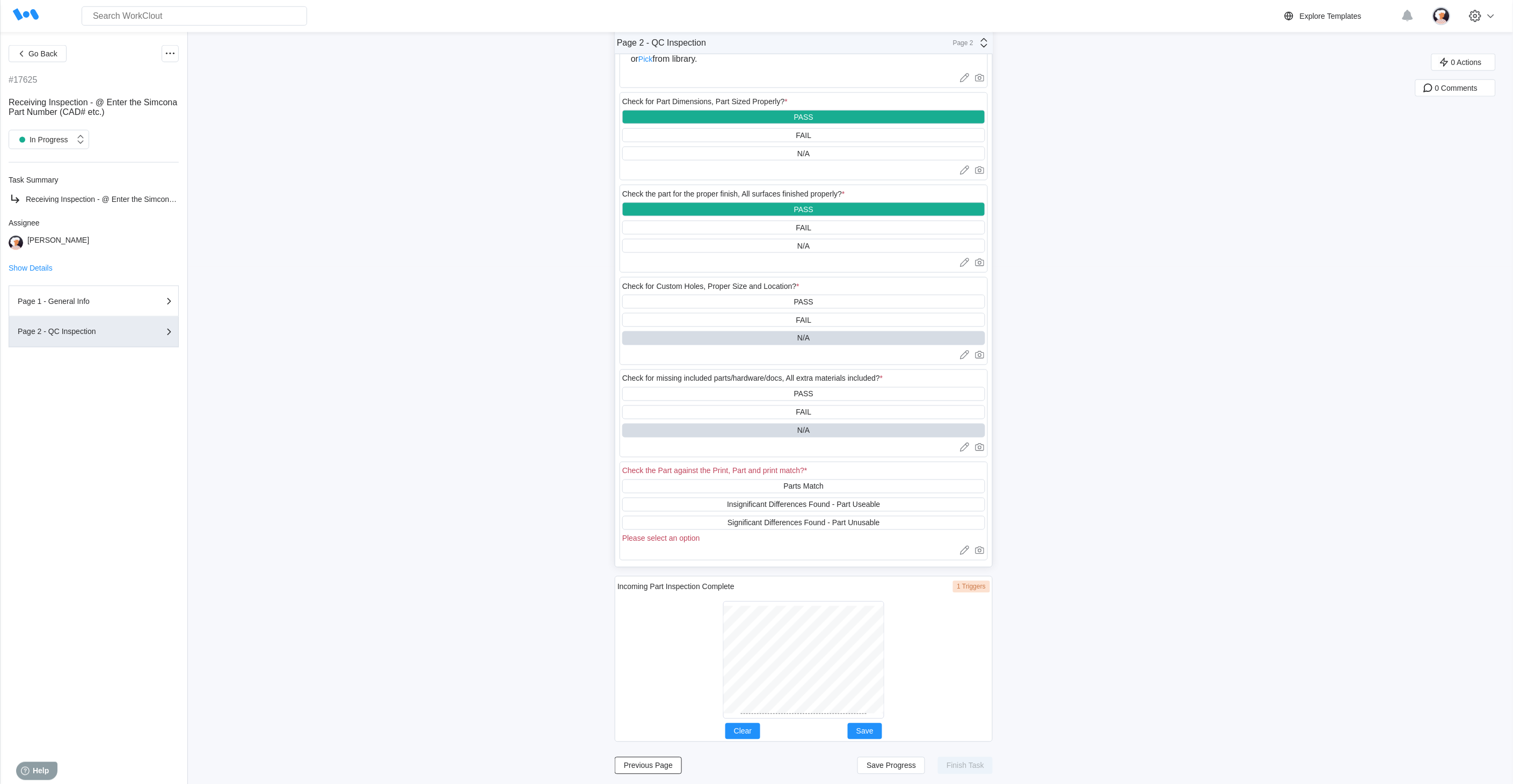
click at [752, 484] on div "Parts Match" at bounding box center [804, 486] width 363 height 14
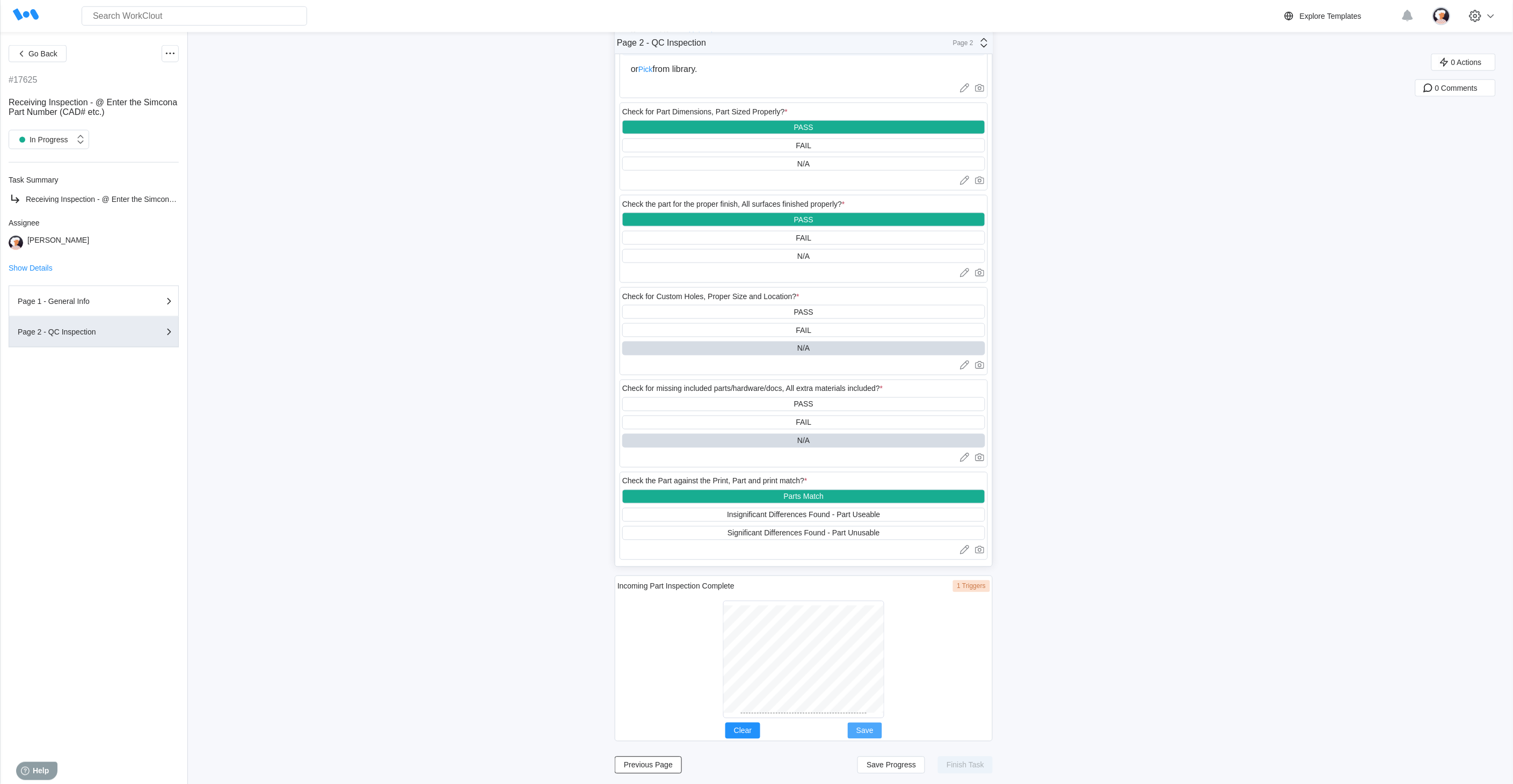
click at [861, 705] on span "Save" at bounding box center [864, 731] width 17 height 8
click at [878, 705] on button "Save Progress" at bounding box center [892, 764] width 68 height 17
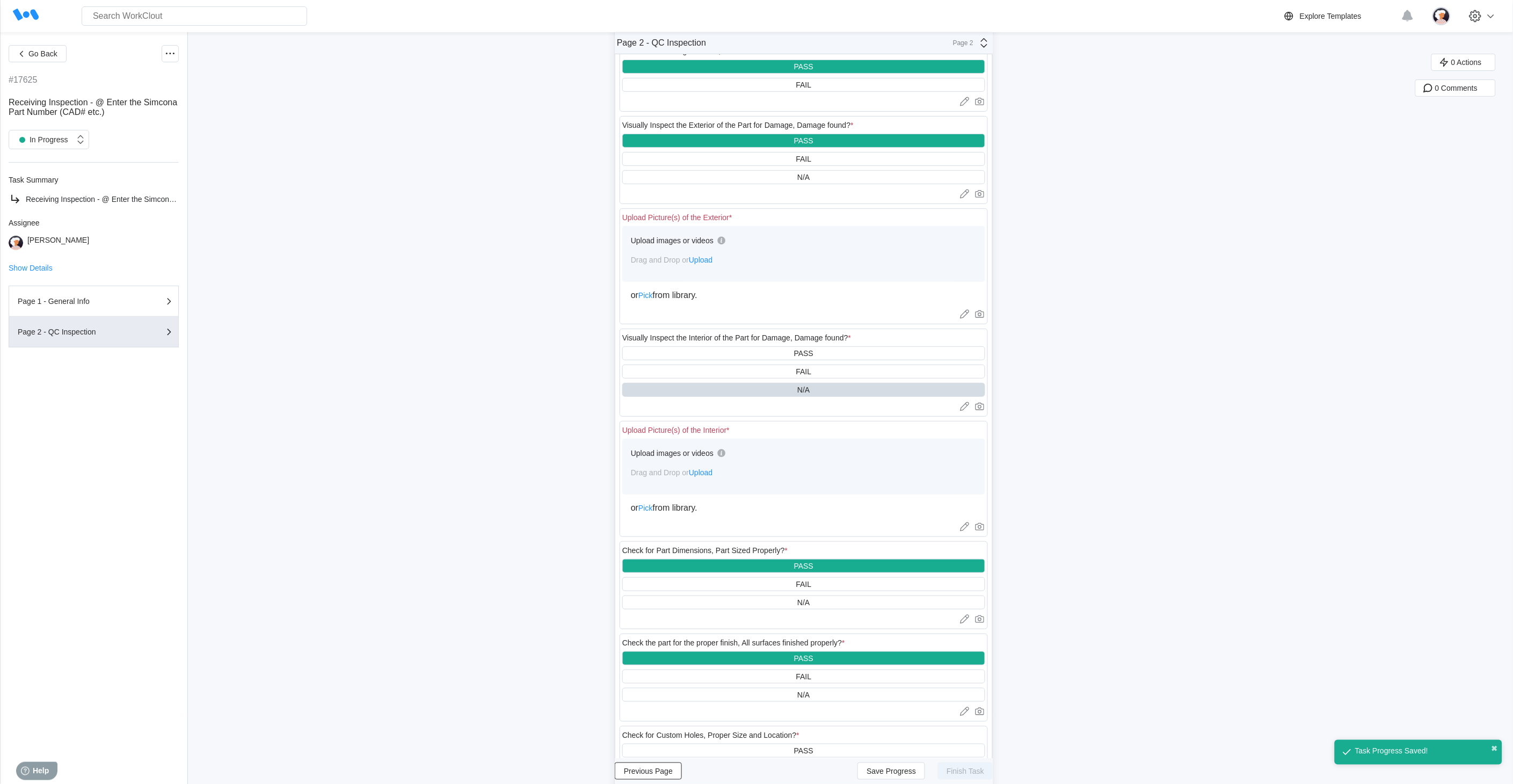
scroll to position [0, 0]
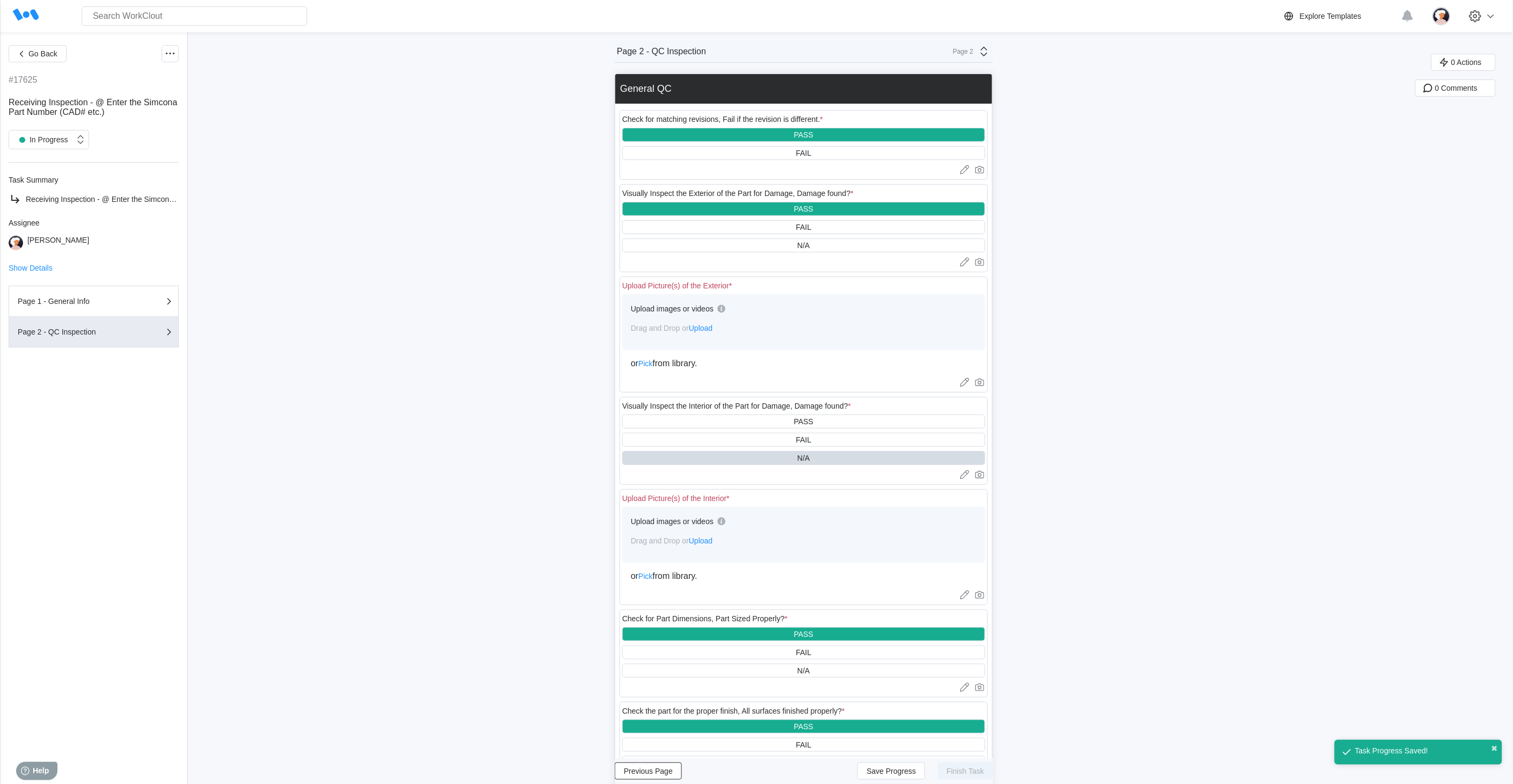
click at [703, 543] on span "Upload" at bounding box center [701, 540] width 24 height 9
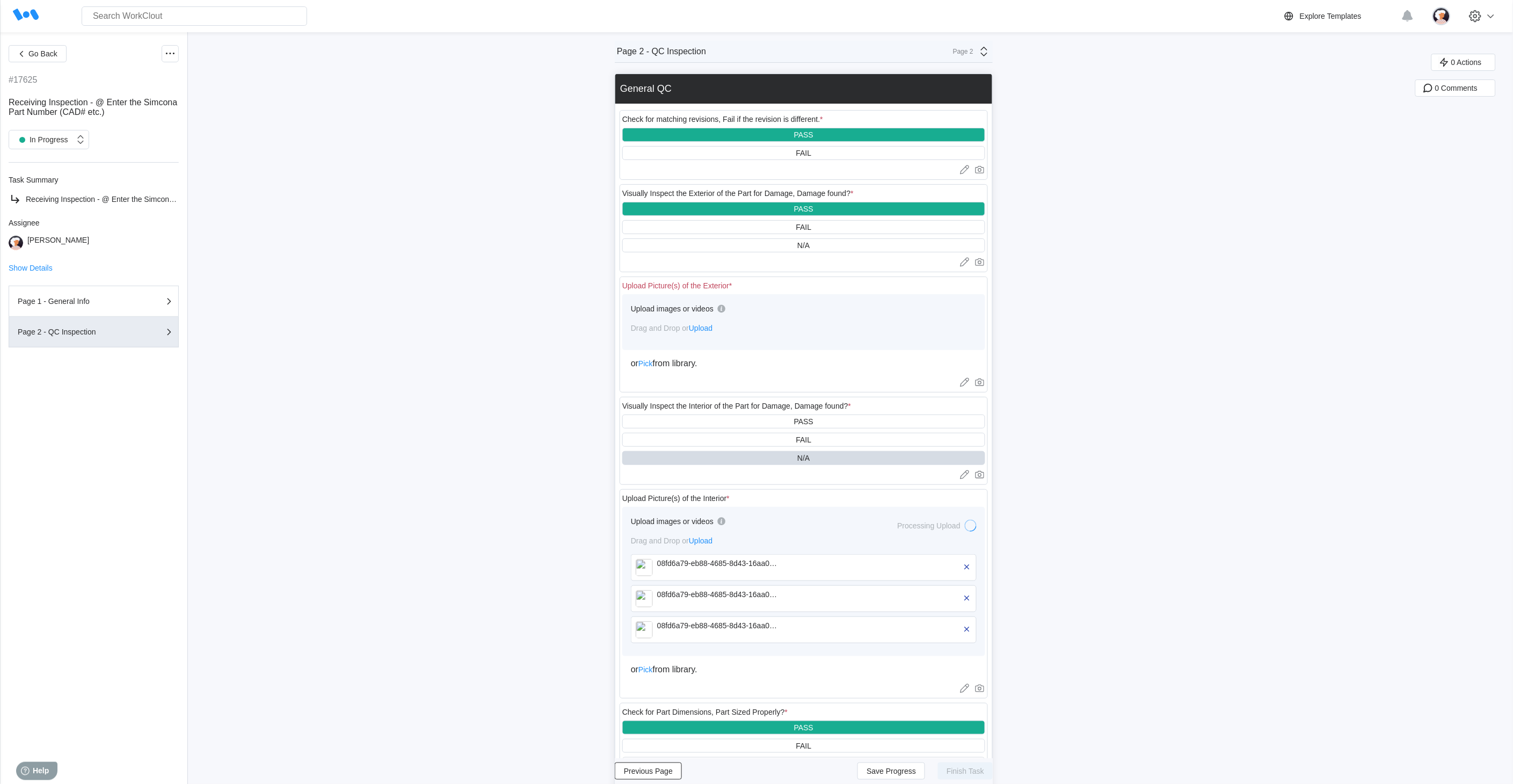
click at [710, 327] on span "Upload" at bounding box center [701, 327] width 24 height 9
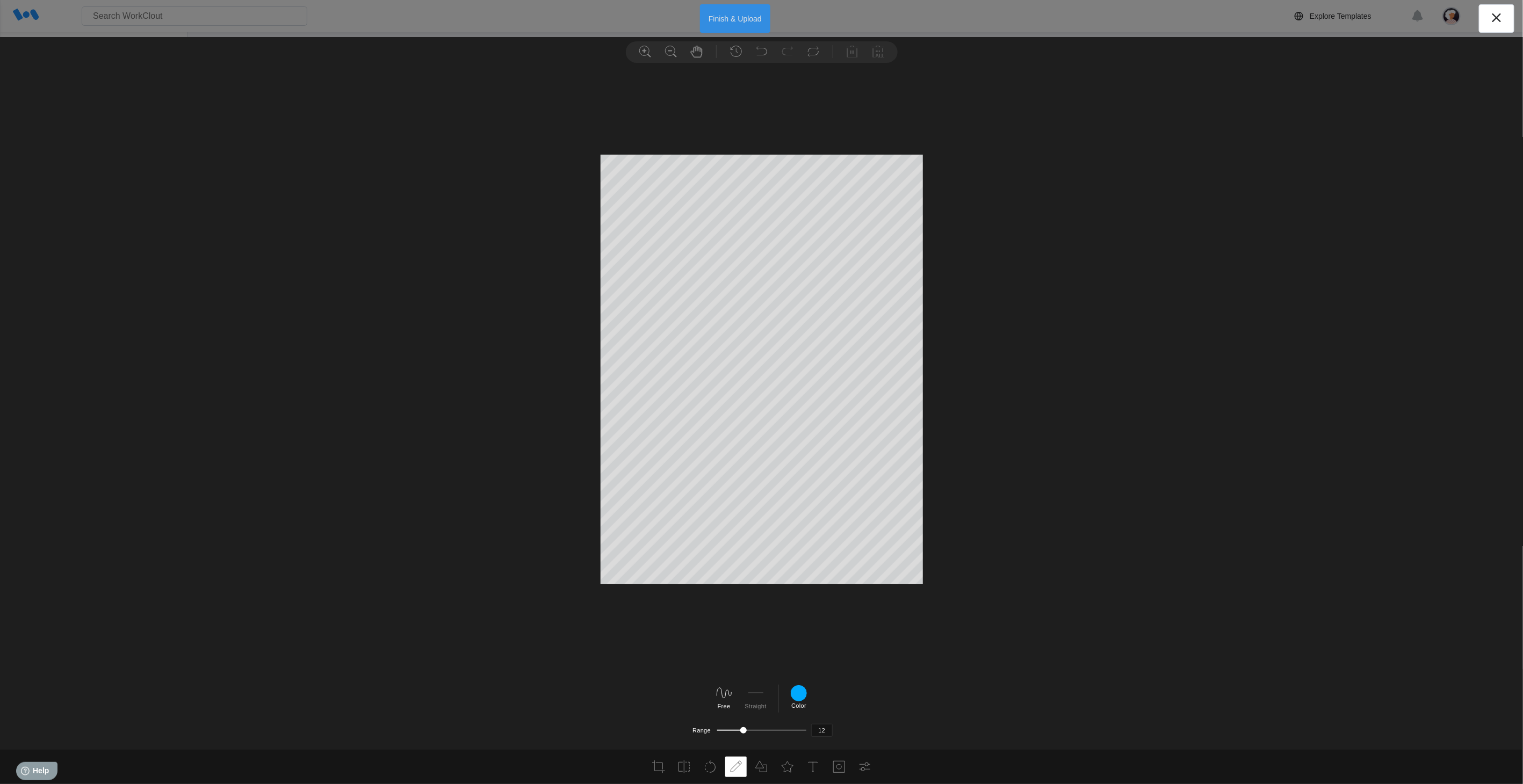
click at [742, 22] on button "Finish & Upload" at bounding box center [735, 18] width 70 height 29
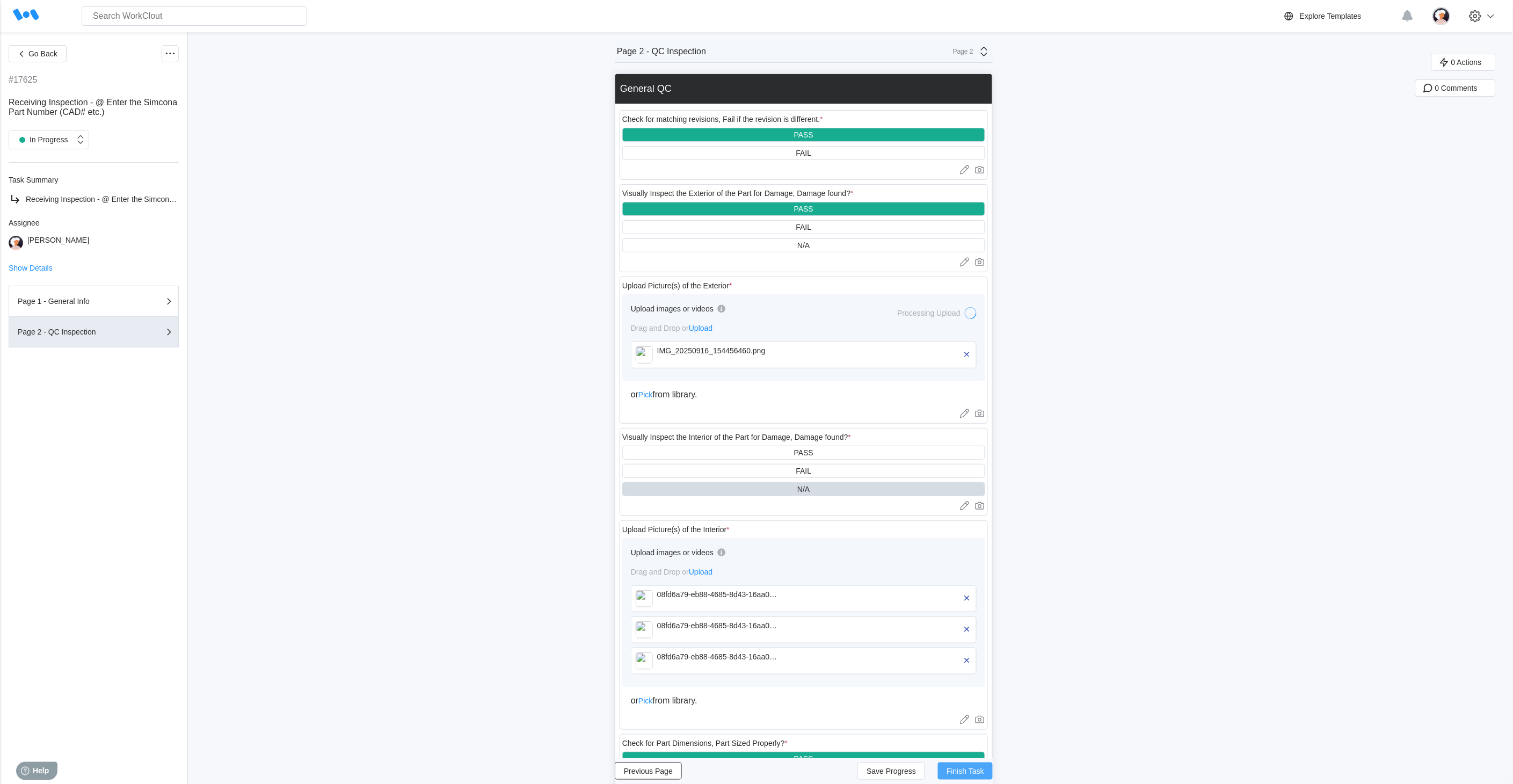
click at [958, 705] on span "Finish Task" at bounding box center [966, 771] width 37 height 8
click at [973, 705] on span "Finish Task" at bounding box center [966, 771] width 37 height 8
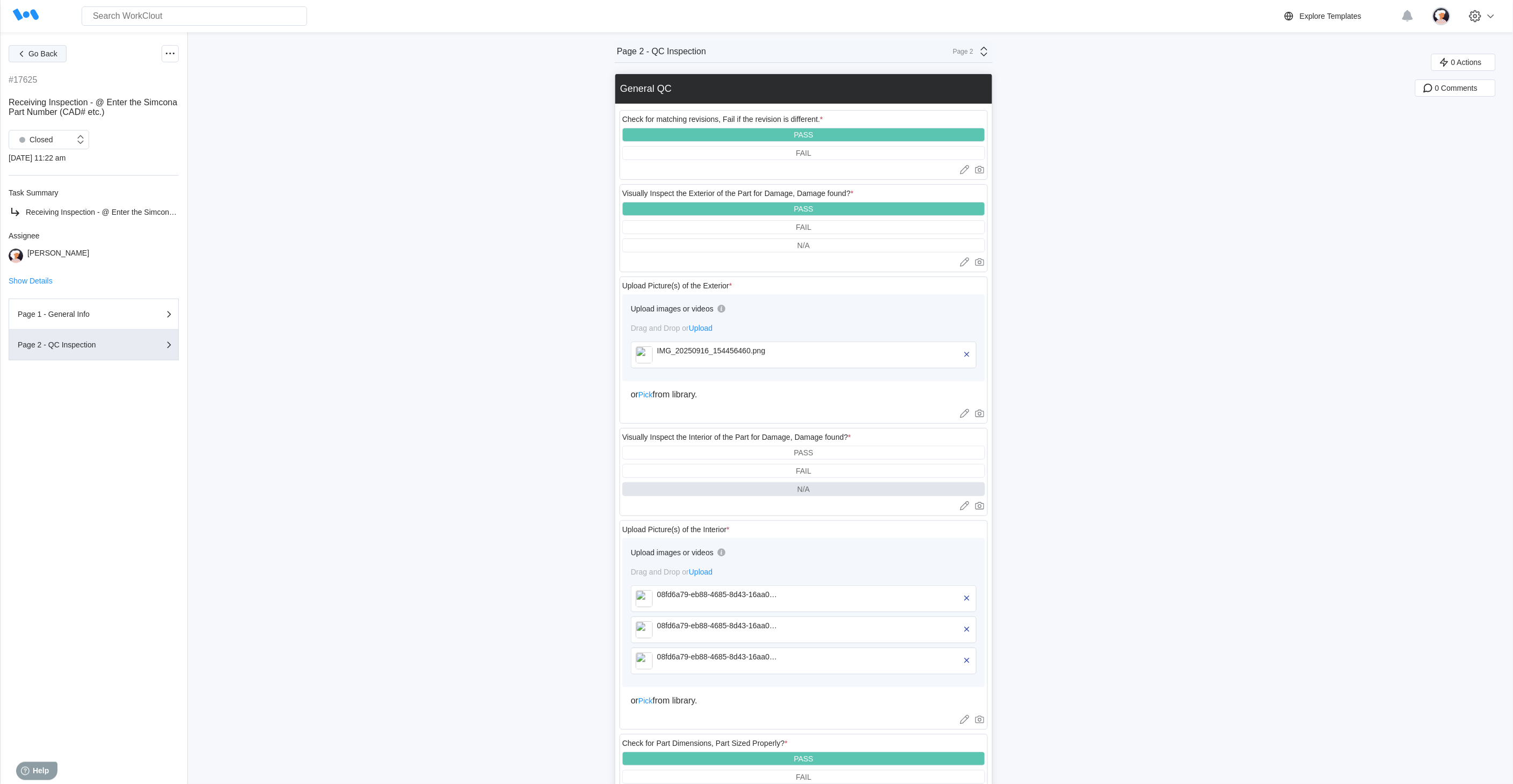
click at [56, 51] on button "Go Back" at bounding box center [37, 53] width 58 height 17
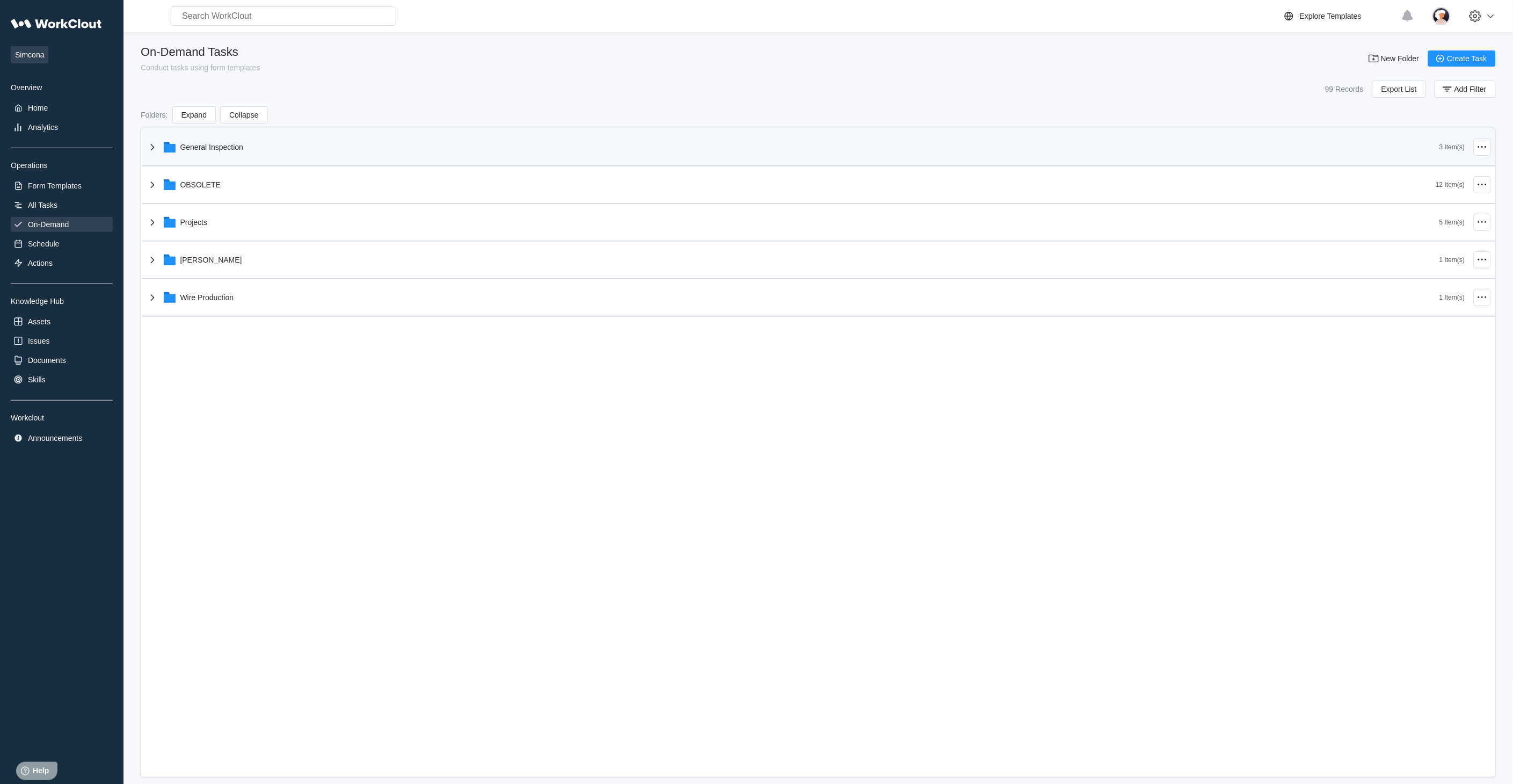
click at [148, 149] on icon at bounding box center [152, 147] width 13 height 13
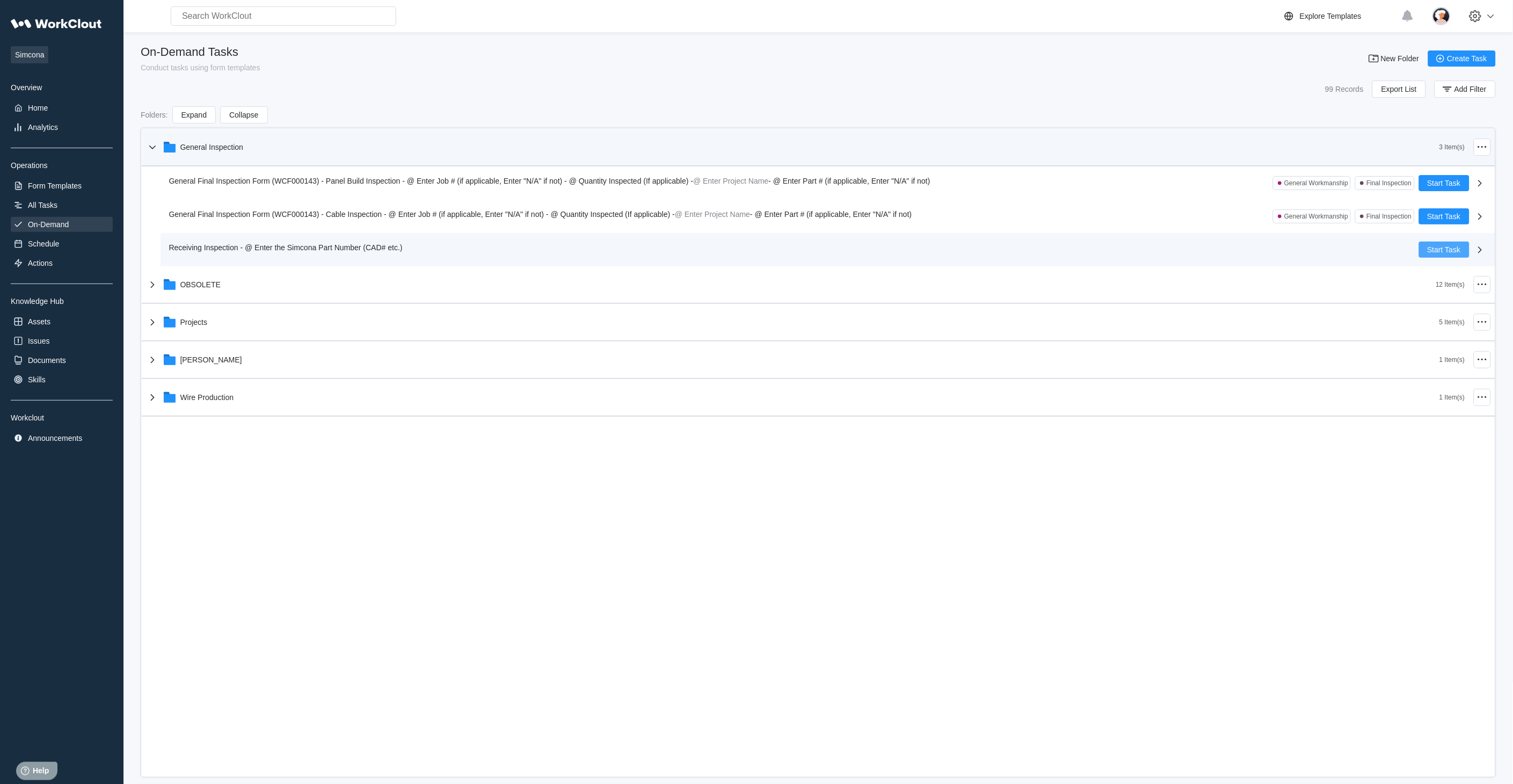
click at [1362, 247] on span "Start Task" at bounding box center [1445, 249] width 34 height 8
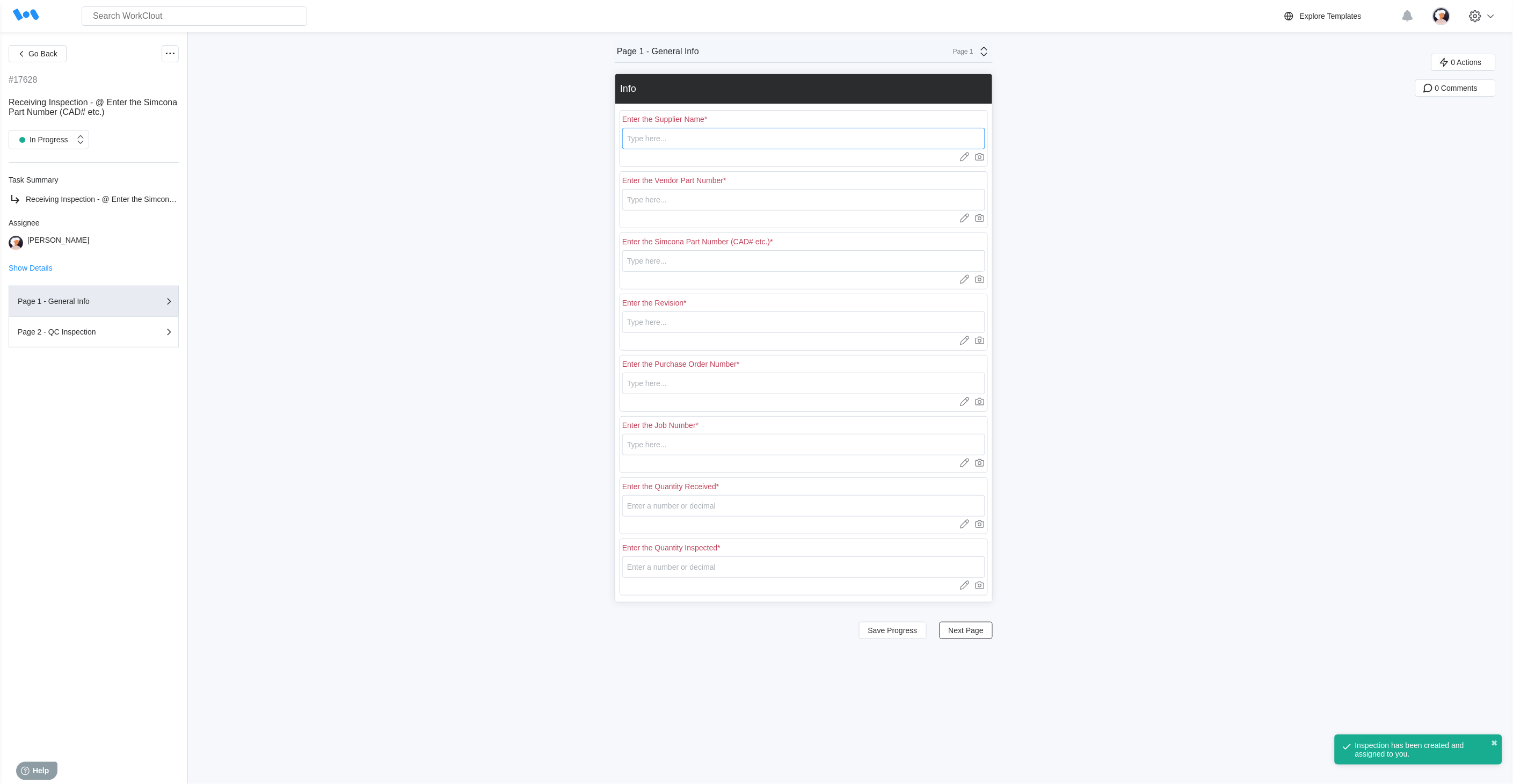
click at [726, 134] on input "text" at bounding box center [804, 139] width 363 height 22
type input "RE [PERSON_NAME]"
click at [668, 199] on input "text" at bounding box center [804, 200] width 363 height 22
type input "E0574"
click at [636, 261] on input "text" at bounding box center [804, 261] width 363 height 22
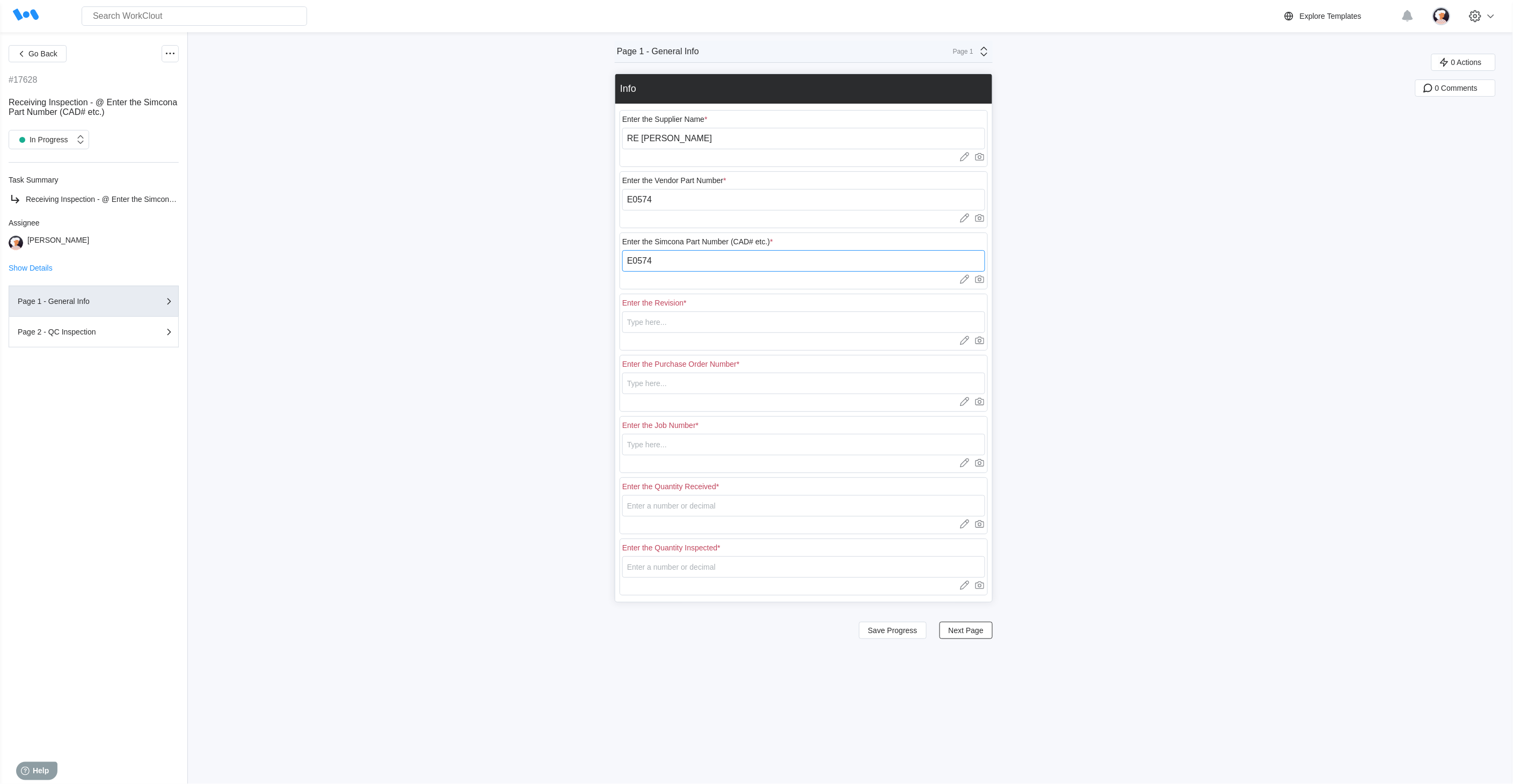
type input "E0574"
click at [640, 324] on input "text" at bounding box center [804, 322] width 363 height 22
click at [673, 200] on input "E0574" at bounding box center [804, 200] width 363 height 22
type input "E0574-DTA"
click at [670, 261] on input "E0574" at bounding box center [804, 261] width 363 height 22
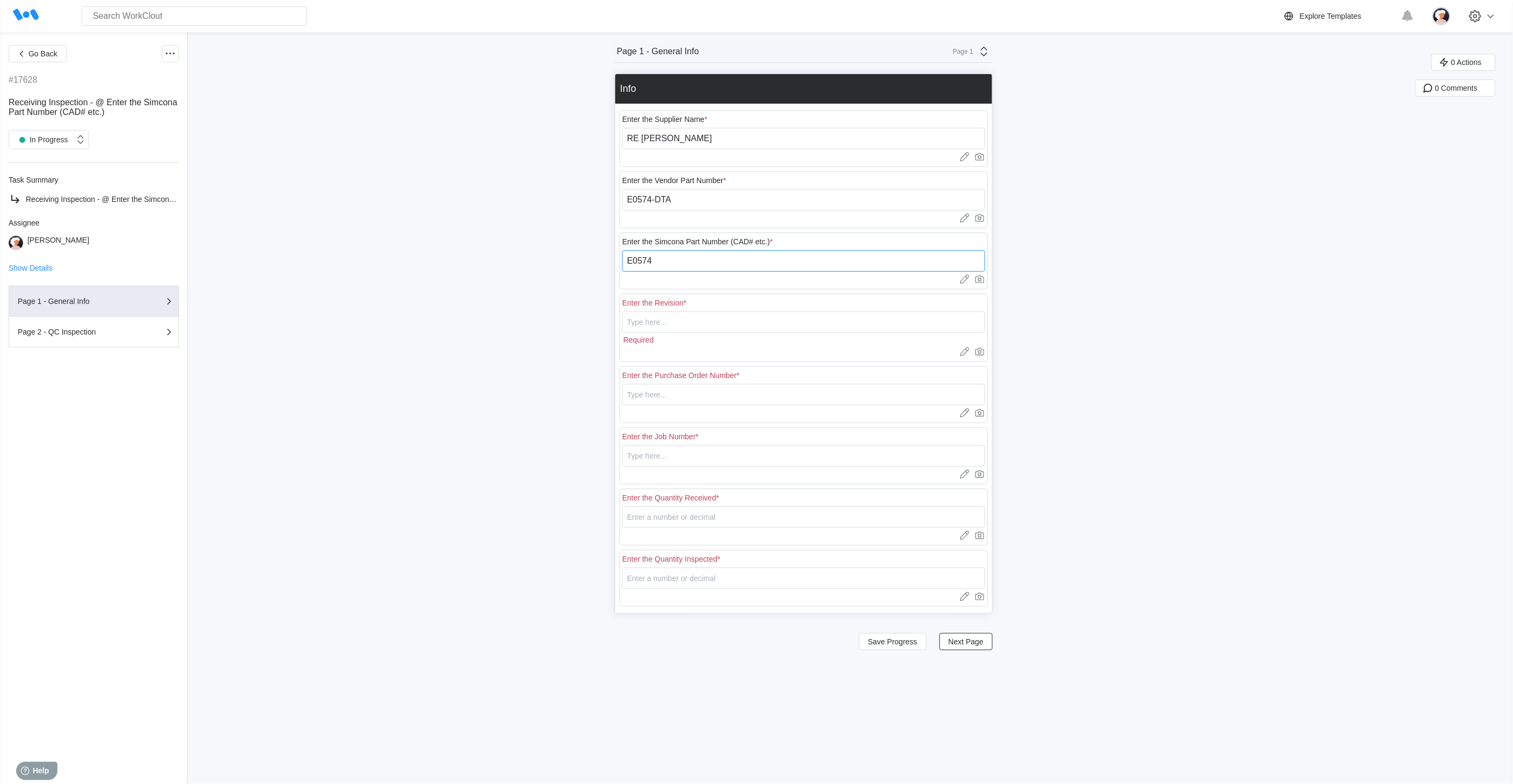
type input "E0574-DTA"
click at [647, 326] on input "text" at bounding box center [804, 322] width 363 height 22
click at [636, 322] on input "text" at bounding box center [804, 322] width 363 height 22
type input "0"
click at [544, 346] on div "Go Back #17628 Receiving Inspection - @ Enter the Simcona Part Number (CAD# etc…" at bounding box center [756, 408] width 1513 height 751
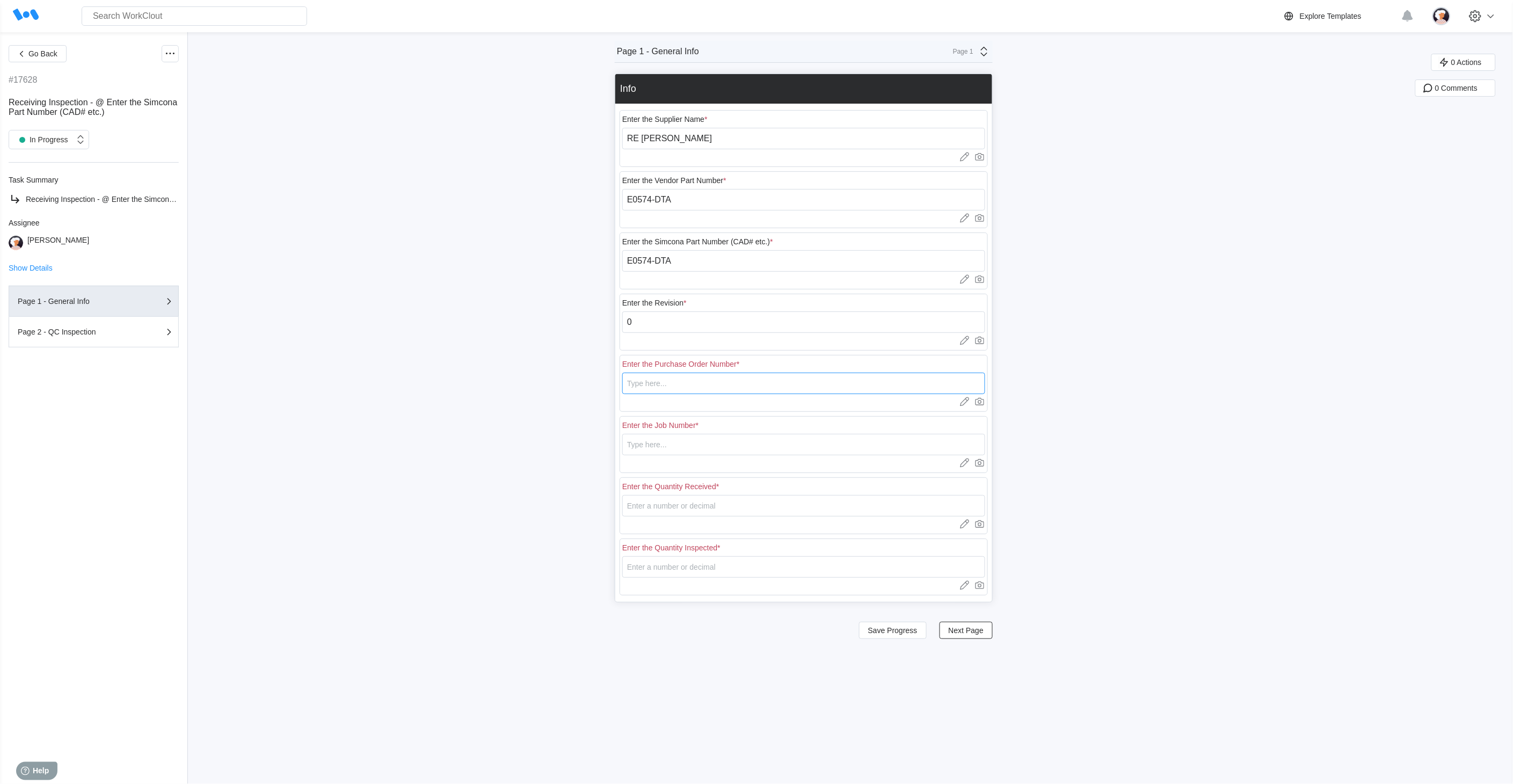
click at [701, 385] on input "text" at bounding box center [804, 384] width 363 height 22
type input "18401"
click at [675, 446] on input "text" at bounding box center [804, 445] width 363 height 22
type input "N/A"
click at [647, 509] on input "number" at bounding box center [804, 506] width 363 height 22
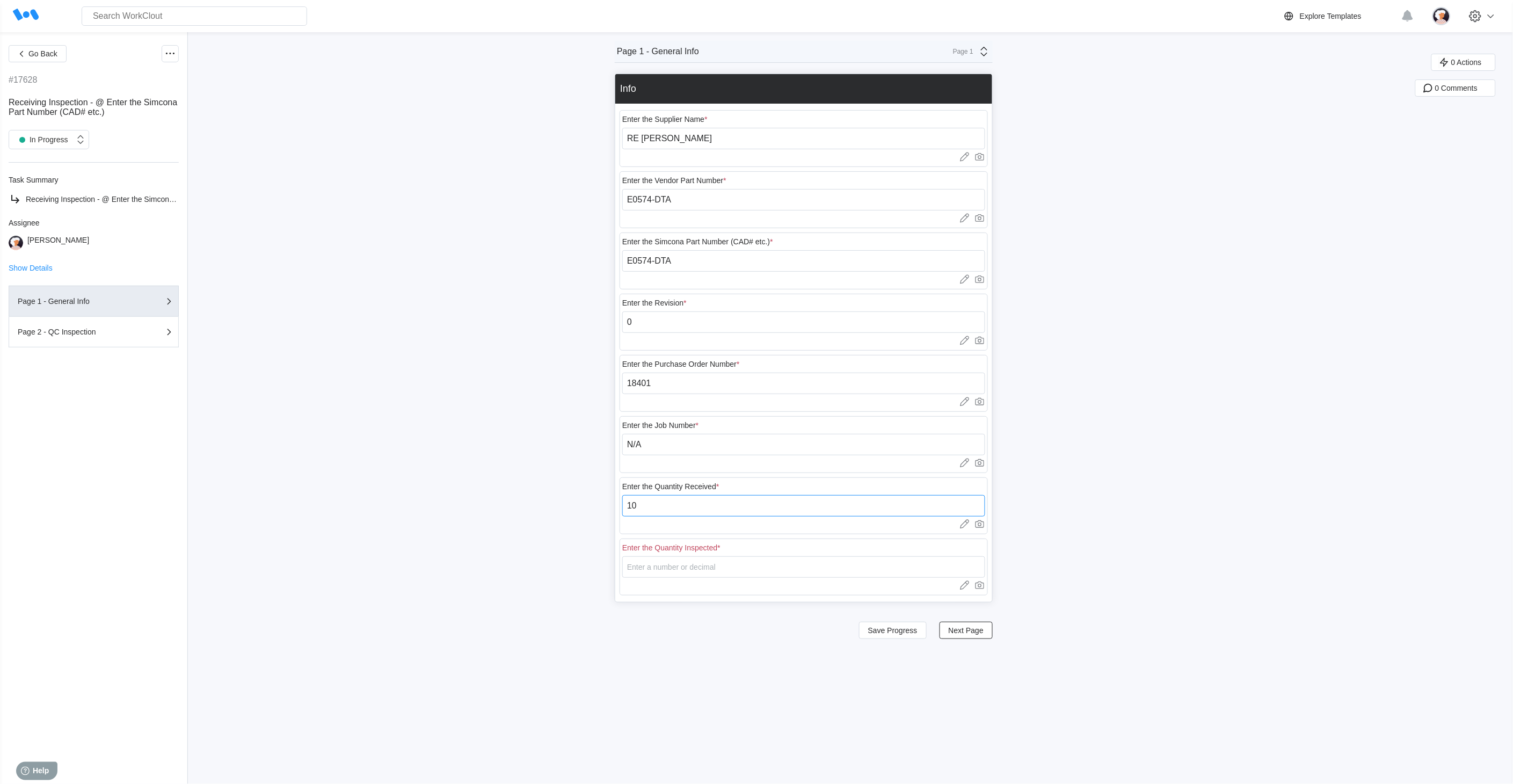
type input "10"
click at [650, 576] on input "number" at bounding box center [804, 567] width 363 height 22
click at [554, 571] on div "Go Back #17628 Receiving Inspection - @ Enter the Simcona Part Number (CAD# etc…" at bounding box center [756, 408] width 1513 height 751
click at [643, 564] on input "number" at bounding box center [804, 567] width 363 height 22
type input "3"
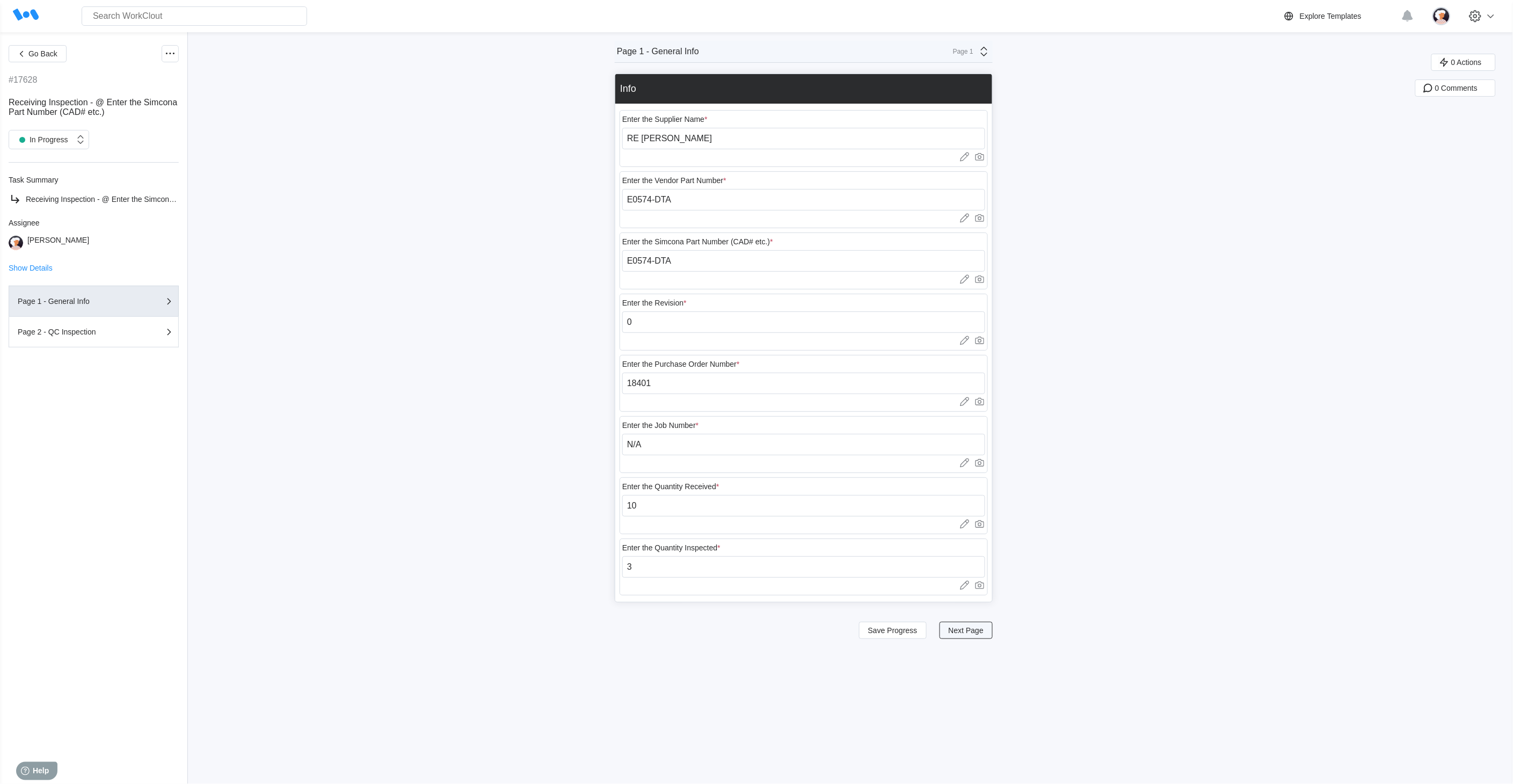
click at [984, 630] on span "Next Page" at bounding box center [966, 630] width 35 height 8
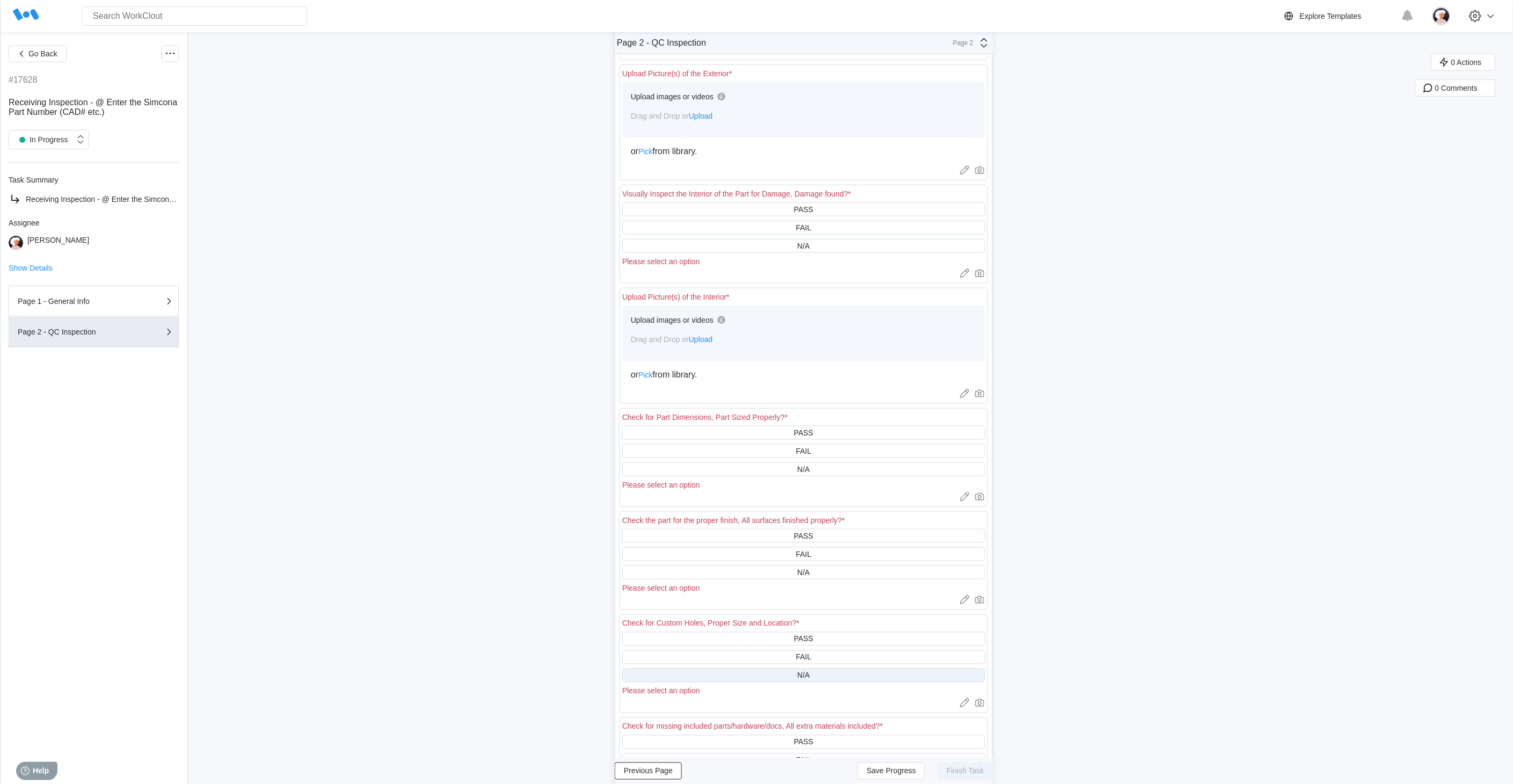
scroll to position [239, 0]
click at [902, 705] on span "Save Progress" at bounding box center [892, 771] width 49 height 8
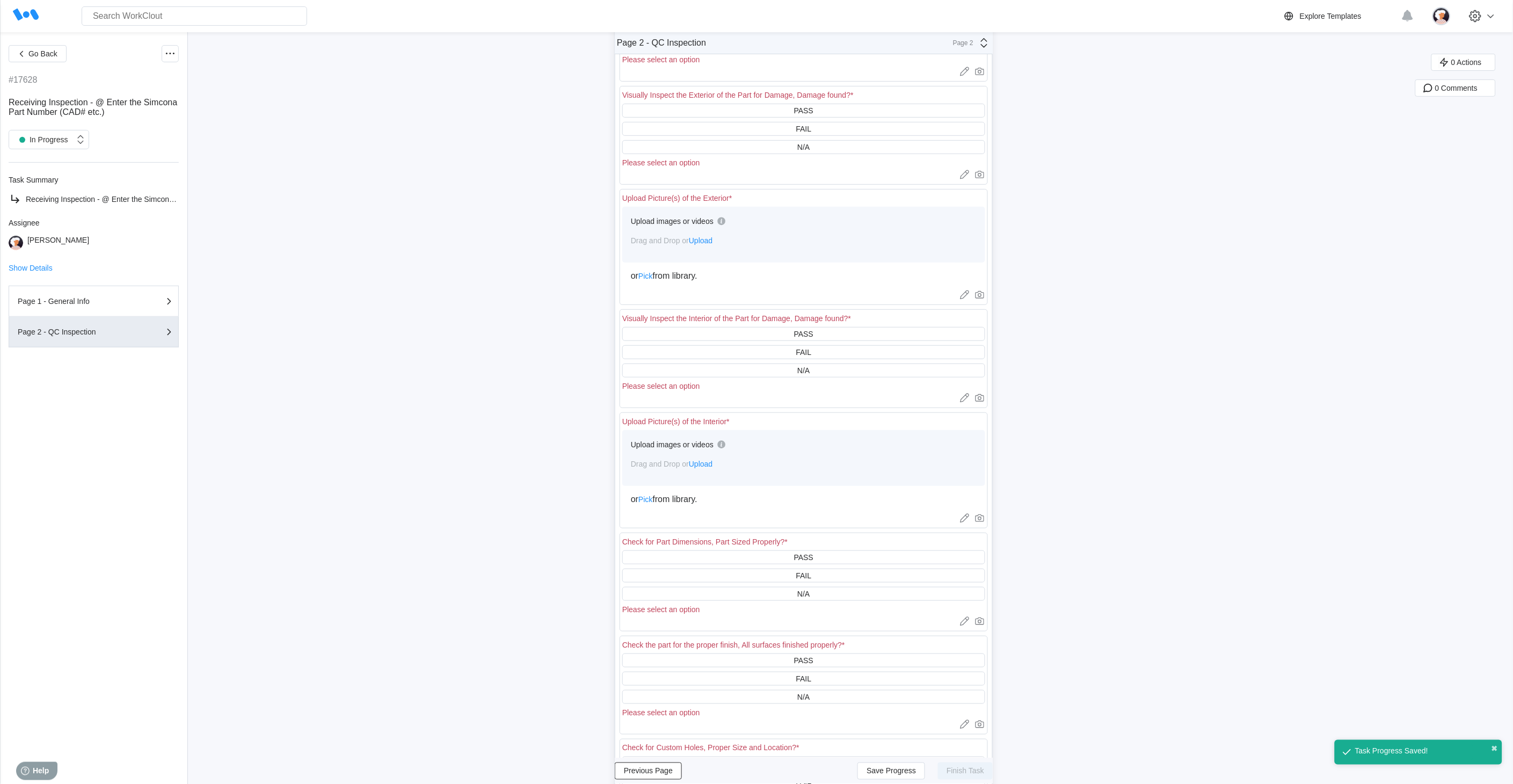
scroll to position [0, 0]
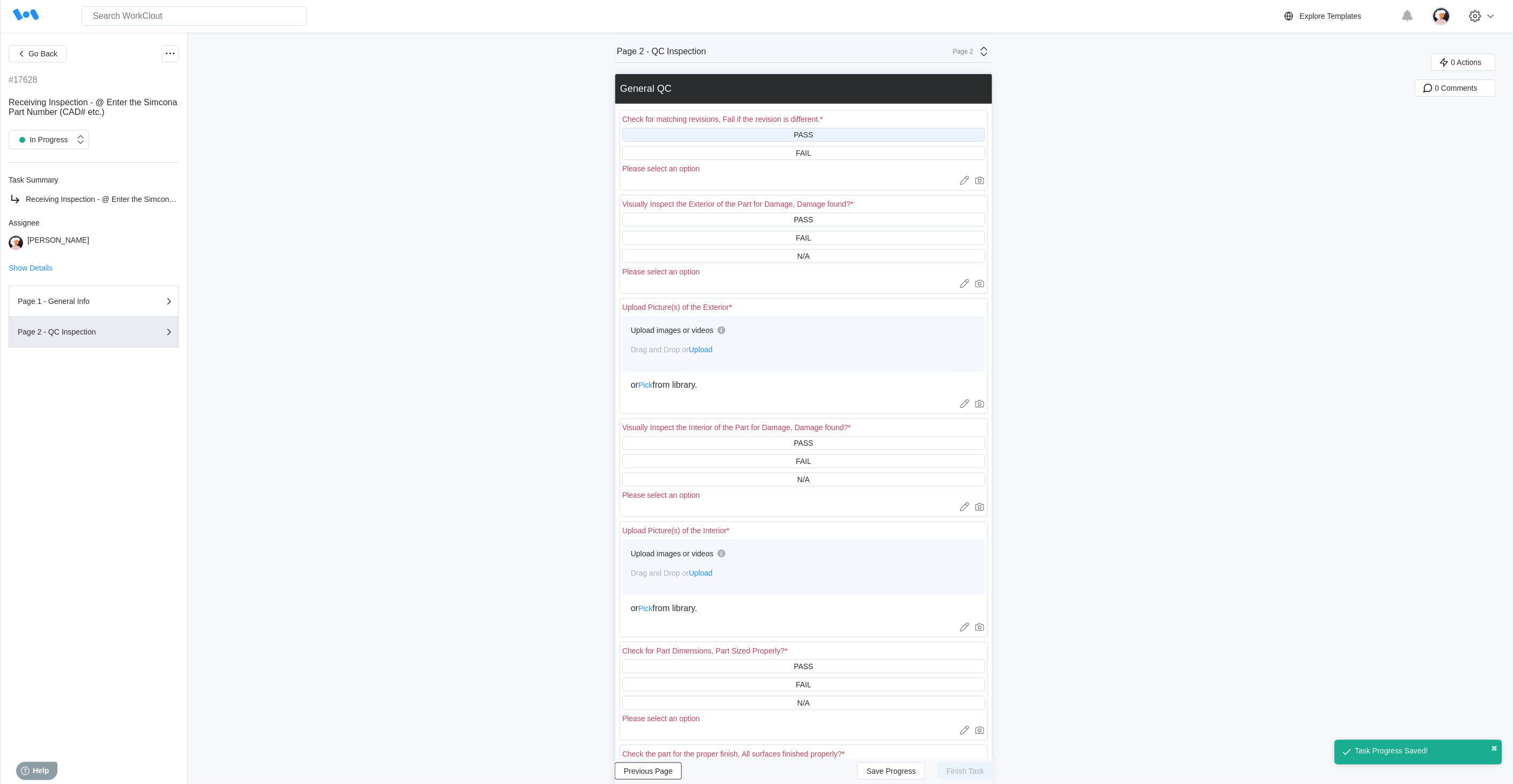
click at [820, 134] on div "PASS" at bounding box center [804, 135] width 363 height 14
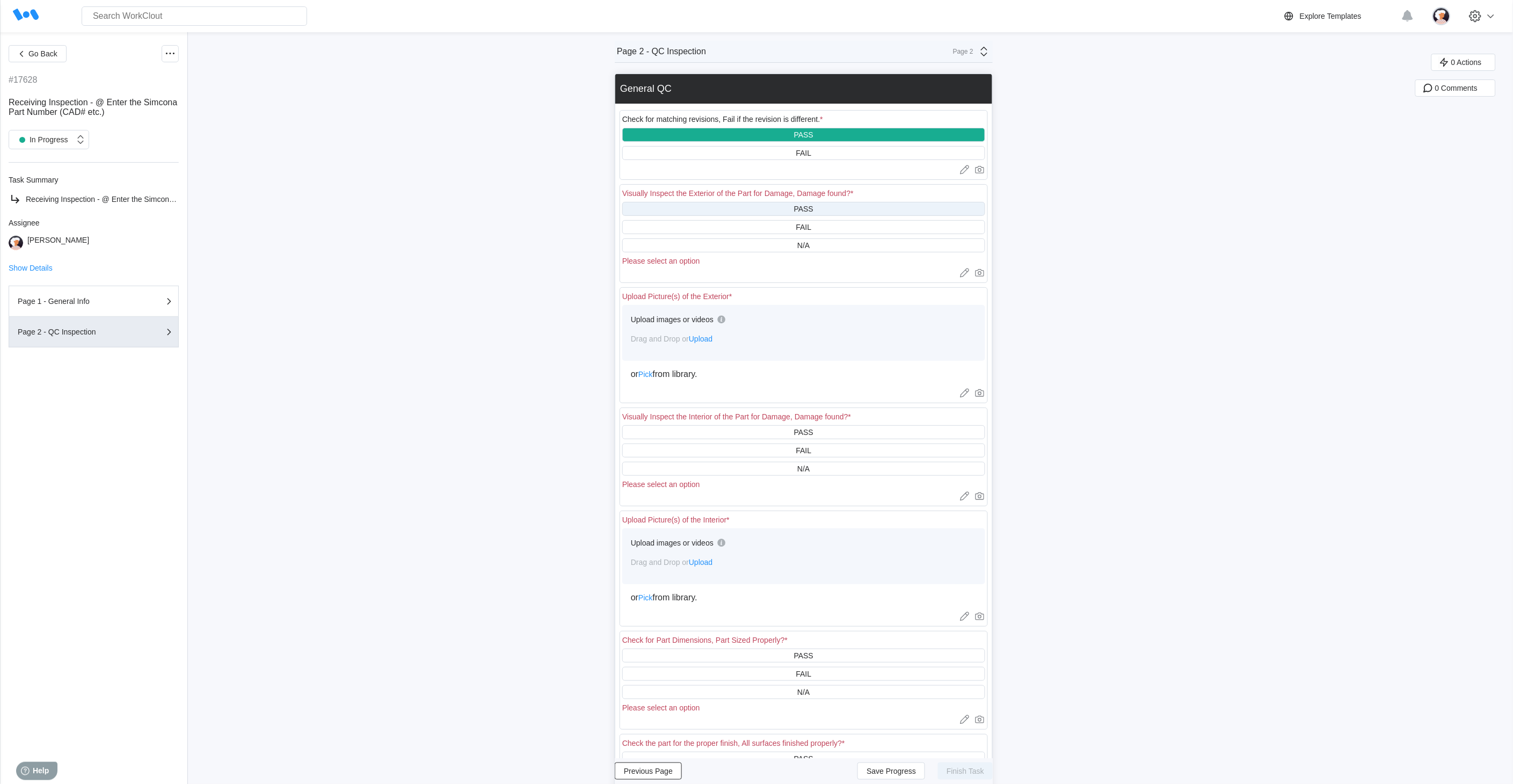
click at [801, 206] on div "PASS" at bounding box center [804, 208] width 20 height 9
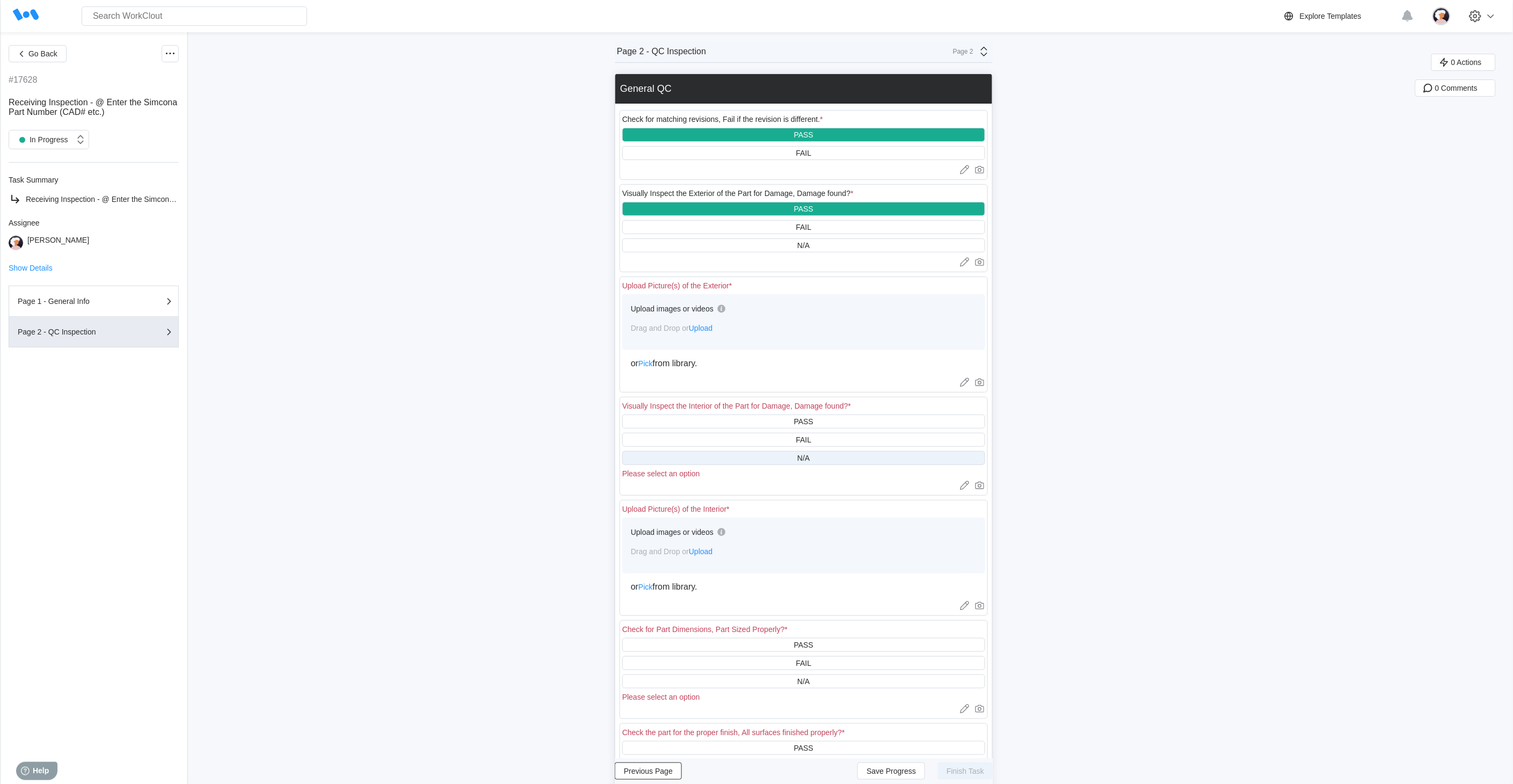
click at [765, 458] on div "N/A" at bounding box center [804, 458] width 363 height 14
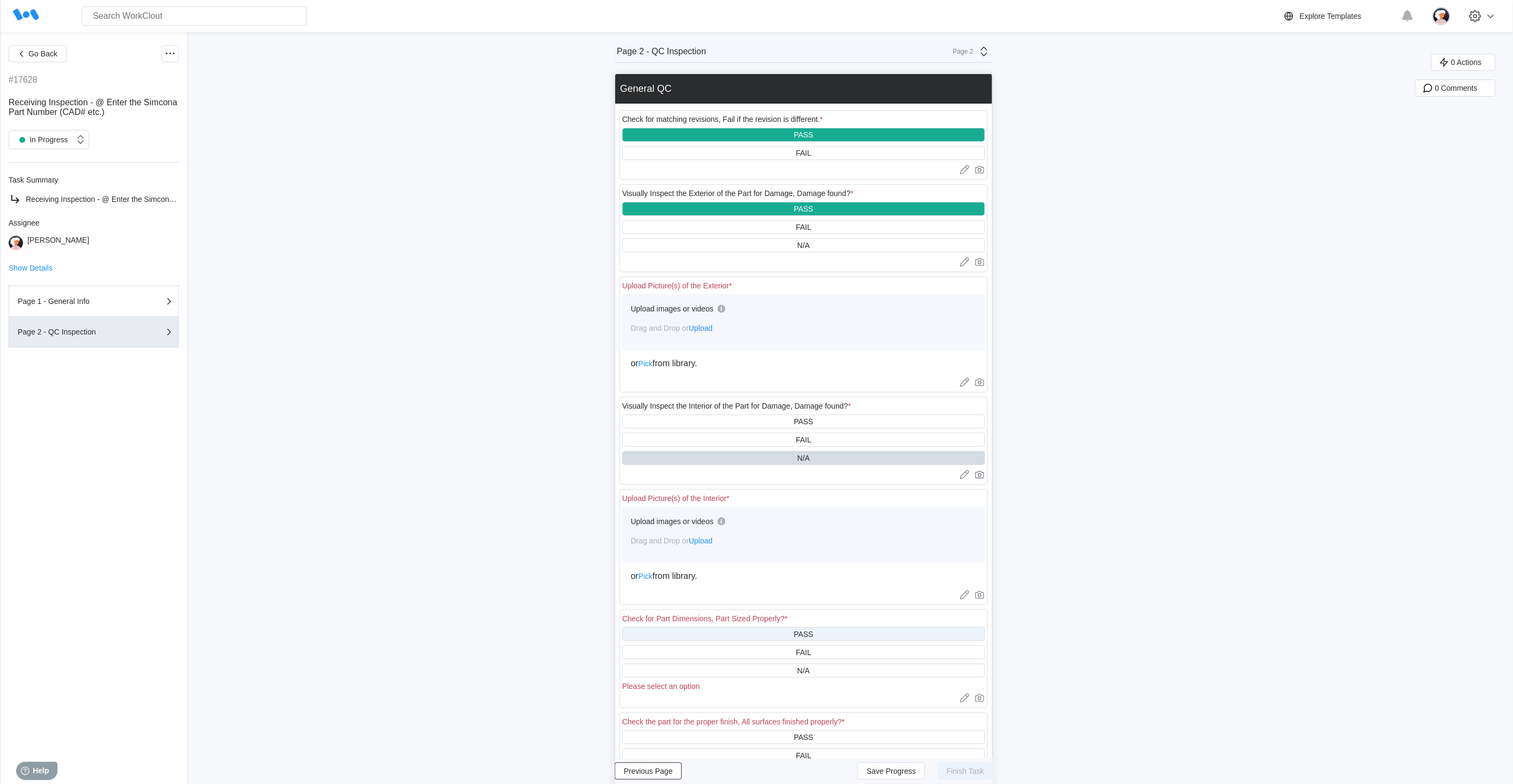
click at [754, 631] on div "PASS" at bounding box center [804, 634] width 363 height 14
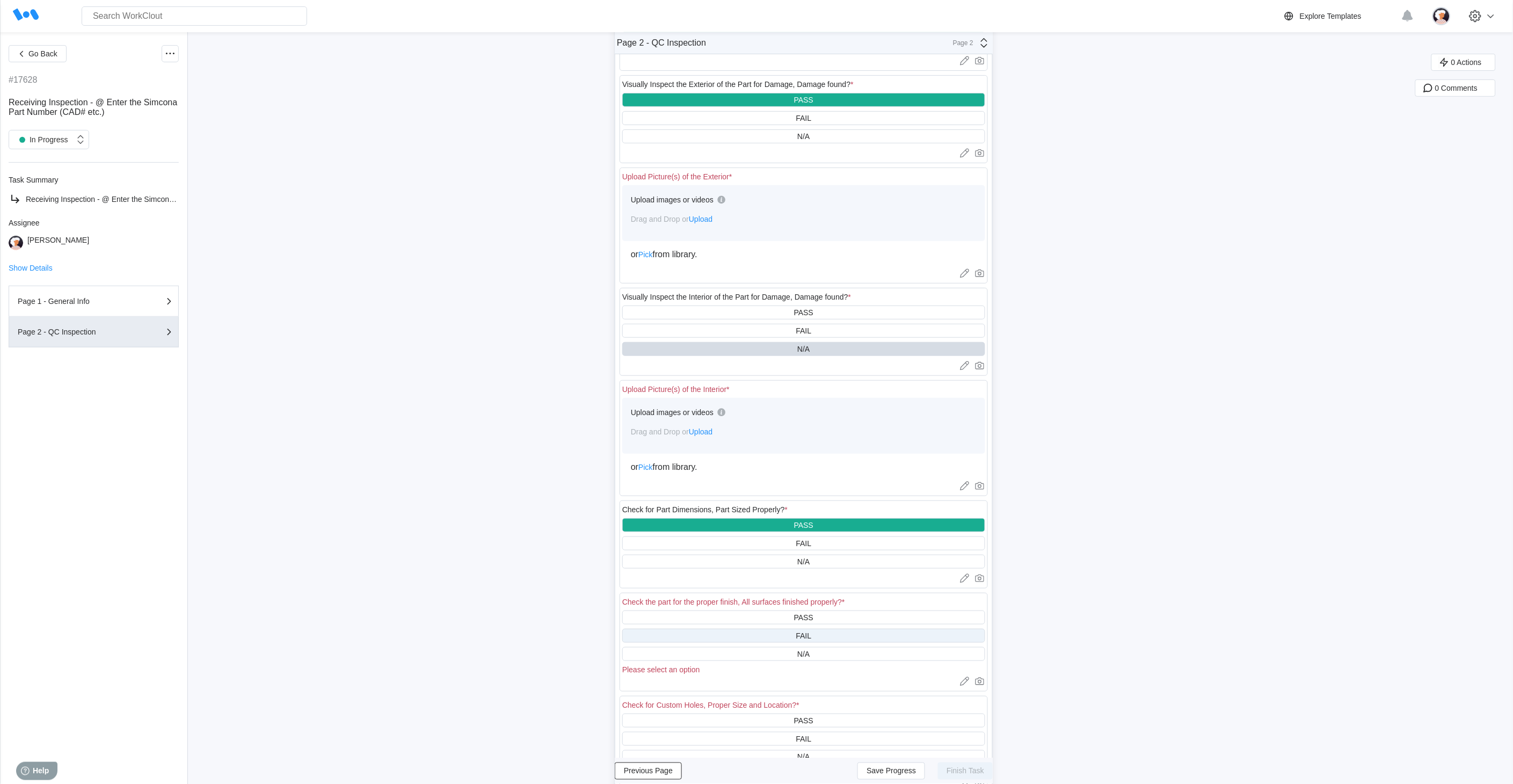
scroll to position [119, 0]
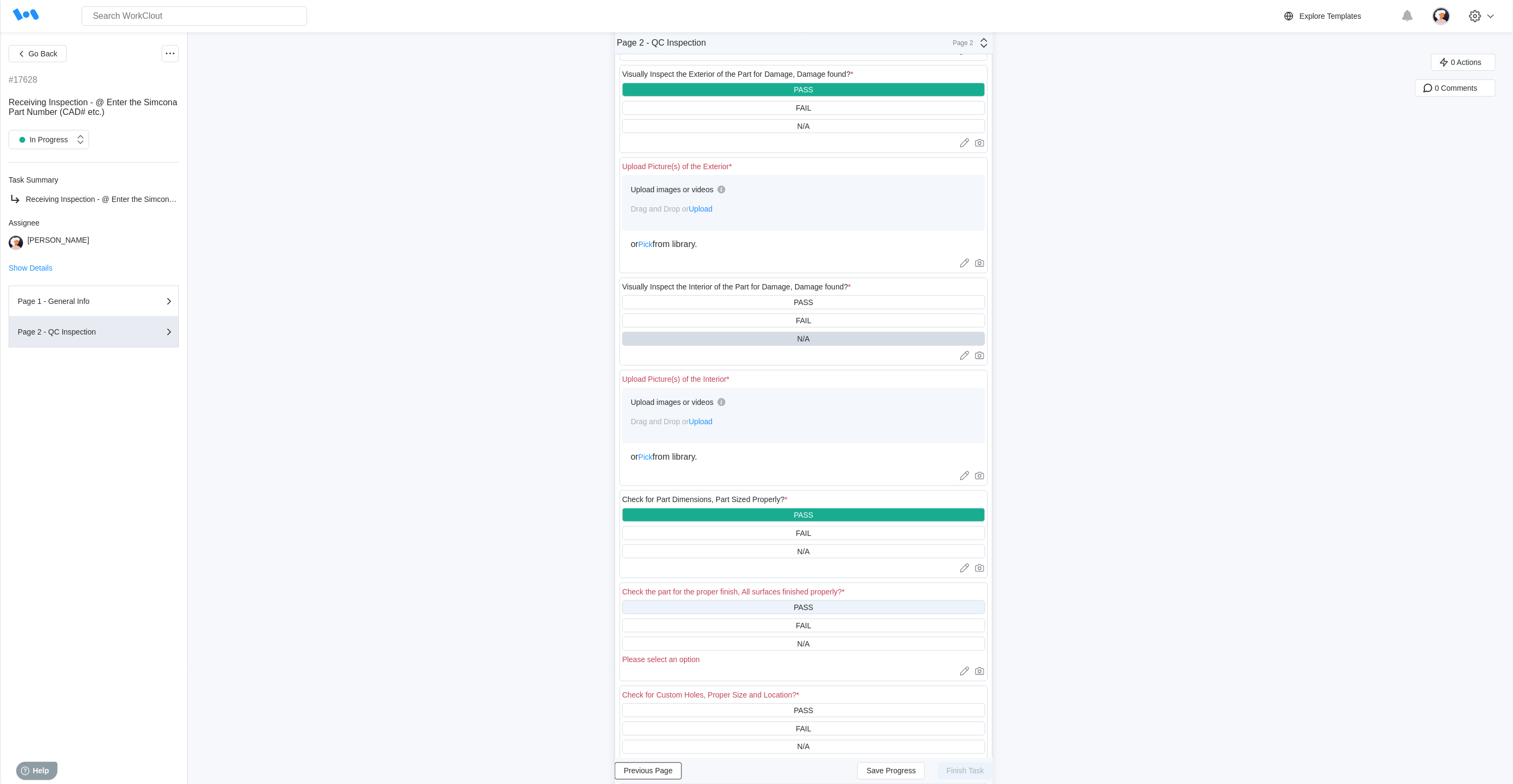
click at [750, 608] on div "PASS" at bounding box center [804, 607] width 363 height 14
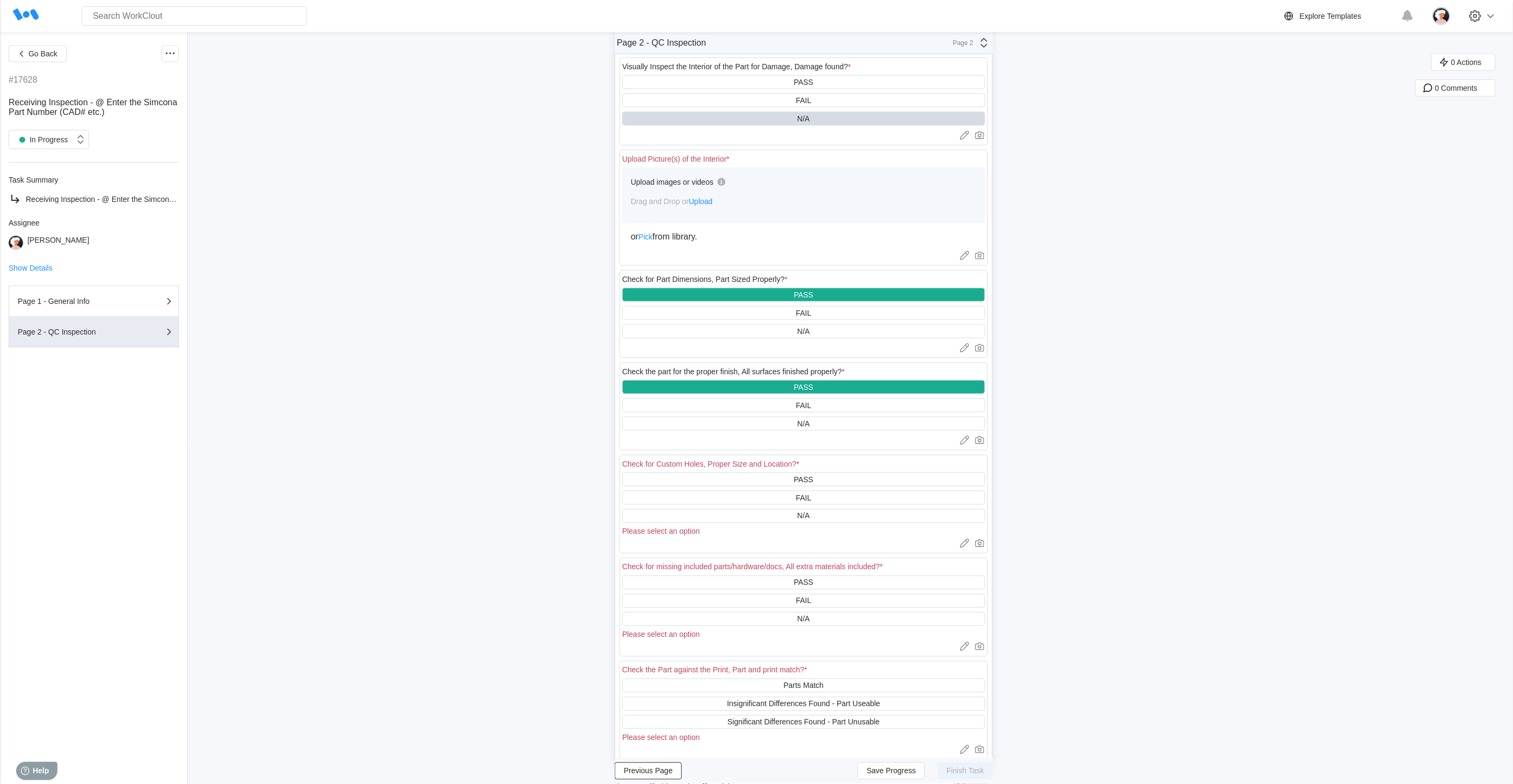
scroll to position [358, 0]
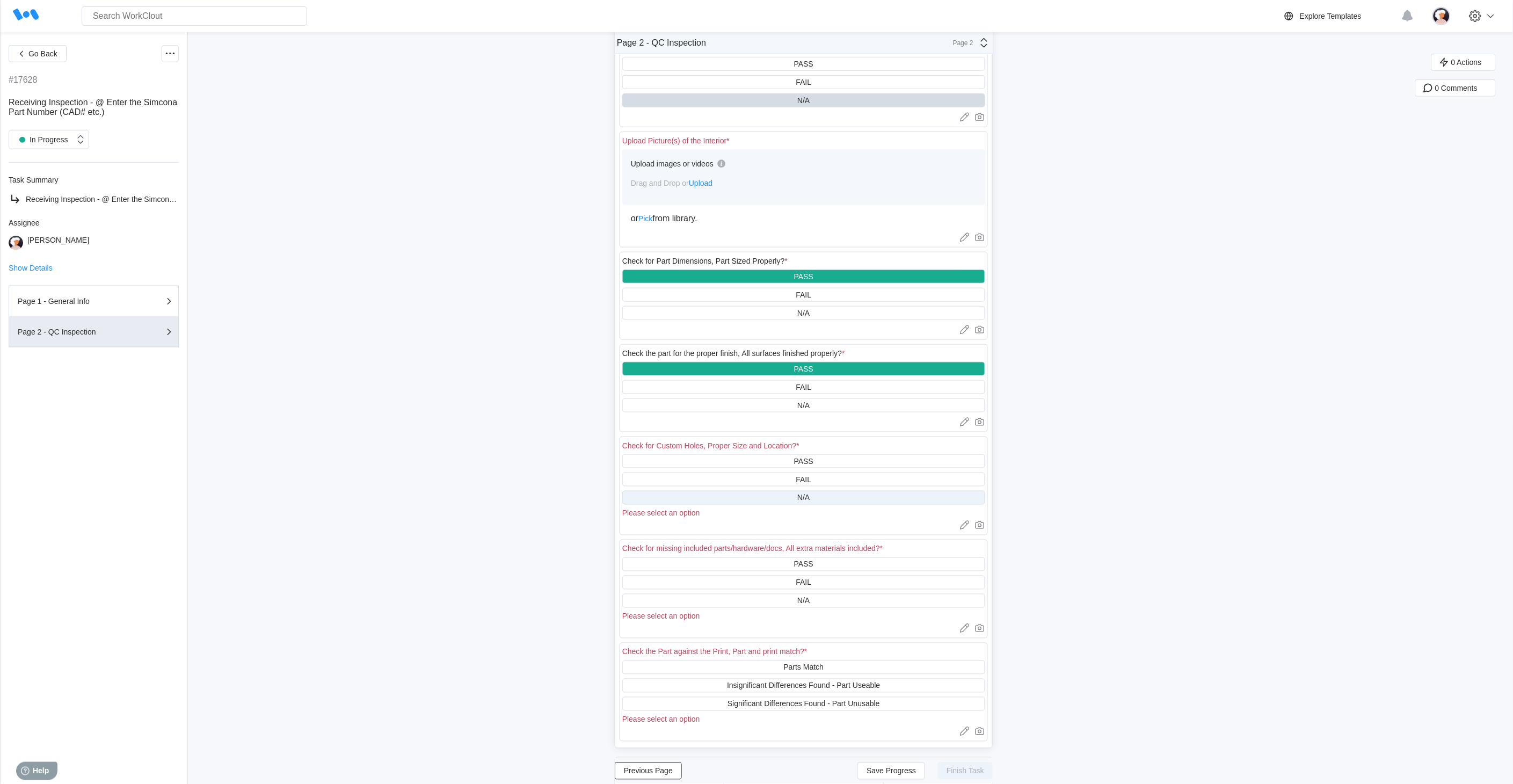
click at [756, 491] on div "N/A" at bounding box center [804, 498] width 363 height 14
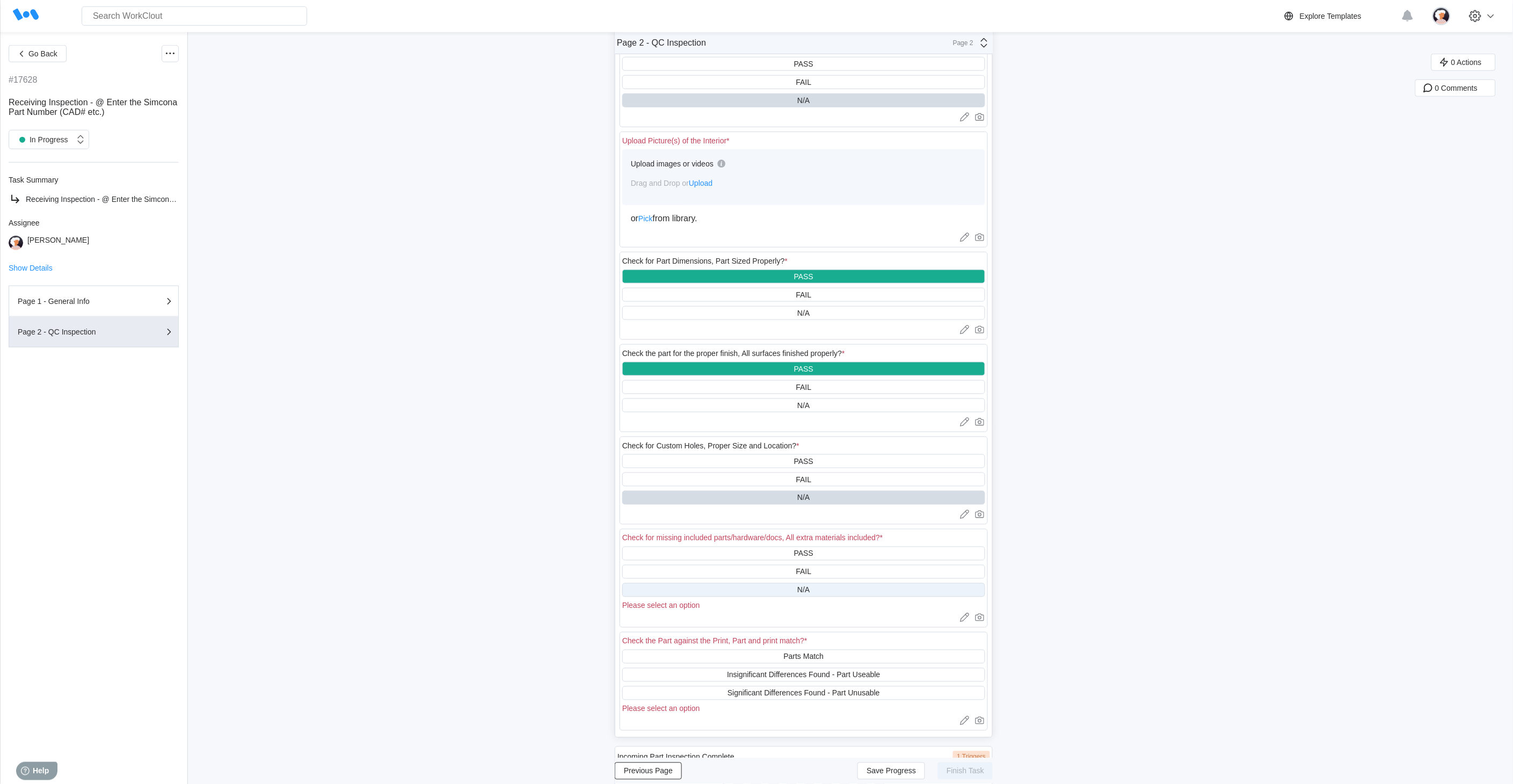
click at [753, 583] on div "N/A" at bounding box center [804, 590] width 363 height 14
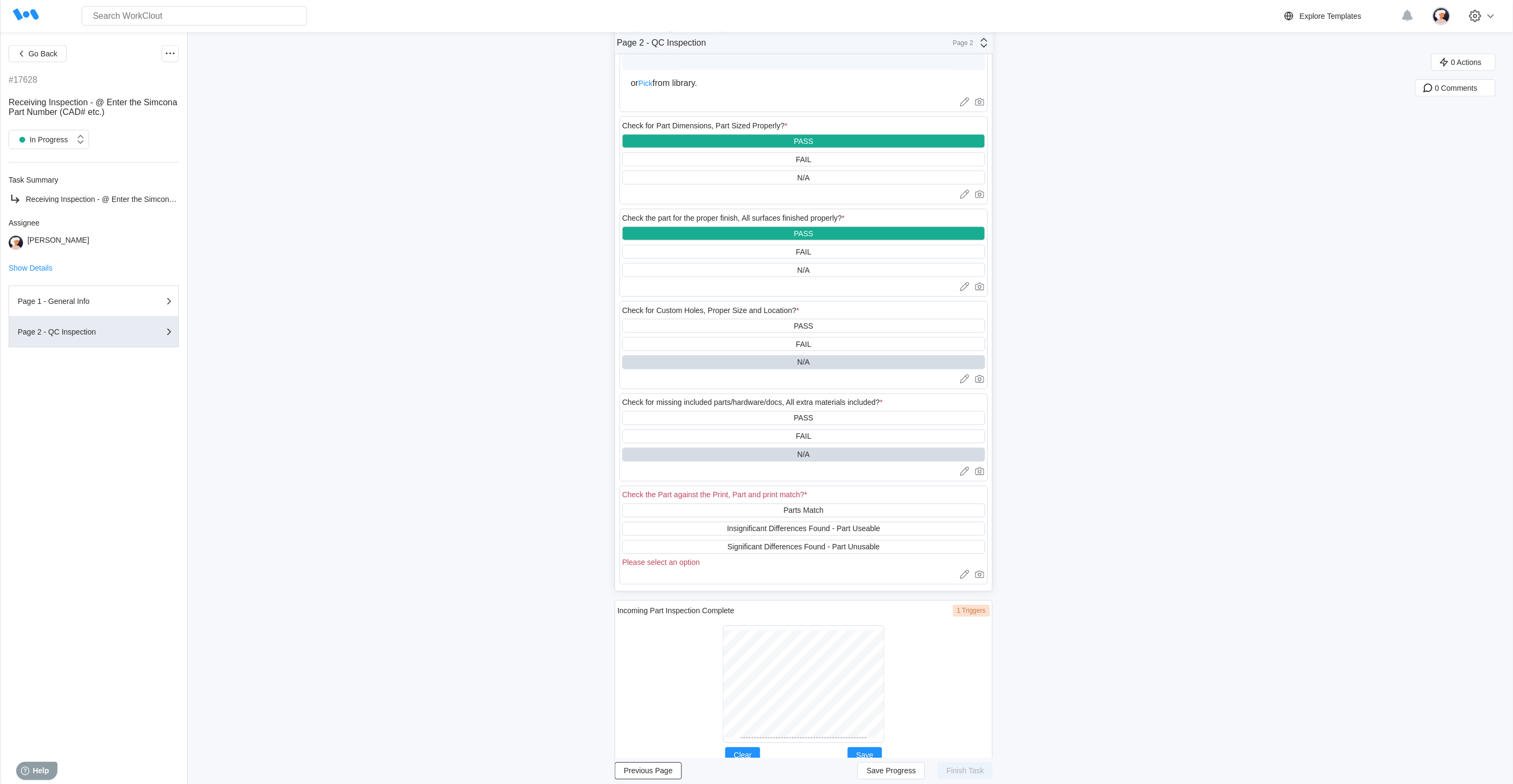
scroll to position [517, 0]
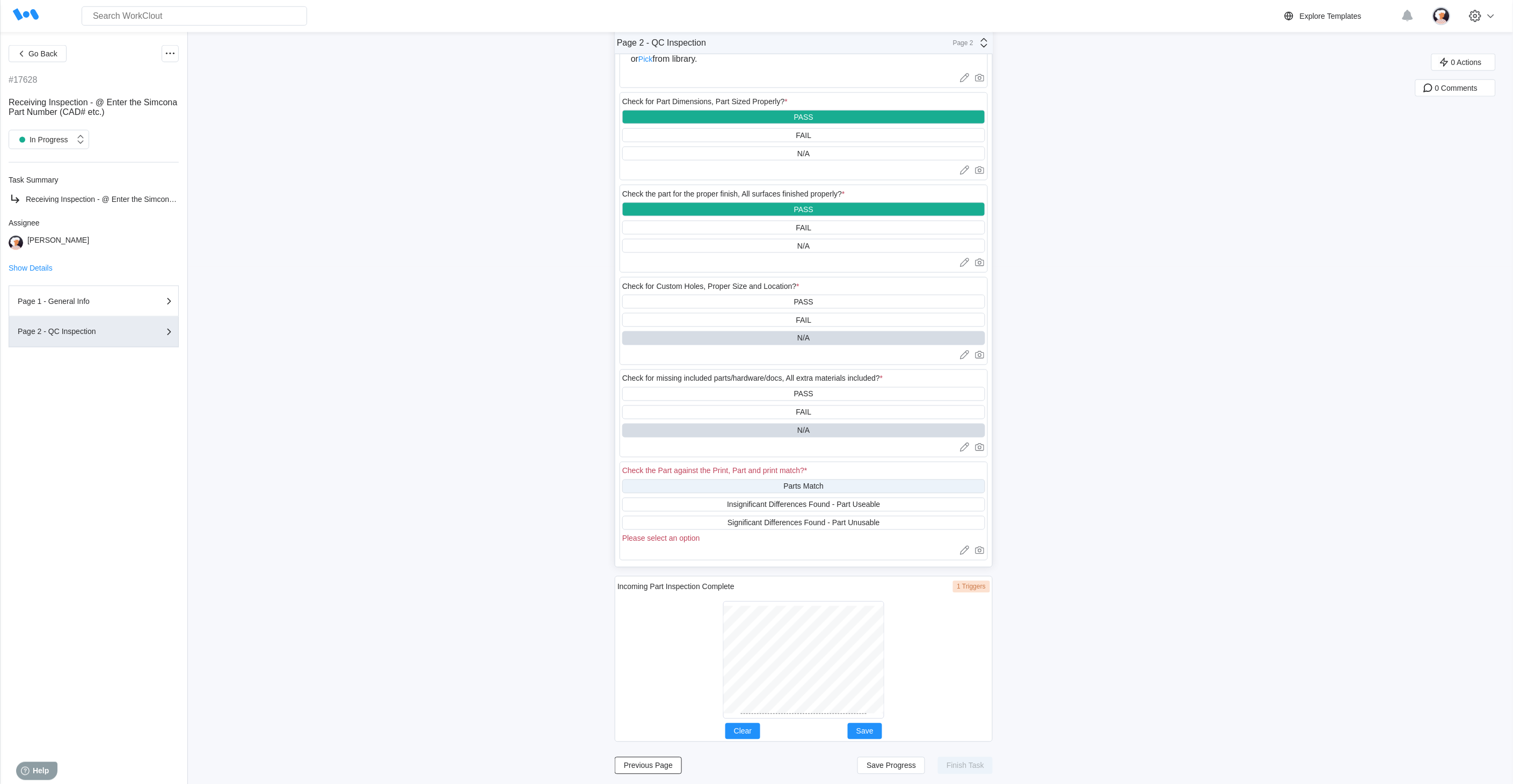
click at [767, 480] on div "Parts Match" at bounding box center [804, 486] width 363 height 14
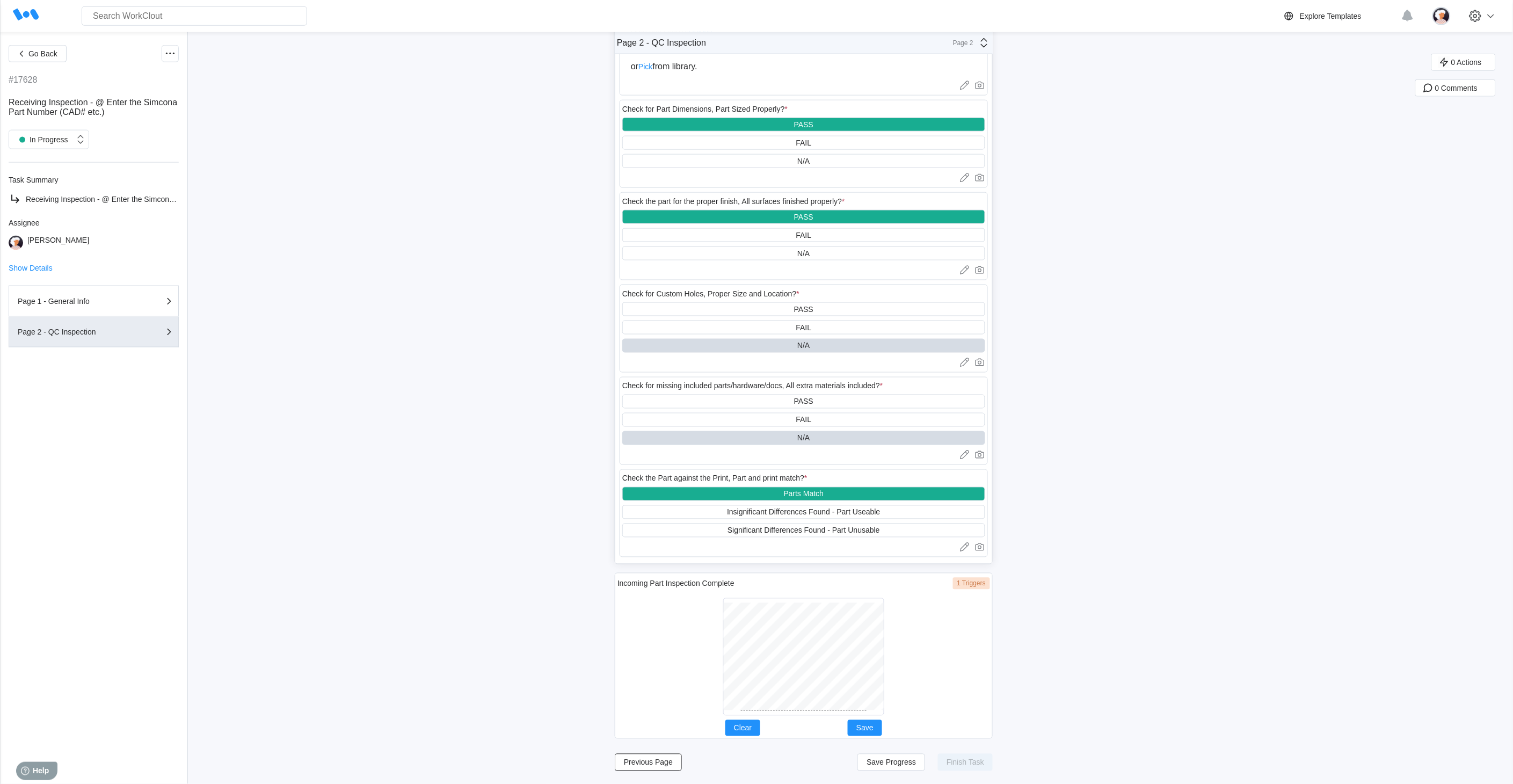
scroll to position [507, 0]
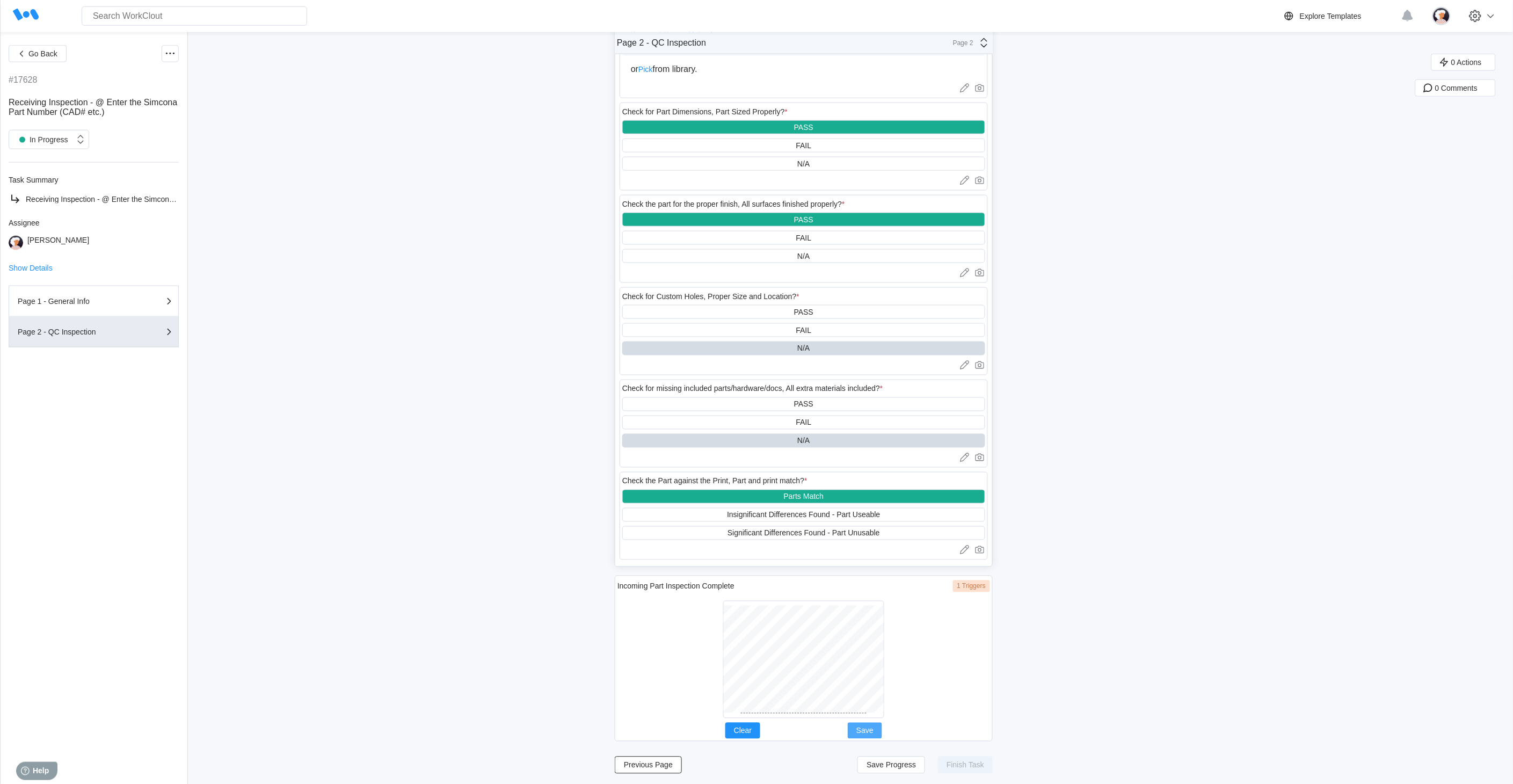
click at [882, 705] on button "Save" at bounding box center [865, 731] width 35 height 16
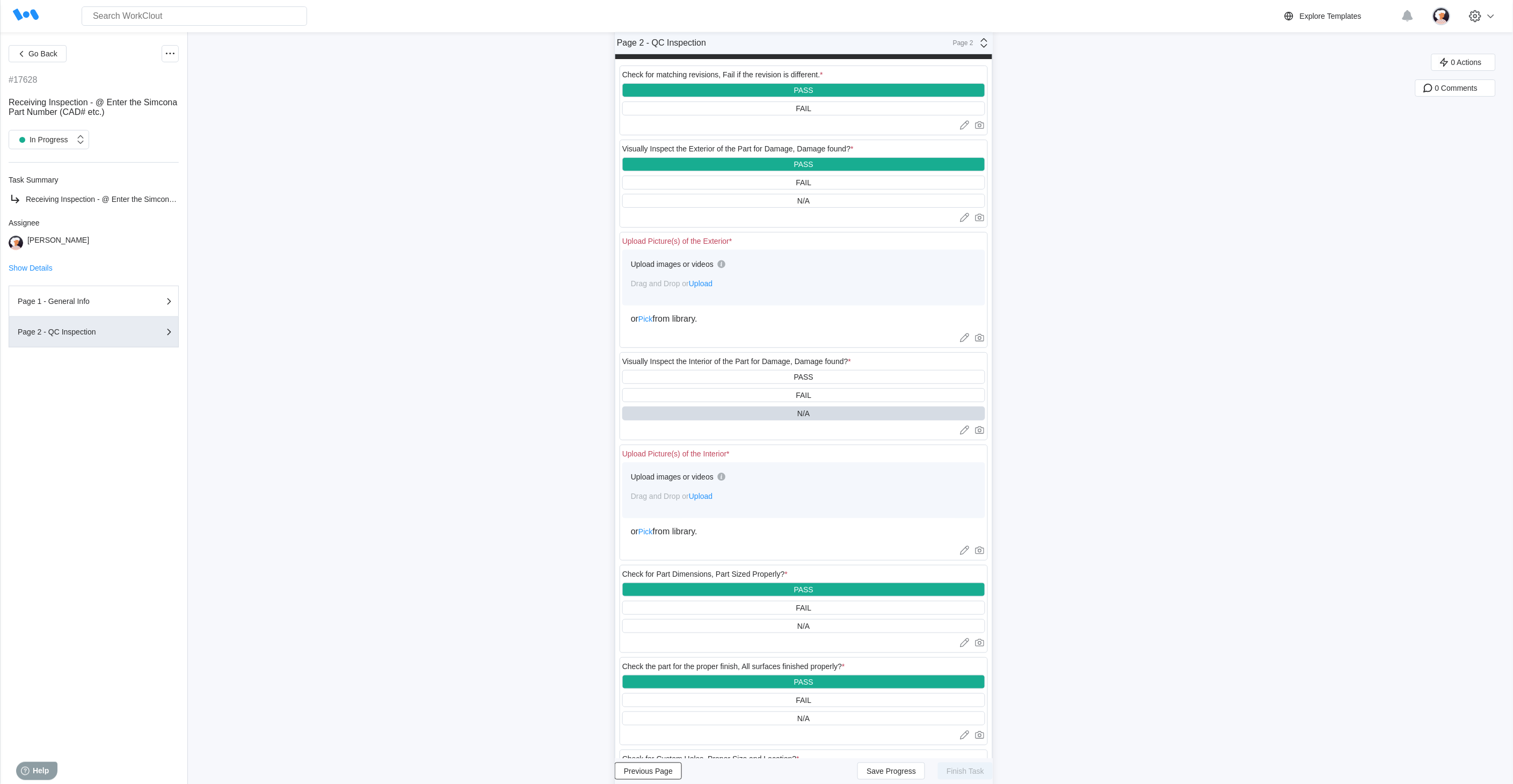
scroll to position [0, 0]
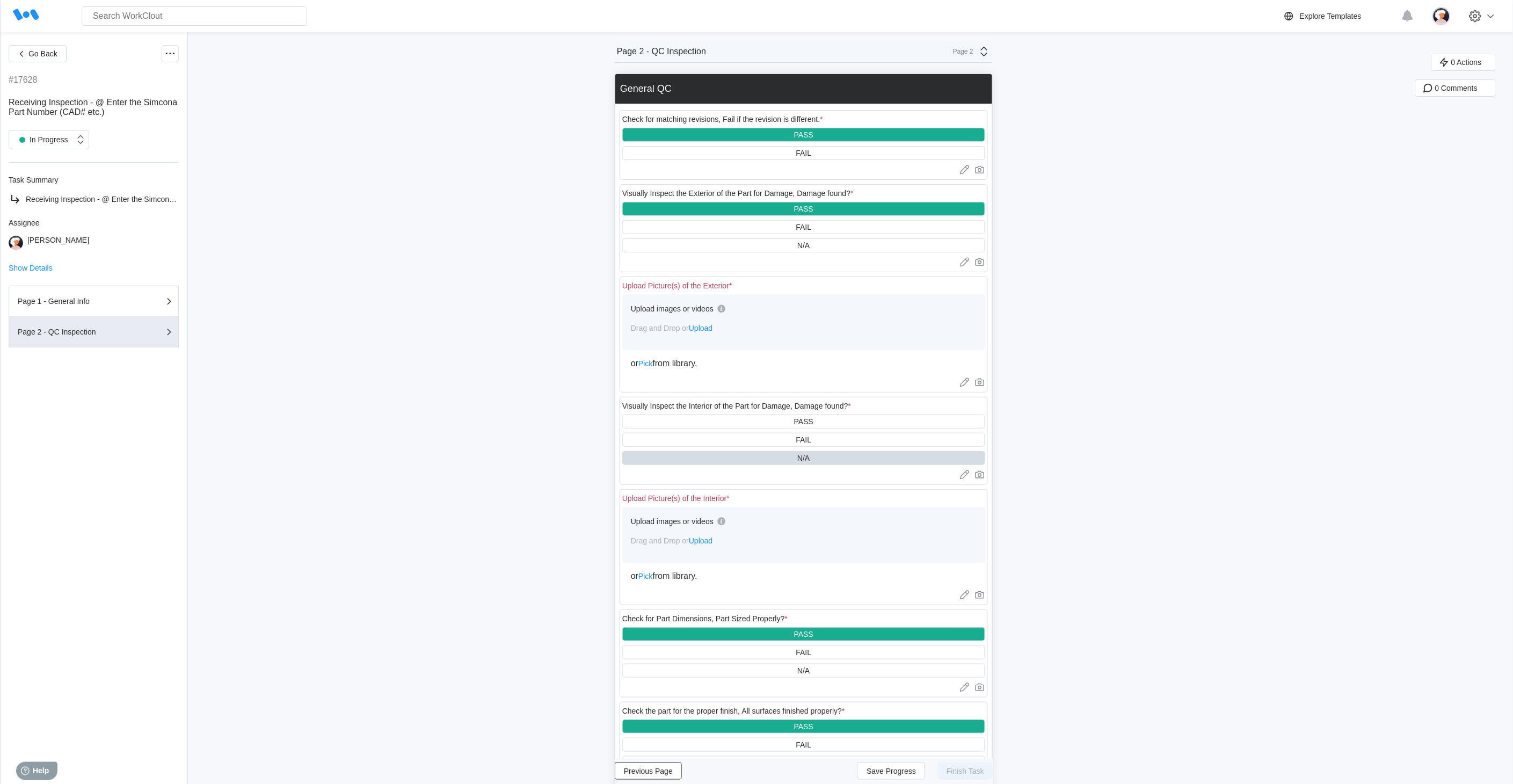
click at [700, 537] on span "Upload" at bounding box center [701, 540] width 24 height 9
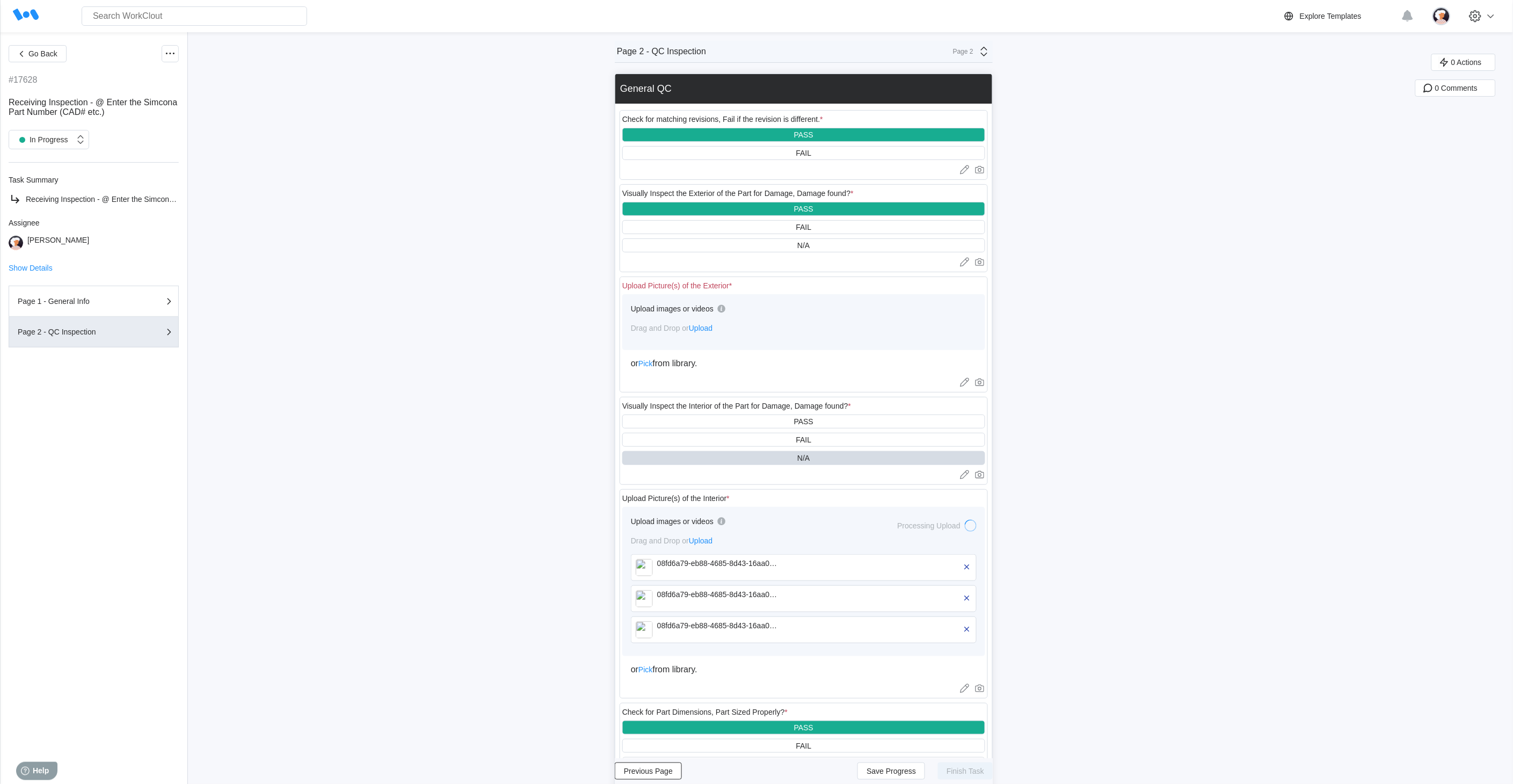
click at [713, 328] on span "Upload" at bounding box center [701, 327] width 24 height 9
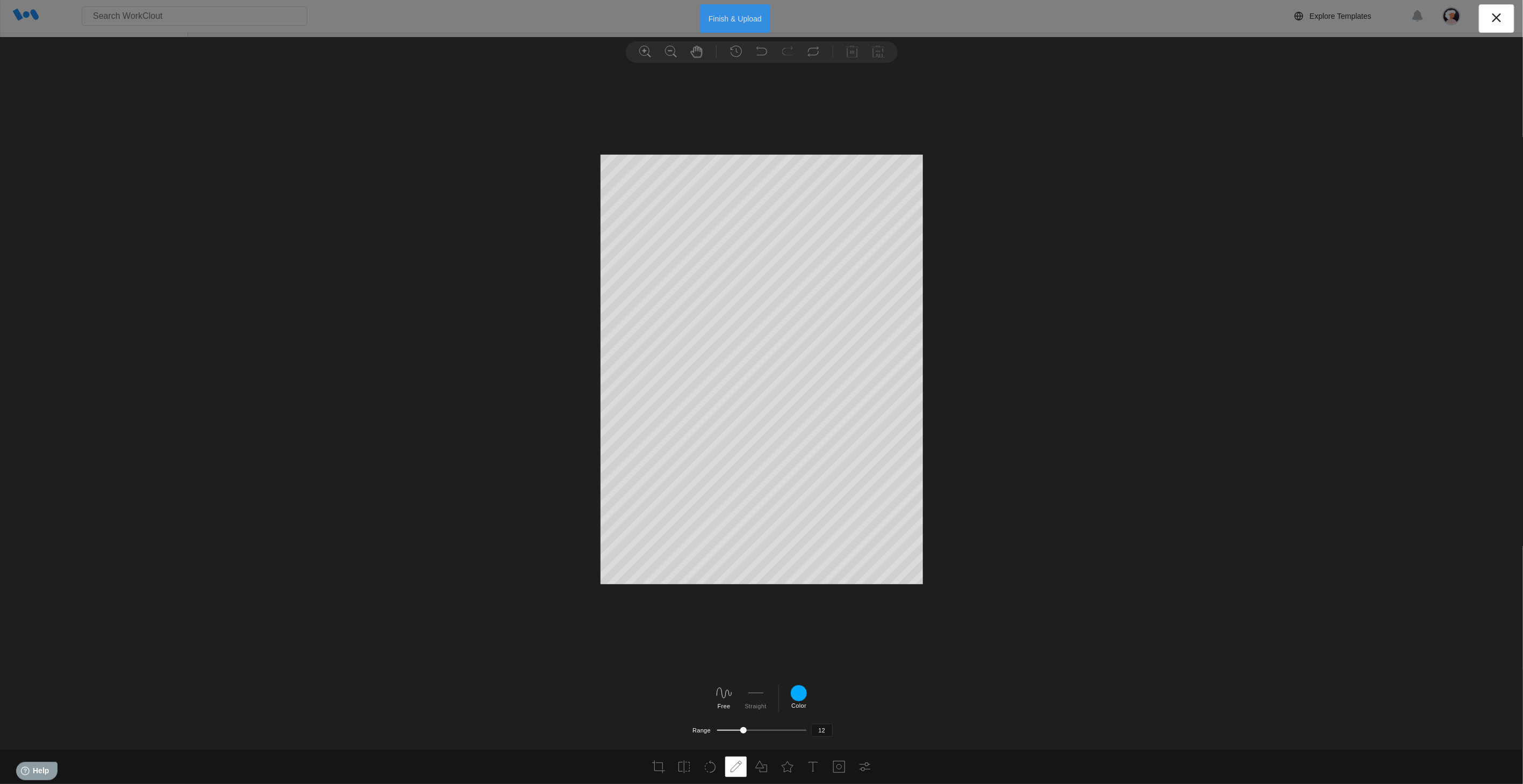
click at [750, 17] on button "Finish & Upload" at bounding box center [735, 18] width 70 height 29
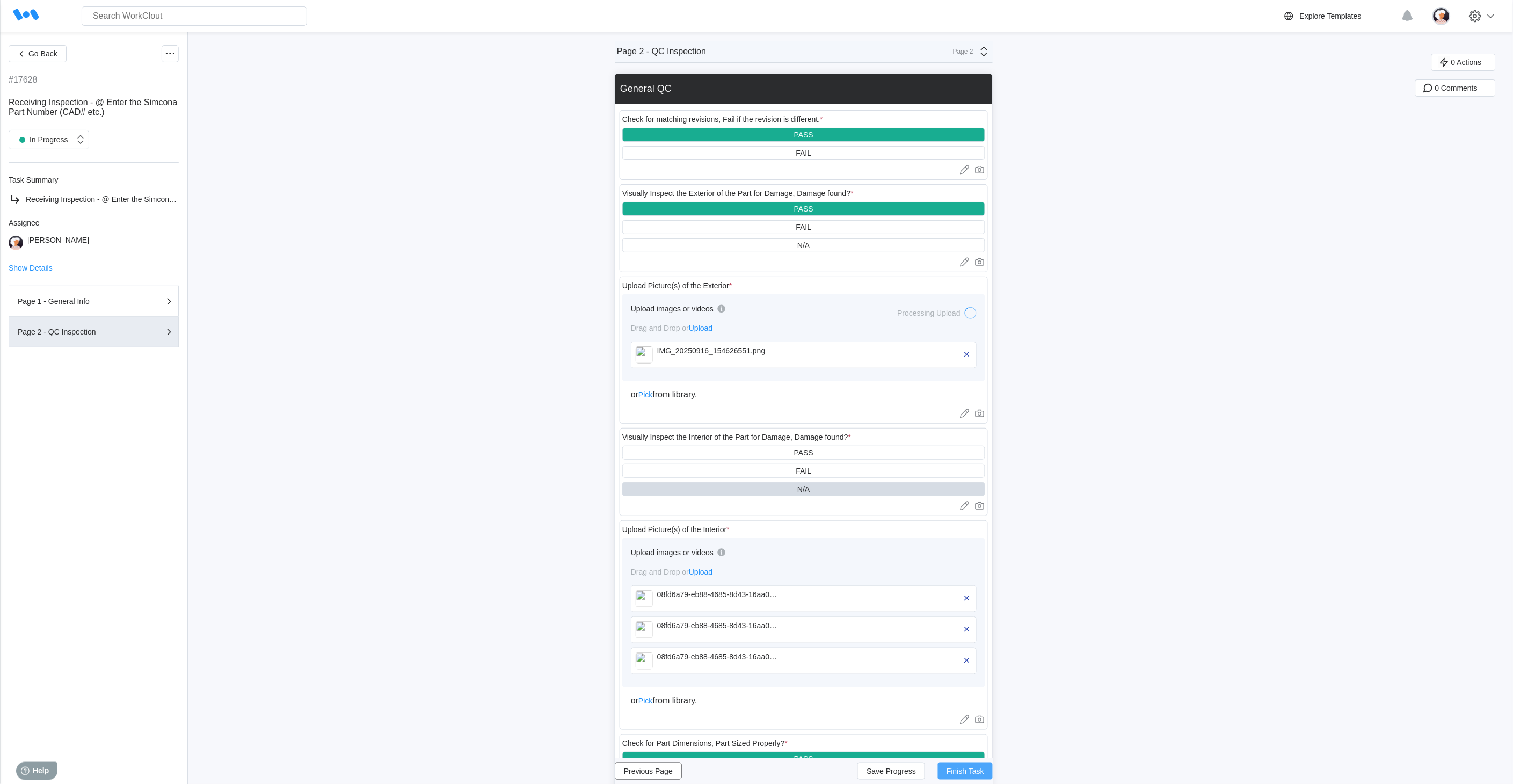
click at [964, 705] on span "Finish Task" at bounding box center [966, 771] width 37 height 8
click at [964, 705] on button "Finish Task" at bounding box center [966, 770] width 55 height 17
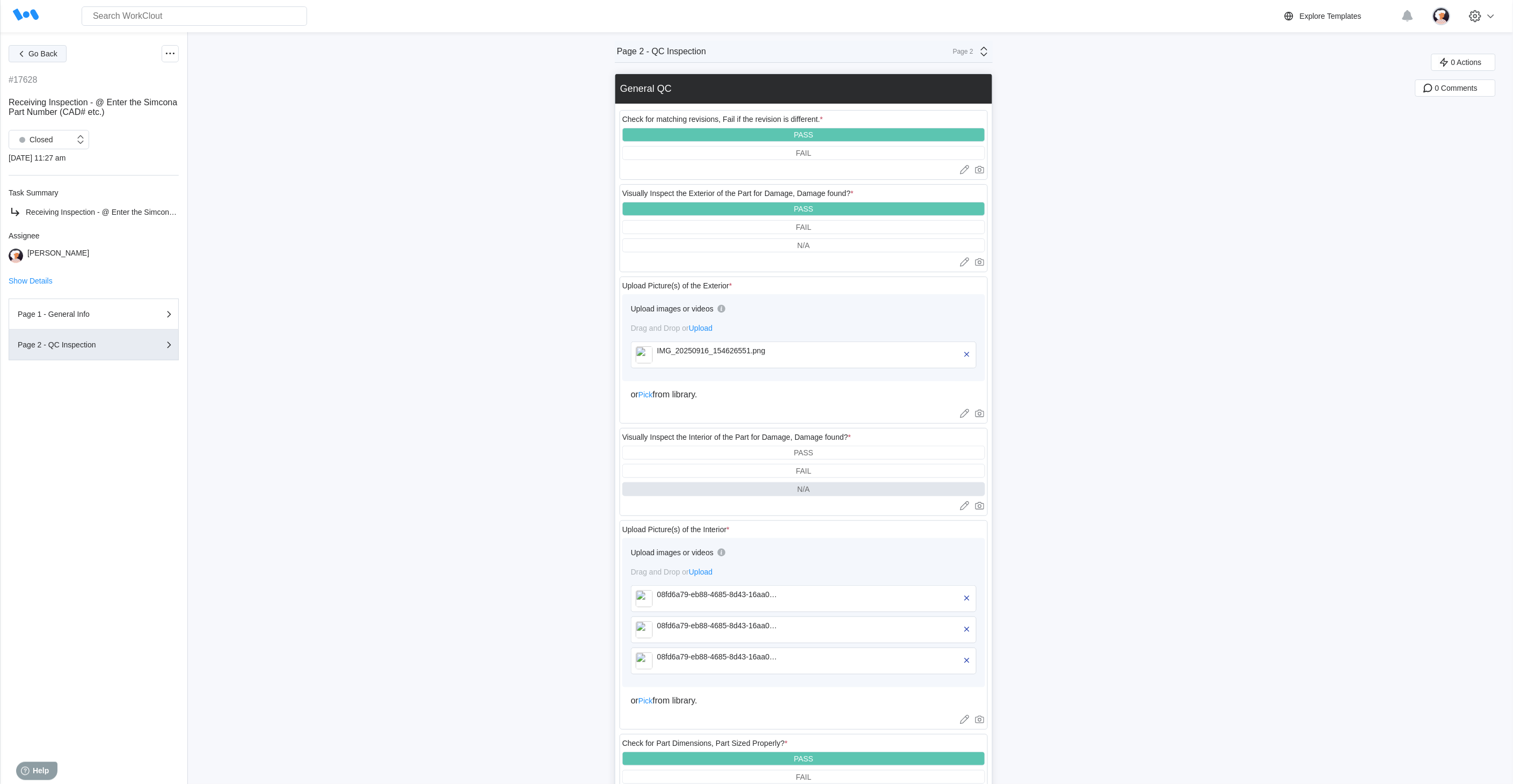
click at [38, 55] on span "Go Back" at bounding box center [42, 54] width 29 height 8
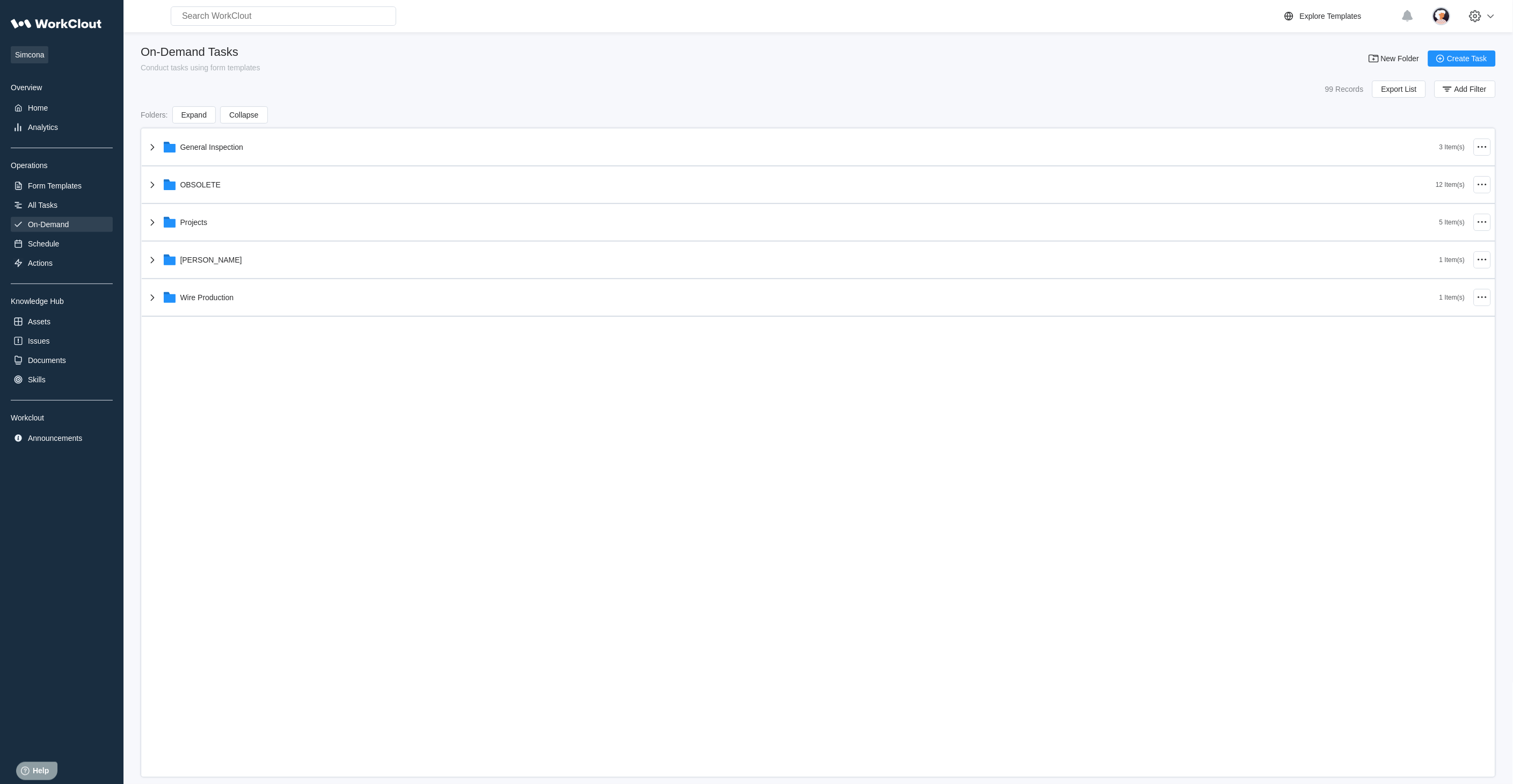
click at [153, 145] on div "General Inspection 3 Item(s) OBSOLETE 12 Item(s) Projects 5 Item(s) [PERSON_NAM…" at bounding box center [819, 223] width 1354 height 188
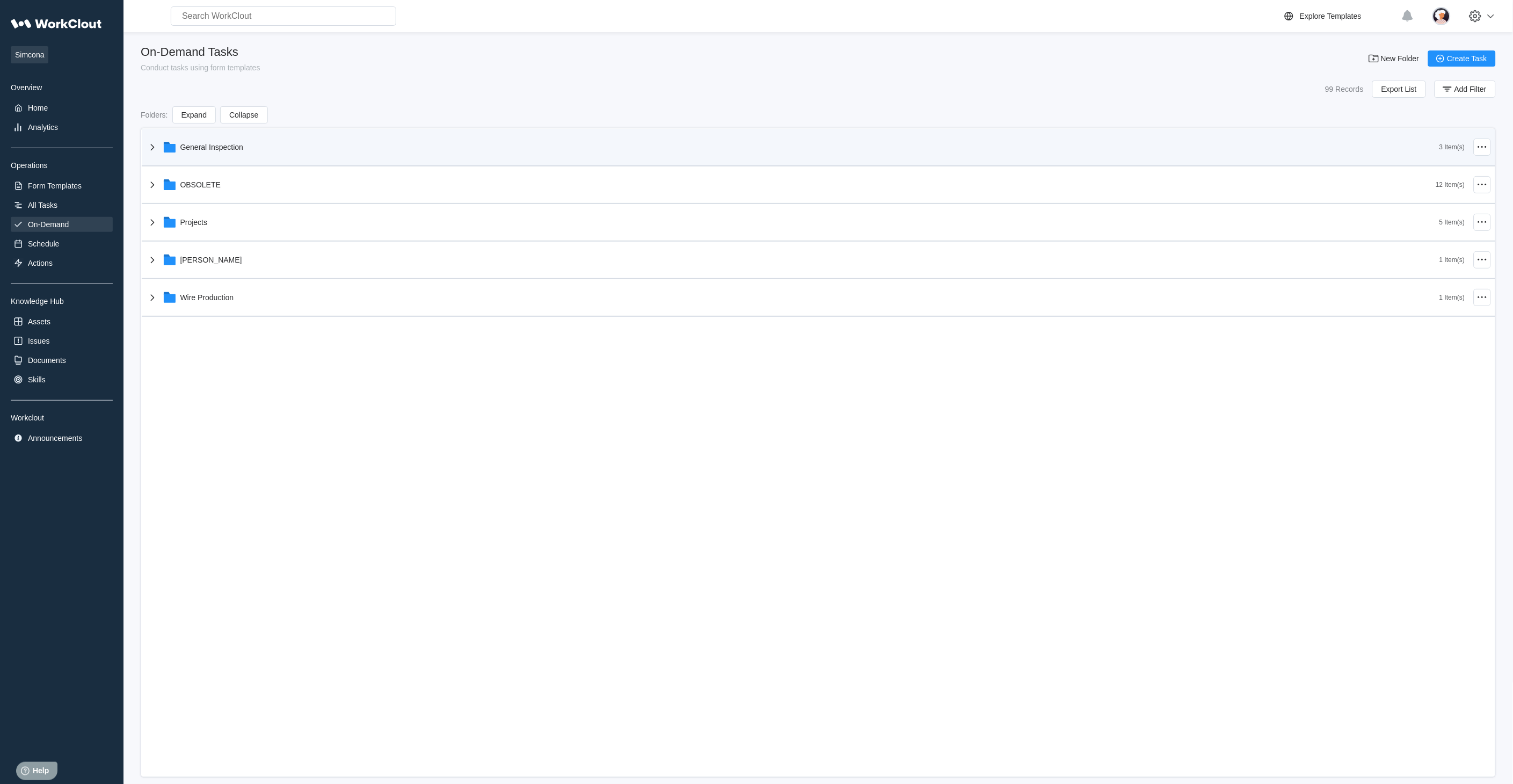
click at [152, 146] on icon at bounding box center [152, 147] width 13 height 13
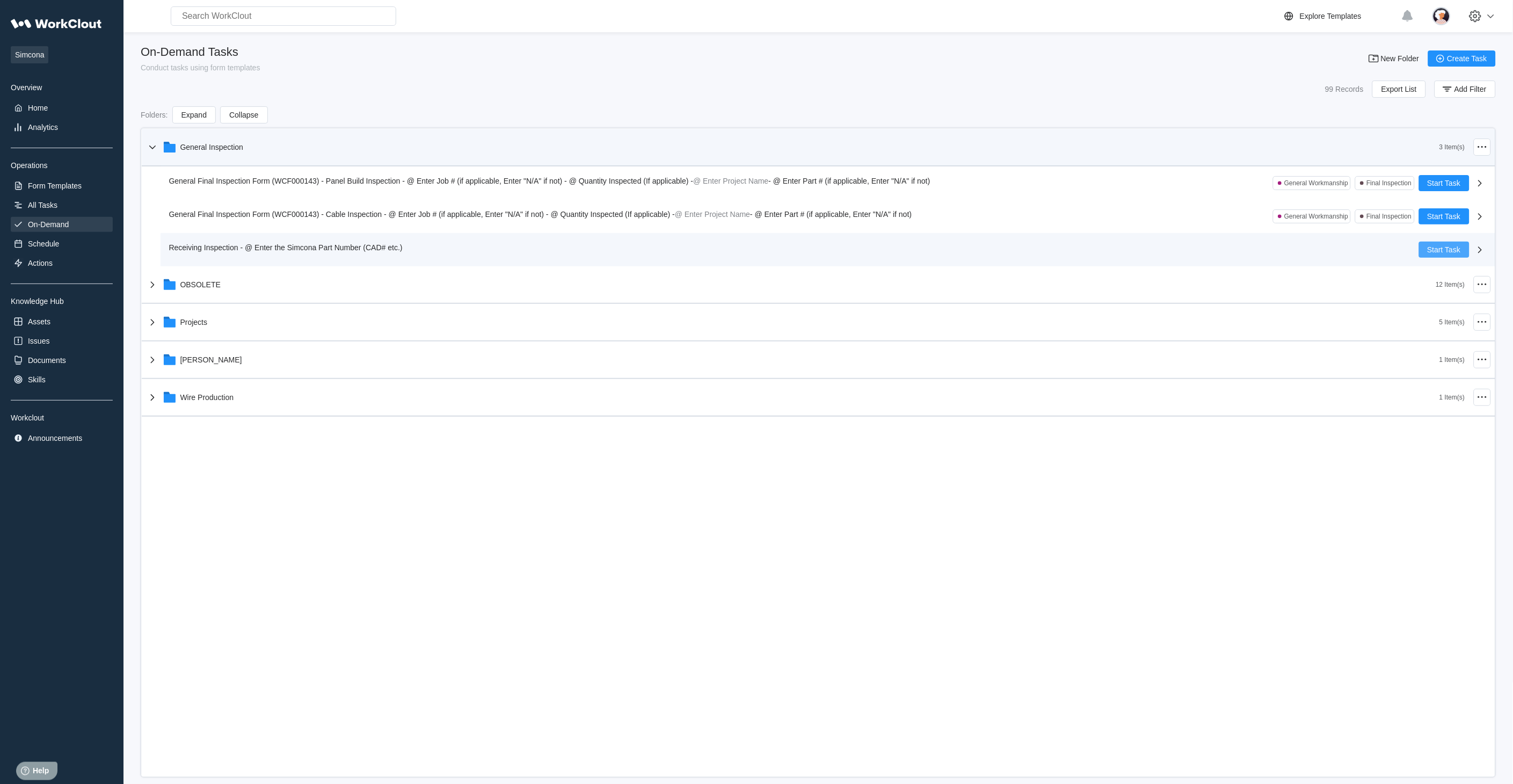
click at [1362, 250] on span "Start Task" at bounding box center [1445, 249] width 34 height 8
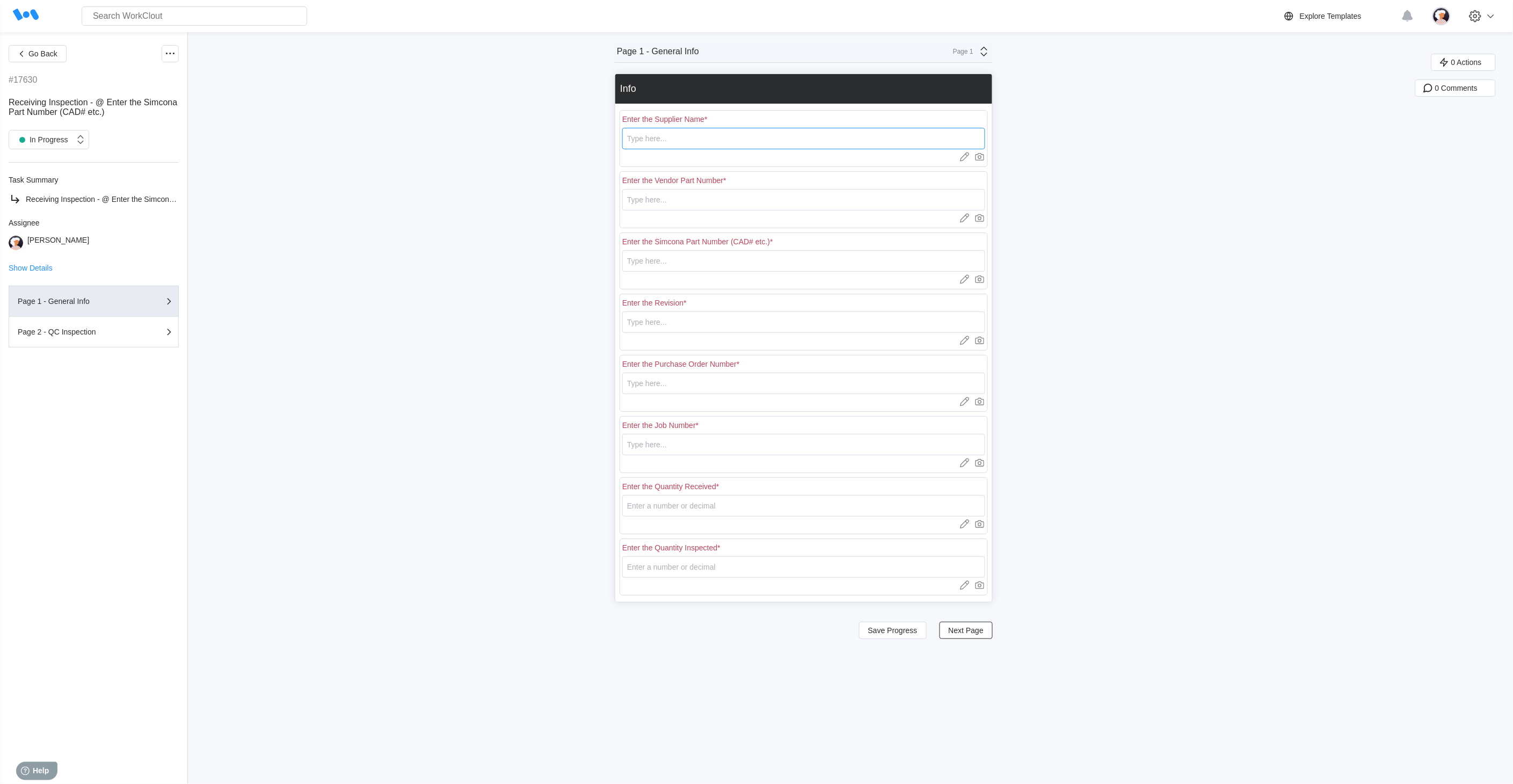
click at [667, 140] on input "text" at bounding box center [804, 139] width 363 height 22
type input "RE [PERSON_NAME]"
click at [653, 199] on input "text" at bounding box center [804, 200] width 363 height 22
click at [720, 201] on input "L0647-DT-R00" at bounding box center [804, 200] width 363 height 22
type input "L0647-DT"
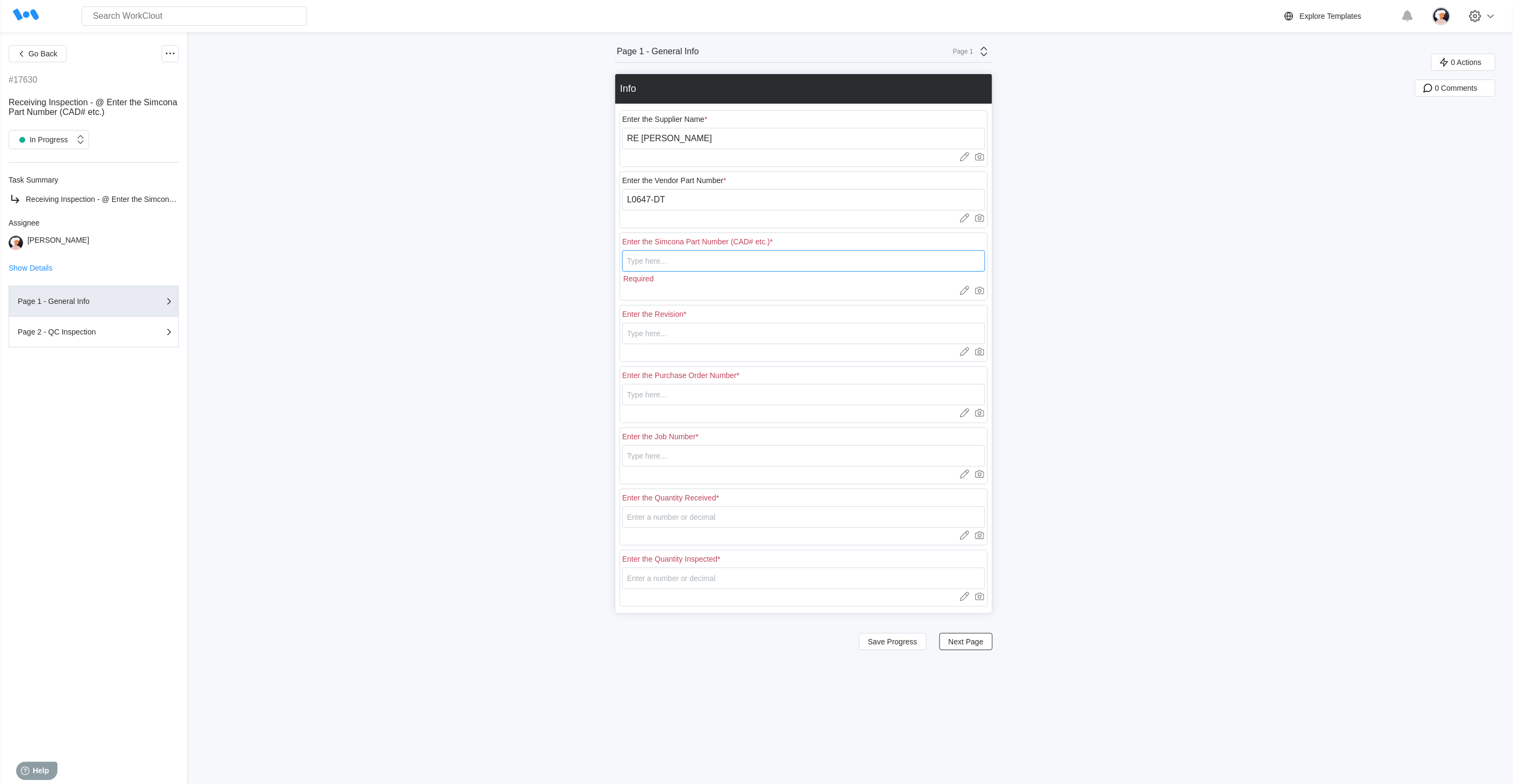
click at [649, 264] on input "text" at bounding box center [804, 261] width 363 height 22
type input "L0647-DT"
type input "00"
type input "18401"
type input "N/A"
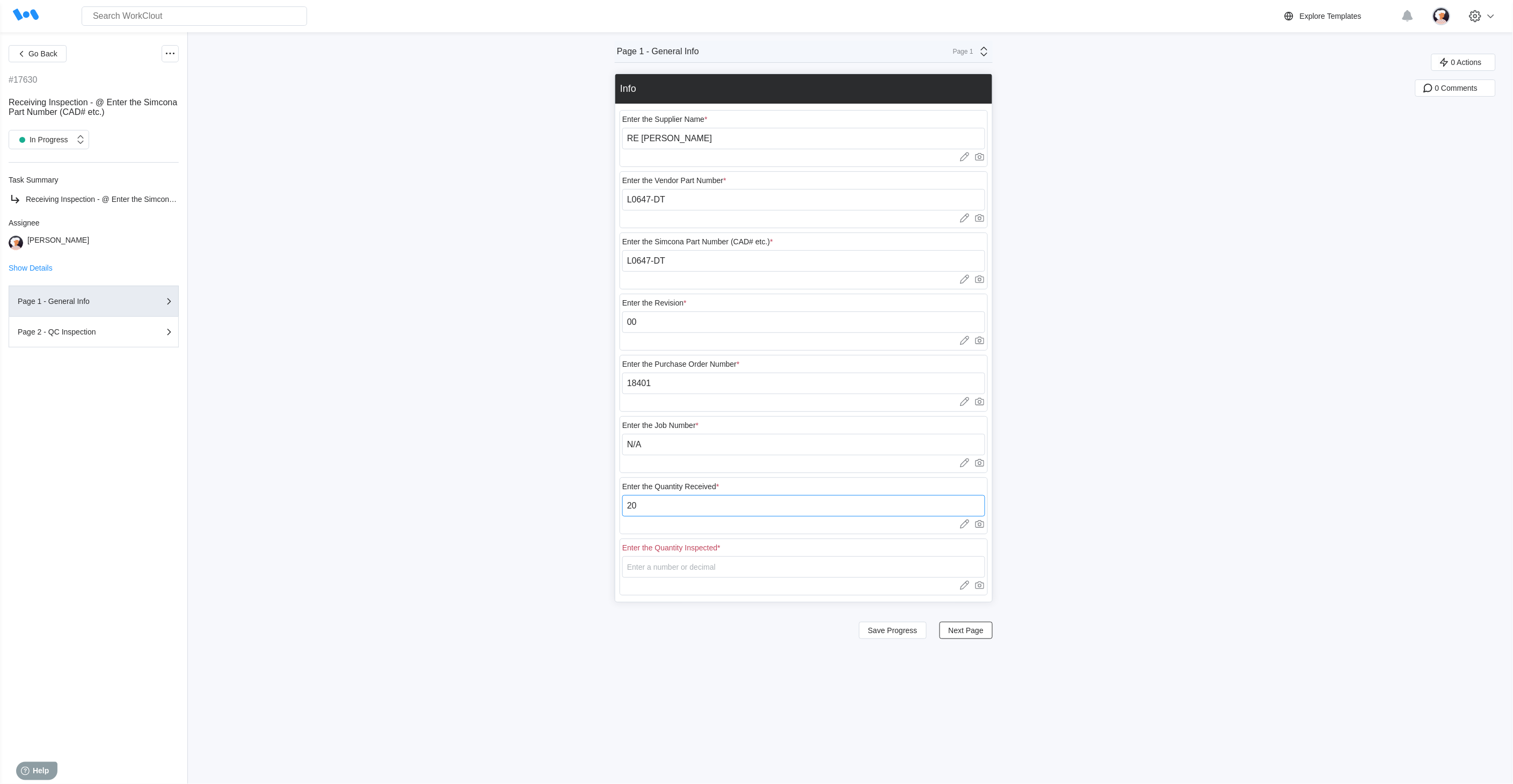
type input "20"
type input "5"
click at [524, 532] on div "Go Back #17630 Receiving Inspection - @ Enter the Simcona Part Number (CAD# etc…" at bounding box center [756, 408] width 1513 height 751
click at [915, 631] on span "Save Progress" at bounding box center [893, 630] width 49 height 8
click at [969, 631] on span "Next Page" at bounding box center [966, 630] width 35 height 8
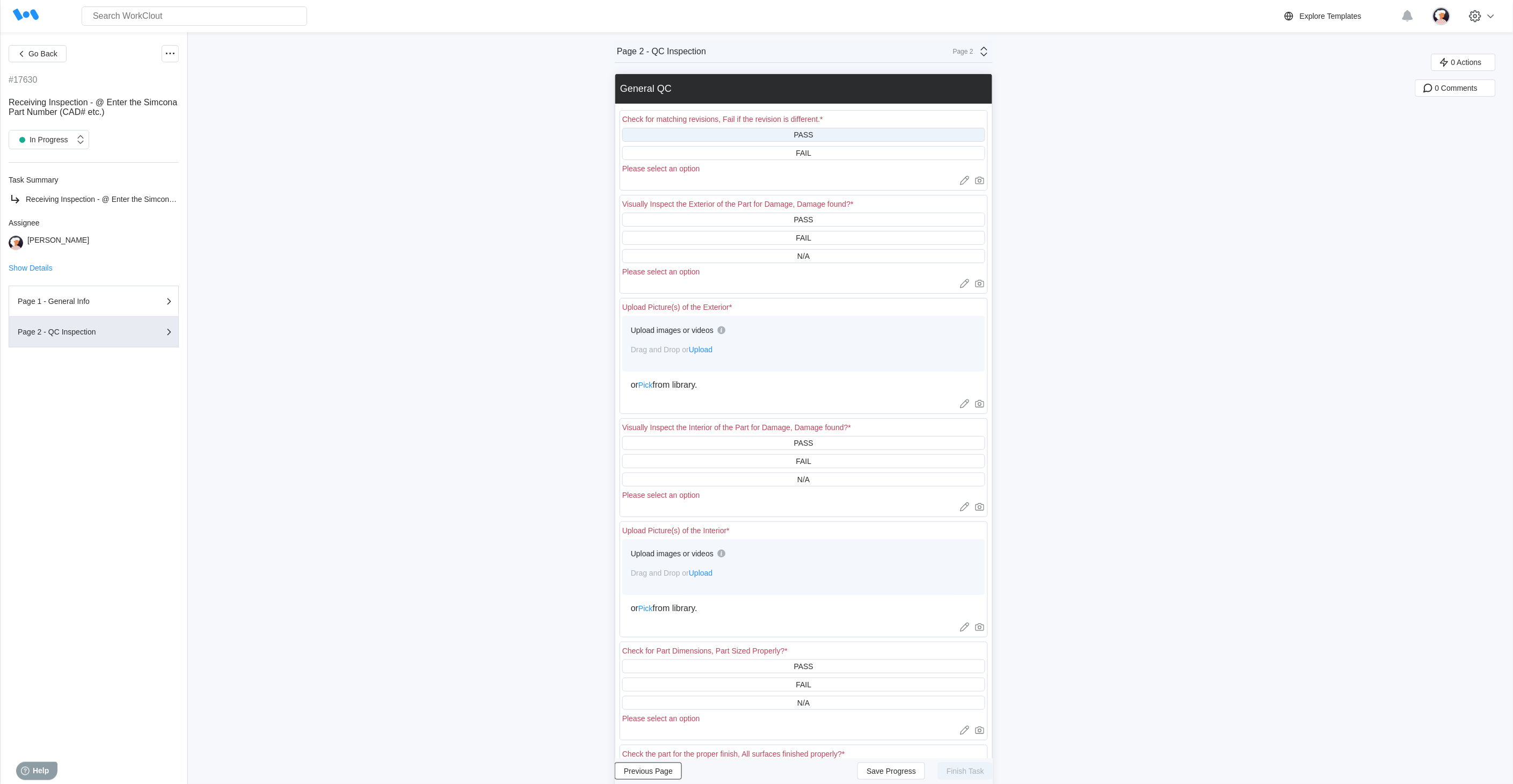
click at [788, 136] on div "PASS" at bounding box center [804, 135] width 363 height 14
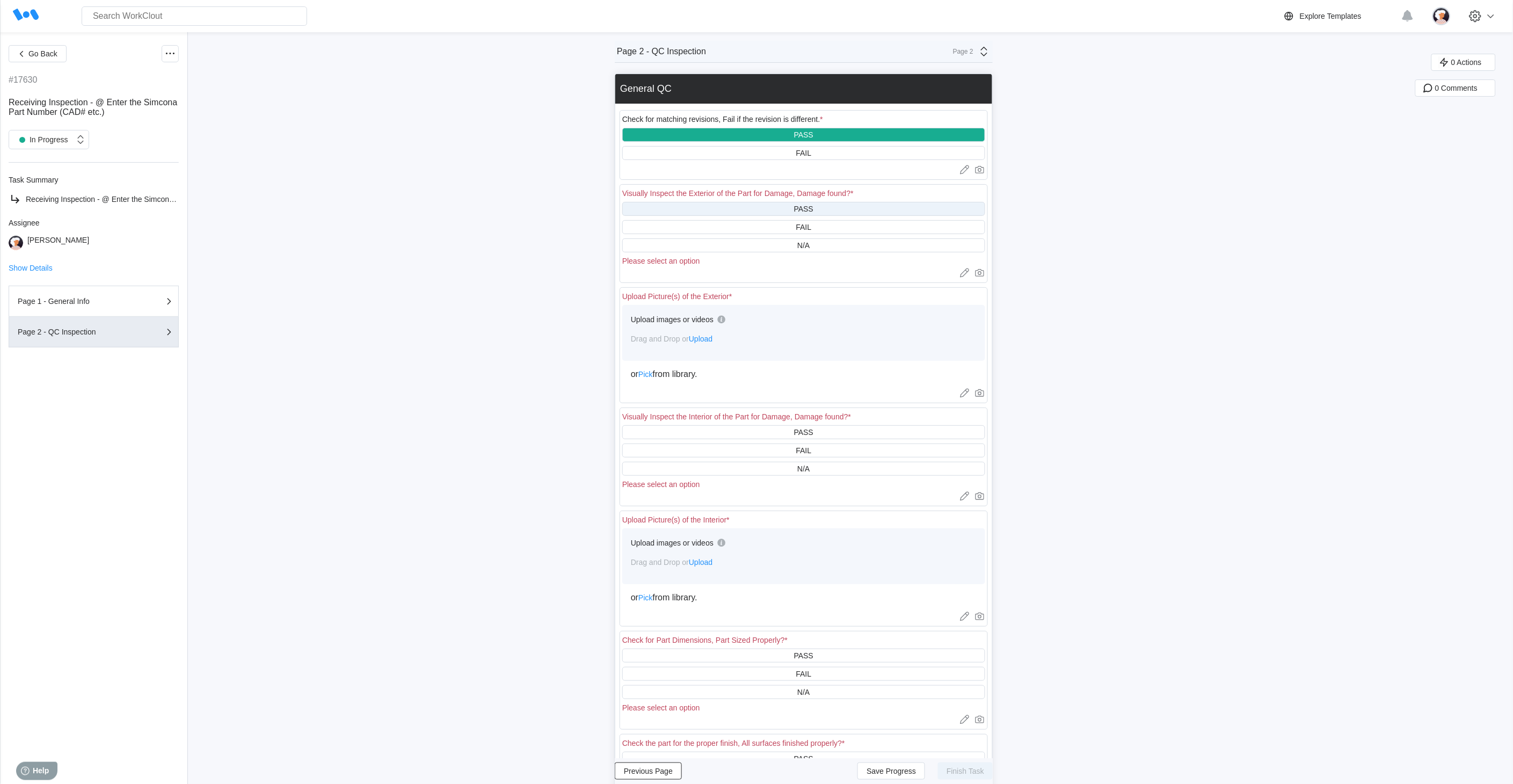
click at [743, 206] on div "PASS" at bounding box center [804, 209] width 363 height 14
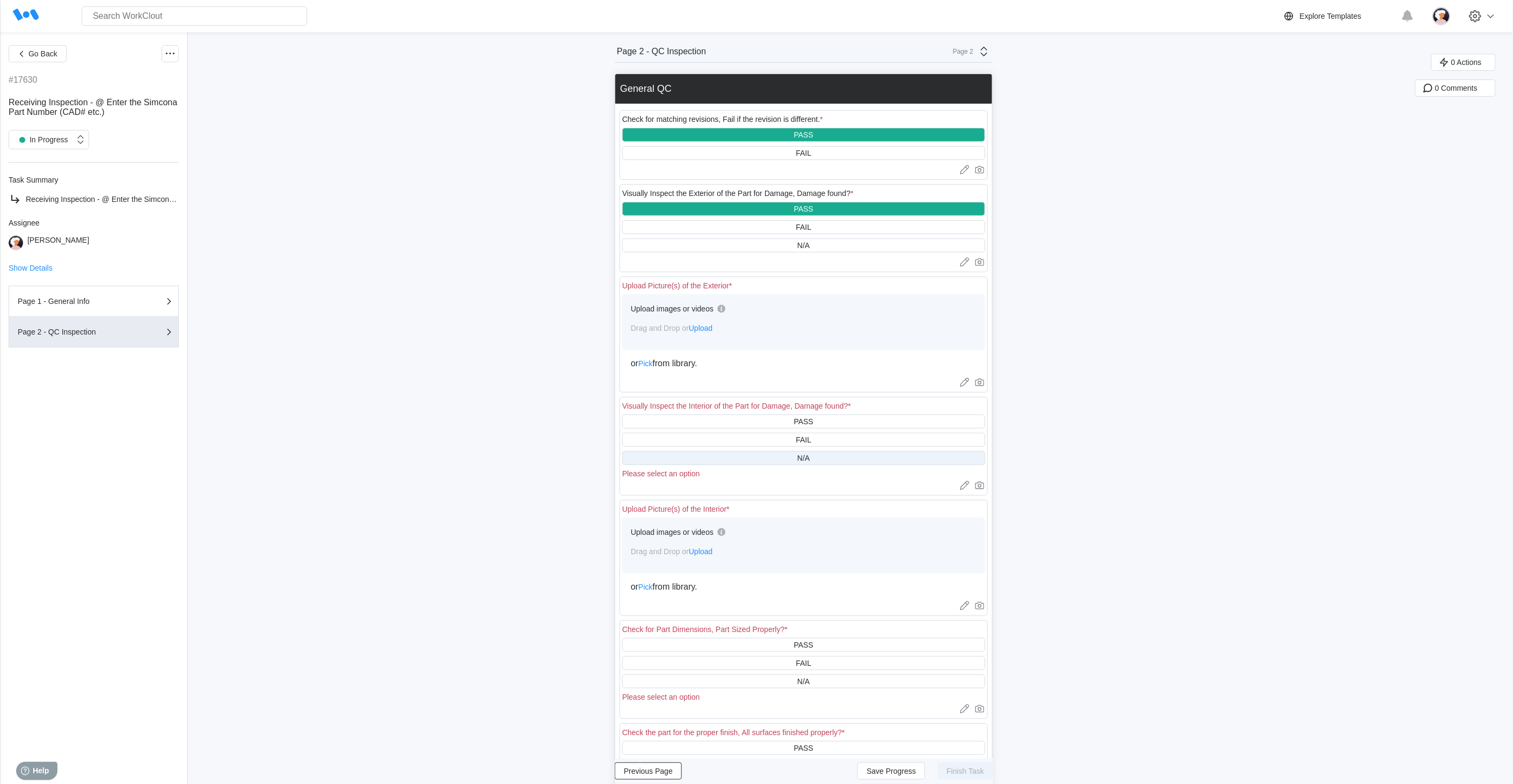
click at [756, 455] on div "N/A" at bounding box center [804, 458] width 363 height 14
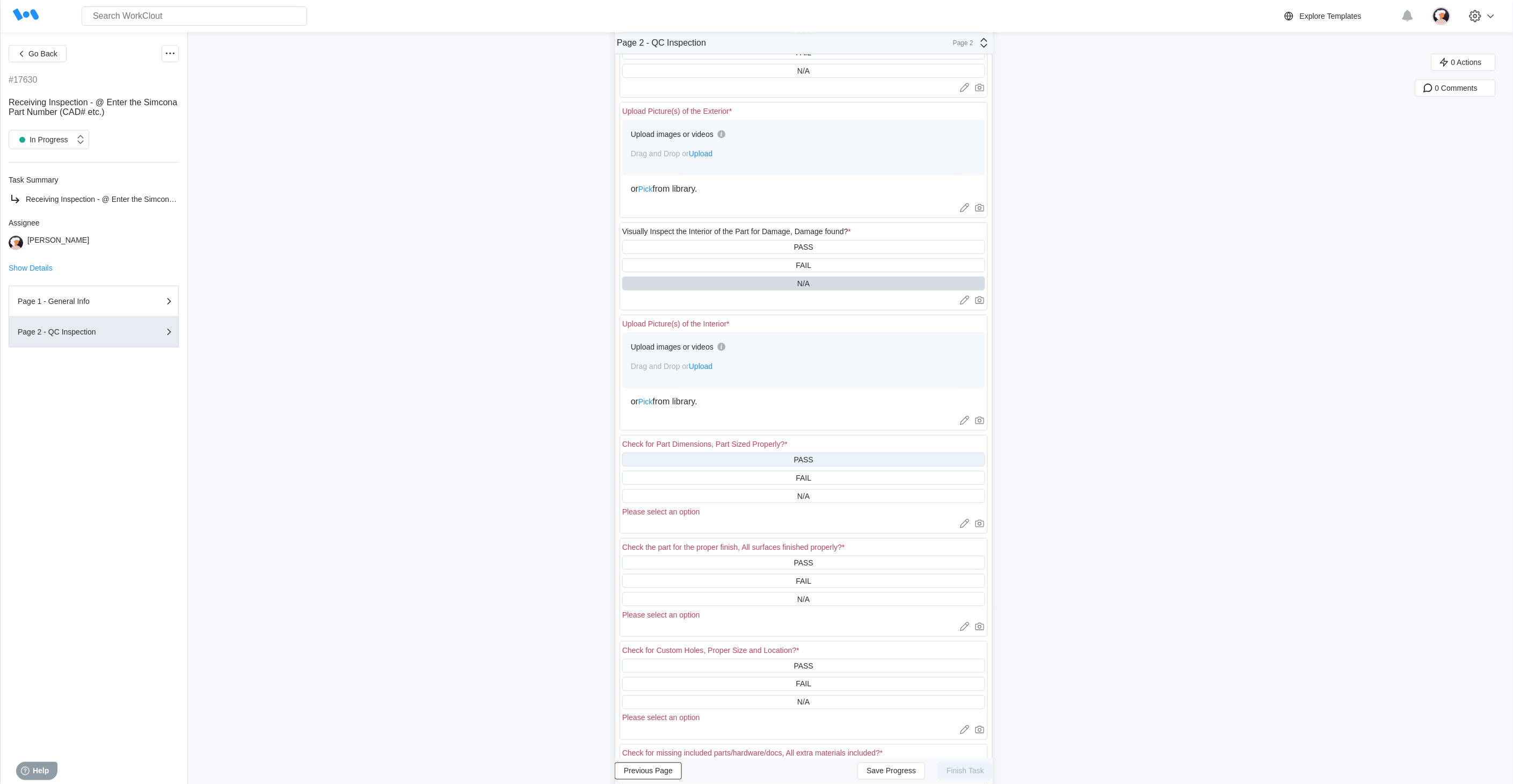
scroll to position [178, 0]
click at [755, 454] on div "PASS" at bounding box center [804, 456] width 363 height 14
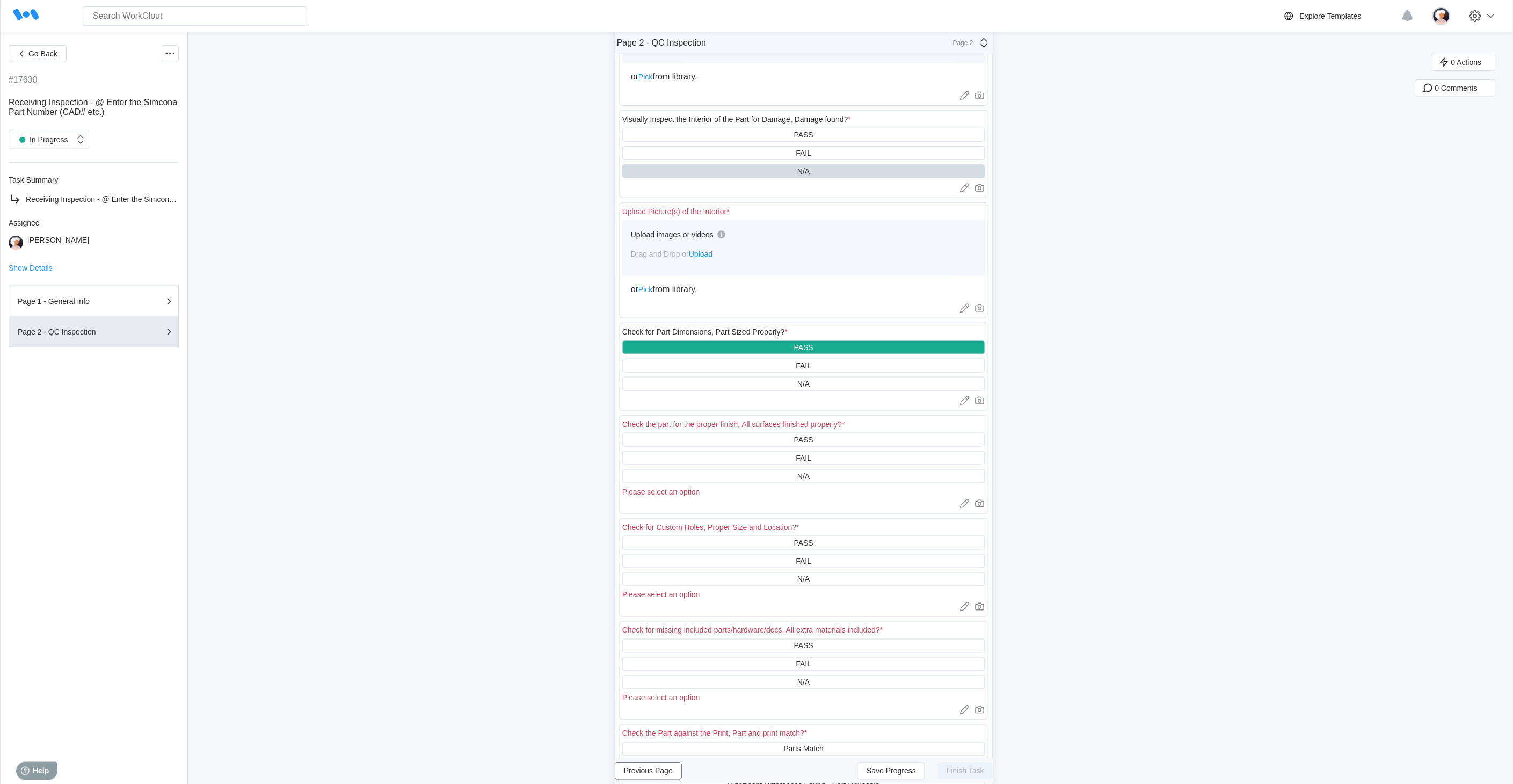
scroll to position [298, 0]
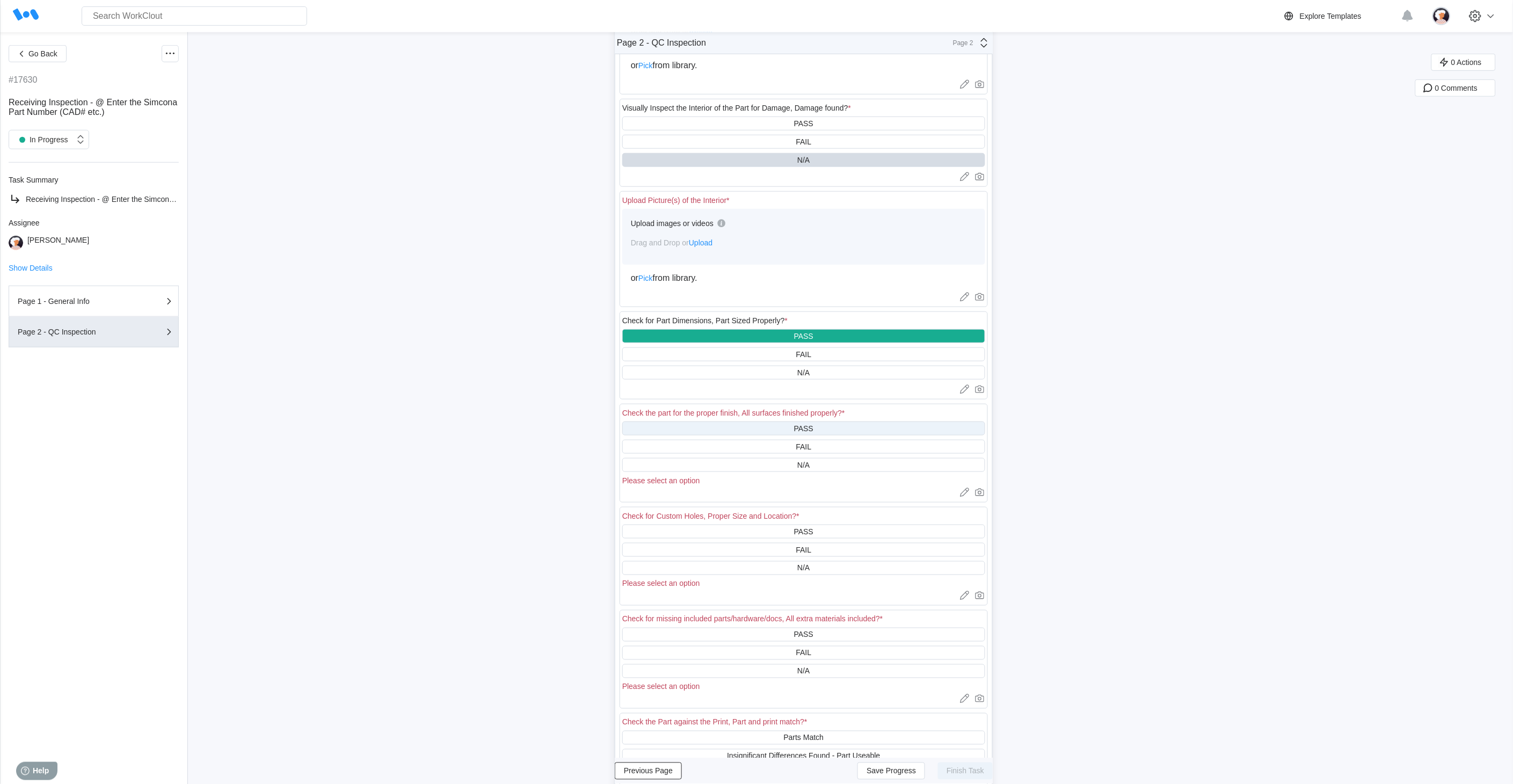
click at [751, 427] on div "PASS" at bounding box center [804, 428] width 363 height 14
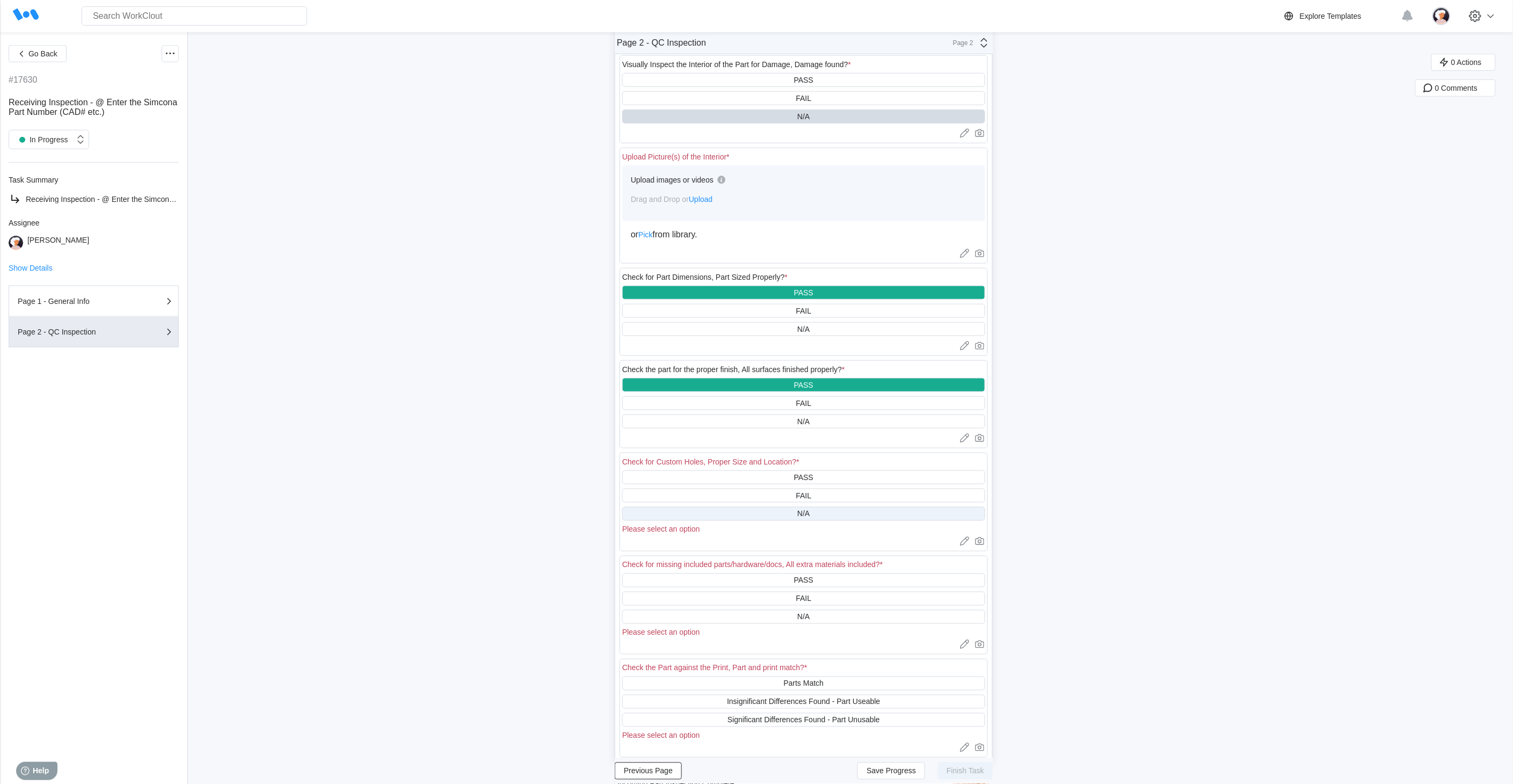
scroll to position [417, 0]
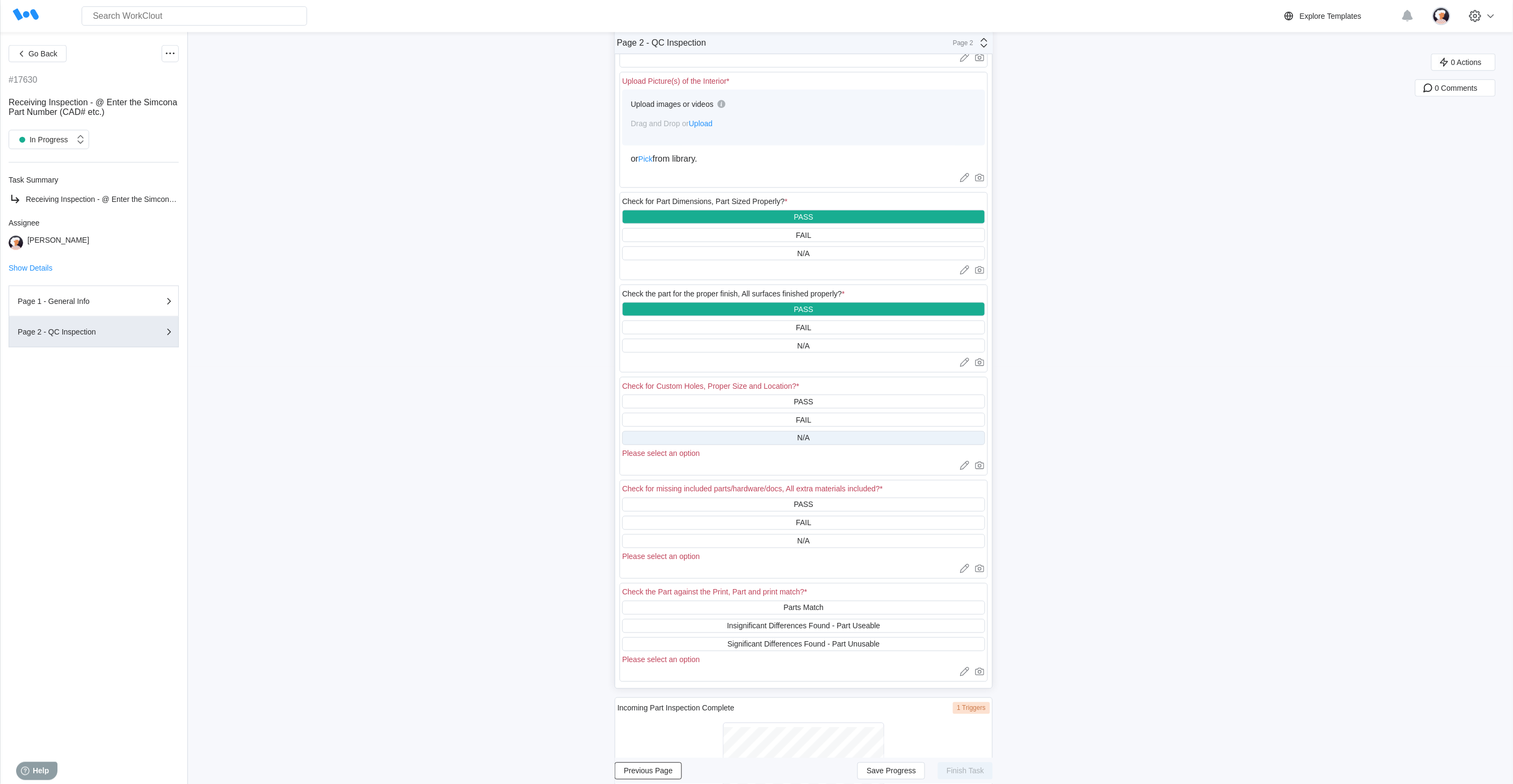
click at [752, 433] on div "N/A" at bounding box center [804, 438] width 363 height 14
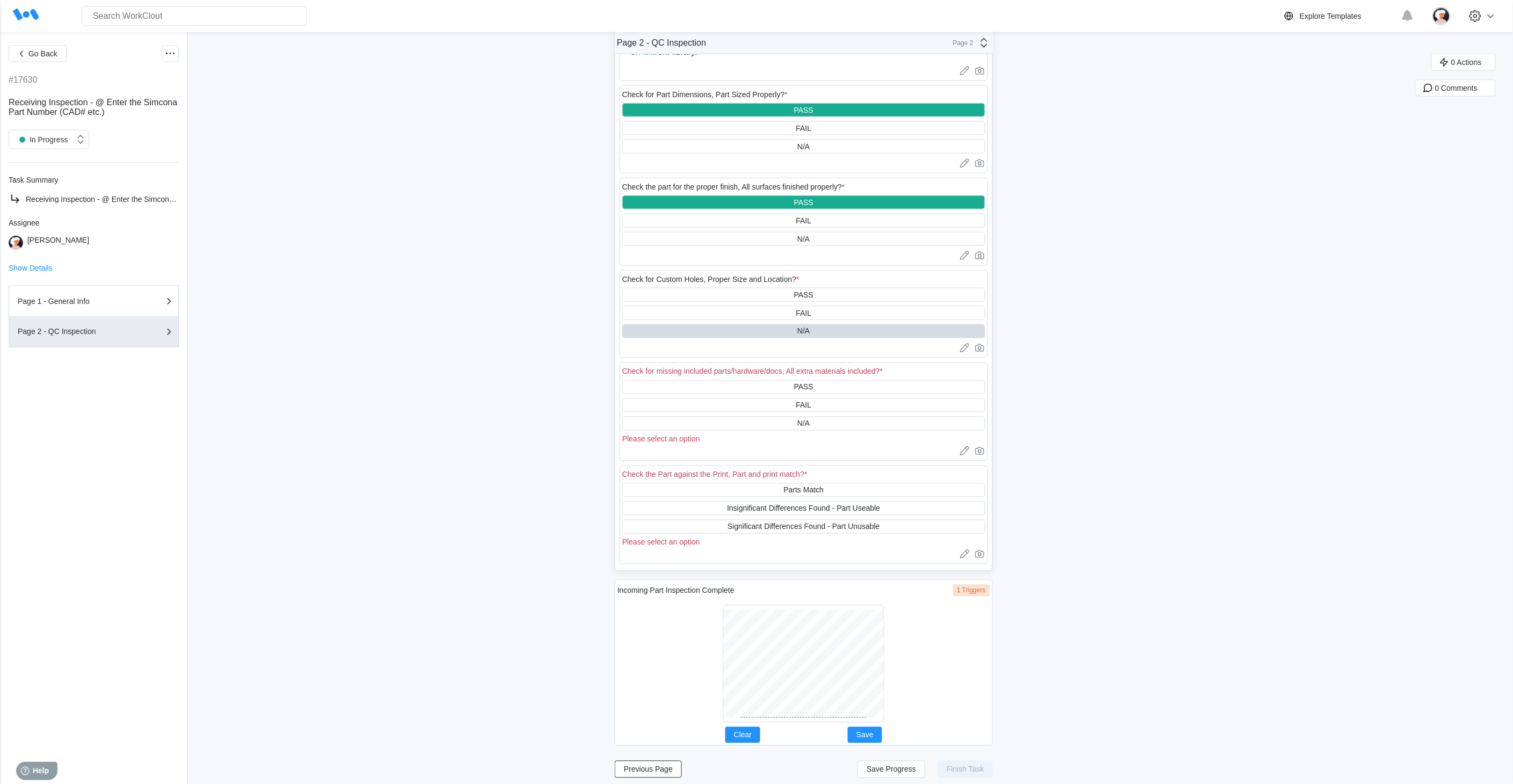
scroll to position [528, 0]
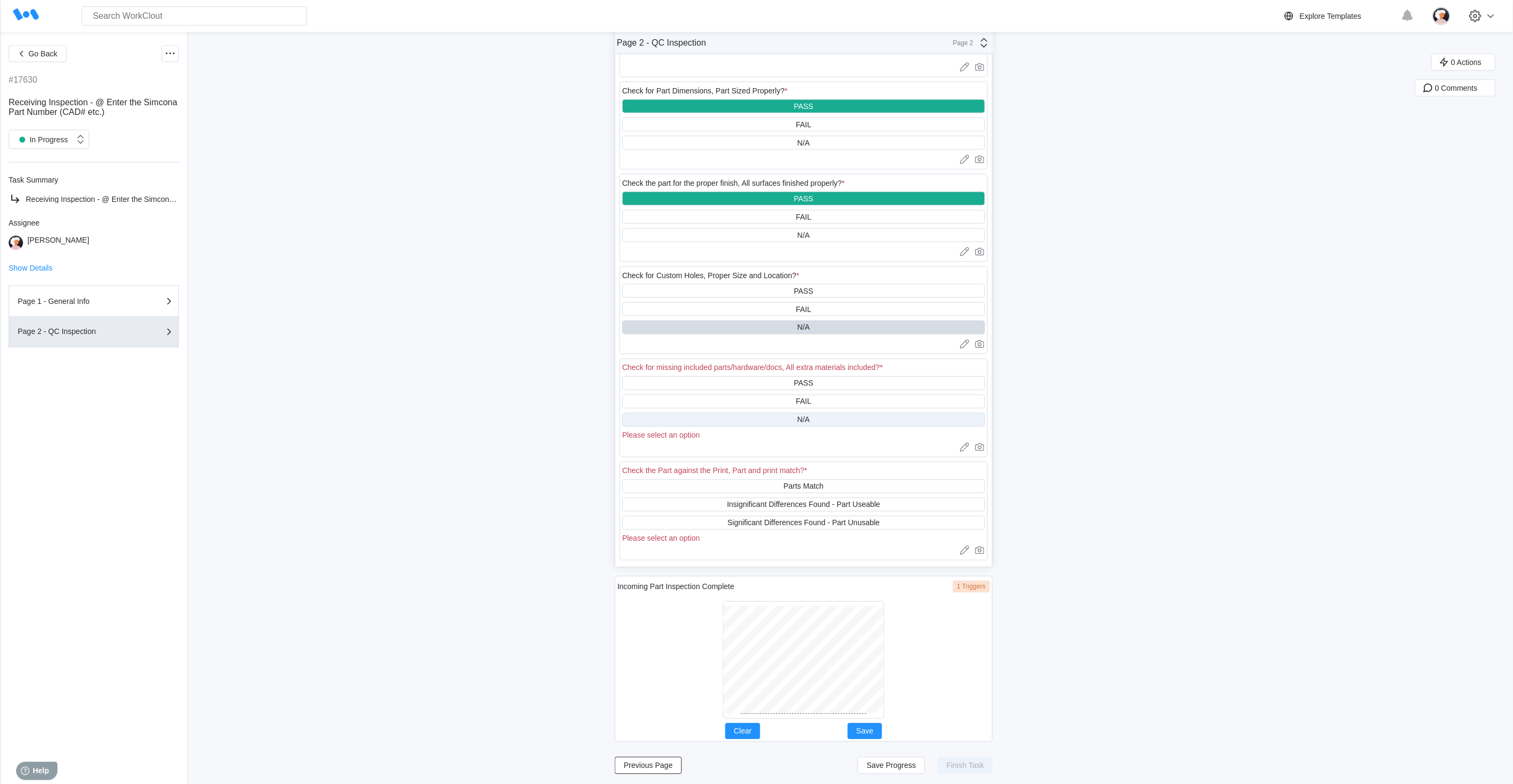
click at [747, 418] on div "N/A" at bounding box center [804, 420] width 363 height 14
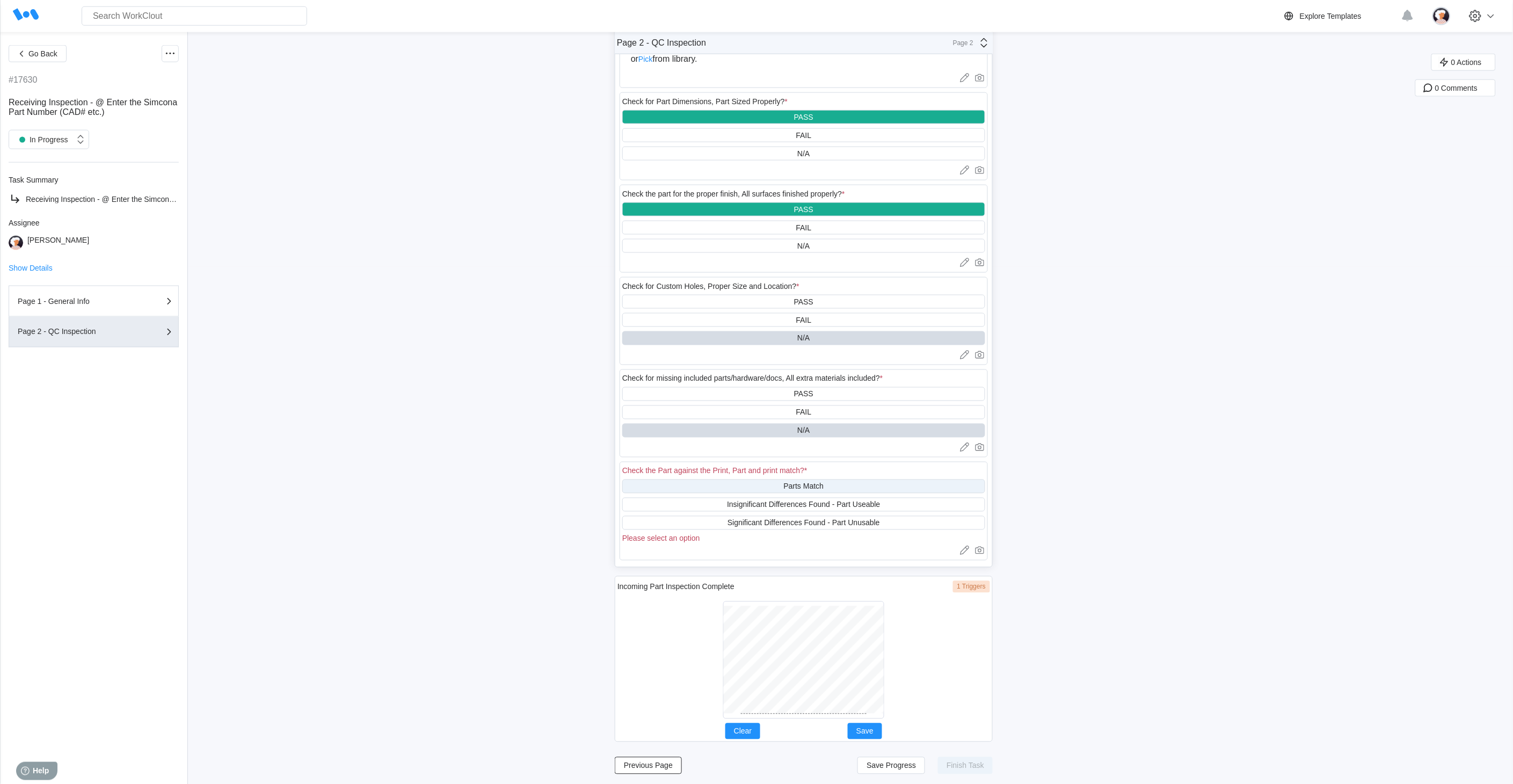
click at [751, 485] on div "Parts Match" at bounding box center [804, 486] width 363 height 14
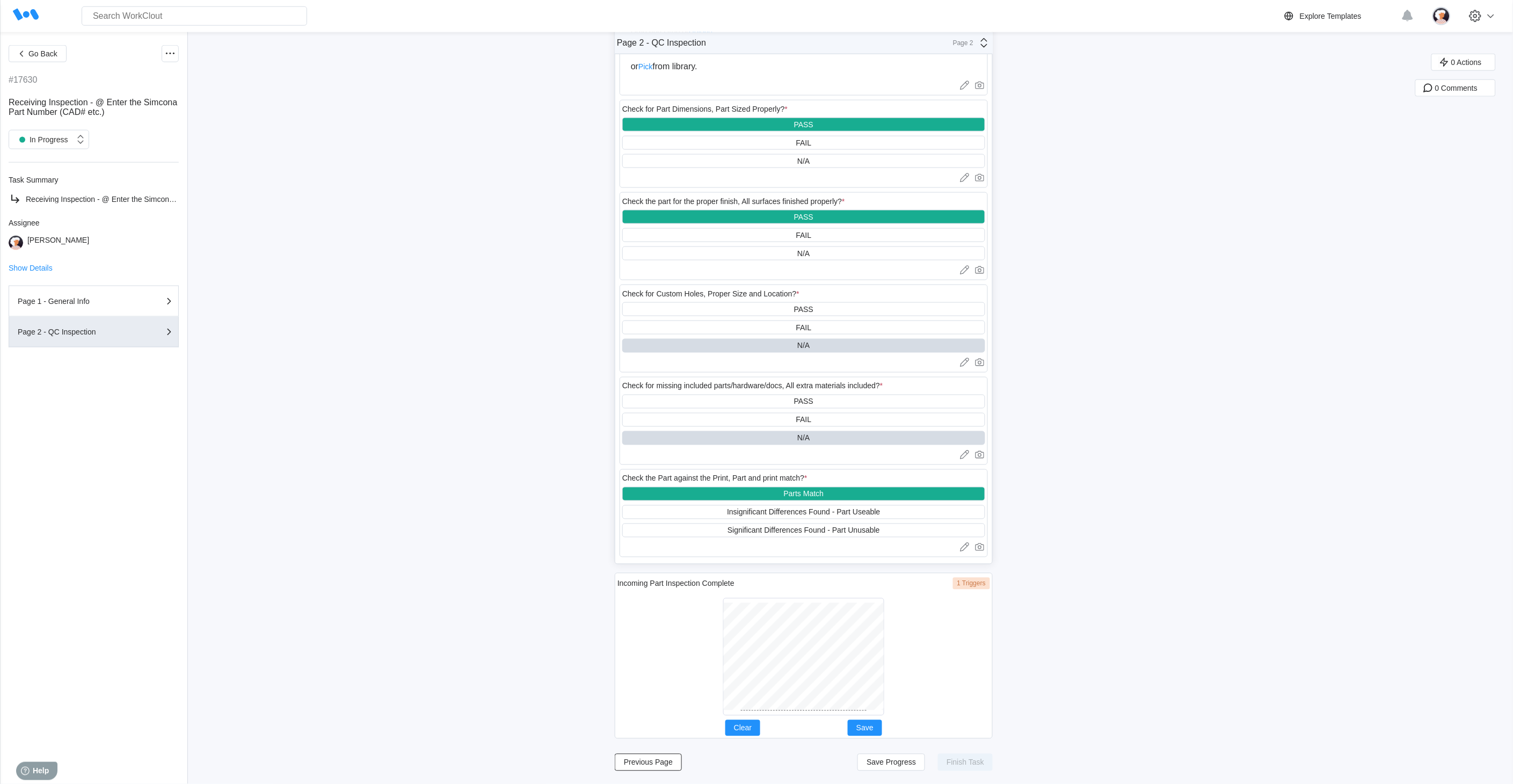
scroll to position [507, 0]
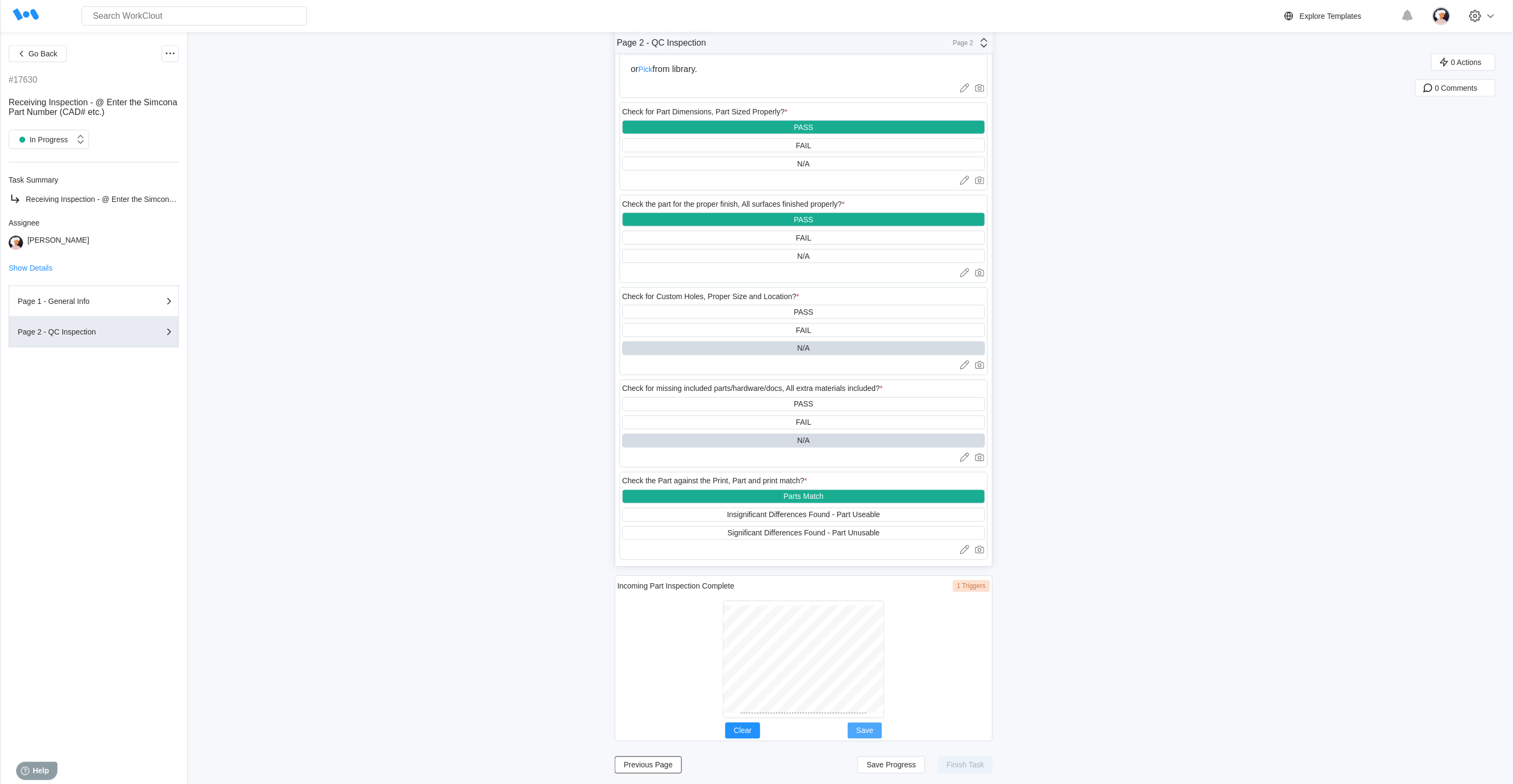
click at [873, 705] on span "Save" at bounding box center [864, 731] width 17 height 8
click at [894, 705] on span "Save Progress" at bounding box center [892, 765] width 49 height 8
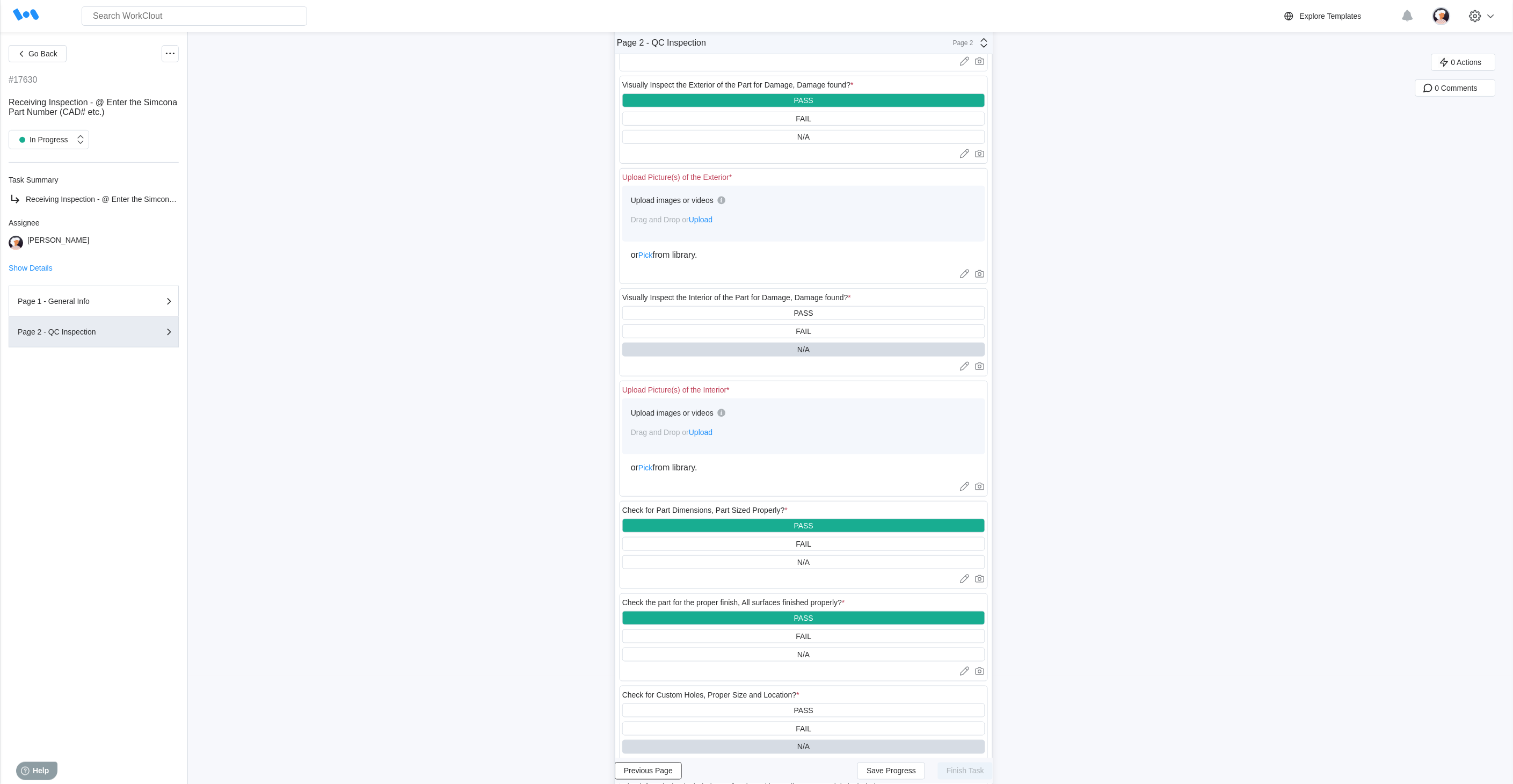
scroll to position [0, 0]
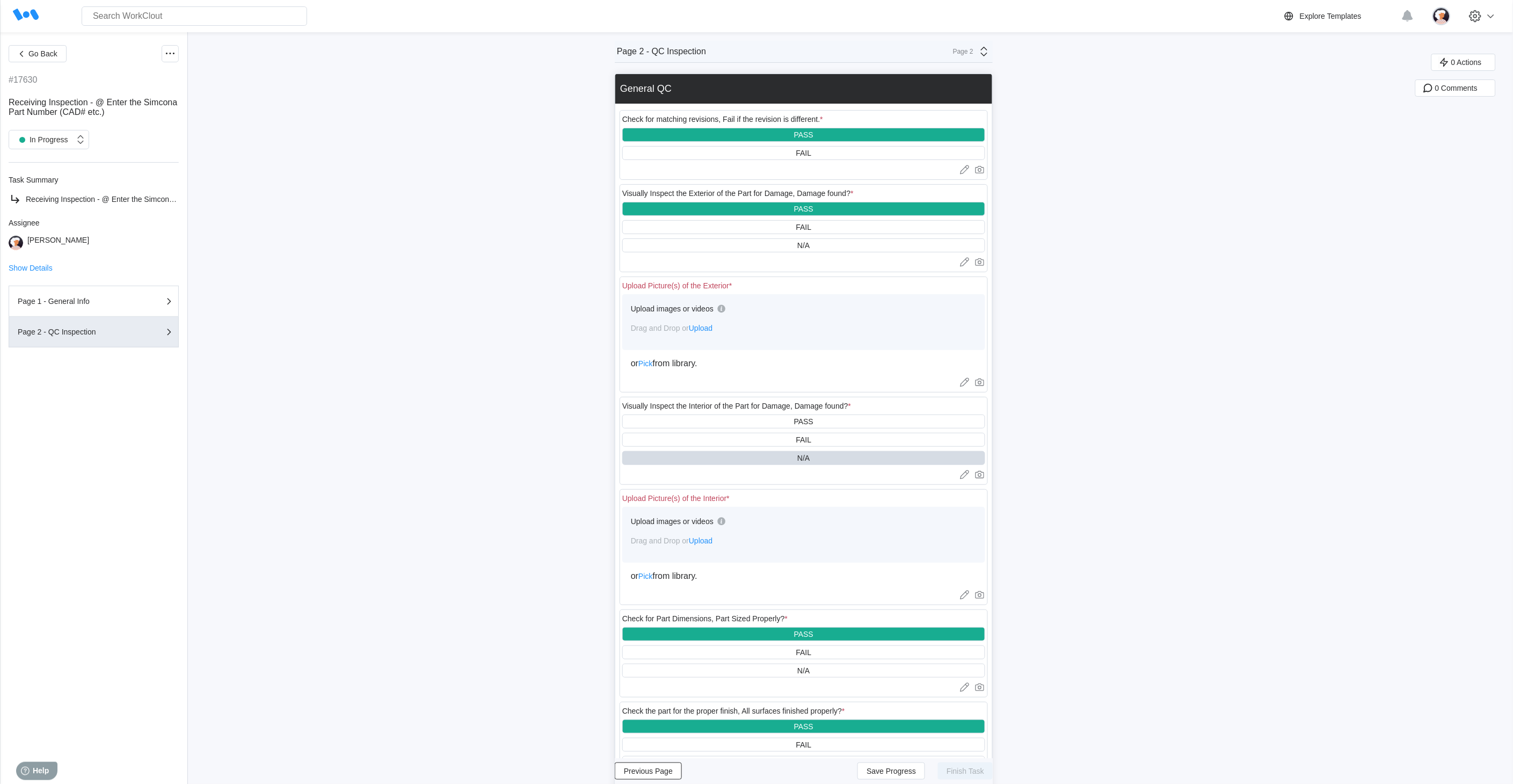
click at [709, 538] on span "Upload" at bounding box center [701, 540] width 24 height 9
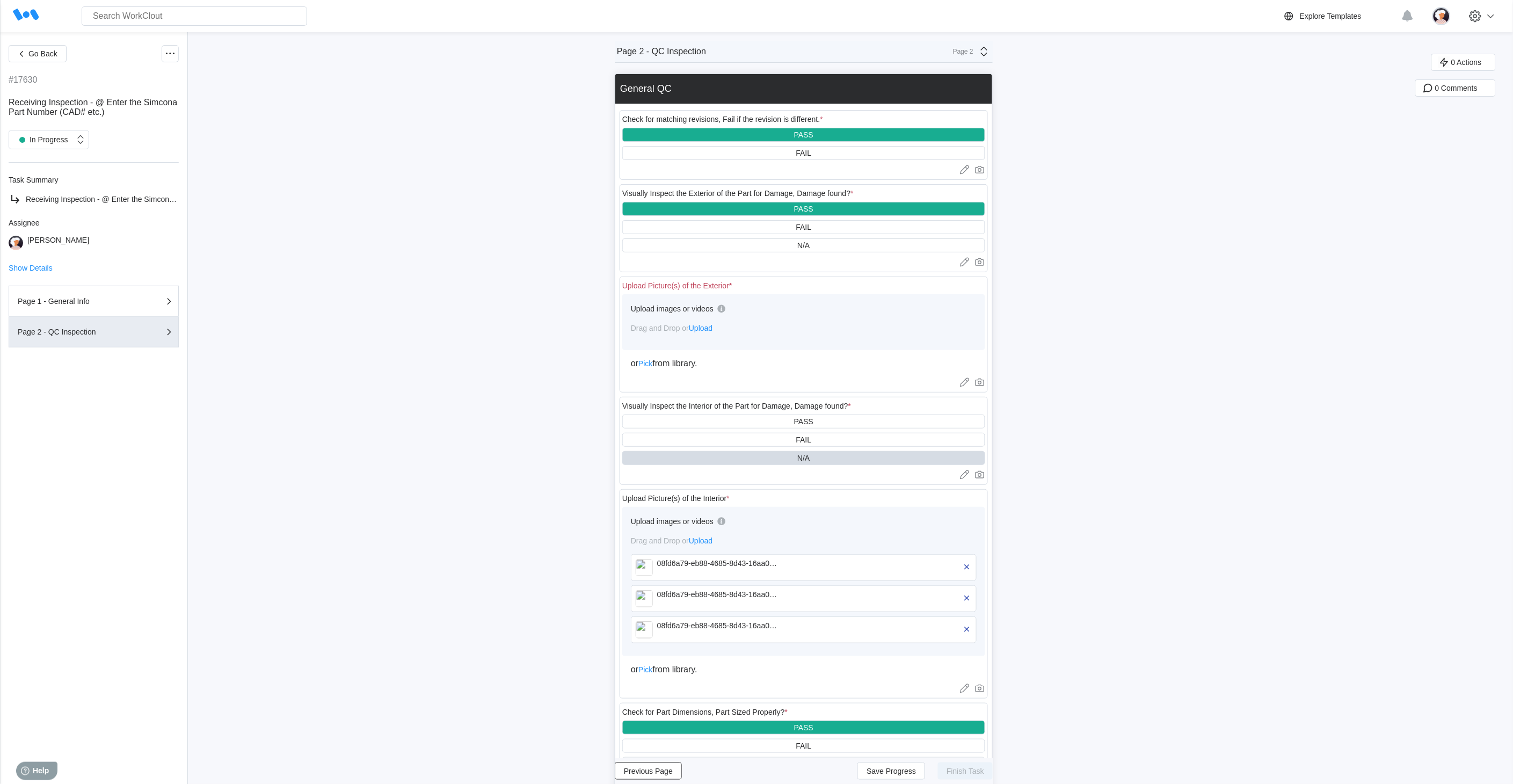
click at [707, 326] on span "Upload" at bounding box center [701, 327] width 24 height 9
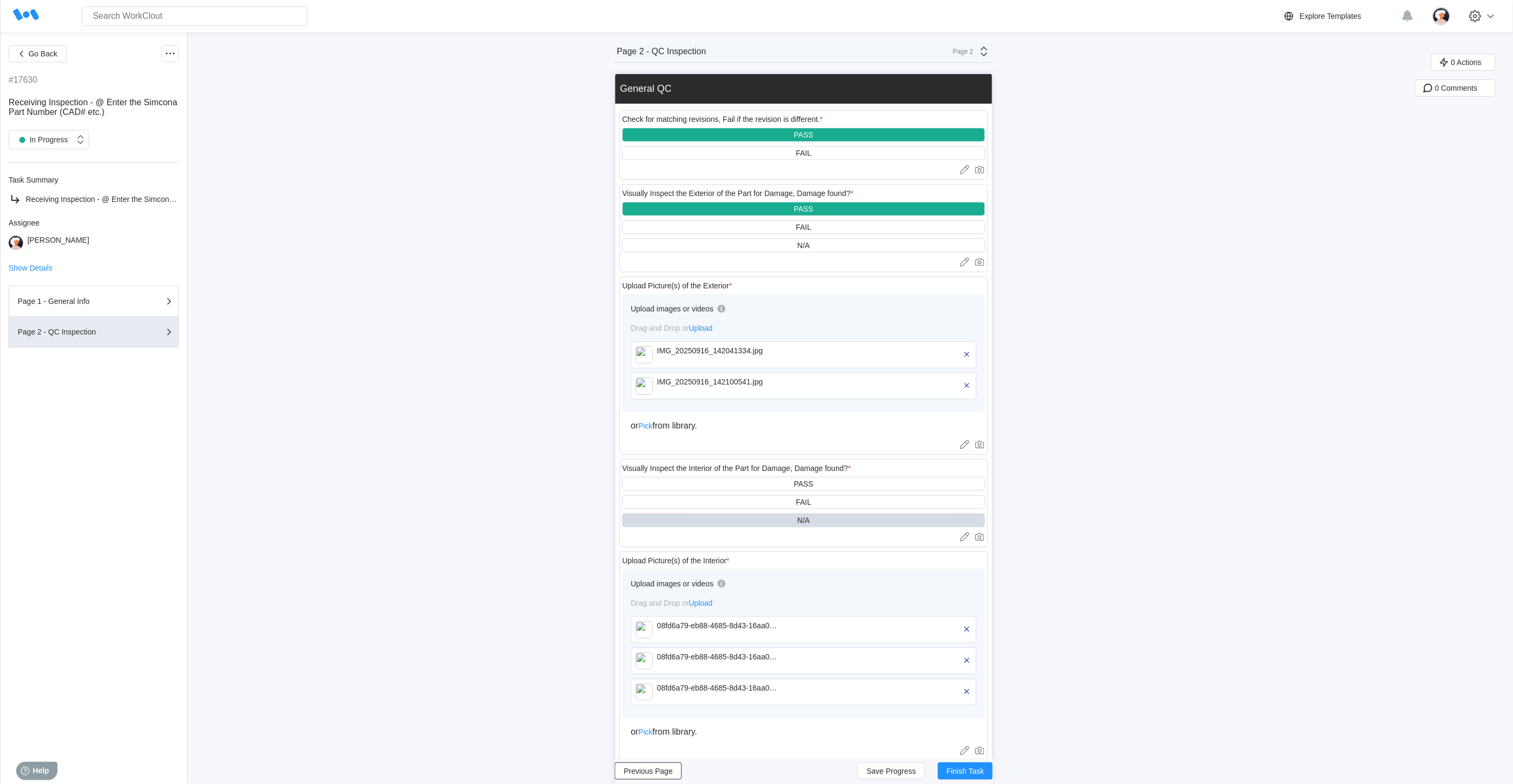
click at [986, 47] on icon at bounding box center [984, 51] width 13 height 13
click at [916, 81] on div "Page 1 - General Info" at bounding box center [891, 77] width 205 height 10
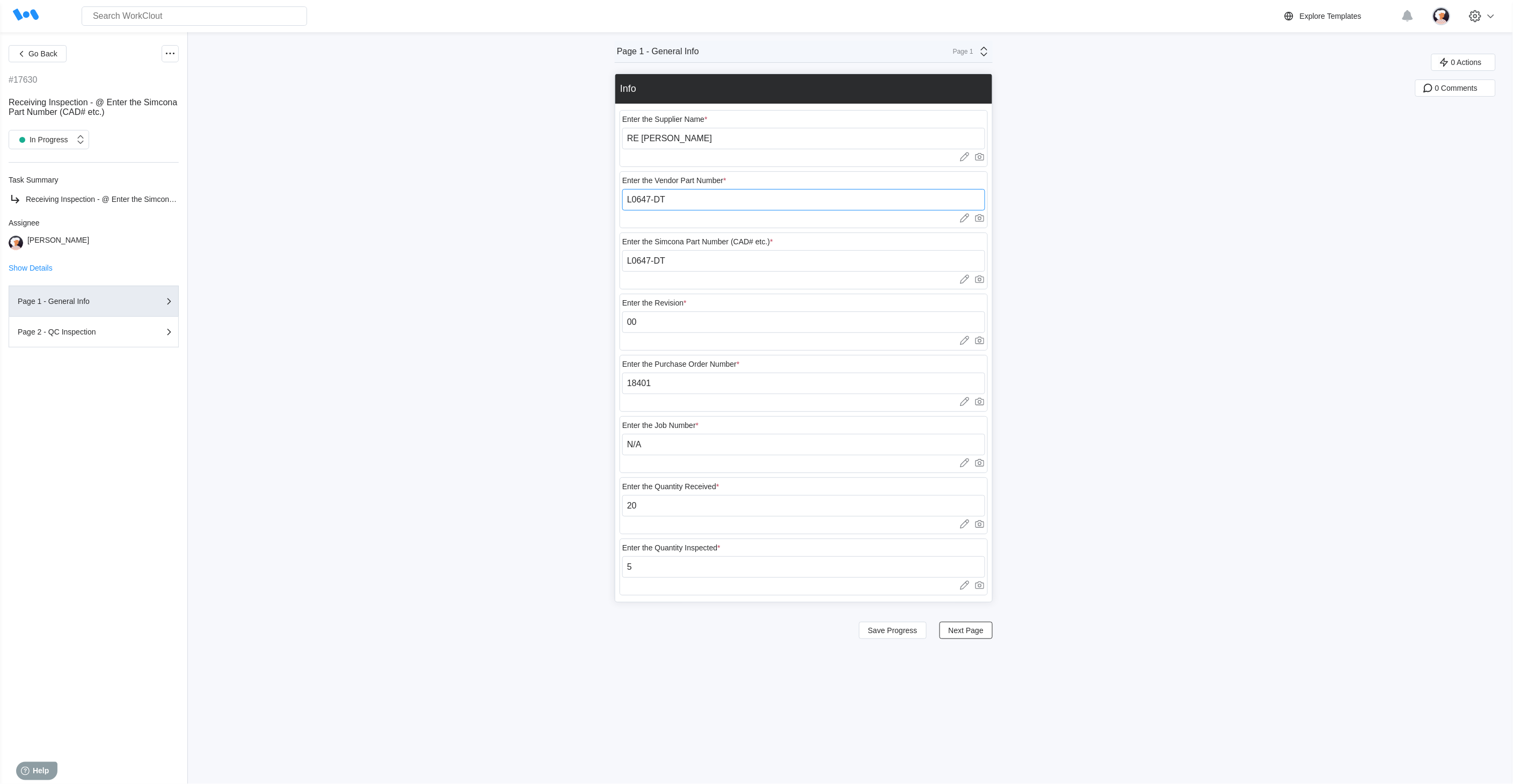
click at [707, 198] on input "L0647-DT" at bounding box center [804, 200] width 363 height 22
click at [706, 199] on input "L0647-DT" at bounding box center [804, 200] width 363 height 22
type input "L0647-DT-A"
click at [680, 267] on input "L0647-DT" at bounding box center [804, 261] width 363 height 22
type input "L0647-DT-A"
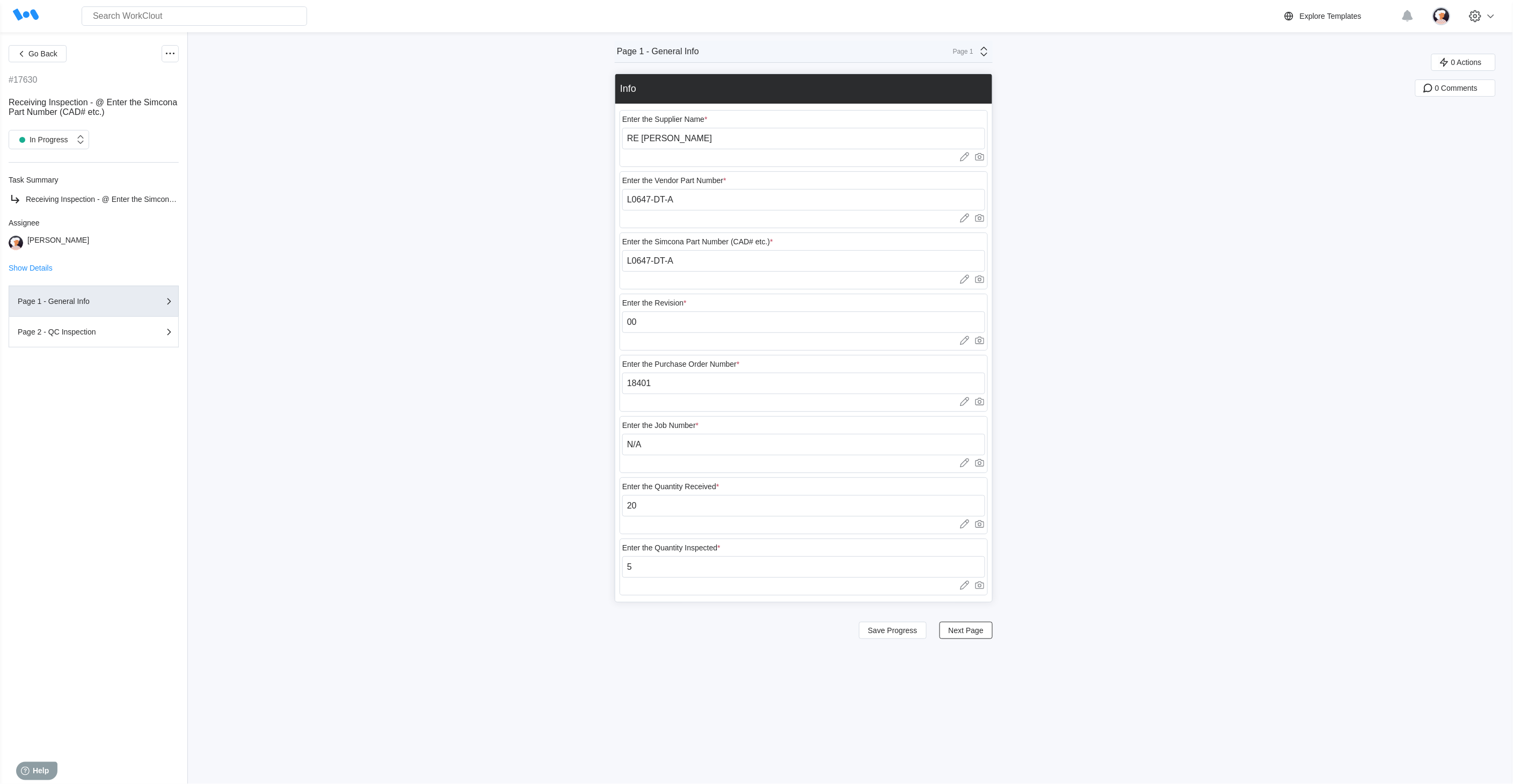
click at [988, 55] on icon at bounding box center [984, 51] width 13 height 13
click at [914, 92] on div "Page 2 - QC Inspection" at bounding box center [891, 95] width 205 height 10
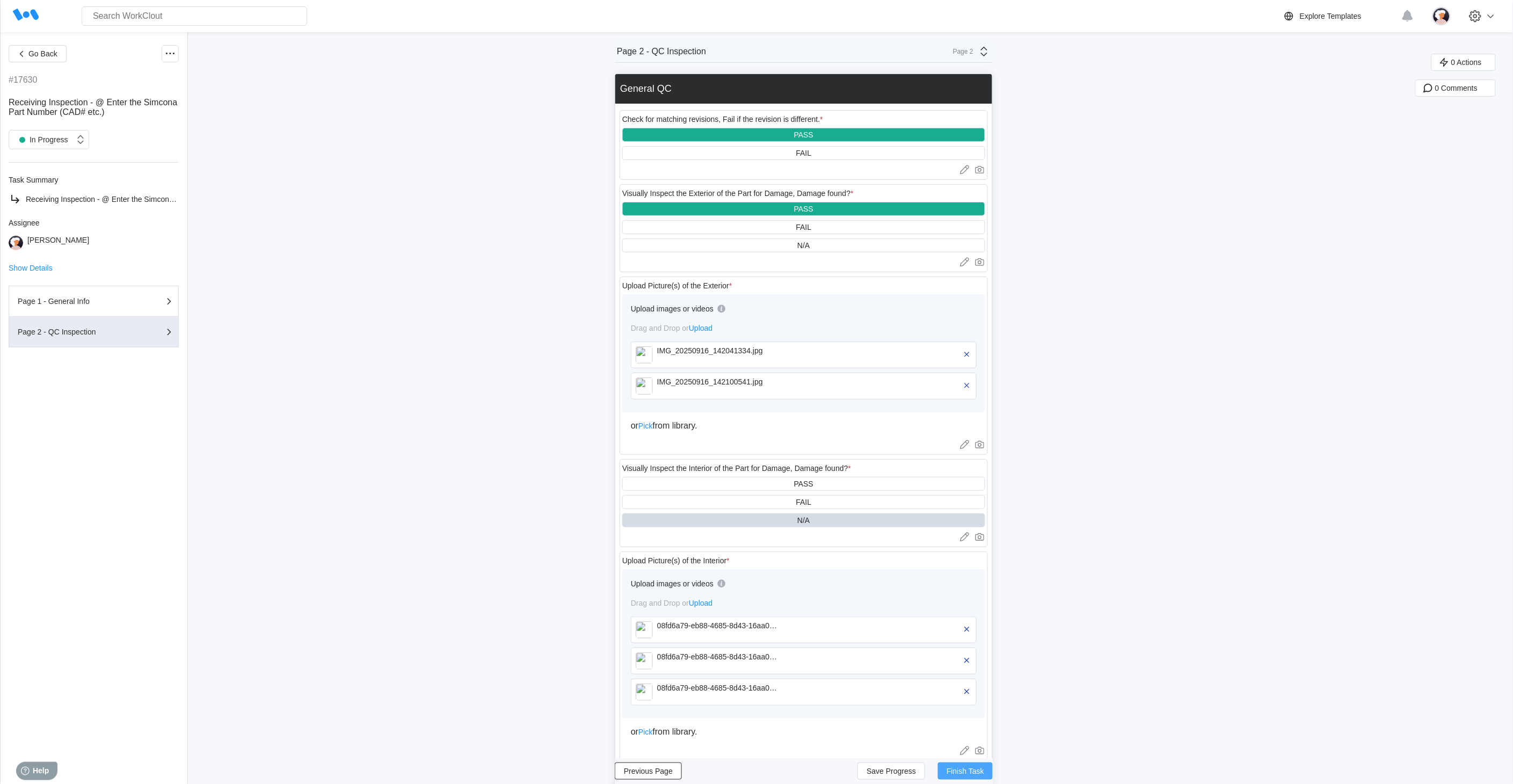
click at [965, 705] on span "Finish Task" at bounding box center [966, 771] width 37 height 8
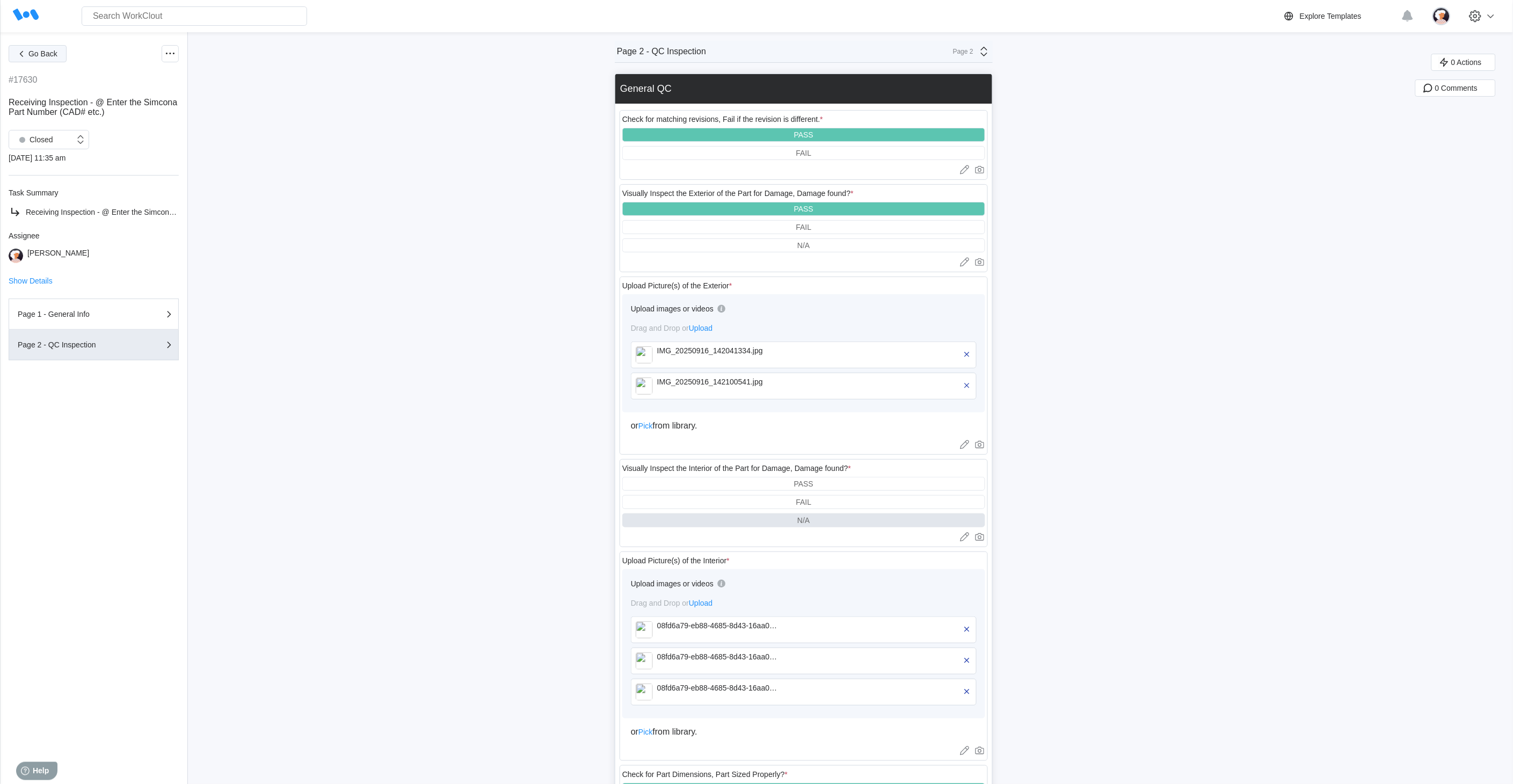
click at [43, 50] on span "Go Back" at bounding box center [42, 54] width 29 height 8
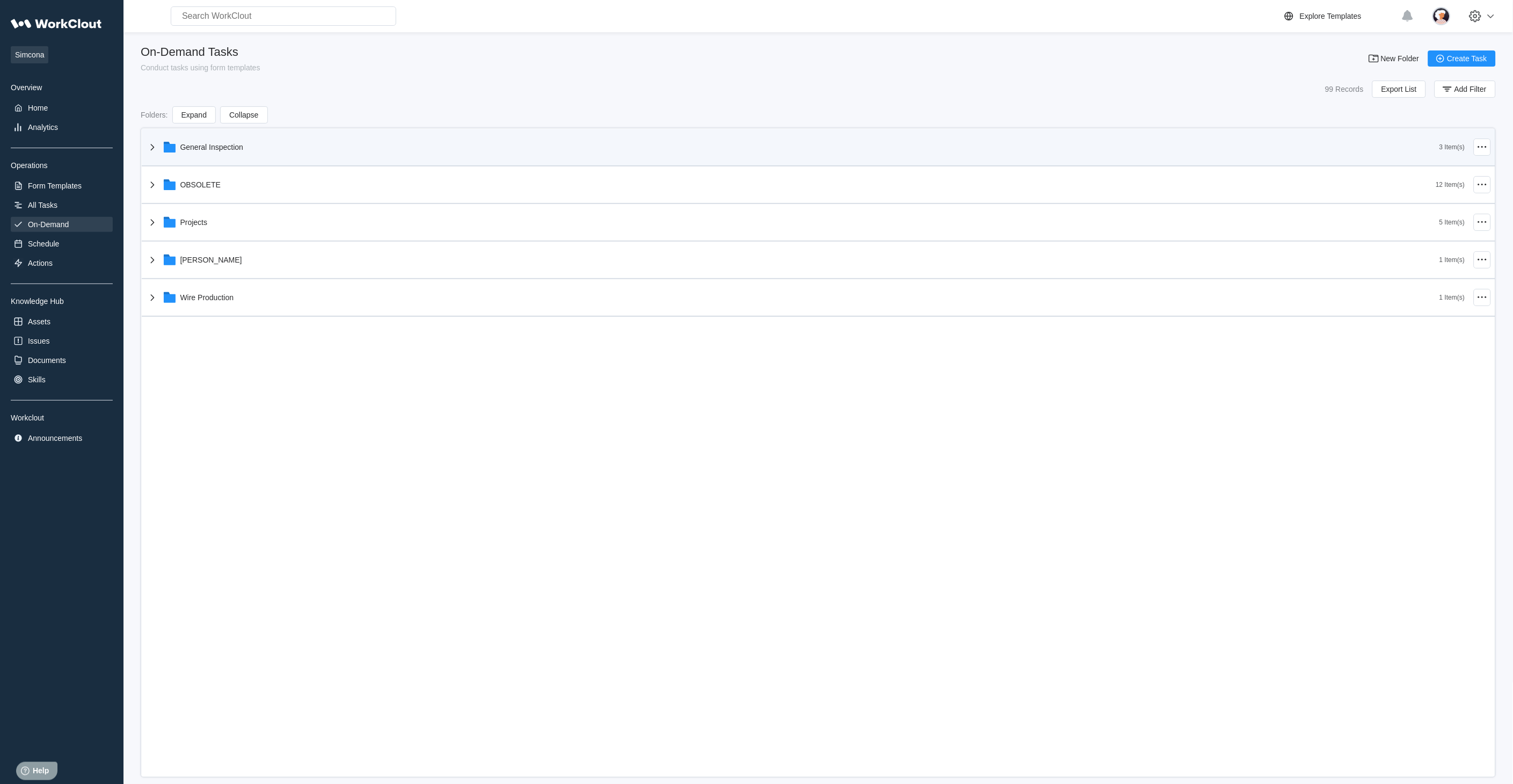
click at [152, 148] on icon at bounding box center [152, 147] width 4 height 7
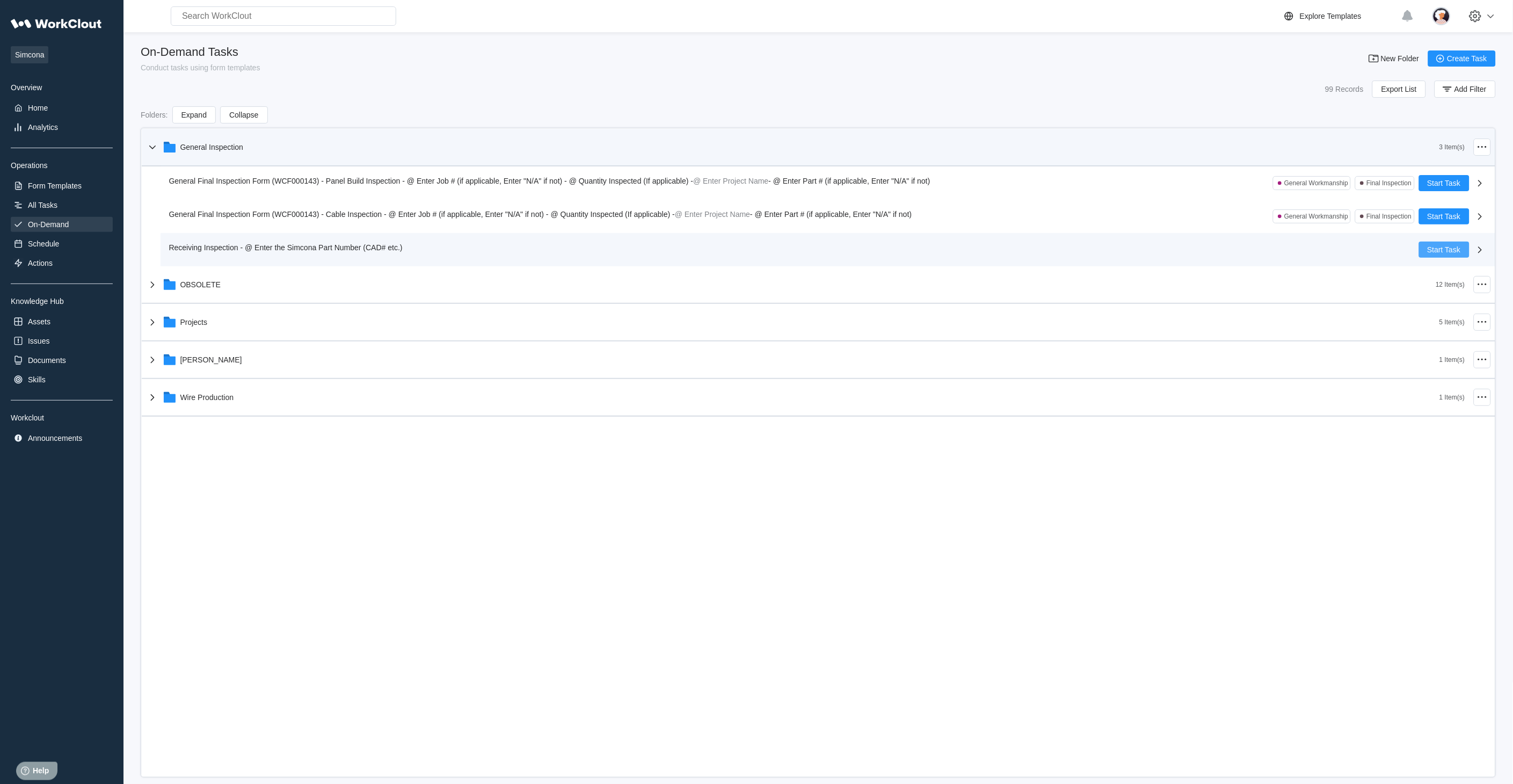
click at [1362, 250] on span "Start Task" at bounding box center [1445, 249] width 34 height 8
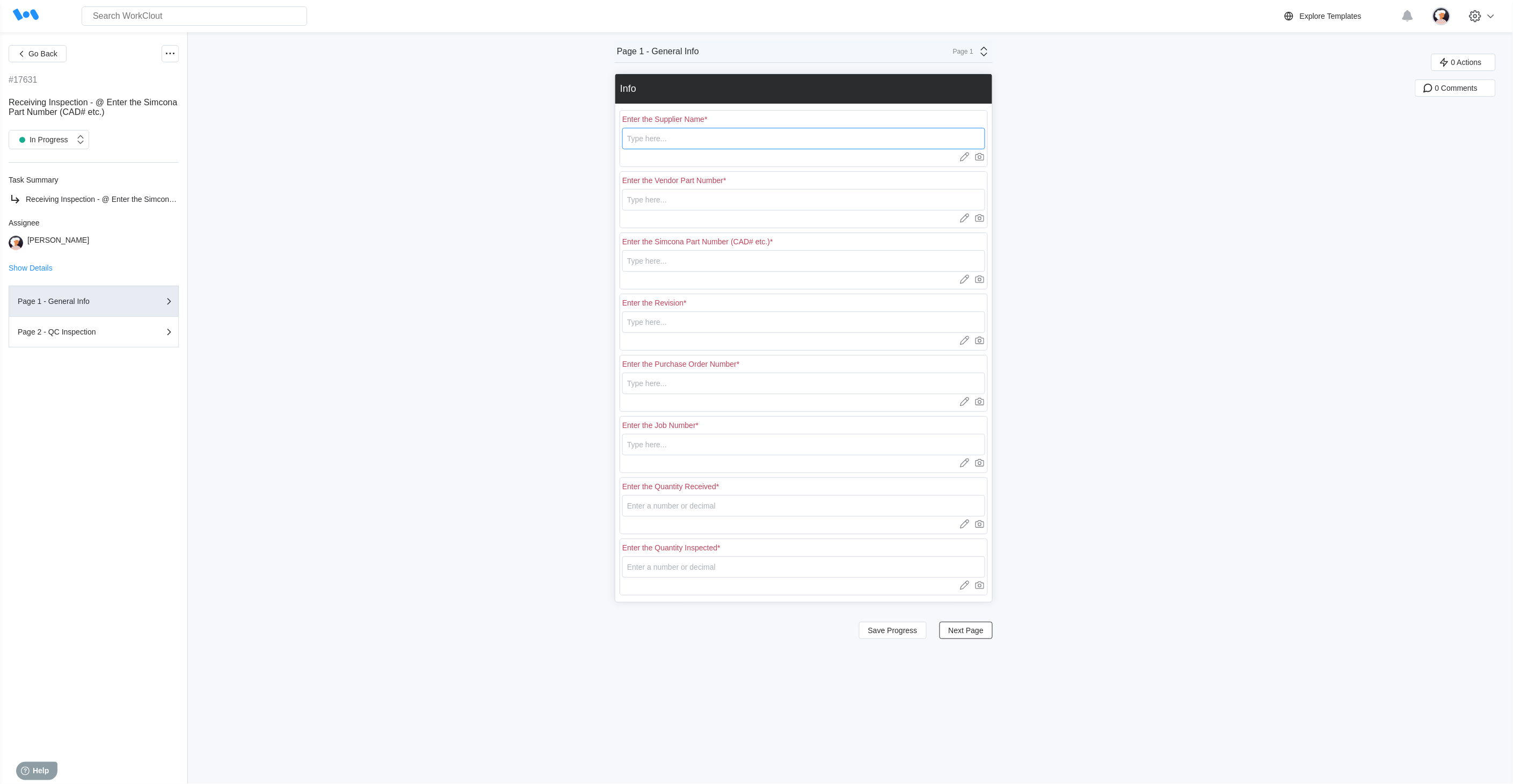
click at [676, 143] on input "text" at bounding box center [804, 139] width 363 height 22
type input "RE [PERSON_NAME]"
click at [661, 204] on input "text" at bounding box center [804, 200] width 363 height 22
type input "L0687"
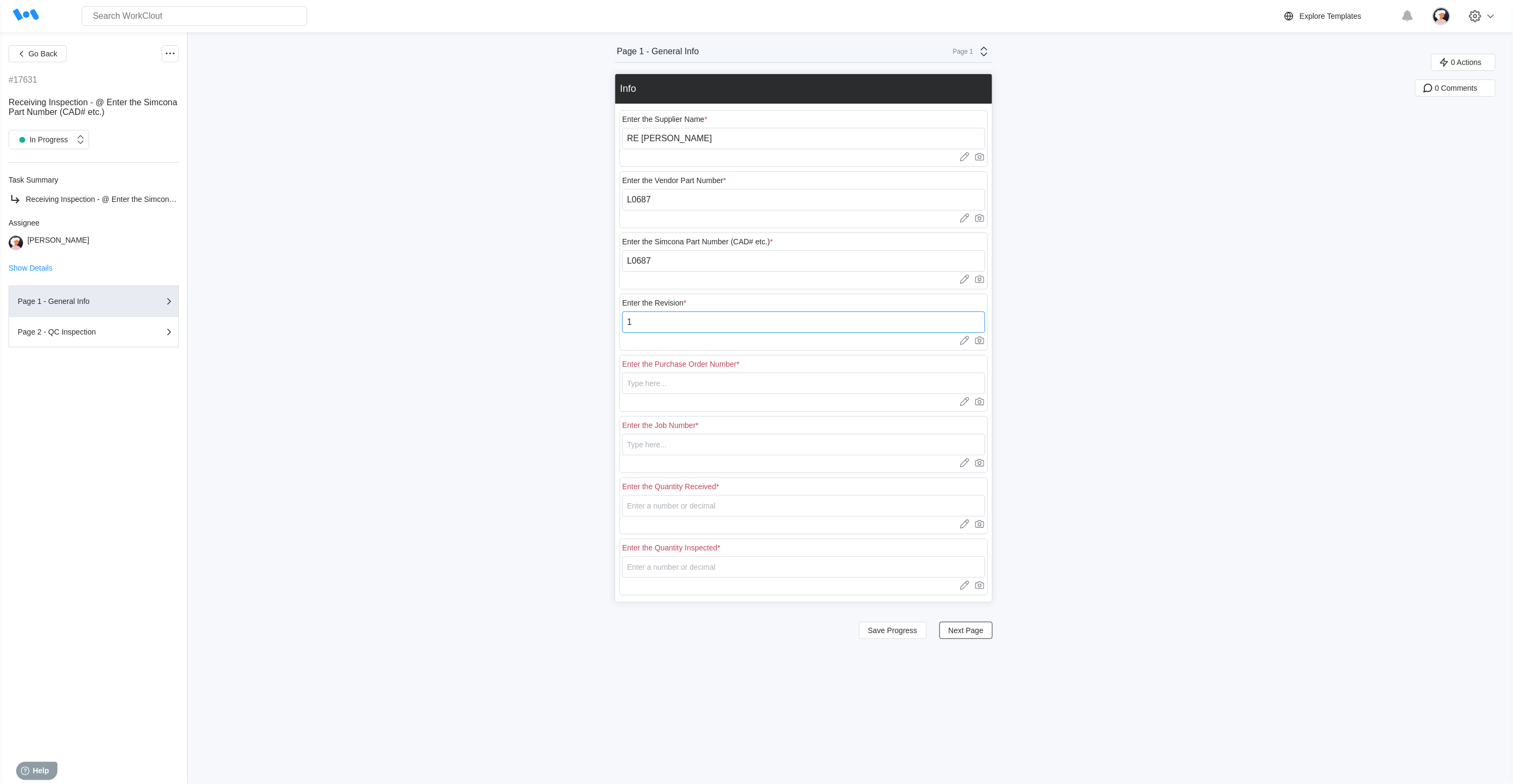
type input "1"
click at [885, 634] on span "Save Progress" at bounding box center [893, 630] width 49 height 8
click at [974, 630] on span "Next Page" at bounding box center [966, 630] width 35 height 8
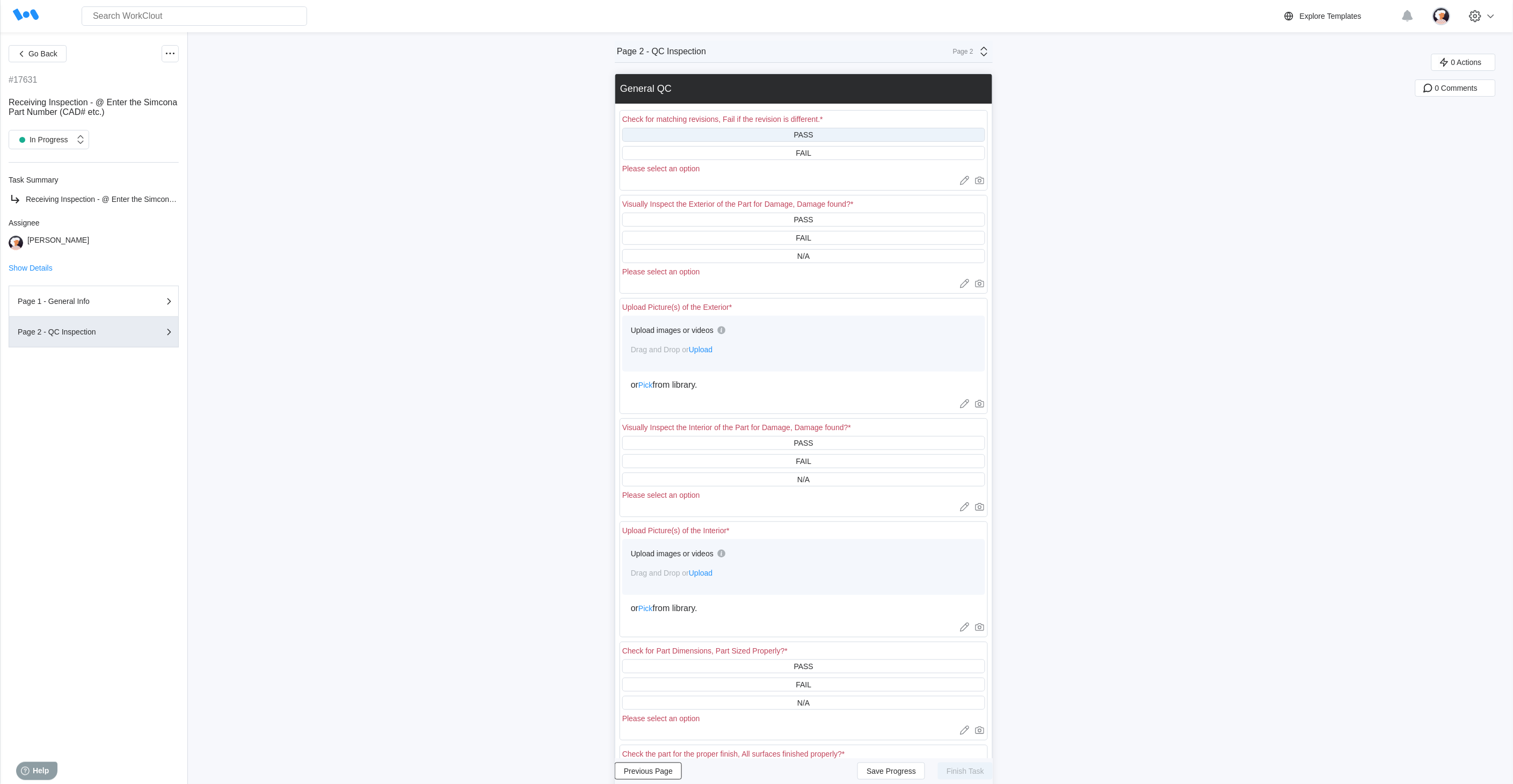
click at [747, 135] on div "PASS" at bounding box center [804, 135] width 363 height 14
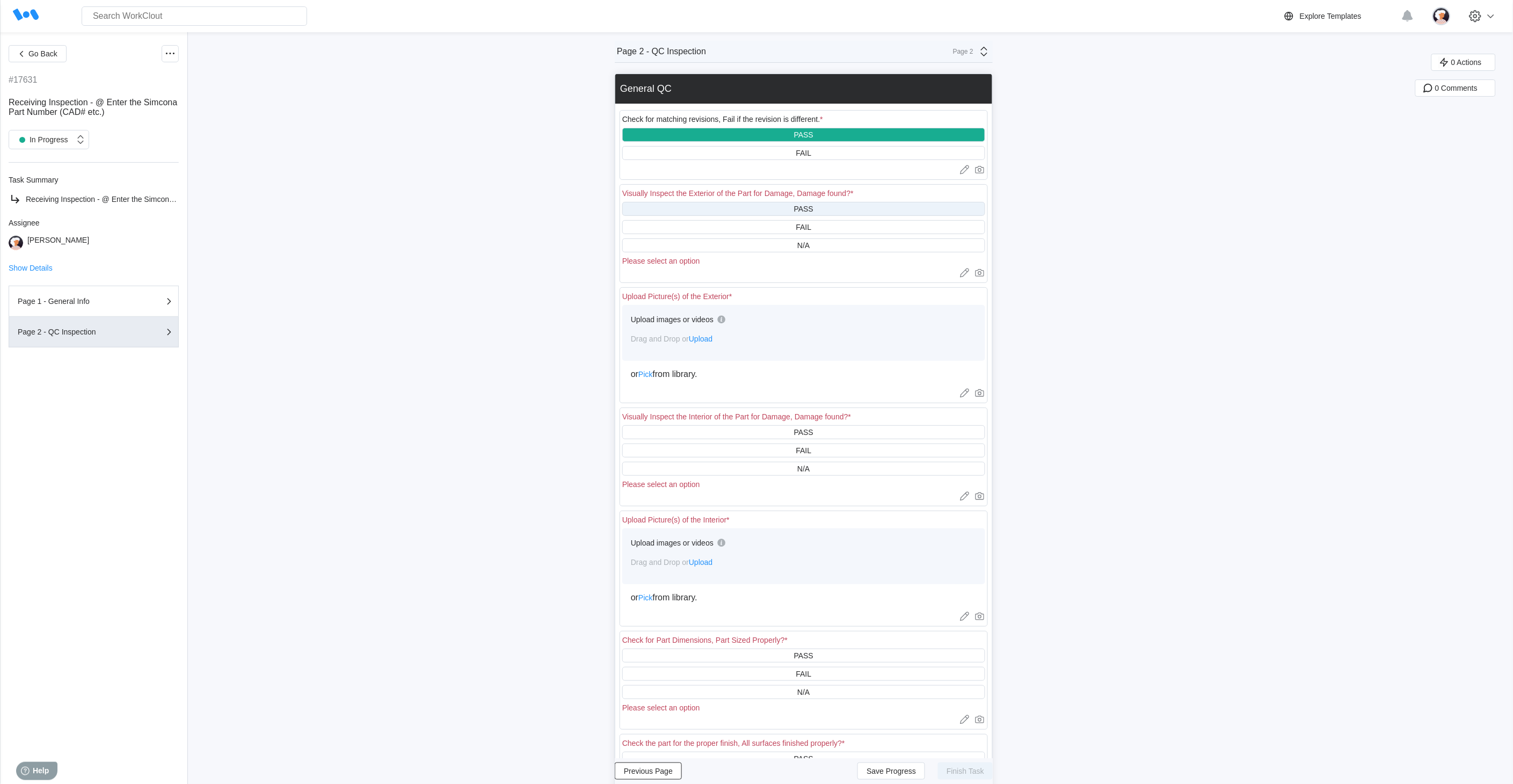
click at [756, 207] on div "PASS" at bounding box center [804, 209] width 363 height 14
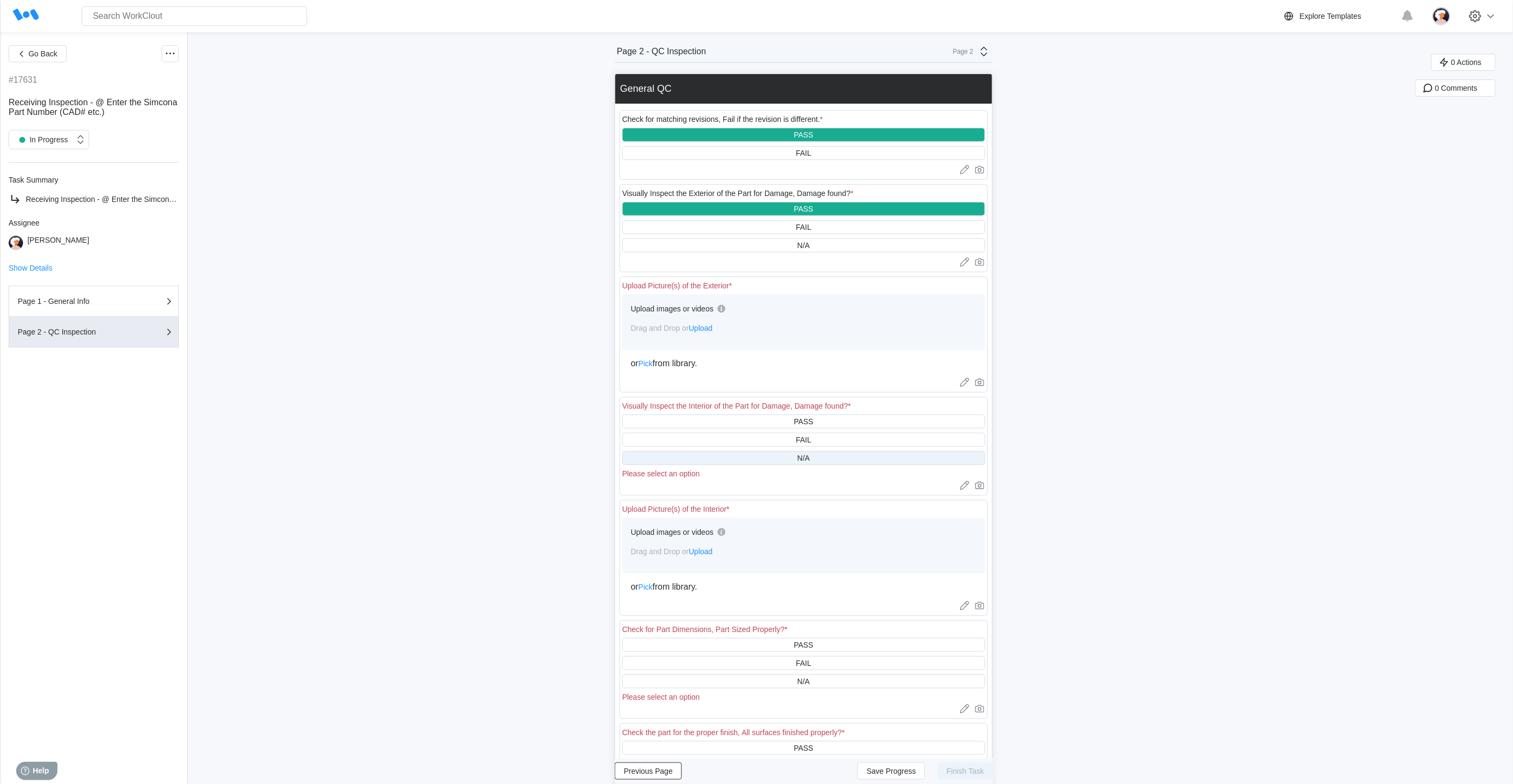
click at [779, 460] on div "N/A" at bounding box center [804, 458] width 363 height 14
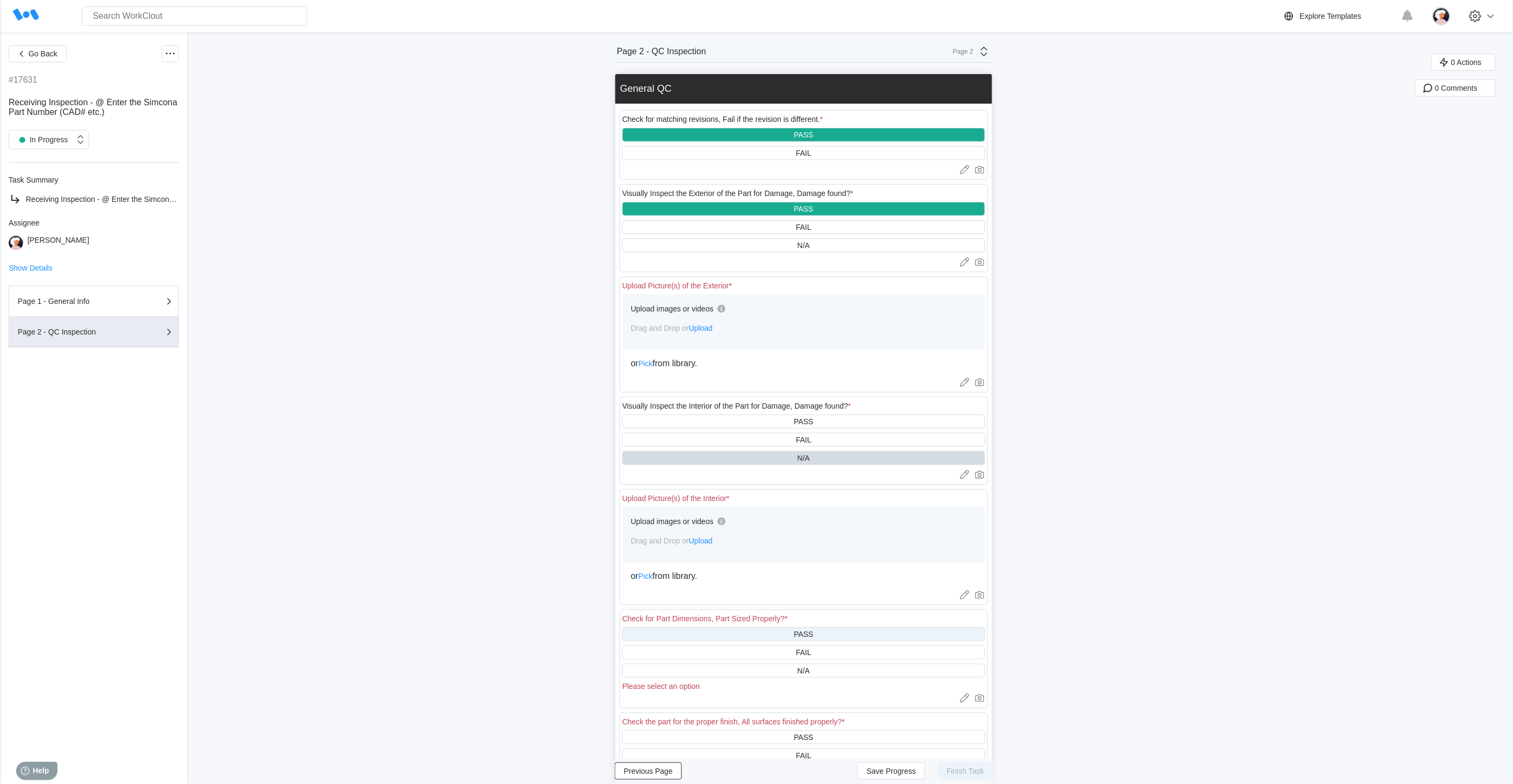
click at [745, 630] on div "PASS" at bounding box center [804, 634] width 363 height 14
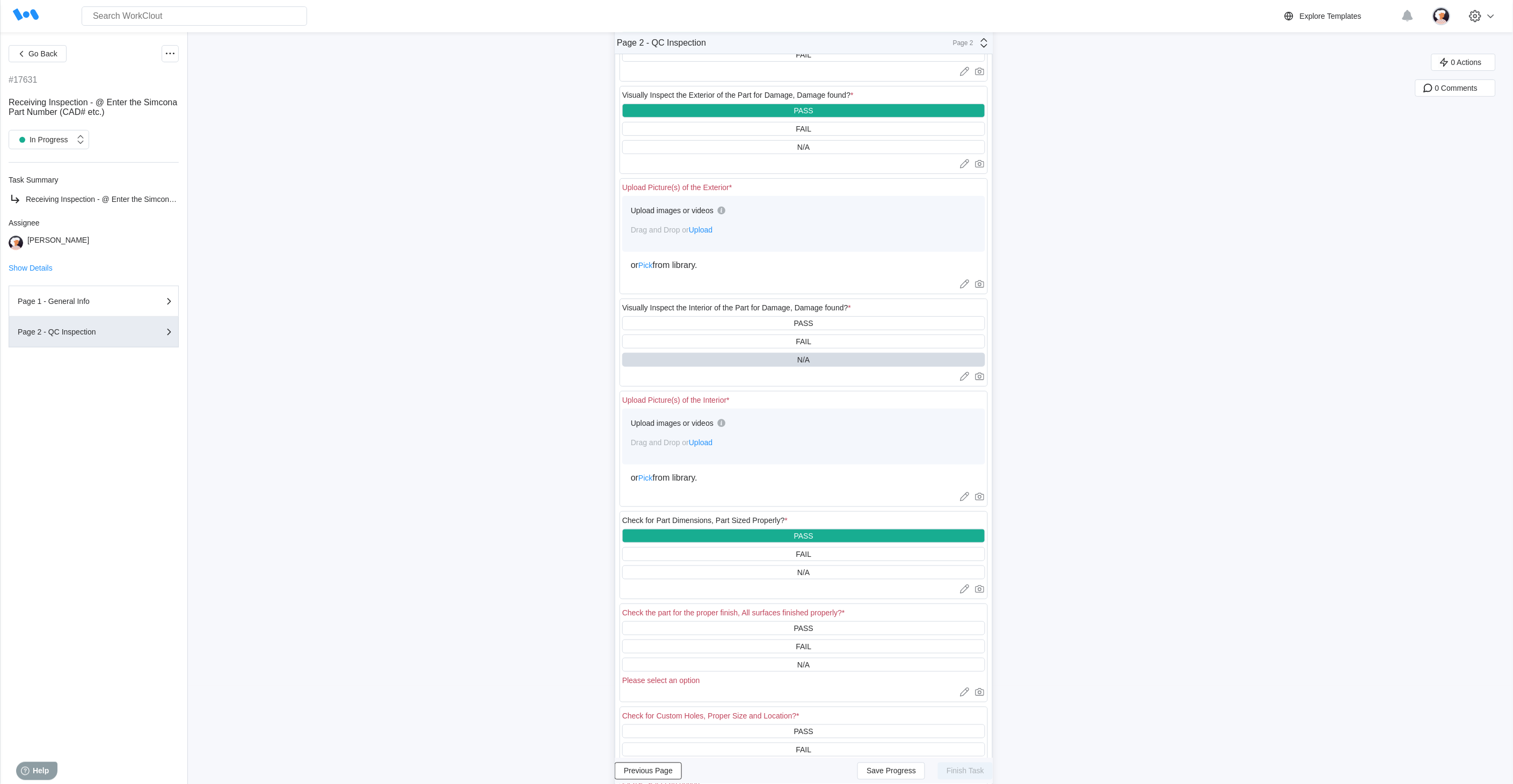
scroll to position [119, 0]
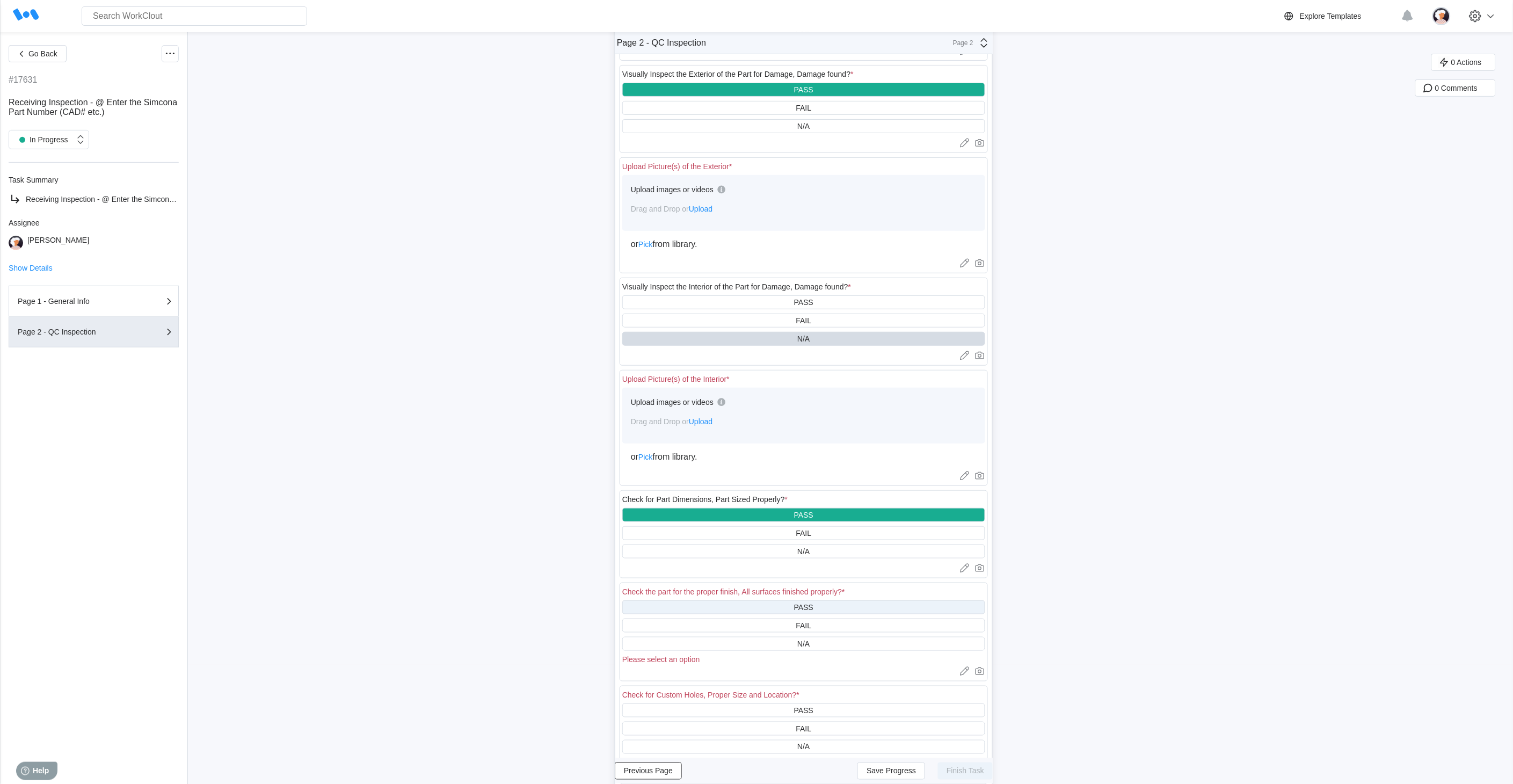
click at [739, 601] on div "PASS" at bounding box center [804, 607] width 363 height 14
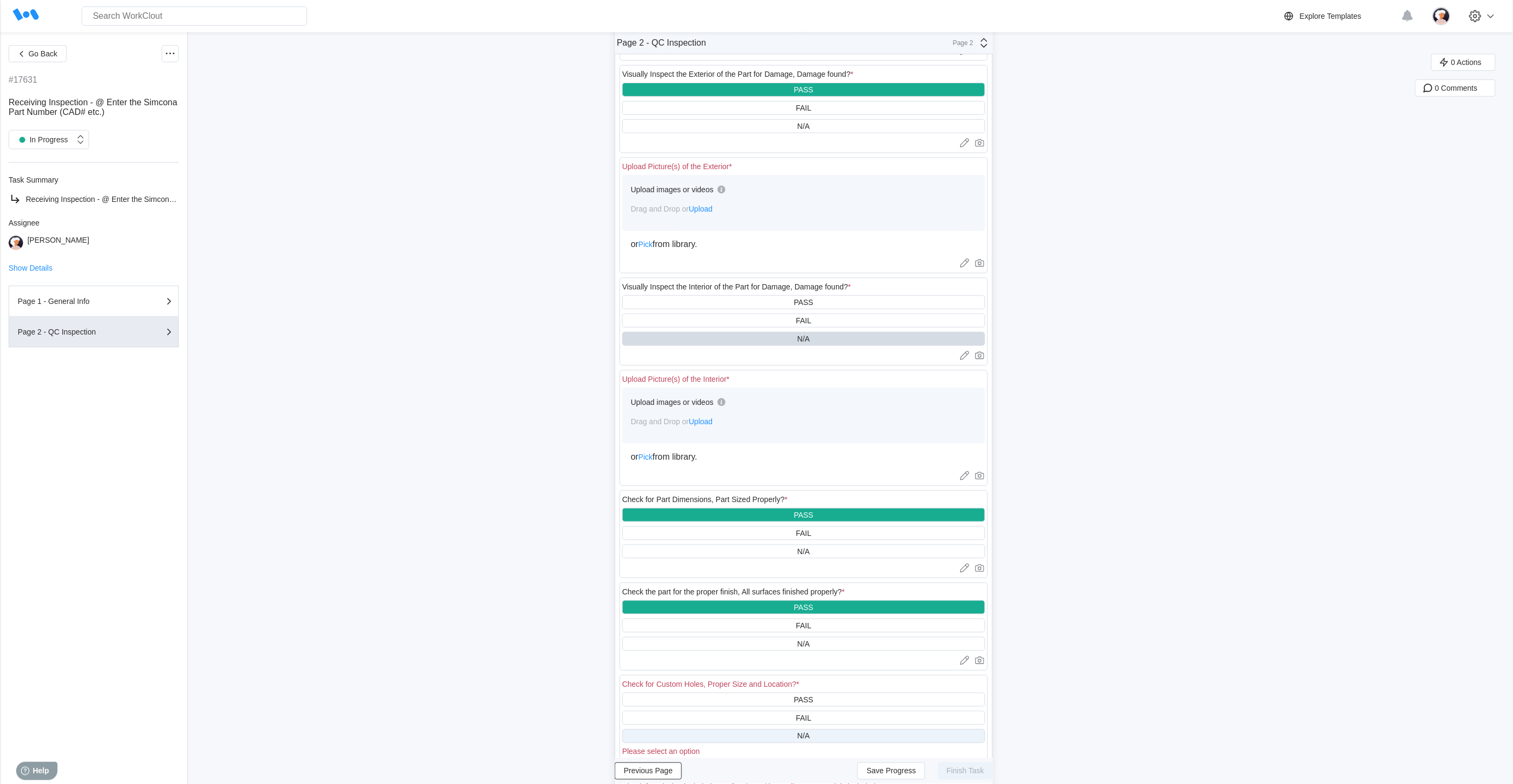
click at [744, 705] on div "N/A" at bounding box center [804, 736] width 363 height 14
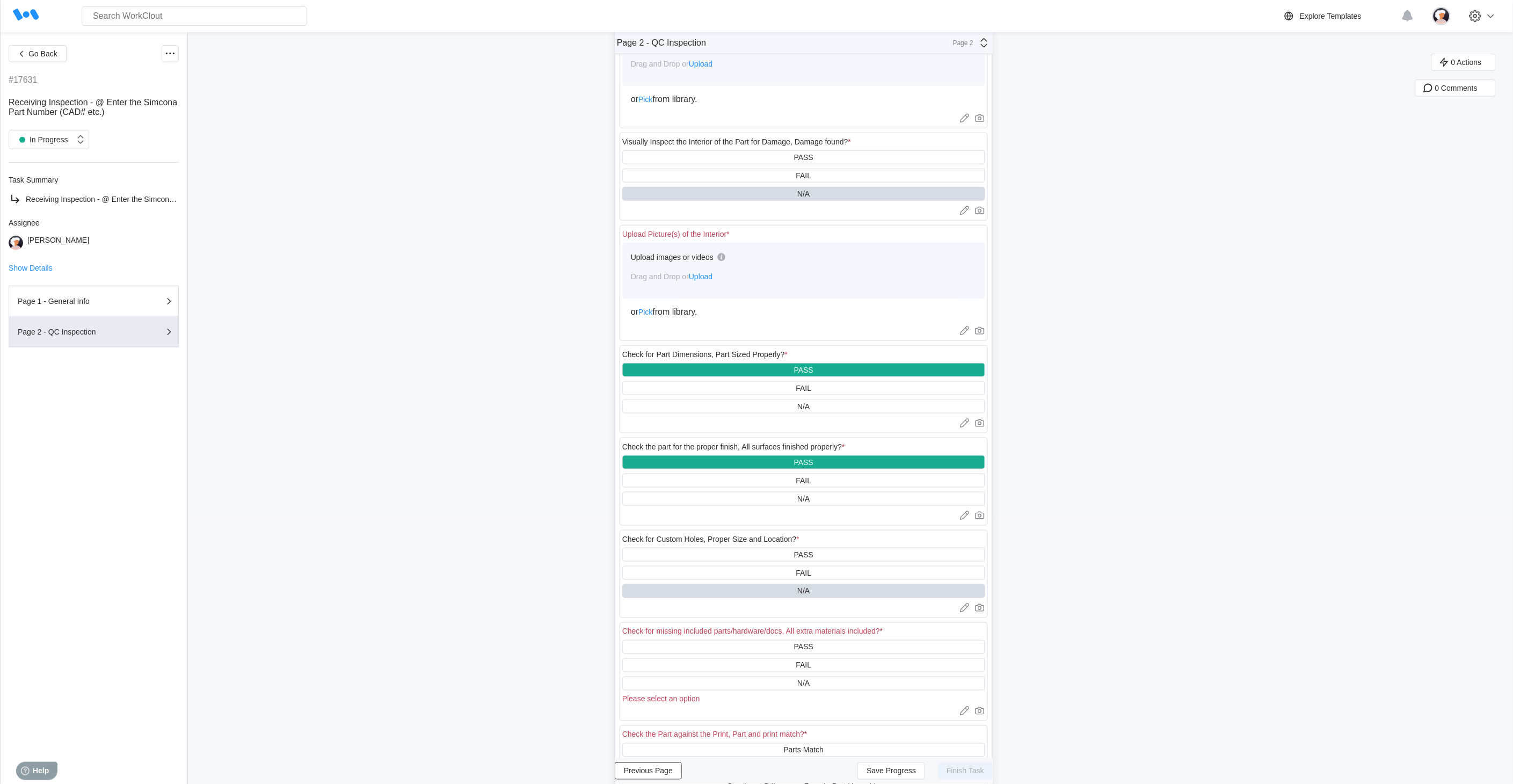
scroll to position [358, 0]
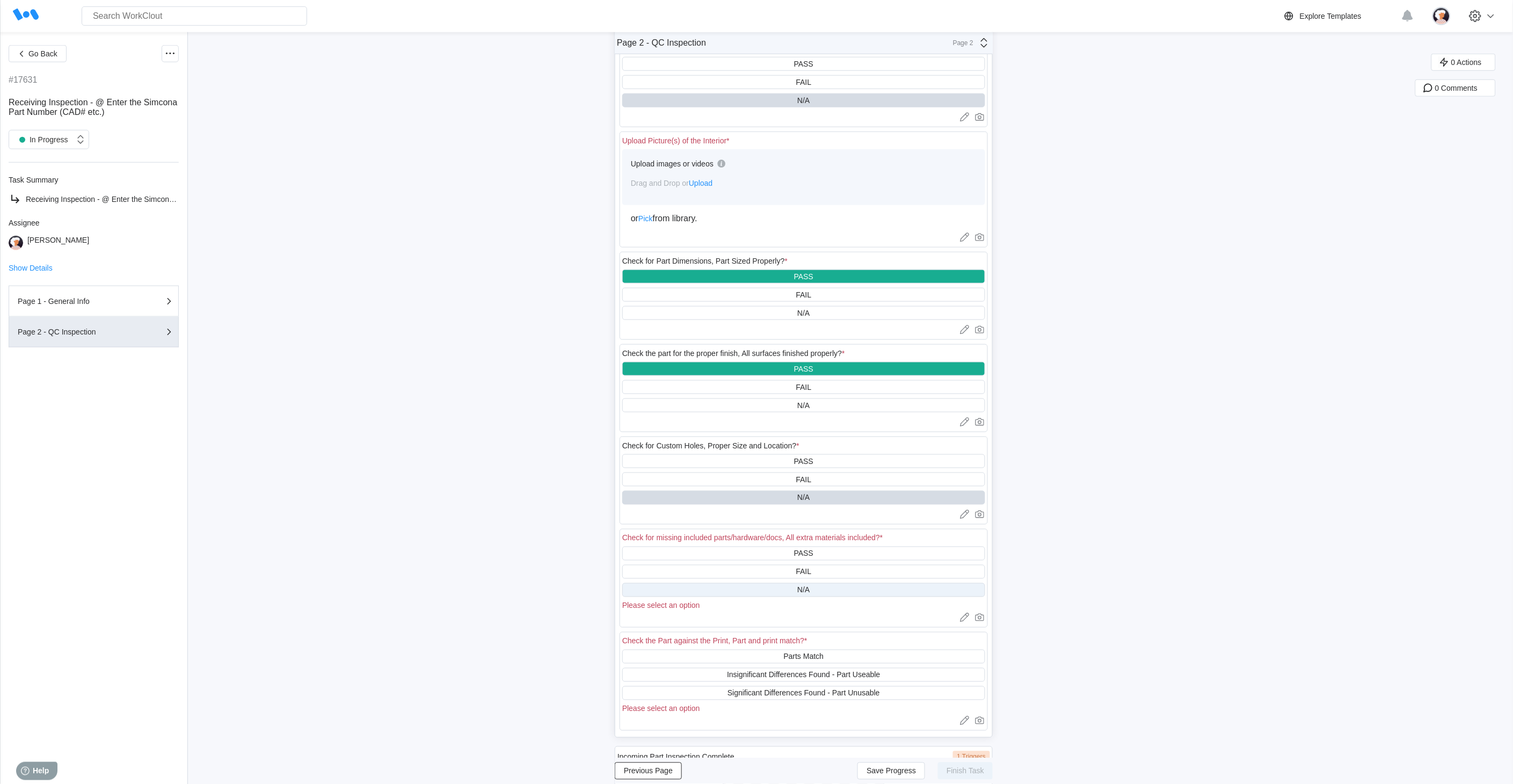
click at [732, 586] on div "N/A" at bounding box center [804, 590] width 363 height 14
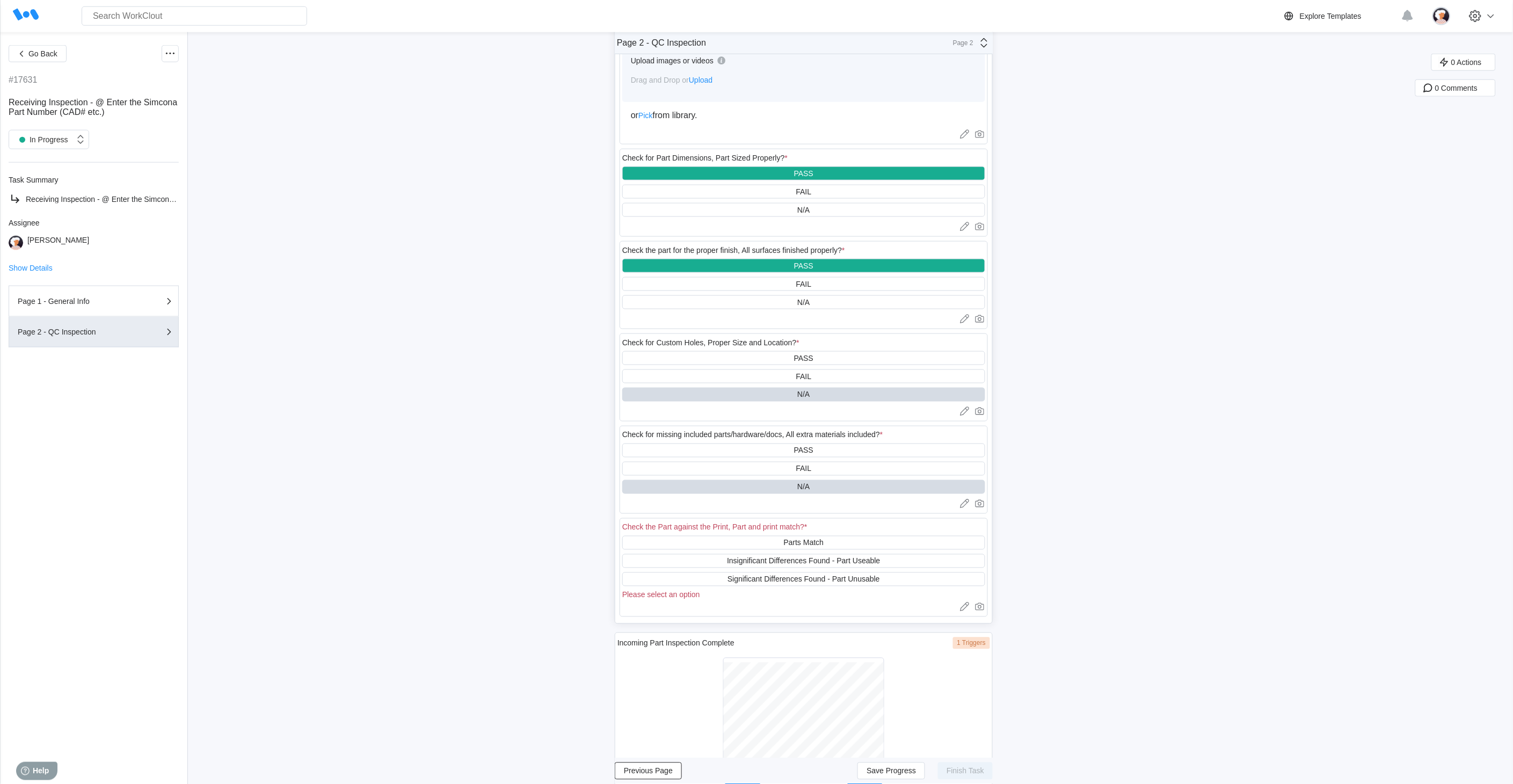
scroll to position [477, 0]
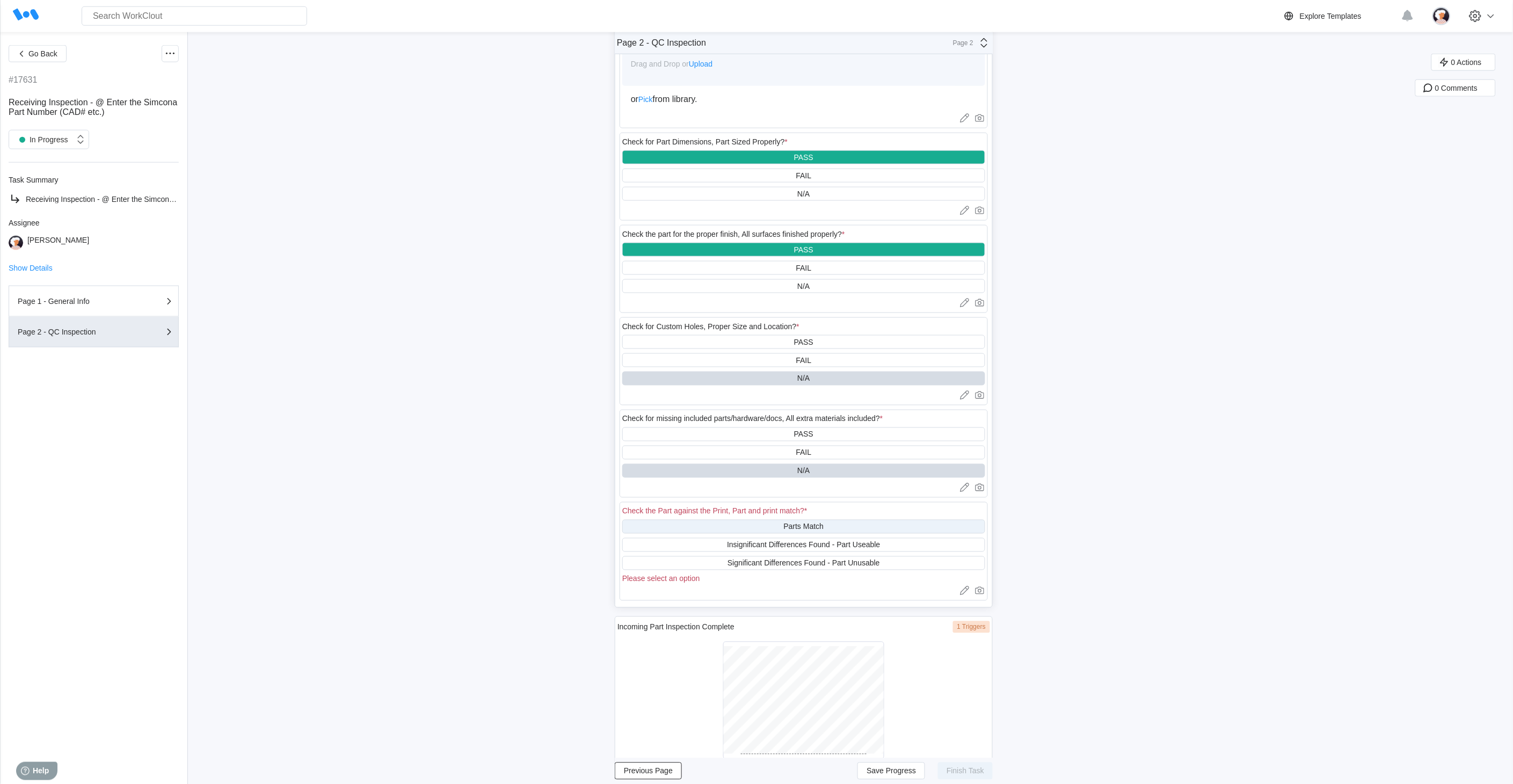
click at [763, 522] on div "Parts Match" at bounding box center [804, 527] width 363 height 14
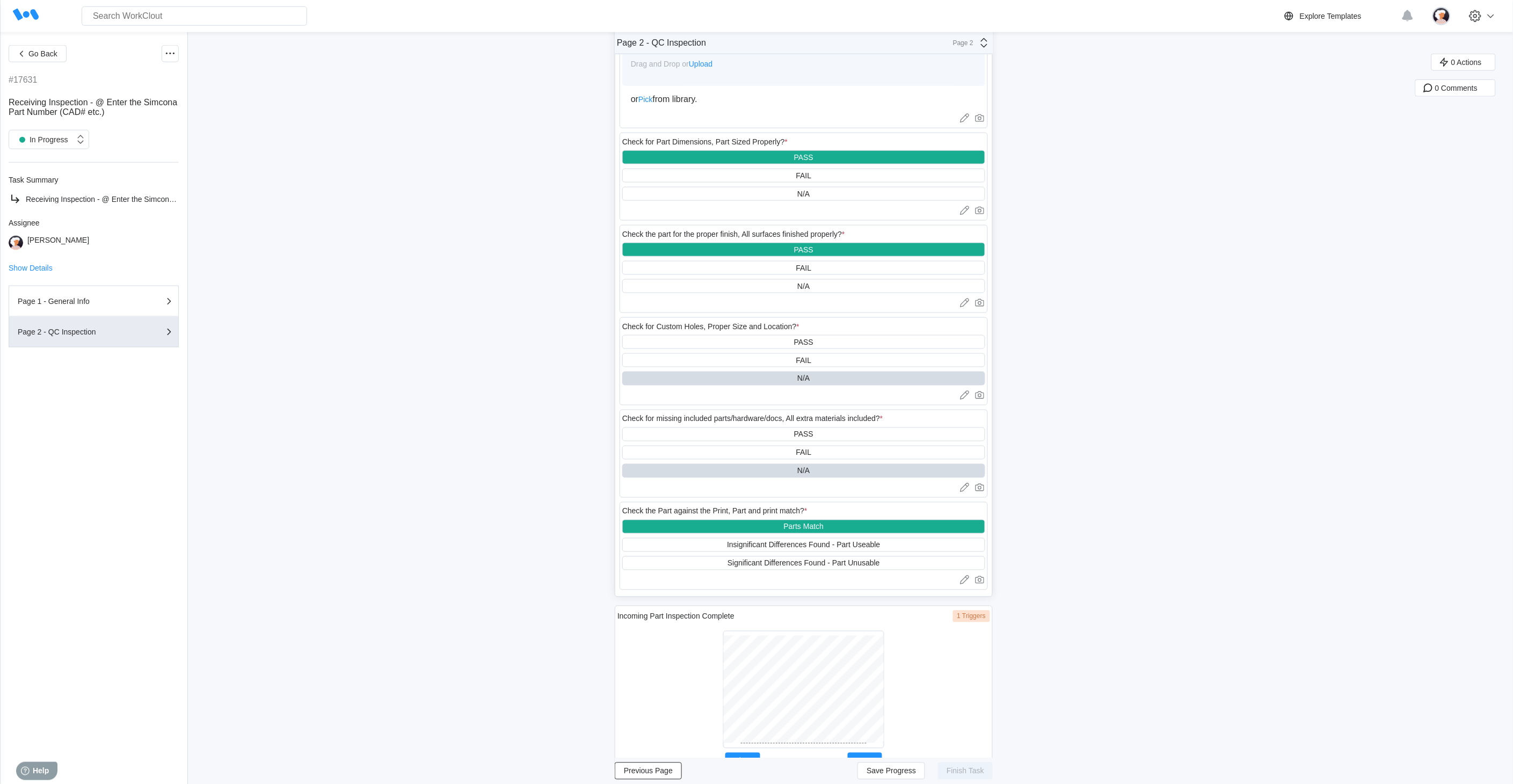
scroll to position [507, 0]
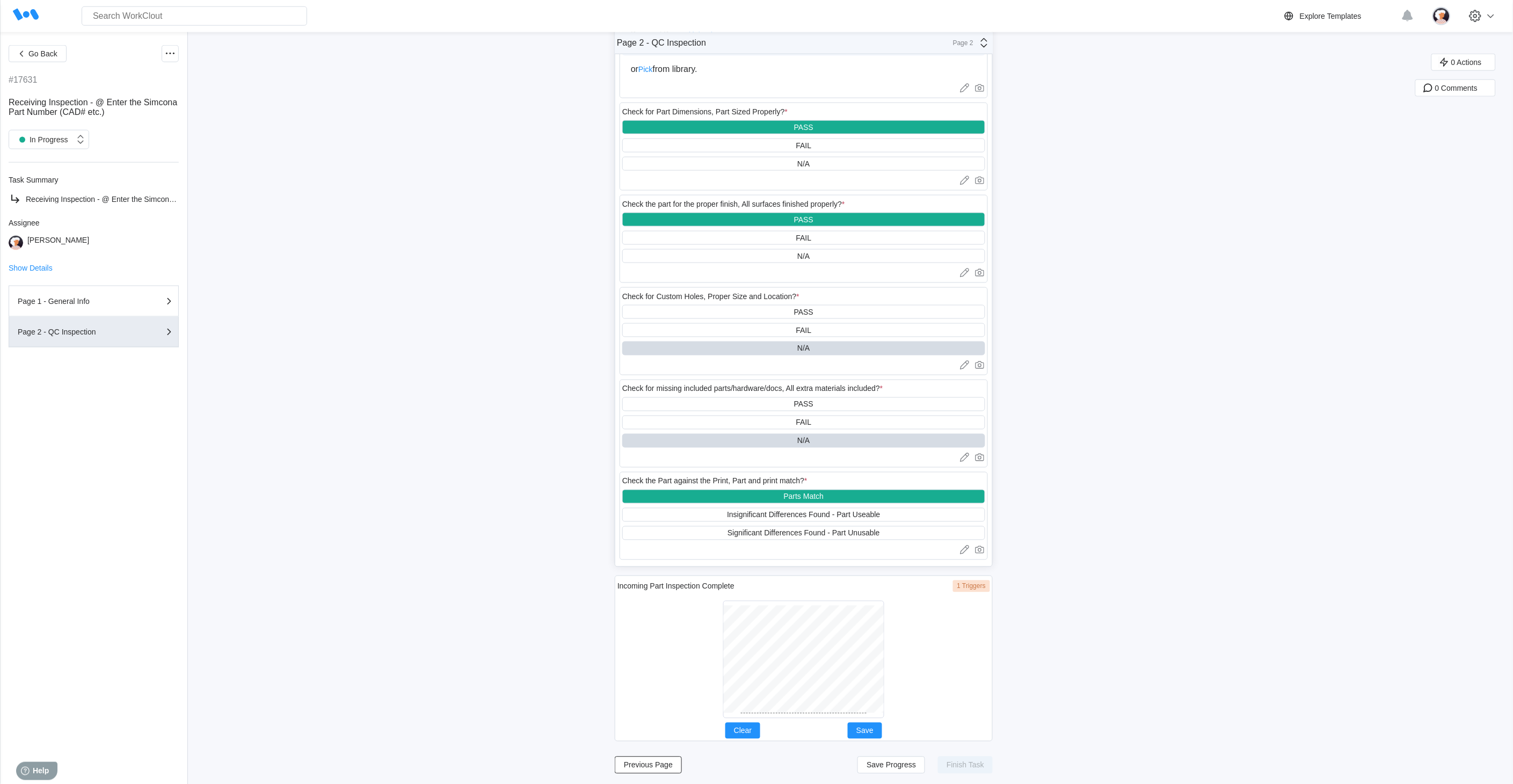
click at [807, 705] on div at bounding box center [803, 659] width 161 height 117
click at [861, 705] on button "Save" at bounding box center [865, 731] width 35 height 16
click at [900, 705] on span "Save Progress" at bounding box center [892, 765] width 49 height 8
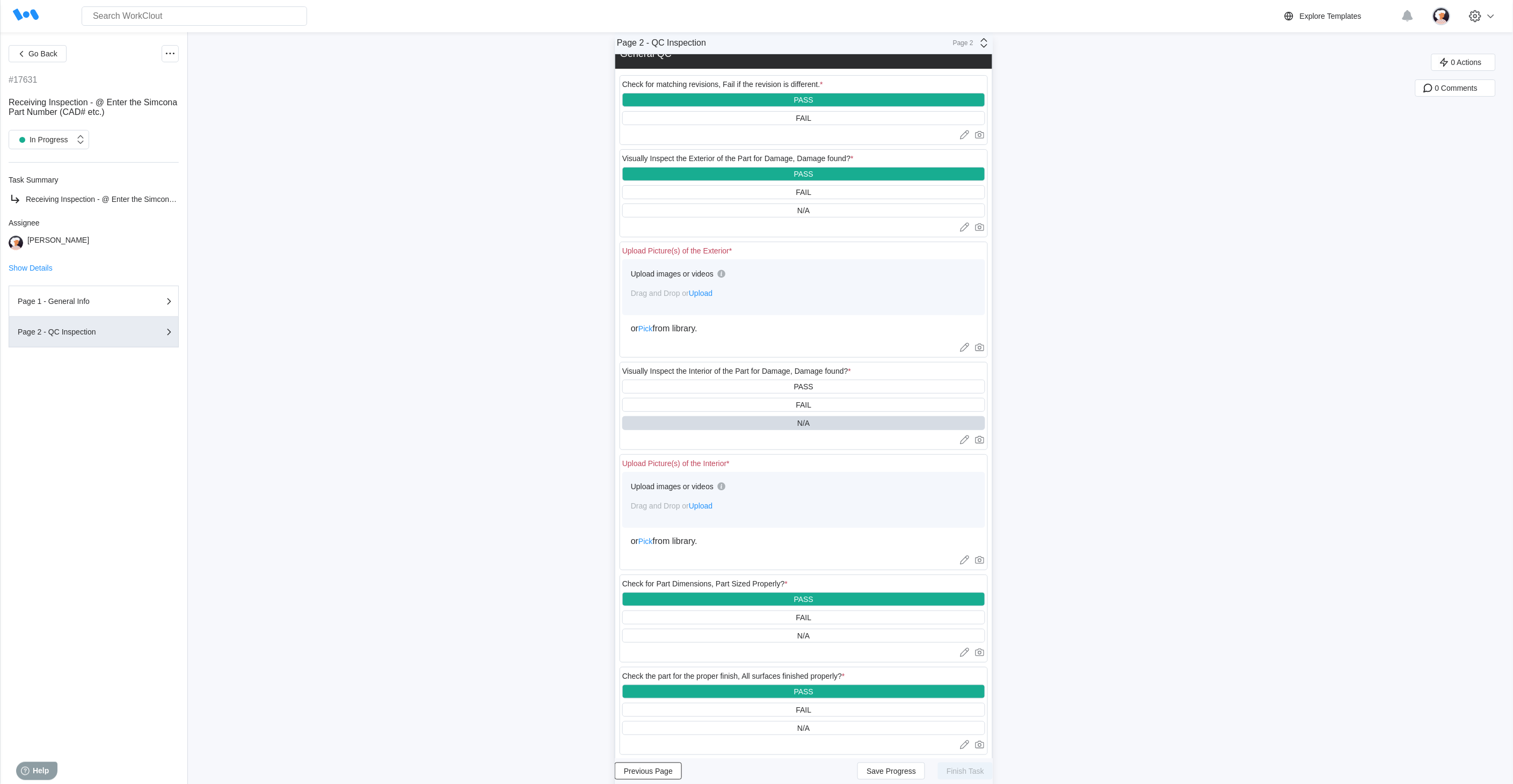
scroll to position [0, 0]
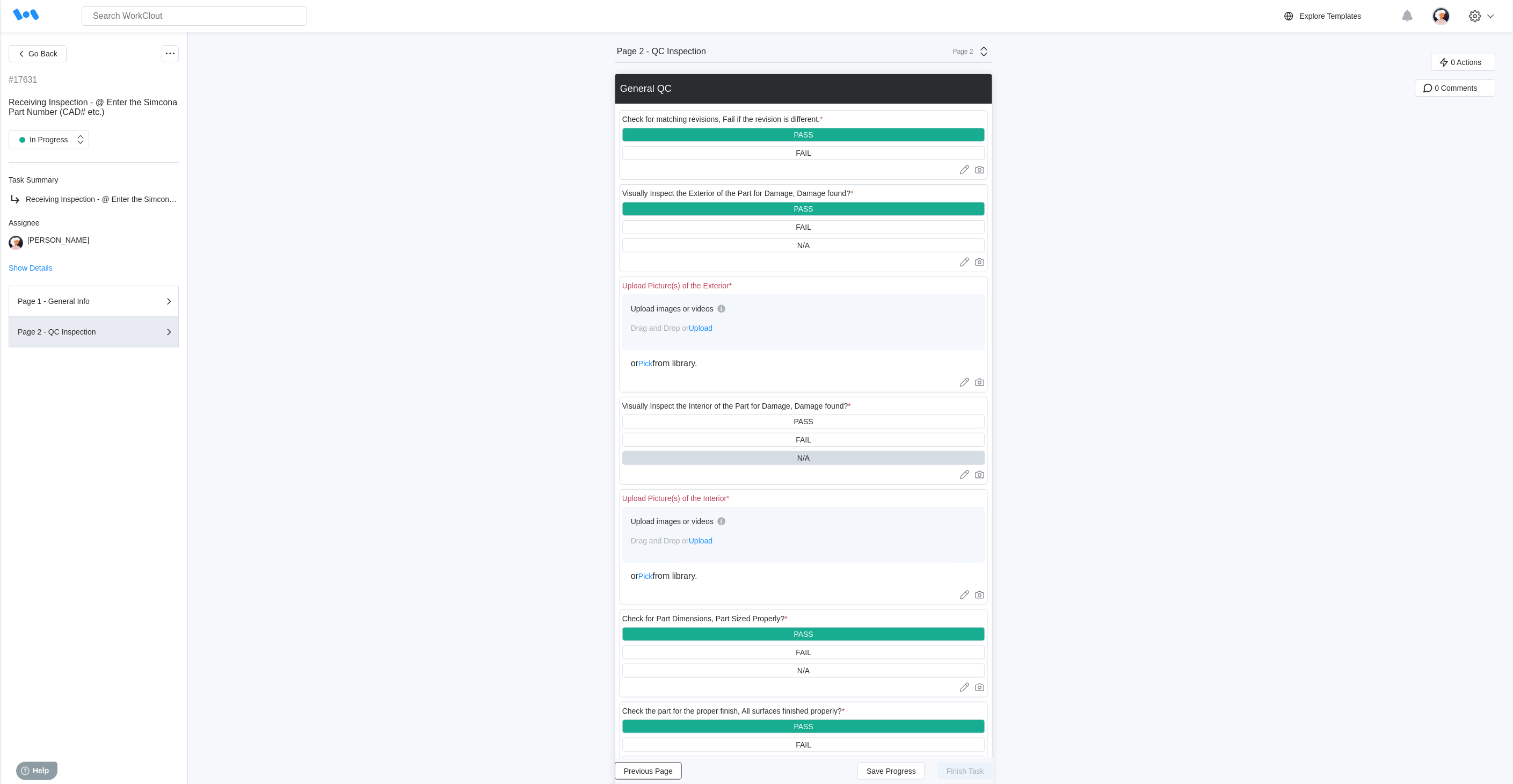
click at [713, 541] on span "Upload" at bounding box center [701, 540] width 24 height 9
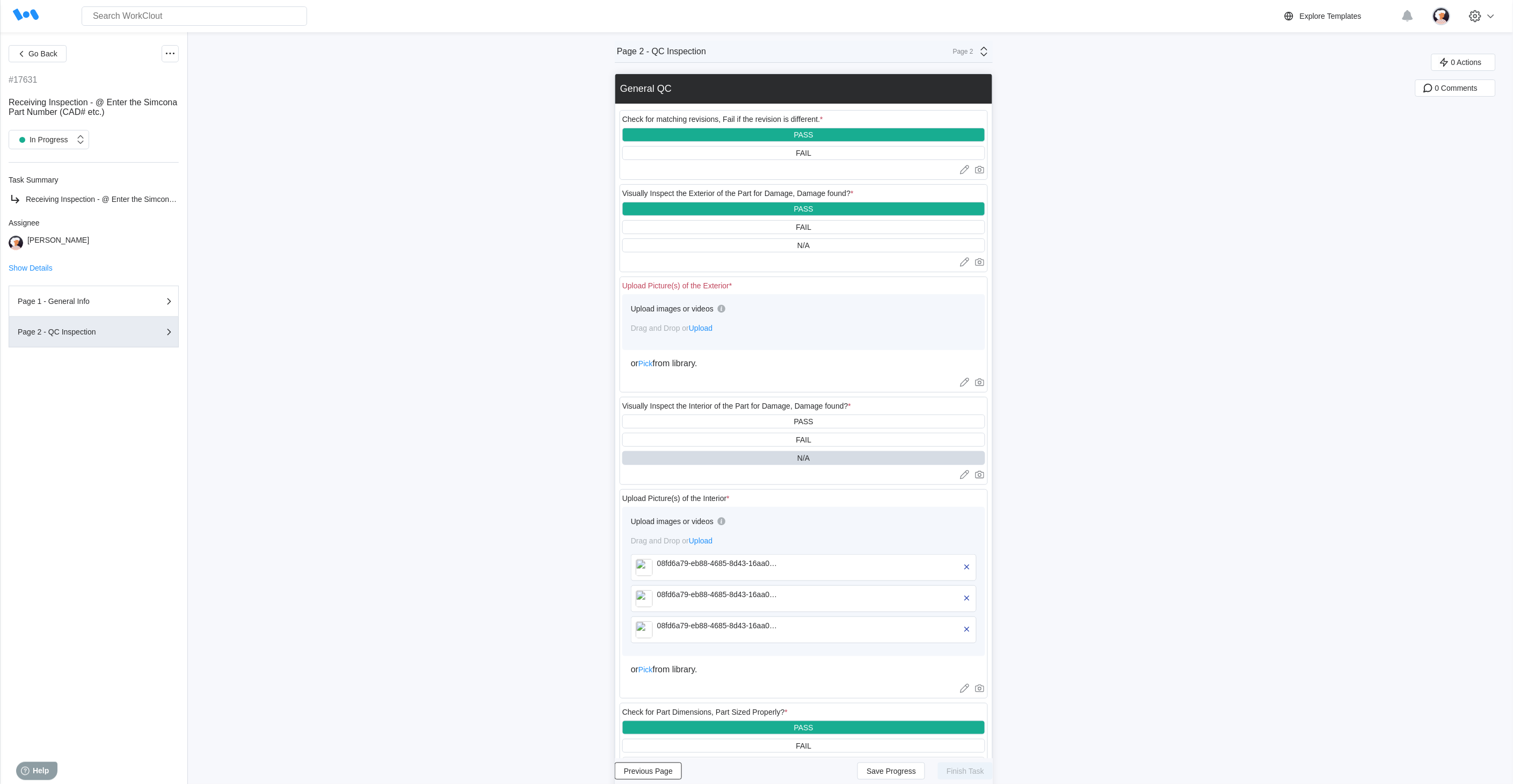
click at [702, 328] on span "Upload" at bounding box center [701, 327] width 24 height 9
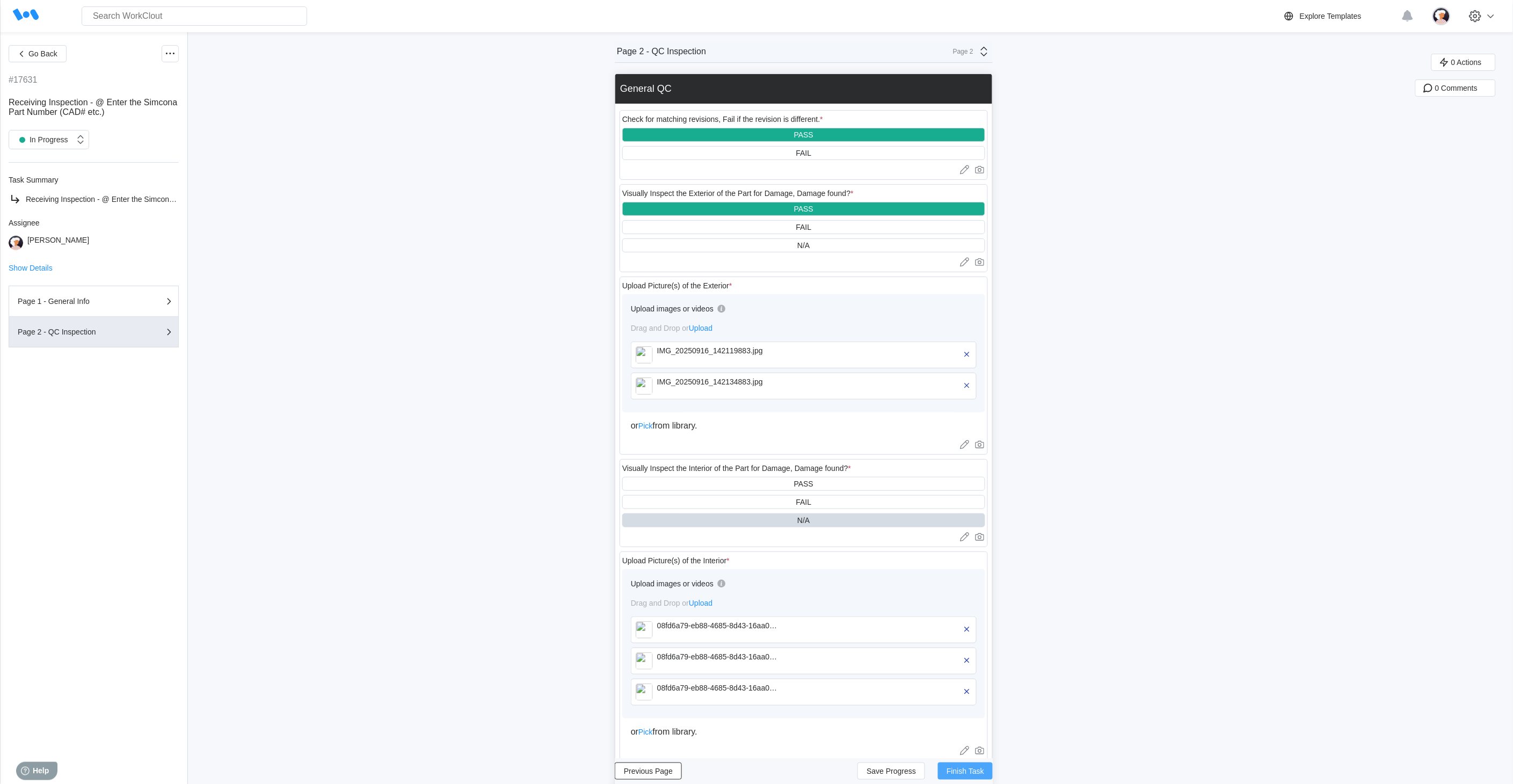
click at [969, 705] on span "Finish Task" at bounding box center [966, 771] width 37 height 8
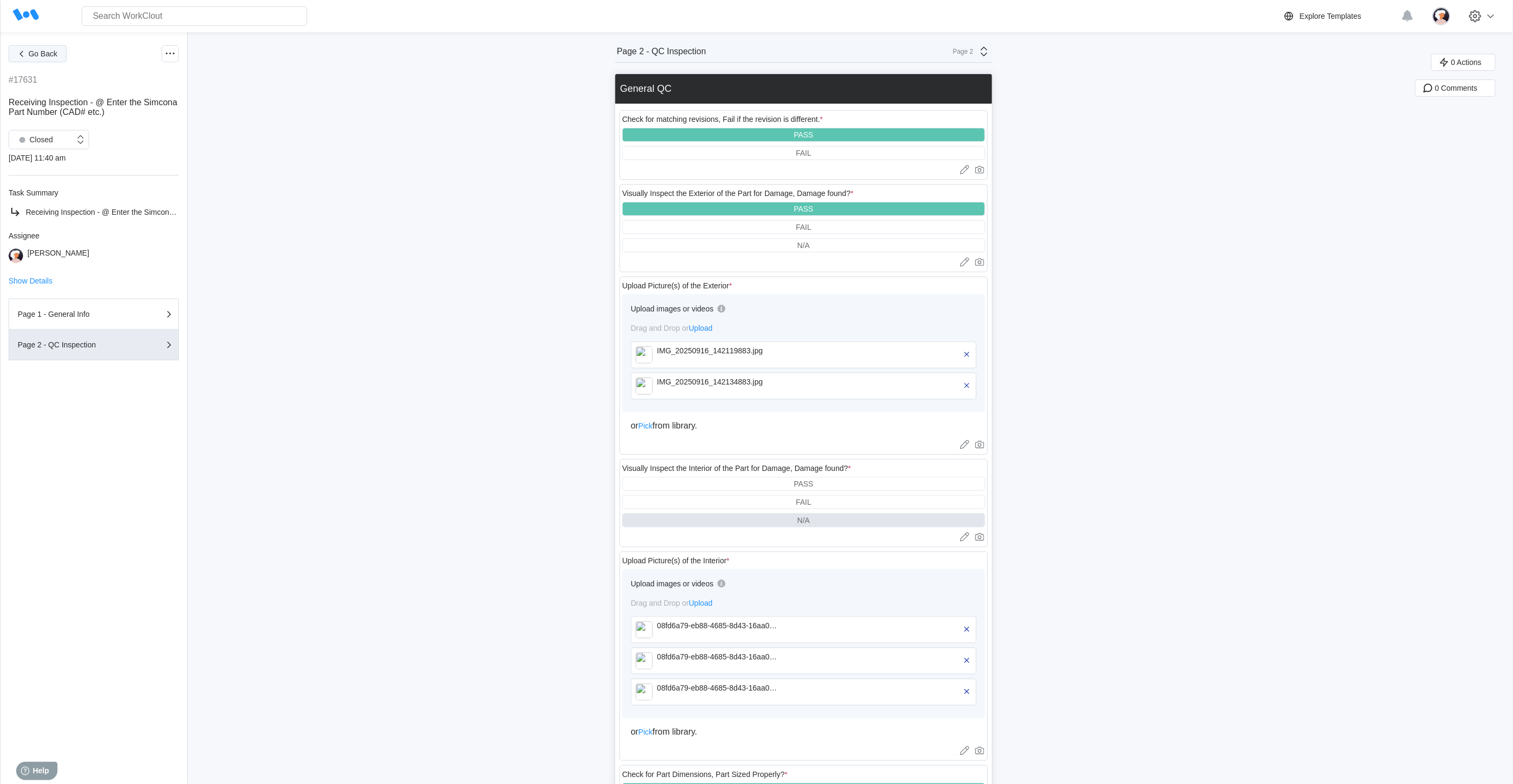
click at [28, 55] on button "Go Back" at bounding box center [37, 53] width 58 height 17
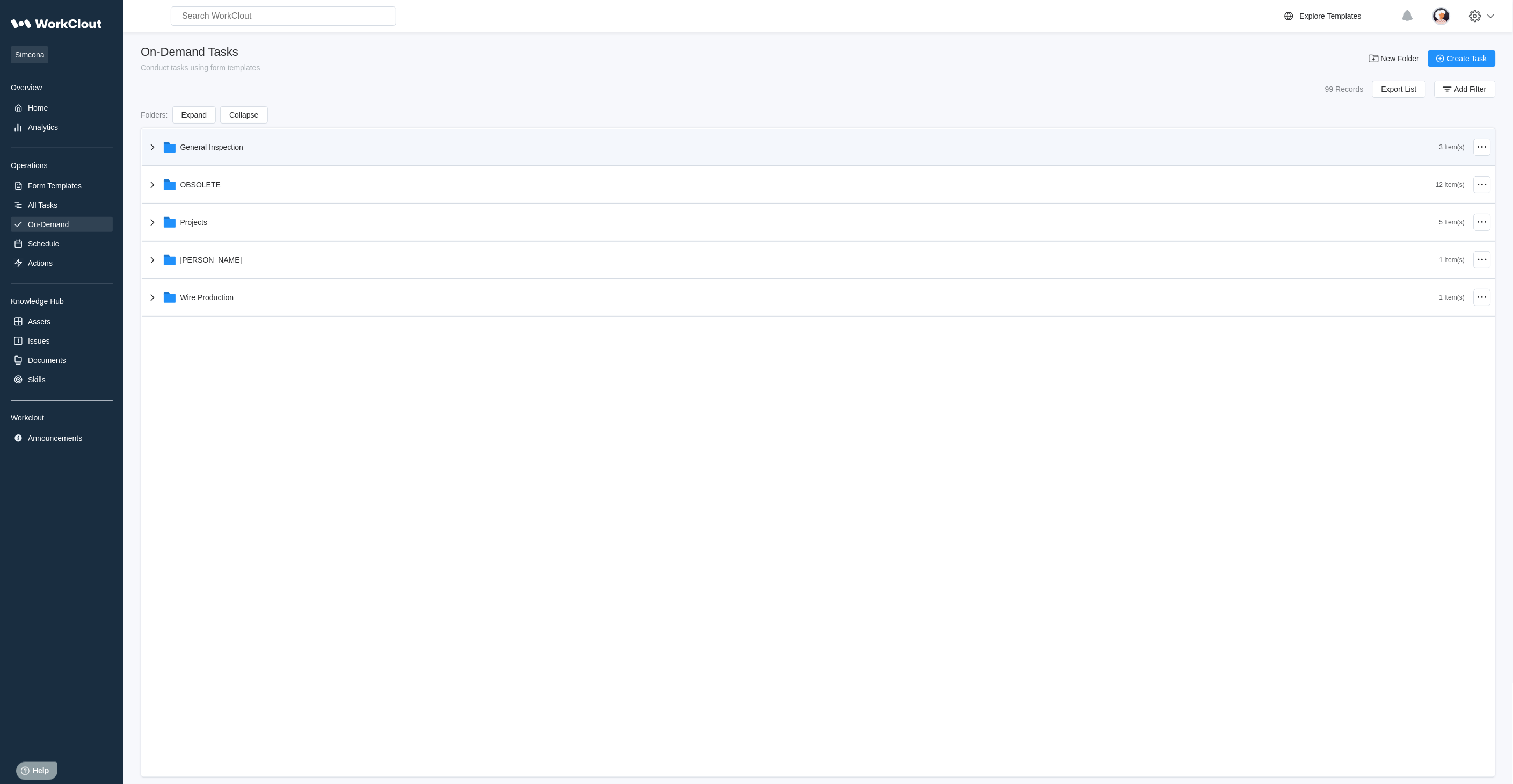
click at [149, 150] on icon at bounding box center [152, 147] width 13 height 13
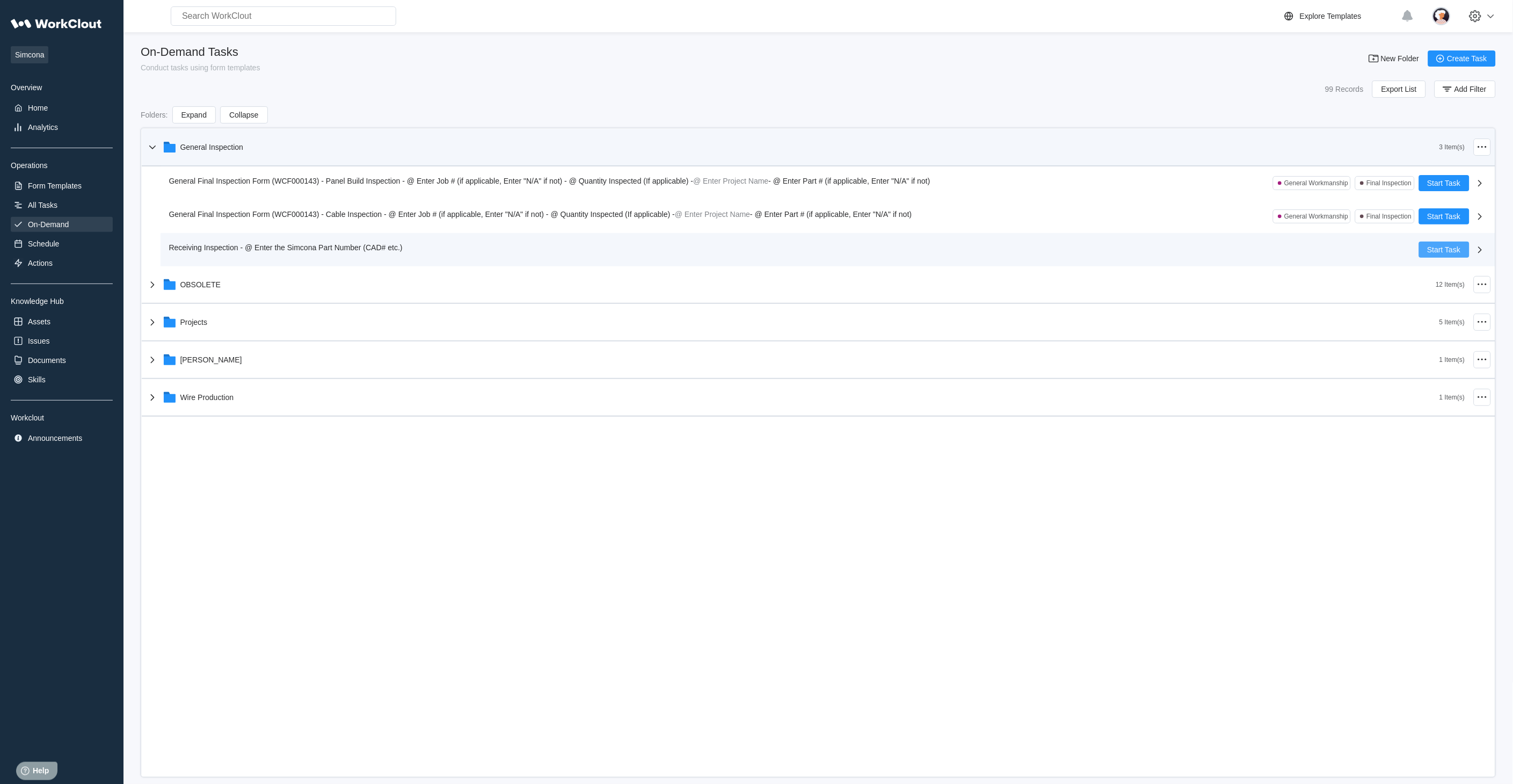
click at [1362, 249] on button "Start Task" at bounding box center [1444, 249] width 50 height 16
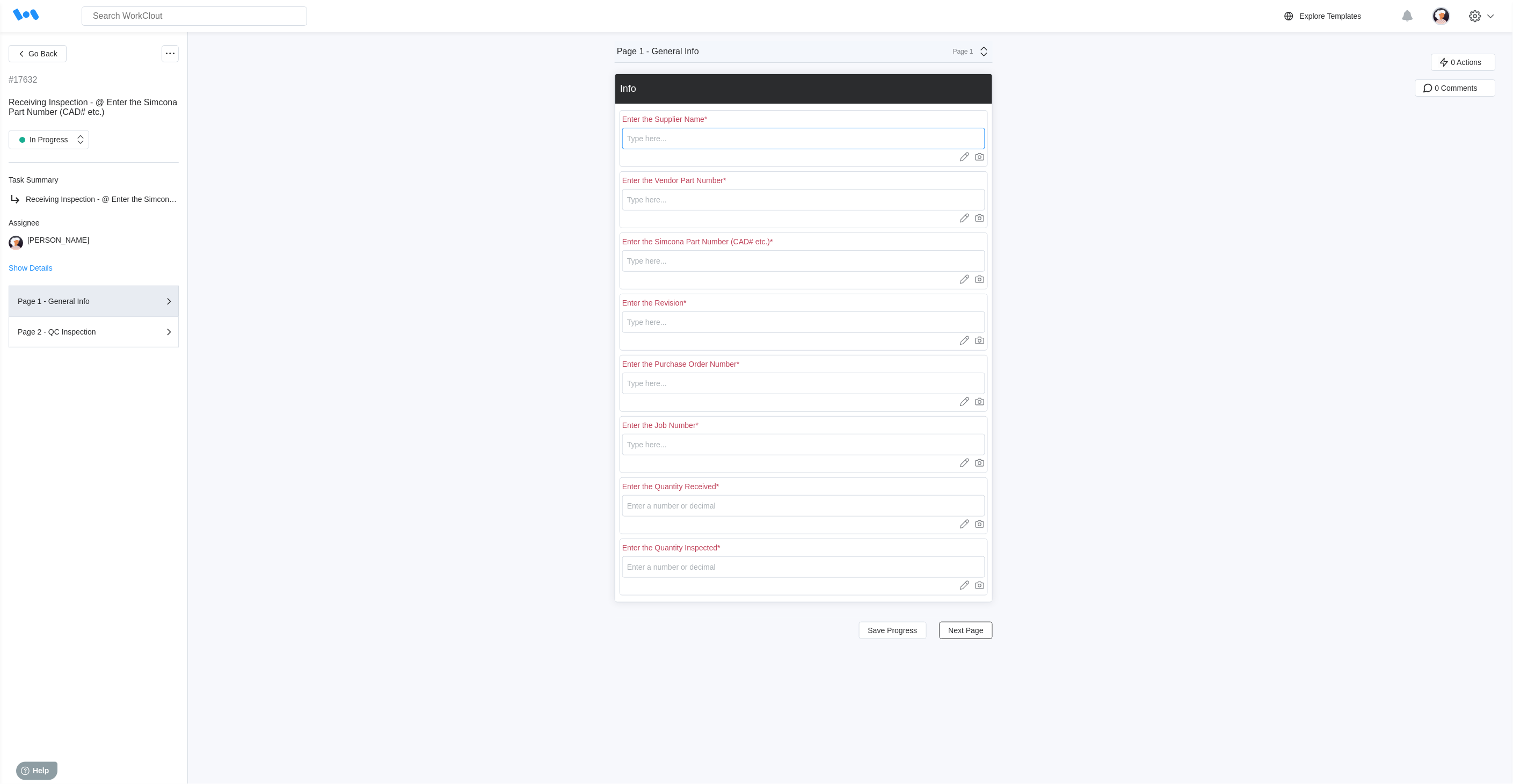
click at [694, 136] on input "text" at bounding box center [804, 139] width 363 height 22
type input "RE [PERSON_NAME]"
click at [653, 202] on input "text" at bounding box center [804, 200] width 363 height 22
type input "LO780"
type input "L0780"
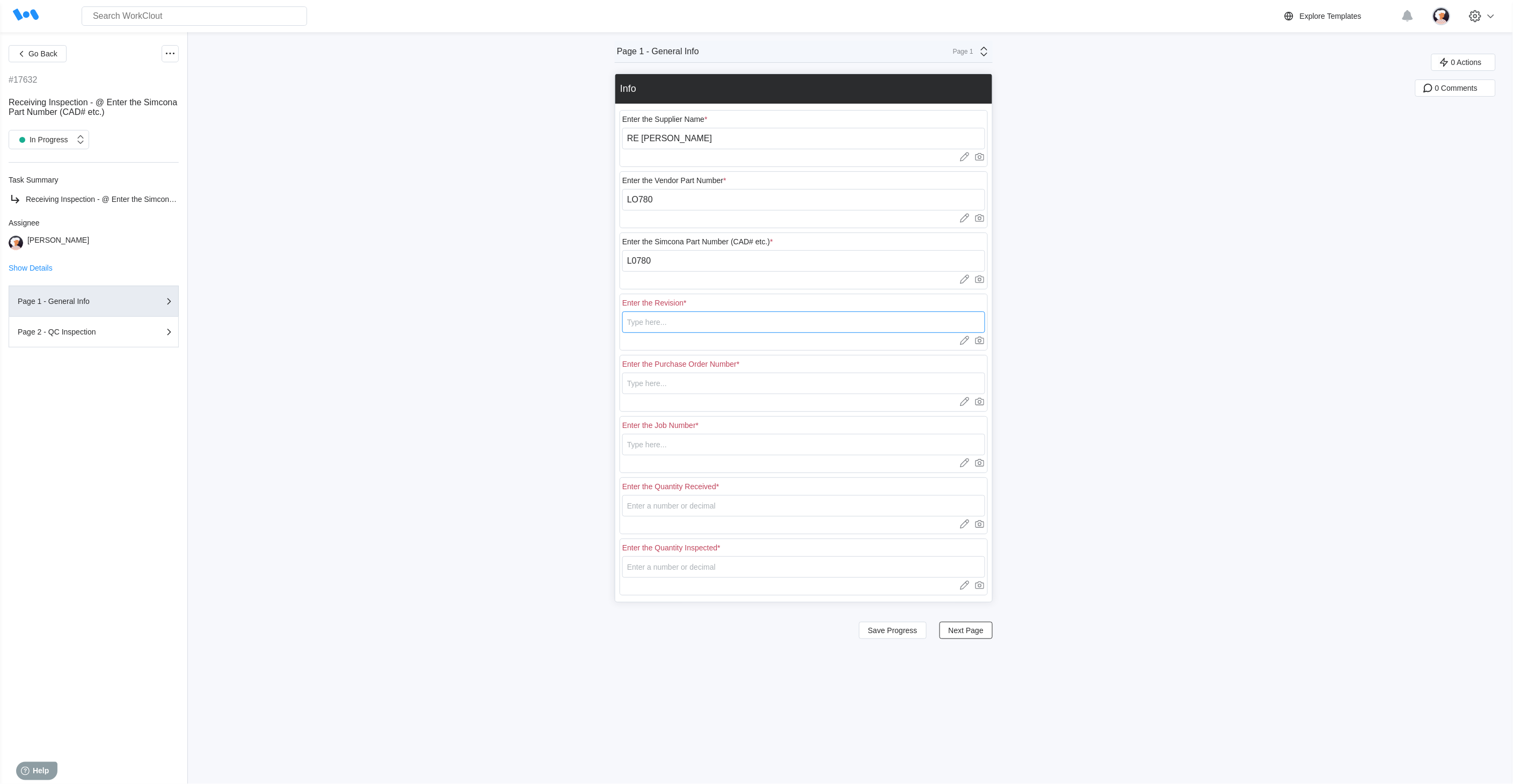
click at [798, 319] on input "text" at bounding box center [804, 322] width 363 height 22
click at [741, 317] on input "text" at bounding box center [804, 322] width 363 height 22
type input "0"
click at [635, 379] on input "text" at bounding box center [804, 384] width 363 height 22
type input "18401"
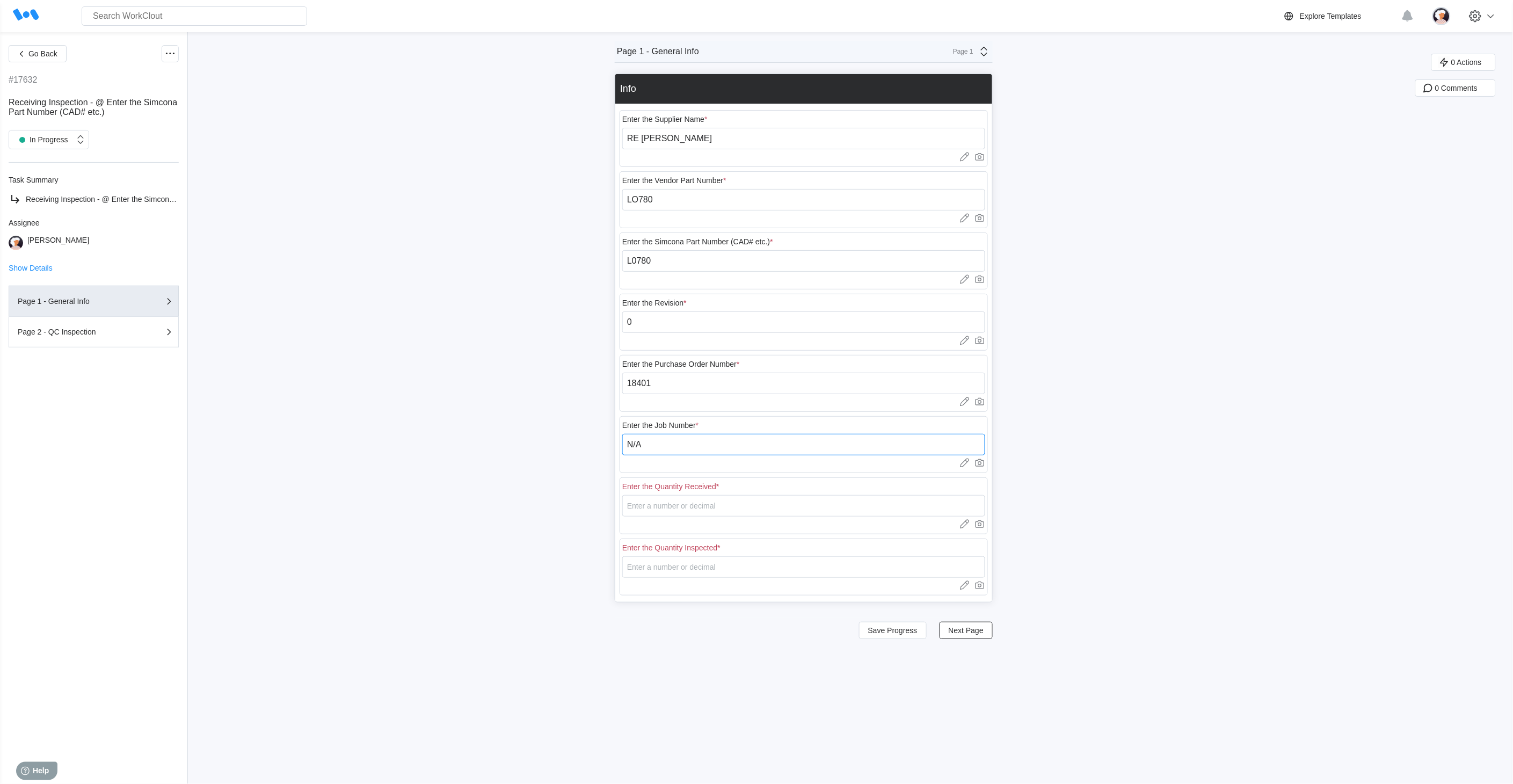
type input "N/A"
type input "20"
type input "5"
click at [901, 642] on div "Save Progress Next Page" at bounding box center [803, 630] width 378 height 26
click at [900, 632] on span "Save Progress" at bounding box center [893, 630] width 49 height 8
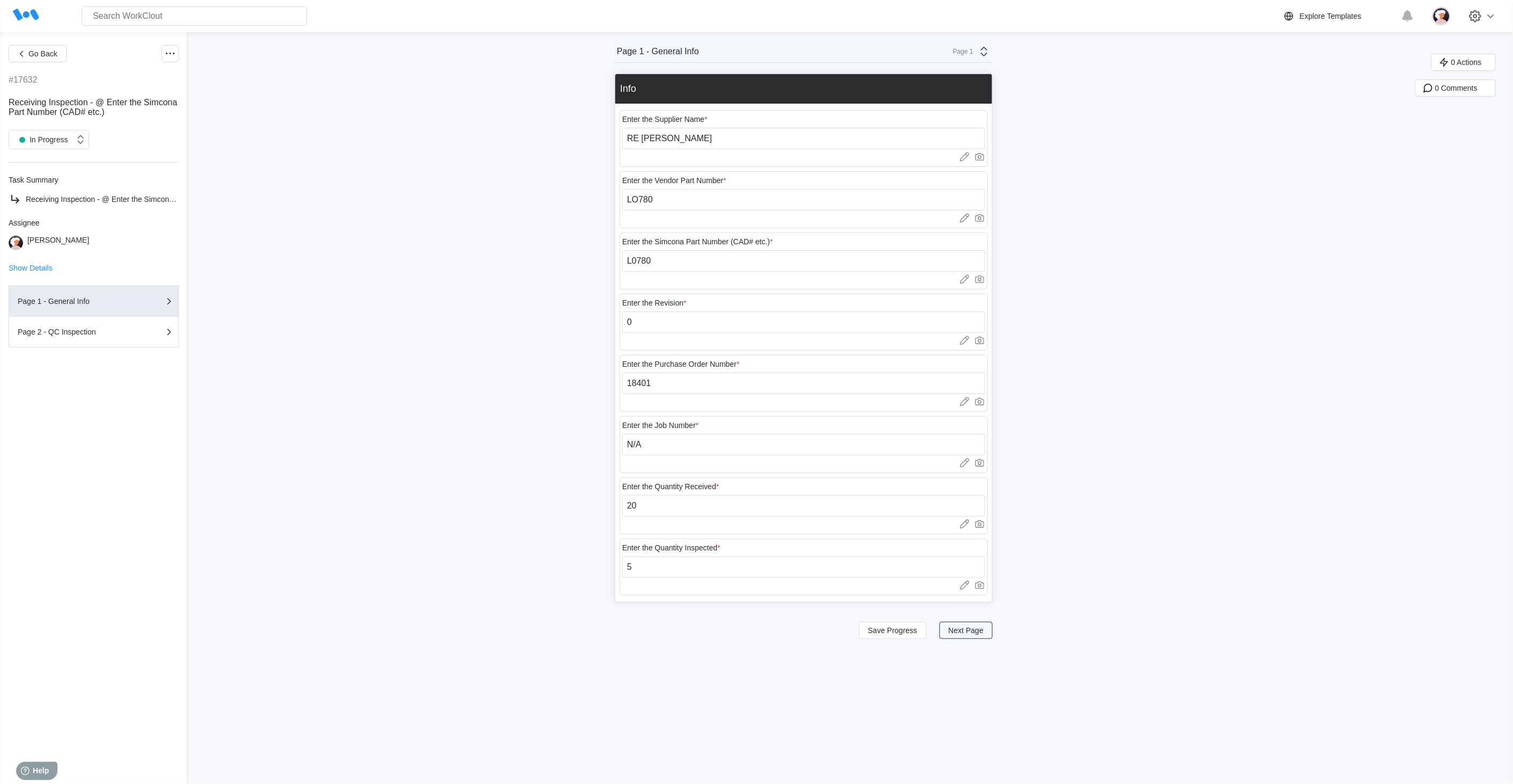
click at [969, 628] on span "Next Page" at bounding box center [966, 630] width 35 height 8
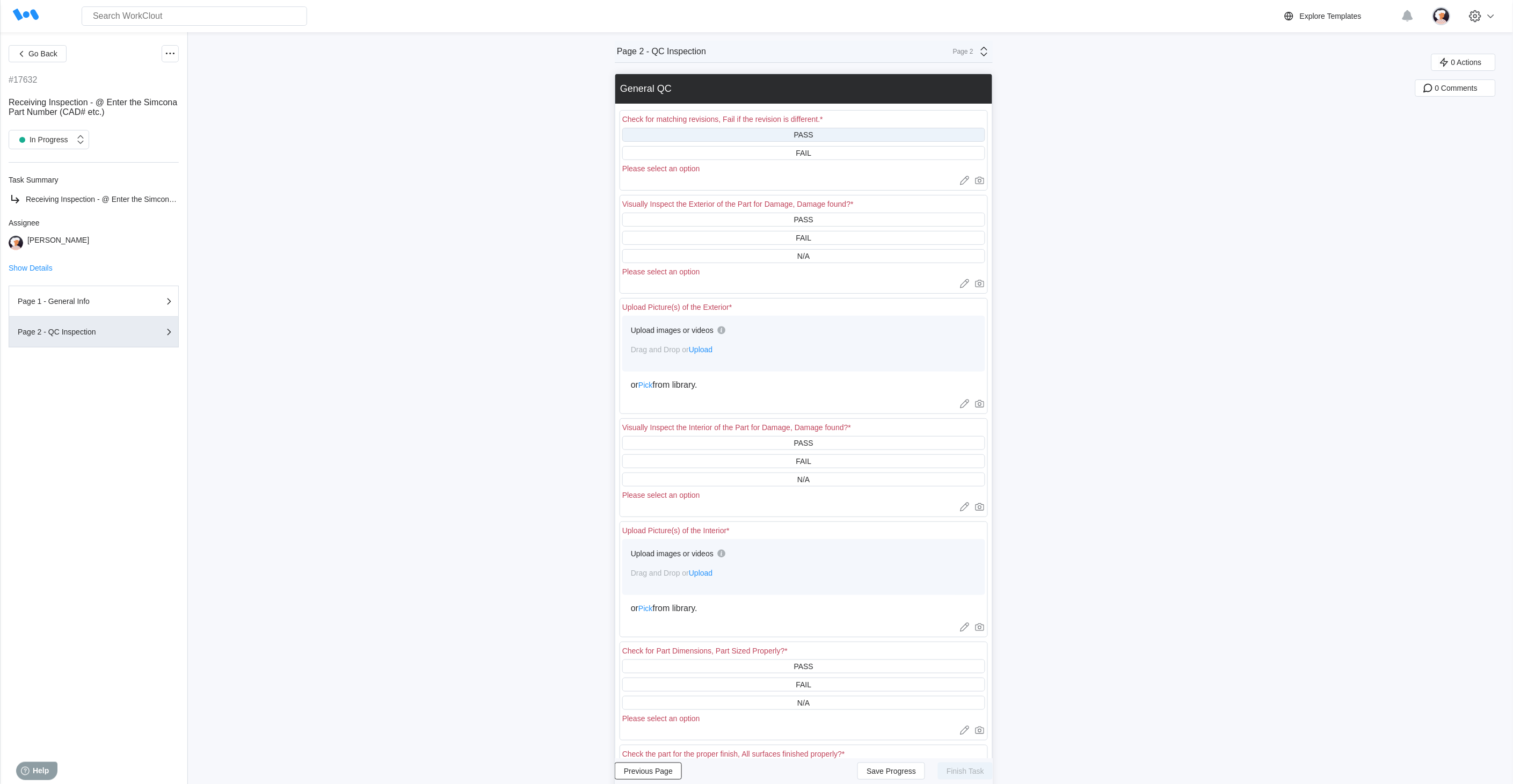
click at [829, 136] on div "PASS" at bounding box center [804, 135] width 363 height 14
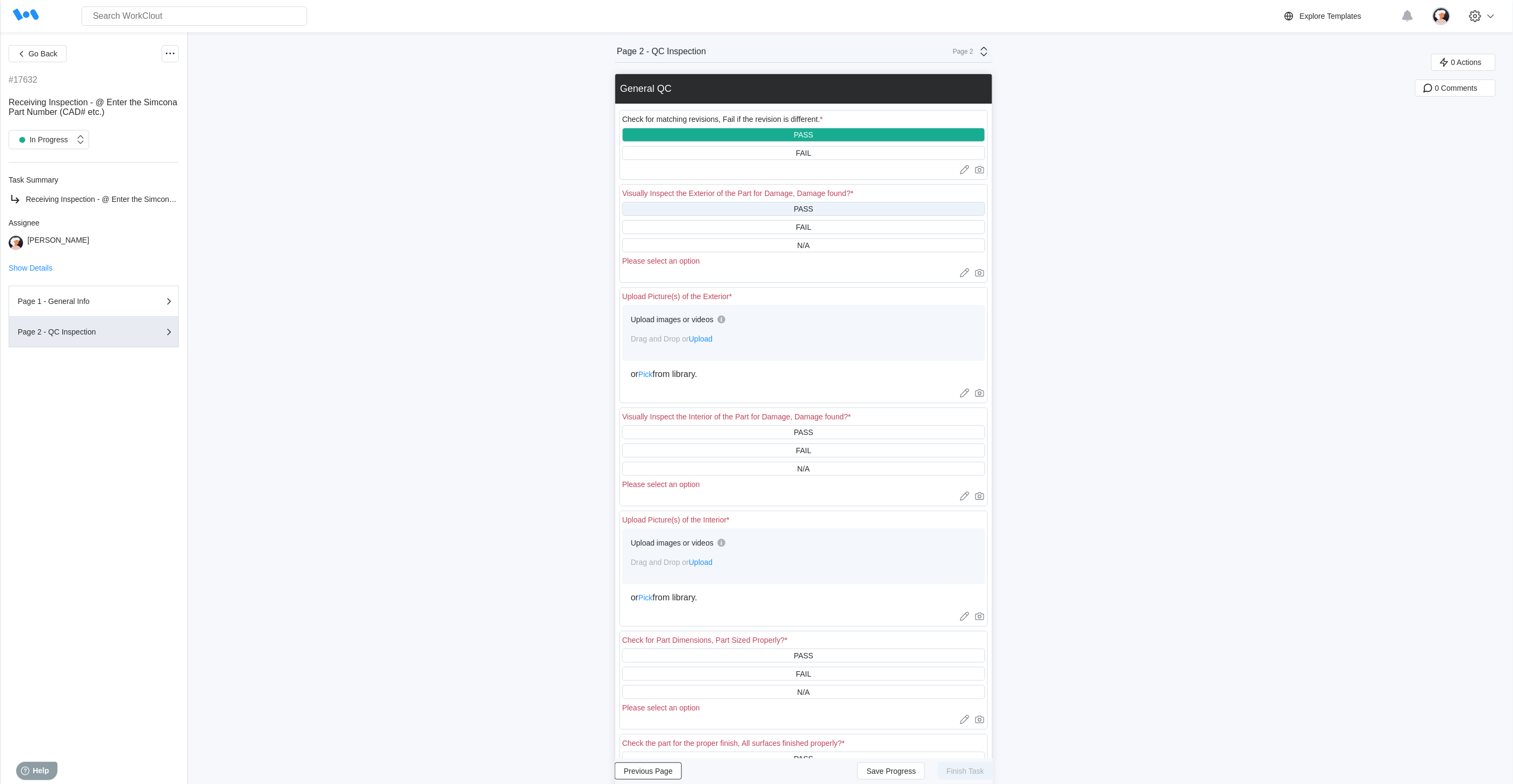
click at [820, 213] on div "PASS" at bounding box center [804, 209] width 363 height 14
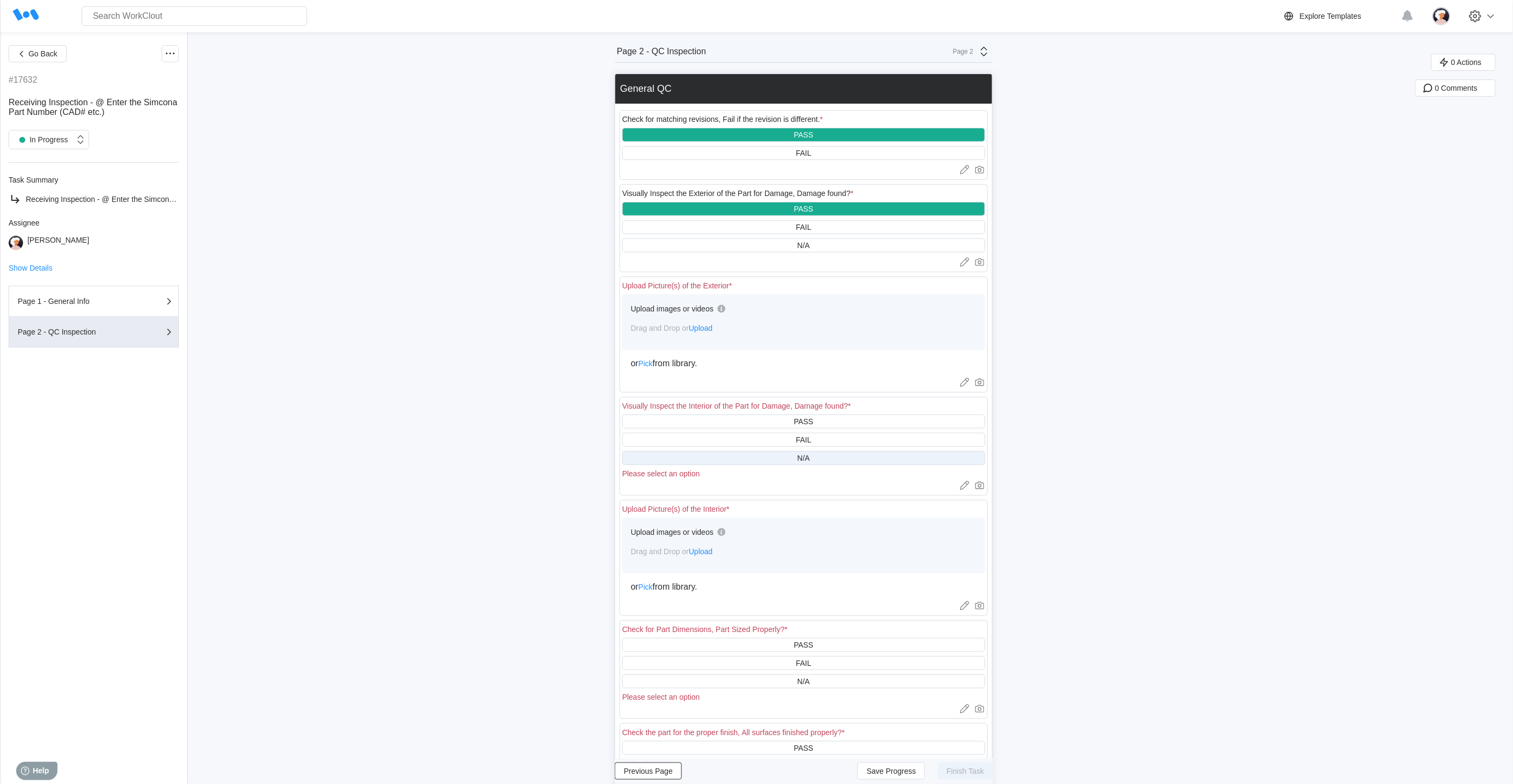
click at [765, 456] on div "N/A" at bounding box center [804, 458] width 363 height 14
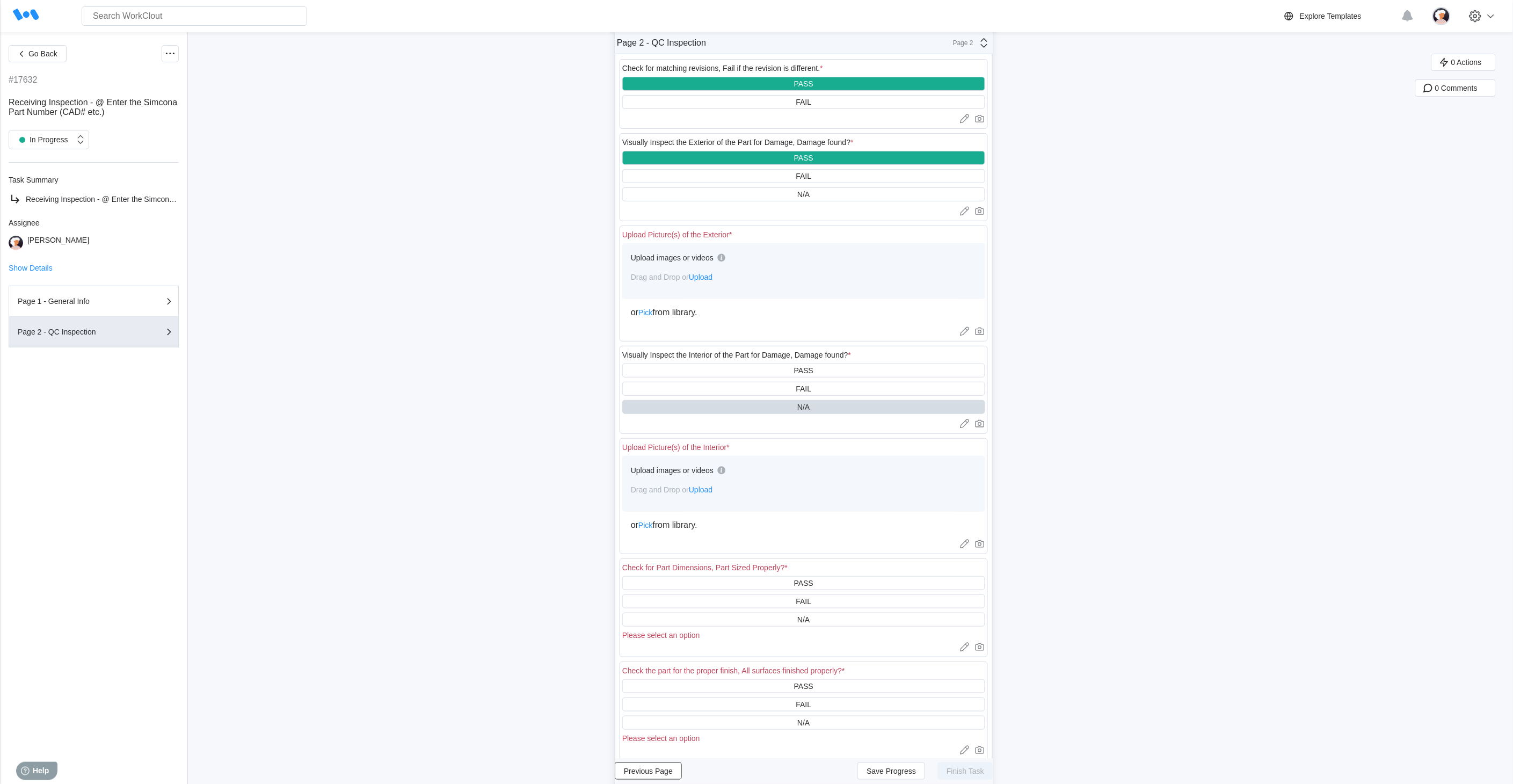
scroll to position [119, 0]
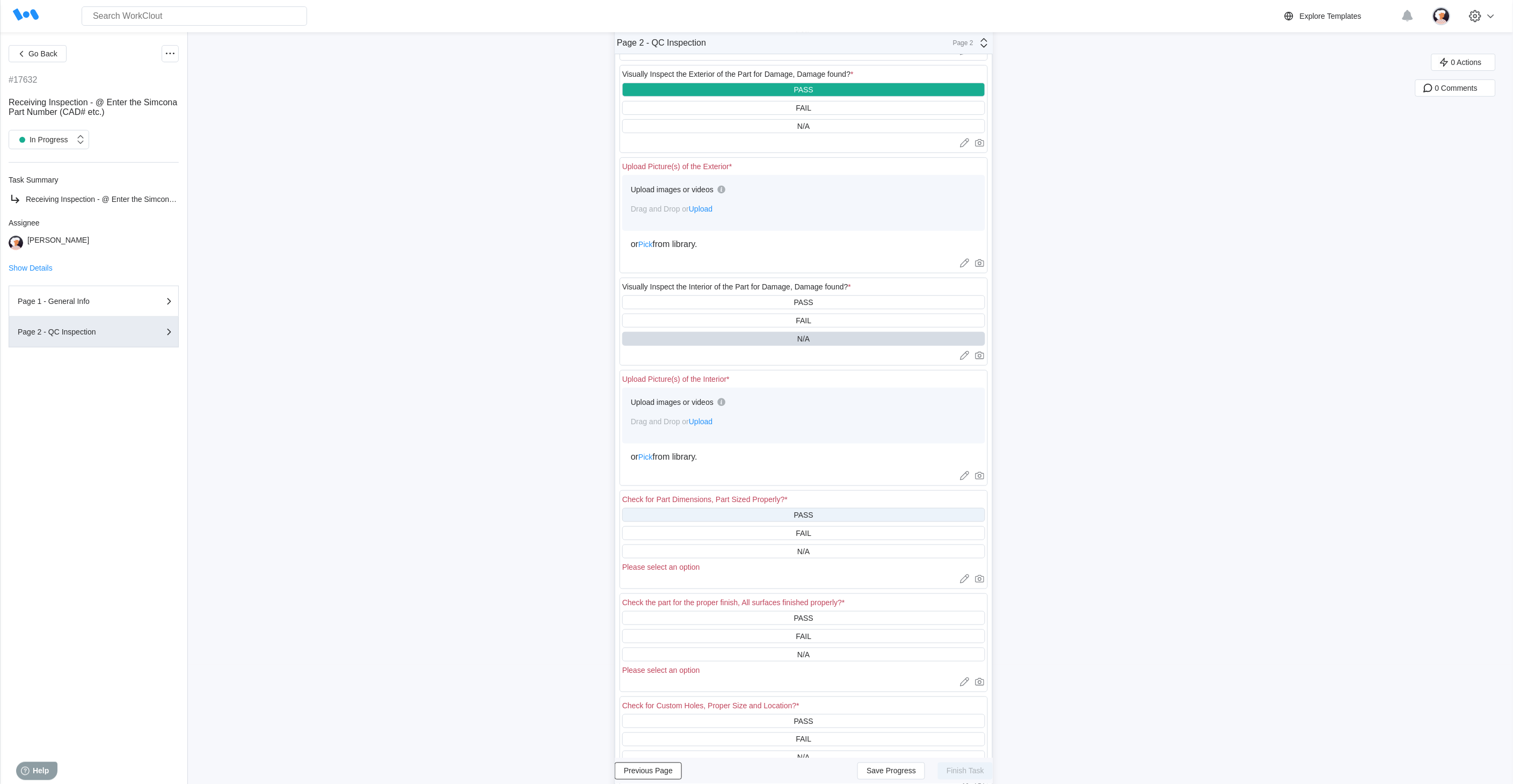
click at [757, 516] on div "PASS" at bounding box center [804, 515] width 363 height 14
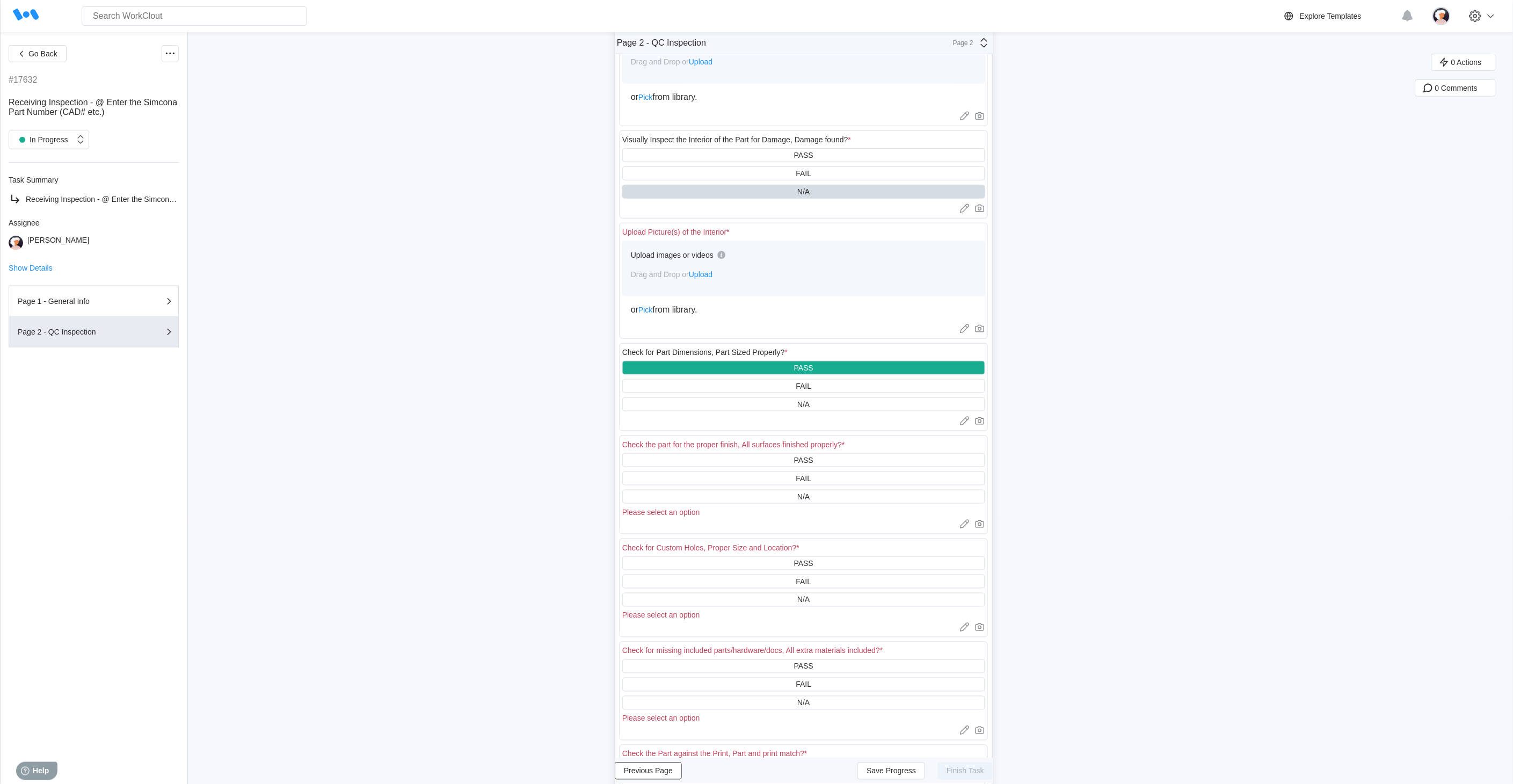
scroll to position [298, 0]
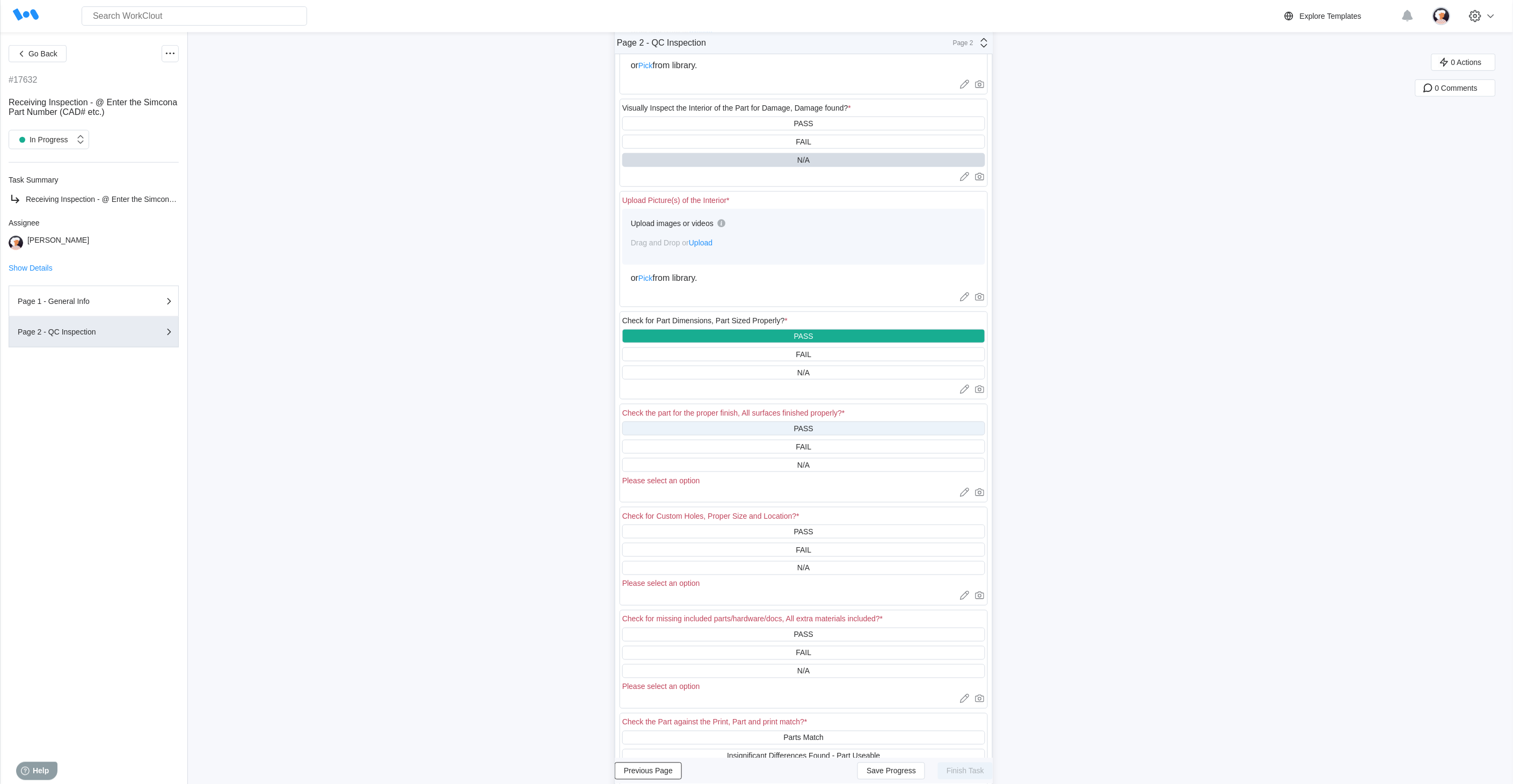
click at [723, 424] on div "PASS" at bounding box center [804, 428] width 363 height 14
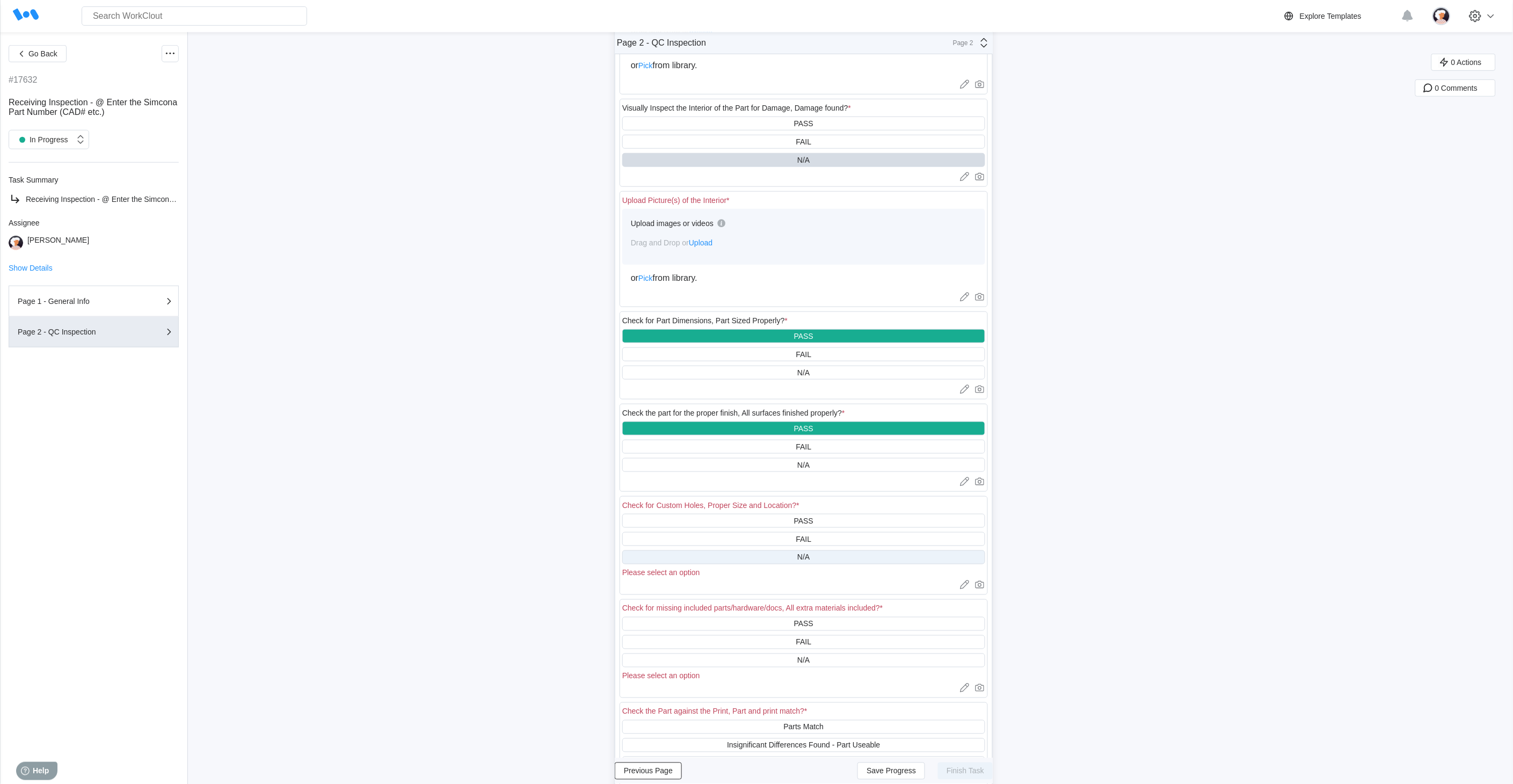
click at [746, 554] on div "N/A" at bounding box center [804, 557] width 363 height 14
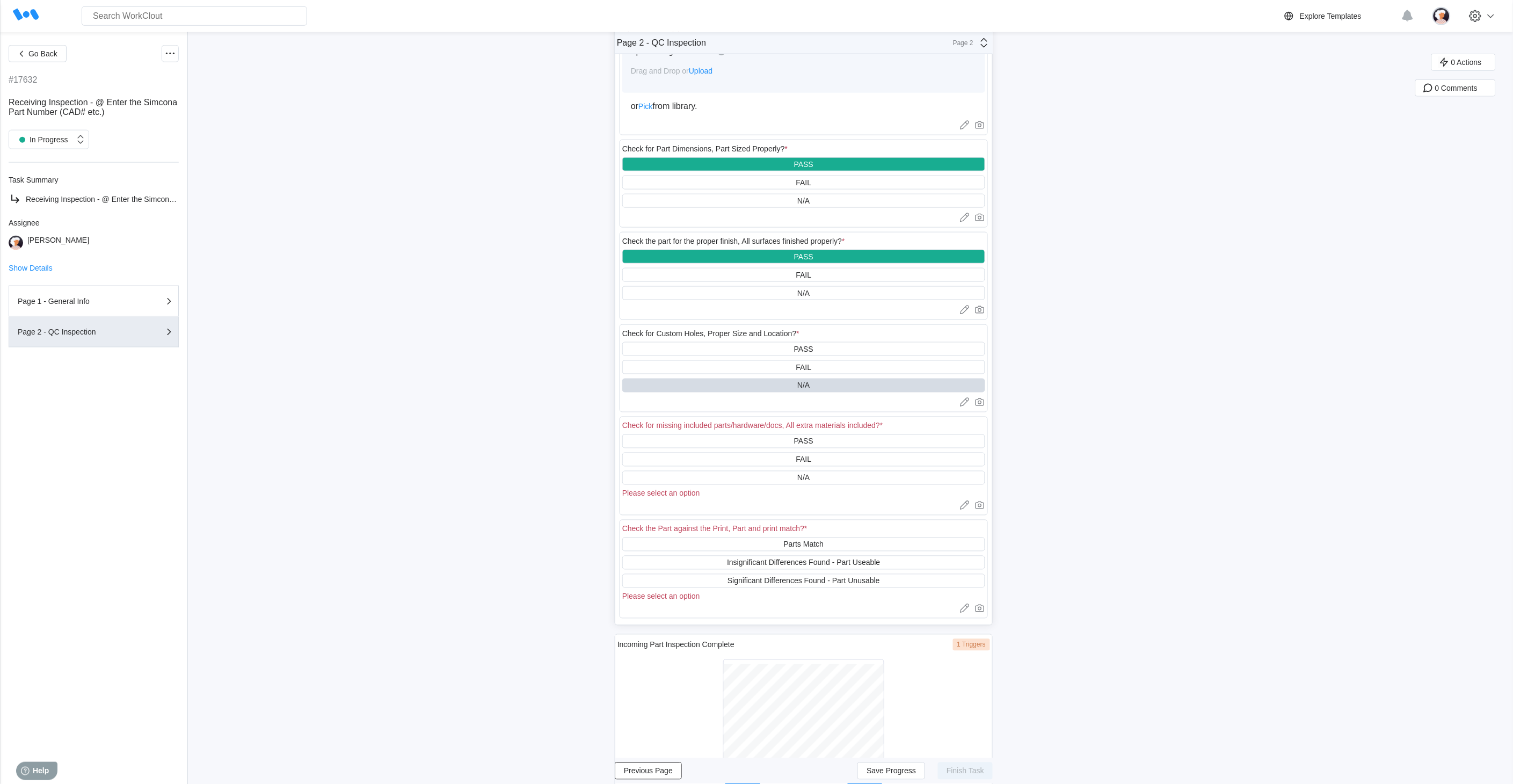
scroll to position [477, 0]
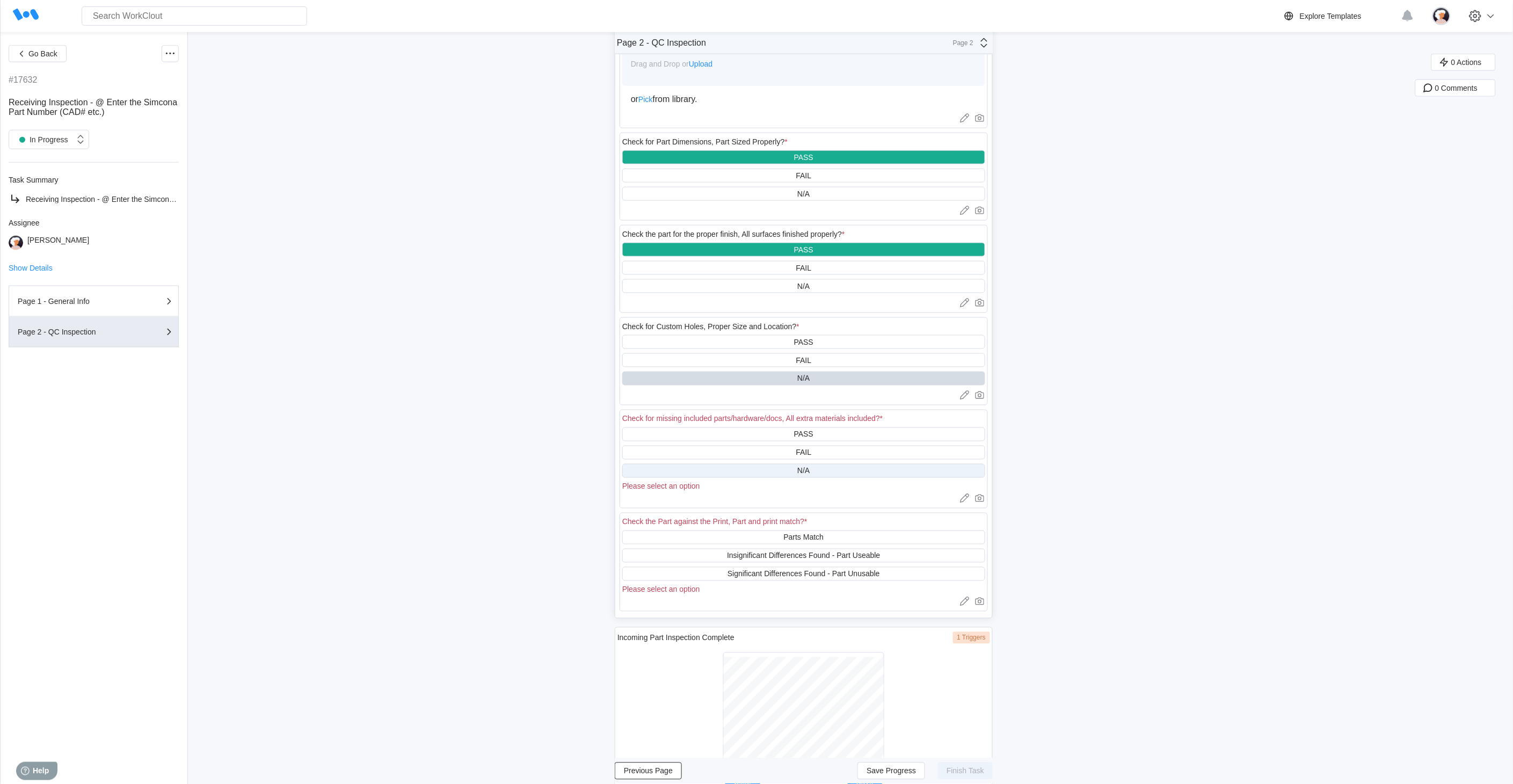
click at [736, 469] on div "N/A" at bounding box center [804, 470] width 363 height 14
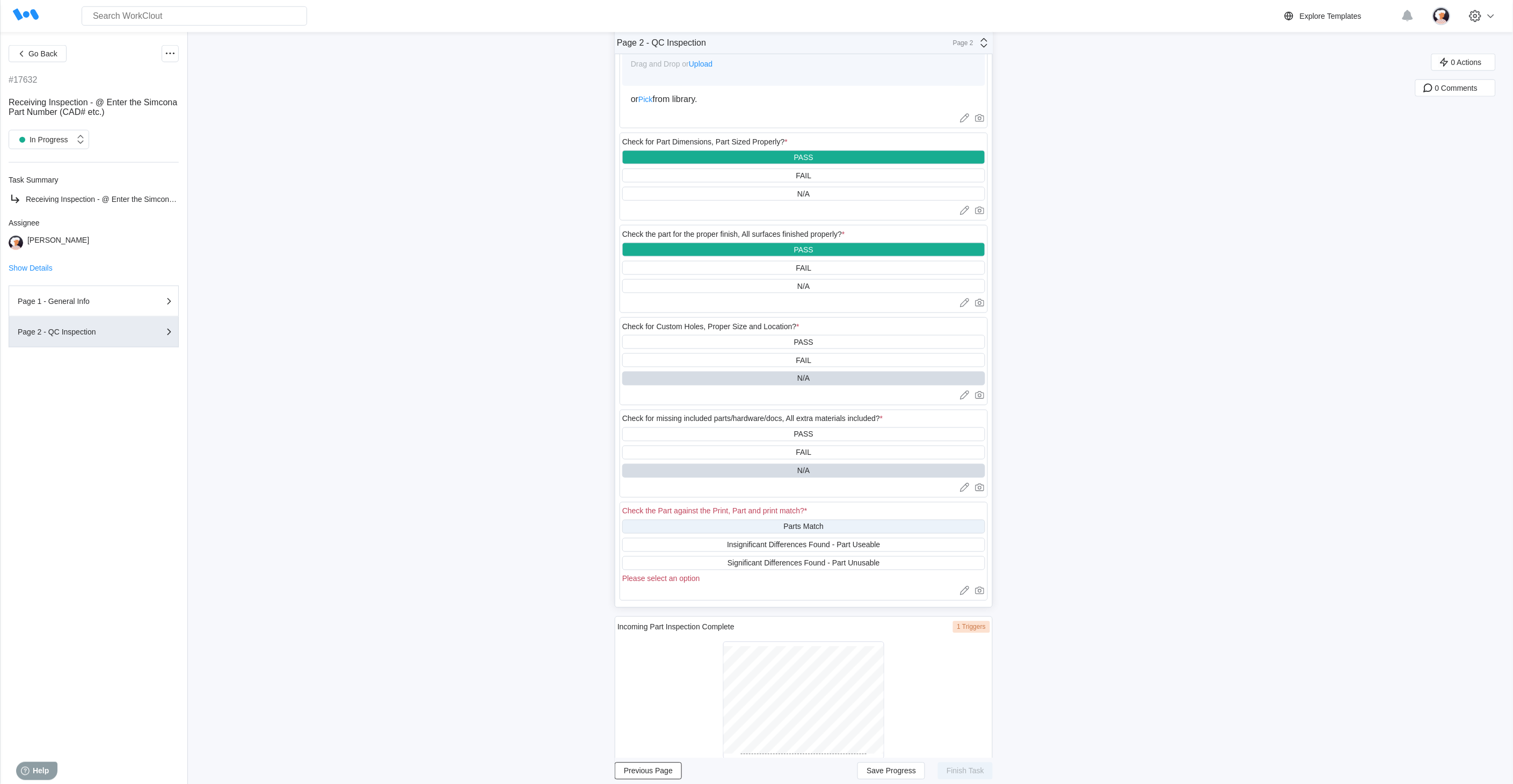
click at [742, 523] on div "Parts Match" at bounding box center [804, 527] width 363 height 14
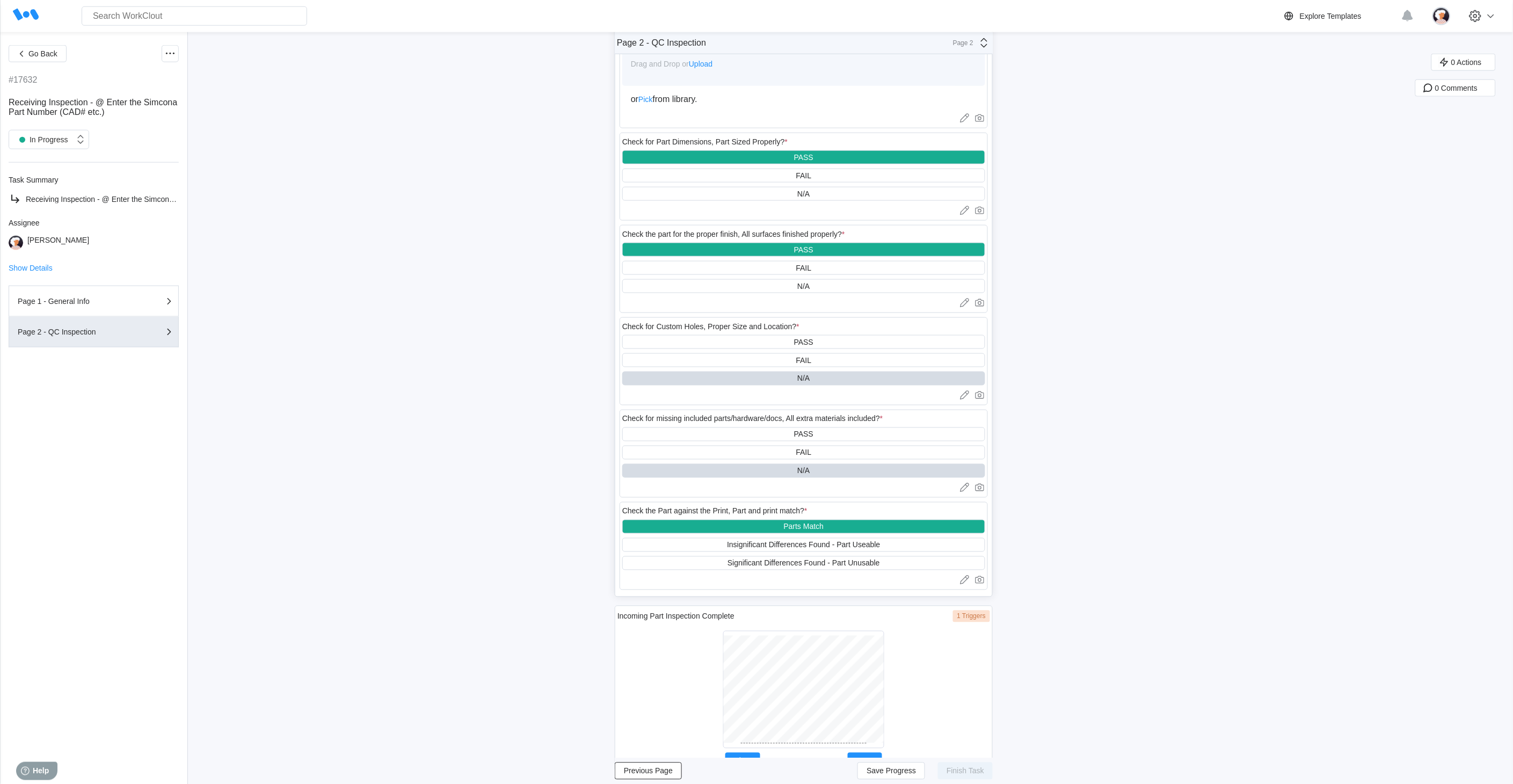
scroll to position [507, 0]
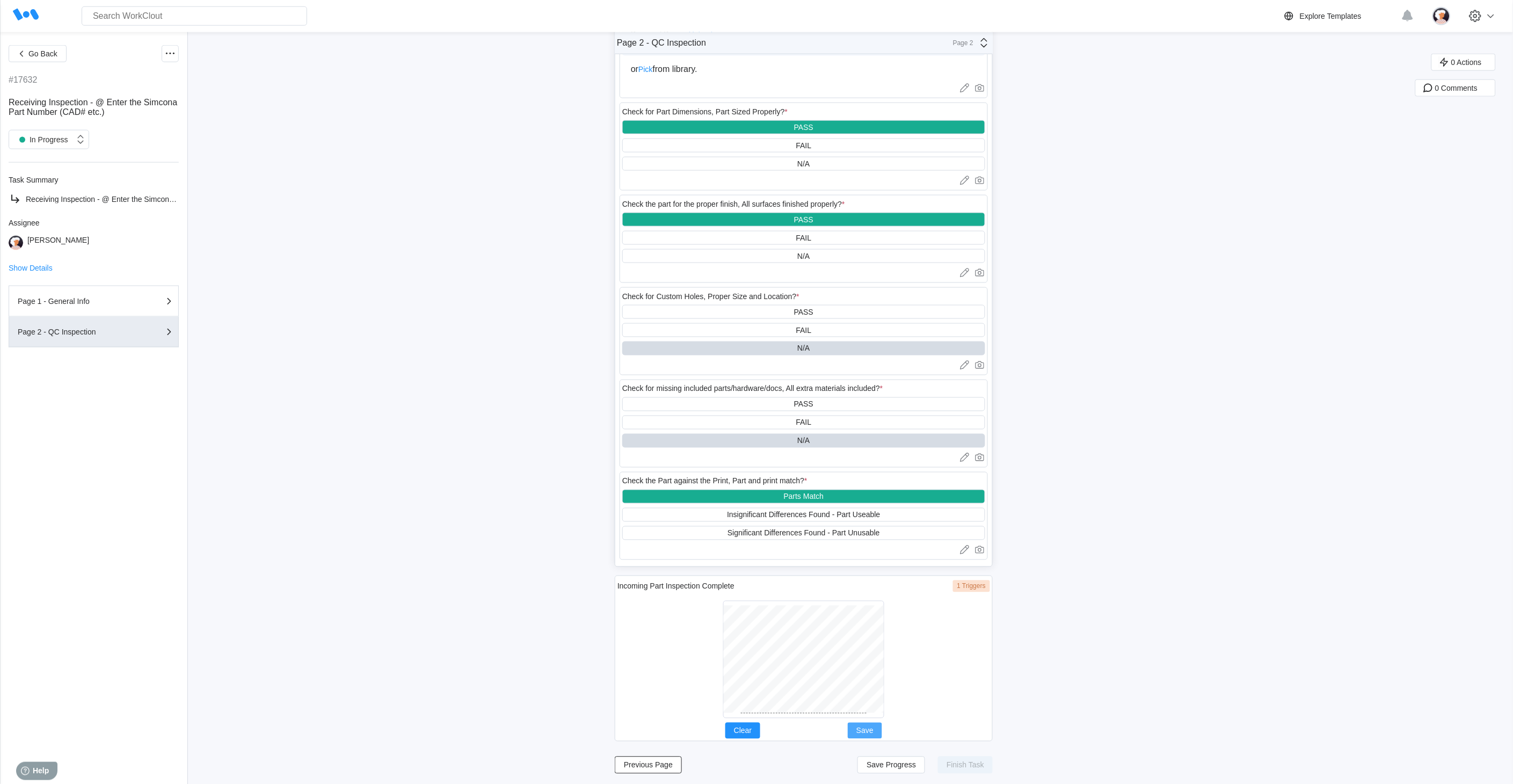
click at [883, 728] on button "Save" at bounding box center [865, 731] width 35 height 16
click at [900, 763] on span "Save Progress" at bounding box center [892, 765] width 49 height 8
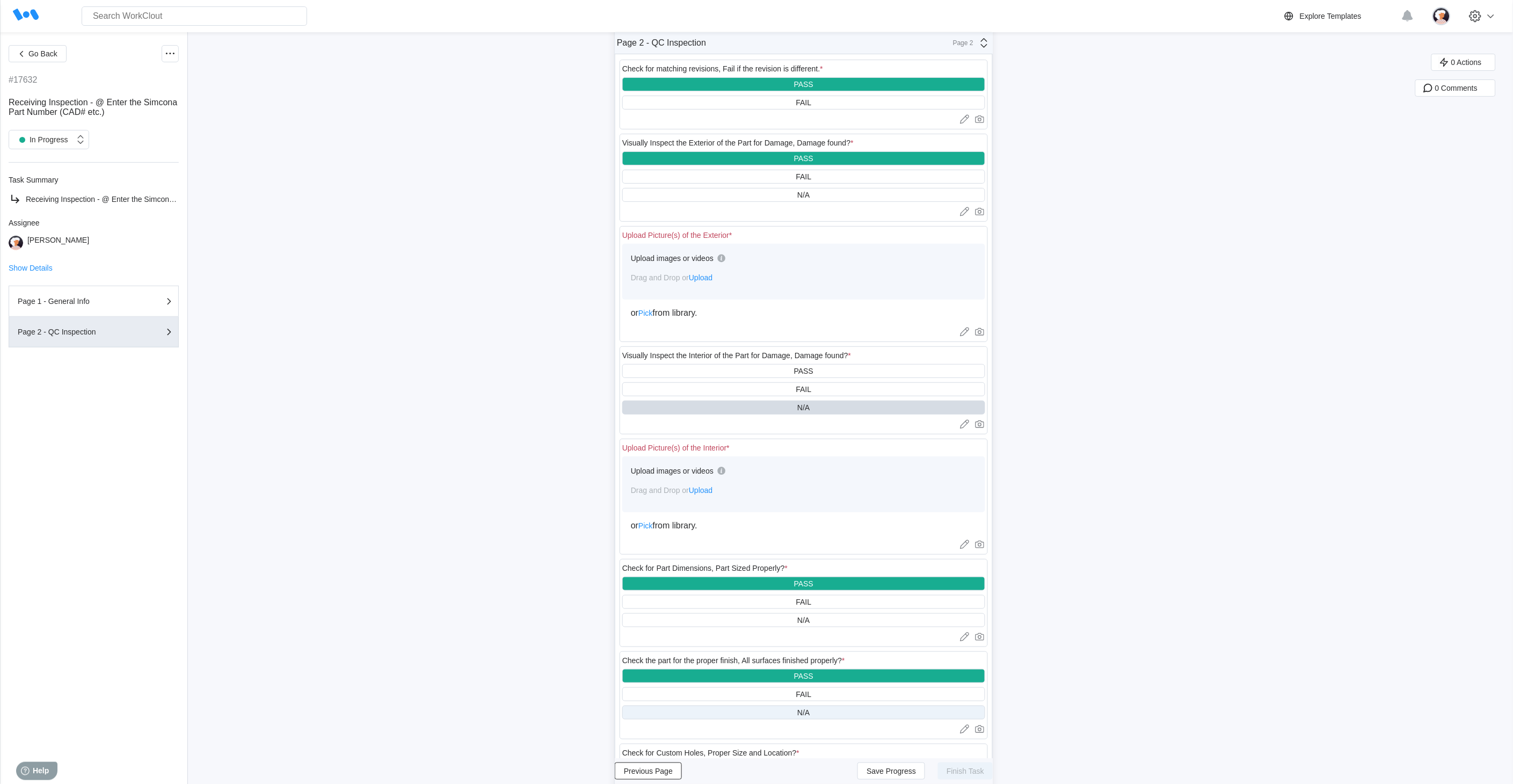
scroll to position [30, 0]
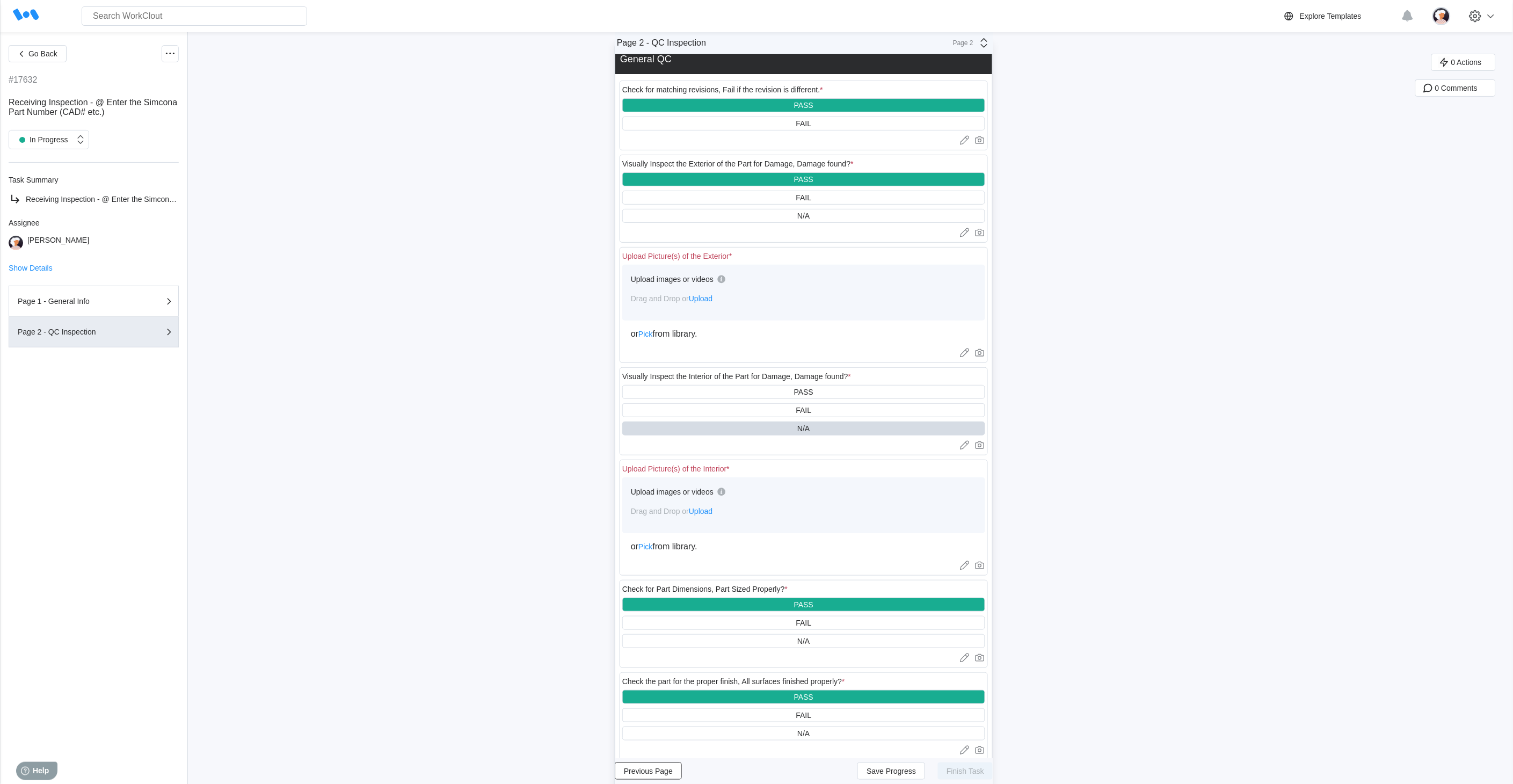
click at [705, 512] on span "Upload" at bounding box center [701, 511] width 24 height 9
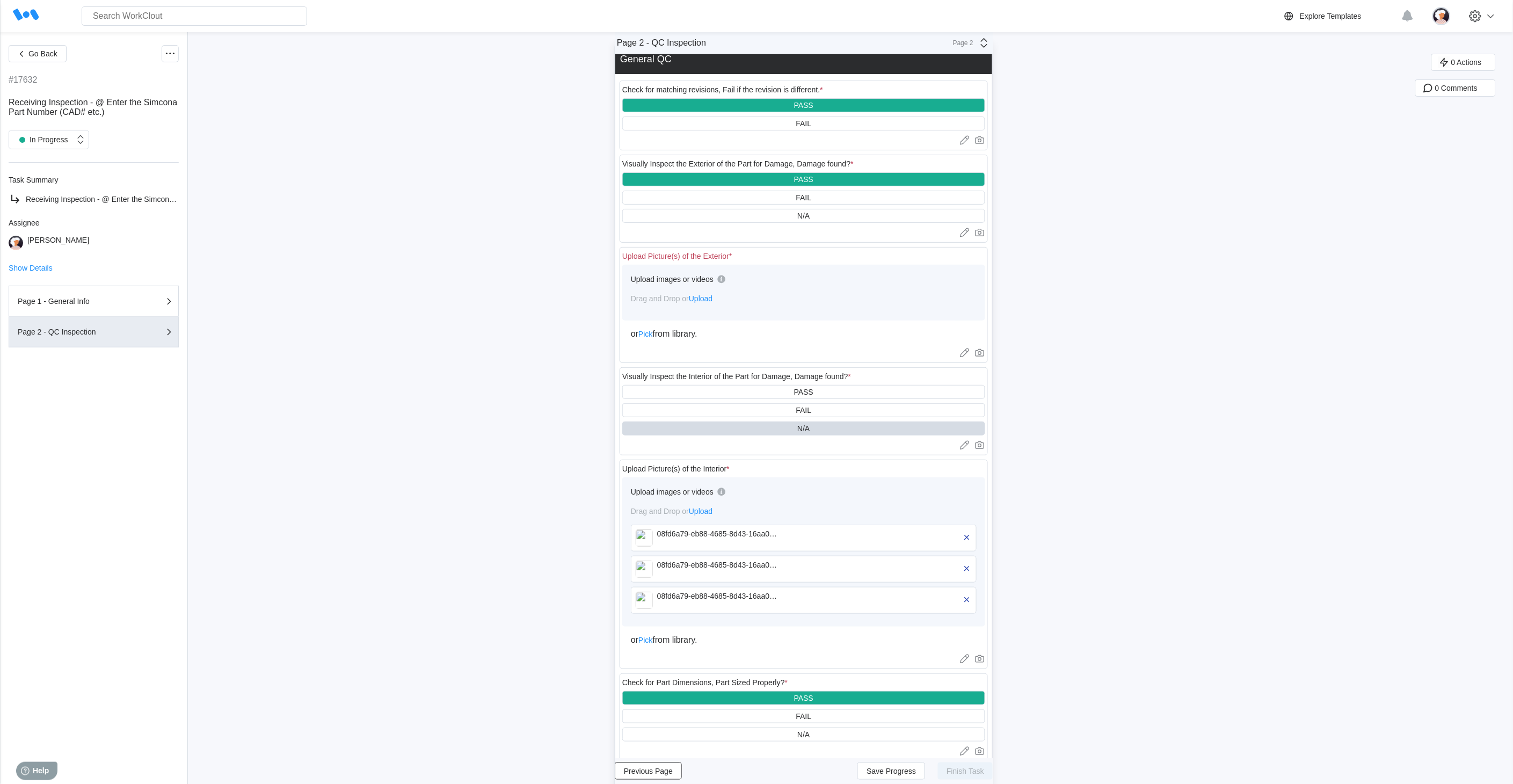
click at [708, 299] on span "Upload" at bounding box center [701, 298] width 24 height 9
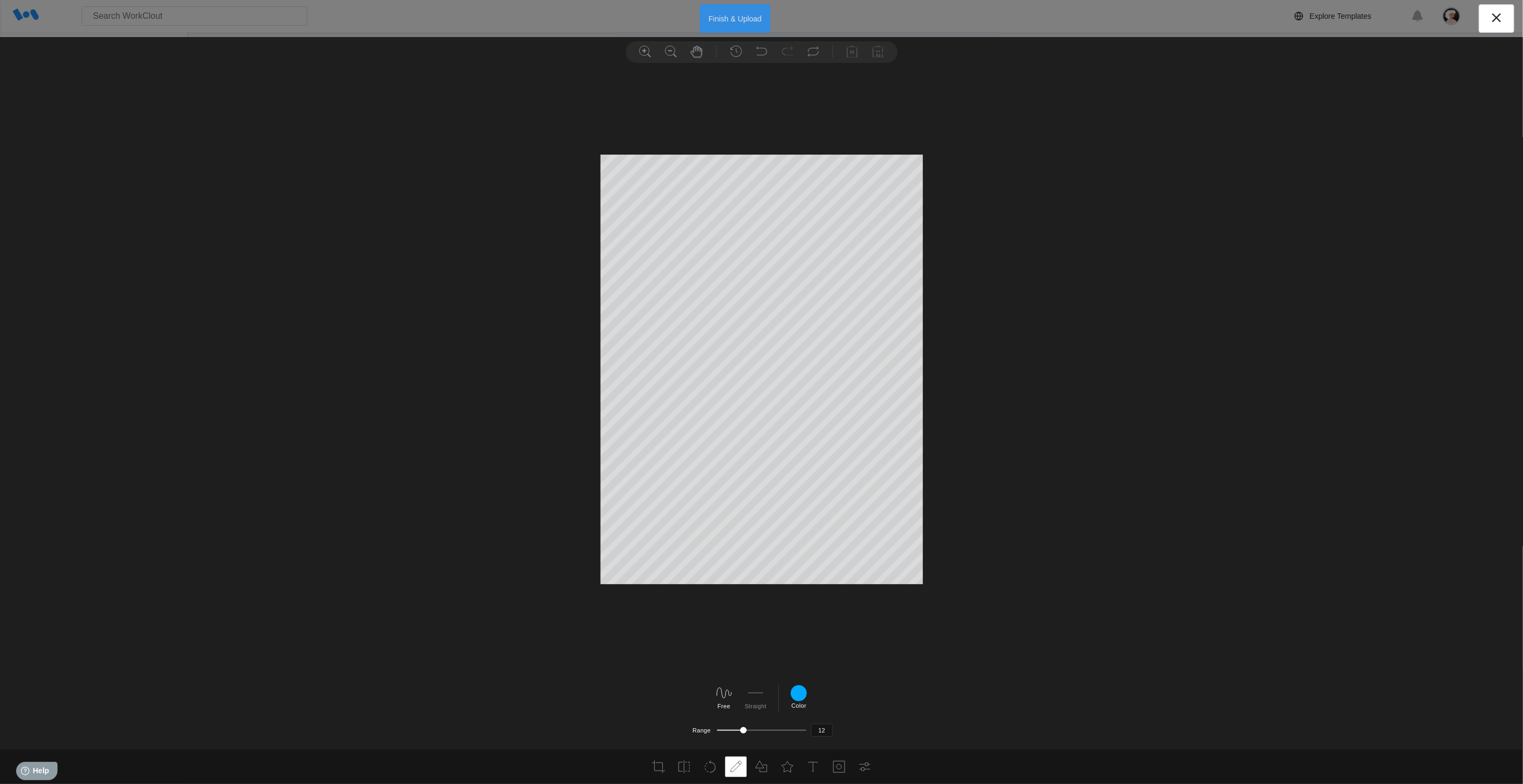
click at [733, 18] on button "Finish & Upload" at bounding box center [735, 18] width 70 height 29
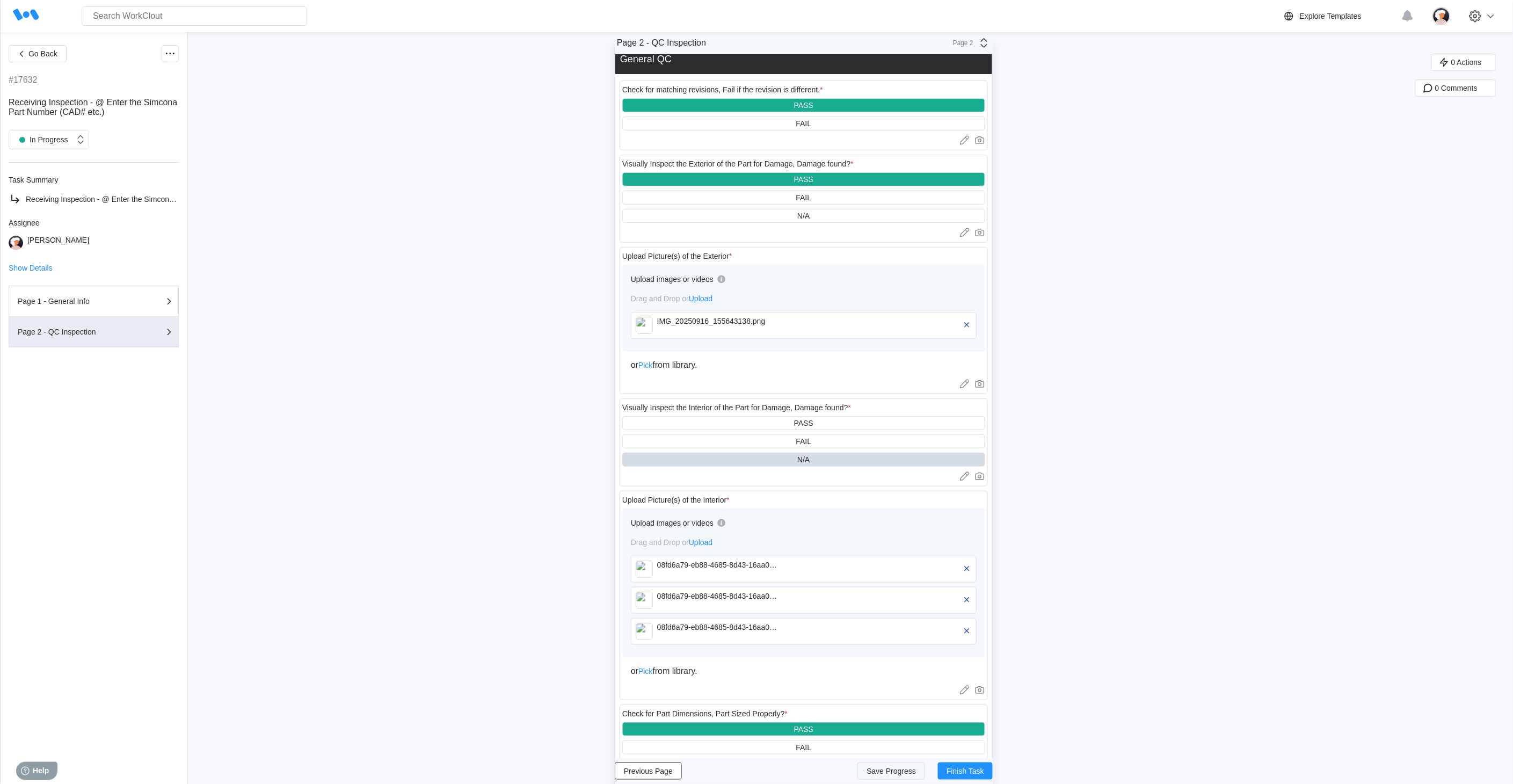
click at [904, 771] on span "Save Progress" at bounding box center [892, 771] width 49 height 8
click at [973, 770] on span "Finish Task" at bounding box center [966, 771] width 37 height 8
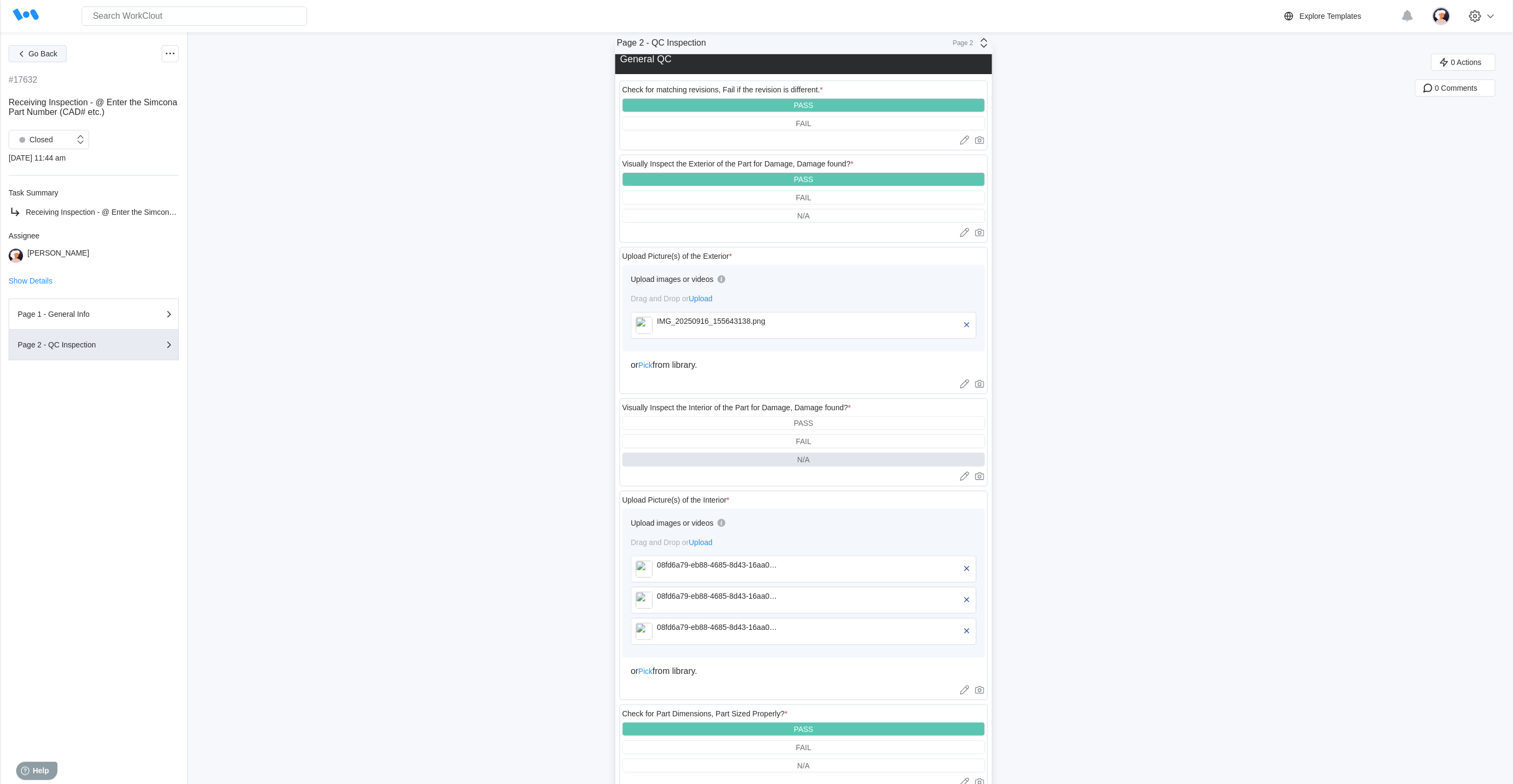
click at [40, 55] on span "Go Back" at bounding box center [42, 54] width 29 height 8
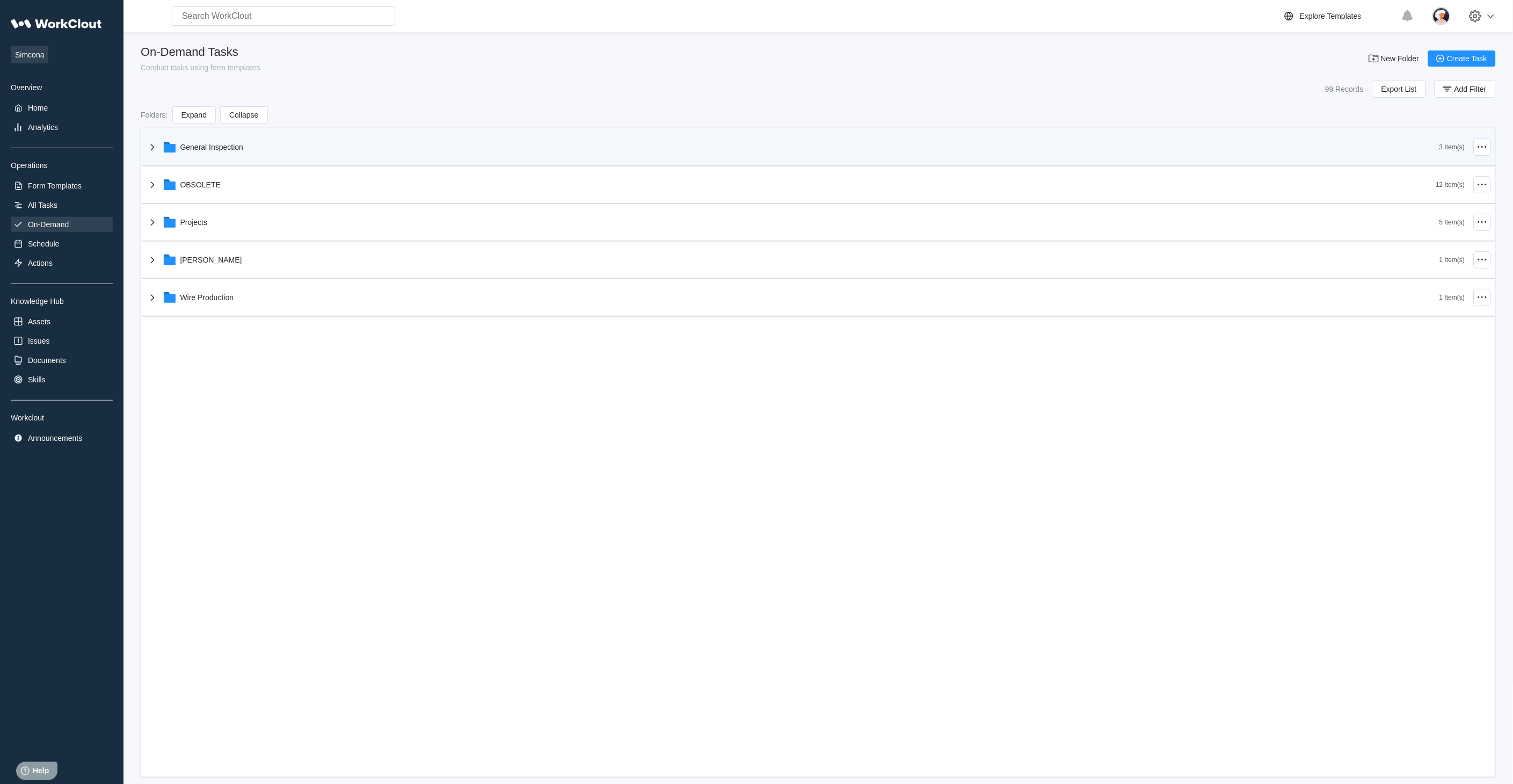
click at [156, 149] on icon at bounding box center [152, 147] width 13 height 13
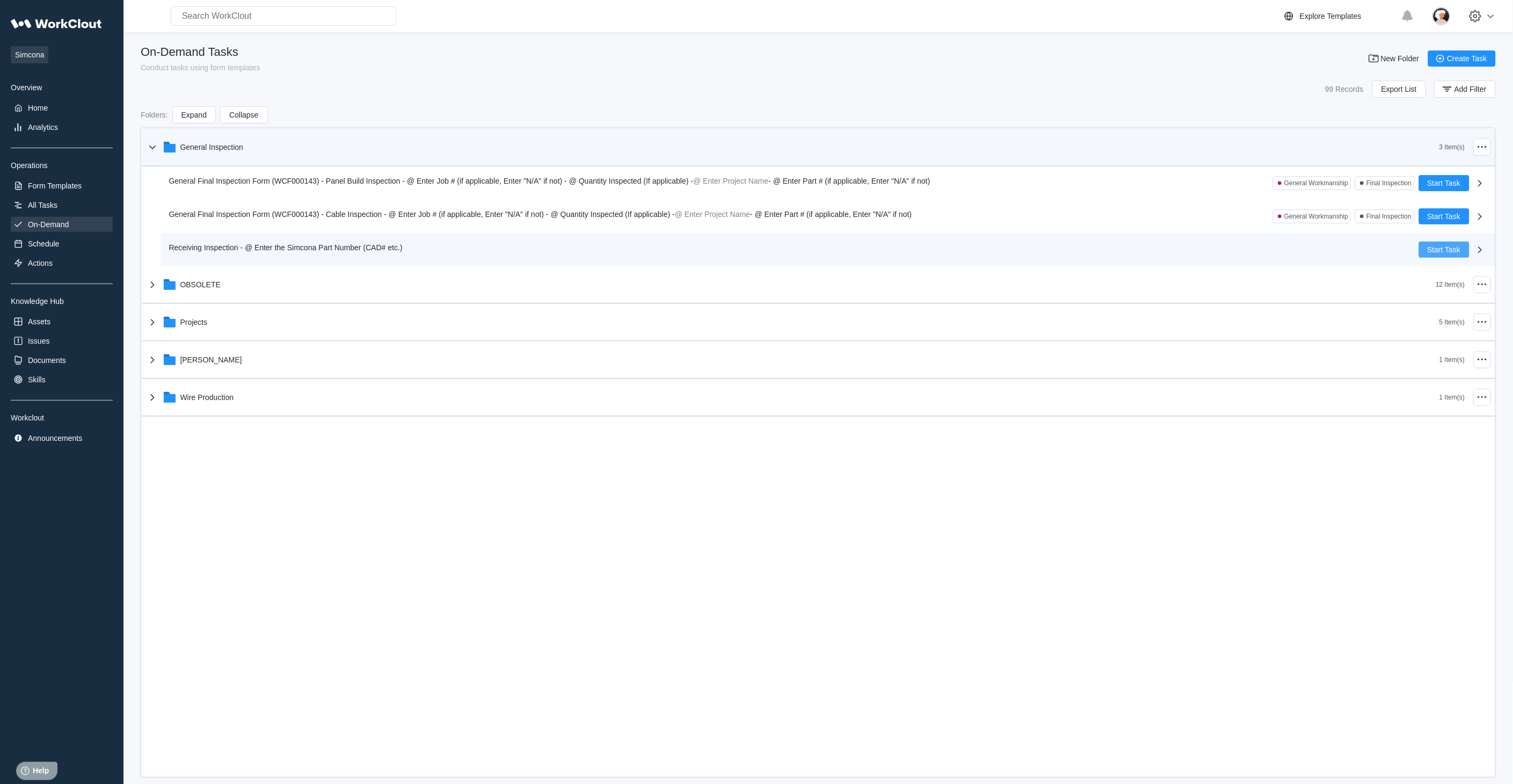
click at [1432, 251] on span "Start Task" at bounding box center [1445, 249] width 34 height 8
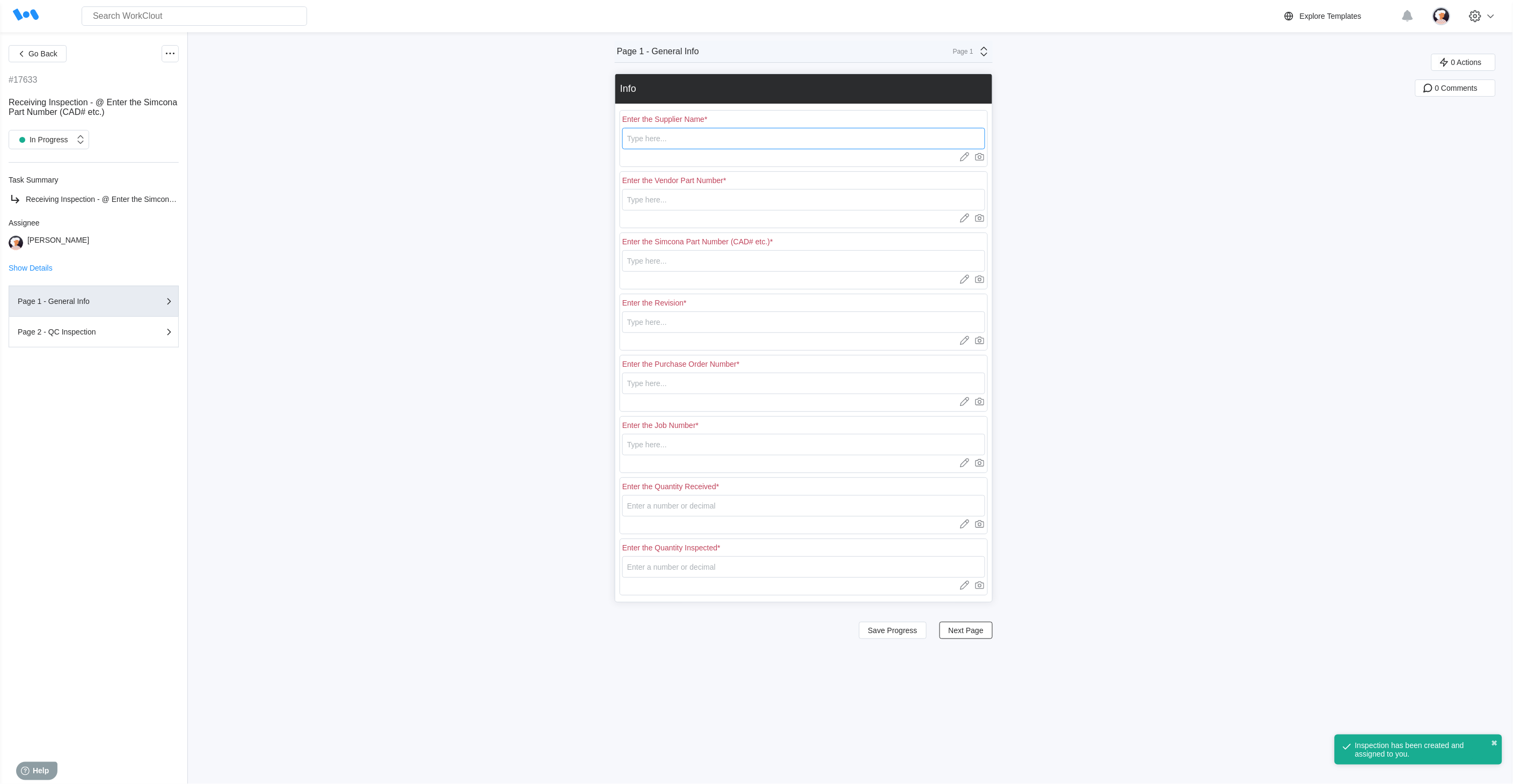
click at [767, 140] on input "text" at bounding box center [804, 139] width 363 height 22
type input "RE [PERSON_NAME]"
click at [661, 196] on input "text" at bounding box center [804, 200] width 363 height 22
type input "L0779"
click at [667, 259] on input "text" at bounding box center [804, 261] width 363 height 22
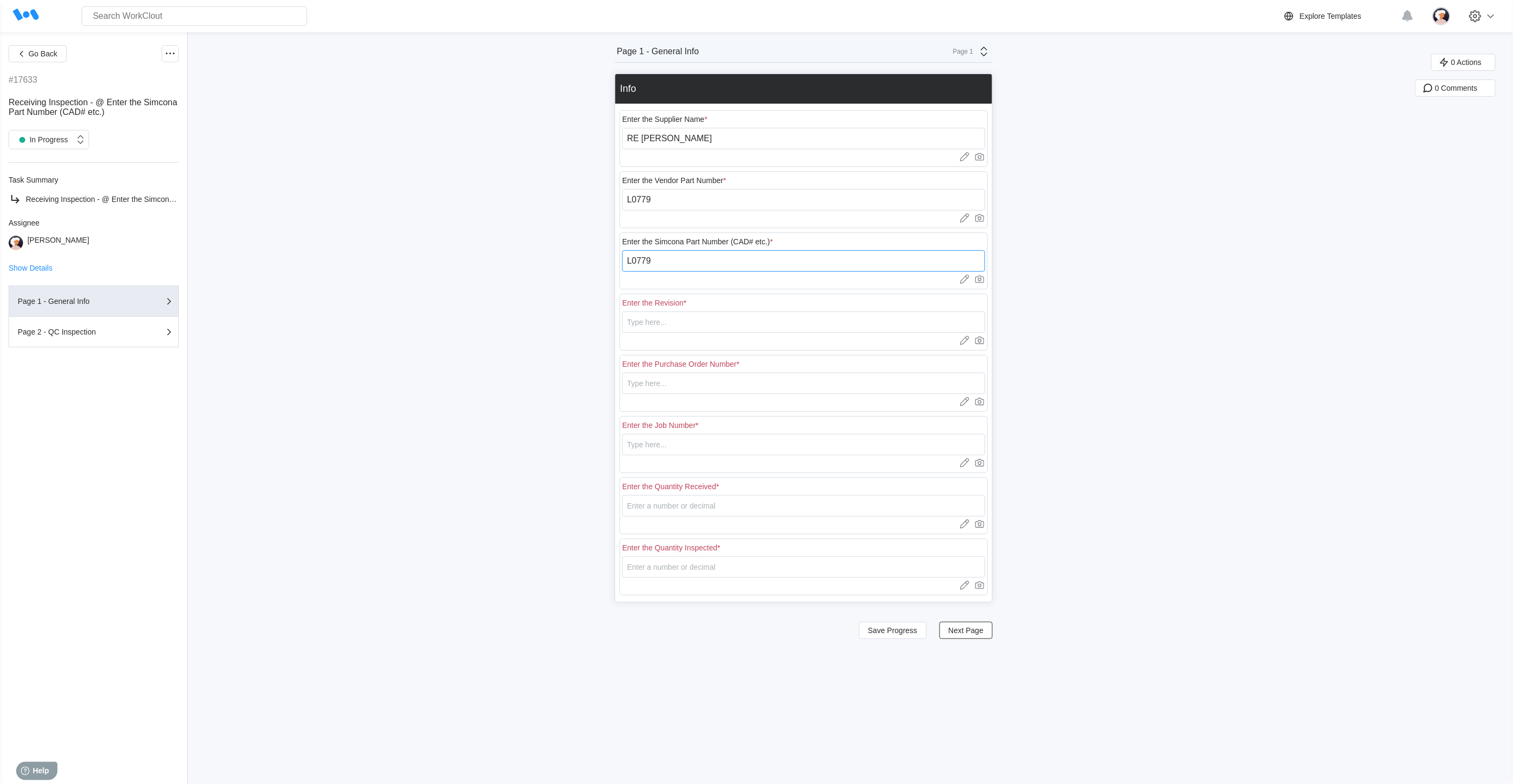
type input "L0779"
click at [672, 318] on input "text" at bounding box center [804, 322] width 363 height 22
type input "0"
click at [635, 382] on input "text" at bounding box center [804, 384] width 363 height 22
type input "18401"
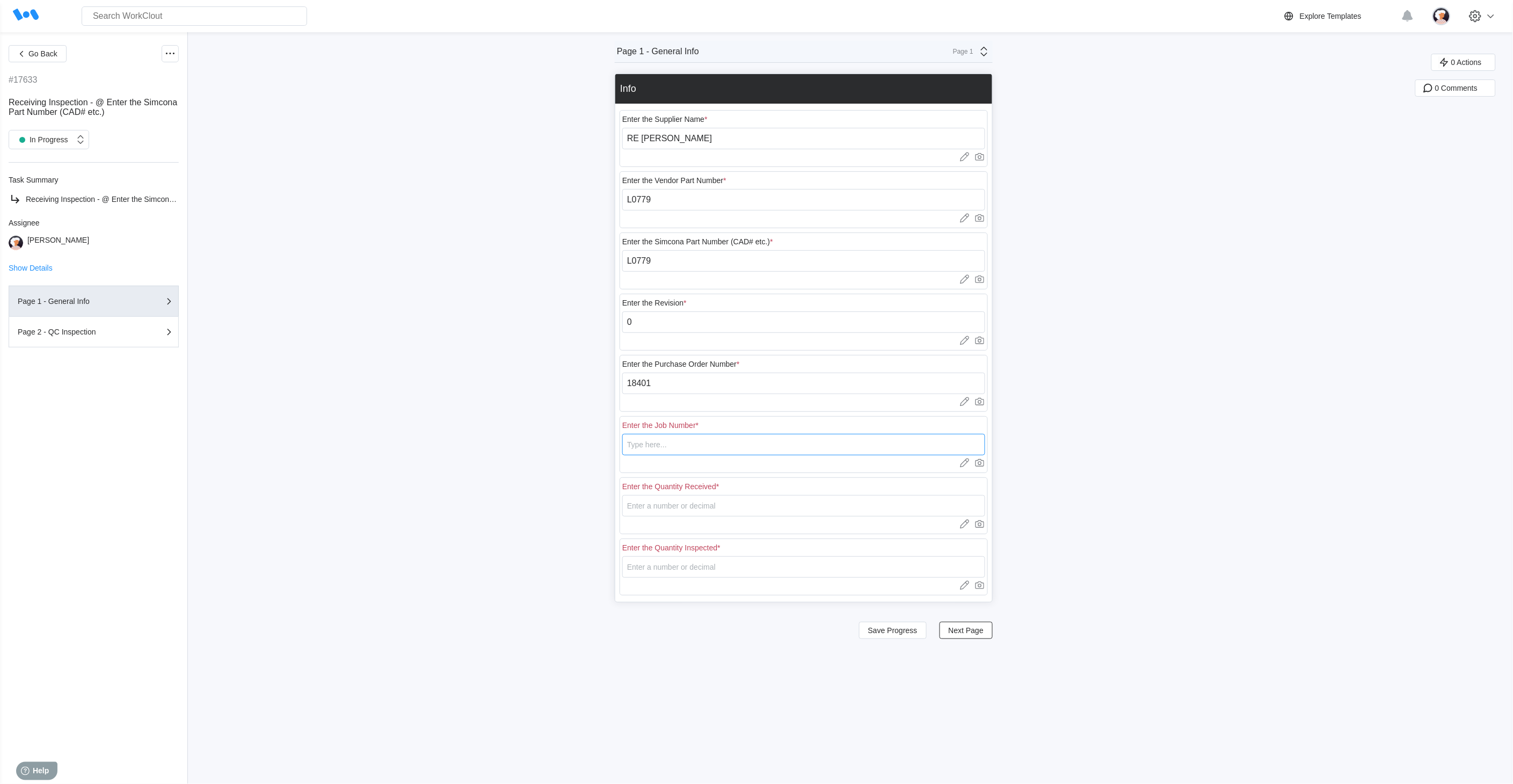
click at [661, 449] on input "text" at bounding box center [804, 445] width 363 height 22
type input "N/A"
click at [643, 506] on input "number" at bounding box center [804, 506] width 363 height 22
type input "20"
click at [684, 568] on input "number" at bounding box center [804, 567] width 363 height 22
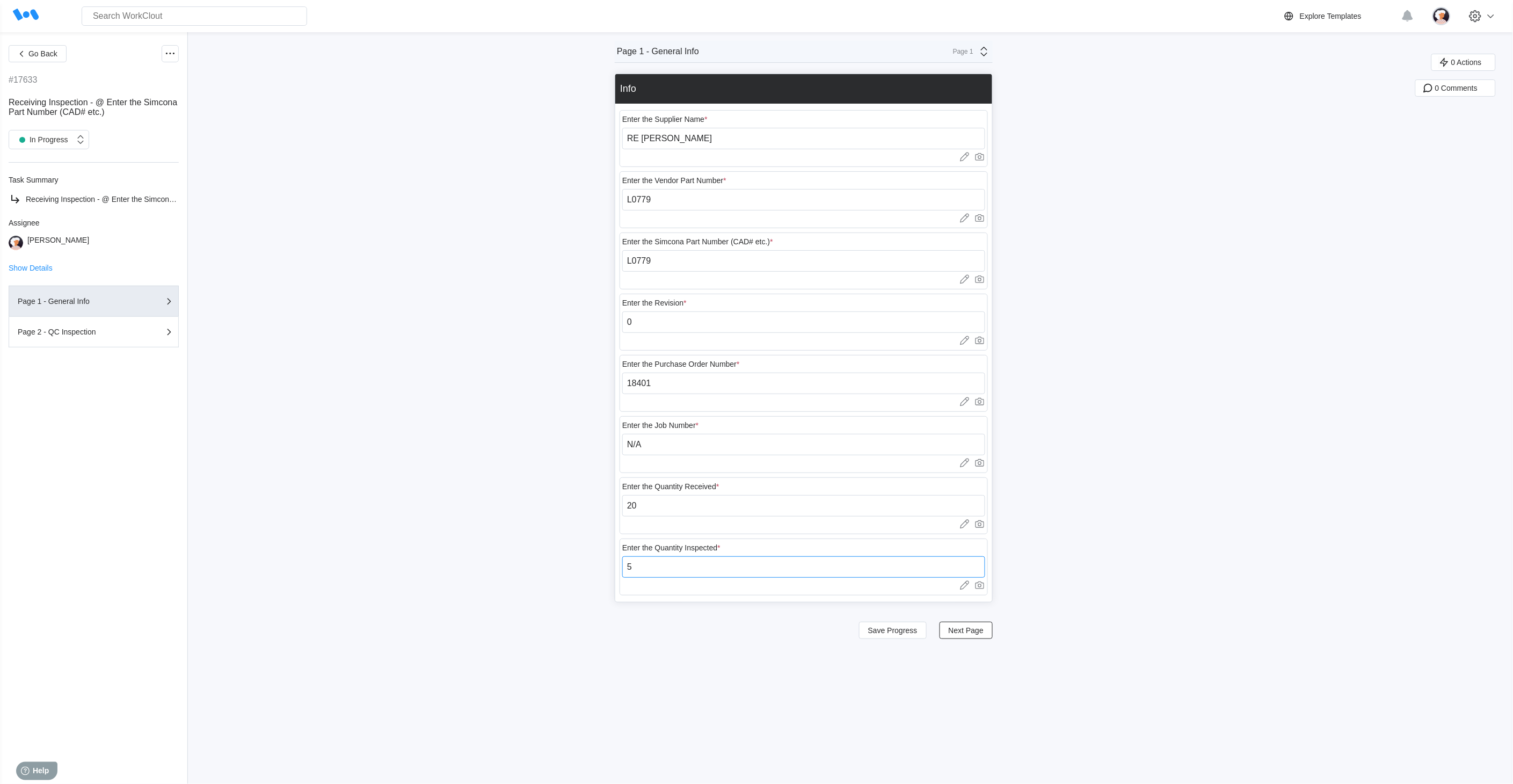
type input "5"
click at [1175, 503] on div "Go Back #17633 Receiving Inspection - @ Enter the Simcona Part Number (CAD# etc…" at bounding box center [756, 408] width 1513 height 751
click at [915, 636] on button "Save Progress" at bounding box center [893, 630] width 68 height 17
click at [970, 632] on span "Next Page" at bounding box center [966, 630] width 35 height 8
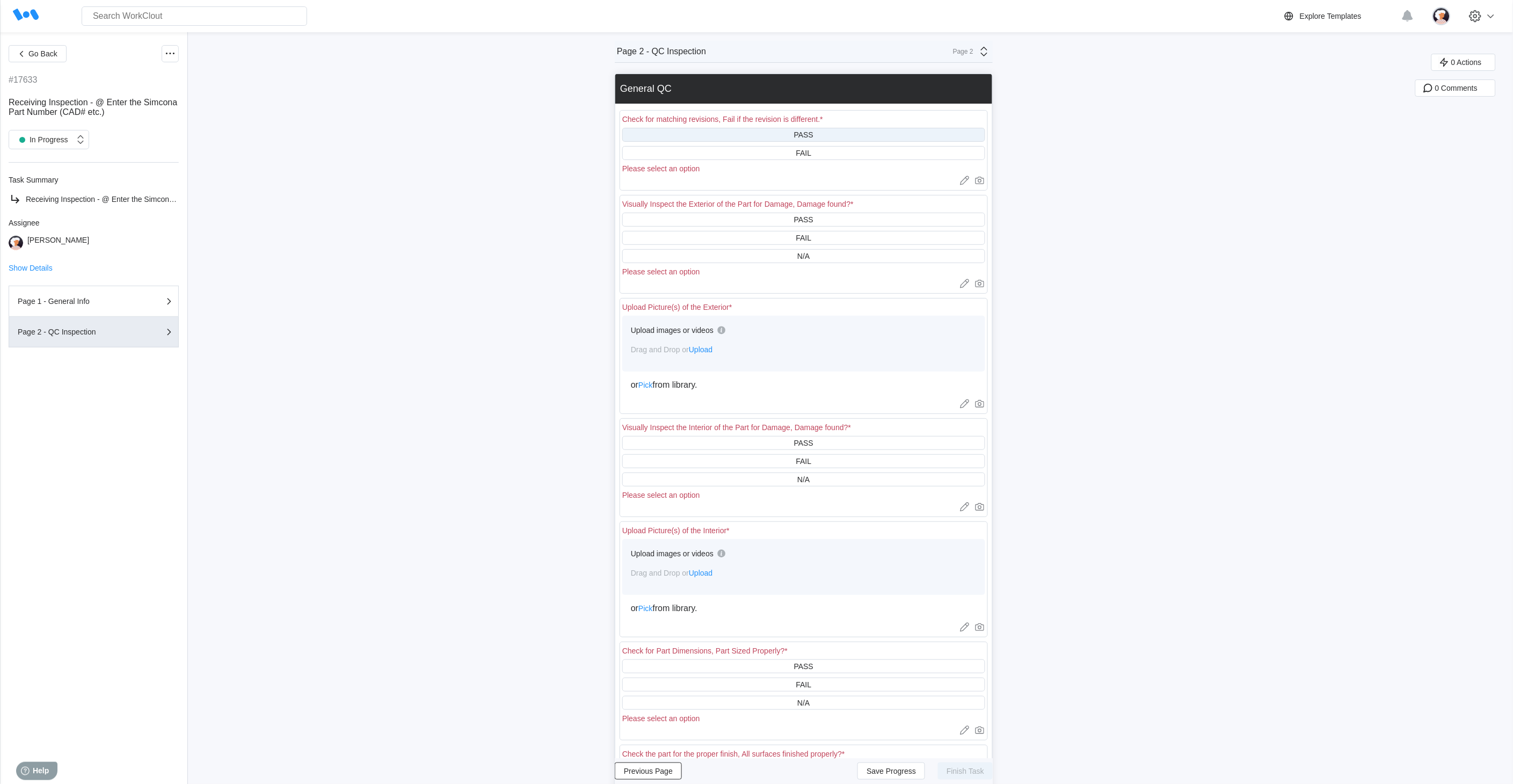
click at [725, 131] on div "PASS" at bounding box center [804, 135] width 363 height 14
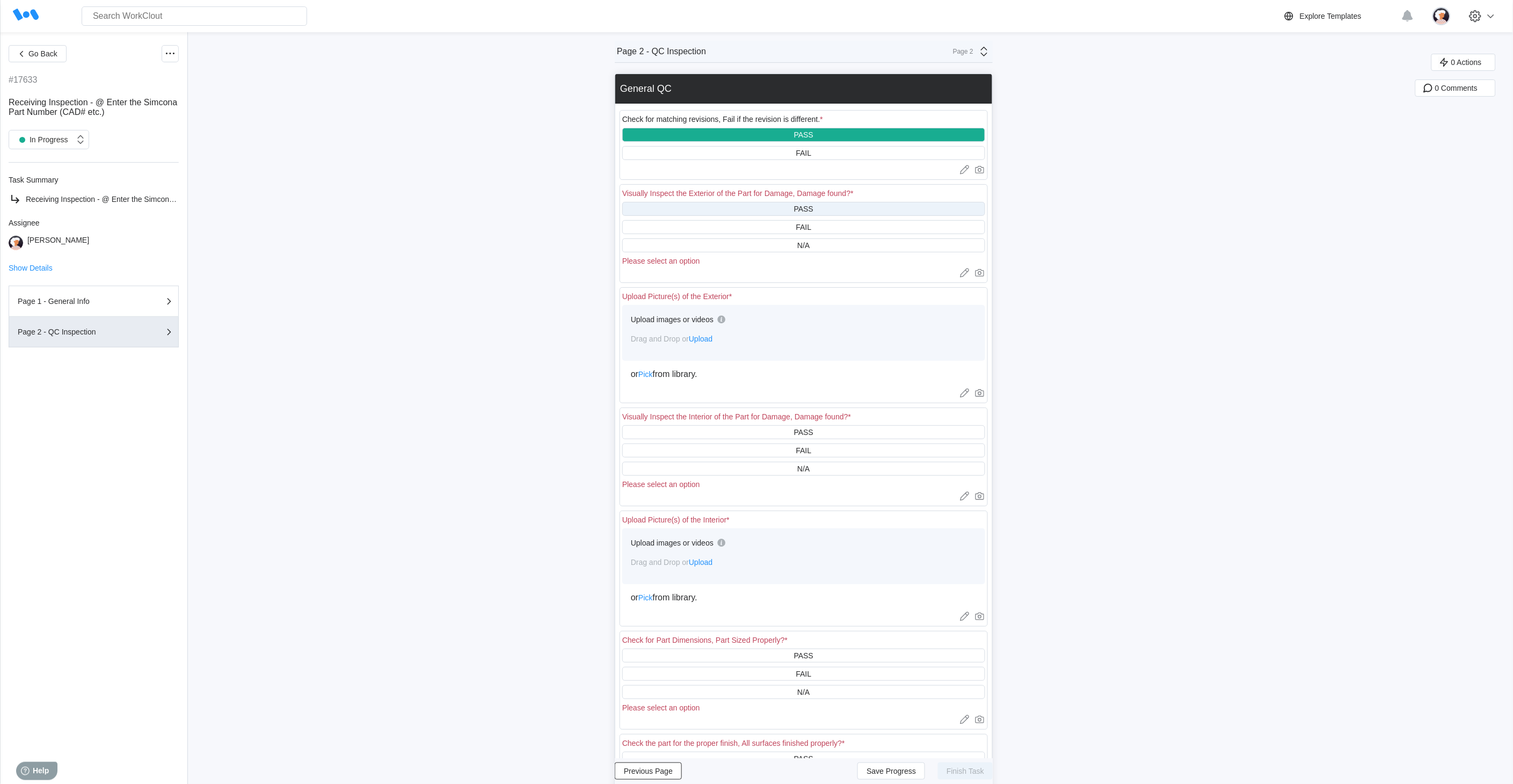
click at [717, 207] on div "PASS" at bounding box center [804, 209] width 363 height 14
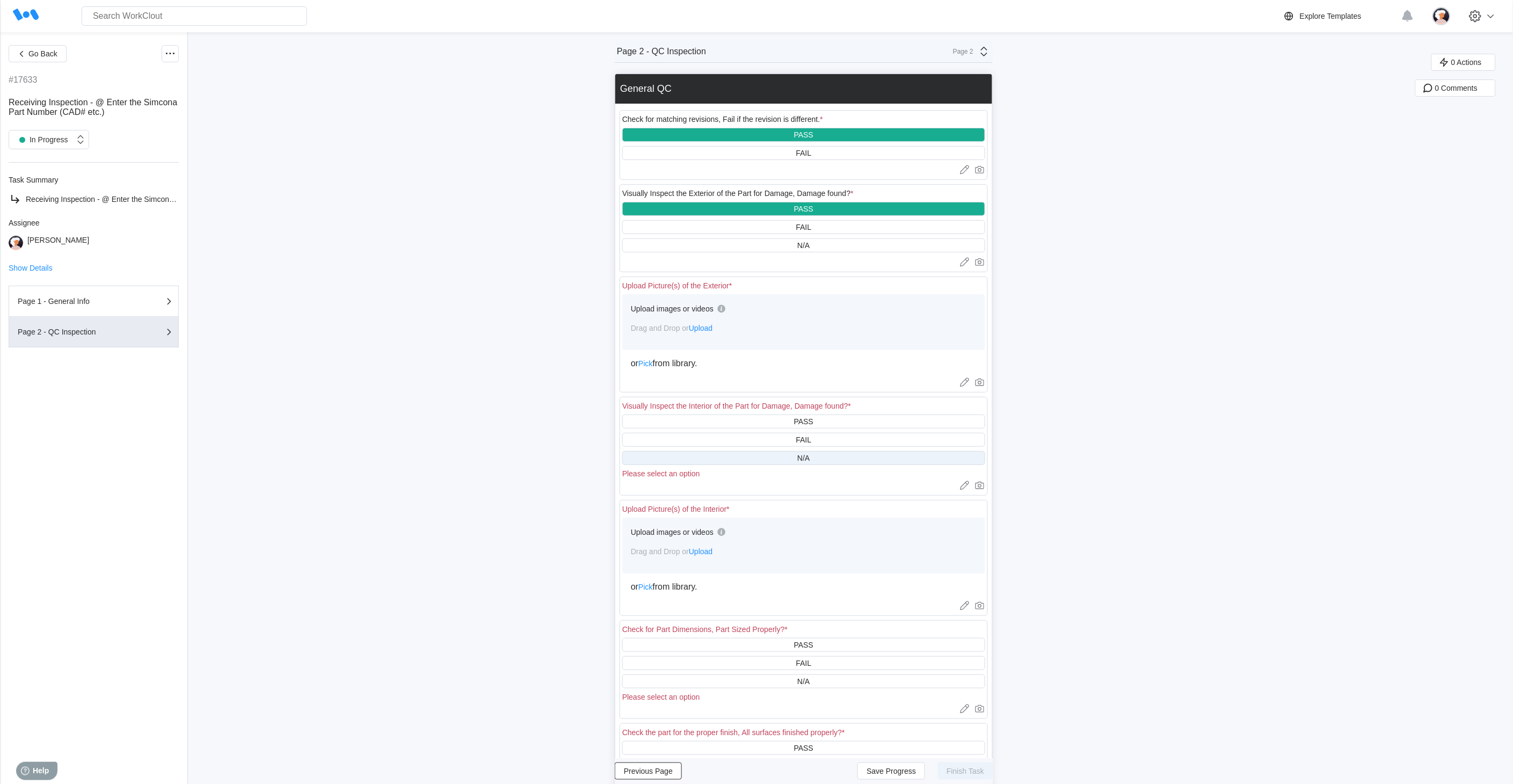
click at [755, 457] on div "N/A" at bounding box center [804, 458] width 363 height 14
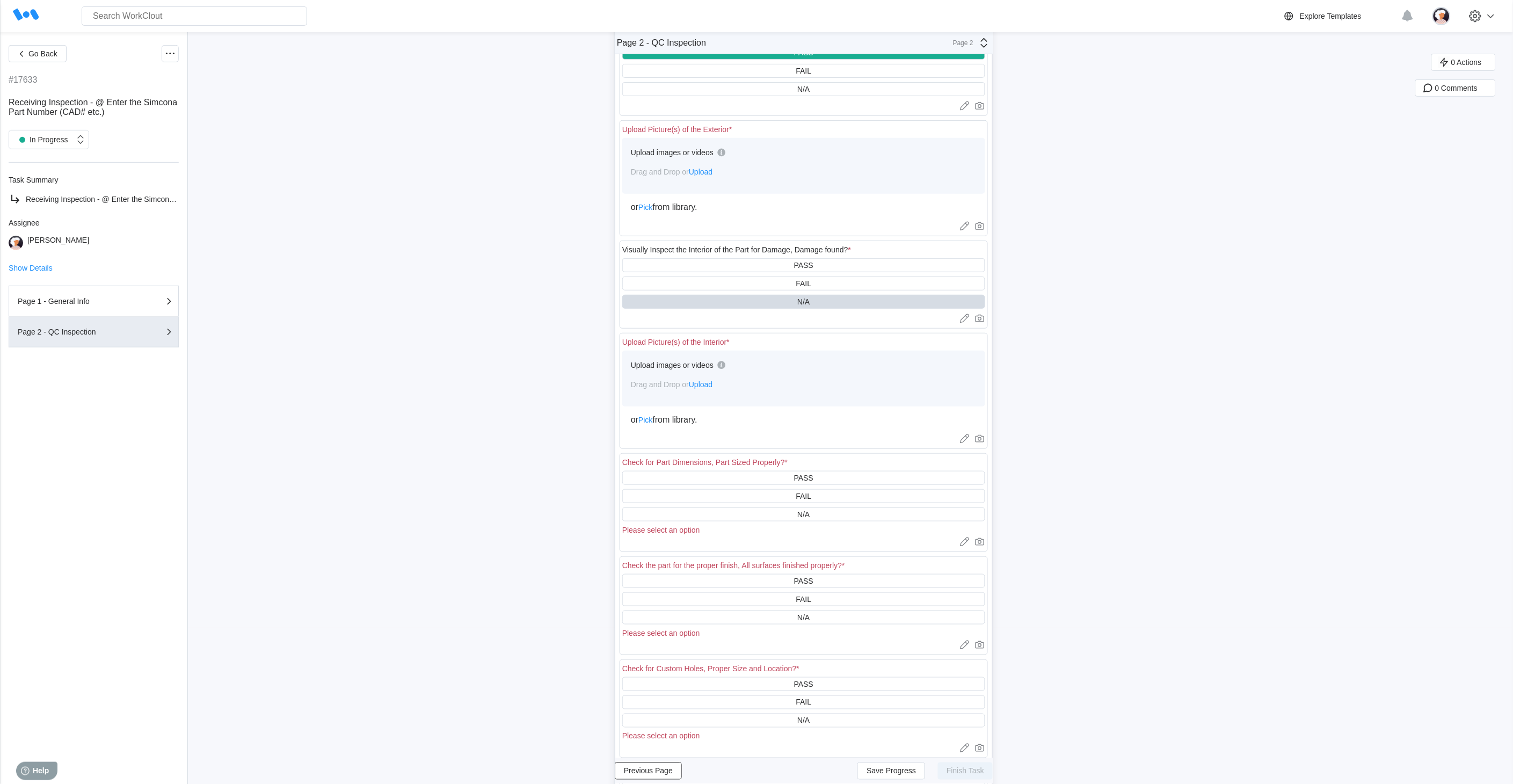
scroll to position [178, 0]
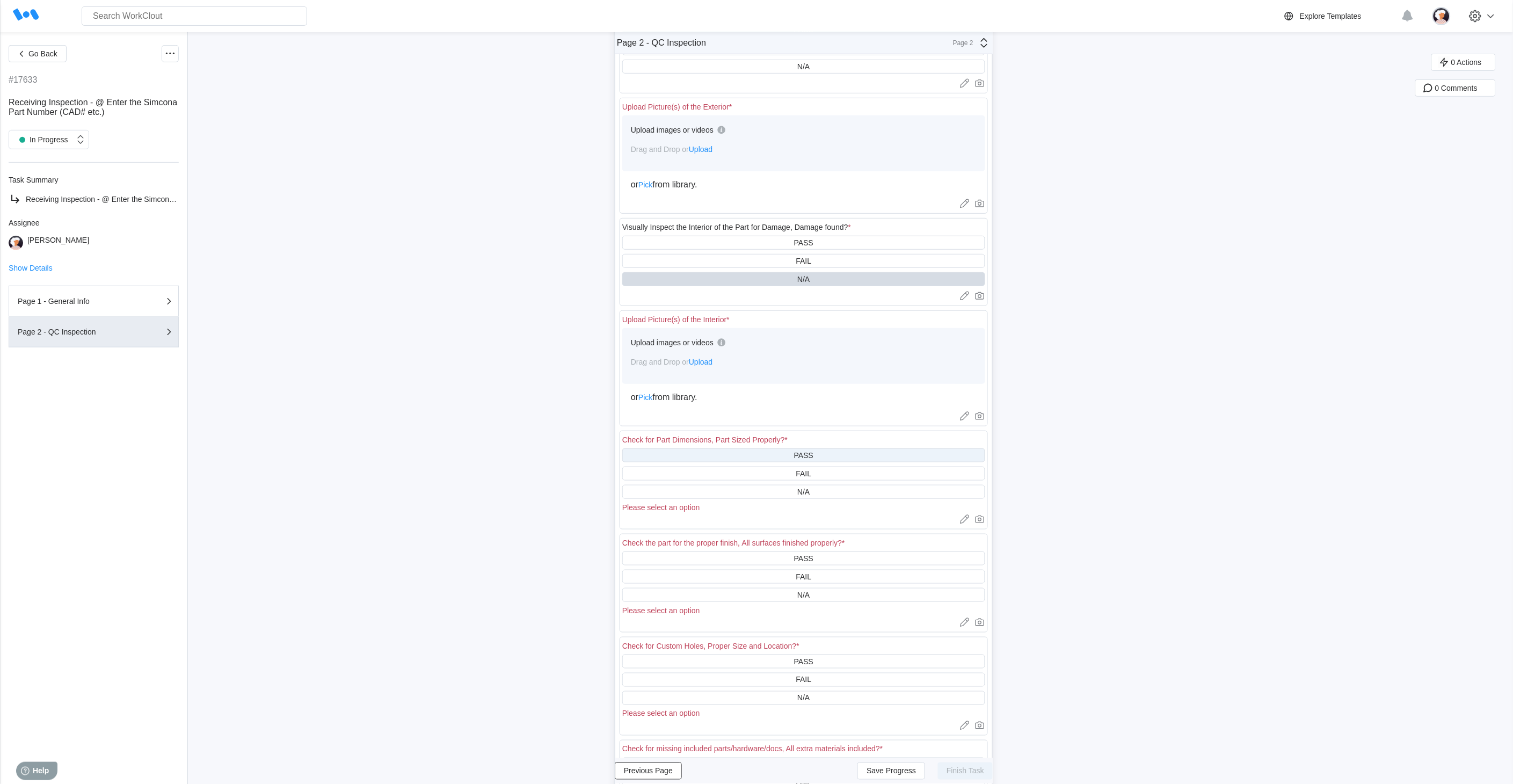
click at [749, 454] on div "PASS" at bounding box center [804, 456] width 363 height 14
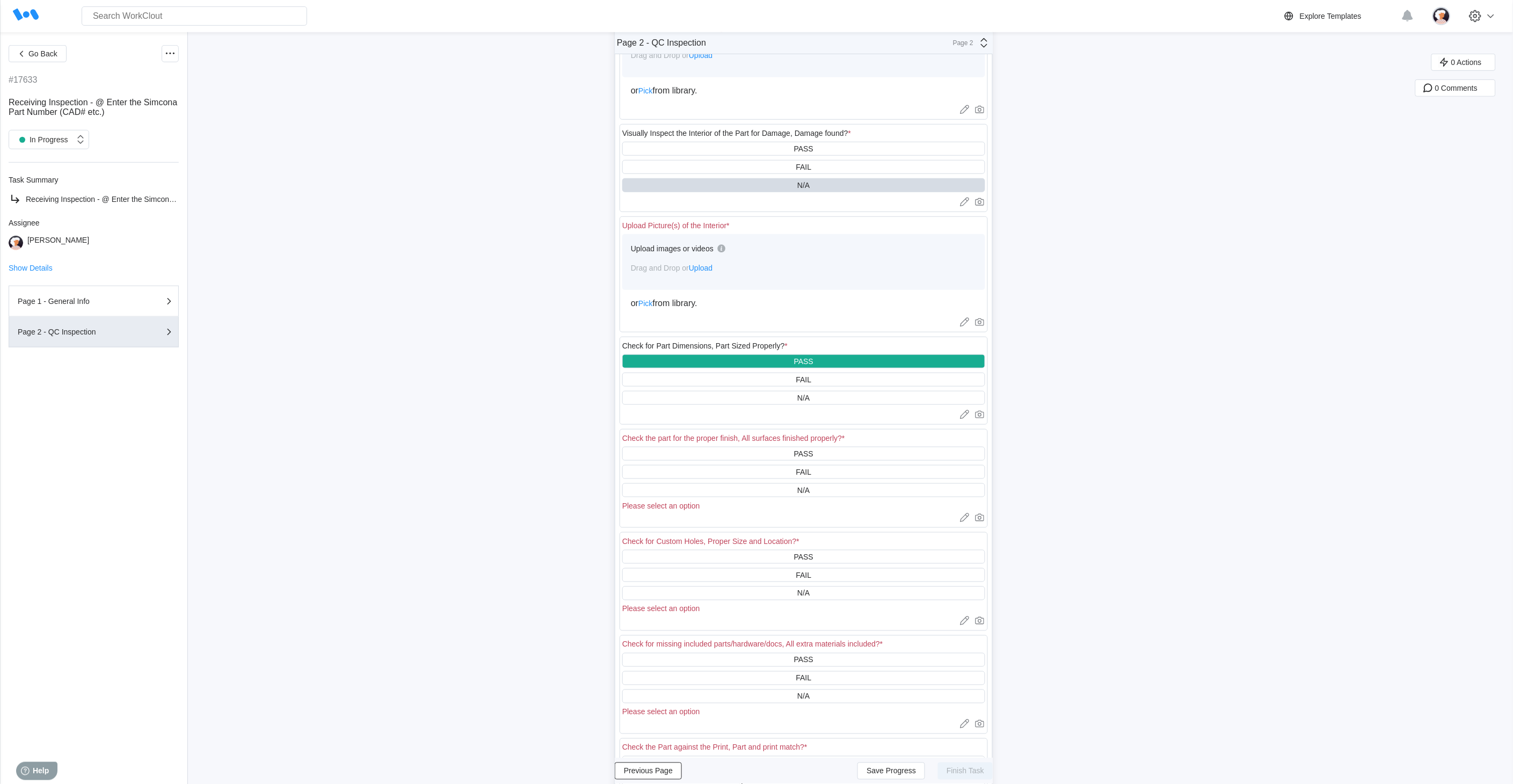
scroll to position [358, 0]
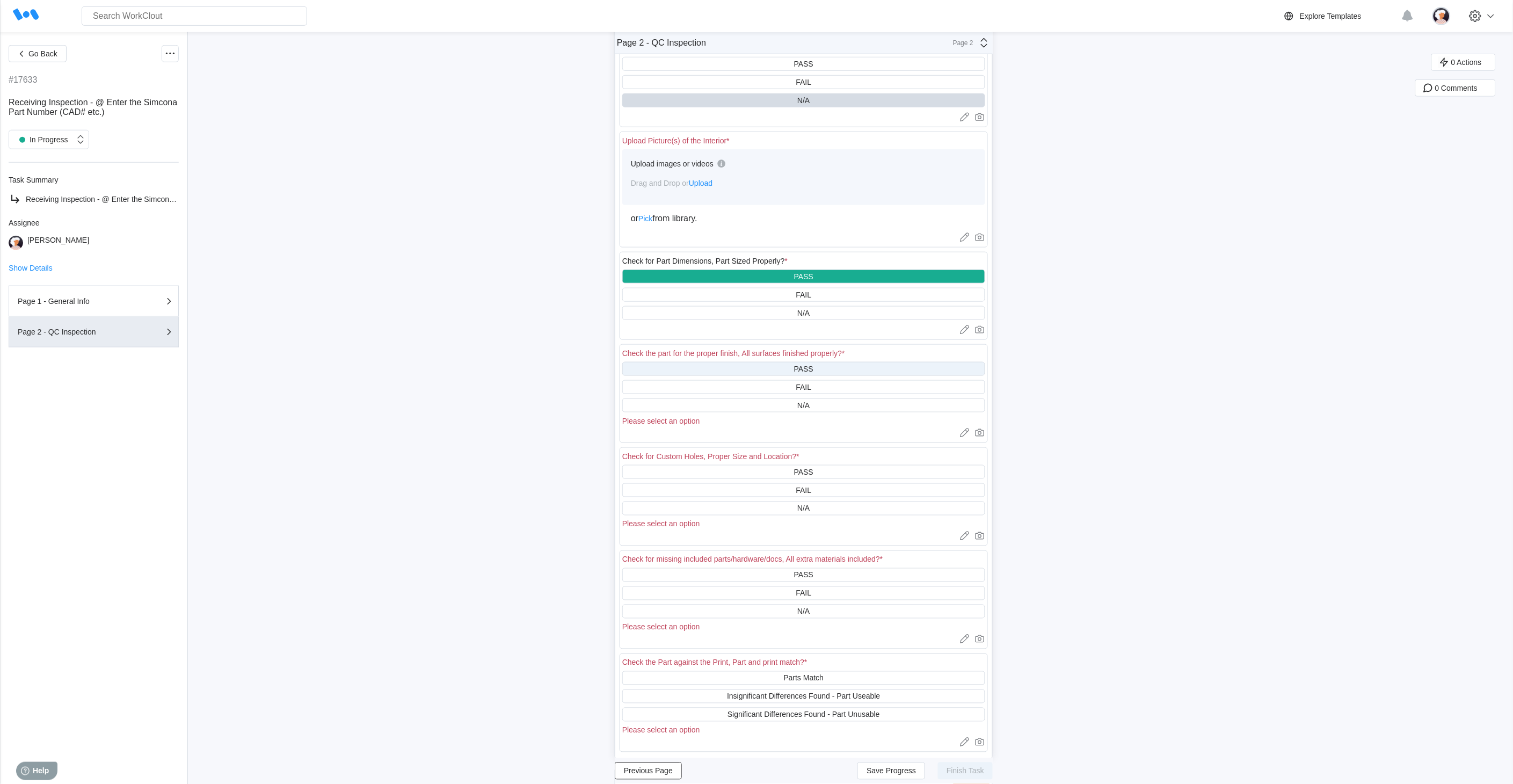
click at [749, 364] on div "PASS" at bounding box center [804, 369] width 363 height 14
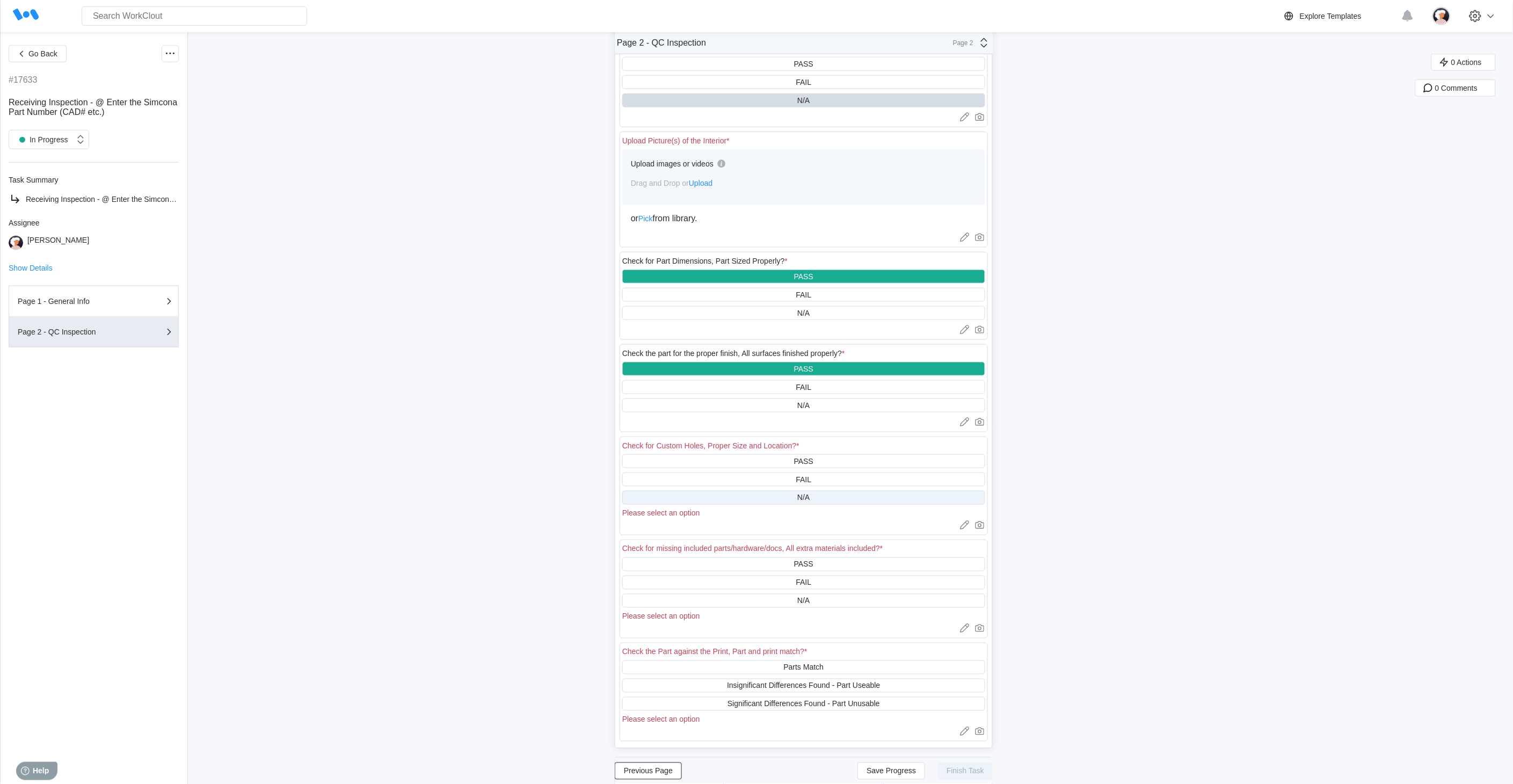
click at [738, 491] on div "N/A" at bounding box center [804, 498] width 363 height 14
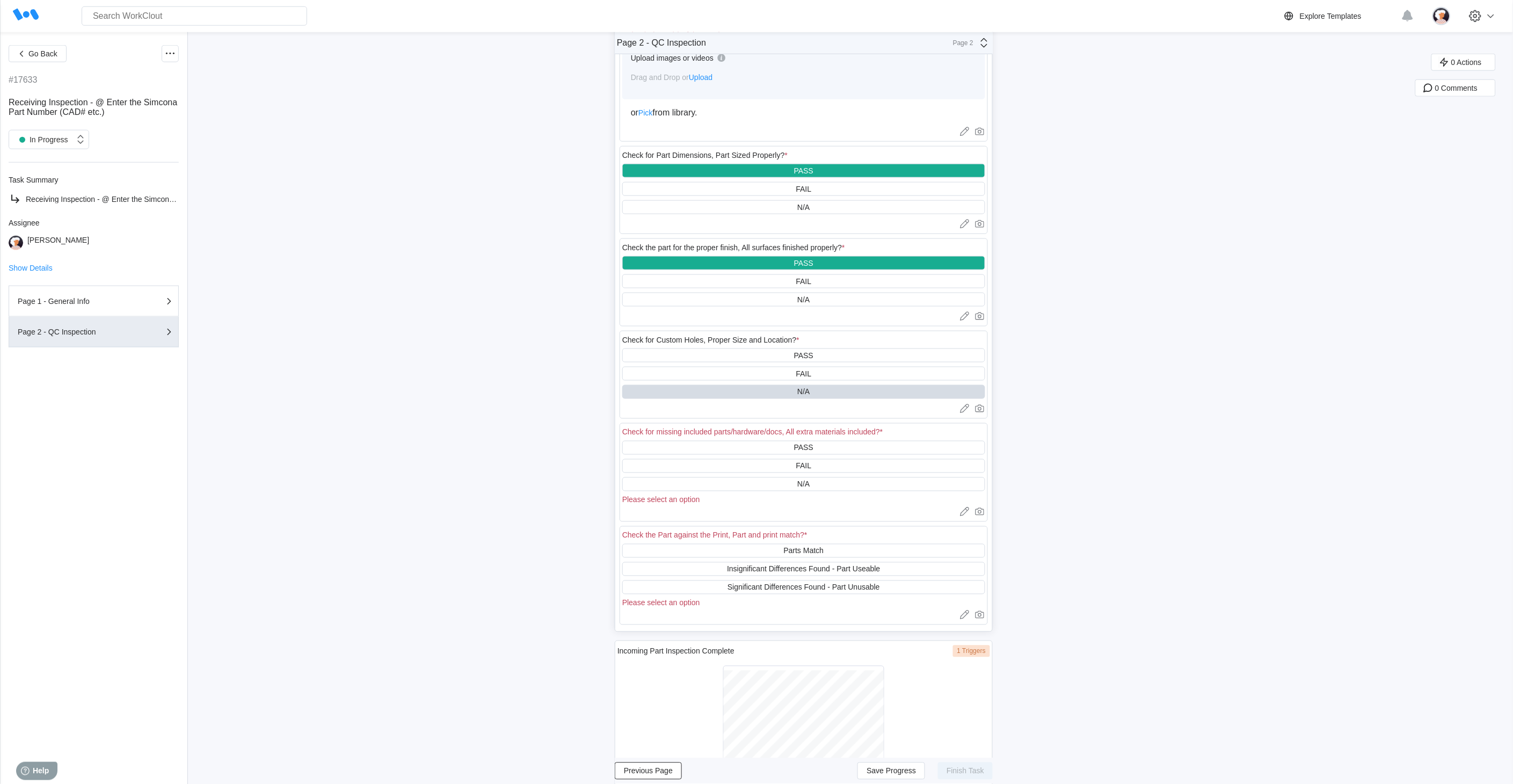
scroll to position [477, 0]
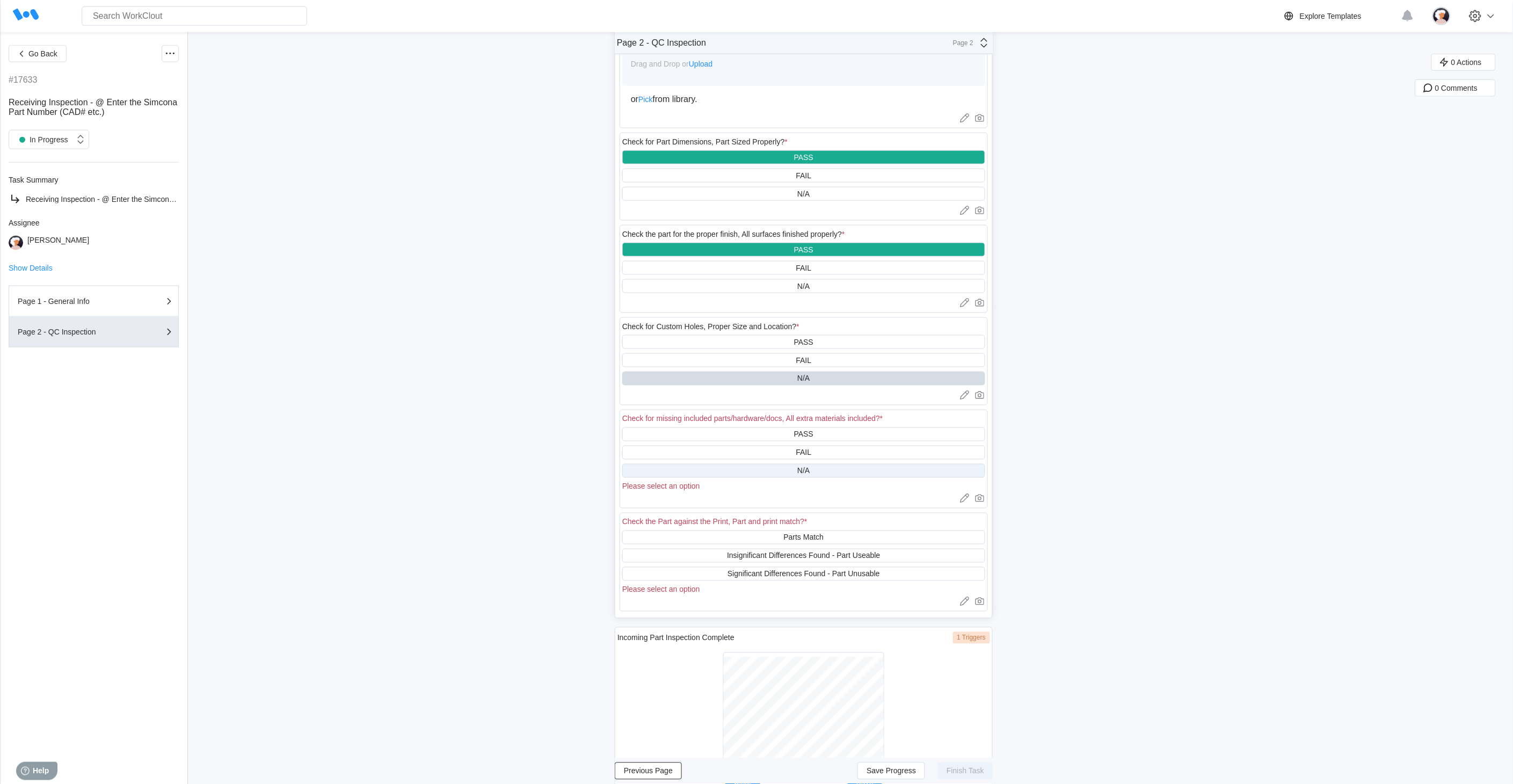
click at [735, 469] on div "N/A" at bounding box center [804, 470] width 363 height 14
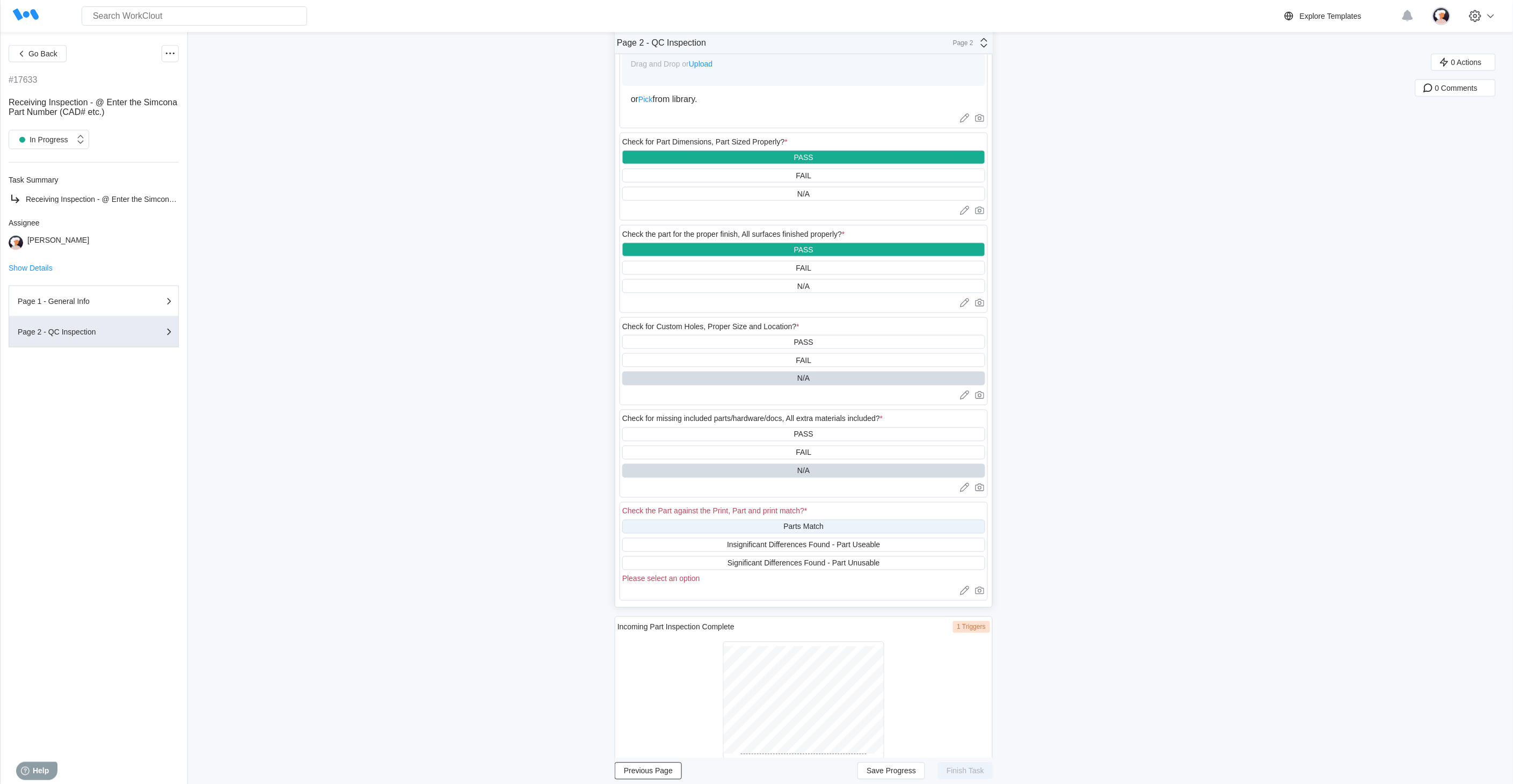
click at [749, 523] on div "Parts Match" at bounding box center [804, 527] width 363 height 14
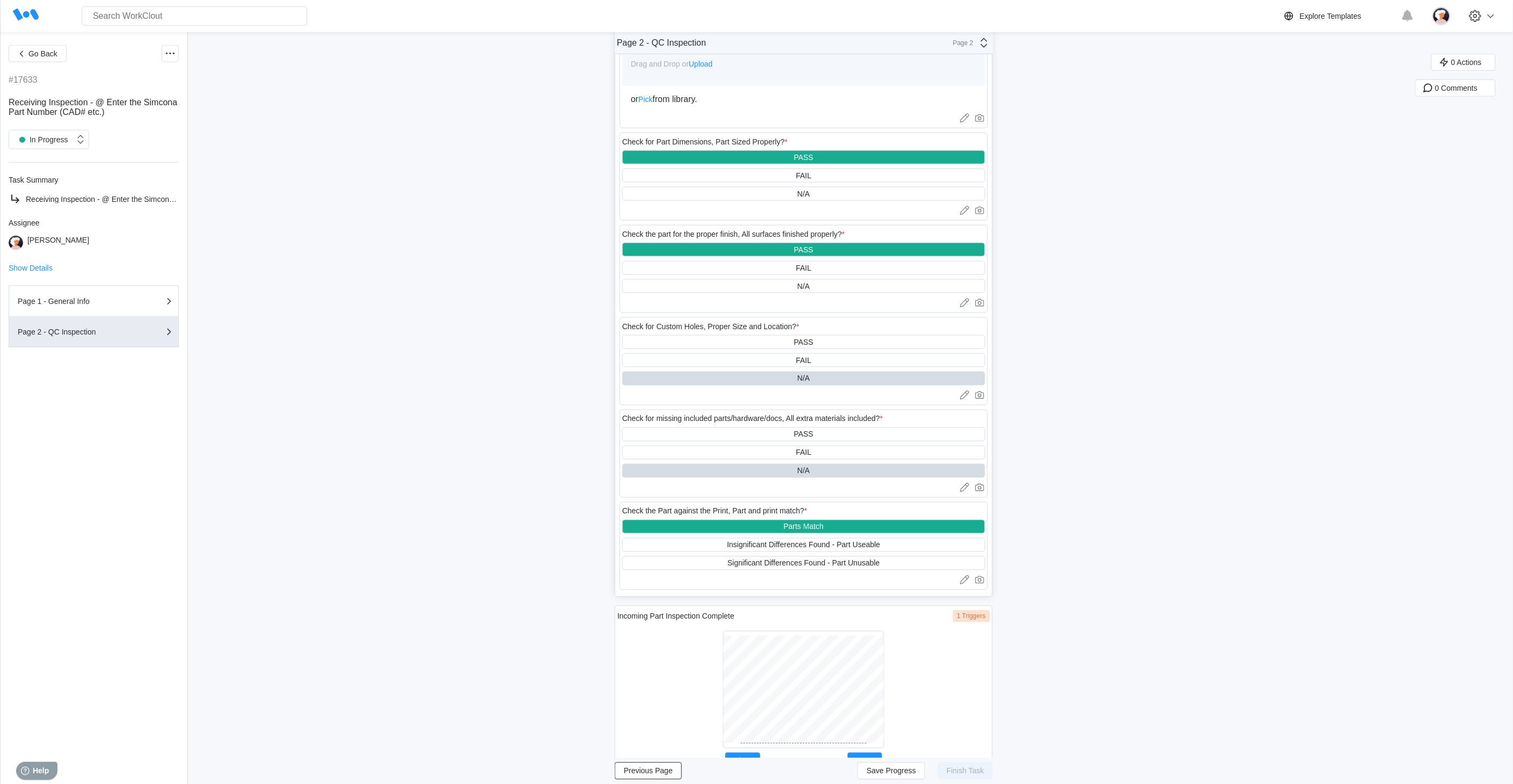
click at [744, 759] on div "Page 2 - QC Inspection Page 2 General QC Check for matching revisions, Fail if …" at bounding box center [803, 186] width 378 height 1245
click at [807, 753] on div "Incoming Part Inspection Complete 1 Triggers Clear Save" at bounding box center [803, 688] width 378 height 166
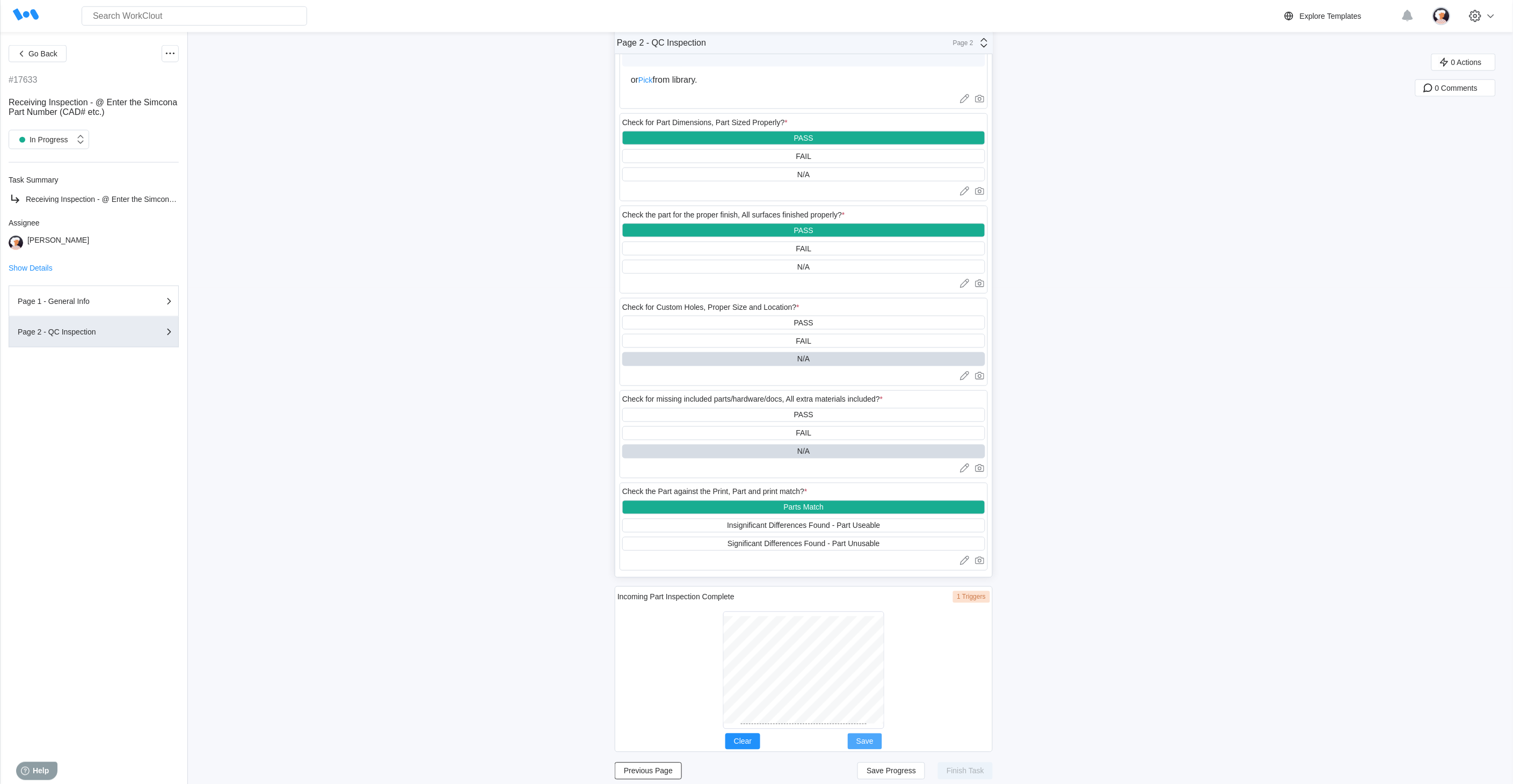
scroll to position [507, 0]
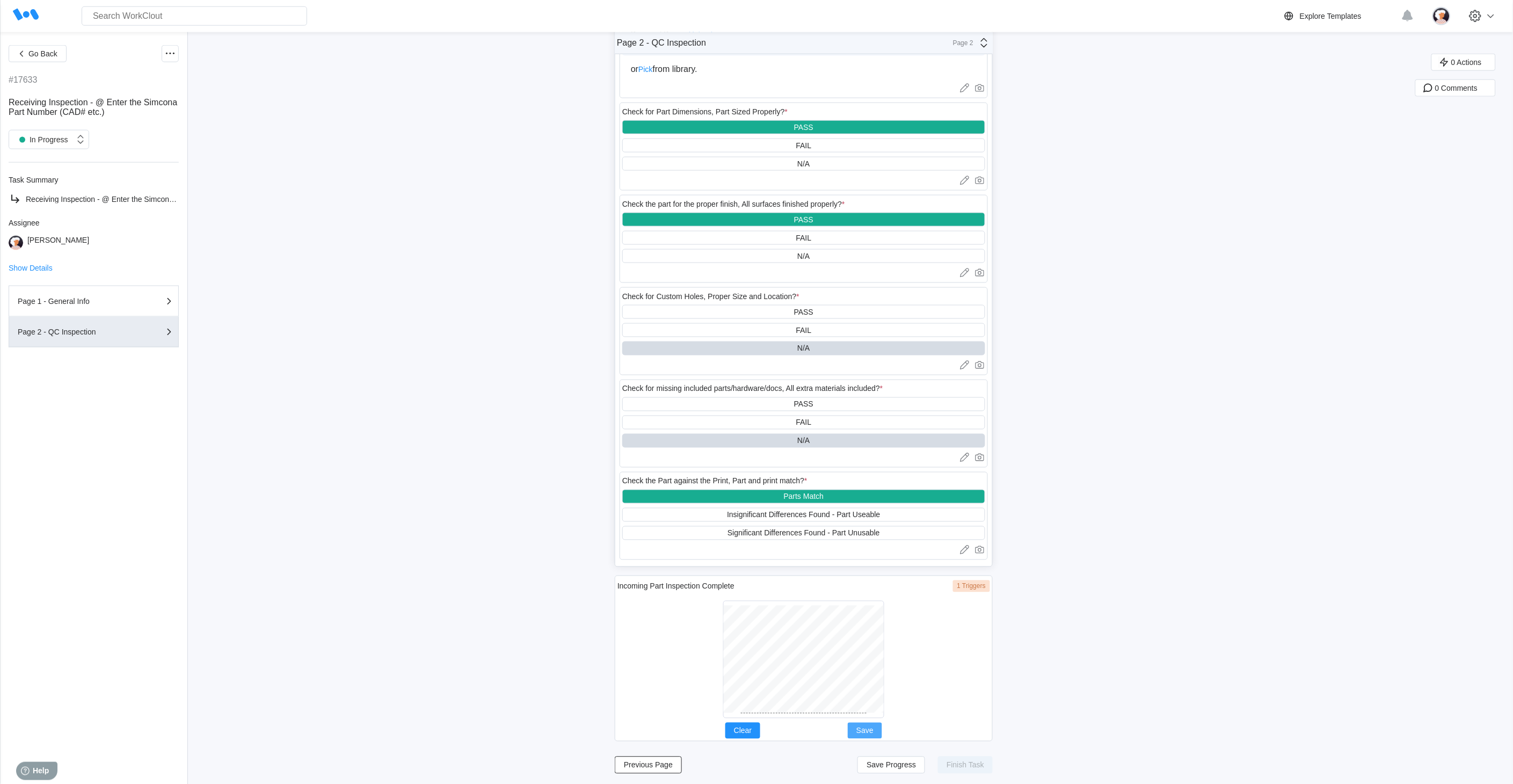
click at [867, 723] on button "Save" at bounding box center [865, 731] width 35 height 16
click at [878, 761] on span "Save Progress" at bounding box center [892, 765] width 49 height 8
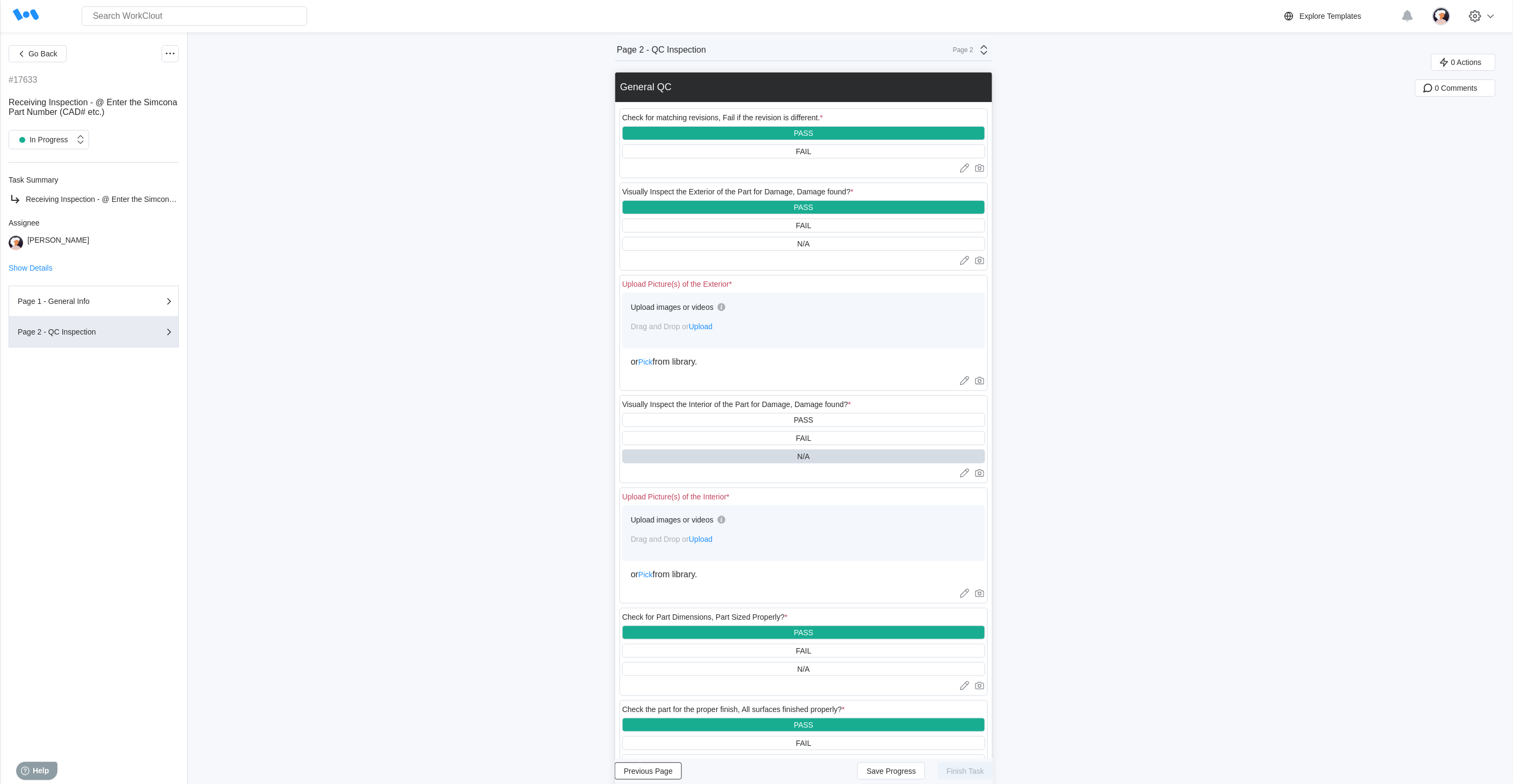
scroll to position [0, 0]
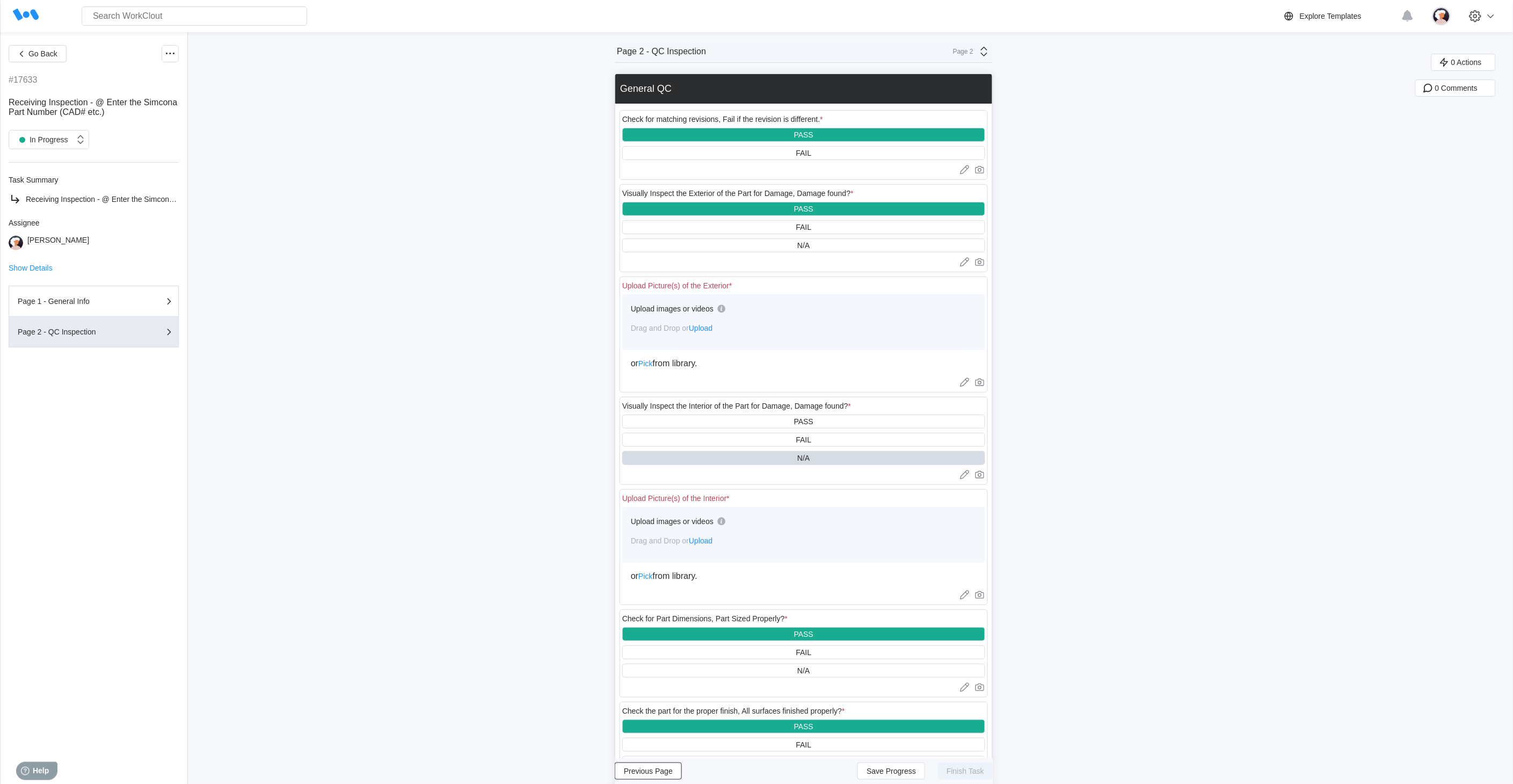
click at [990, 44] on div "Page 2 - QC Inspection Page 2" at bounding box center [803, 51] width 378 height 22
click at [902, 71] on div "Page 1 - General Info" at bounding box center [890, 77] width 214 height 19
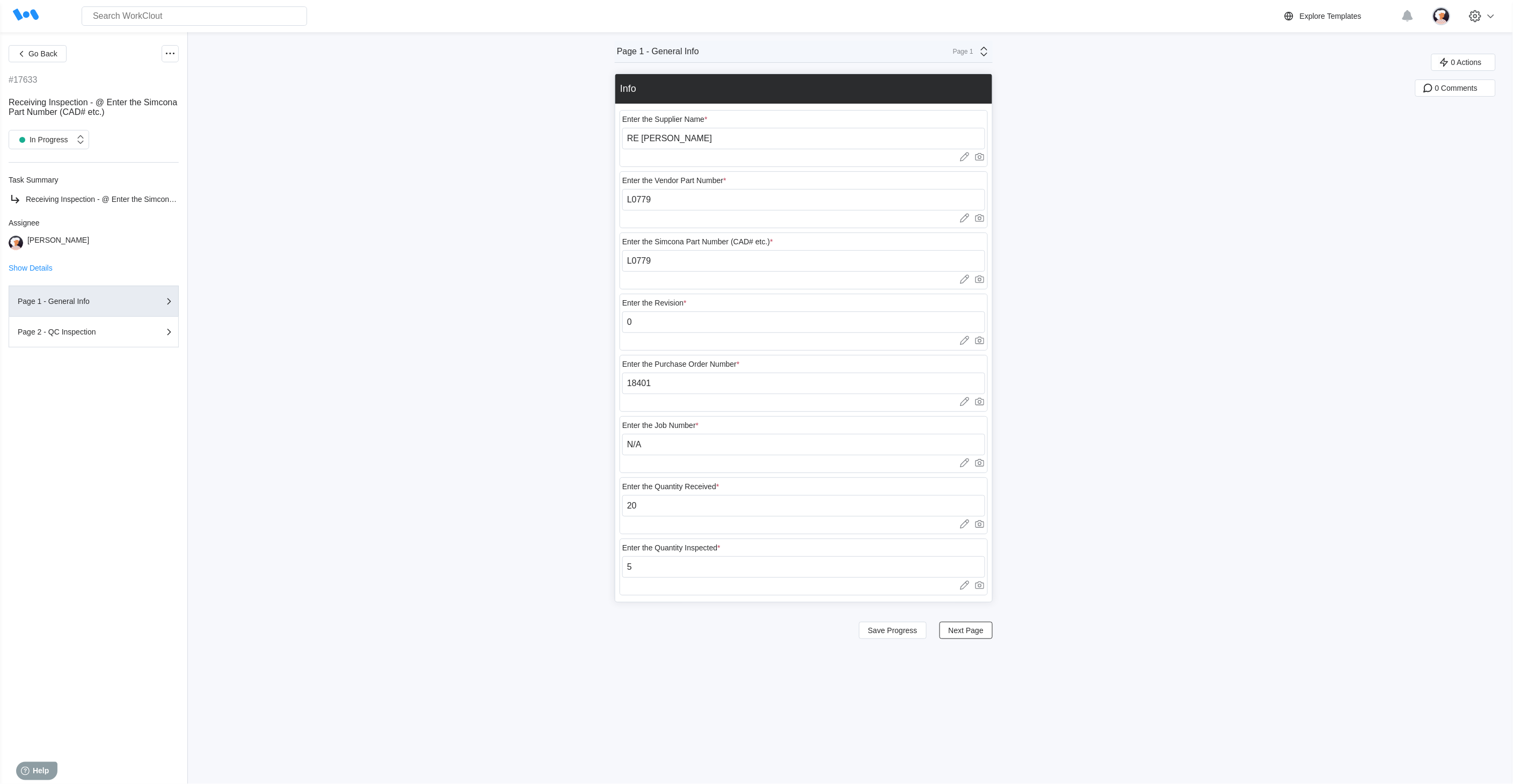
click at [989, 53] on icon at bounding box center [984, 51] width 13 height 13
click at [918, 90] on div "Page 2 - QC Inspection" at bounding box center [891, 95] width 205 height 10
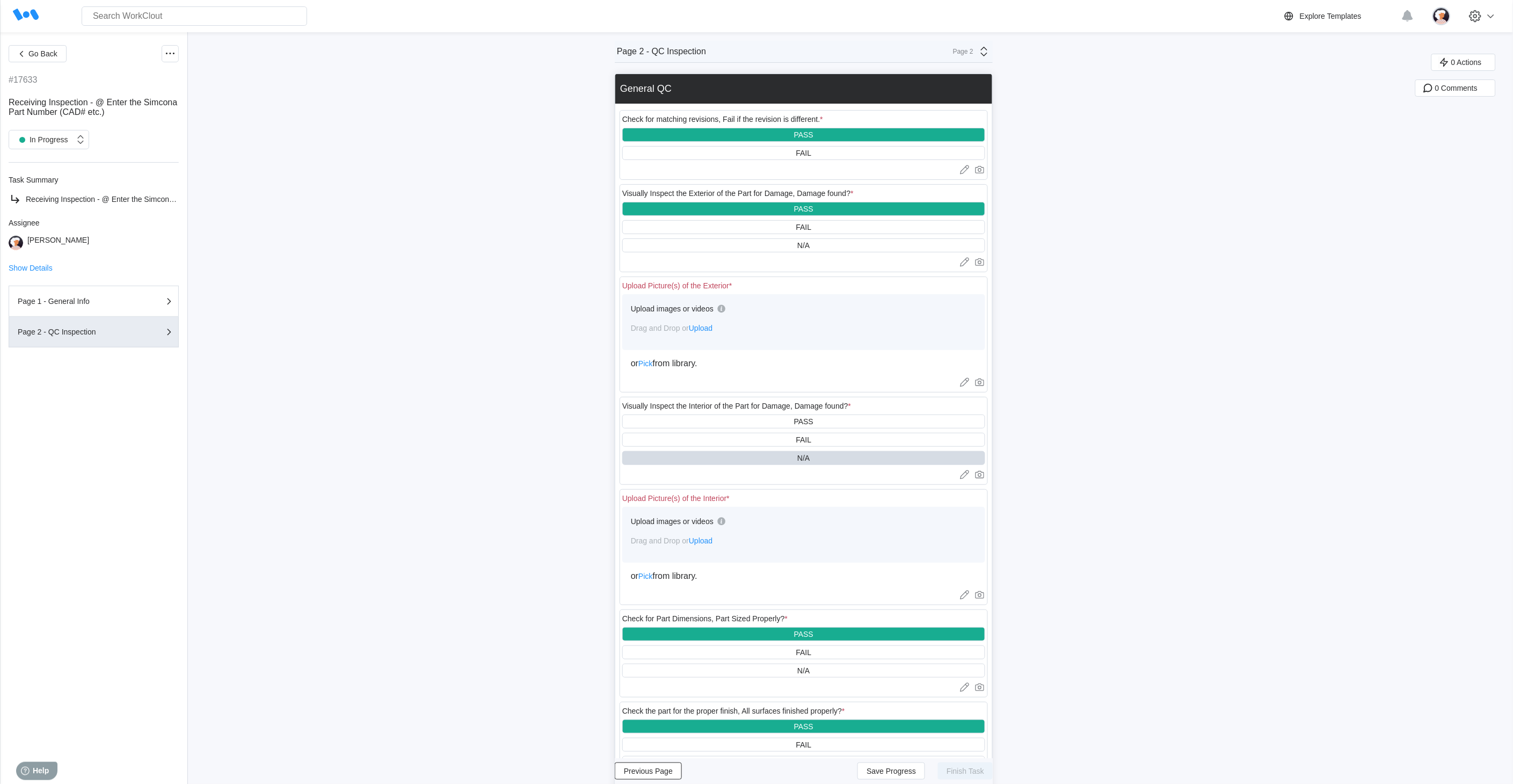
click at [713, 541] on span "Upload" at bounding box center [701, 540] width 24 height 9
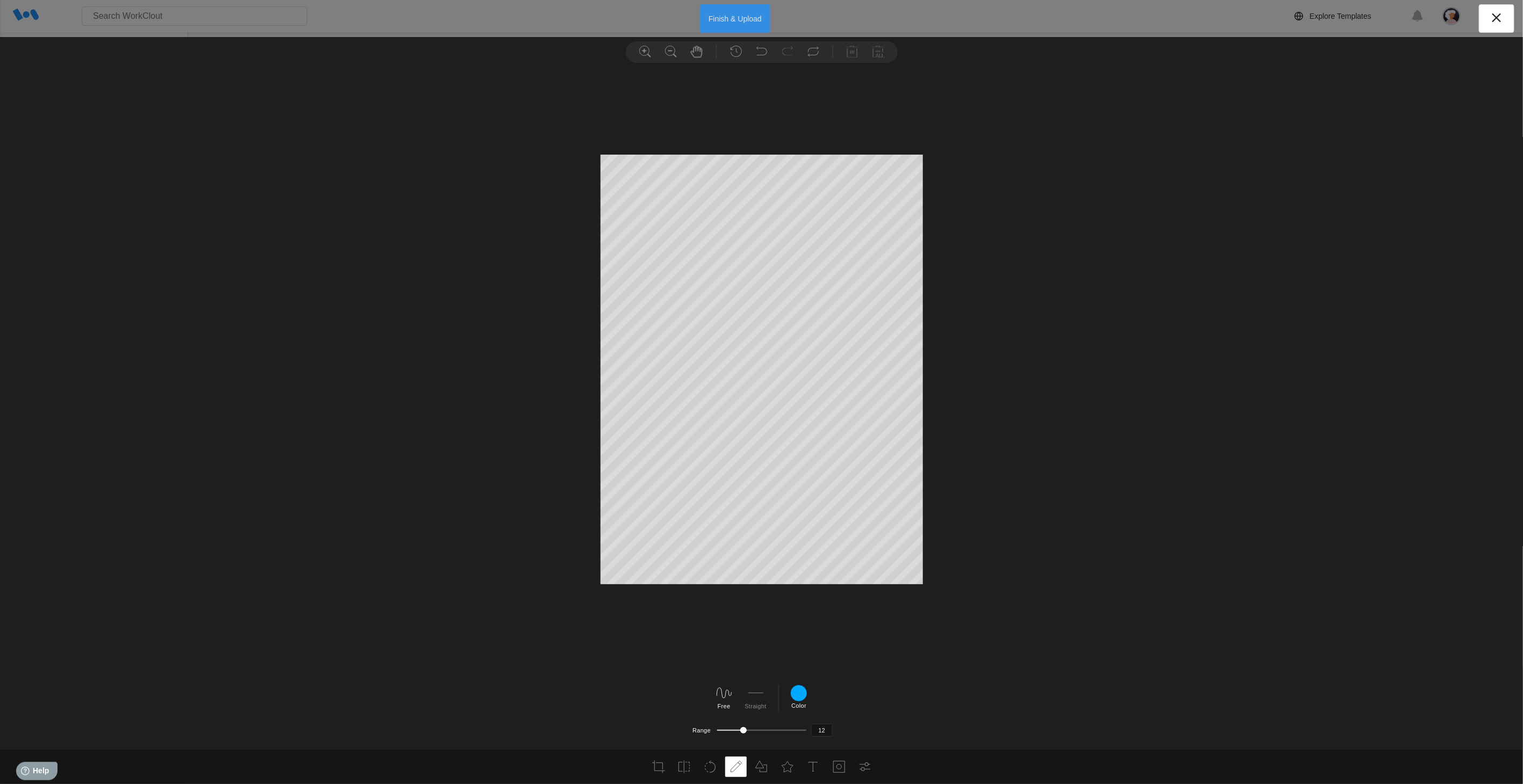
click at [721, 17] on button "Finish & Upload" at bounding box center [735, 18] width 70 height 29
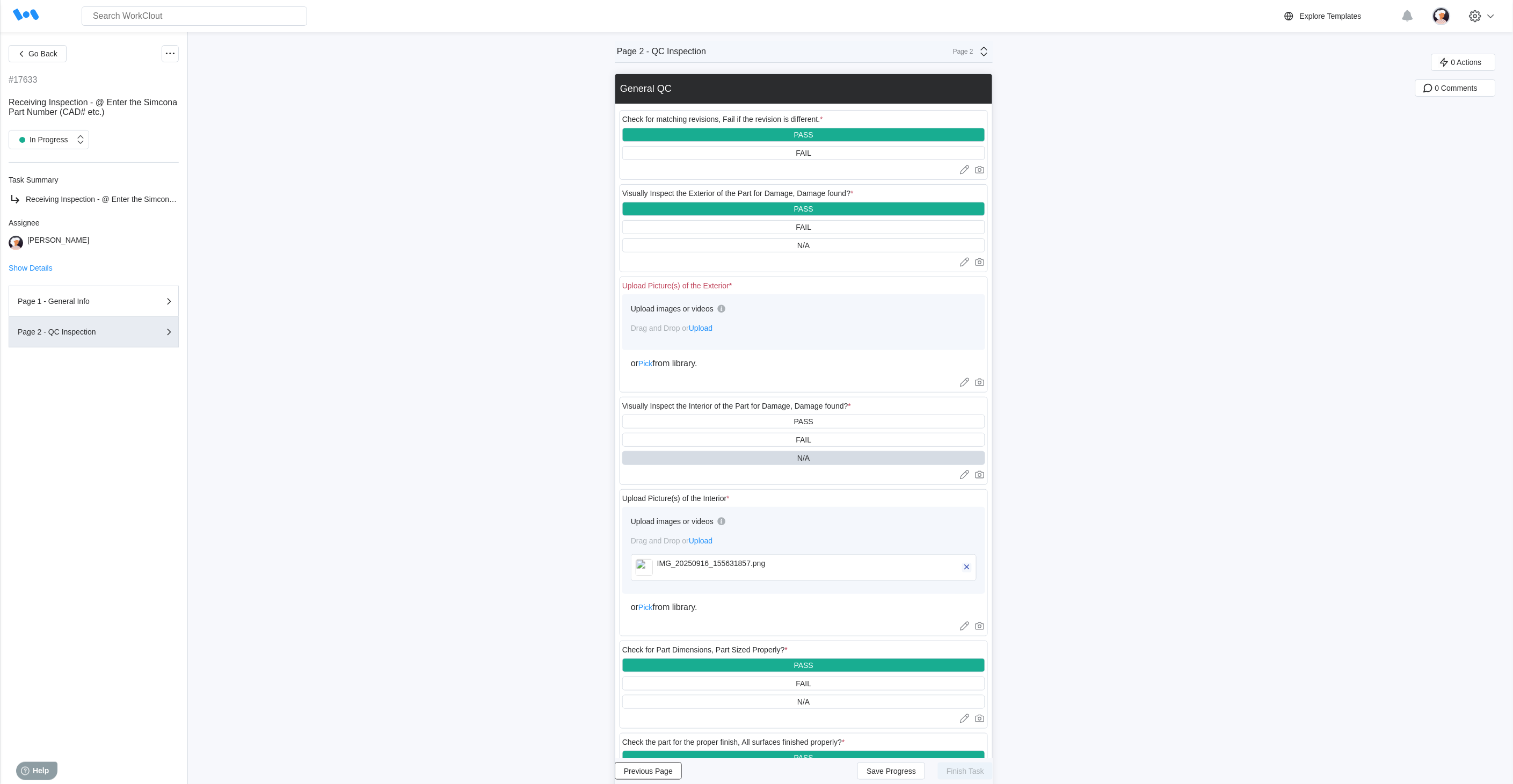
click at [973, 567] on icon "button" at bounding box center [968, 567] width 10 height 10
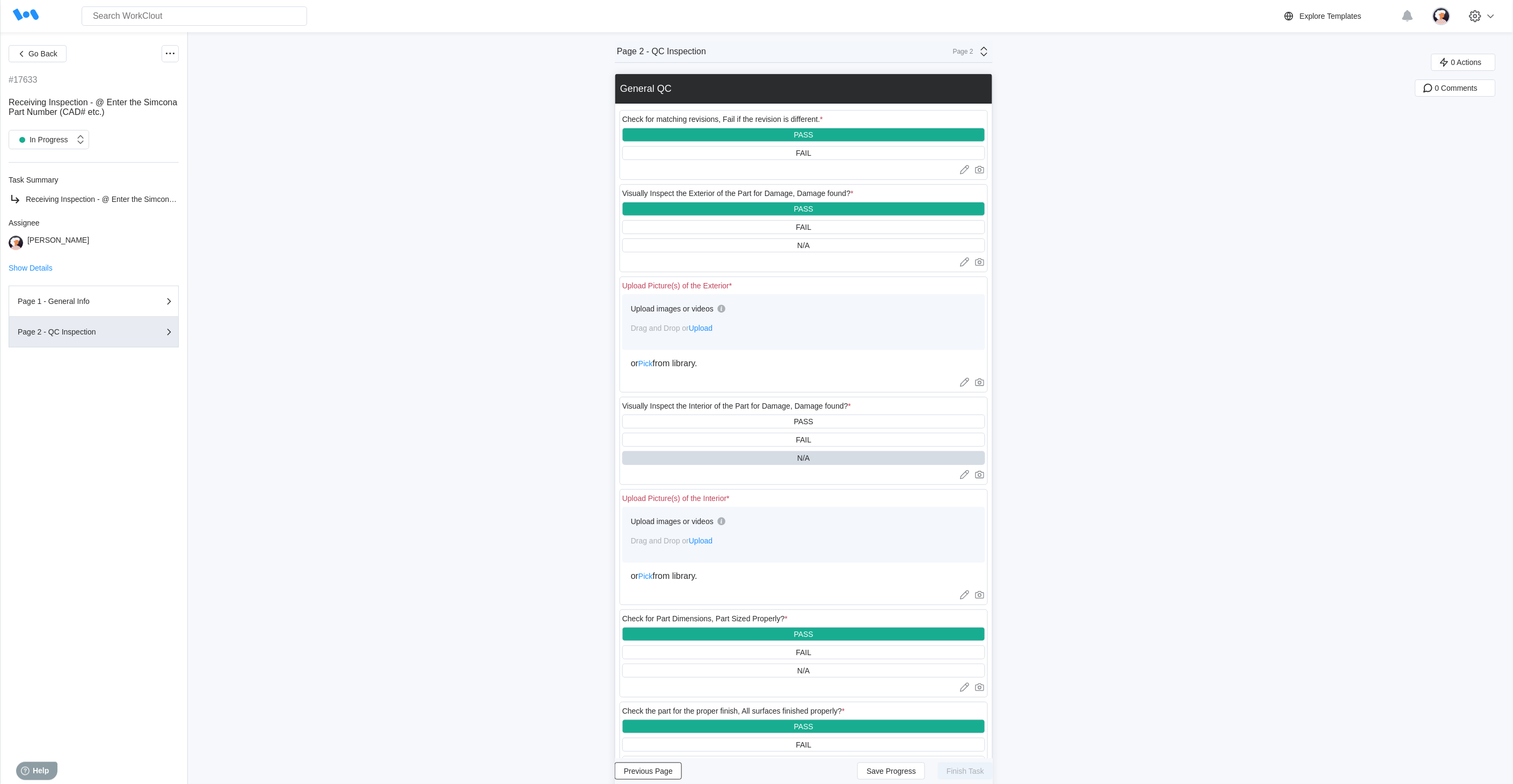
click at [711, 324] on span "Upload" at bounding box center [701, 327] width 24 height 9
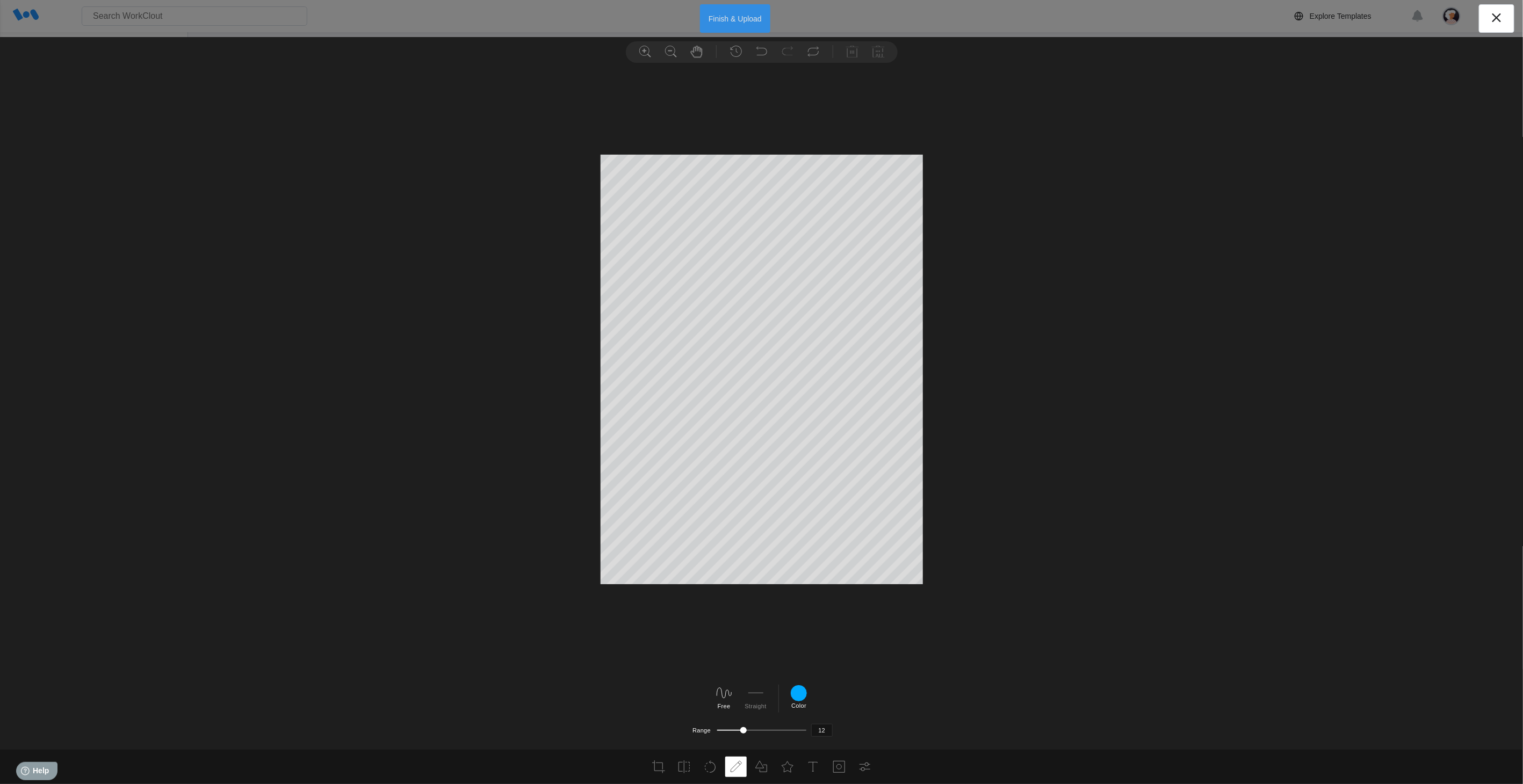
click at [762, 14] on button "Finish & Upload" at bounding box center [735, 18] width 70 height 29
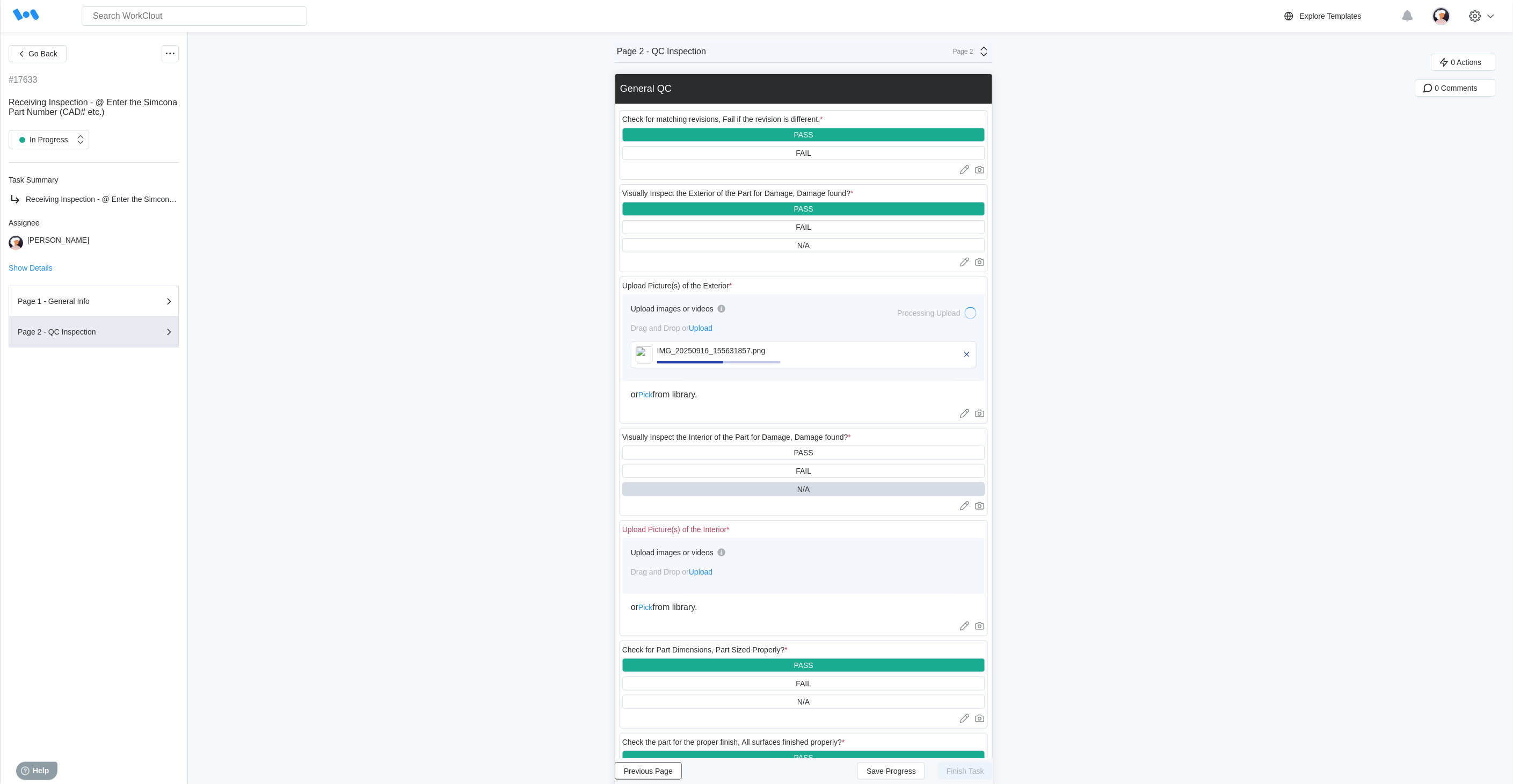
click at [710, 572] on span "Upload" at bounding box center [701, 572] width 24 height 9
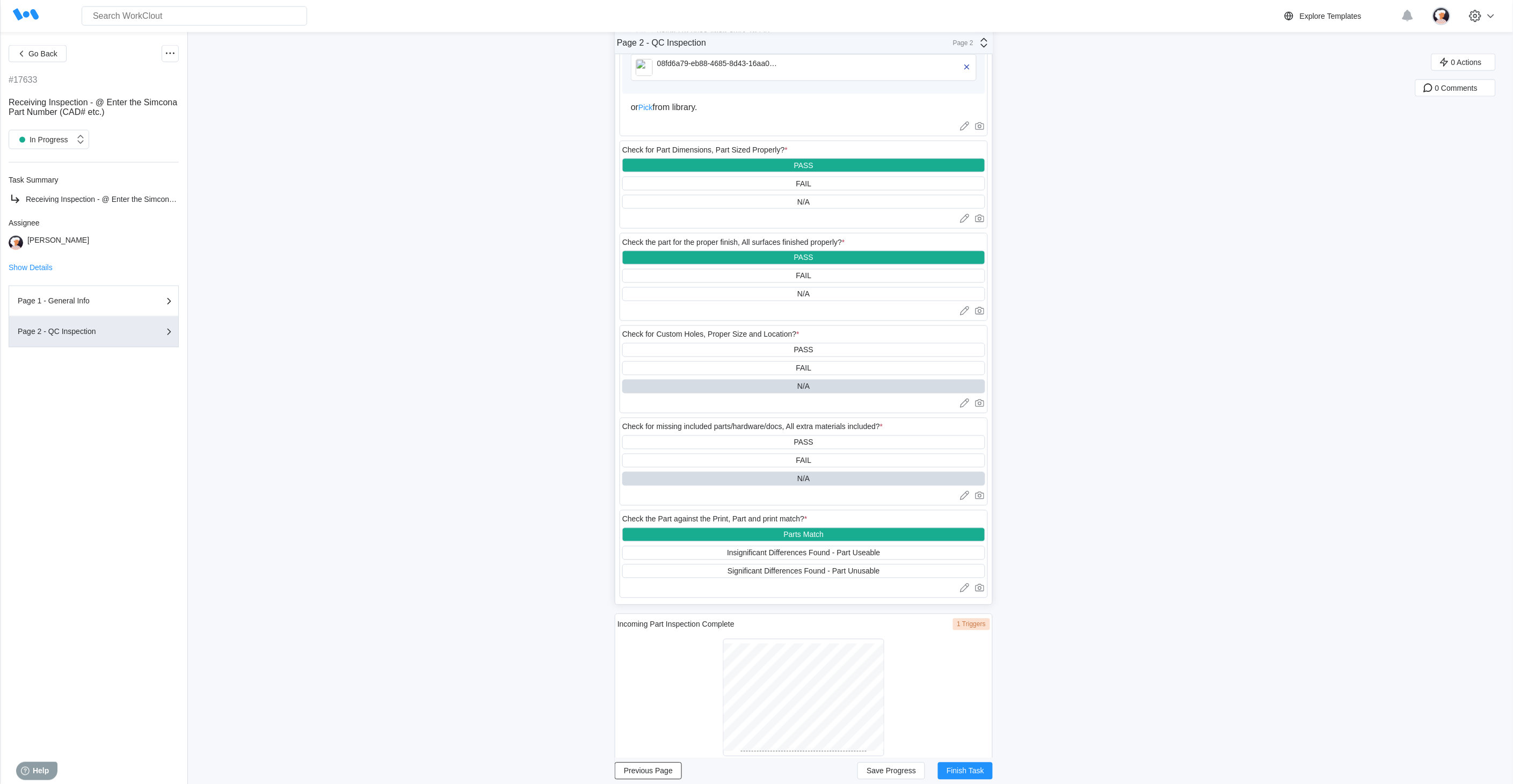
scroll to position [597, 0]
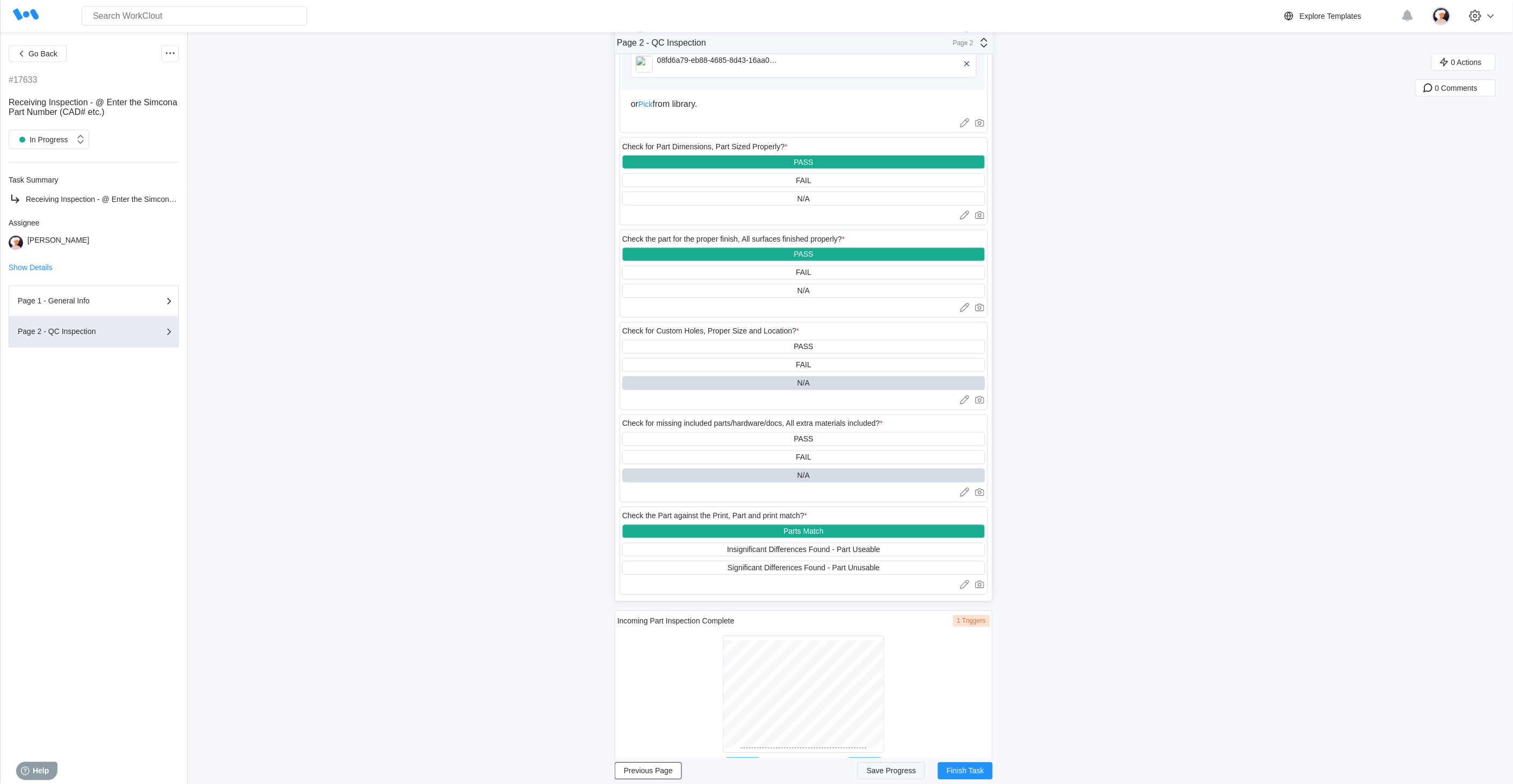
click at [901, 771] on span "Save Progress" at bounding box center [892, 771] width 49 height 8
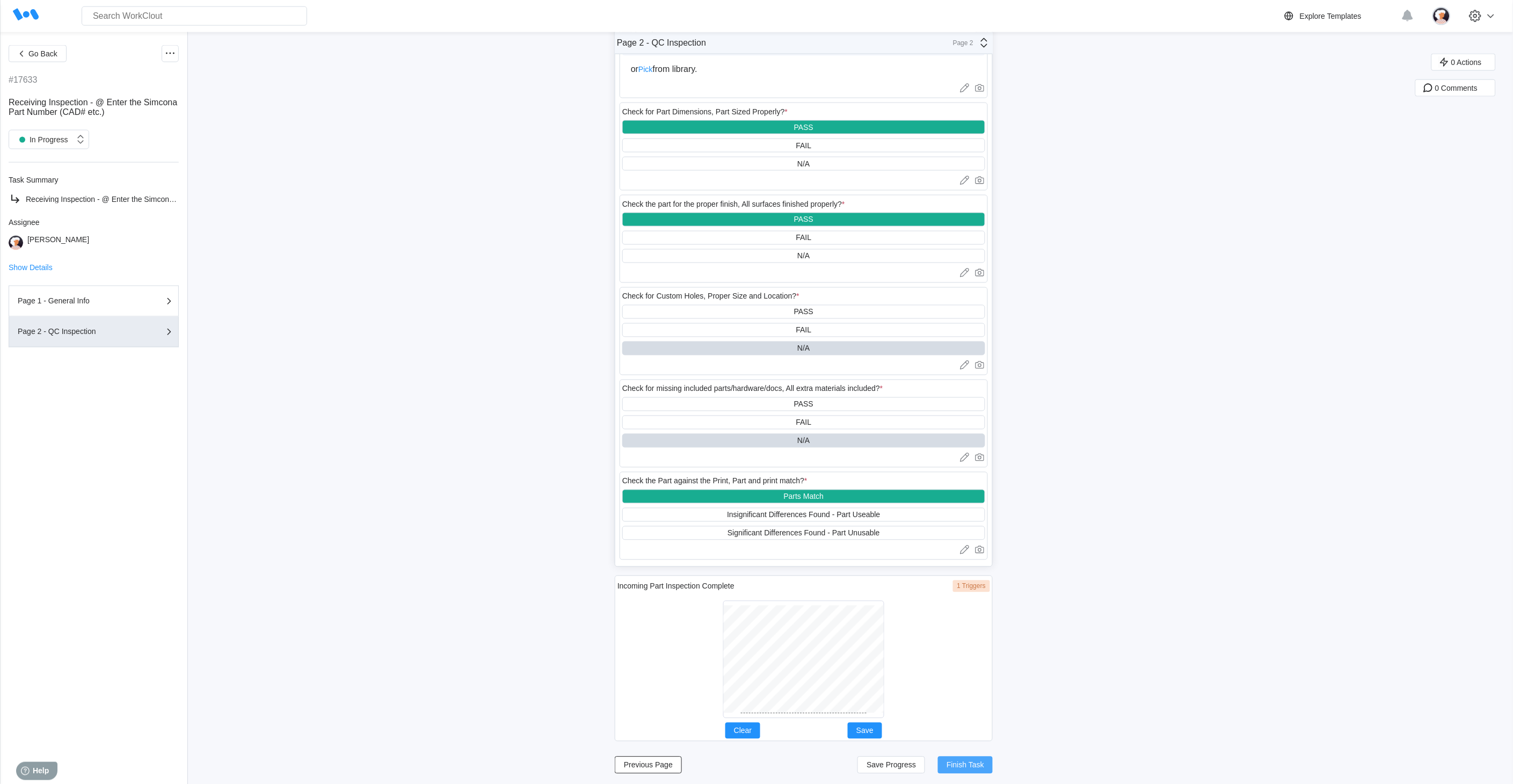
click at [957, 762] on span "Finish Task" at bounding box center [966, 765] width 37 height 8
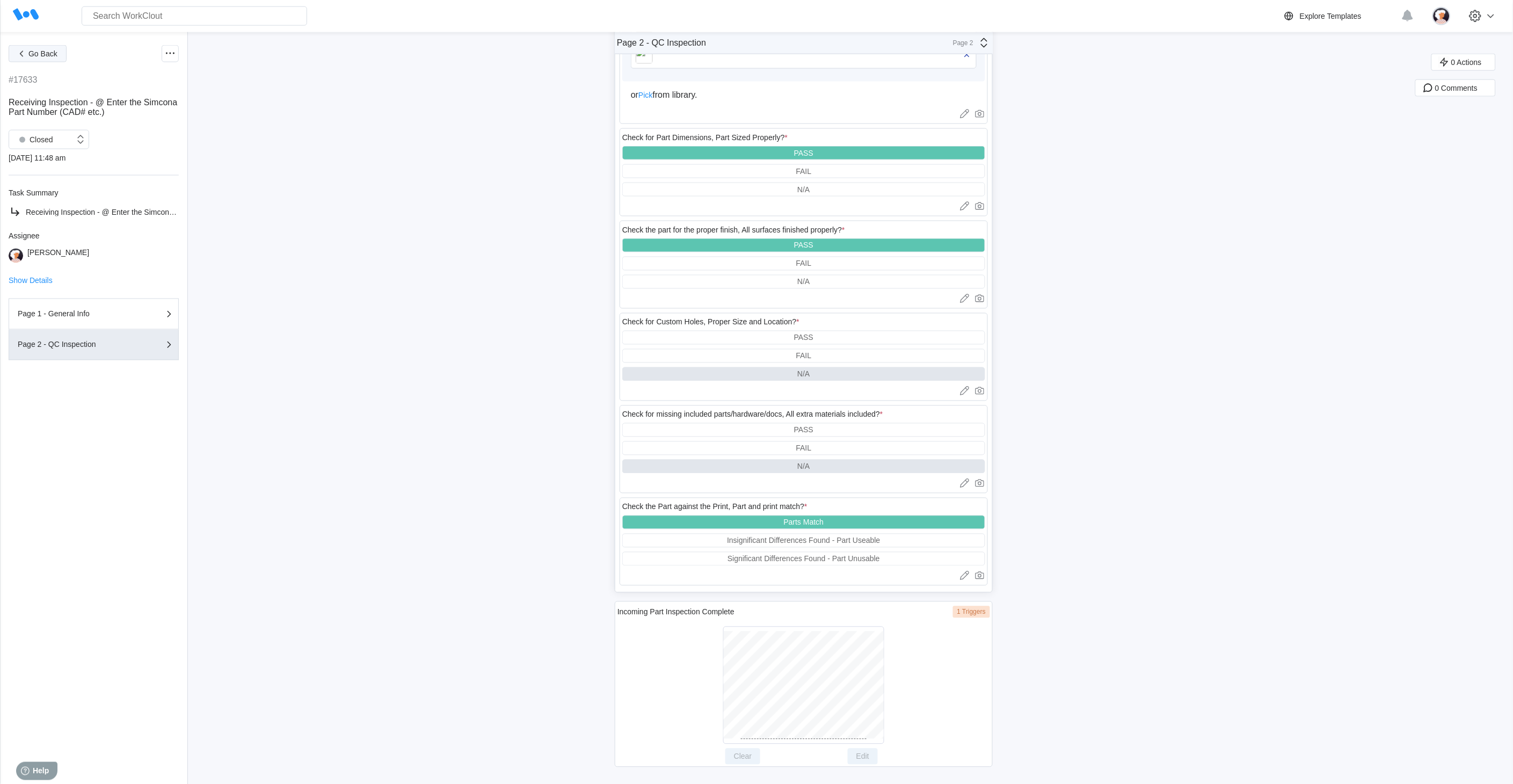
click at [24, 49] on icon "button" at bounding box center [22, 53] width 12 height 12
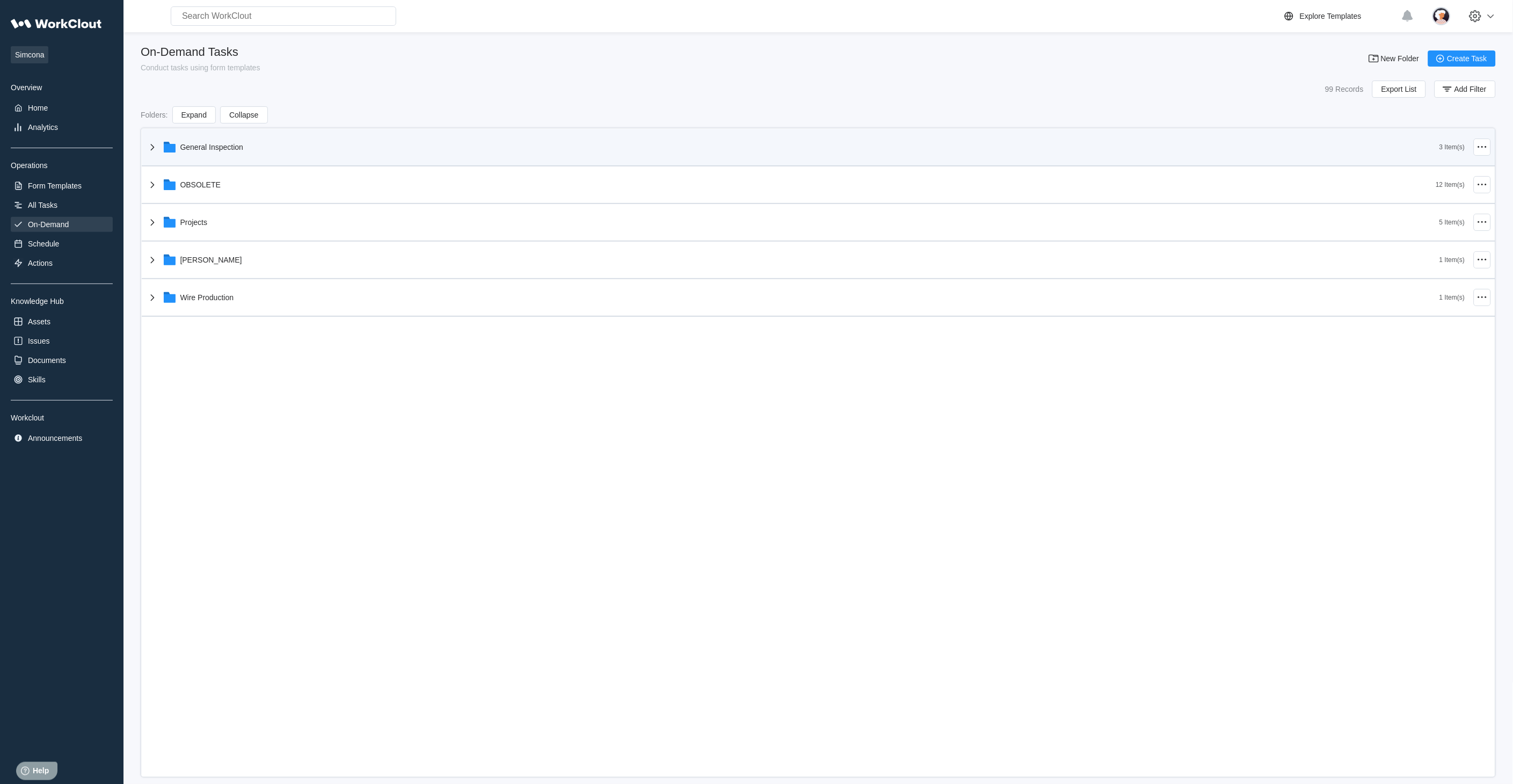
click at [152, 147] on icon at bounding box center [152, 147] width 13 height 13
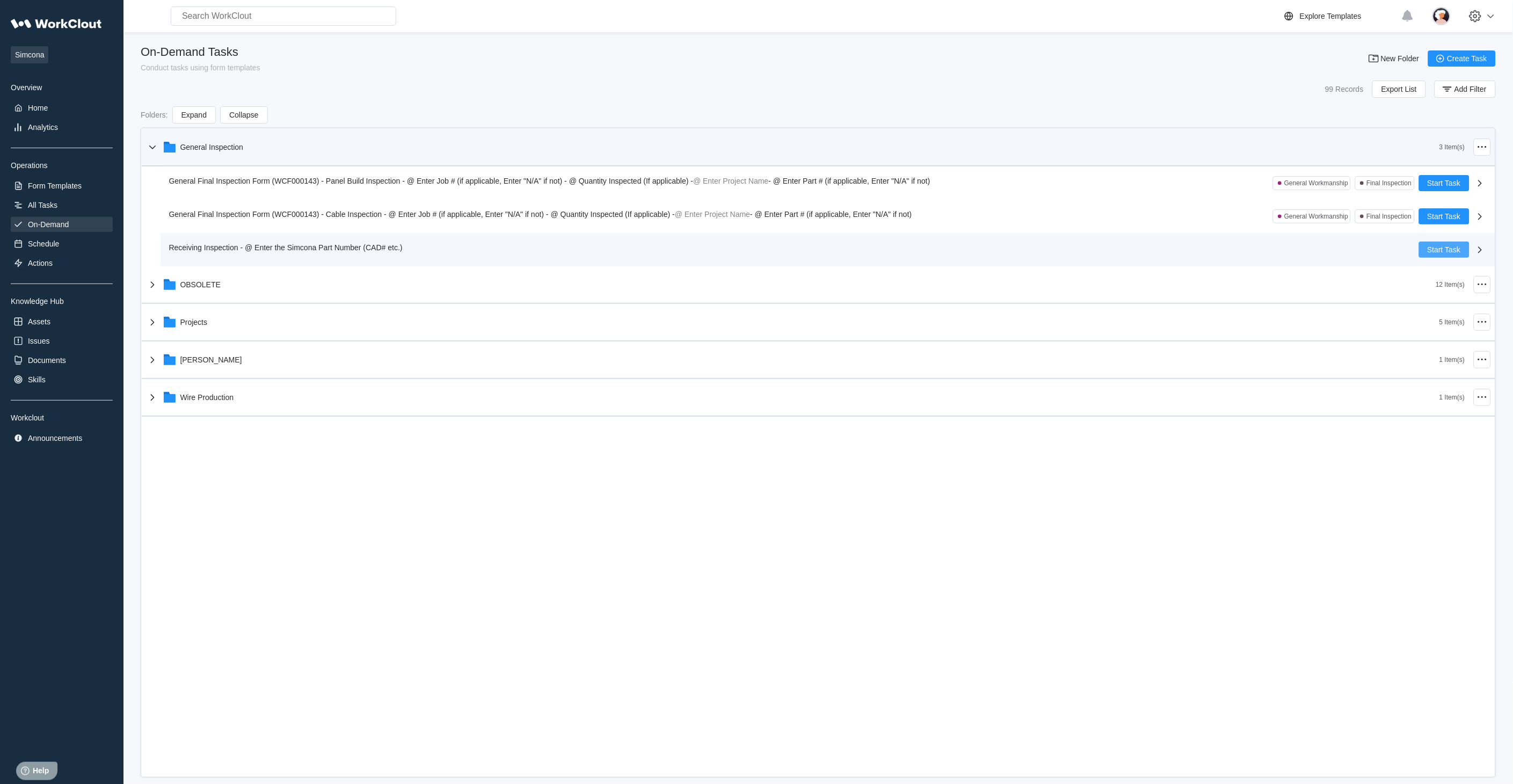
click at [1435, 249] on span "Start Task" at bounding box center [1445, 249] width 34 height 8
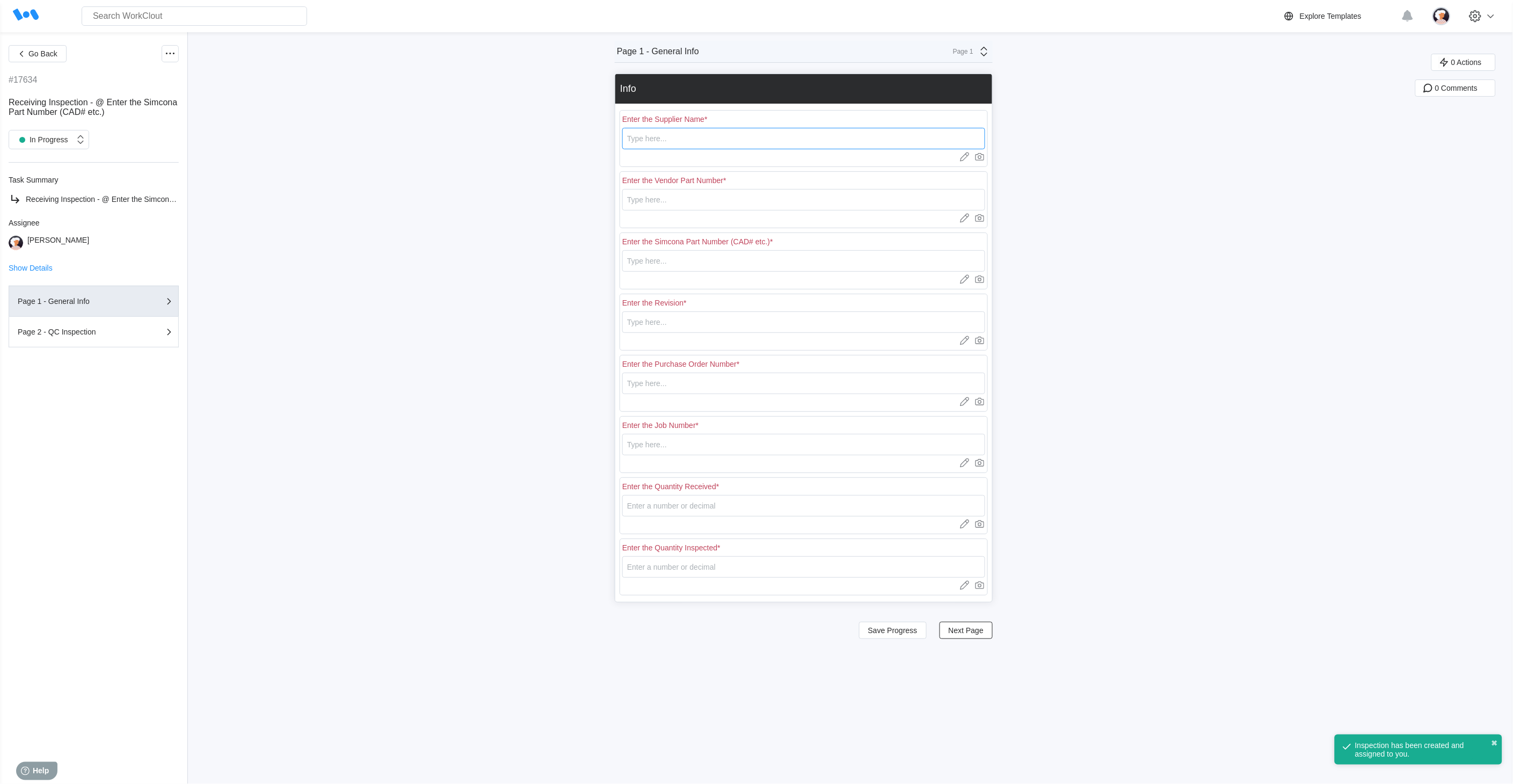
click at [674, 138] on input "text" at bounding box center [804, 139] width 363 height 22
type input "RE [PERSON_NAME]"
click at [646, 204] on input "text" at bounding box center [804, 200] width 363 height 22
type input "L0778"
click at [643, 264] on input "text" at bounding box center [804, 261] width 363 height 22
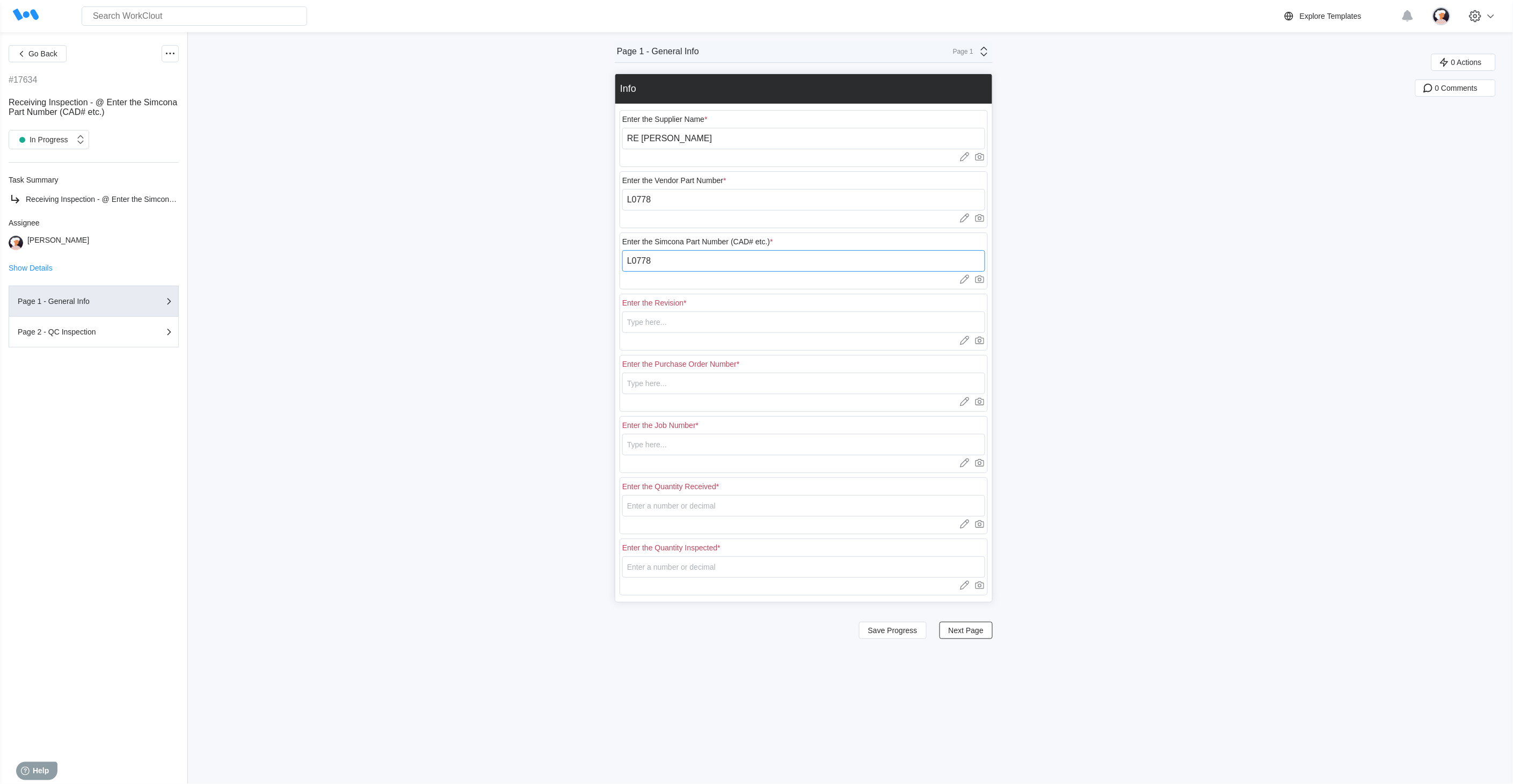
type input "L0778"
click at [650, 321] on input "text" at bounding box center [804, 322] width 363 height 22
type input "0"
click at [640, 385] on input "text" at bounding box center [804, 384] width 363 height 22
type input "18401"
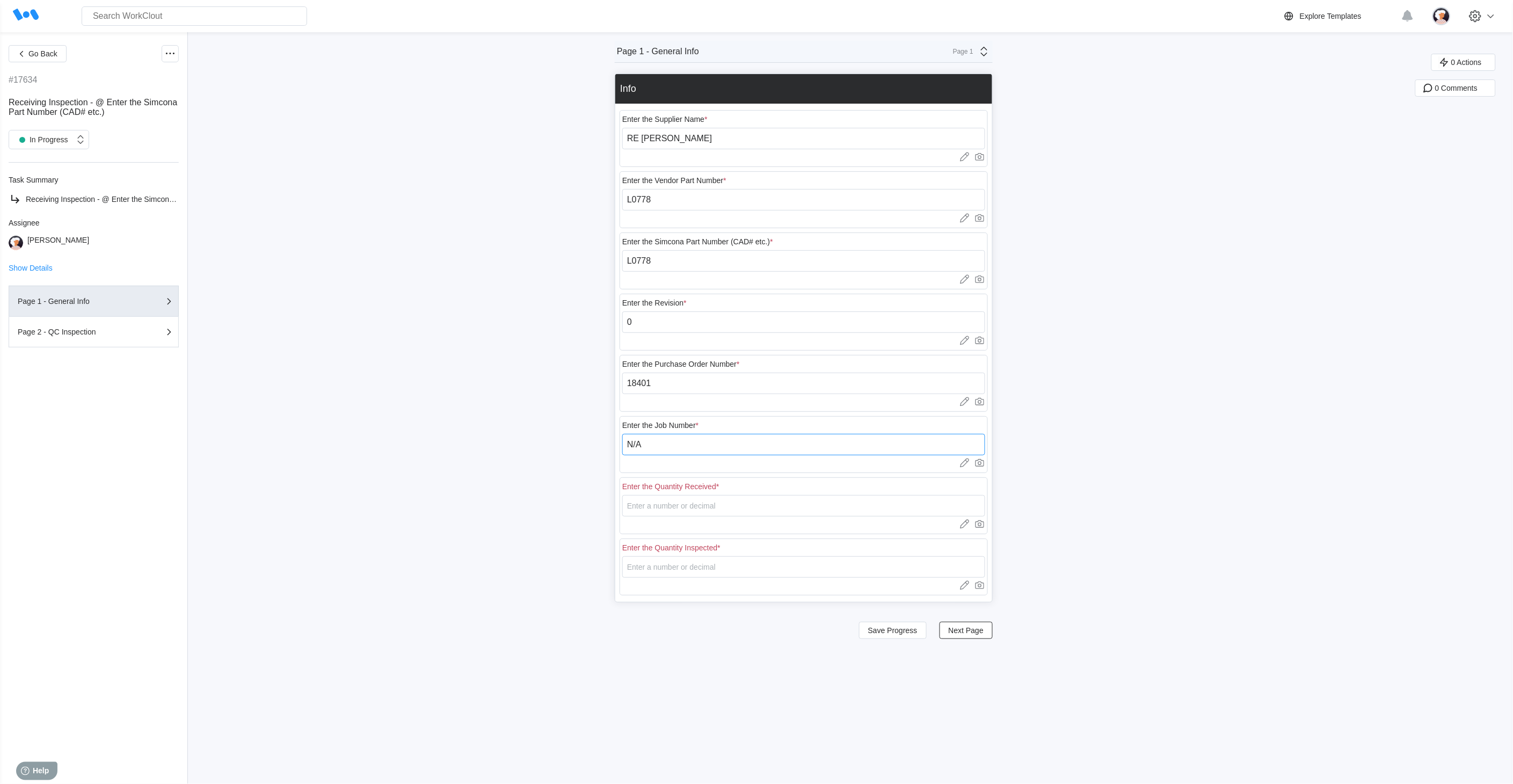
type input "N/A"
type input "20"
click at [690, 570] on input "number" at bounding box center [804, 567] width 363 height 22
click at [681, 562] on input "number" at bounding box center [804, 567] width 363 height 22
type input "5"
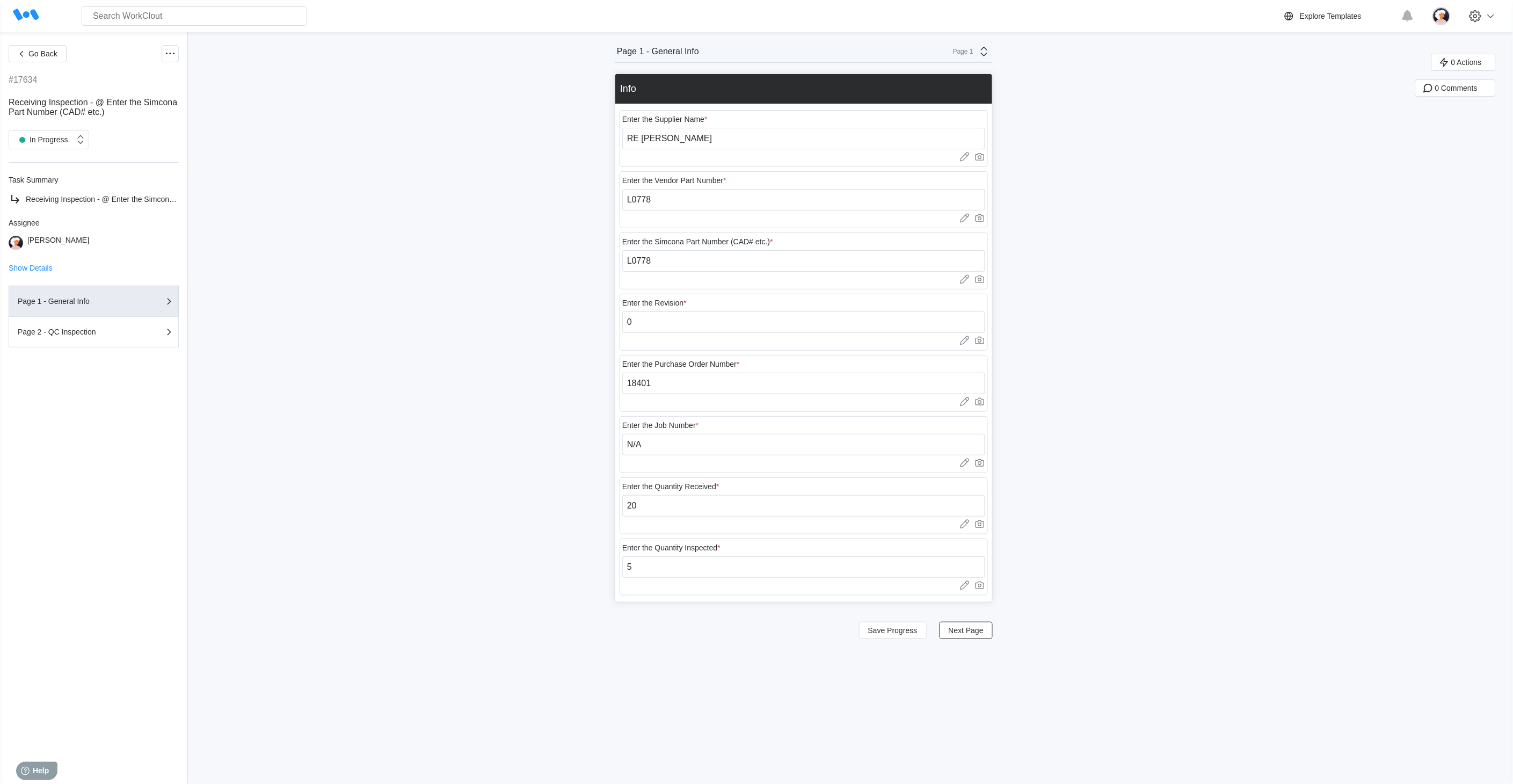
click at [883, 600] on div "Enter the Supplier Name * RE Burrows Upload images or videos to this field Drag…" at bounding box center [804, 352] width 377 height 498
click at [914, 629] on span "Save Progress" at bounding box center [893, 630] width 49 height 8
click at [888, 632] on span "Save Progress" at bounding box center [893, 630] width 49 height 8
click at [963, 626] on span "Next Page" at bounding box center [966, 630] width 35 height 8
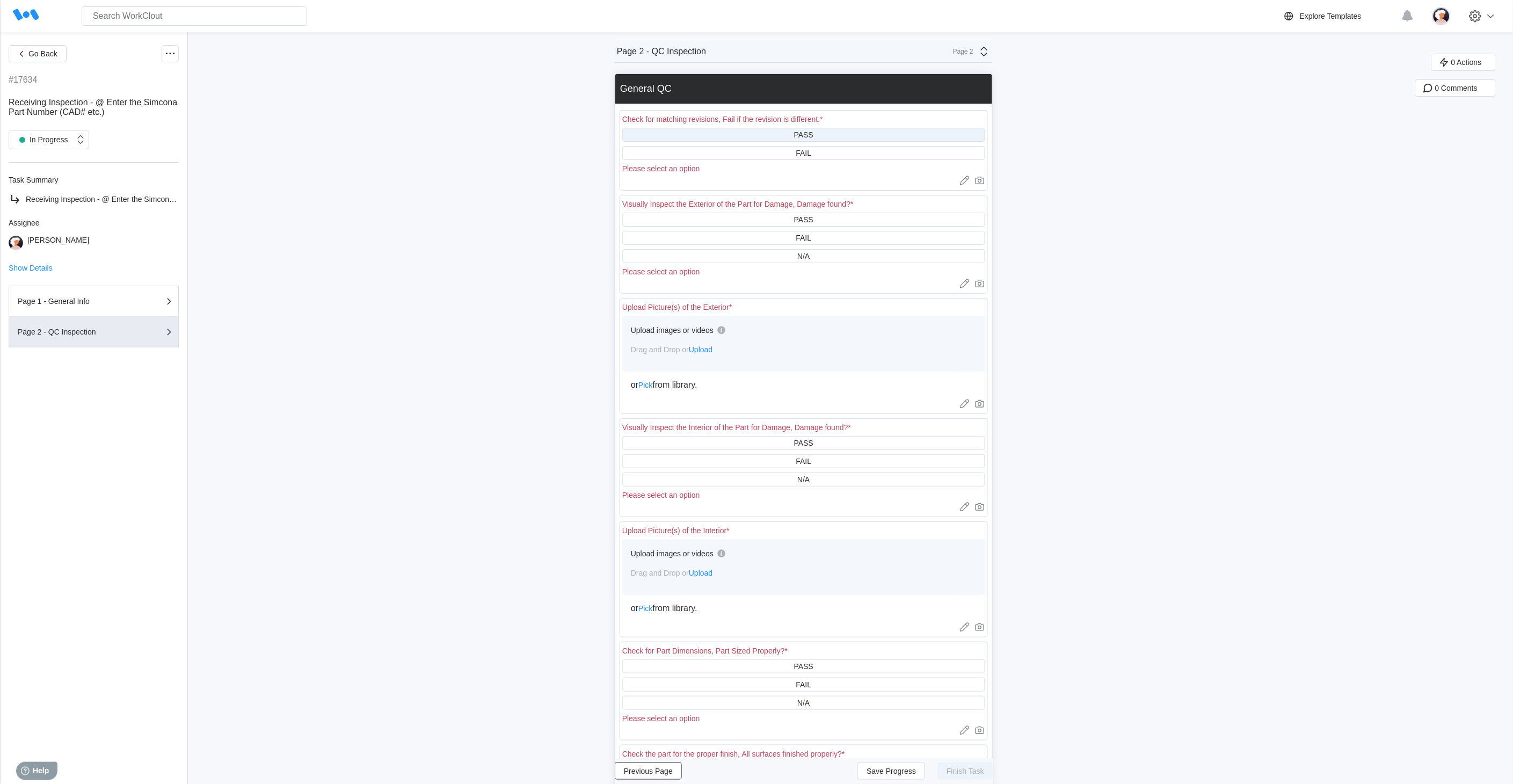
click at [762, 137] on div "PASS" at bounding box center [804, 135] width 363 height 14
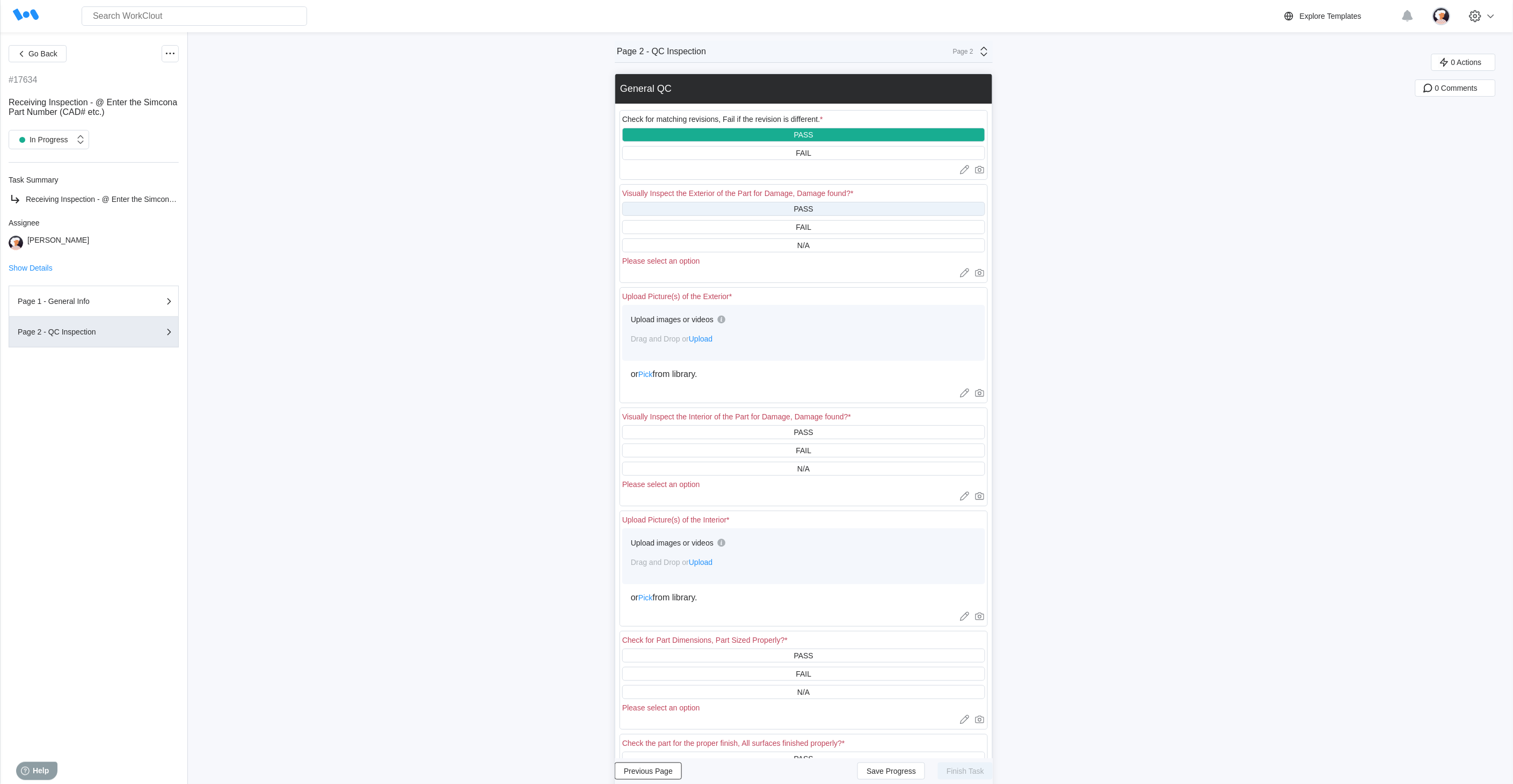
click at [760, 206] on div "PASS" at bounding box center [804, 209] width 363 height 14
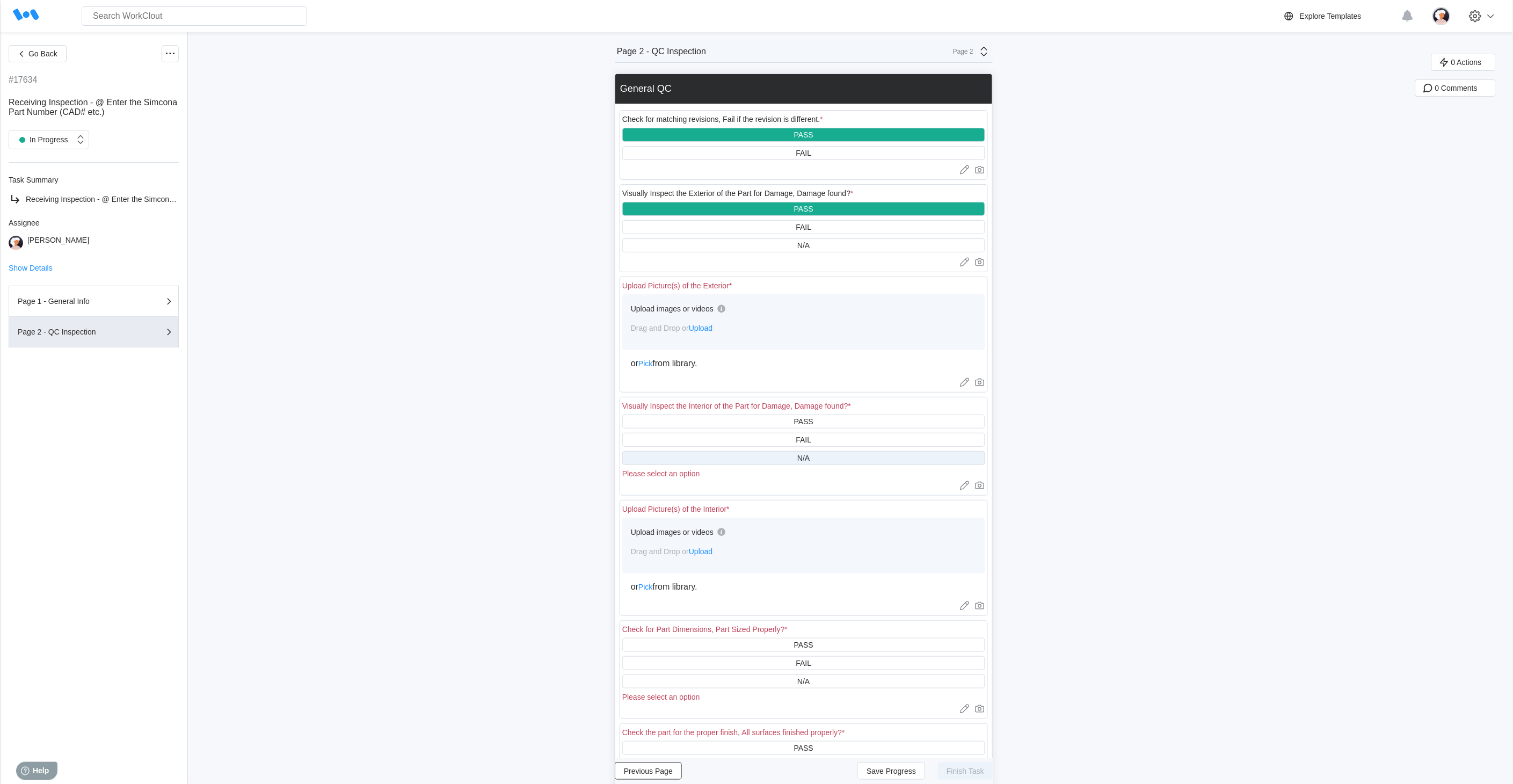
click at [733, 455] on div "N/A" at bounding box center [804, 458] width 363 height 14
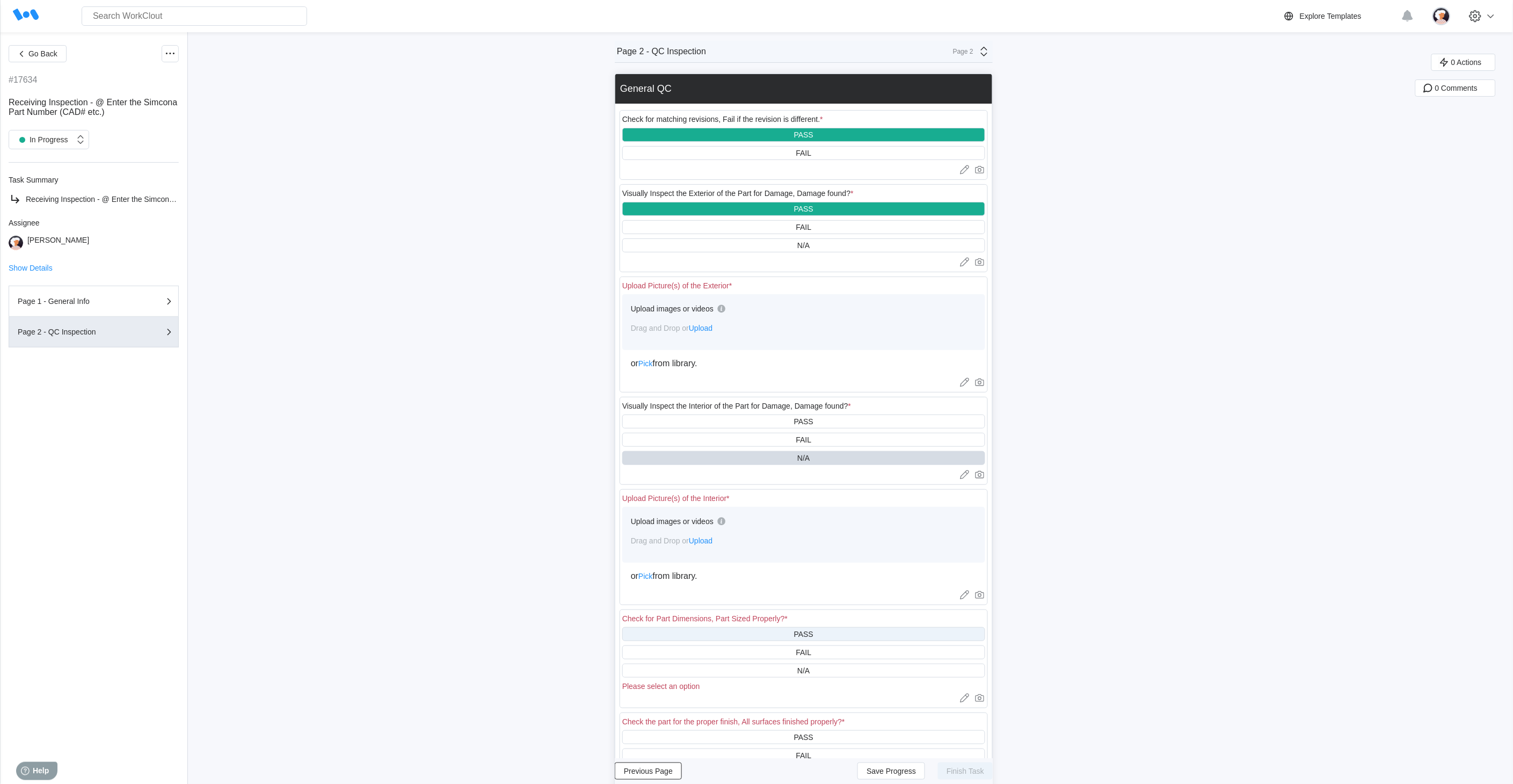
click at [700, 635] on div "PASS" at bounding box center [804, 634] width 363 height 14
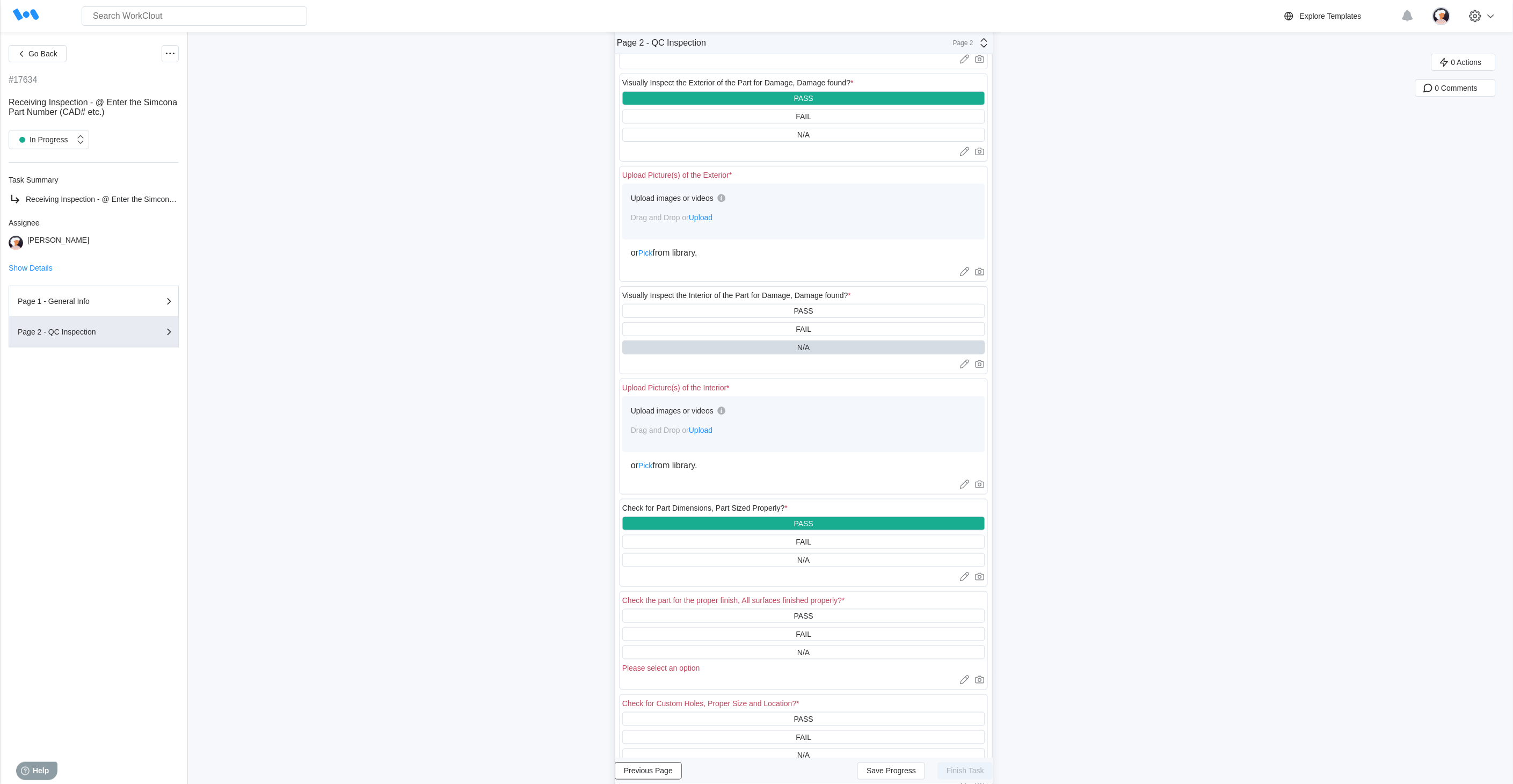
scroll to position [119, 0]
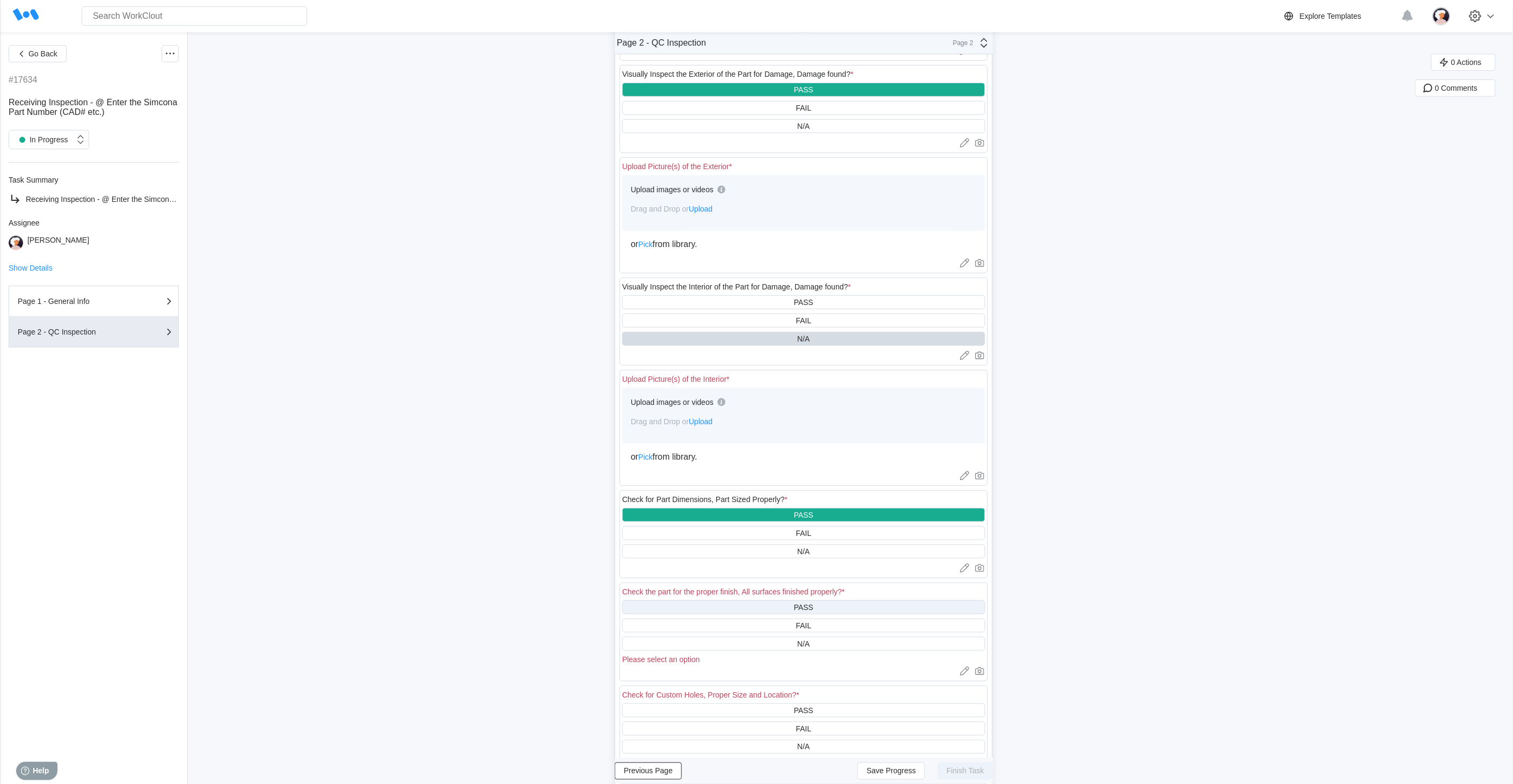
click at [706, 606] on div "PASS" at bounding box center [804, 607] width 363 height 14
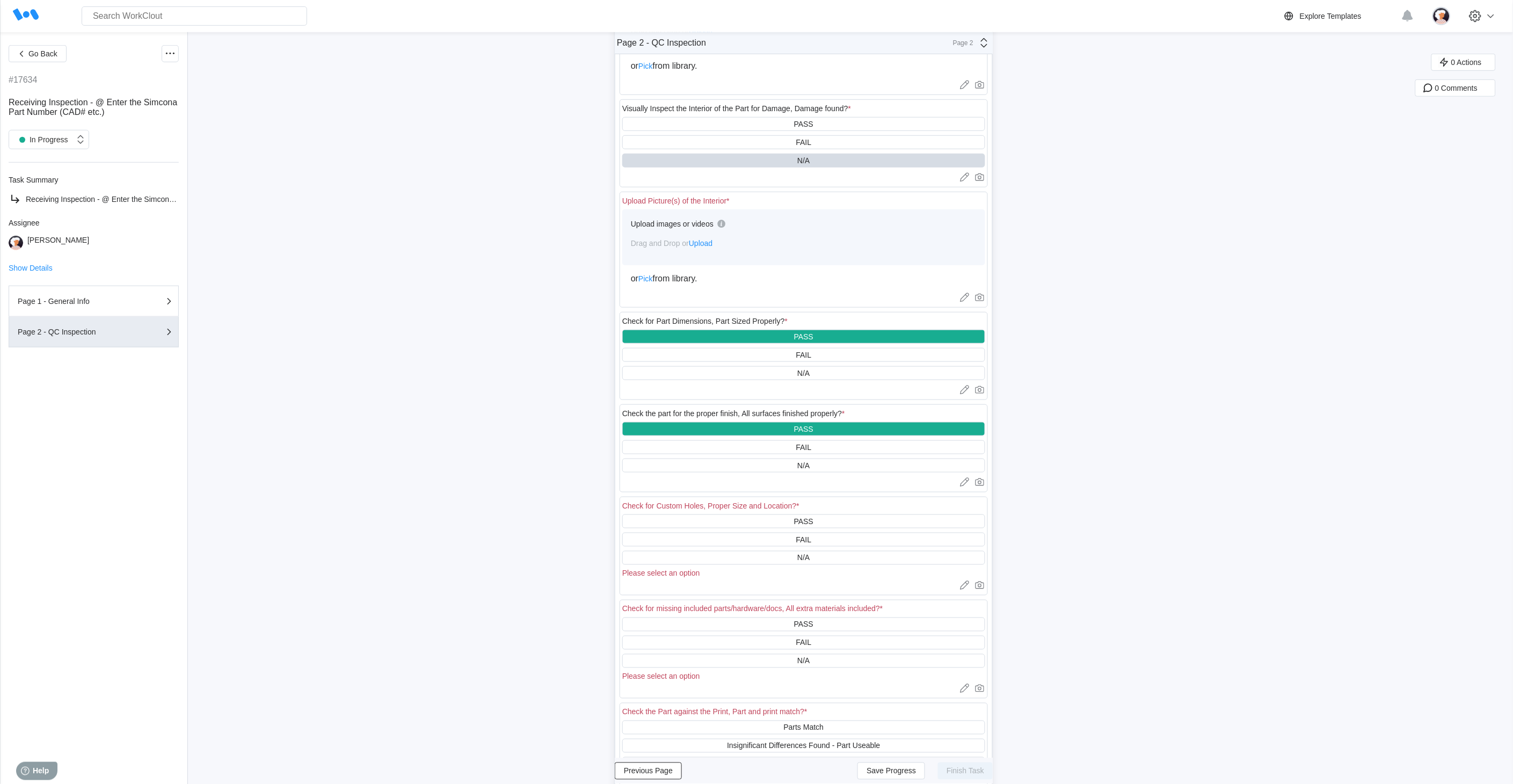
scroll to position [298, 0]
click at [731, 555] on div "N/A" at bounding box center [804, 557] width 363 height 14
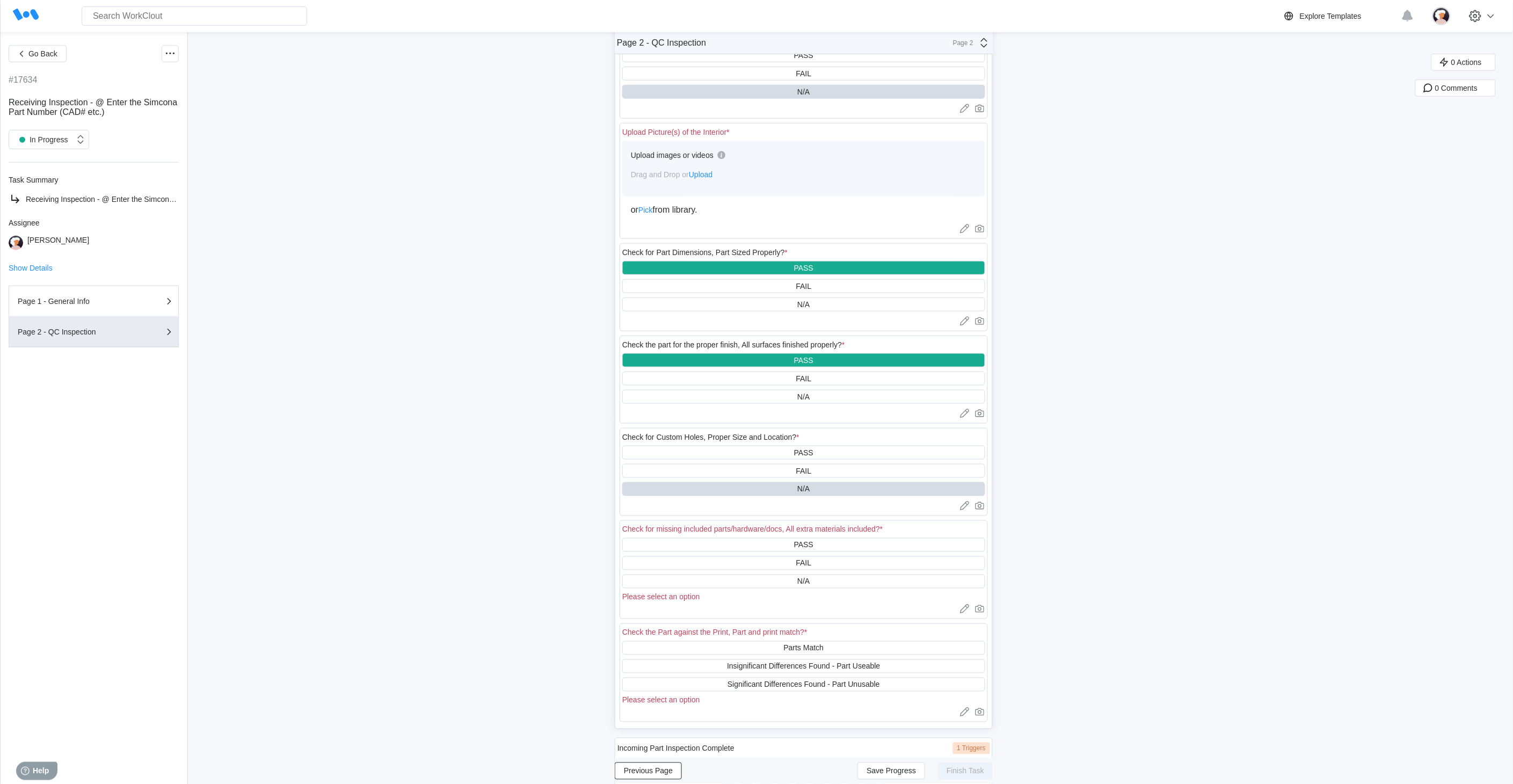
scroll to position [417, 0]
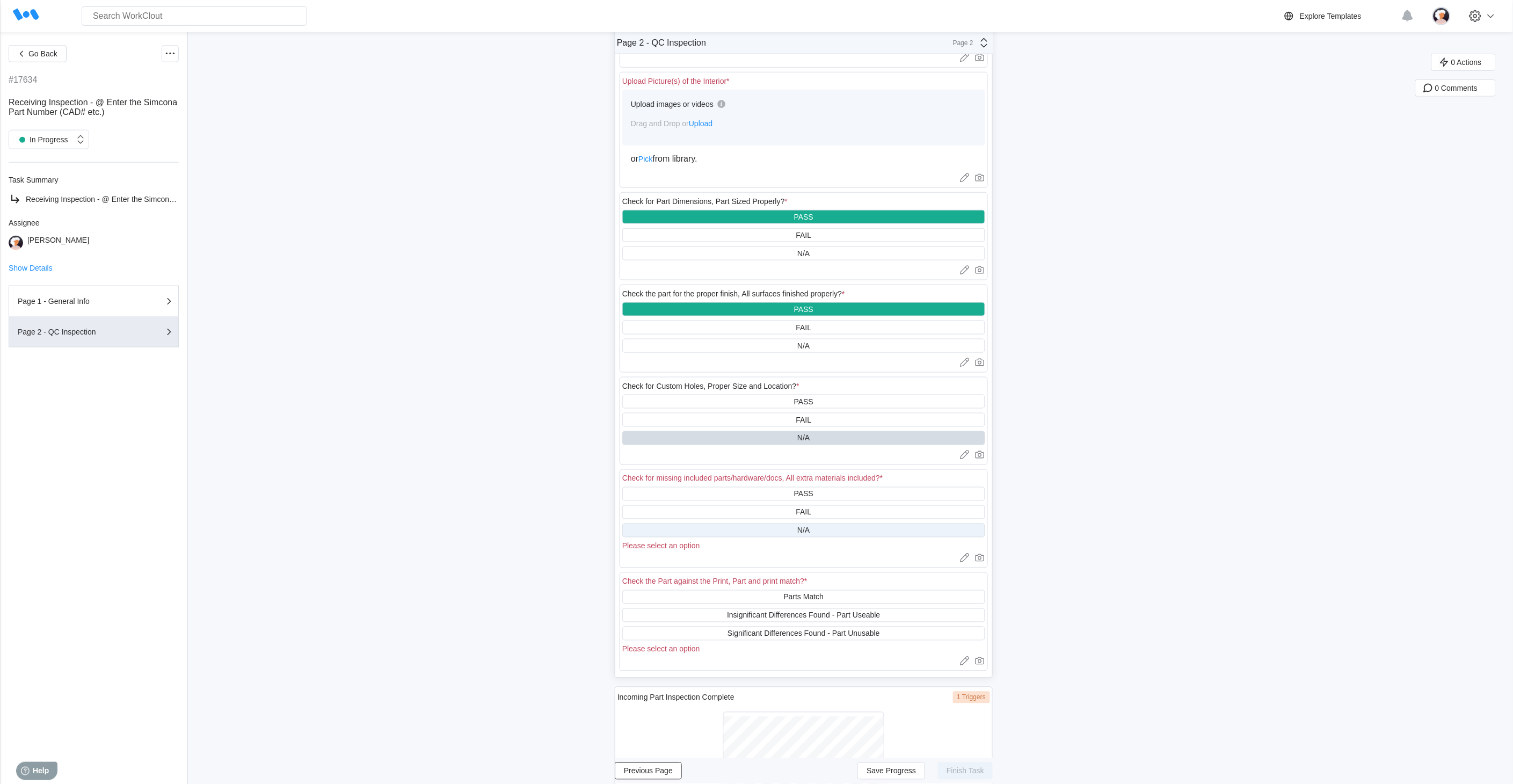
click at [726, 527] on div "N/A" at bounding box center [804, 531] width 363 height 14
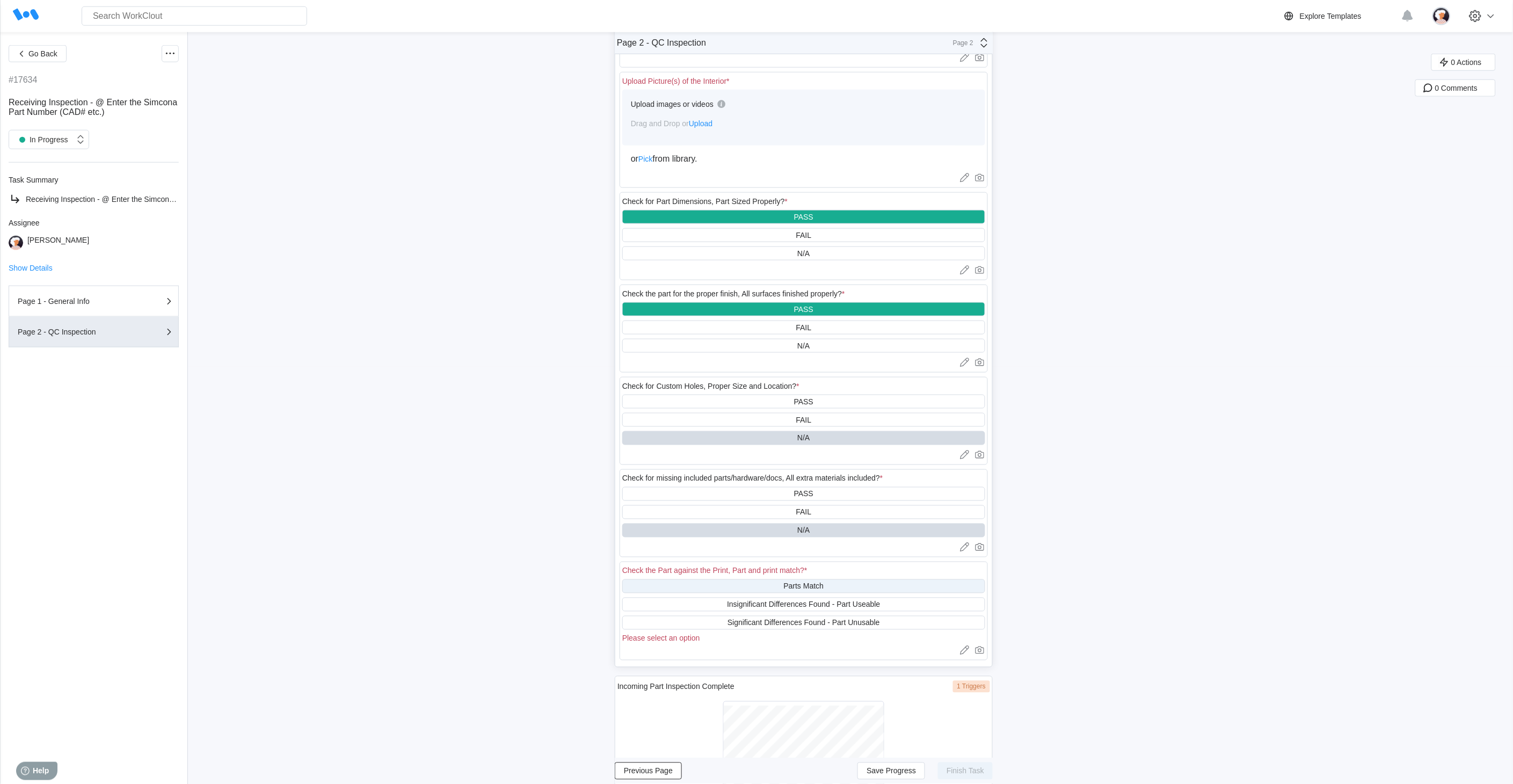
click at [740, 586] on div "Parts Match" at bounding box center [804, 587] width 363 height 14
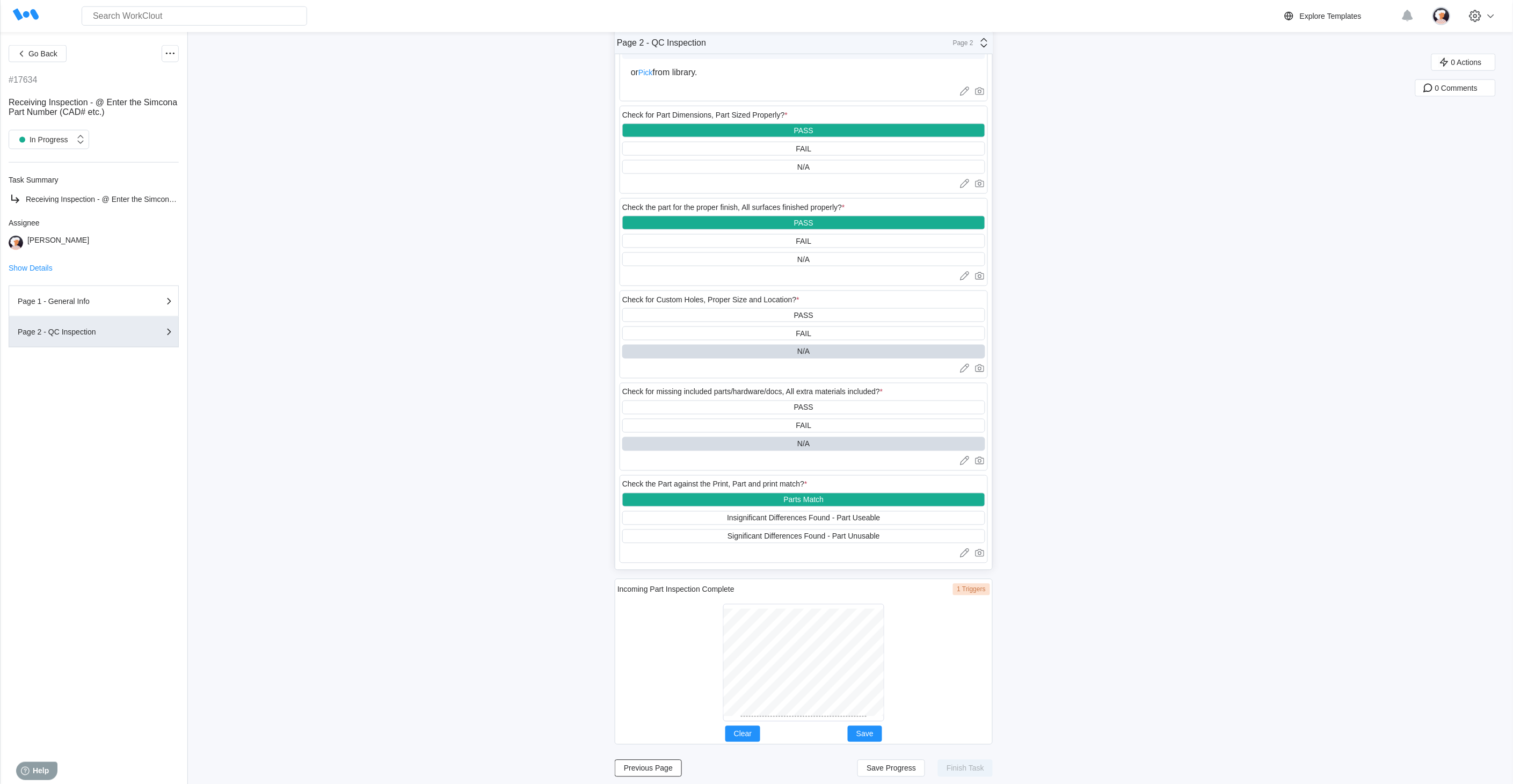
scroll to position [507, 0]
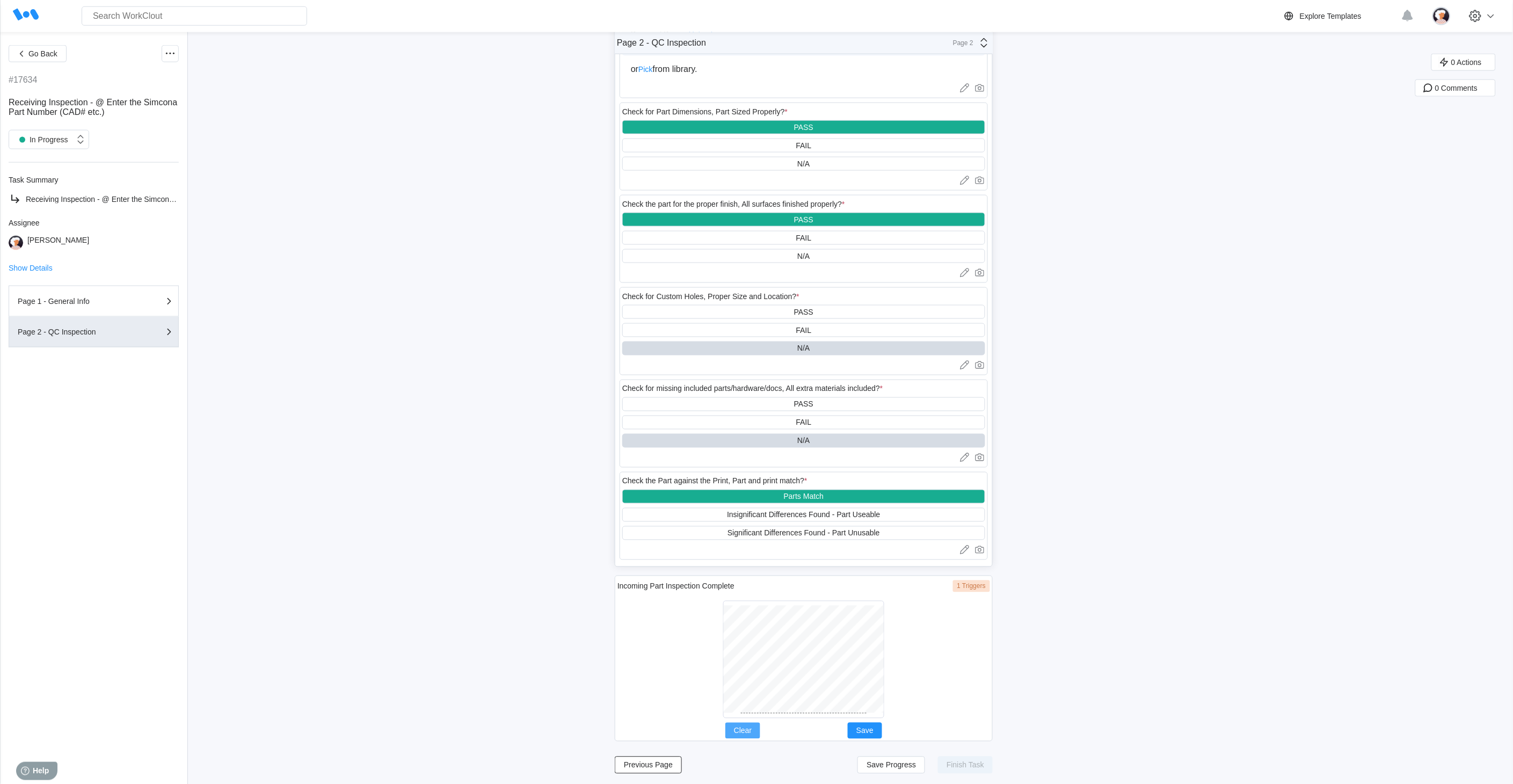
click at [752, 727] on span "Clear" at bounding box center [743, 731] width 18 height 8
click at [800, 711] on div at bounding box center [803, 659] width 161 height 117
click at [866, 728] on span "Save" at bounding box center [864, 731] width 17 height 8
click at [894, 762] on span "Save Progress" at bounding box center [892, 765] width 49 height 8
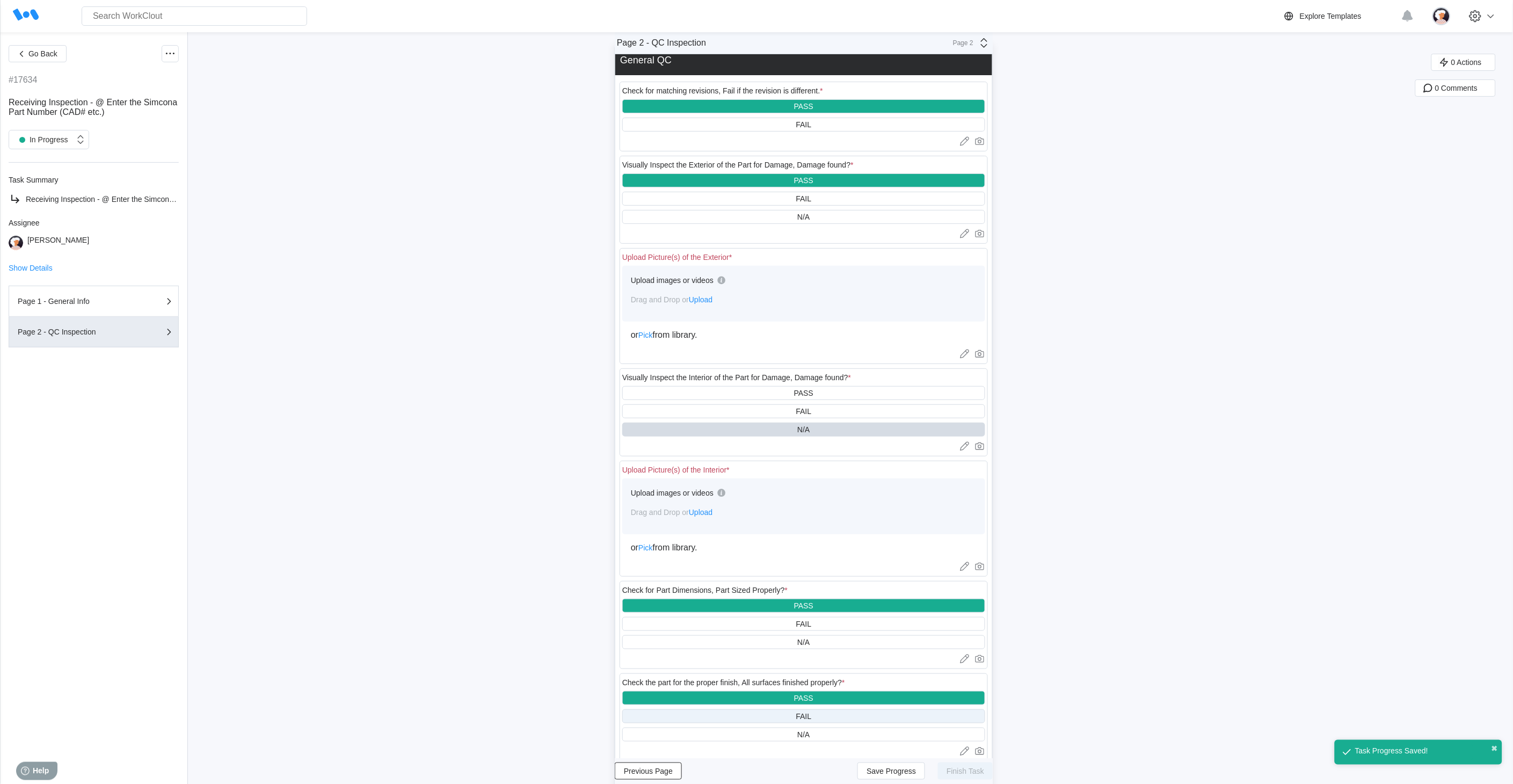
scroll to position [0, 0]
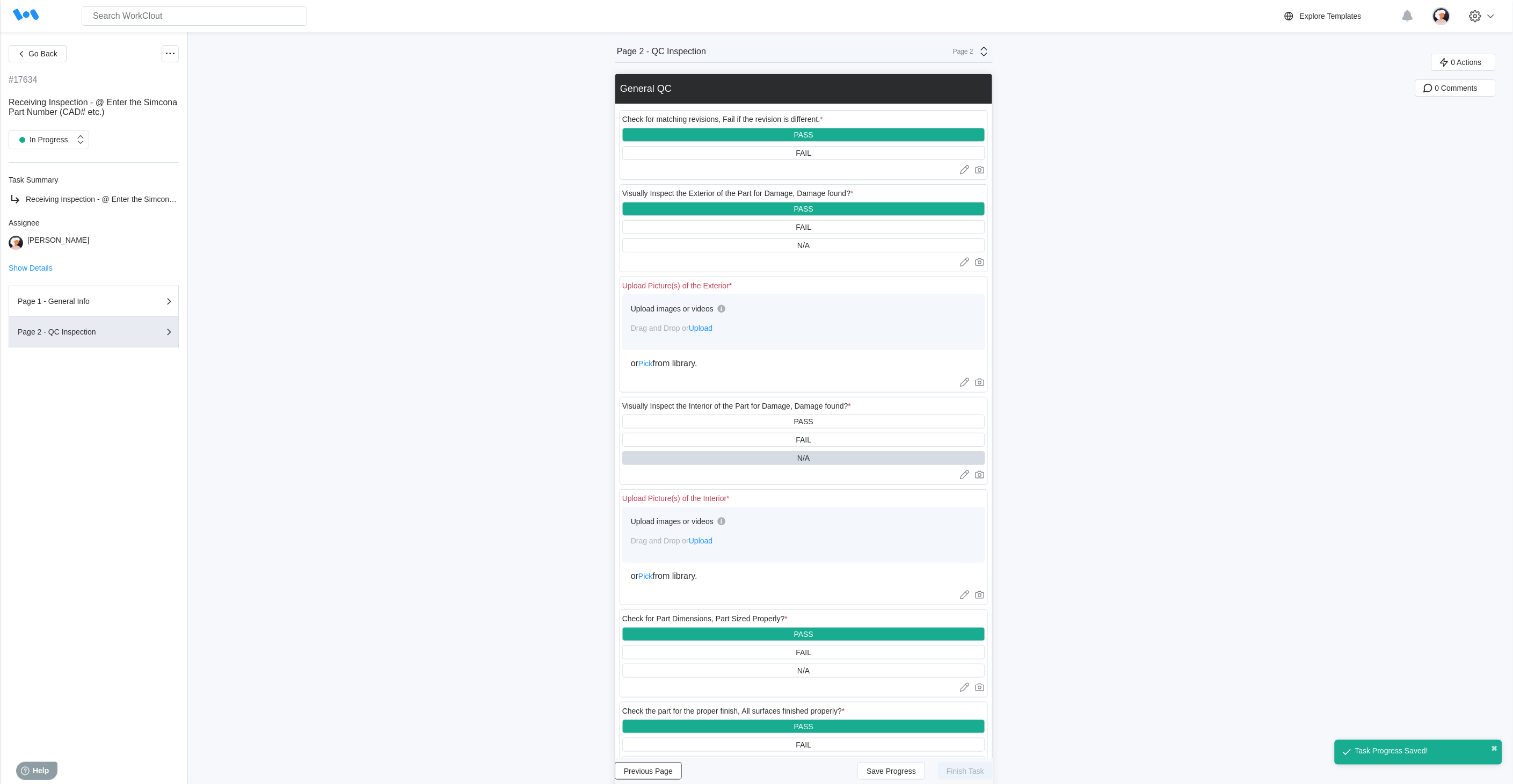
click at [702, 542] on span "Upload" at bounding box center [701, 540] width 24 height 9
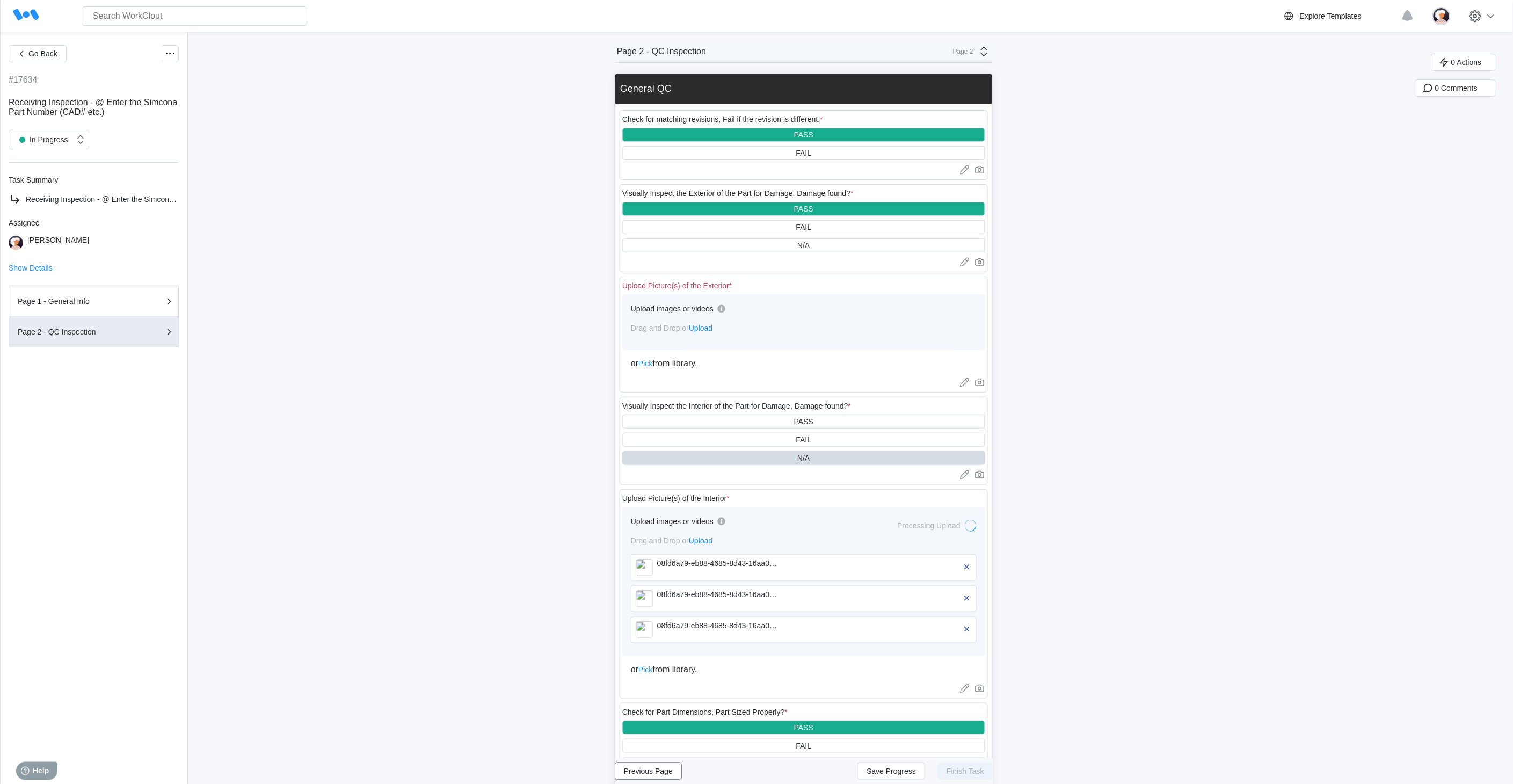
click at [700, 329] on span "Upload" at bounding box center [701, 327] width 24 height 9
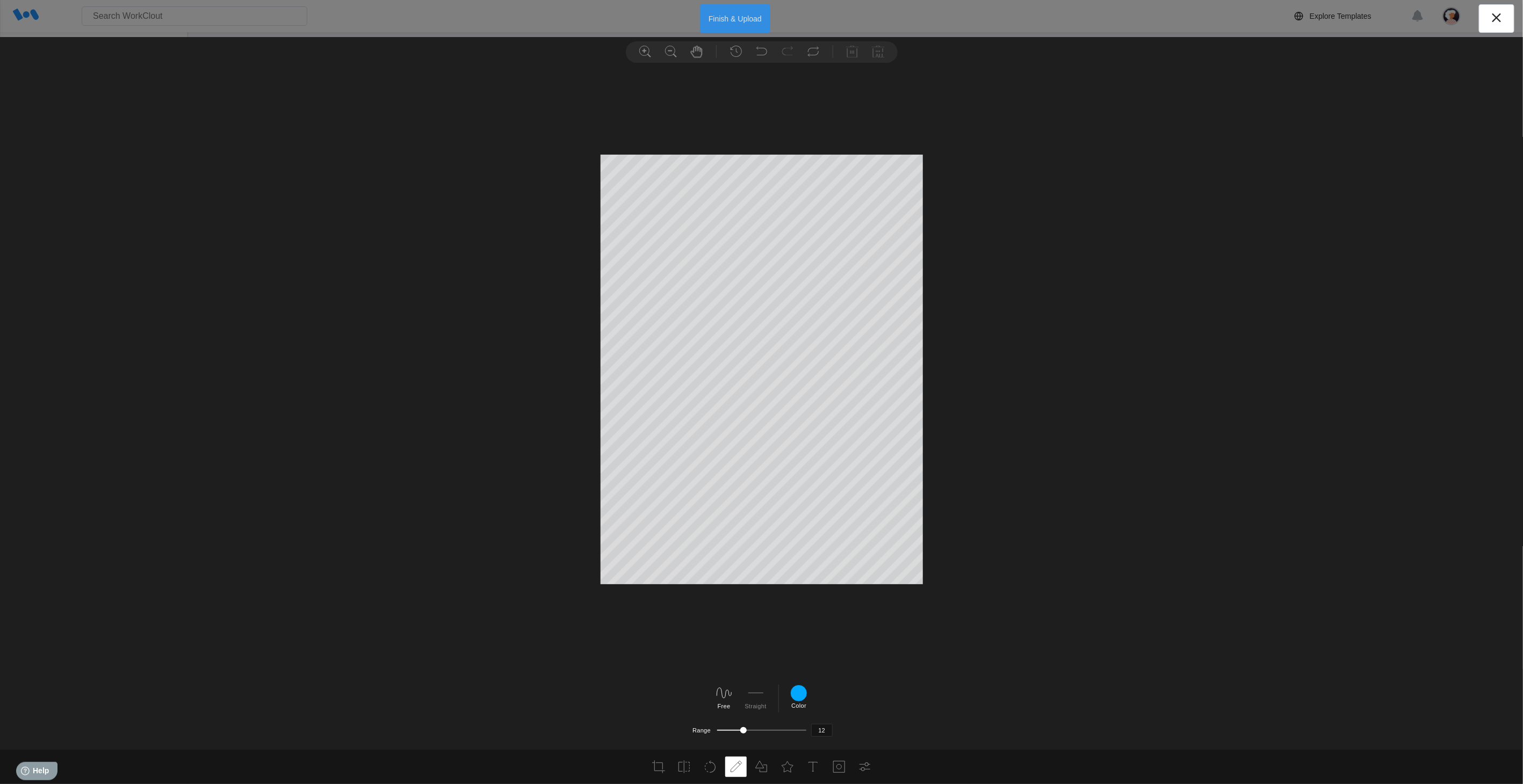
click at [749, 20] on button "Finish & Upload" at bounding box center [735, 18] width 70 height 29
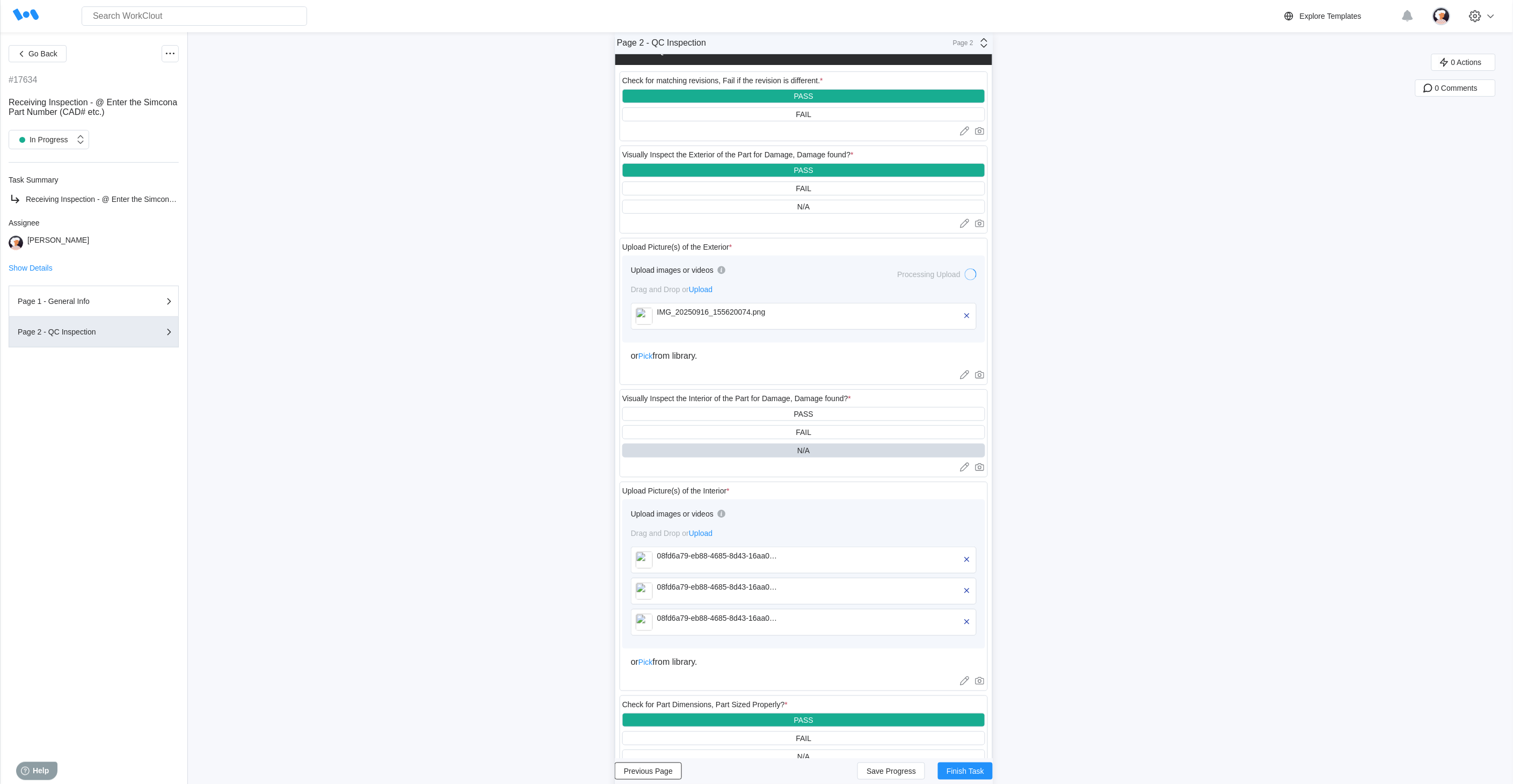
scroll to position [59, 0]
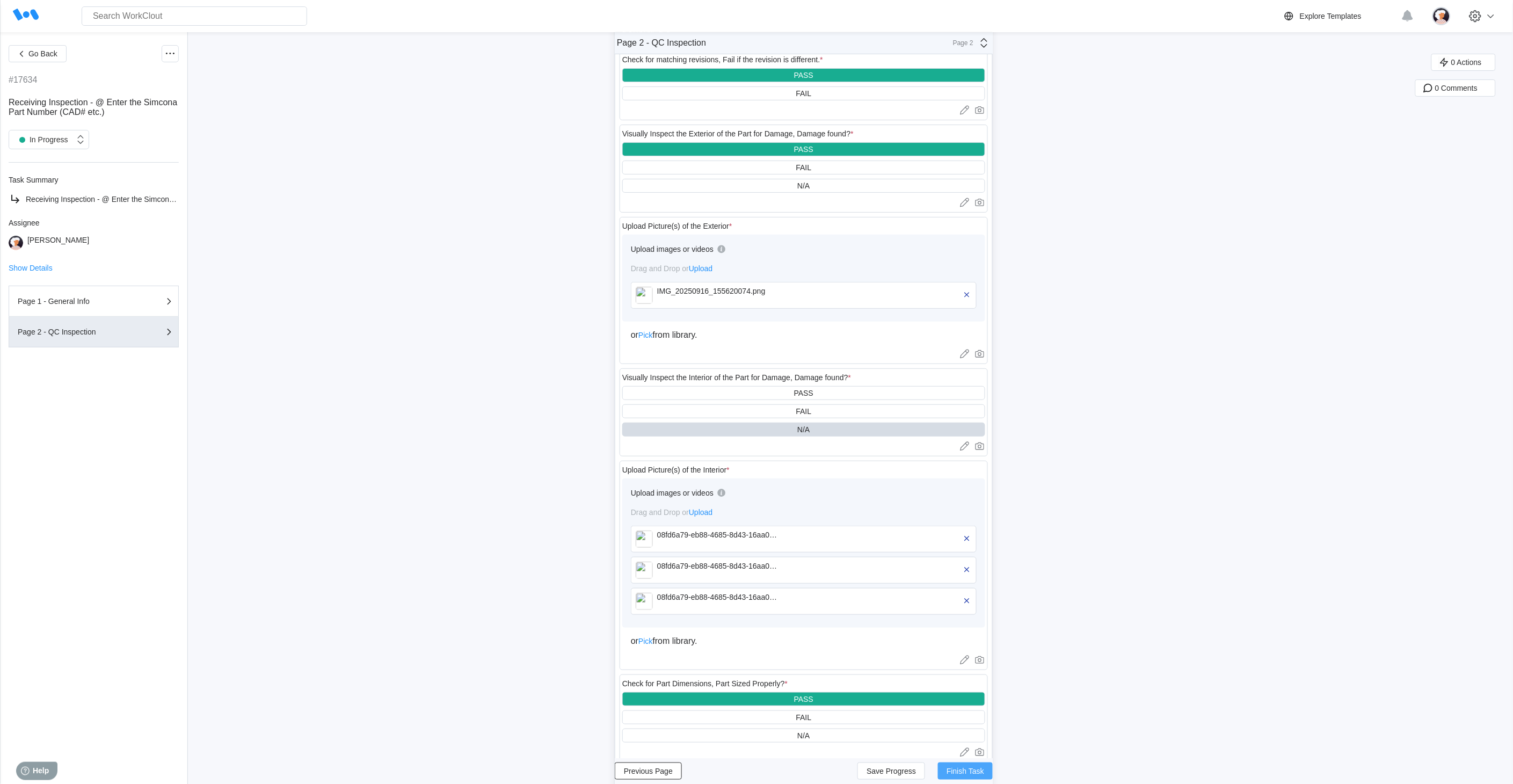
click at [973, 772] on span "Finish Task" at bounding box center [966, 771] width 37 height 8
